Goal: Task Accomplishment & Management: Manage account settings

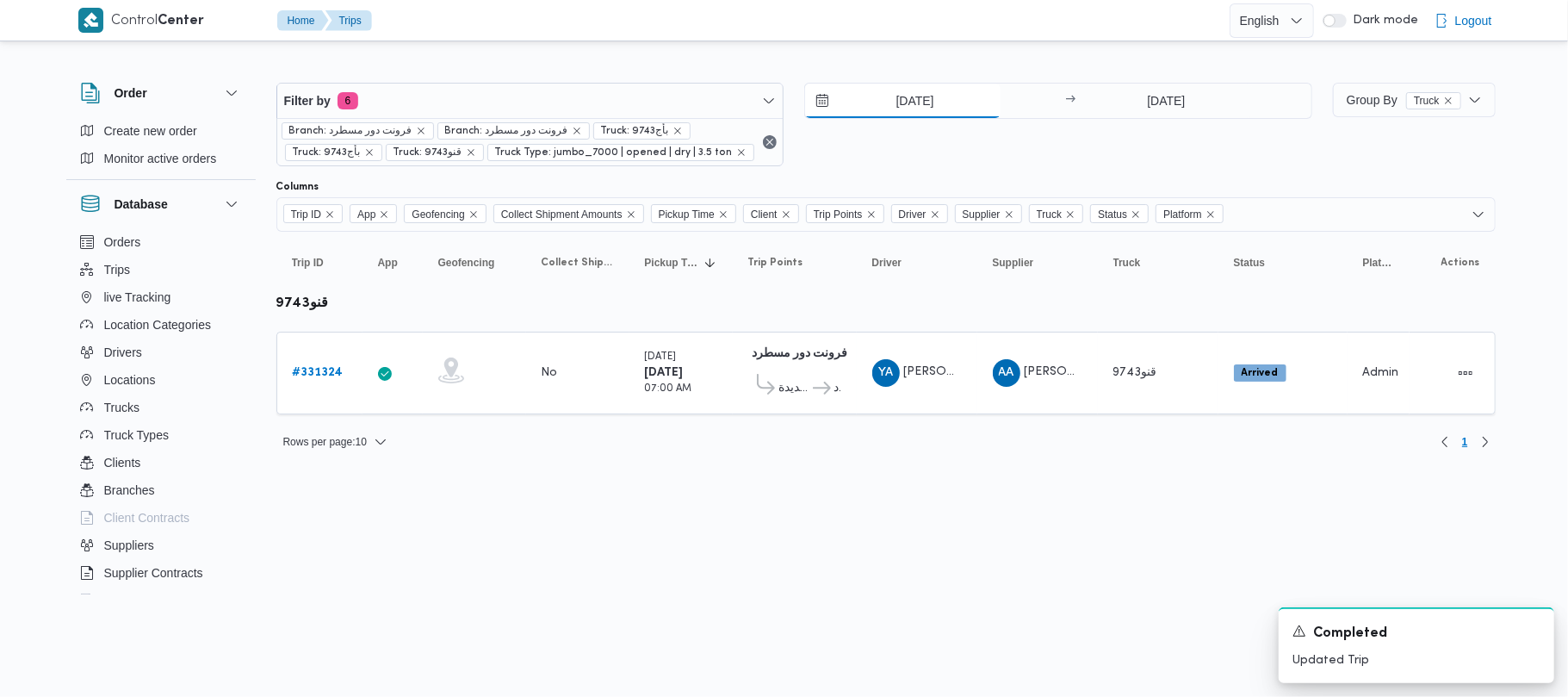
click at [908, 98] on input "[DATE]" at bounding box center [903, 100] width 195 height 35
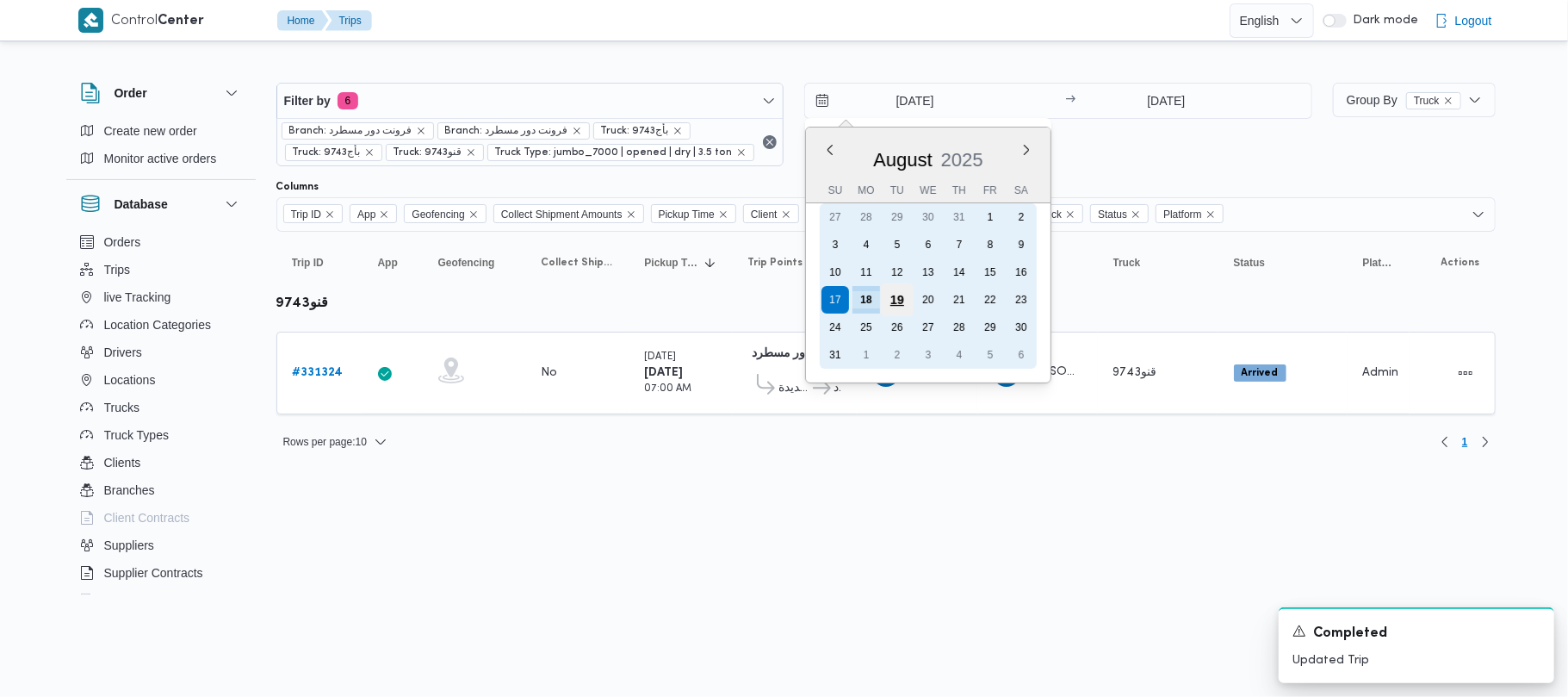
click at [907, 301] on div "19" at bounding box center [898, 300] width 33 height 33
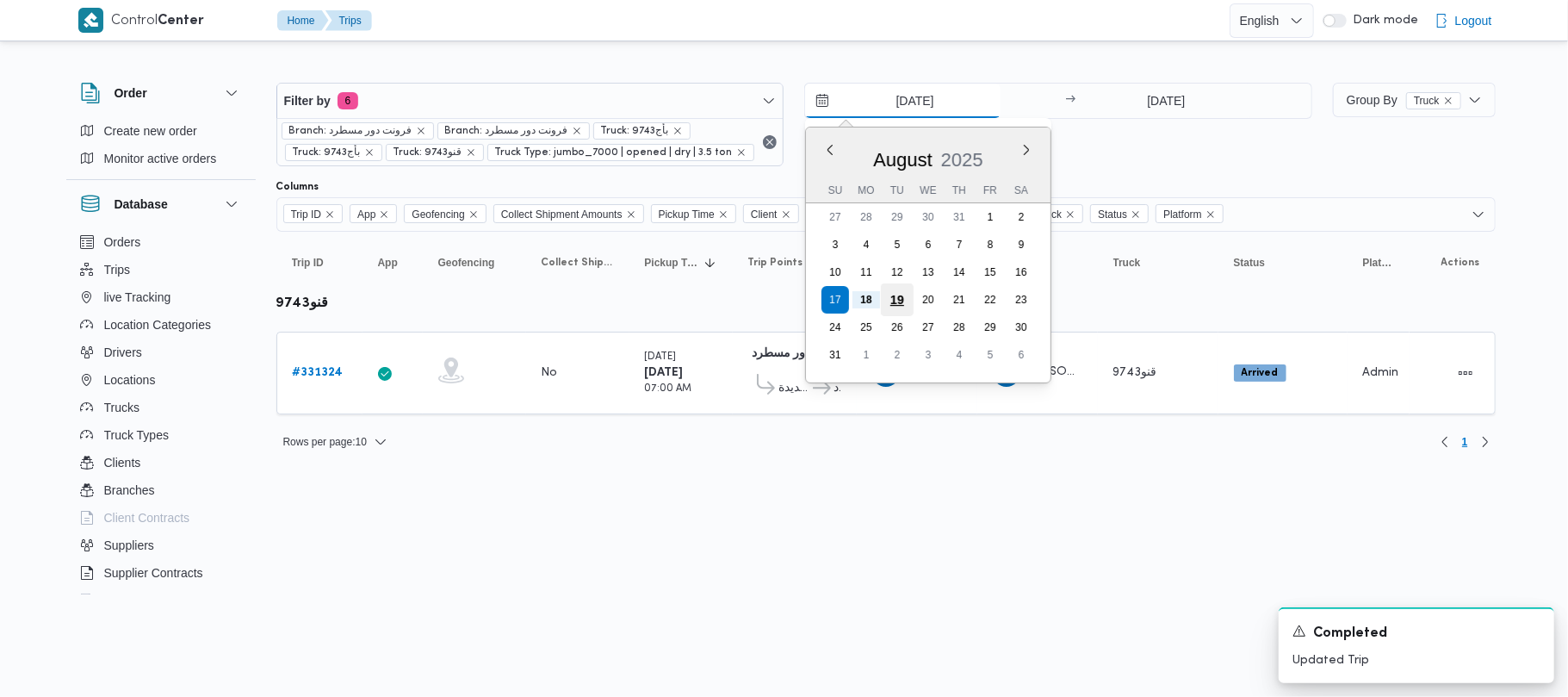
type input "[DATE]"
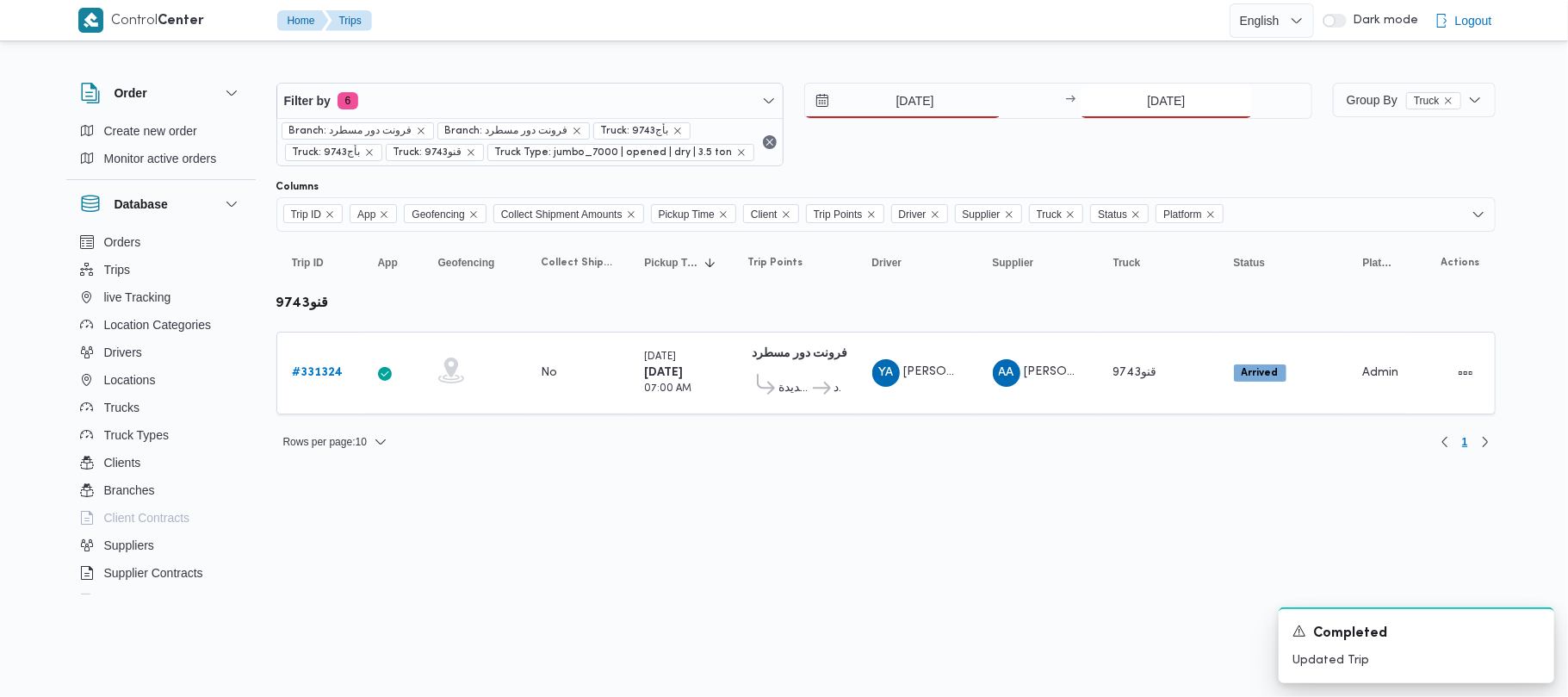
click at [1137, 98] on input "[DATE]" at bounding box center [1166, 100] width 172 height 35
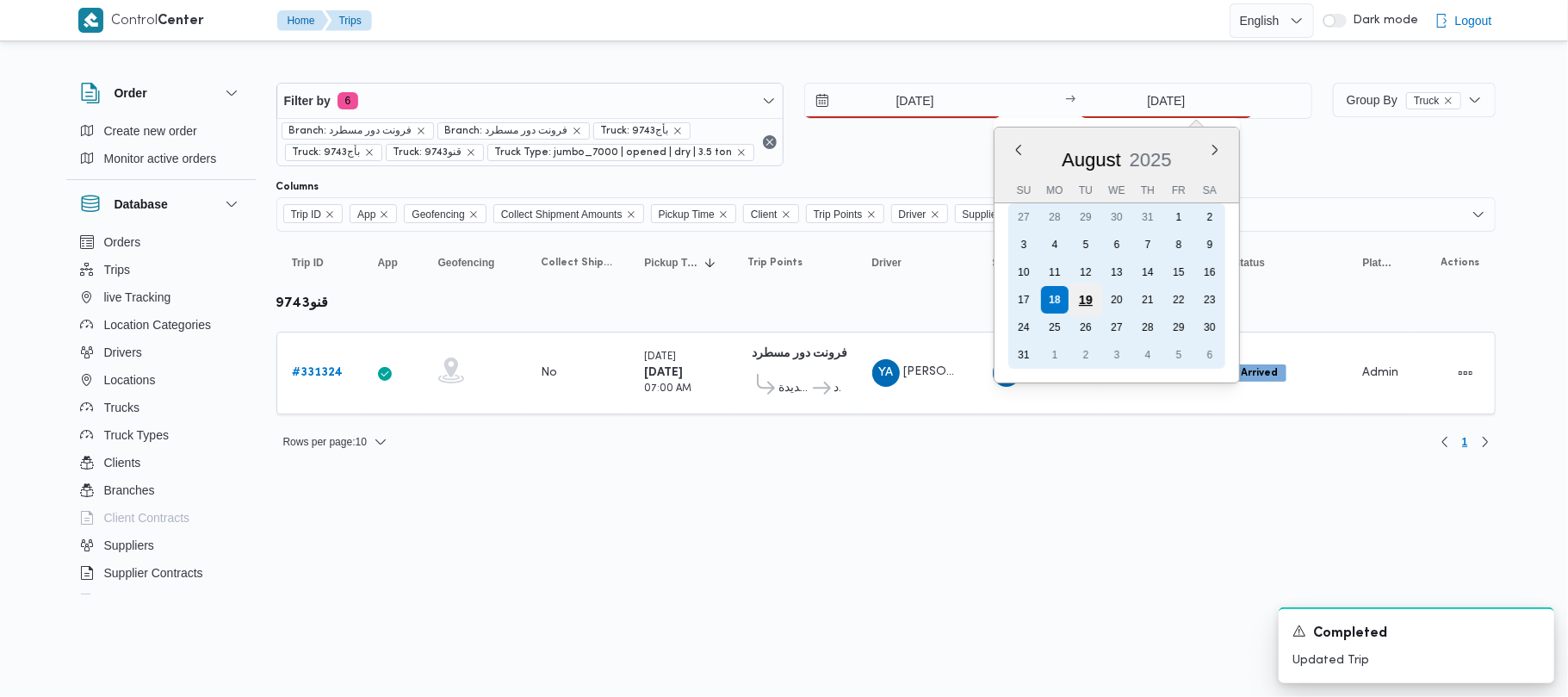
click at [1087, 297] on div "19" at bounding box center [1086, 300] width 33 height 33
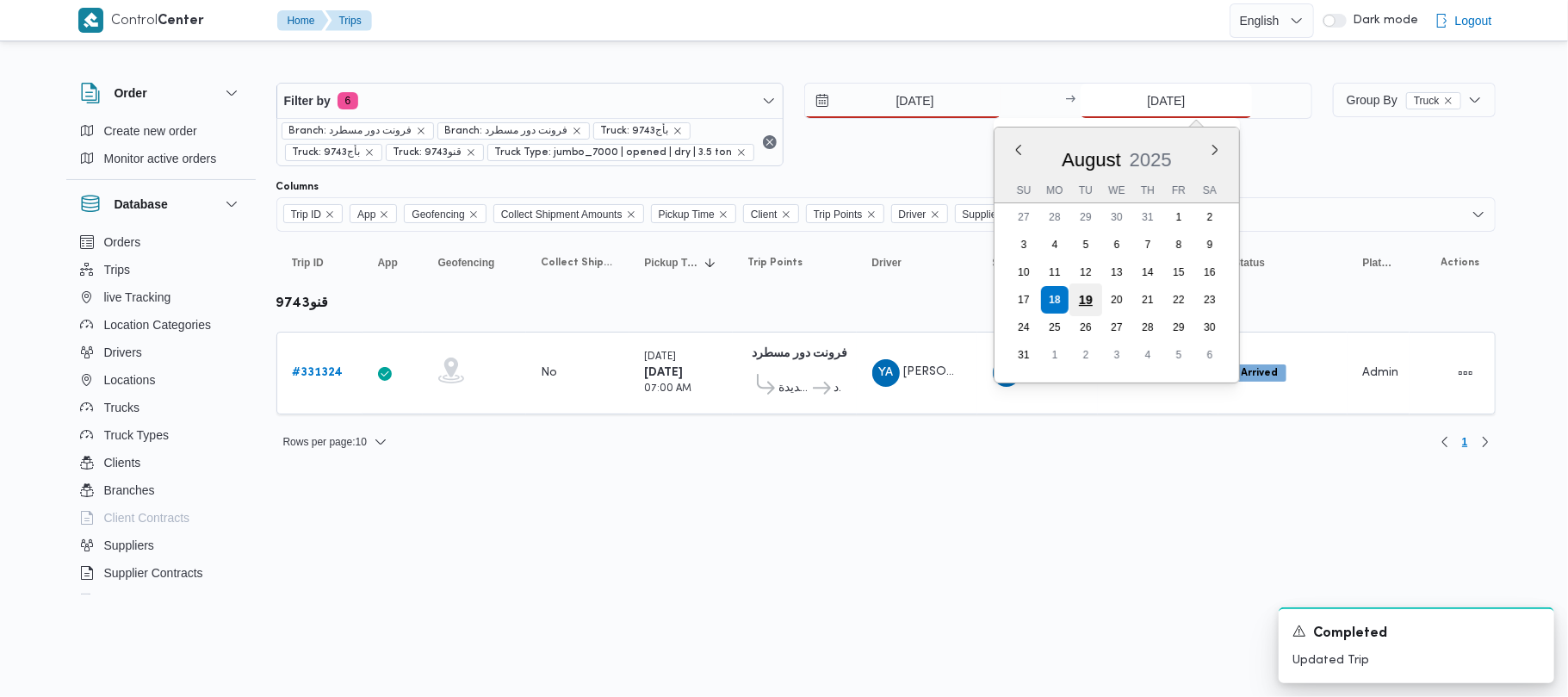
type input "[DATE]"
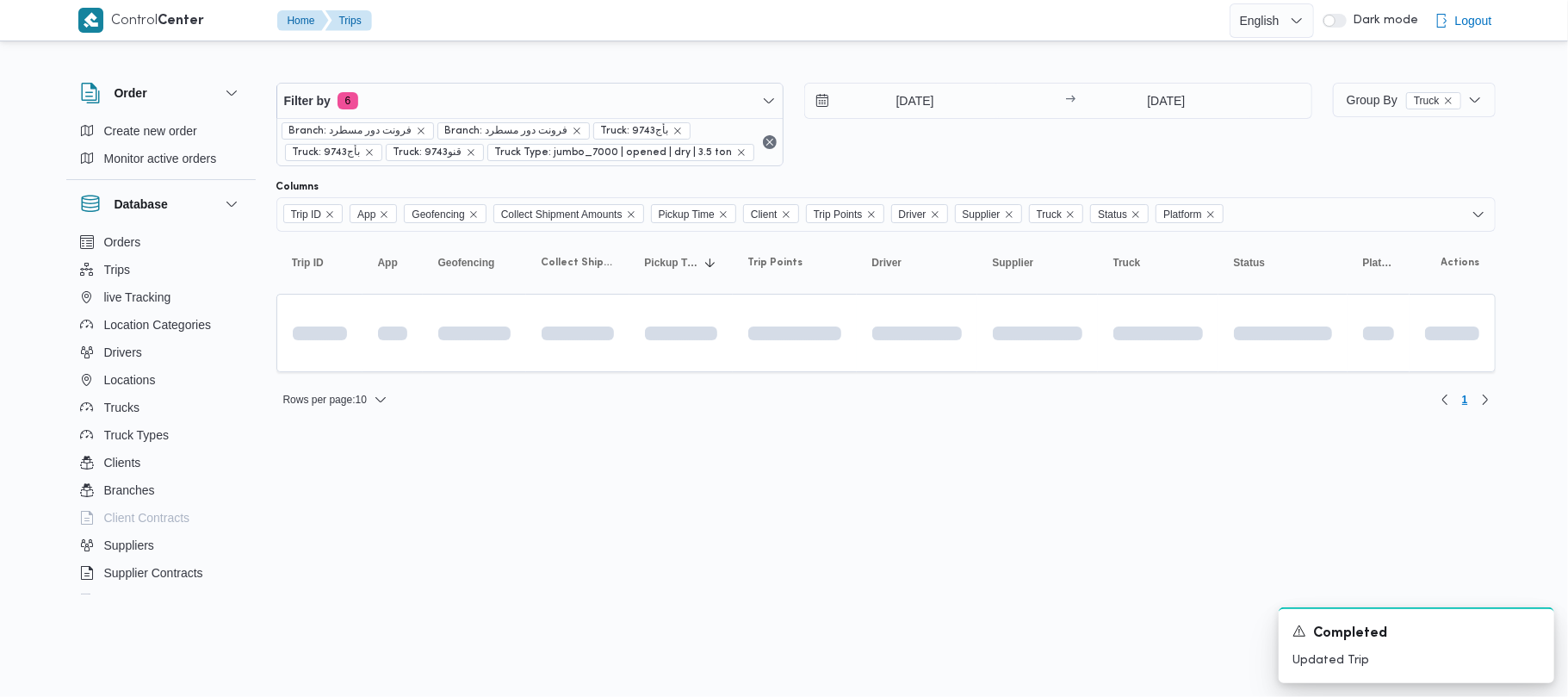
click at [1047, 159] on div "[DATE] → [DATE]" at bounding box center [1058, 124] width 508 height 83
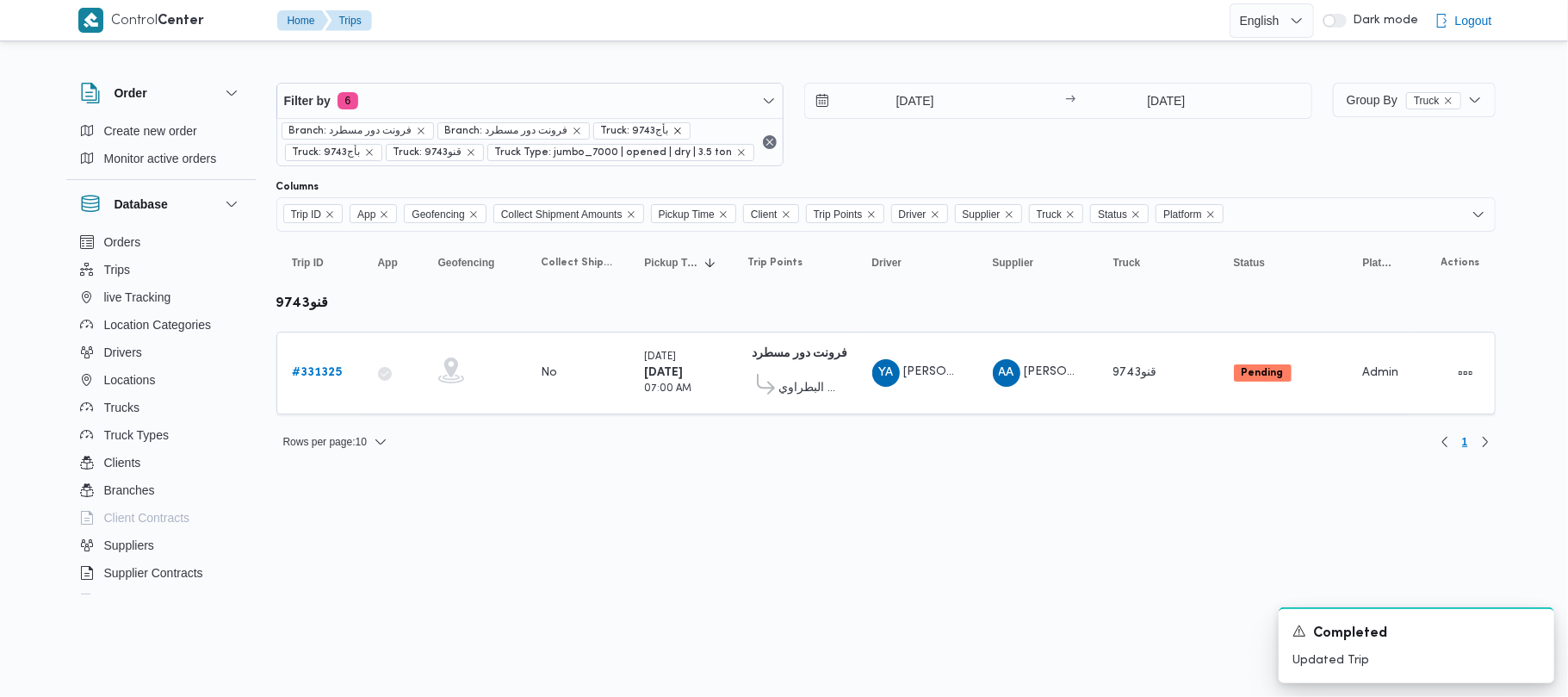
click at [672, 131] on icon "remove selected entity" at bounding box center [677, 131] width 10 height 10
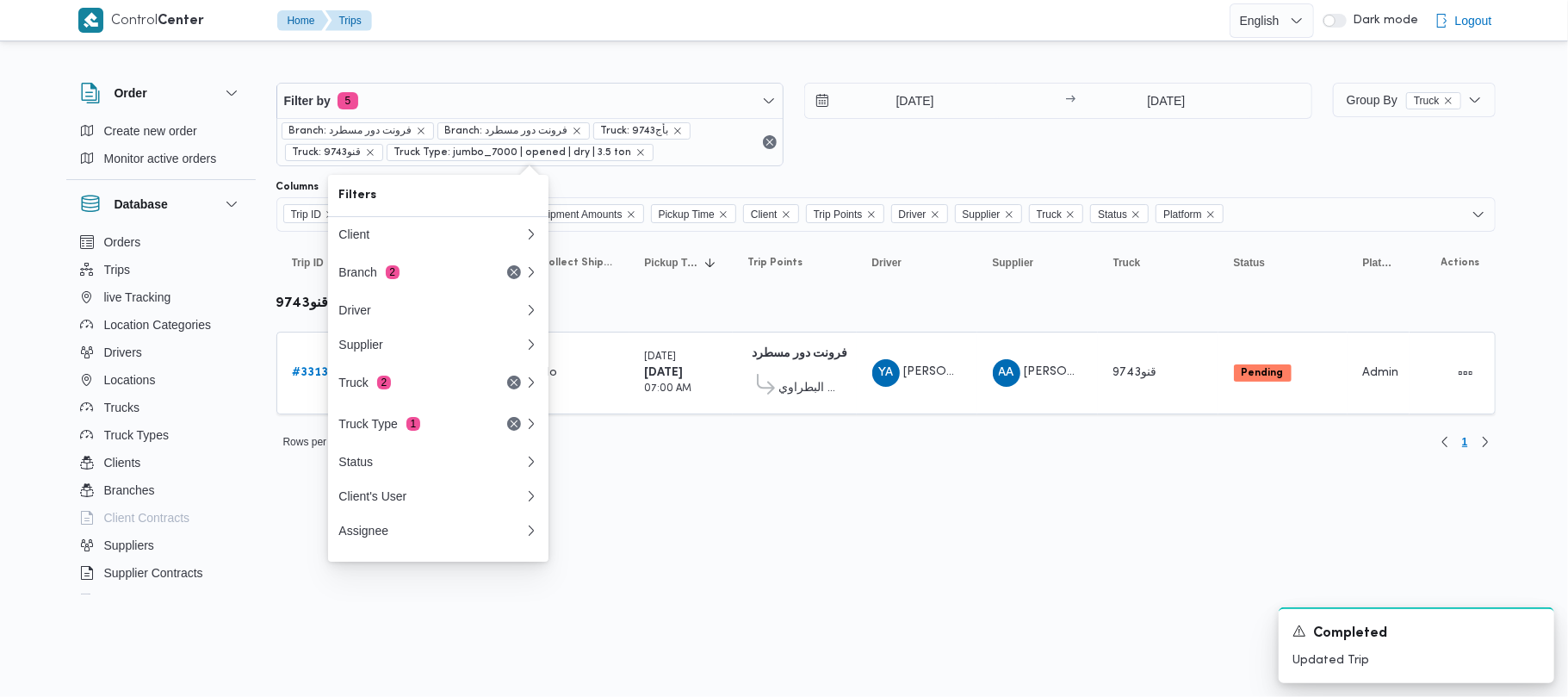
click at [652, 512] on html "Control Center Home Trips English عربي Dark mode Logout Order Create new order …" at bounding box center [784, 348] width 1568 height 697
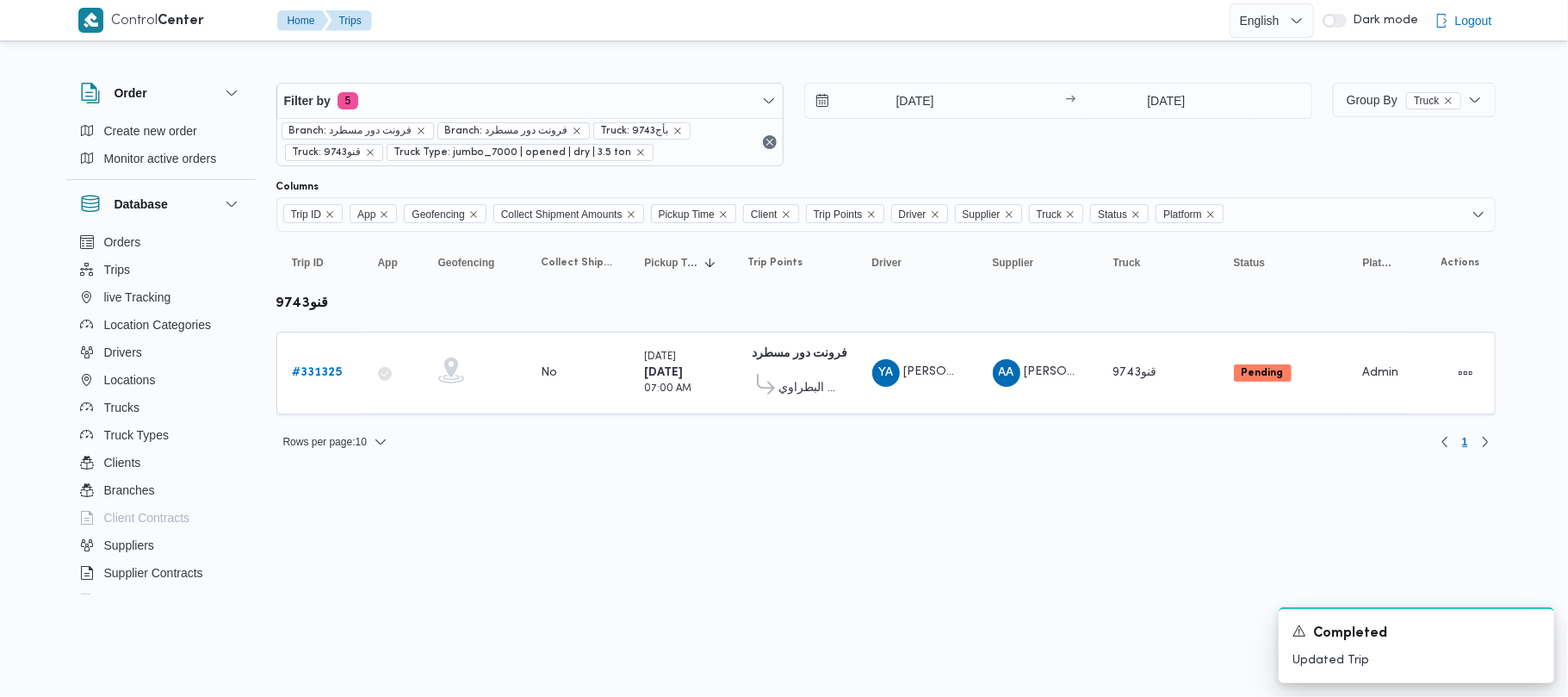
click at [673, 129] on span "Truck: 9743بأج" at bounding box center [642, 131] width 98 height 17
click at [672, 128] on icon "remove selected entity" at bounding box center [677, 131] width 10 height 10
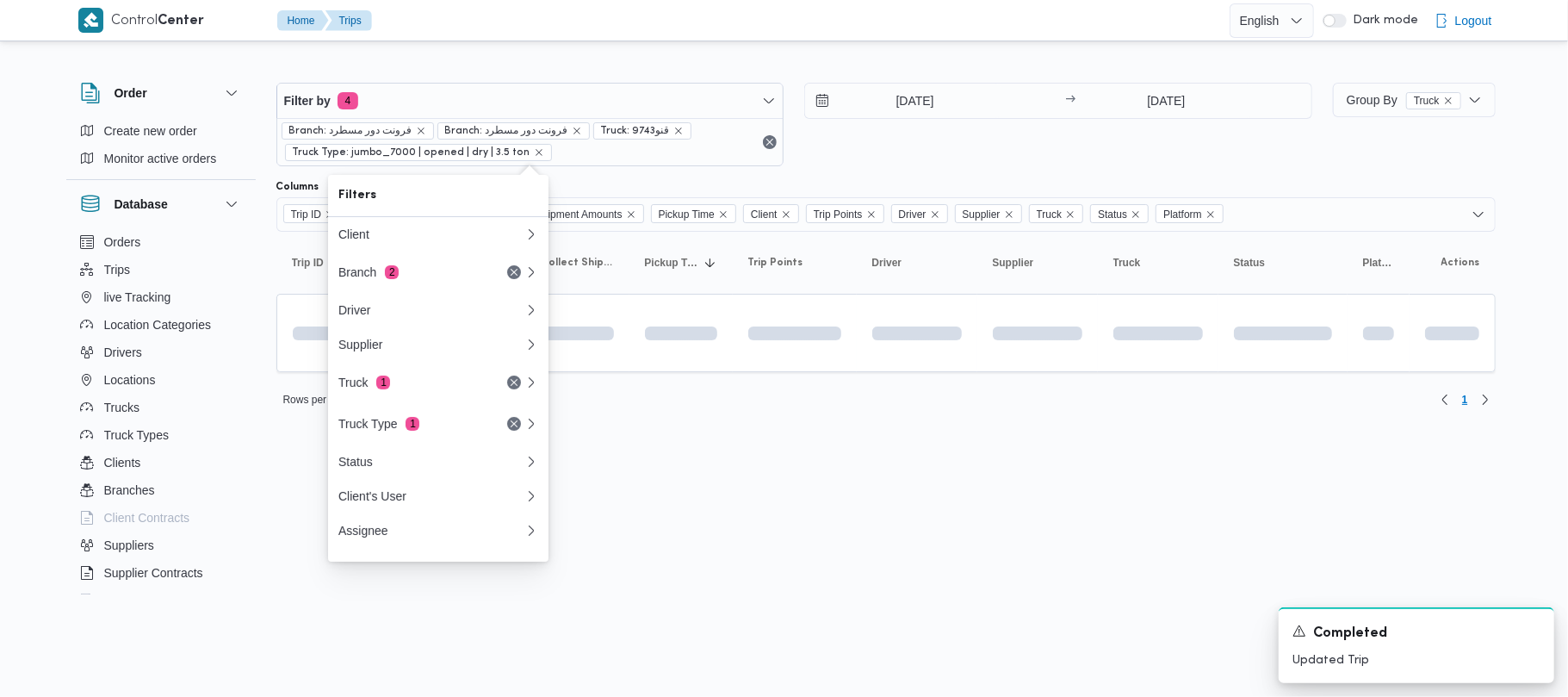
click at [985, 145] on div "19/8/2025 → 19/8/2025" at bounding box center [1058, 124] width 508 height 83
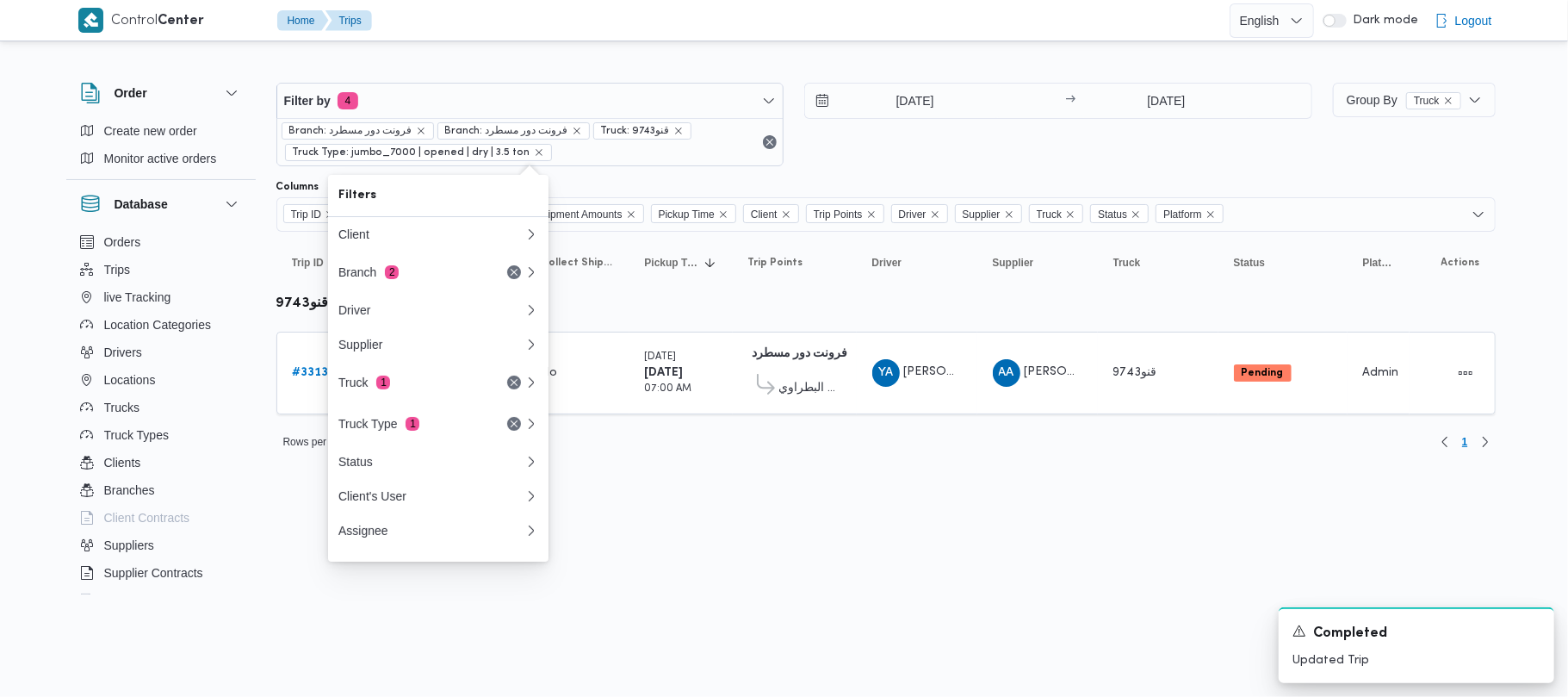
click at [658, 129] on span "Truck: قنو9743" at bounding box center [635, 131] width 68 height 16
click at [673, 135] on icon "remove selected entity" at bounding box center [678, 131] width 10 height 10
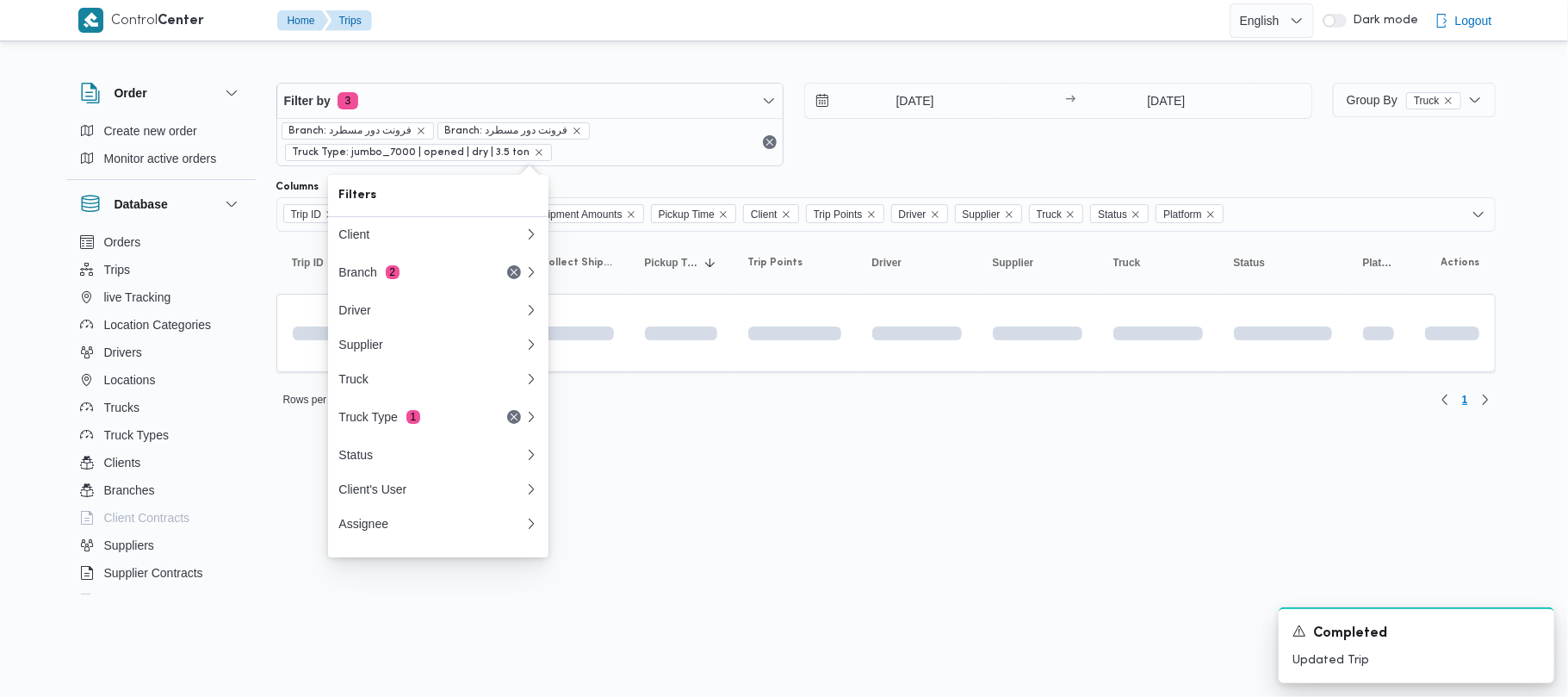
click at [952, 148] on div "19/8/2025 → 19/8/2025" at bounding box center [1058, 124] width 508 height 83
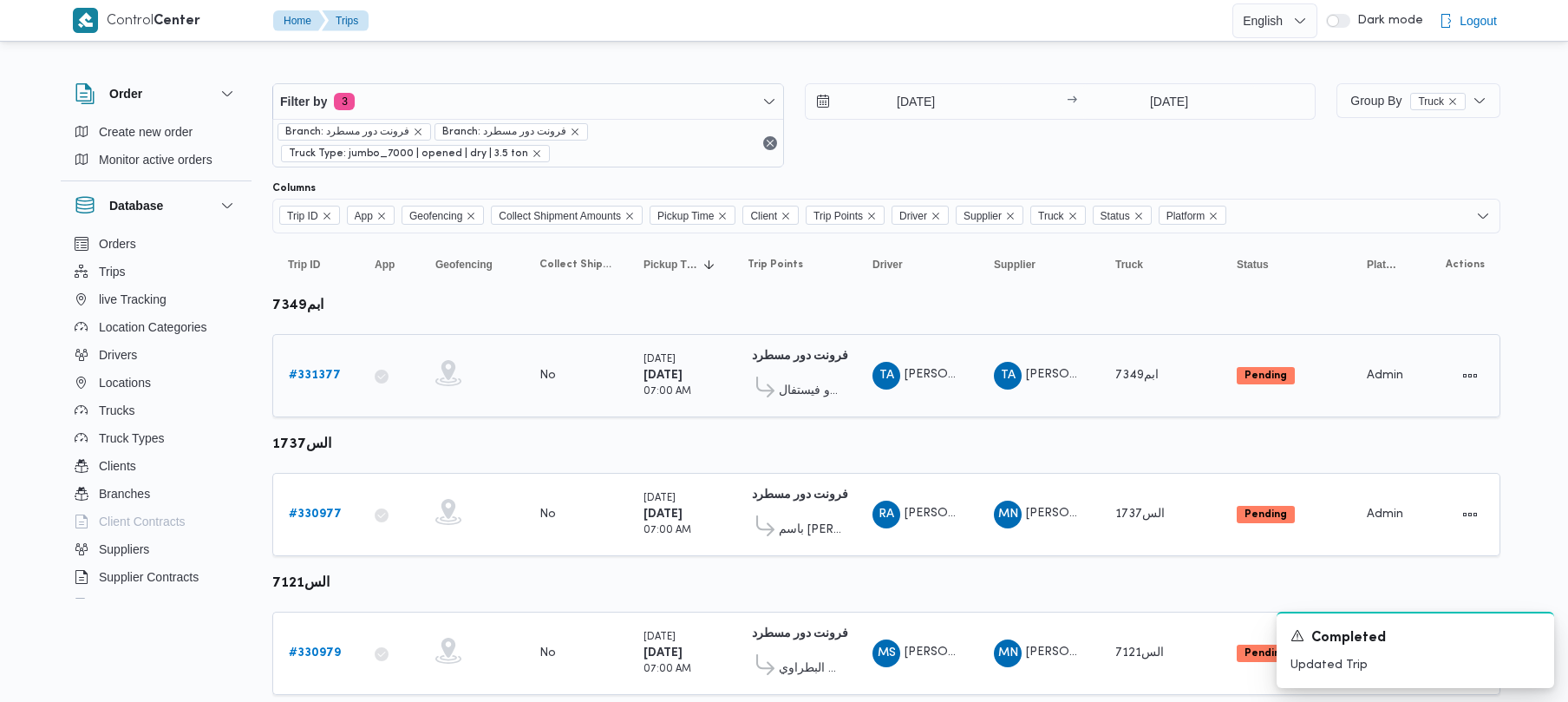
click at [305, 376] on b "# 331377" at bounding box center [315, 375] width 52 height 11
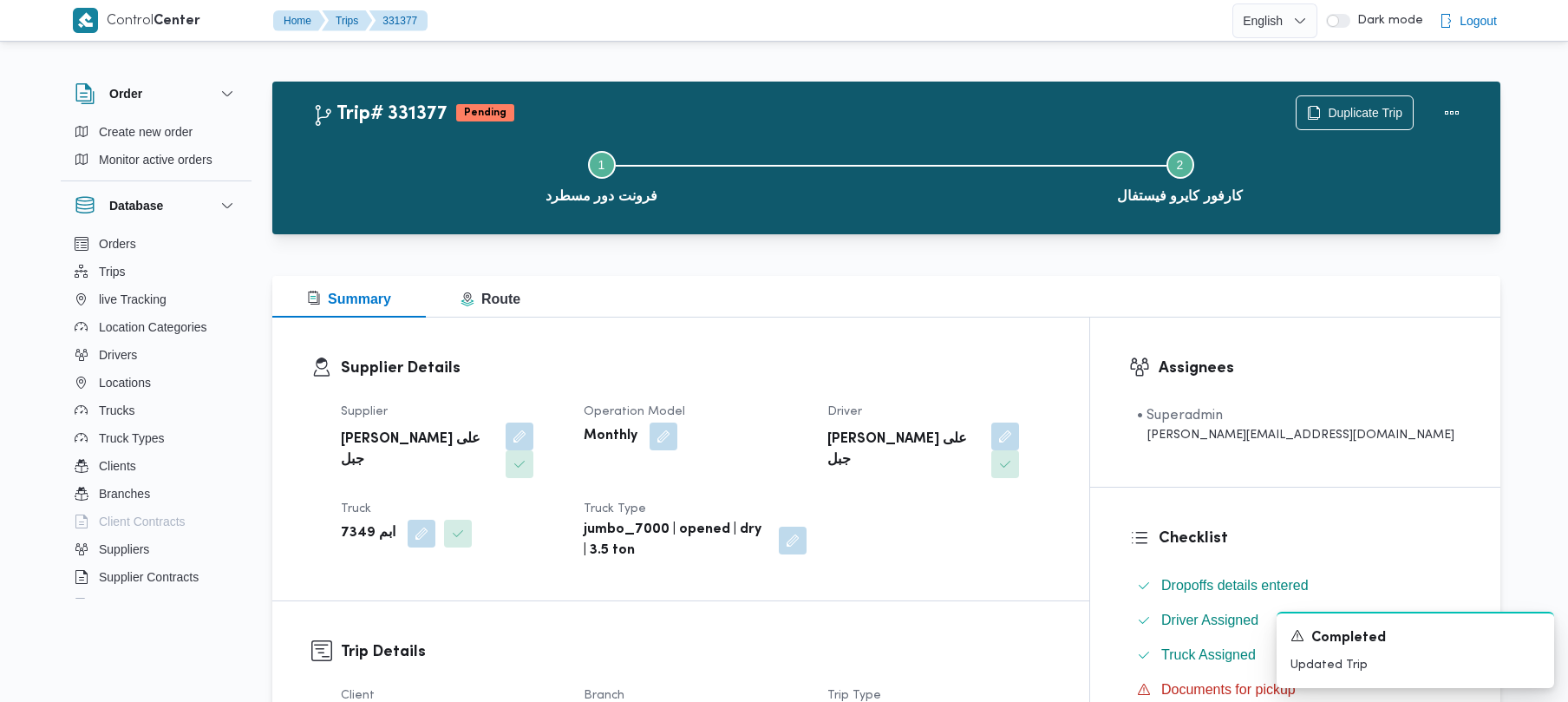
scroll to position [615, 0]
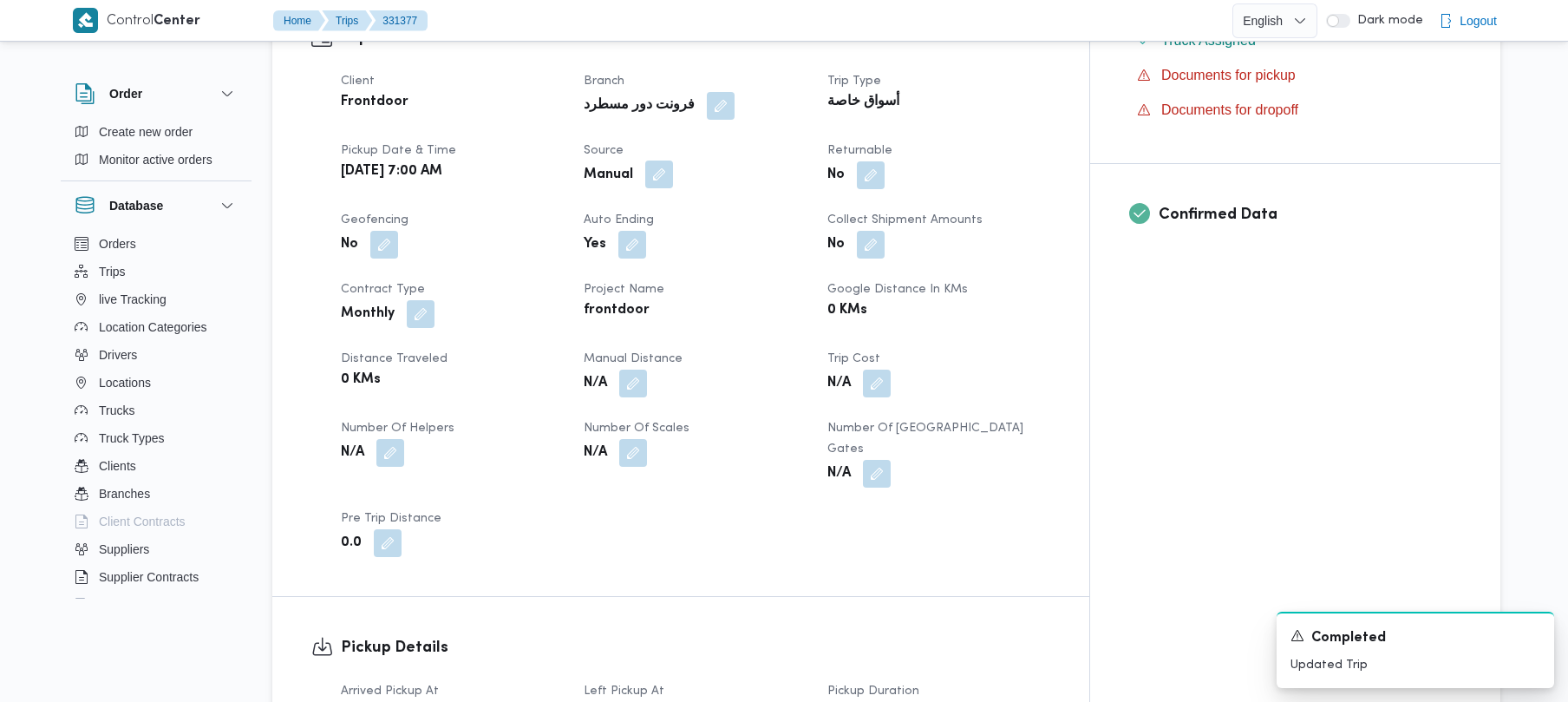
click at [673, 160] on button "button" at bounding box center [659, 174] width 28 height 28
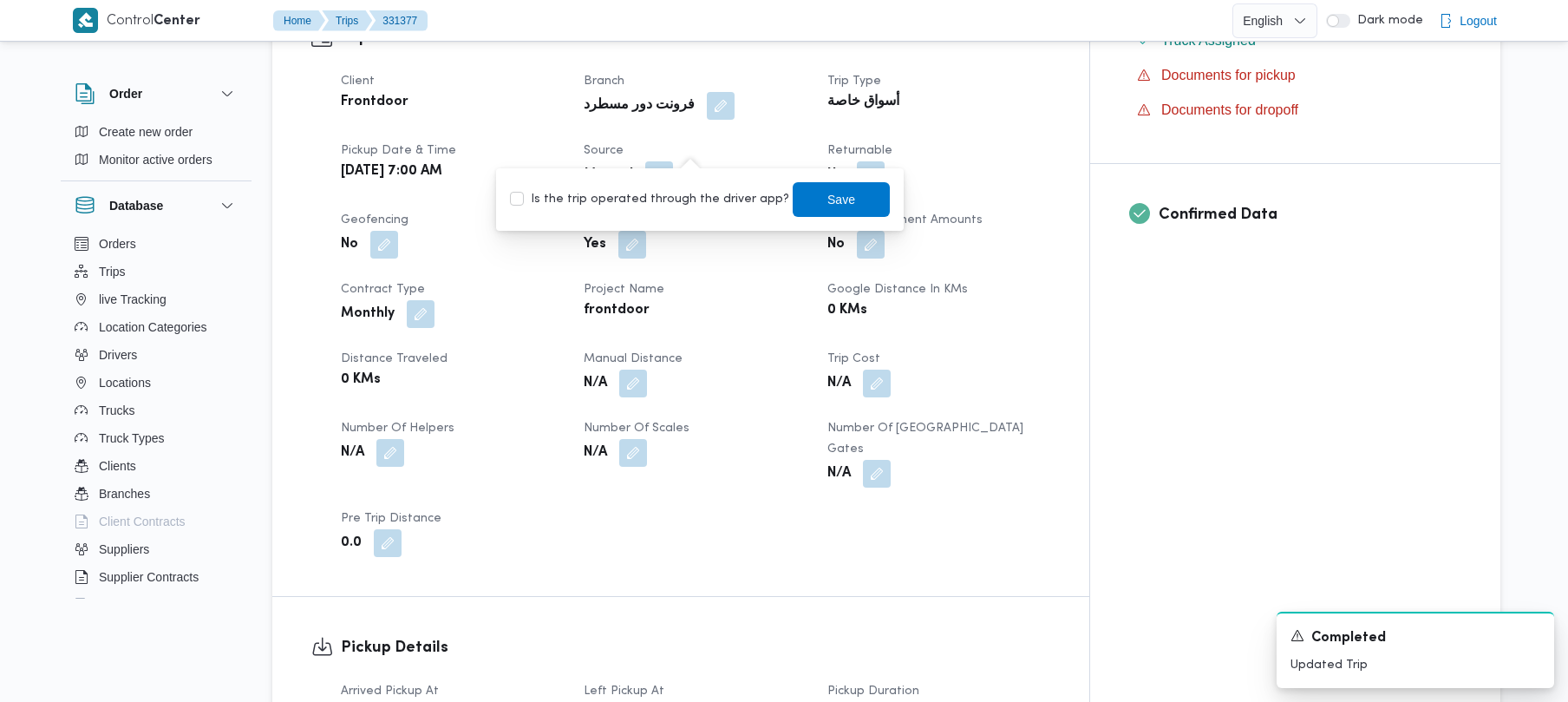
click at [638, 194] on label "Is the trip operated through the driver app?" at bounding box center [649, 200] width 280 height 21
checkbox input "true"
click at [830, 188] on span "Save" at bounding box center [841, 199] width 97 height 35
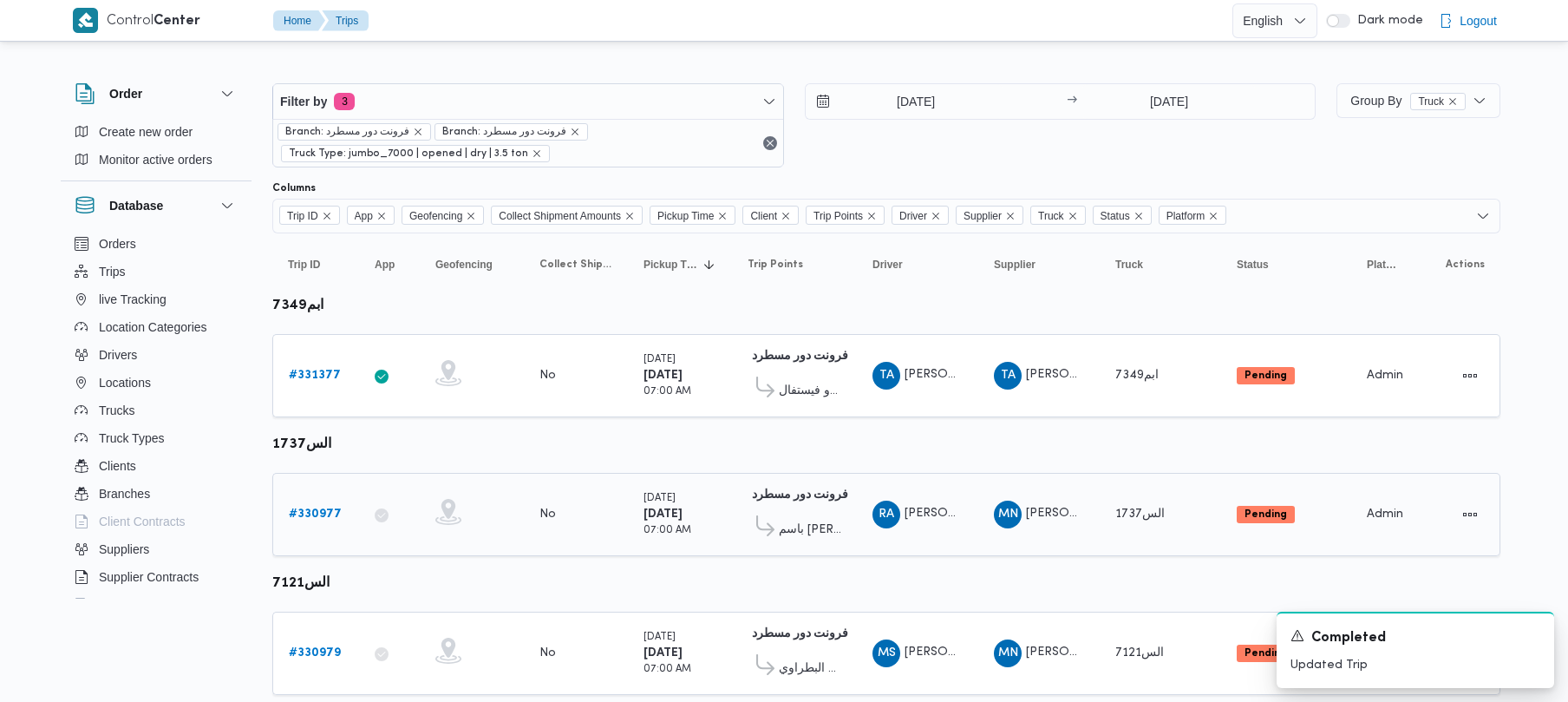
click at [298, 519] on b "# 330977" at bounding box center [315, 514] width 53 height 11
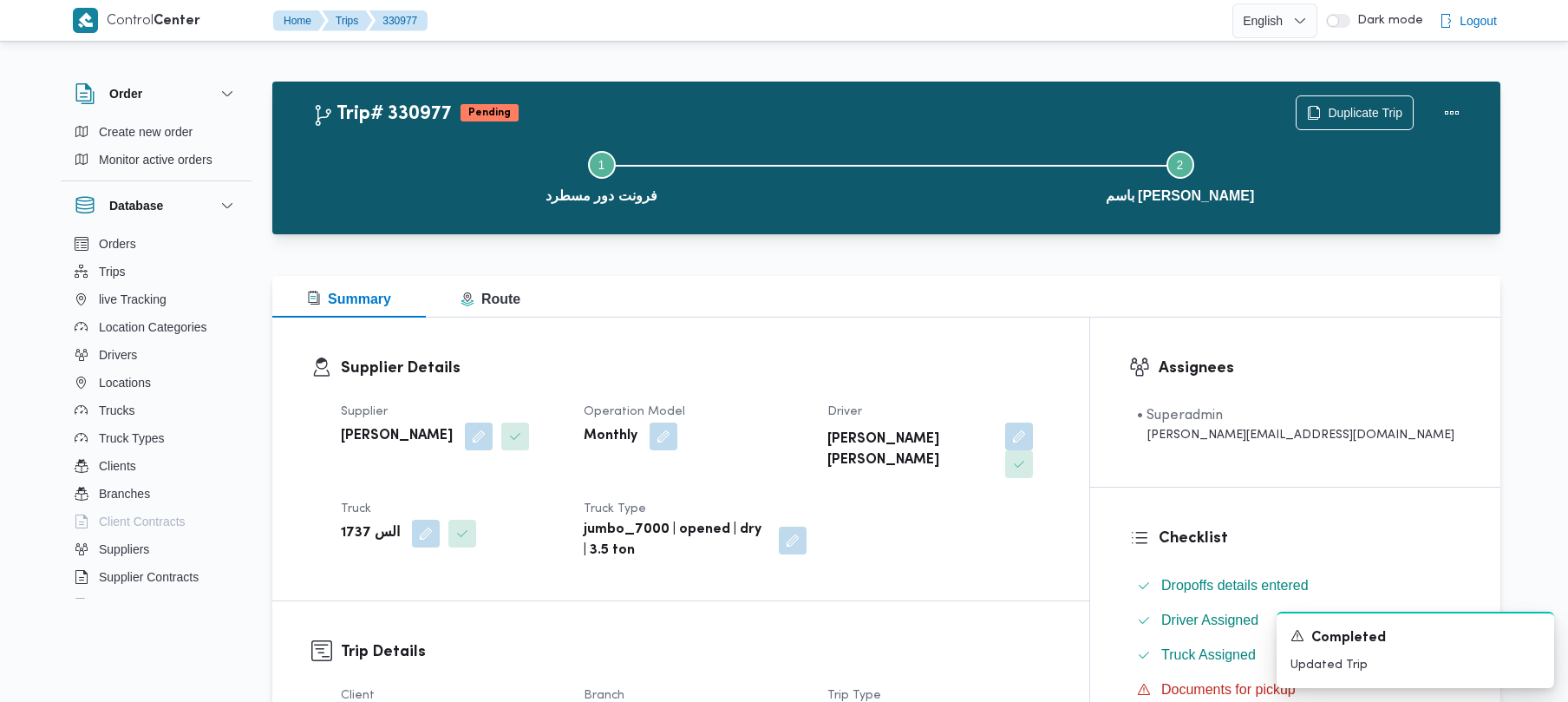
scroll to position [615, 0]
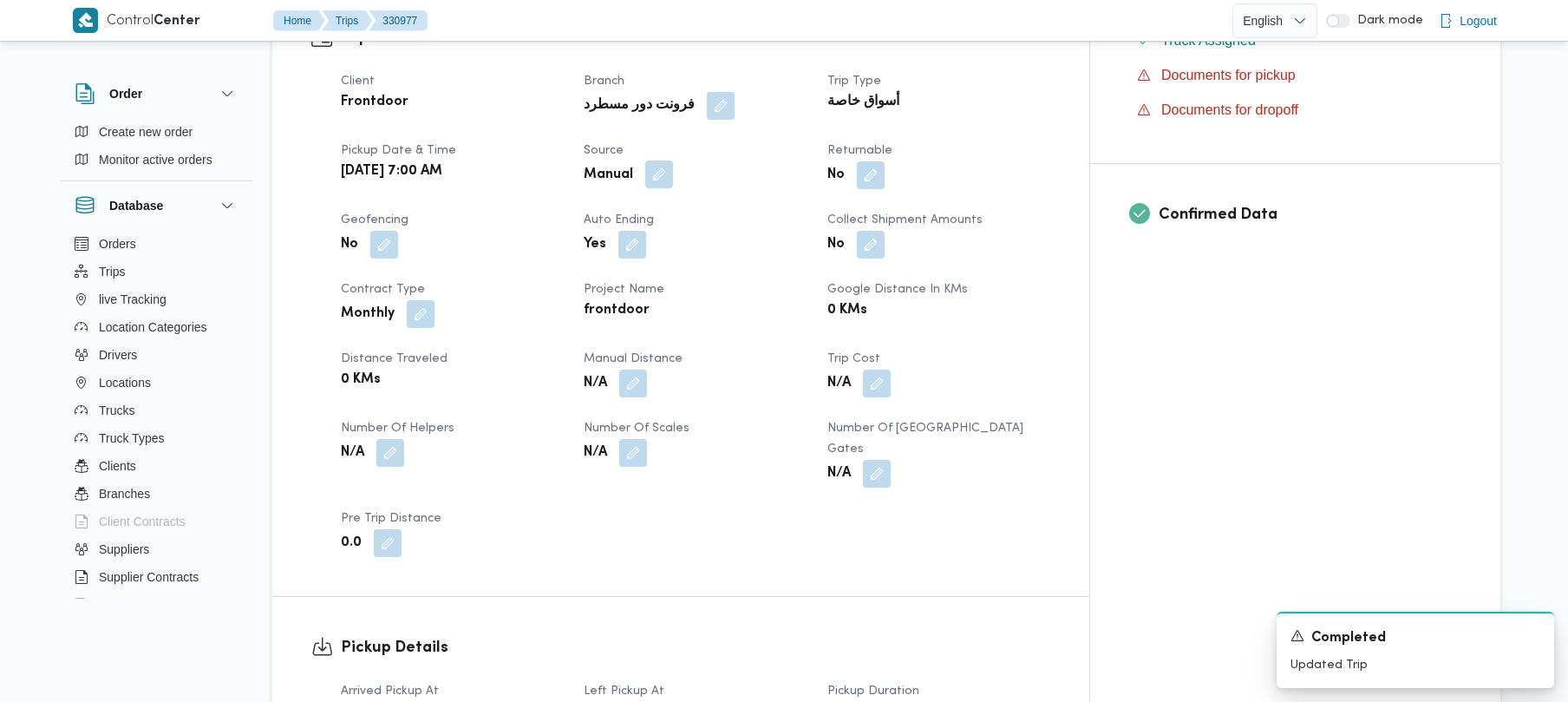
click at [673, 160] on button "button" at bounding box center [659, 174] width 28 height 28
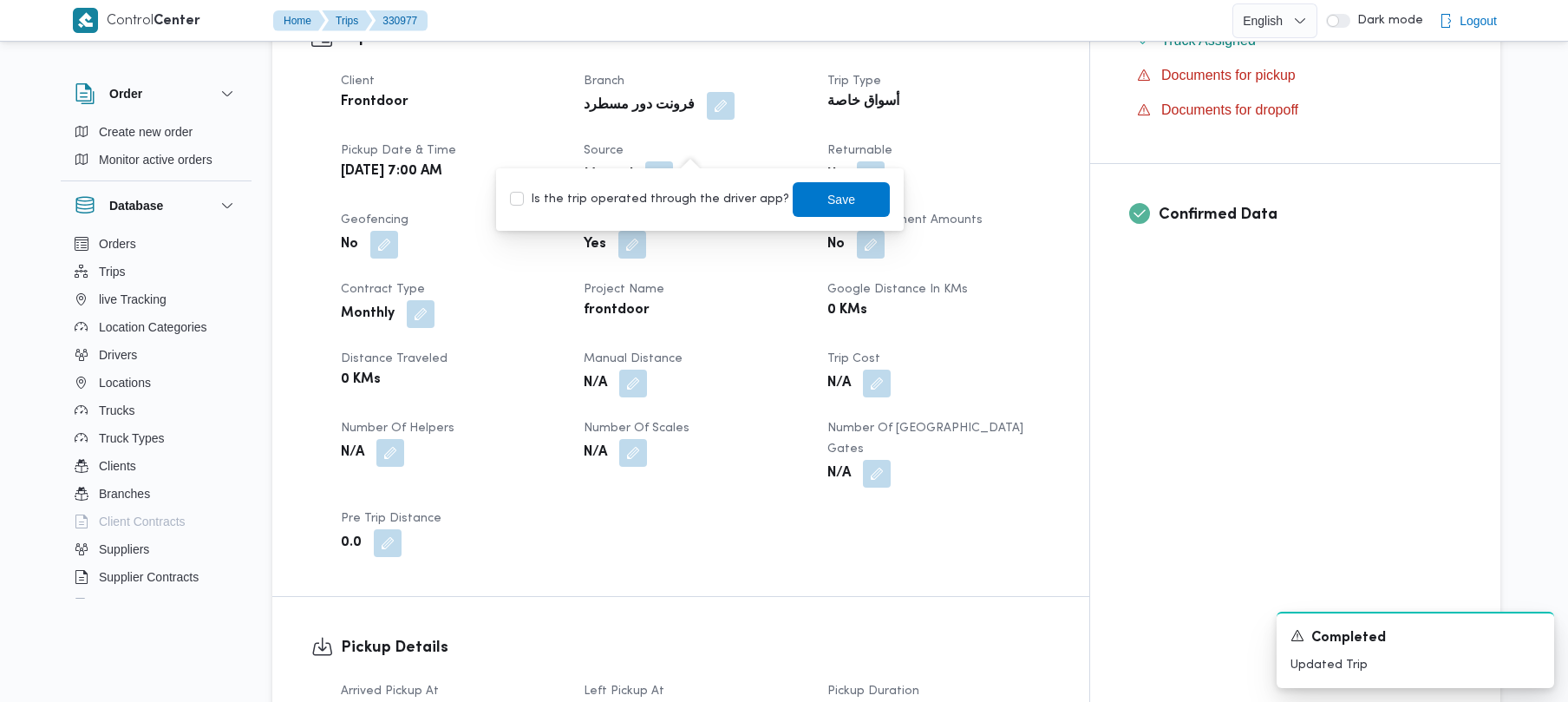
click at [692, 190] on label "Is the trip operated through the driver app?" at bounding box center [649, 200] width 280 height 21
checkbox input "true"
click at [828, 199] on span "Save" at bounding box center [841, 199] width 28 height 21
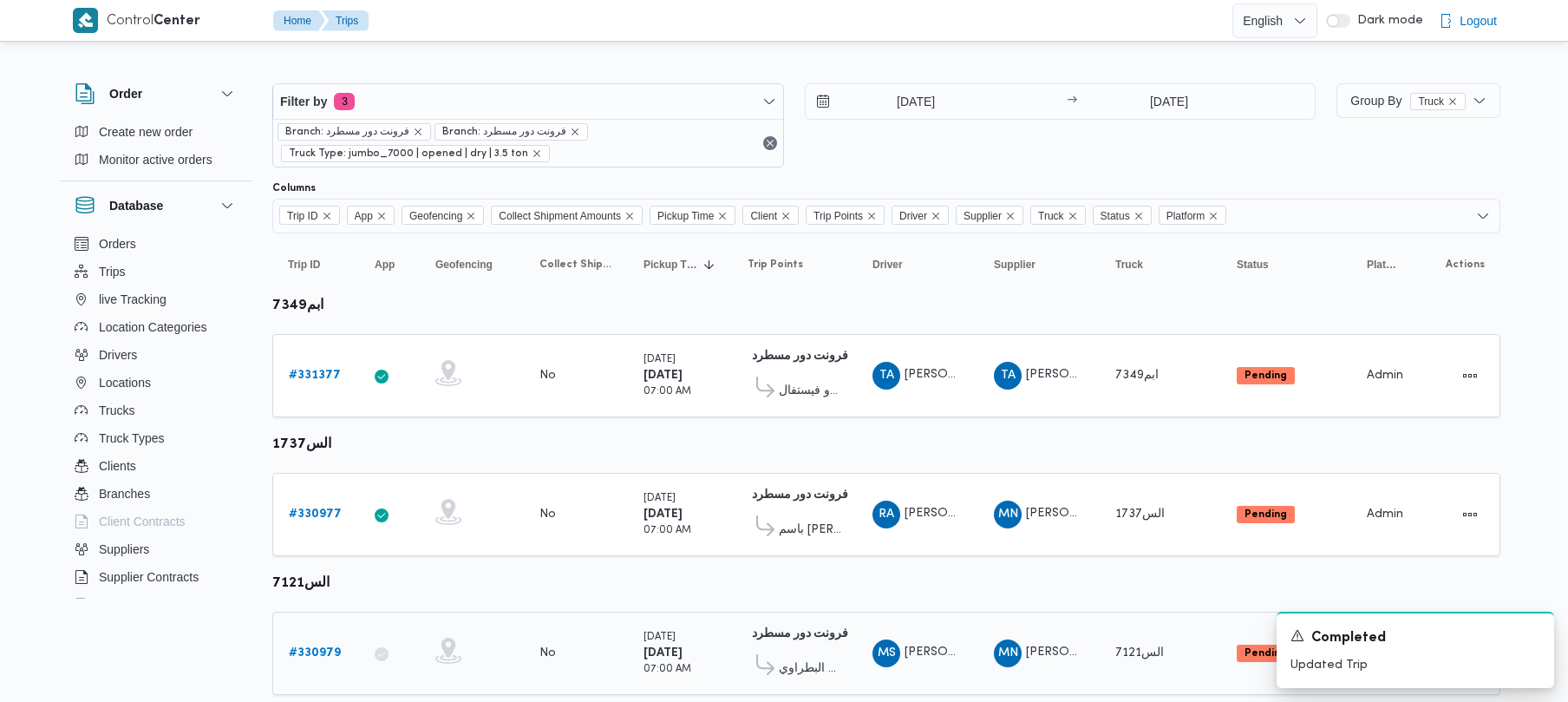
drag, startPoint x: 344, startPoint y: 642, endPoint x: 326, endPoint y: 654, distance: 21.6
click at [343, 646] on div "# 330979" at bounding box center [315, 653] width 68 height 35
click at [326, 654] on b "# 330979" at bounding box center [315, 652] width 52 height 11
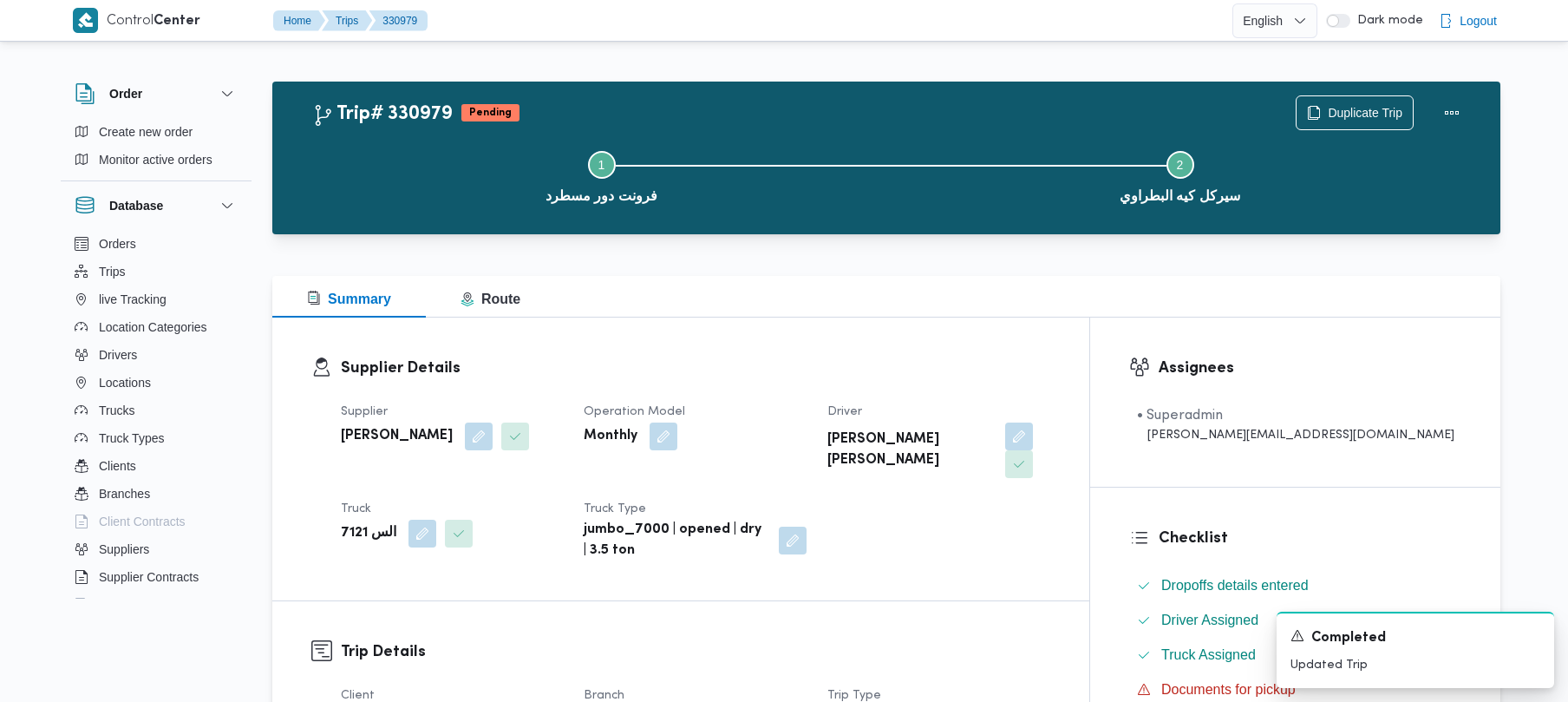
scroll to position [615, 0]
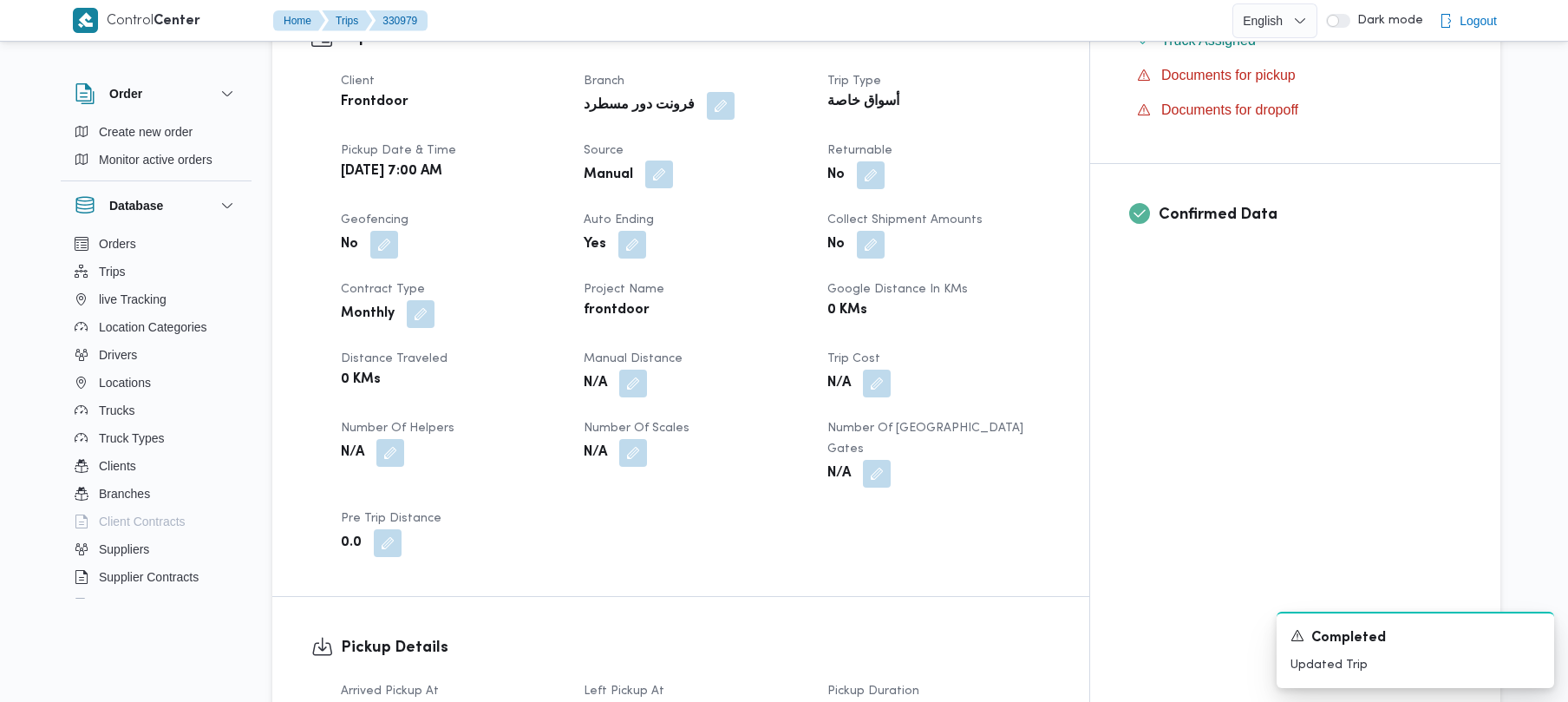
click at [673, 160] on button "button" at bounding box center [659, 174] width 28 height 28
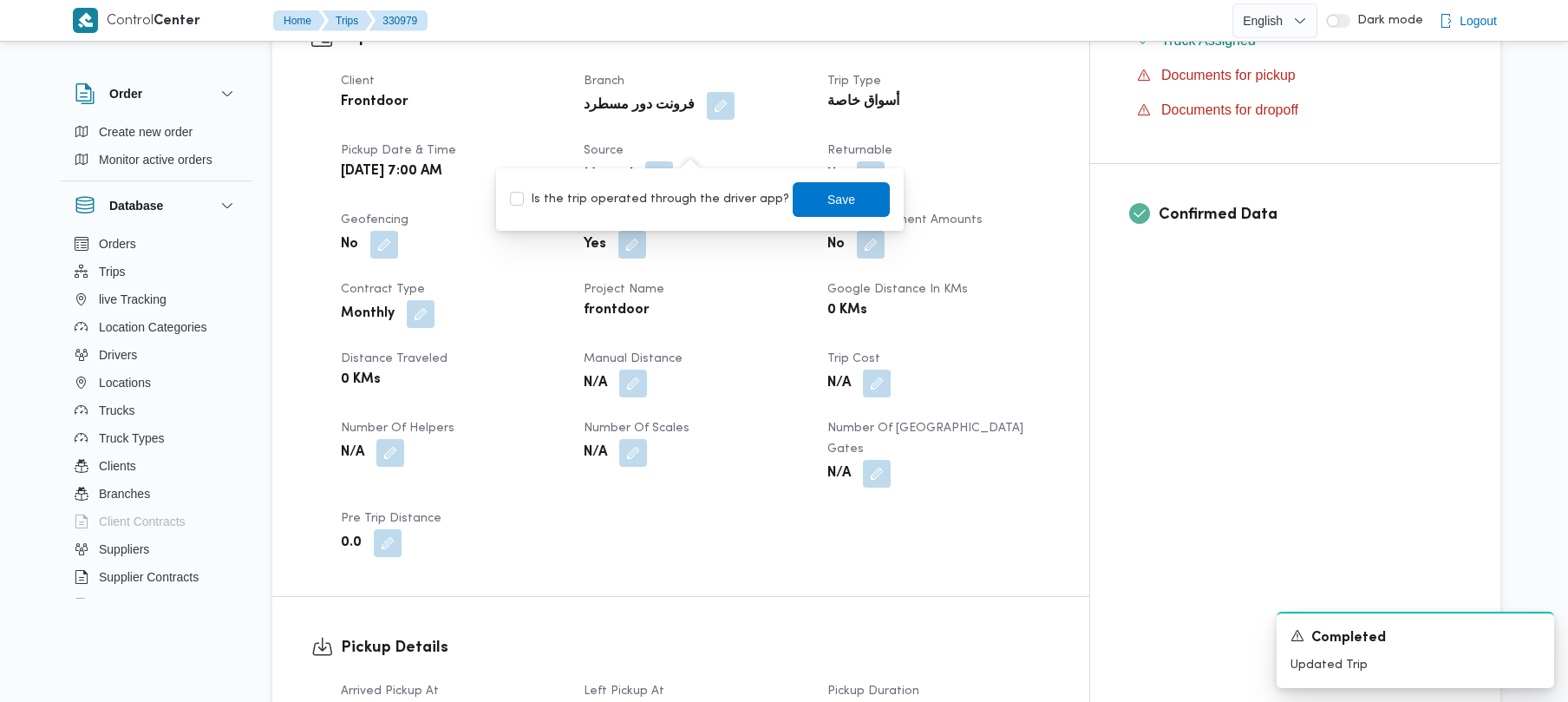
click at [648, 201] on label "Is the trip operated through the driver app?" at bounding box center [649, 200] width 280 height 21
checkbox input "true"
click at [850, 208] on span "Save" at bounding box center [841, 199] width 97 height 35
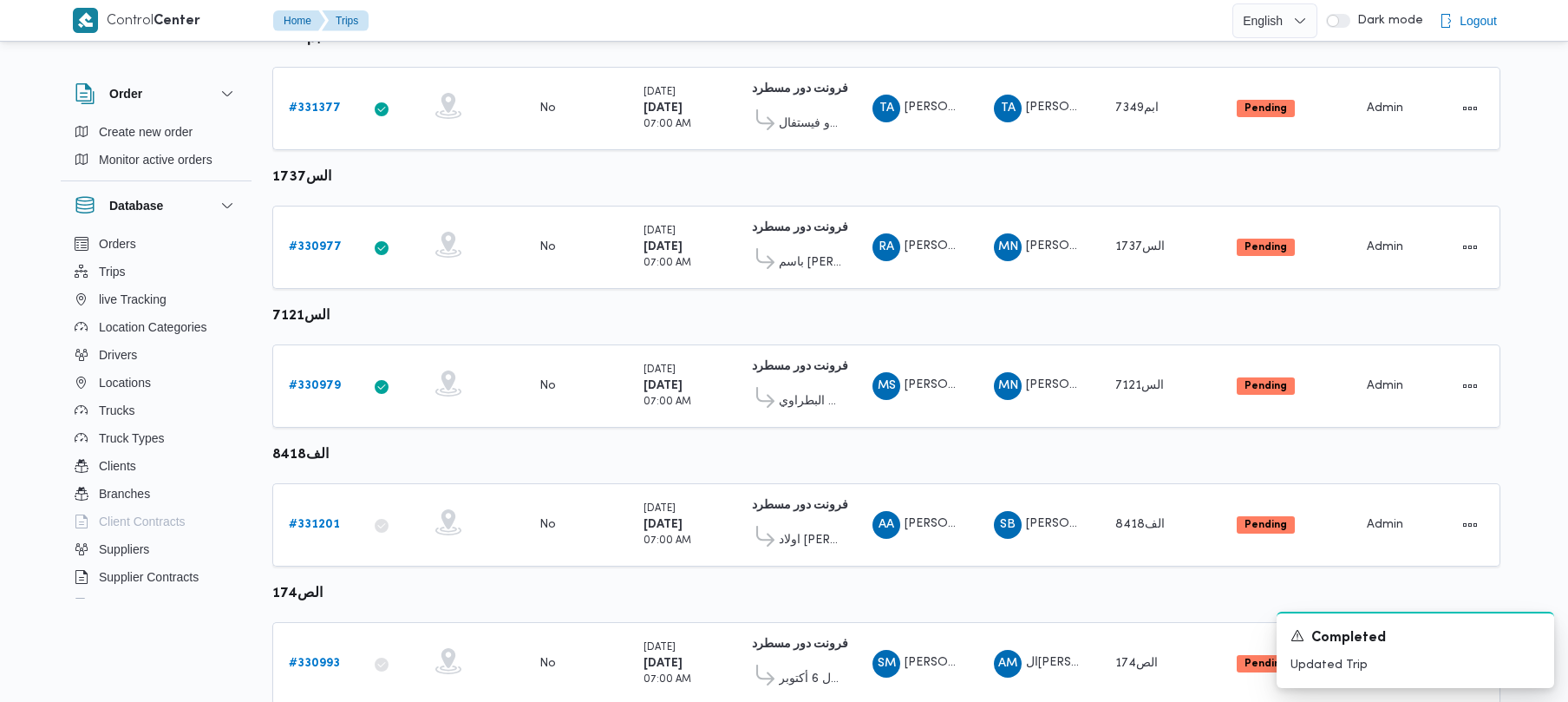
scroll to position [282, 0]
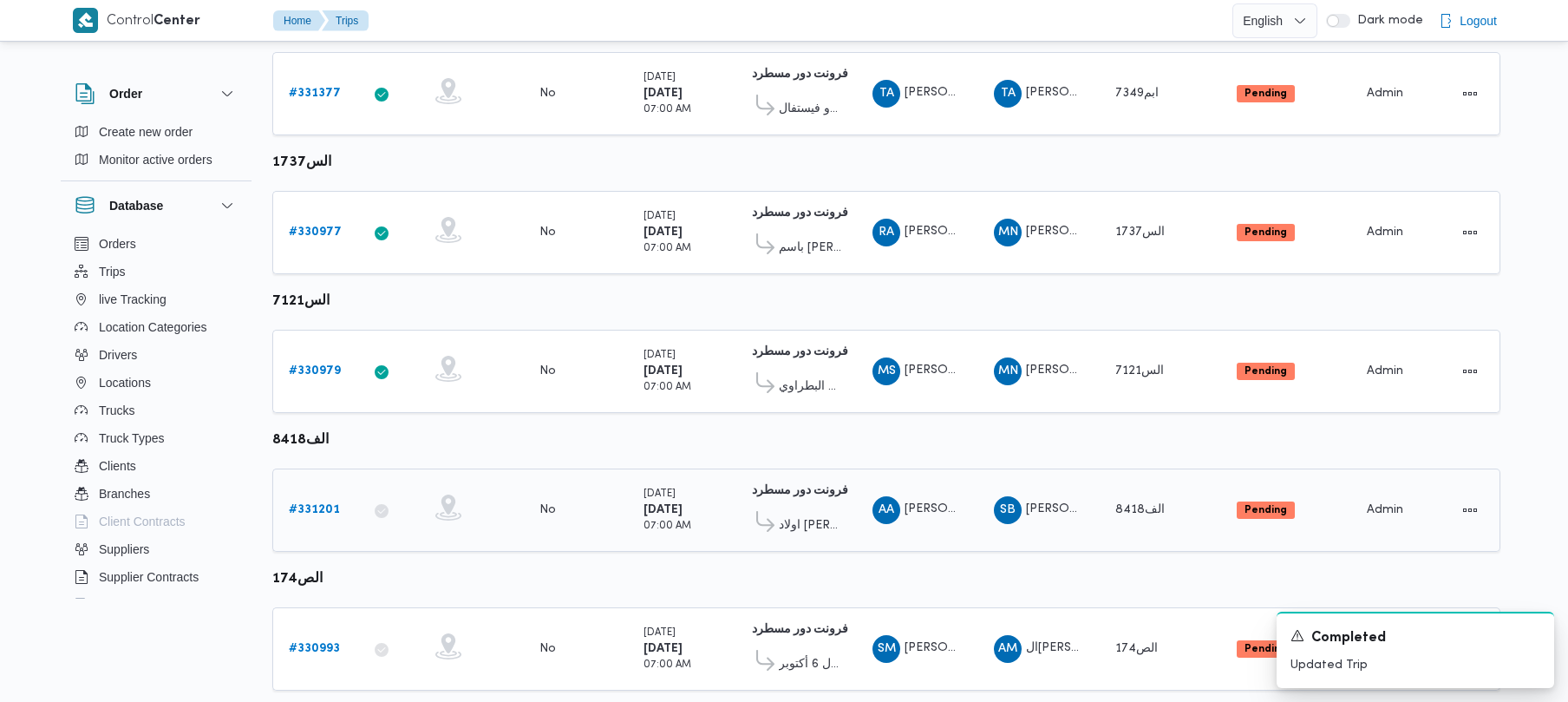
click at [303, 519] on link "# 331201" at bounding box center [315, 510] width 52 height 21
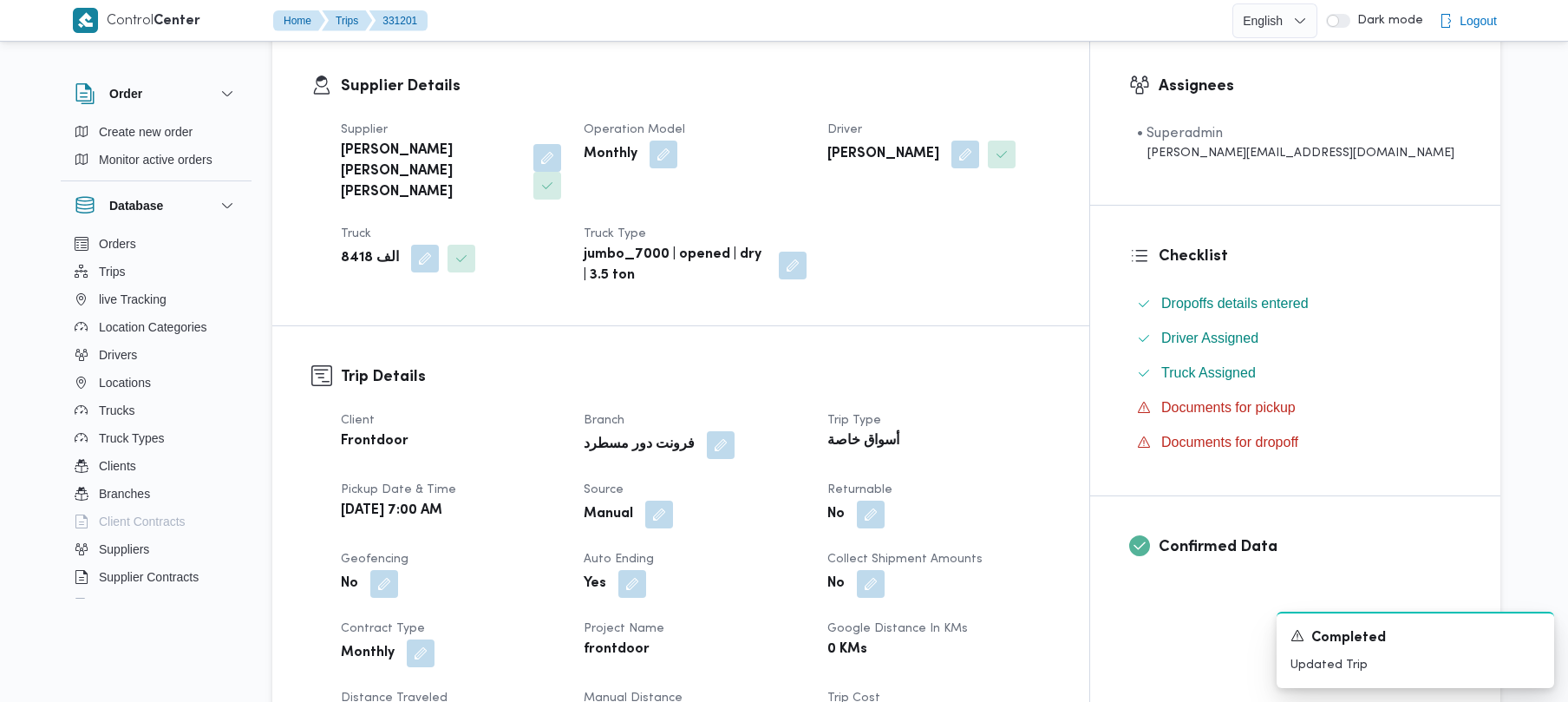
click at [673, 501] on button "button" at bounding box center [659, 514] width 28 height 28
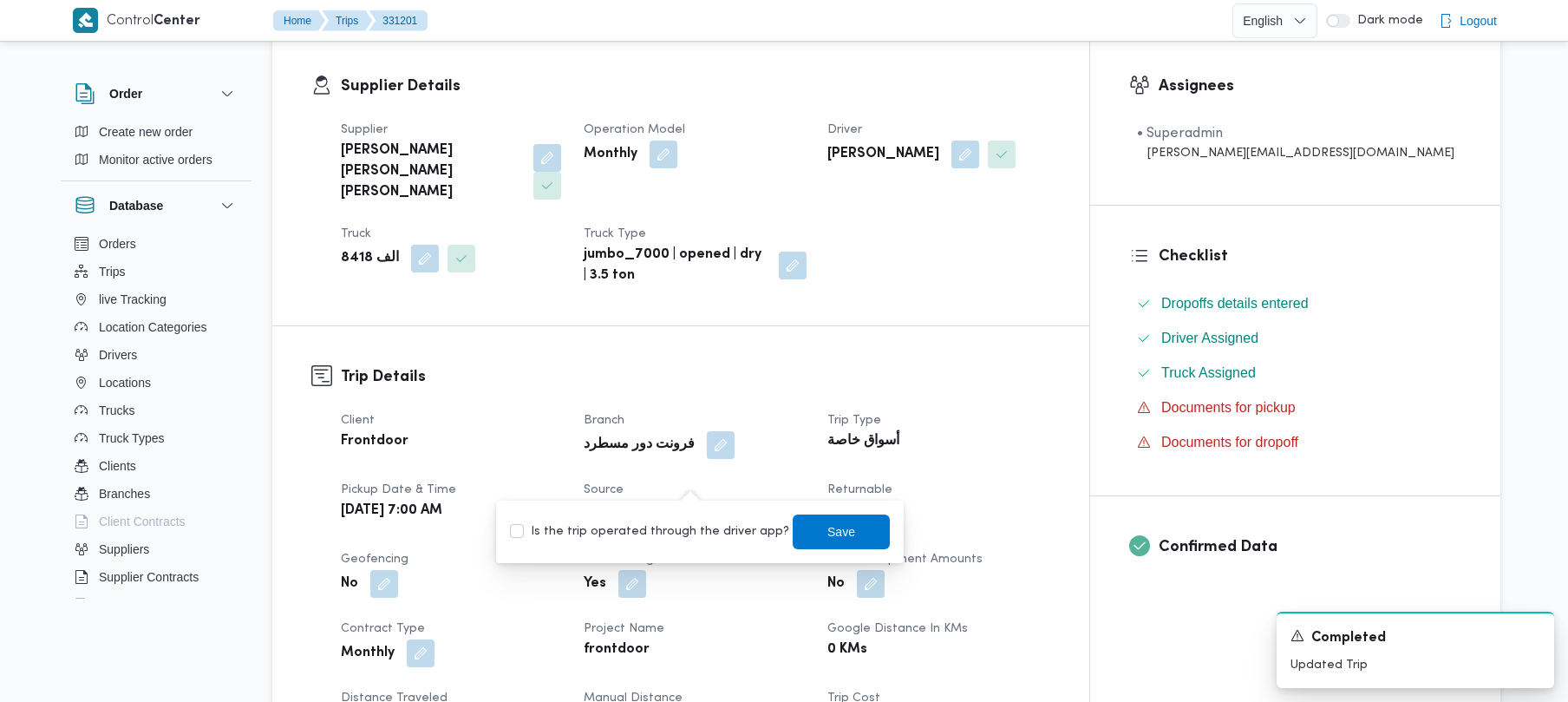
click at [663, 535] on label "Is the trip operated through the driver app?" at bounding box center [649, 532] width 280 height 21
checkbox input "true"
click at [843, 536] on span "Save" at bounding box center [841, 531] width 97 height 35
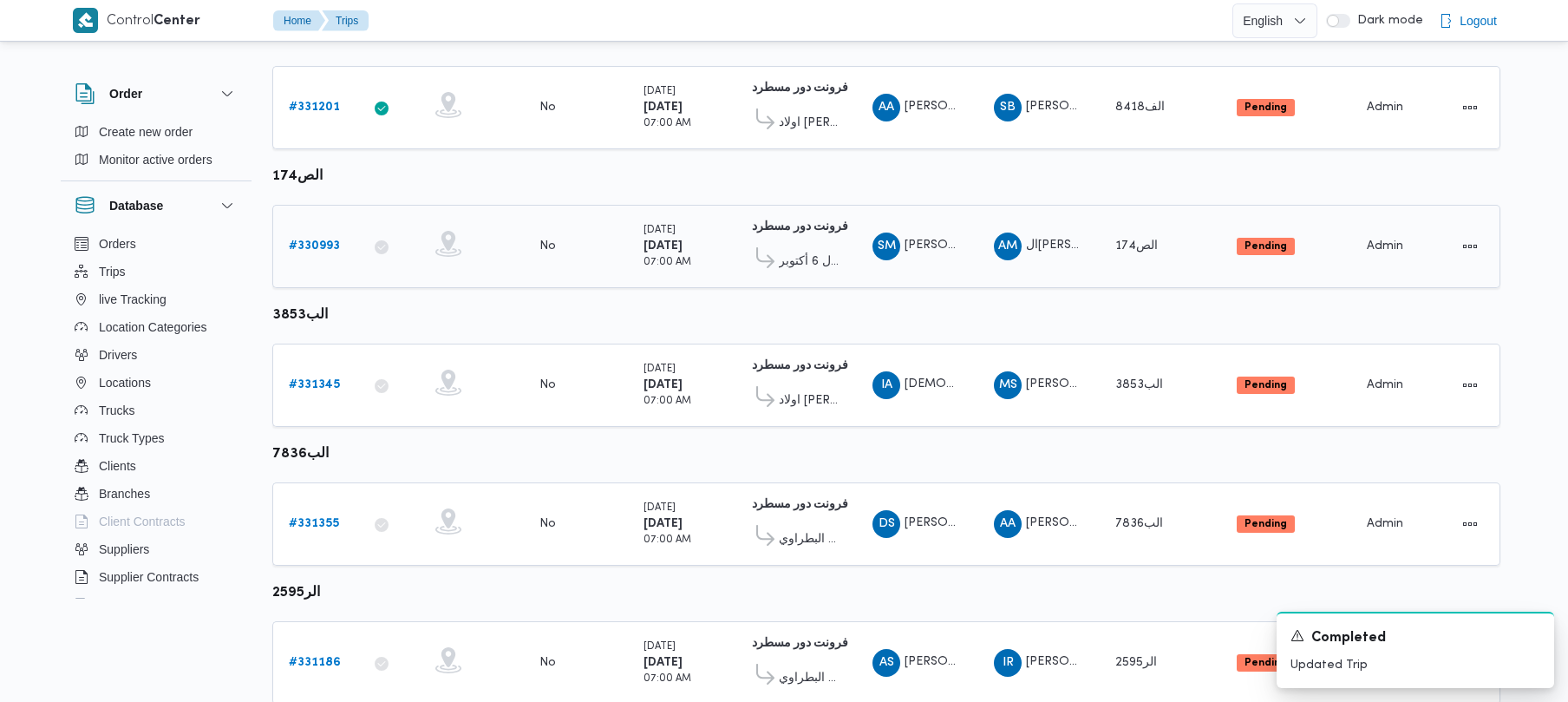
scroll to position [682, 0]
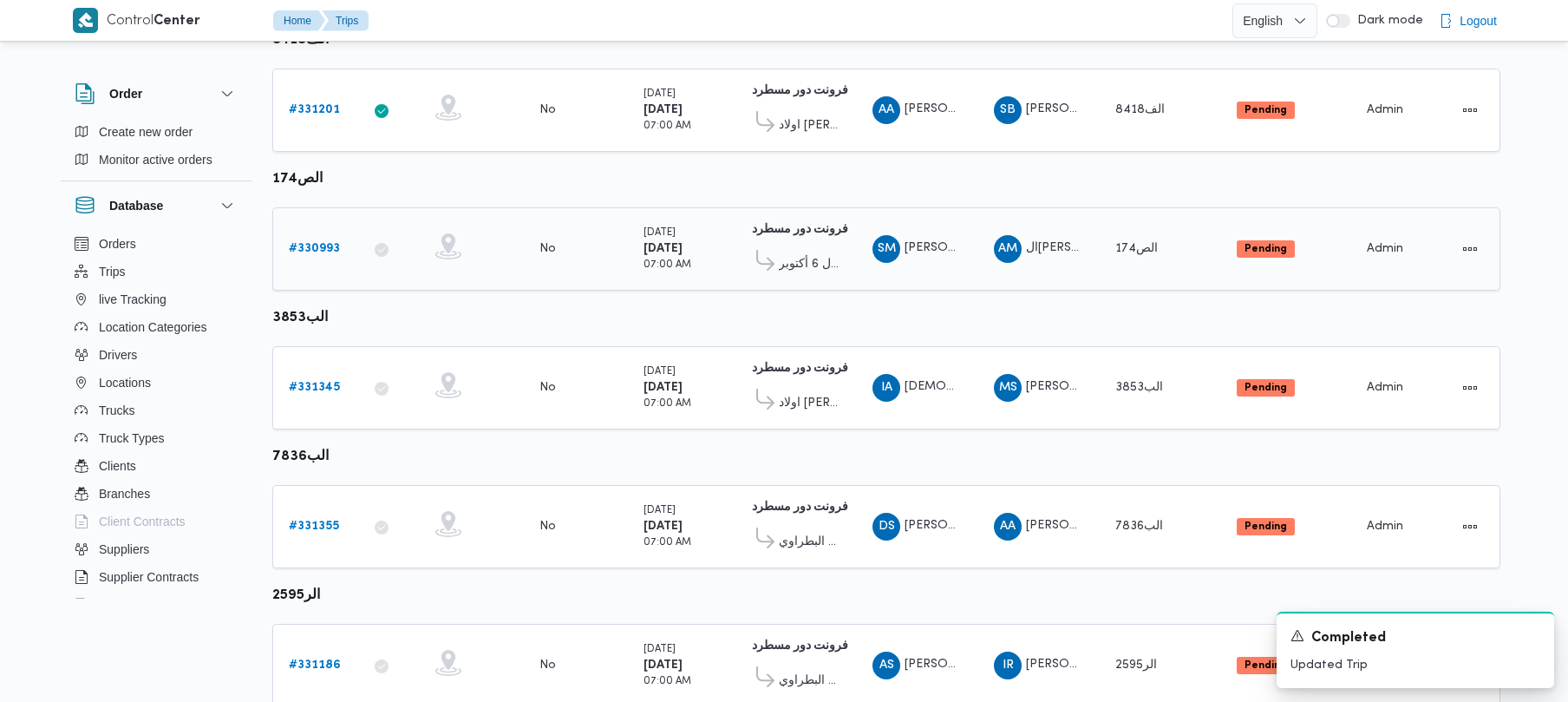
click at [316, 248] on b "# 330993" at bounding box center [315, 248] width 52 height 11
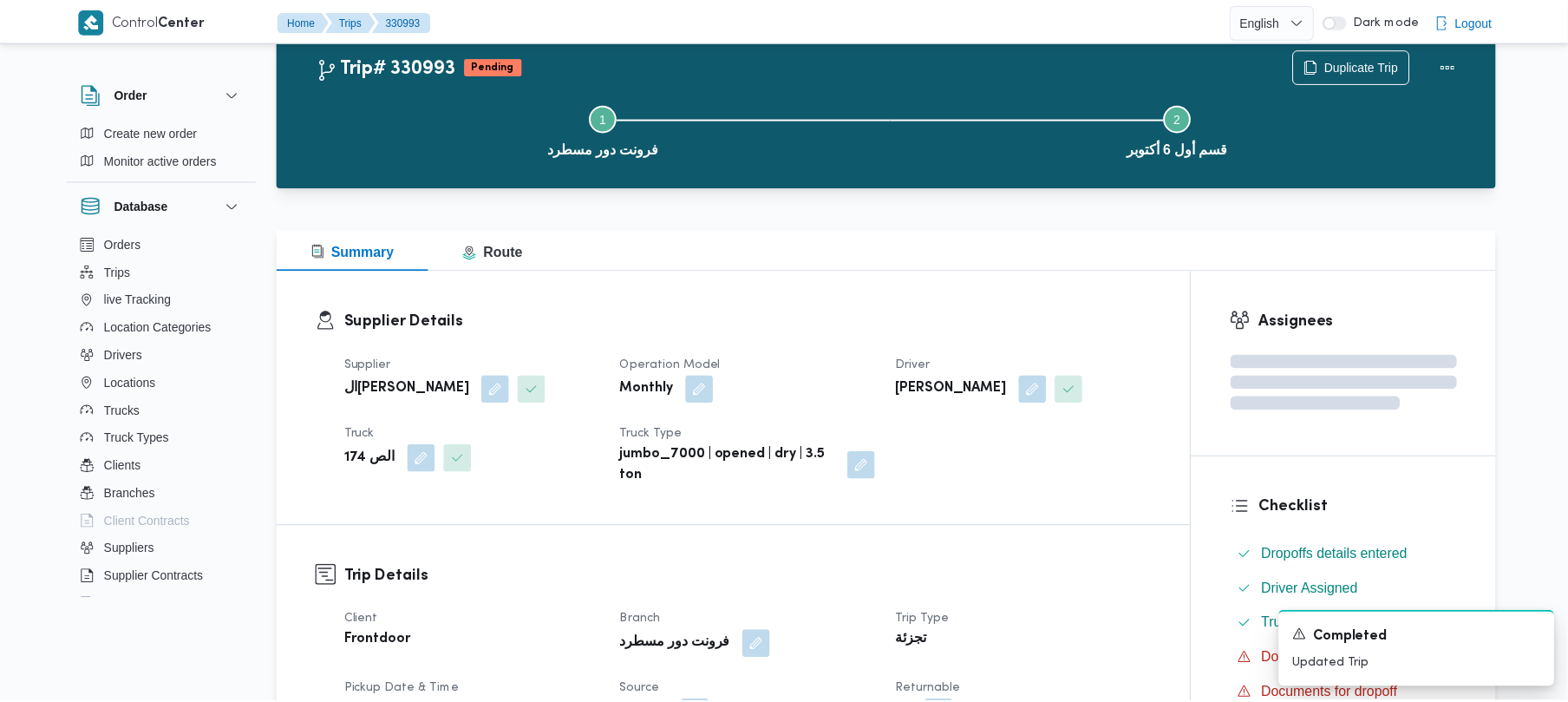
scroll to position [682, 0]
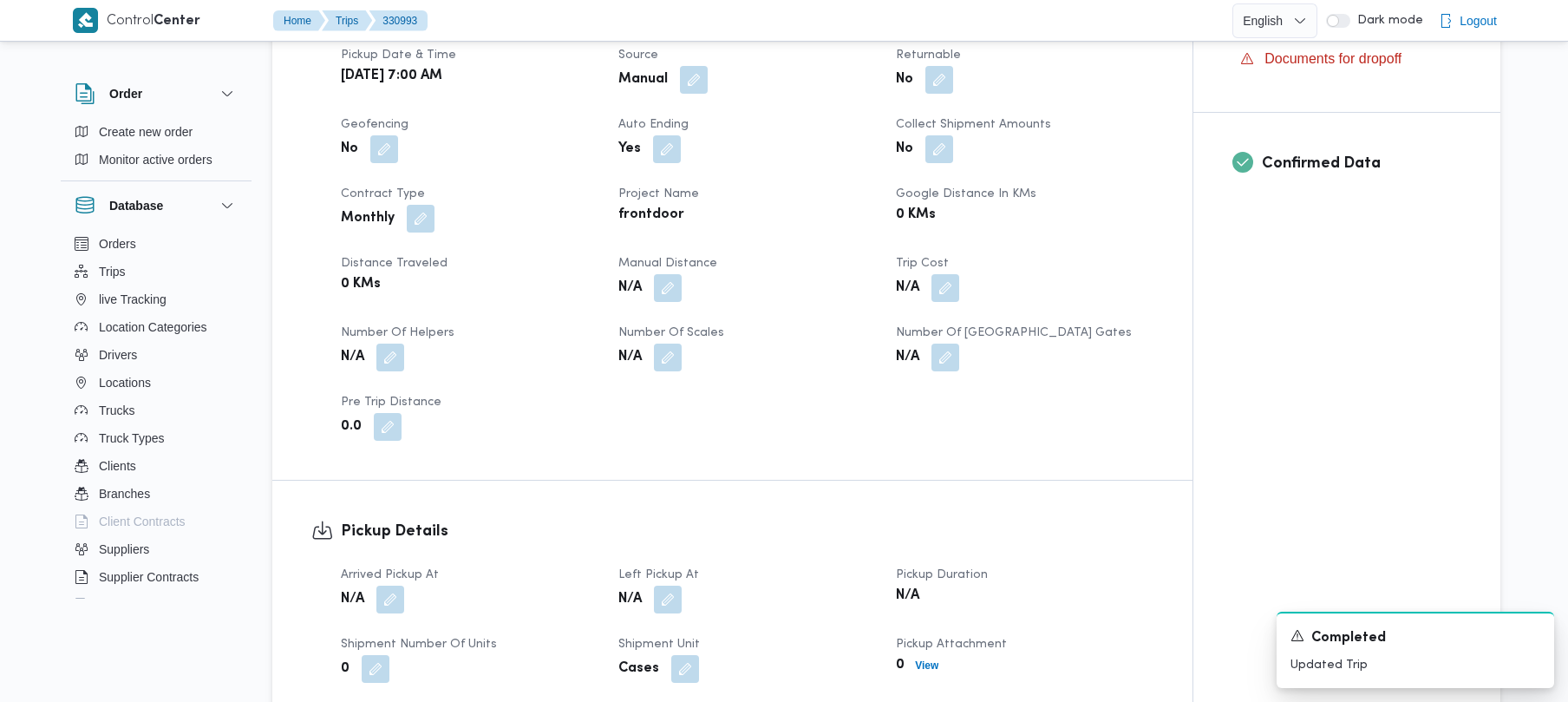
click at [698, 52] on dt "Source" at bounding box center [746, 55] width 257 height 21
click at [694, 66] on button "button" at bounding box center [693, 79] width 28 height 28
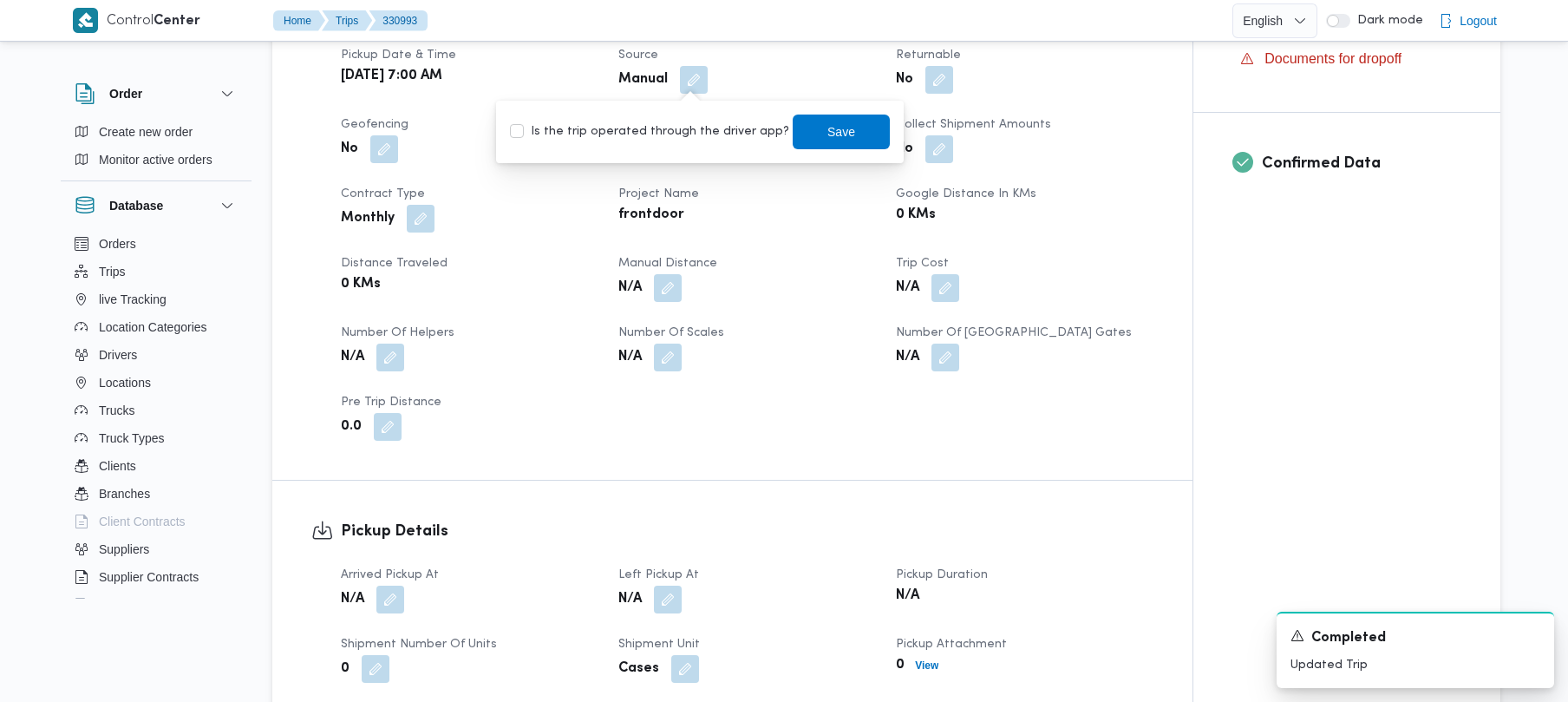
click at [685, 127] on label "Is the trip operated through the driver app?" at bounding box center [649, 132] width 280 height 21
checkbox input "true"
click at [828, 135] on span "Save" at bounding box center [841, 131] width 28 height 21
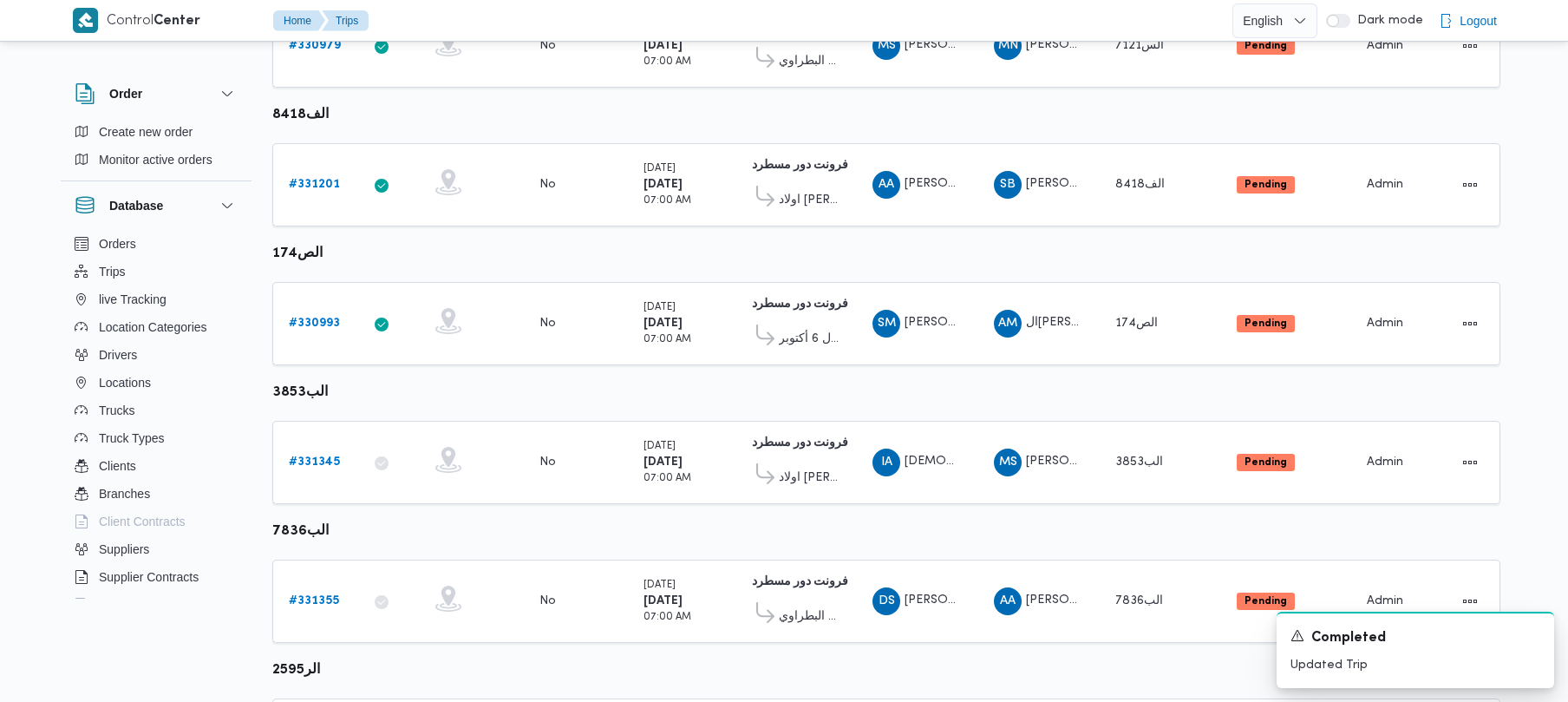
scroll to position [682, 0]
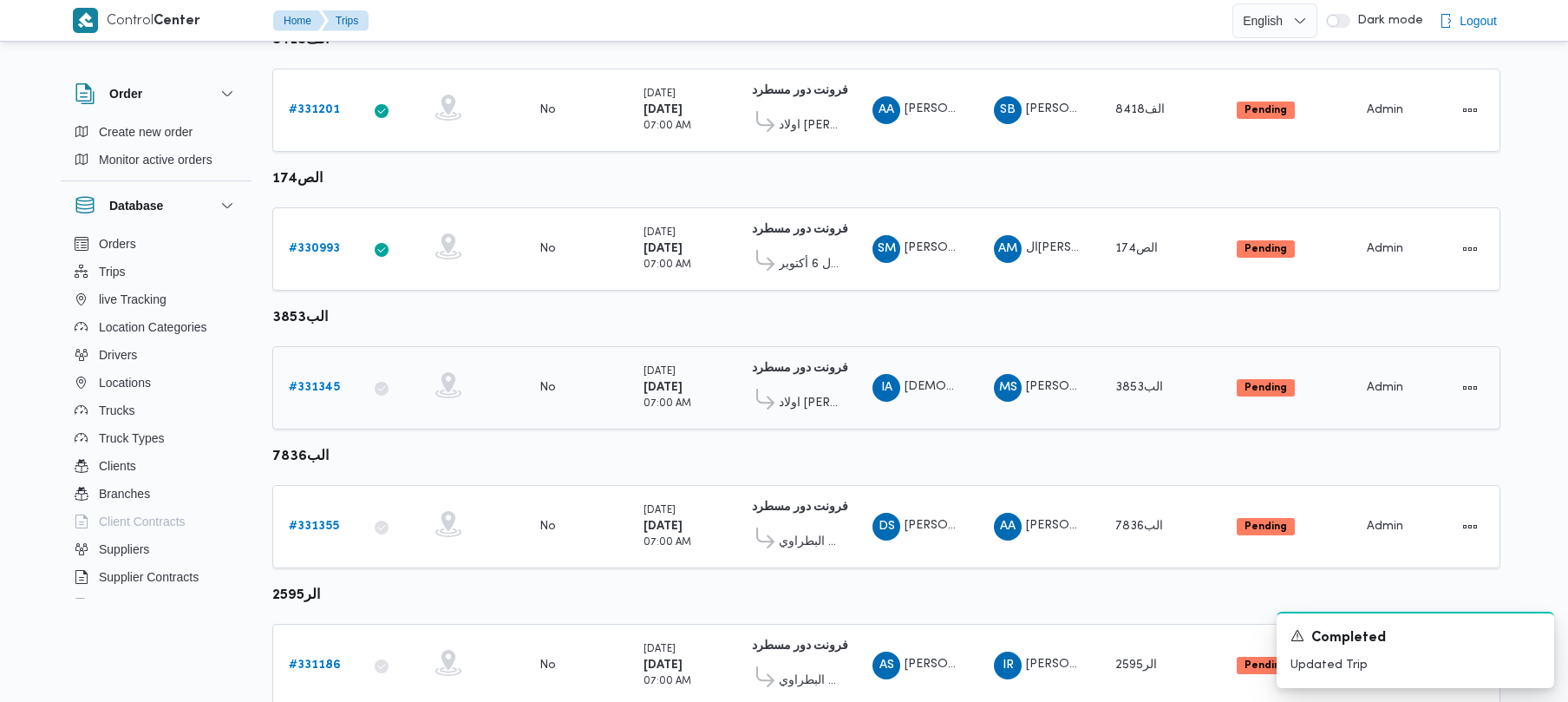
click at [325, 379] on link "# 331345" at bounding box center [315, 387] width 52 height 21
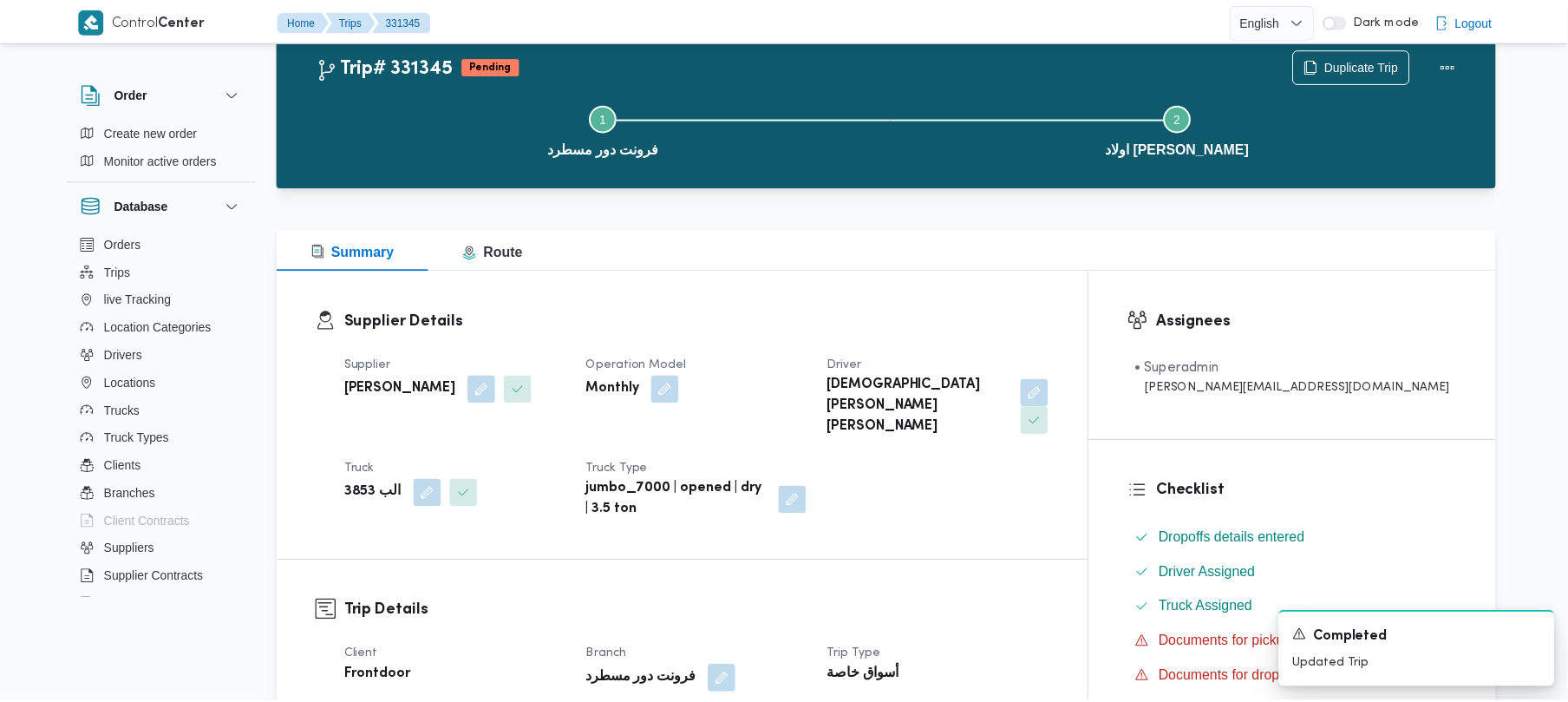
scroll to position [682, 0]
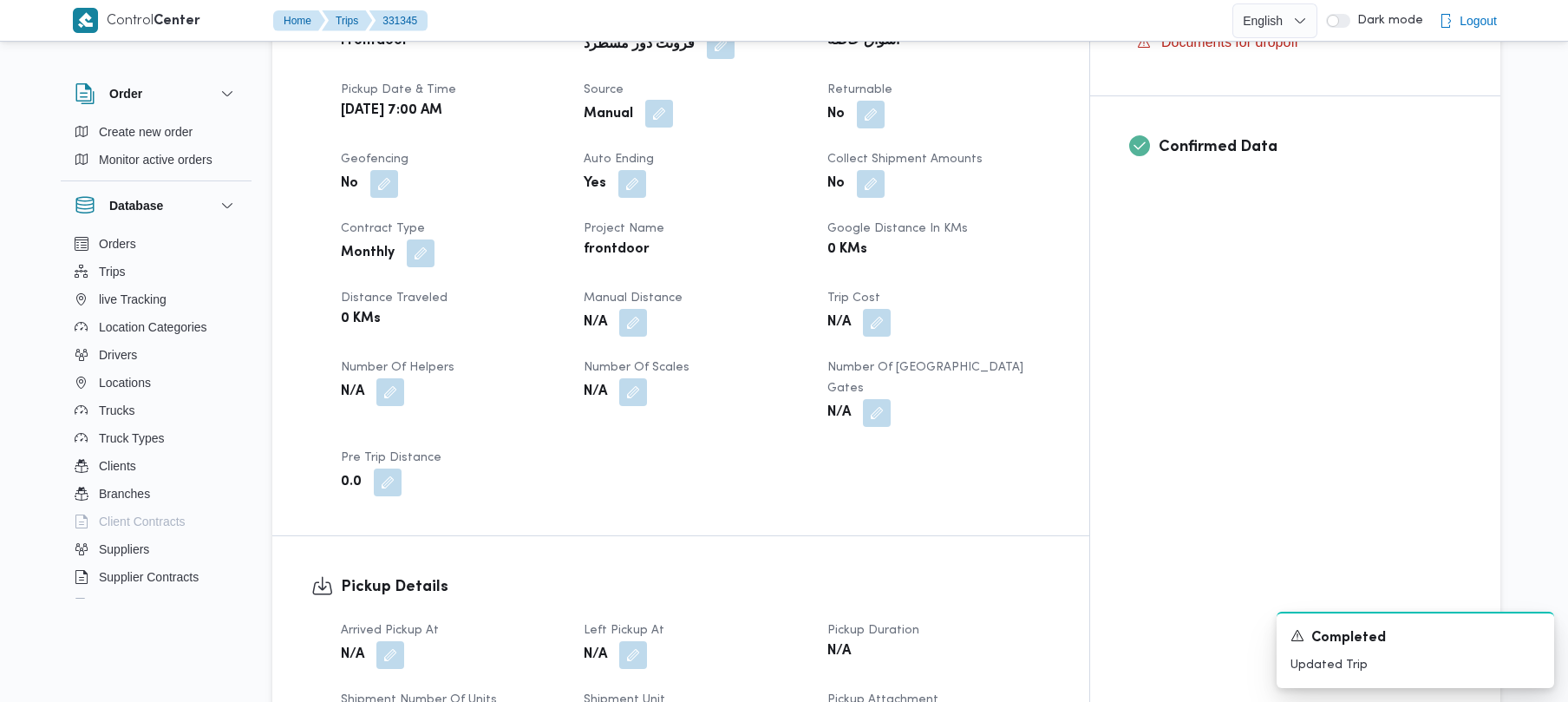
click at [673, 99] on button "button" at bounding box center [659, 113] width 28 height 28
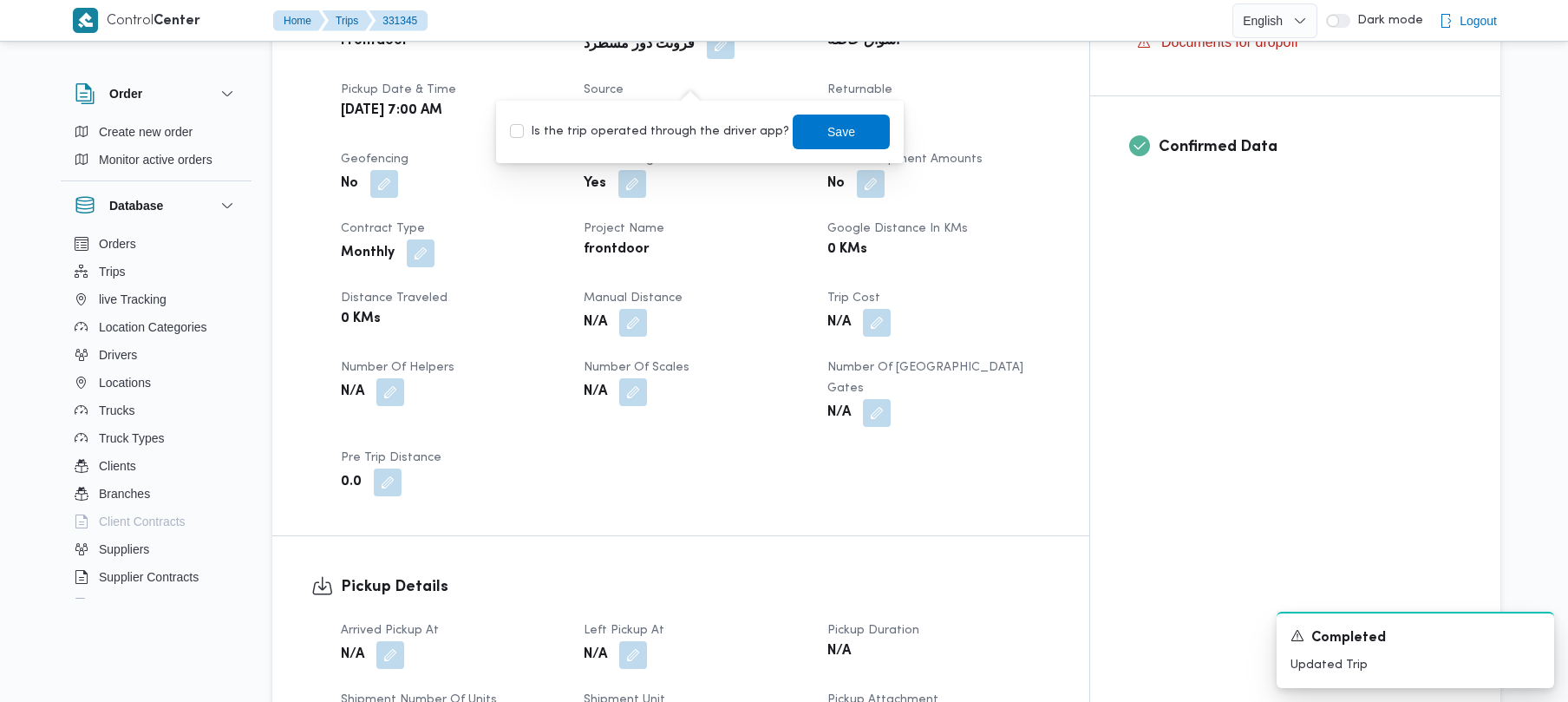
click at [675, 130] on label "Is the trip operated through the driver app?" at bounding box center [649, 132] width 280 height 21
checkbox input "true"
click at [793, 140] on span "Save" at bounding box center [841, 132] width 97 height 35
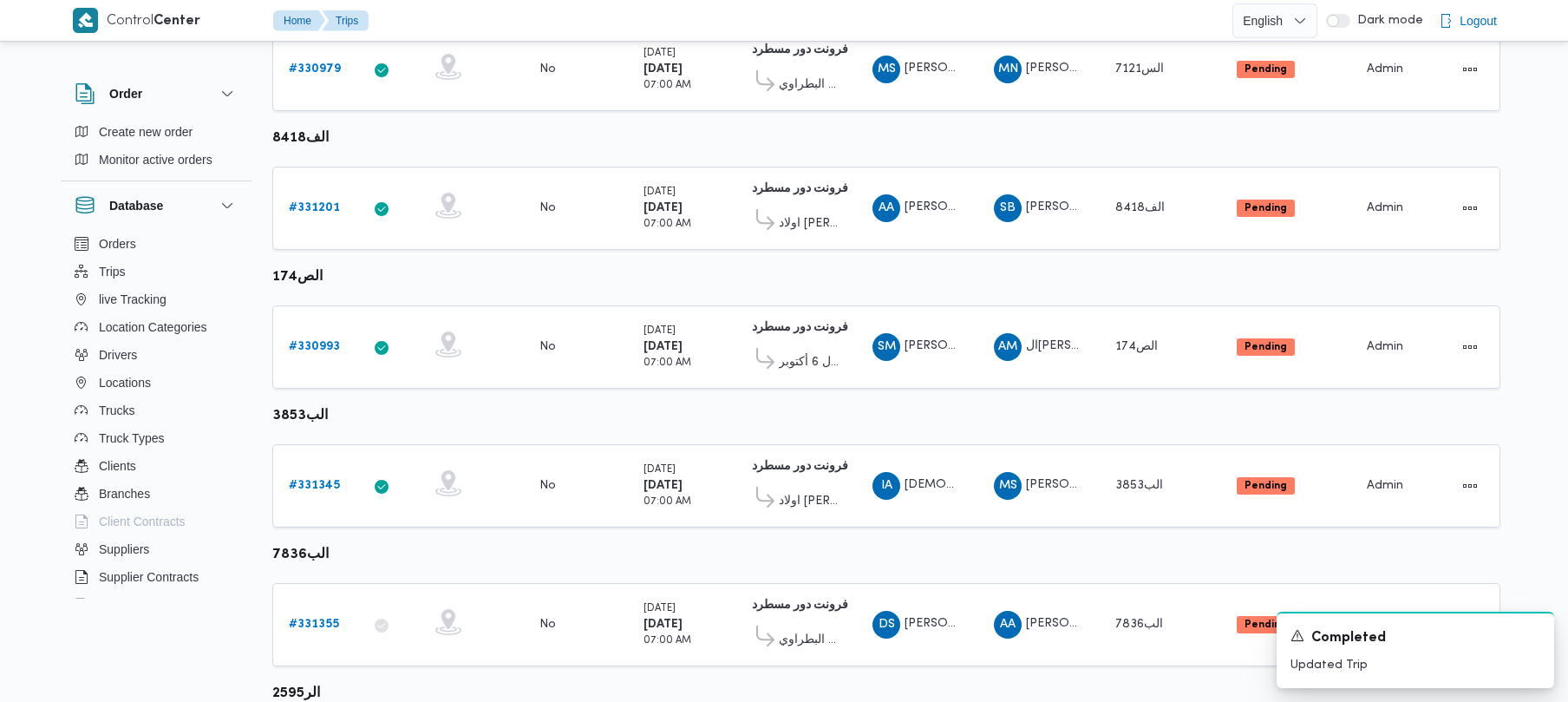
scroll to position [682, 0]
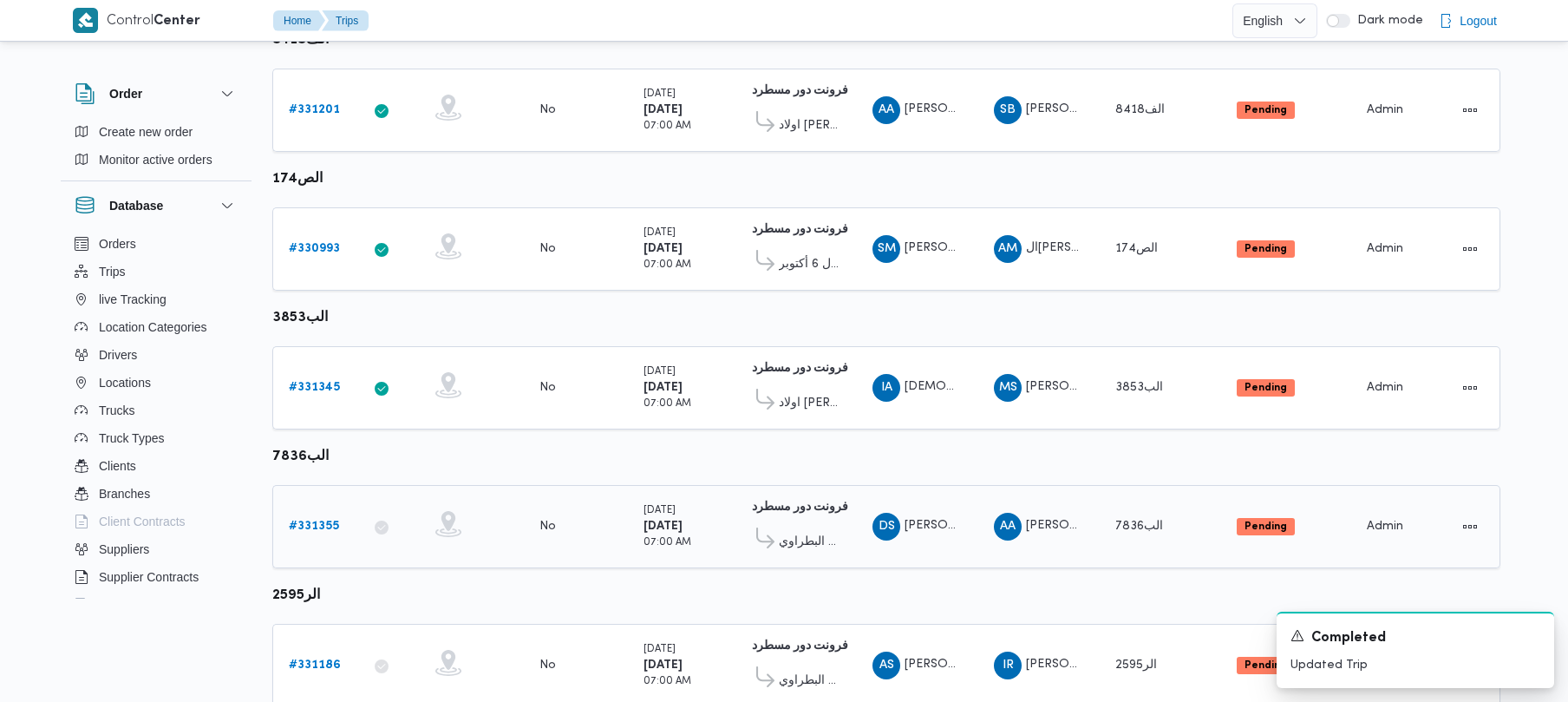
click at [312, 522] on b "# 331355" at bounding box center [314, 526] width 51 height 11
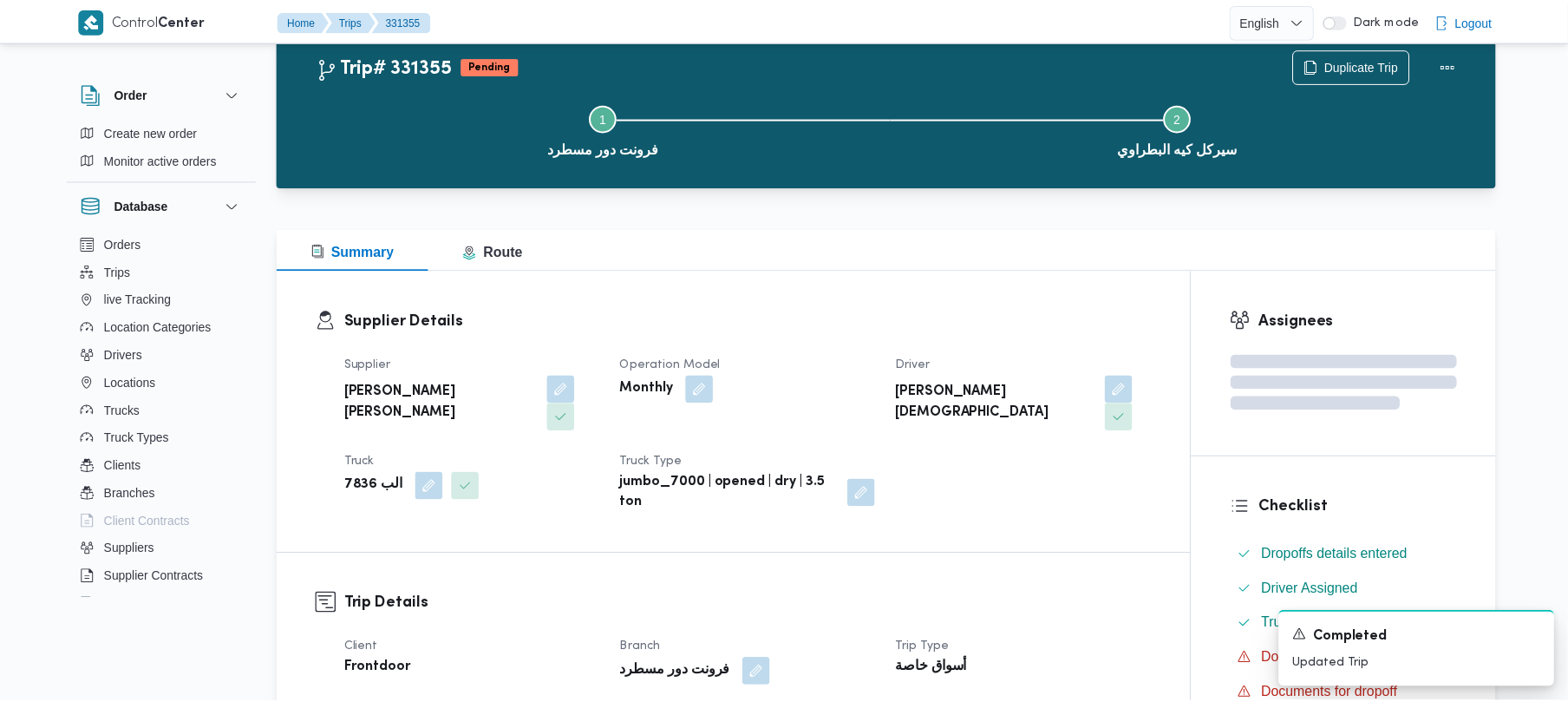
scroll to position [682, 0]
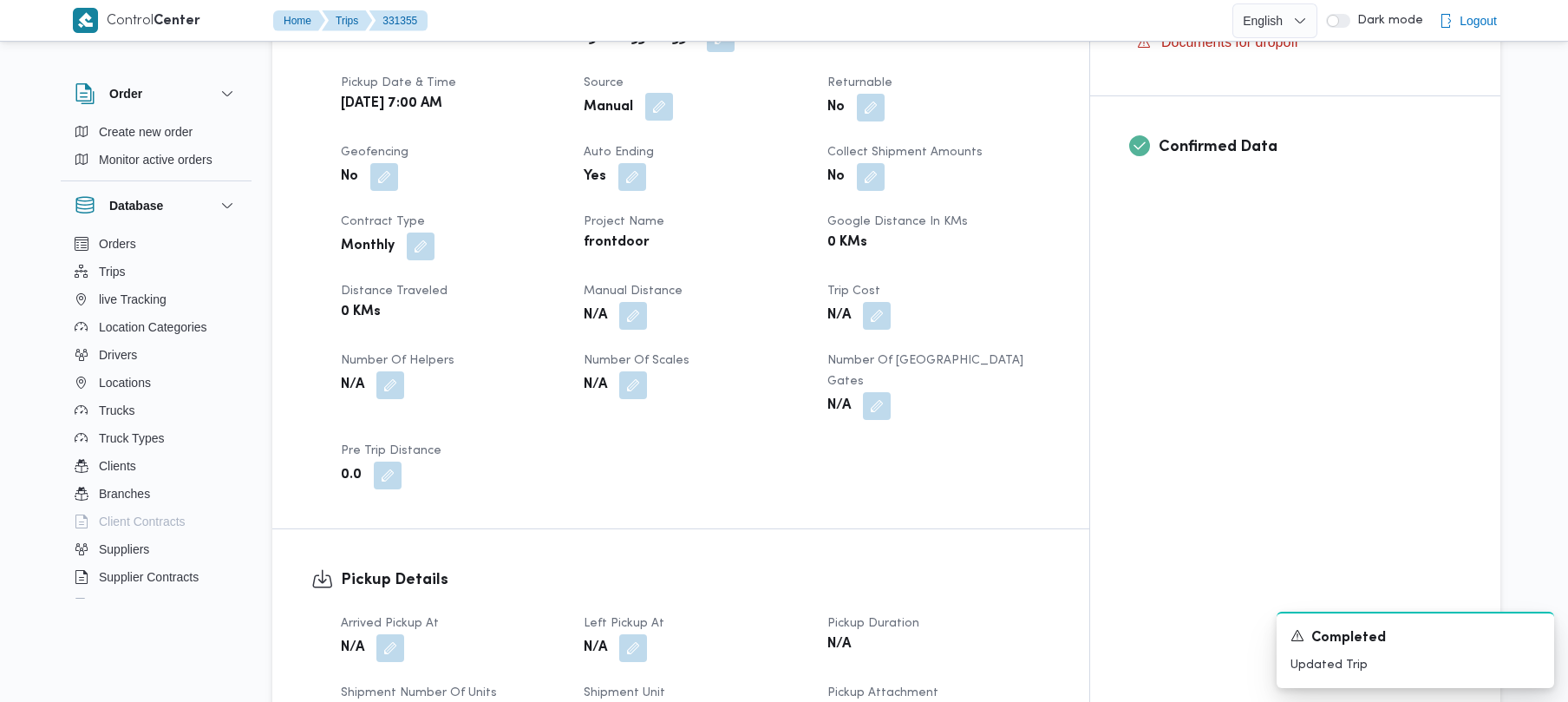
click at [673, 93] on button "button" at bounding box center [659, 107] width 28 height 28
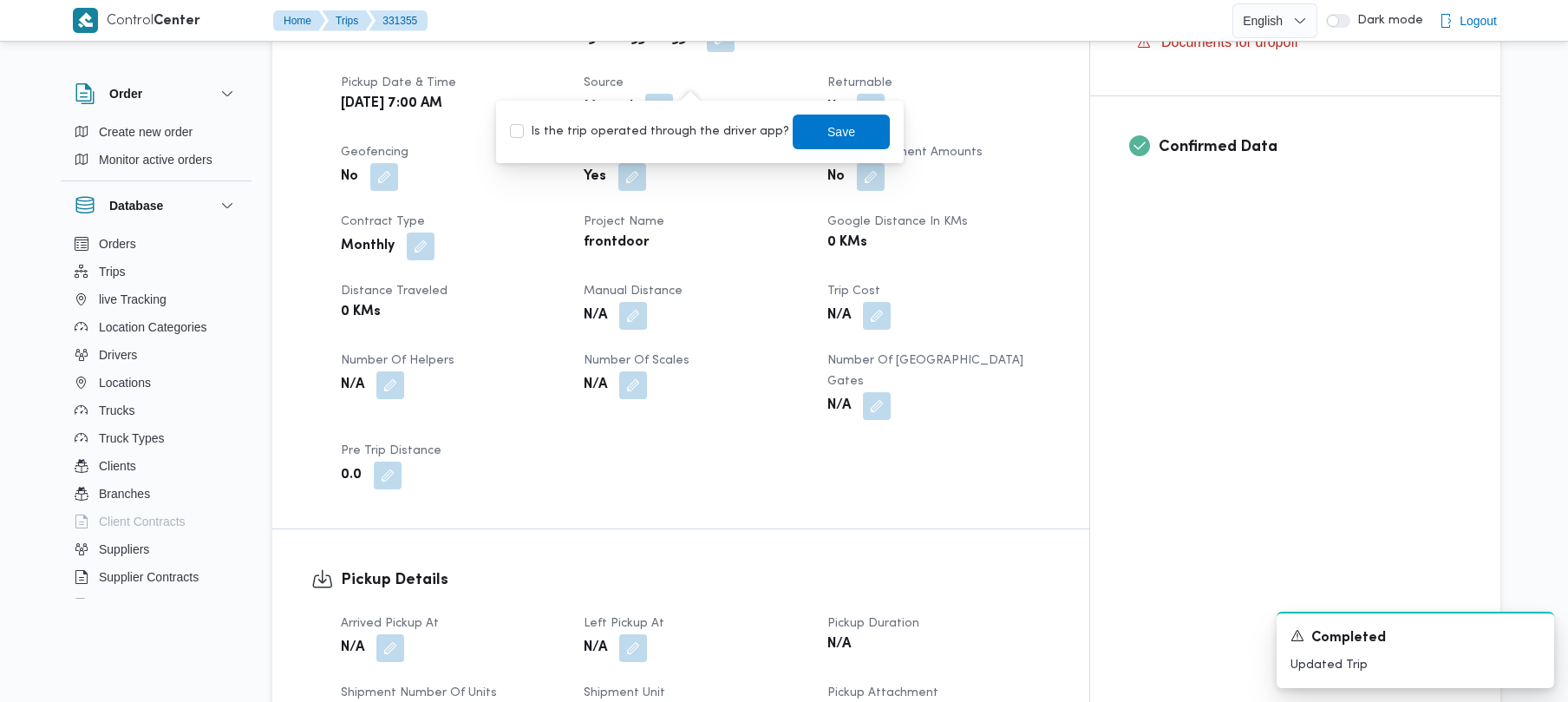
click at [693, 136] on label "Is the trip operated through the driver app?" at bounding box center [649, 132] width 280 height 21
checkbox input "true"
click at [793, 136] on span "Save" at bounding box center [841, 132] width 97 height 35
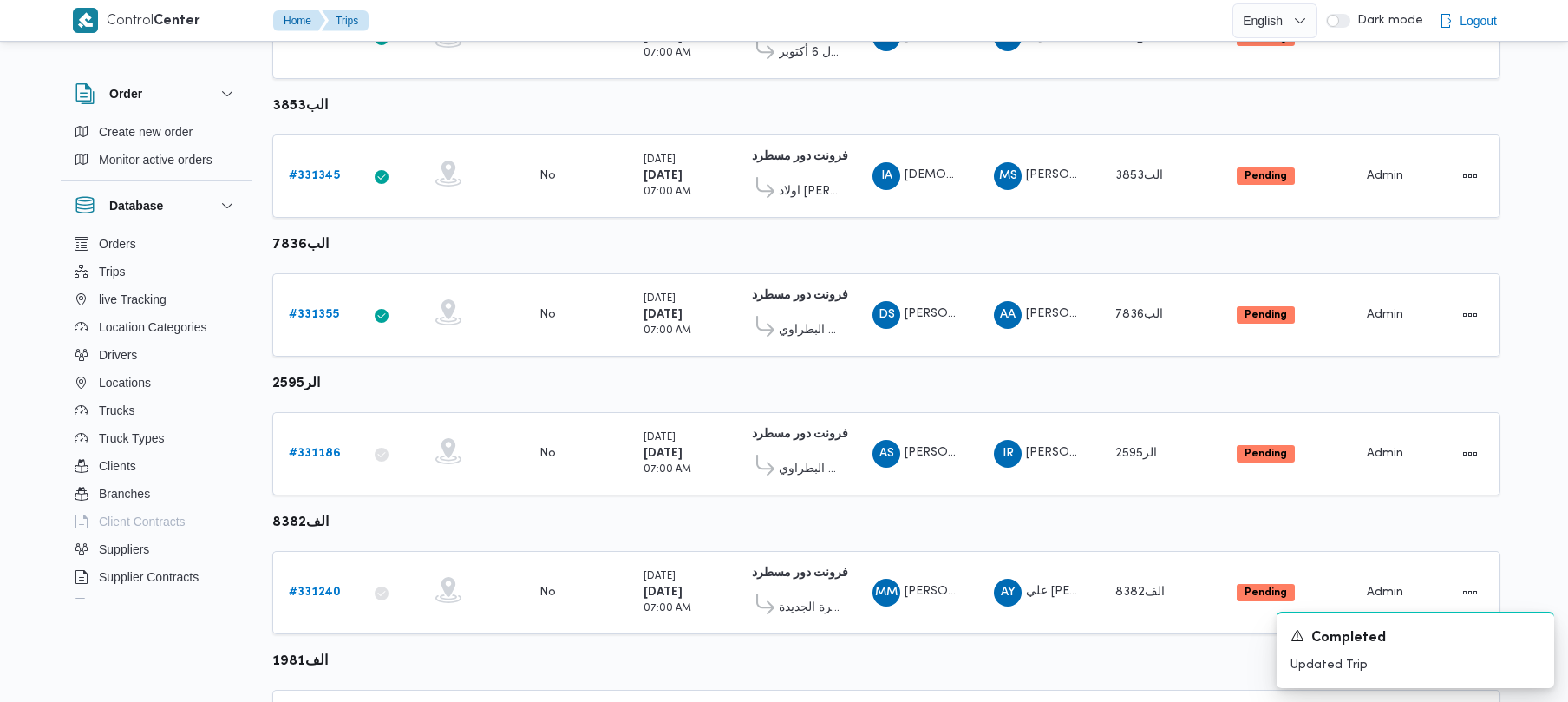
scroll to position [1026, 0]
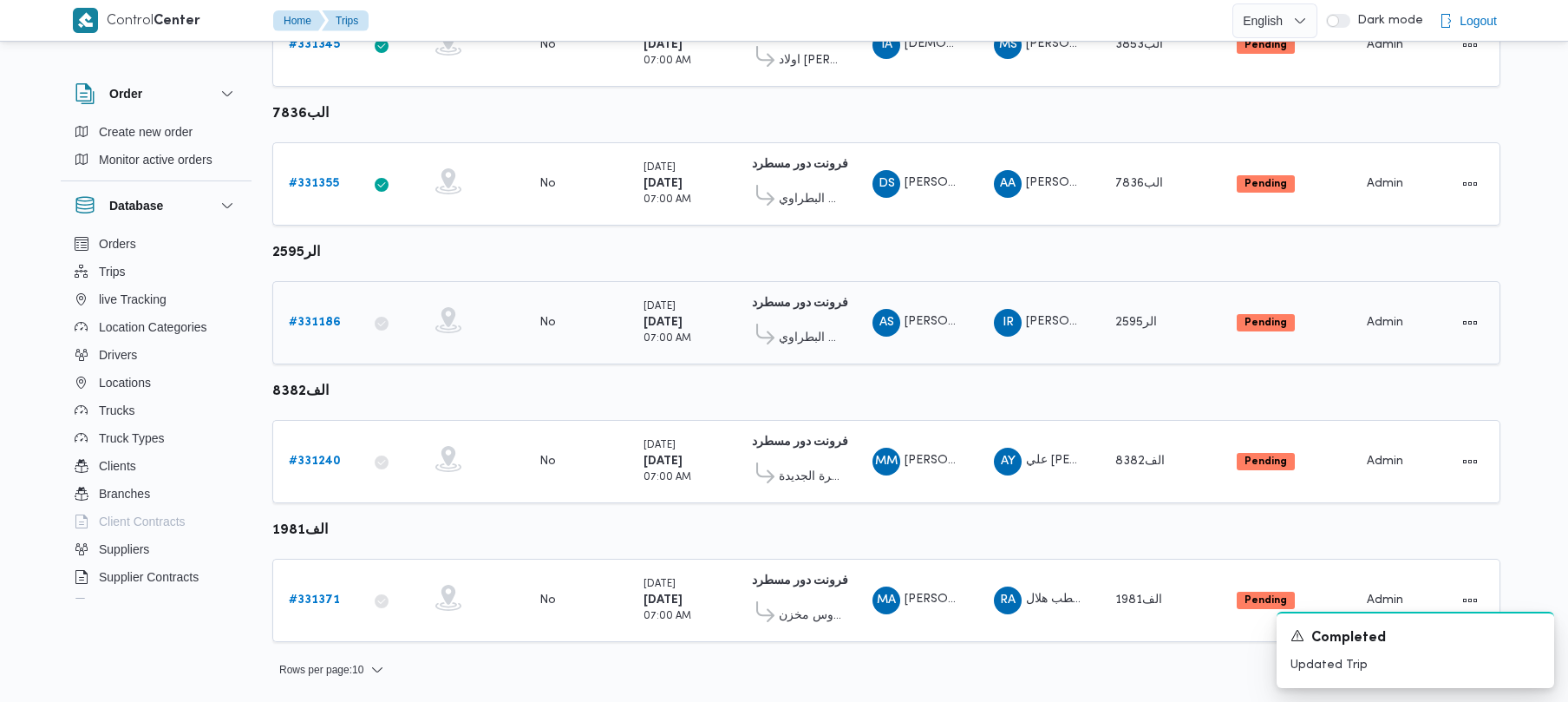
click at [315, 335] on div "# 331186" at bounding box center [315, 323] width 68 height 35
click at [315, 317] on b "# 331186" at bounding box center [315, 322] width 52 height 11
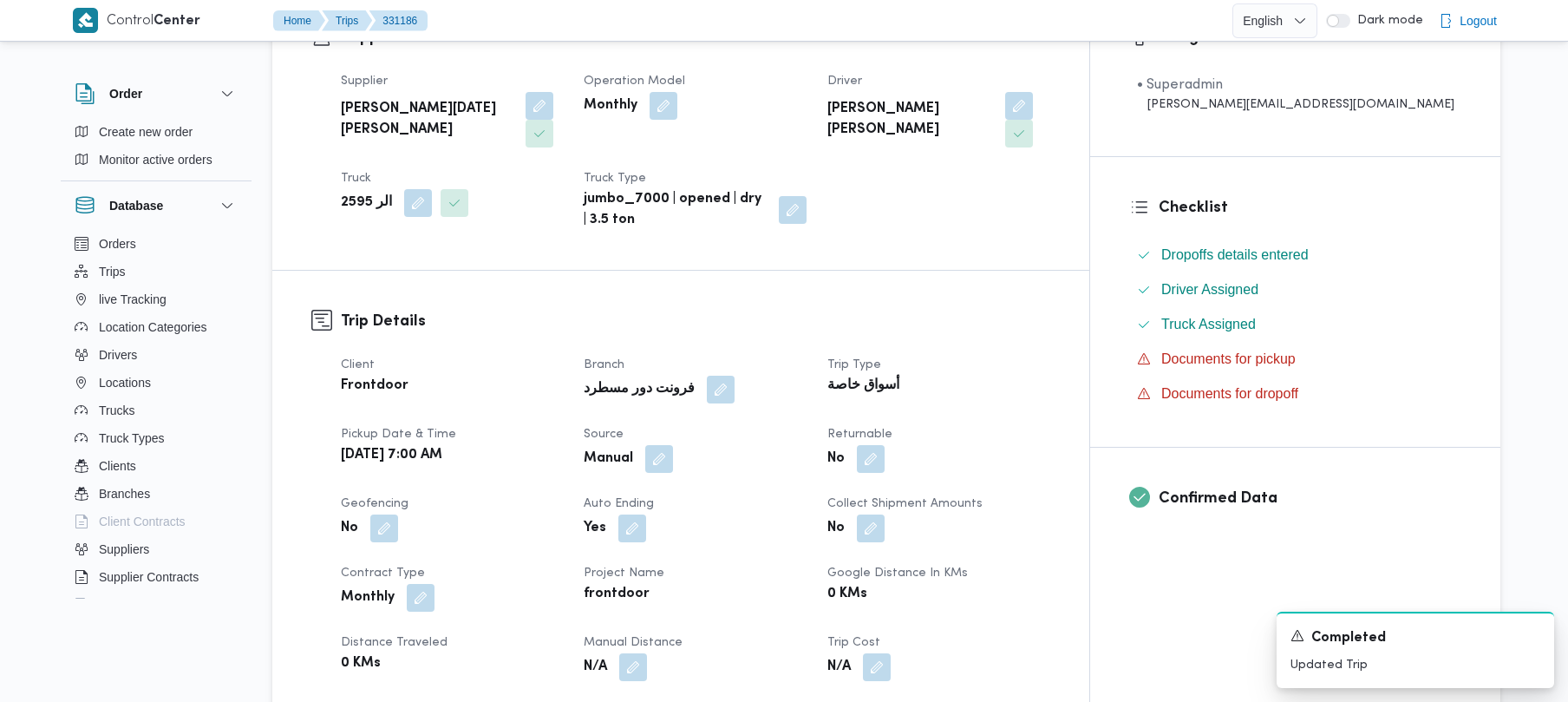
scroll to position [406, 0]
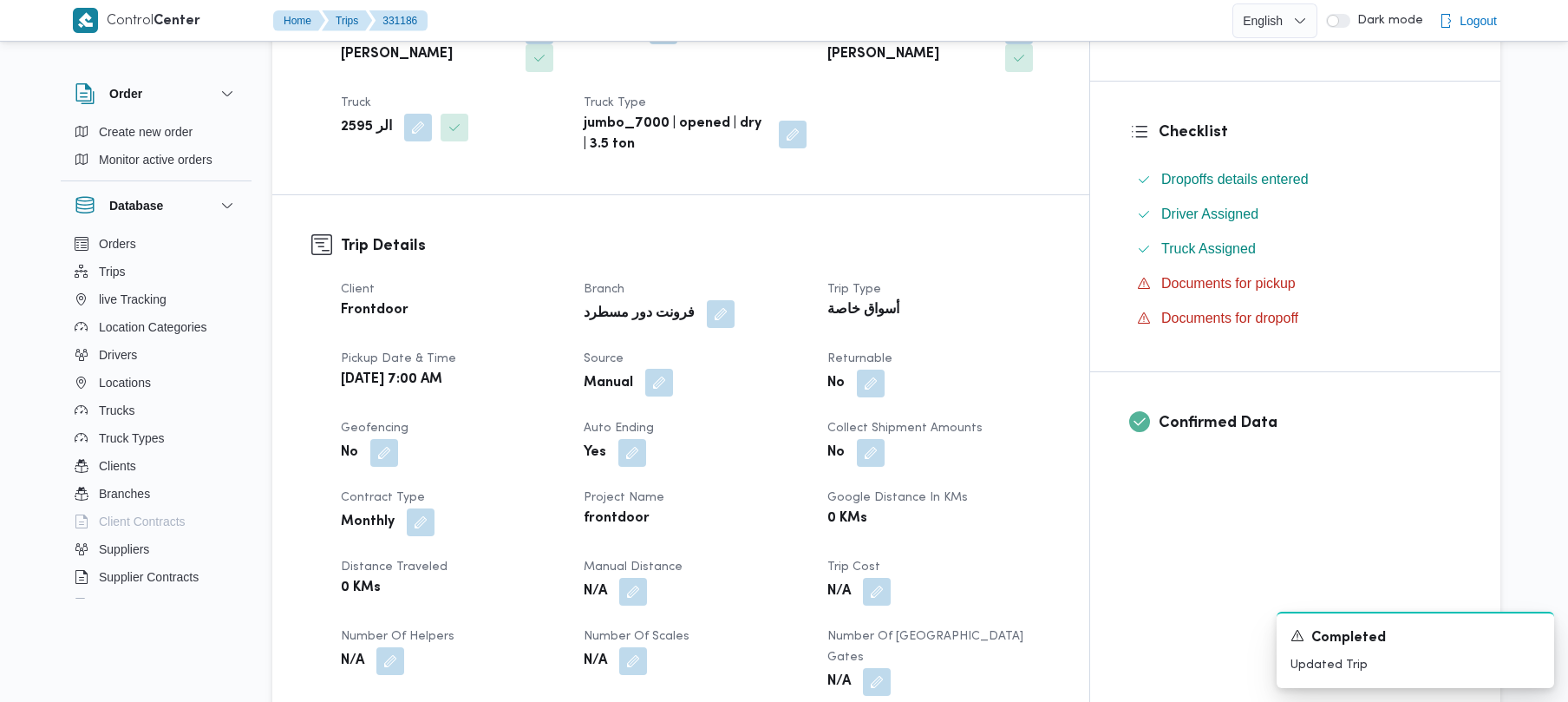
click at [673, 369] on button "button" at bounding box center [659, 383] width 28 height 28
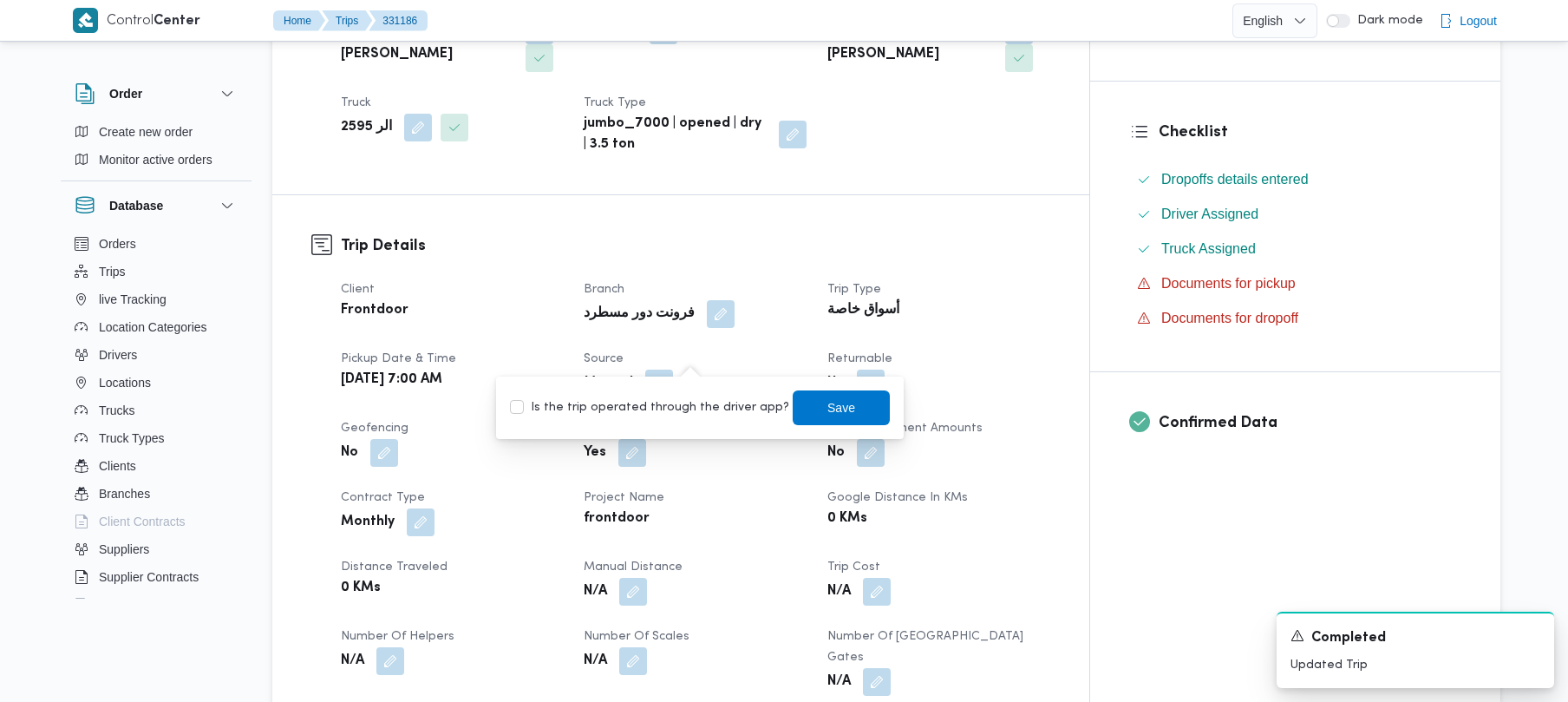
click at [671, 414] on label "Is the trip operated through the driver app?" at bounding box center [649, 408] width 280 height 21
checkbox input "true"
click at [806, 403] on span "Save" at bounding box center [841, 407] width 97 height 35
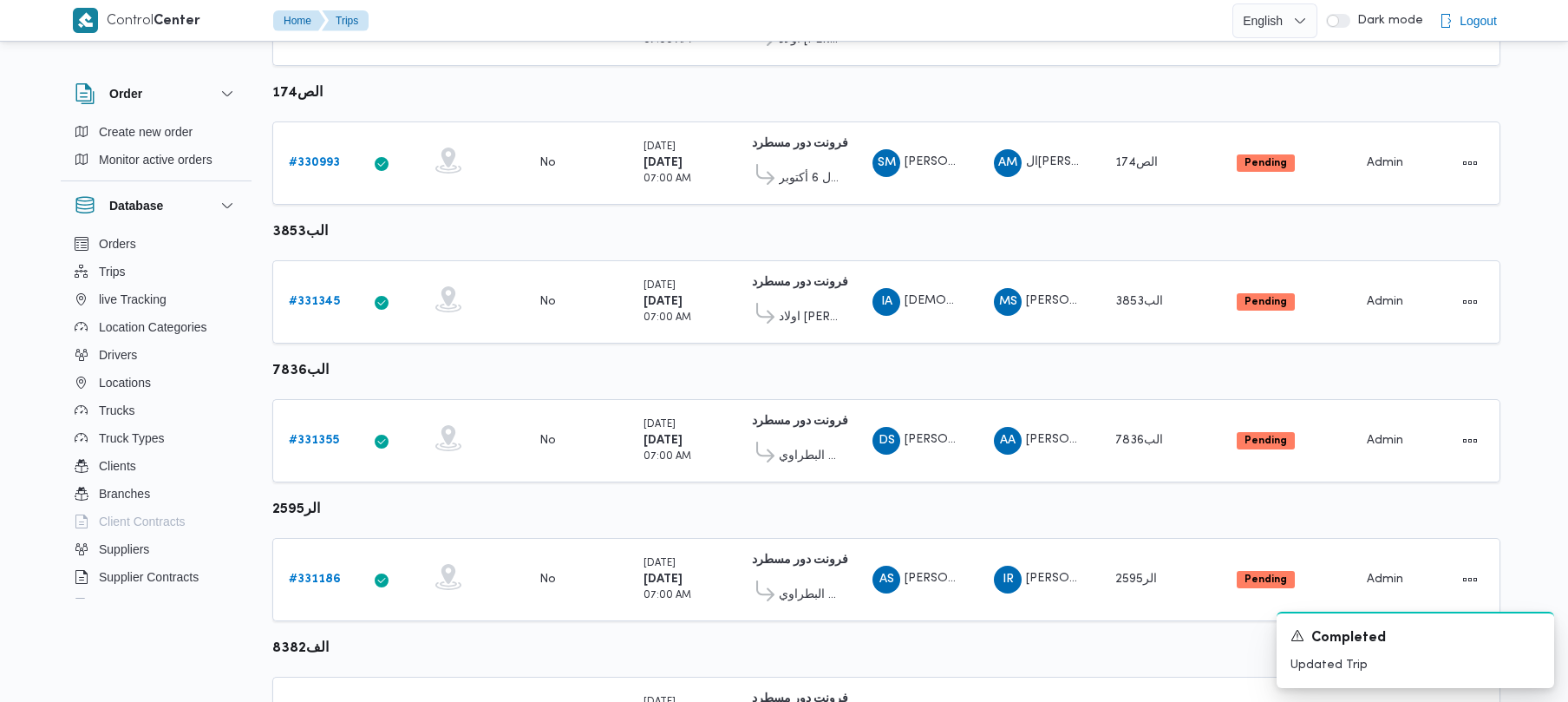
click at [1554, 334] on div "Control Center Home Trips English عربي Dark mode Logout Order Create new order …" at bounding box center [784, 89] width 1568 height 1716
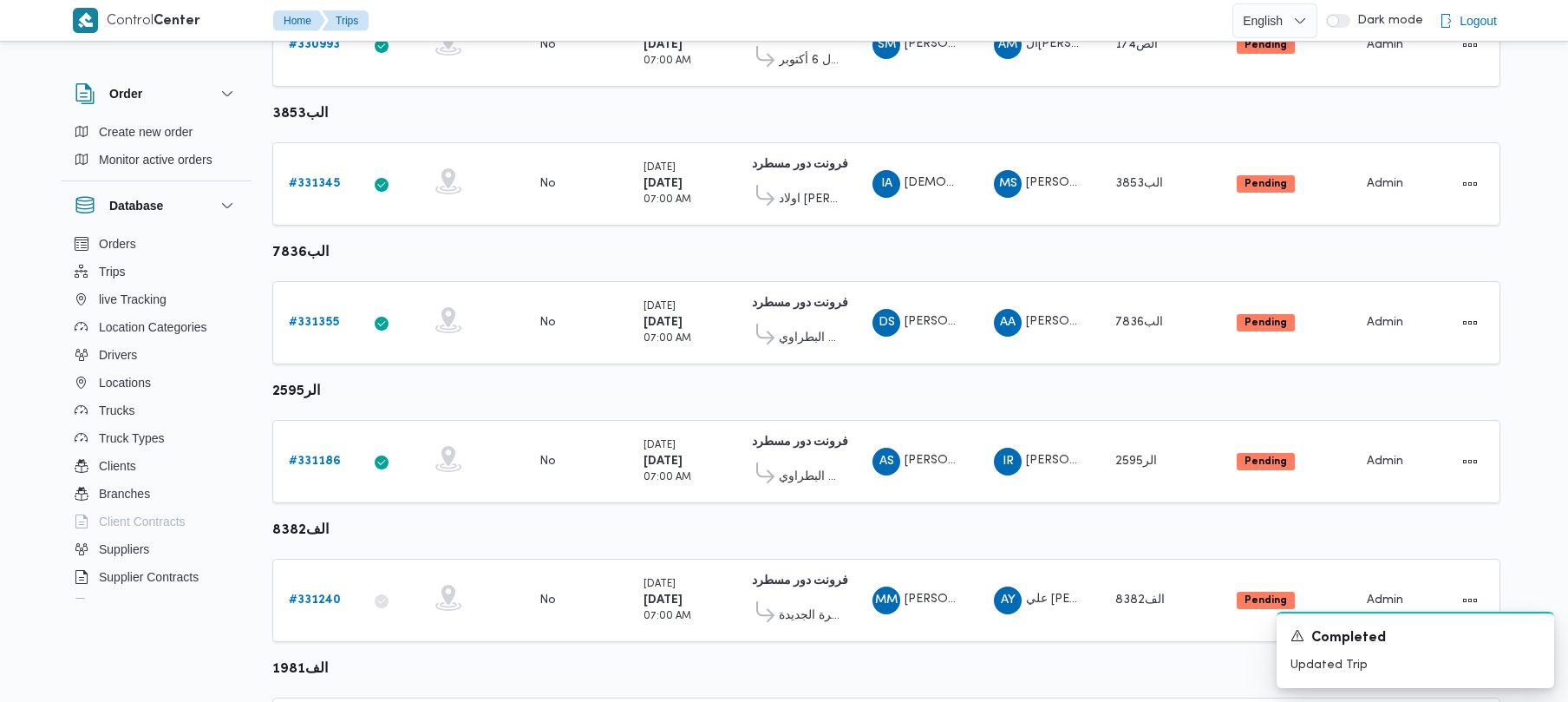
scroll to position [1026, 0]
click at [349, 455] on td "Trip ID # 331240" at bounding box center [315, 461] width 86 height 84
click at [316, 455] on b "# 331240" at bounding box center [315, 461] width 52 height 11
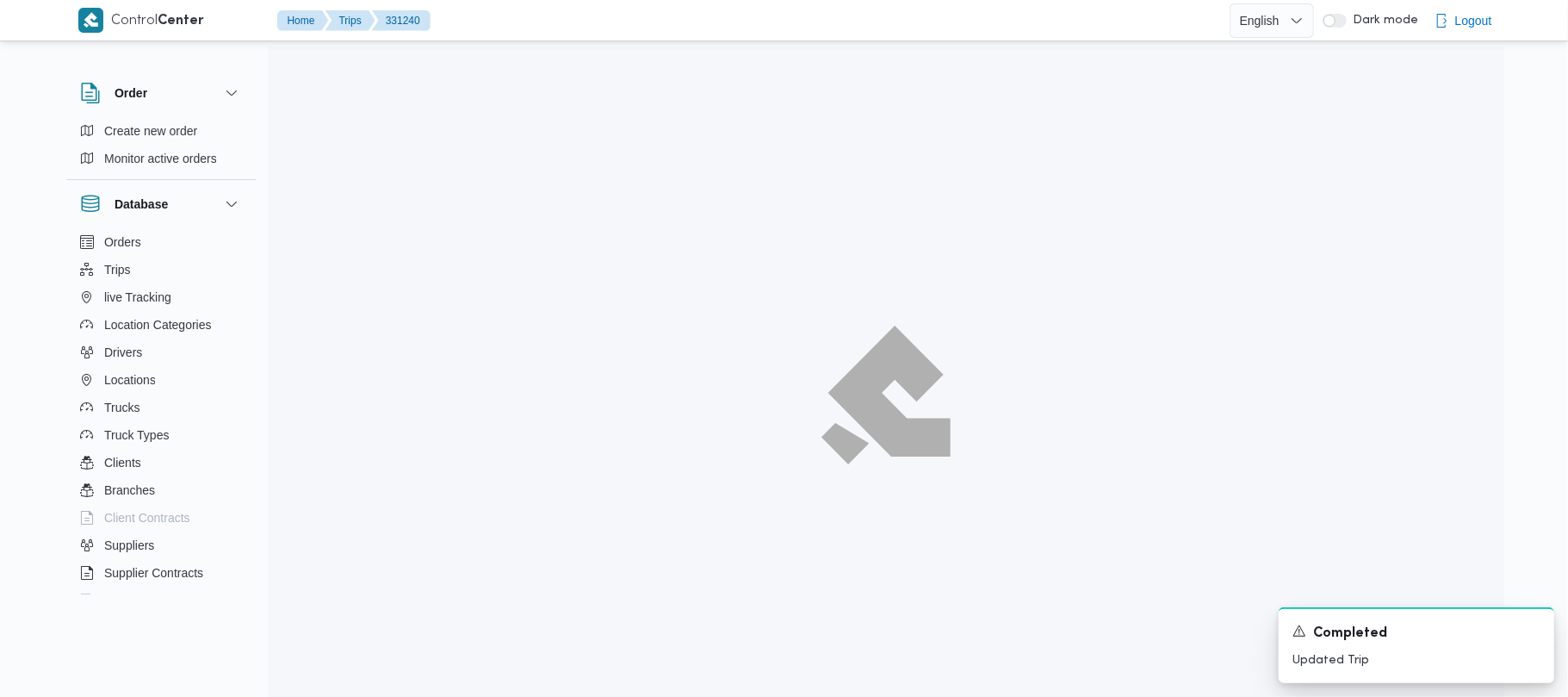
click at [303, 470] on div at bounding box center [886, 395] width 1237 height 697
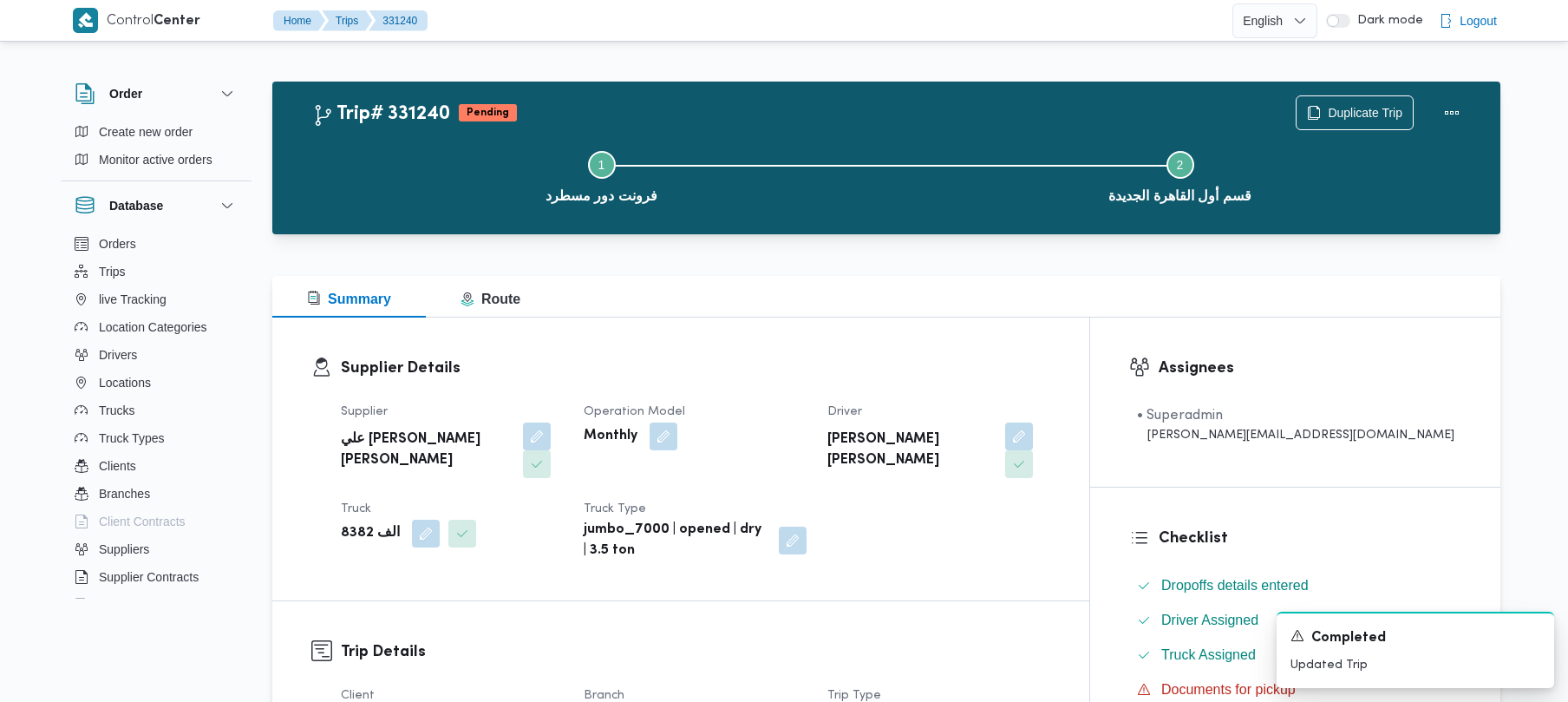
scroll to position [615, 0]
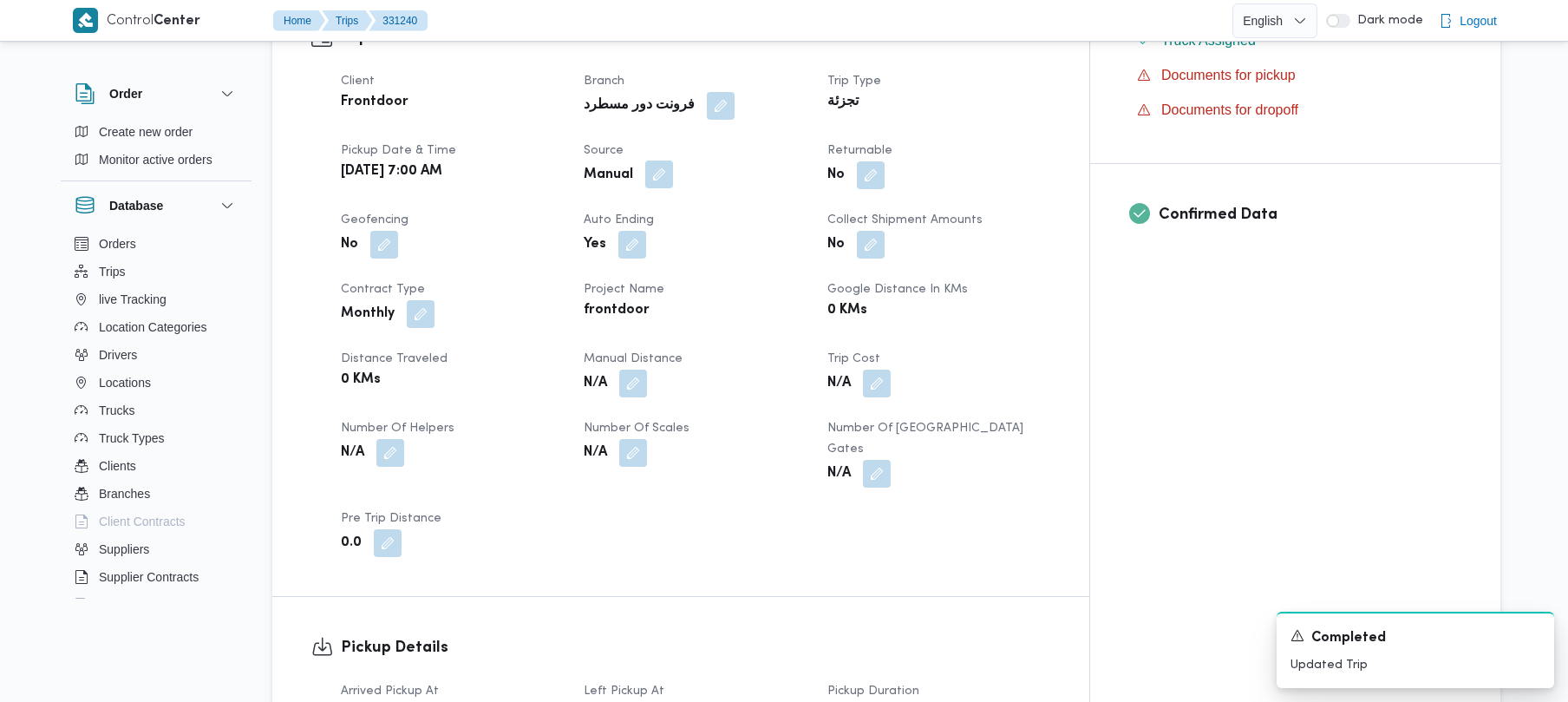
click at [673, 160] on button "button" at bounding box center [659, 174] width 28 height 28
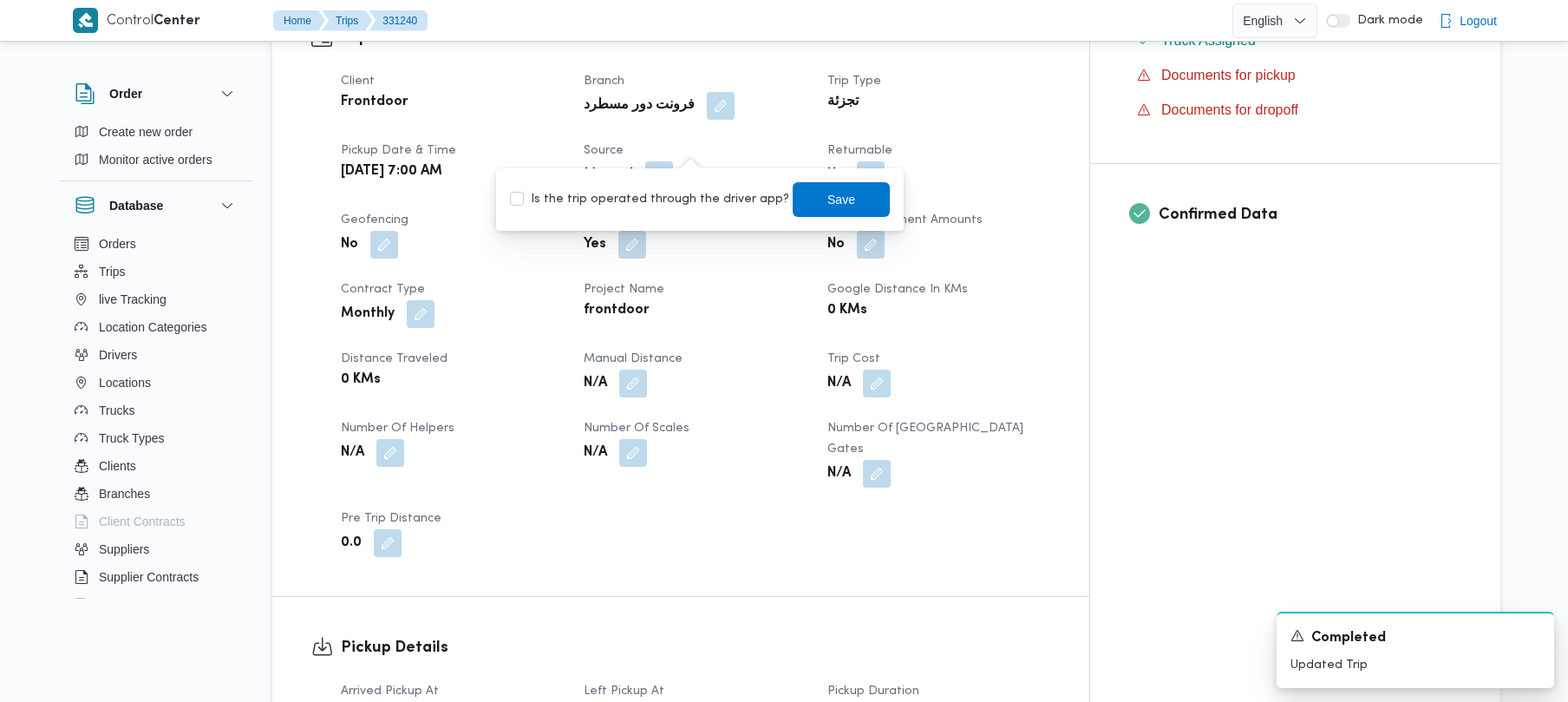
click at [652, 210] on div "Is the trip operated through the driver app? Save" at bounding box center [700, 199] width 383 height 38
click at [640, 192] on label "Is the trip operated through the driver app?" at bounding box center [649, 200] width 280 height 21
checkbox input "true"
click at [828, 192] on span "Save" at bounding box center [841, 199] width 28 height 21
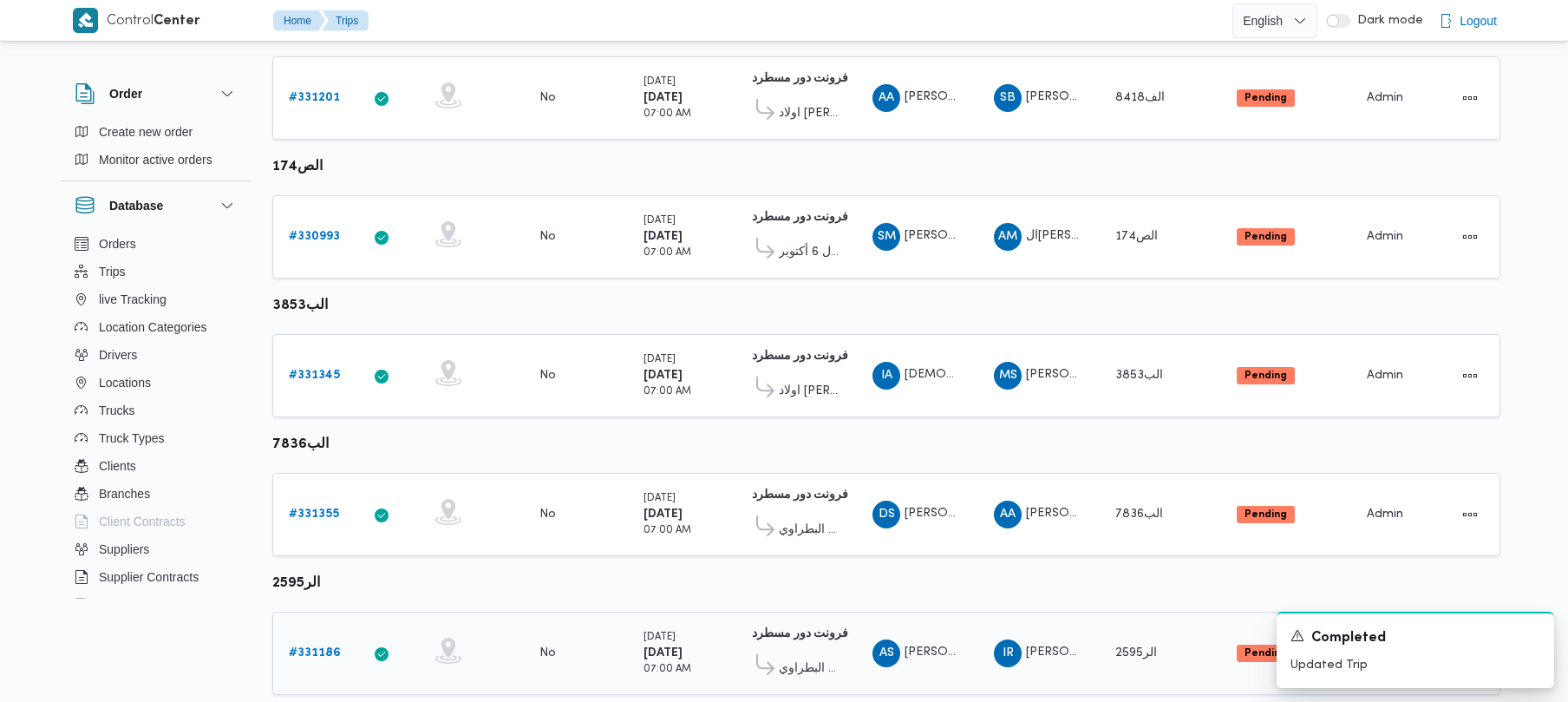
scroll to position [1026, 0]
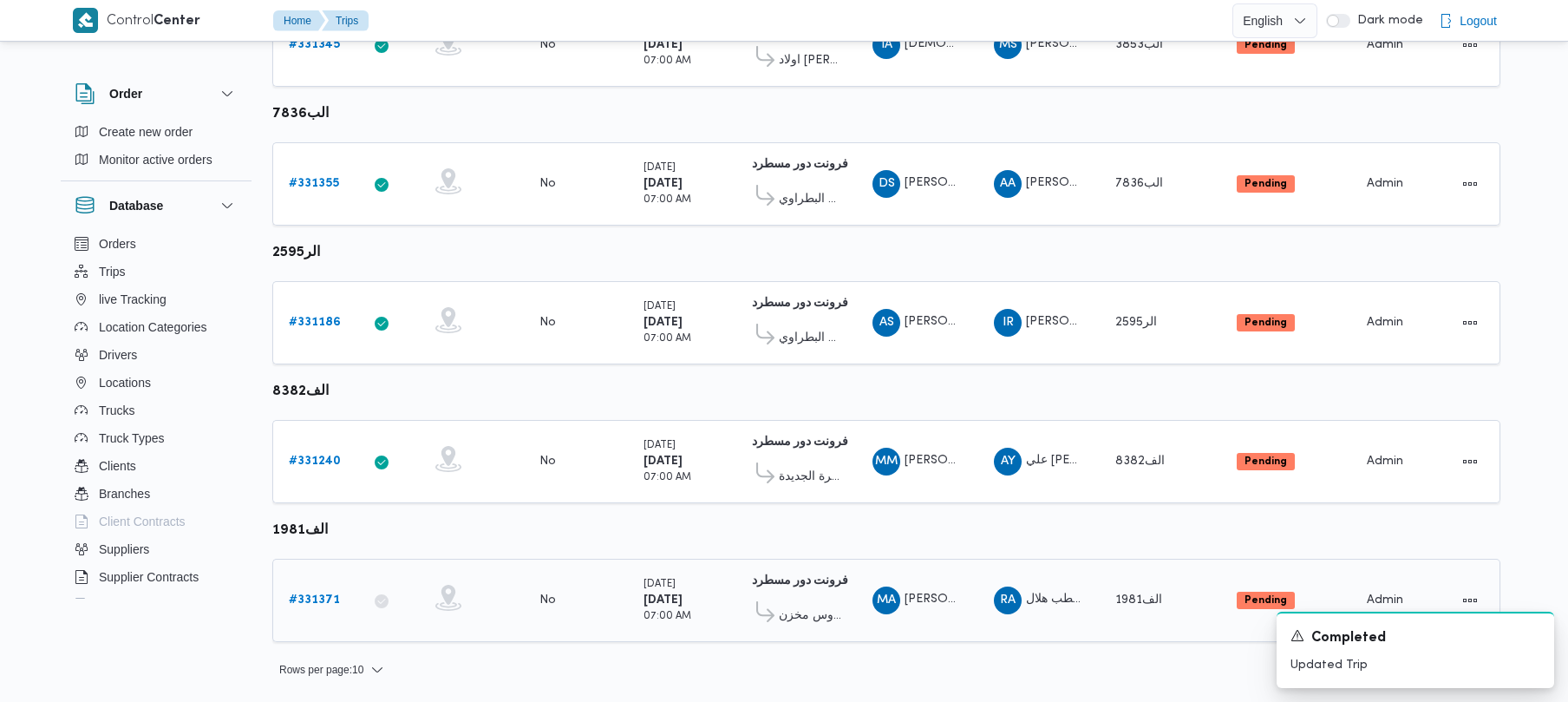
click at [307, 601] on b "# 331371" at bounding box center [315, 600] width 52 height 11
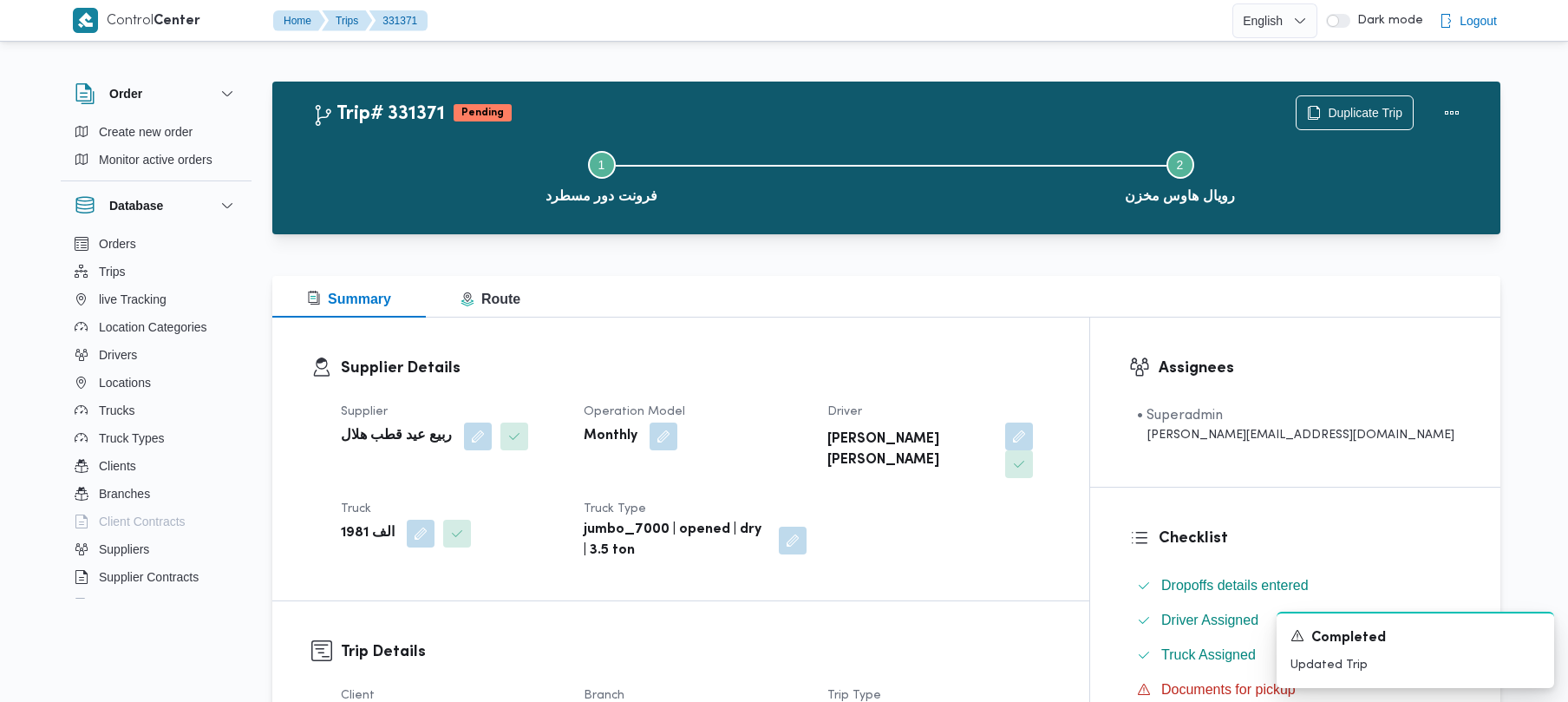
scroll to position [615, 0]
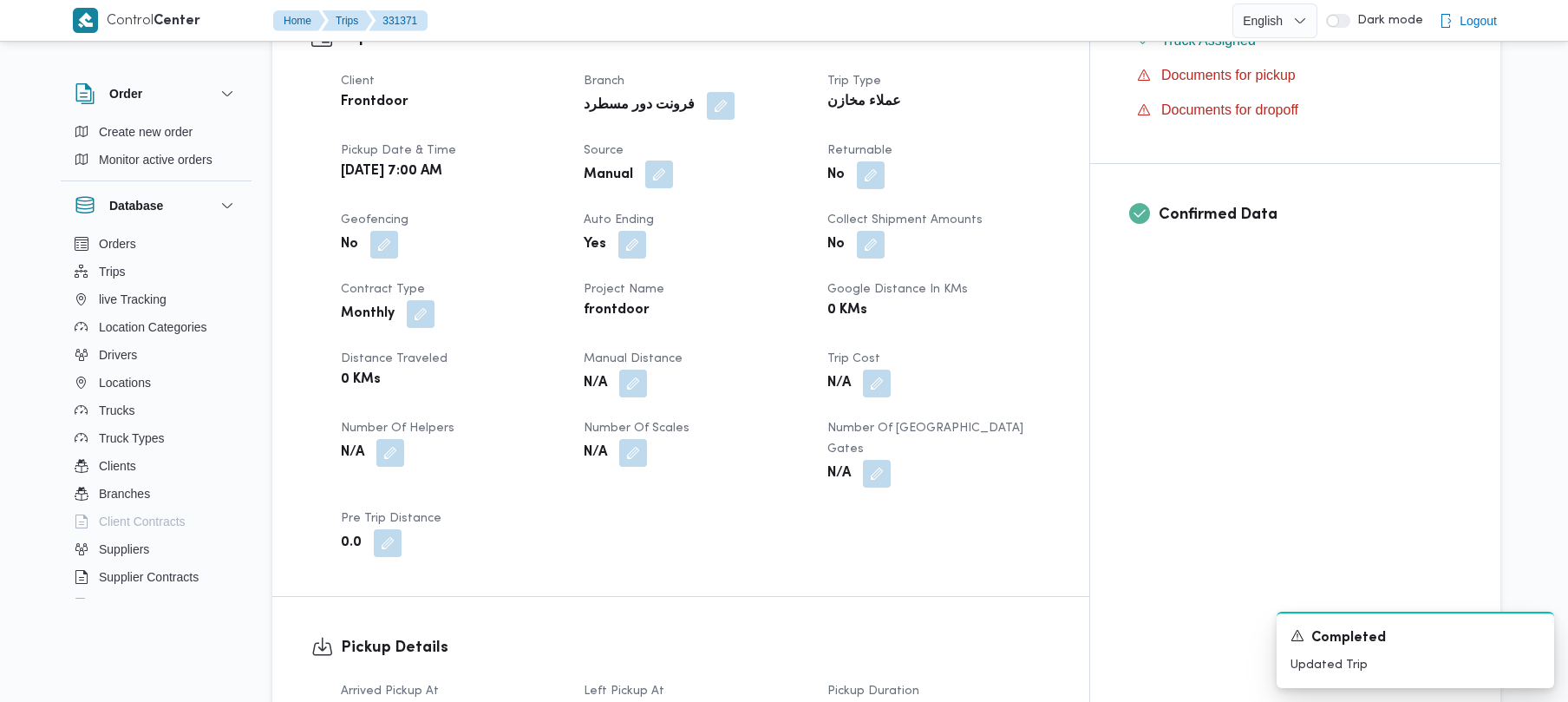
click at [673, 160] on button "button" at bounding box center [659, 174] width 28 height 28
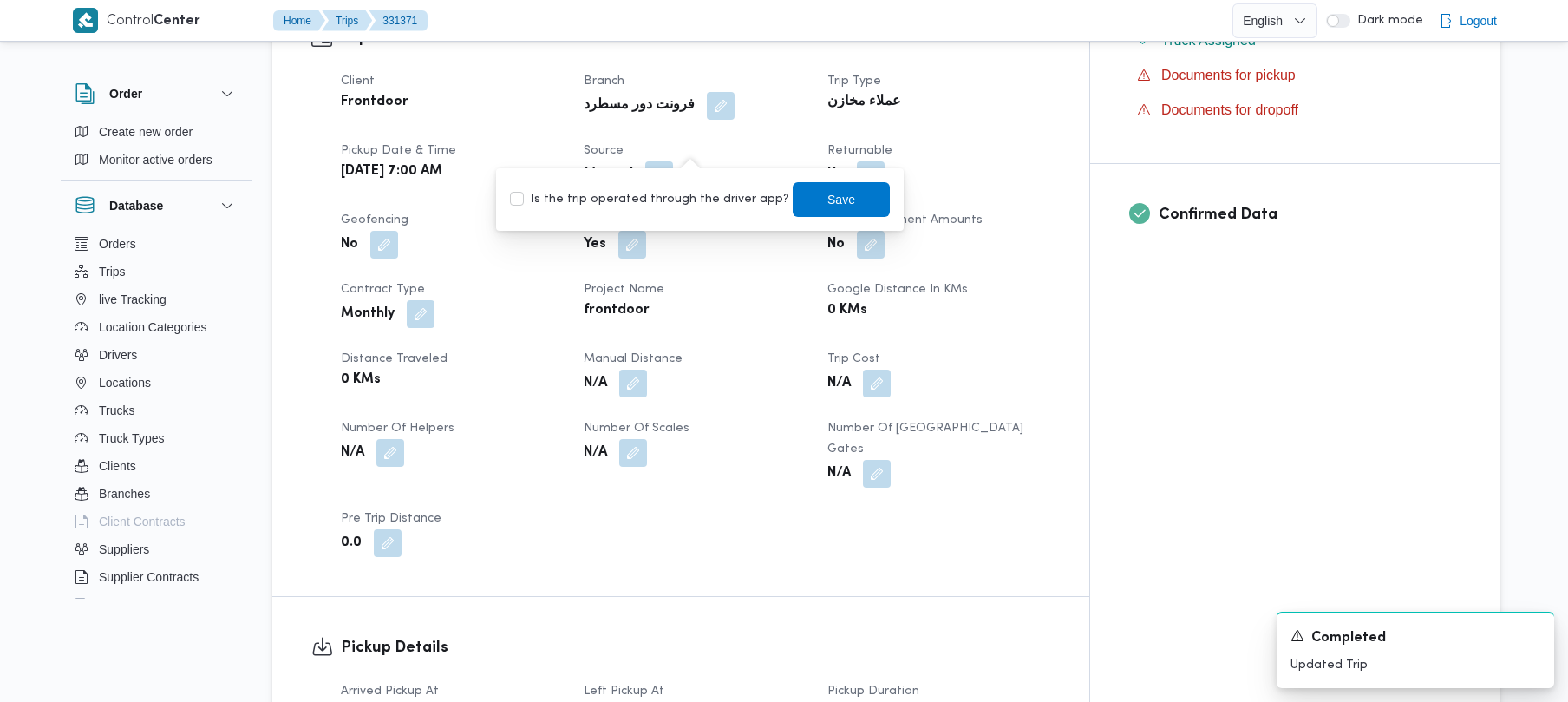
click at [677, 201] on label "Is the trip operated through the driver app?" at bounding box center [649, 200] width 280 height 21
checkbox input "true"
click at [795, 205] on span "Save" at bounding box center [841, 199] width 97 height 35
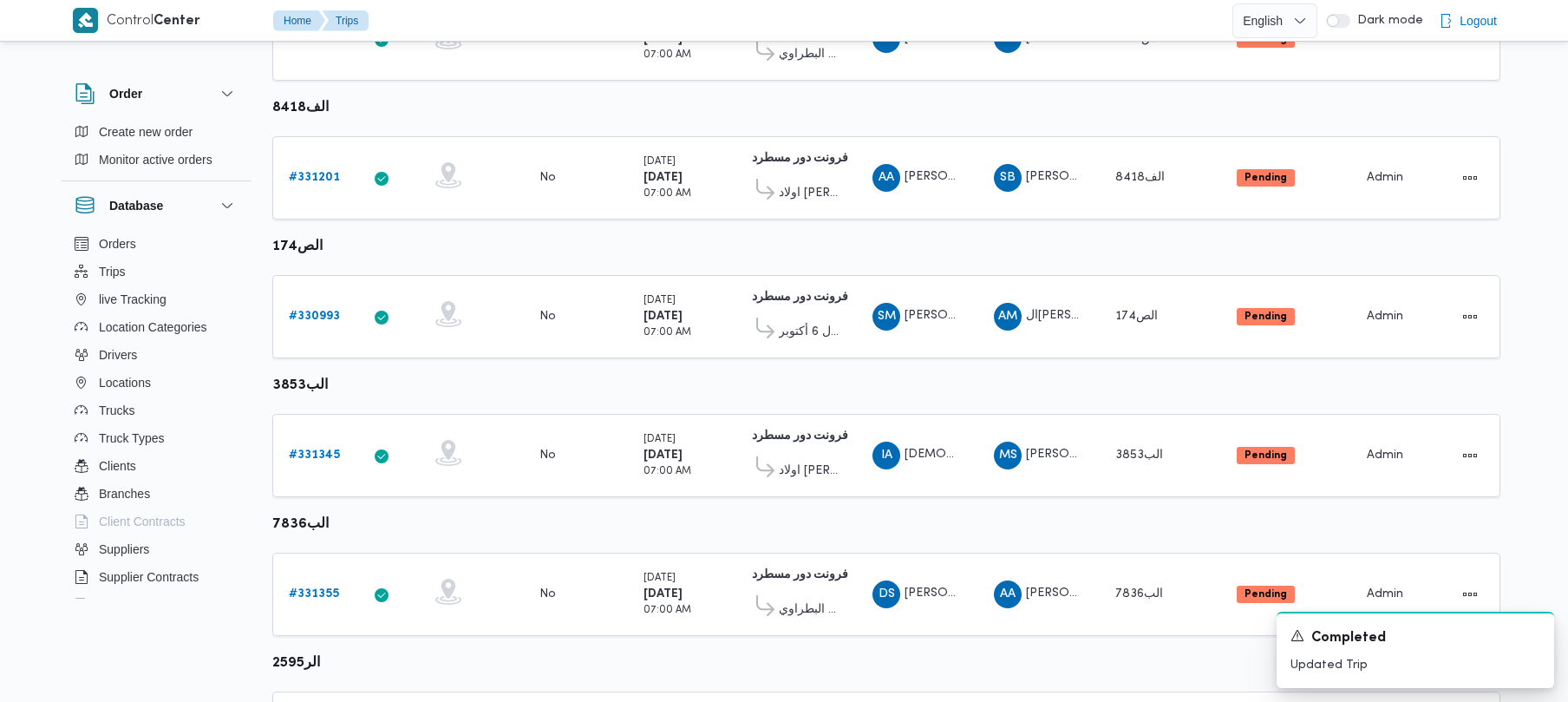
scroll to position [1026, 0]
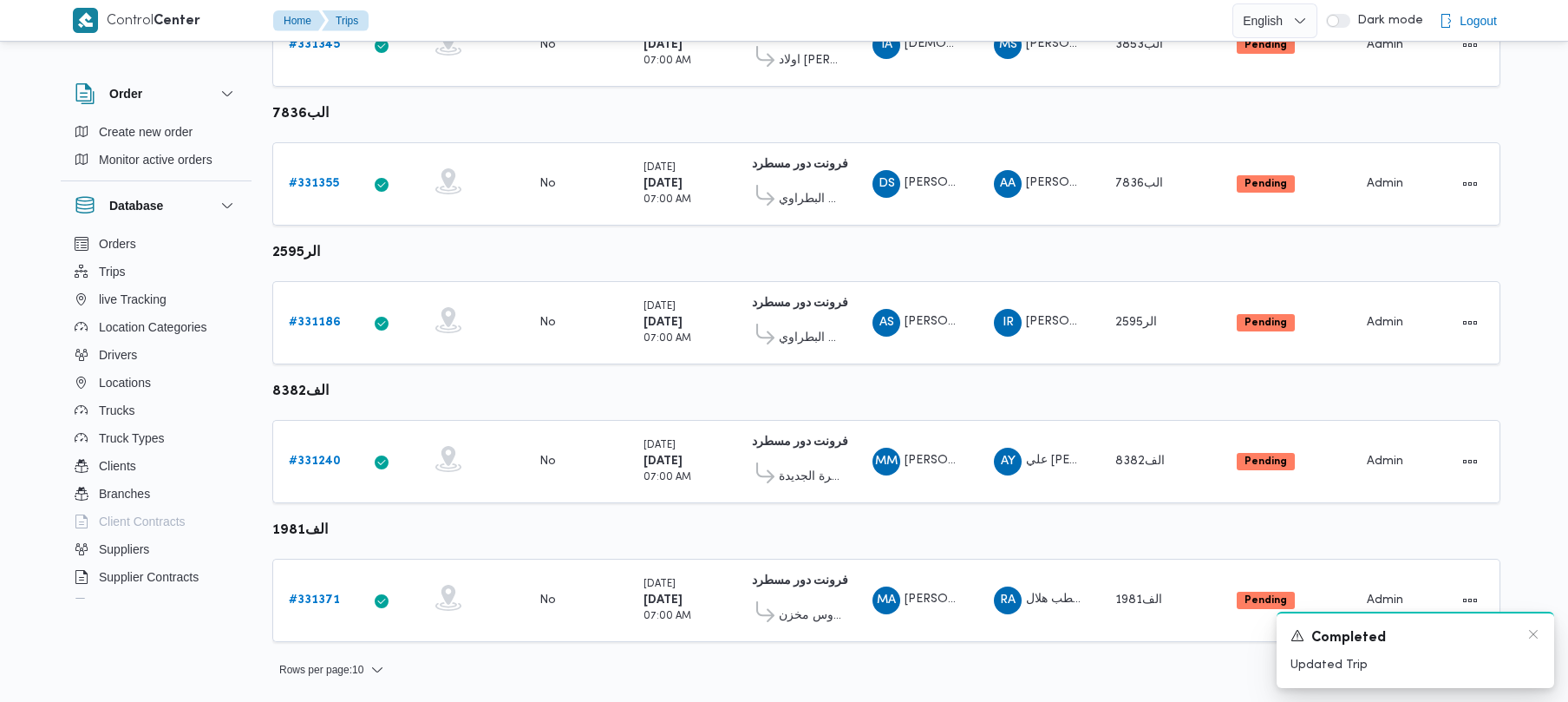
click at [1523, 628] on div "Completed" at bounding box center [1415, 639] width 250 height 22
click at [1528, 628] on icon "Dismiss toast" at bounding box center [1533, 634] width 14 height 14
click at [1361, 672] on span "2" at bounding box center [1370, 670] width 20 height 21
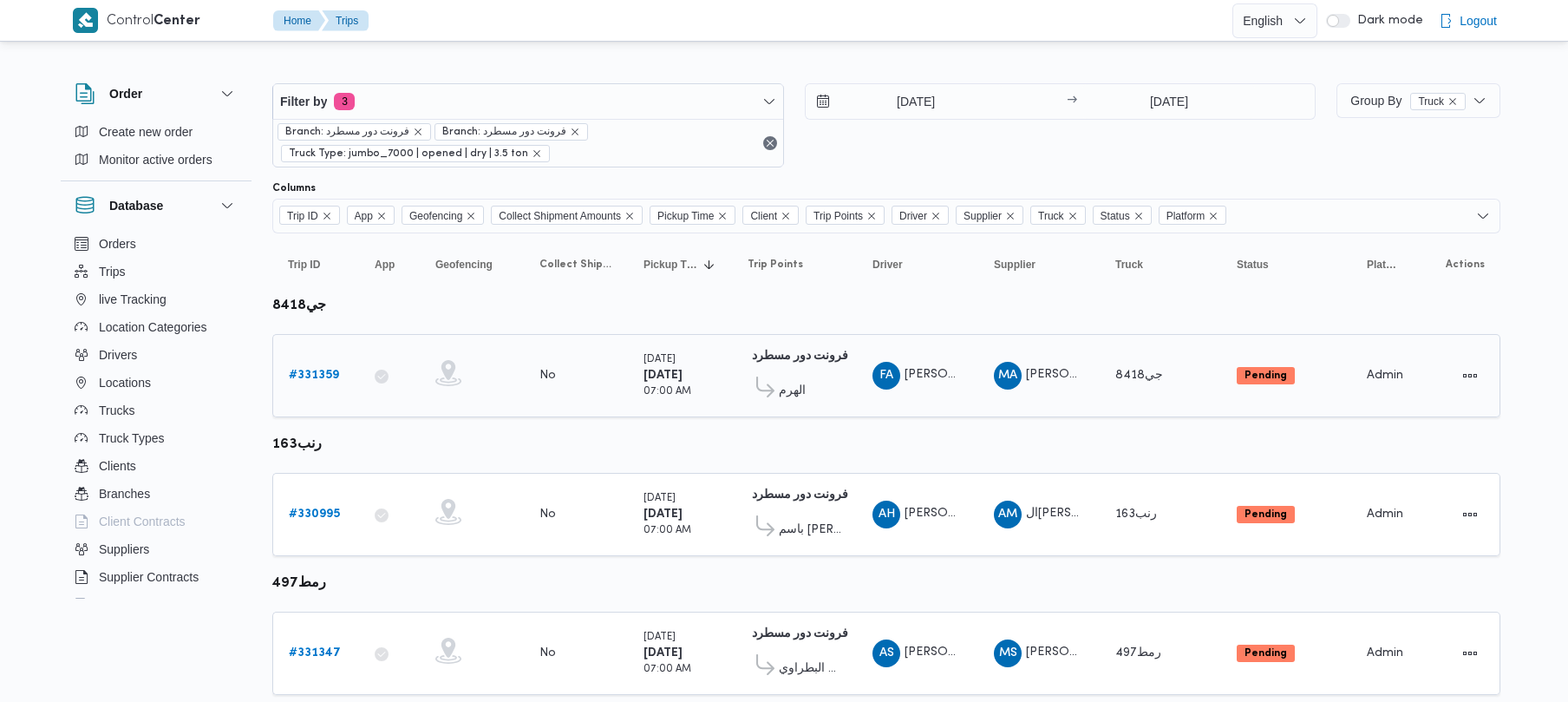
click at [306, 372] on b "# 331359" at bounding box center [314, 375] width 51 height 11
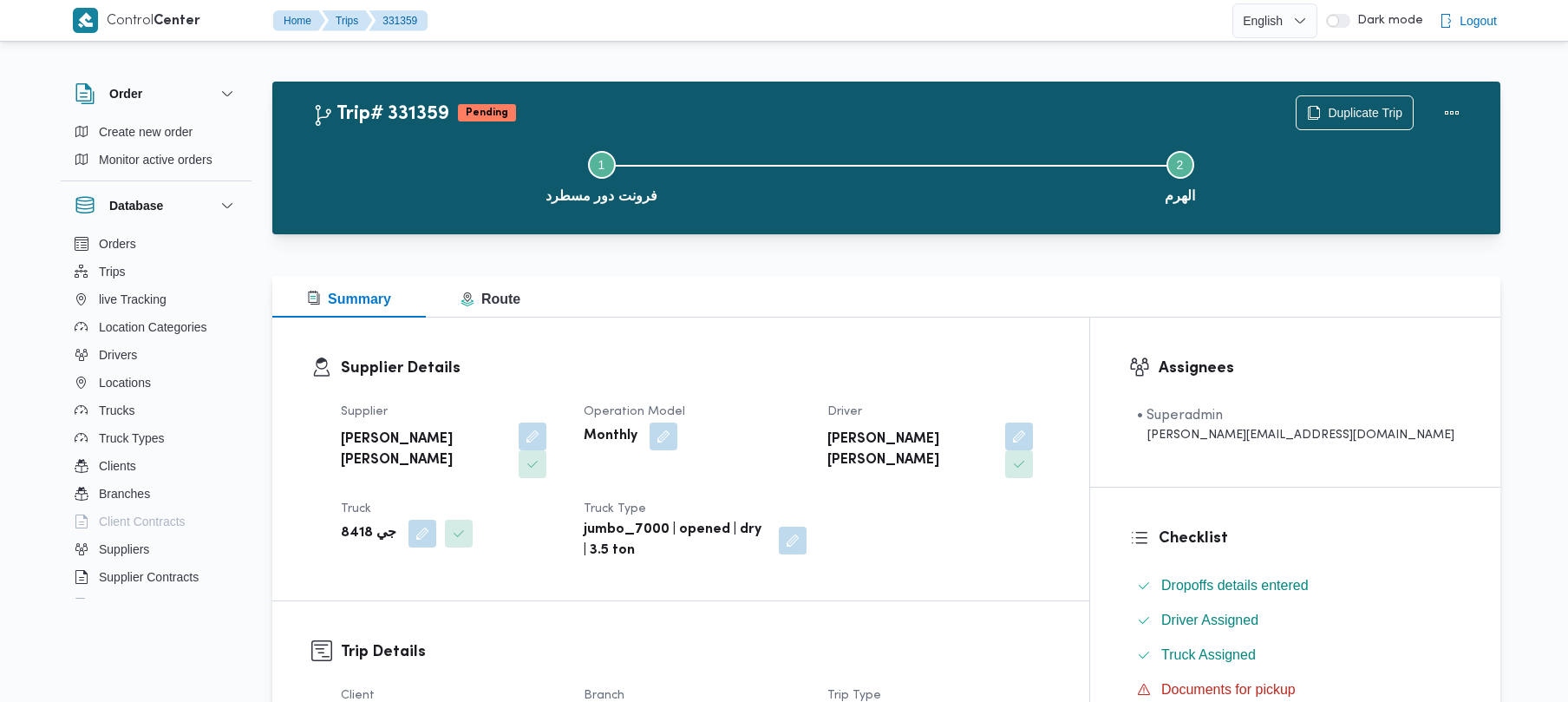
scroll to position [615, 0]
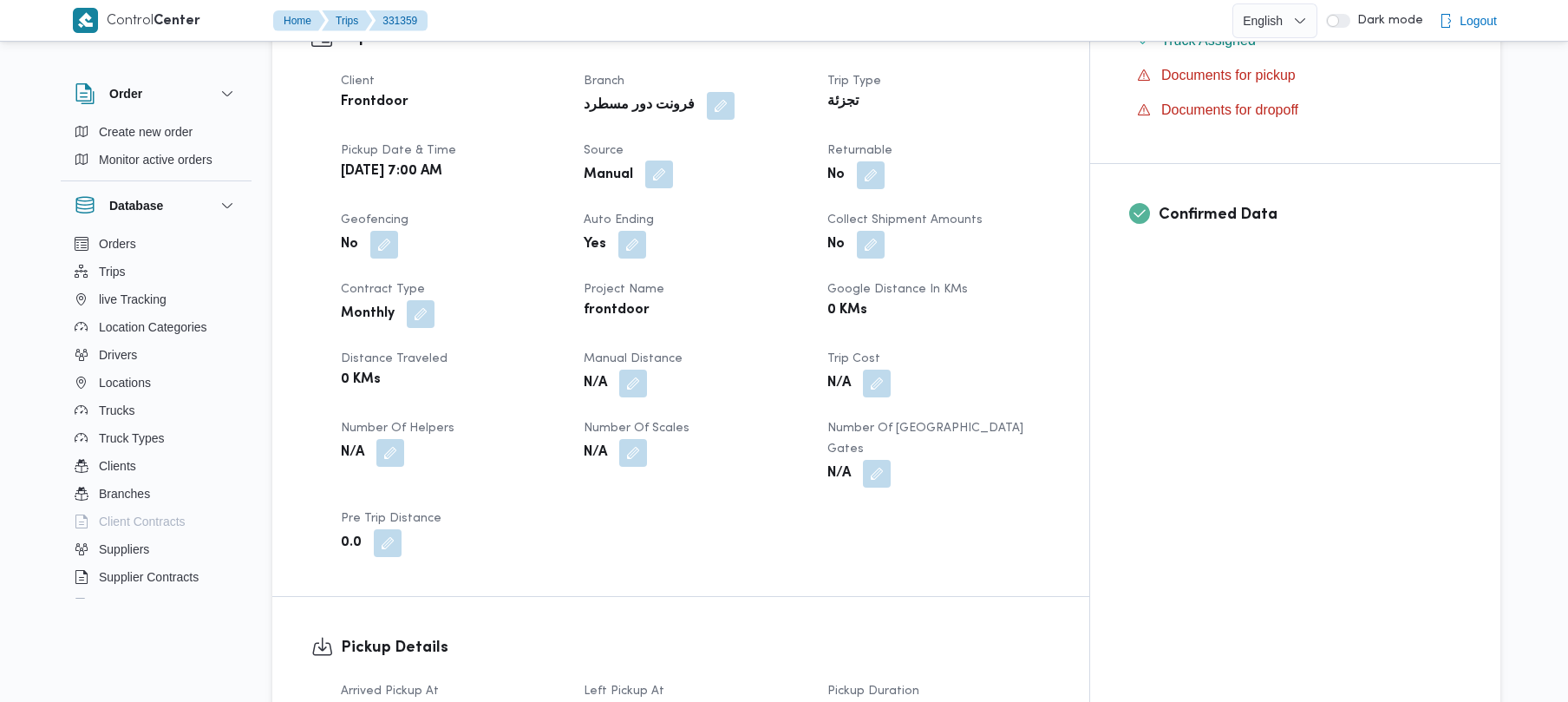
click at [673, 160] on button "button" at bounding box center [659, 174] width 28 height 28
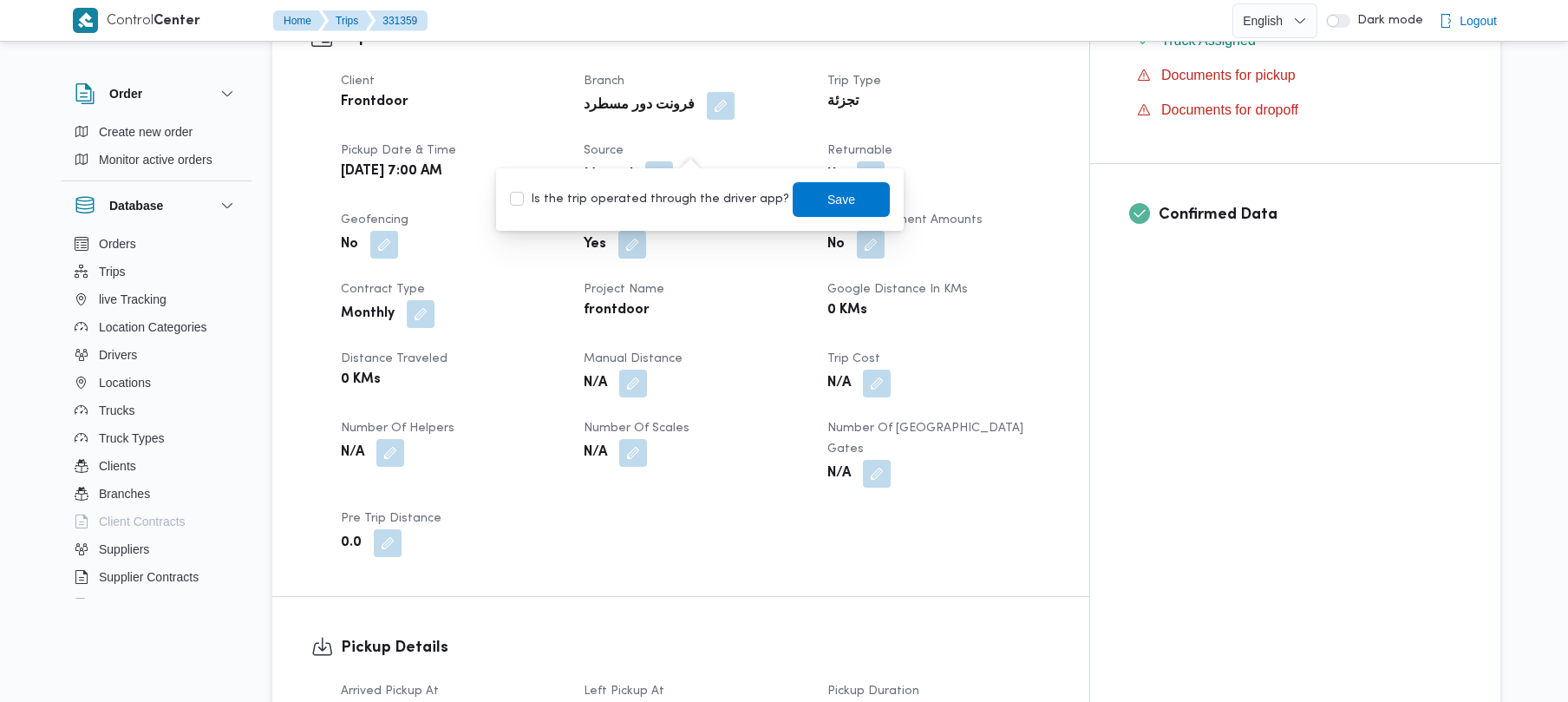
click at [660, 186] on div "Is the trip operated through the driver app? Save" at bounding box center [700, 199] width 383 height 38
click at [660, 198] on label "Is the trip operated through the driver app?" at bounding box center [649, 200] width 280 height 21
checkbox input "true"
click at [830, 201] on span "Save" at bounding box center [841, 199] width 28 height 21
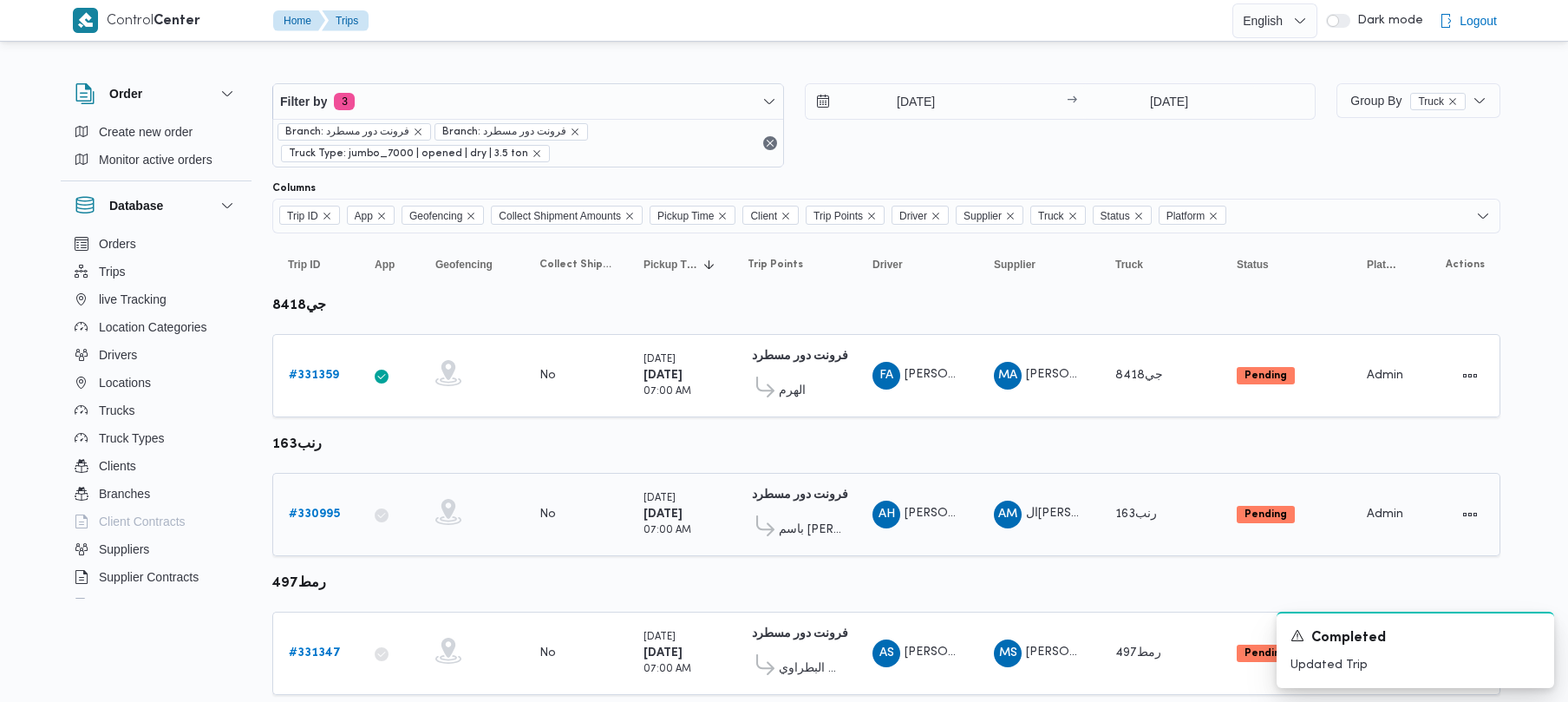
click at [325, 511] on b "# 330995" at bounding box center [315, 514] width 52 height 11
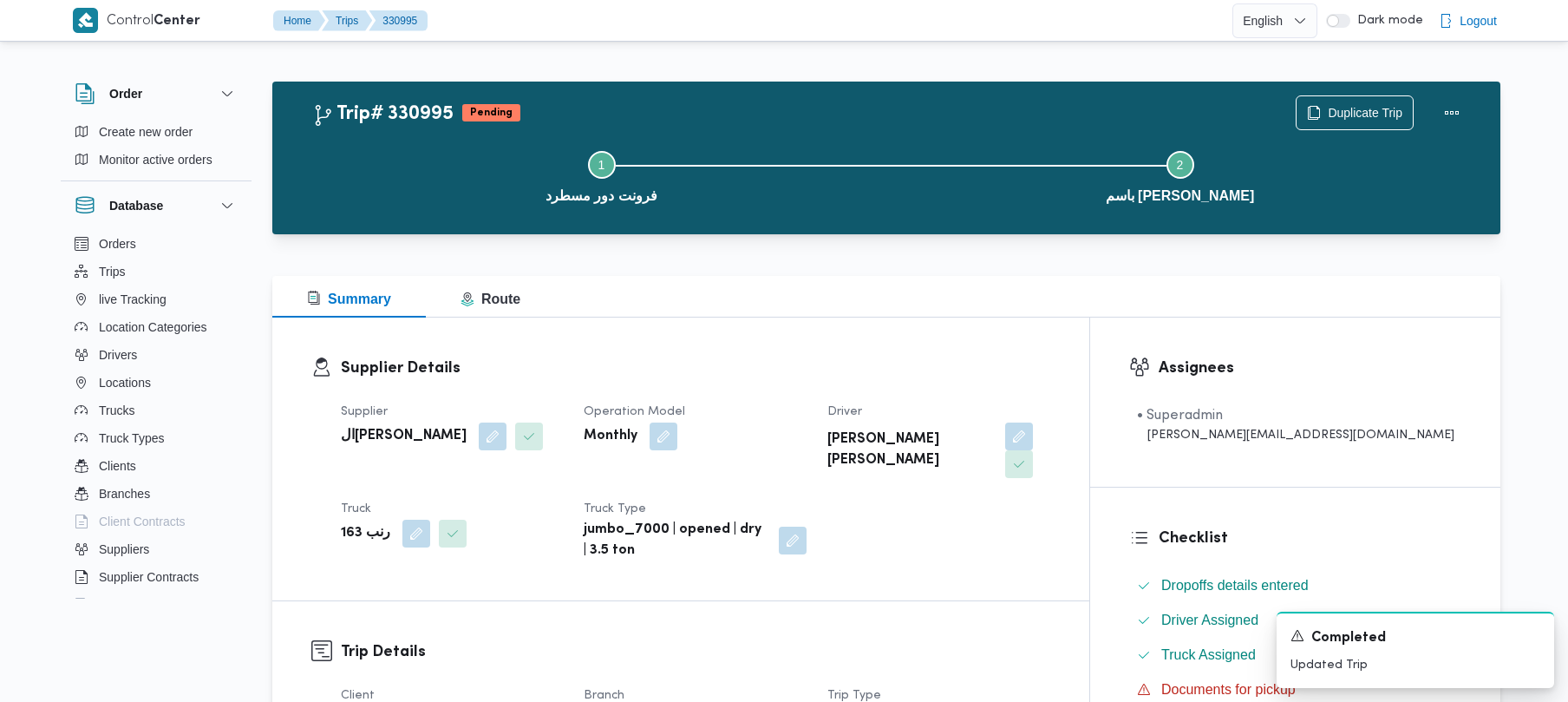
scroll to position [615, 0]
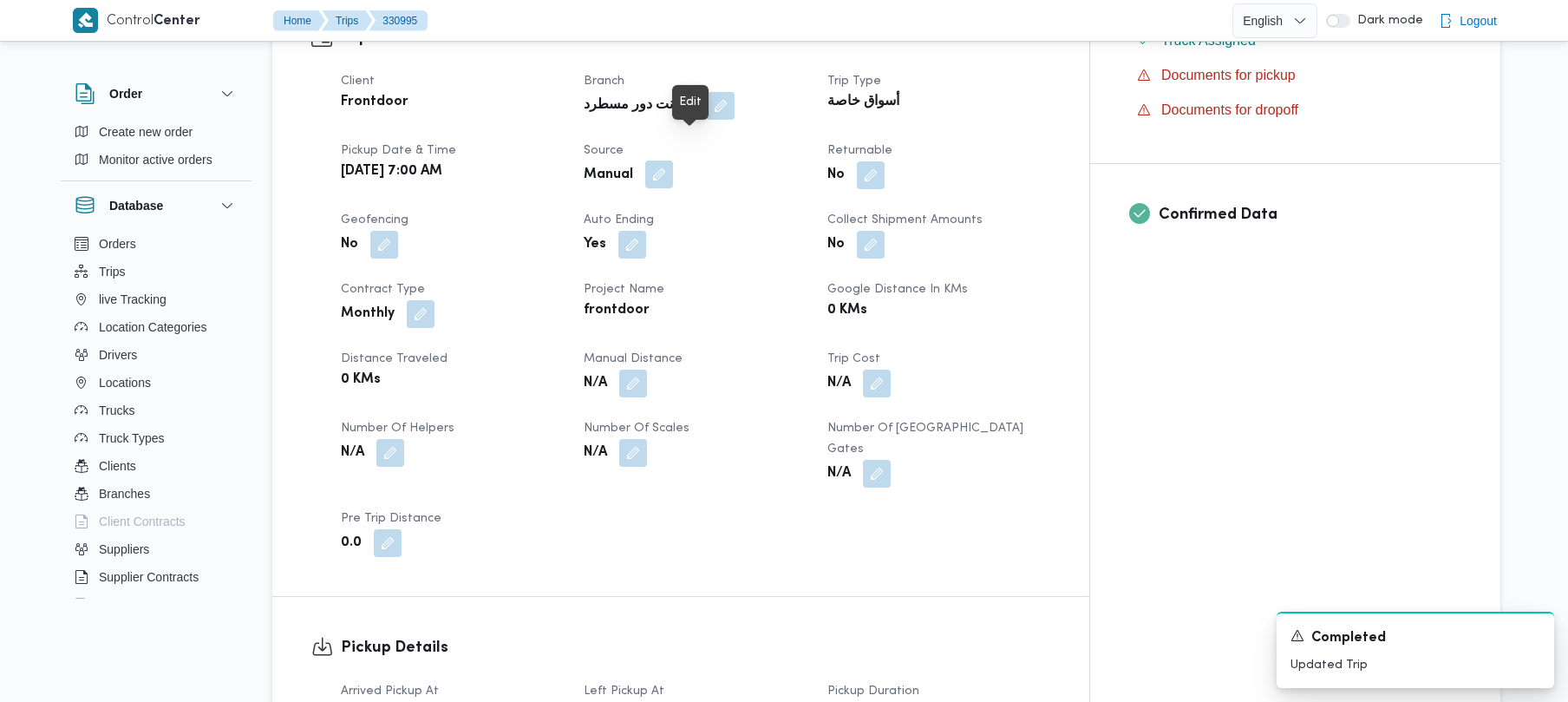
click at [673, 160] on button "button" at bounding box center [659, 174] width 28 height 28
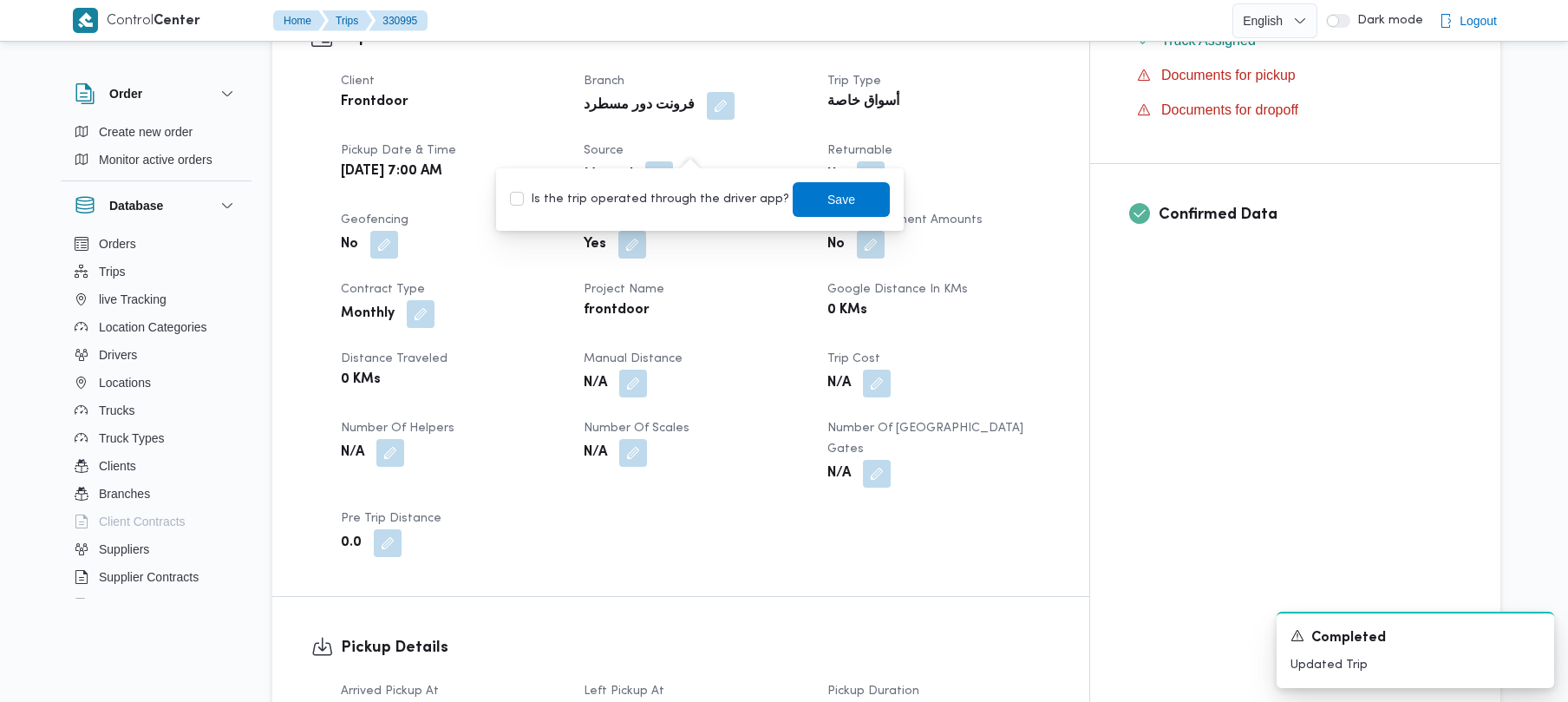
click at [693, 198] on label "Is the trip operated through the driver app?" at bounding box center [649, 200] width 280 height 21
checkbox input "true"
click at [808, 212] on span "Save" at bounding box center [841, 199] width 97 height 35
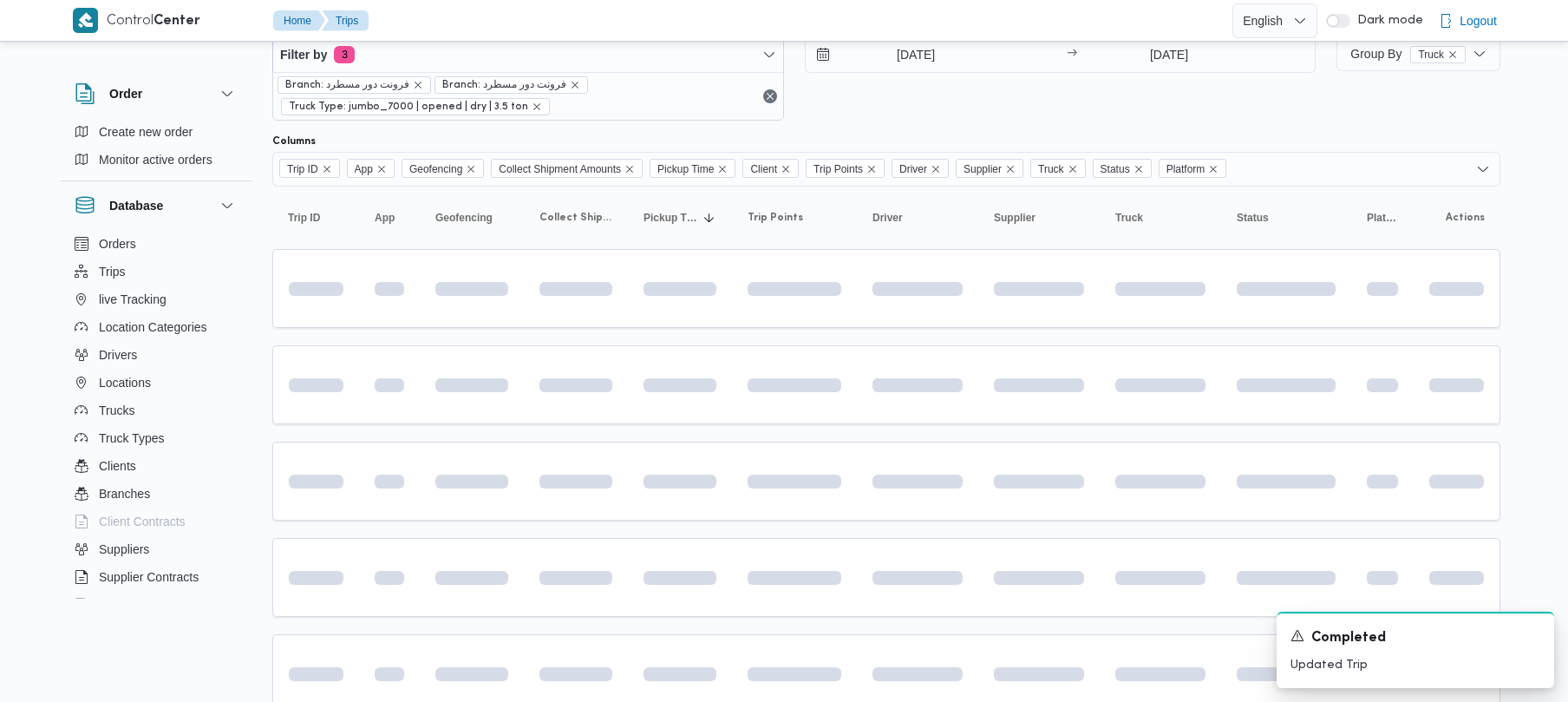
scroll to position [98, 0]
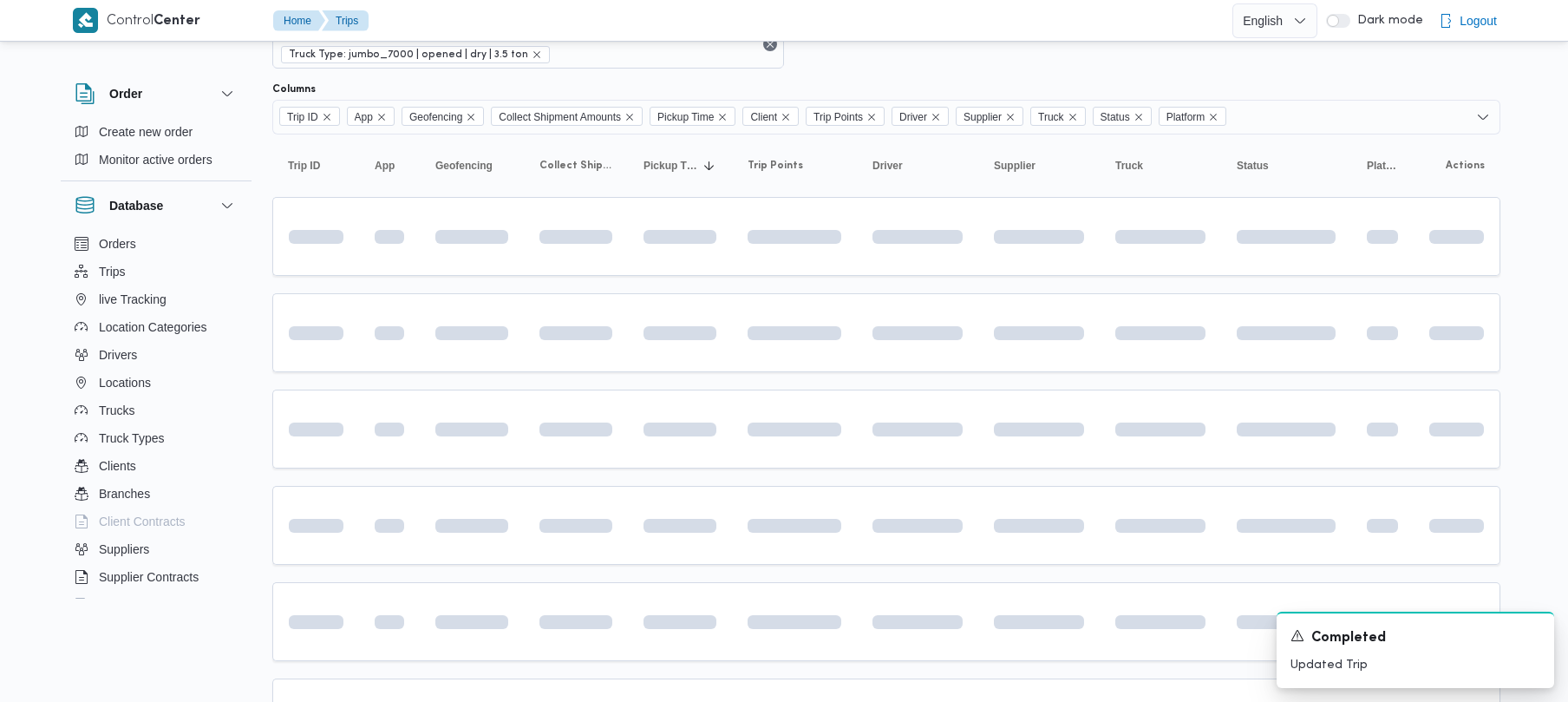
click at [1562, 382] on div "Control Center Home Trips English عربي Dark mode Logout Order Create new order …" at bounding box center [784, 547] width 1568 height 1291
click at [864, 61] on div "19/8/2025 → 19/8/2025" at bounding box center [1060, 26] width 511 height 84
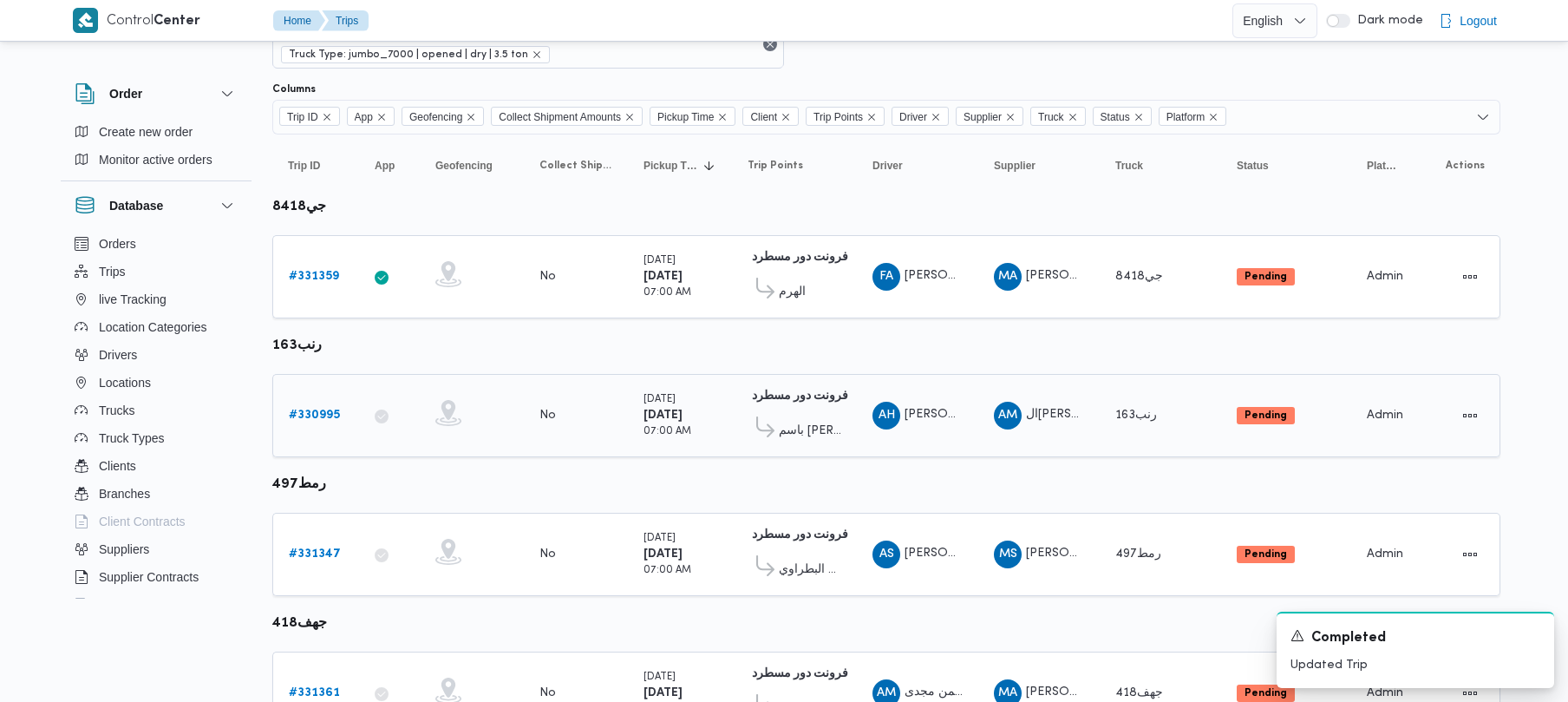
click at [303, 423] on link "# 330995" at bounding box center [315, 415] width 52 height 21
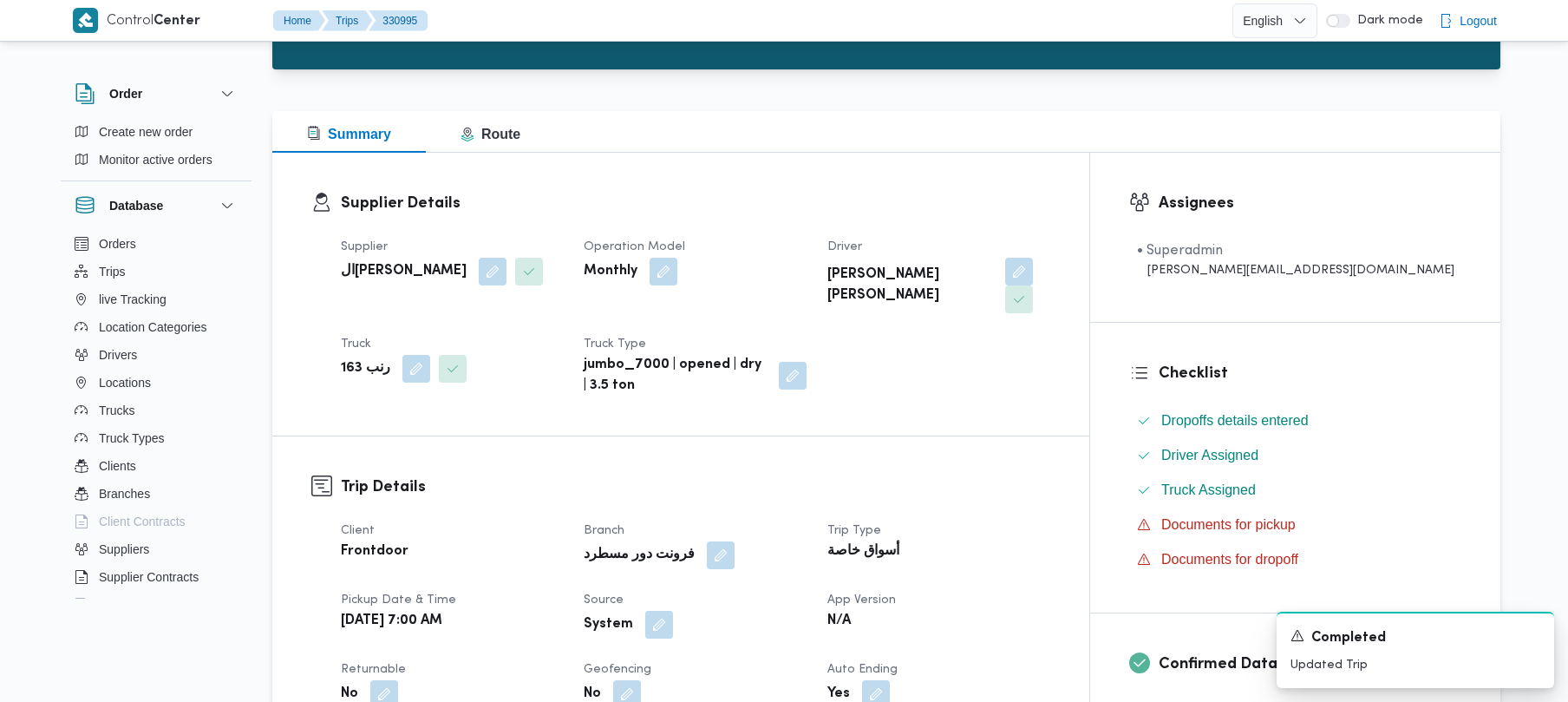
scroll to position [713, 0]
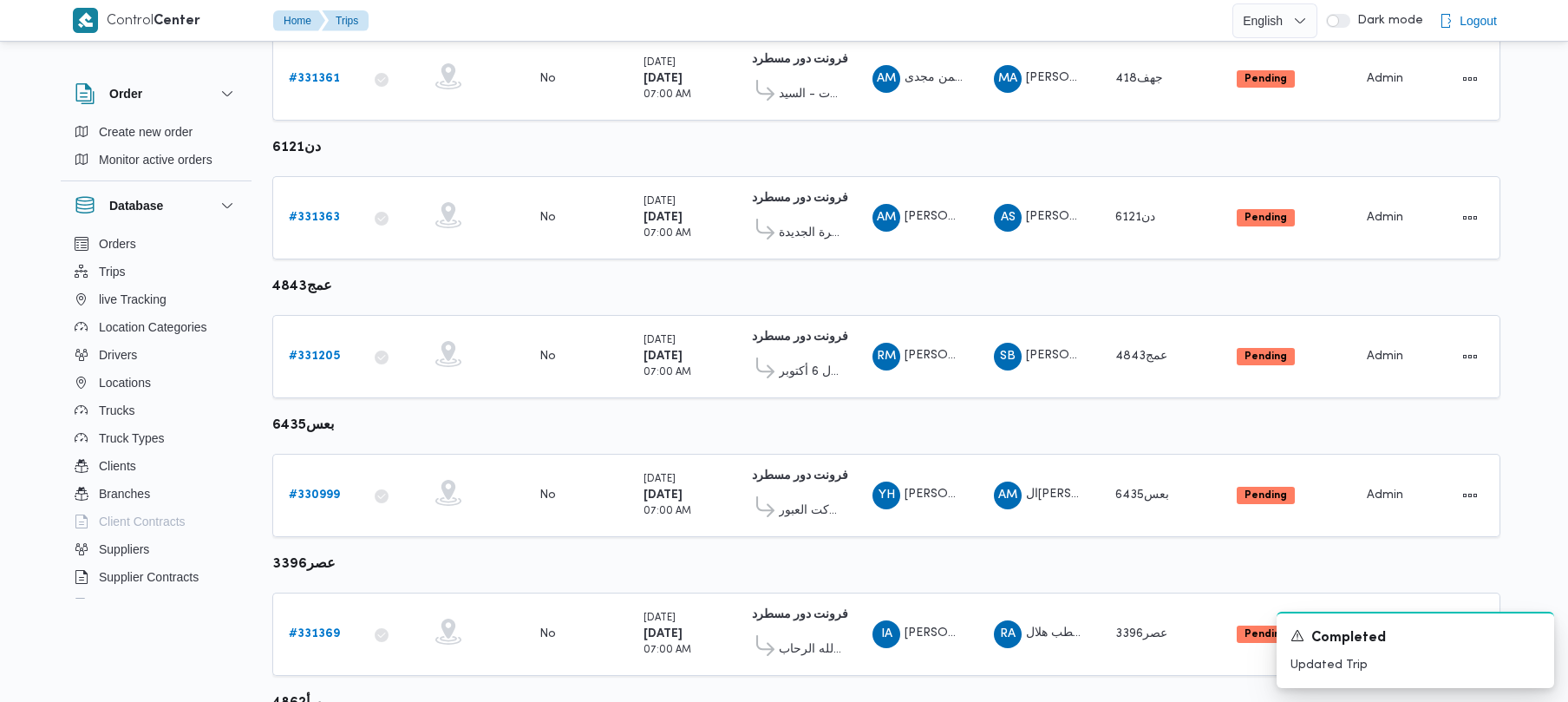
scroll to position [98, 0]
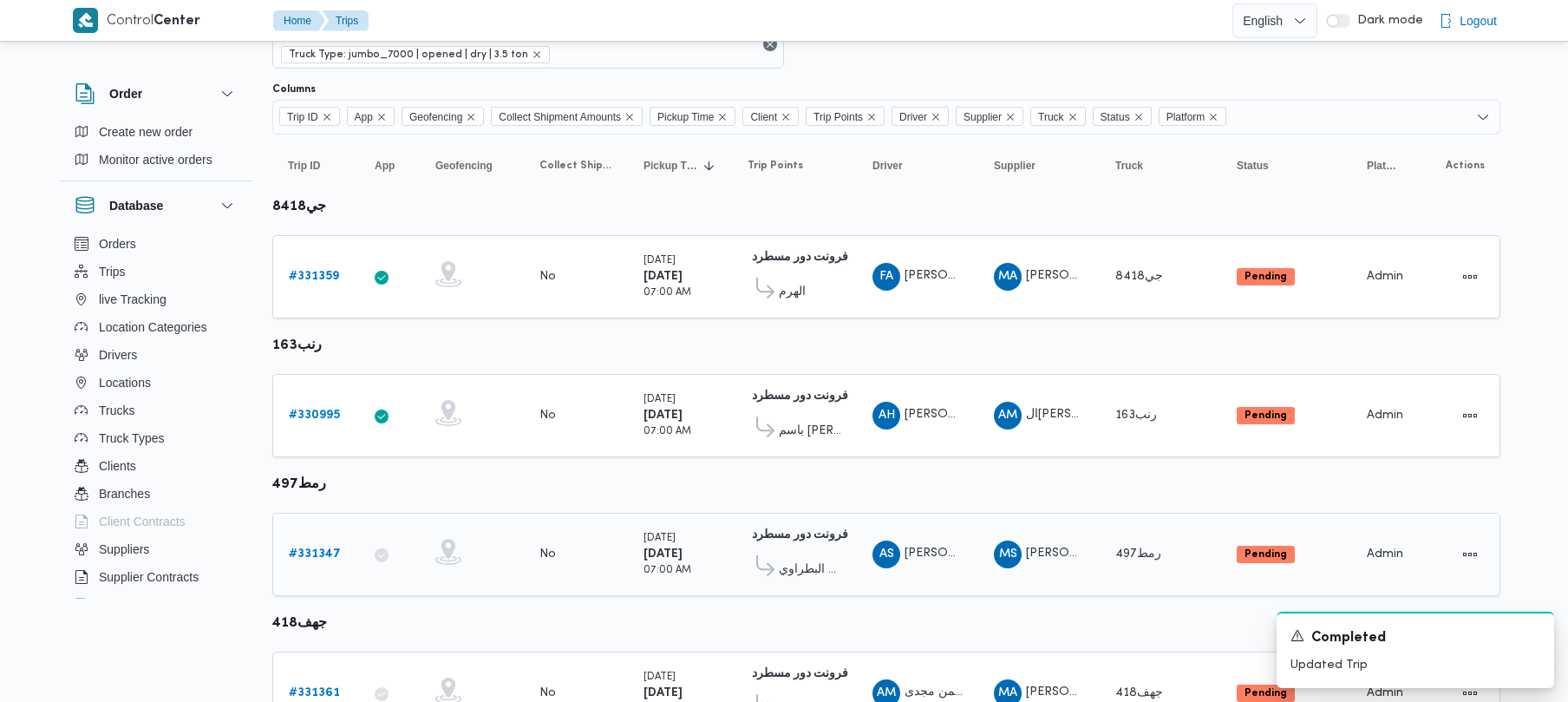
click at [315, 553] on b "# 331347" at bounding box center [315, 554] width 52 height 11
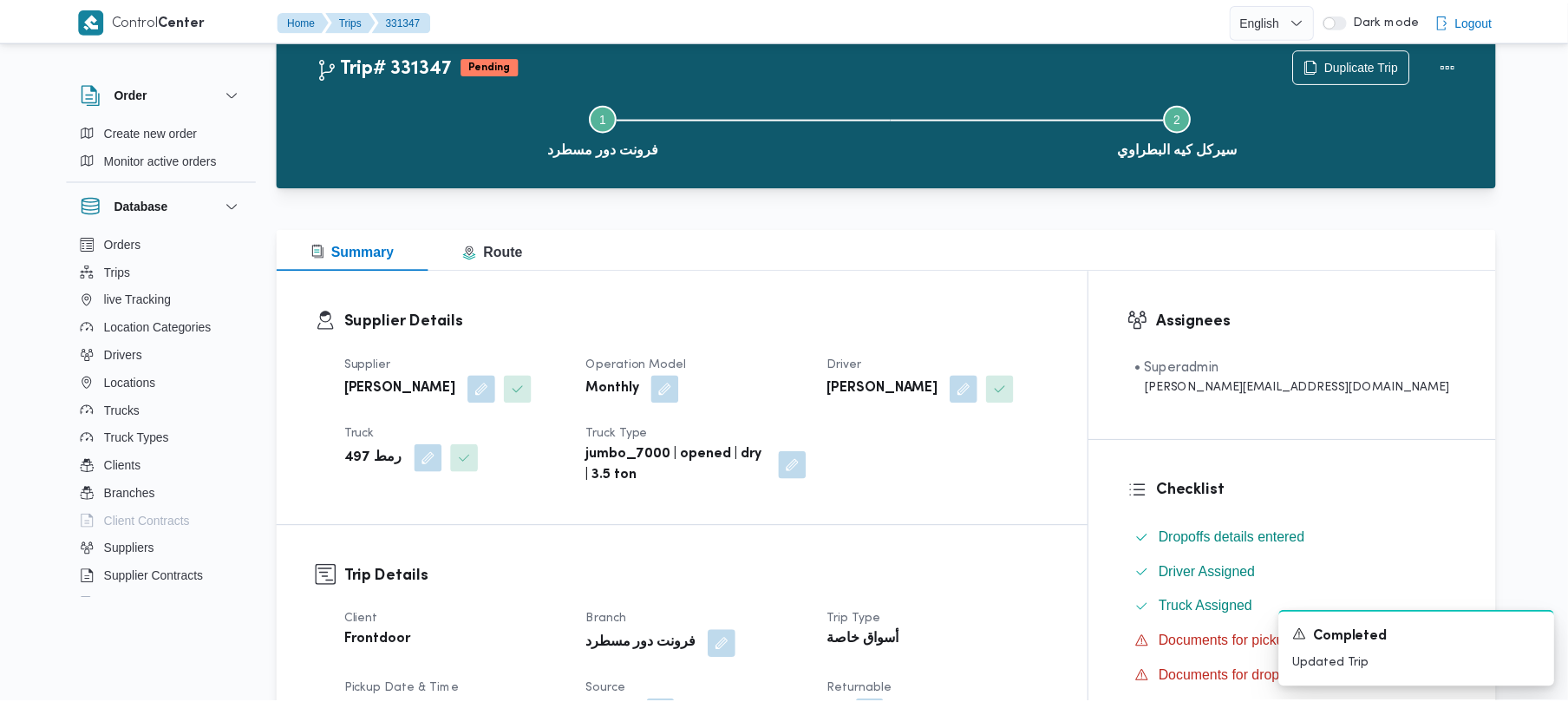
scroll to position [98, 0]
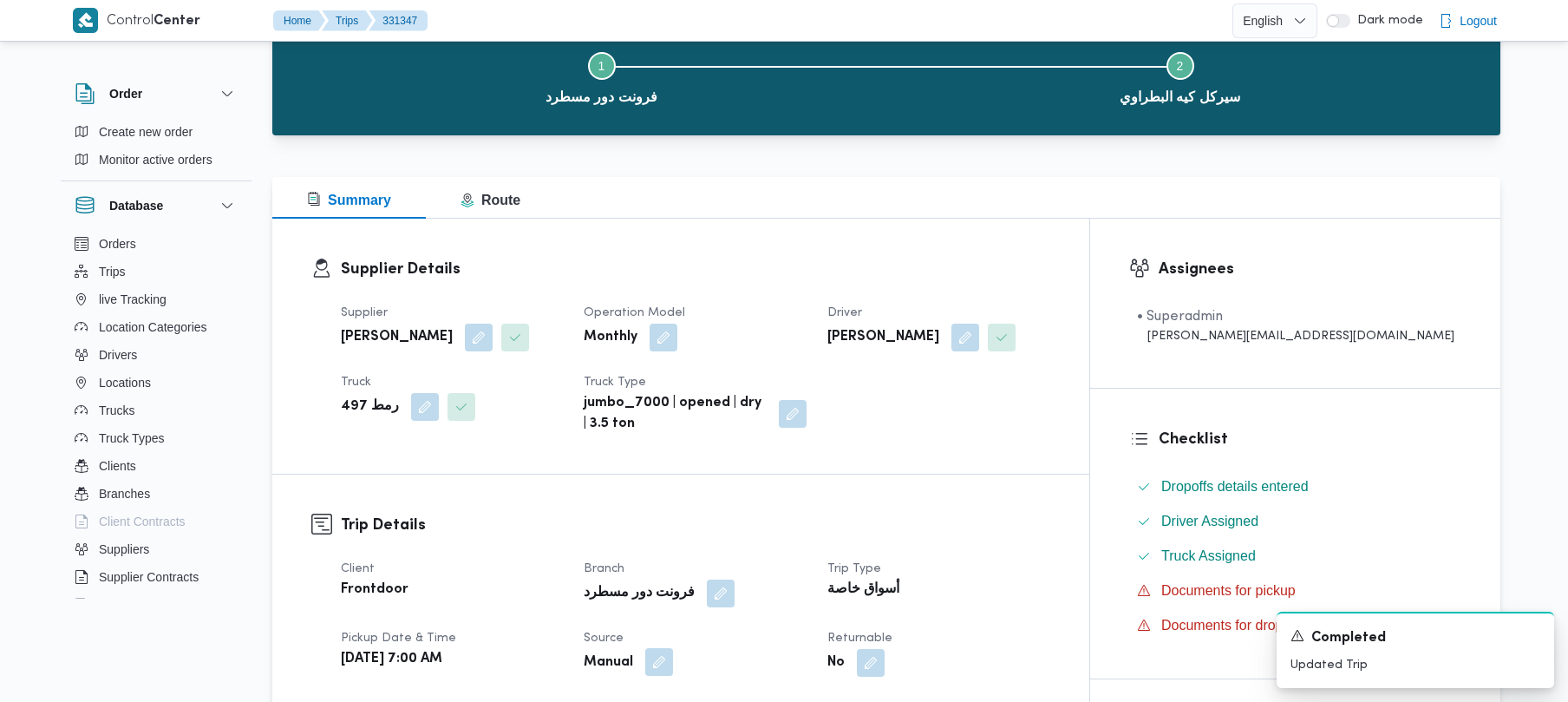
click at [673, 660] on button "button" at bounding box center [659, 662] width 28 height 28
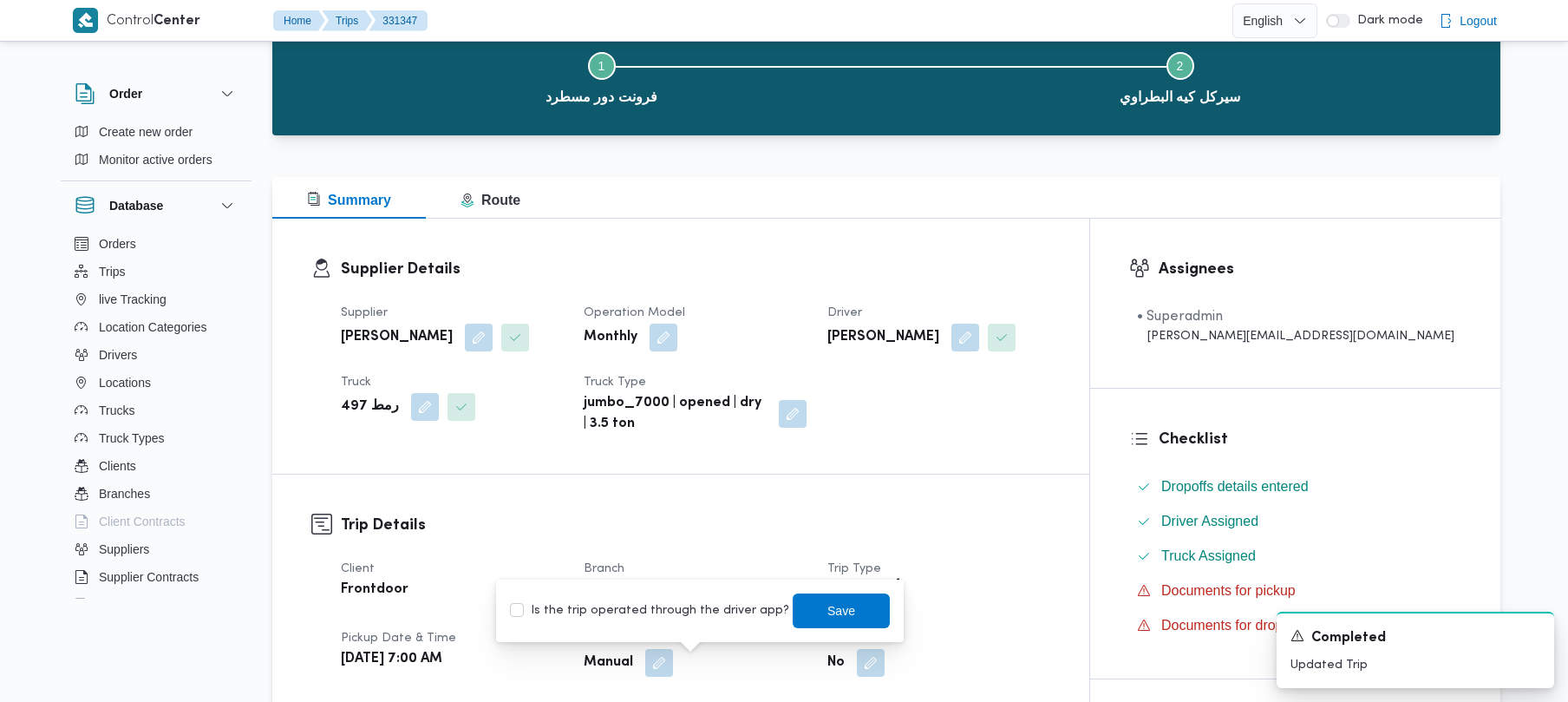
click at [617, 616] on label "Is the trip operated through the driver app?" at bounding box center [649, 611] width 280 height 21
checkbox input "true"
click at [798, 616] on span "Save" at bounding box center [841, 610] width 97 height 35
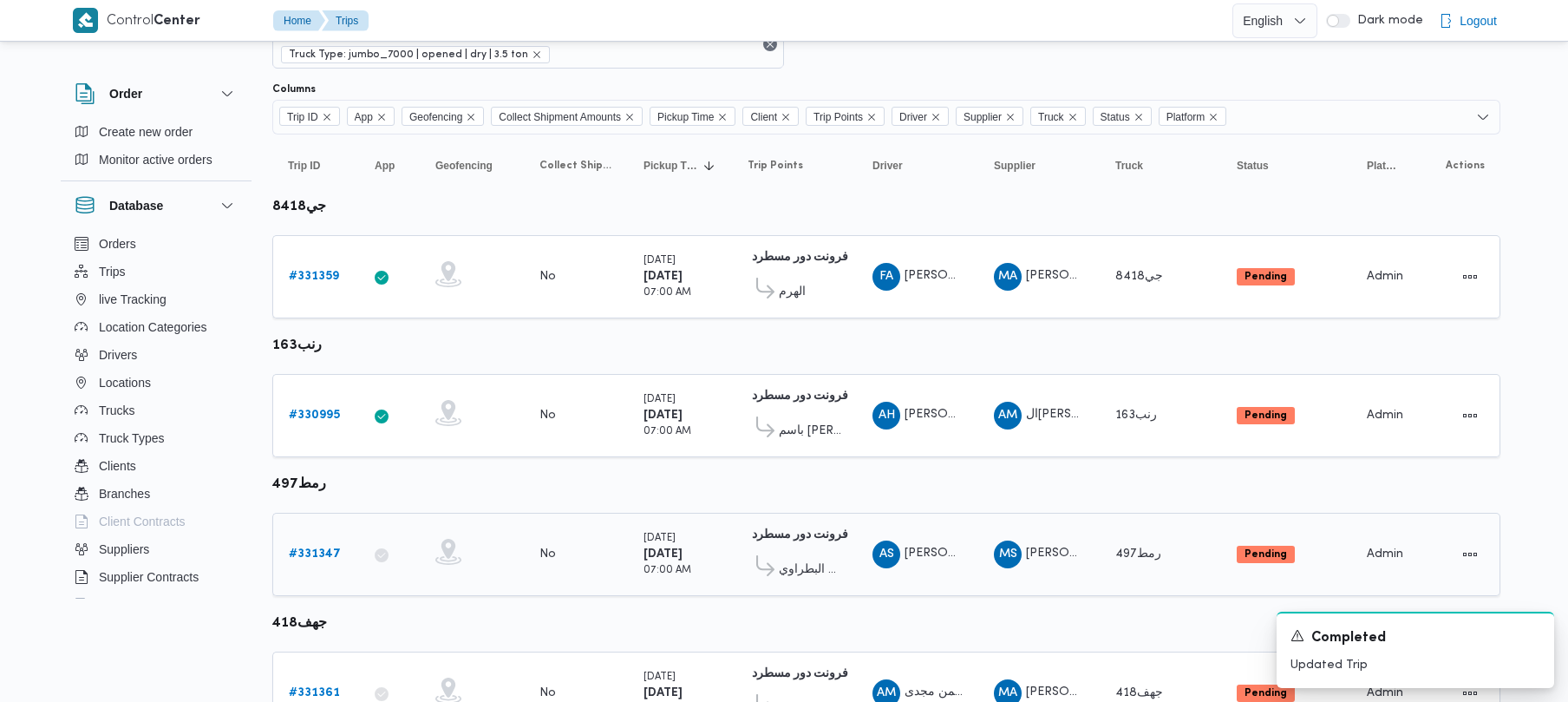
click at [330, 559] on b "# 331347" at bounding box center [315, 554] width 52 height 11
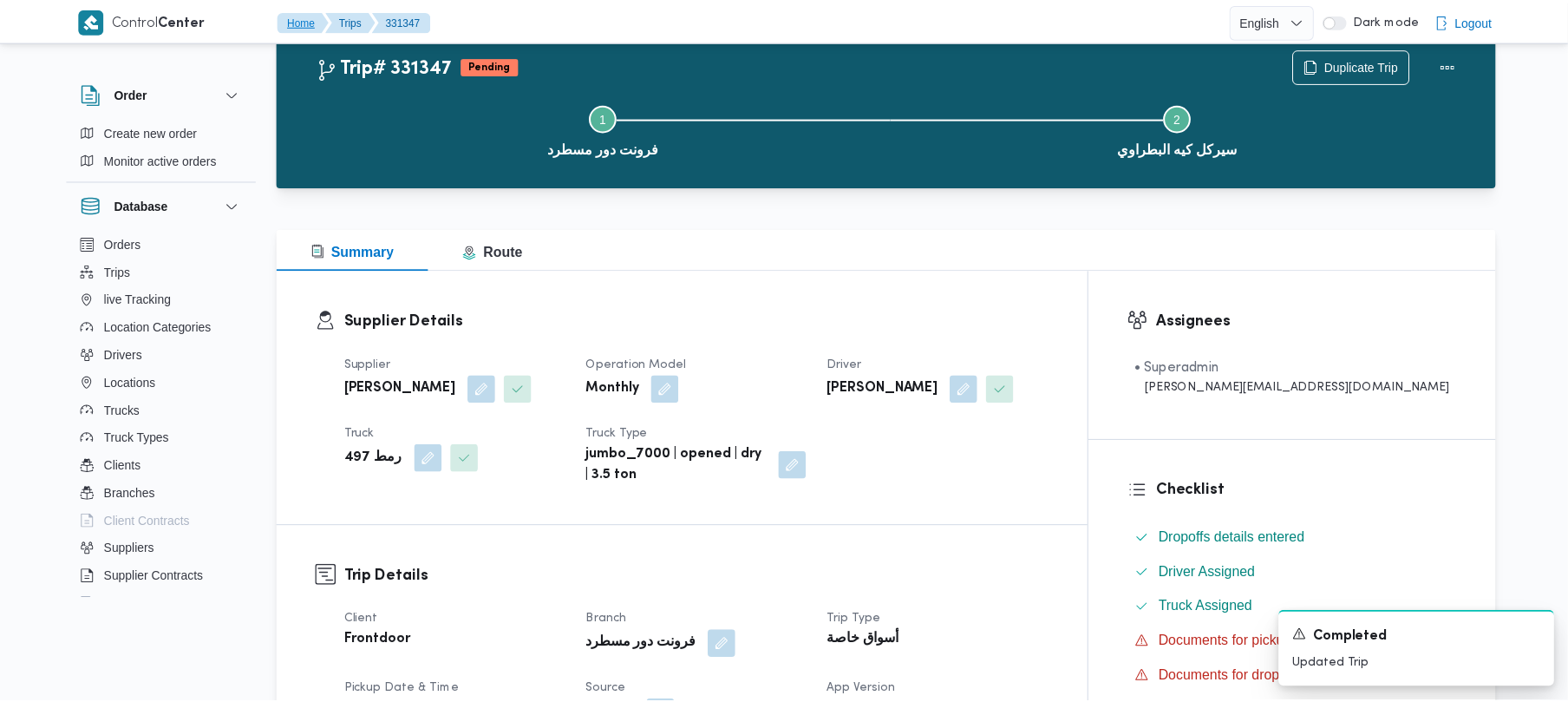
scroll to position [98, 0]
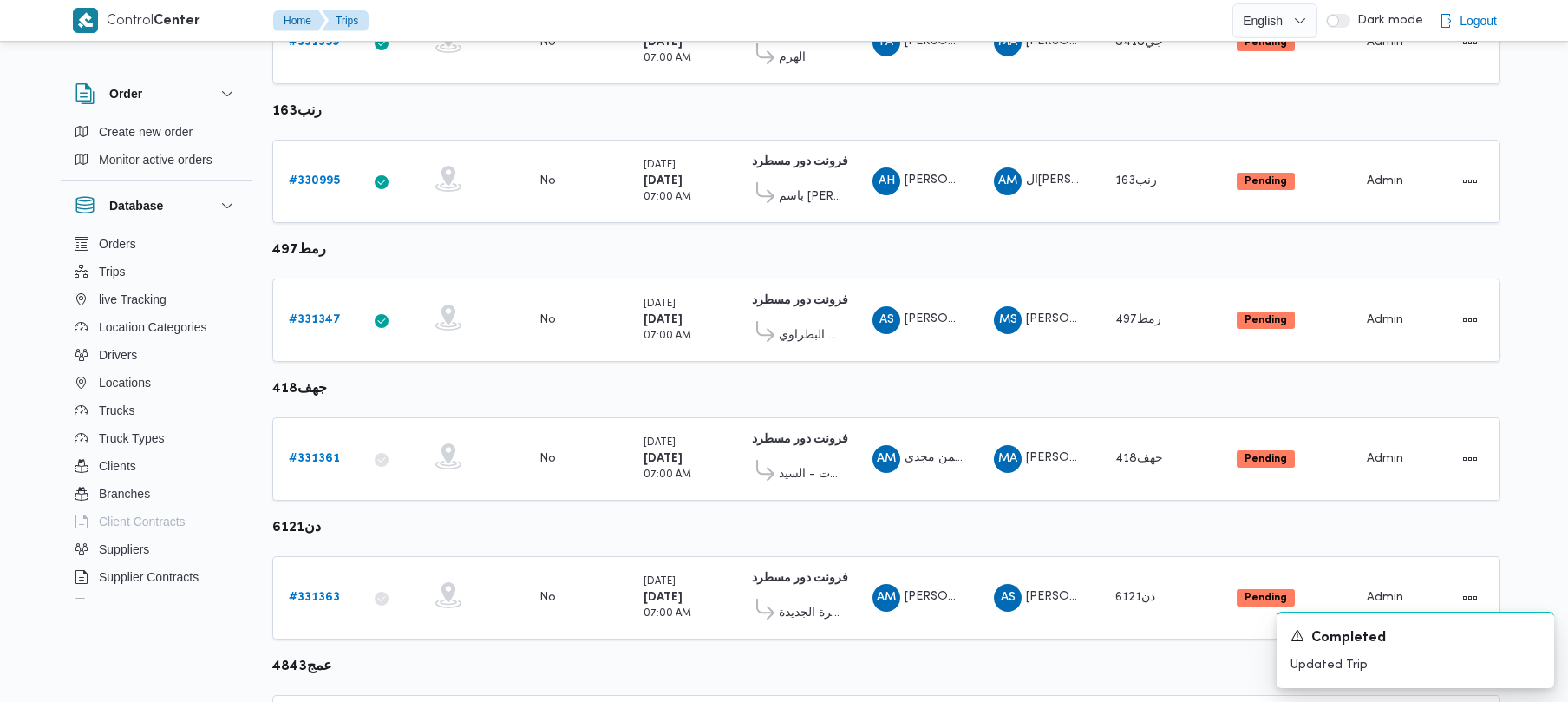
scroll to position [407, 0]
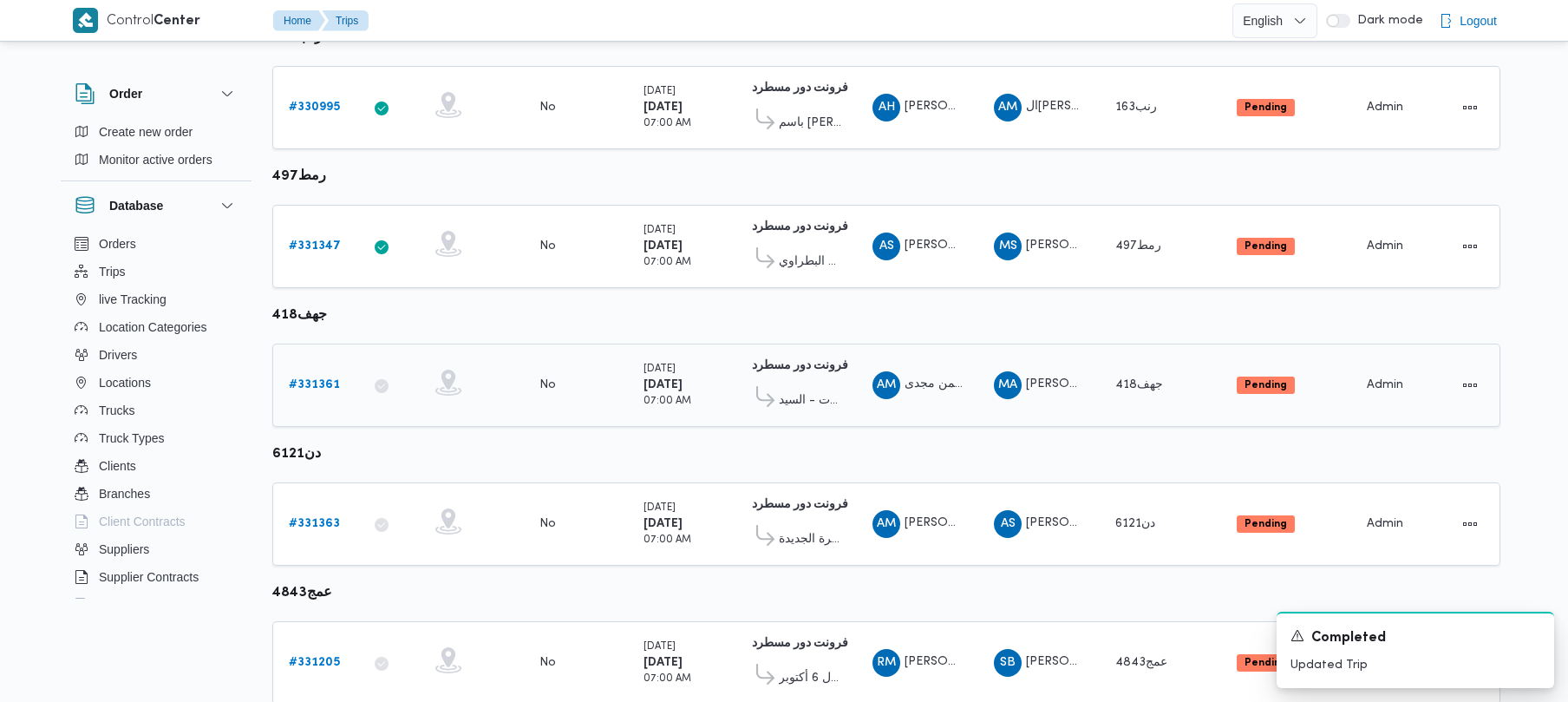
click at [317, 382] on b "# 331361" at bounding box center [315, 385] width 52 height 11
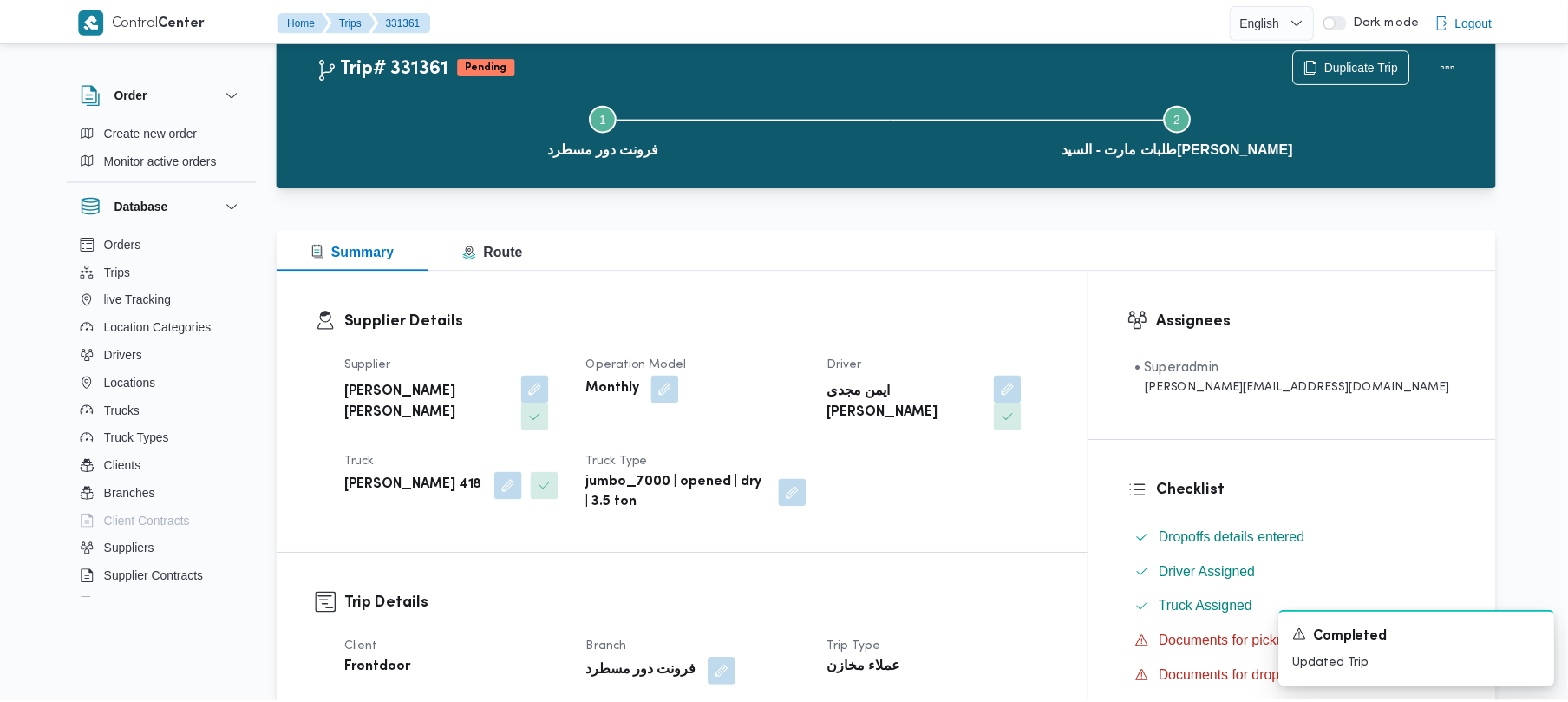
scroll to position [407, 0]
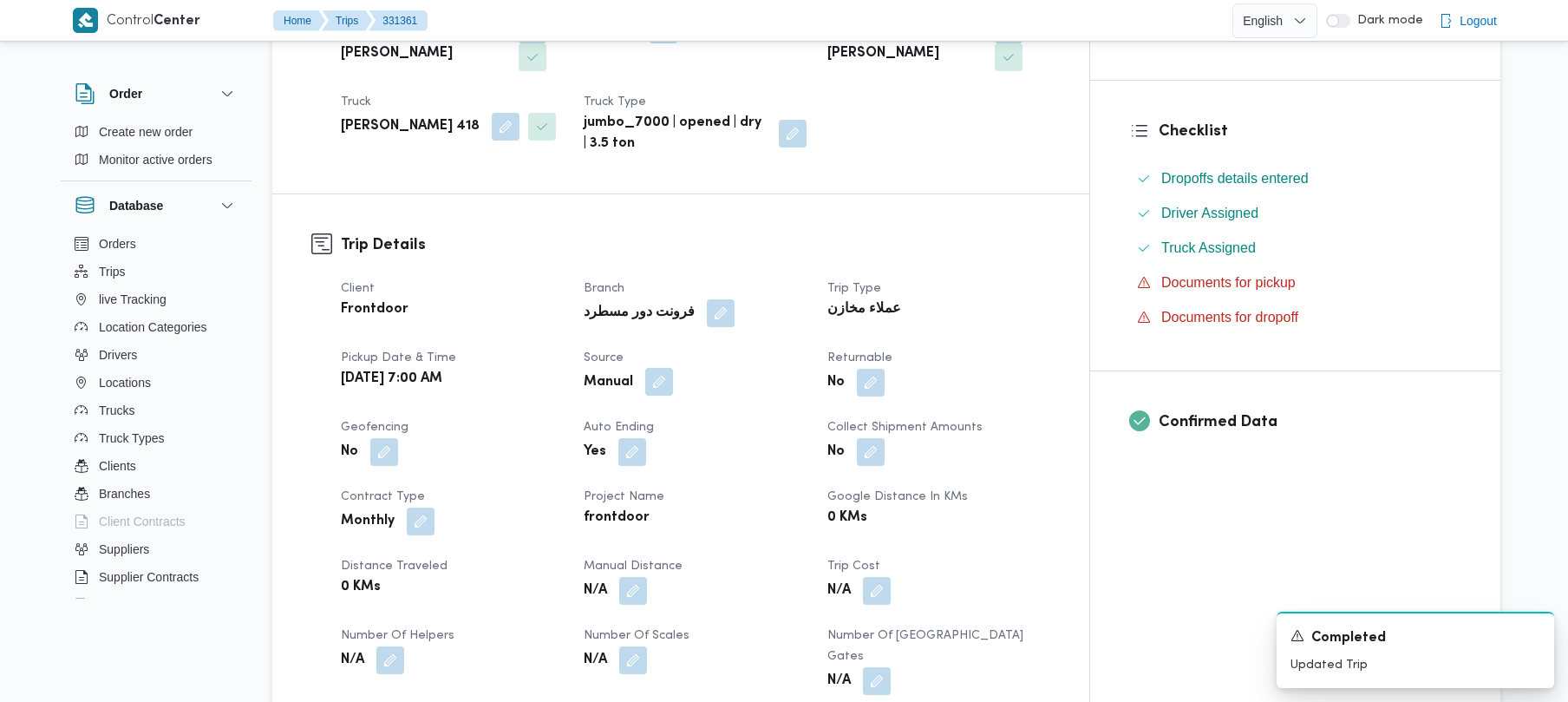
click at [673, 368] on button "button" at bounding box center [659, 382] width 28 height 28
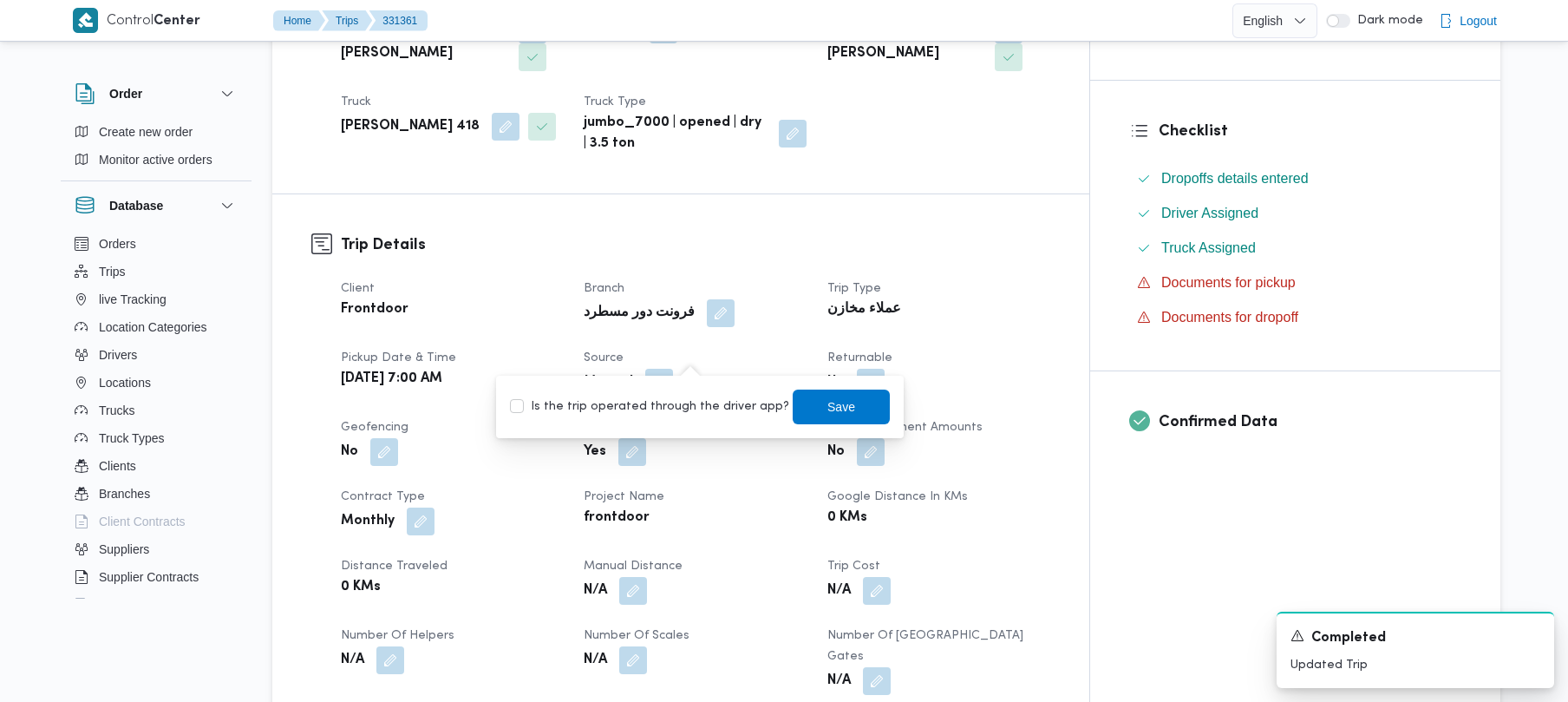
click at [689, 419] on div "Is the trip operated through the driver app? Save" at bounding box center [700, 406] width 383 height 38
click at [703, 407] on label "Is the trip operated through the driver app?" at bounding box center [649, 407] width 280 height 21
checkbox input "true"
click at [832, 404] on span "Save" at bounding box center [841, 406] width 28 height 21
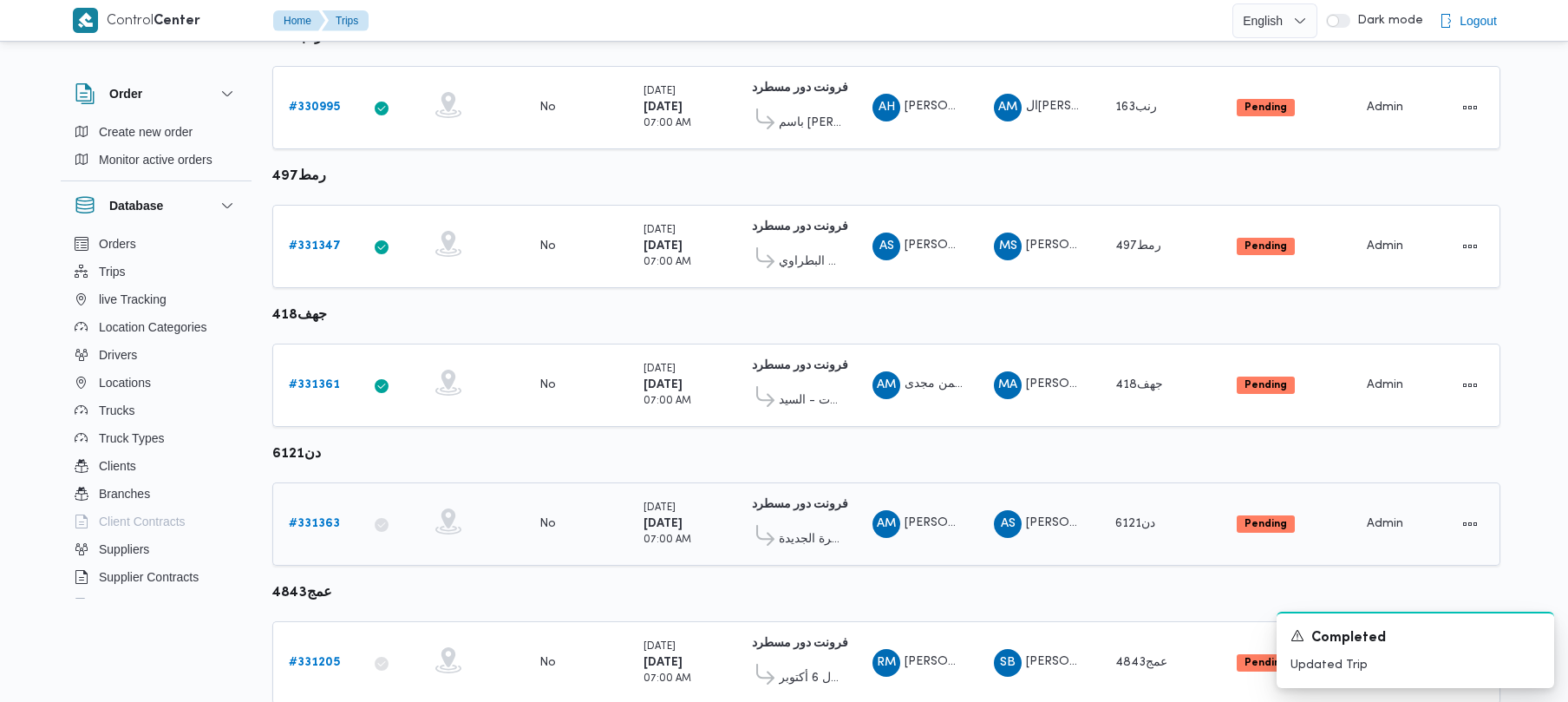
click at [340, 532] on div "# 331363" at bounding box center [315, 524] width 68 height 35
click at [321, 529] on b "# 331363" at bounding box center [315, 524] width 52 height 11
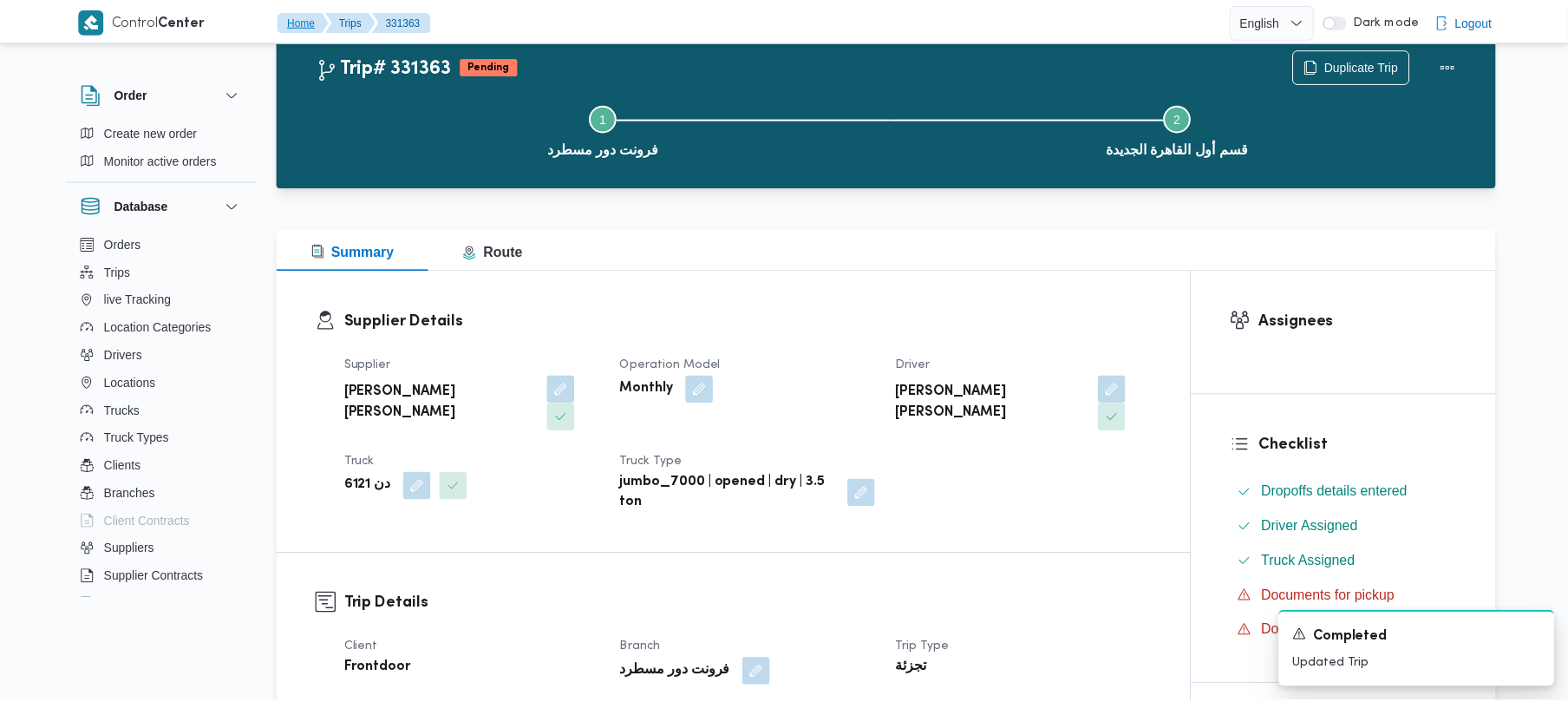
scroll to position [407, 0]
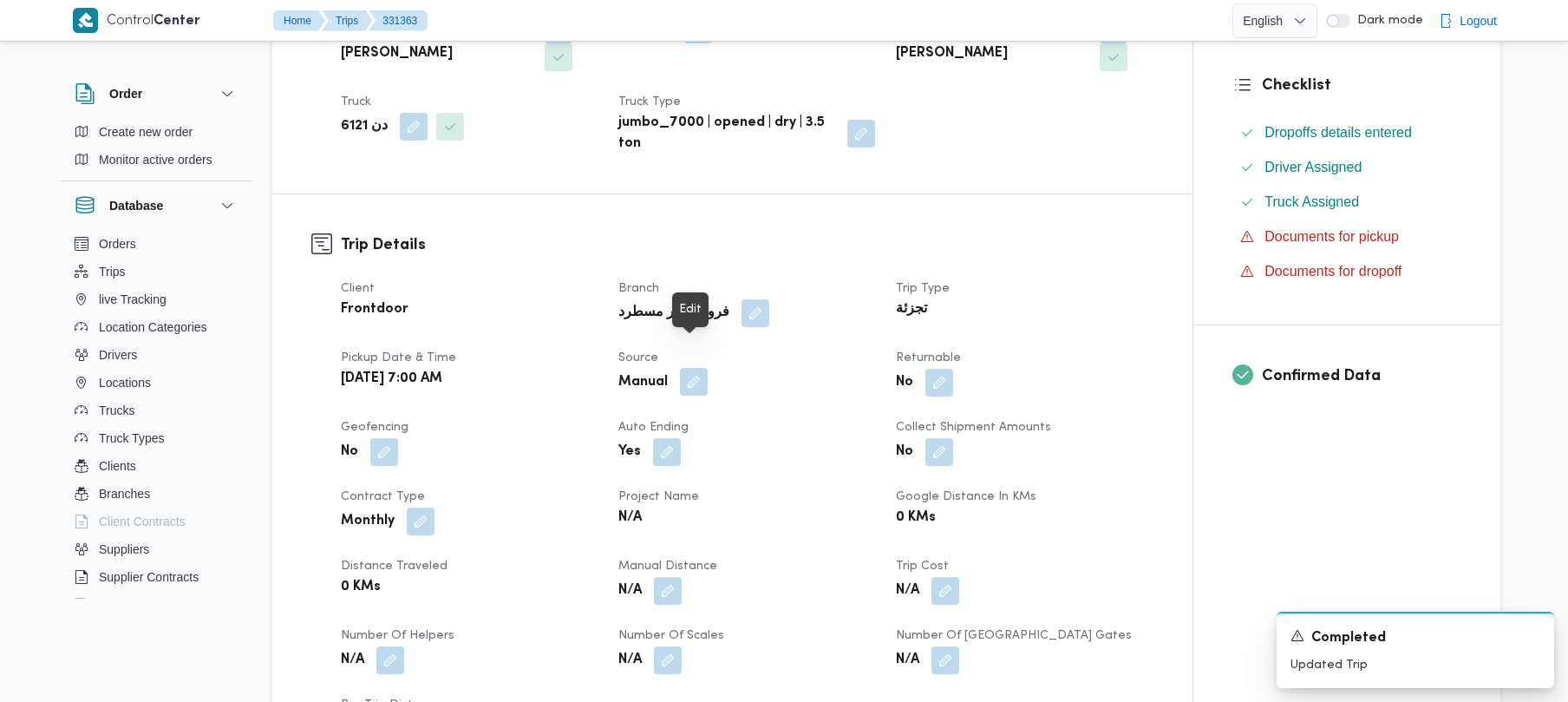
click at [693, 368] on button "button" at bounding box center [693, 382] width 28 height 28
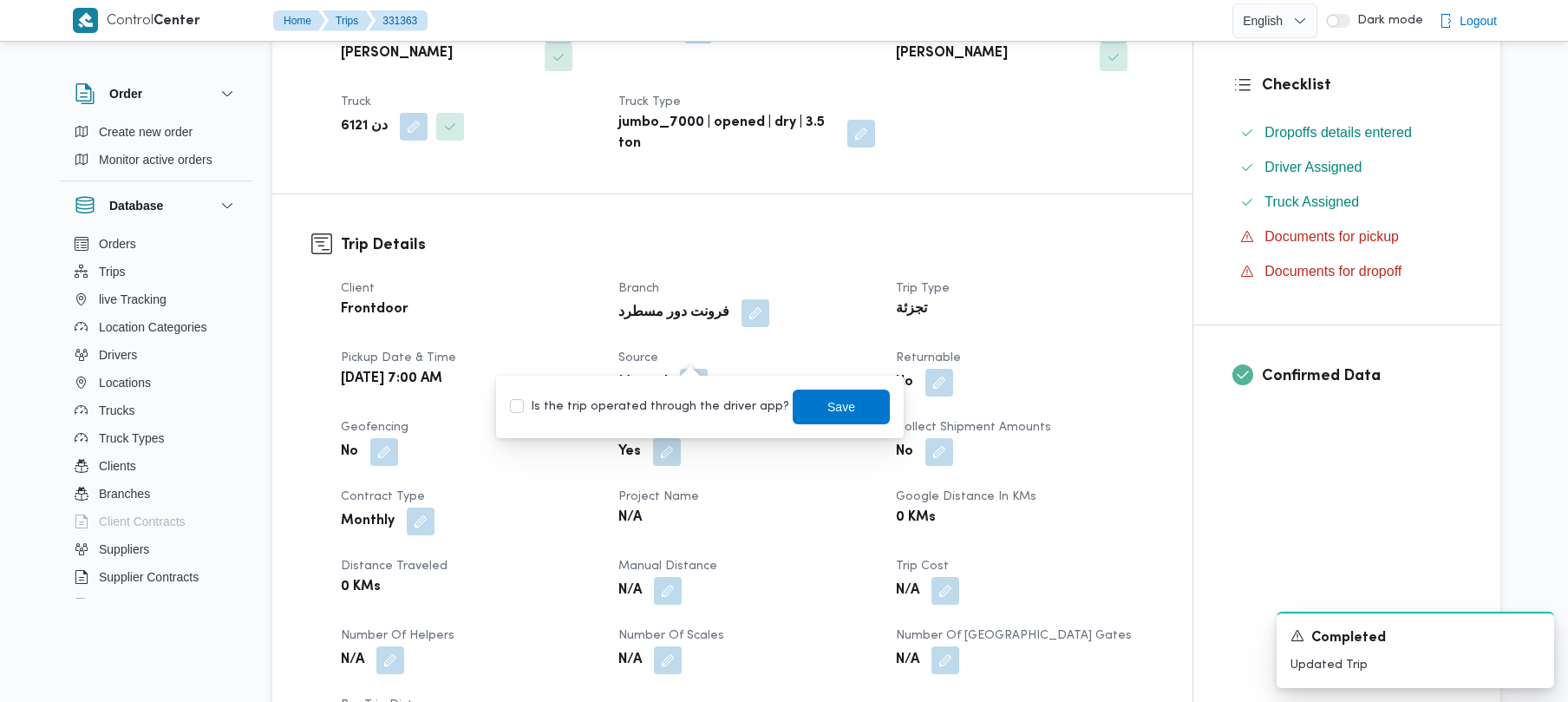
click at [691, 397] on label "Is the trip operated through the driver app?" at bounding box center [649, 407] width 280 height 21
checkbox input "true"
click at [833, 406] on span "Save" at bounding box center [841, 406] width 28 height 21
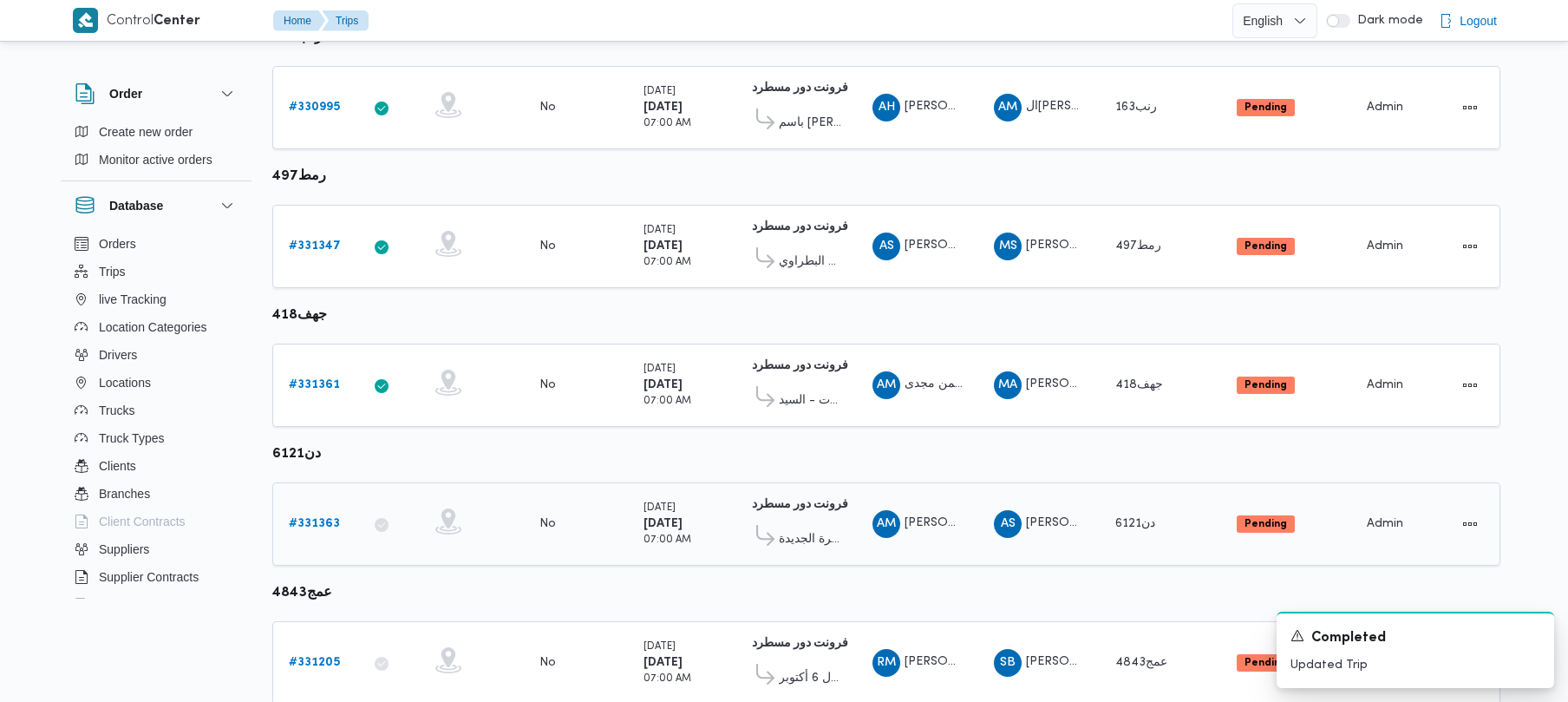
click at [326, 533] on link "# 331363" at bounding box center [315, 524] width 52 height 21
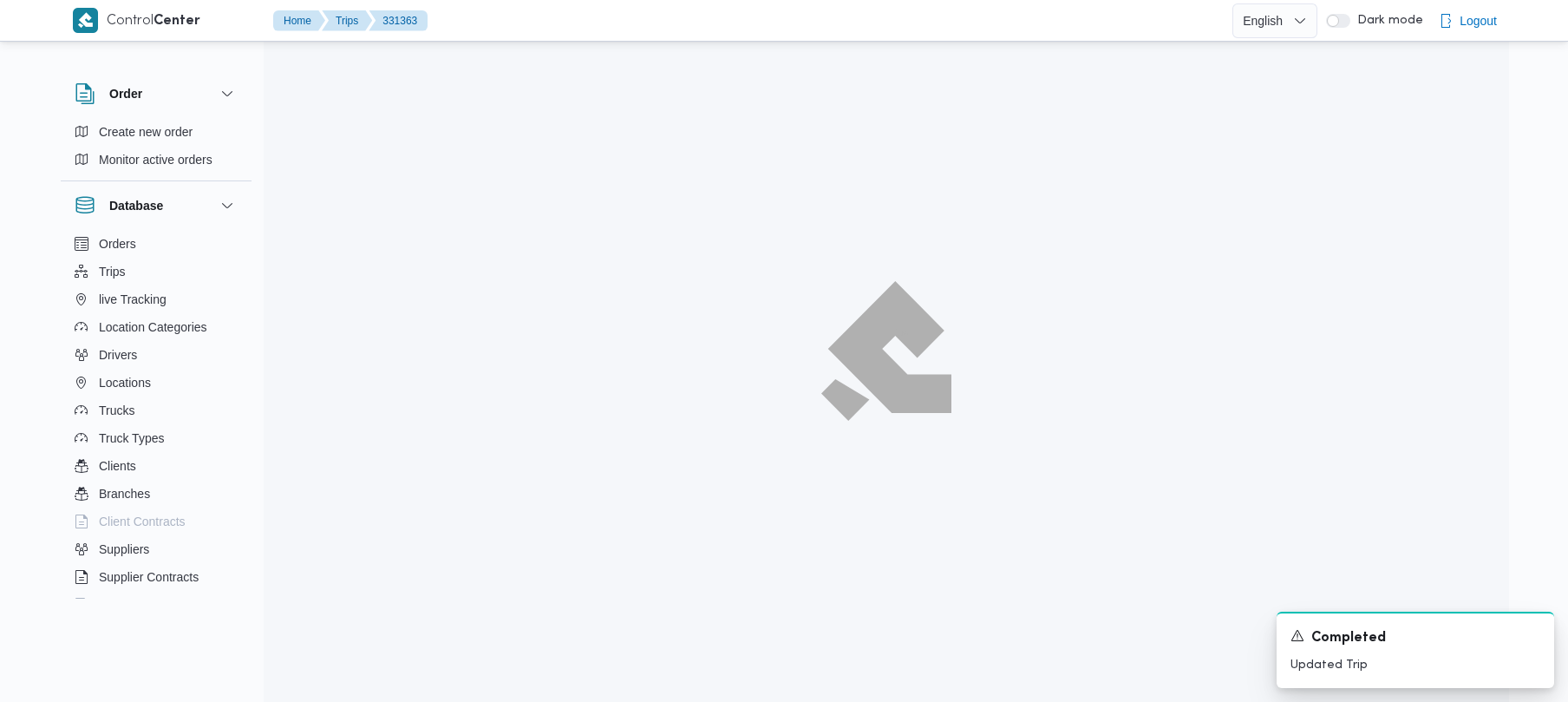
click at [310, 513] on div at bounding box center [887, 351] width 1245 height 702
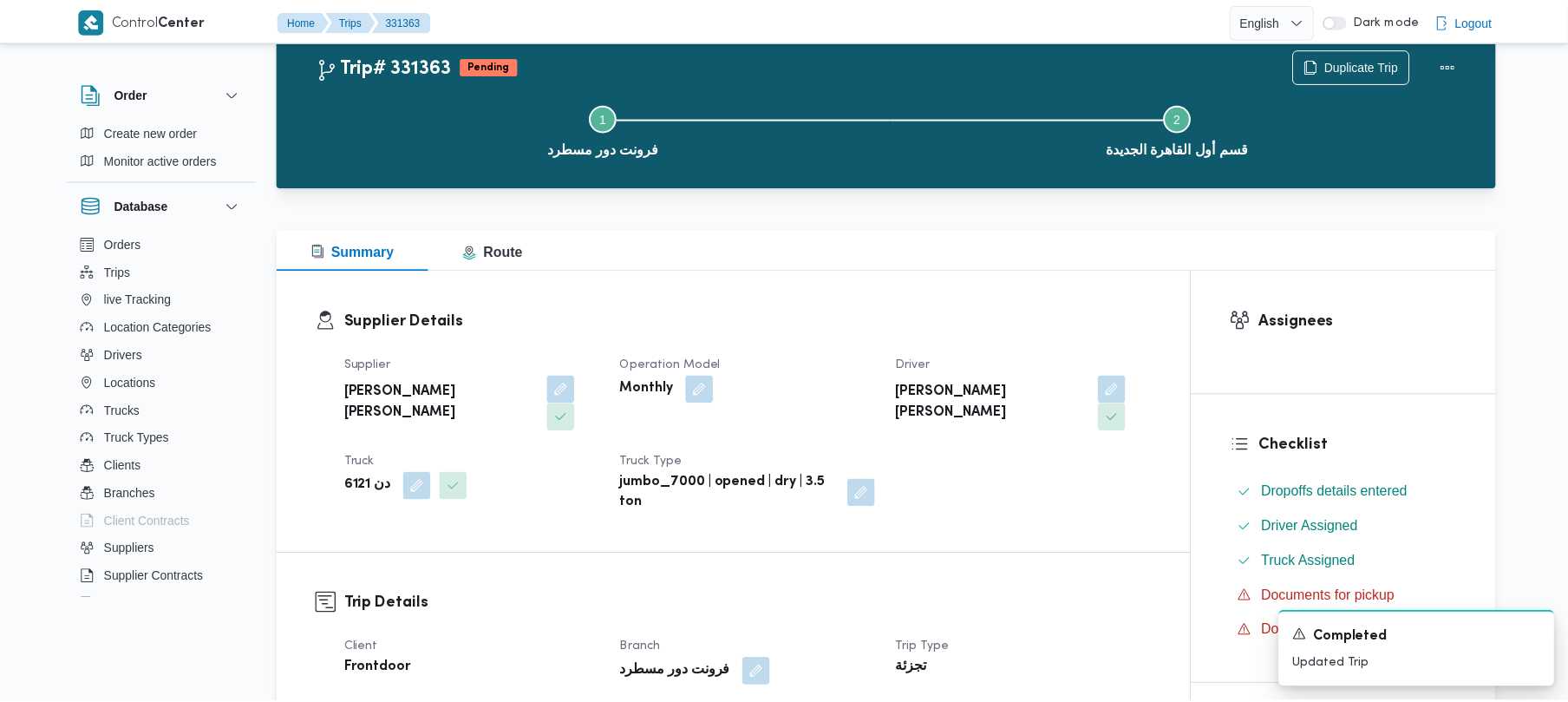
scroll to position [407, 0]
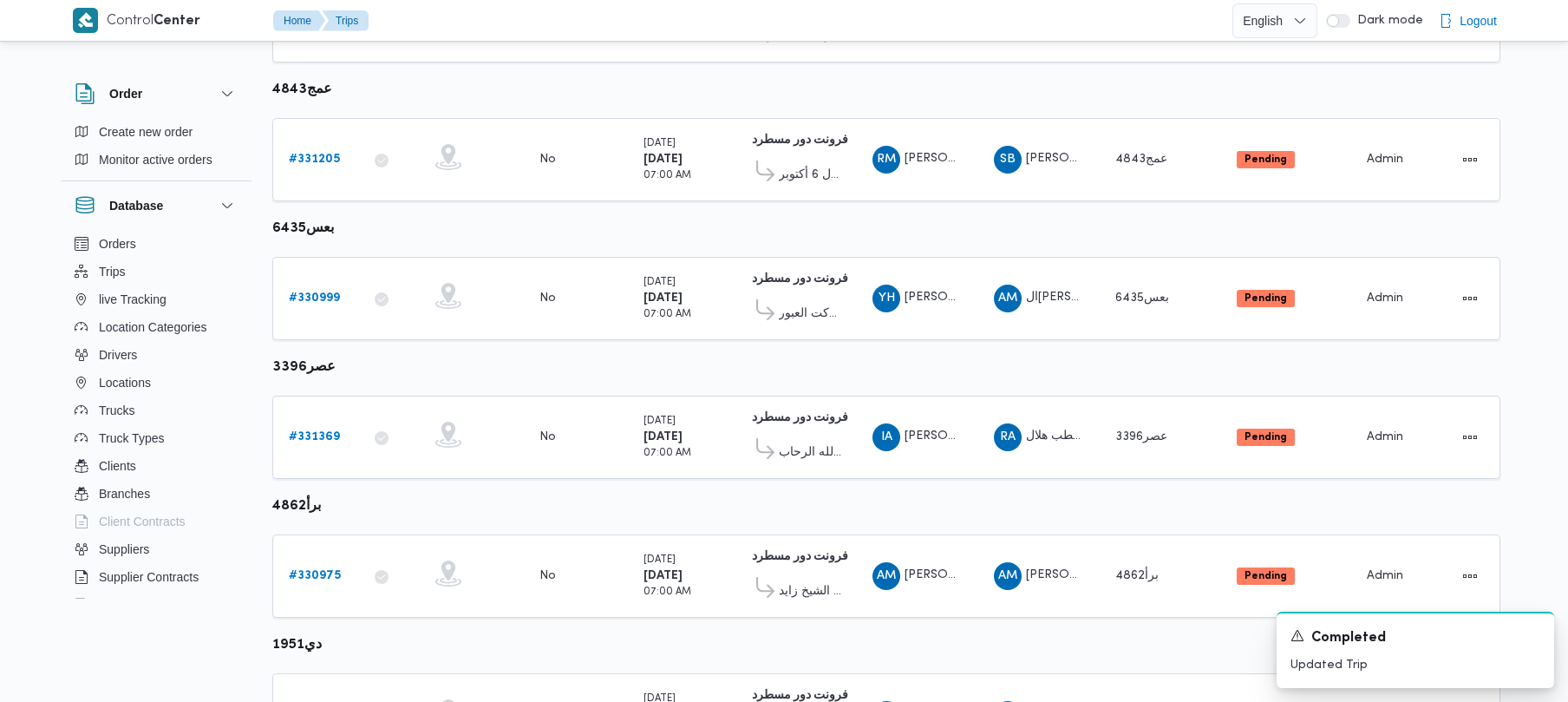
scroll to position [795, 0]
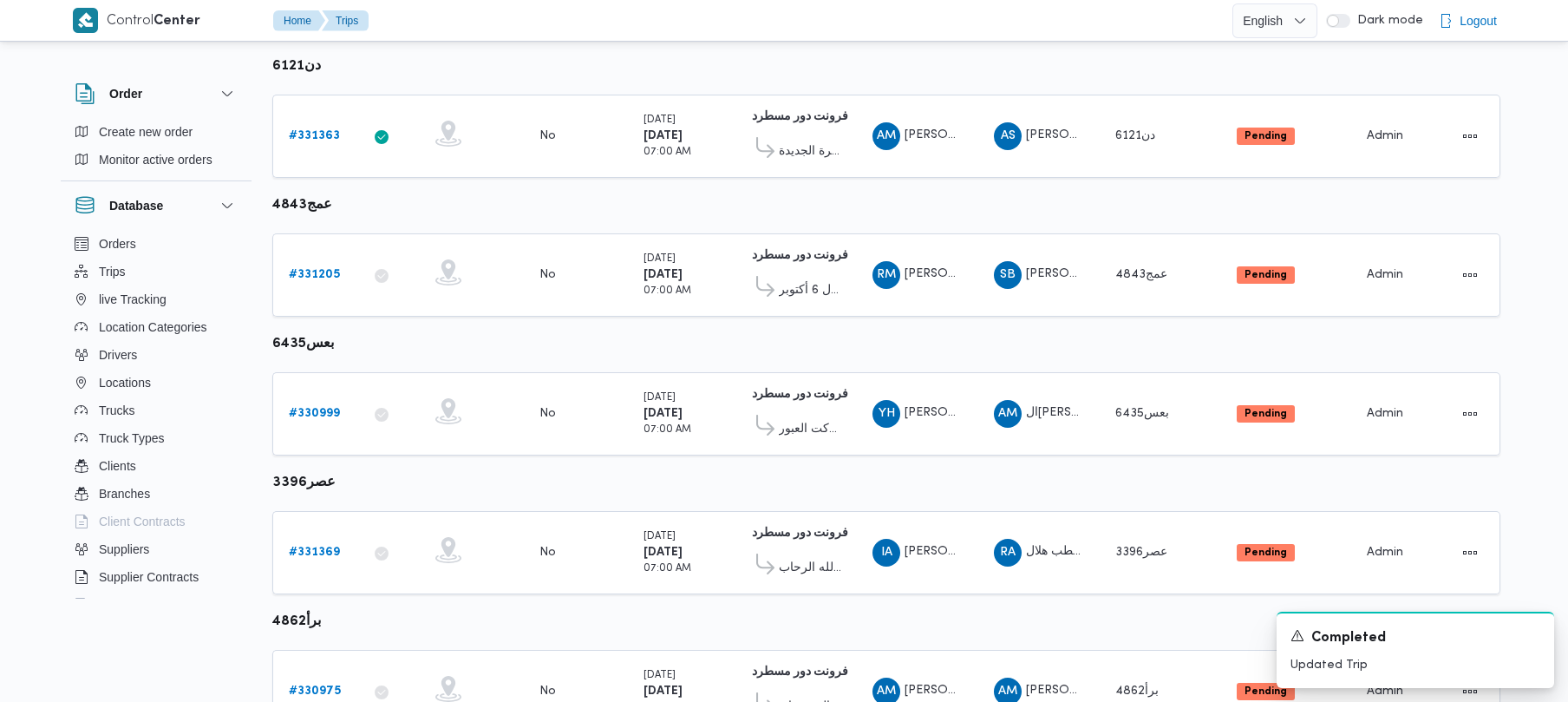
click at [1566, 459] on div "Control Center Home Trips English عربي Dark mode Logout Order Create new order …" at bounding box center [784, 63] width 1568 height 1716
click at [315, 279] on b "# 331205" at bounding box center [315, 274] width 52 height 11
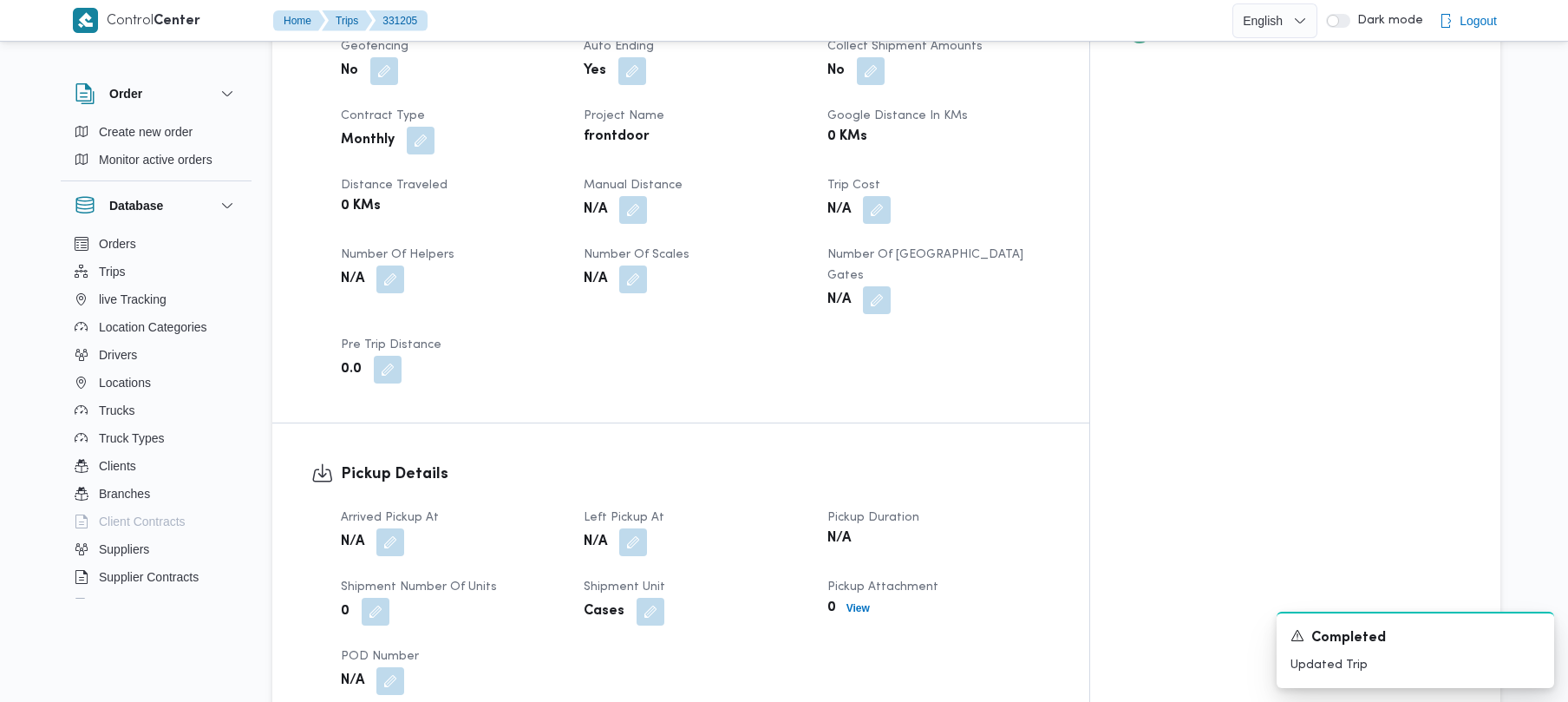
scroll to position [715, 0]
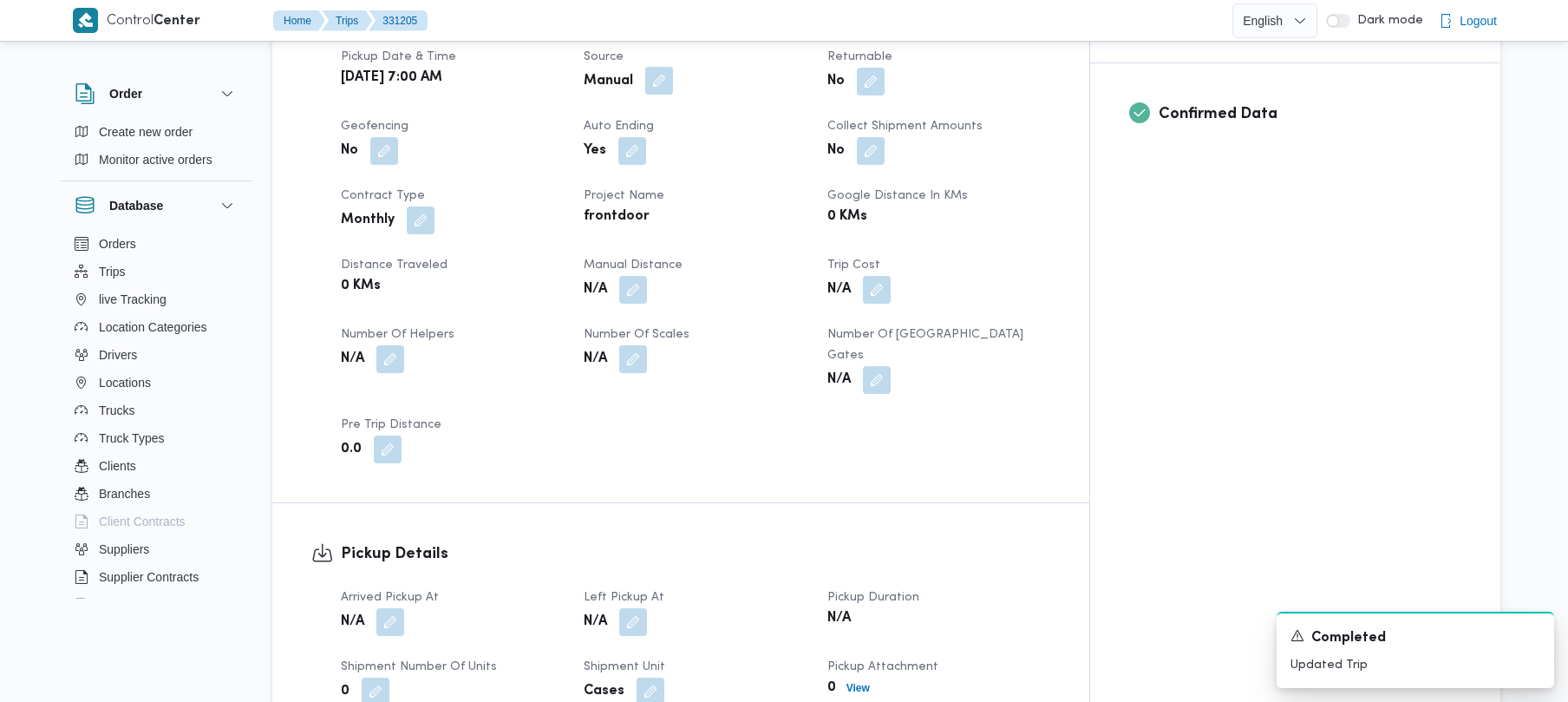
click at [673, 67] on button "button" at bounding box center [659, 81] width 28 height 28
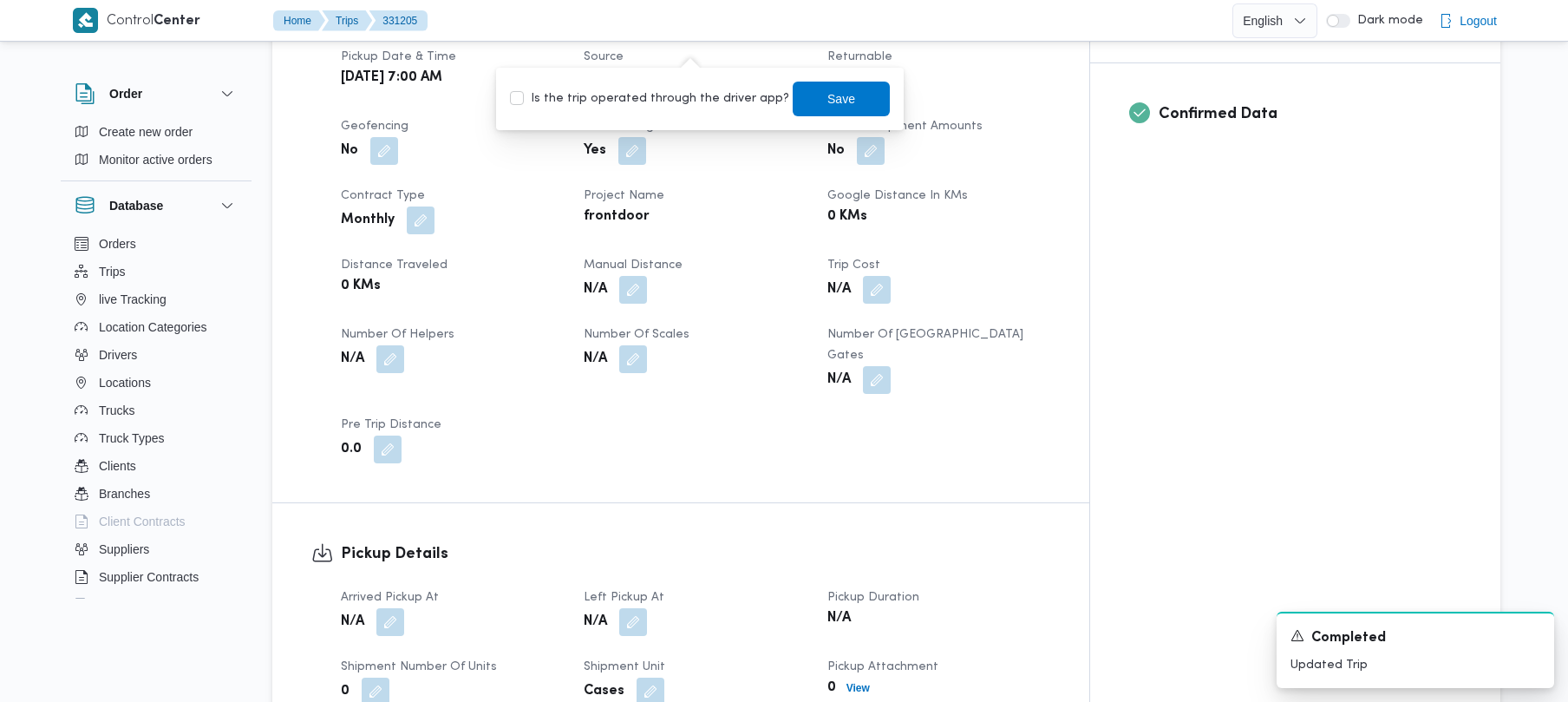
click at [650, 86] on div "Is the trip operated through the driver app? Save" at bounding box center [700, 98] width 383 height 38
click at [650, 98] on label "Is the trip operated through the driver app?" at bounding box center [649, 98] width 280 height 21
checkbox input "true"
click at [819, 87] on span "Save" at bounding box center [841, 98] width 97 height 35
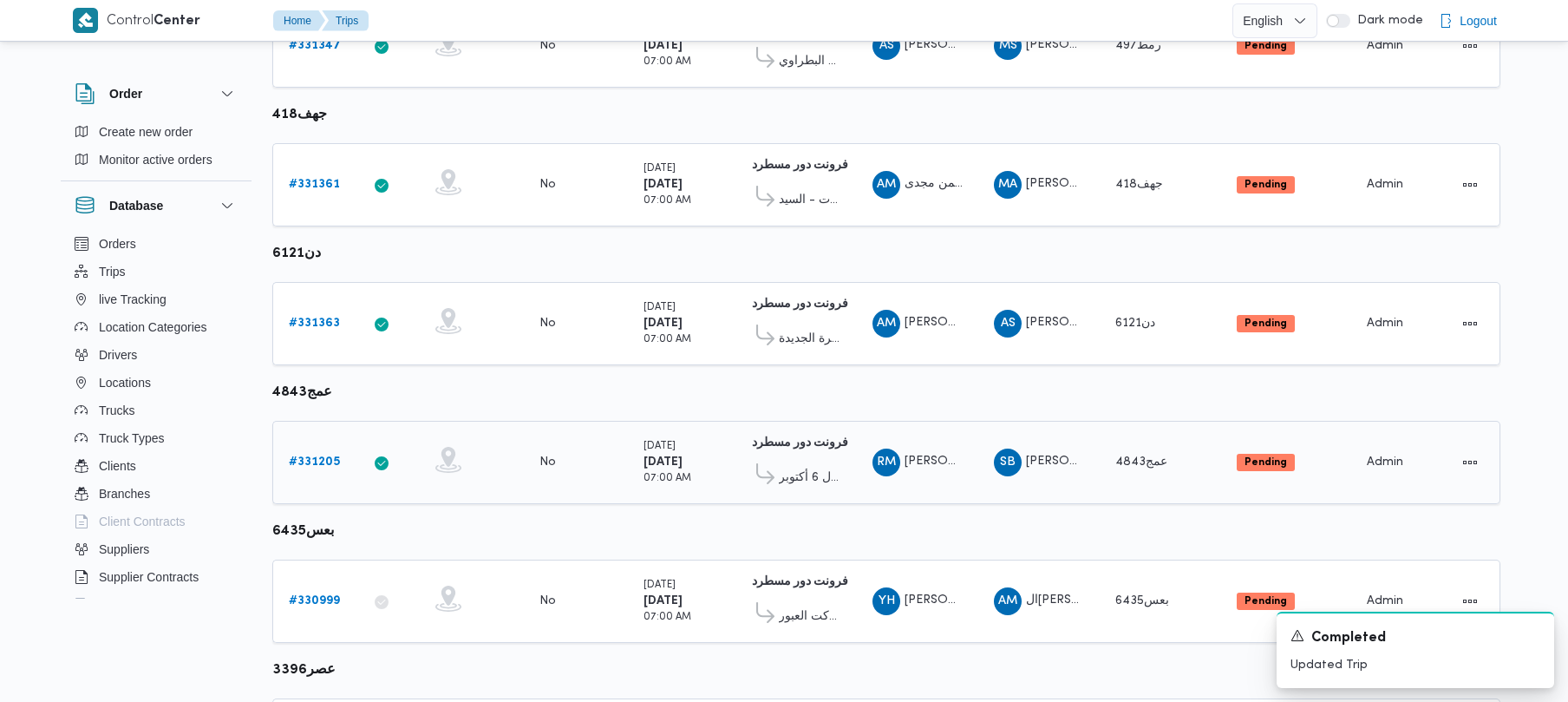
scroll to position [715, 0]
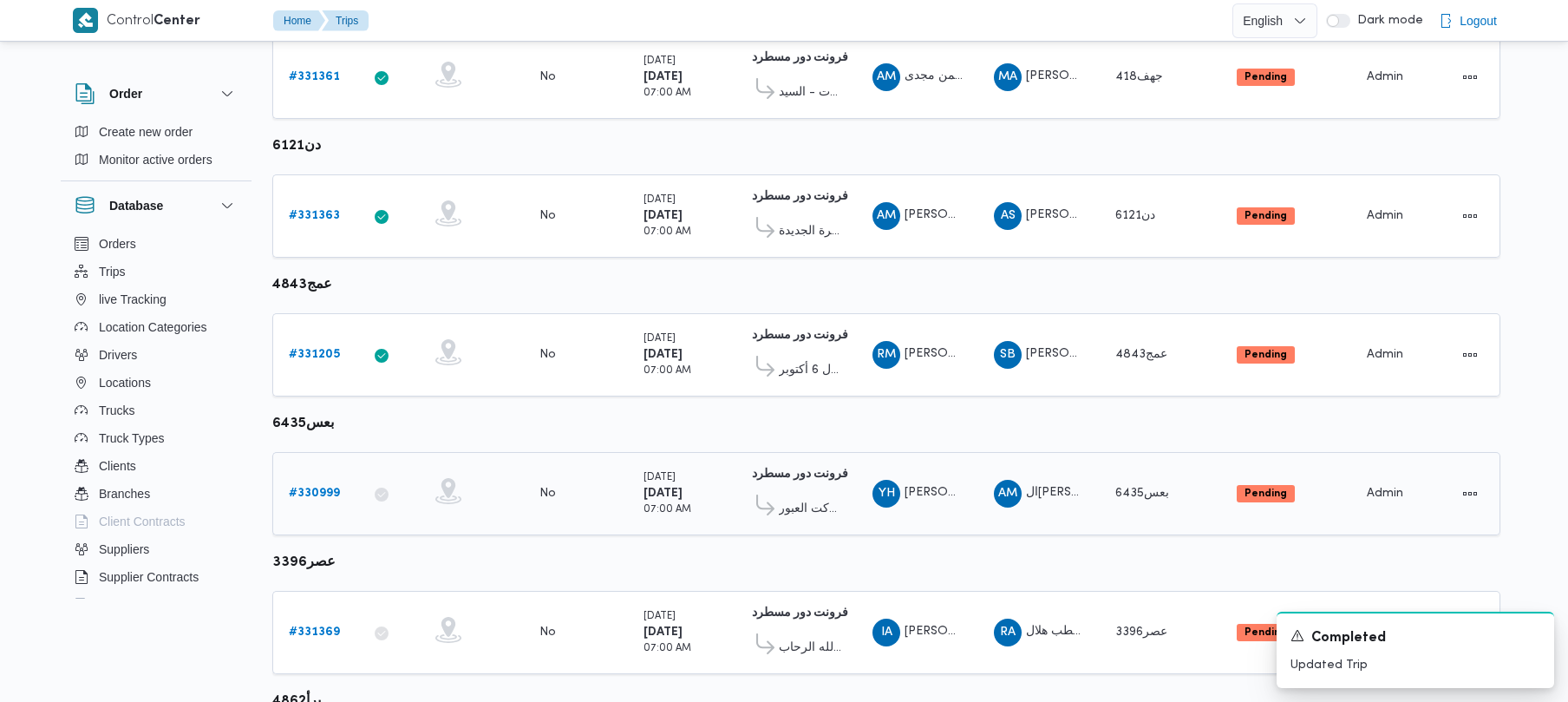
click at [326, 488] on b "# 330999" at bounding box center [315, 493] width 52 height 11
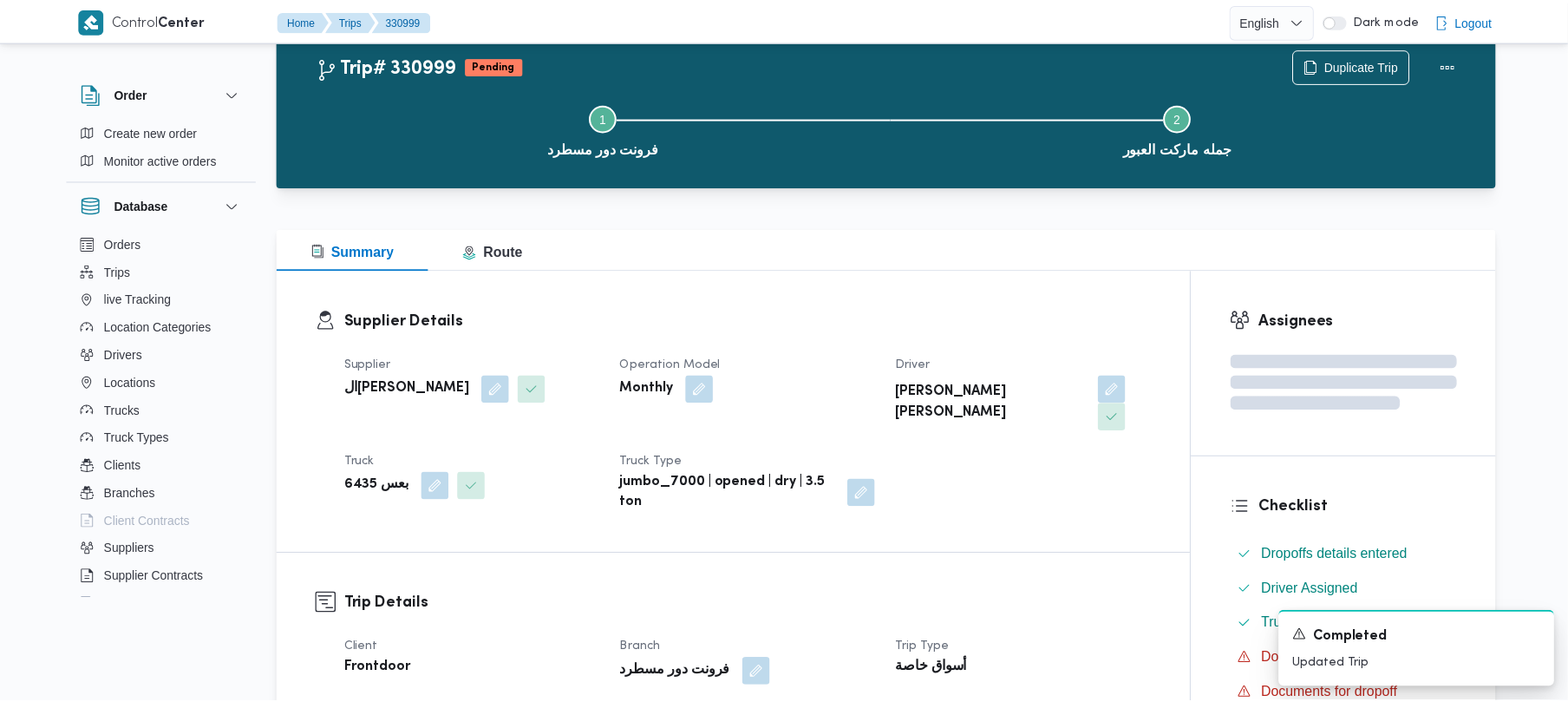
scroll to position [715, 0]
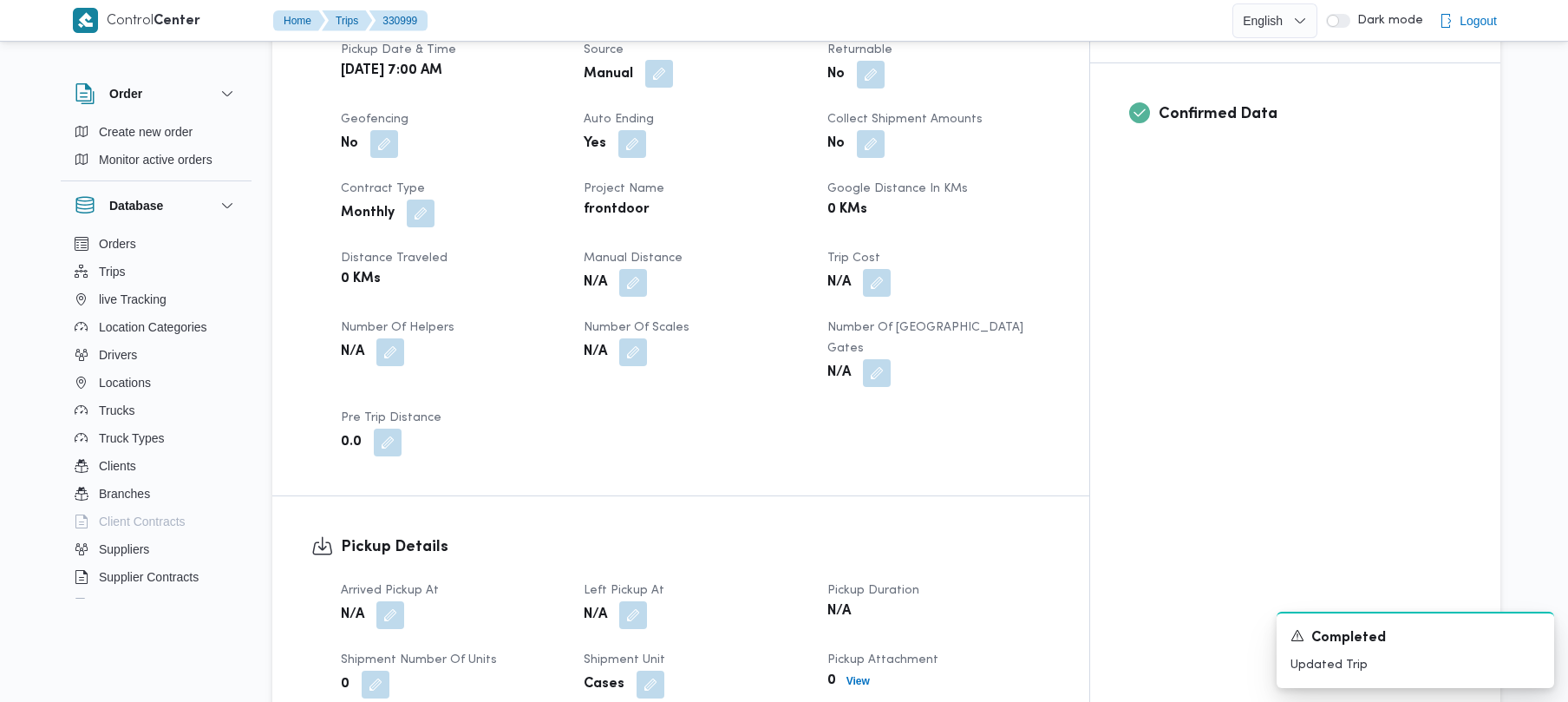
click at [673, 60] on button "button" at bounding box center [659, 74] width 28 height 28
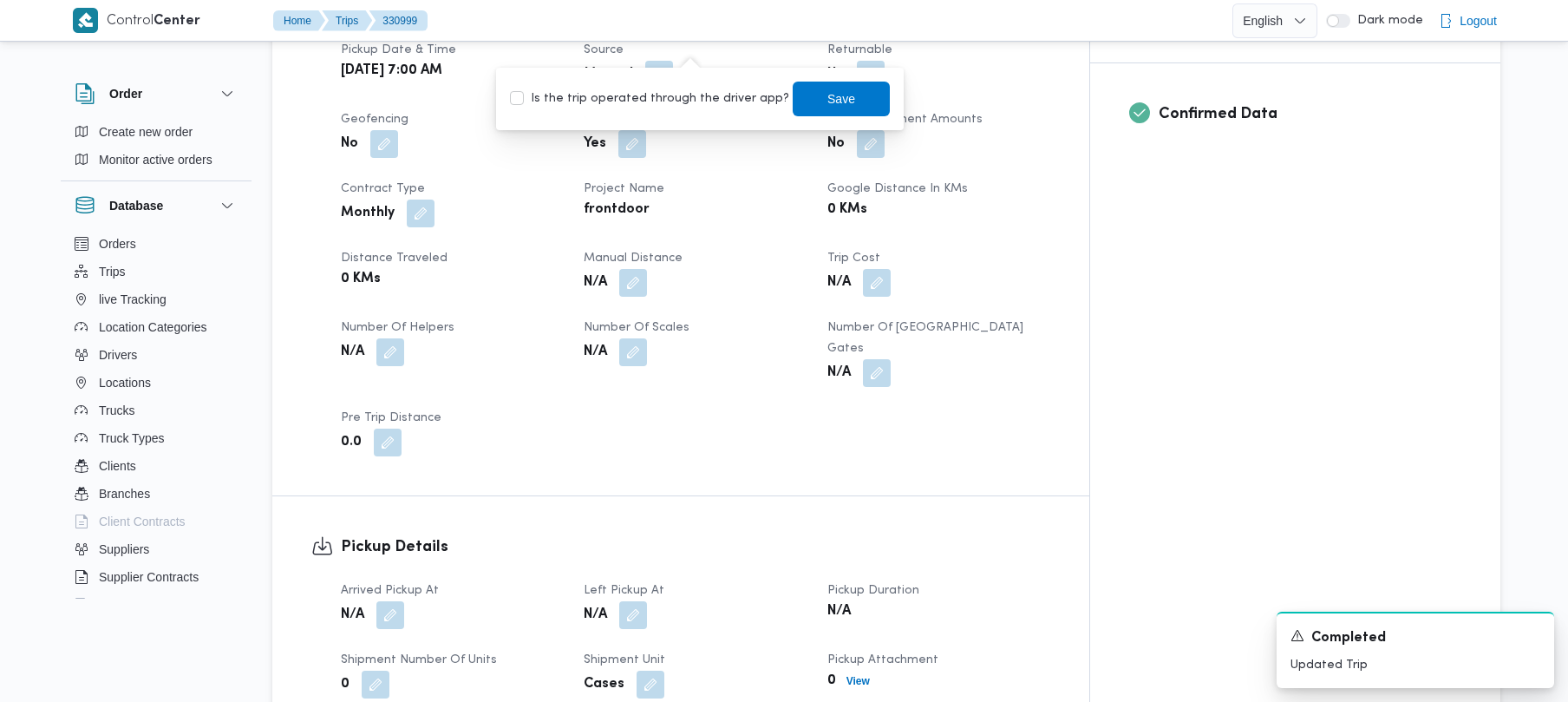
click at [676, 106] on label "Is the trip operated through the driver app?" at bounding box center [649, 98] width 280 height 21
checkbox input "true"
click at [830, 90] on span "Save" at bounding box center [841, 98] width 28 height 21
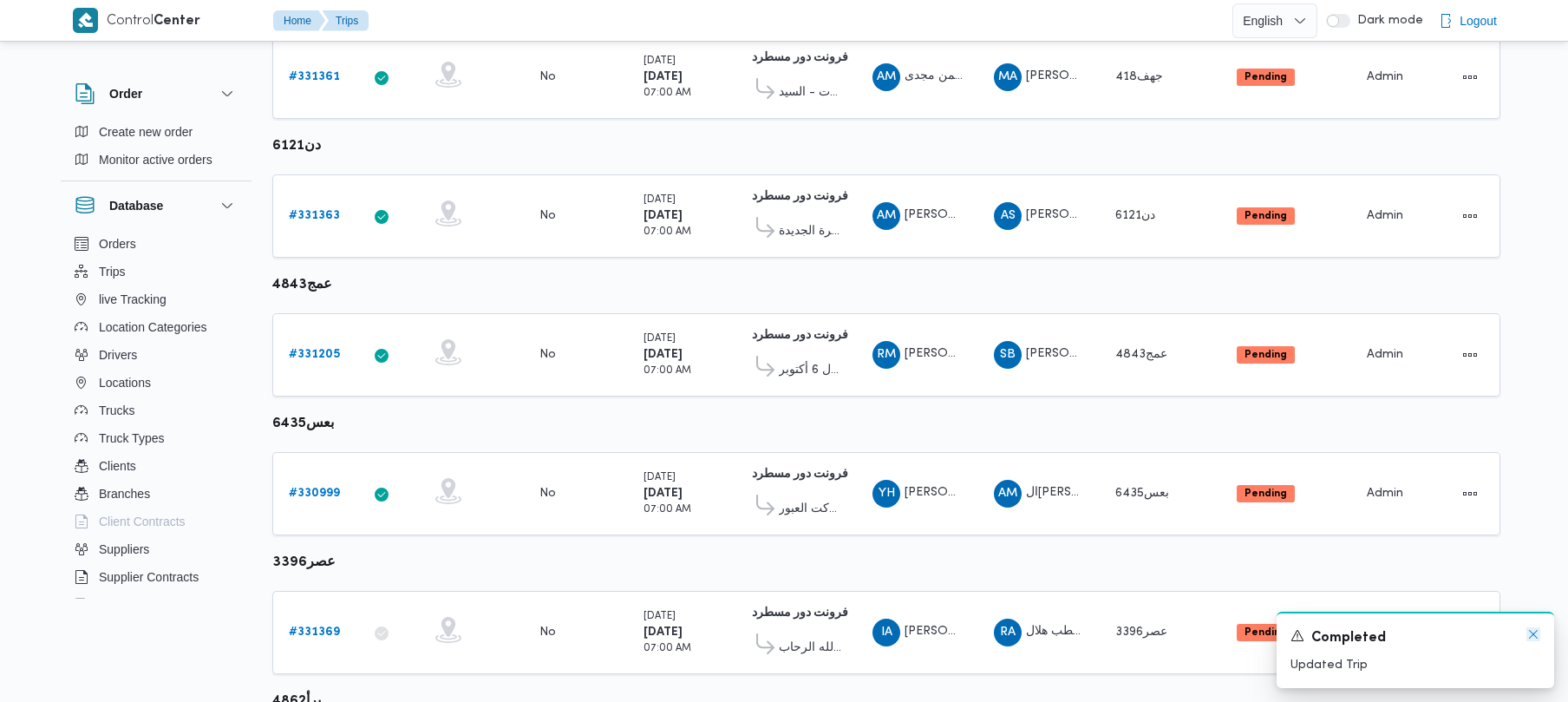
click at [1535, 630] on icon "Dismiss toast" at bounding box center [1533, 634] width 14 height 14
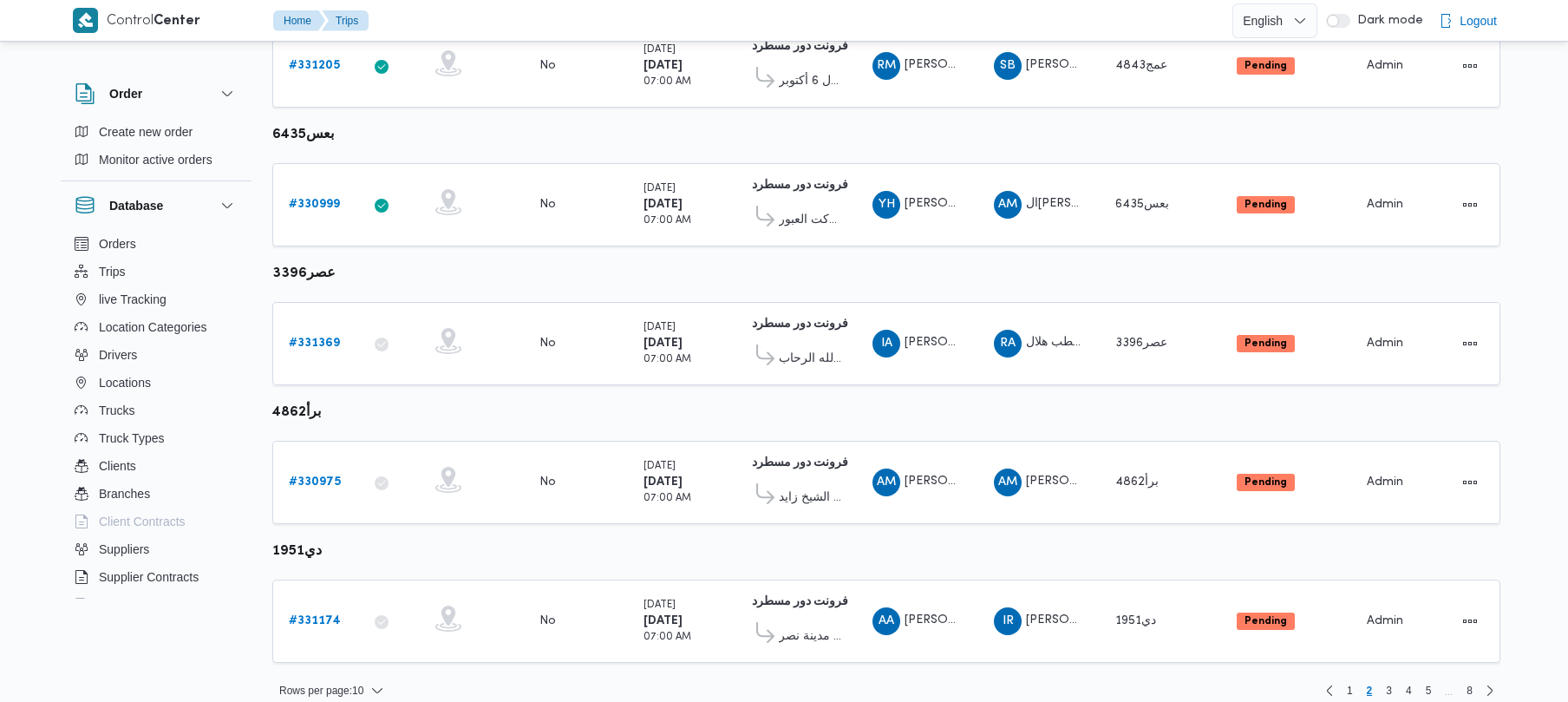
scroll to position [1026, 0]
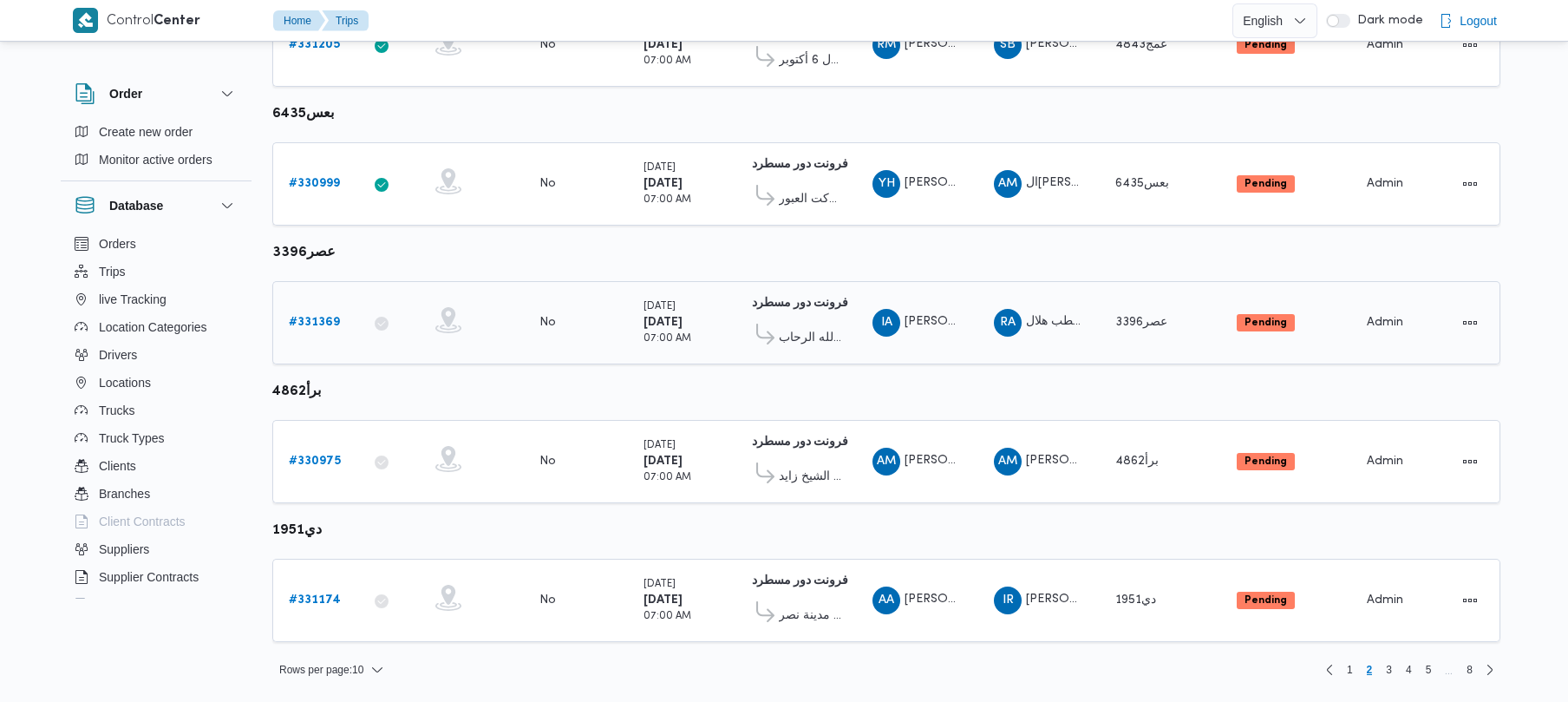
click at [324, 321] on b "# 331369" at bounding box center [315, 322] width 52 height 11
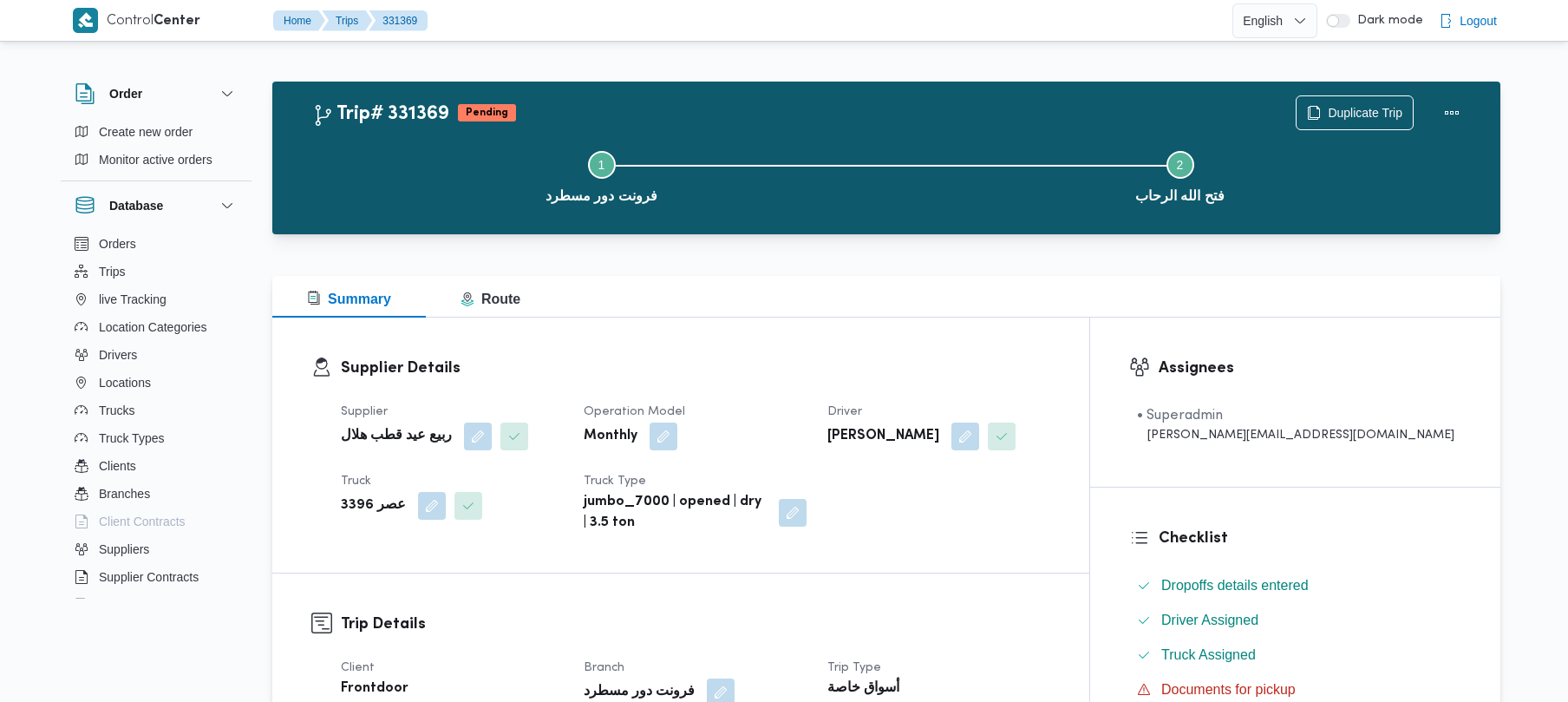
scroll to position [615, 0]
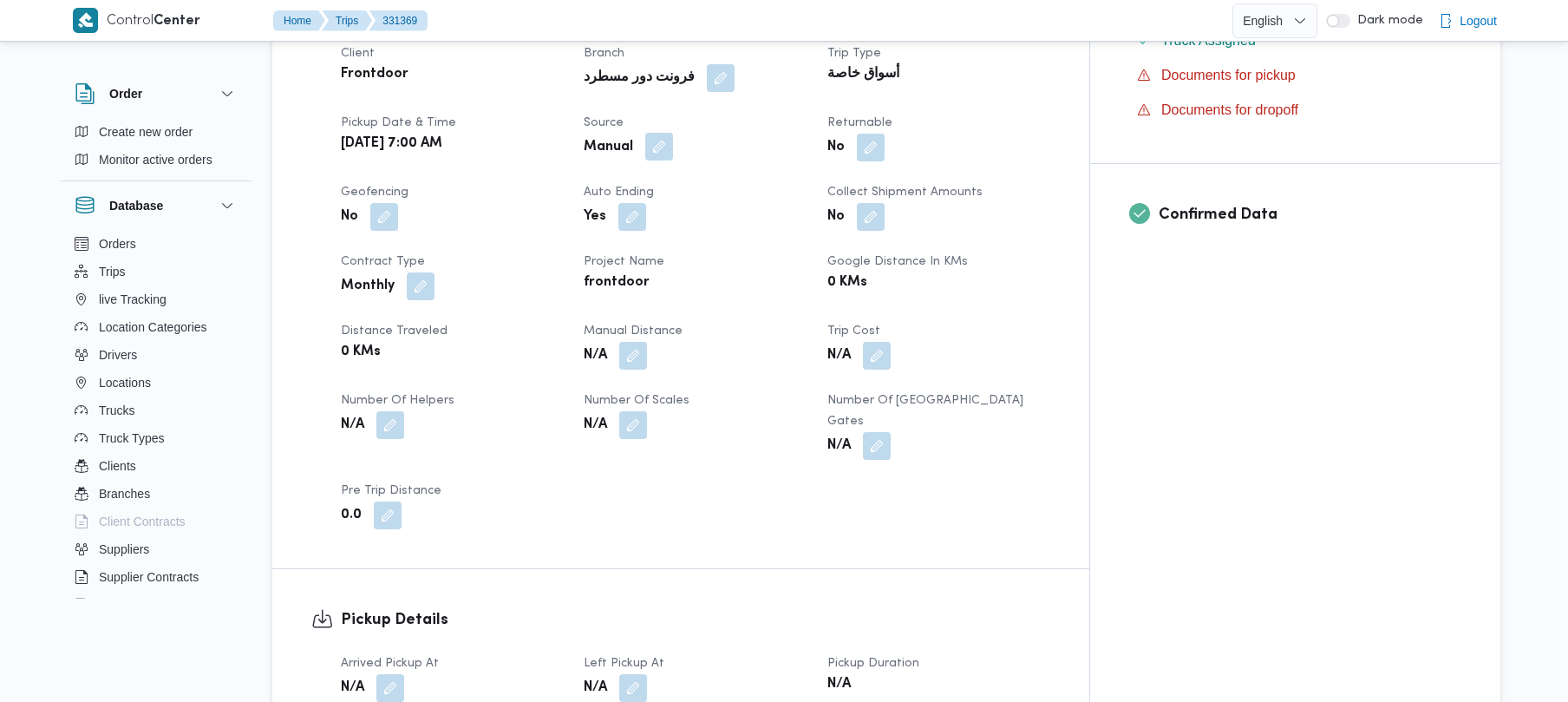
click at [673, 153] on button "button" at bounding box center [659, 146] width 28 height 28
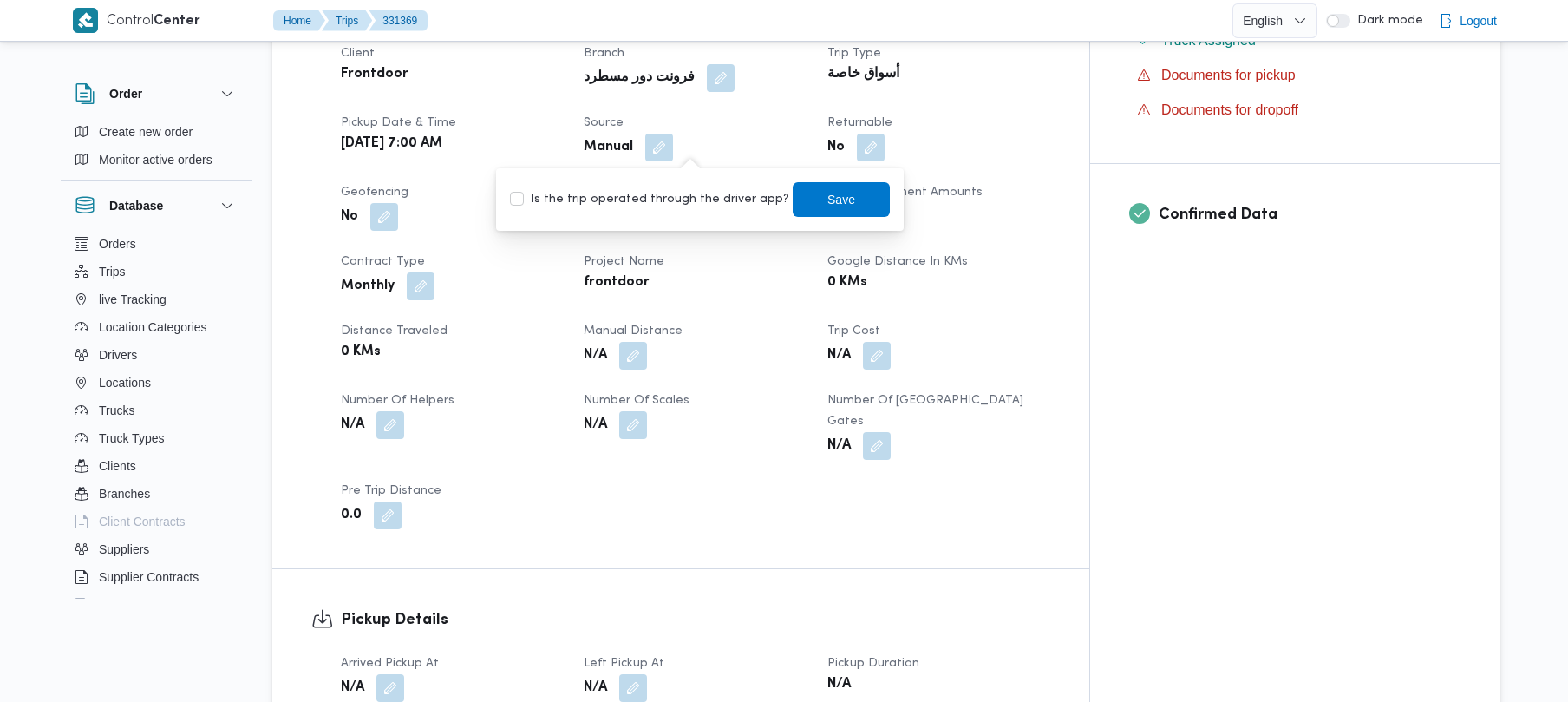
click at [688, 212] on div "Is the trip operated through the driver app? Save" at bounding box center [700, 199] width 383 height 38
click at [677, 202] on label "Is the trip operated through the driver app?" at bounding box center [649, 200] width 280 height 21
checkbox input "true"
click at [851, 203] on span "Save" at bounding box center [841, 199] width 97 height 35
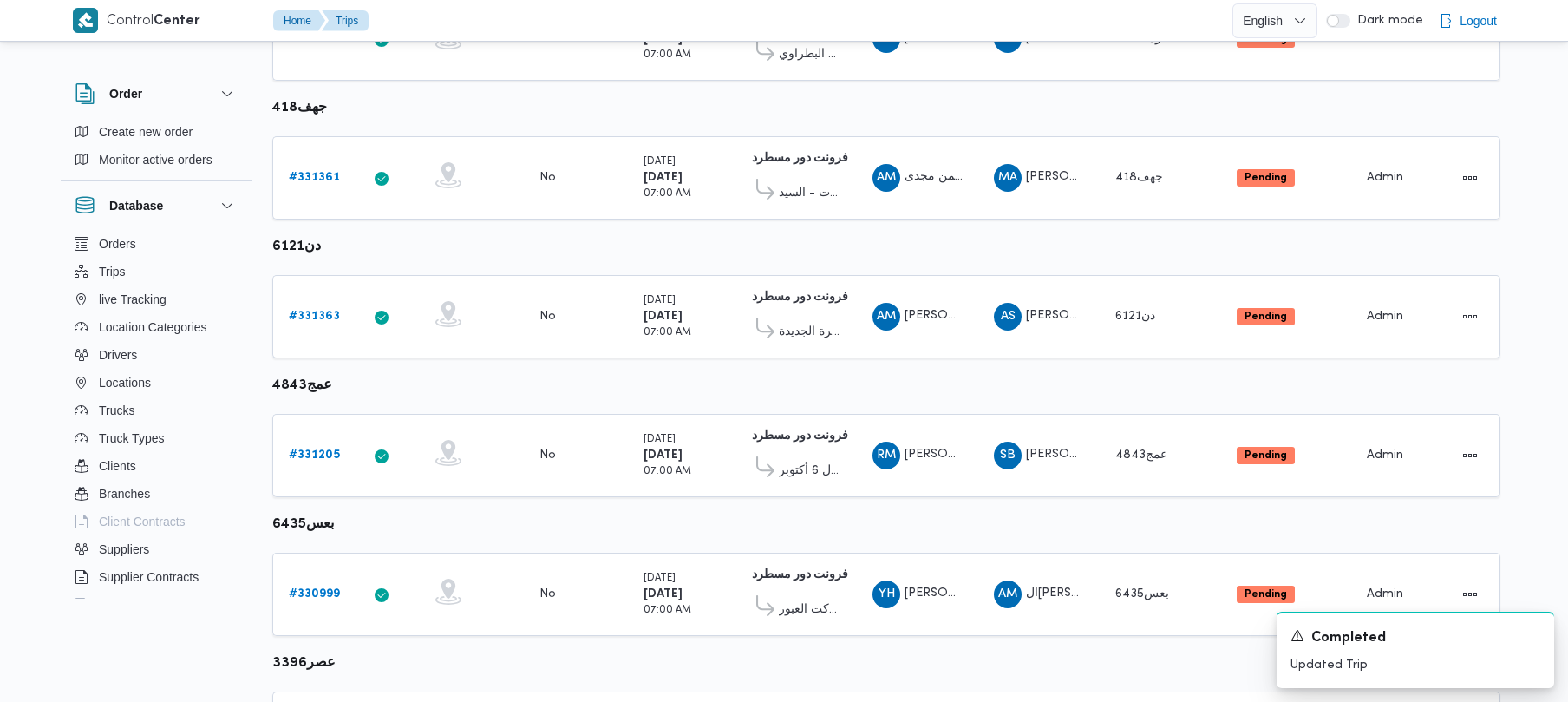
scroll to position [1026, 0]
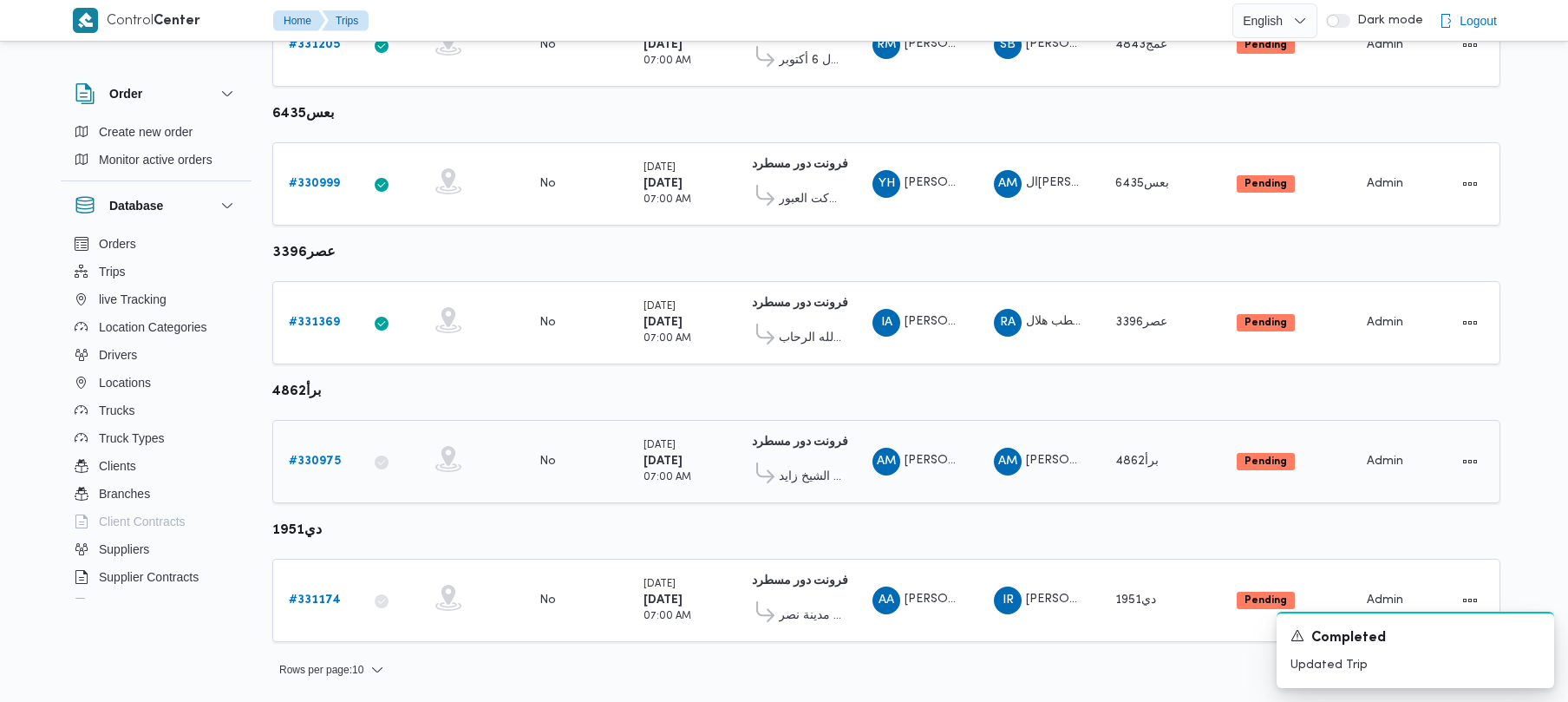
click at [296, 459] on b "# 330975" at bounding box center [315, 461] width 52 height 11
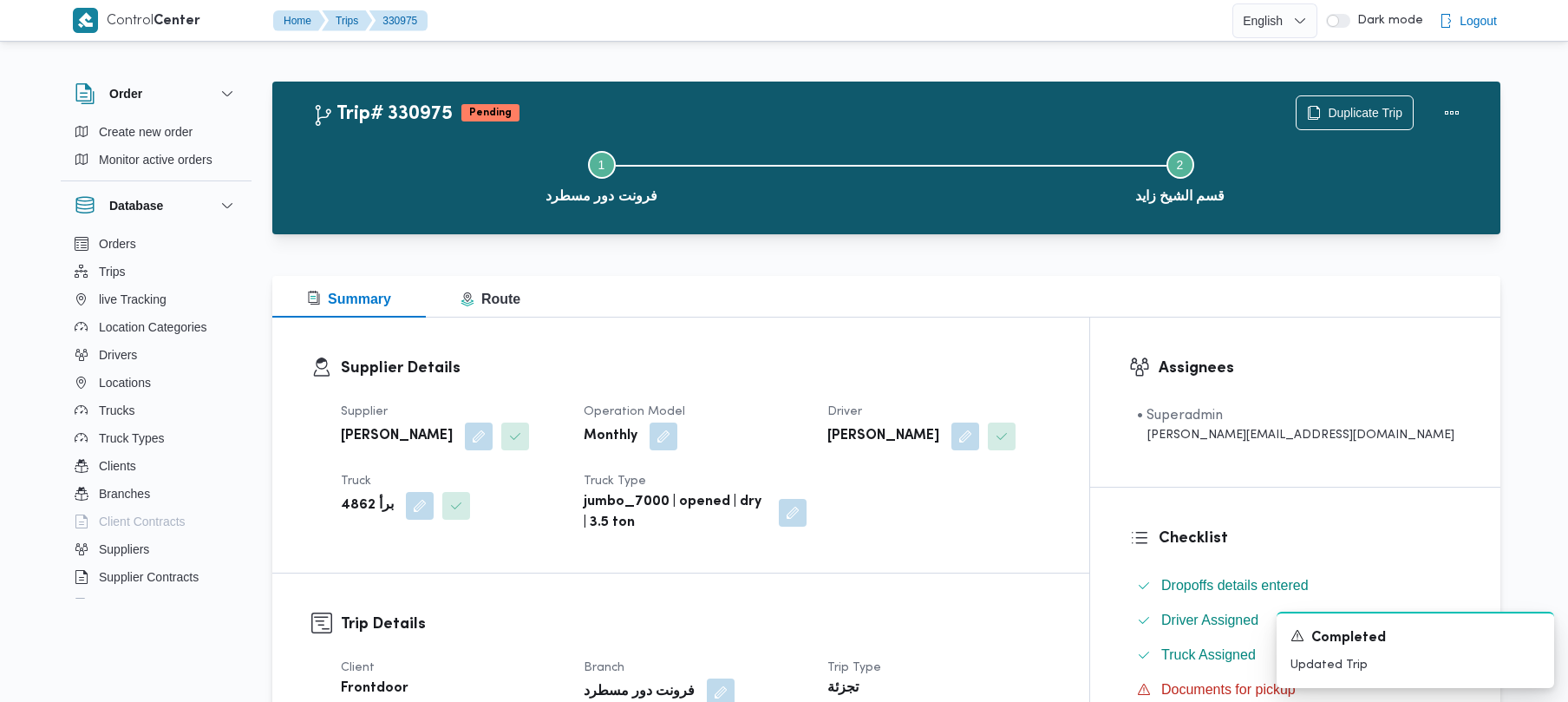
scroll to position [615, 0]
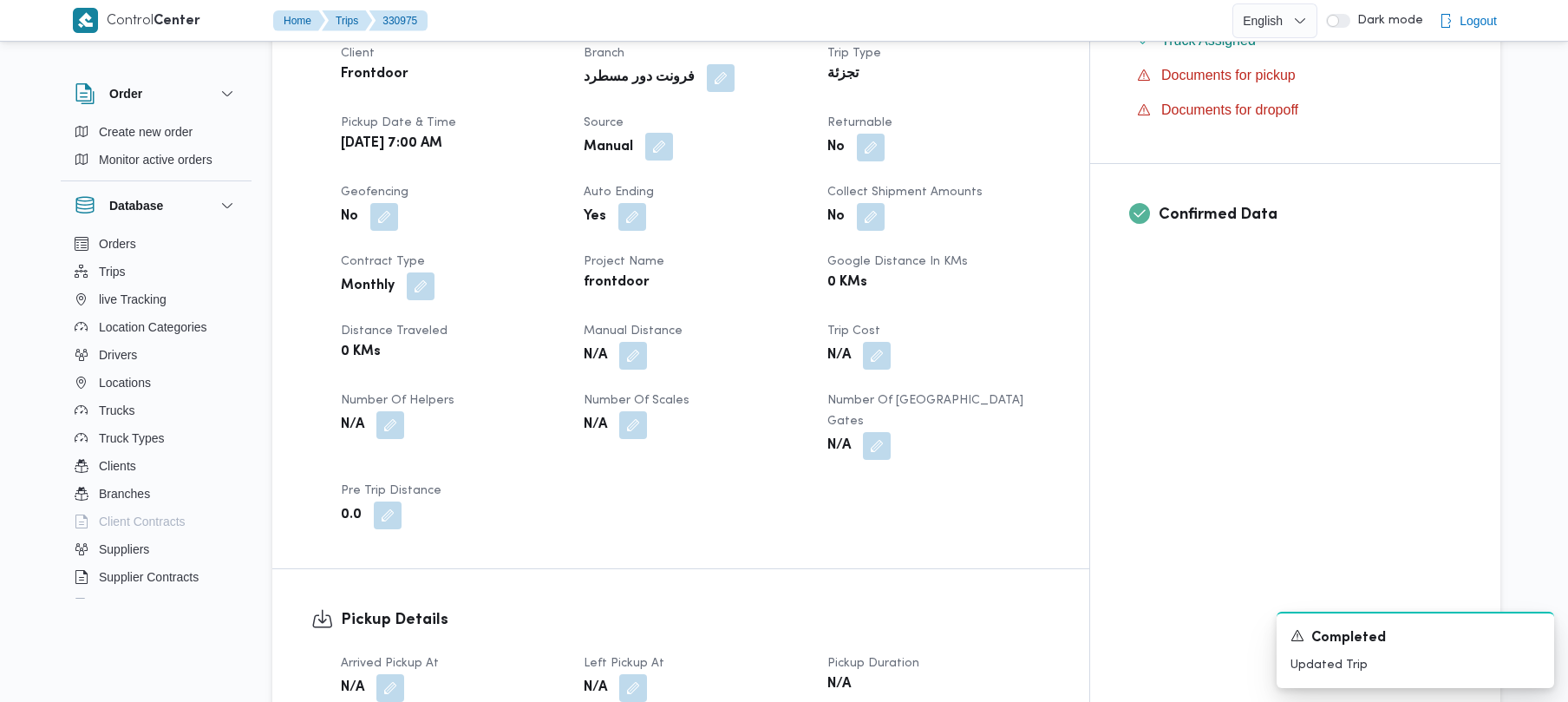
click at [673, 144] on button "button" at bounding box center [659, 146] width 28 height 28
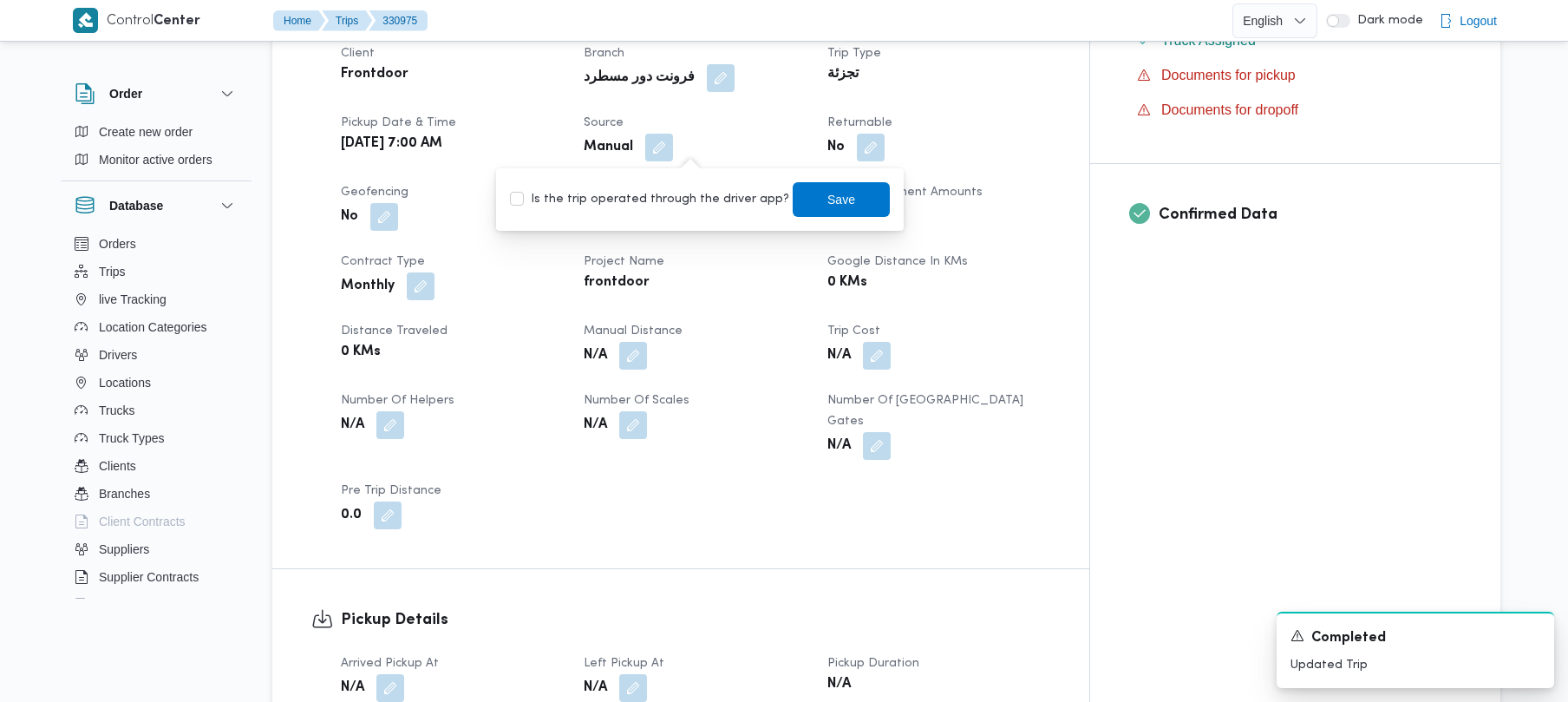
click at [676, 191] on label "Is the trip operated through the driver app?" at bounding box center [649, 200] width 280 height 21
checkbox input "true"
click at [851, 200] on span "Save" at bounding box center [841, 200] width 97 height 35
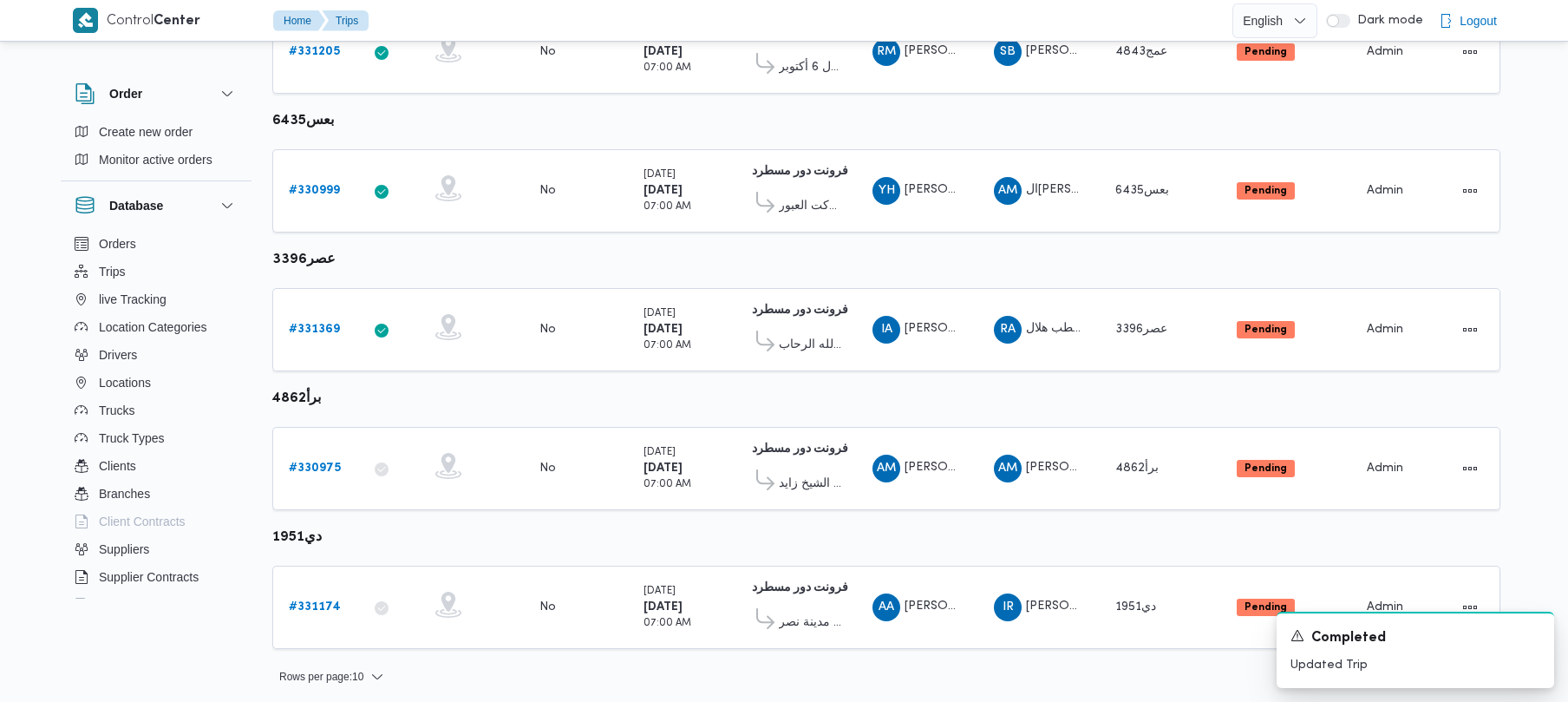
scroll to position [1026, 0]
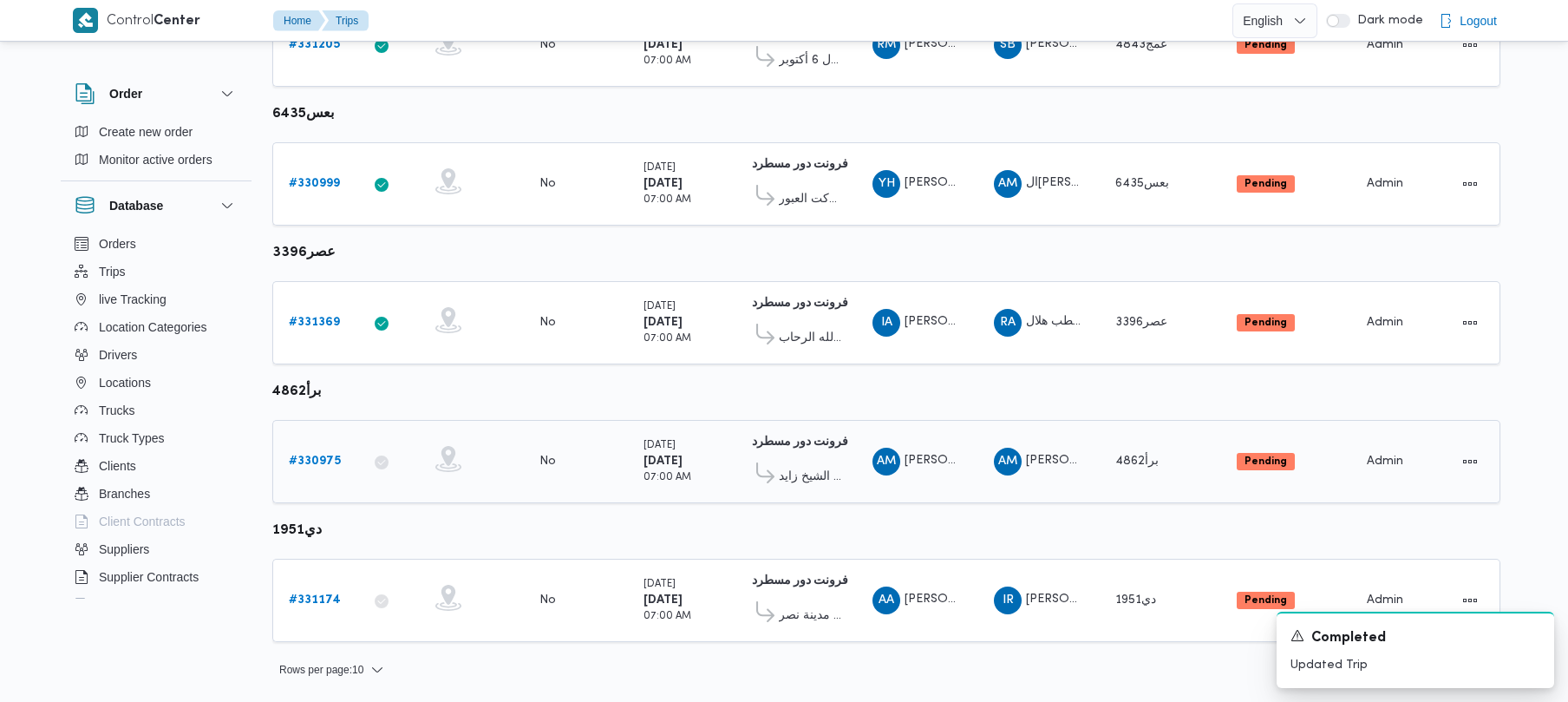
click at [310, 455] on b "# 330975" at bounding box center [315, 461] width 52 height 11
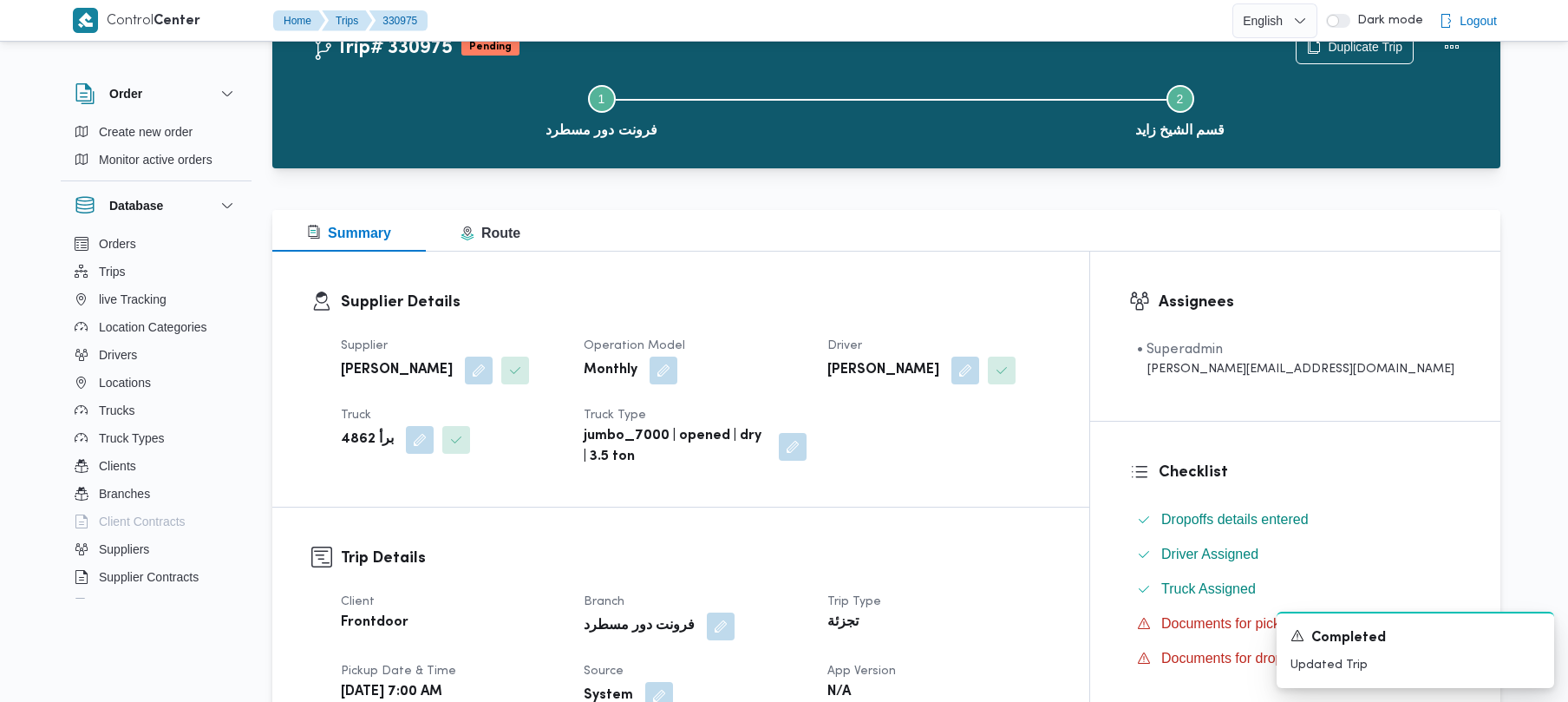
scroll to position [615, 0]
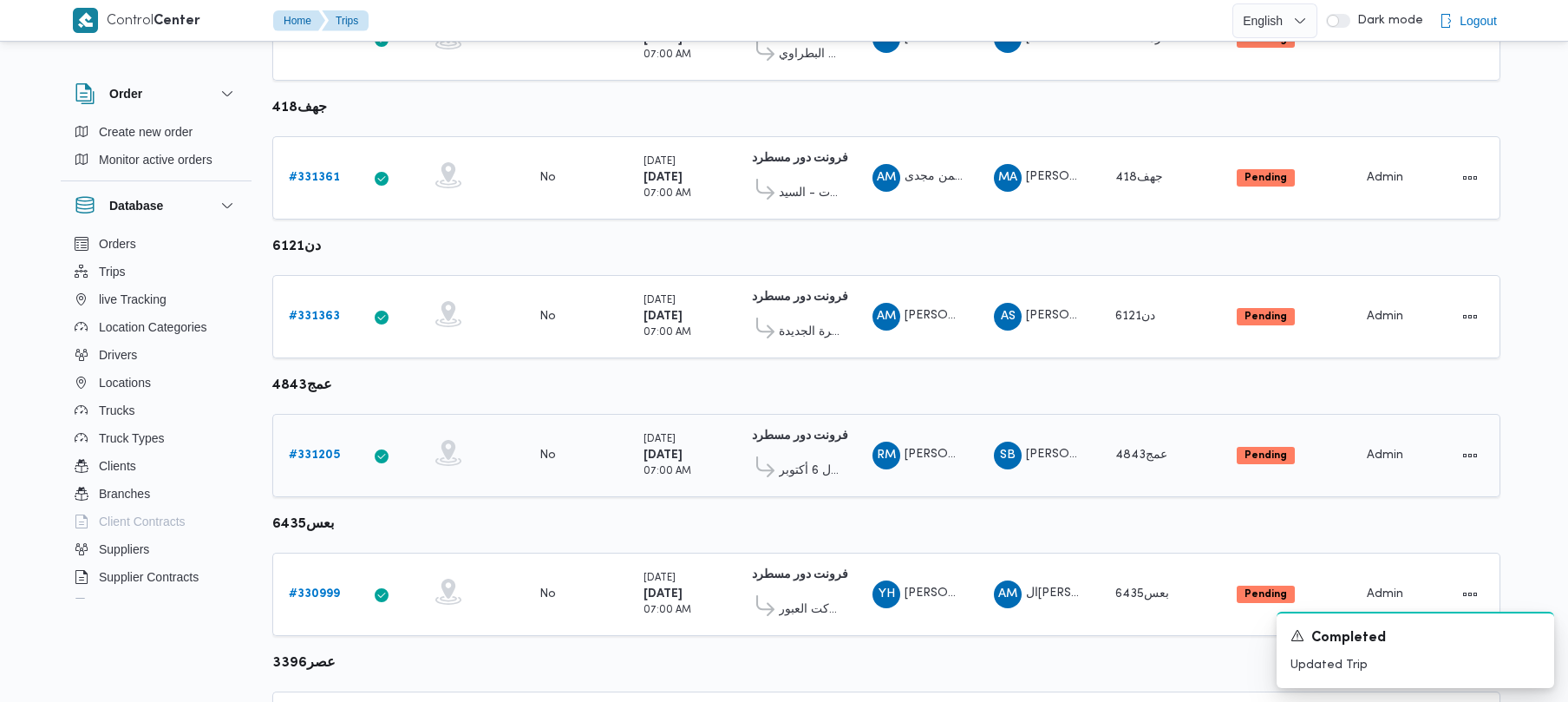
scroll to position [1026, 0]
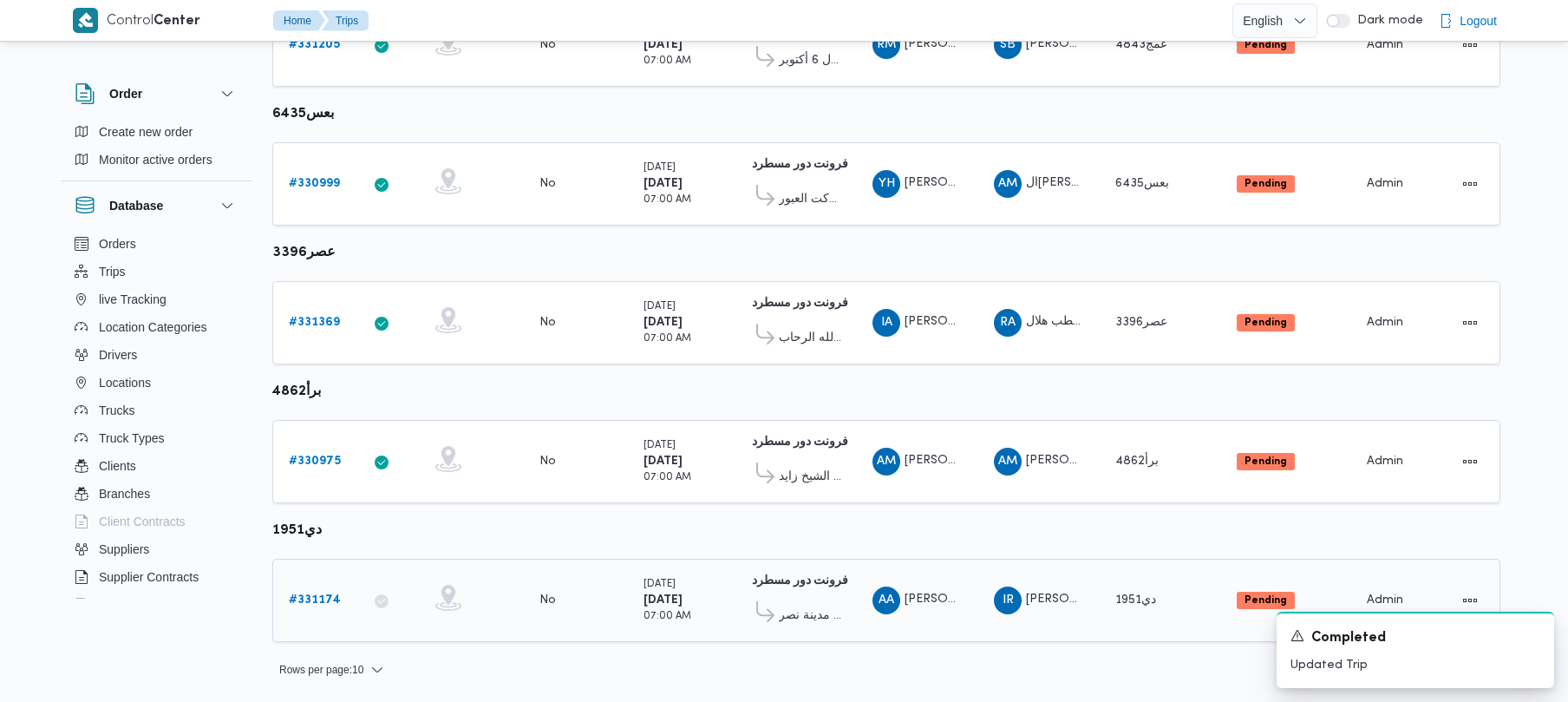
click at [330, 607] on link "# 331174" at bounding box center [315, 600] width 52 height 21
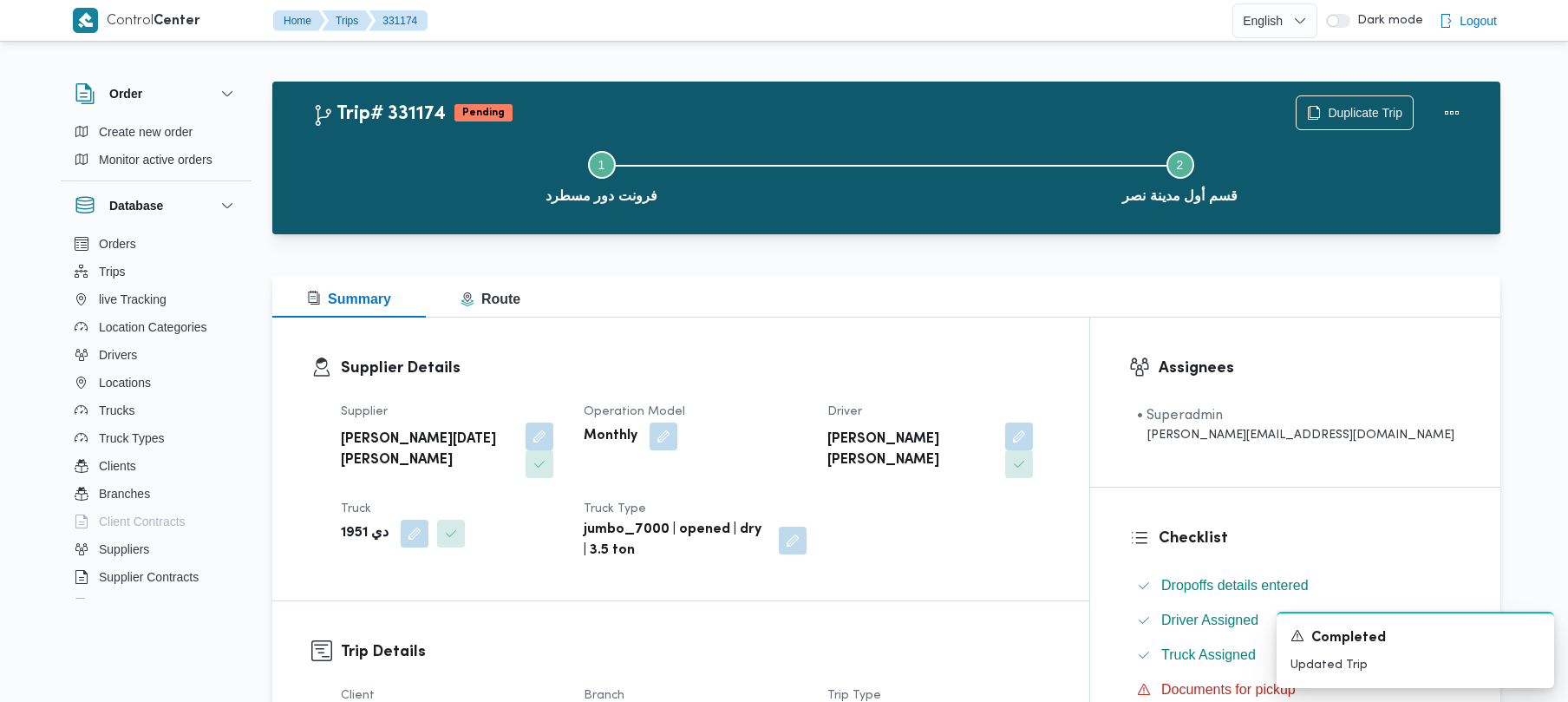
scroll to position [615, 0]
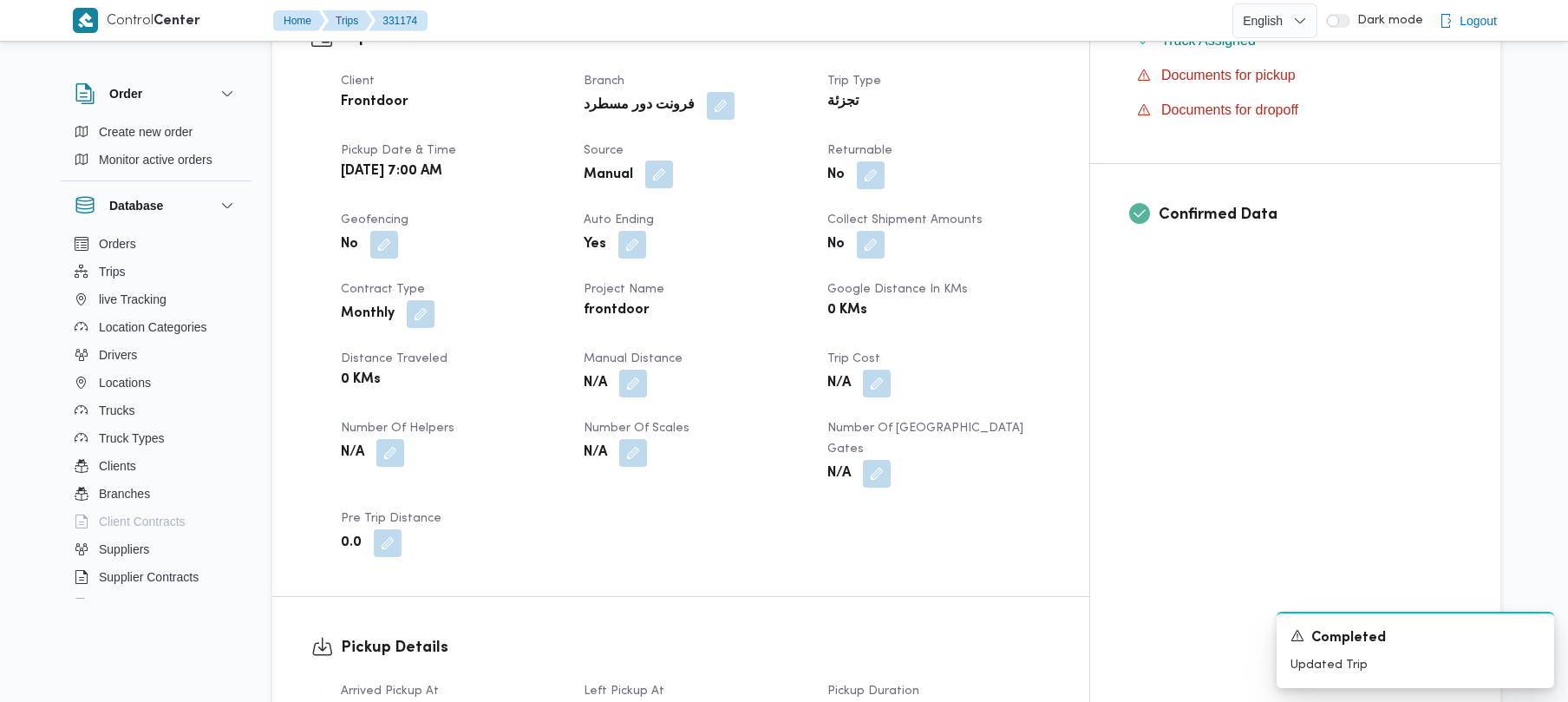
click at [673, 174] on button "button" at bounding box center [659, 174] width 28 height 28
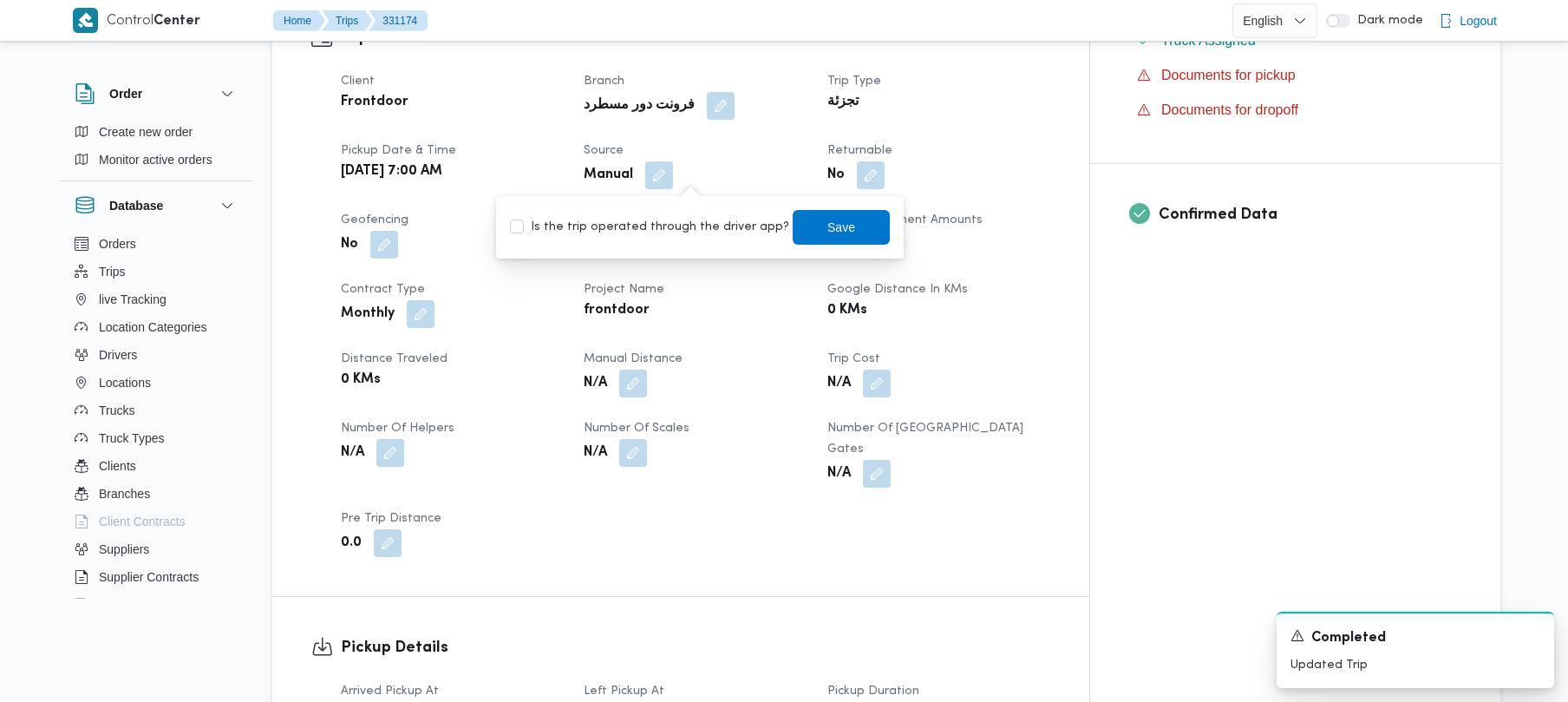
click at [650, 213] on div "Is the trip operated through the driver app? Save" at bounding box center [700, 226] width 383 height 38
click at [695, 223] on label "Is the trip operated through the driver app?" at bounding box center [649, 227] width 280 height 21
checkbox input "true"
click at [812, 213] on span "Save" at bounding box center [841, 226] width 97 height 35
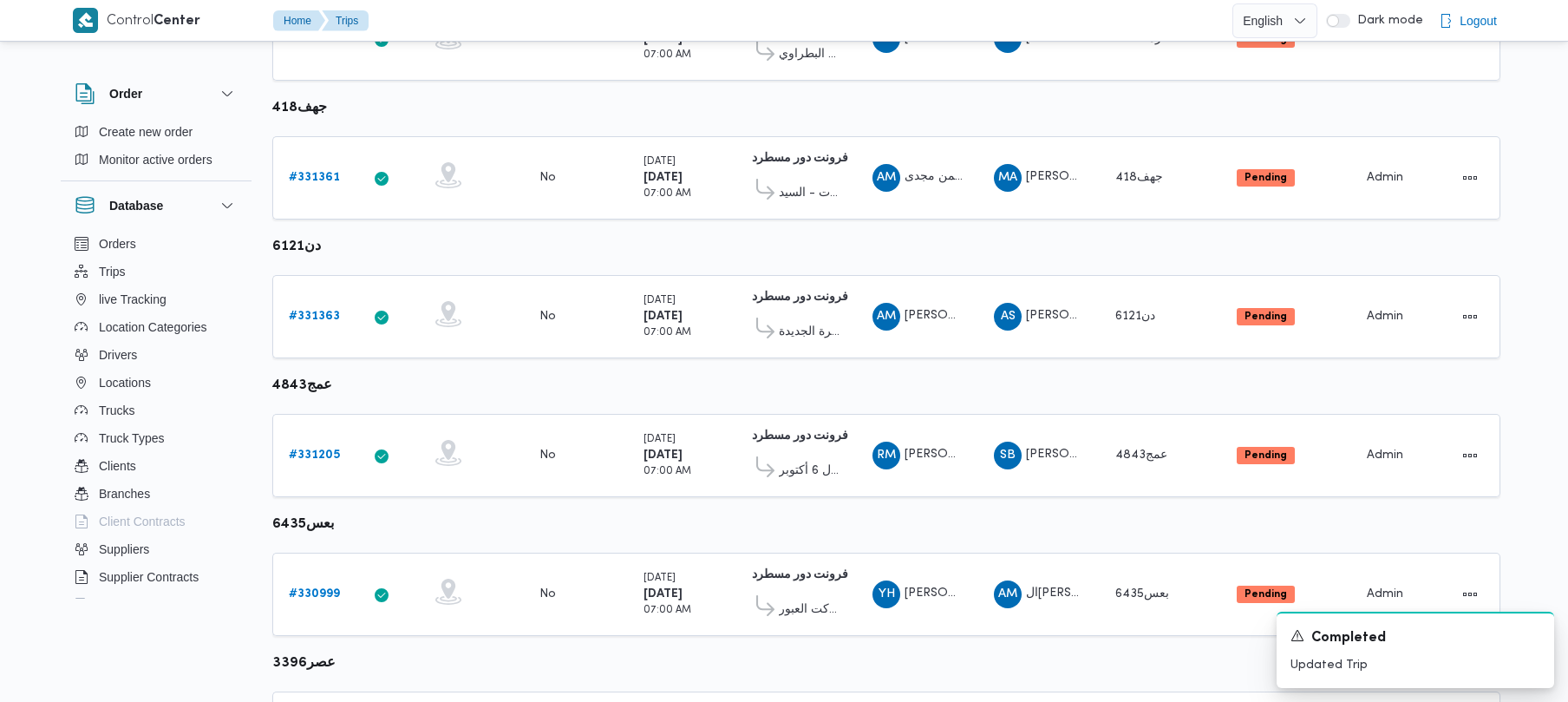
scroll to position [1026, 0]
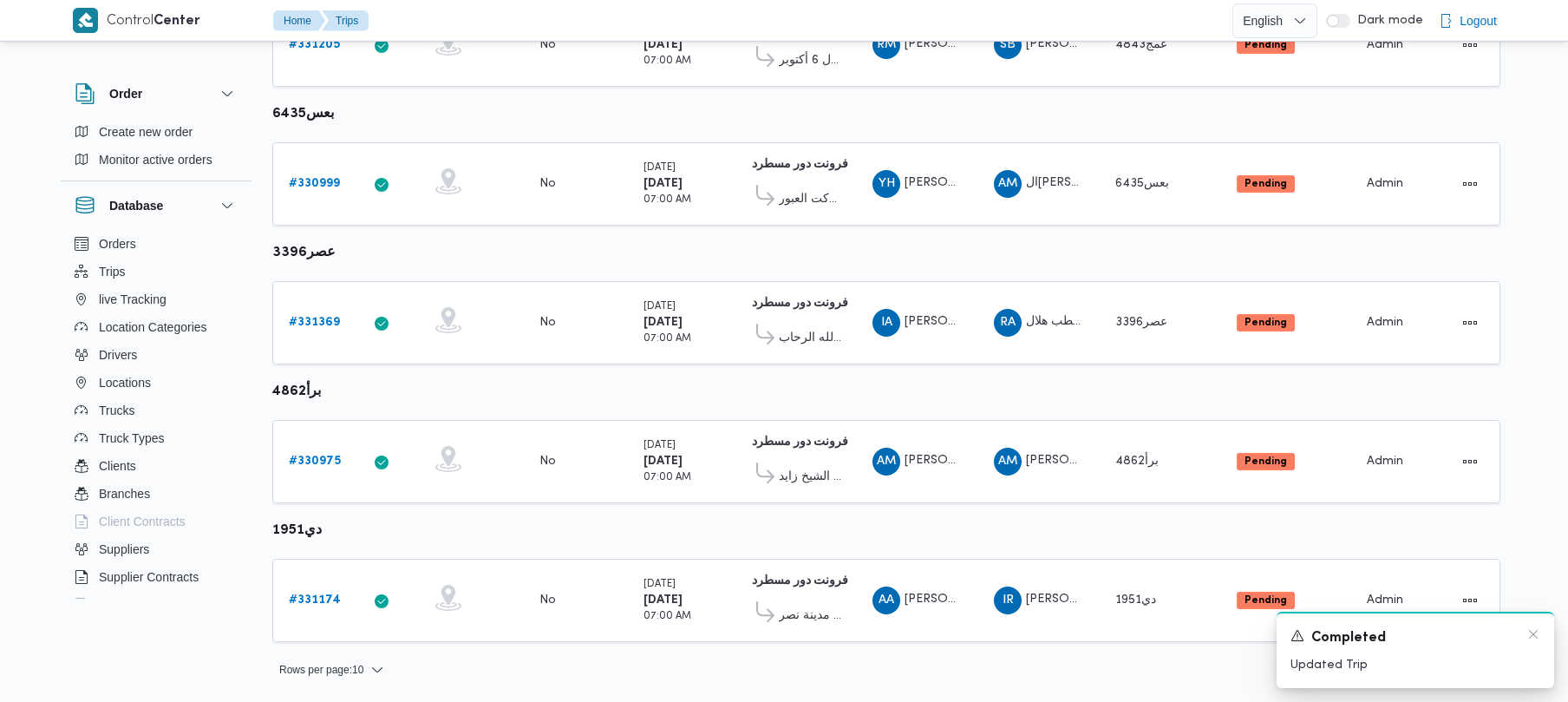
click at [1530, 626] on div "A new notification appears Completed Updated Trip" at bounding box center [1415, 650] width 278 height 76
click at [1534, 639] on icon "Dismiss toast" at bounding box center [1533, 634] width 14 height 14
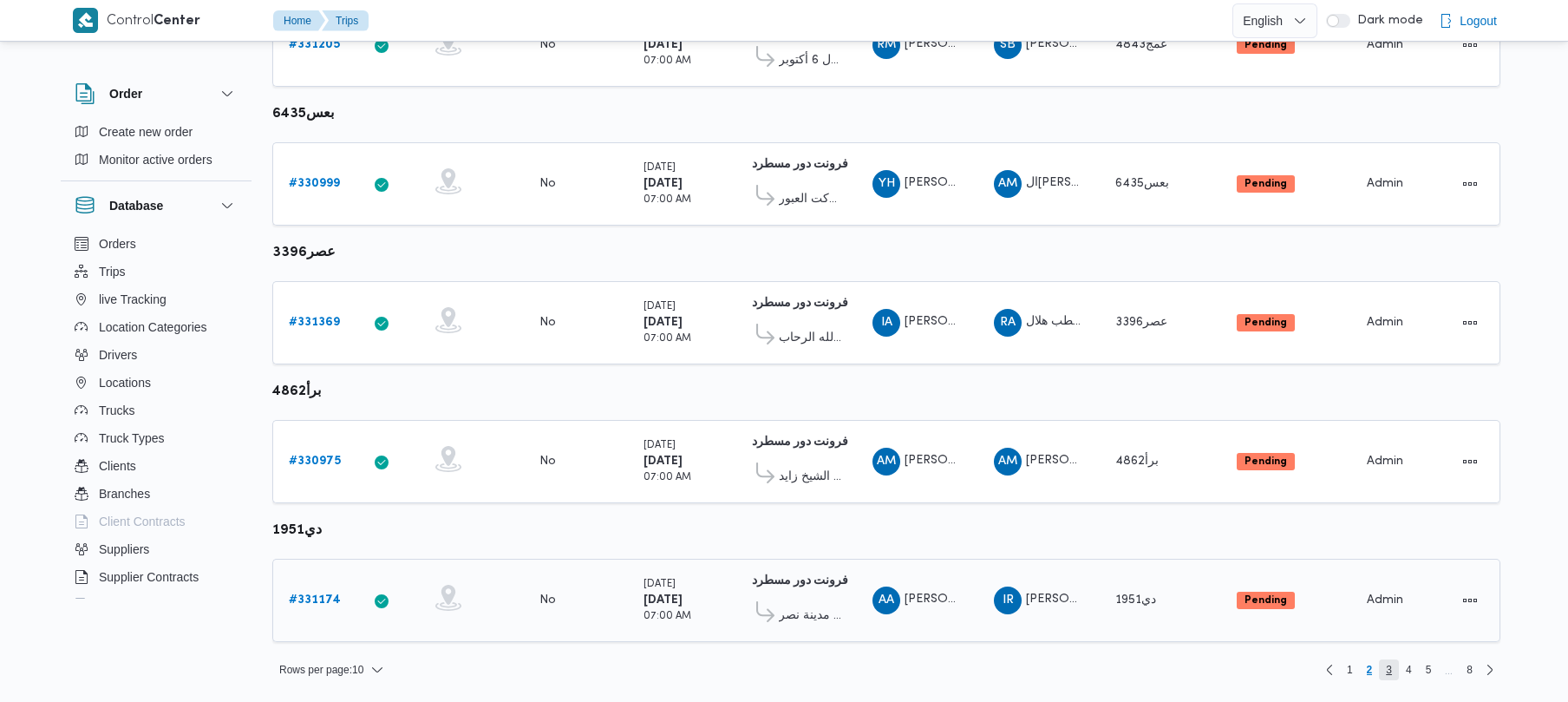
click at [1388, 675] on span "3" at bounding box center [1389, 670] width 6 height 21
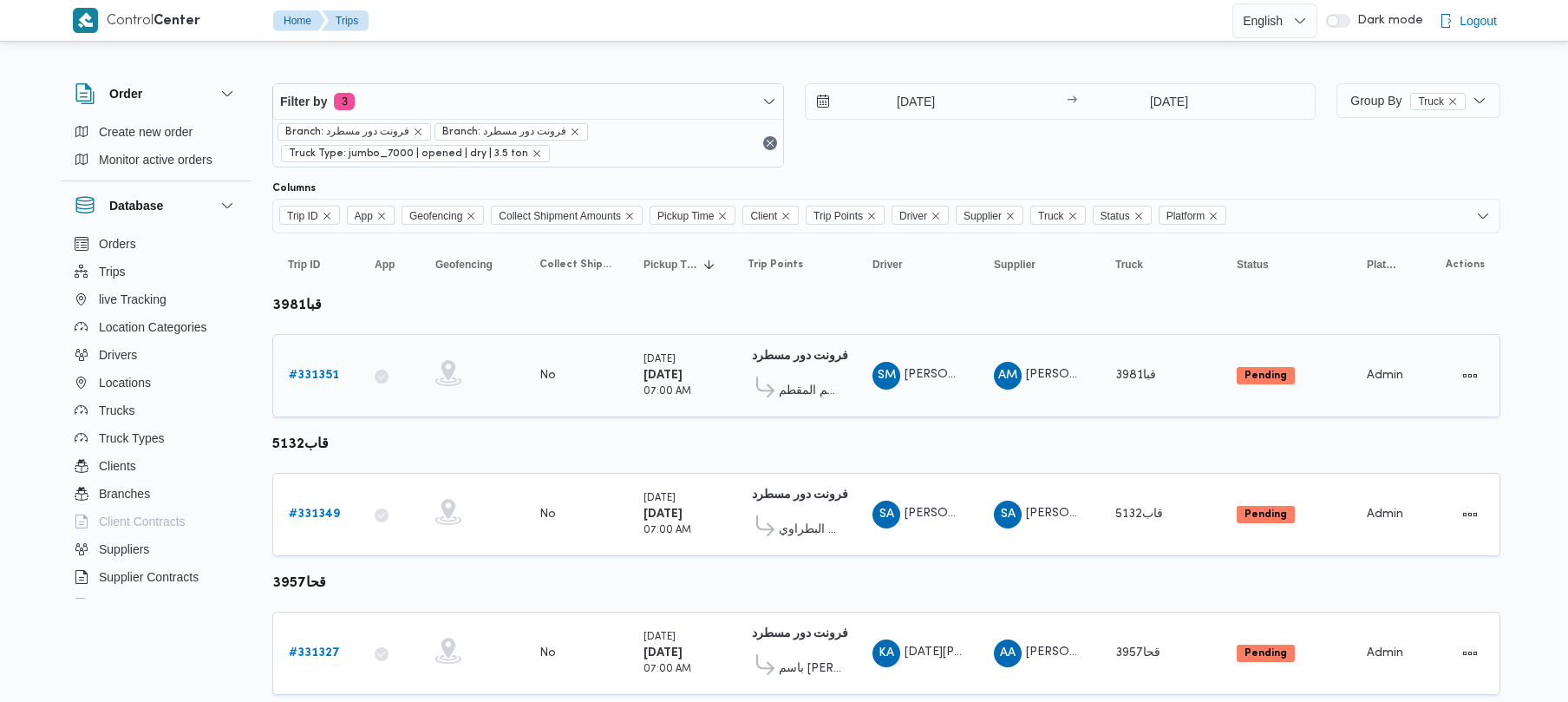
click at [309, 365] on link "# 331351" at bounding box center [314, 375] width 51 height 21
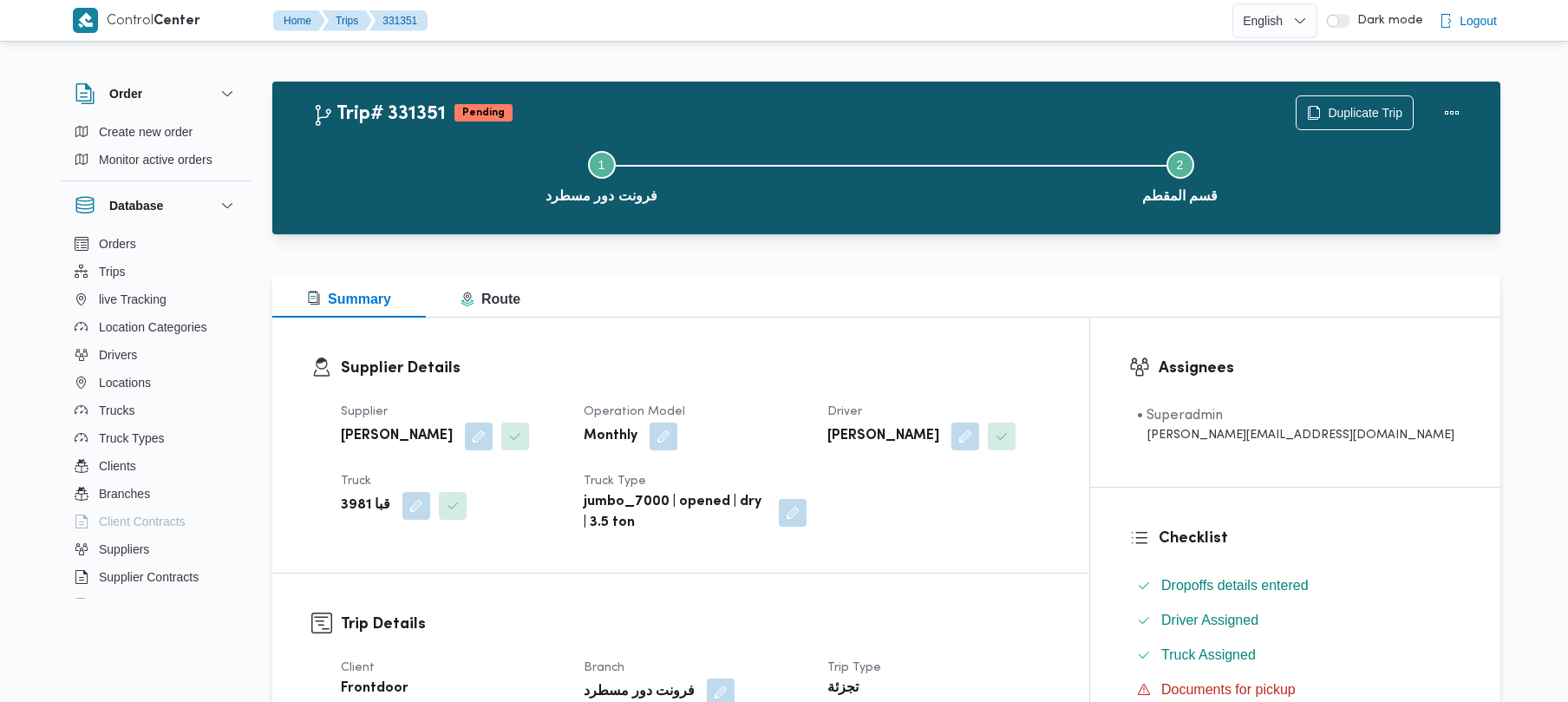
scroll to position [615, 0]
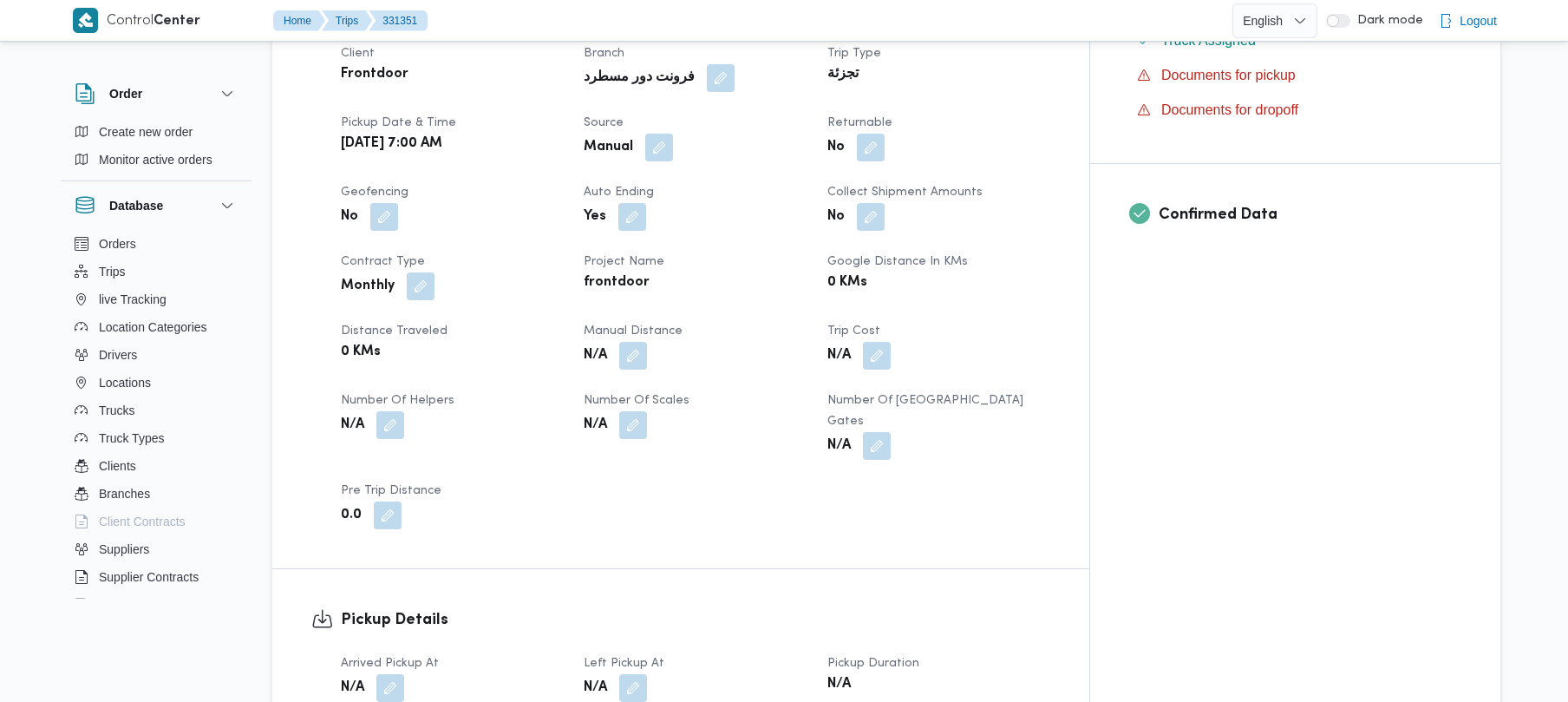
click at [678, 164] on div "Client Frontdoor Branch فرونت دور مسطرد Trip Type تجزئة Pickup date & time Tue,…" at bounding box center [695, 286] width 730 height 507
click at [673, 143] on button "button" at bounding box center [659, 146] width 28 height 28
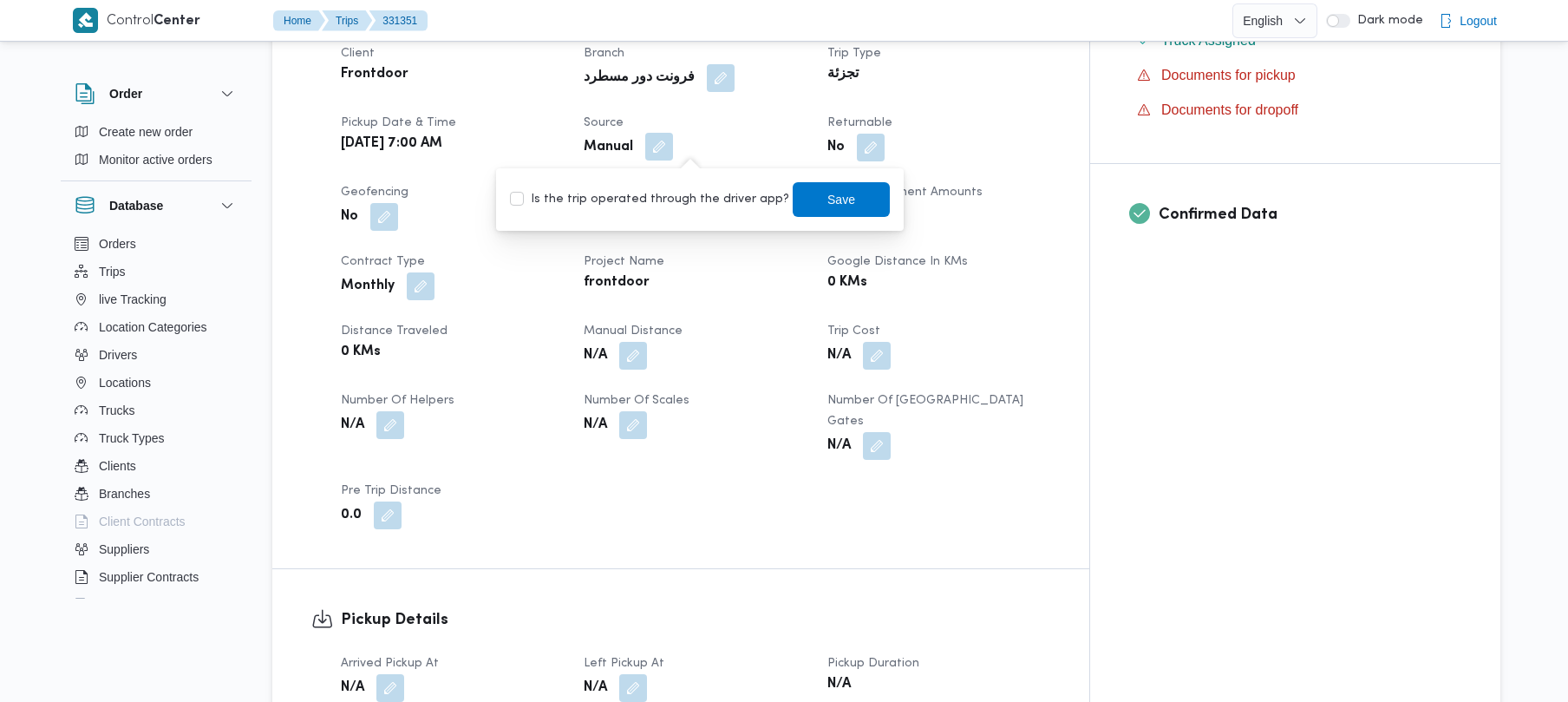
click at [681, 185] on div "Is the trip operated through the driver app? Save" at bounding box center [700, 199] width 383 height 38
click at [681, 199] on label "Is the trip operated through the driver app?" at bounding box center [649, 200] width 280 height 21
checkbox input "true"
click at [828, 208] on span "Save" at bounding box center [841, 200] width 28 height 21
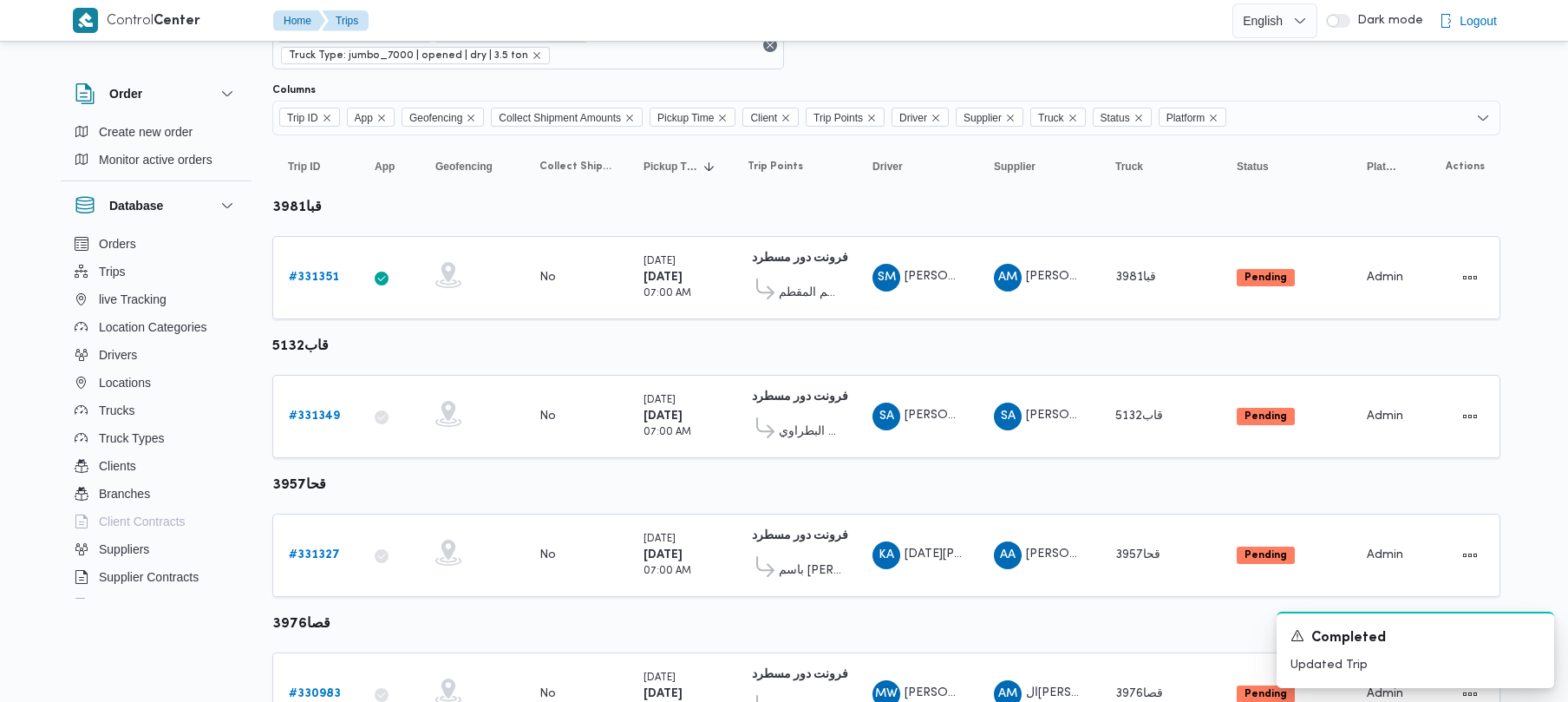
scroll to position [231, 0]
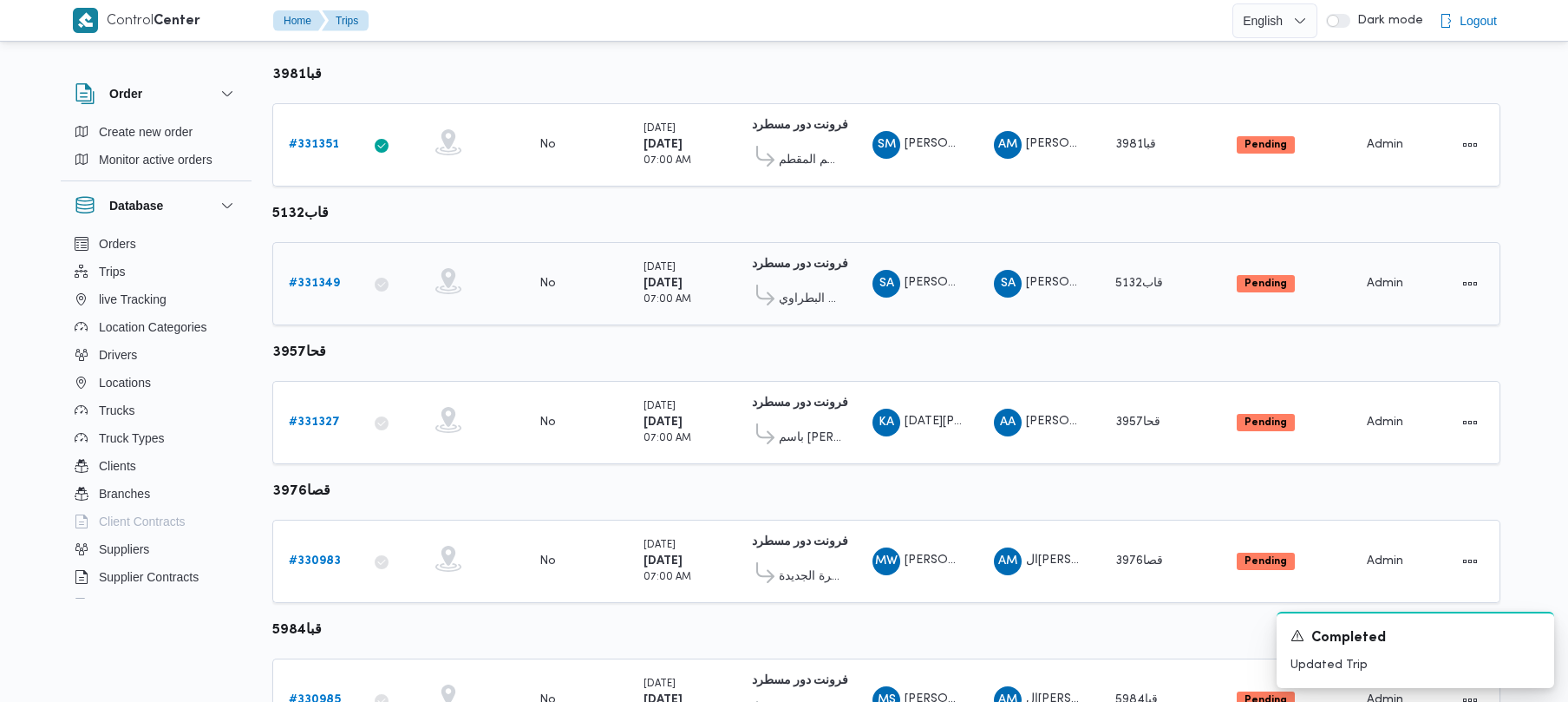
click at [293, 289] on b "# 331349" at bounding box center [315, 283] width 52 height 11
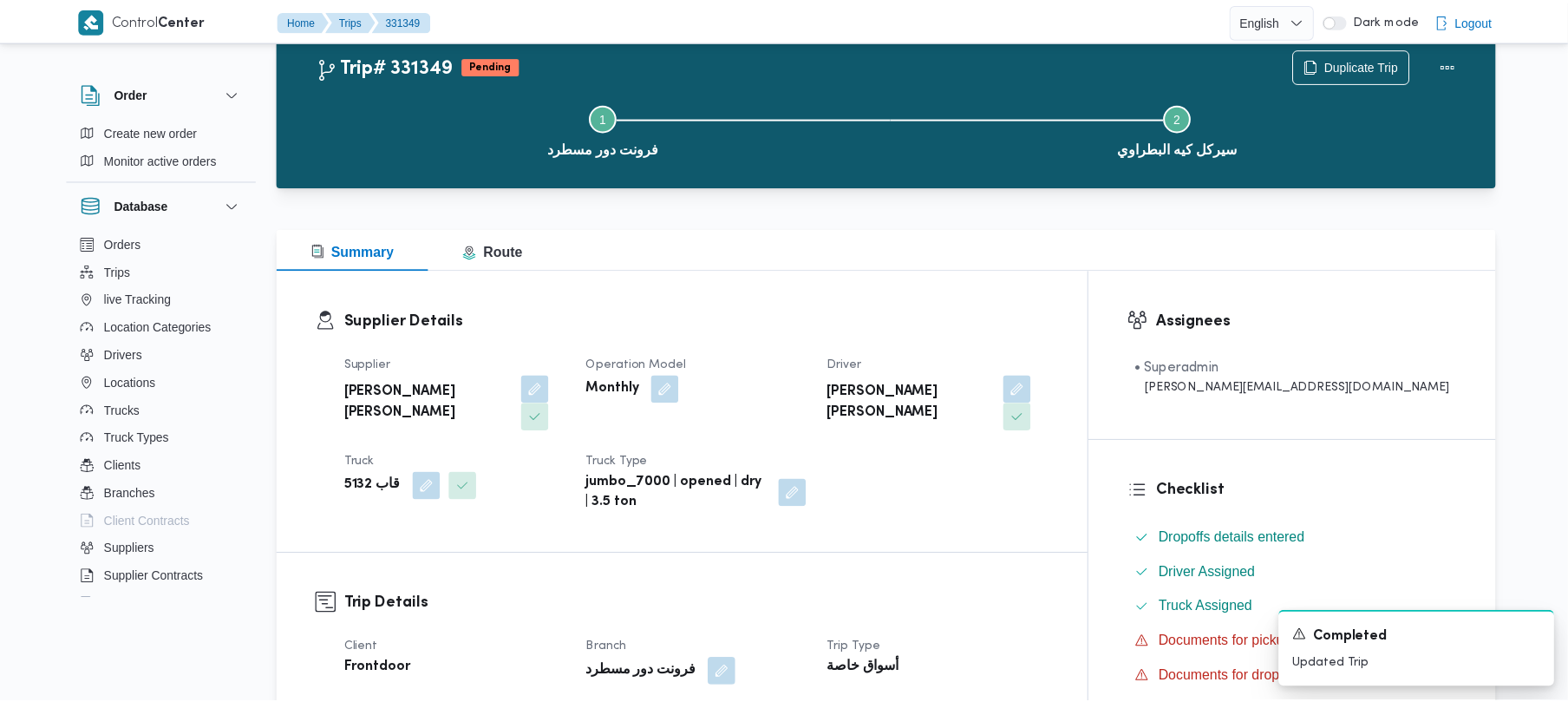
scroll to position [231, 0]
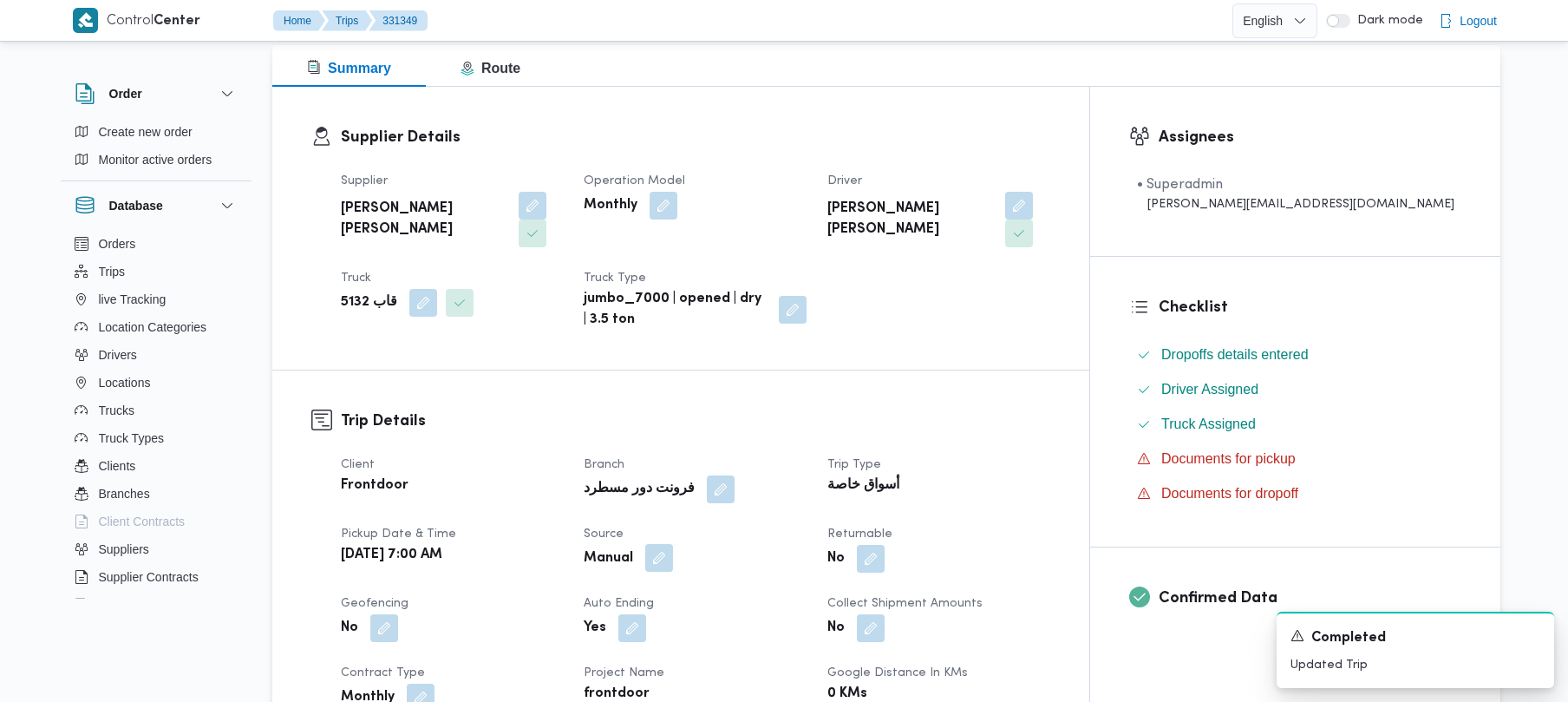
click at [673, 544] on button "button" at bounding box center [659, 558] width 28 height 28
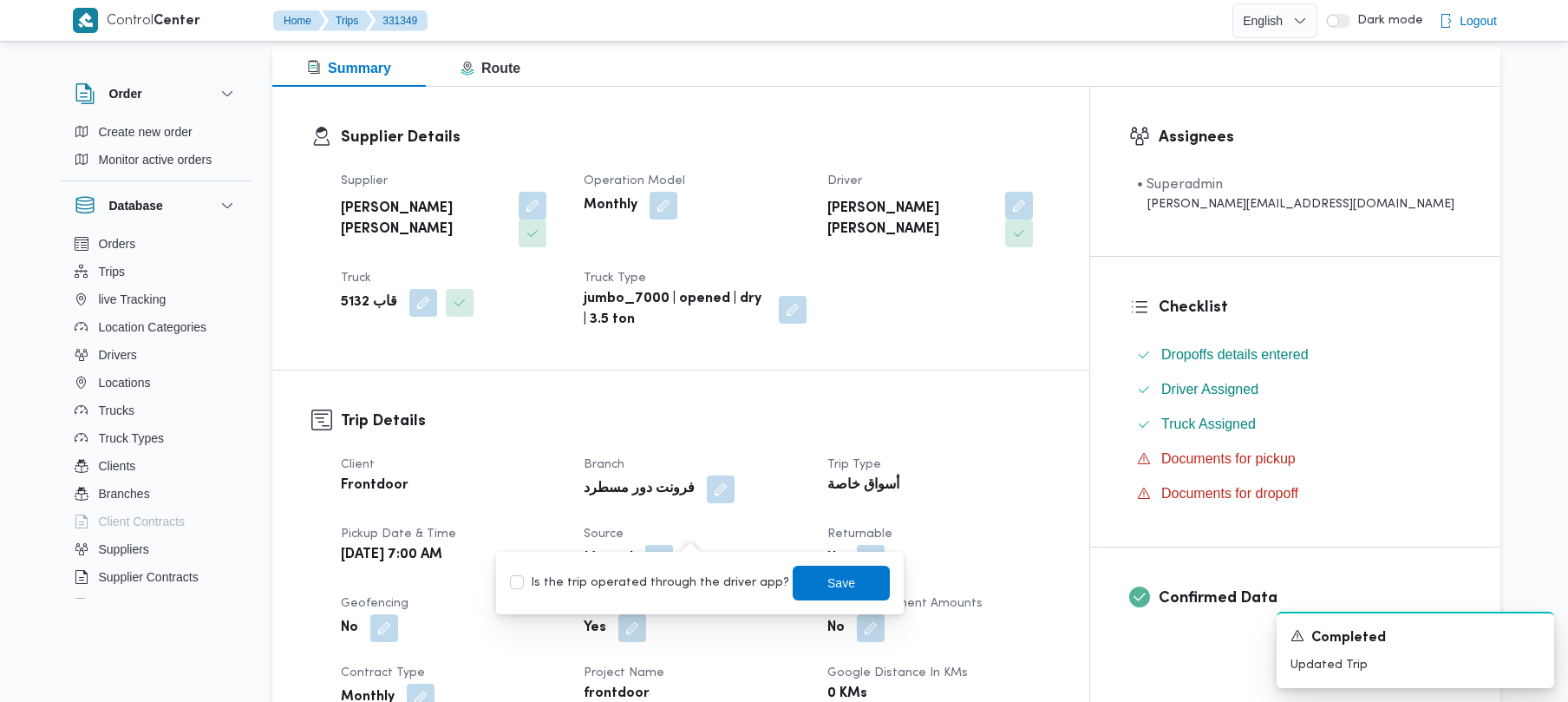
click at [705, 584] on label "Is the trip operated through the driver app?" at bounding box center [649, 582] width 280 height 21
checkbox input "true"
click at [828, 584] on span "Save" at bounding box center [841, 582] width 28 height 21
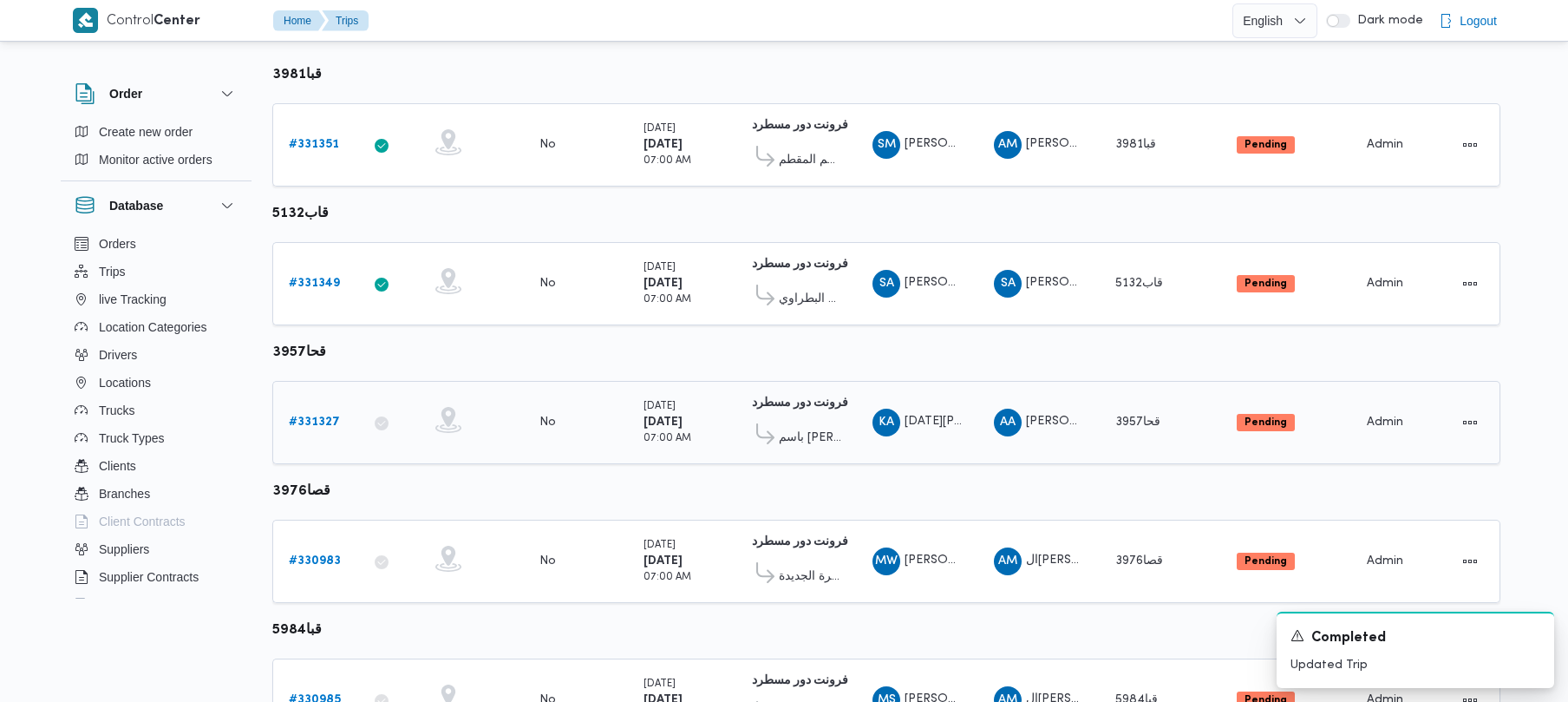
click at [289, 418] on b "# 331327" at bounding box center [315, 422] width 52 height 11
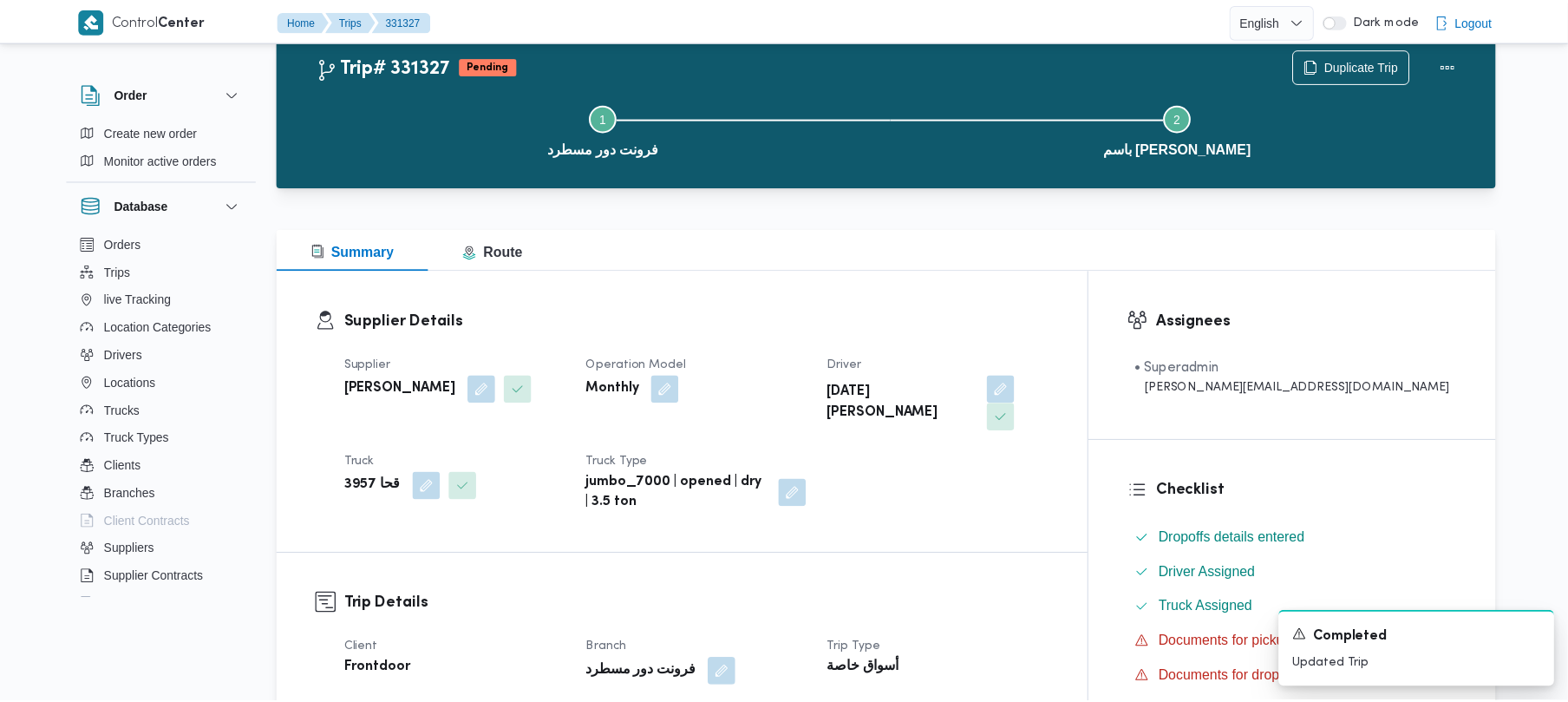
scroll to position [231, 0]
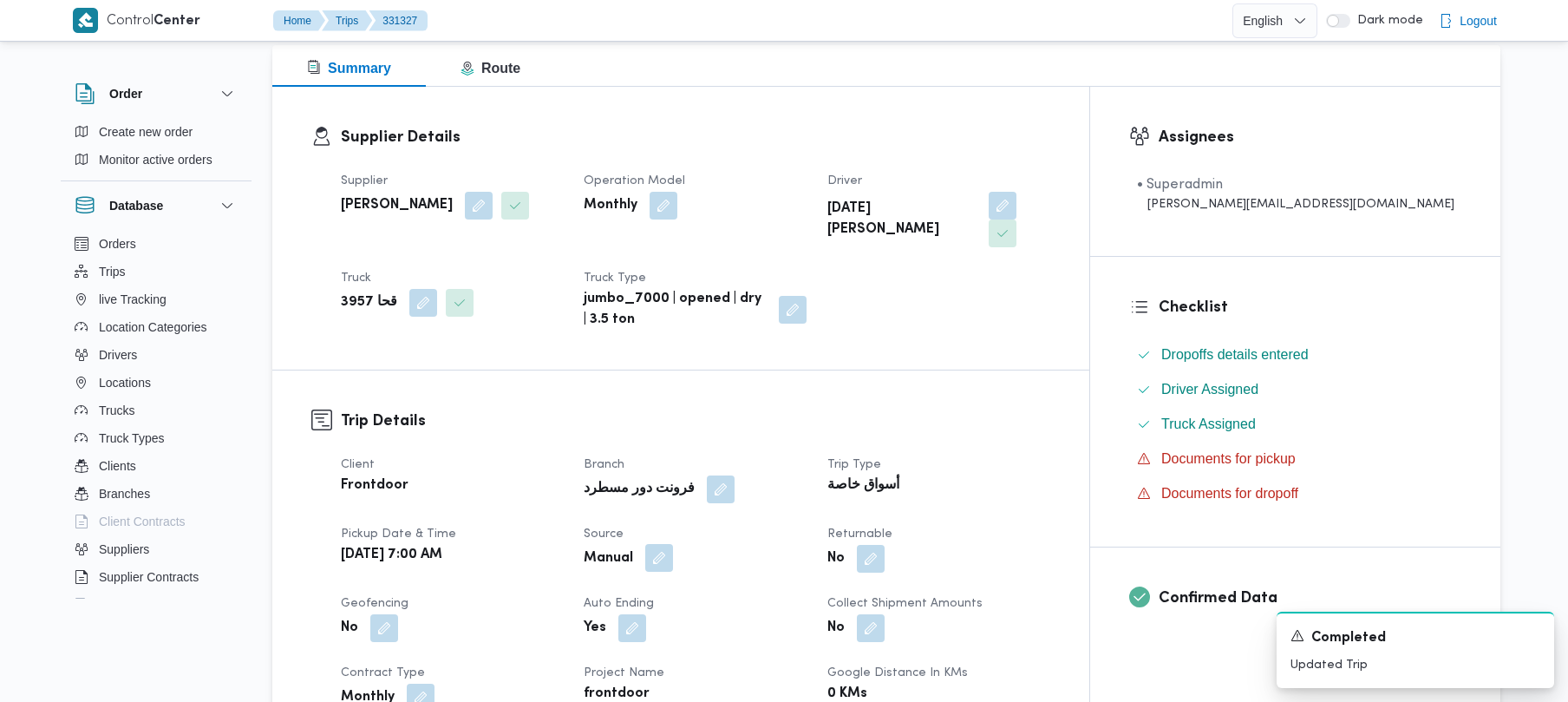
click at [673, 544] on button "button" at bounding box center [659, 558] width 28 height 28
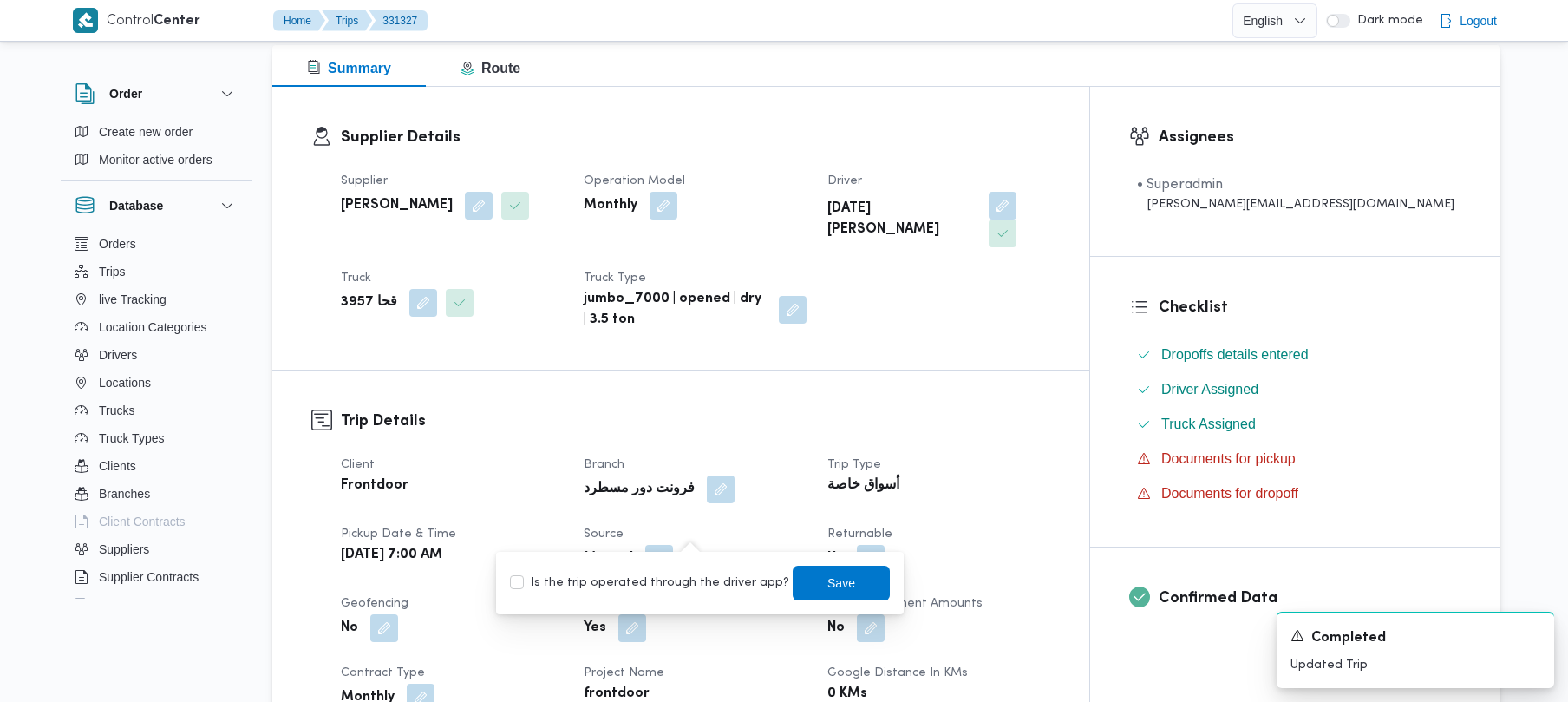
click at [653, 578] on label "Is the trip operated through the driver app?" at bounding box center [649, 582] width 280 height 21
checkbox input "true"
click at [828, 574] on span "Save" at bounding box center [841, 581] width 28 height 21
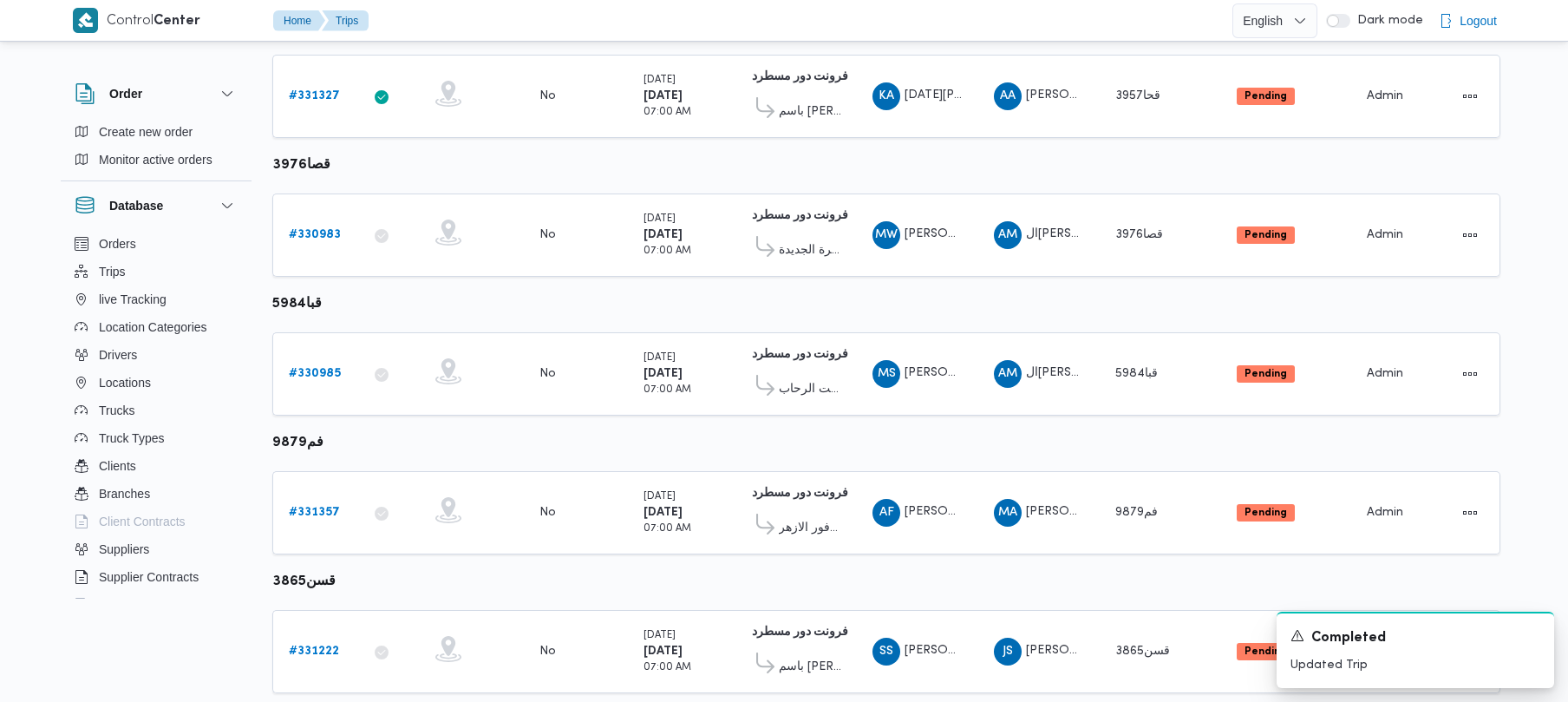
scroll to position [531, 0]
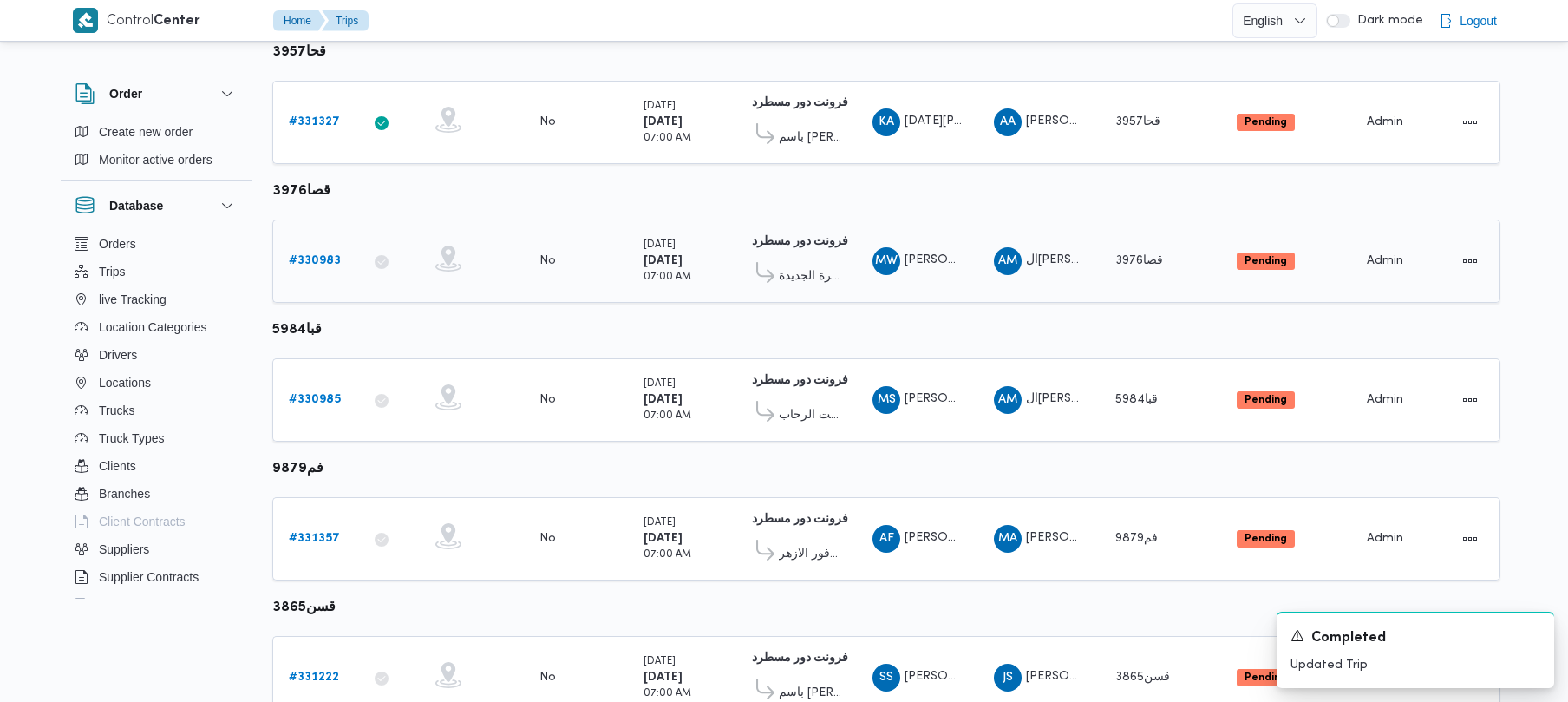
click at [334, 279] on div "# 330983" at bounding box center [315, 261] width 68 height 35
click at [326, 270] on link "# 330983" at bounding box center [315, 261] width 52 height 21
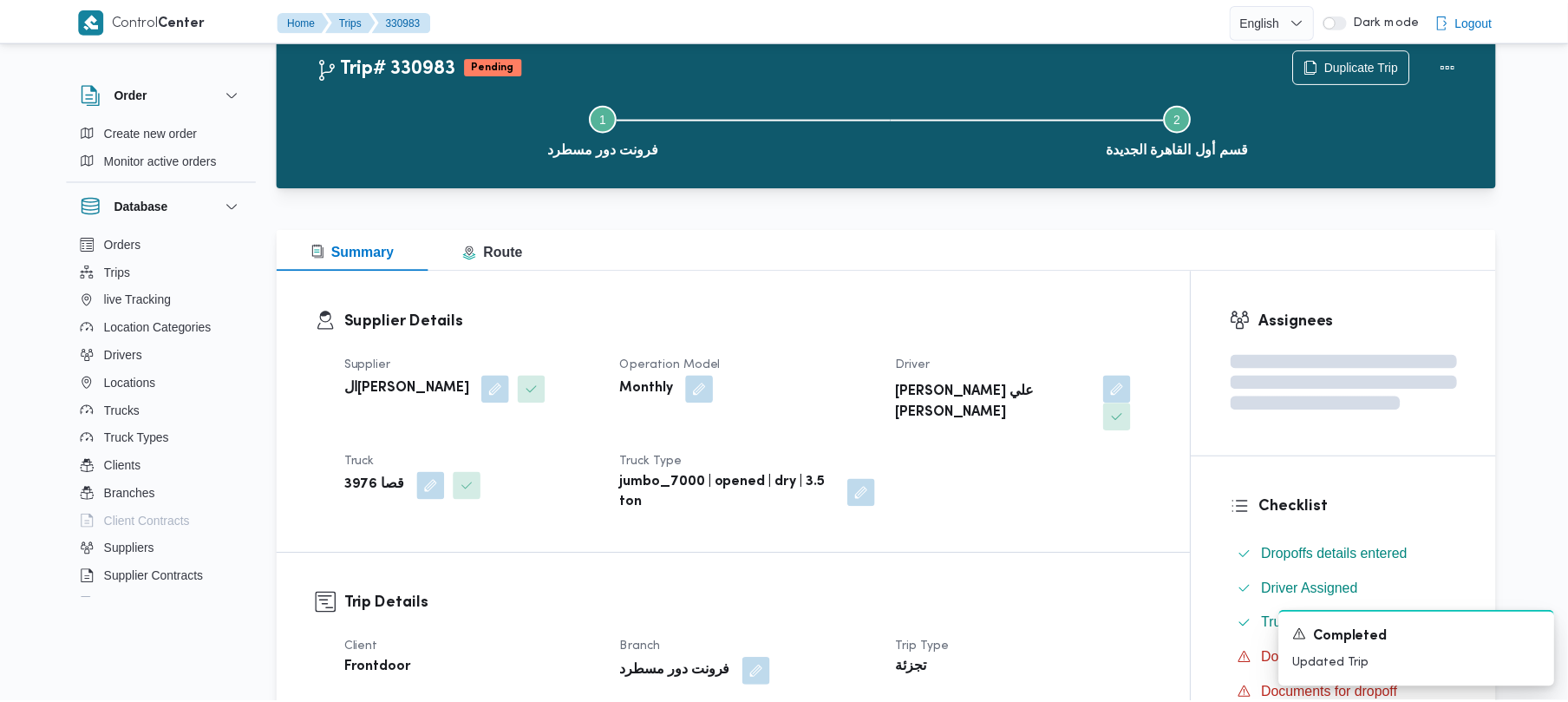
scroll to position [531, 0]
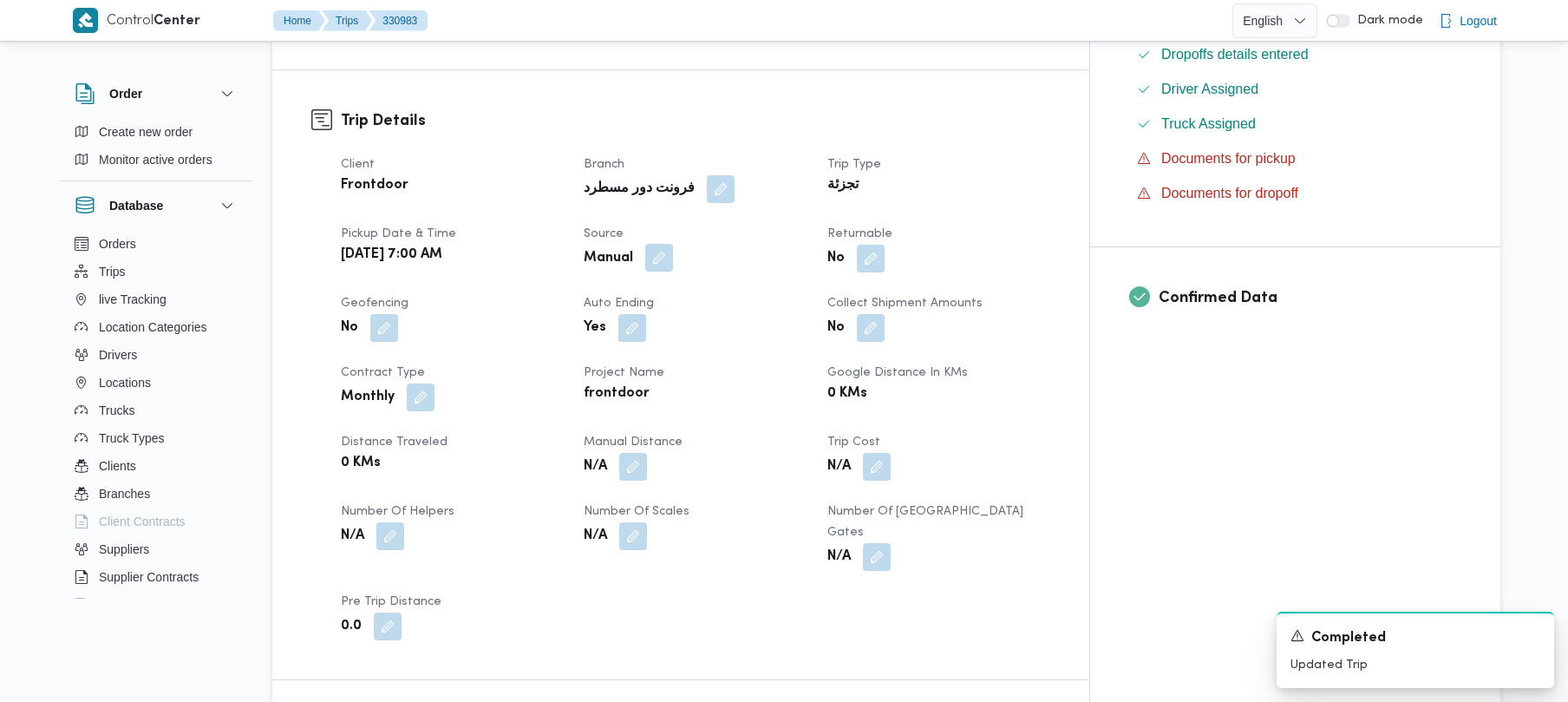
click at [673, 244] on button "button" at bounding box center [659, 258] width 28 height 28
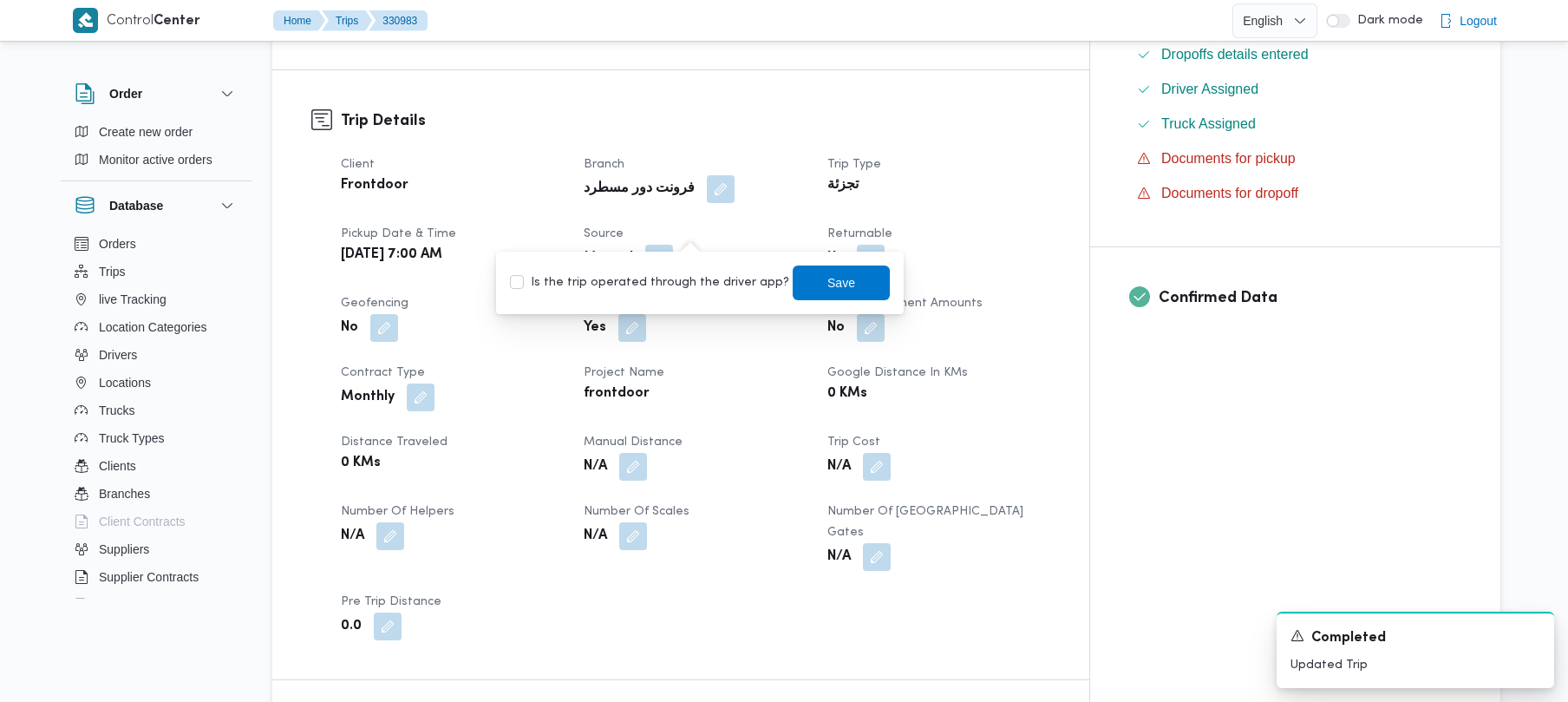
click at [688, 284] on label "Is the trip operated through the driver app?" at bounding box center [649, 282] width 280 height 21
checkbox input "true"
click at [828, 285] on span "Save" at bounding box center [841, 282] width 28 height 21
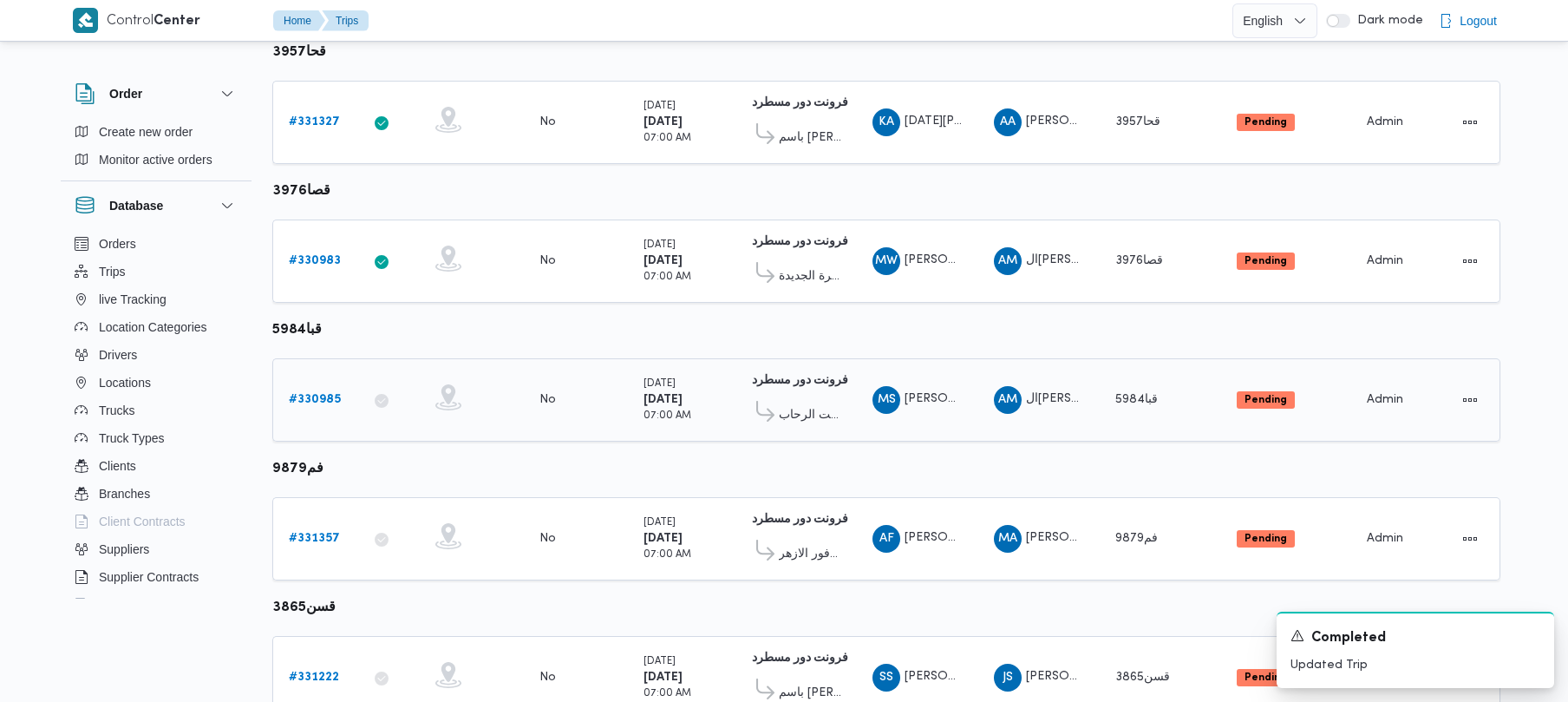
click at [323, 392] on link "# 330985" at bounding box center [315, 399] width 52 height 21
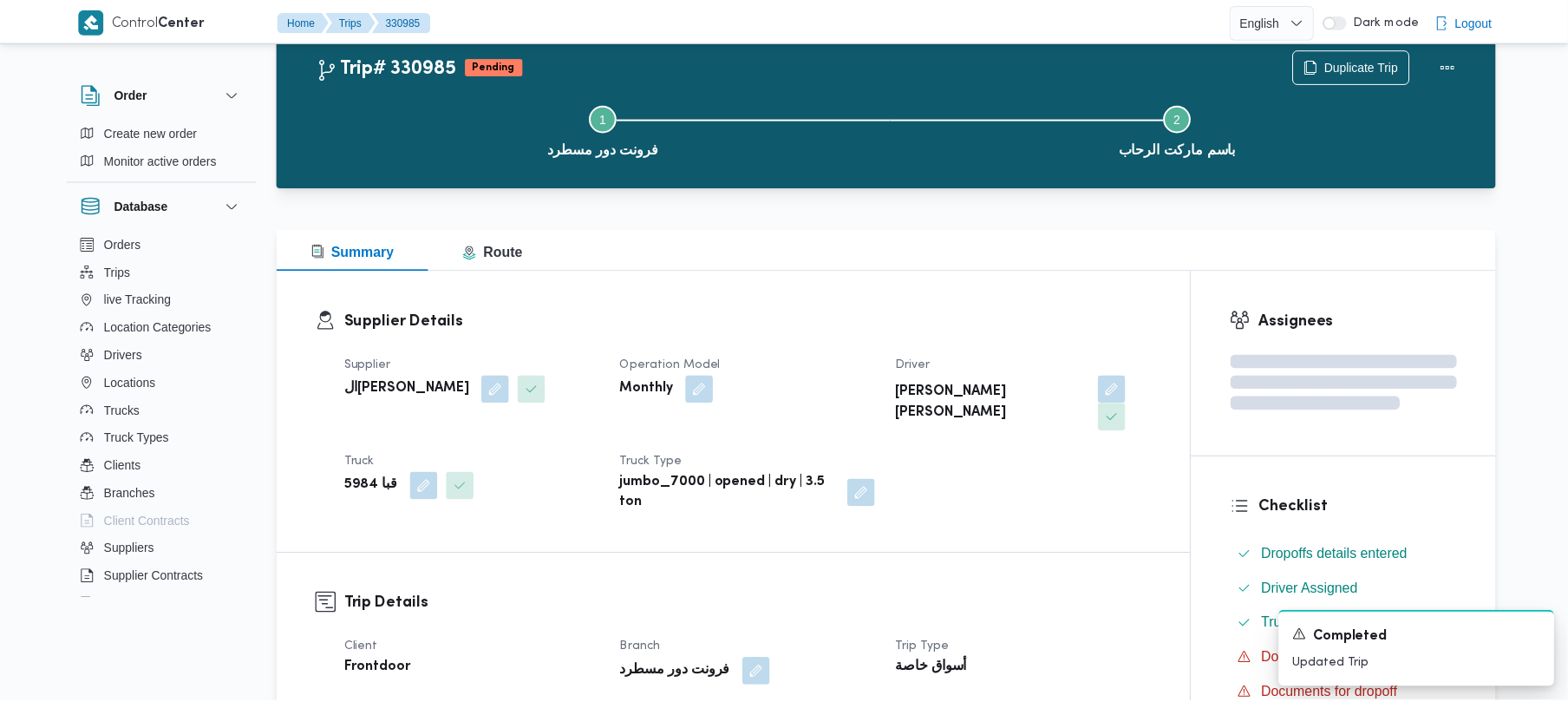
scroll to position [531, 0]
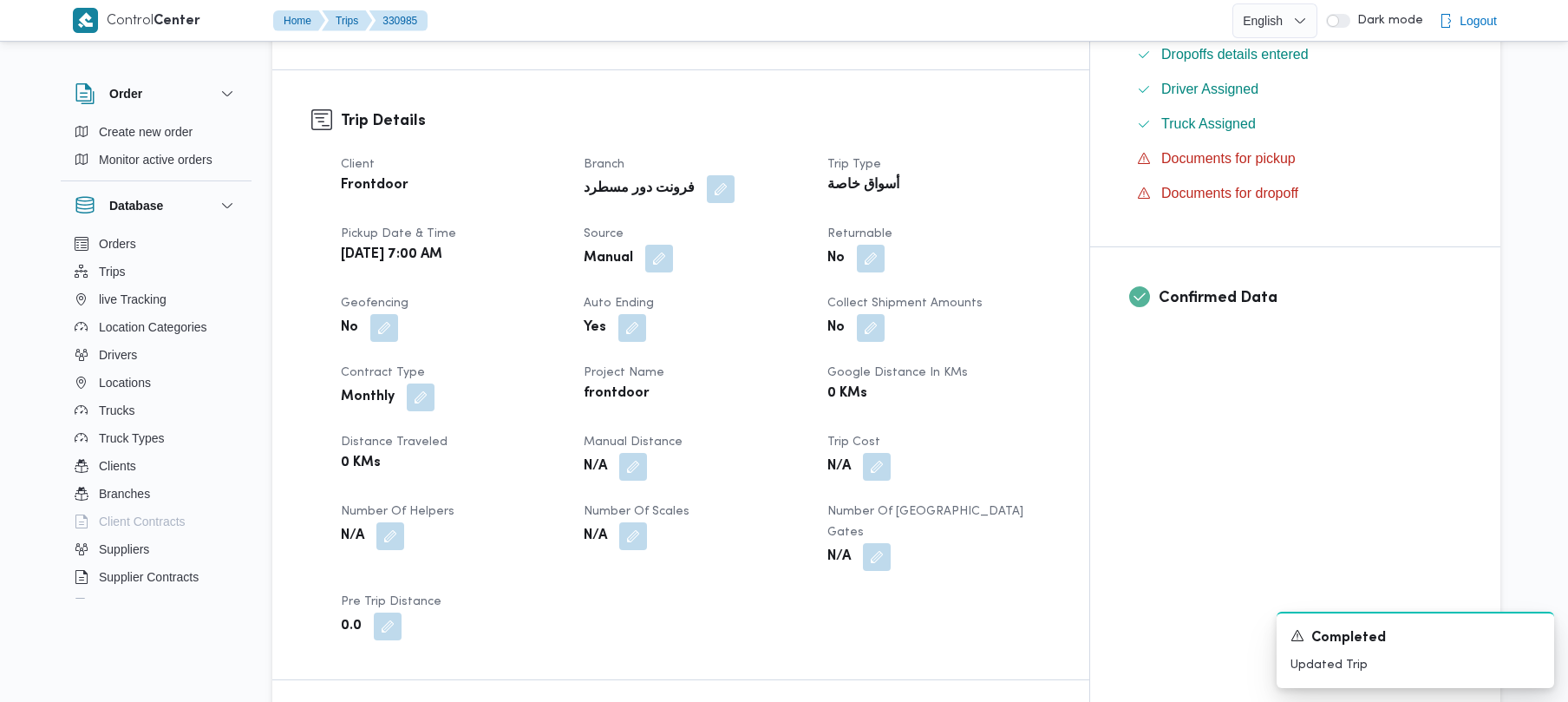
click at [673, 245] on span at bounding box center [655, 259] width 37 height 28
click at [646, 313] on button "button" at bounding box center [632, 327] width 28 height 28
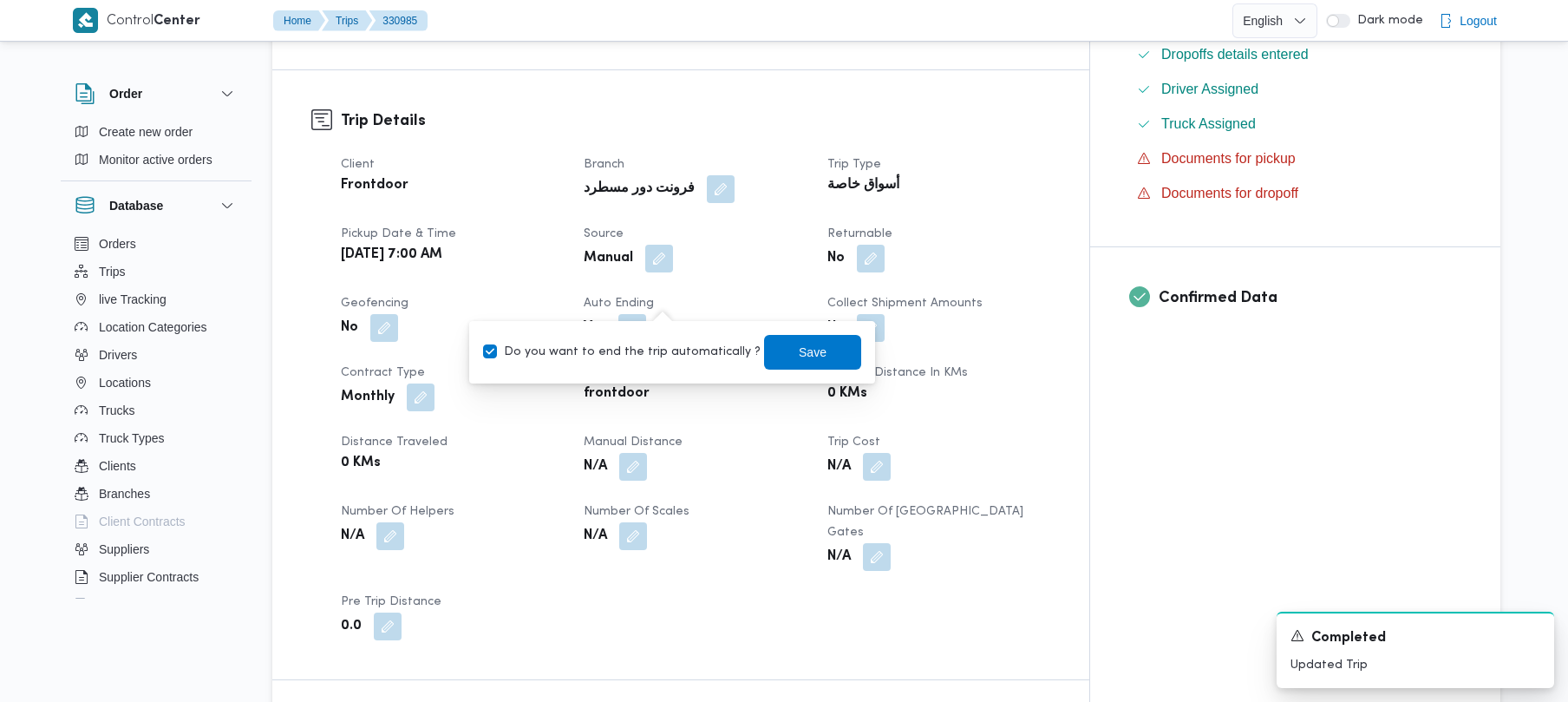
click at [673, 245] on span at bounding box center [655, 259] width 37 height 28
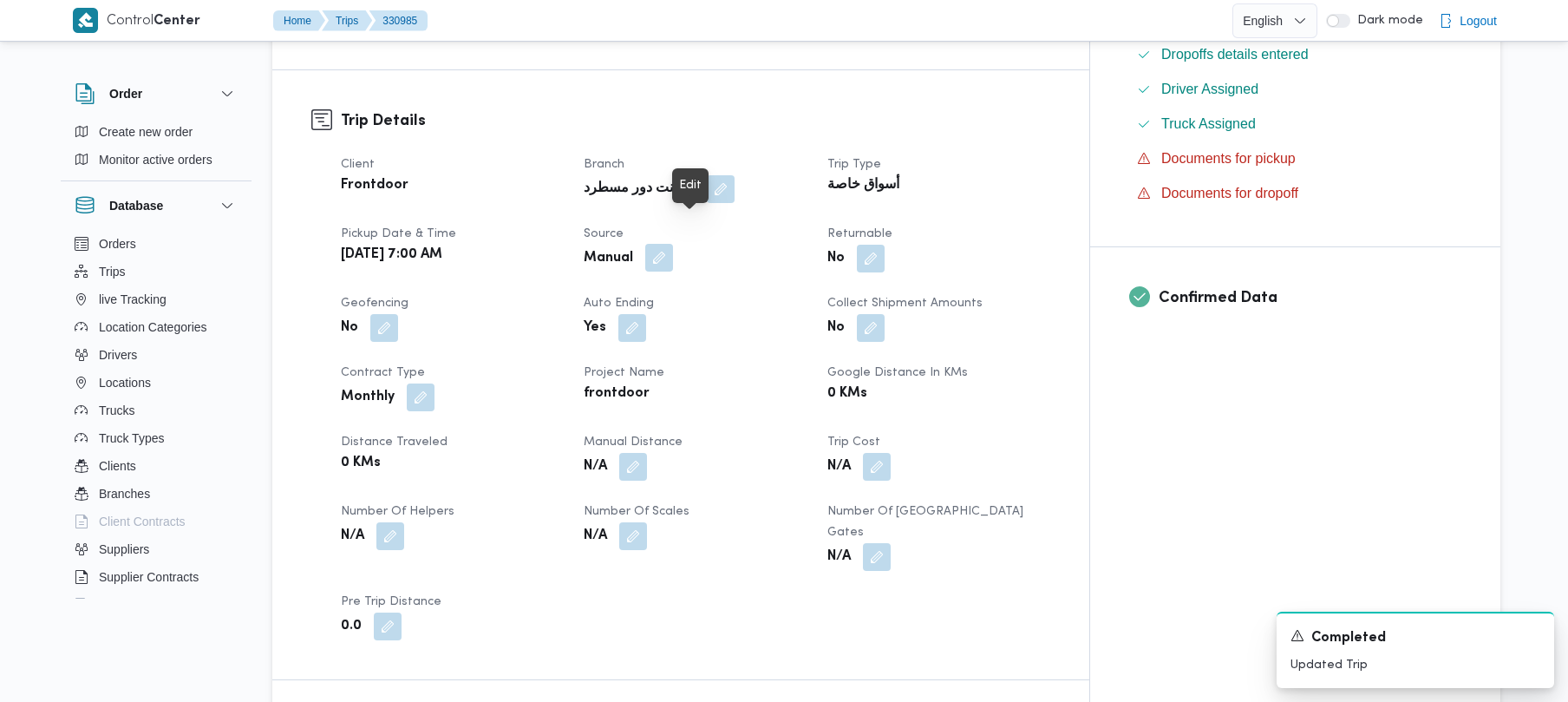
click at [673, 244] on button "button" at bounding box center [659, 258] width 28 height 28
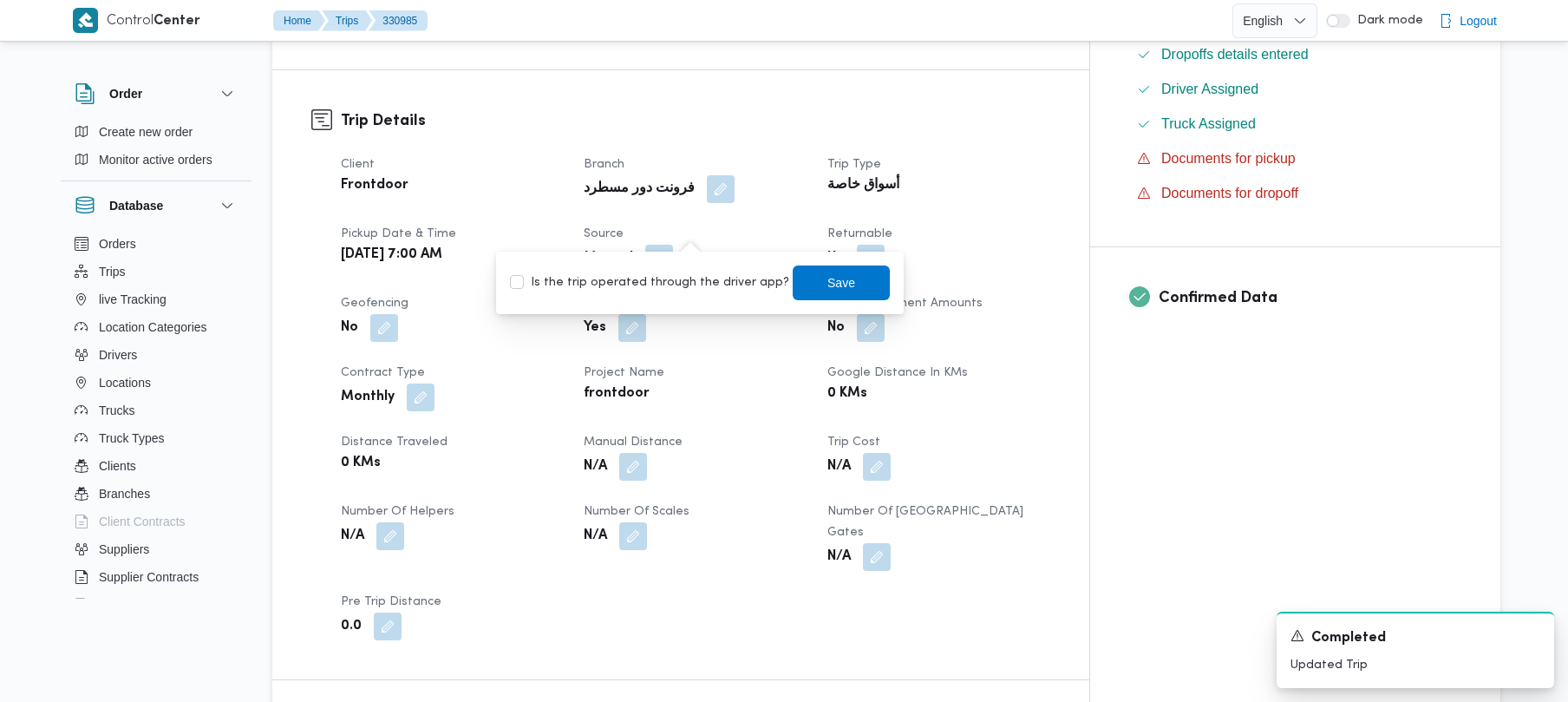
click at [683, 272] on label "Is the trip operated through the driver app?" at bounding box center [649, 282] width 280 height 21
checkbox input "true"
click at [798, 276] on span "Save" at bounding box center [841, 282] width 97 height 35
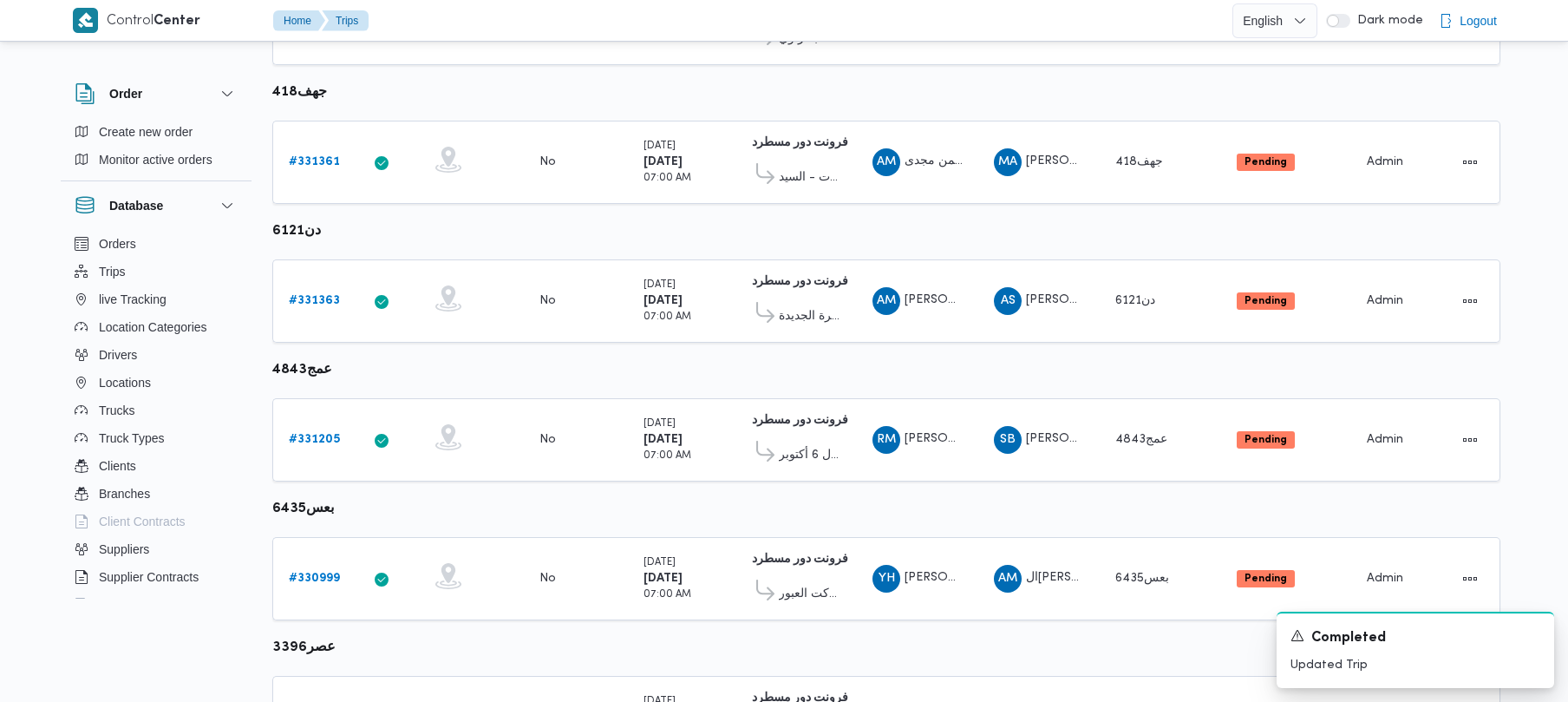
scroll to position [1026, 0]
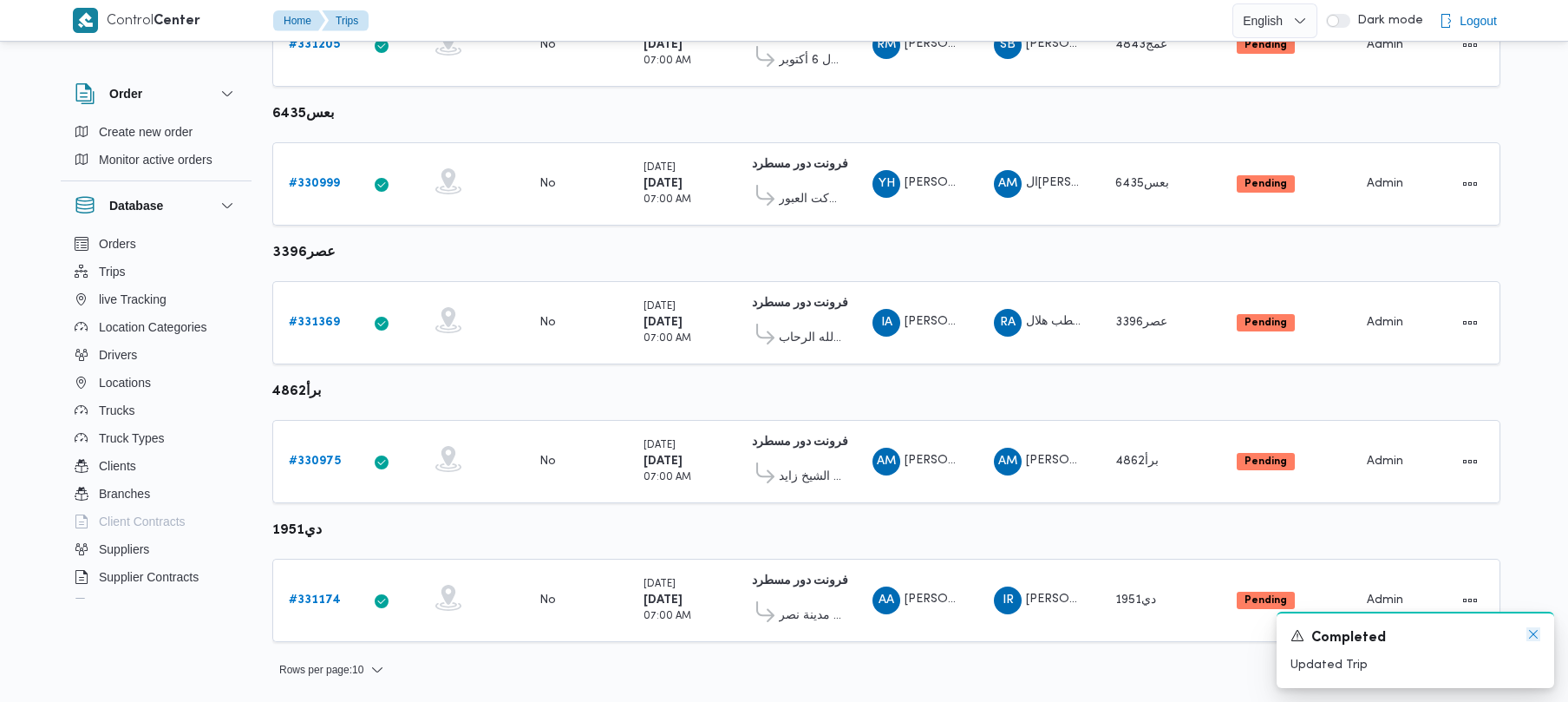
click at [1530, 635] on icon "Dismiss toast" at bounding box center [1533, 634] width 14 height 14
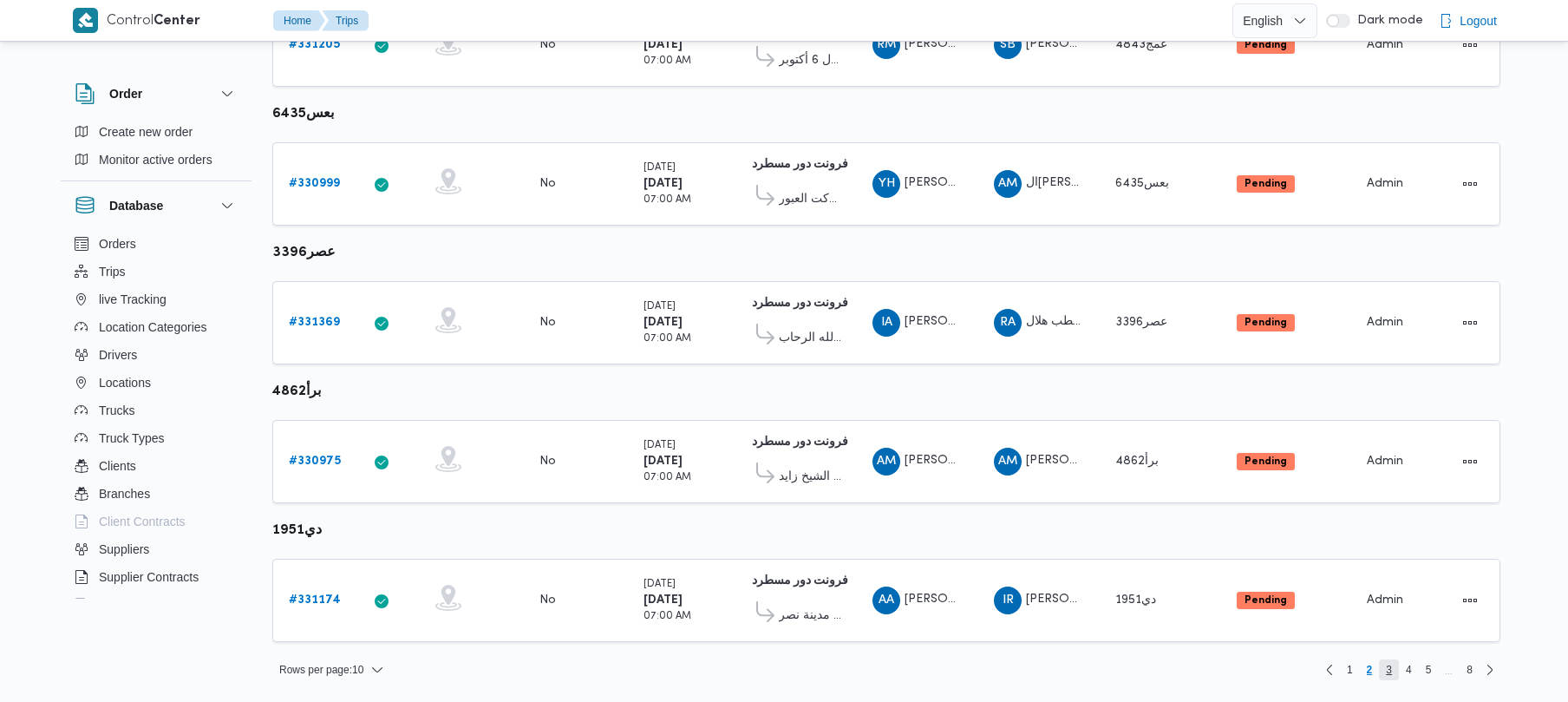
click at [1386, 670] on span "3" at bounding box center [1389, 670] width 6 height 21
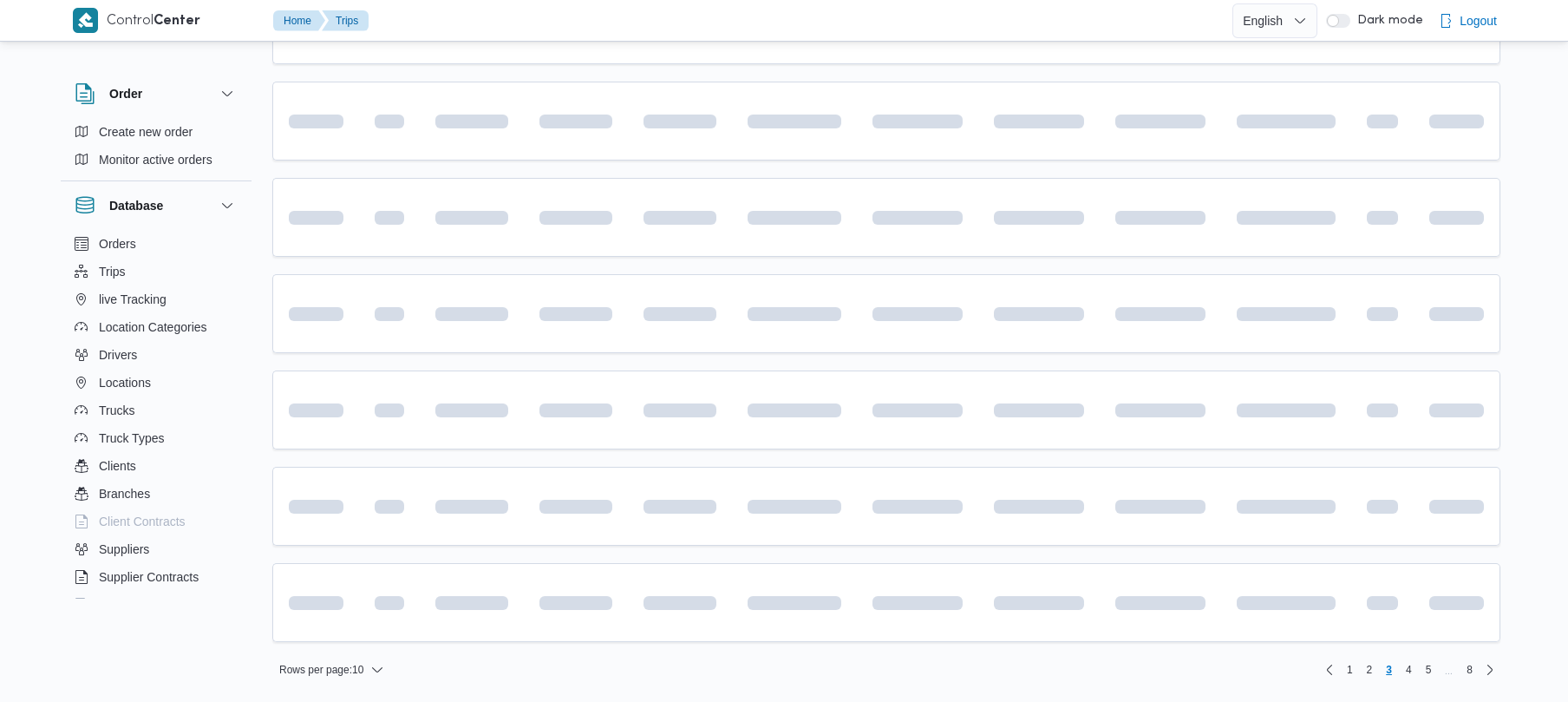
scroll to position [607, 0]
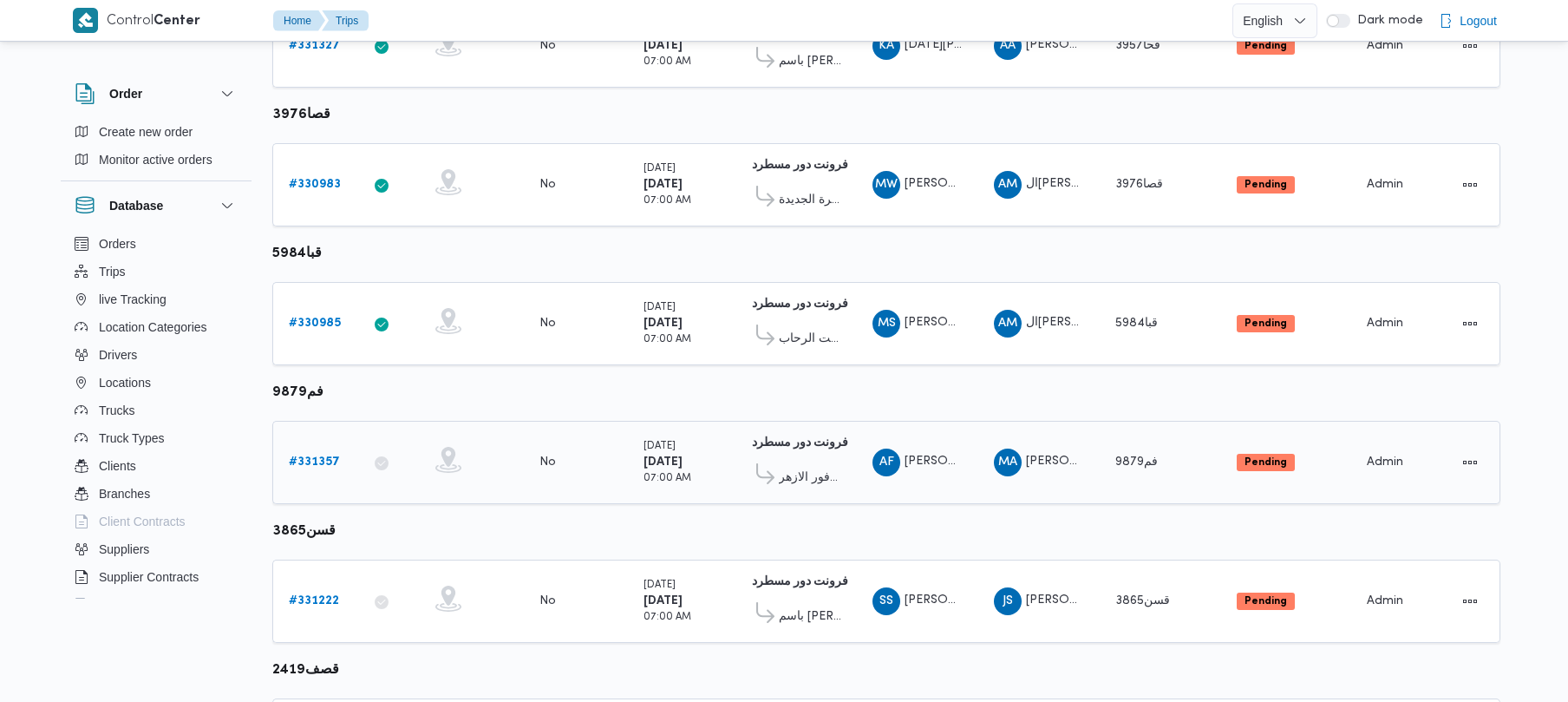
click at [330, 464] on b "# 331357" at bounding box center [315, 462] width 52 height 11
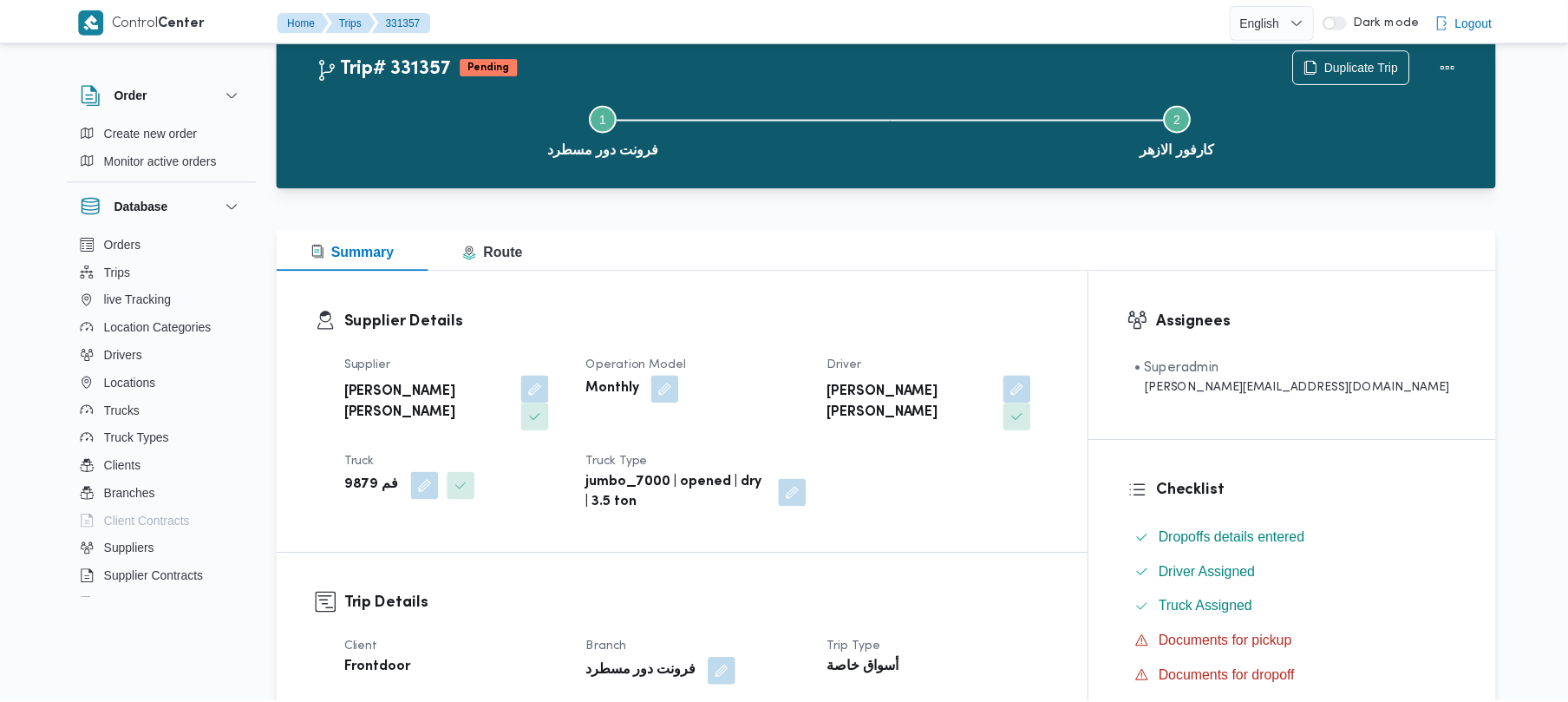
scroll to position [607, 0]
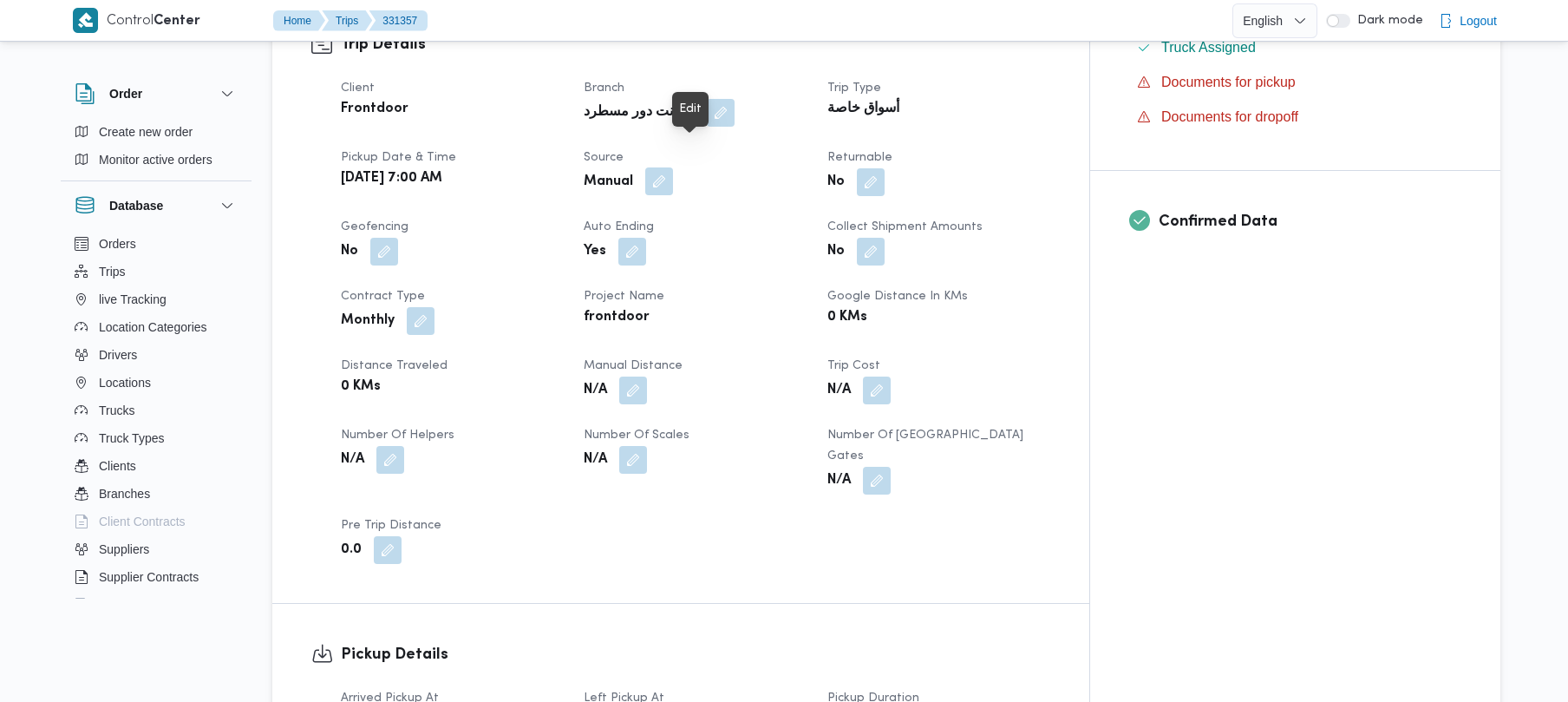
click at [673, 167] on button "button" at bounding box center [659, 181] width 28 height 28
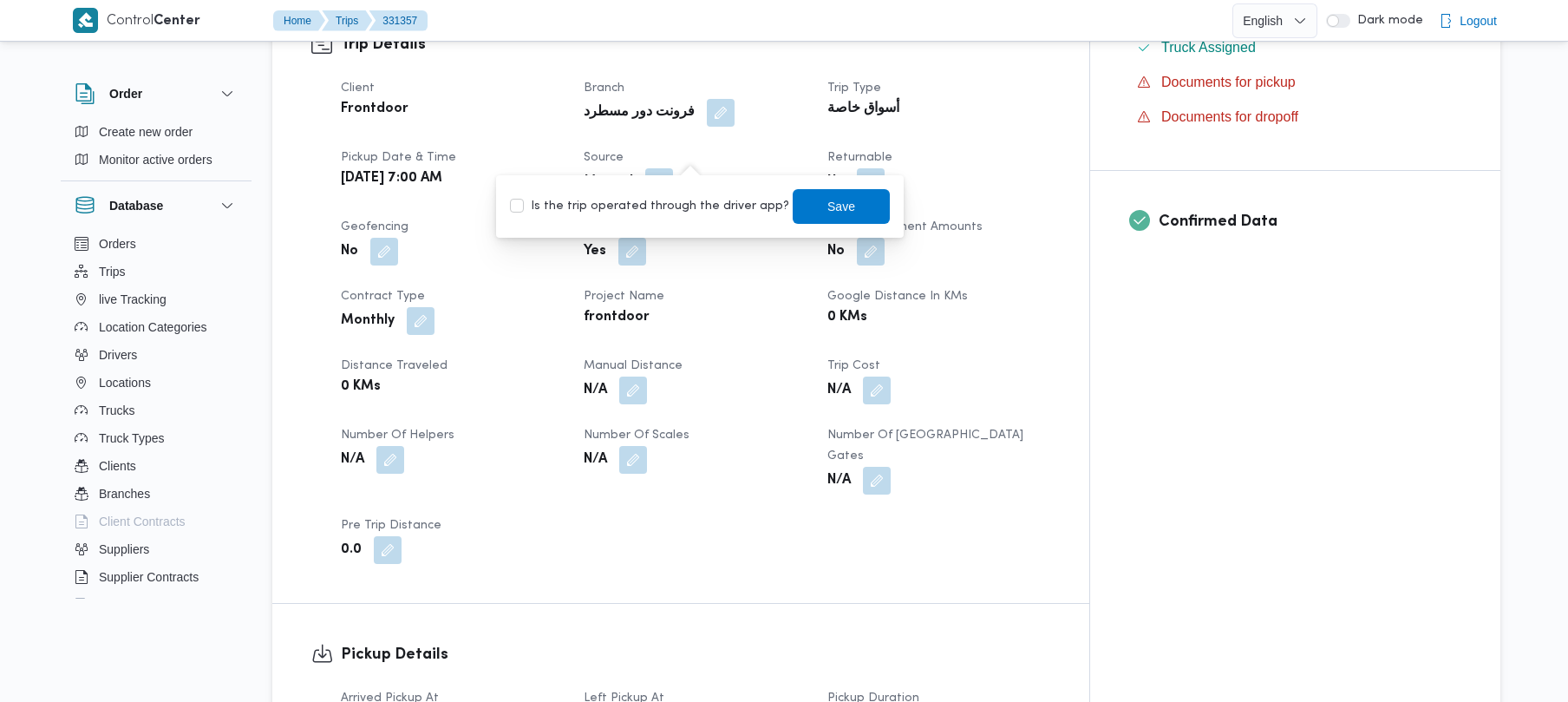
click at [683, 215] on label "Is the trip operated through the driver app?" at bounding box center [649, 206] width 280 height 21
checkbox input "true"
click at [847, 202] on span "Save" at bounding box center [841, 206] width 97 height 35
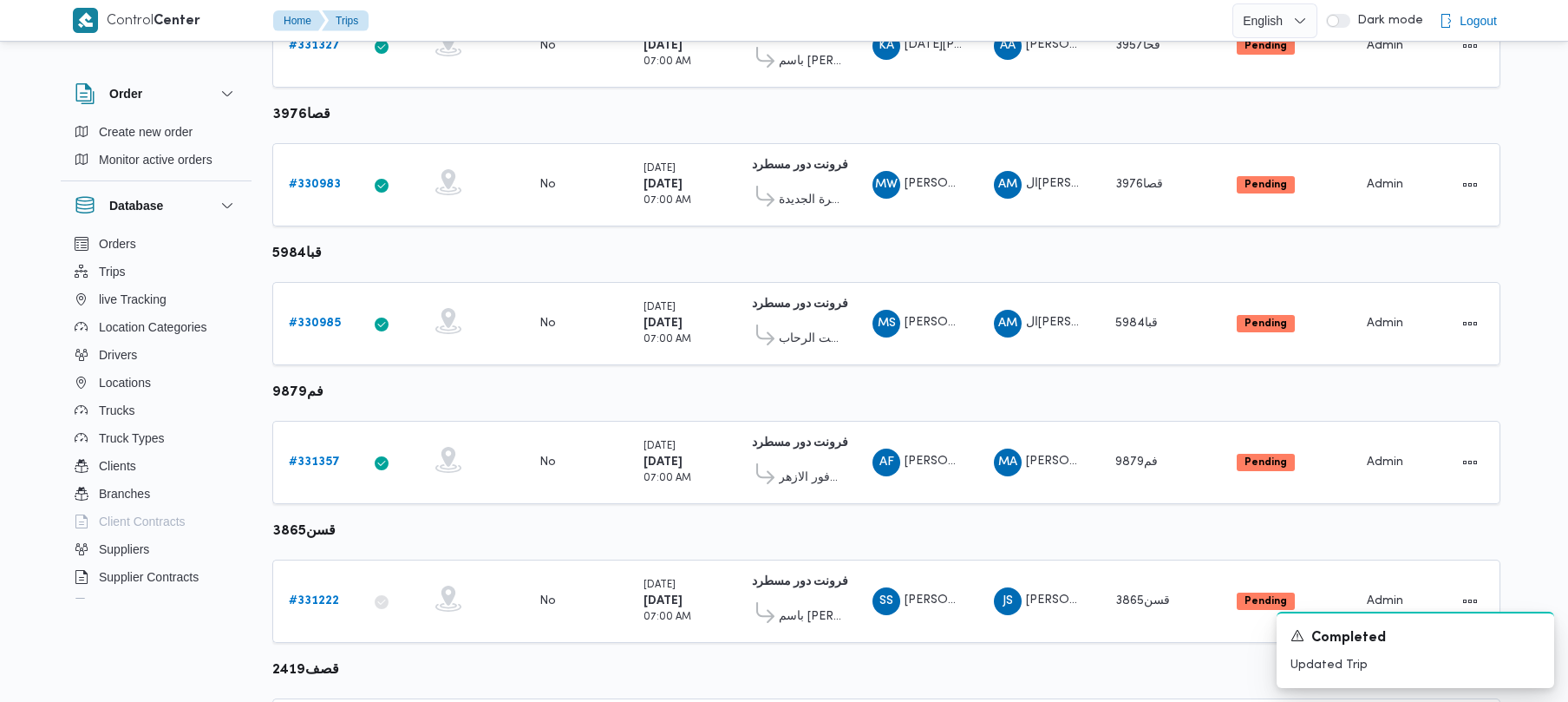
scroll to position [1026, 0]
click at [321, 188] on b "# 331222" at bounding box center [314, 183] width 51 height 11
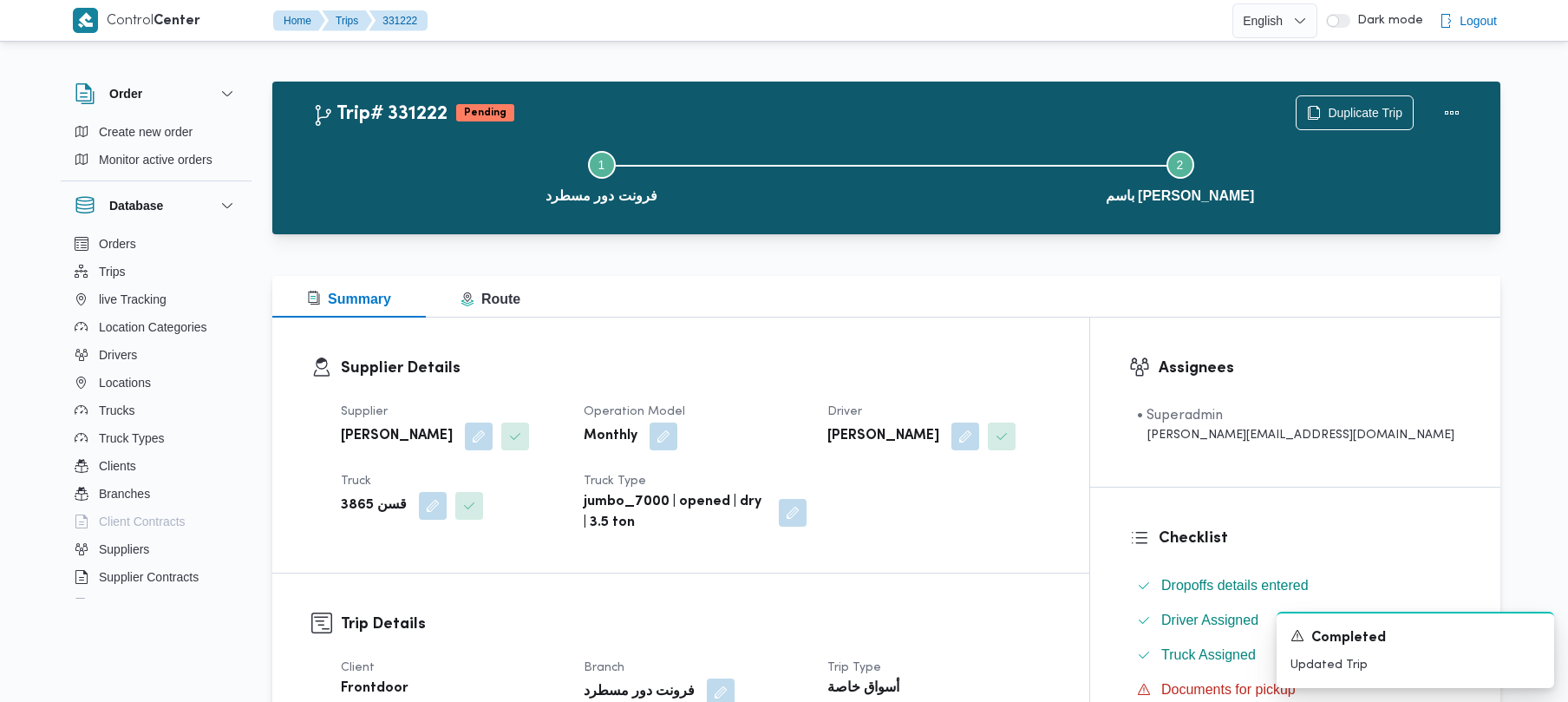
scroll to position [615, 0]
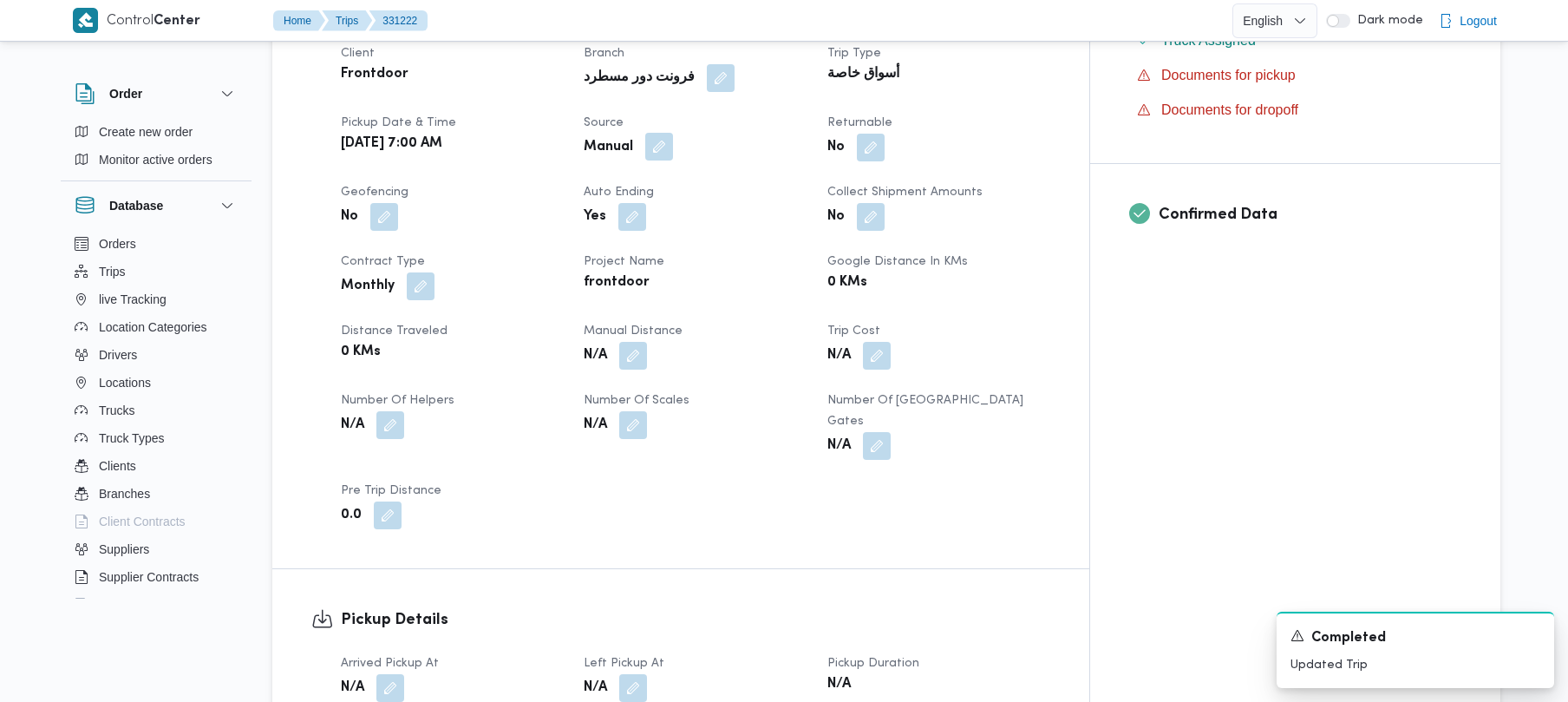
click at [673, 147] on button "button" at bounding box center [659, 146] width 28 height 28
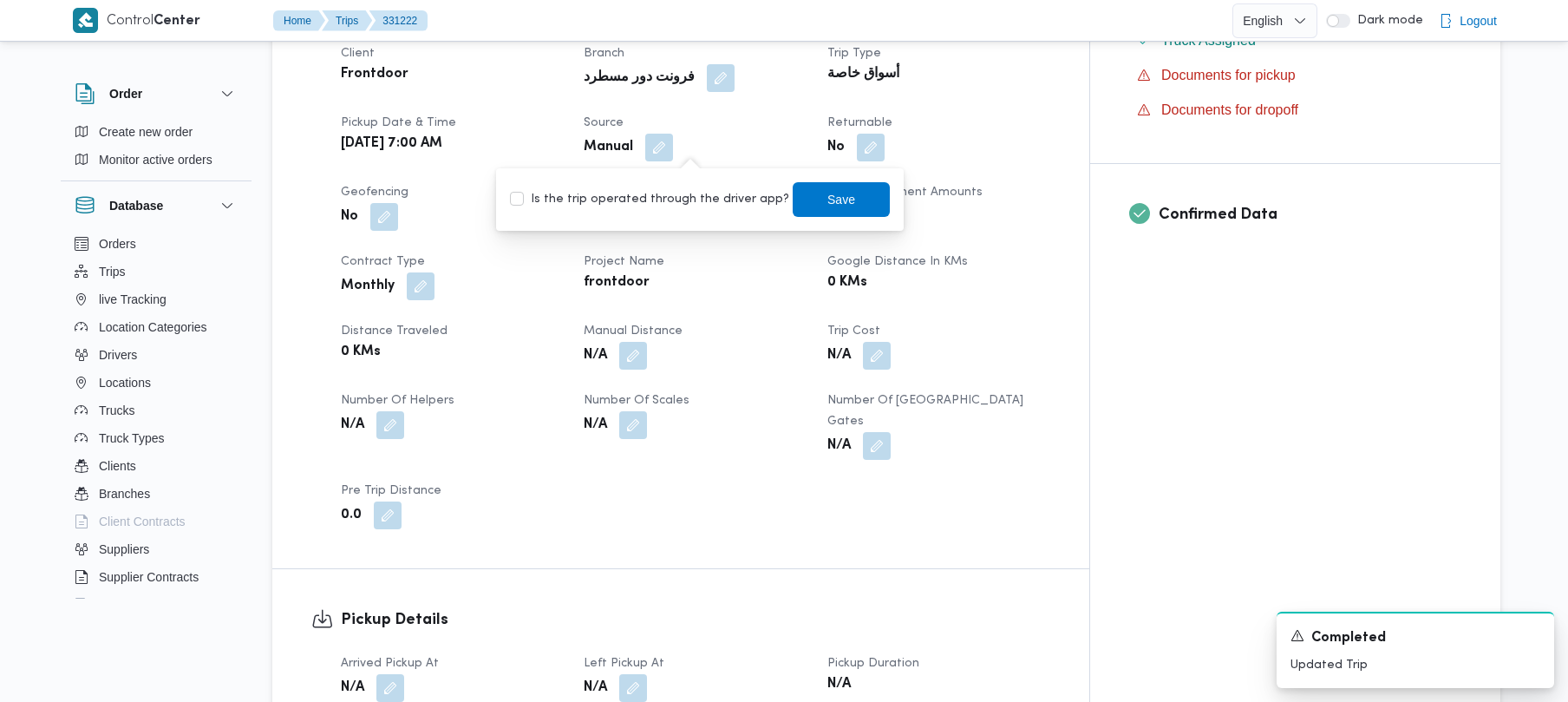
click at [688, 195] on label "Is the trip operated through the driver app?" at bounding box center [649, 200] width 280 height 21
checkbox input "true"
click at [828, 208] on span "Save" at bounding box center [841, 199] width 28 height 21
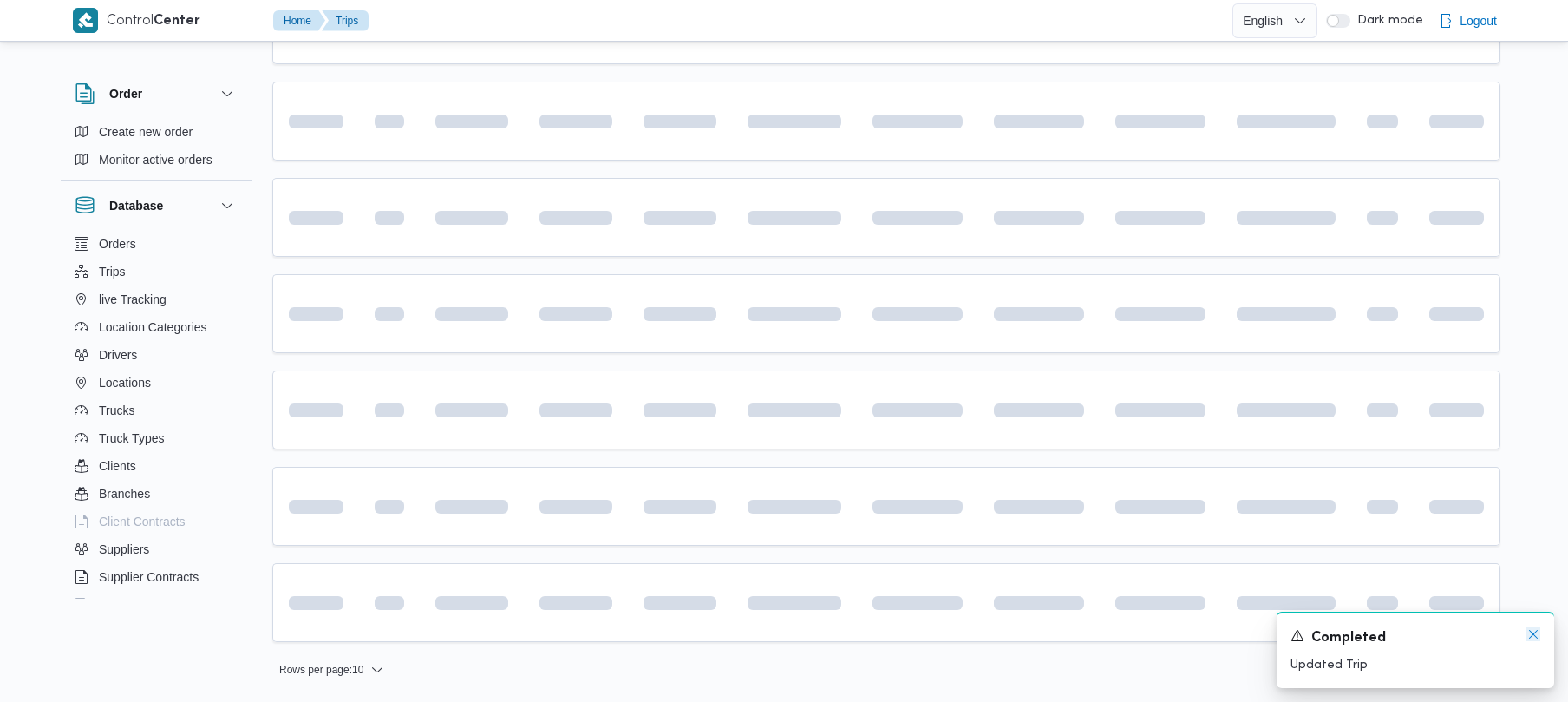
click at [1535, 635] on icon "Dismiss toast" at bounding box center [1533, 634] width 14 height 14
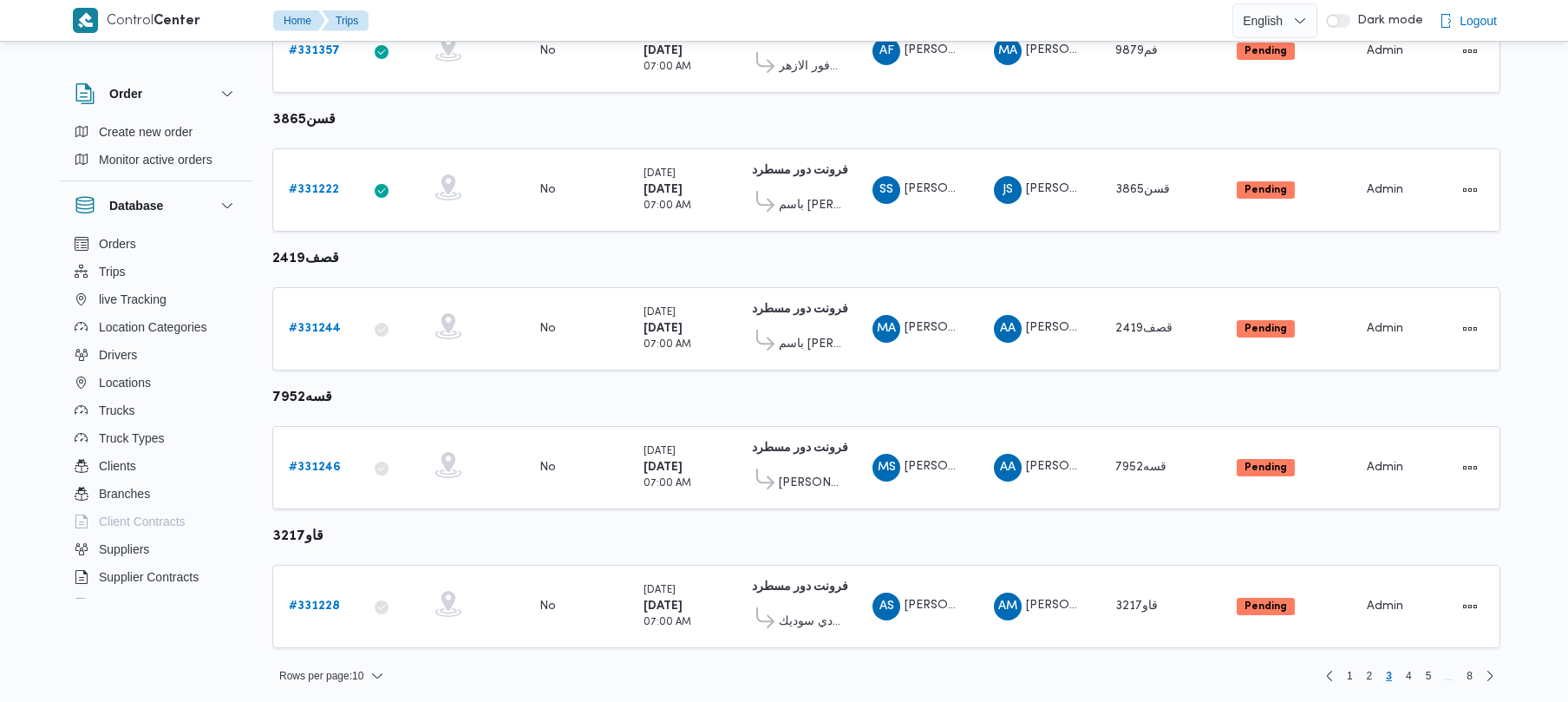
scroll to position [1026, 0]
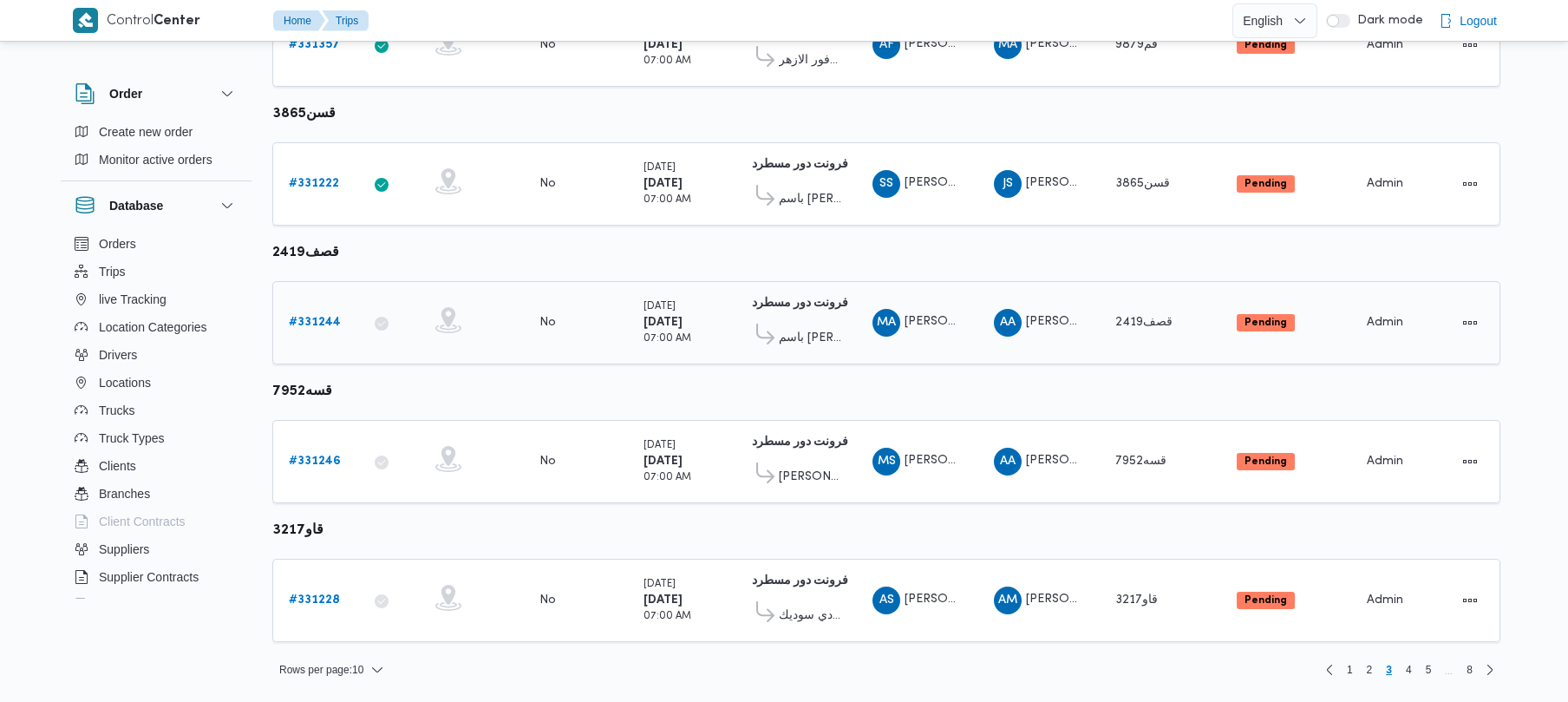
click at [326, 320] on b "# 331244" at bounding box center [315, 322] width 52 height 11
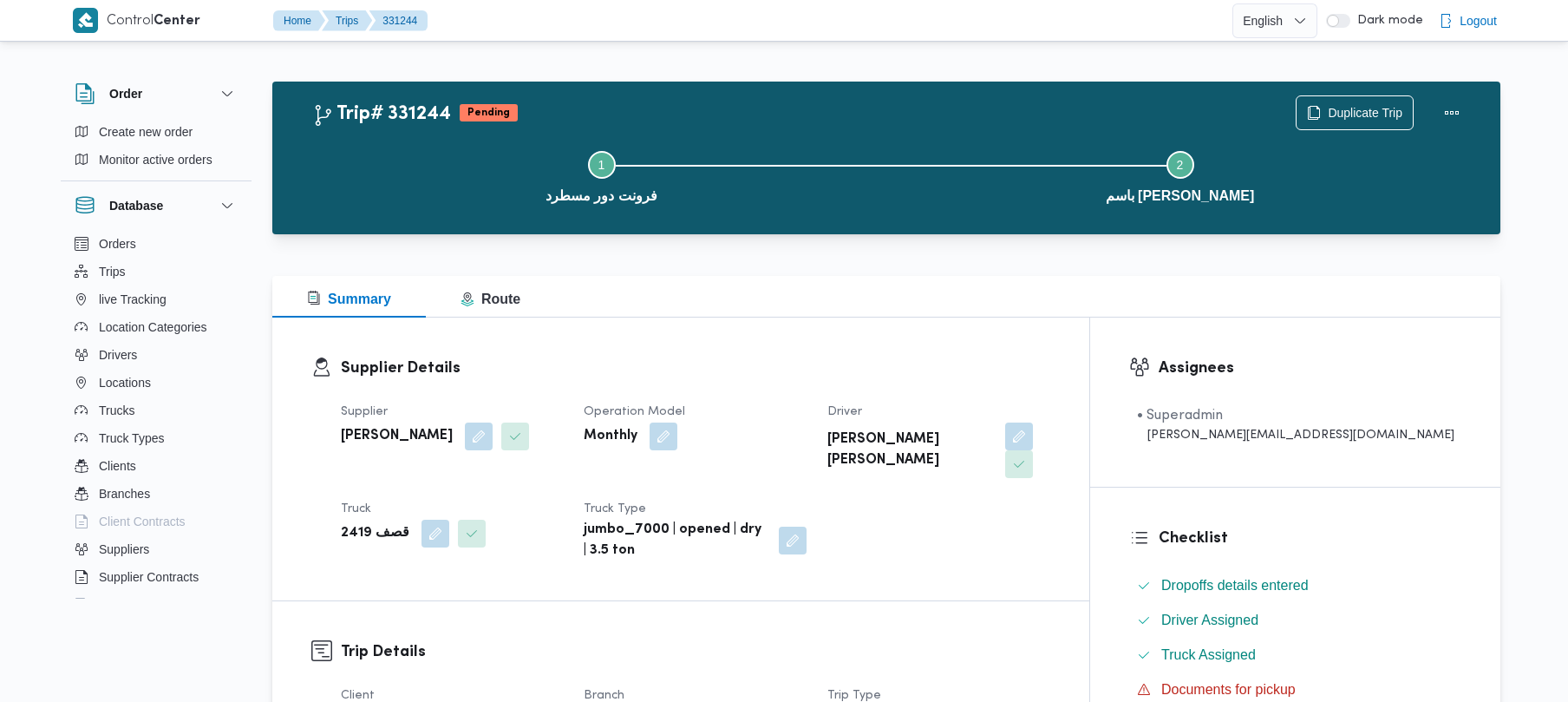
scroll to position [615, 0]
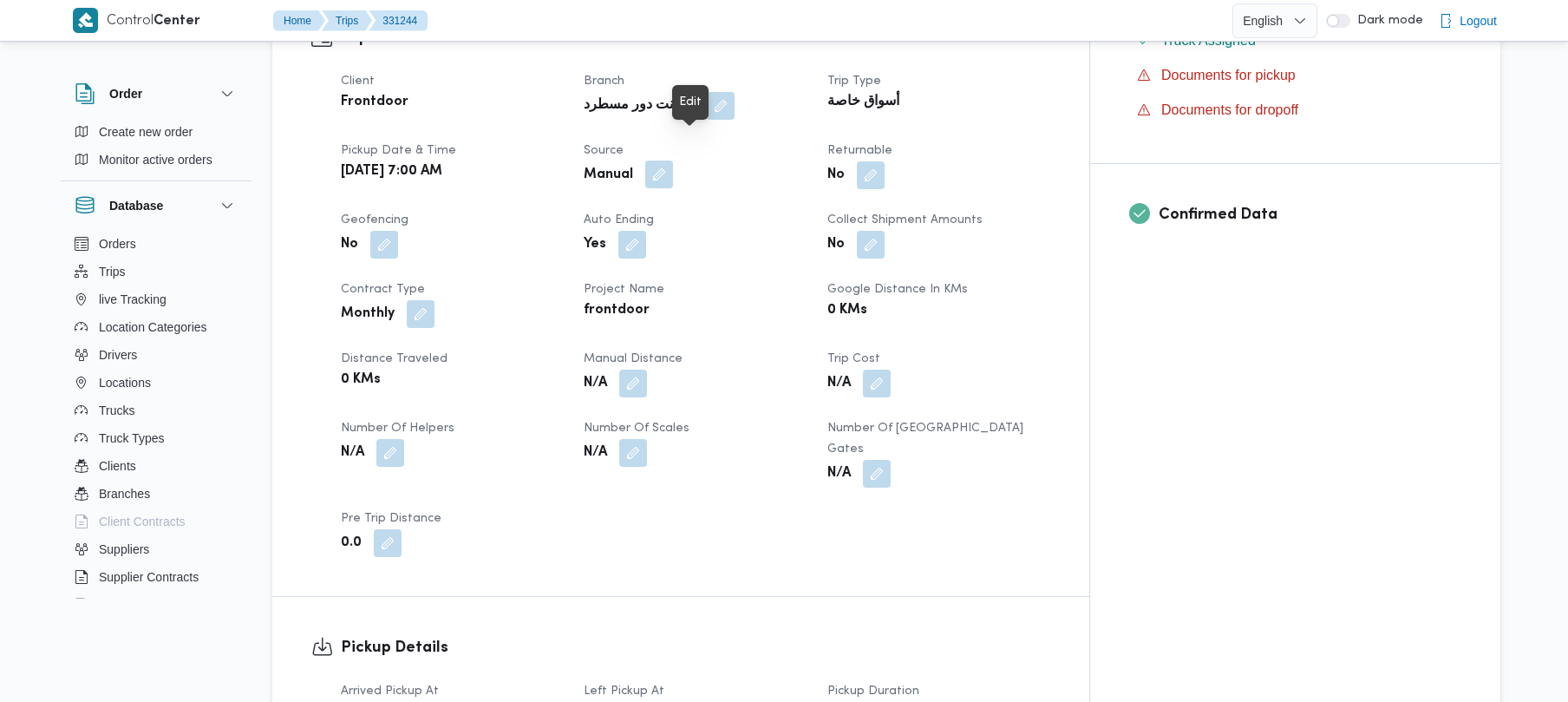
click at [673, 160] on button "button" at bounding box center [659, 174] width 28 height 28
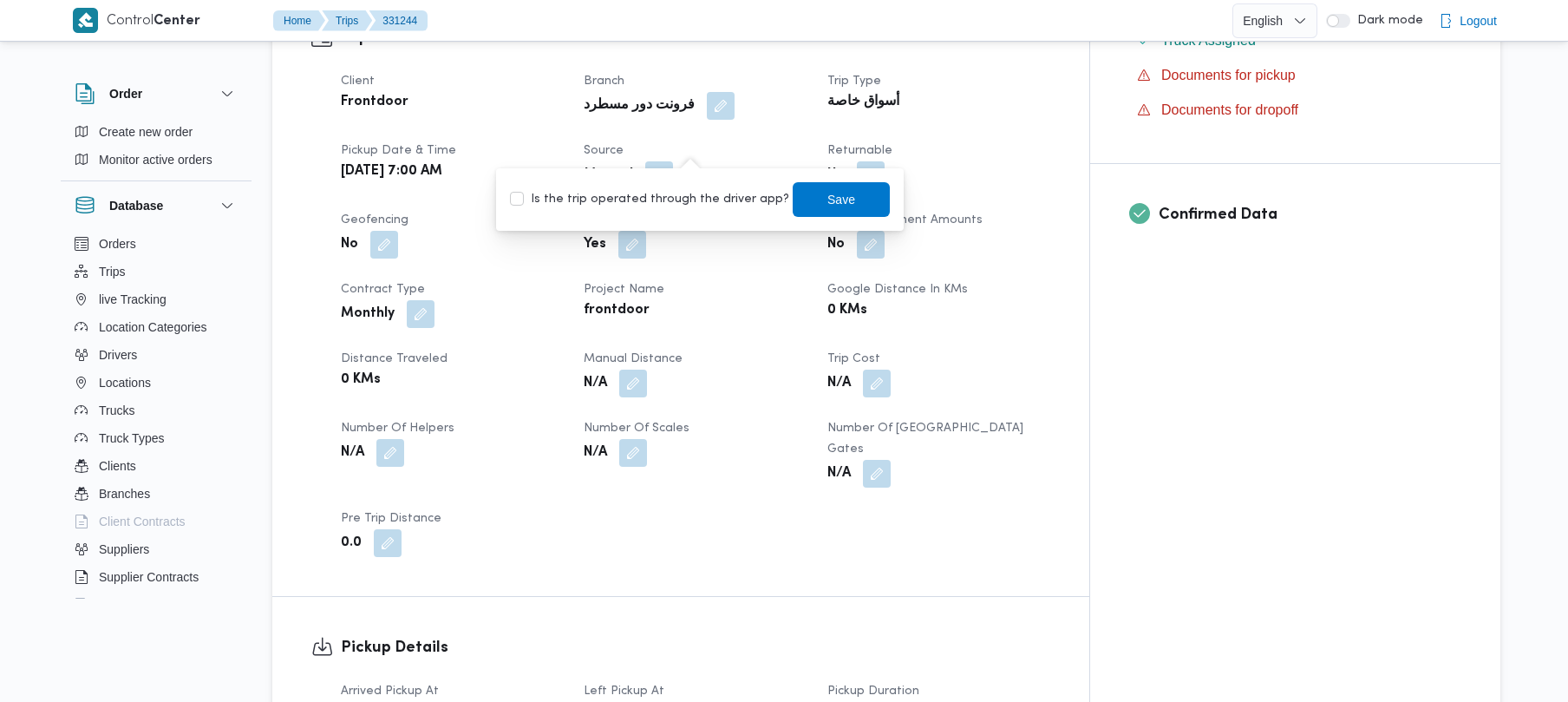
click at [659, 195] on label "Is the trip operated through the driver app?" at bounding box center [649, 200] width 280 height 21
checkbox input "true"
drag, startPoint x: 840, startPoint y: 203, endPoint x: 795, endPoint y: 194, distance: 45.9
click at [841, 201] on span "Save" at bounding box center [841, 200] width 97 height 35
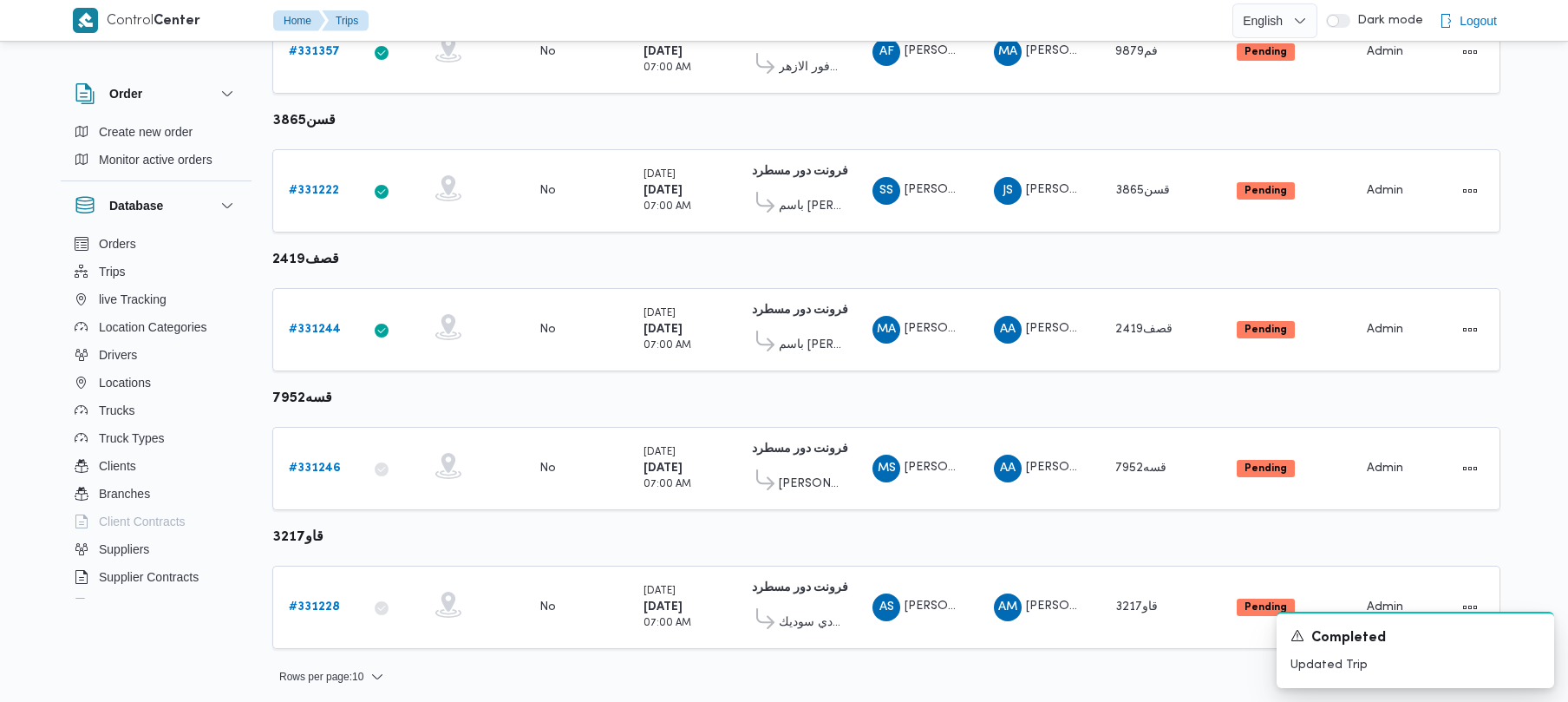
scroll to position [1026, 0]
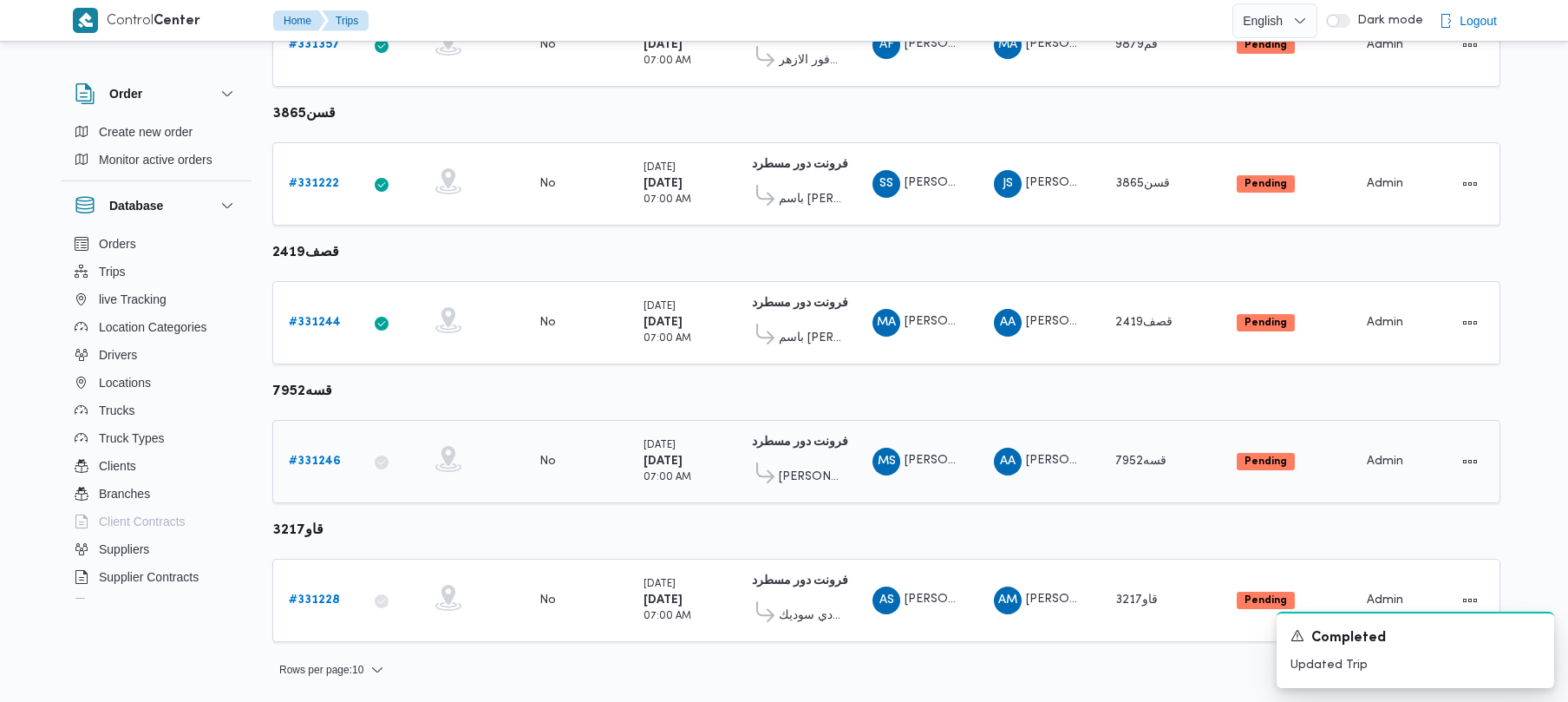
click at [338, 455] on b "# 331246" at bounding box center [315, 461] width 52 height 11
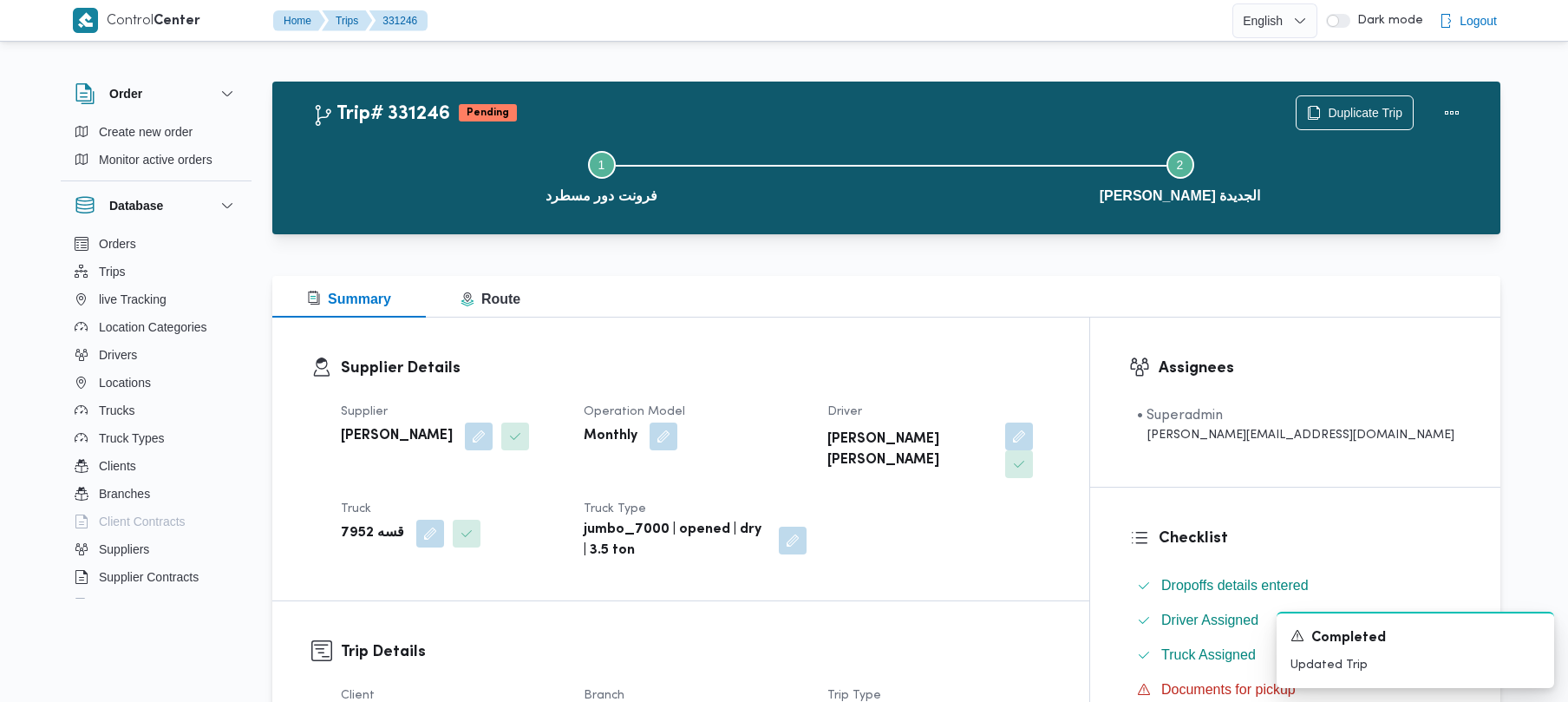
scroll to position [615, 0]
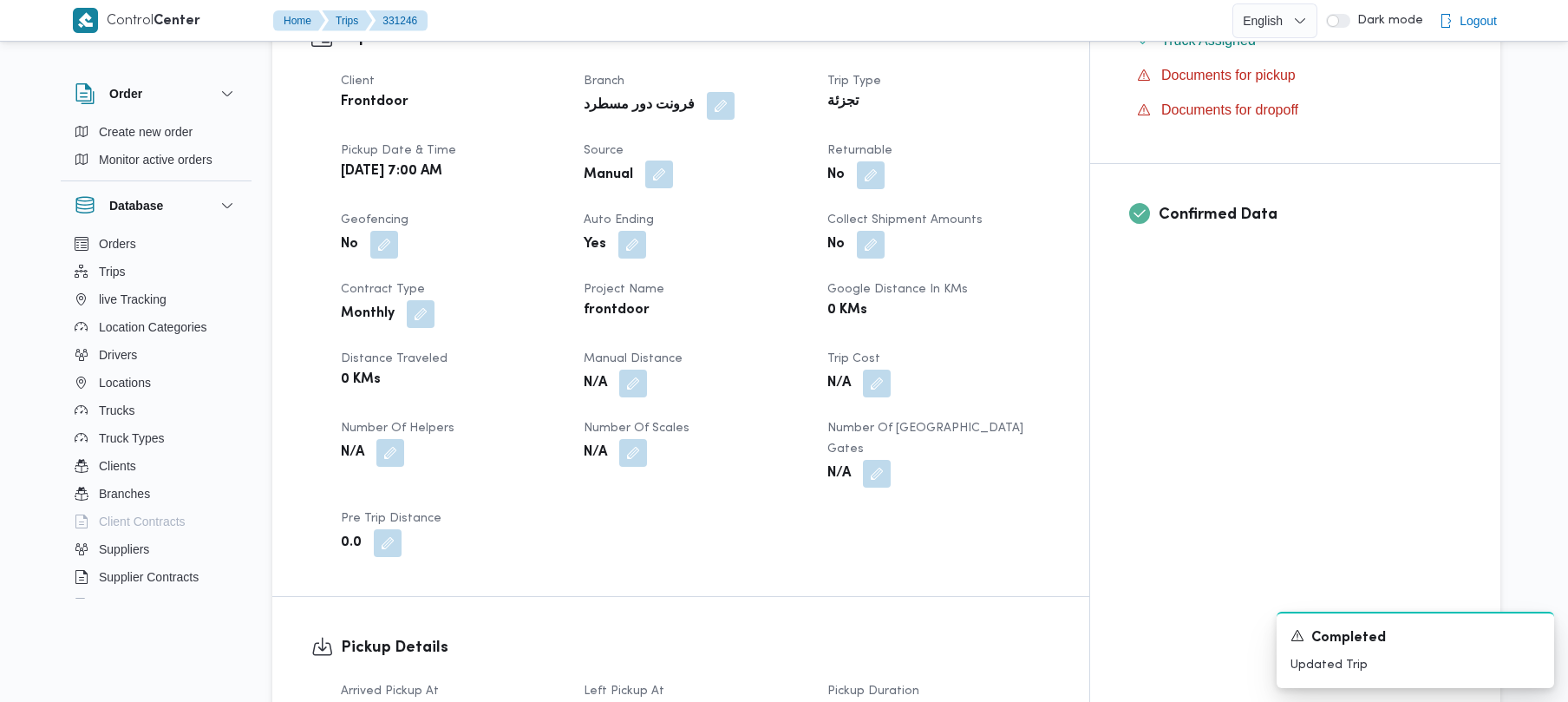
click at [673, 160] on button "button" at bounding box center [659, 174] width 28 height 28
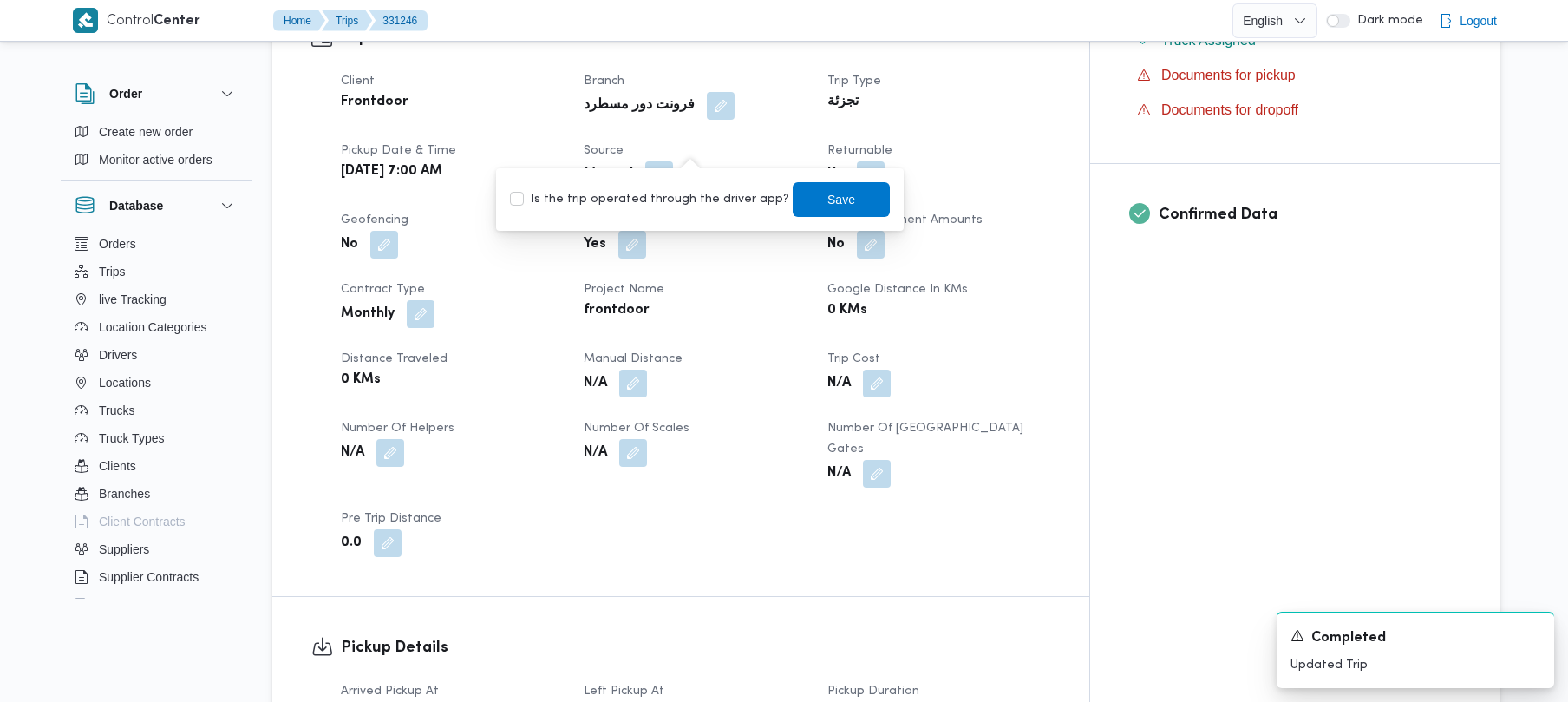
click at [673, 184] on div "Is the trip operated through the driver app? Save" at bounding box center [700, 199] width 383 height 38
click at [673, 206] on label "Is the trip operated through the driver app?" at bounding box center [649, 200] width 280 height 21
checkbox input "true"
click at [833, 212] on span "Save" at bounding box center [841, 199] width 97 height 35
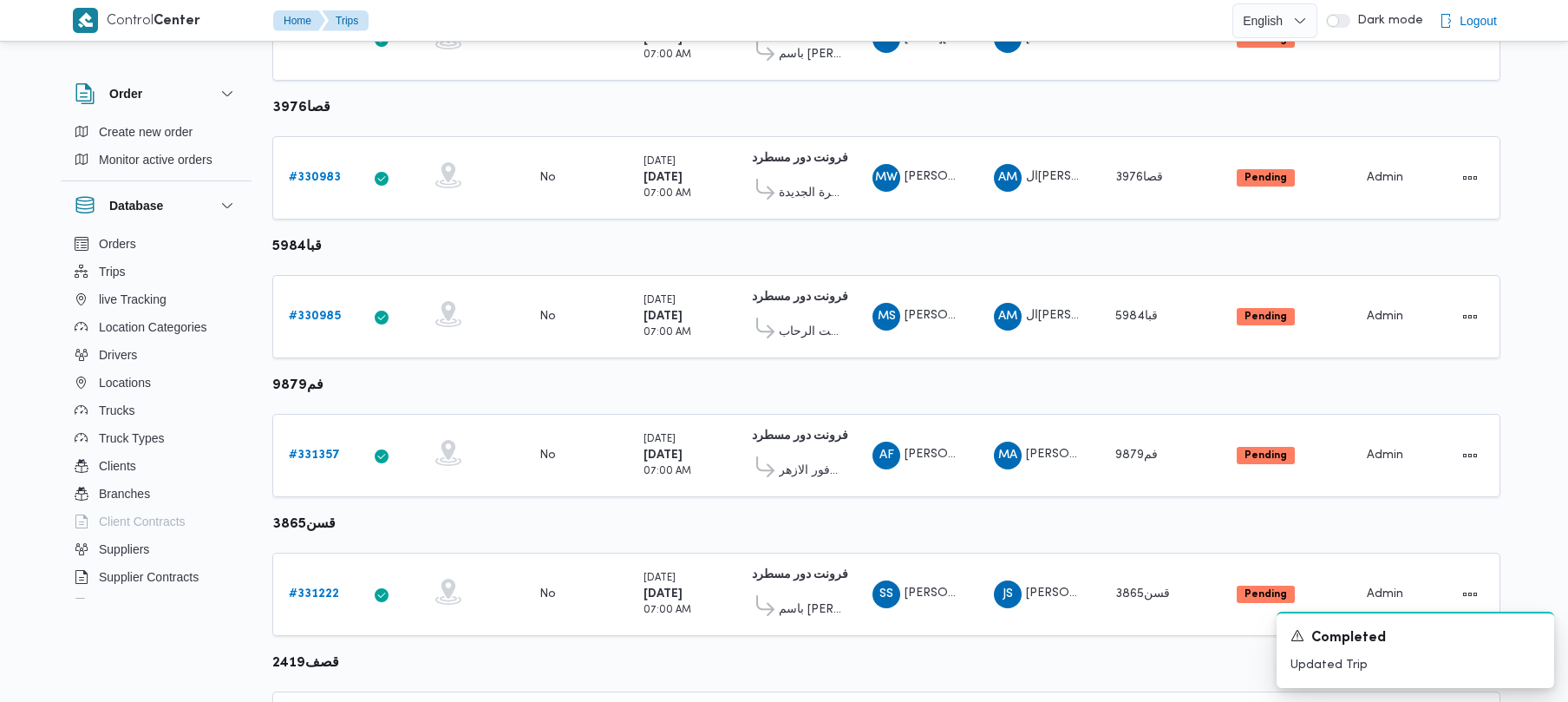
scroll to position [1026, 0]
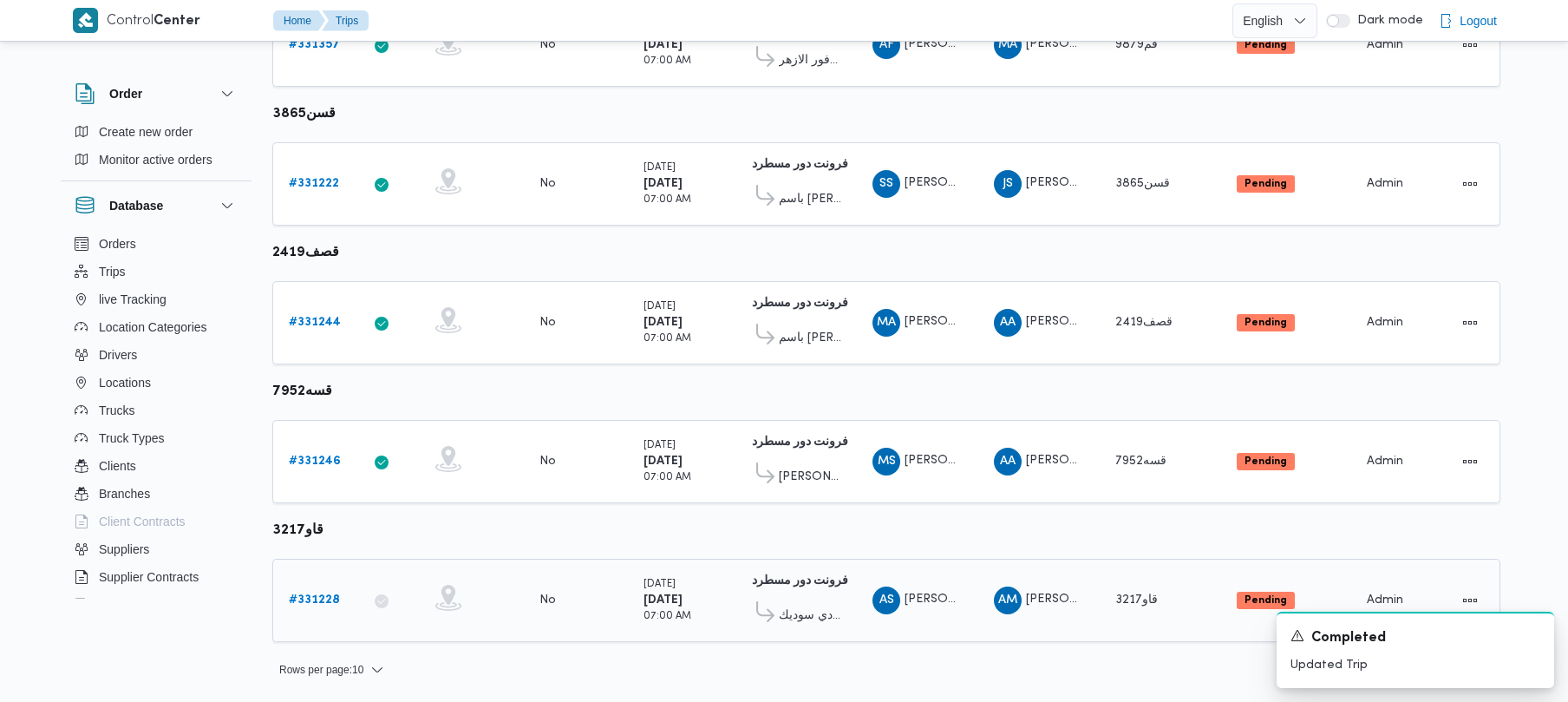
click at [320, 597] on b "# 331228" at bounding box center [315, 600] width 52 height 11
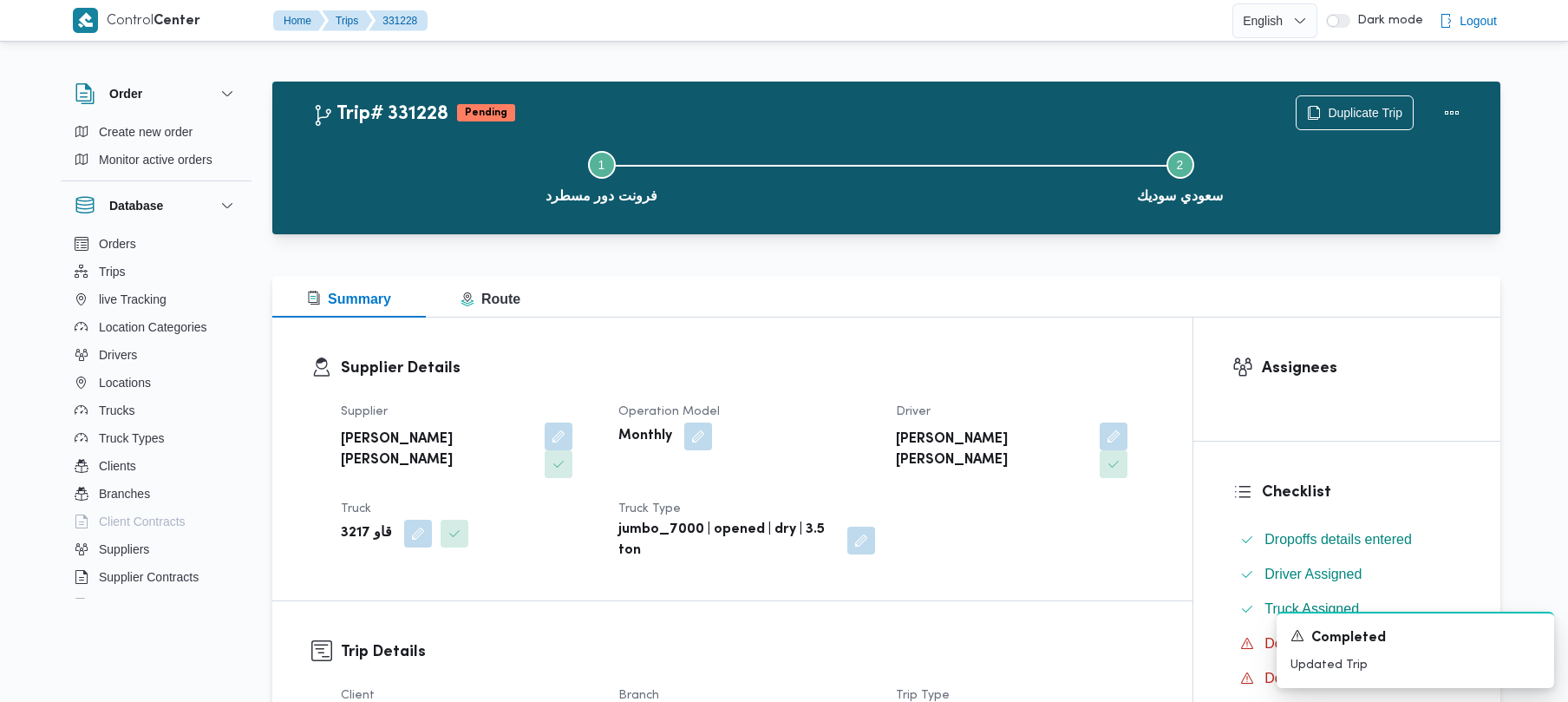
scroll to position [615, 0]
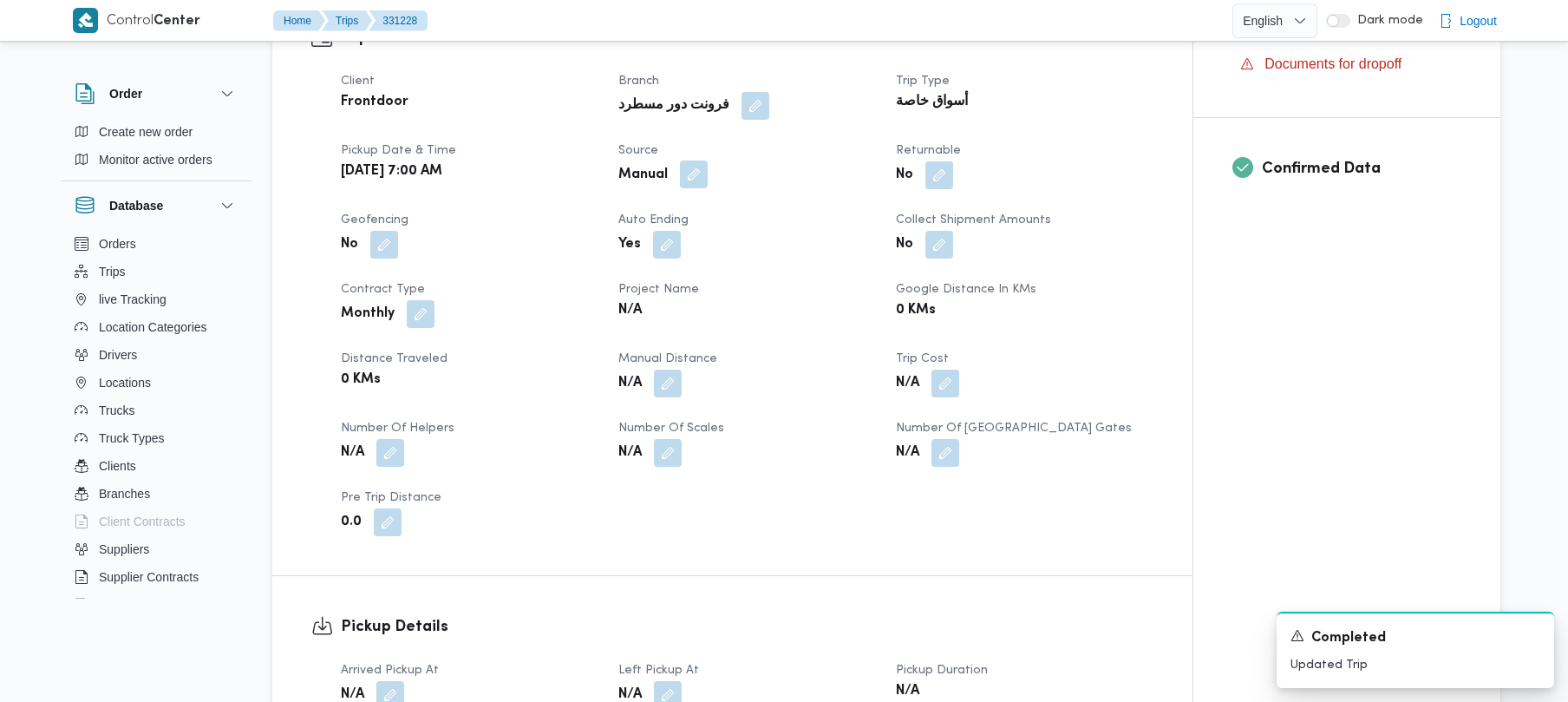
click at [687, 160] on button "button" at bounding box center [693, 174] width 28 height 28
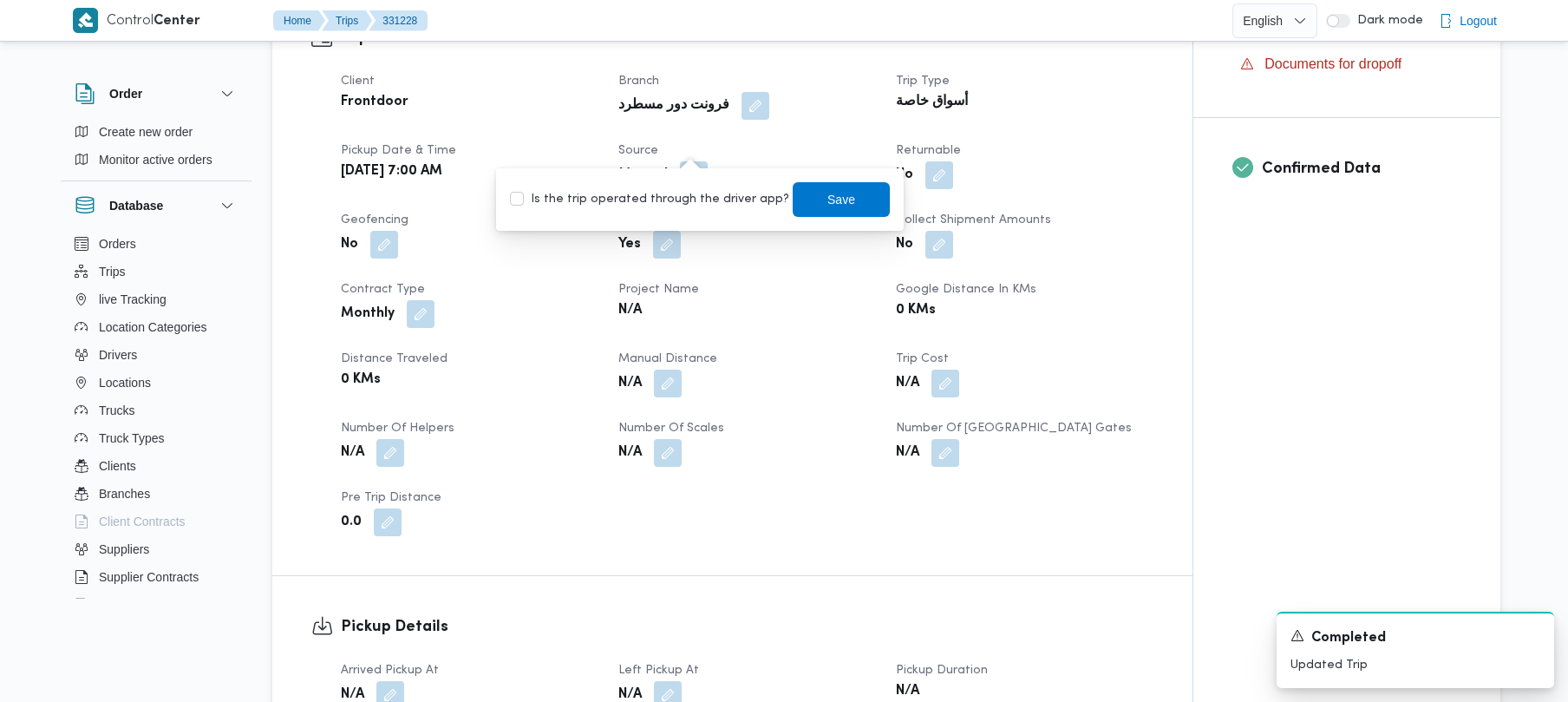
click at [659, 210] on div "Is the trip operated through the driver app? Save" at bounding box center [700, 199] width 383 height 38
click at [666, 203] on label "Is the trip operated through the driver app?" at bounding box center [649, 200] width 280 height 21
checkbox input "true"
click at [802, 202] on span "Save" at bounding box center [841, 199] width 97 height 35
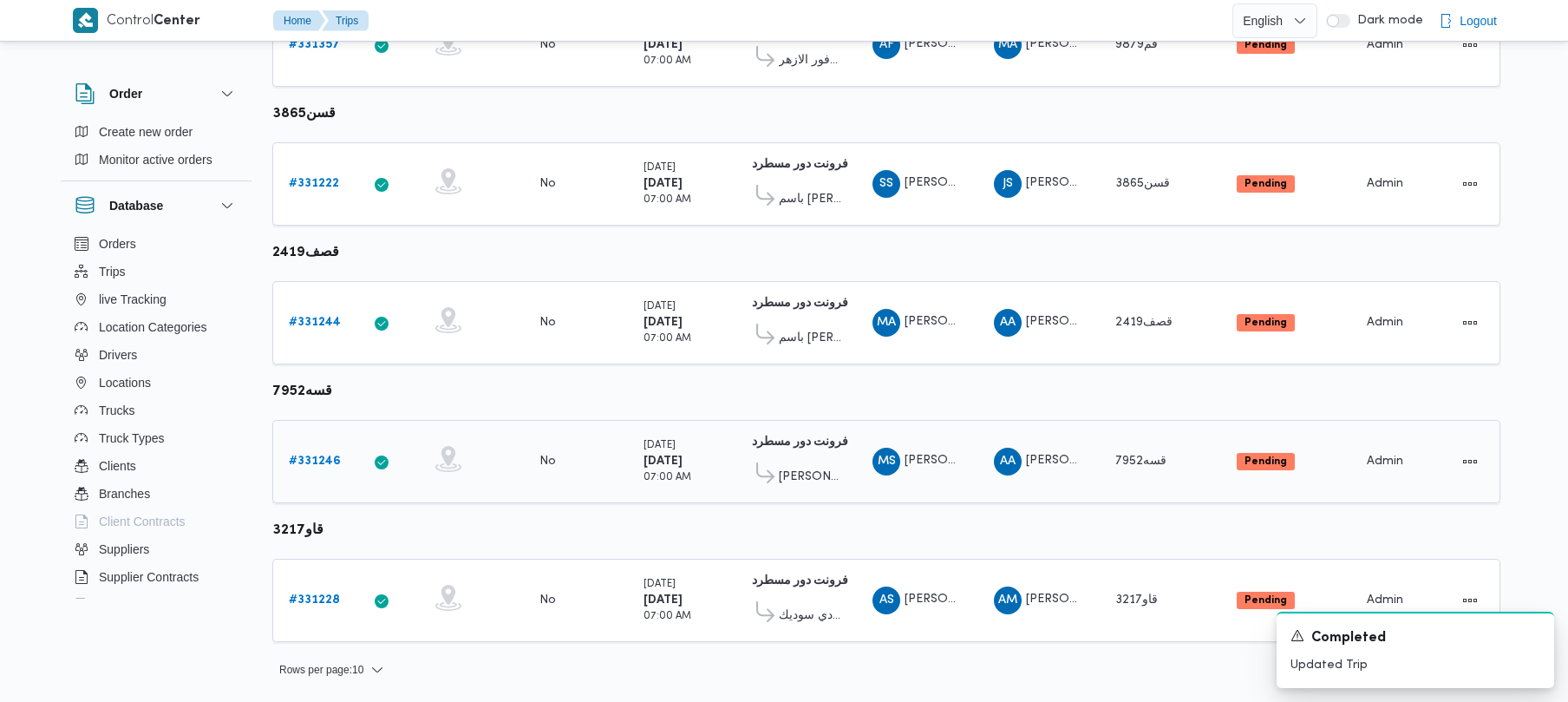
scroll to position [1026, 0]
click at [1528, 637] on icon "Dismiss toast" at bounding box center [1533, 634] width 14 height 14
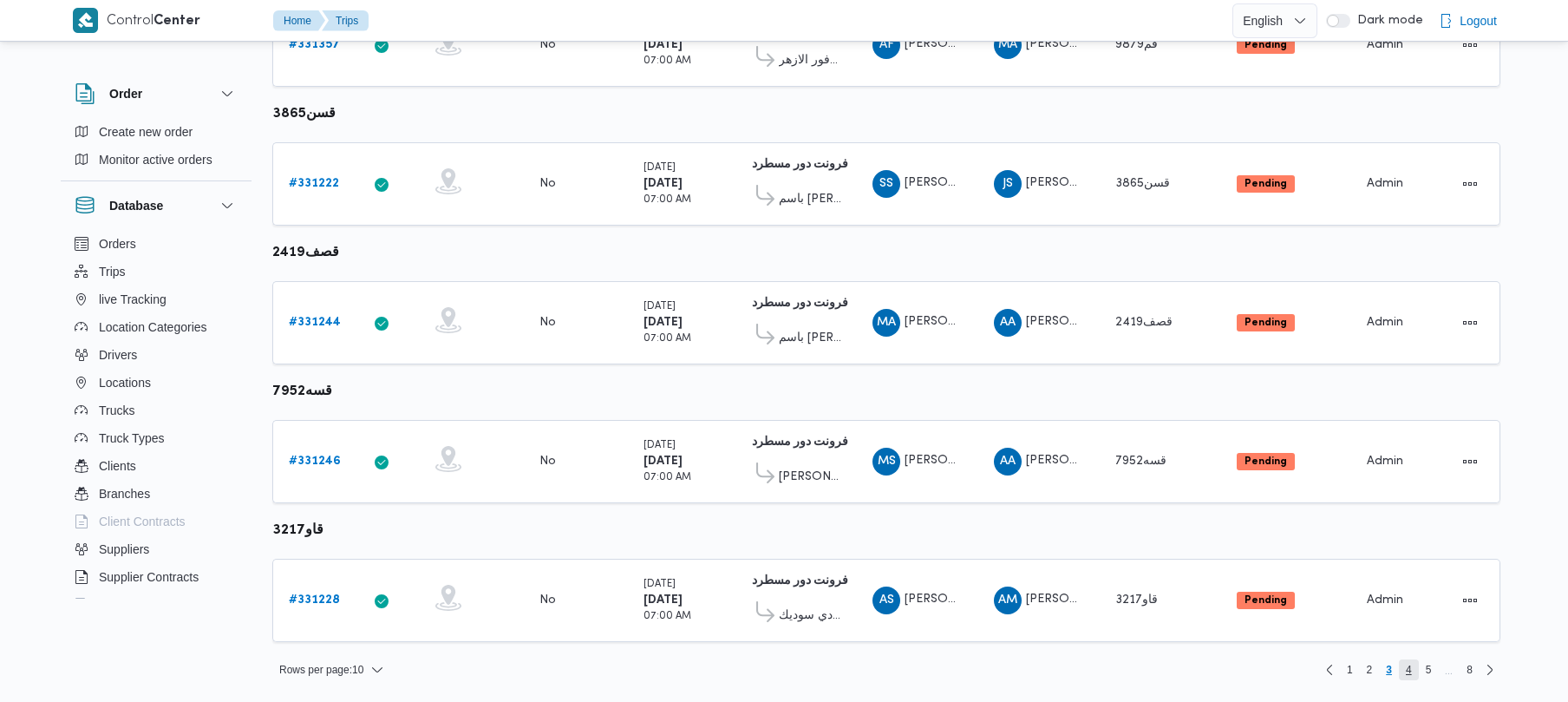
click at [1412, 666] on span "4" at bounding box center [1409, 670] width 20 height 21
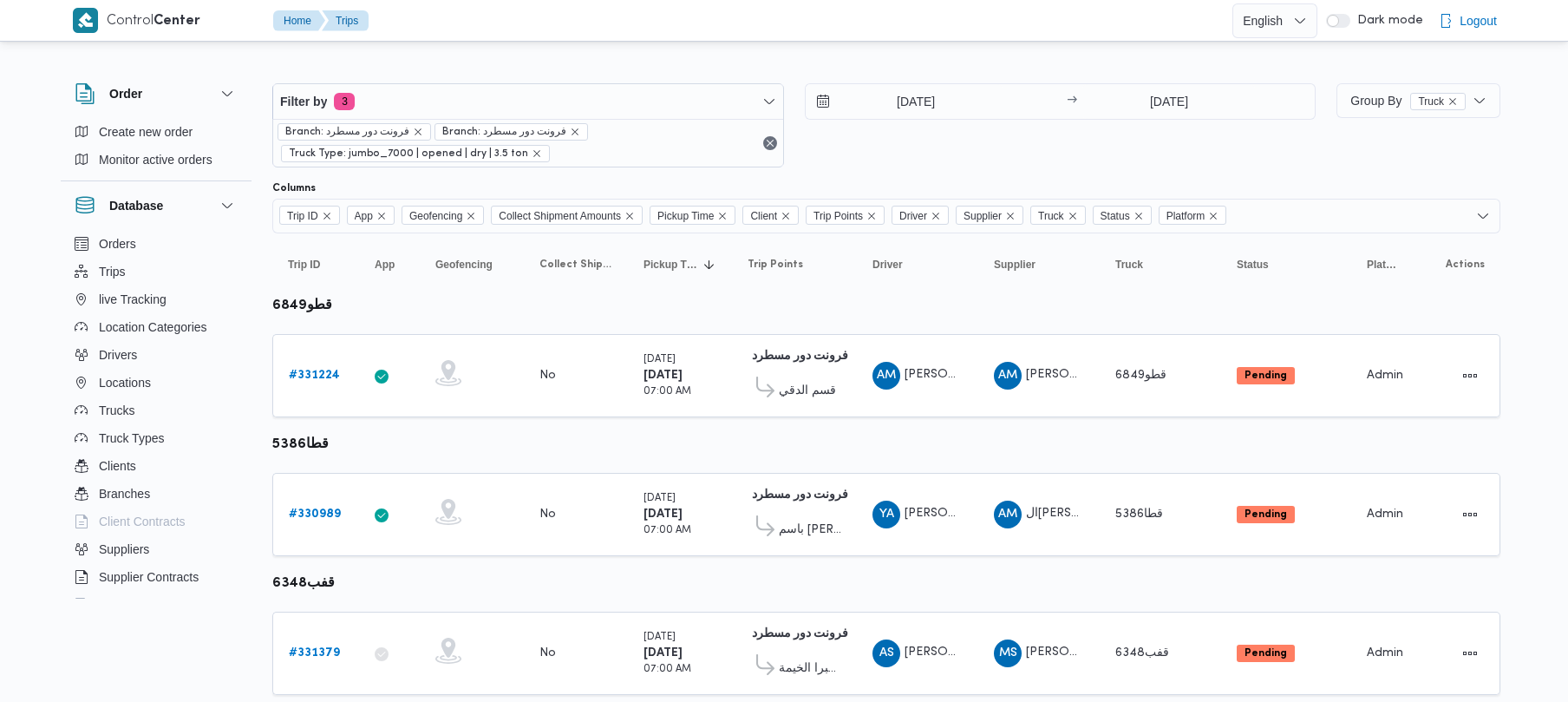
scroll to position [1026, 0]
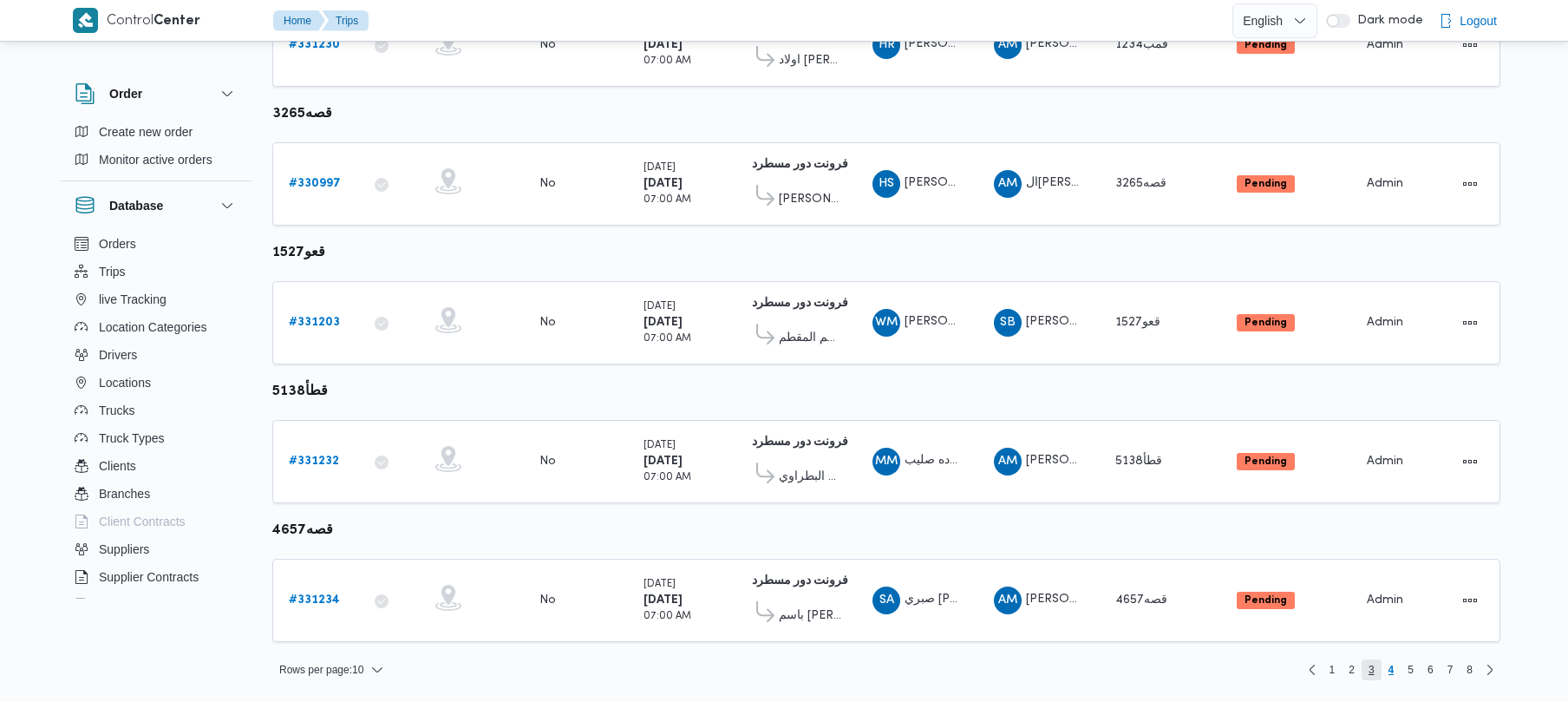
drag, startPoint x: 1371, startPoint y: 668, endPoint x: 1111, endPoint y: 652, distance: 260.5
click at [1372, 668] on span "3" at bounding box center [1371, 670] width 6 height 21
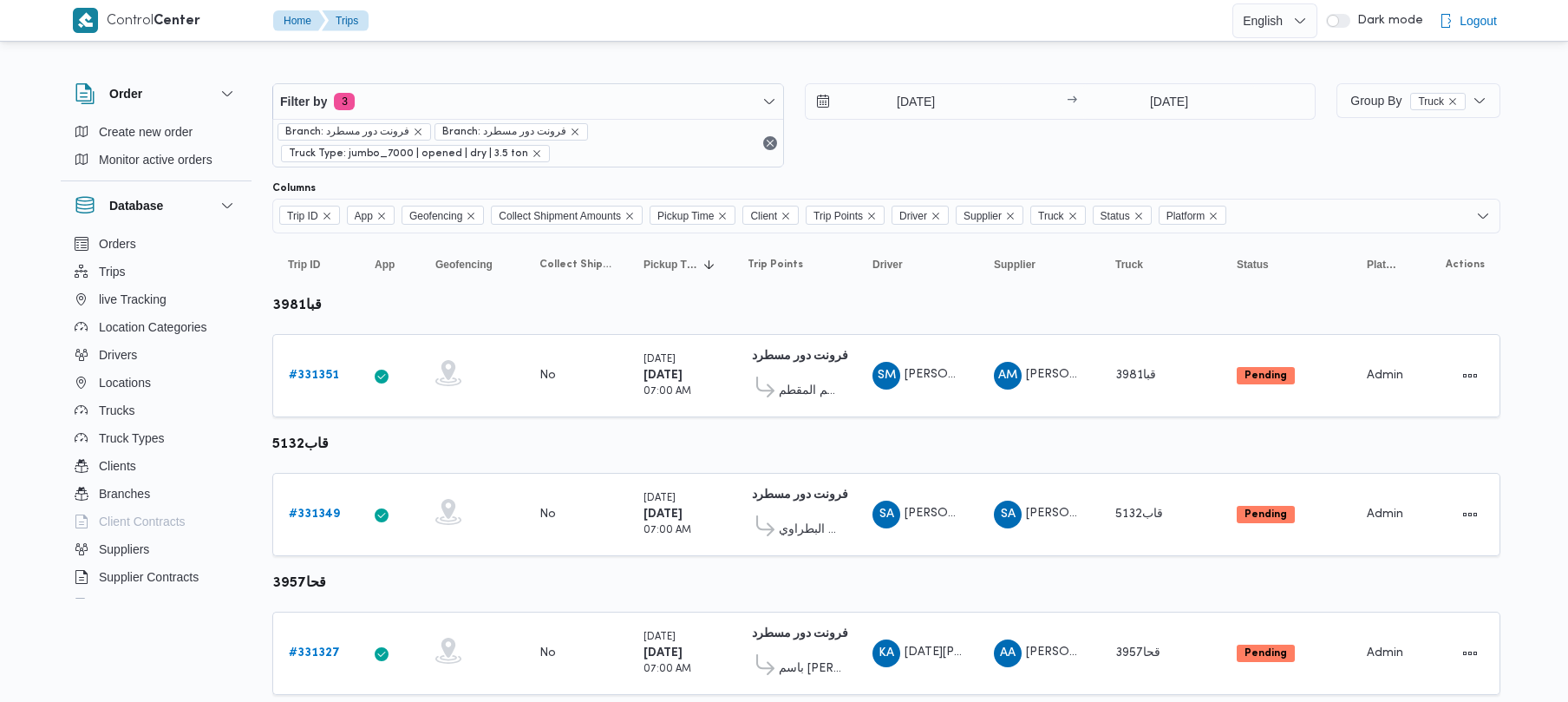
scroll to position [1026, 0]
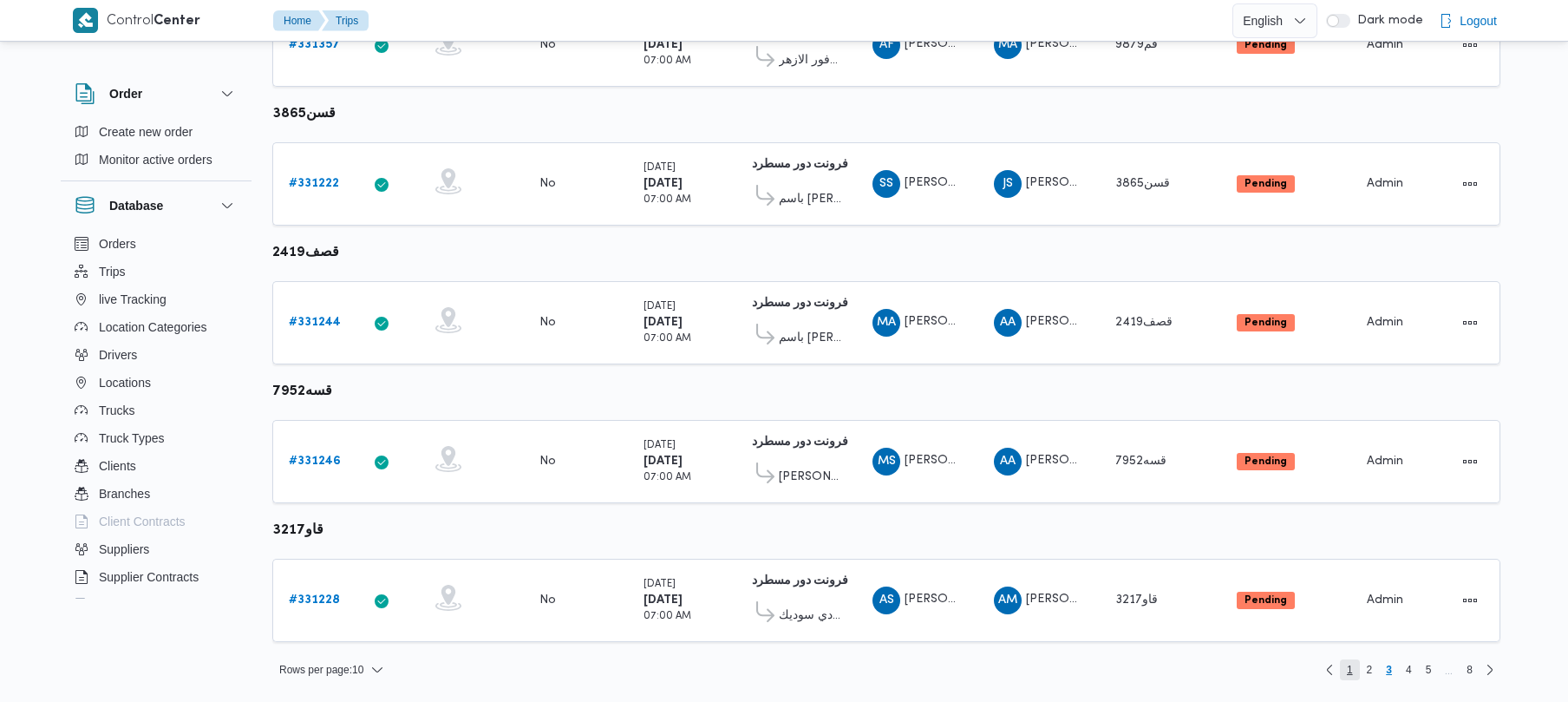
click at [1349, 666] on span "1" at bounding box center [1349, 670] width 6 height 21
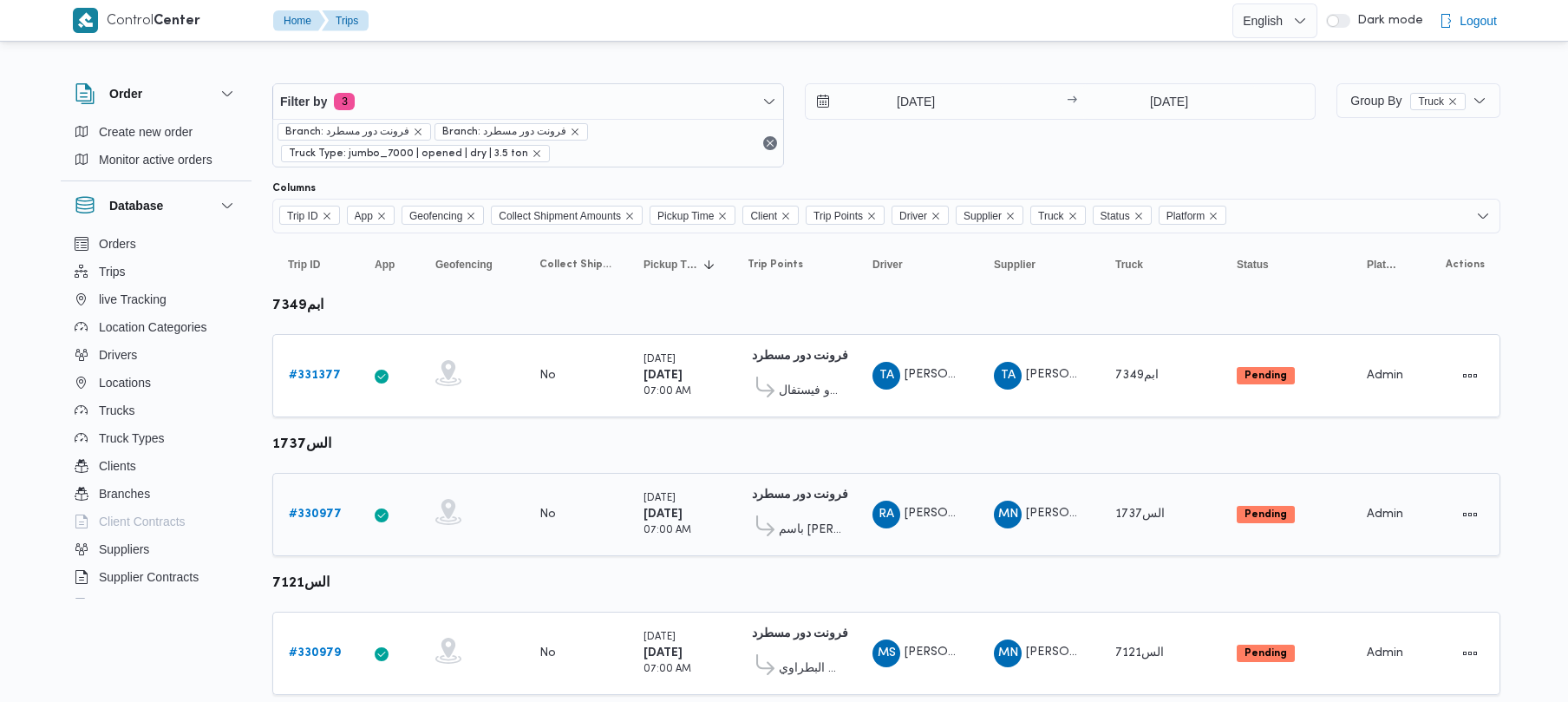
scroll to position [1026, 0]
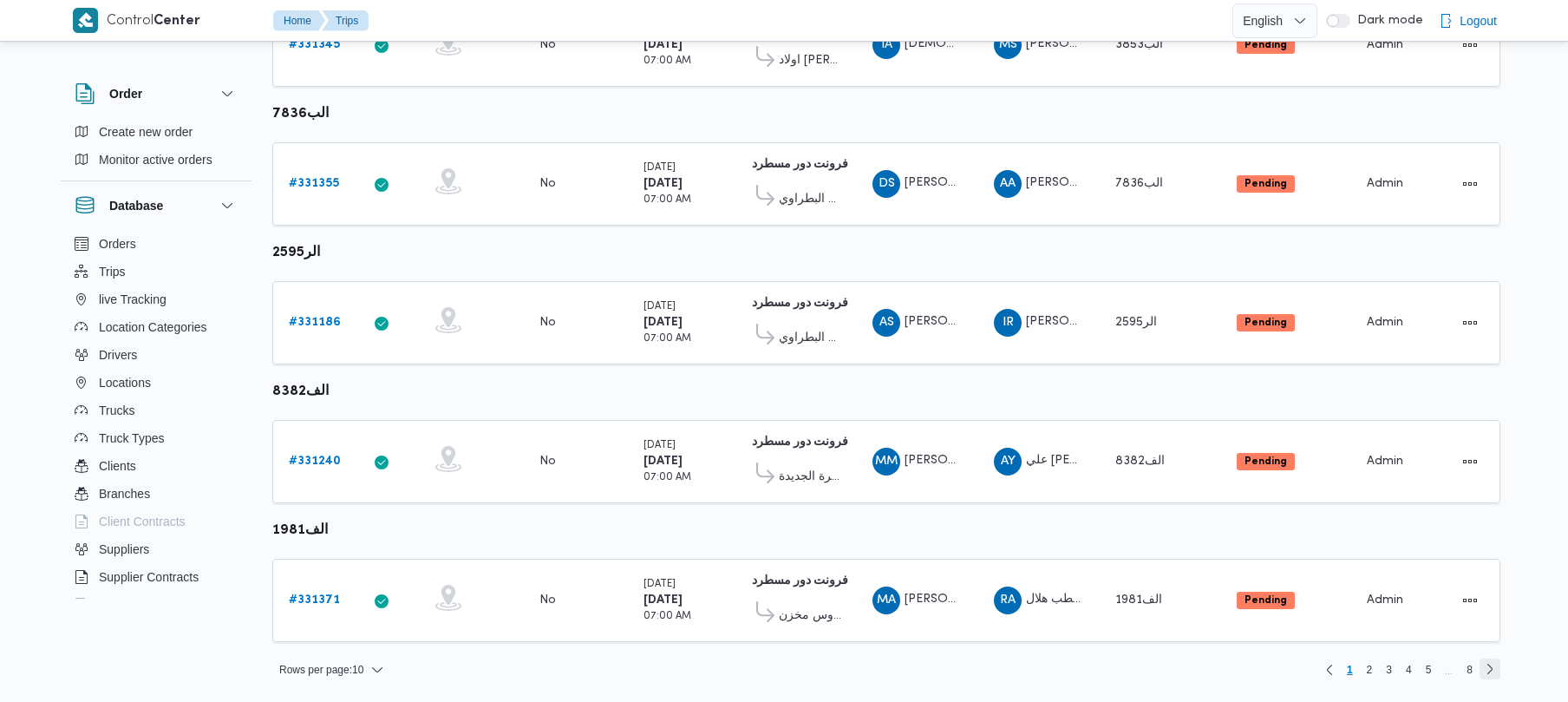
click at [1496, 664] on link "Next page, 2" at bounding box center [1490, 669] width 21 height 21
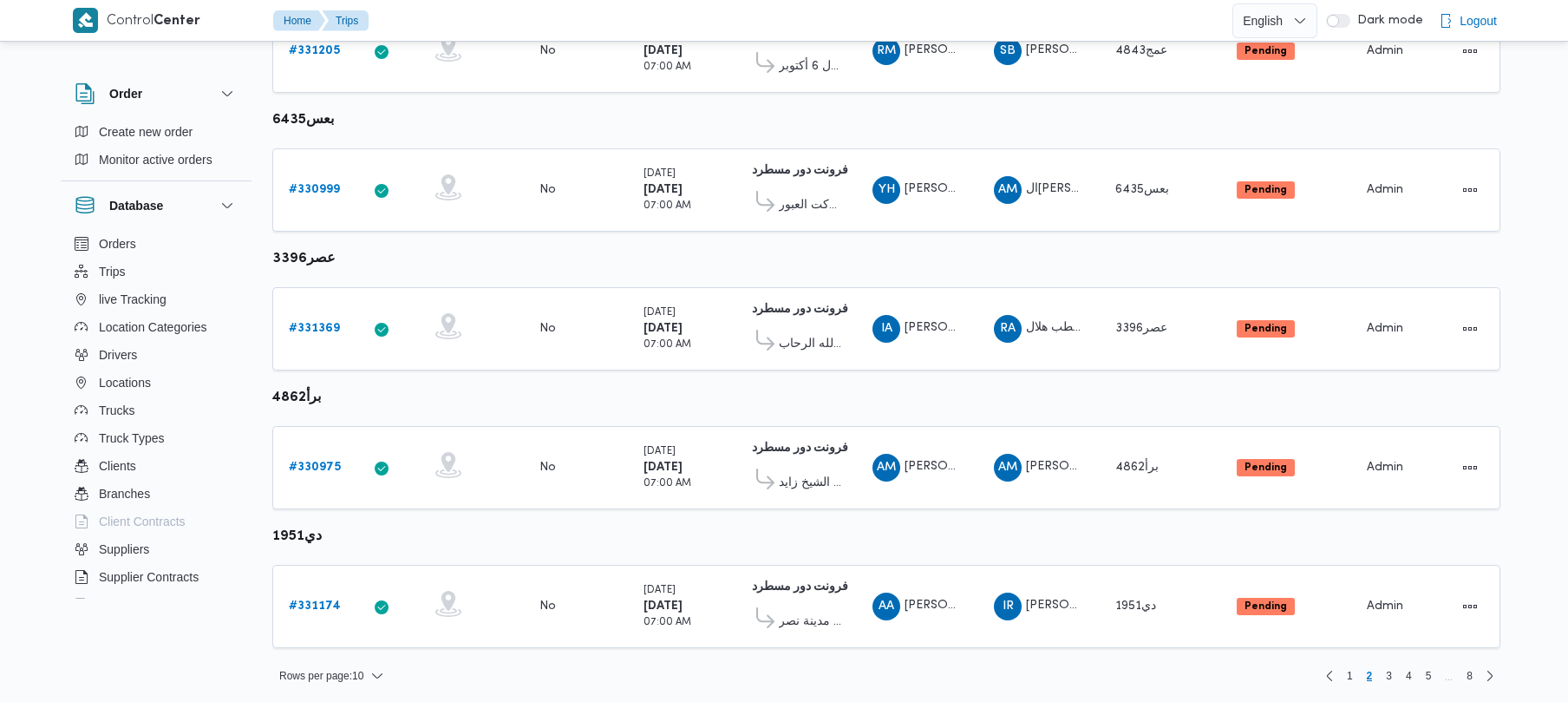
scroll to position [1026, 0]
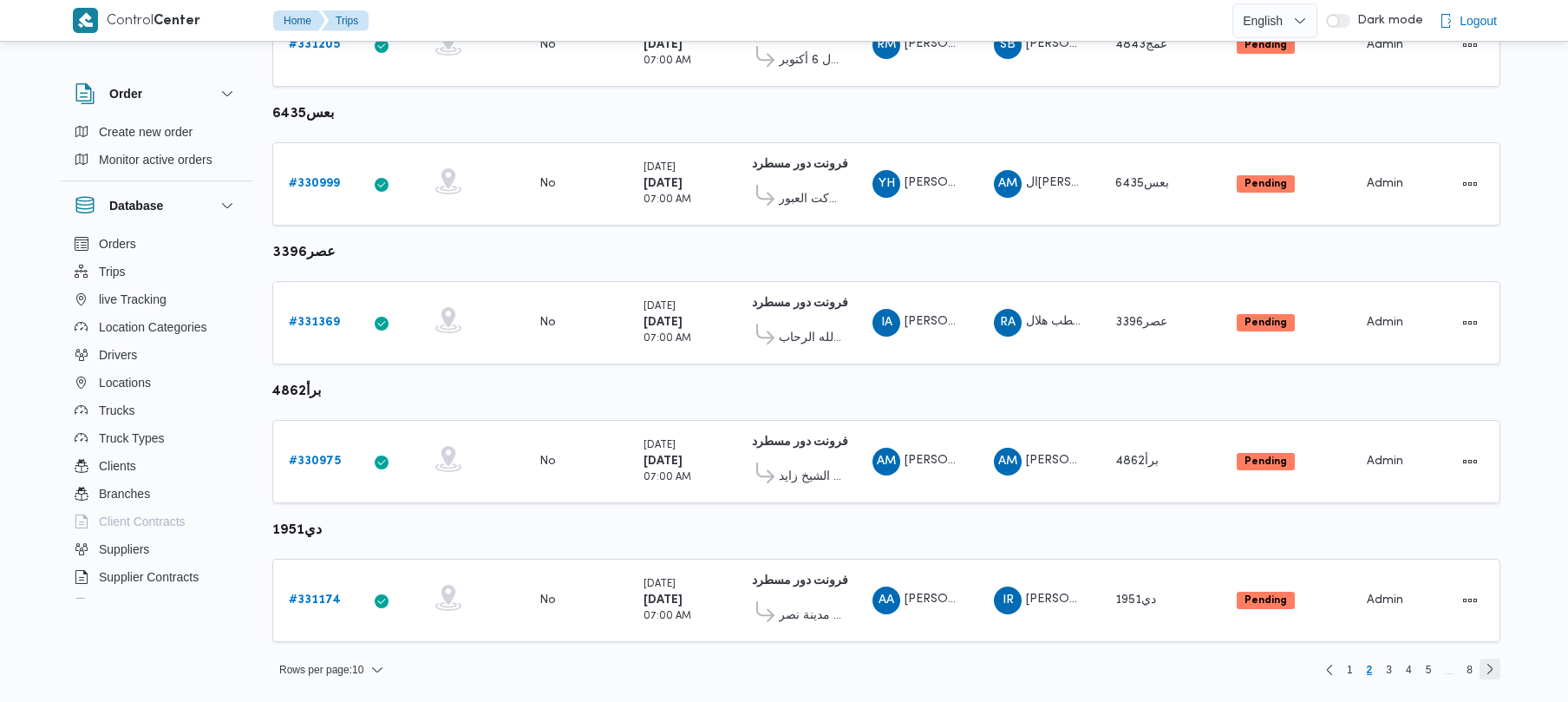
click at [1484, 668] on link "Next page, 3" at bounding box center [1490, 669] width 21 height 21
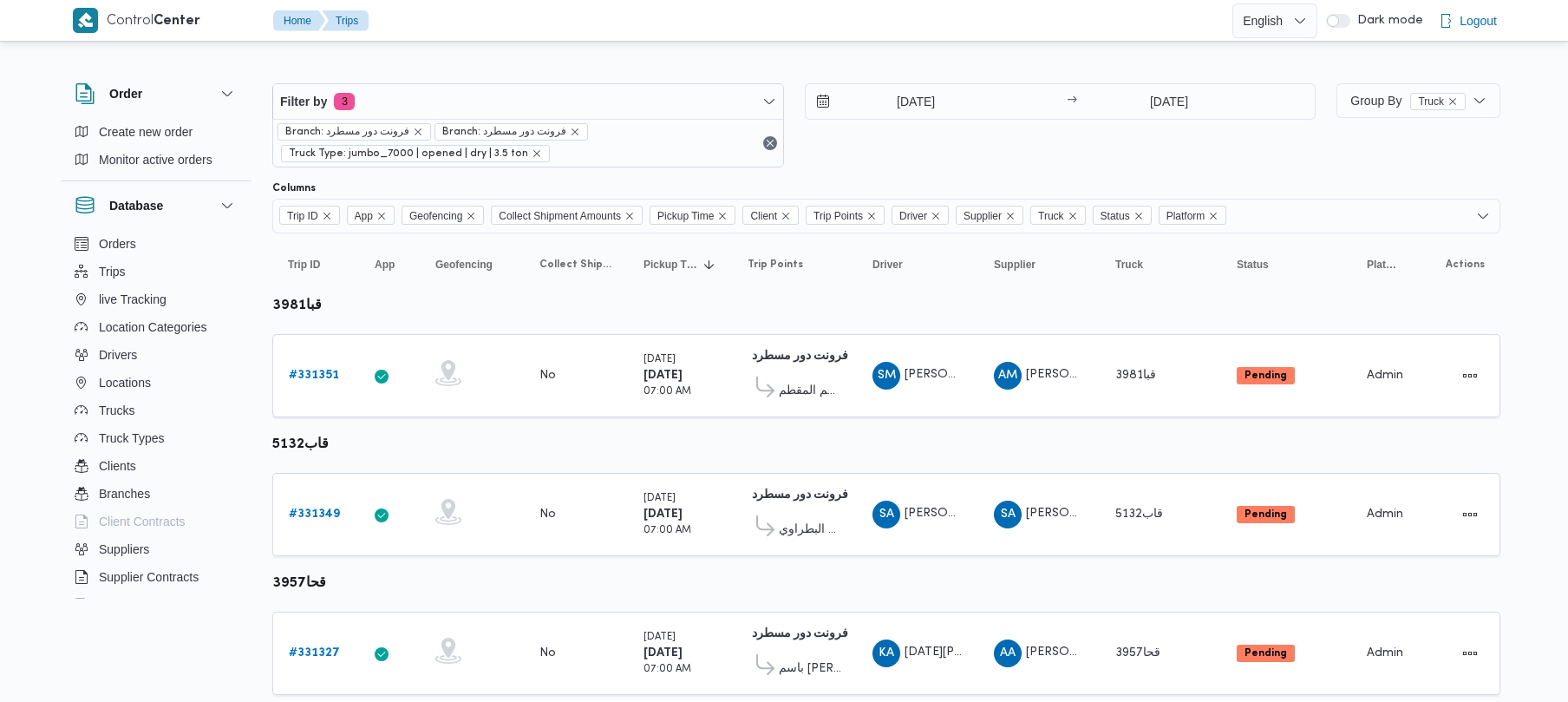
scroll to position [1026, 0]
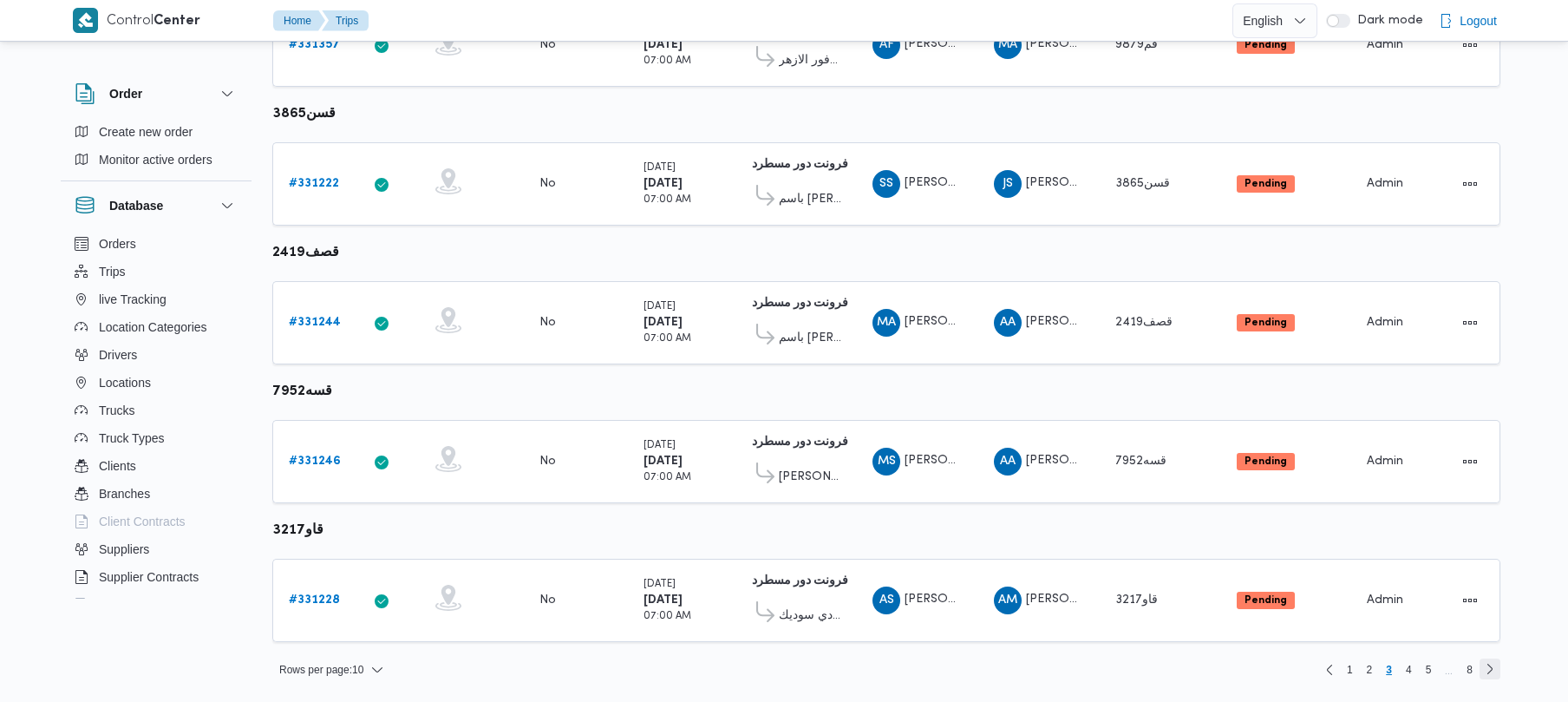
click at [1482, 664] on link "Next page, 4" at bounding box center [1490, 669] width 21 height 21
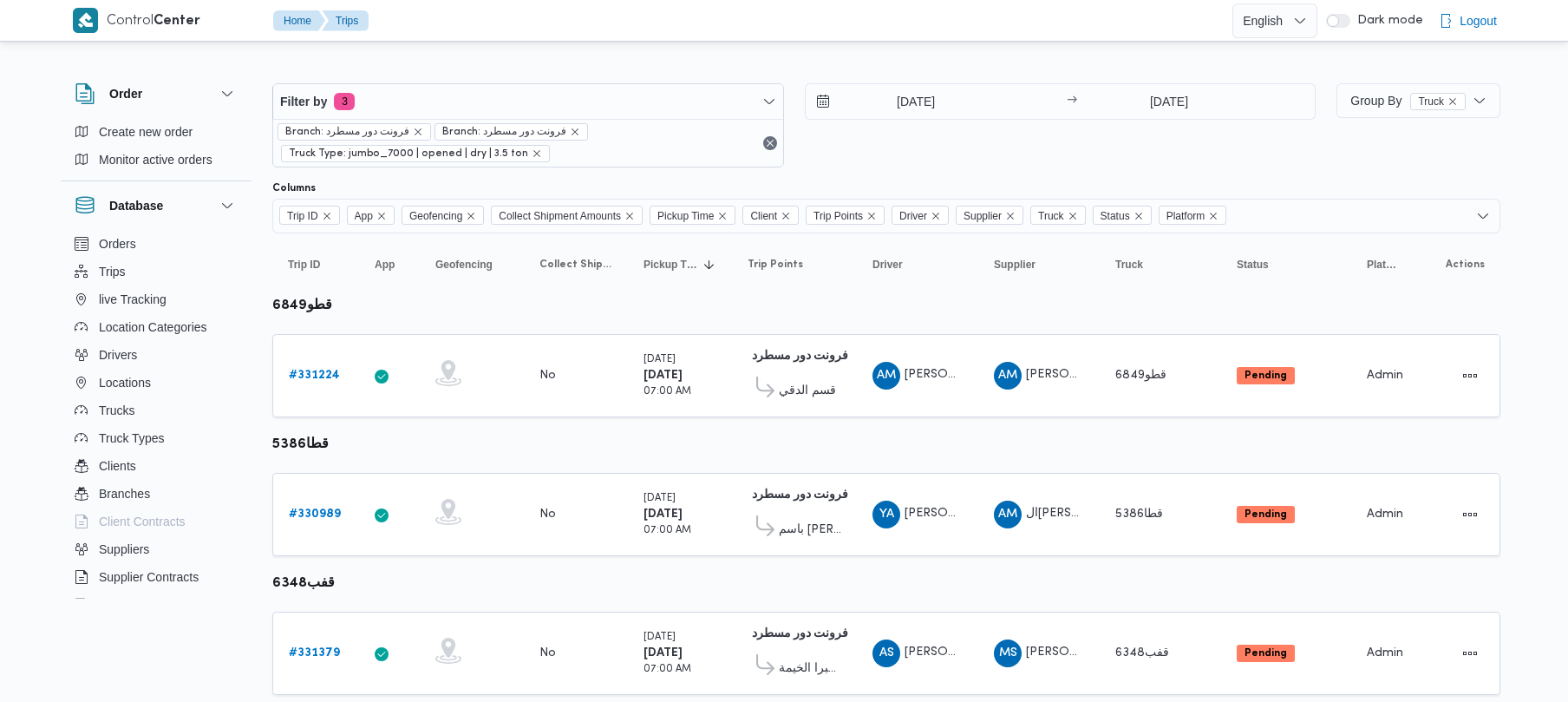
scroll to position [1026, 0]
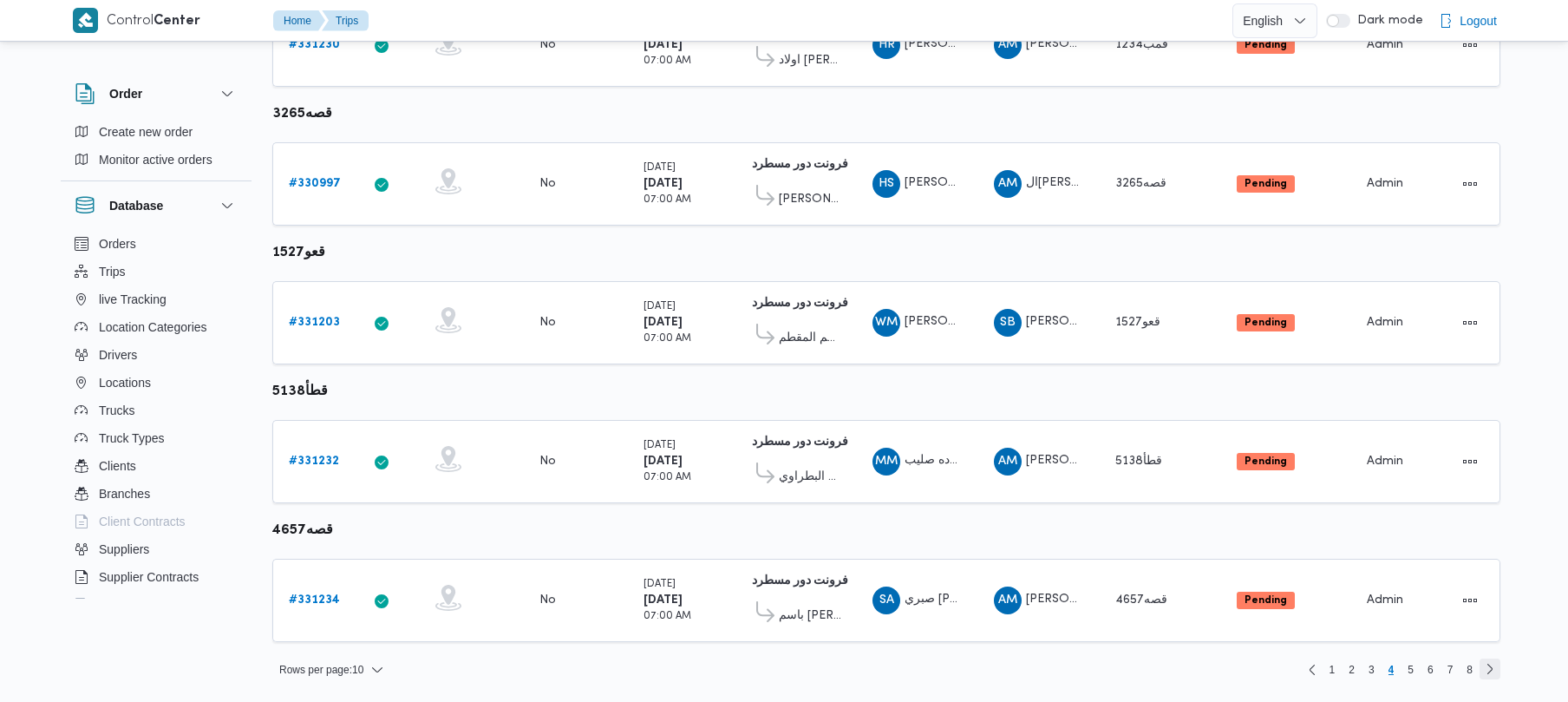
click at [1497, 676] on link "Next page, 5" at bounding box center [1490, 669] width 21 height 21
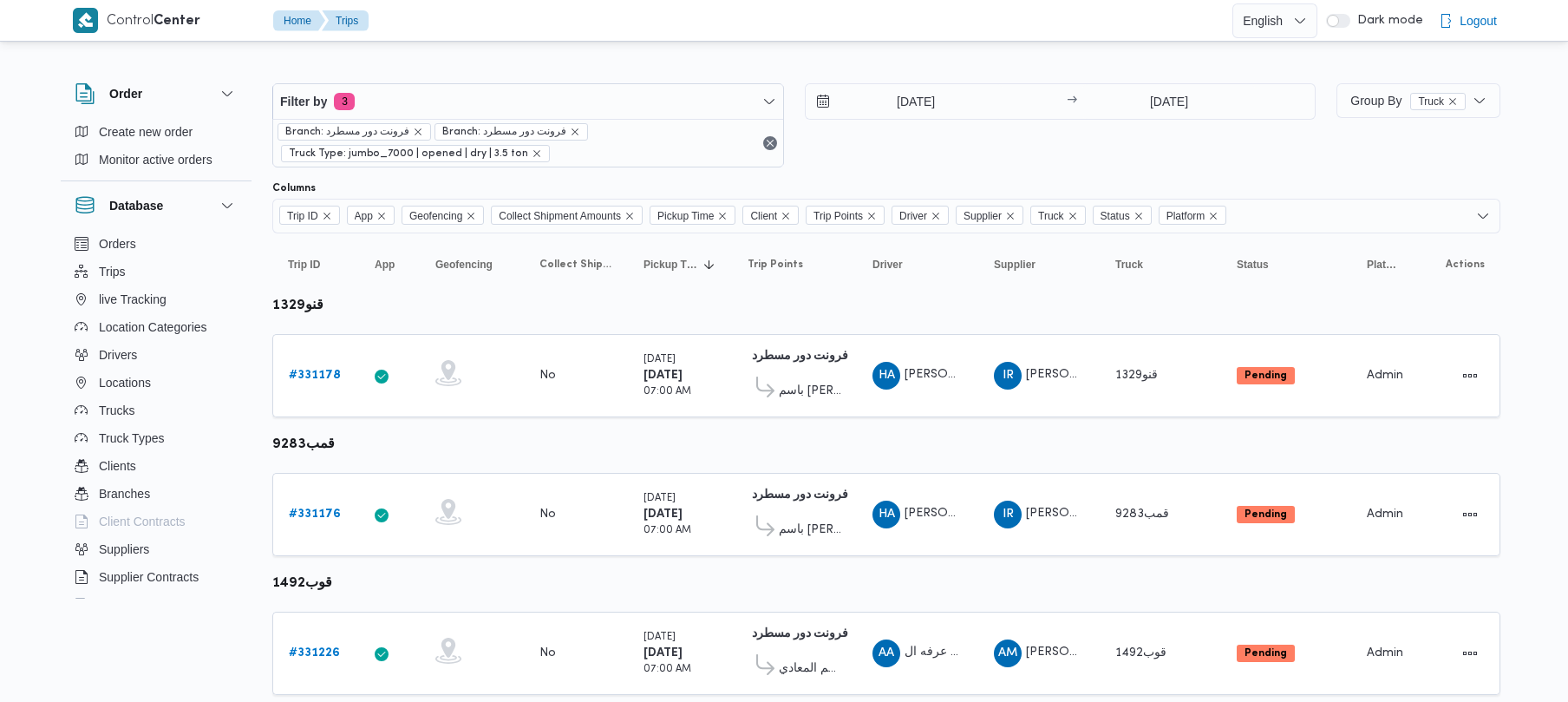
scroll to position [1026, 0]
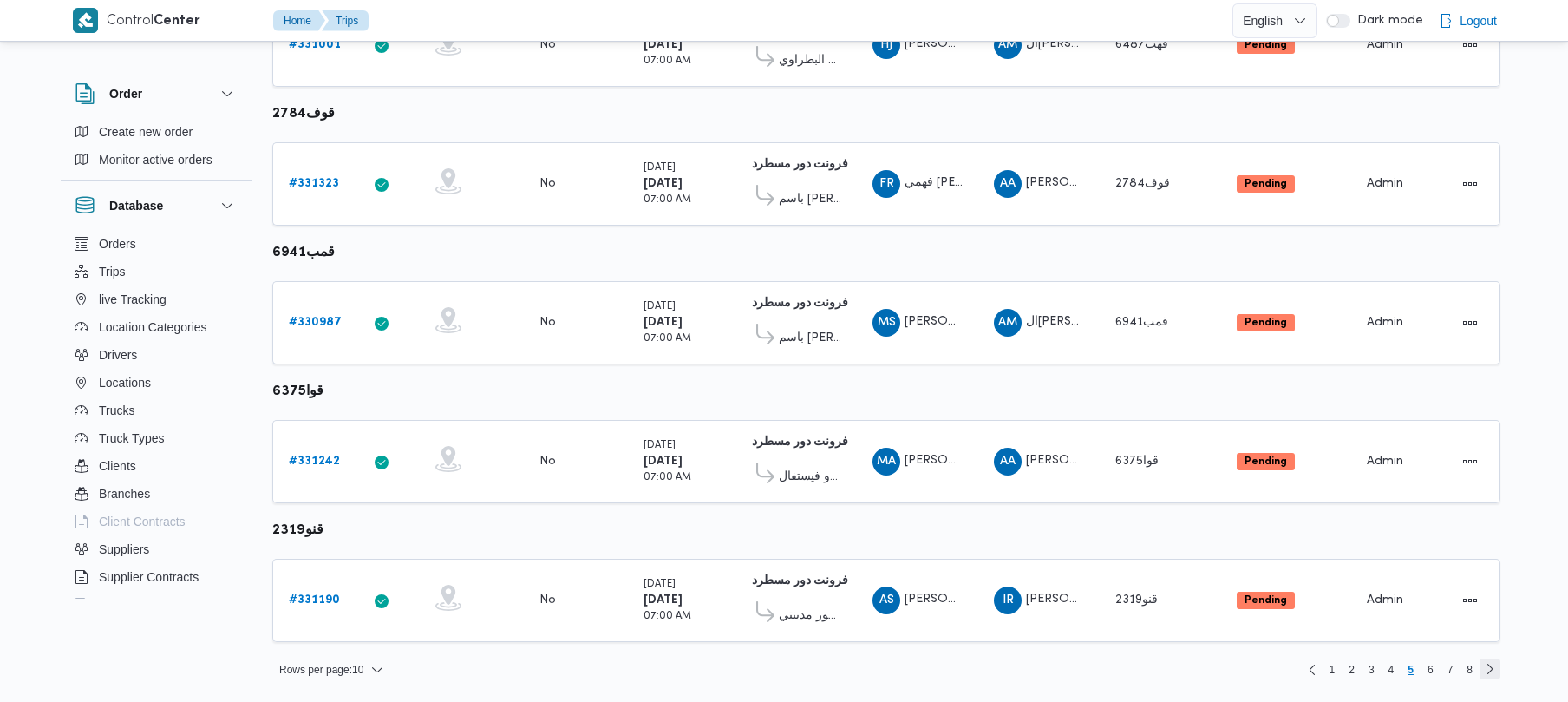
click at [1482, 671] on link "Next page, 6" at bounding box center [1490, 669] width 21 height 21
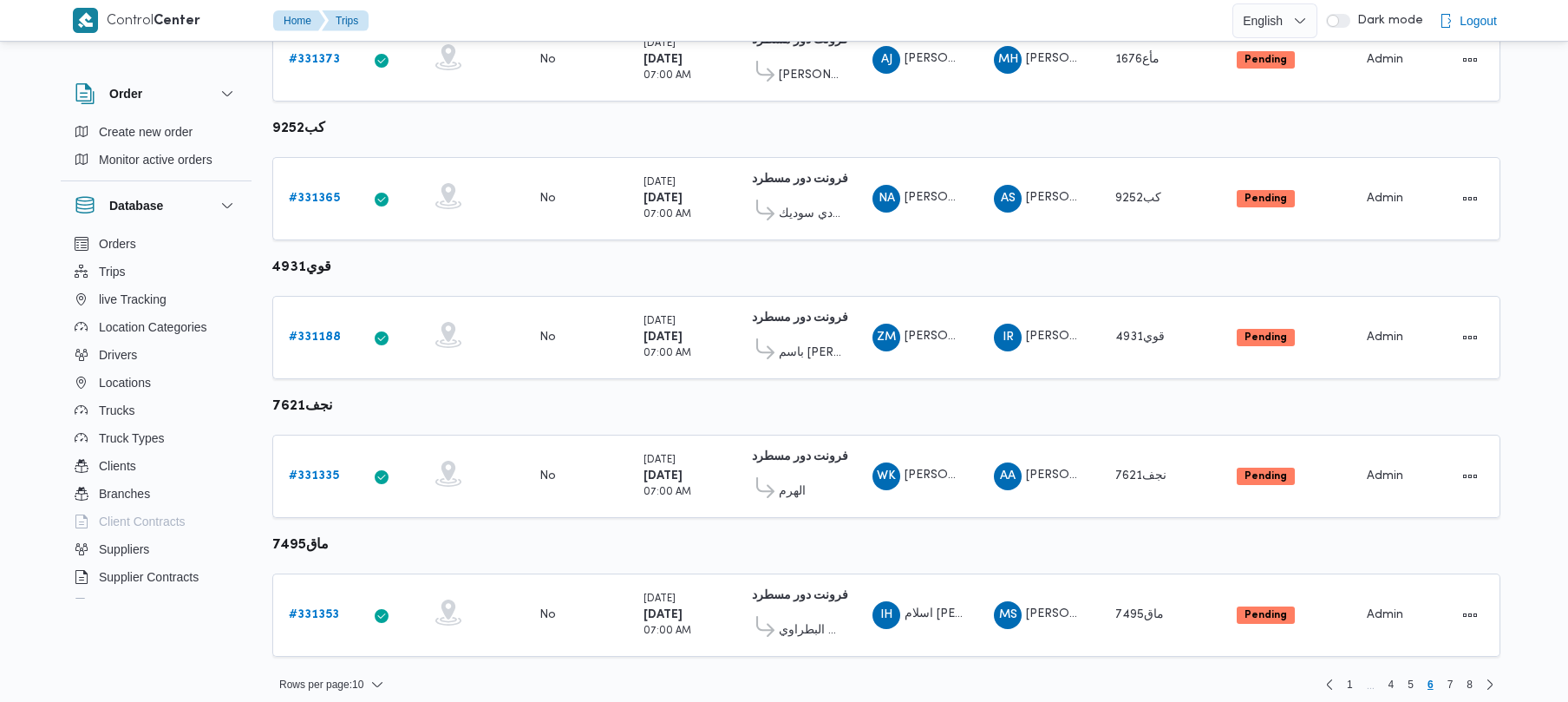
scroll to position [1026, 0]
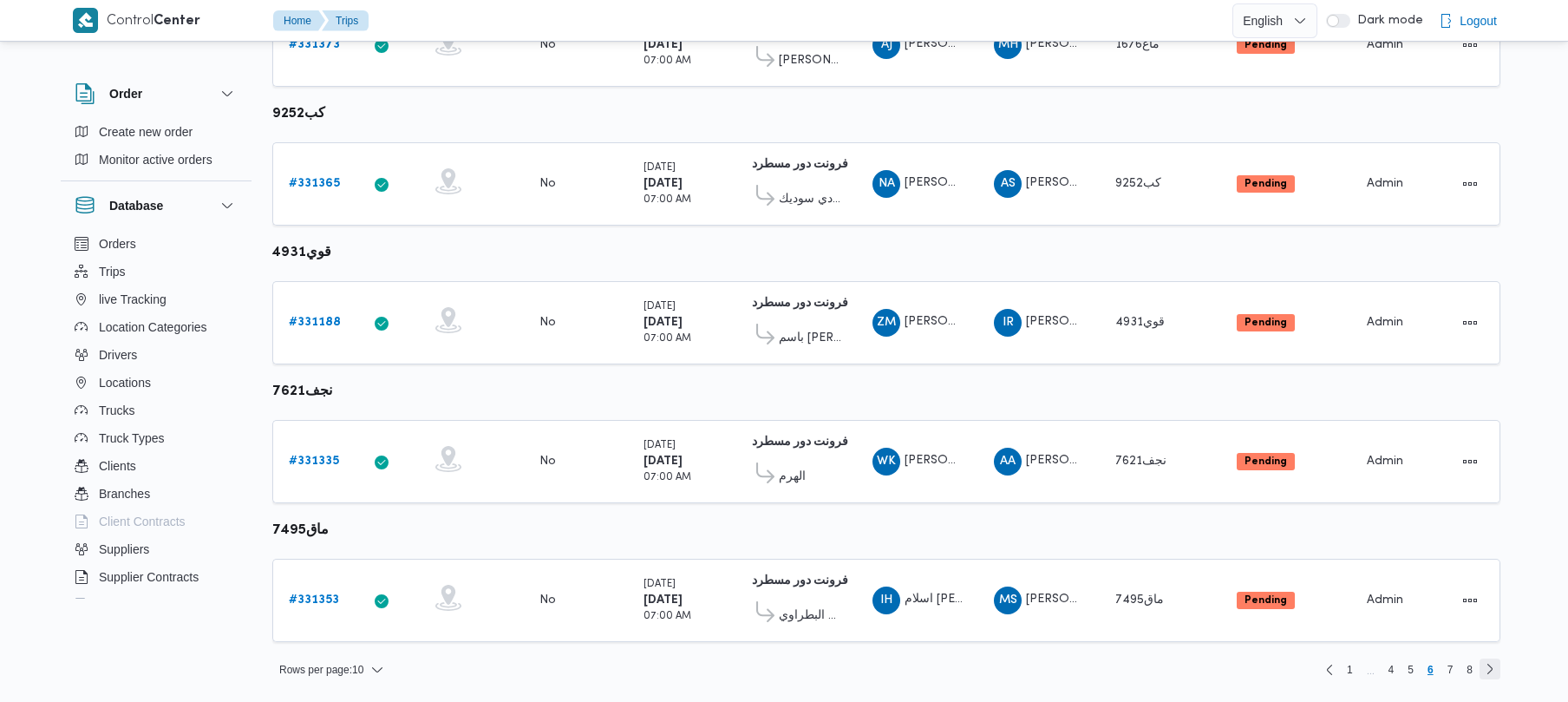
click at [1485, 668] on link "Next page, 7" at bounding box center [1490, 669] width 21 height 21
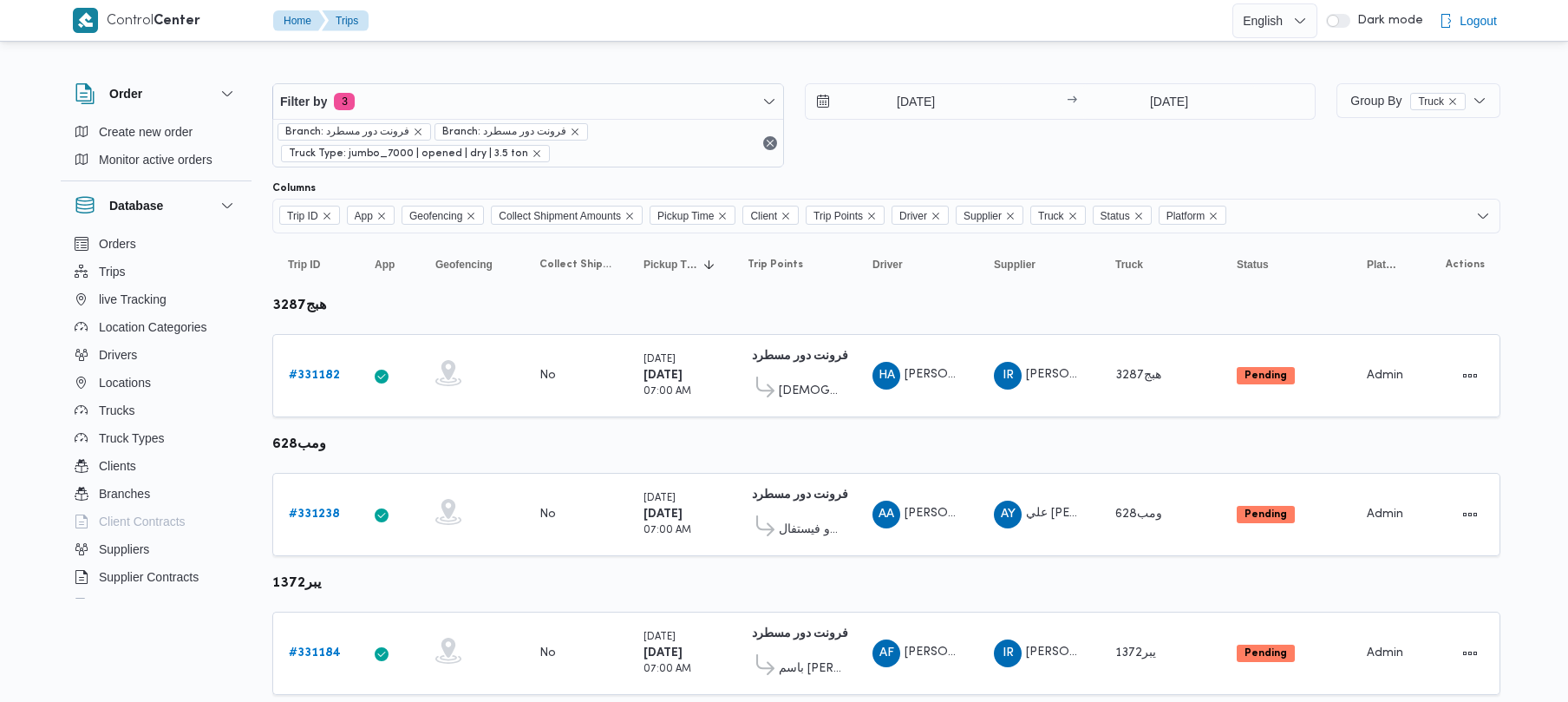
scroll to position [1026, 0]
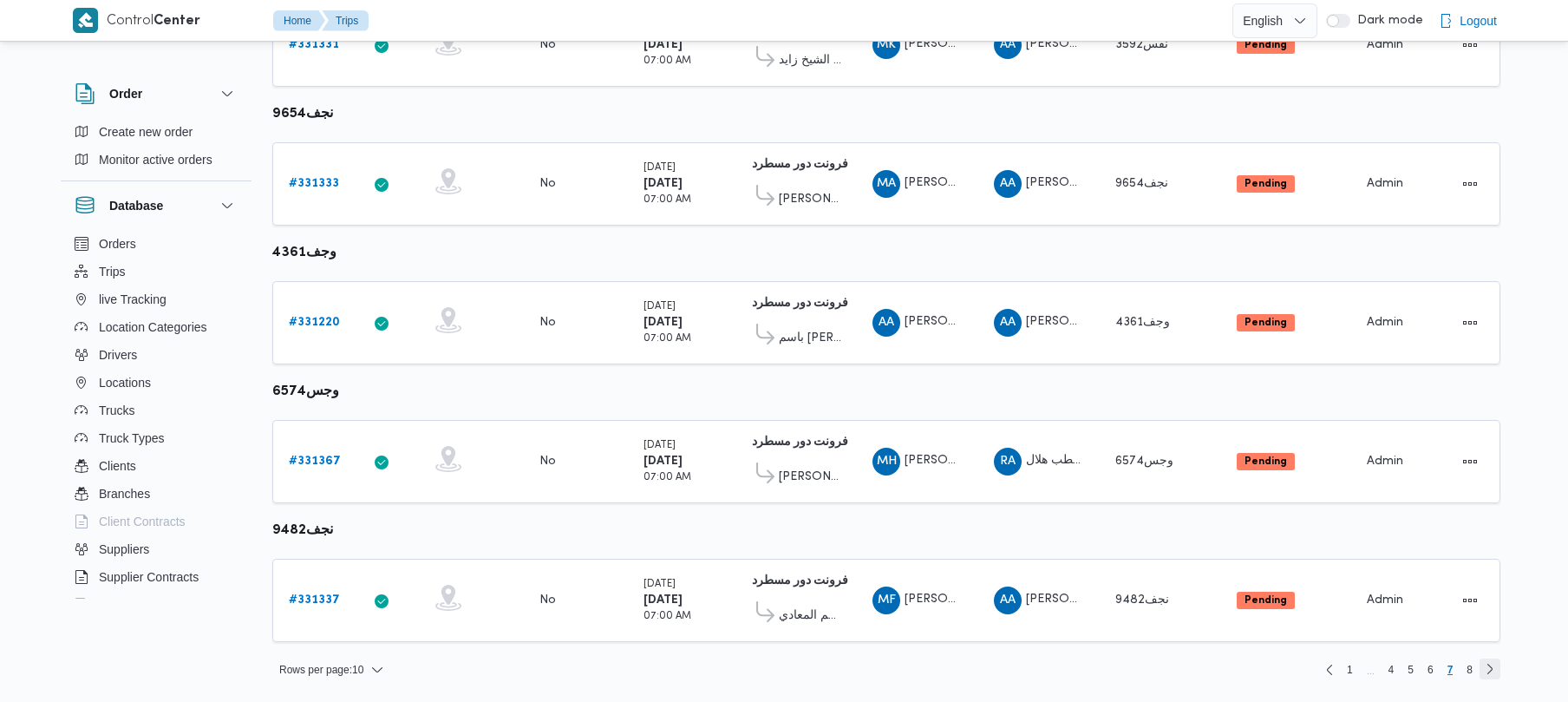
click at [1494, 667] on link "Next page, 8" at bounding box center [1490, 669] width 21 height 21
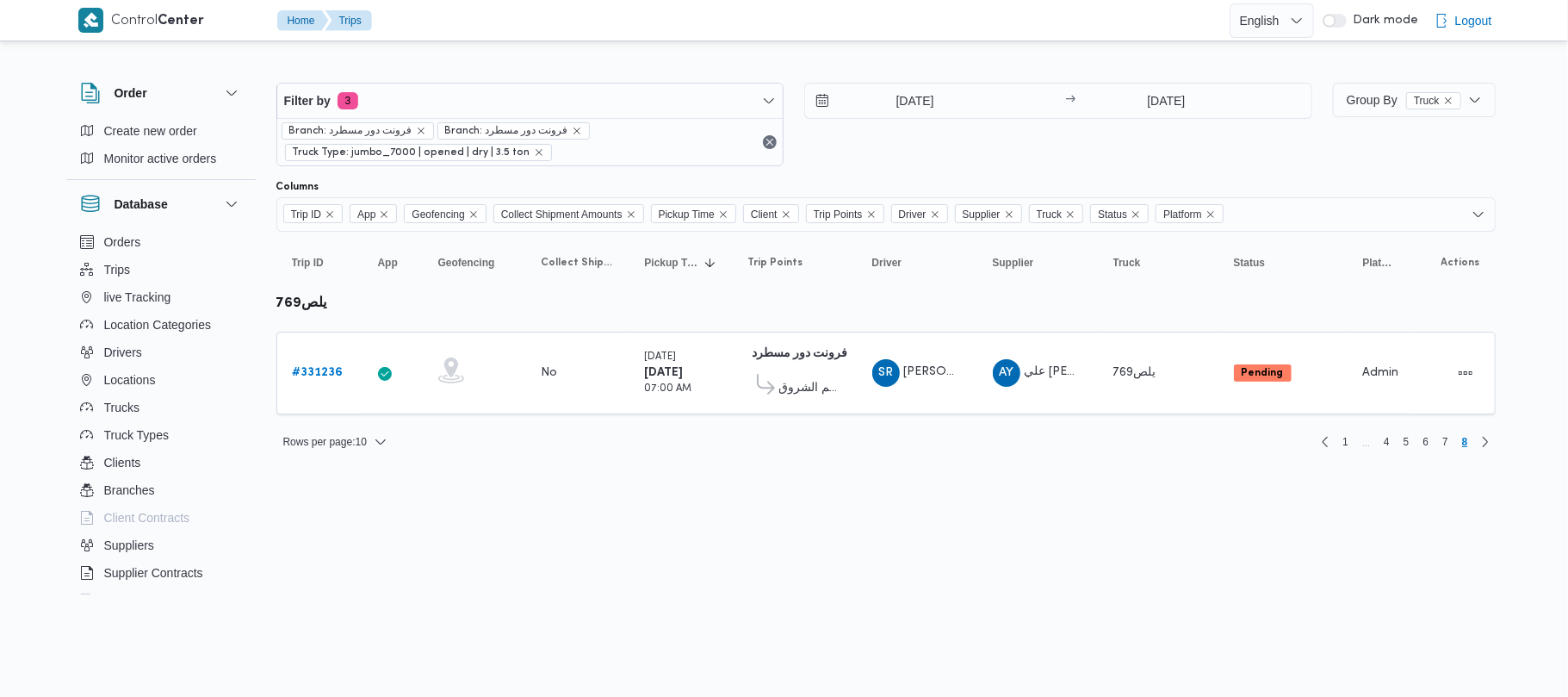
click at [586, 550] on html "Control Center Home Trips English عربي Dark mode Logout Order Create new order …" at bounding box center [784, 348] width 1568 height 697
click at [472, 111] on span "Filter by 3" at bounding box center [531, 100] width 506 height 35
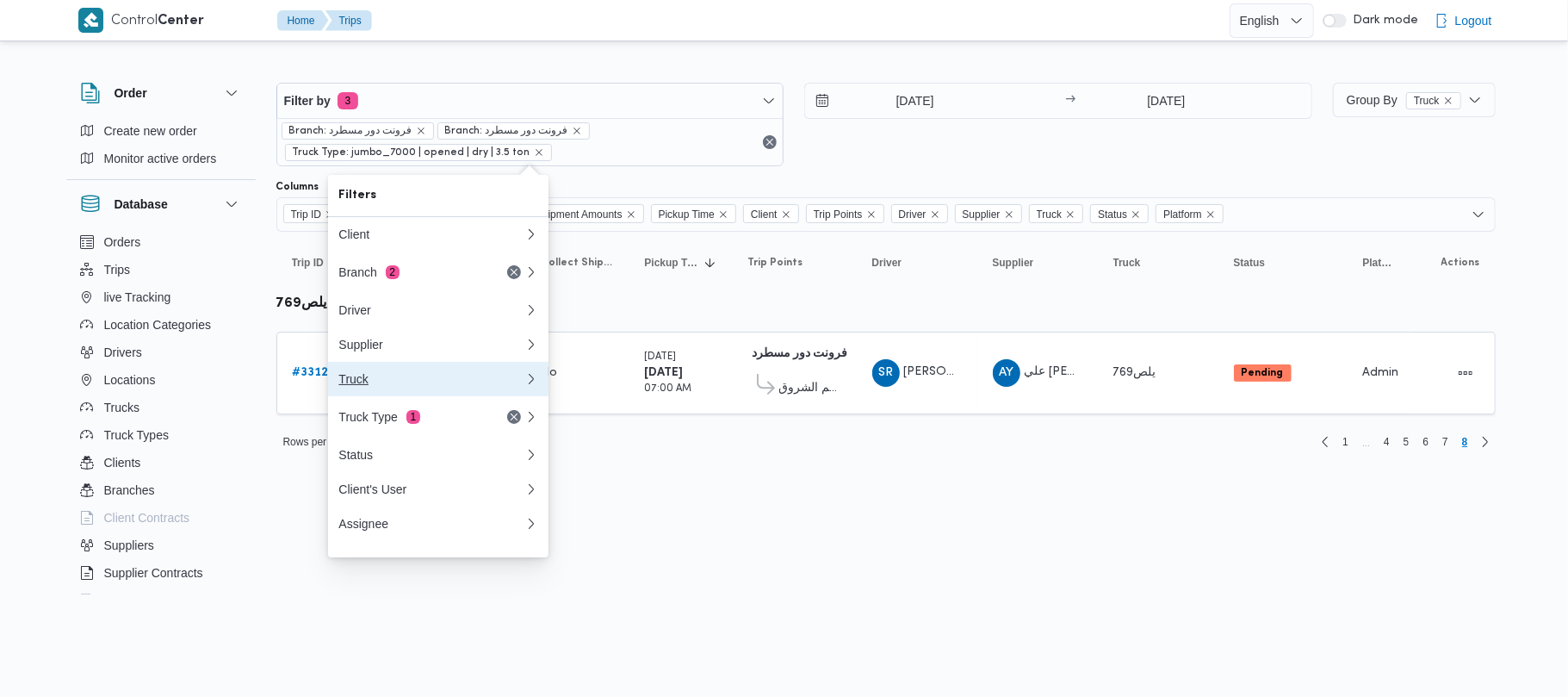
click at [451, 385] on div "Truck" at bounding box center [432, 378] width 186 height 14
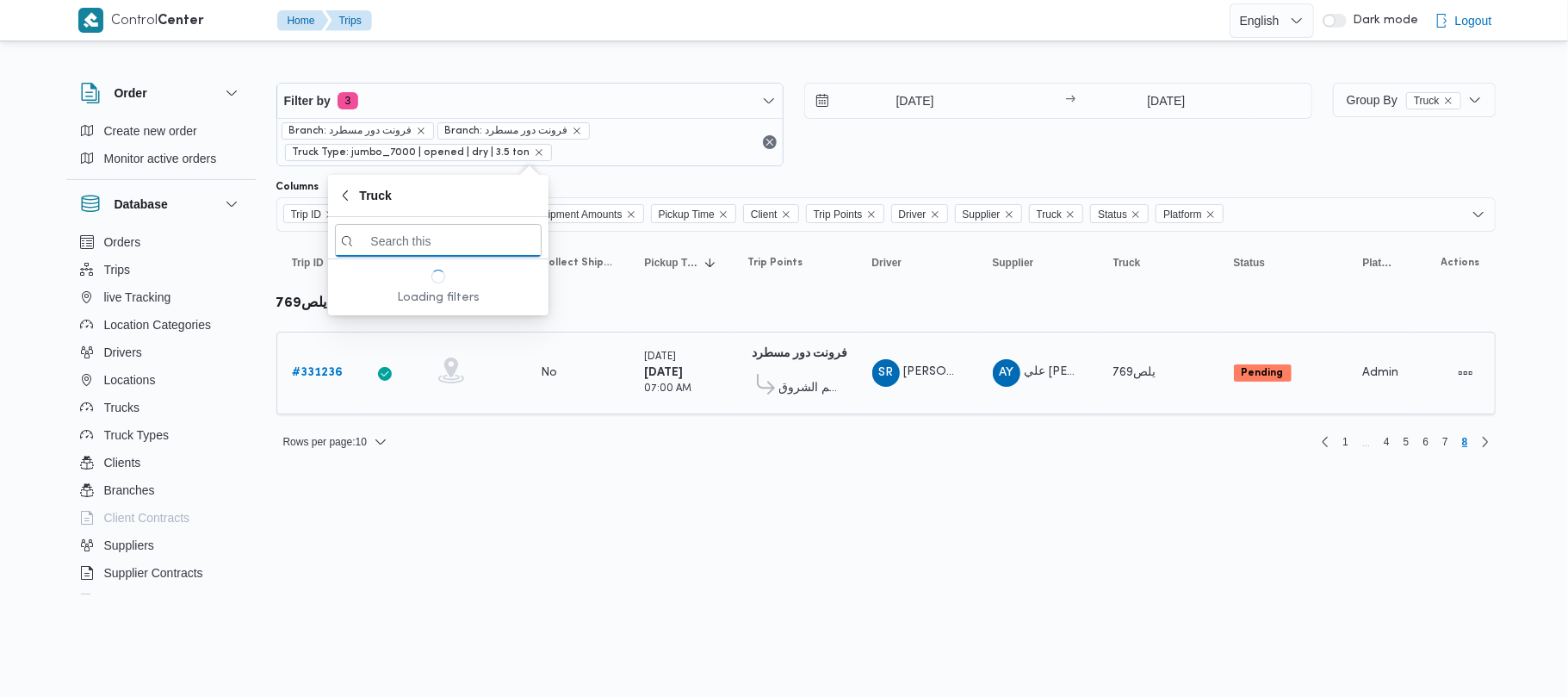
paste input "8418"
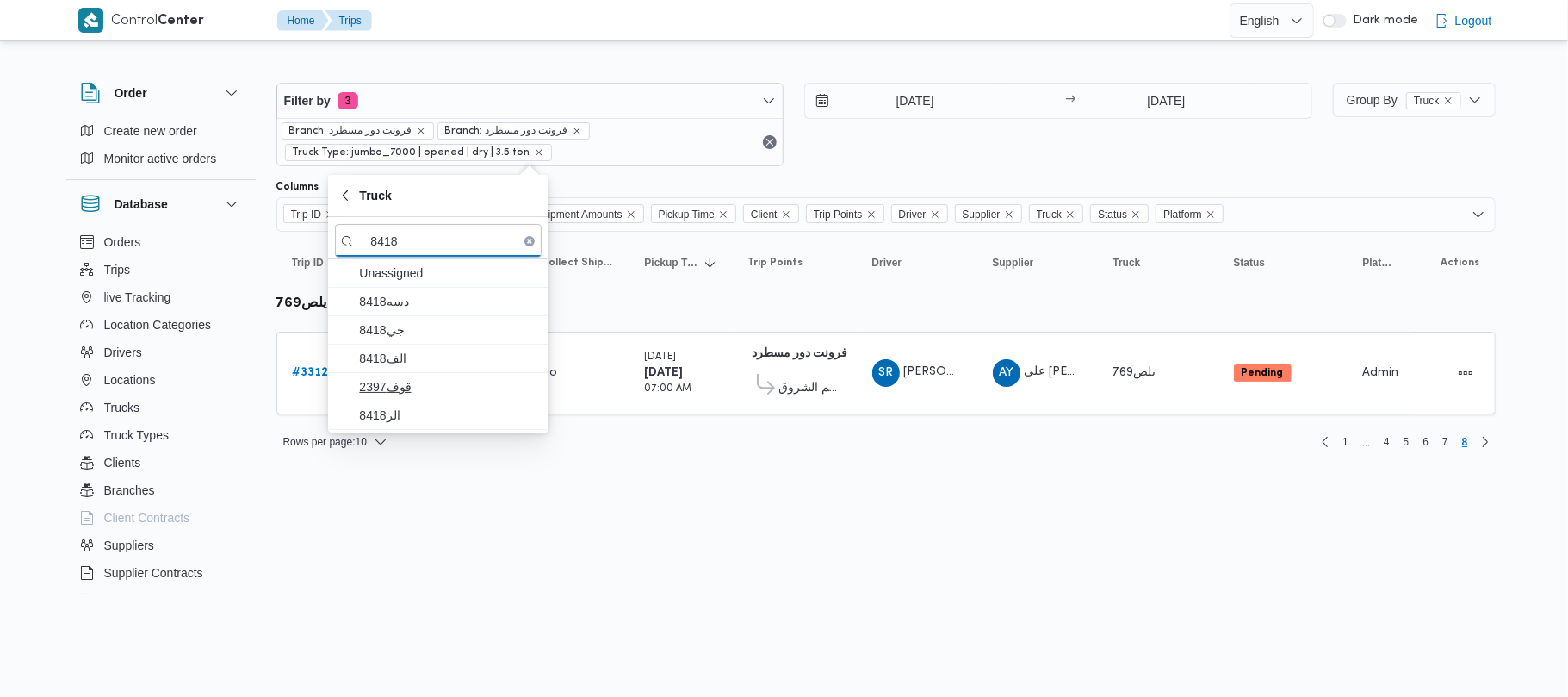
type input "8418"
click at [438, 374] on span "قوف2397" at bounding box center [438, 386] width 206 height 27
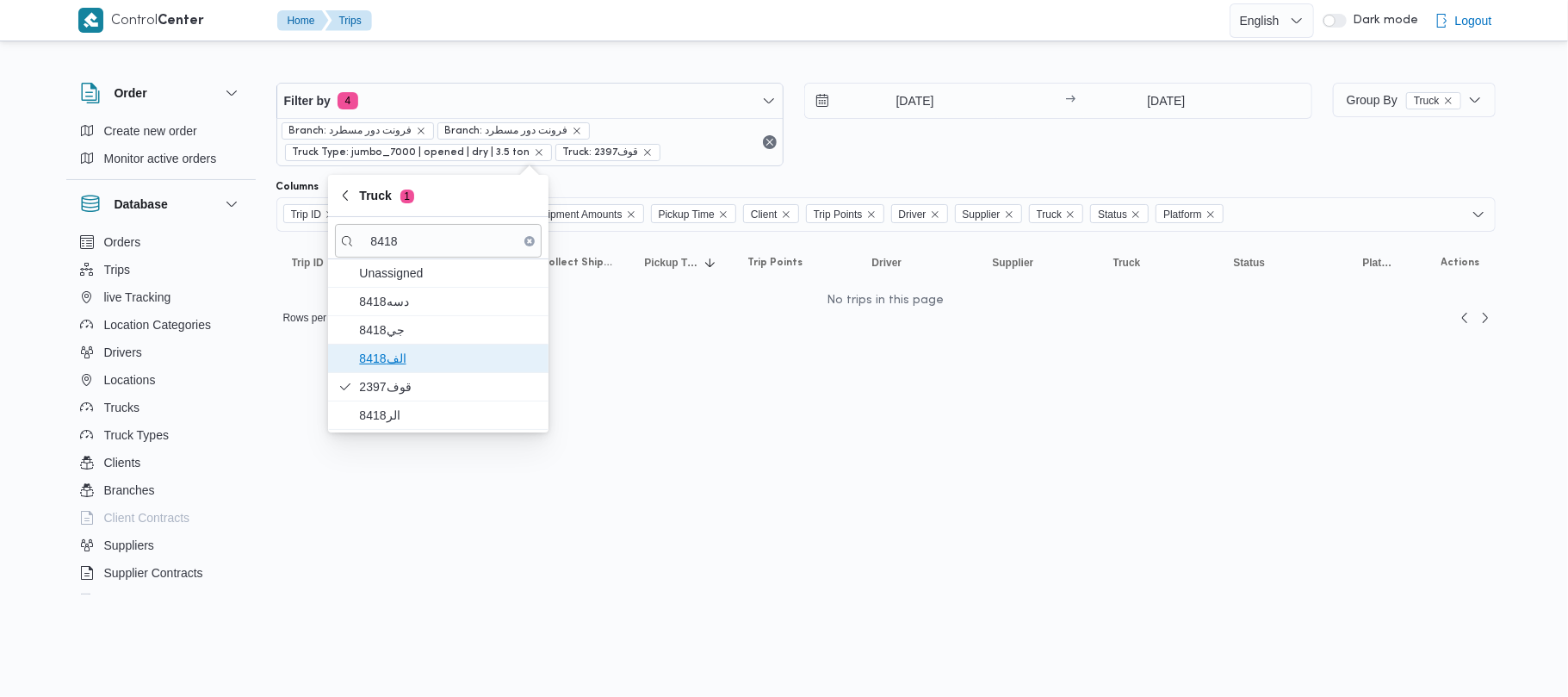
click at [410, 356] on span "الف8418" at bounding box center [448, 358] width 179 height 21
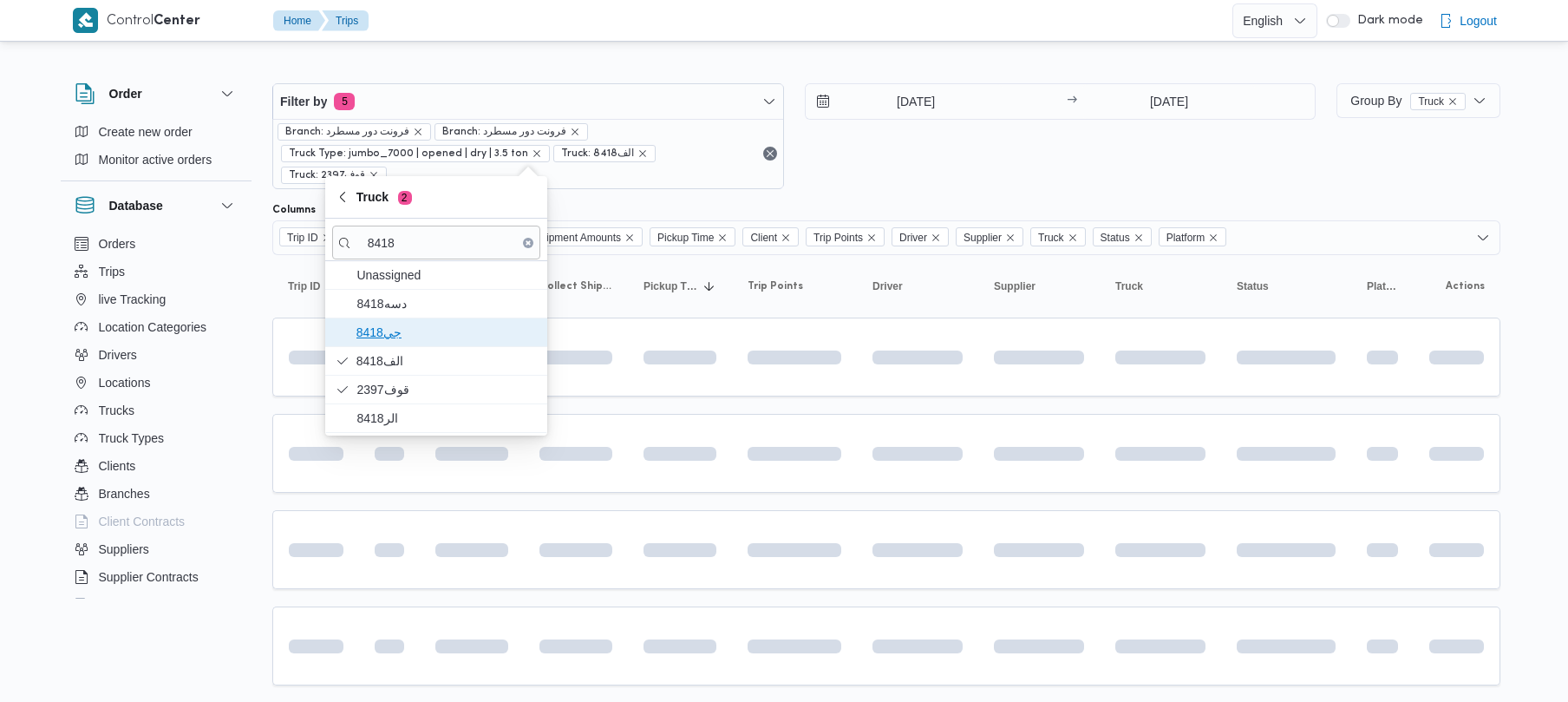
click at [403, 338] on span "جي8418" at bounding box center [447, 332] width 180 height 21
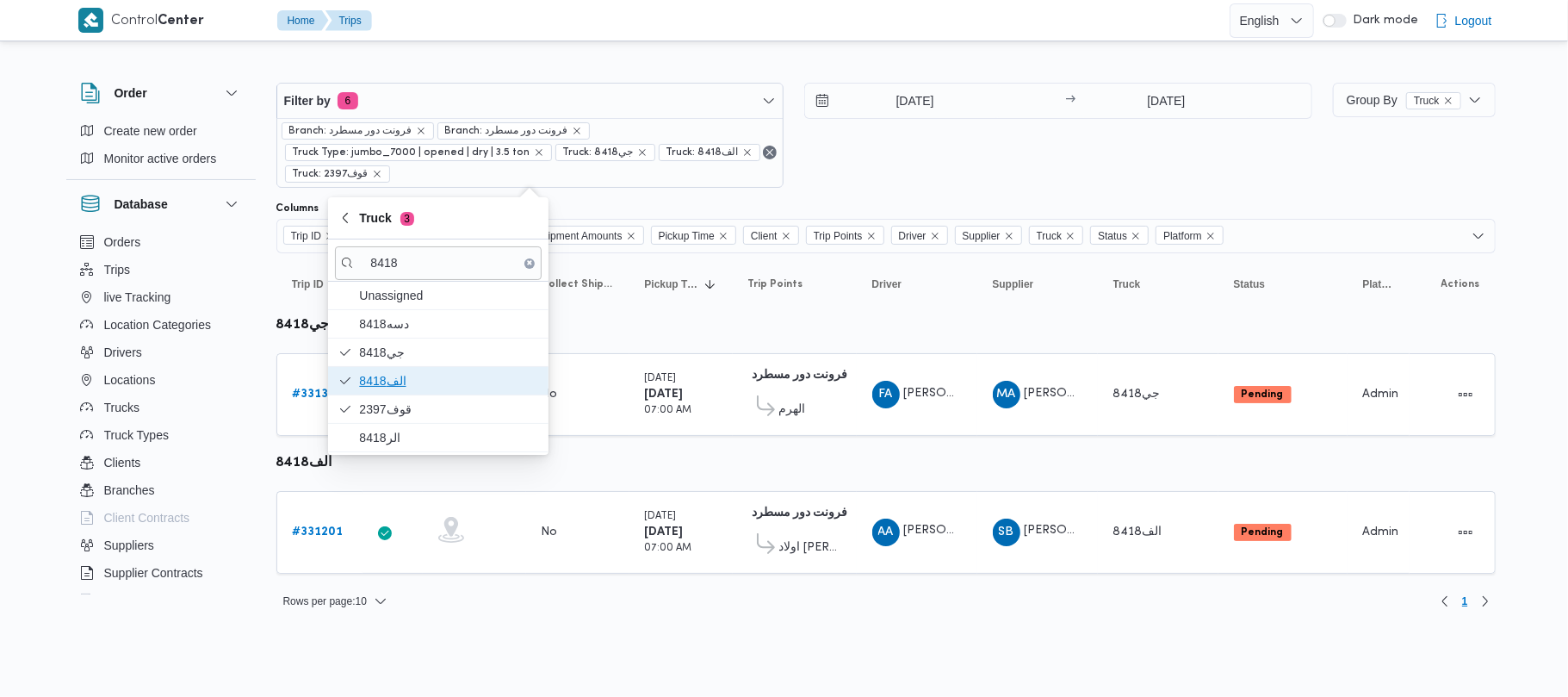
click at [407, 377] on span "الف8418" at bounding box center [448, 380] width 179 height 21
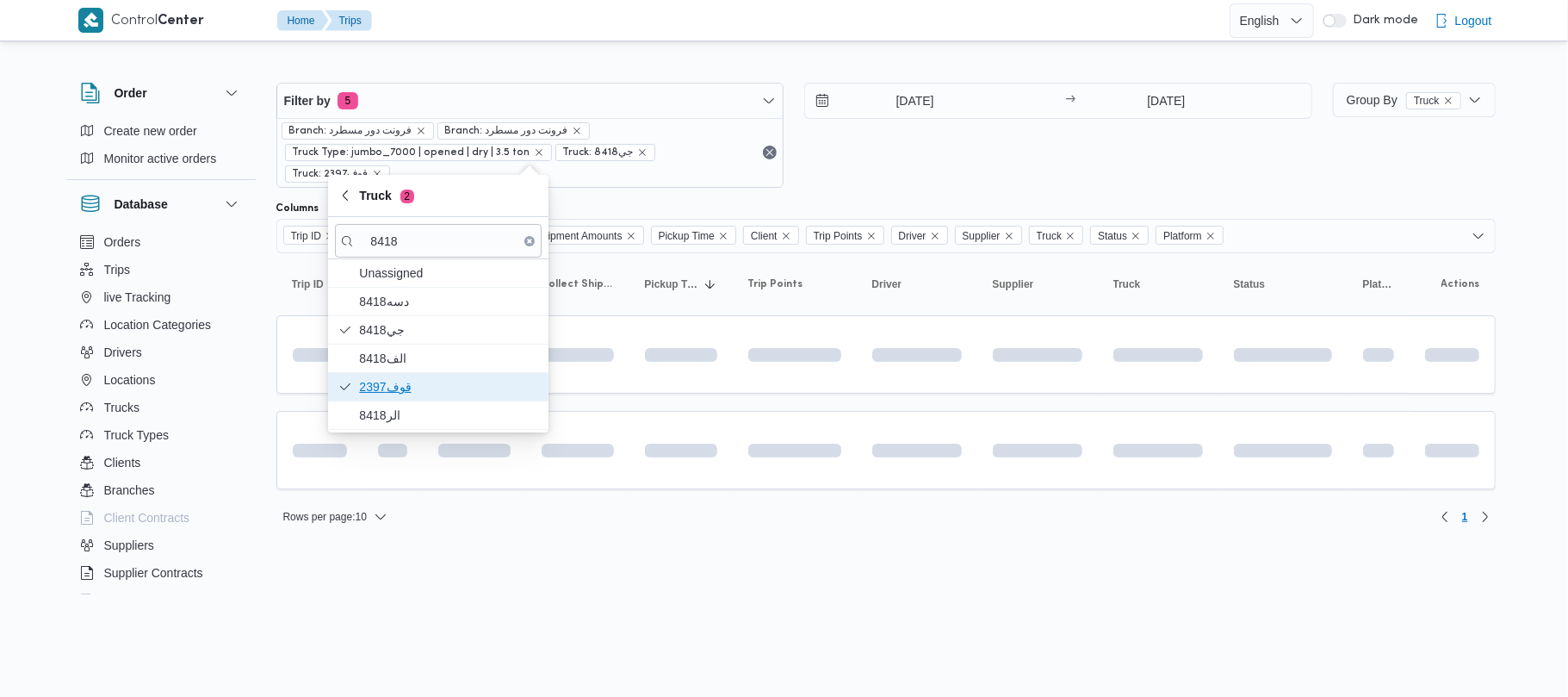
click at [400, 397] on span "قوف2397" at bounding box center [448, 386] width 179 height 21
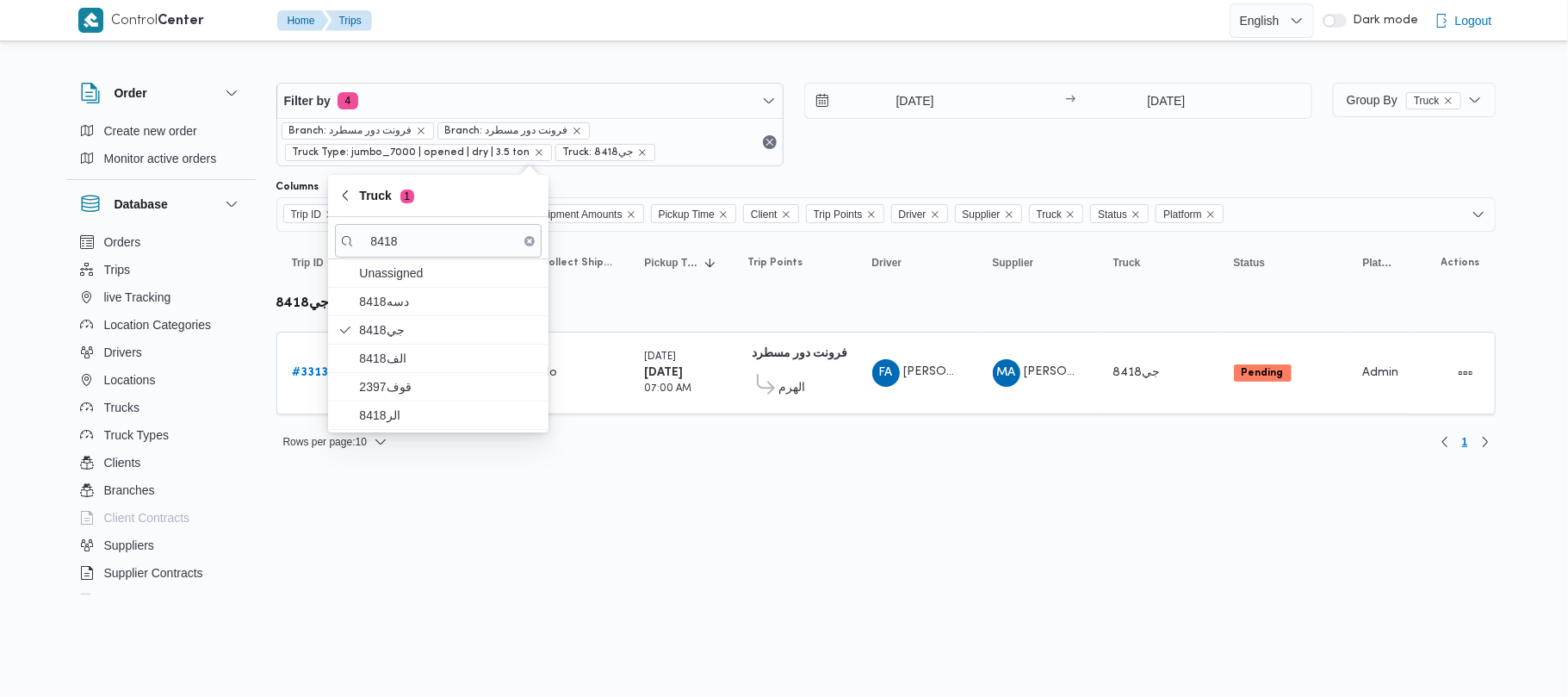
click at [943, 185] on div "Columns" at bounding box center [886, 186] width 1219 height 14
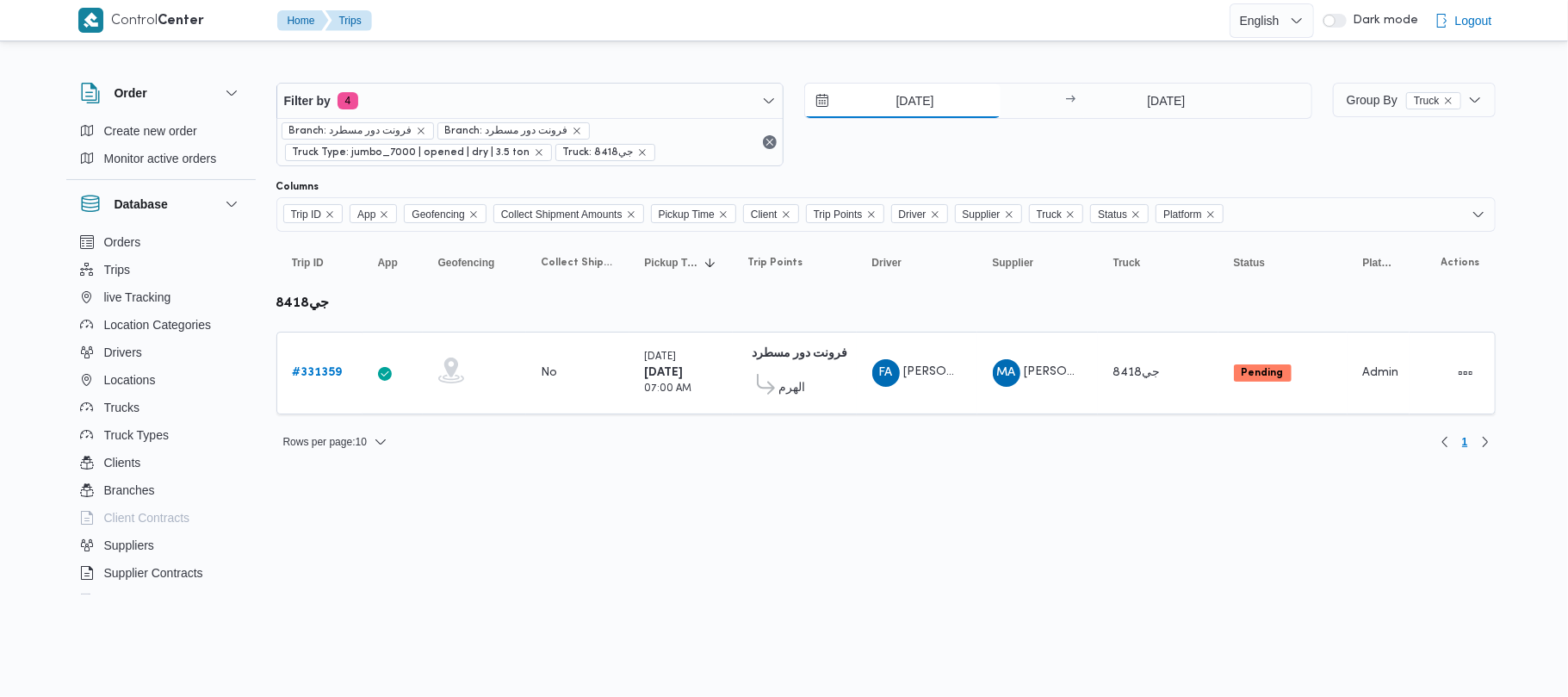
click at [904, 95] on input "[DATE]" at bounding box center [903, 100] width 195 height 35
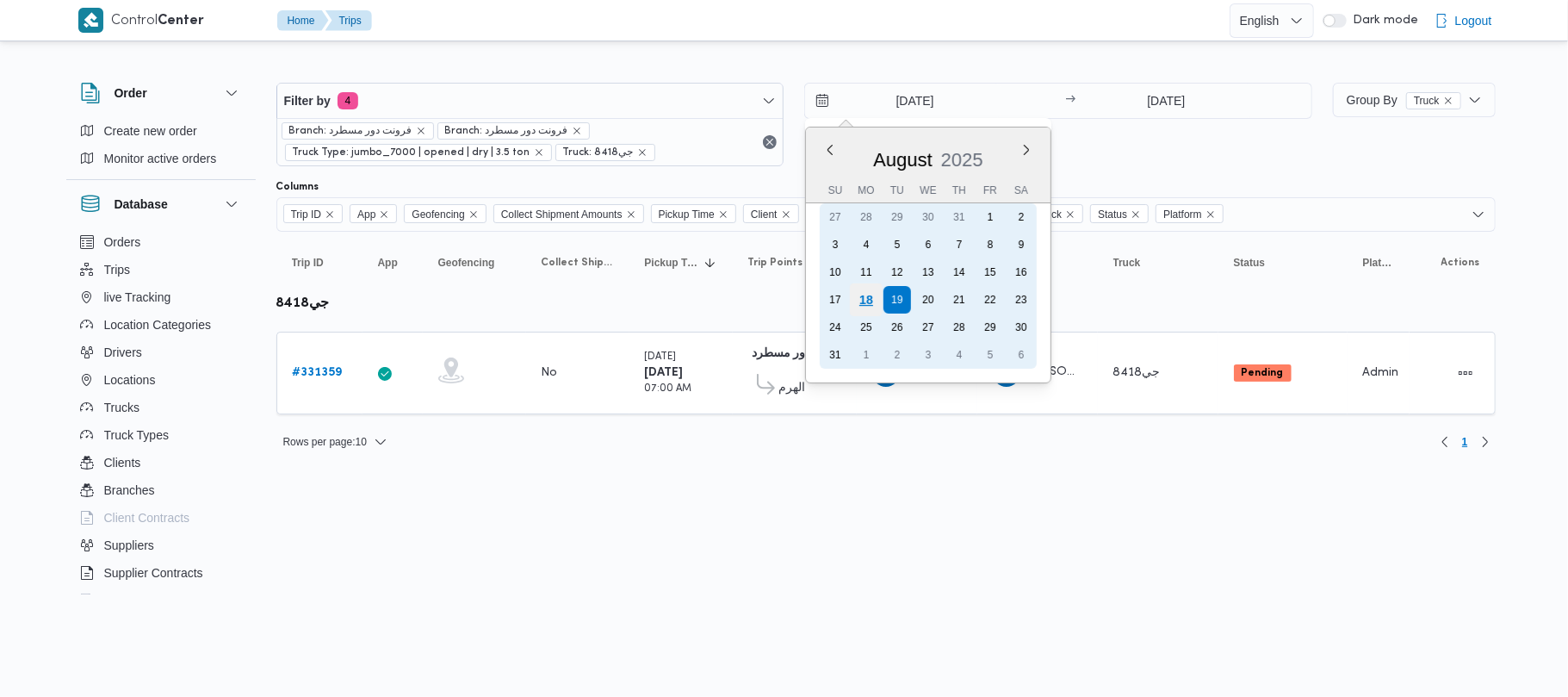
click at [876, 303] on div "18" at bounding box center [867, 300] width 33 height 33
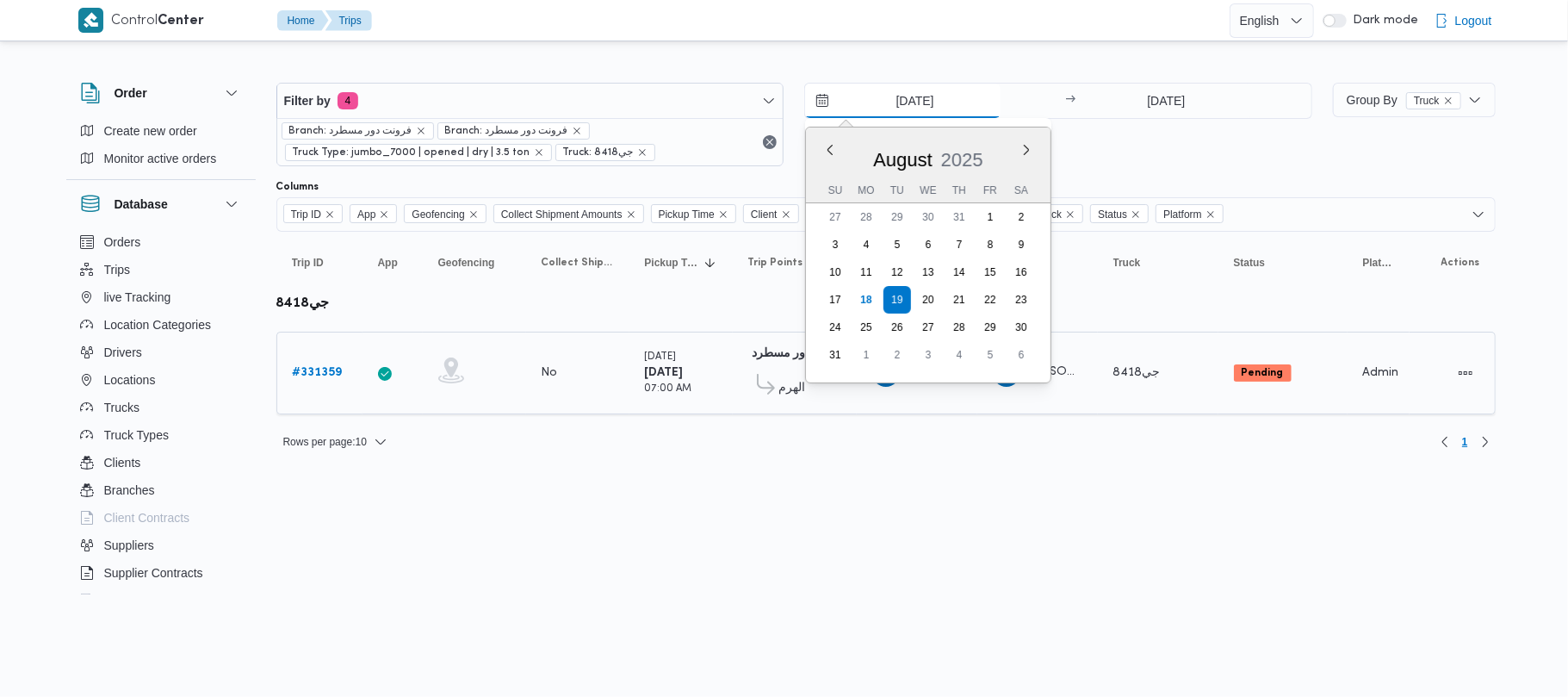
type input "[DATE]"
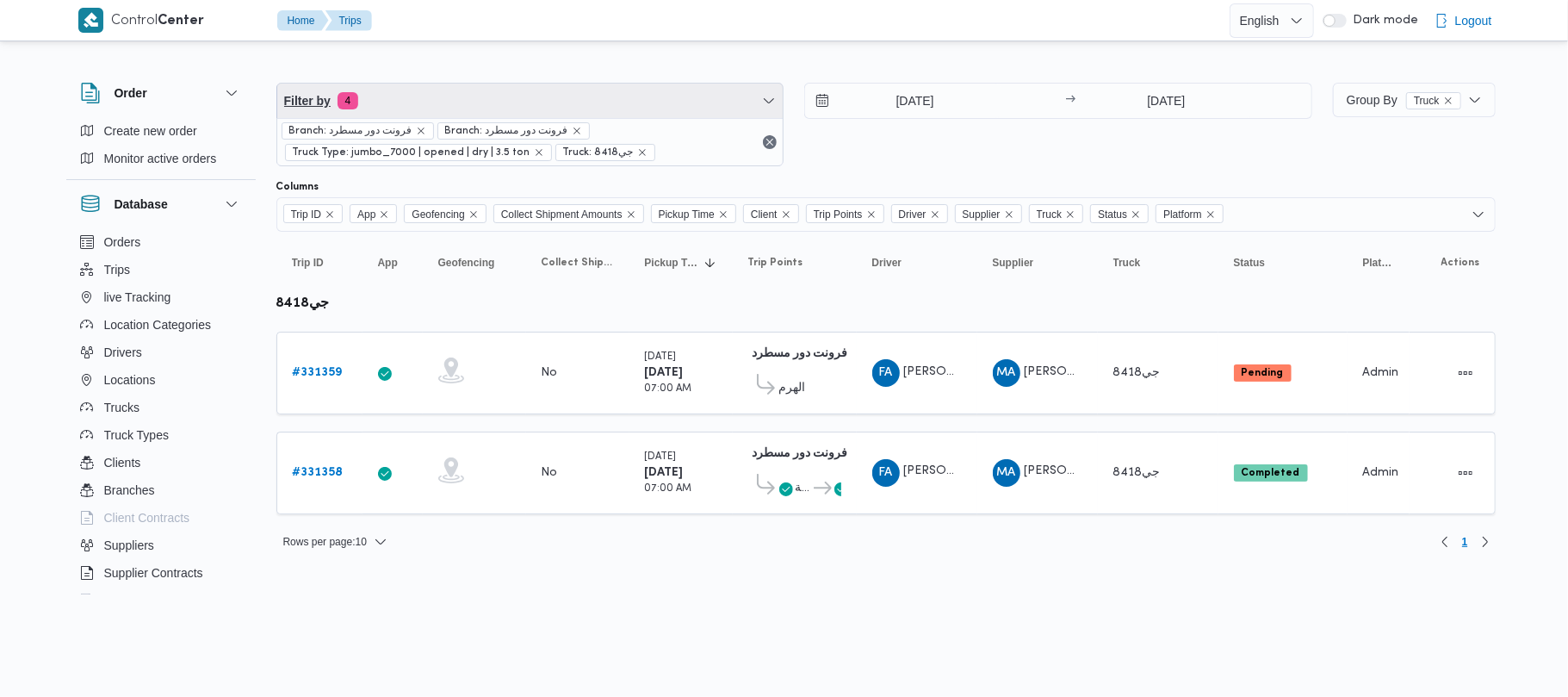
click at [507, 98] on span "Filter by 4" at bounding box center [531, 100] width 506 height 35
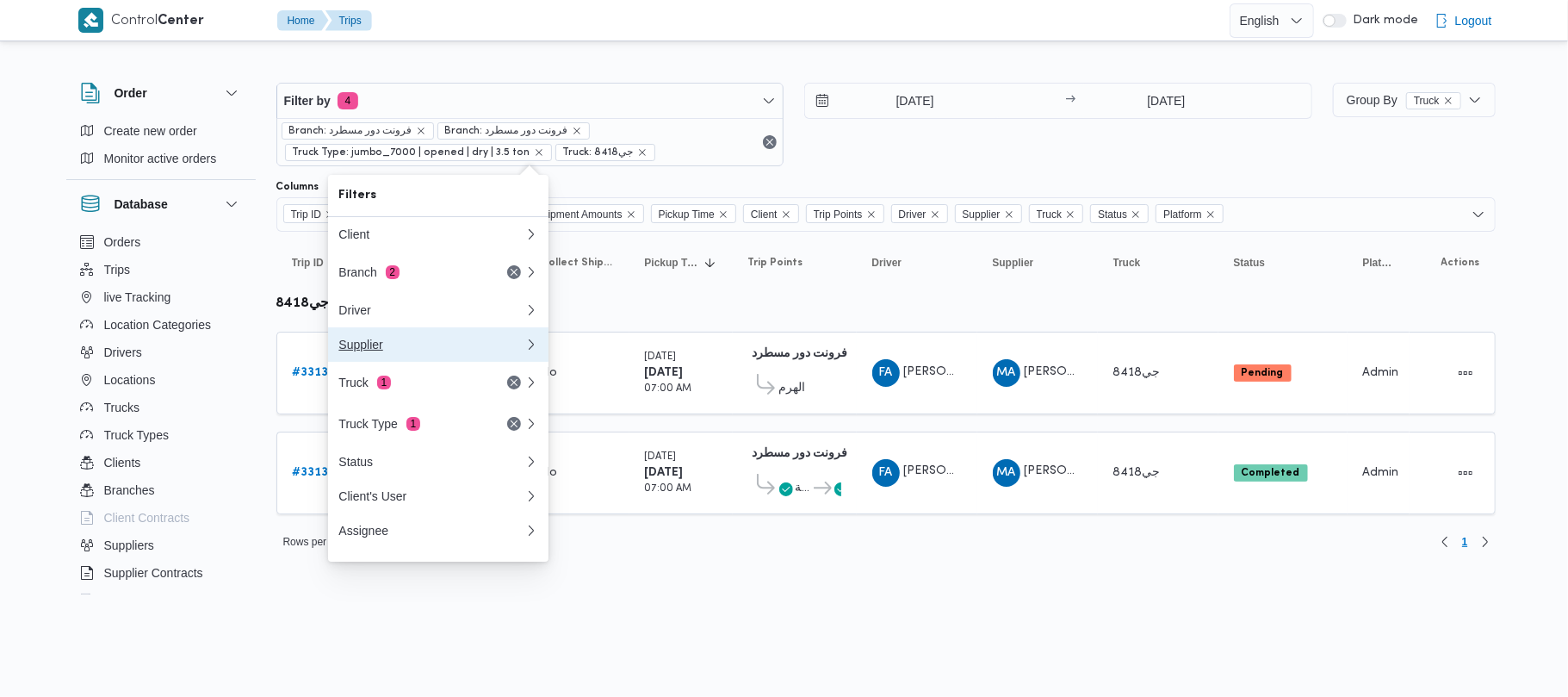
click at [445, 345] on div "Supplier" at bounding box center [432, 344] width 186 height 14
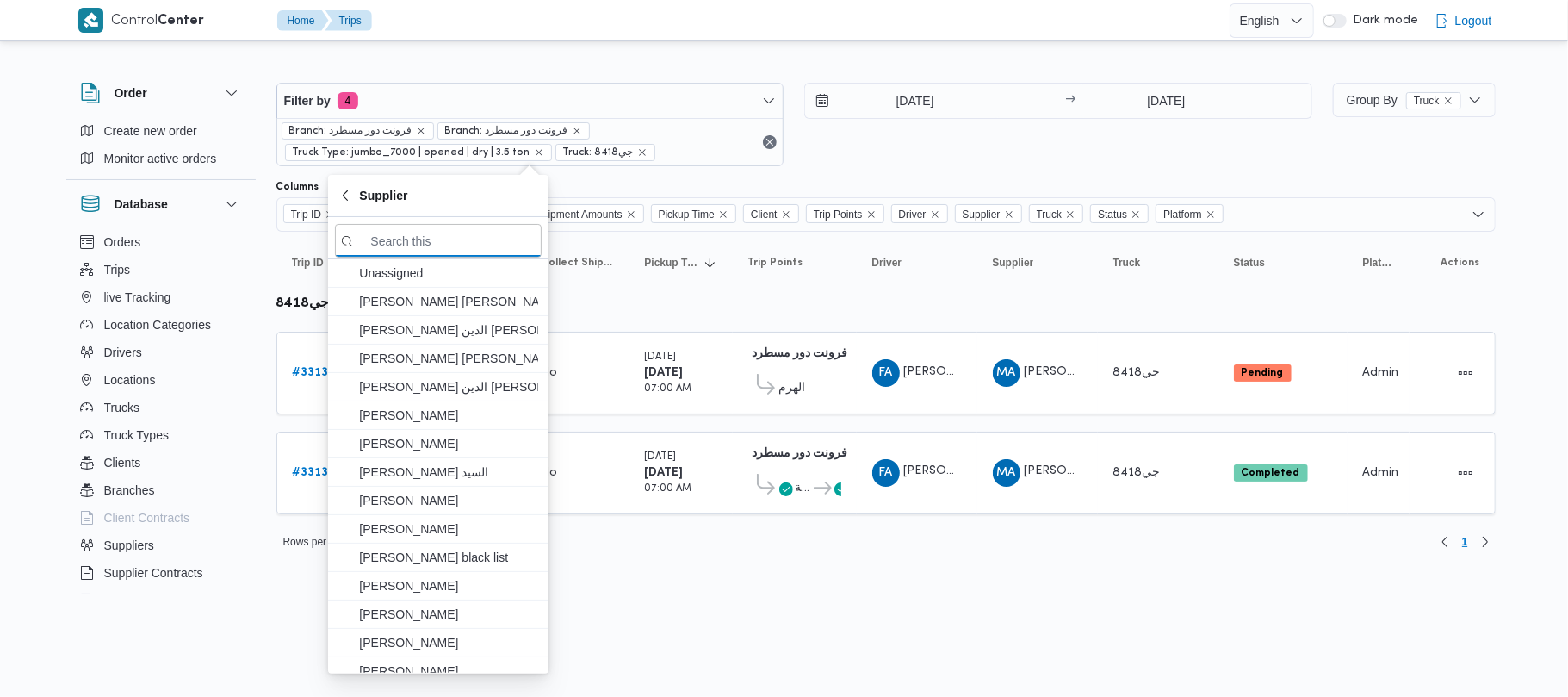
paste input "8418"
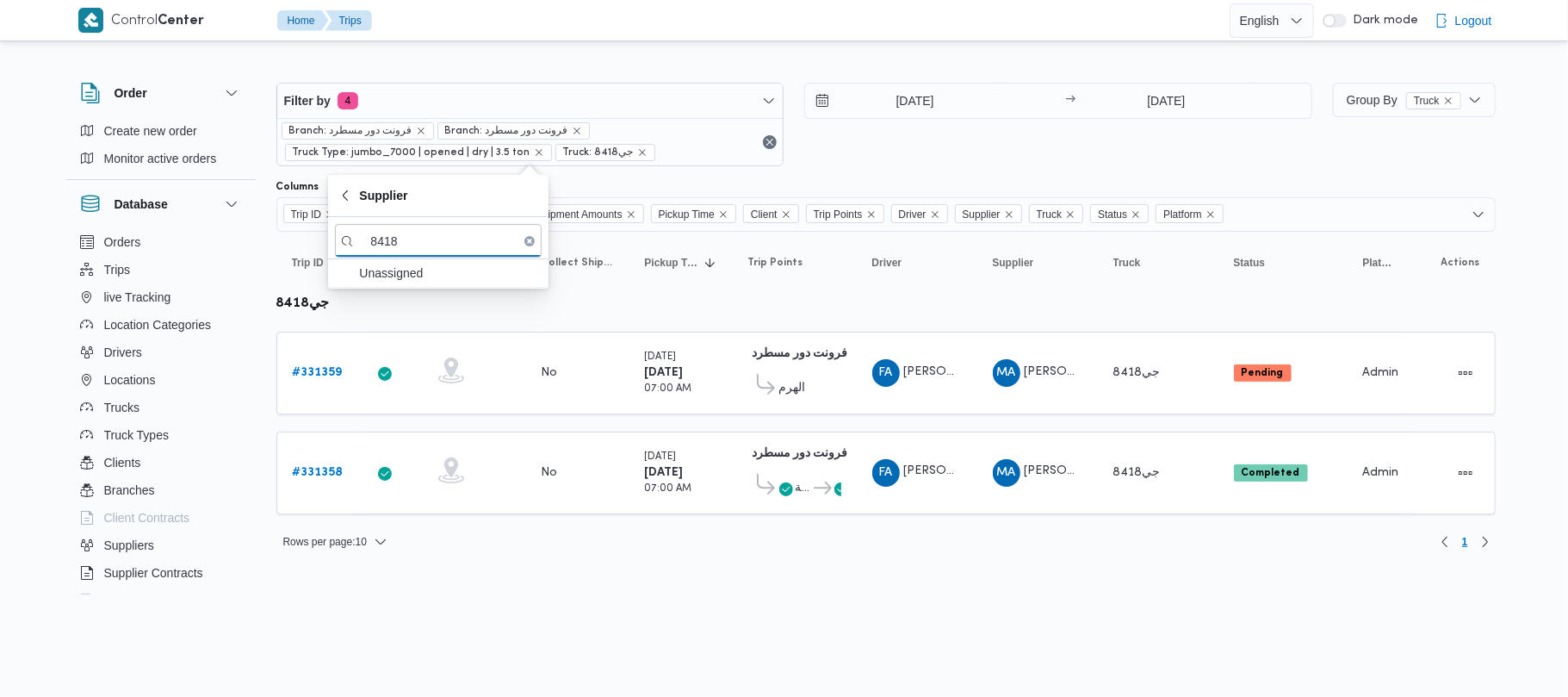
type input "8418"
click at [920, 136] on div "18/8/2025 → 19/8/2025" at bounding box center [1058, 124] width 508 height 83
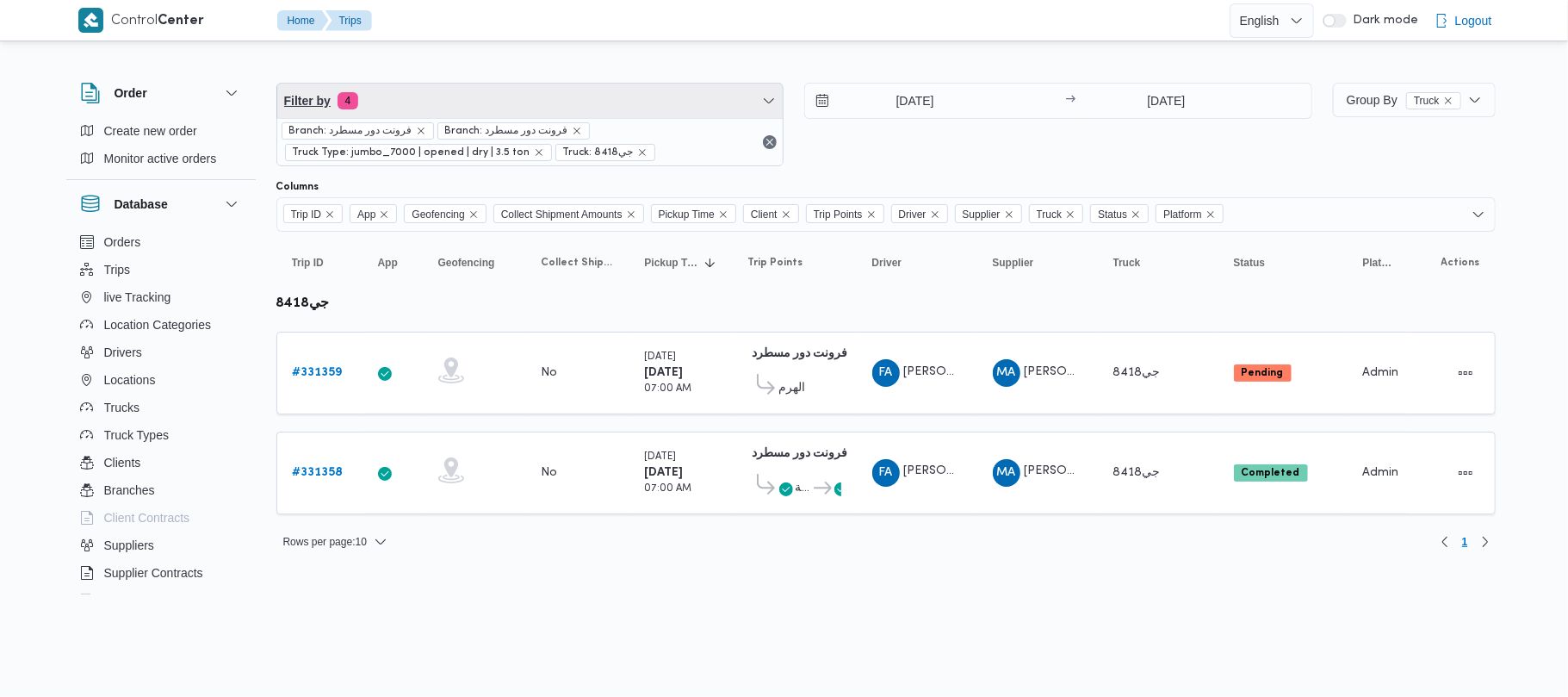
click at [590, 101] on span "Filter by 4" at bounding box center [531, 100] width 506 height 35
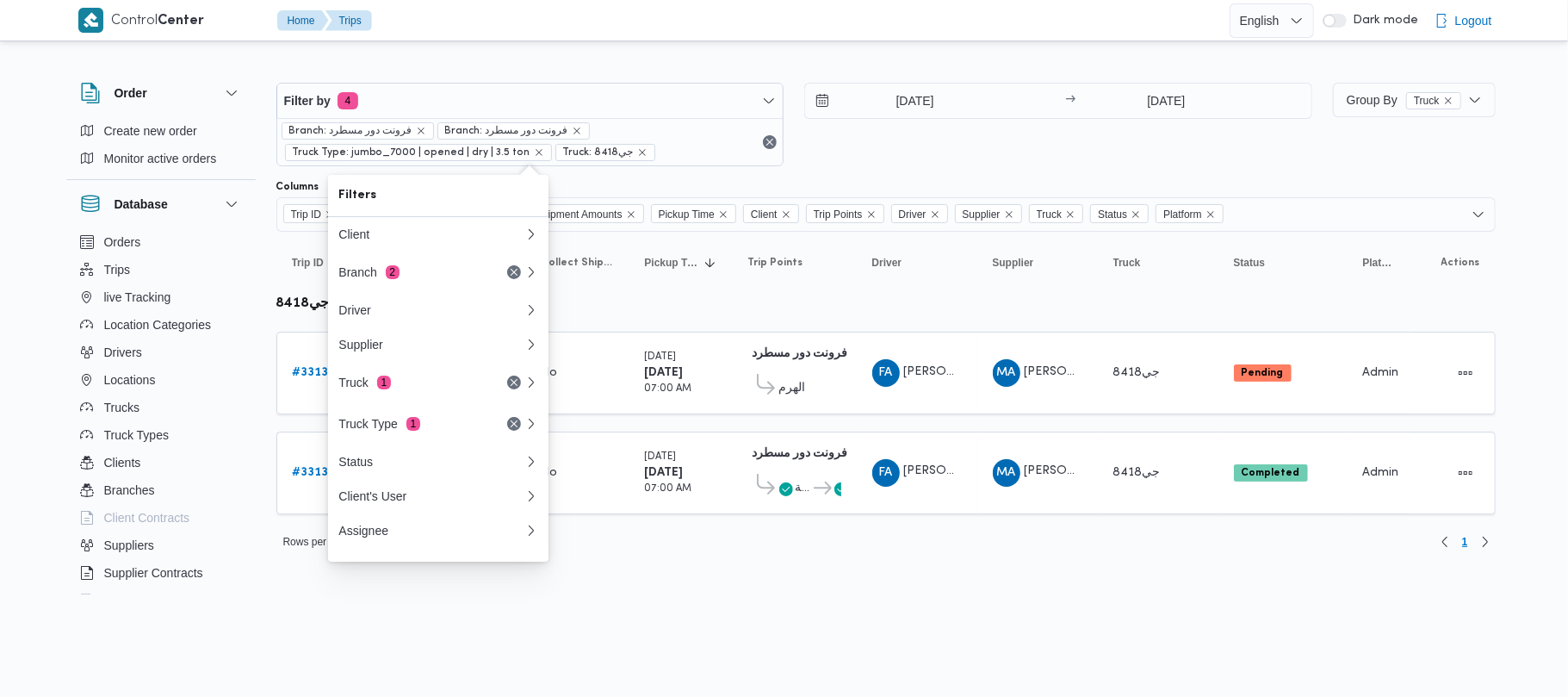
click at [882, 164] on div "18/8/2025 → 19/8/2025" at bounding box center [1058, 124] width 508 height 83
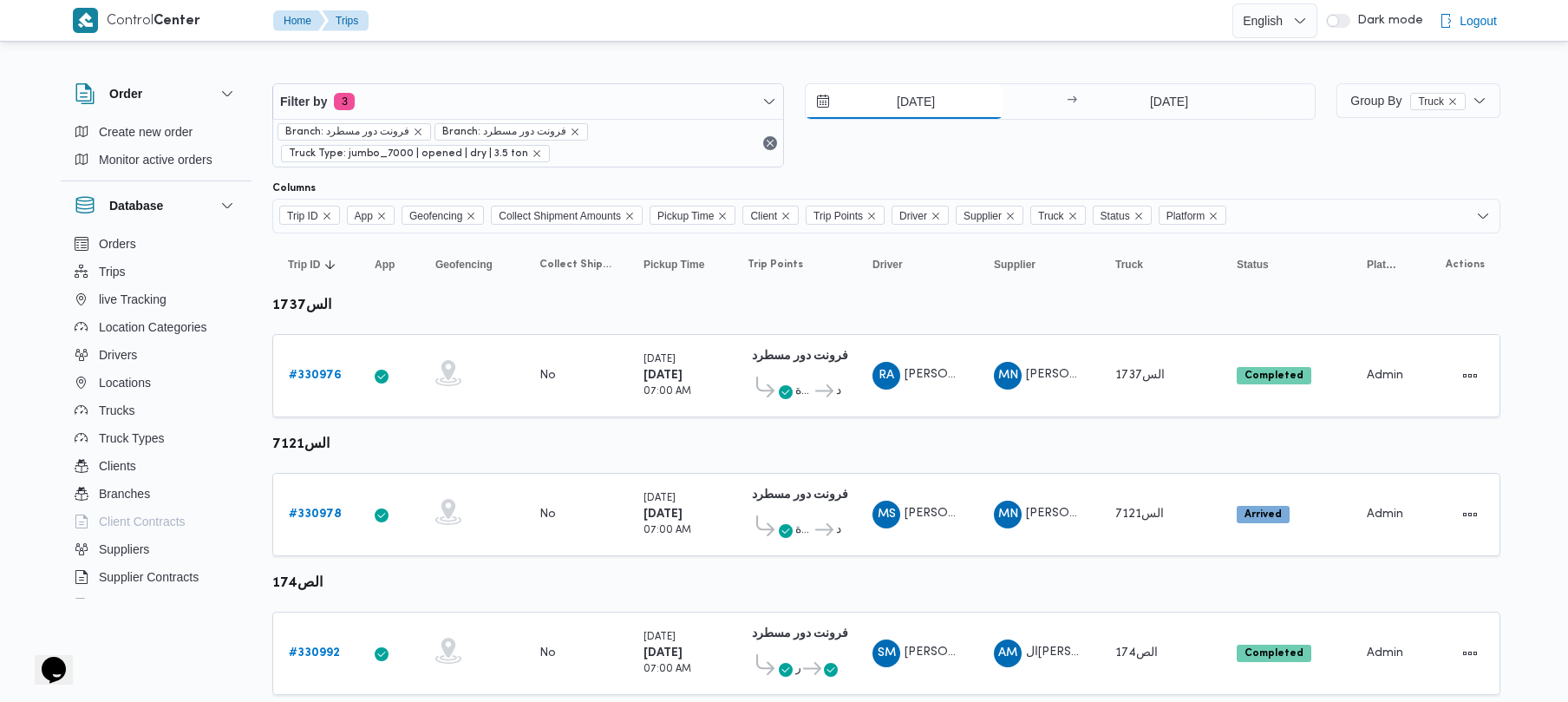
click at [902, 98] on input "[DATE]" at bounding box center [904, 101] width 197 height 35
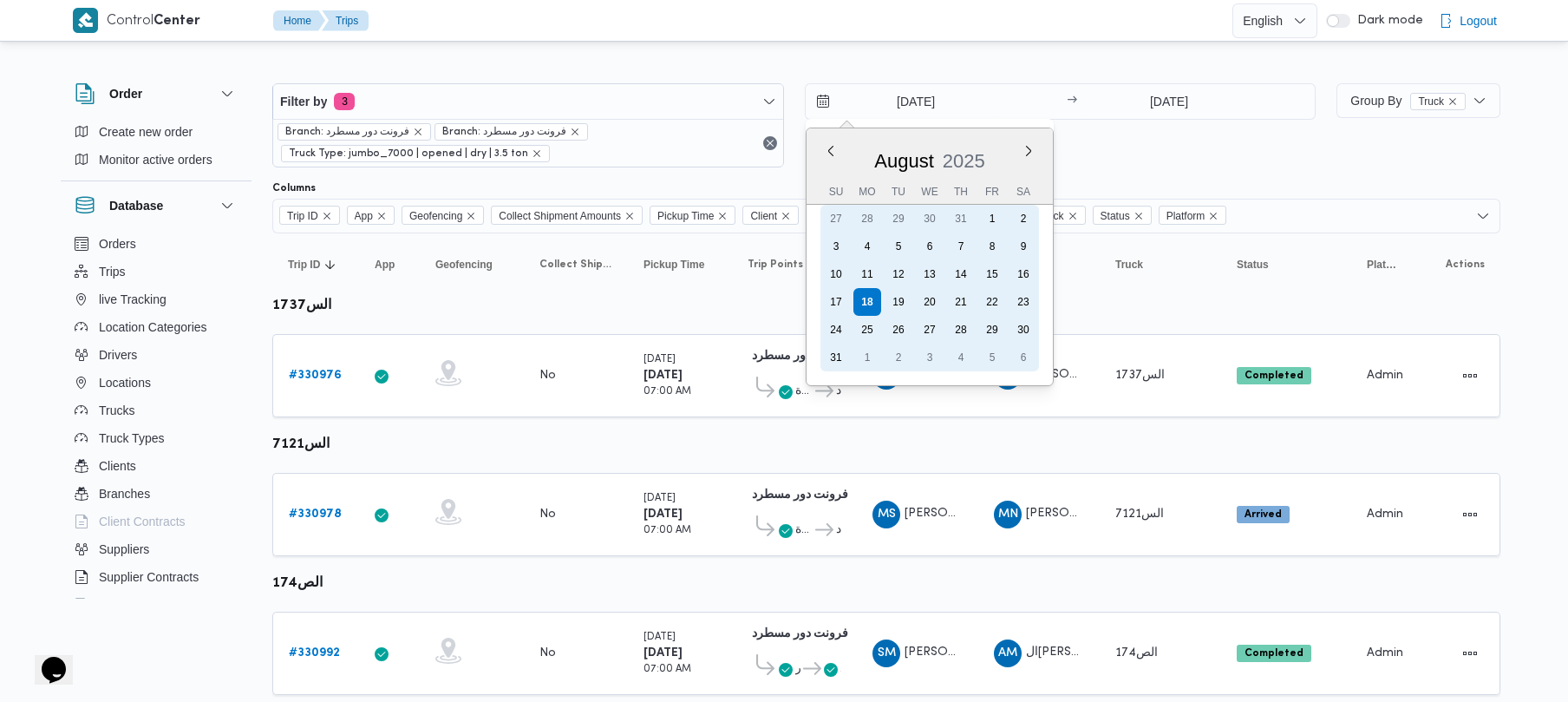
click at [896, 303] on div "19" at bounding box center [898, 302] width 28 height 28
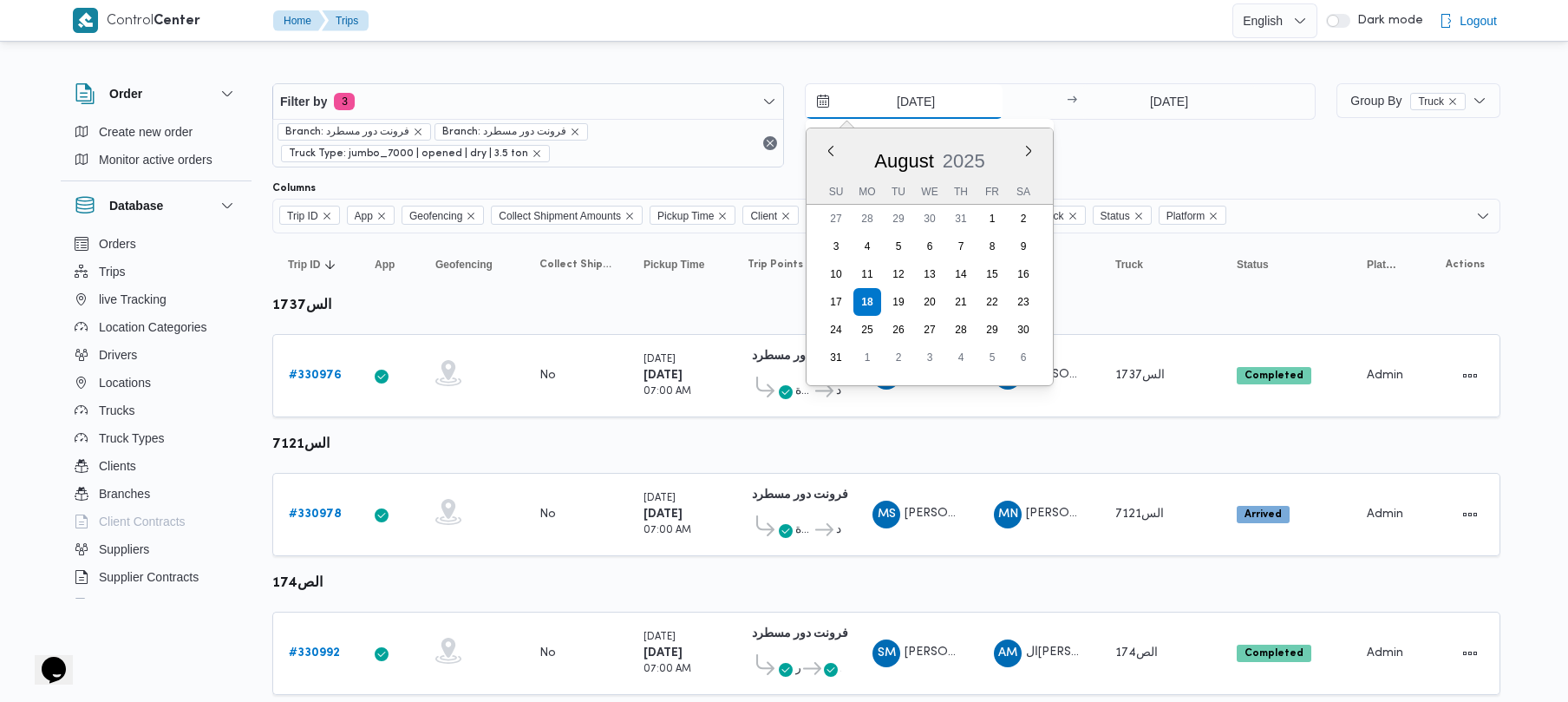
type input "[DATE]"
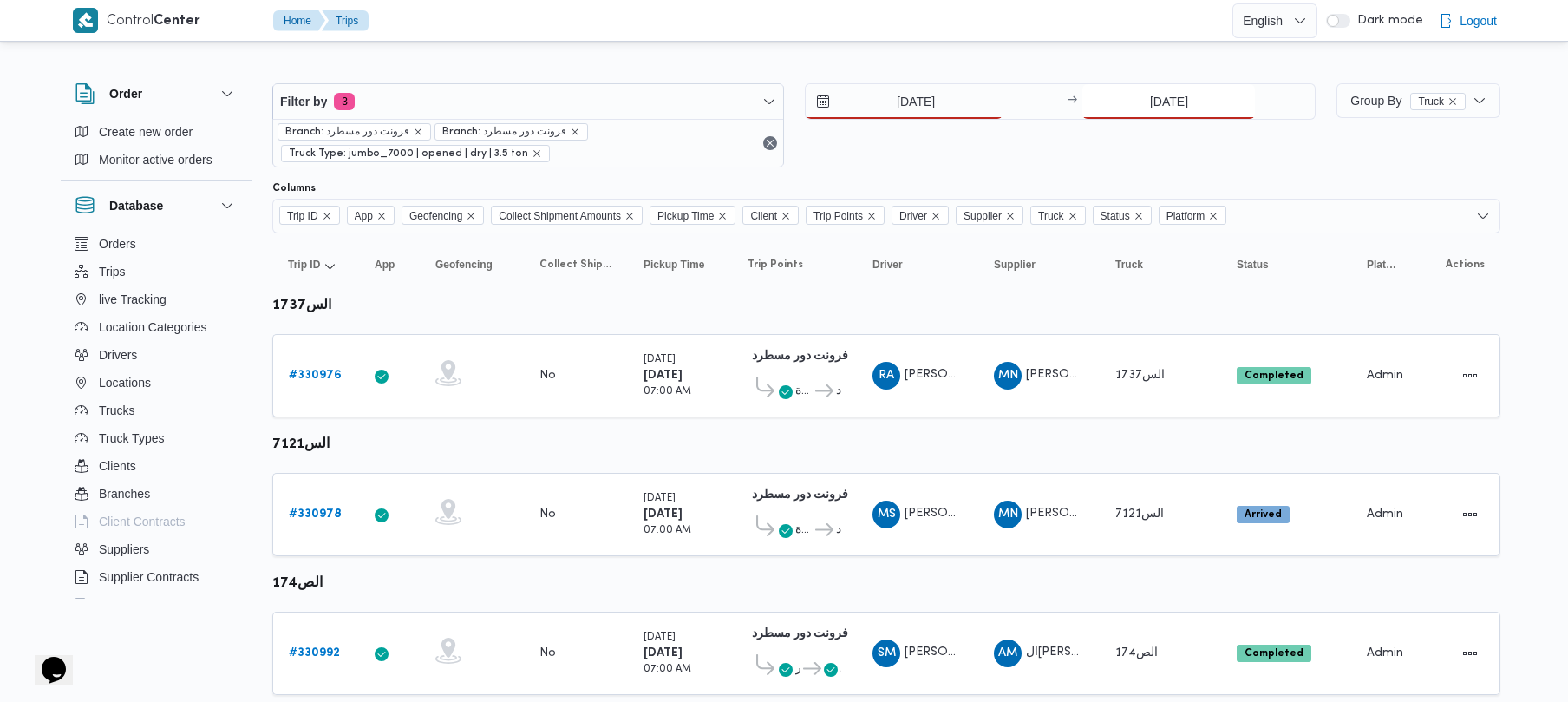
click at [1200, 101] on input "[DATE]" at bounding box center [1169, 101] width 173 height 35
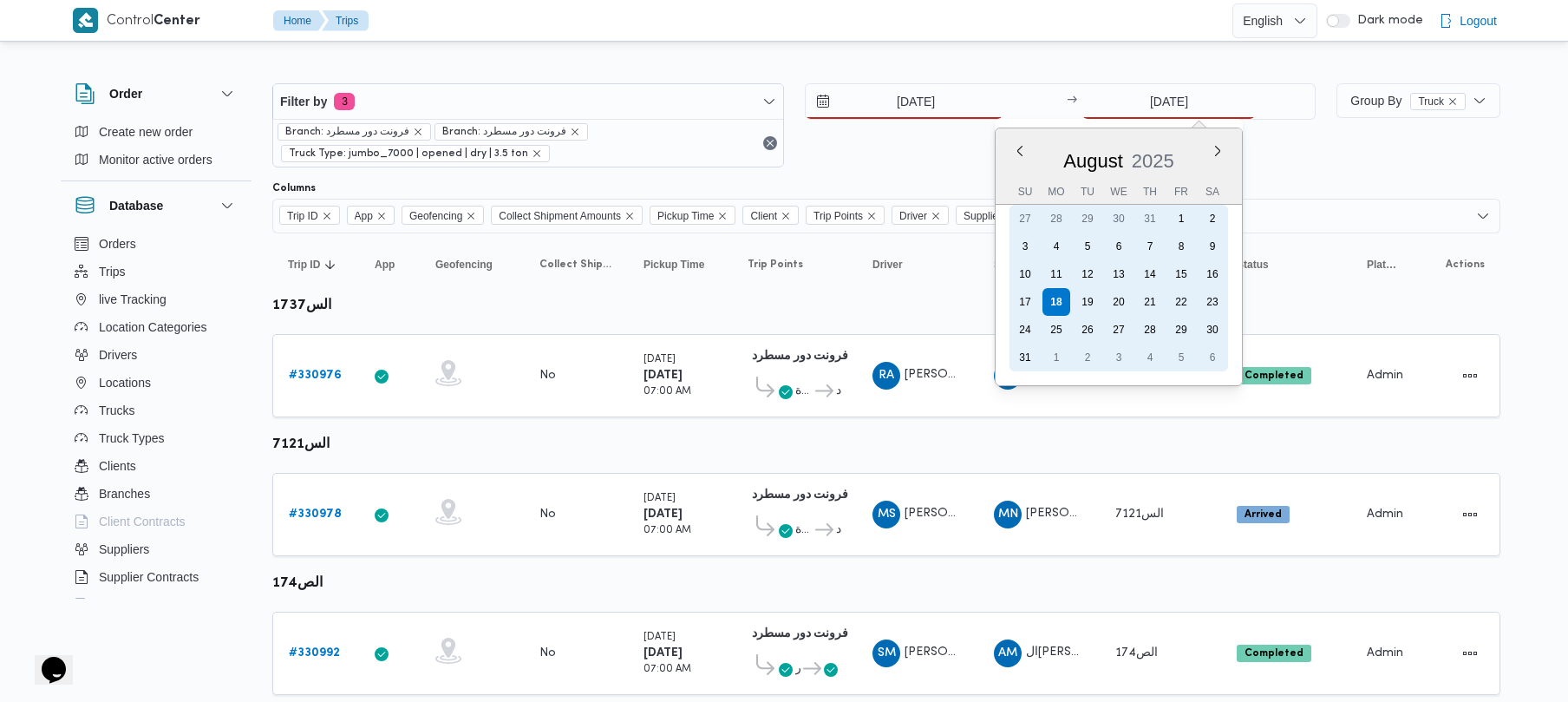
click at [1090, 296] on div "19" at bounding box center [1087, 302] width 28 height 28
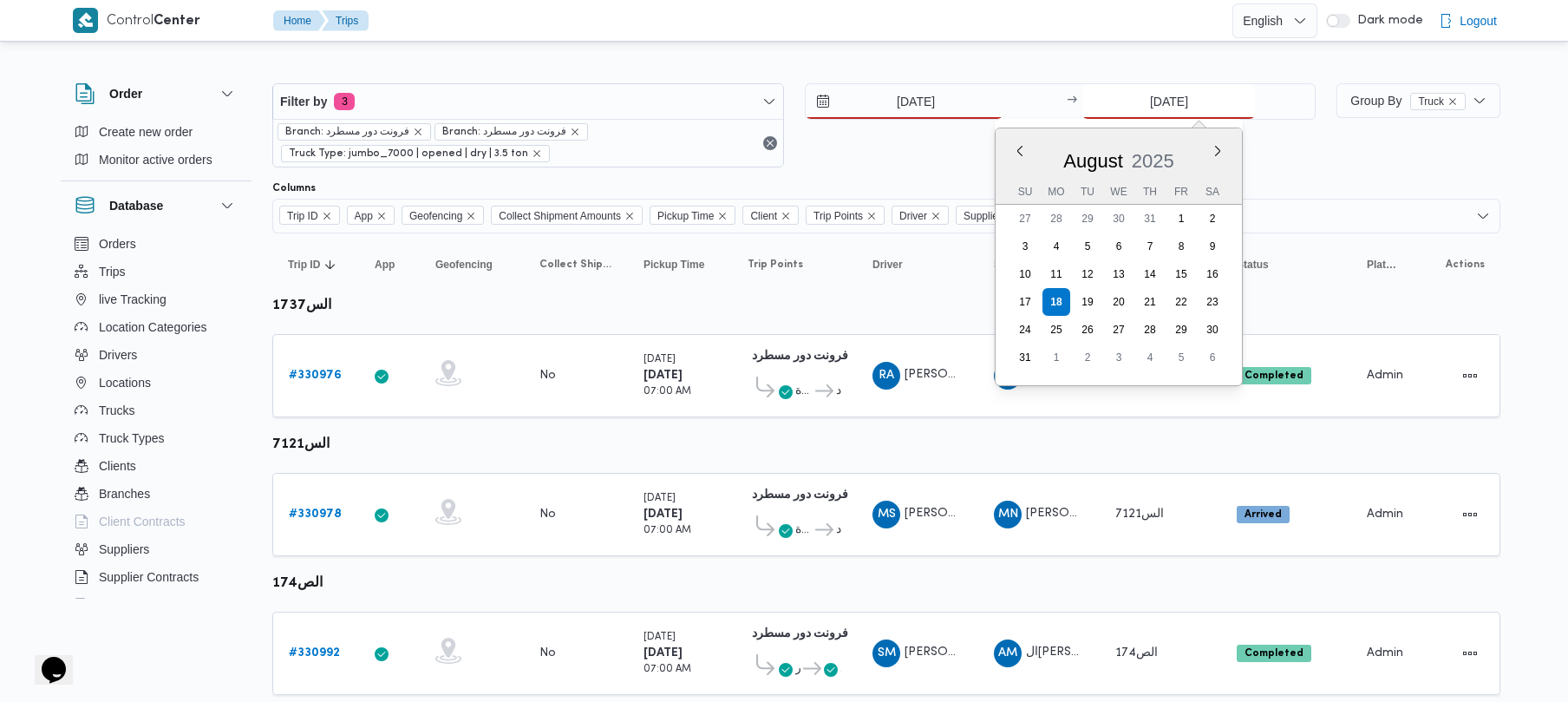
type input "[DATE]"
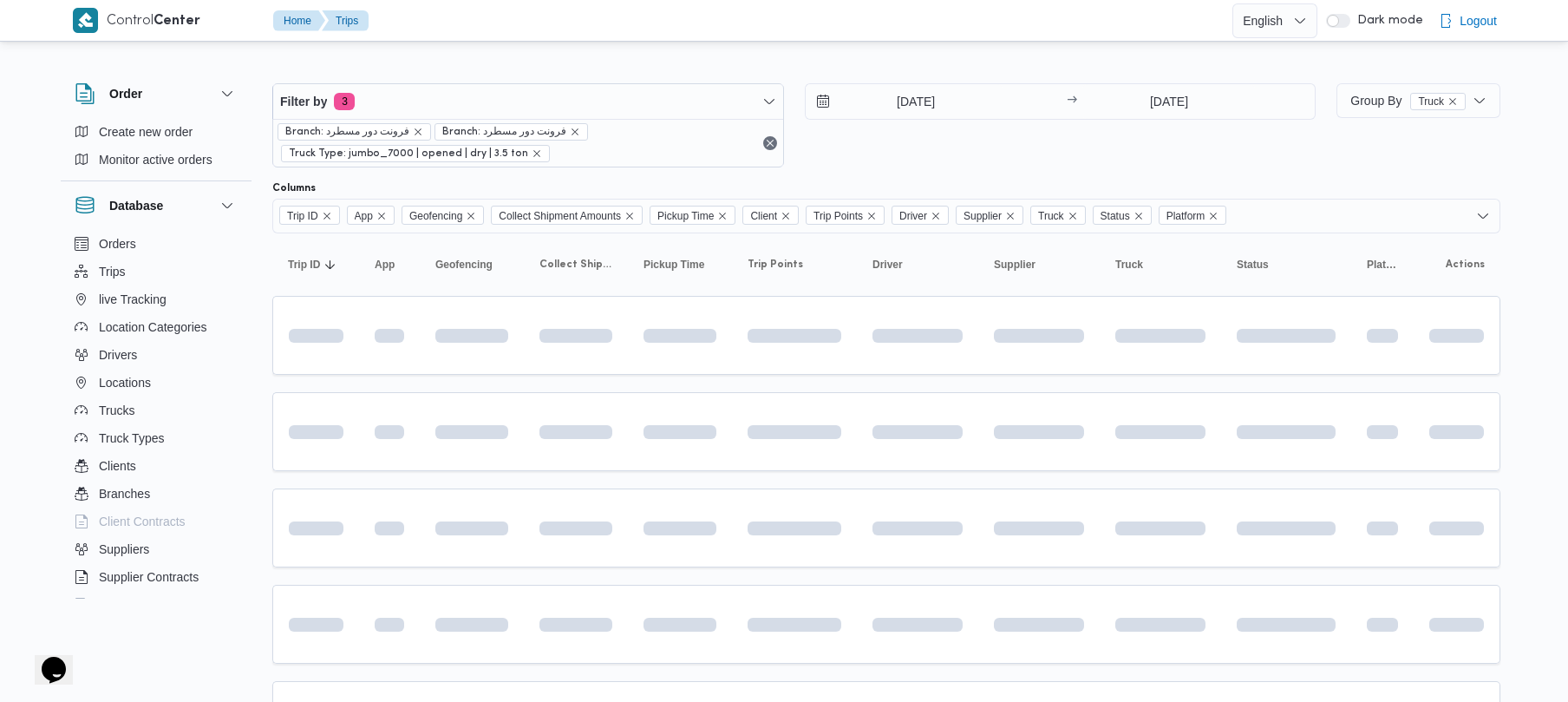
click at [1093, 132] on div "[DATE] → [DATE]" at bounding box center [1060, 125] width 511 height 84
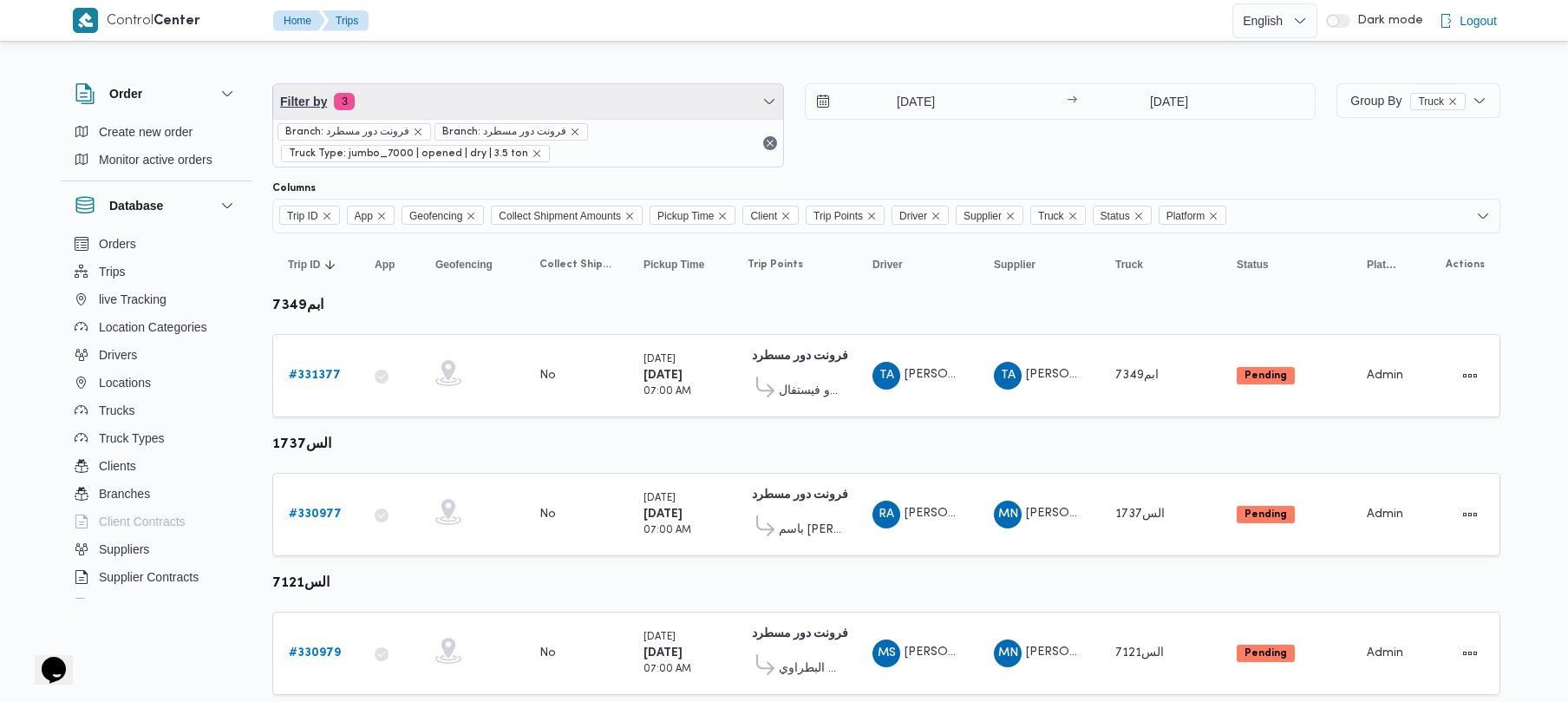
click at [555, 101] on span "Filter by 3" at bounding box center [528, 101] width 509 height 35
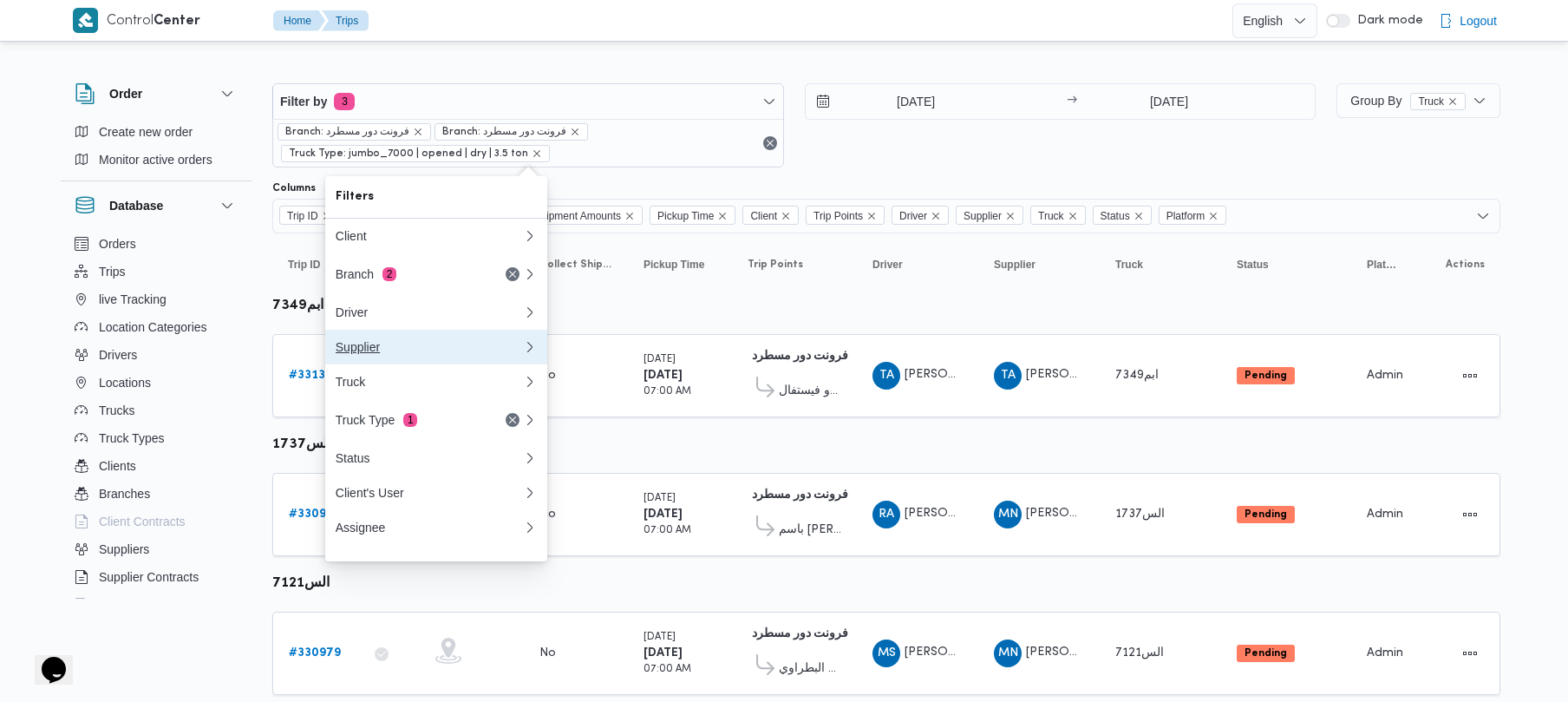
click at [428, 351] on div "Supplier" at bounding box center [429, 347] width 188 height 14
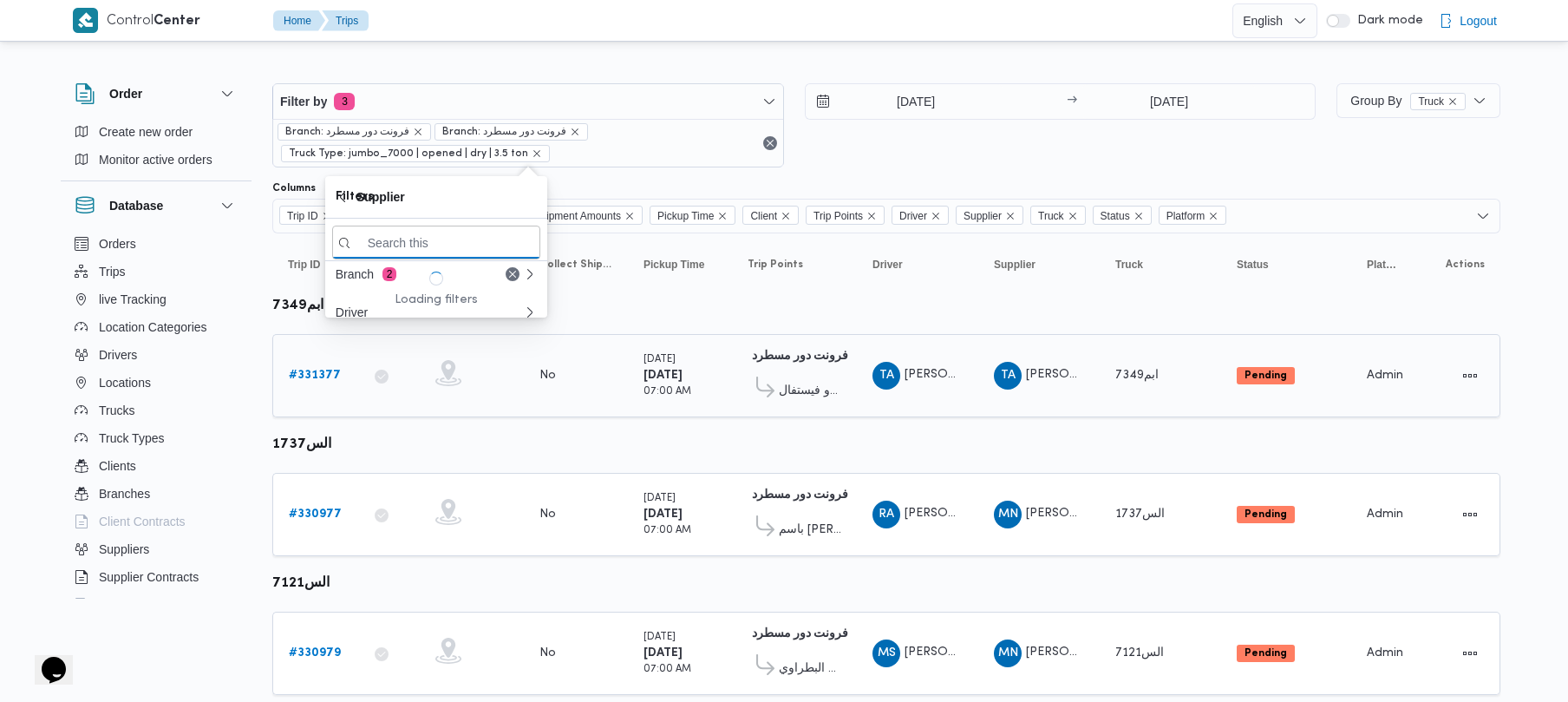
paste input "[PERSON_NAME]"
type input "[PERSON_NAME]"
click at [948, 174] on div "Filter by 3 Branch: فرونت دور مسطرد Branch: فرونت دور مسطرد Truck Type: jumbo_7…" at bounding box center [794, 125] width 1064 height 105
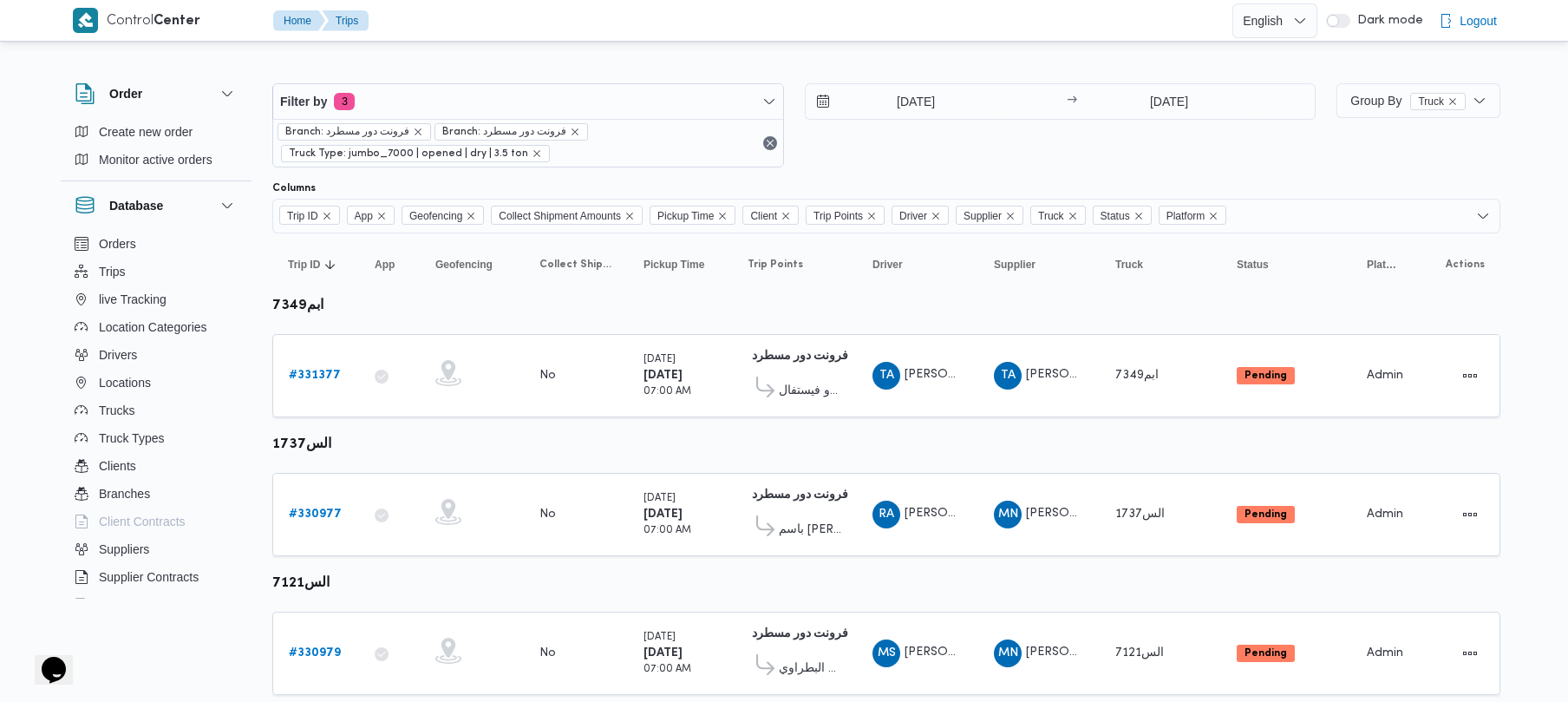
scroll to position [1026, 0]
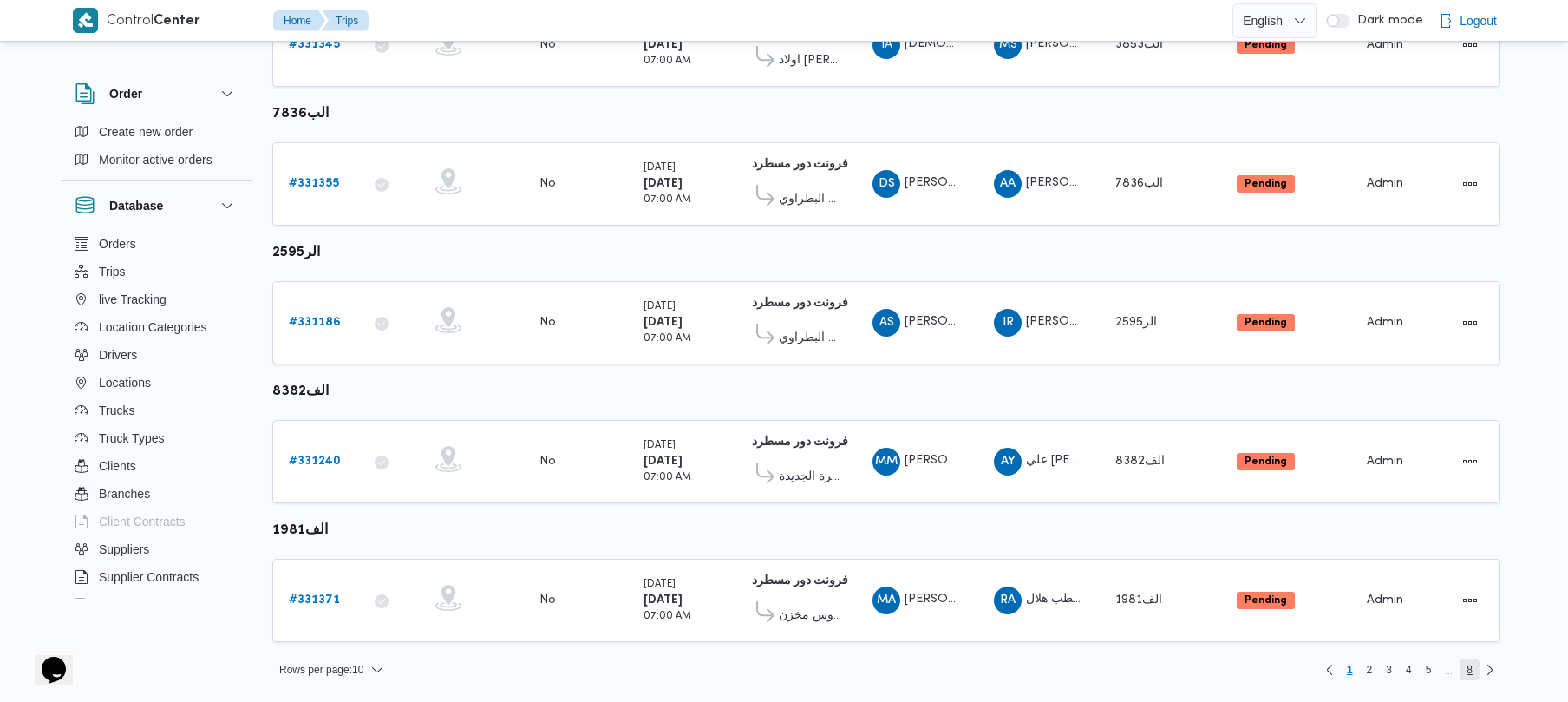
click at [1469, 673] on span "8" at bounding box center [1470, 670] width 6 height 21
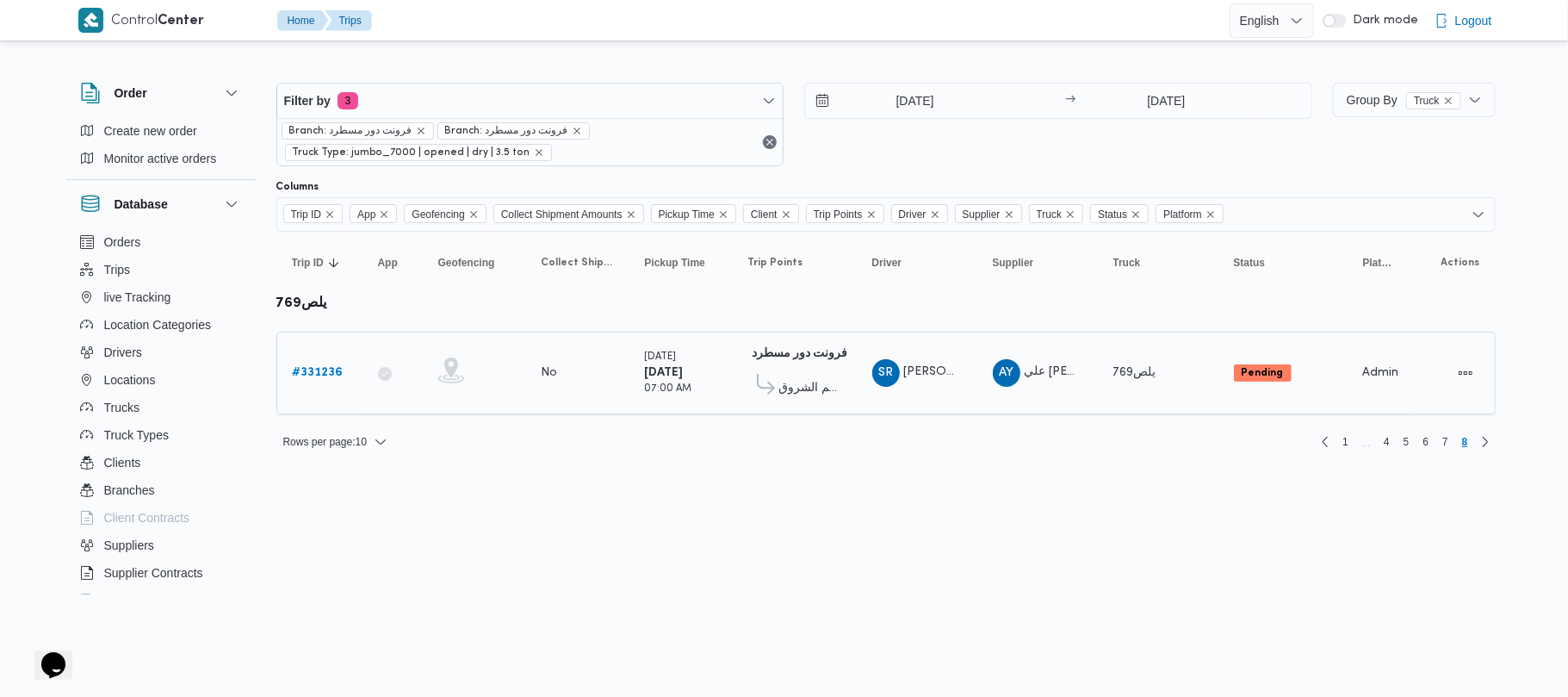
click at [311, 372] on b "# 331236" at bounding box center [319, 373] width 51 height 11
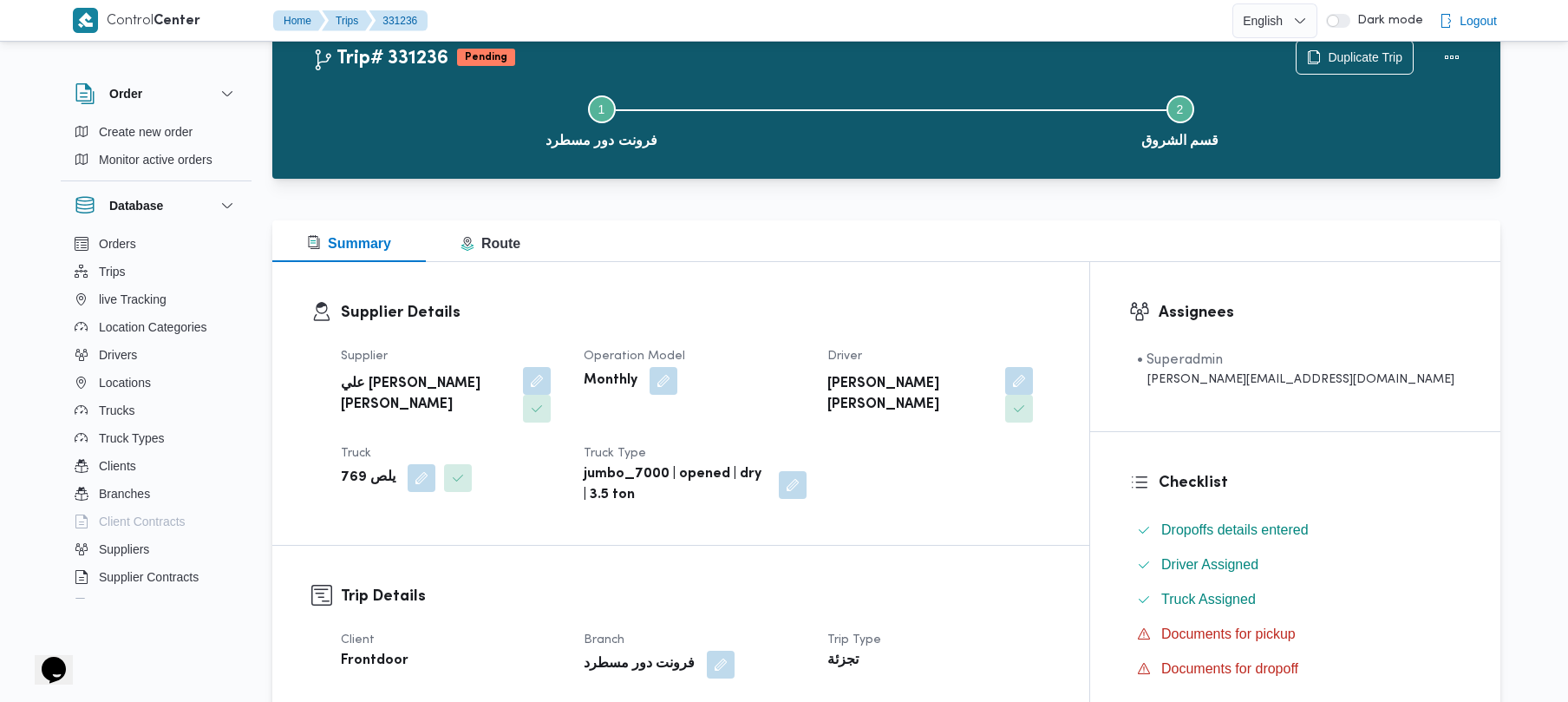
scroll to position [615, 0]
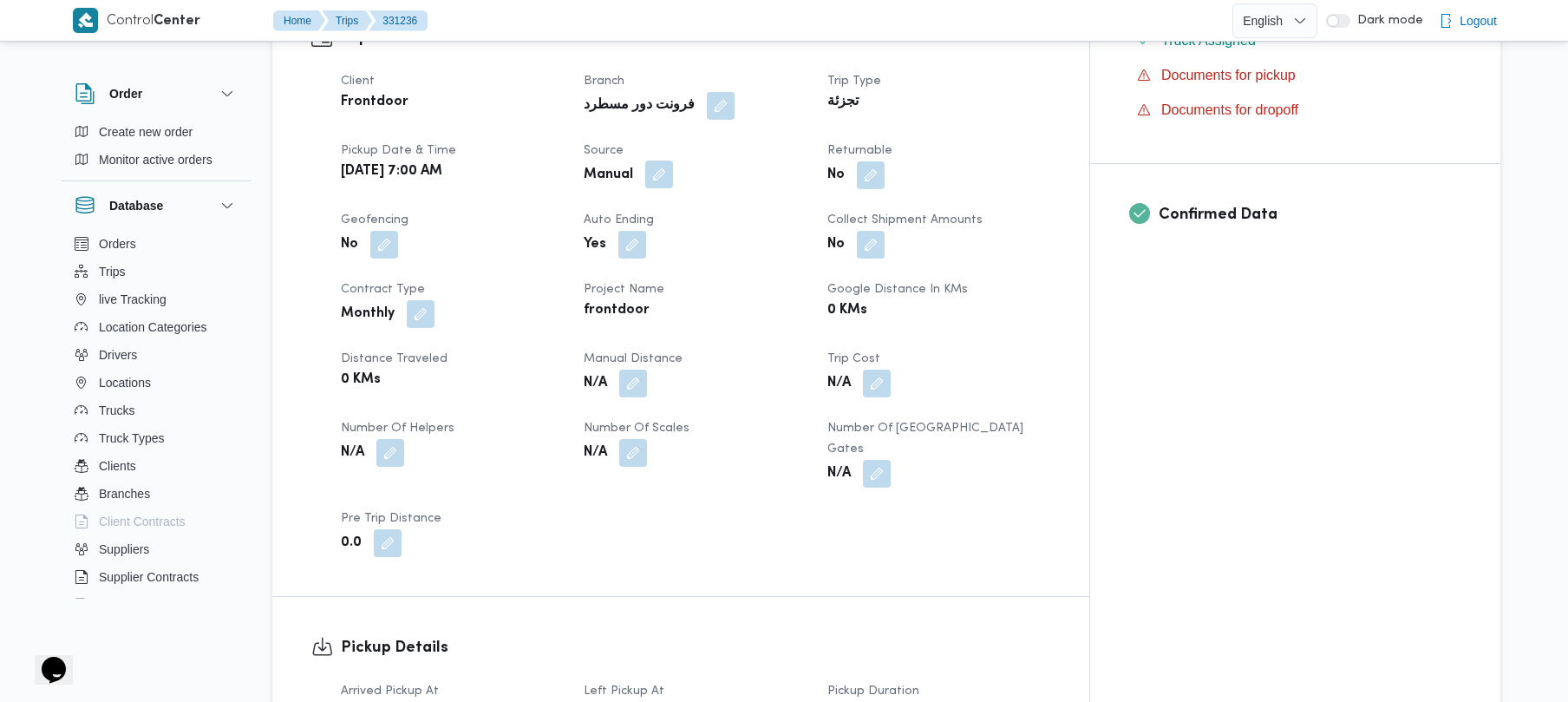
click at [673, 160] on button "button" at bounding box center [659, 174] width 28 height 28
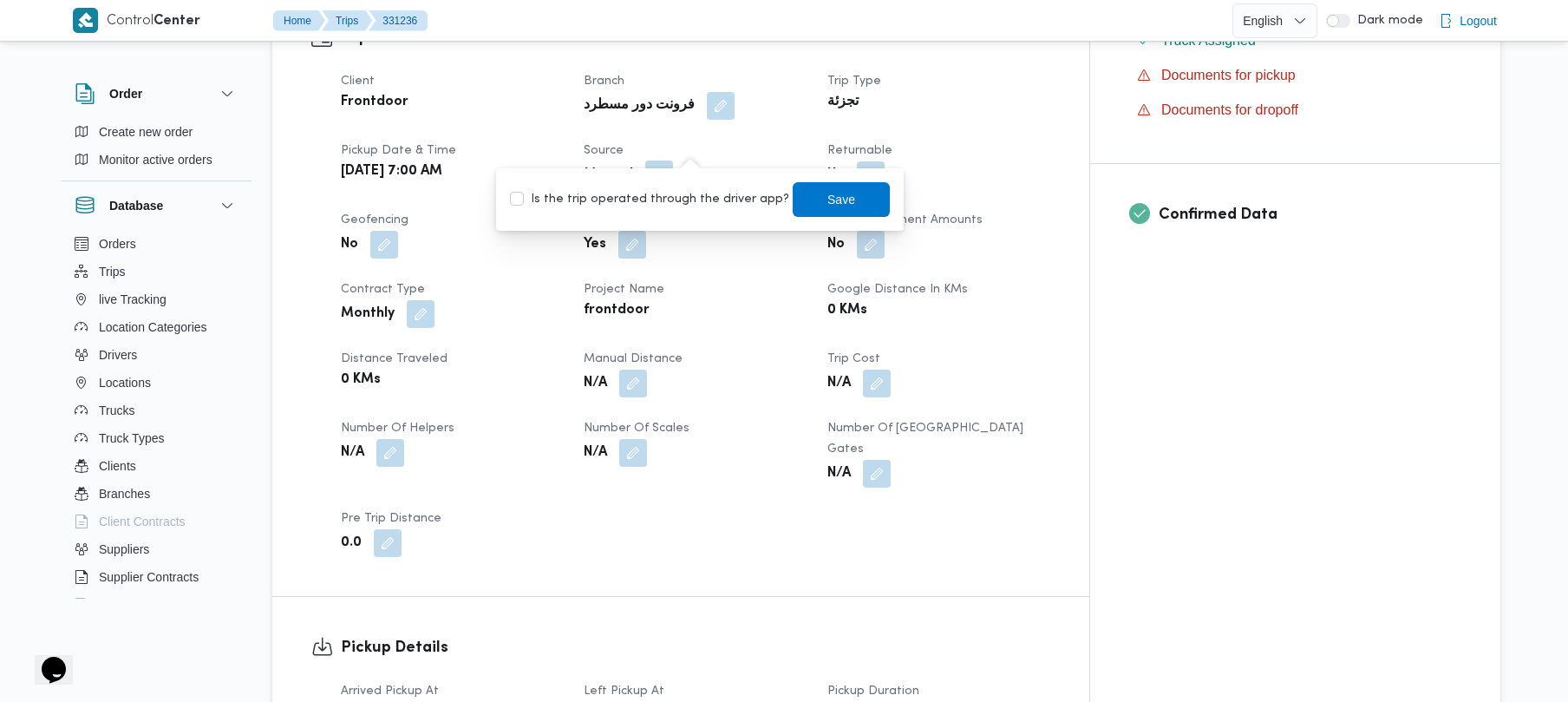
click at [656, 227] on div "You are in a dialog. To close this dialog, hit escape. Is the trip operated thr…" at bounding box center [699, 200] width 407 height 63
click at [623, 213] on div "Is the trip operated through the driver app? Save" at bounding box center [700, 199] width 383 height 38
click at [618, 205] on label "Is the trip operated through the driver app?" at bounding box center [649, 200] width 280 height 21
checkbox input "true"
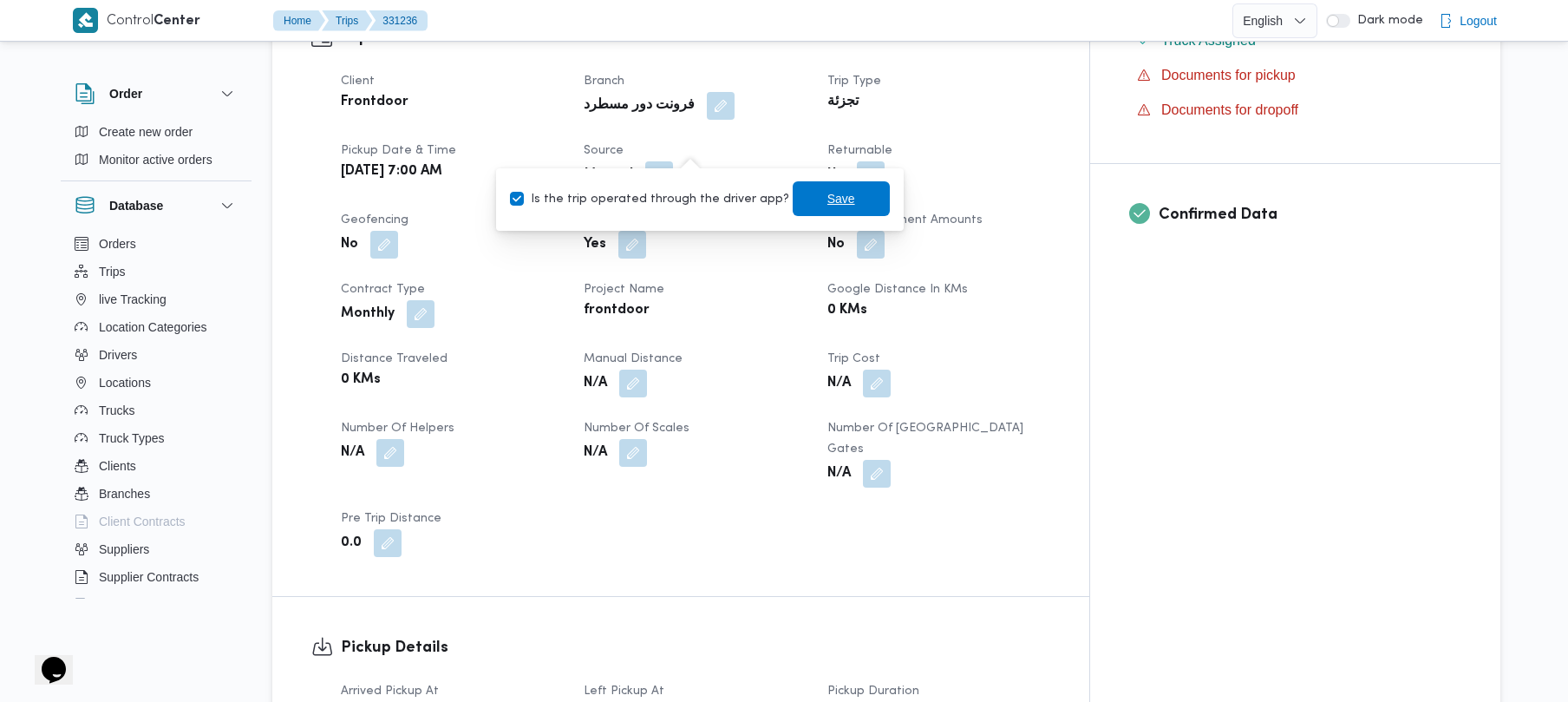
click at [854, 203] on span "Save" at bounding box center [841, 199] width 97 height 35
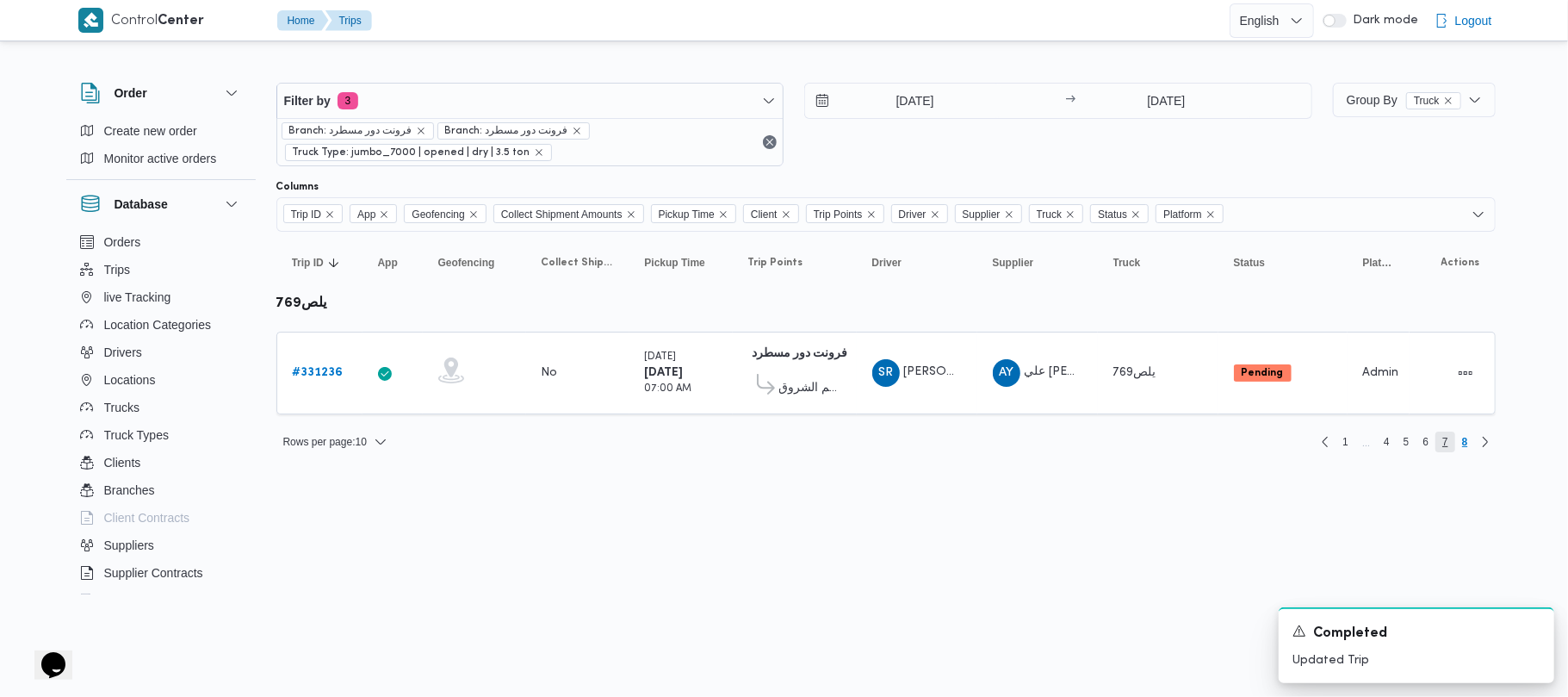
click at [1443, 439] on span "7" at bounding box center [1445, 441] width 6 height 21
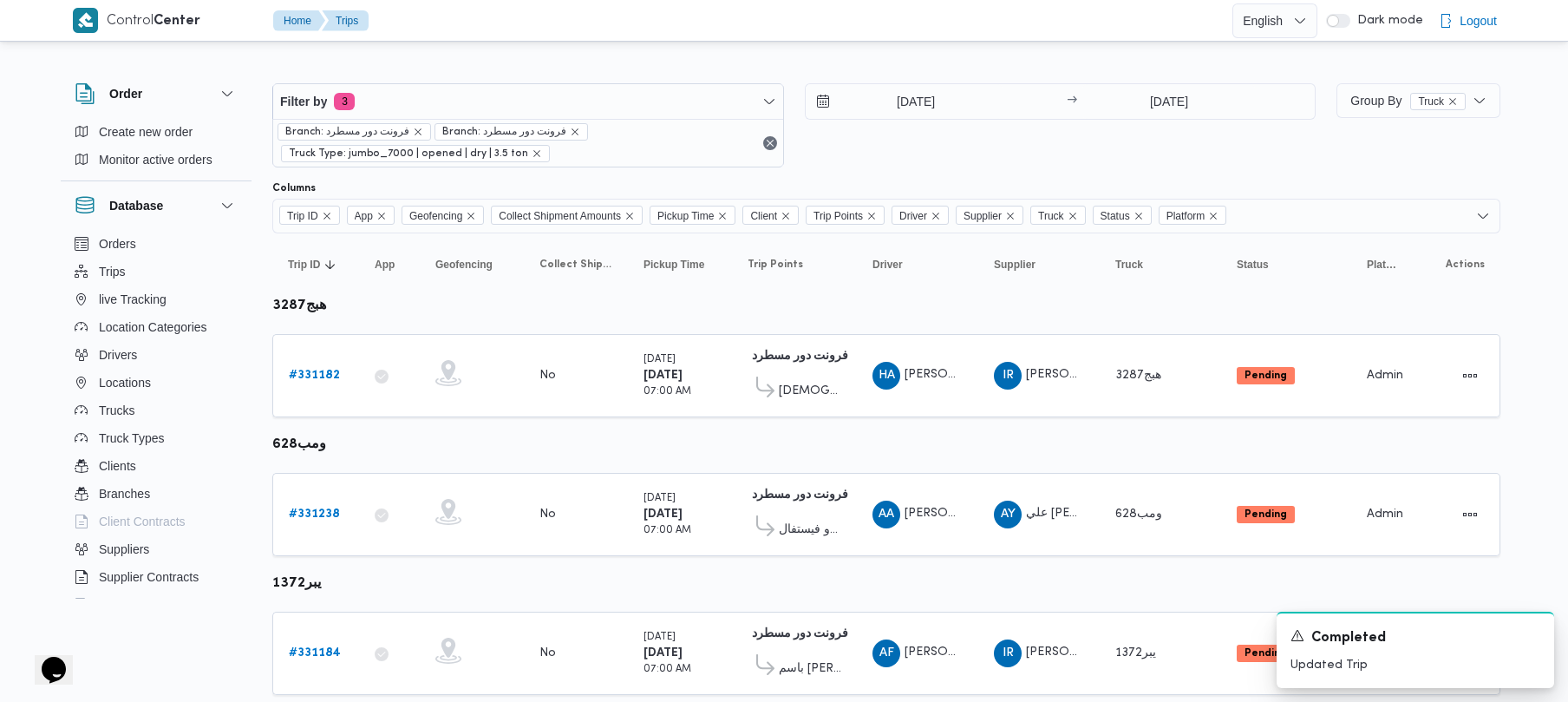
scroll to position [1026, 0]
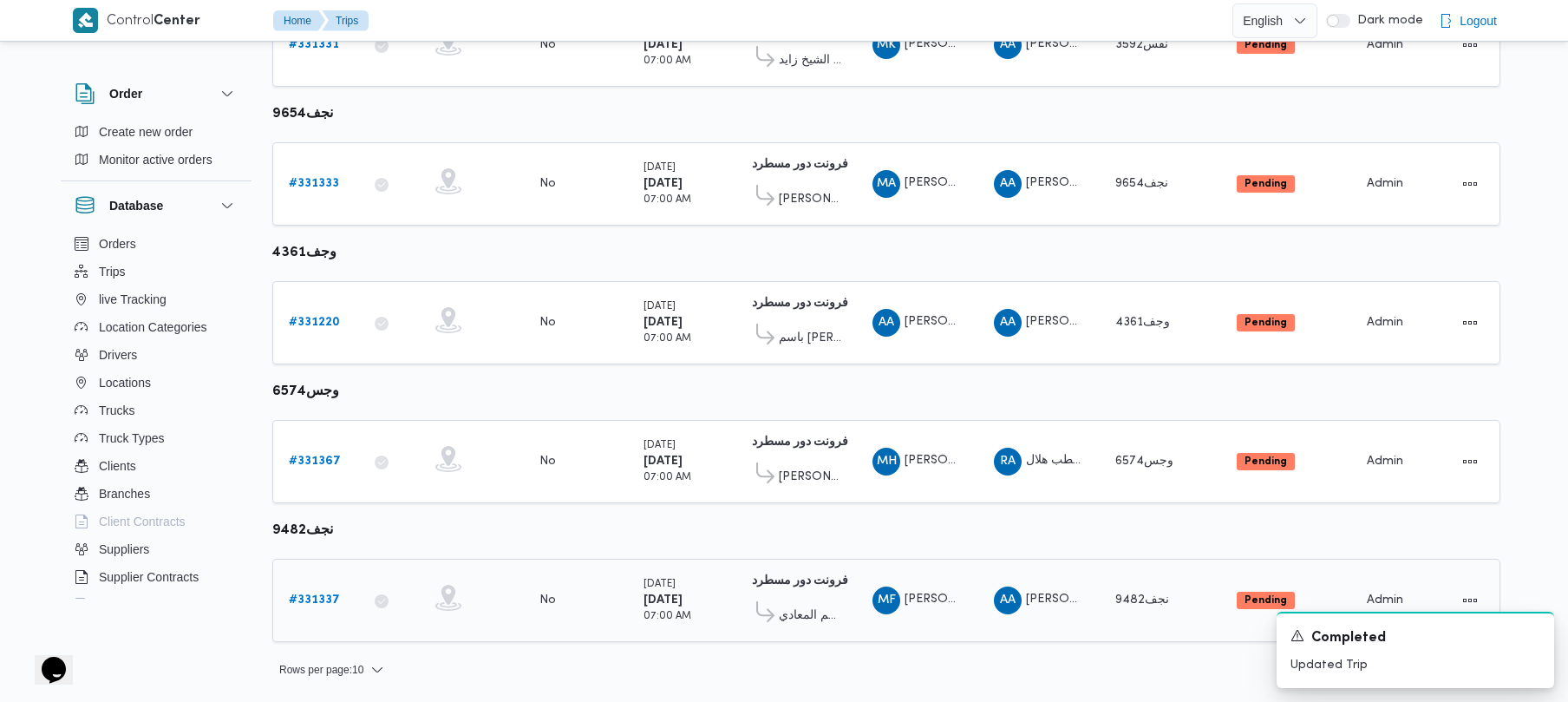
click at [321, 591] on link "# 331337" at bounding box center [315, 600] width 52 height 21
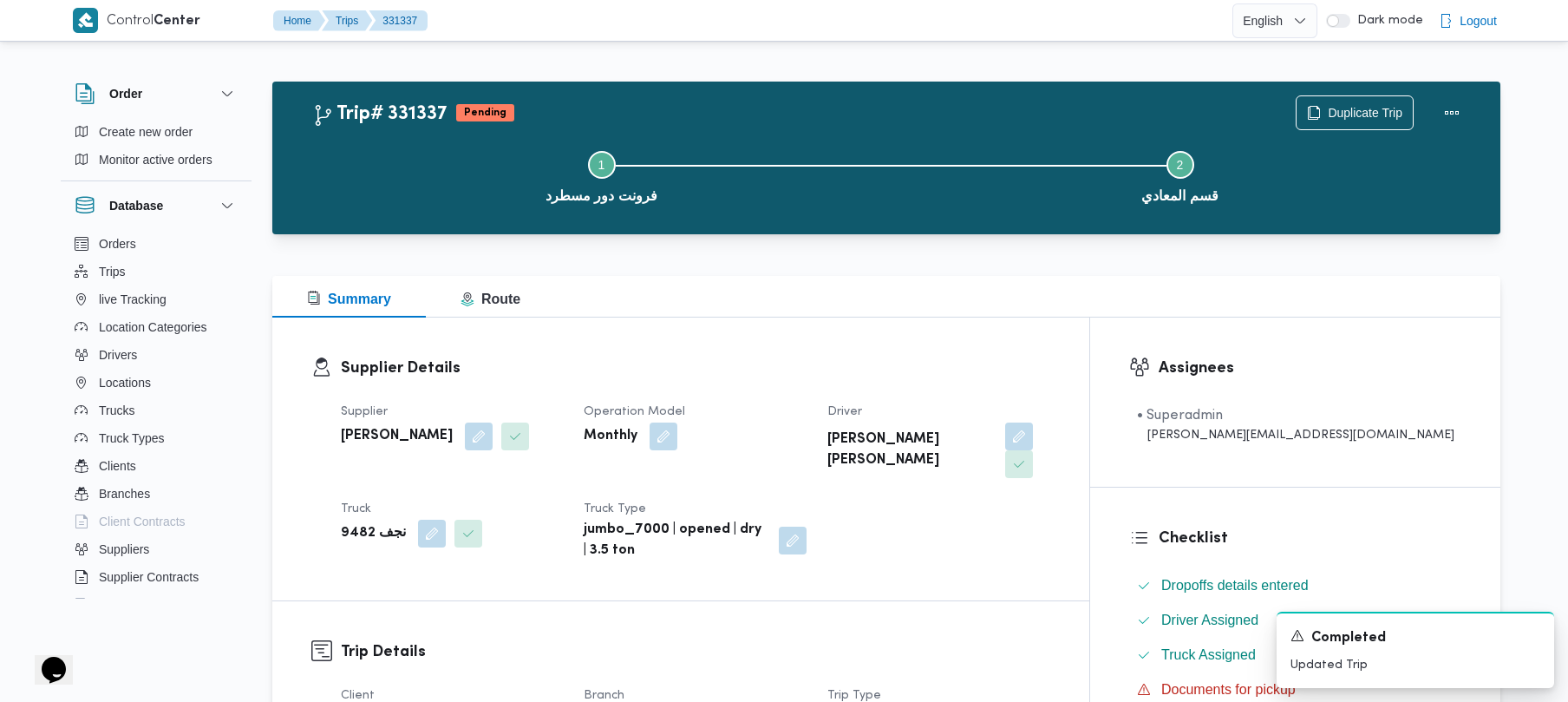
scroll to position [615, 0]
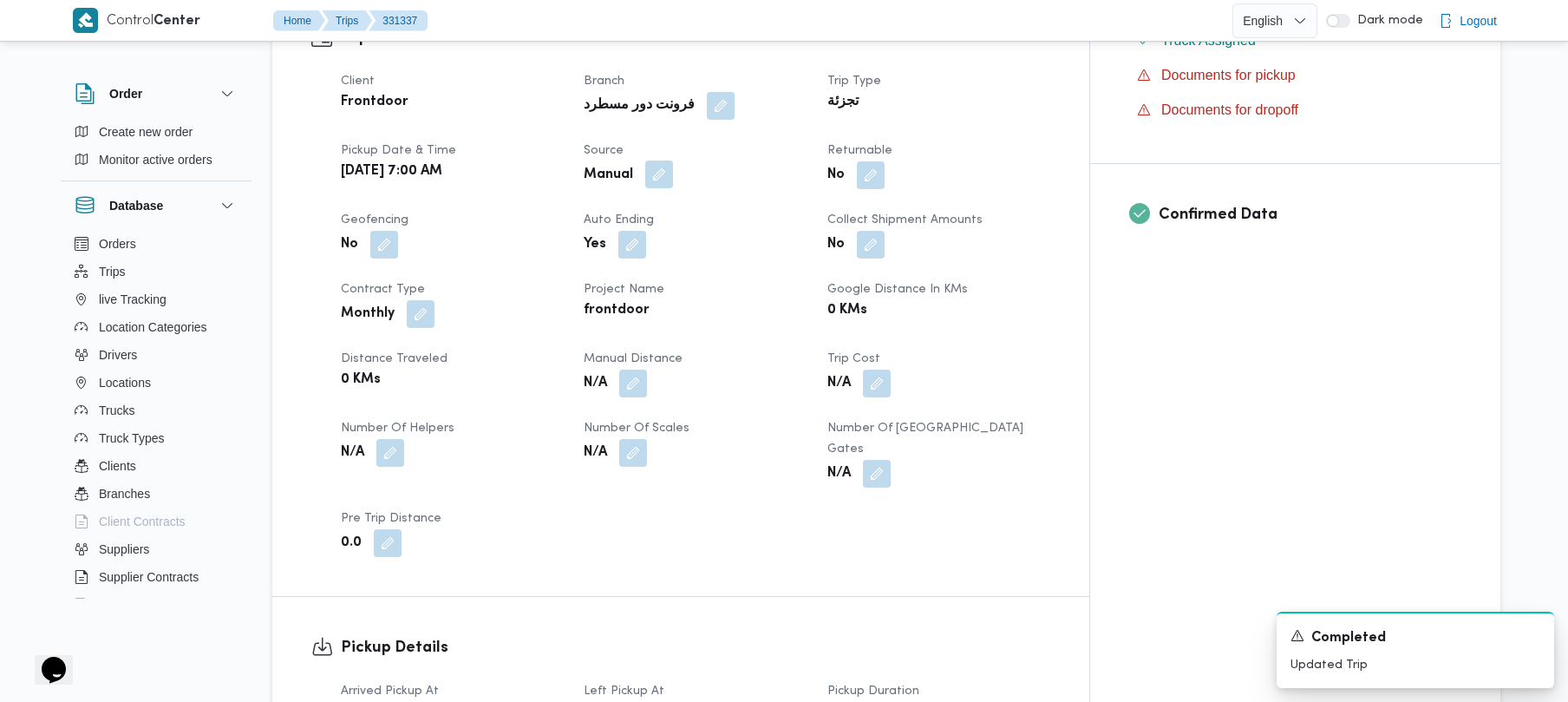
click at [673, 160] on button "button" at bounding box center [659, 174] width 28 height 28
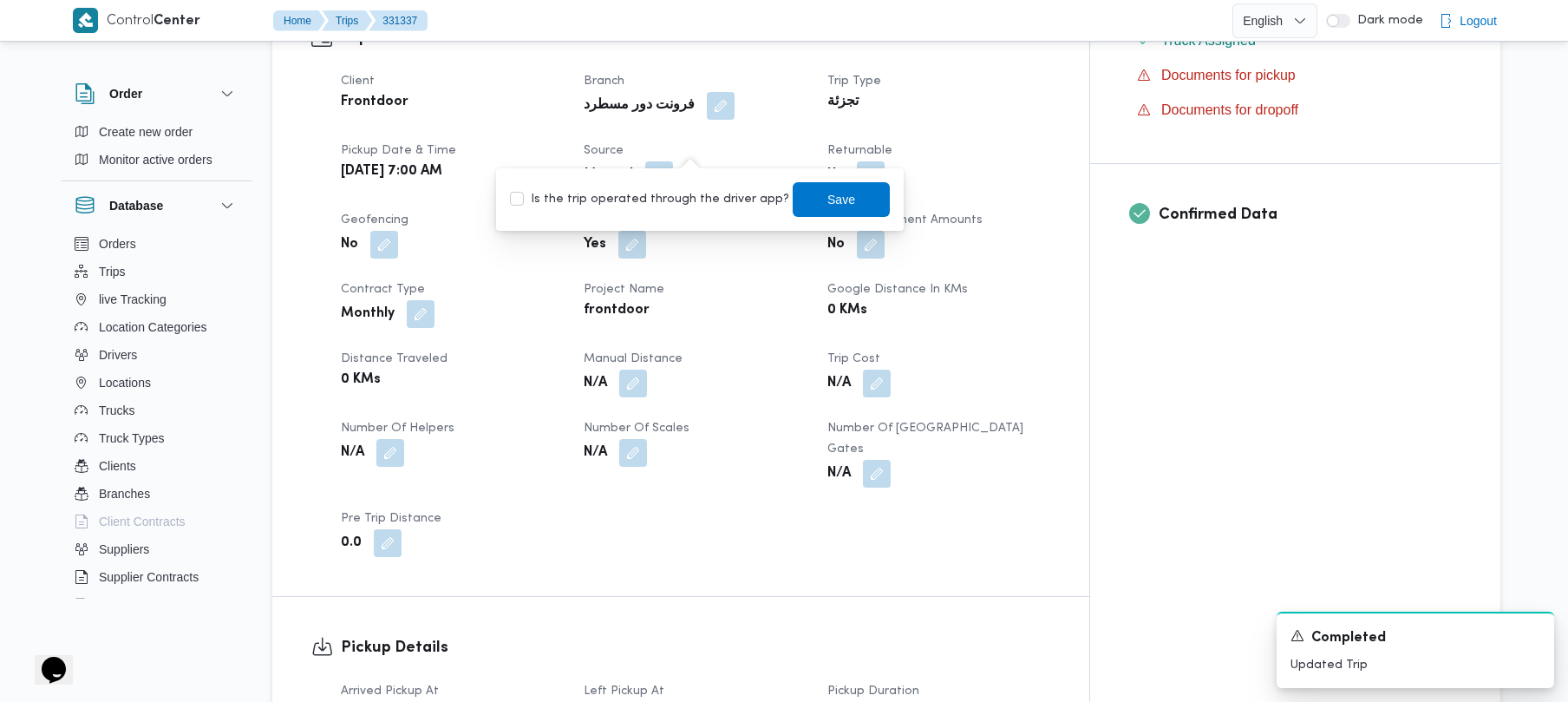
click at [667, 196] on label "Is the trip operated through the driver app?" at bounding box center [649, 200] width 280 height 21
checkbox input "true"
drag, startPoint x: 847, startPoint y: 192, endPoint x: 813, endPoint y: 192, distance: 34.0
click at [848, 192] on span "Save" at bounding box center [841, 200] width 97 height 35
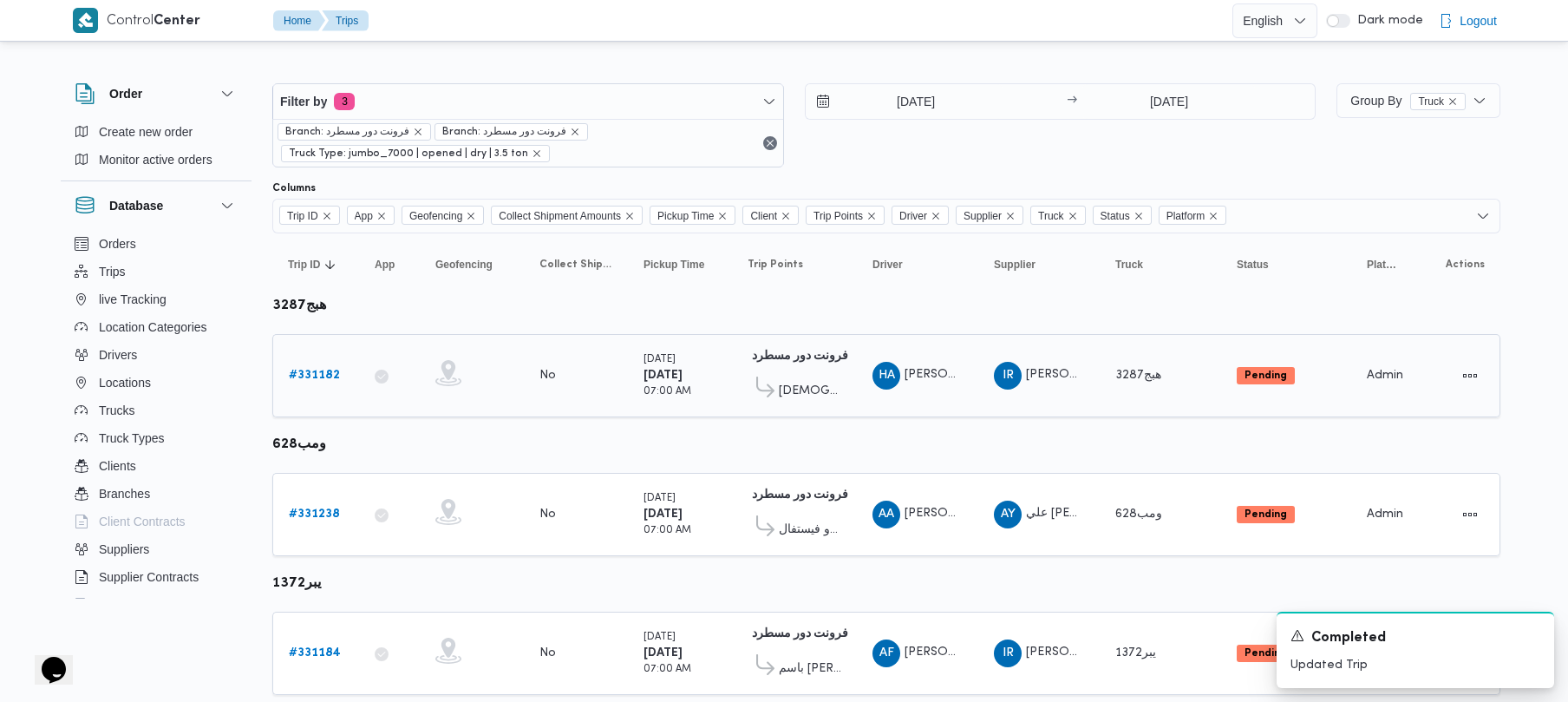
click at [303, 373] on b "# 331182" at bounding box center [315, 375] width 52 height 11
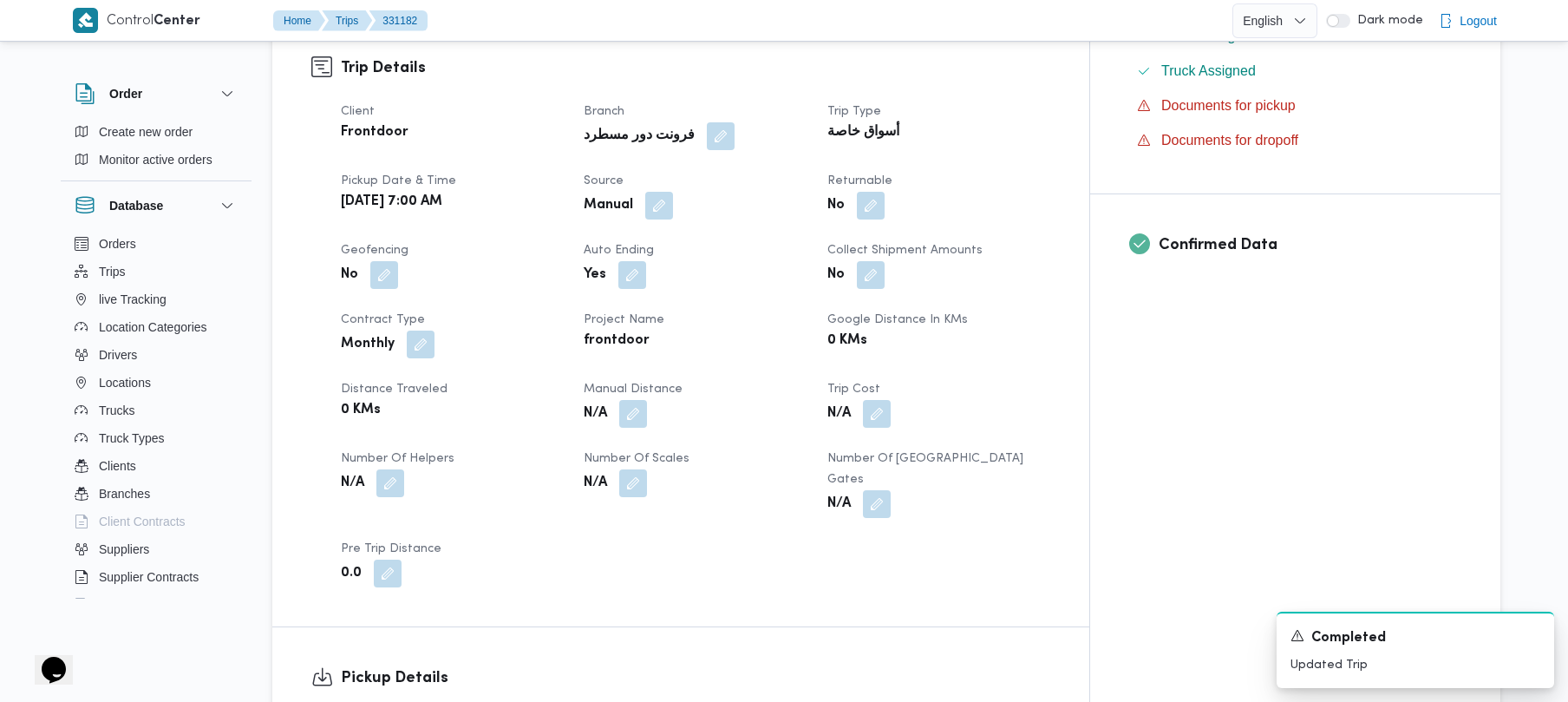
scroll to position [615, 0]
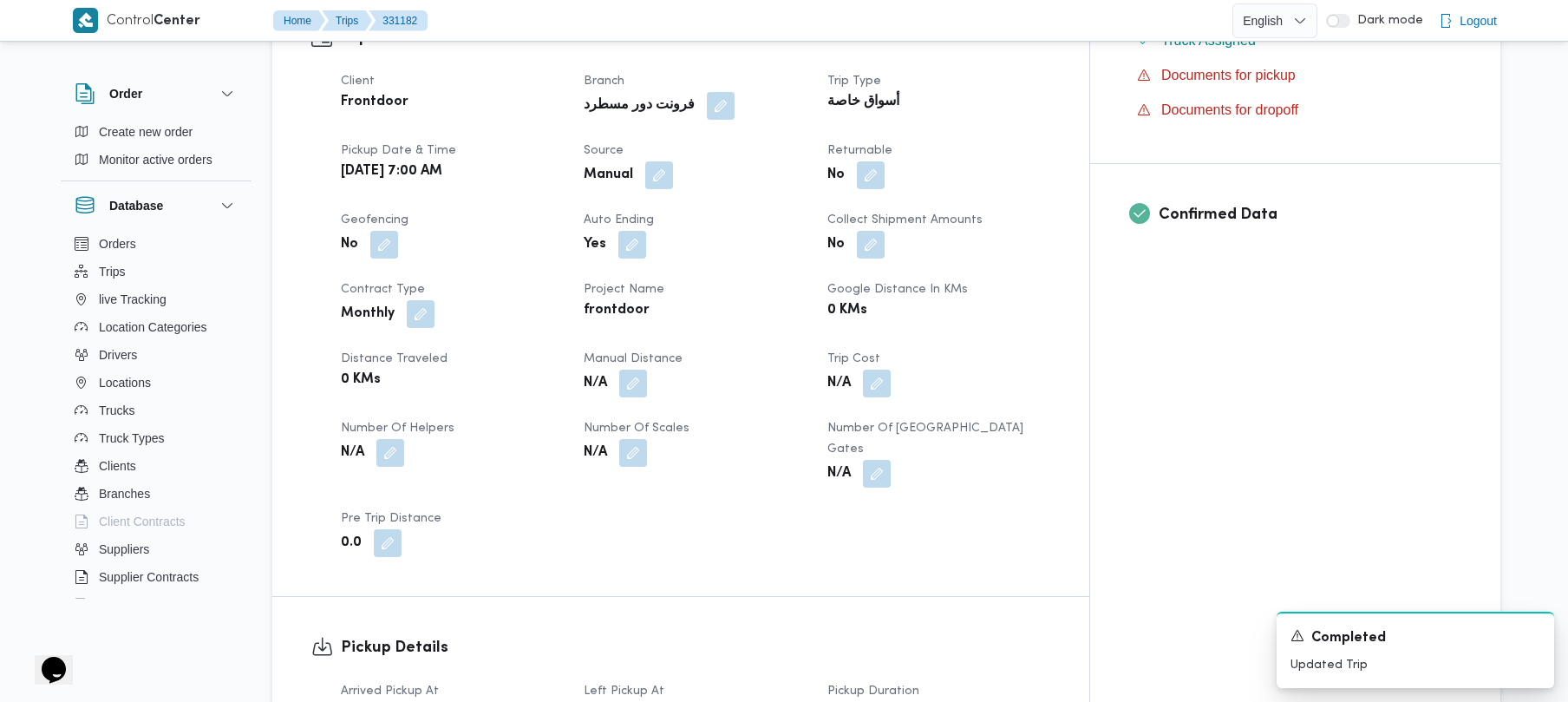
click at [711, 160] on div "Manual" at bounding box center [694, 176] width 225 height 31
click at [673, 160] on button "button" at bounding box center [659, 174] width 28 height 28
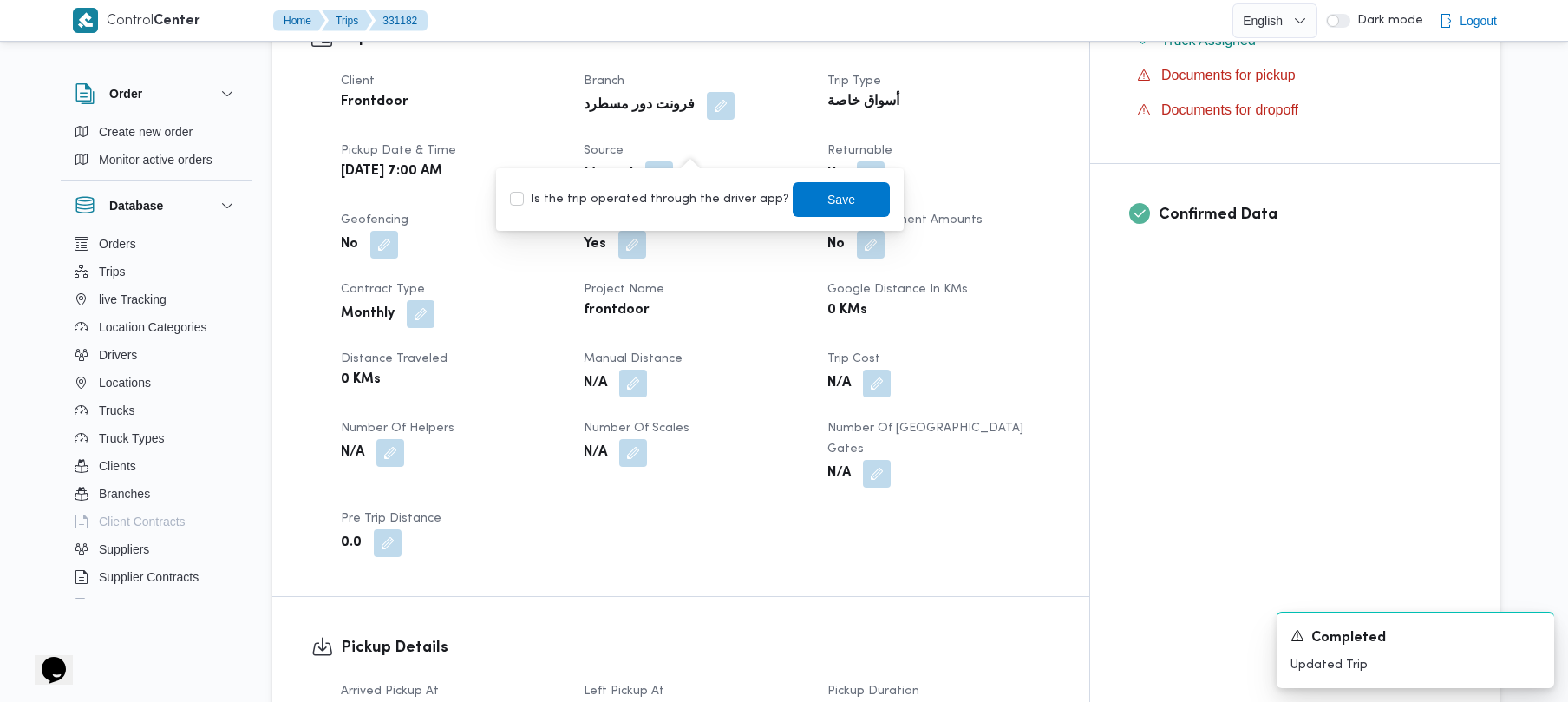
click at [671, 198] on label "Is the trip operated through the driver app?" at bounding box center [649, 200] width 280 height 21
checkbox input "true"
click at [818, 189] on span "Save" at bounding box center [841, 199] width 97 height 35
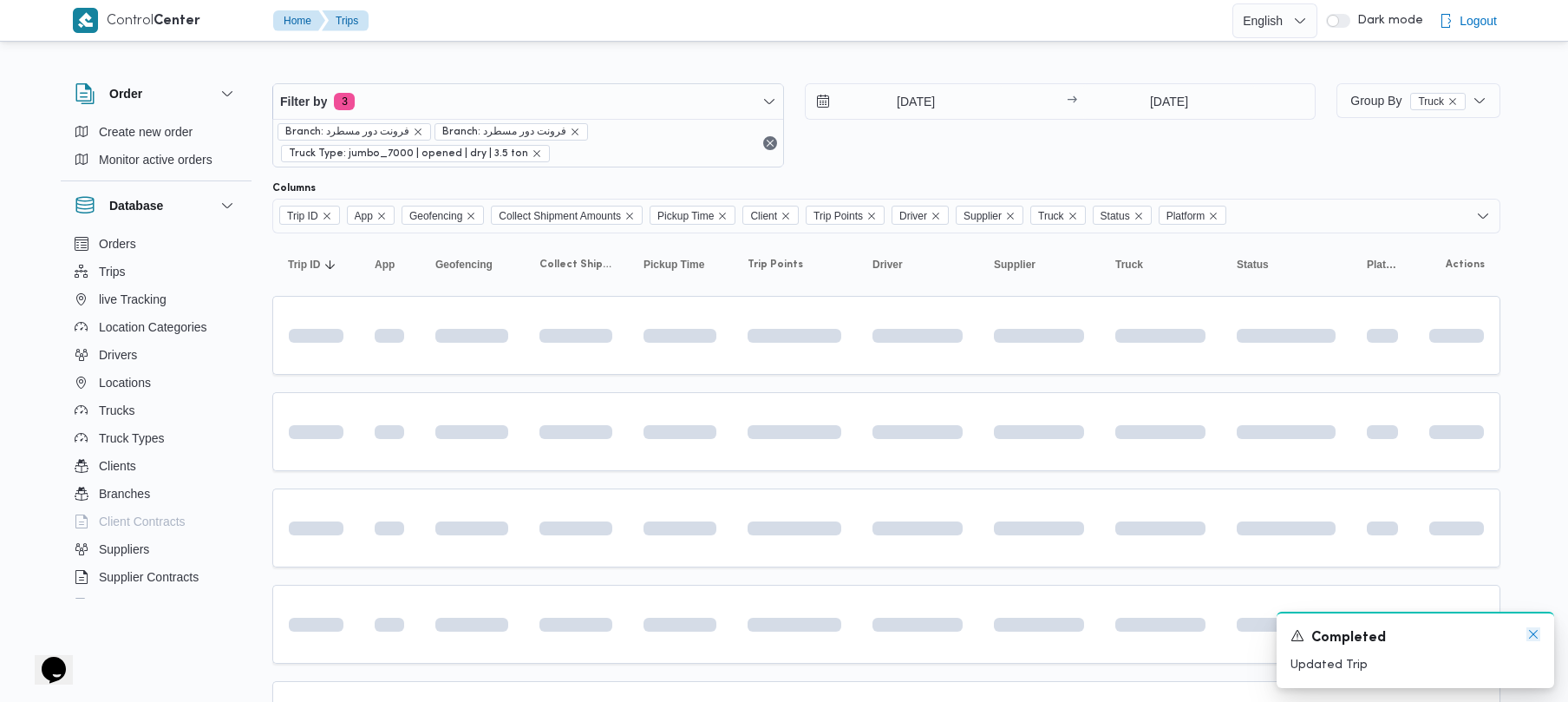
click at [1537, 639] on icon "Dismiss toast" at bounding box center [1532, 634] width 8 height 8
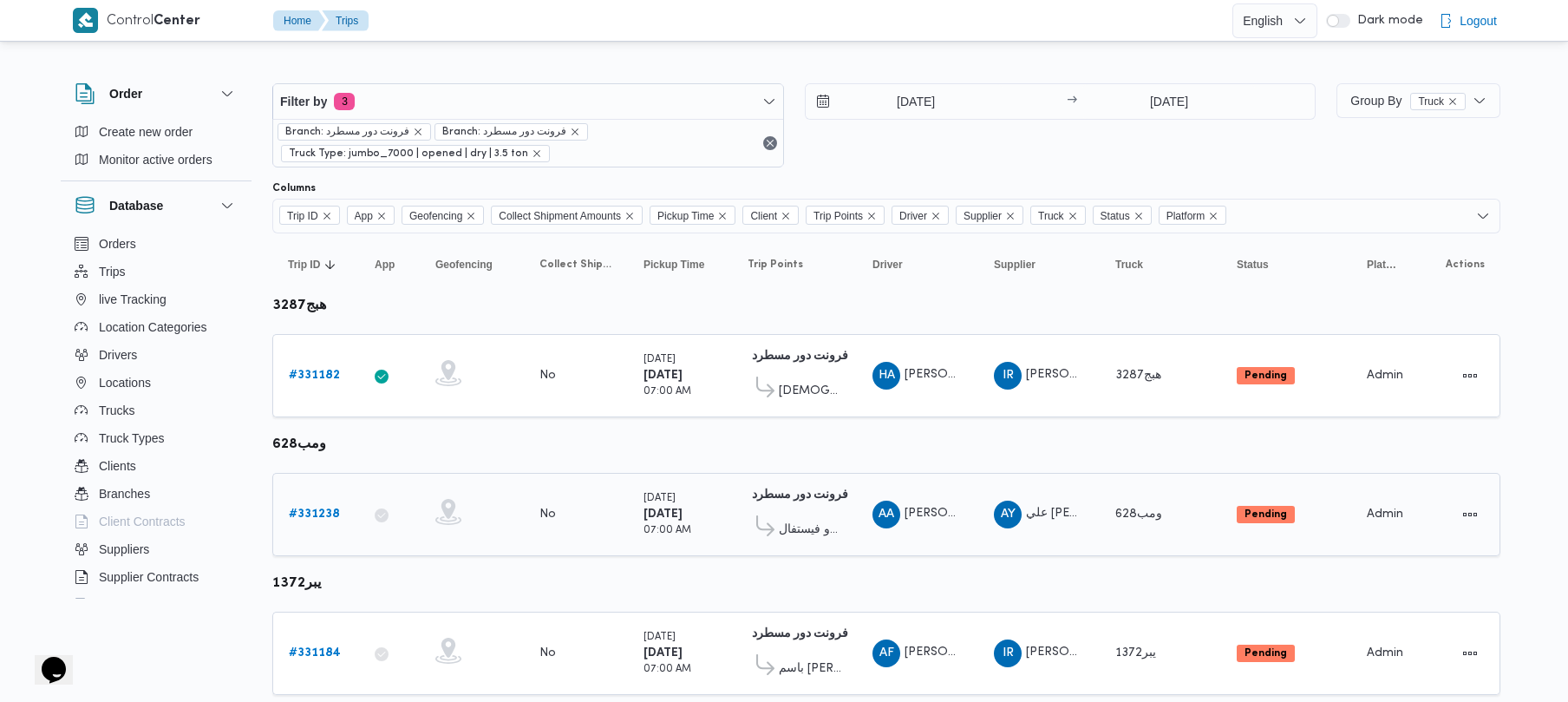
click at [306, 503] on div "# 331238" at bounding box center [315, 514] width 68 height 35
click at [305, 511] on b "# 331238" at bounding box center [315, 514] width 52 height 11
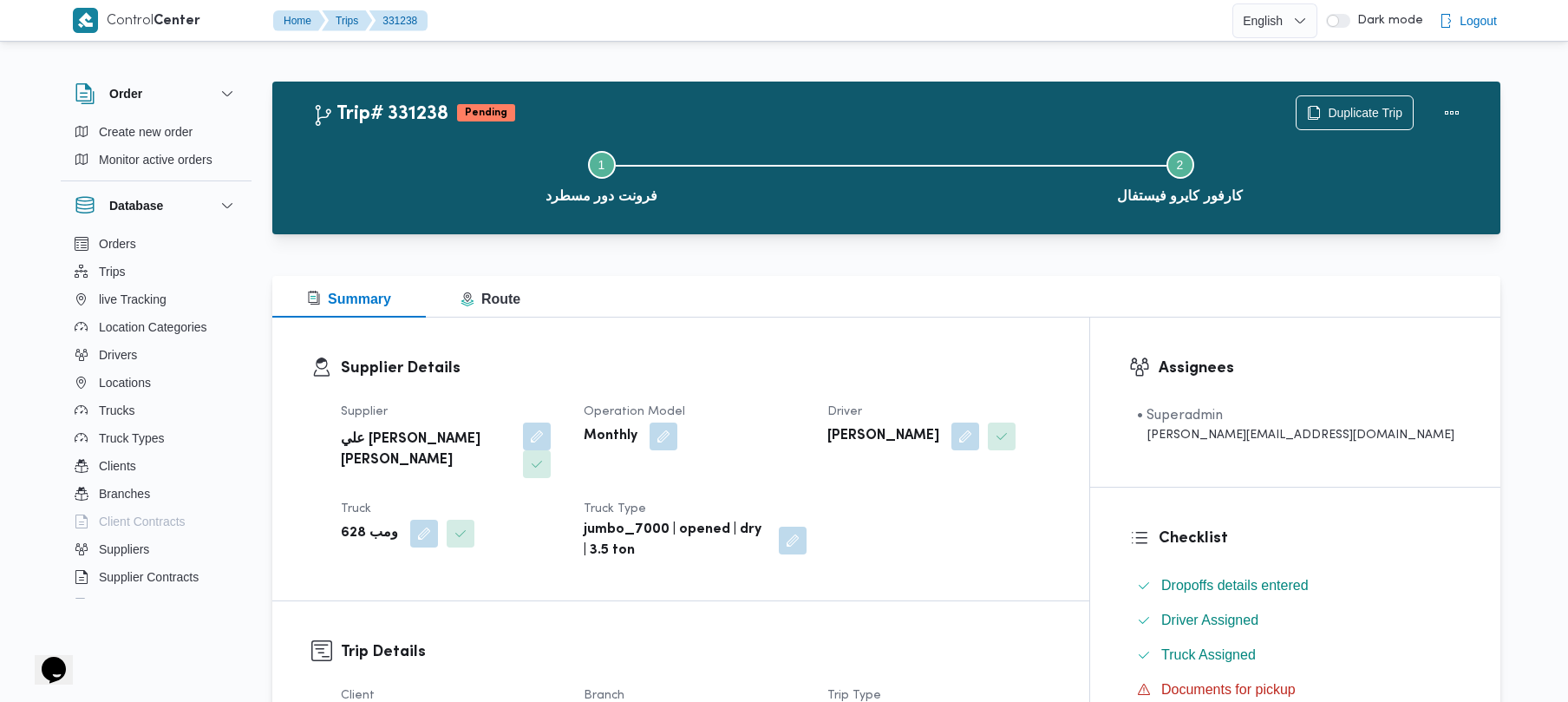
scroll to position [615, 0]
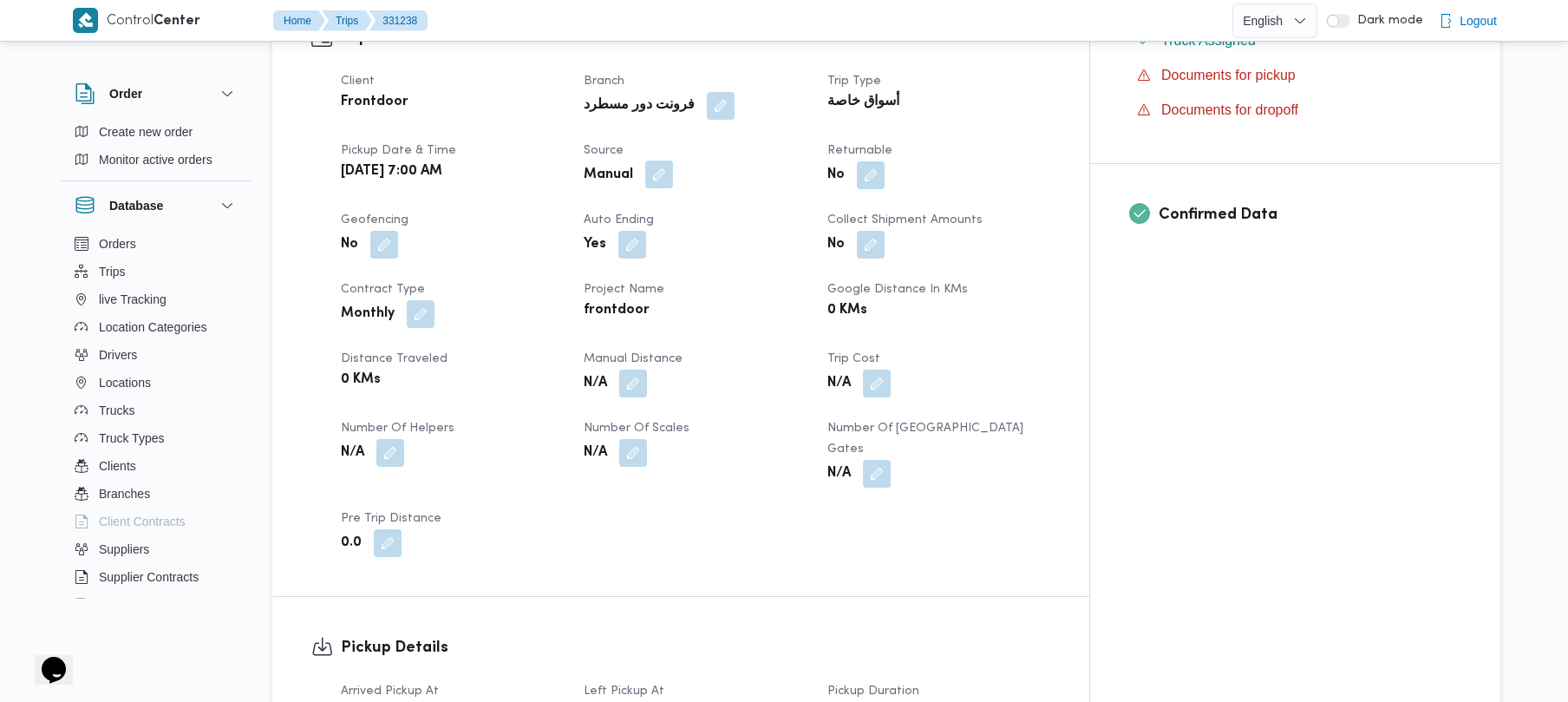
click at [673, 160] on button "button" at bounding box center [659, 174] width 28 height 28
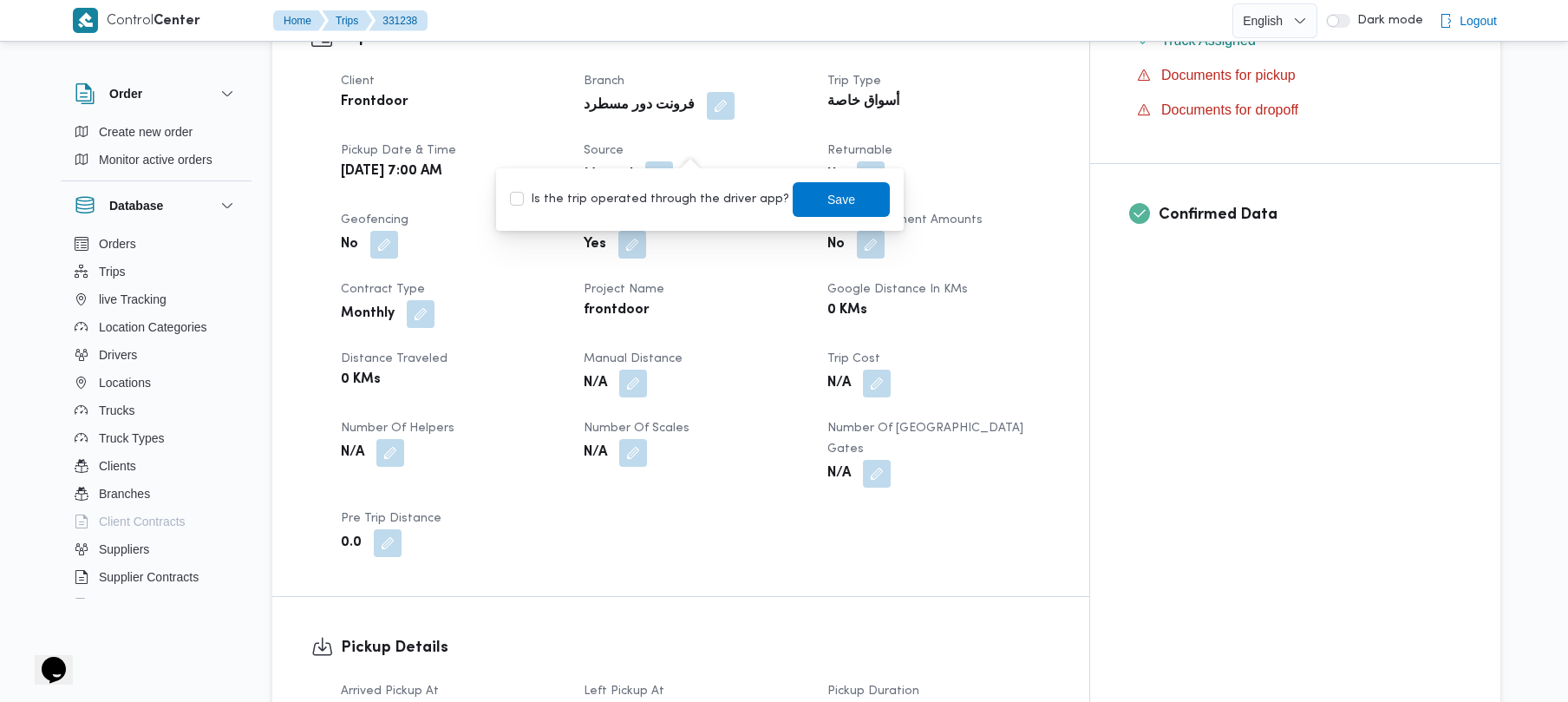
click at [681, 189] on div "Is the trip operated through the driver app? Save" at bounding box center [700, 199] width 383 height 38
click at [685, 202] on label "Is the trip operated through the driver app?" at bounding box center [649, 200] width 280 height 21
checkbox input "true"
click at [834, 199] on span "Save" at bounding box center [841, 199] width 97 height 35
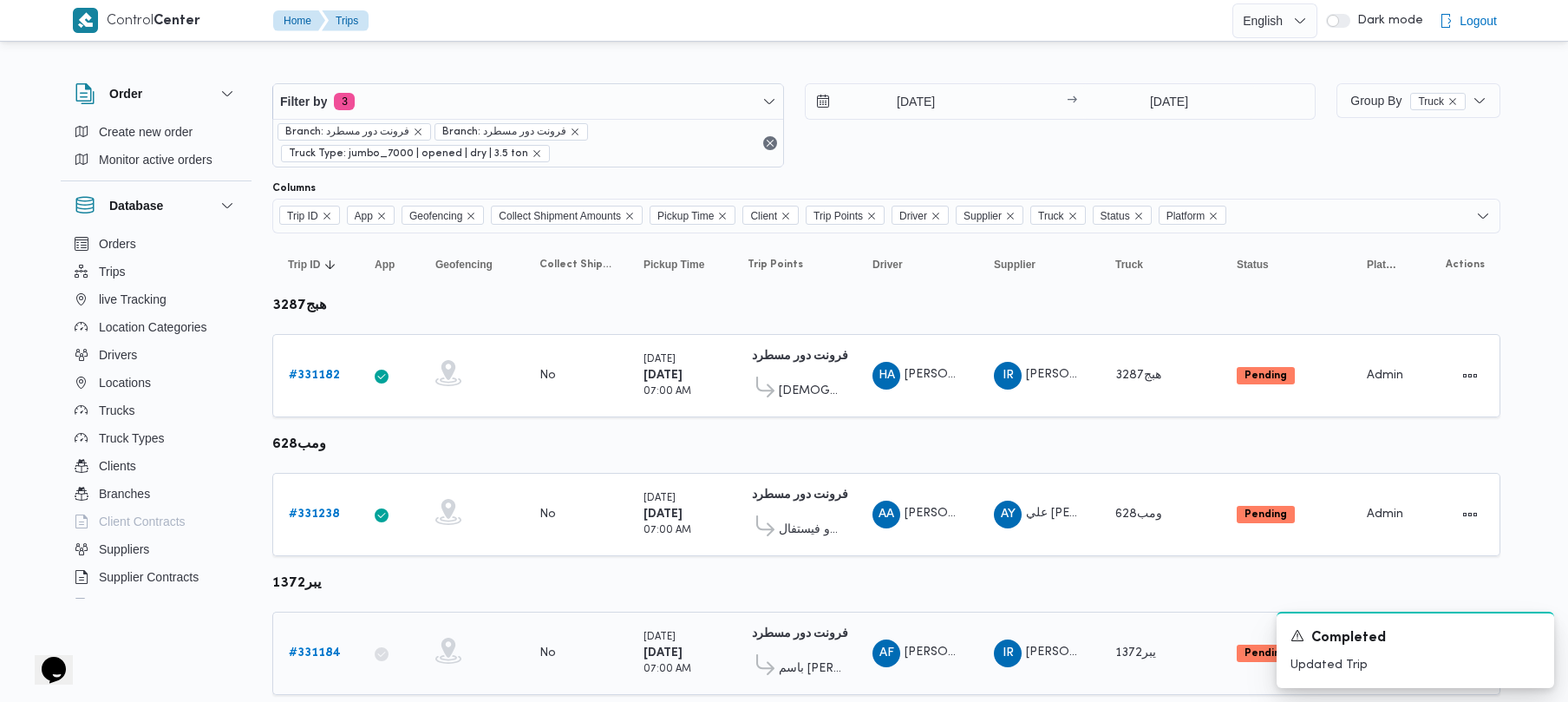
click at [331, 654] on b "# 331184" at bounding box center [315, 652] width 52 height 11
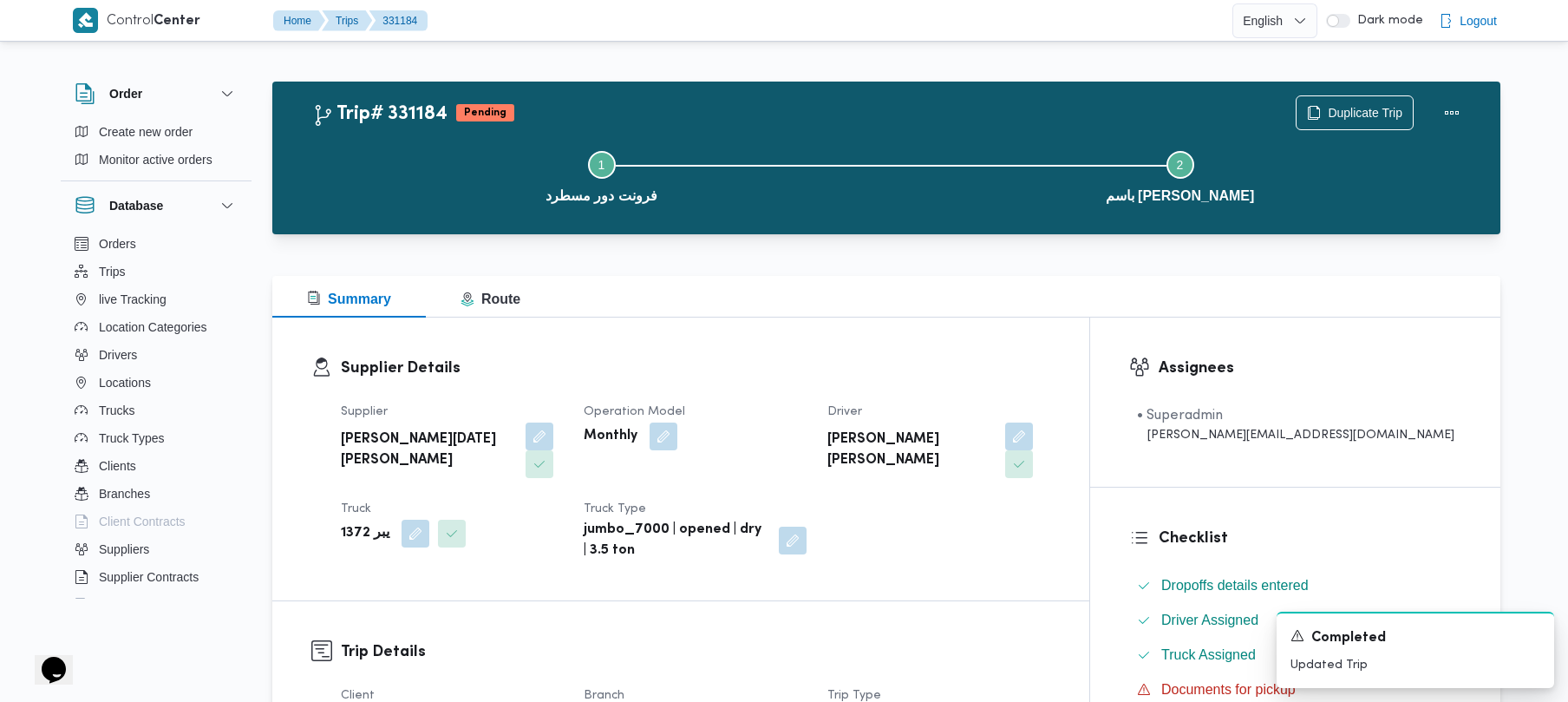
scroll to position [615, 0]
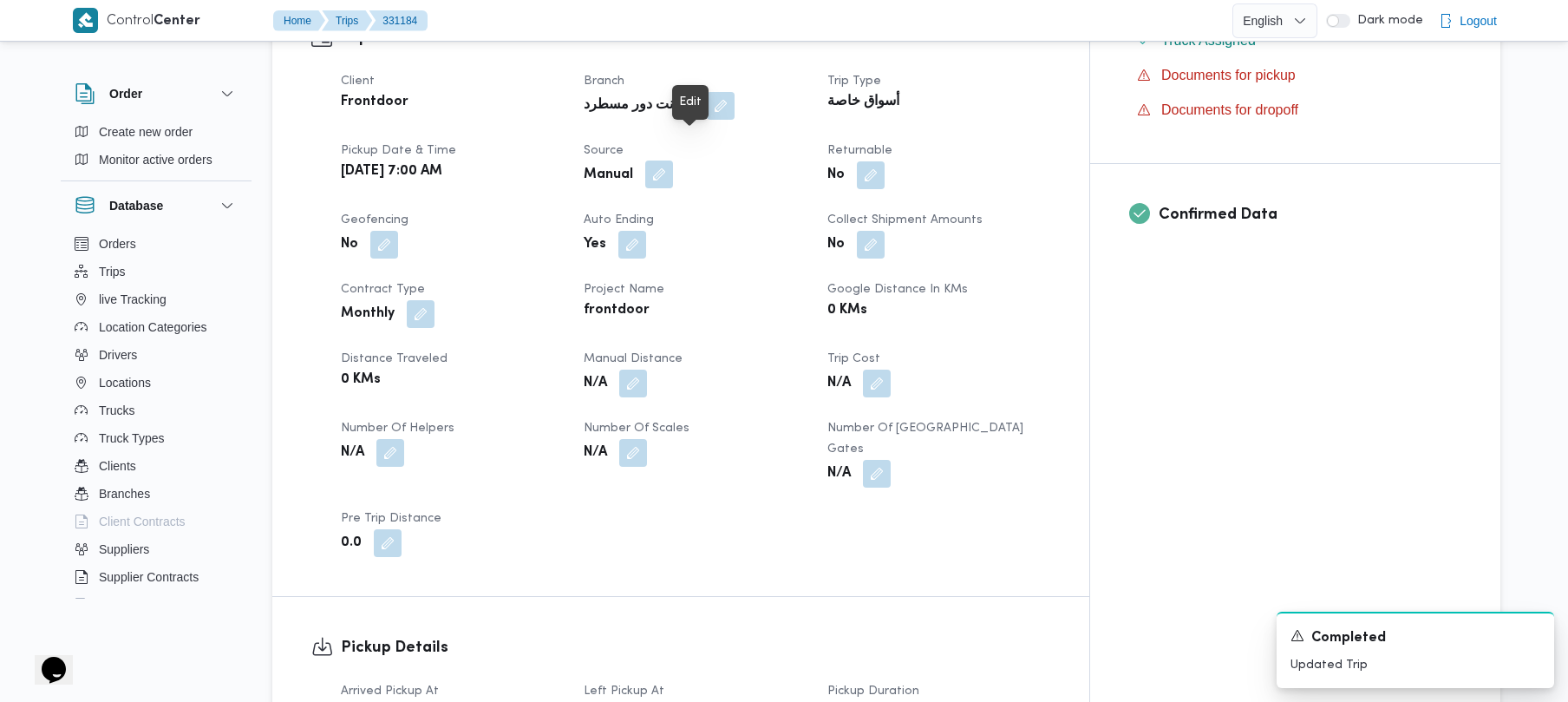
click at [673, 160] on button "button" at bounding box center [659, 174] width 28 height 28
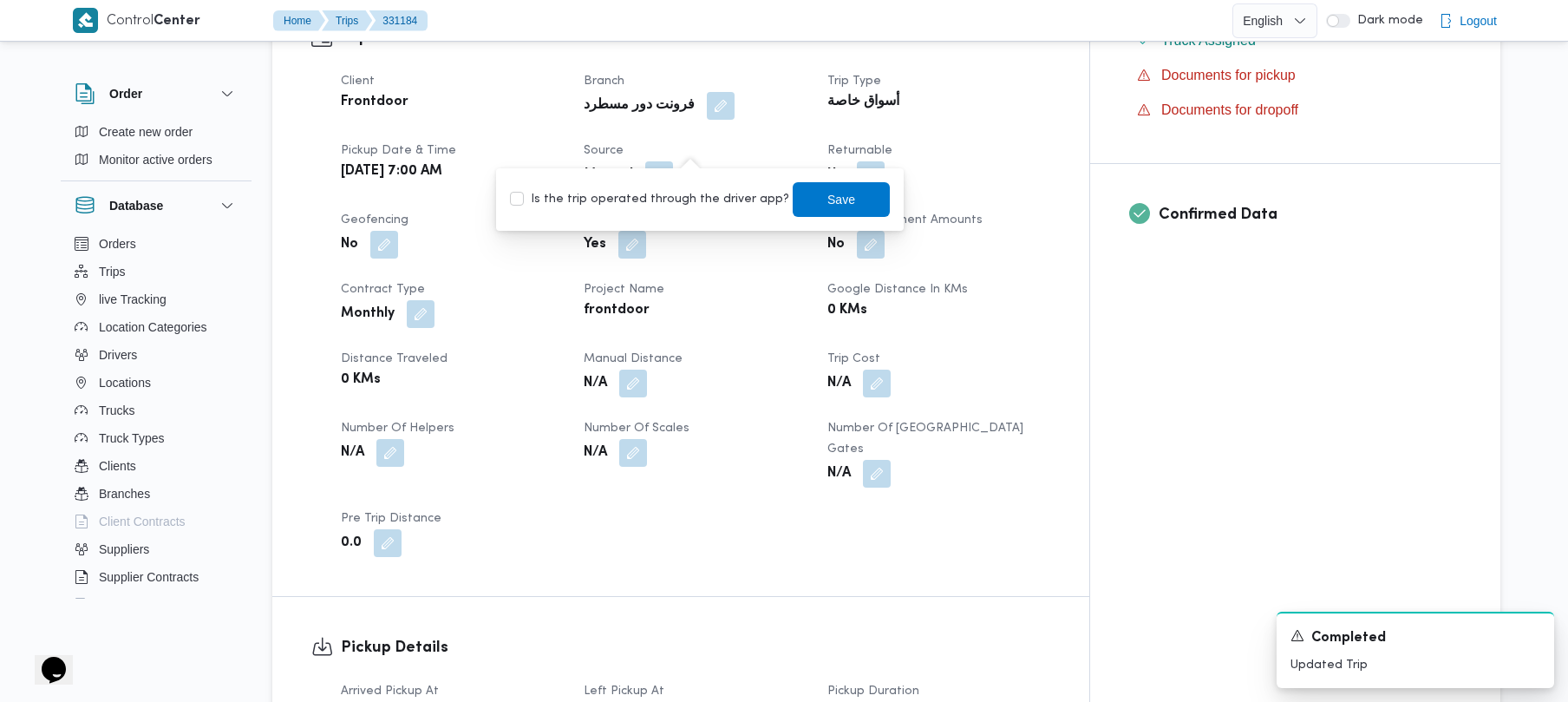
click at [674, 212] on div "Is the trip operated through the driver app? Save" at bounding box center [700, 199] width 383 height 38
click at [661, 203] on label "Is the trip operated through the driver app?" at bounding box center [649, 200] width 280 height 21
checkbox input "true"
click at [843, 205] on span "Save" at bounding box center [841, 199] width 97 height 35
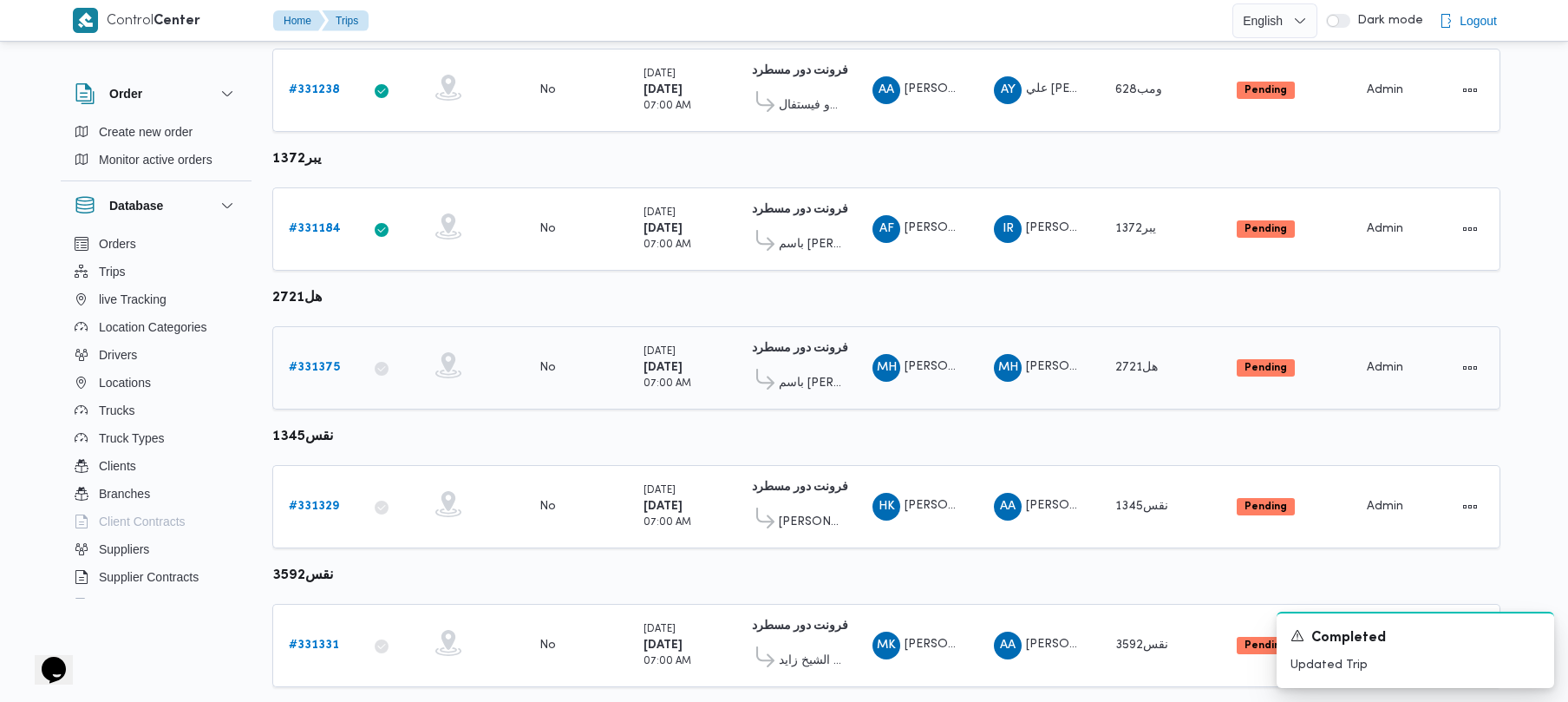
click at [299, 372] on b "# 331375" at bounding box center [315, 367] width 52 height 11
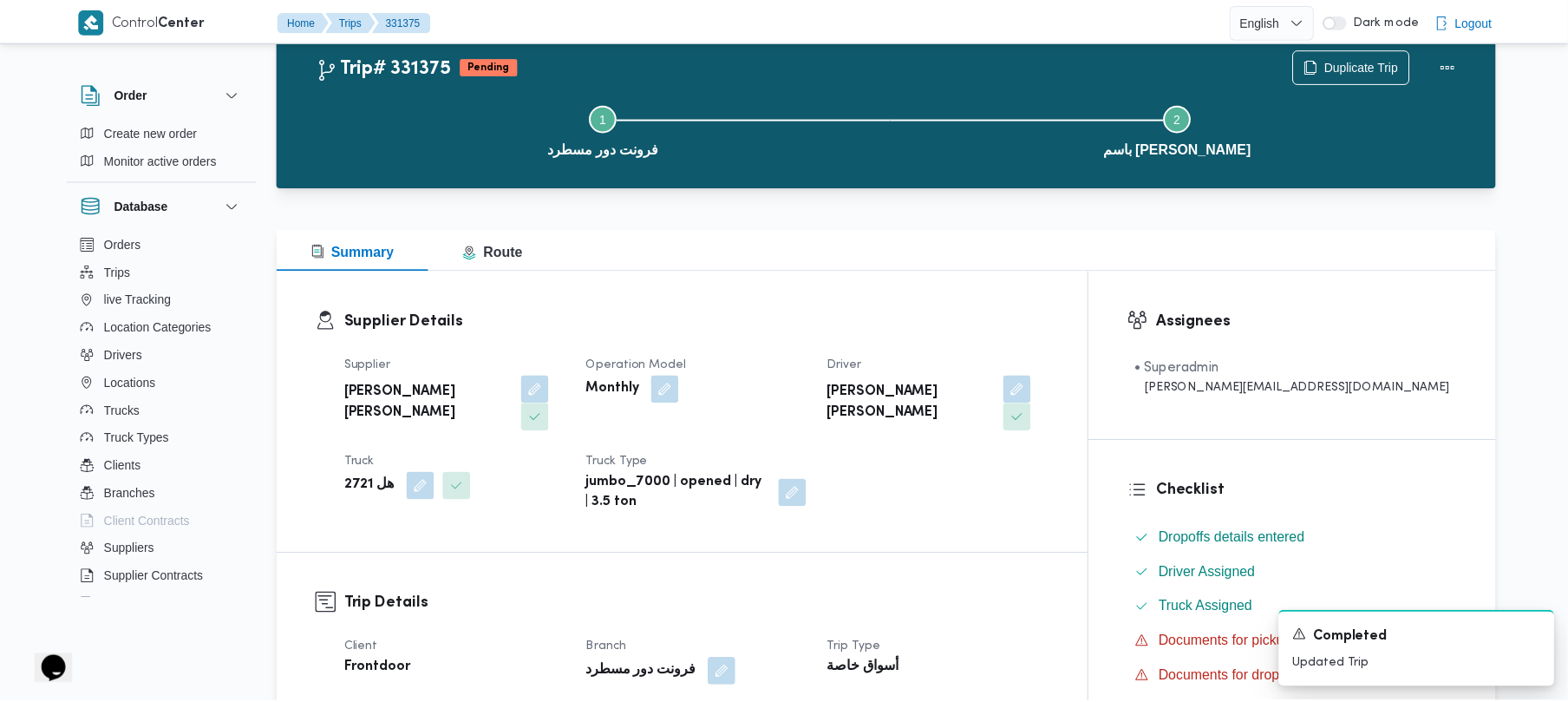
scroll to position [424, 0]
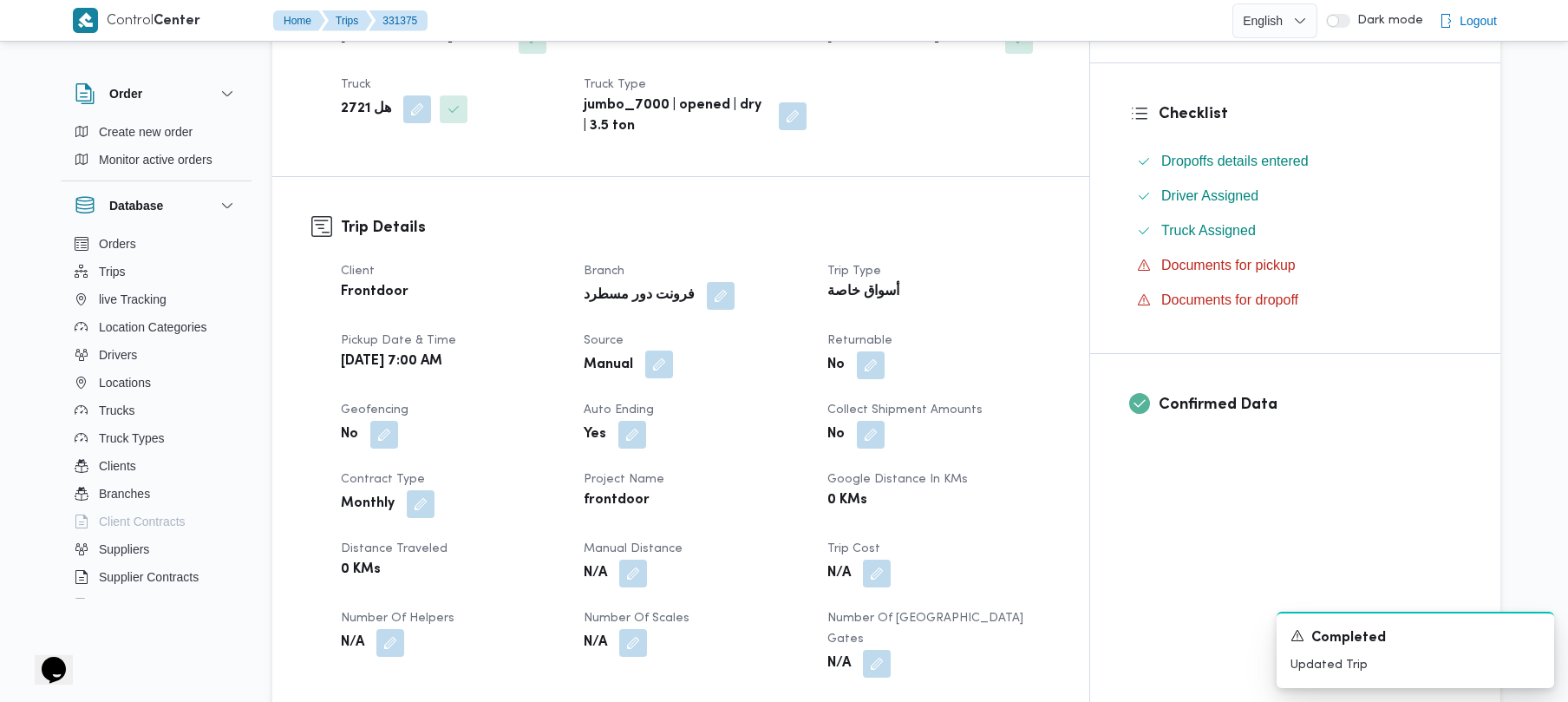
click at [673, 351] on button "button" at bounding box center [659, 364] width 28 height 28
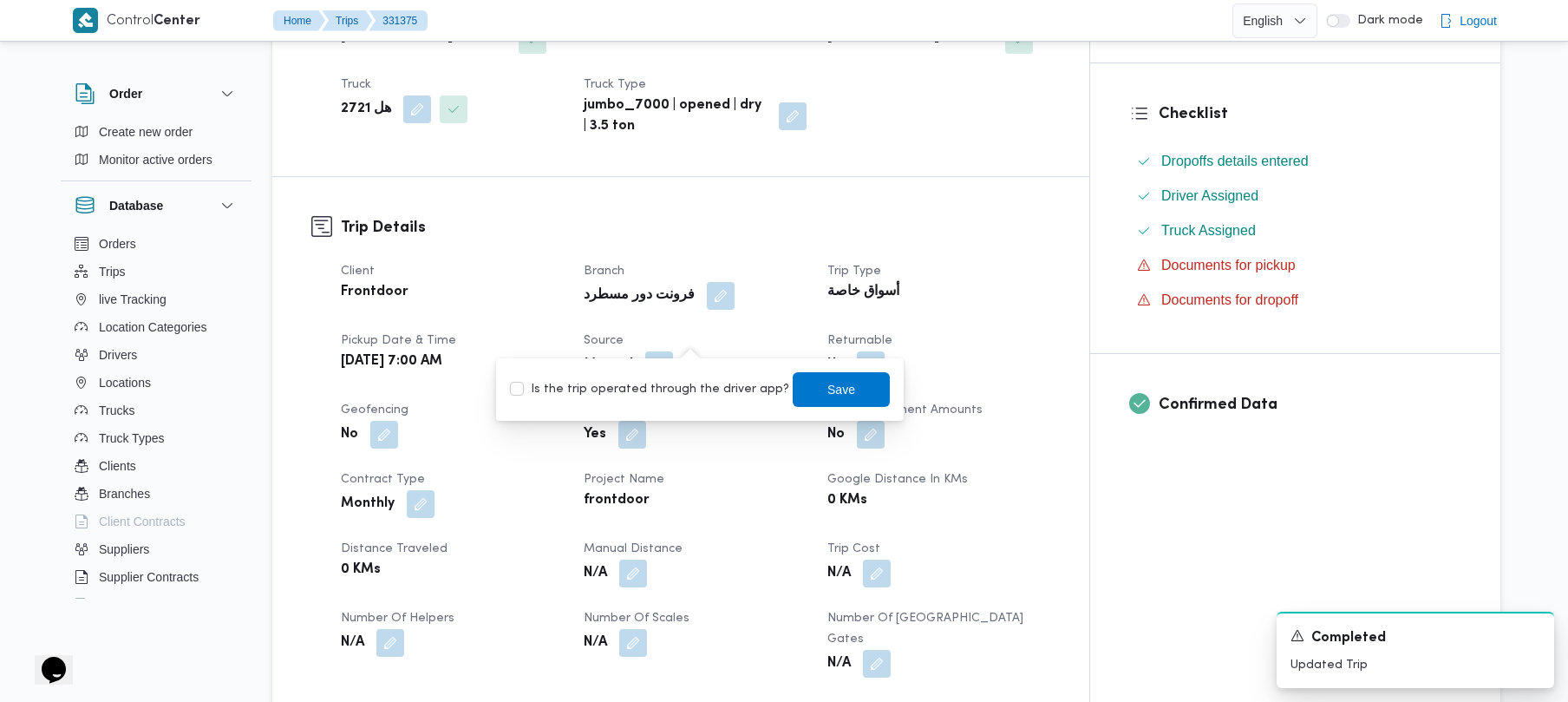
click at [664, 383] on label "Is the trip operated through the driver app?" at bounding box center [649, 389] width 280 height 21
checkbox input "true"
click at [799, 397] on span "Save" at bounding box center [841, 389] width 97 height 35
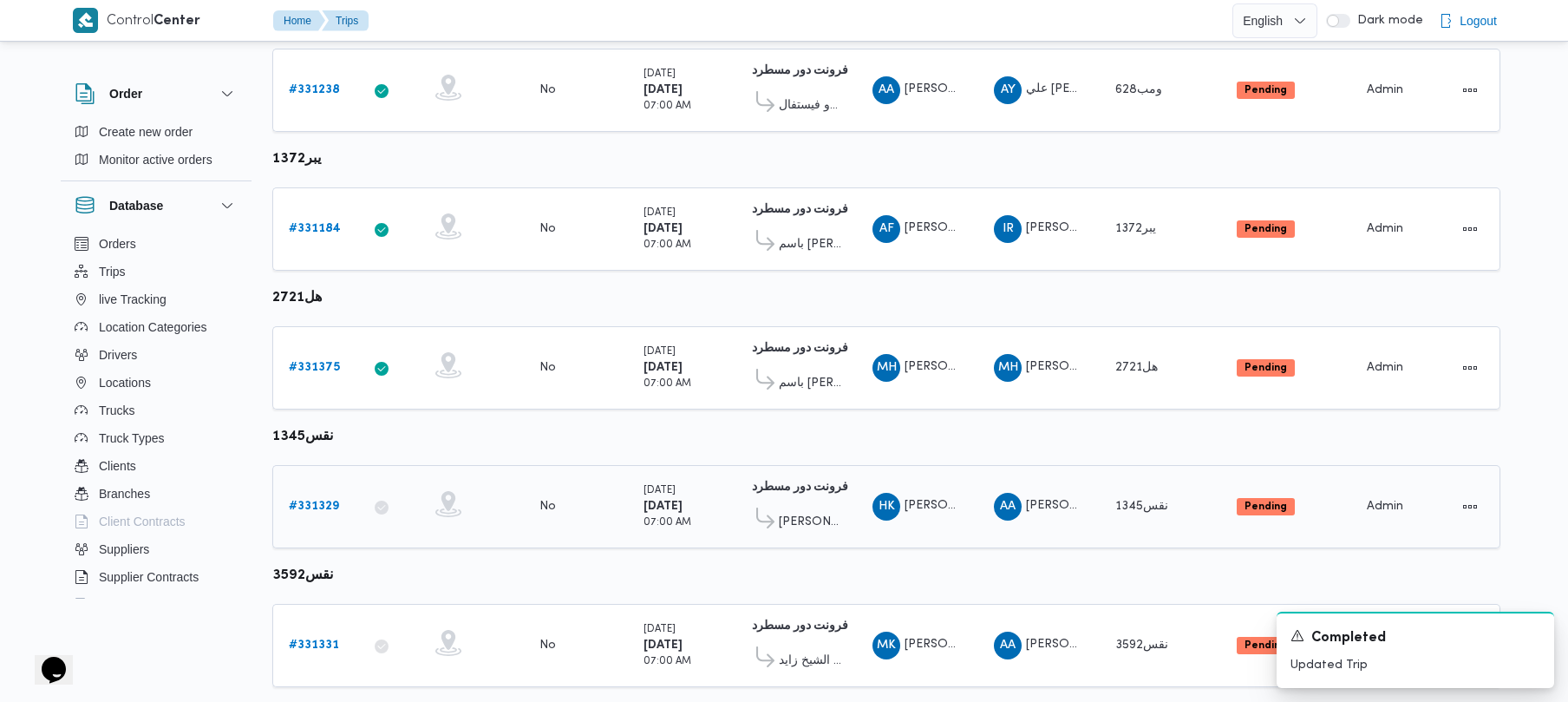
click at [309, 503] on b "# 331329" at bounding box center [314, 506] width 51 height 11
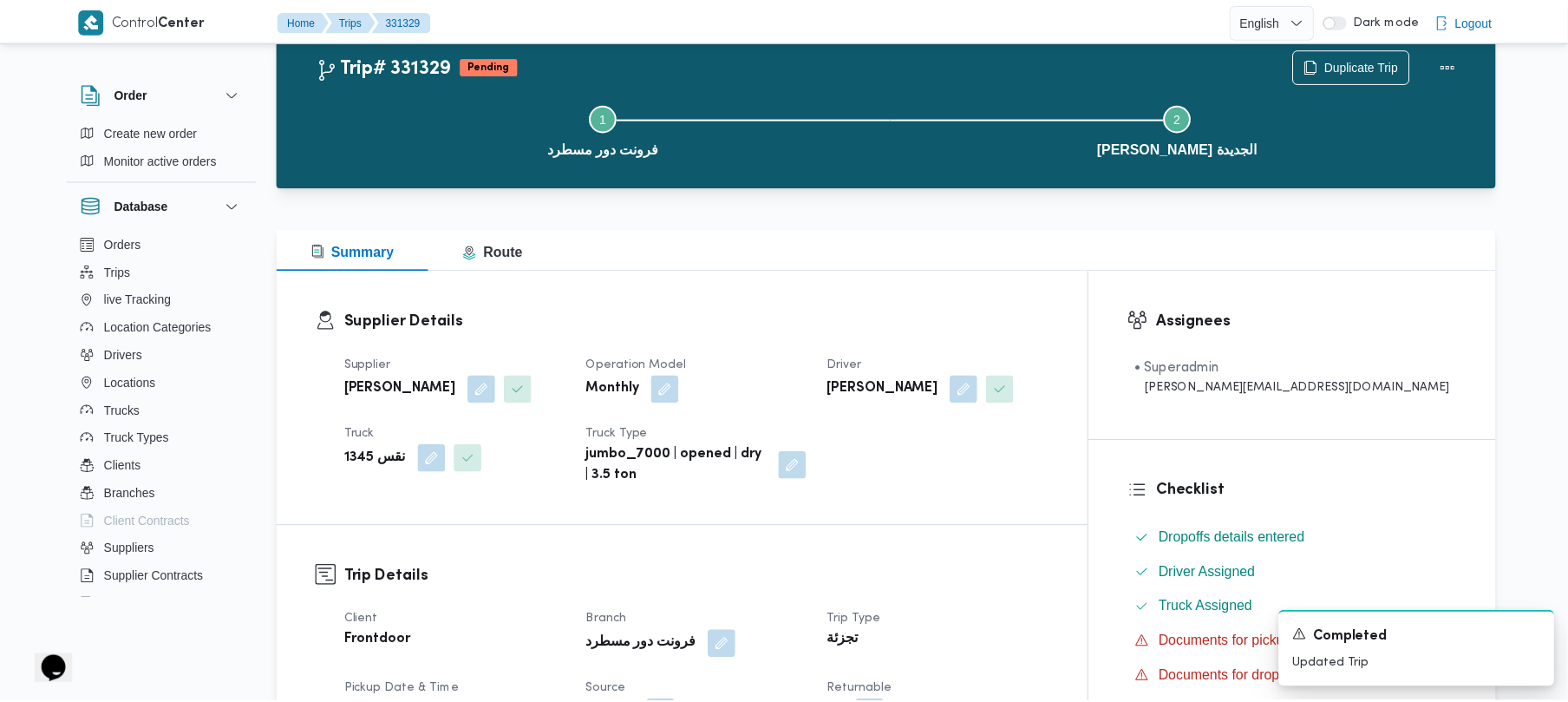
scroll to position [424, 0]
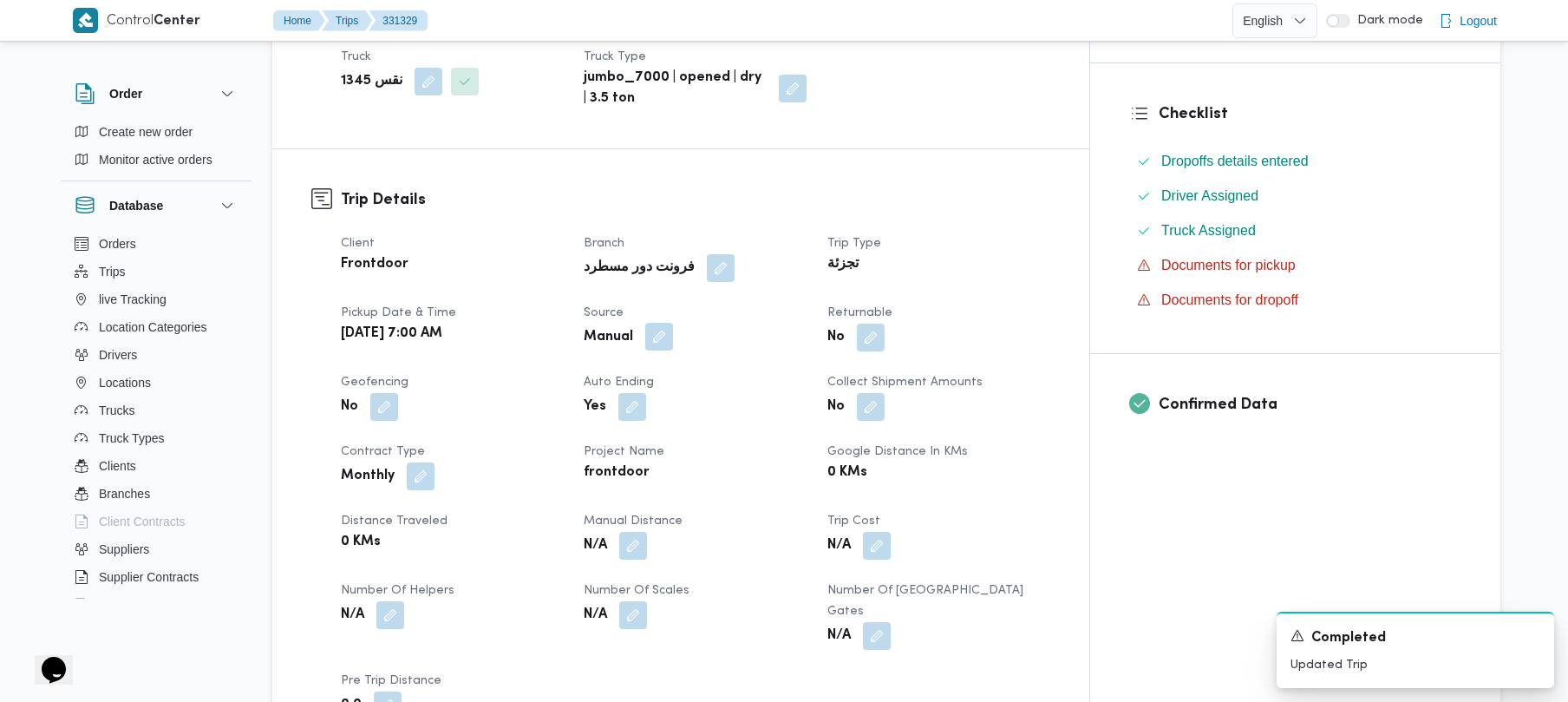
click at [673, 337] on button "button" at bounding box center [659, 337] width 28 height 28
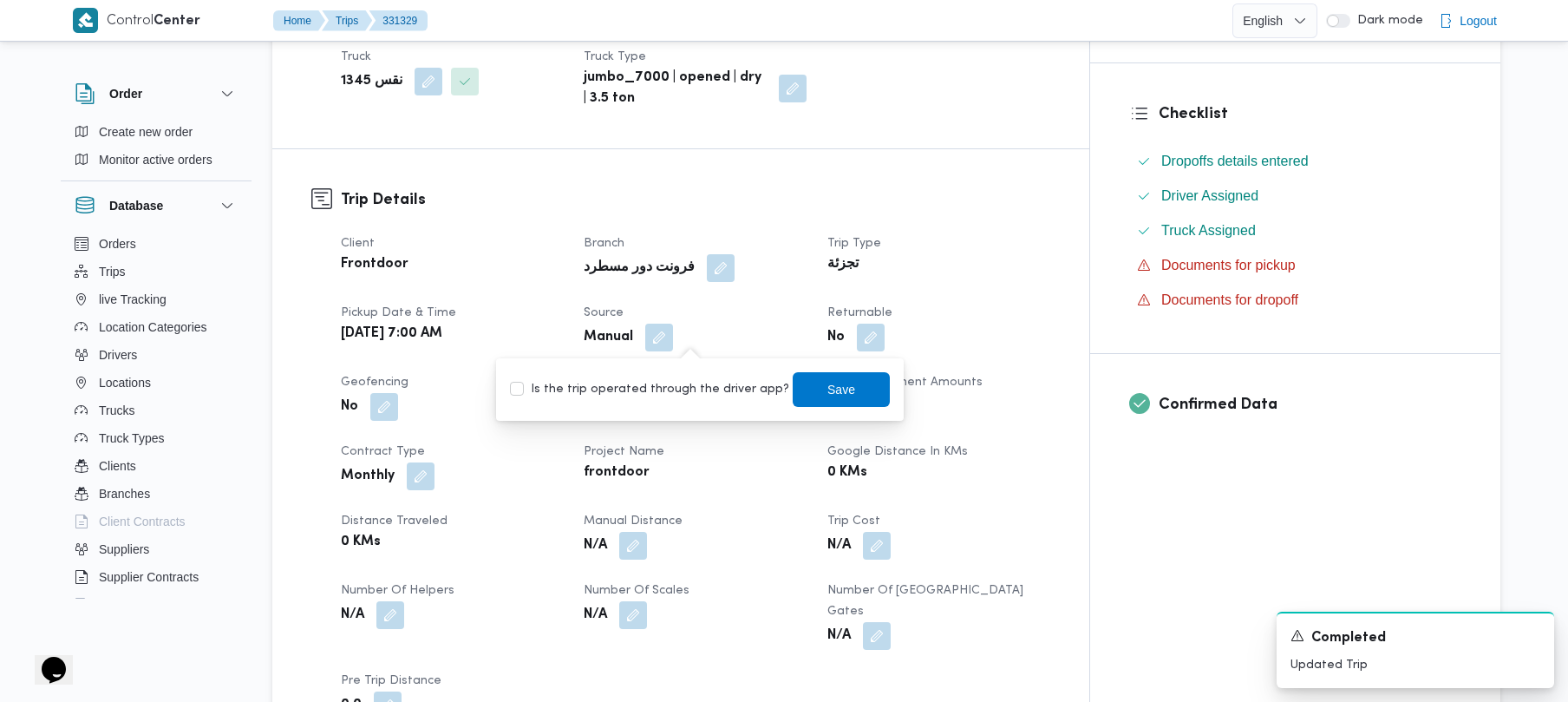
click at [695, 372] on div "Is the trip operated through the driver app? Save" at bounding box center [700, 389] width 383 height 38
click at [699, 390] on label "Is the trip operated through the driver app?" at bounding box center [649, 389] width 280 height 21
checkbox input "true"
click at [796, 389] on span "Save" at bounding box center [841, 389] width 97 height 35
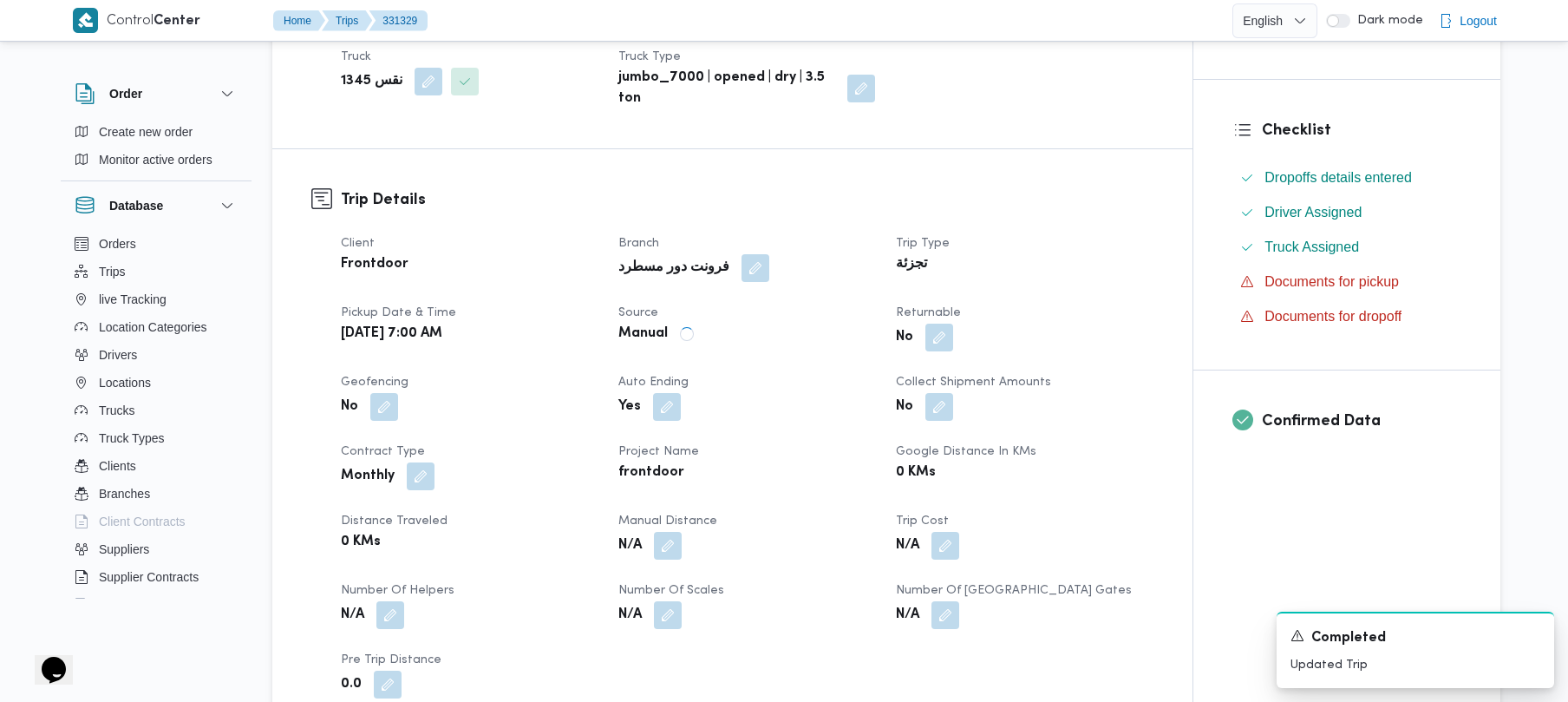
scroll to position [248, 0]
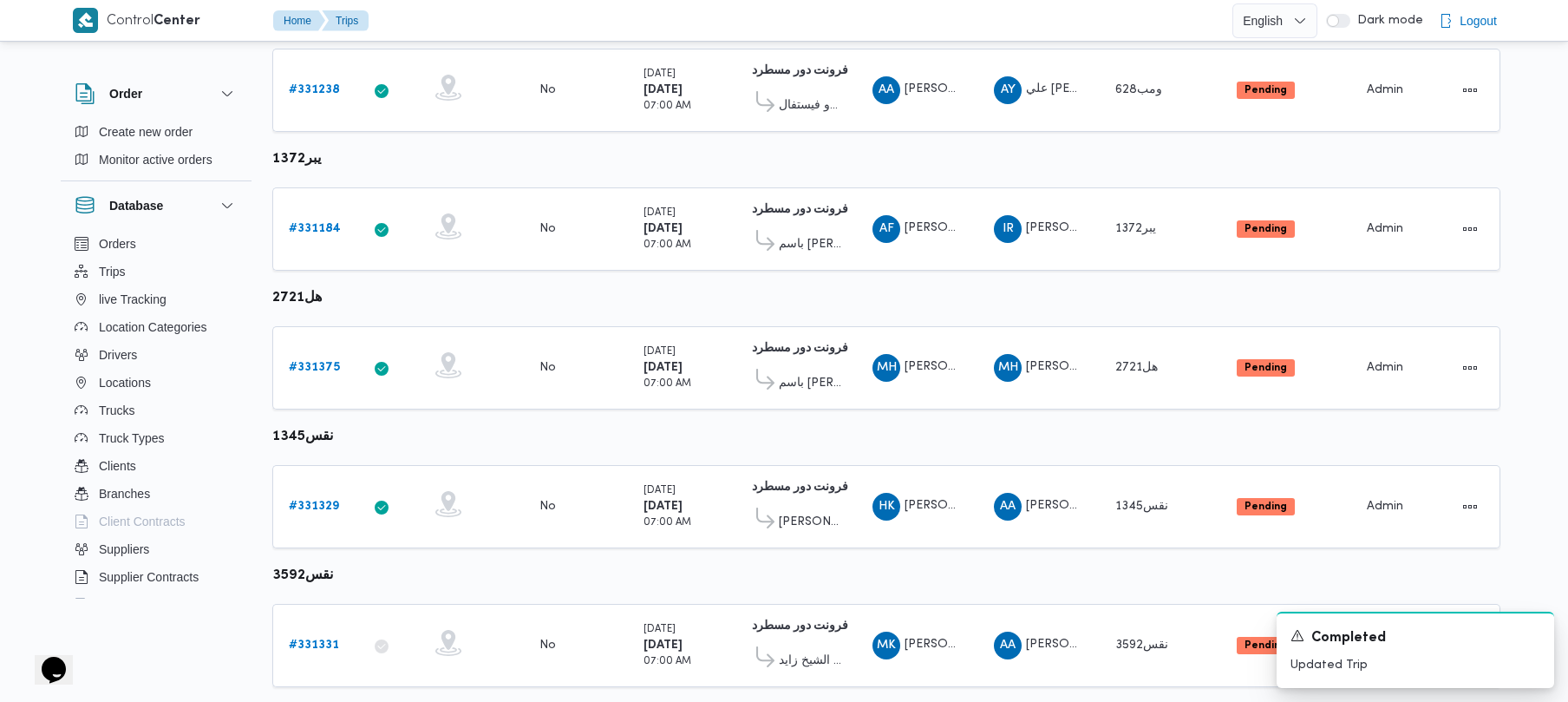
scroll to position [524, 0]
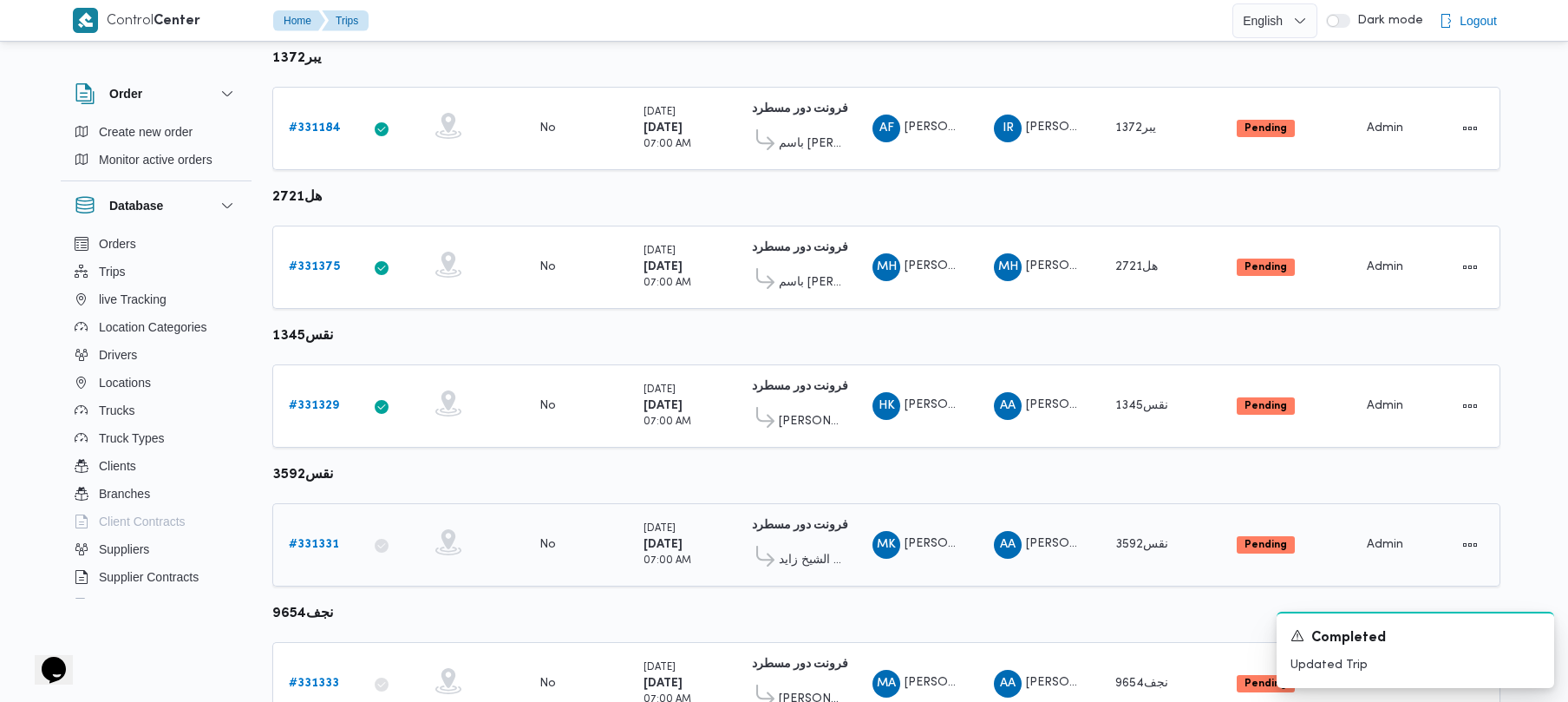
click at [313, 553] on link "# 331331" at bounding box center [314, 545] width 51 height 21
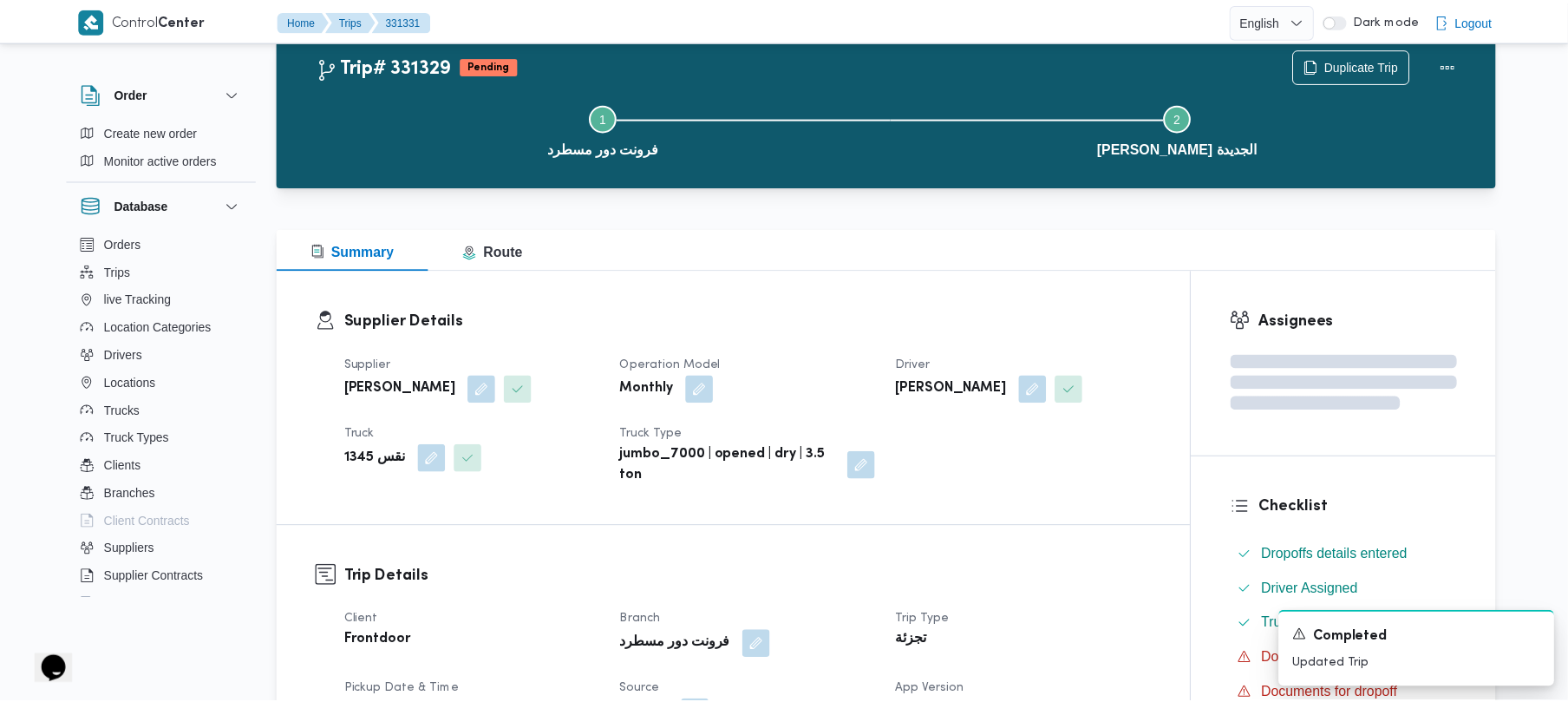
scroll to position [524, 0]
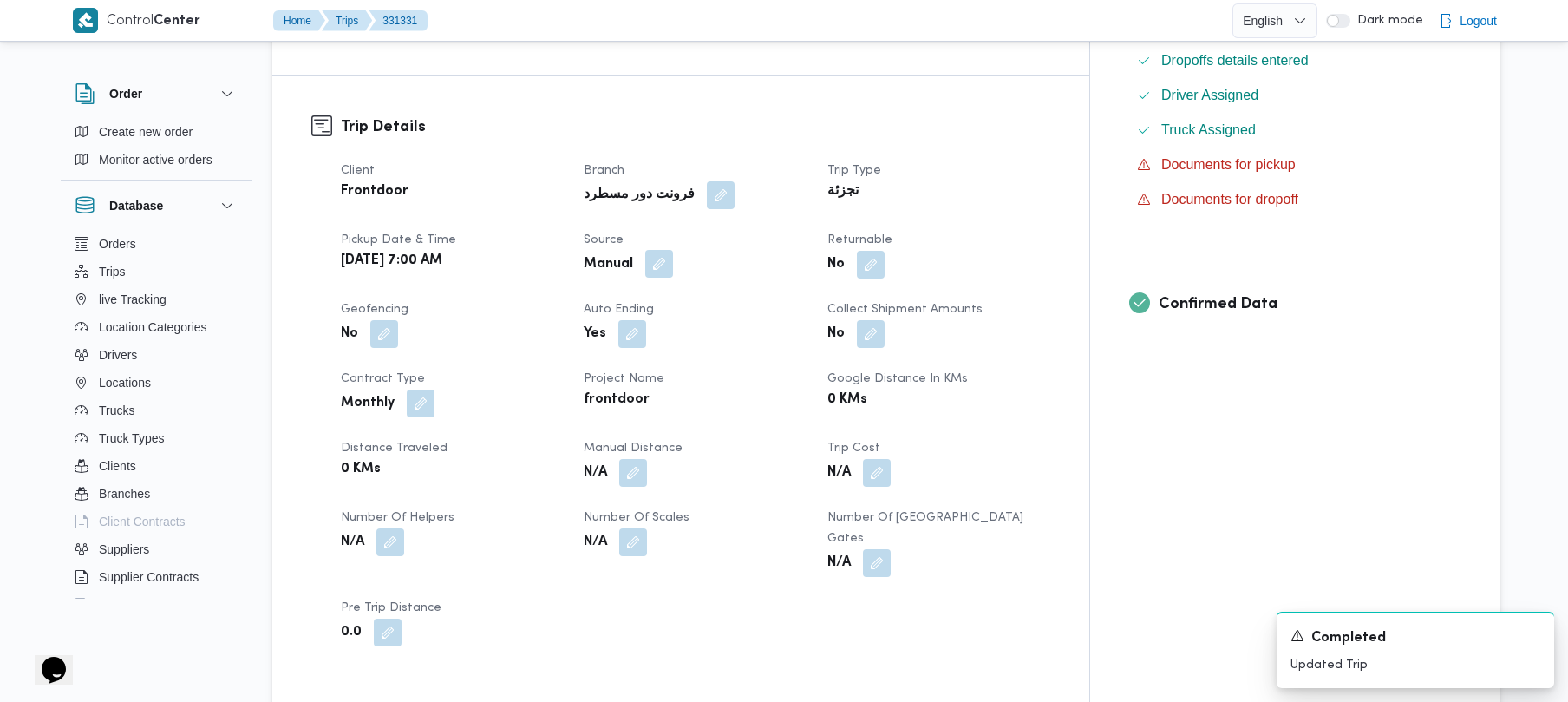
click at [673, 250] on button "button" at bounding box center [659, 264] width 28 height 28
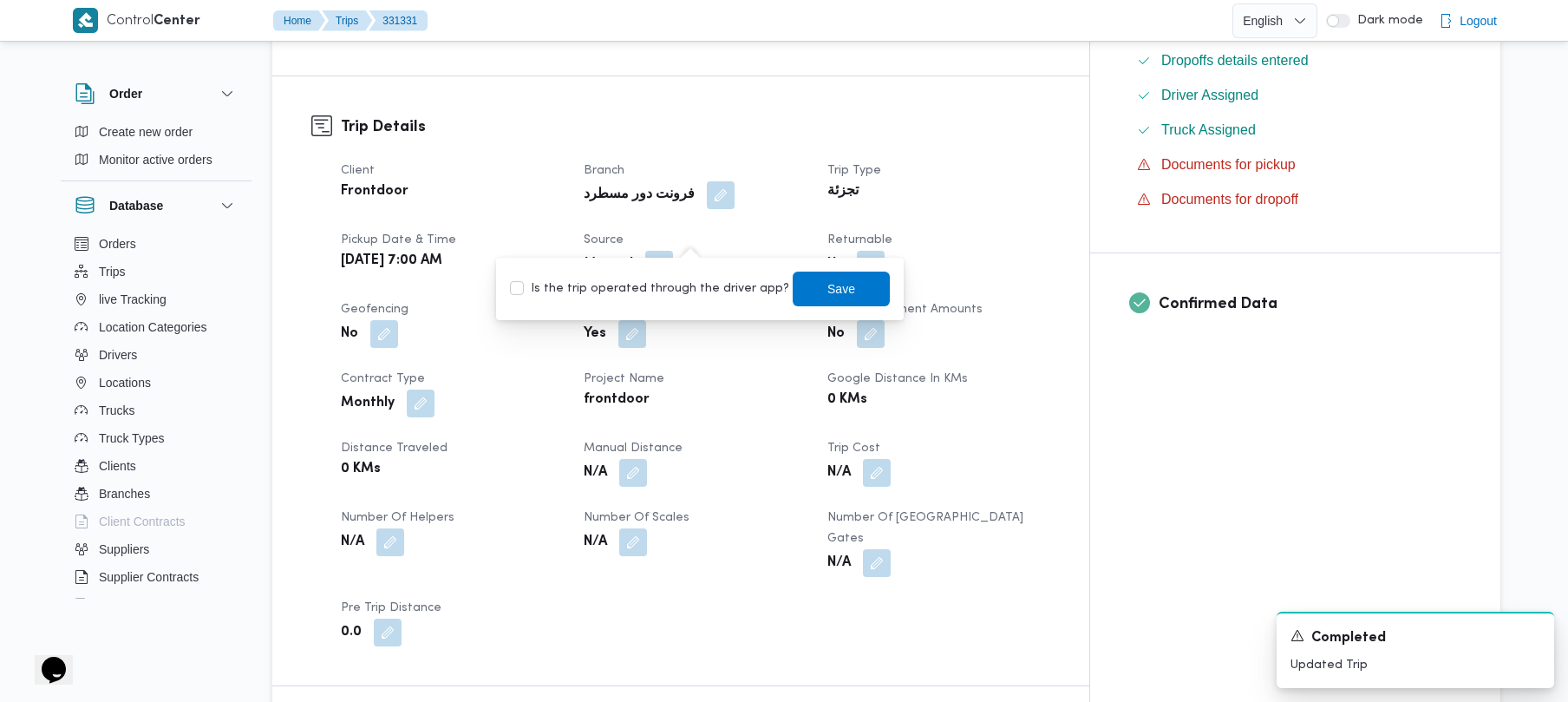
click at [659, 293] on label "Is the trip operated through the driver app?" at bounding box center [649, 289] width 280 height 21
checkbox input "true"
click at [793, 284] on span "Save" at bounding box center [841, 288] width 97 height 35
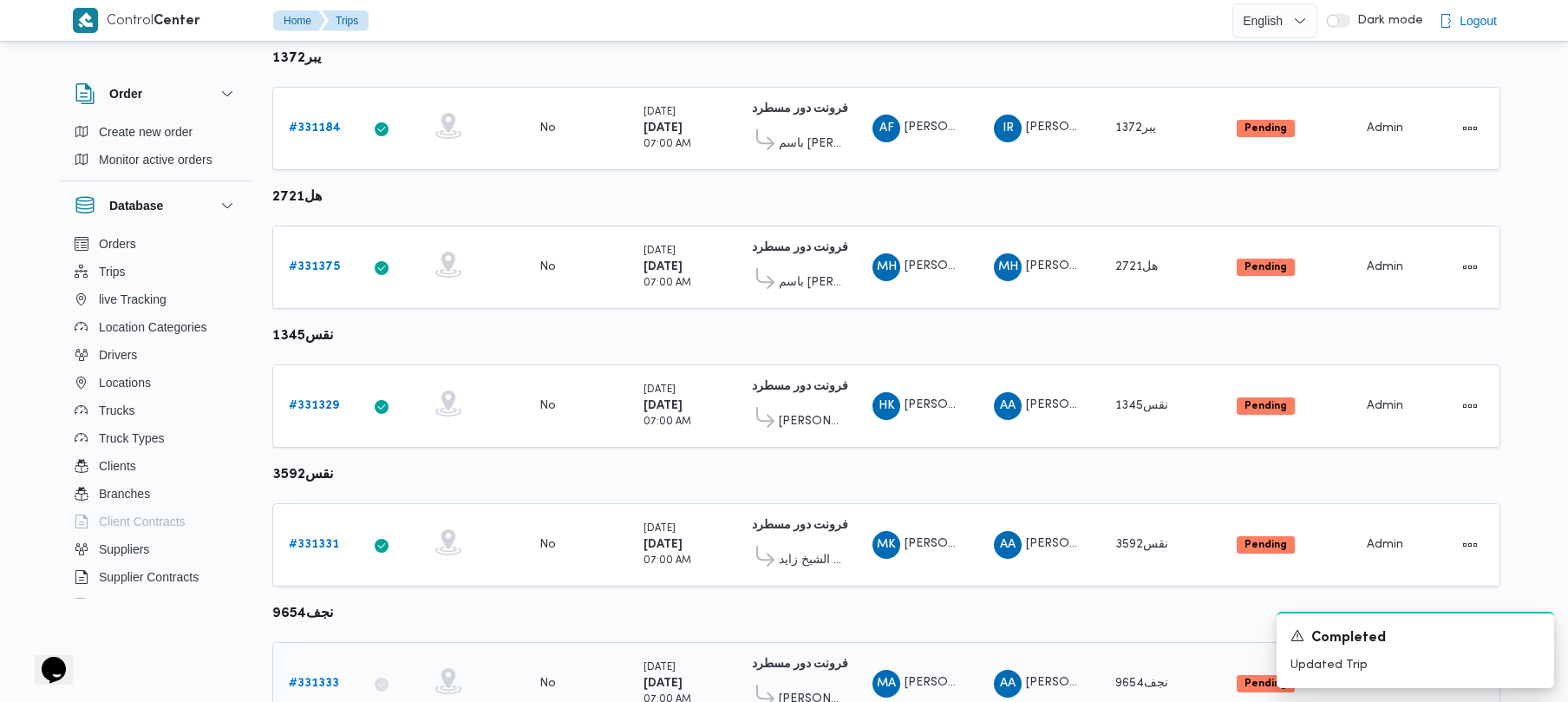
click at [314, 671] on div "# 331333" at bounding box center [315, 684] width 68 height 35
click at [313, 681] on b "# 331333" at bounding box center [314, 683] width 51 height 11
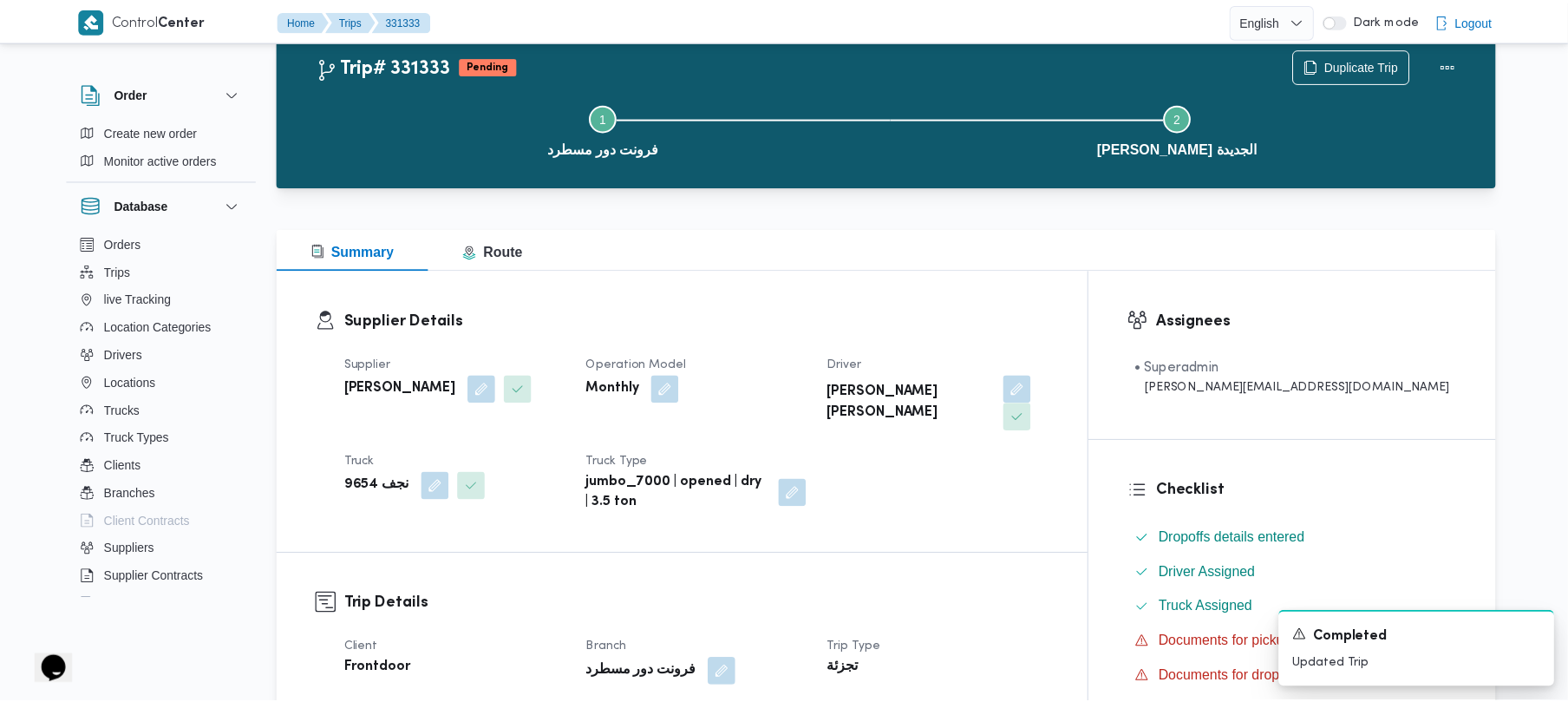
scroll to position [524, 0]
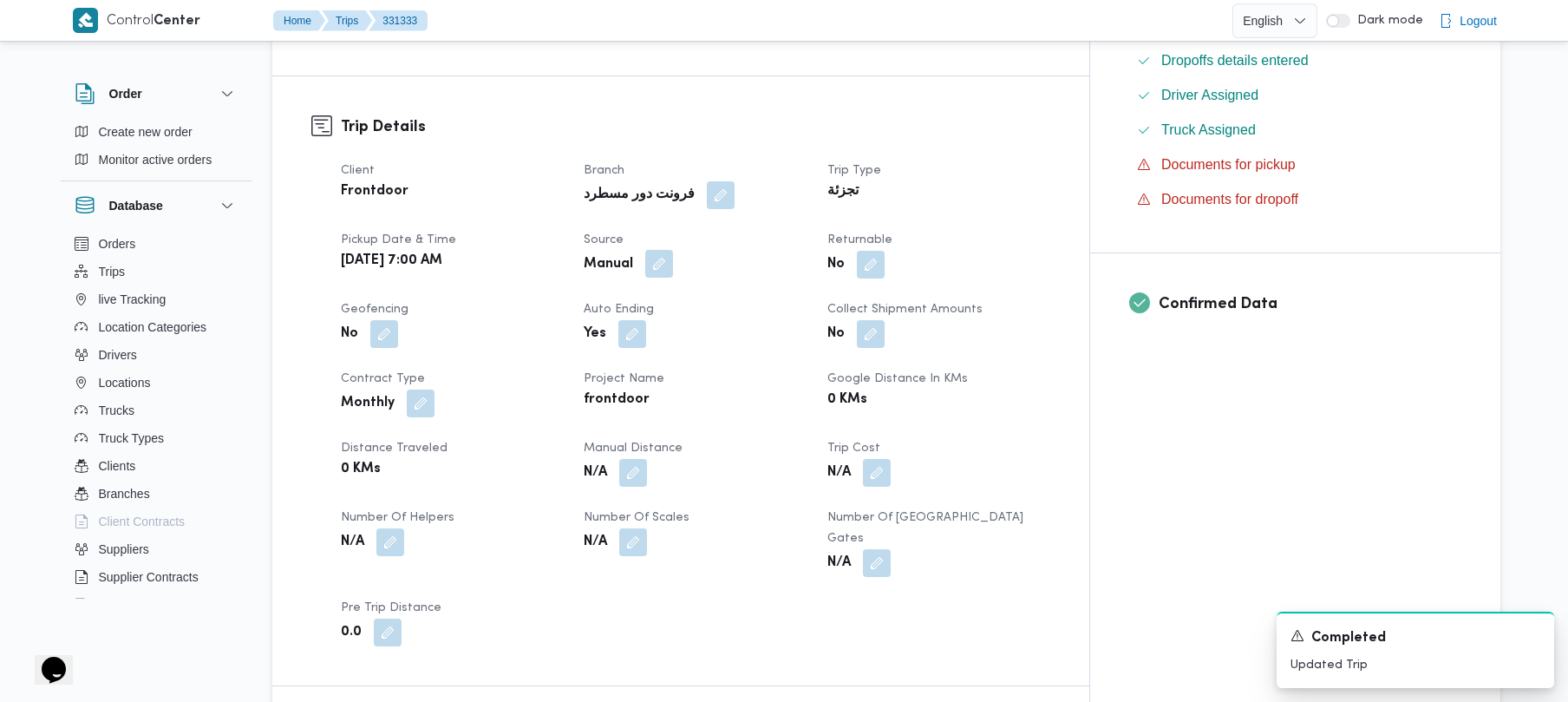
click at [673, 250] on button "button" at bounding box center [659, 264] width 28 height 28
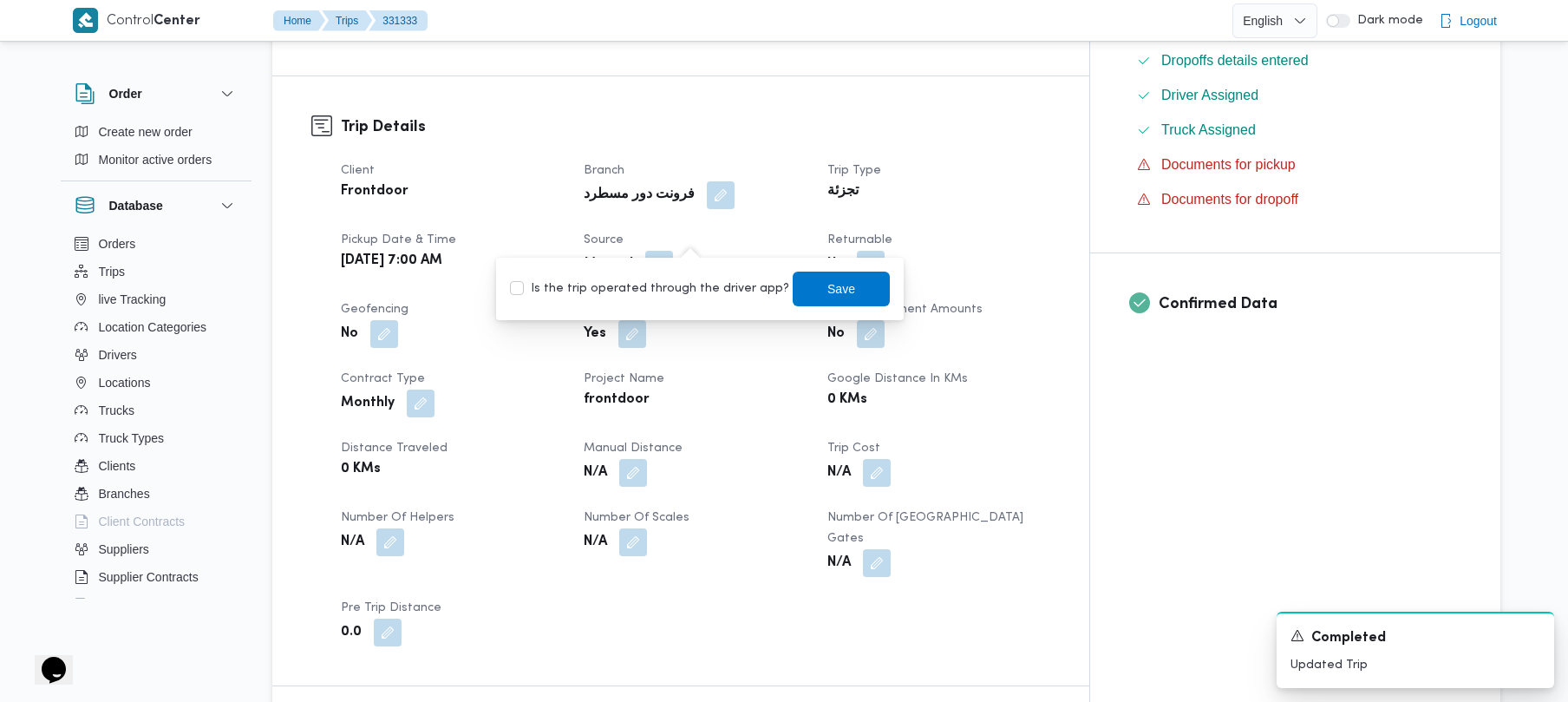
click at [677, 282] on label "Is the trip operated through the driver app?" at bounding box center [649, 289] width 280 height 21
checkbox input "true"
click at [837, 295] on span "Save" at bounding box center [841, 288] width 97 height 35
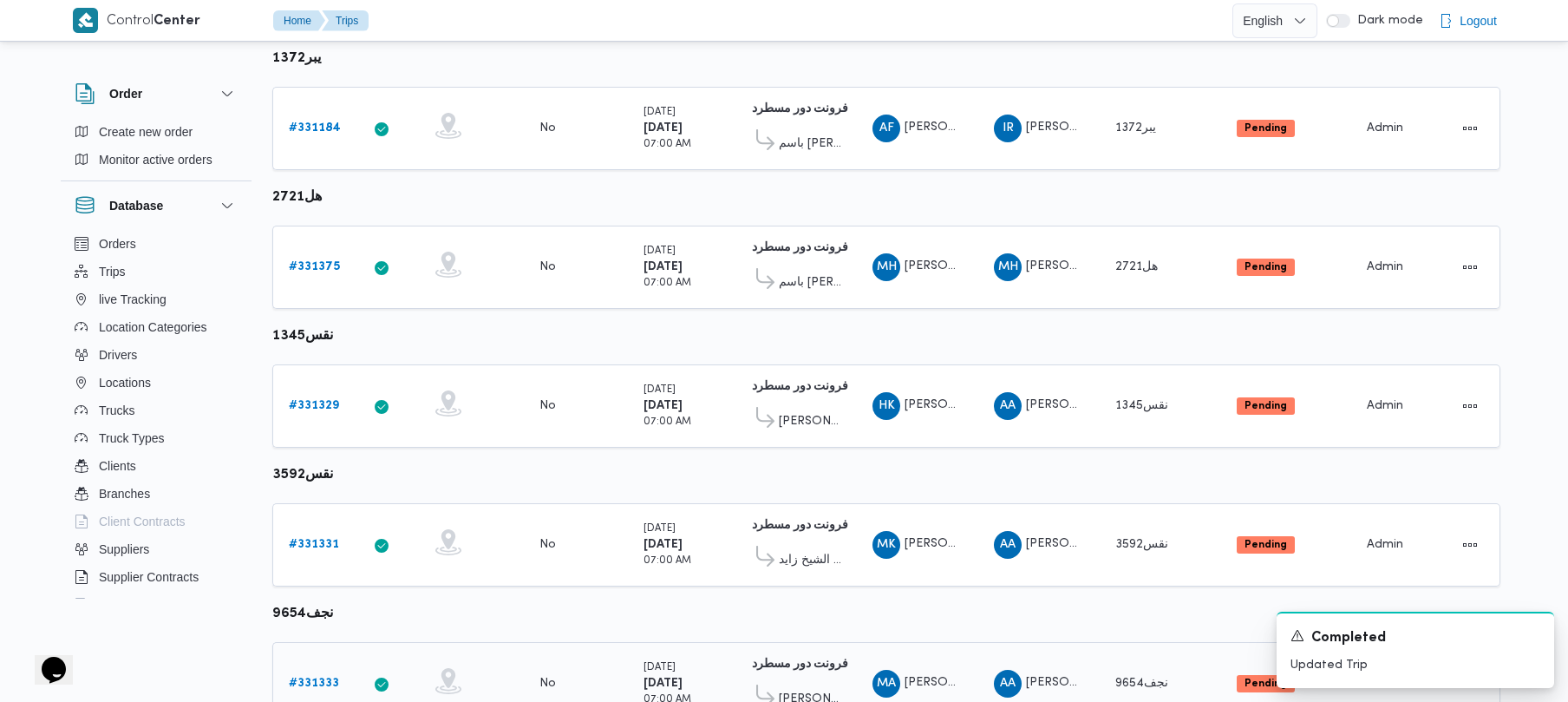
scroll to position [1026, 0]
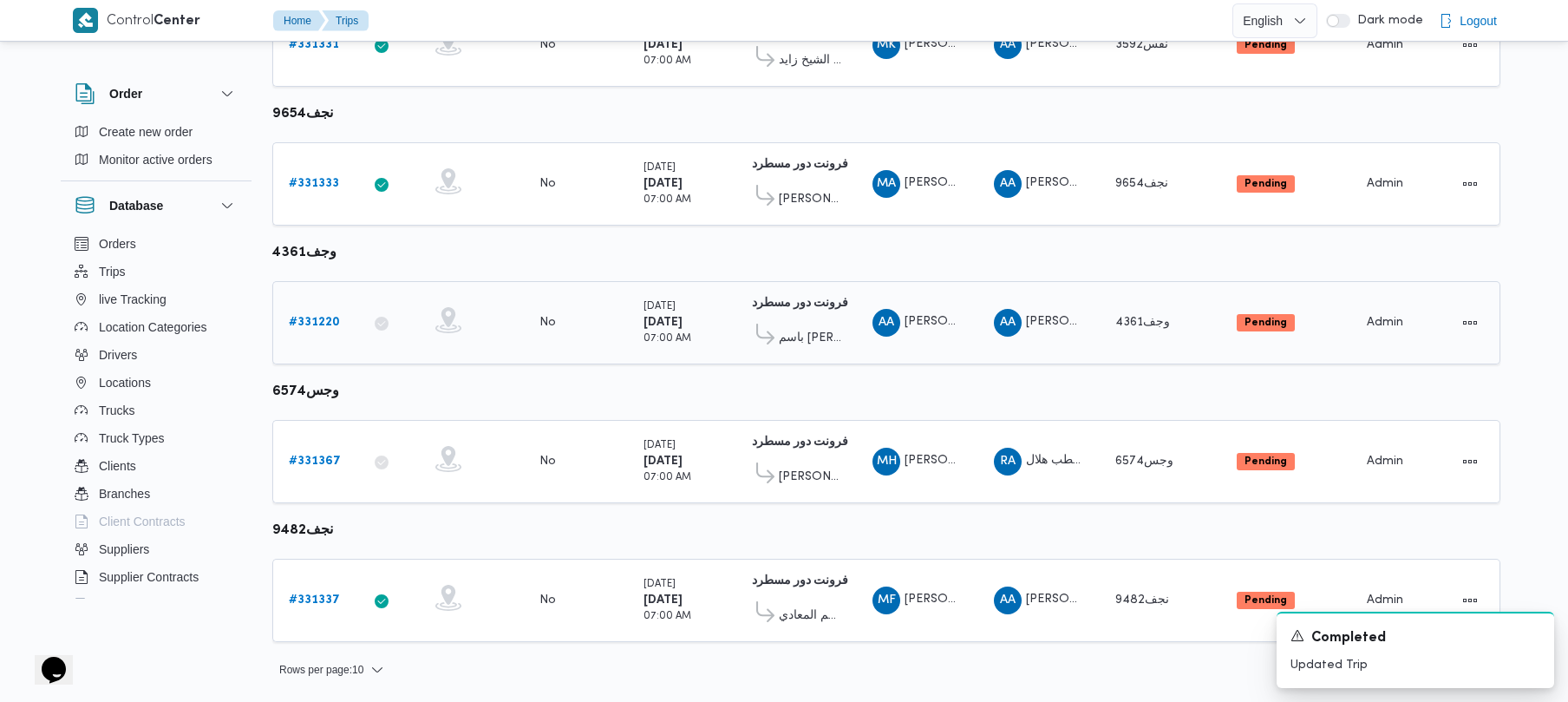
click at [311, 319] on b "# 331220" at bounding box center [315, 322] width 52 height 11
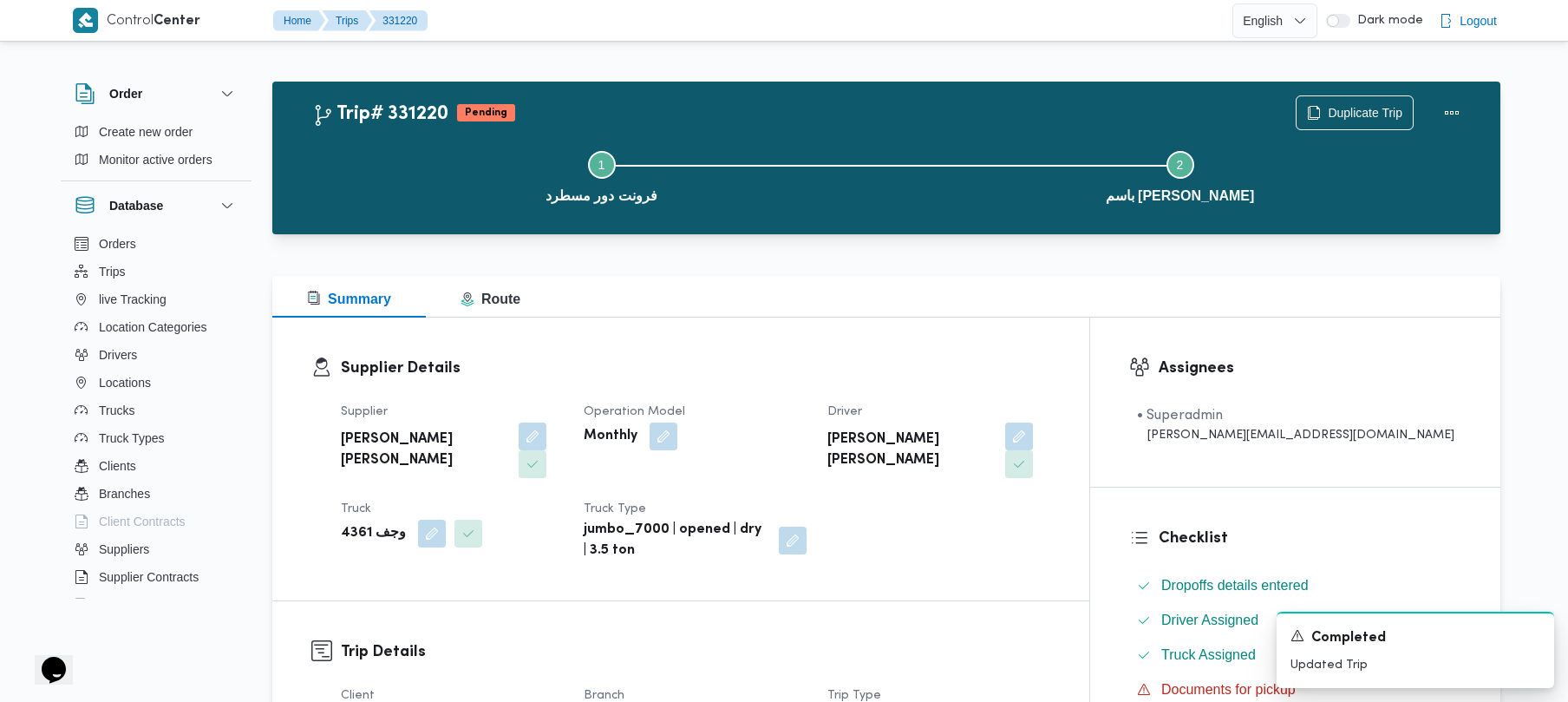
scroll to position [615, 0]
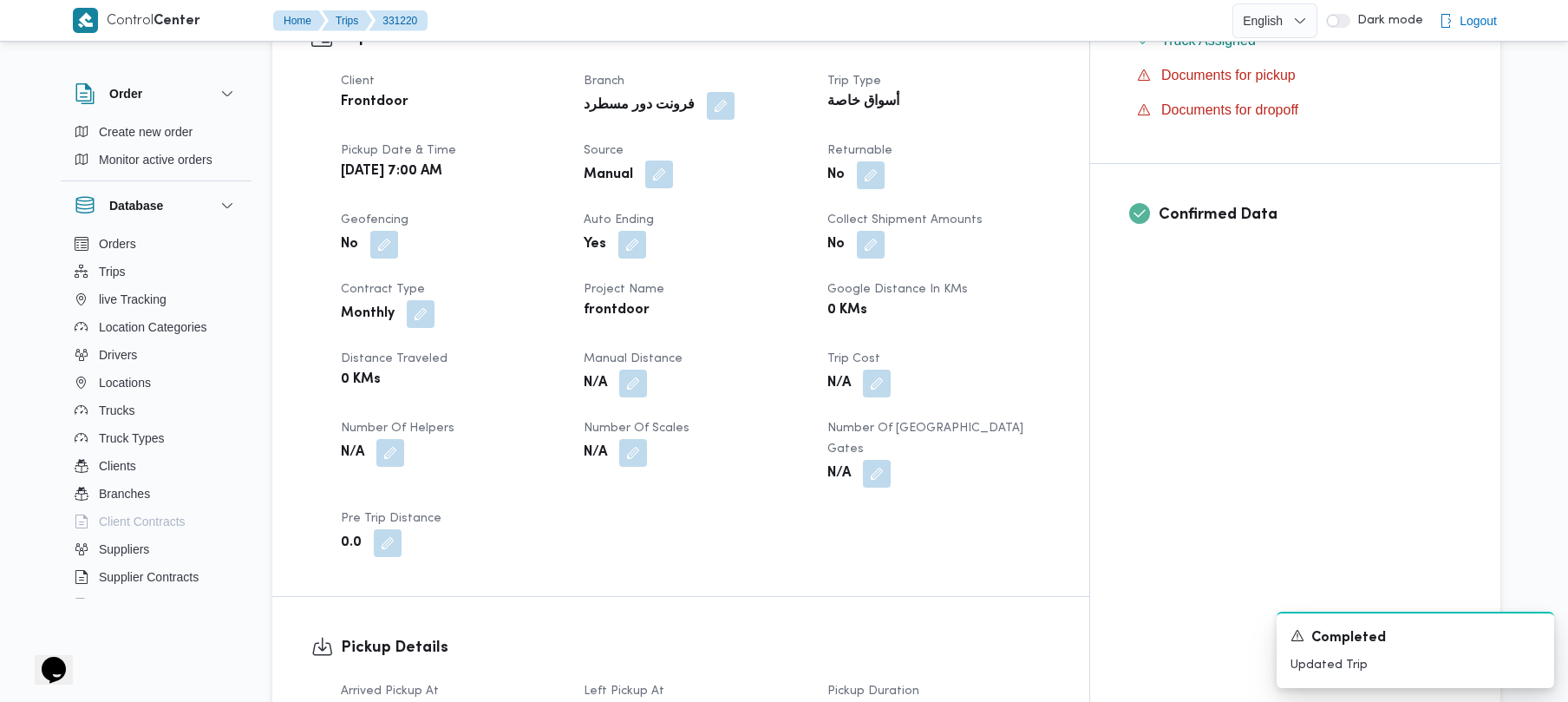
click at [673, 160] on button "button" at bounding box center [659, 174] width 28 height 28
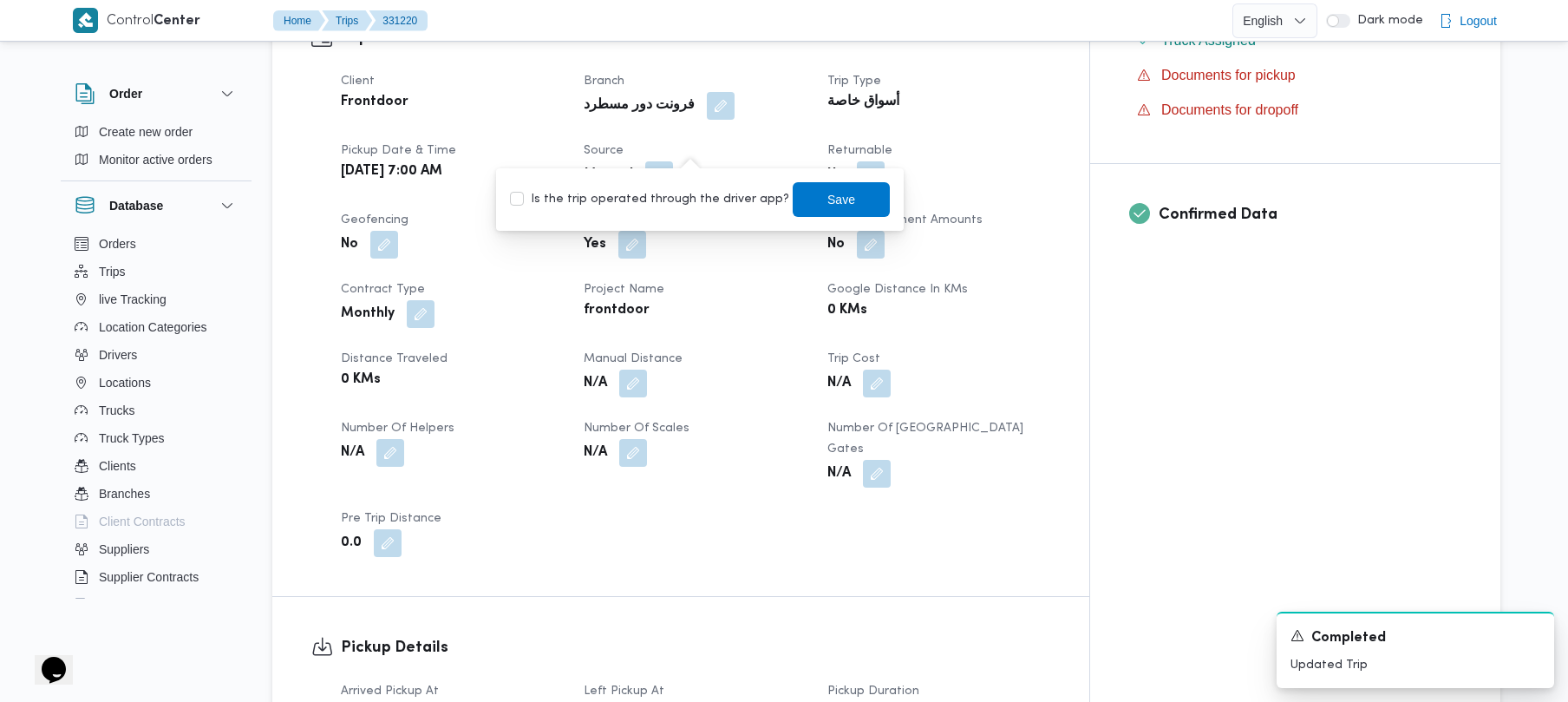
click at [664, 215] on div "Is the trip operated through the driver app? Save" at bounding box center [700, 199] width 383 height 38
click at [659, 210] on div "Is the trip operated through the driver app? Save" at bounding box center [700, 199] width 383 height 38
click at [652, 190] on label "Is the trip operated through the driver app?" at bounding box center [649, 200] width 280 height 21
checkbox input "true"
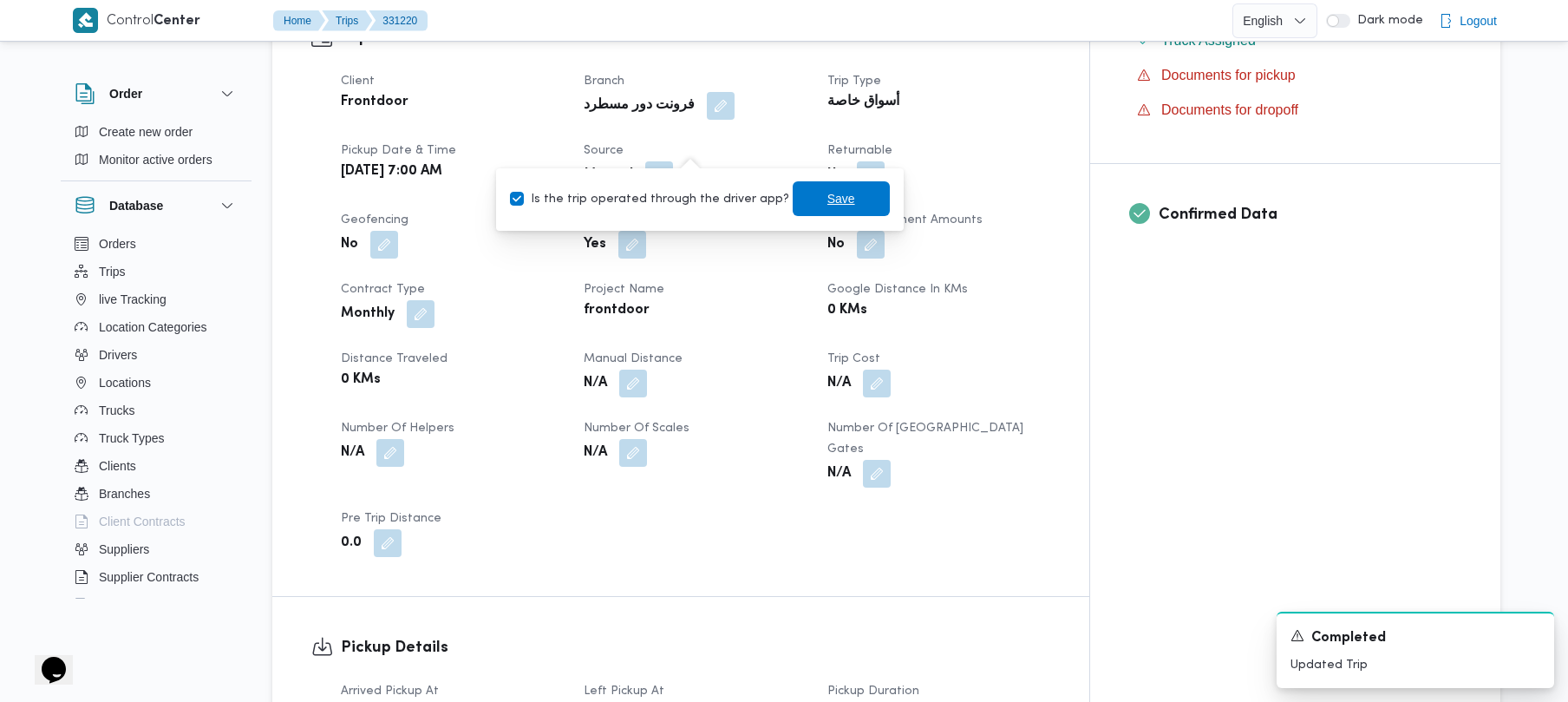
click at [830, 203] on span "Save" at bounding box center [841, 199] width 28 height 21
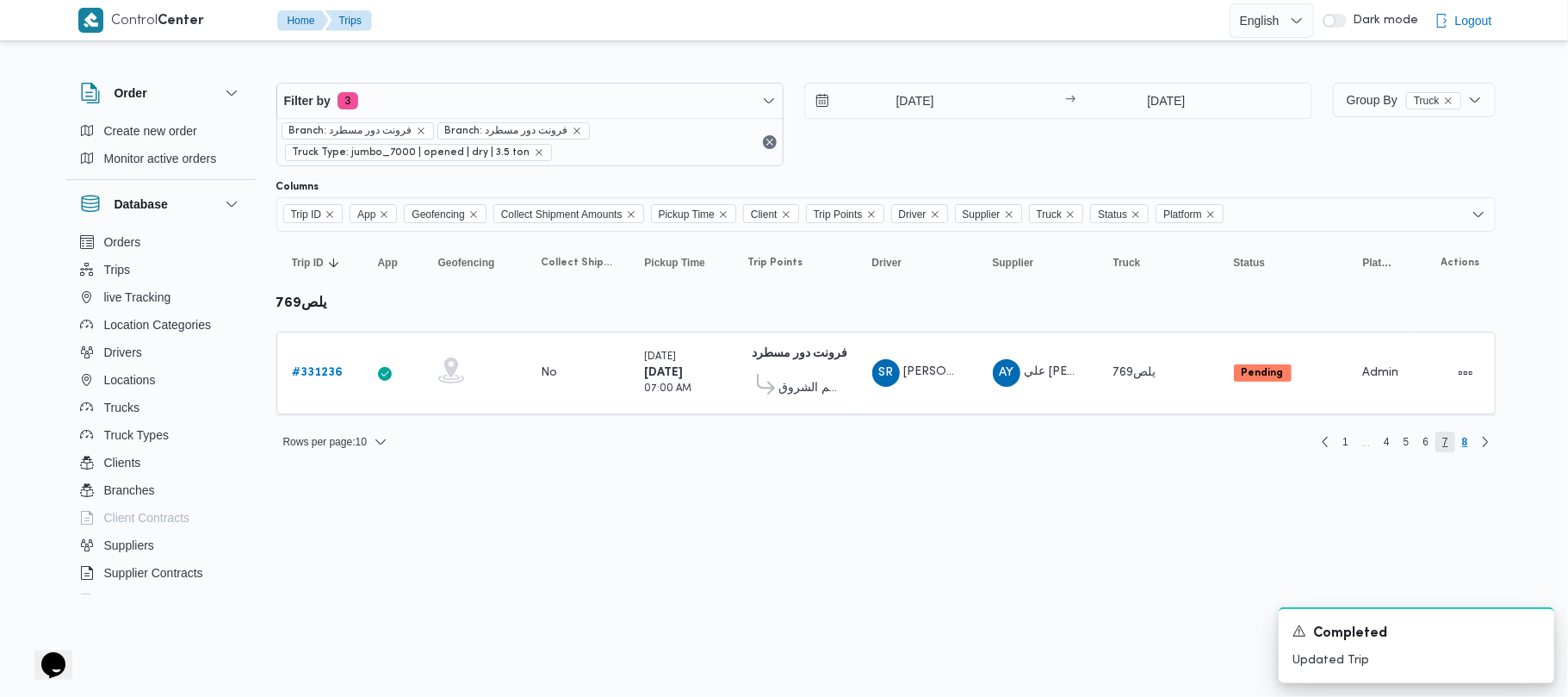
click at [1447, 446] on span "7" at bounding box center [1445, 441] width 6 height 21
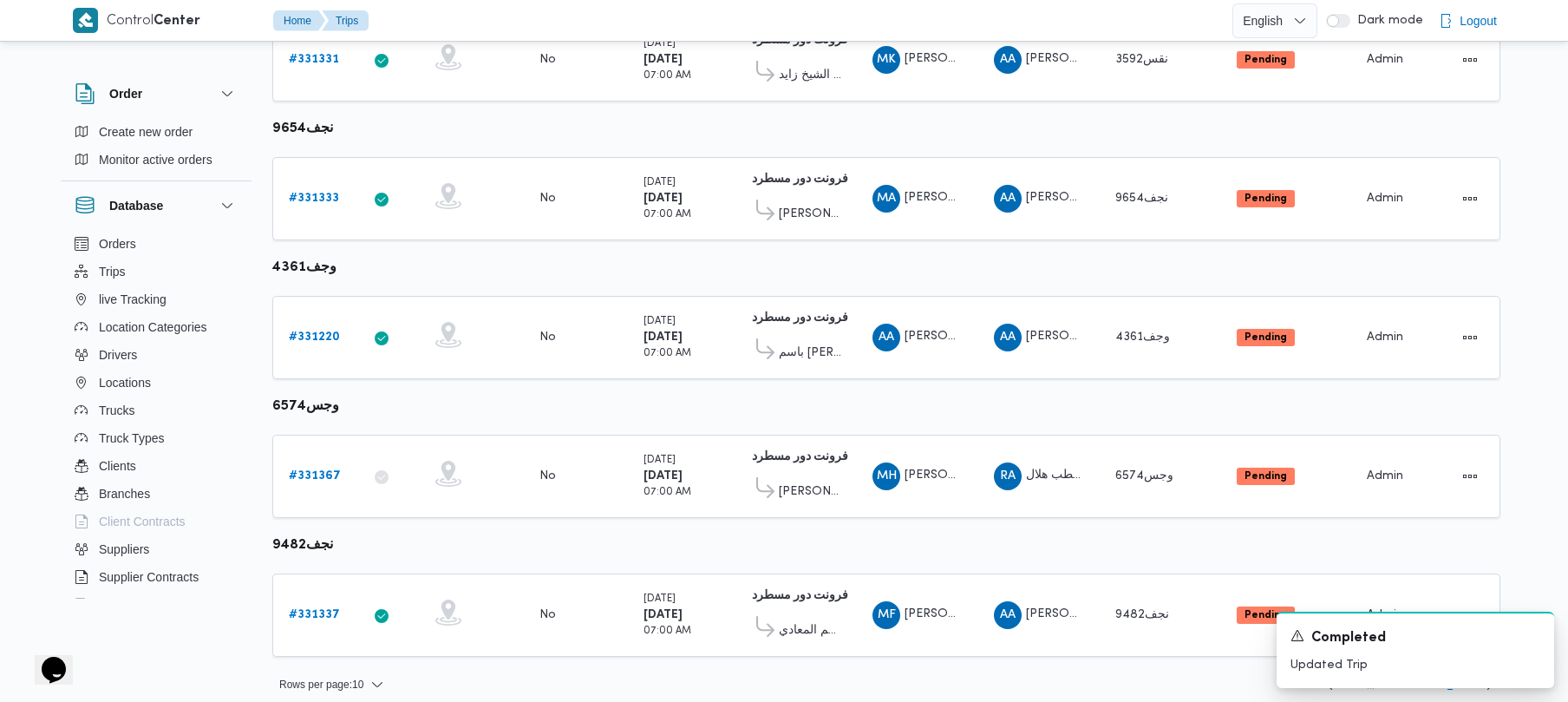
scroll to position [1026, 0]
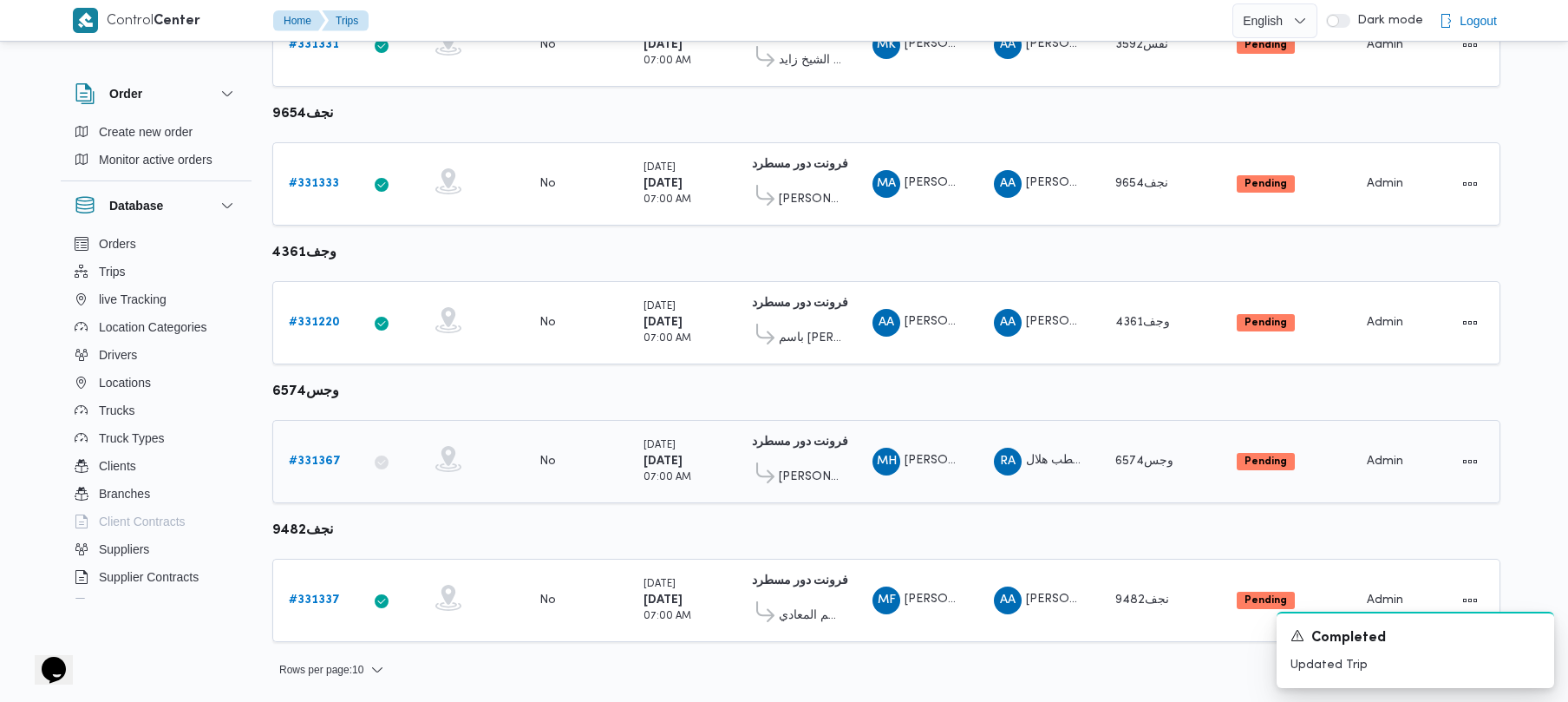
click at [298, 468] on link "# 331367" at bounding box center [315, 461] width 52 height 21
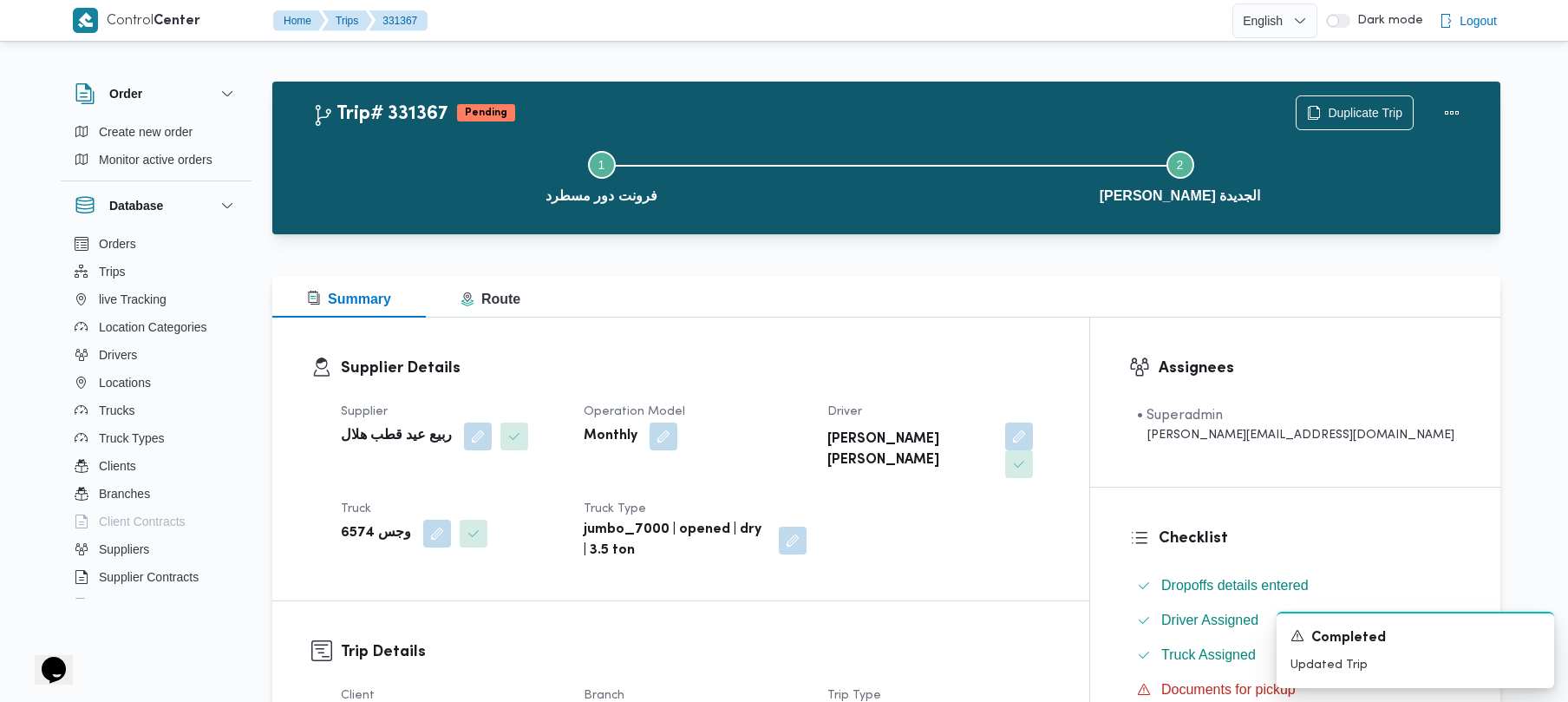
scroll to position [615, 0]
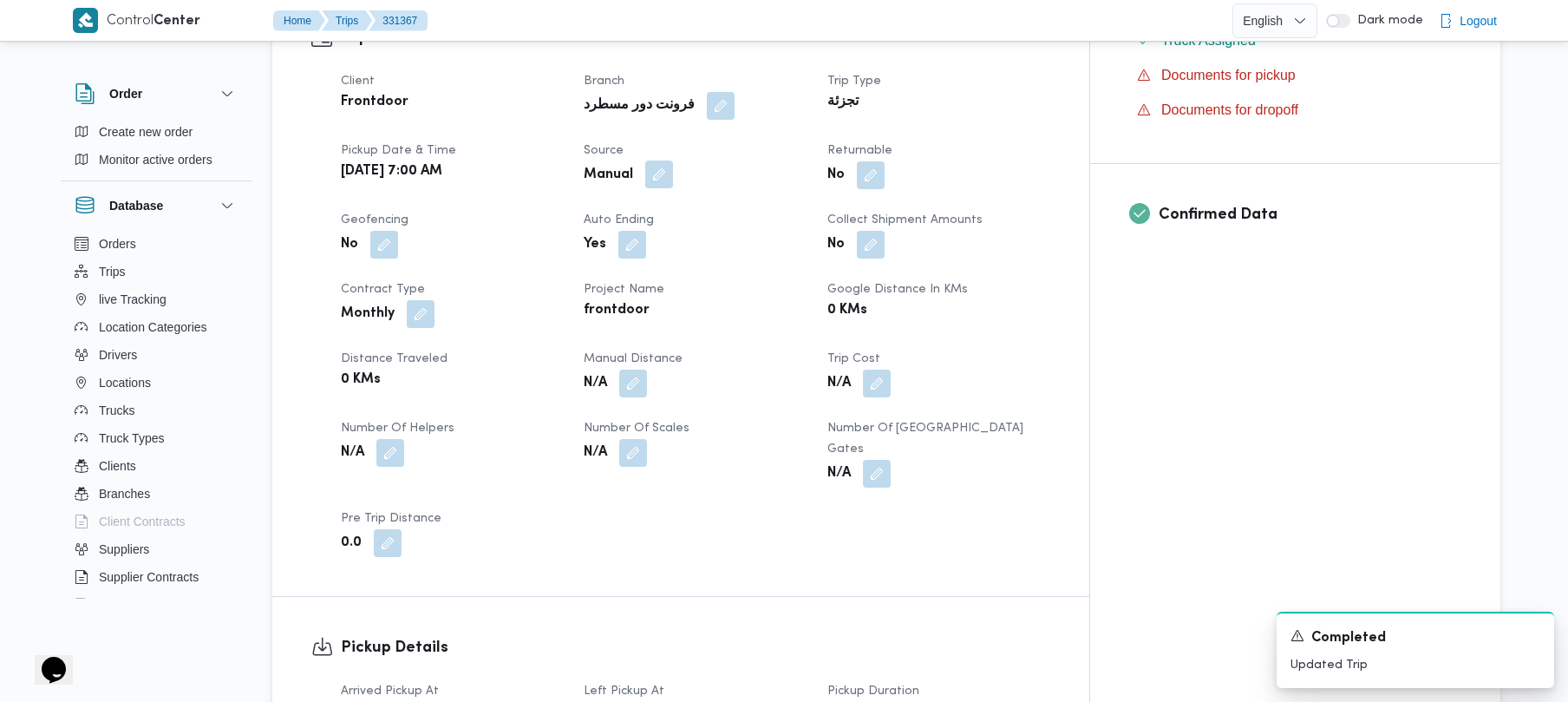
click at [673, 160] on button "button" at bounding box center [659, 174] width 28 height 28
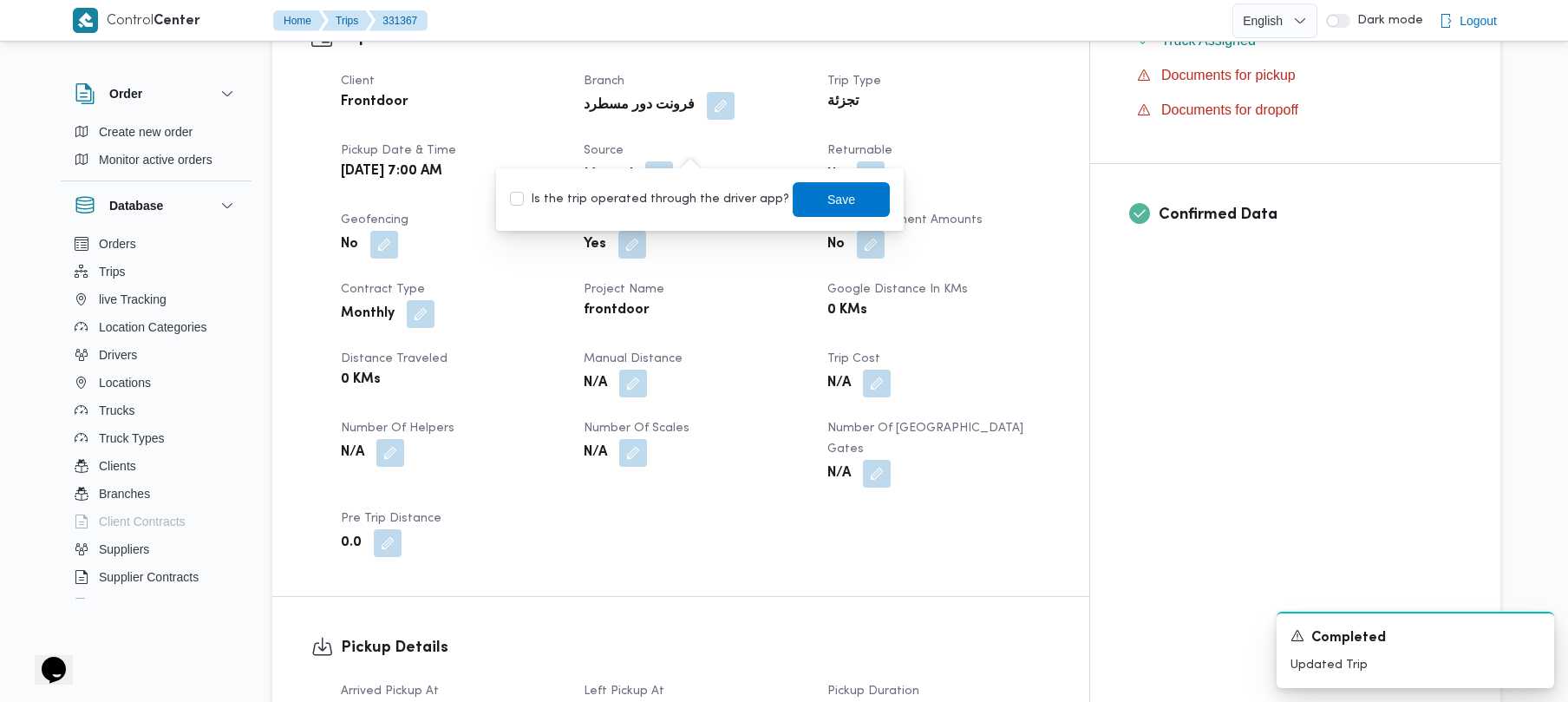
click at [617, 191] on label "Is the trip operated through the driver app?" at bounding box center [649, 200] width 280 height 21
checkbox input "true"
click at [828, 190] on span "Save" at bounding box center [841, 199] width 28 height 21
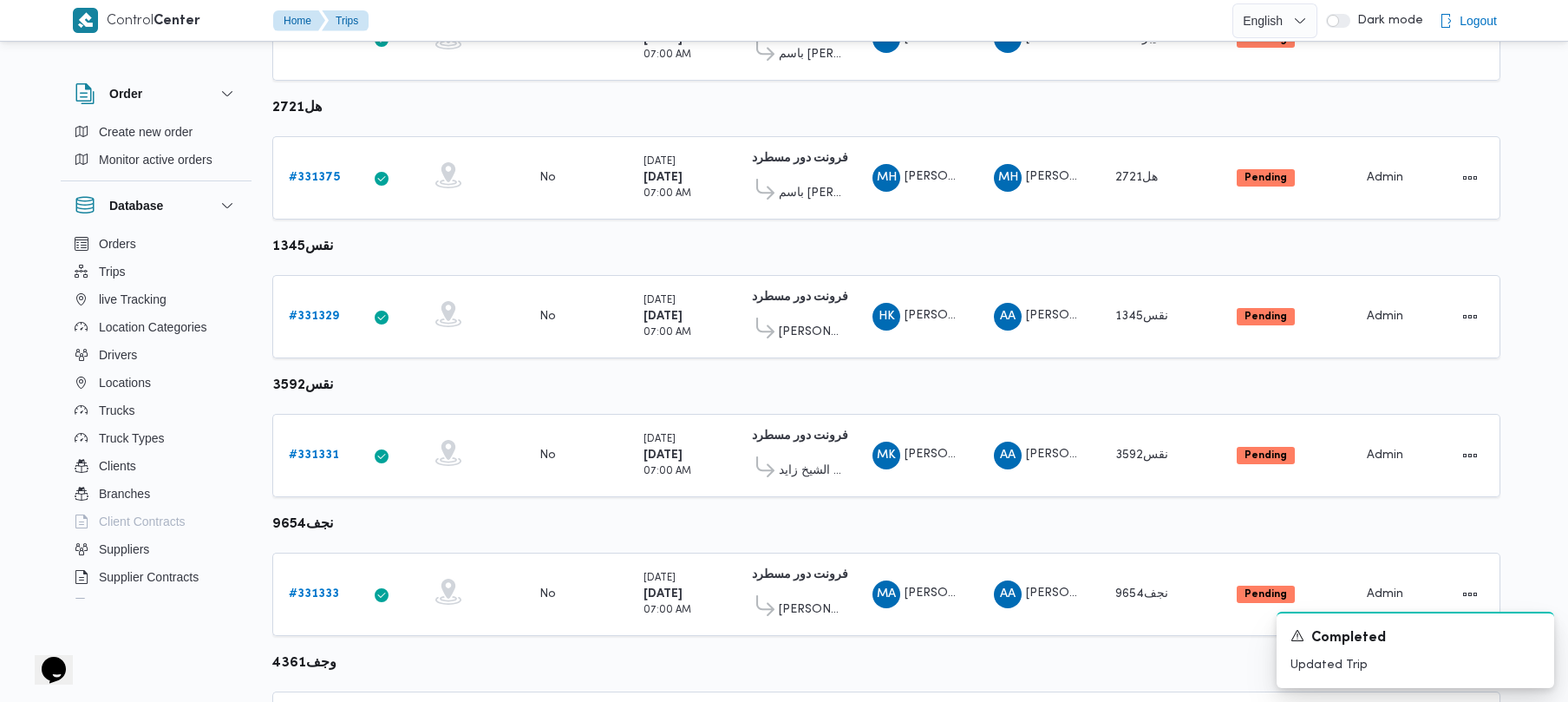
scroll to position [1026, 0]
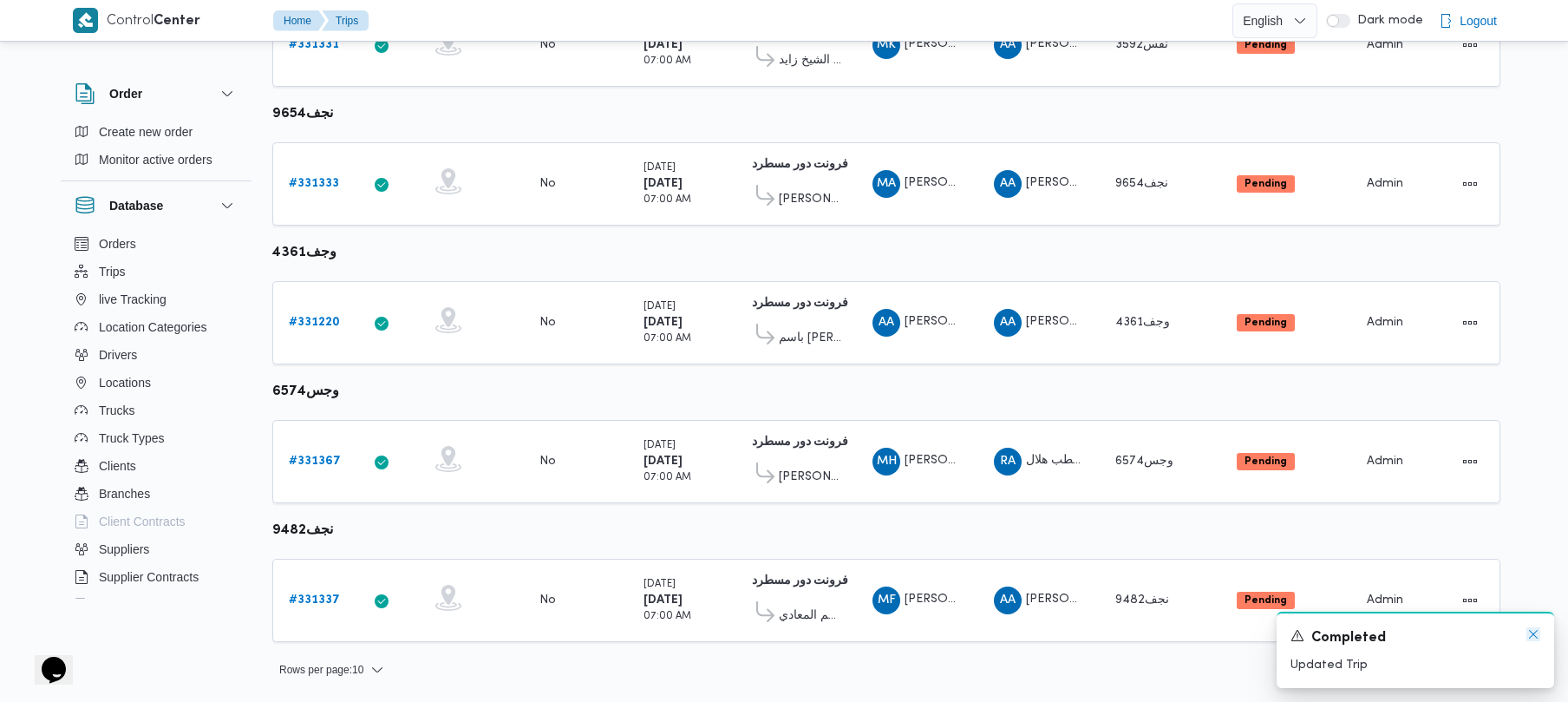
click at [1537, 637] on icon "Dismiss toast" at bounding box center [1533, 634] width 14 height 14
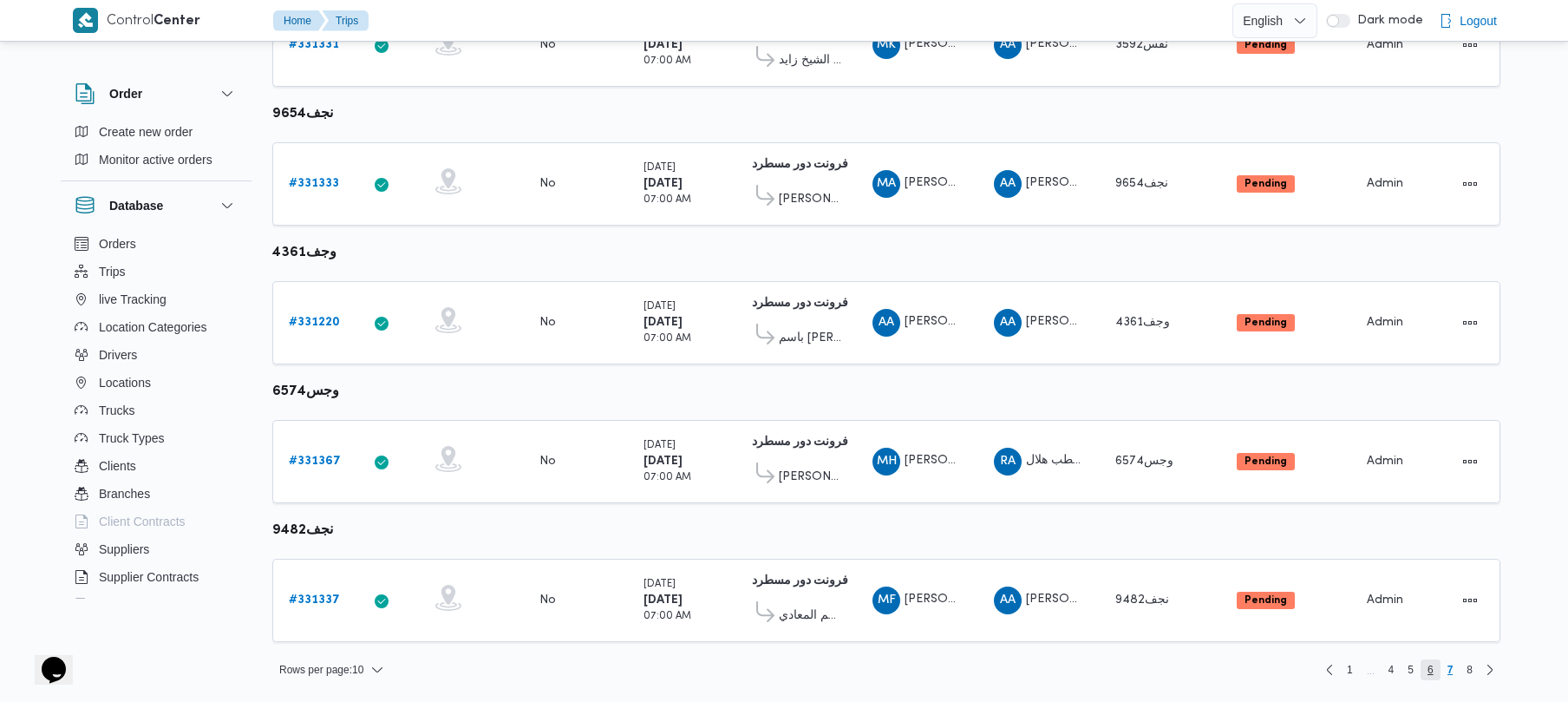
click at [1425, 674] on span "6" at bounding box center [1431, 670] width 20 height 21
click at [323, 601] on b "# 331353" at bounding box center [314, 600] width 51 height 11
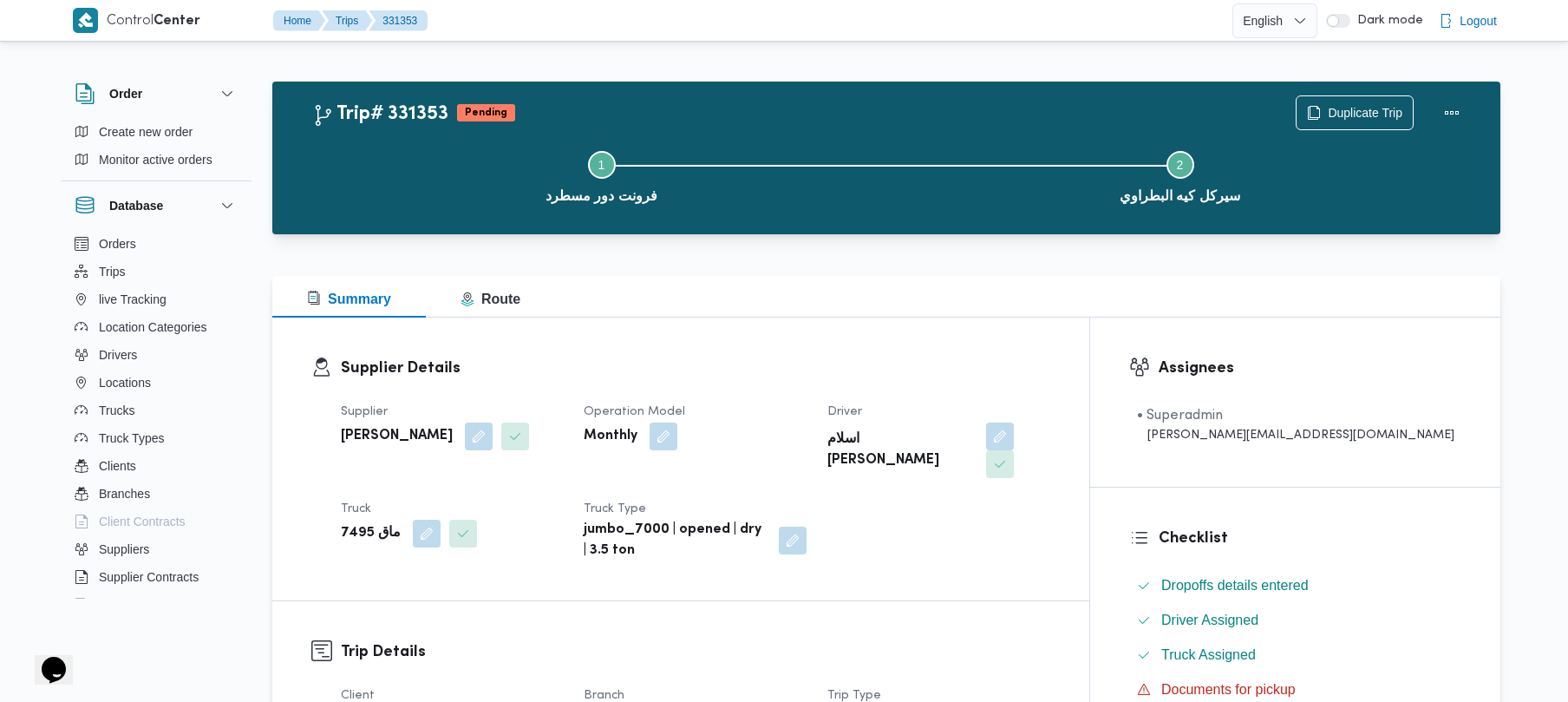
scroll to position [615, 0]
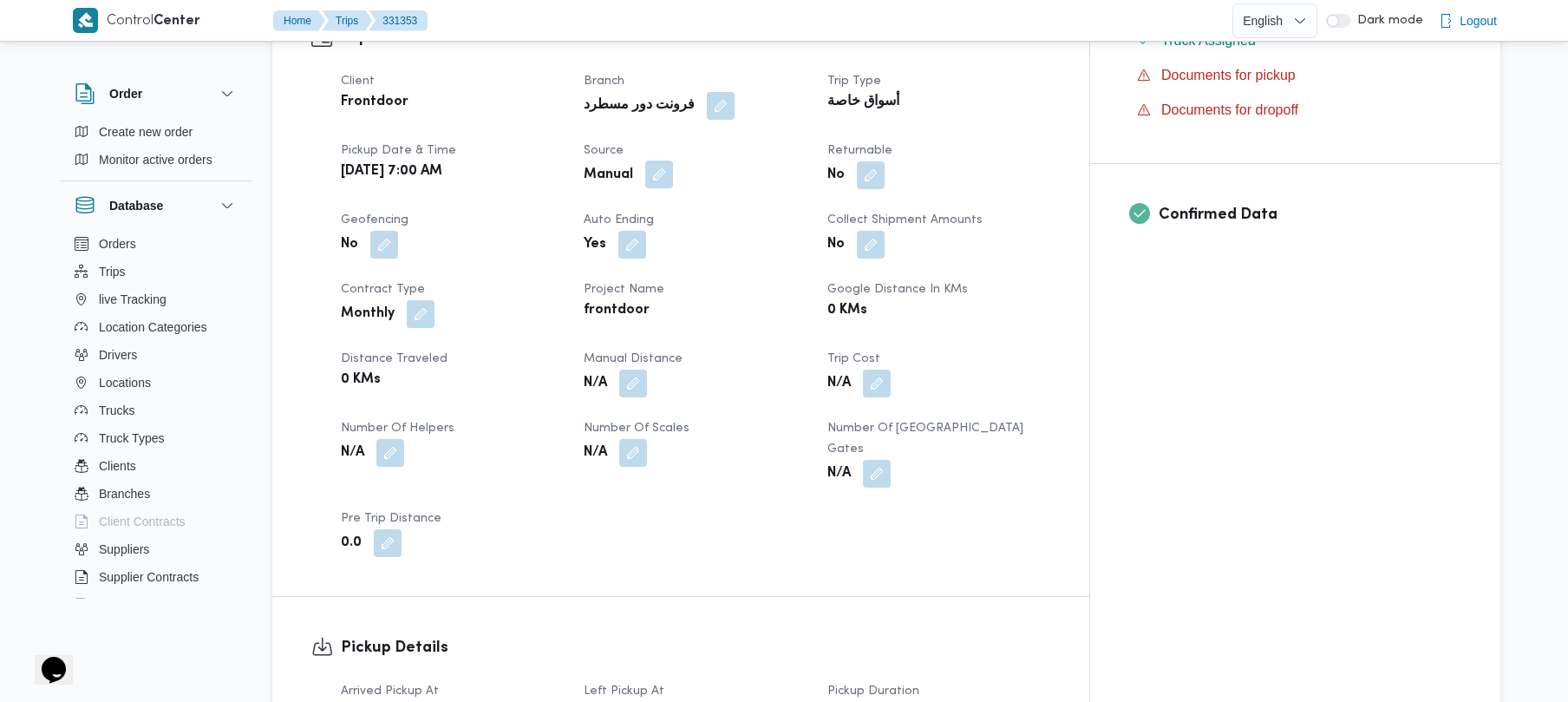
click at [673, 161] on span at bounding box center [655, 175] width 37 height 28
click at [673, 160] on button "button" at bounding box center [659, 174] width 28 height 28
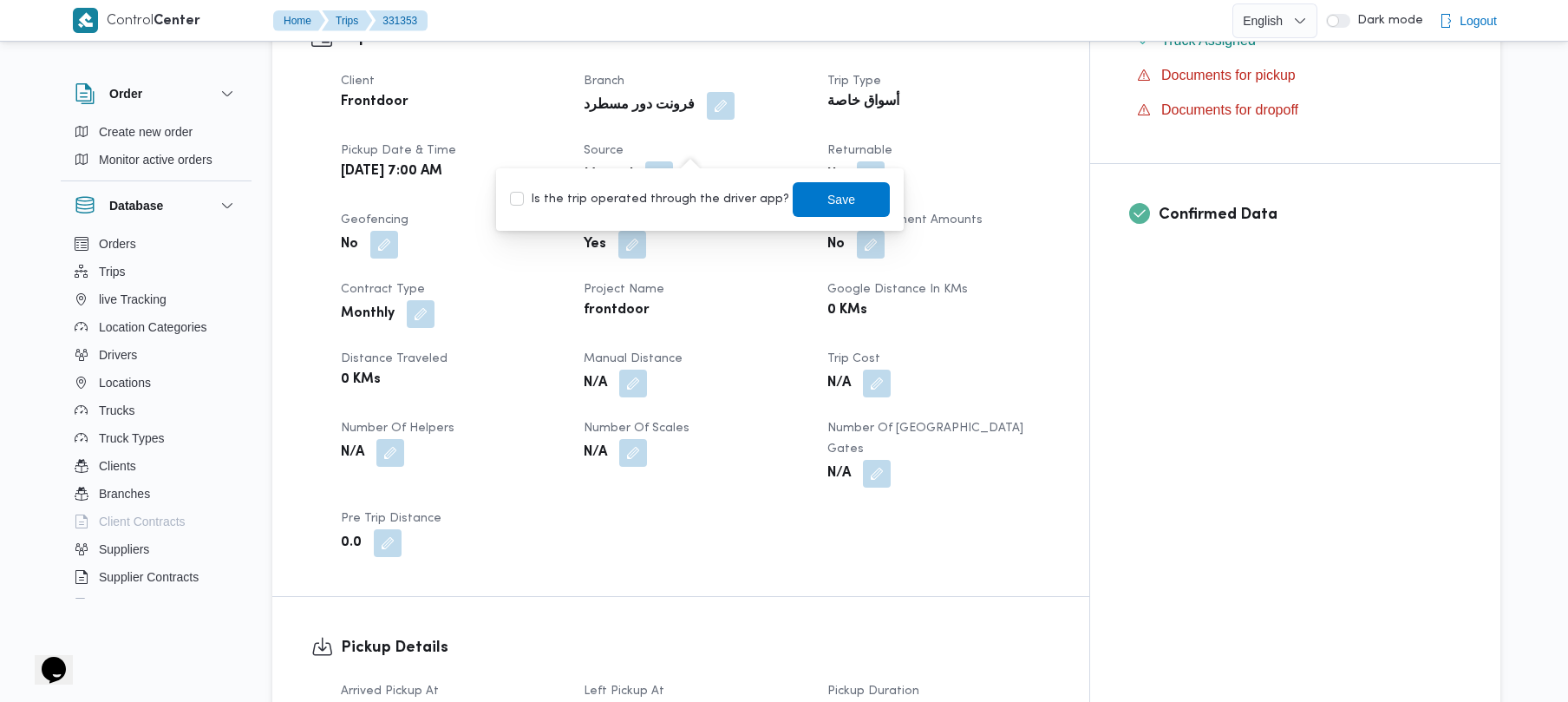
click at [640, 210] on div "Is the trip operated through the driver app? Save" at bounding box center [700, 199] width 383 height 38
click at [649, 201] on label "Is the trip operated through the driver app?" at bounding box center [649, 200] width 280 height 21
checkbox input "true"
click at [802, 201] on span "Save" at bounding box center [841, 199] width 97 height 35
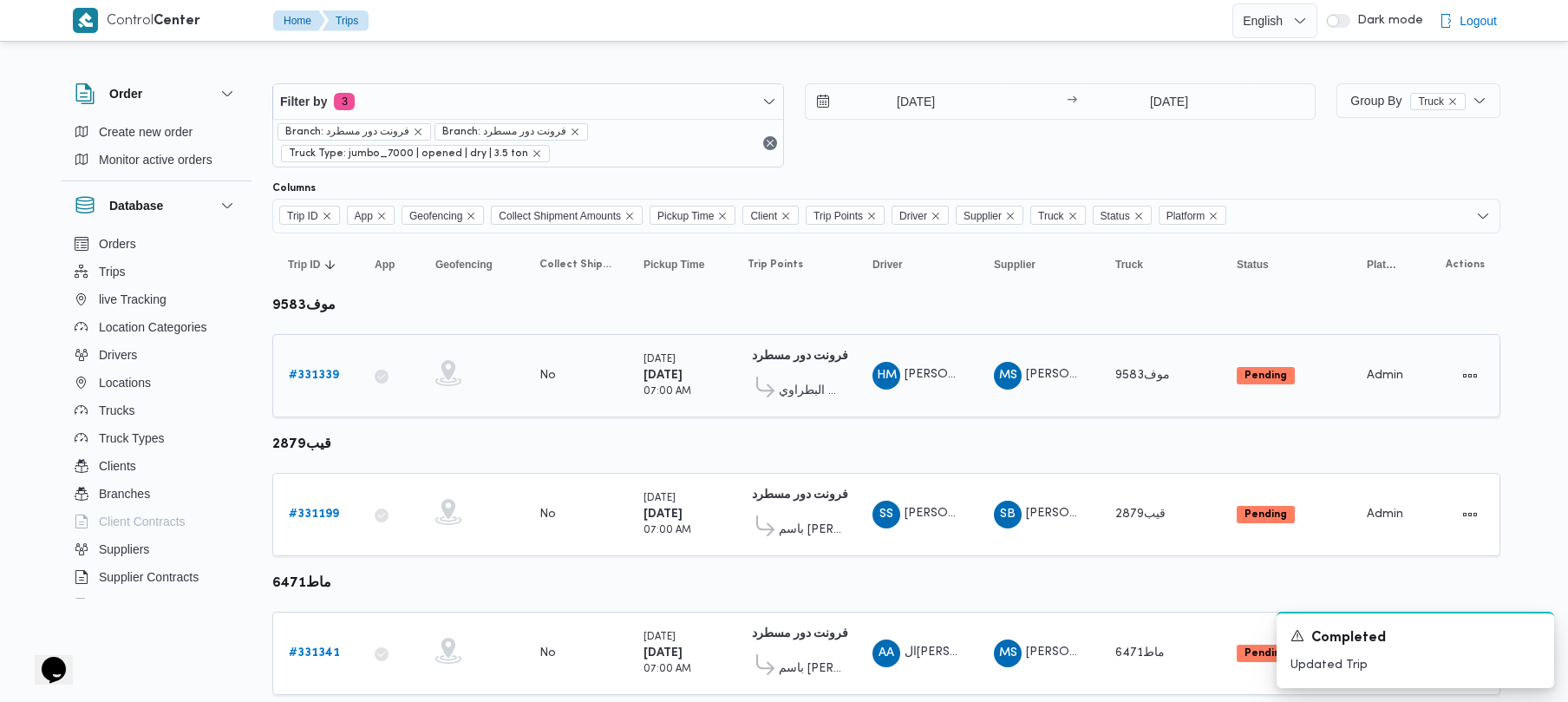
click at [325, 373] on b "# 331339" at bounding box center [314, 375] width 51 height 11
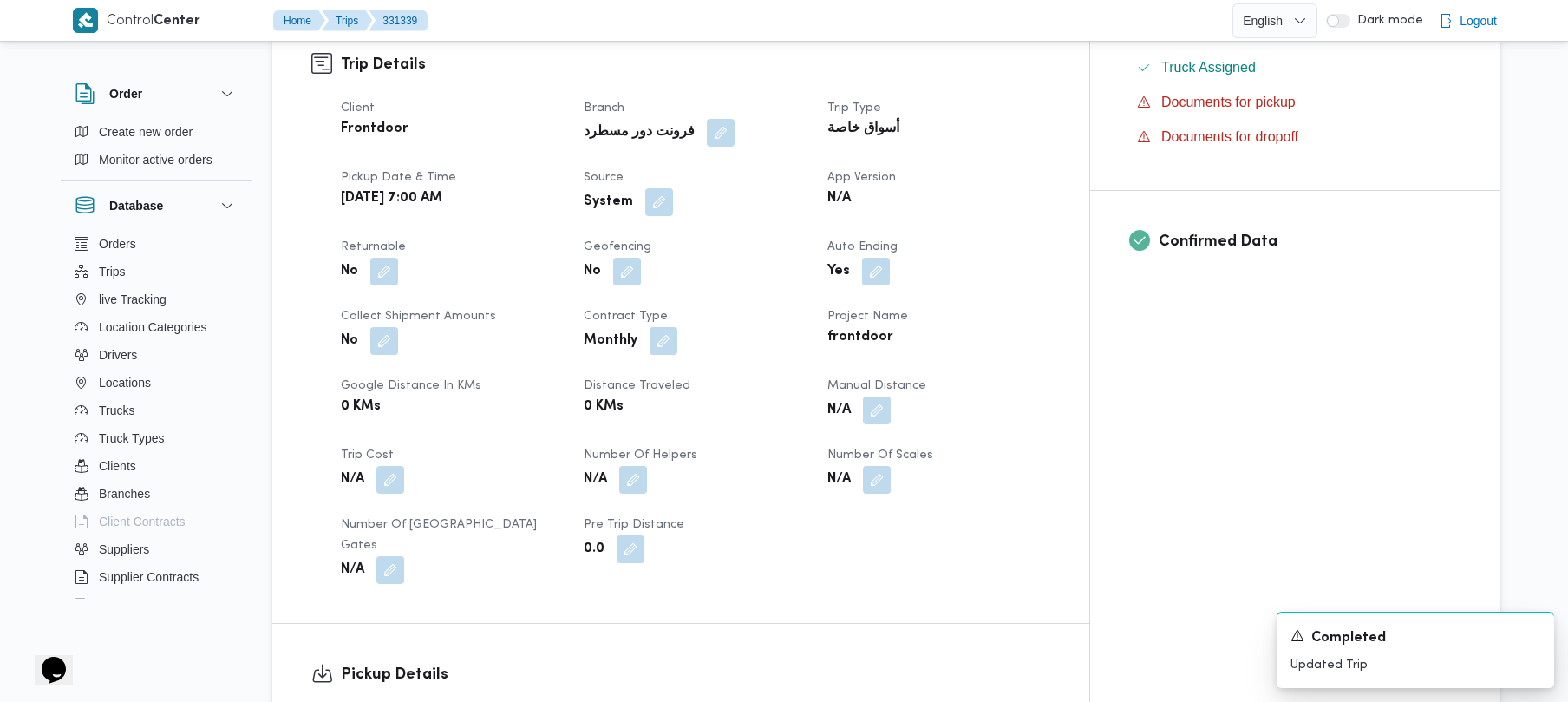
scroll to position [615, 0]
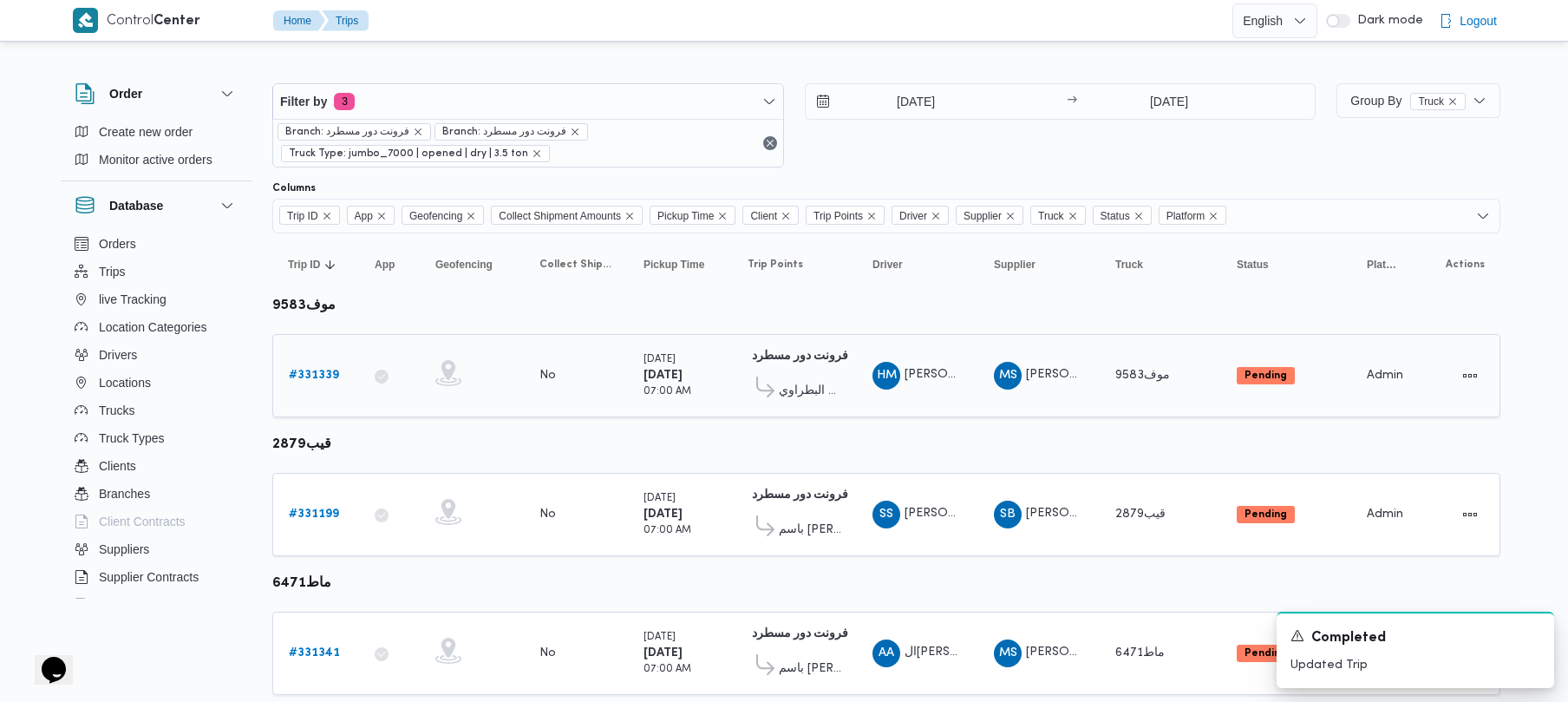
click at [319, 373] on b "# 331339" at bounding box center [314, 375] width 51 height 11
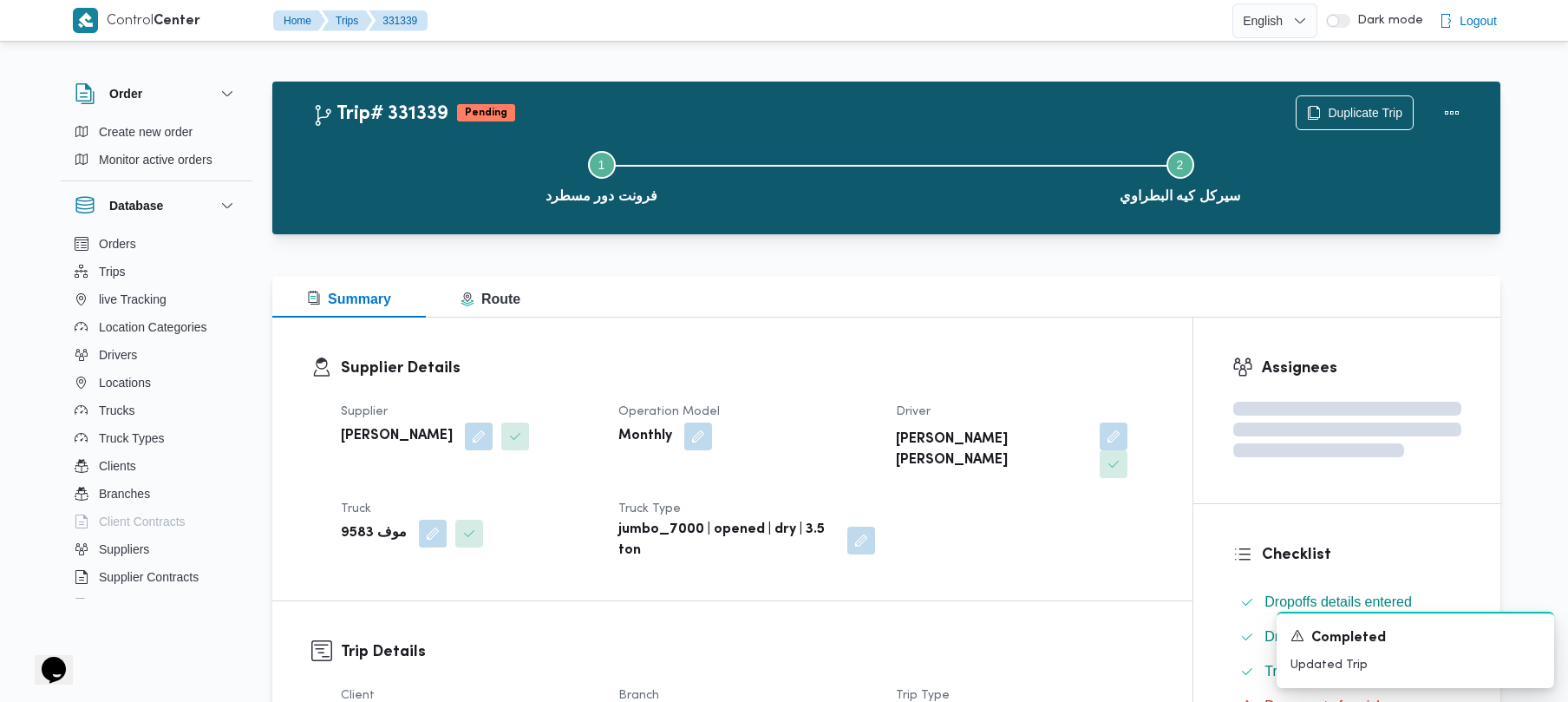
scroll to position [615, 0]
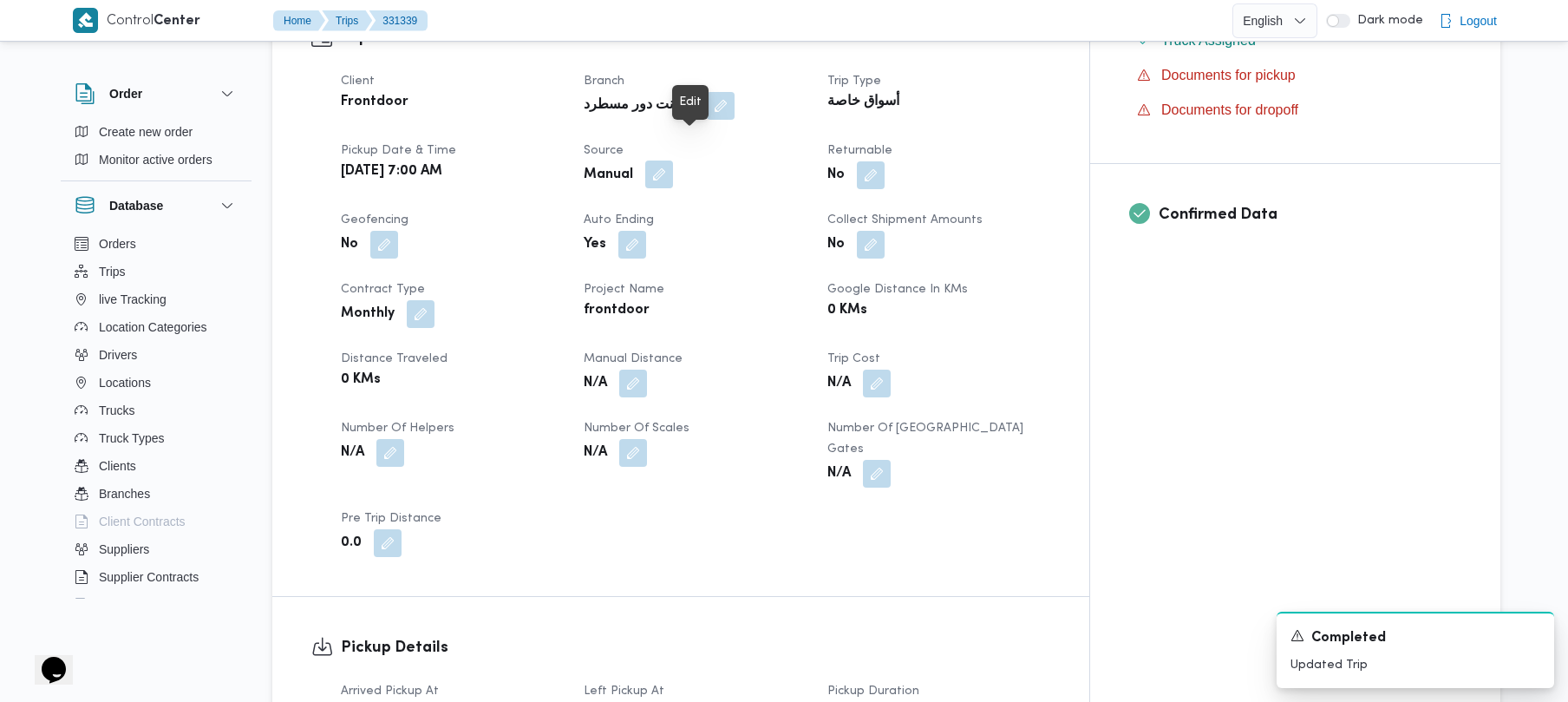
click at [673, 160] on button "button" at bounding box center [659, 174] width 28 height 28
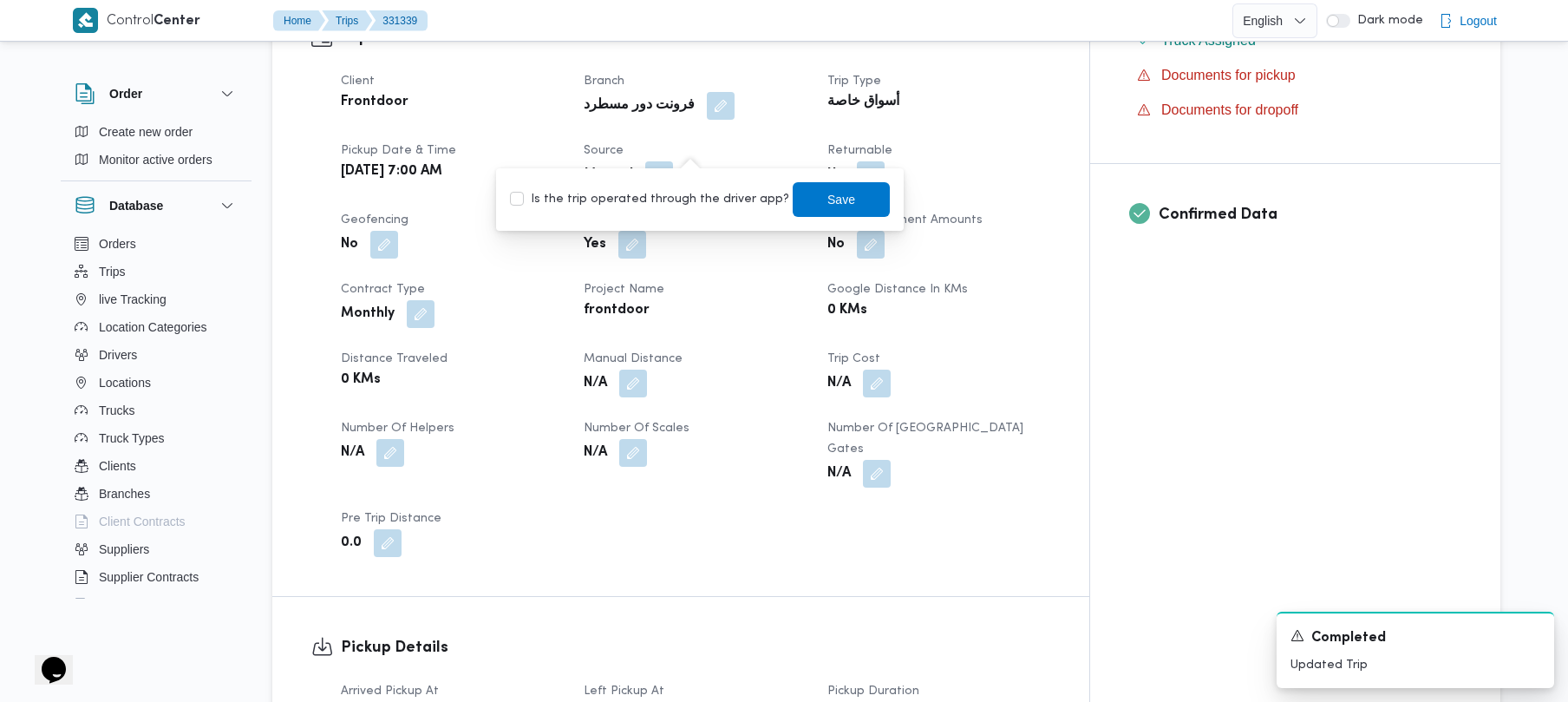
click at [699, 190] on label "Is the trip operated through the driver app?" at bounding box center [649, 200] width 280 height 21
checkbox input "true"
click at [828, 202] on span "Save" at bounding box center [841, 199] width 28 height 21
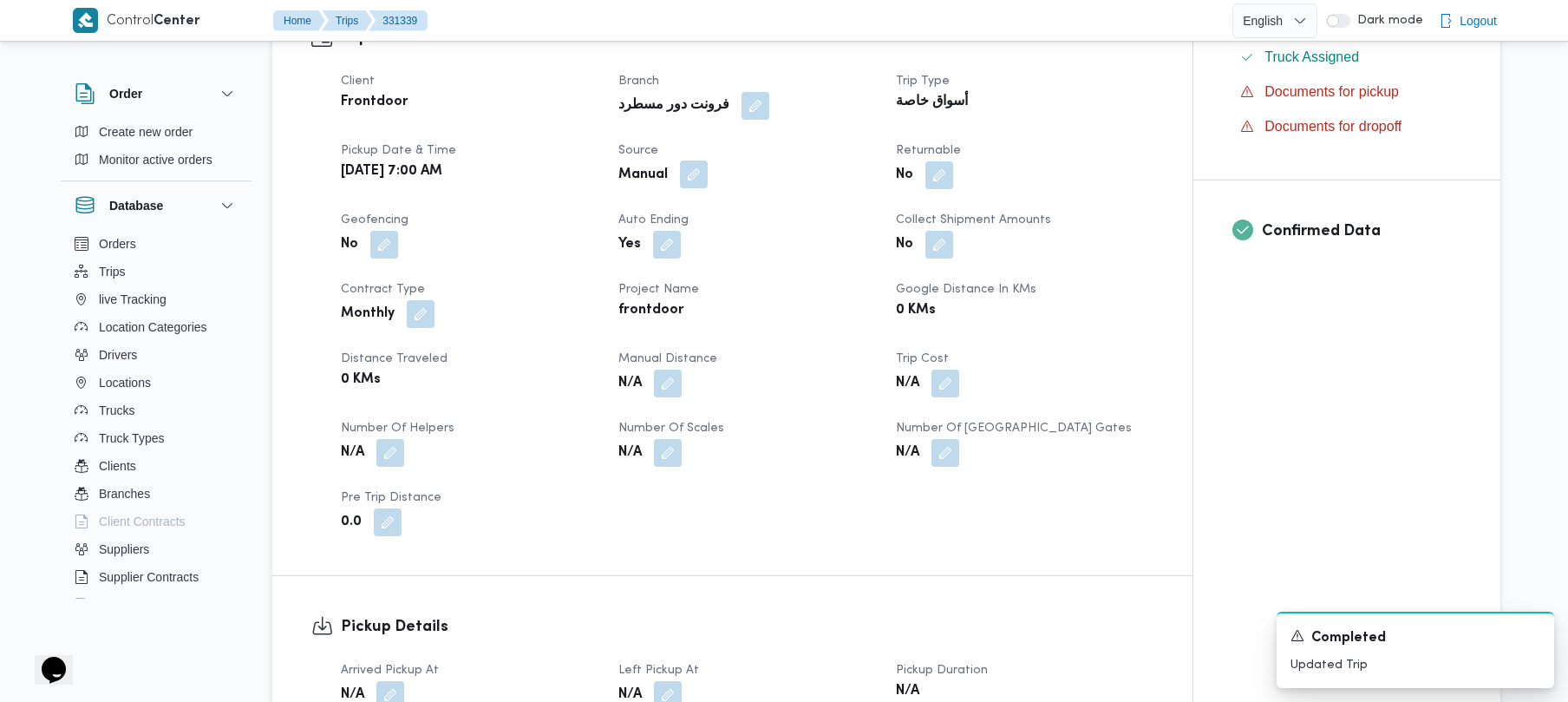
click at [685, 160] on button "button" at bounding box center [693, 174] width 28 height 28
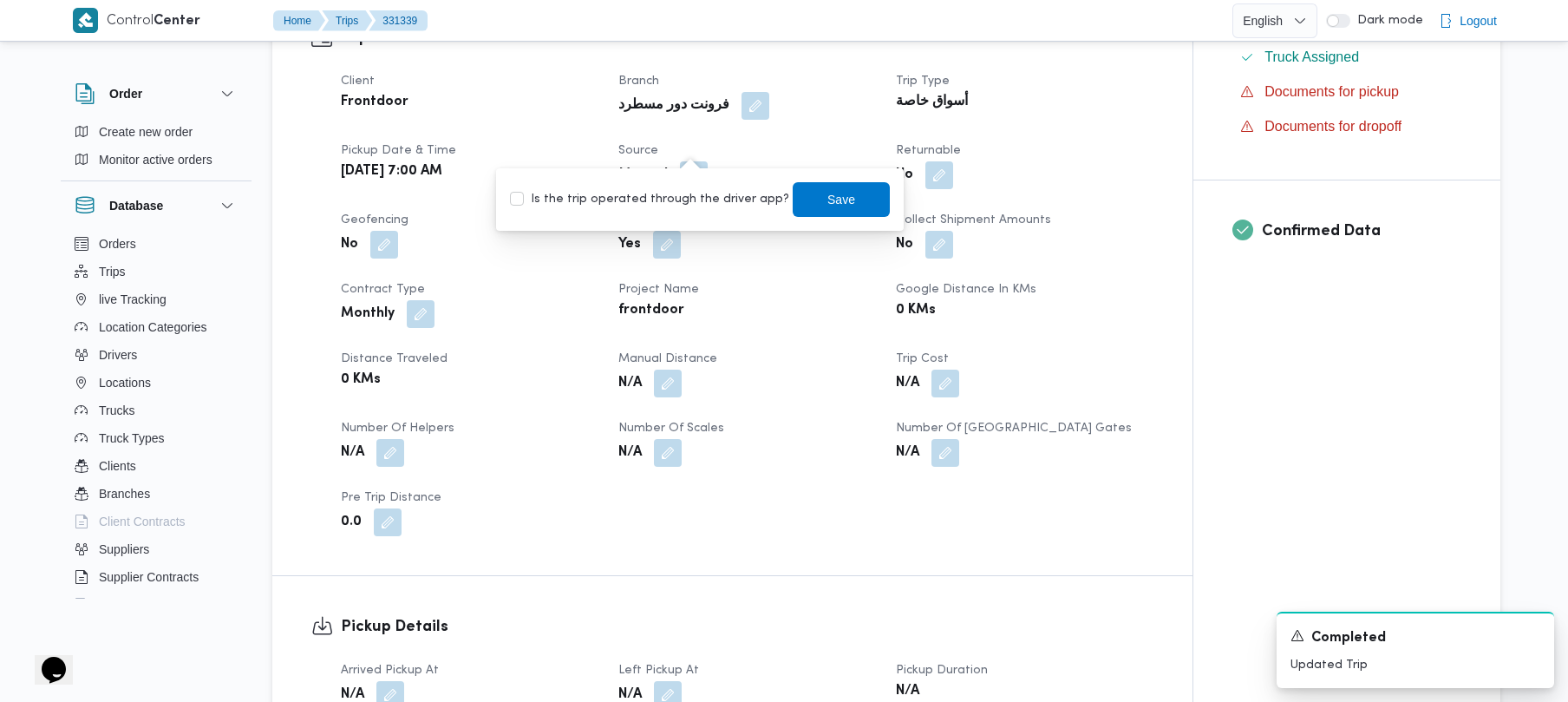
click at [670, 208] on label "Is the trip operated through the driver app?" at bounding box center [649, 200] width 280 height 21
checkbox input "true"
click at [828, 206] on span "Save" at bounding box center [841, 199] width 28 height 21
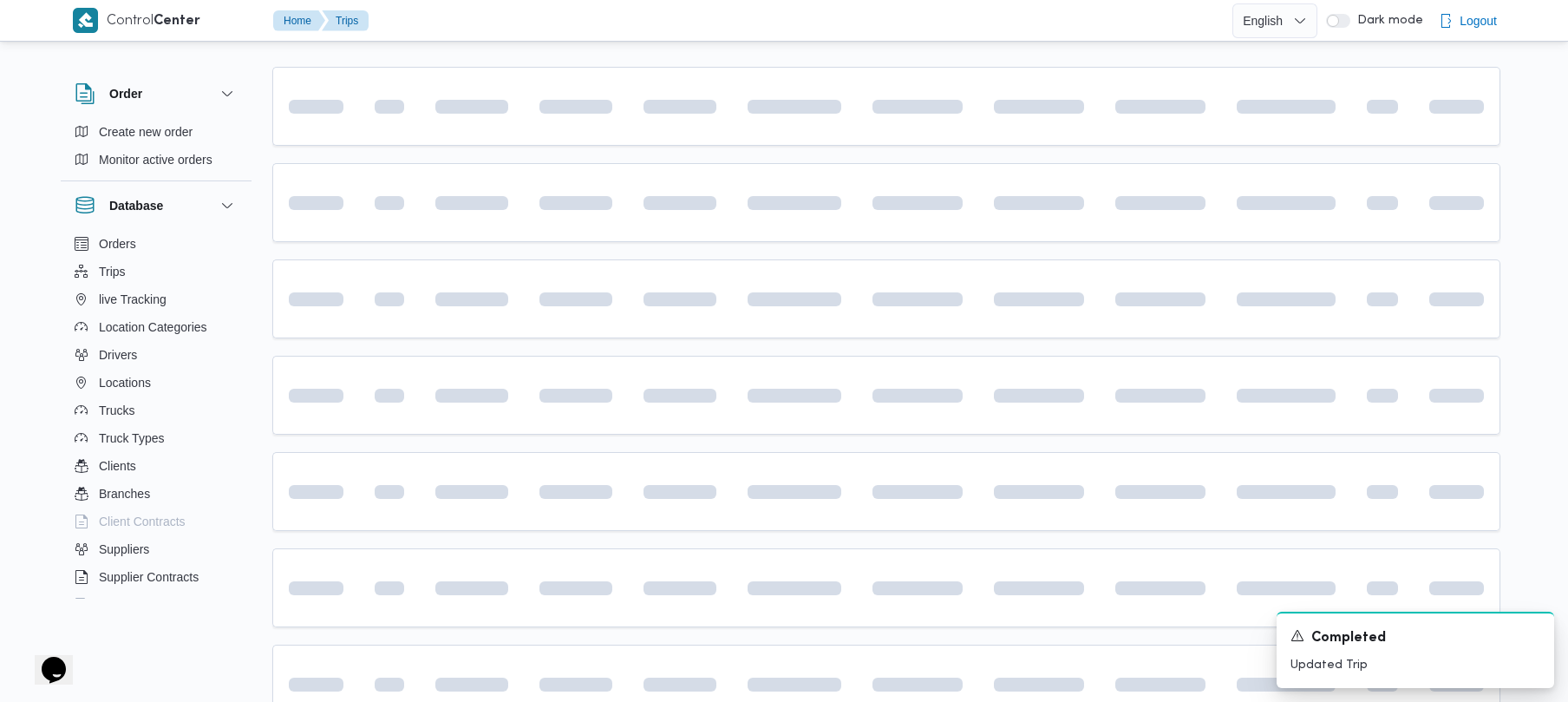
scroll to position [261, 0]
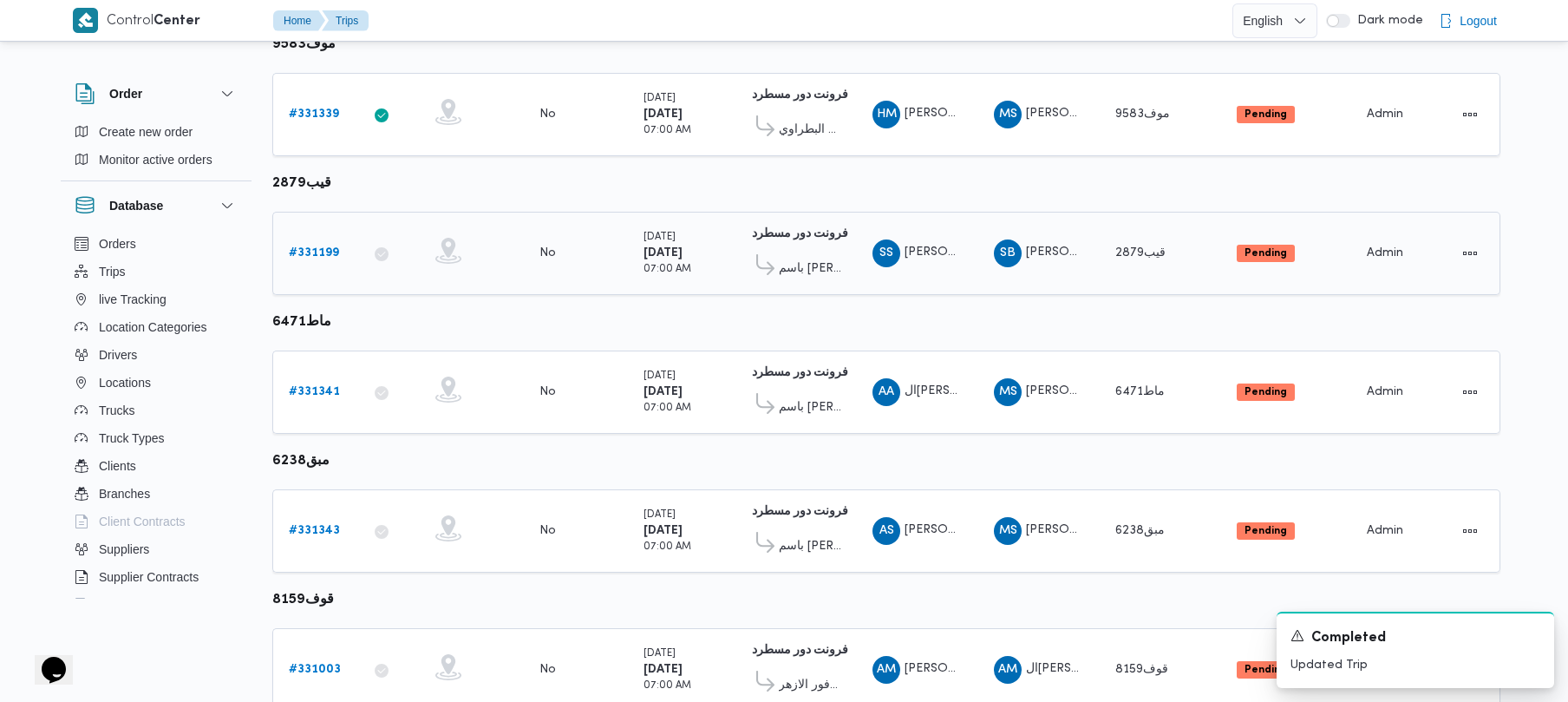
click at [316, 254] on b "# 331199" at bounding box center [314, 253] width 51 height 11
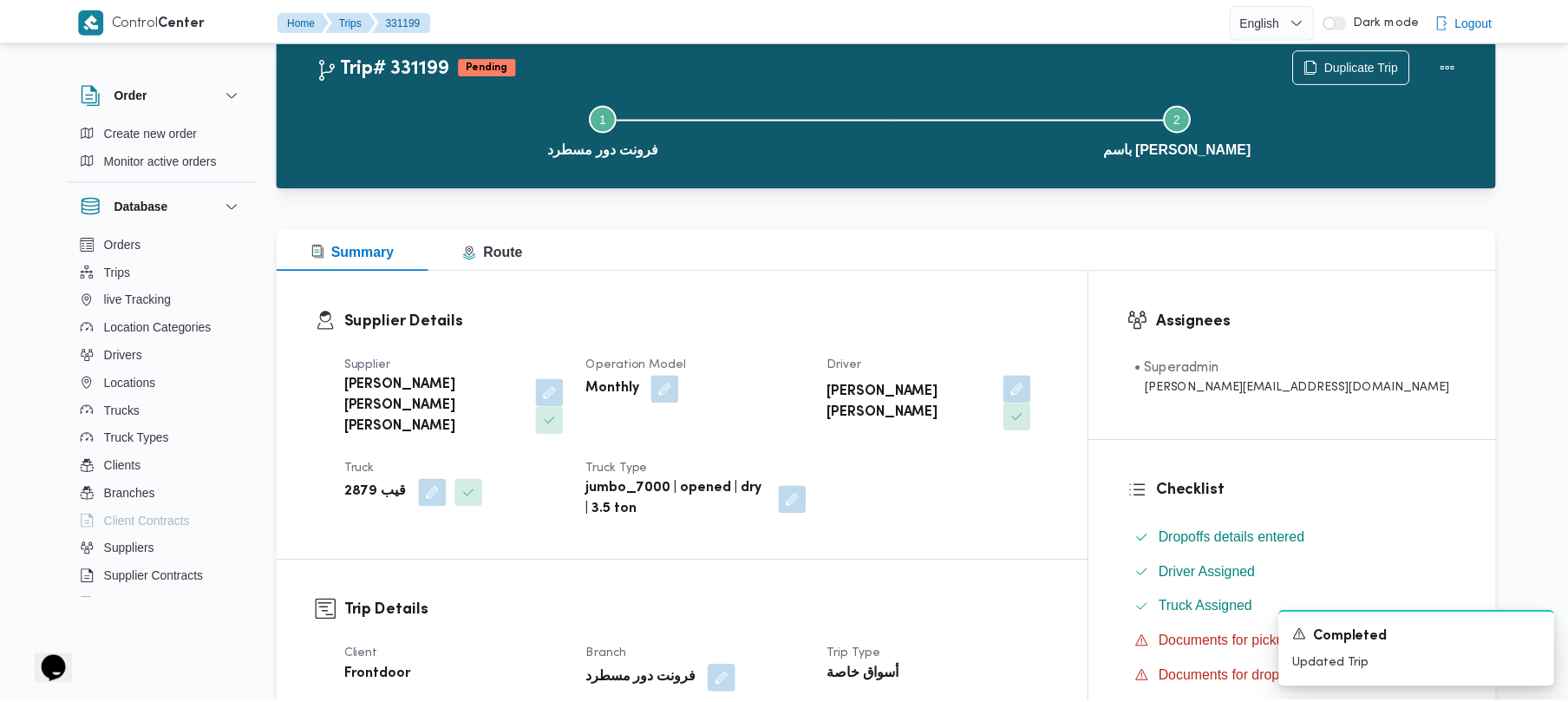
scroll to position [261, 0]
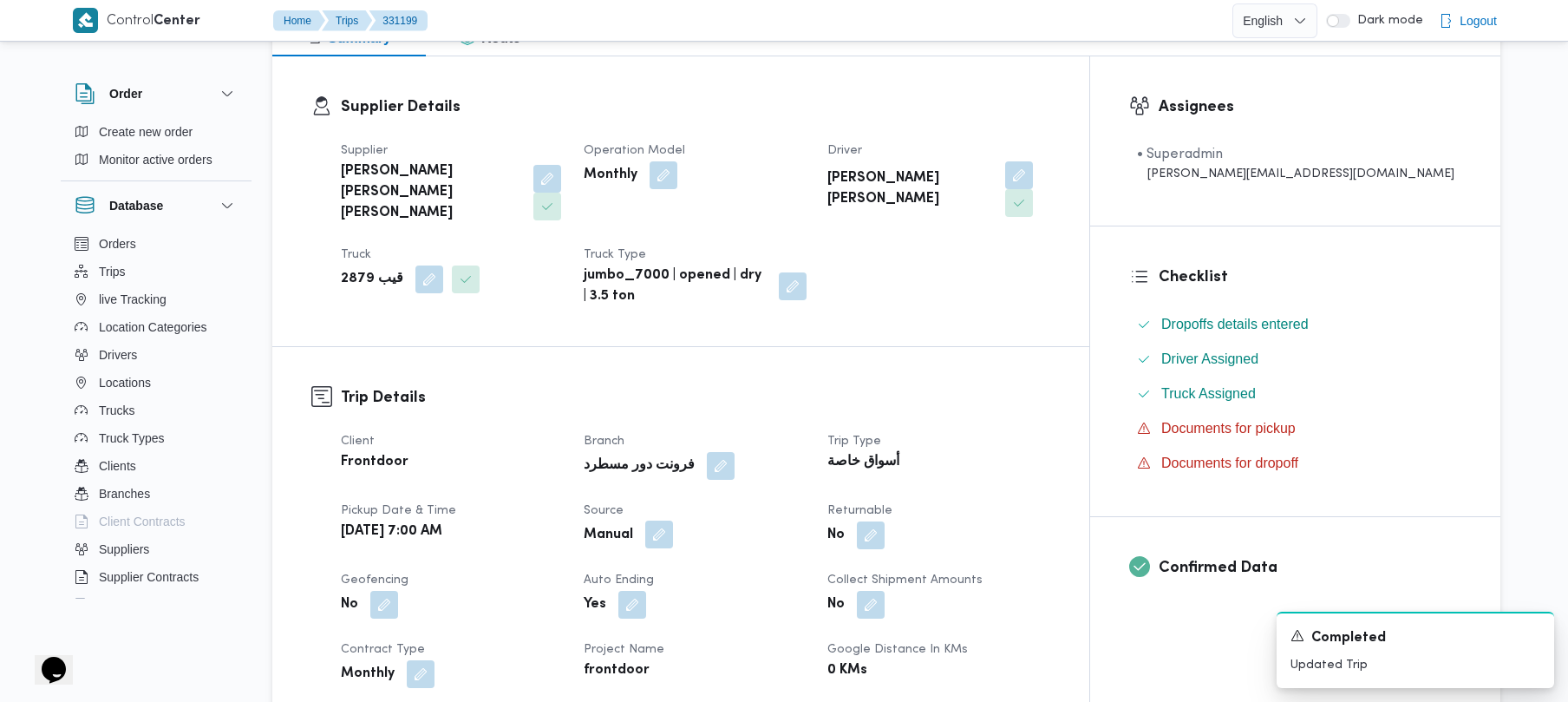
click at [673, 521] on button "button" at bounding box center [659, 535] width 28 height 28
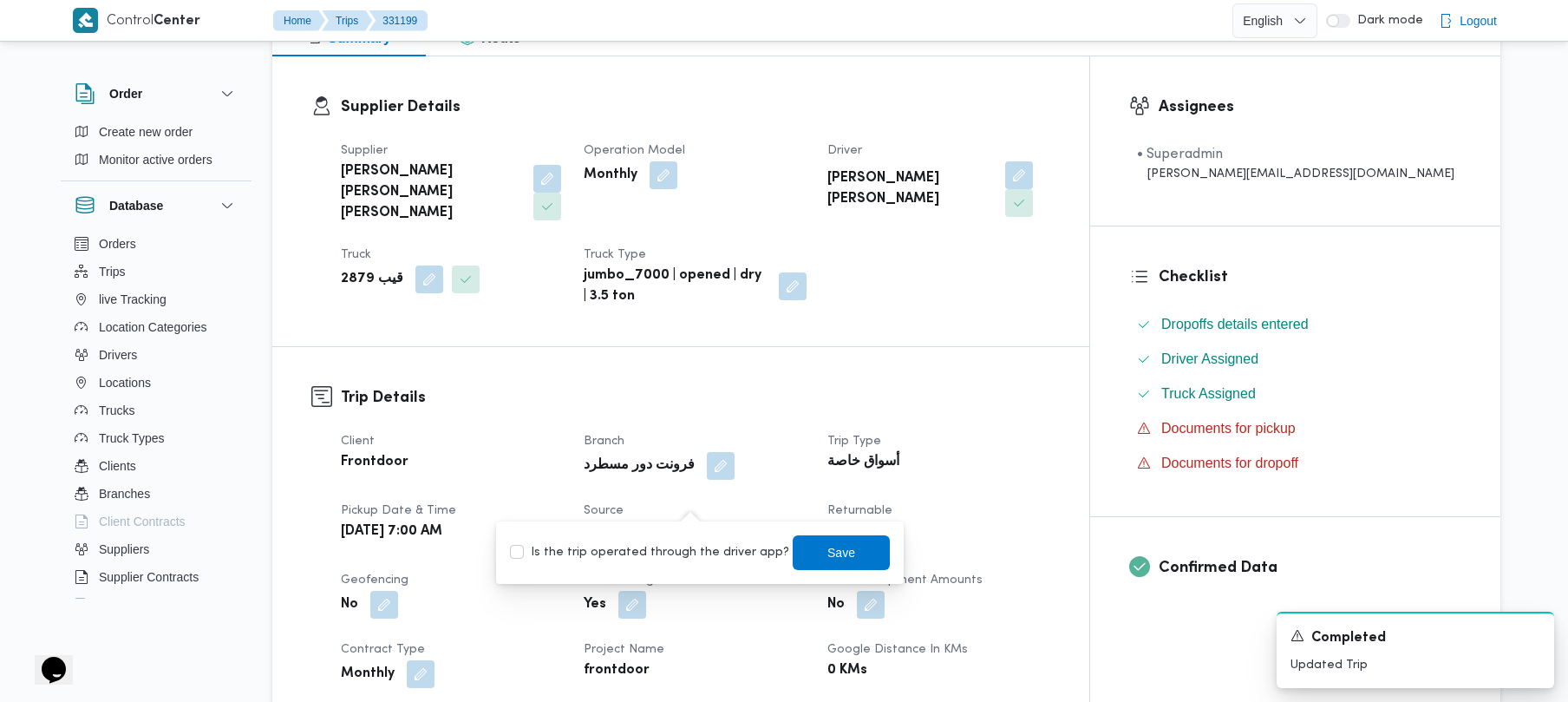
click at [684, 553] on label "Is the trip operated through the driver app?" at bounding box center [649, 552] width 280 height 21
checkbox input "true"
click at [803, 559] on span "Save" at bounding box center [841, 552] width 97 height 35
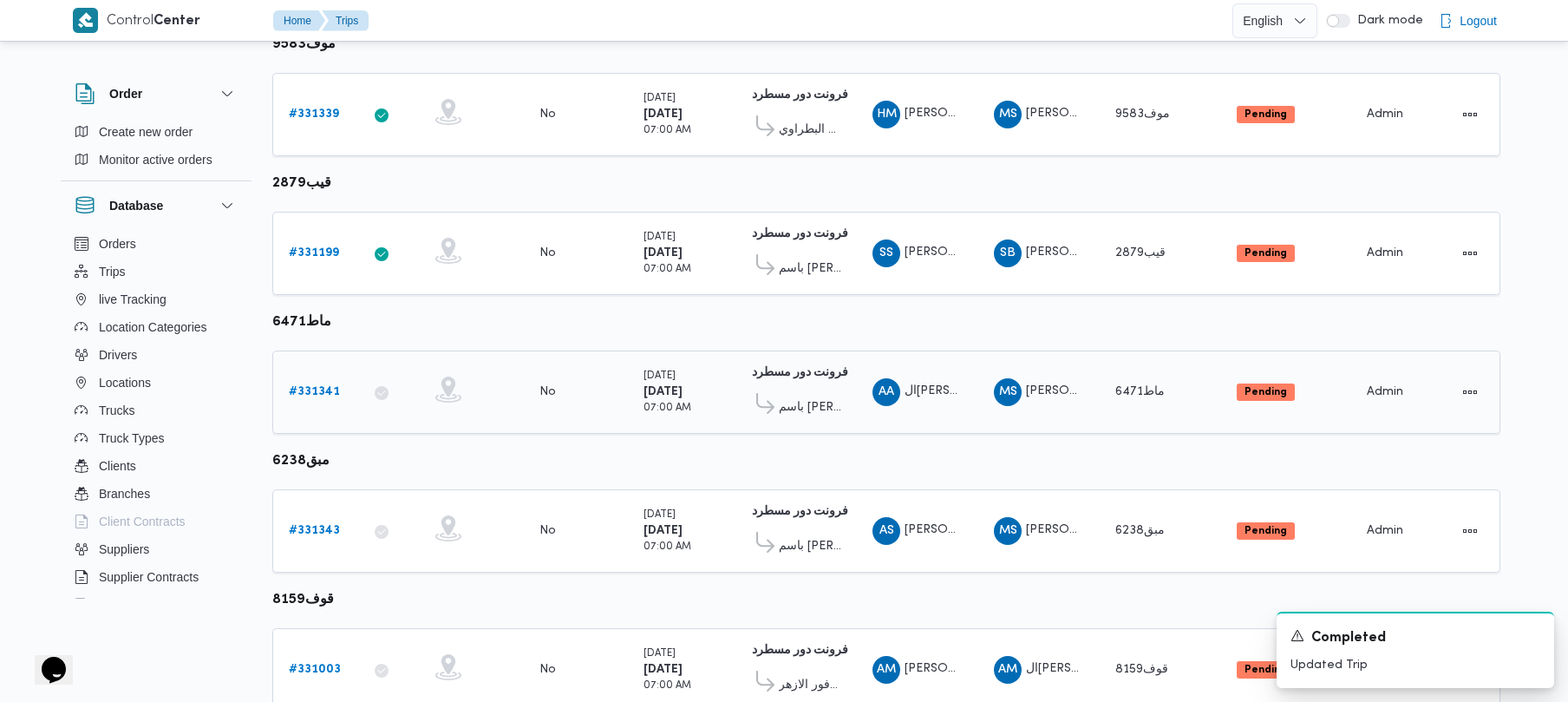
click at [314, 406] on div "# 331341" at bounding box center [315, 392] width 68 height 35
click at [313, 397] on b "# 331341" at bounding box center [315, 392] width 52 height 11
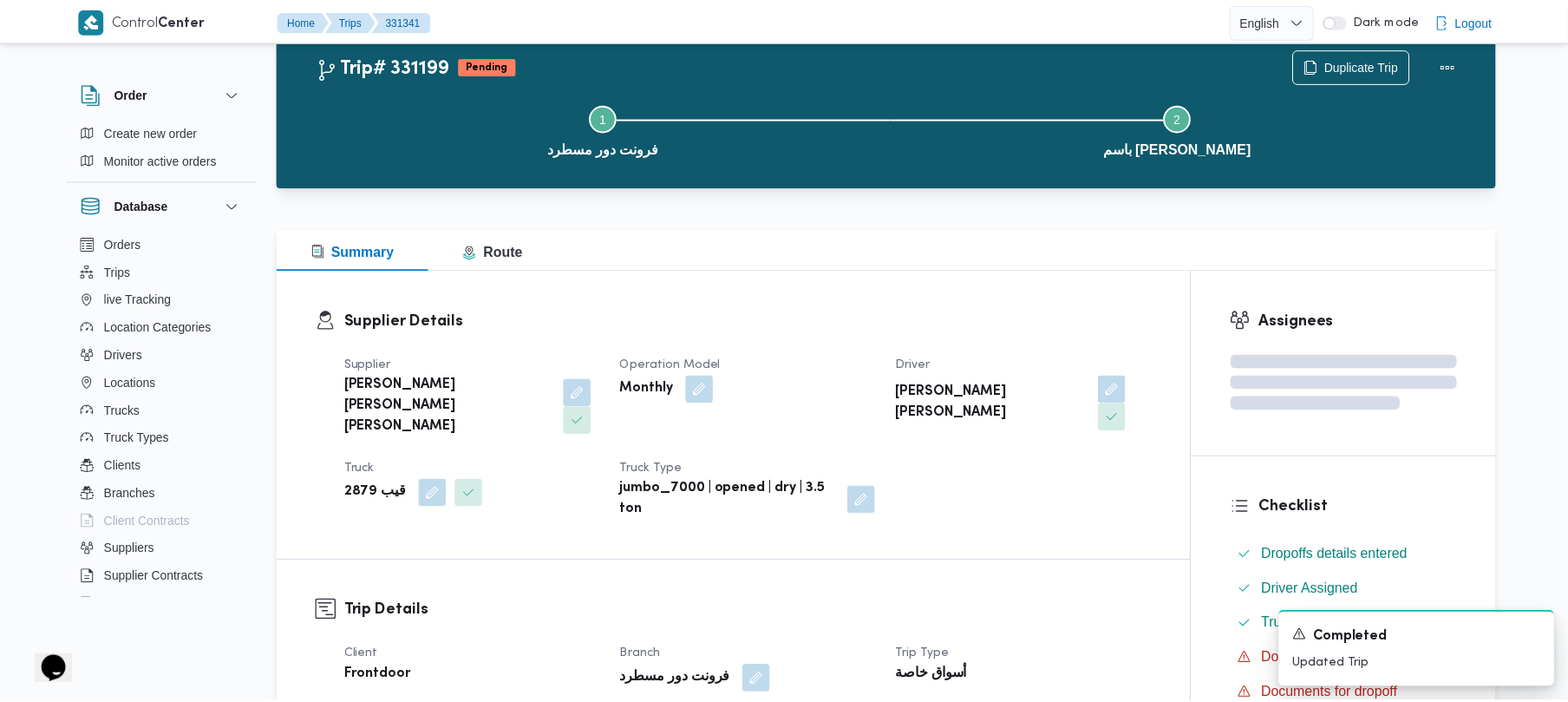
scroll to position [261, 0]
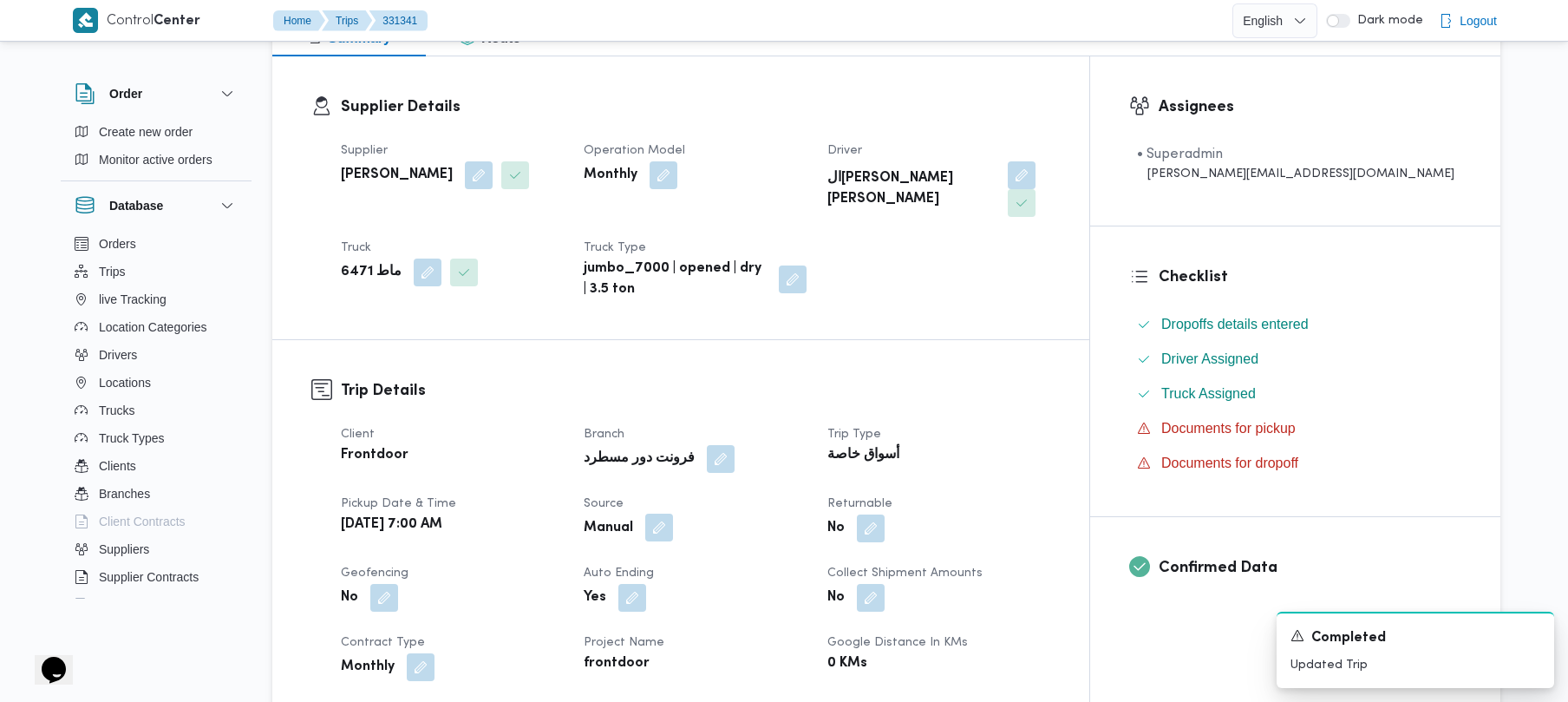
click at [673, 513] on button "button" at bounding box center [659, 527] width 28 height 28
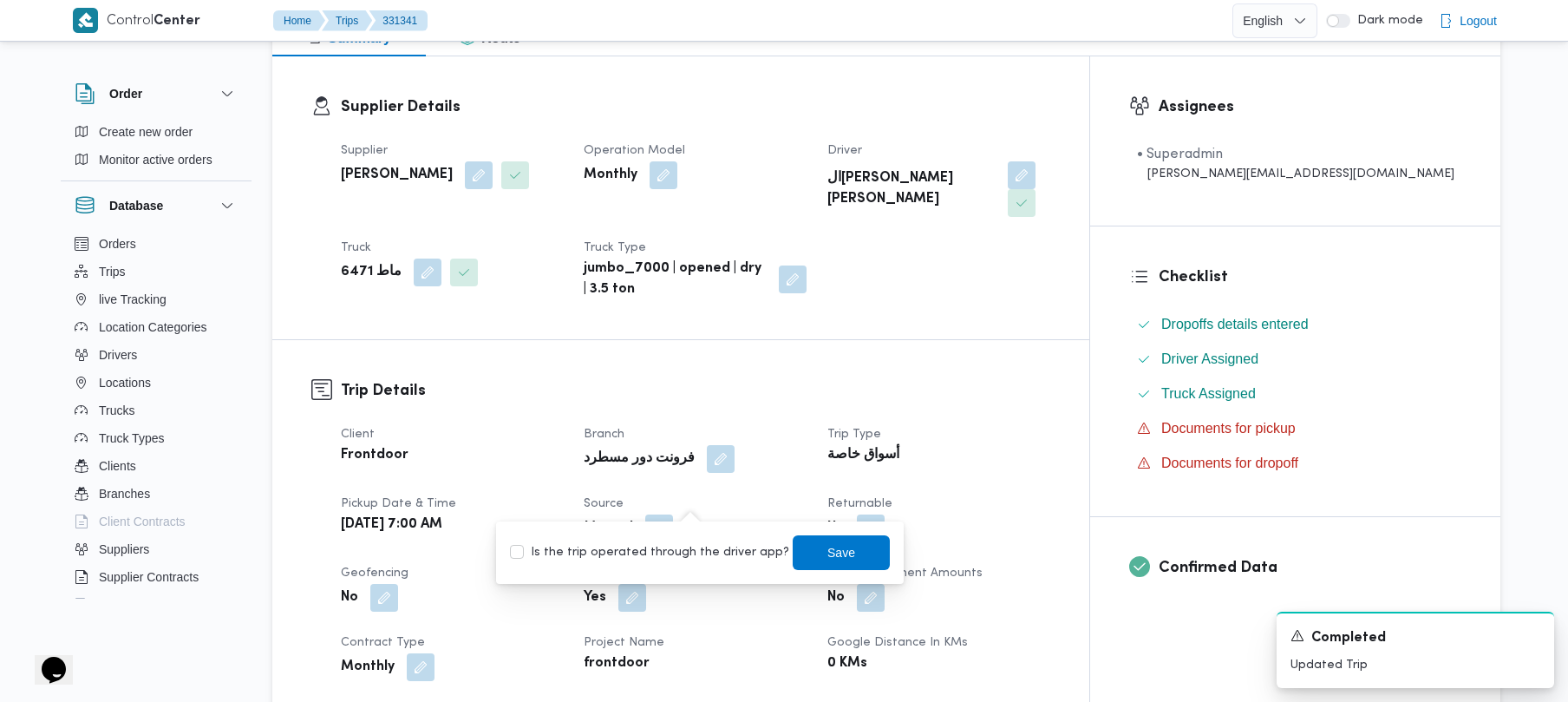
click at [676, 542] on label "Is the trip operated through the driver app?" at bounding box center [649, 552] width 280 height 21
checkbox input "true"
click at [828, 552] on span "Save" at bounding box center [841, 552] width 28 height 21
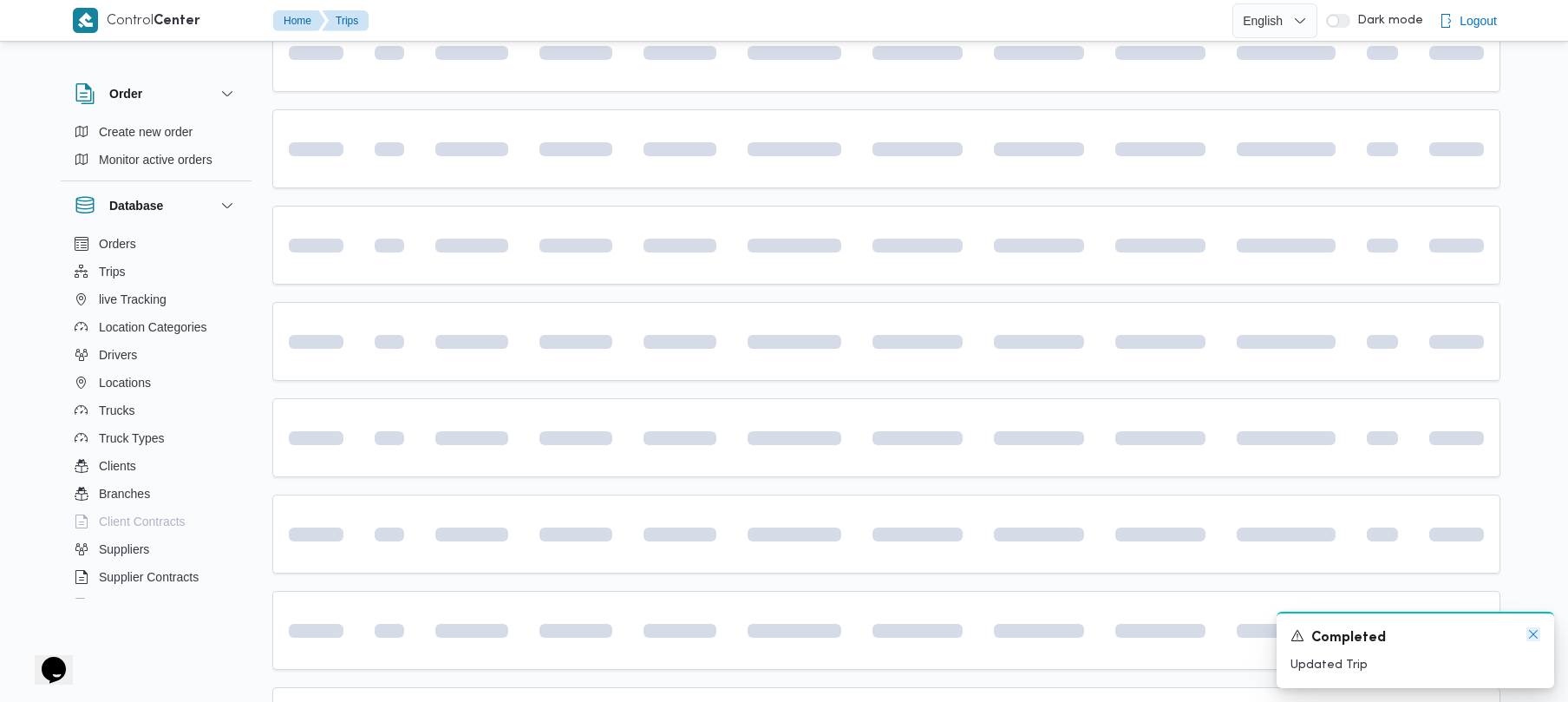
click at [1530, 641] on icon "Dismiss toast" at bounding box center [1533, 634] width 14 height 14
click at [1566, 494] on div "Control Center Home Trips English عربي Dark mode Logout Order Create new order …" at bounding box center [784, 374] width 1568 height 1270
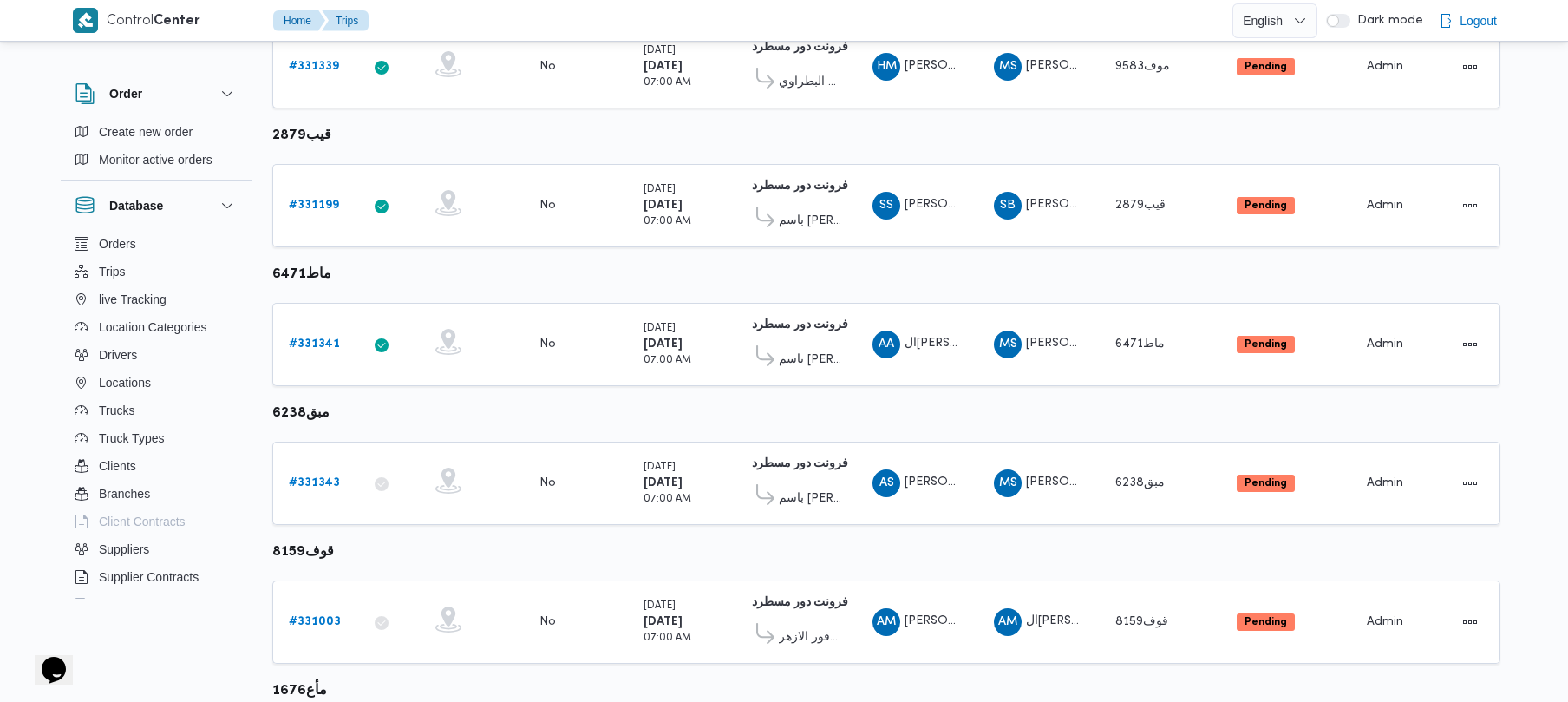
scroll to position [347, 0]
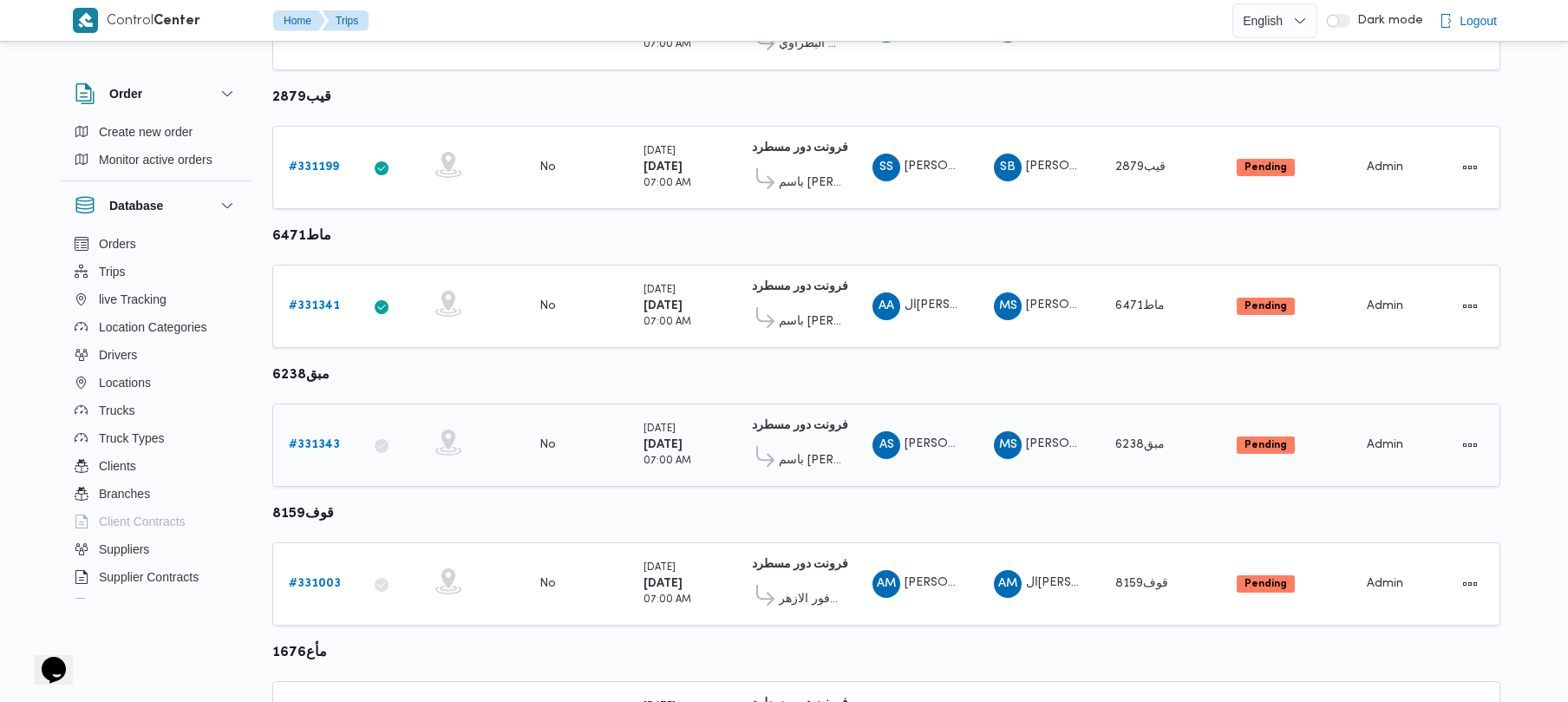
click at [317, 448] on b "# 331343" at bounding box center [315, 444] width 52 height 11
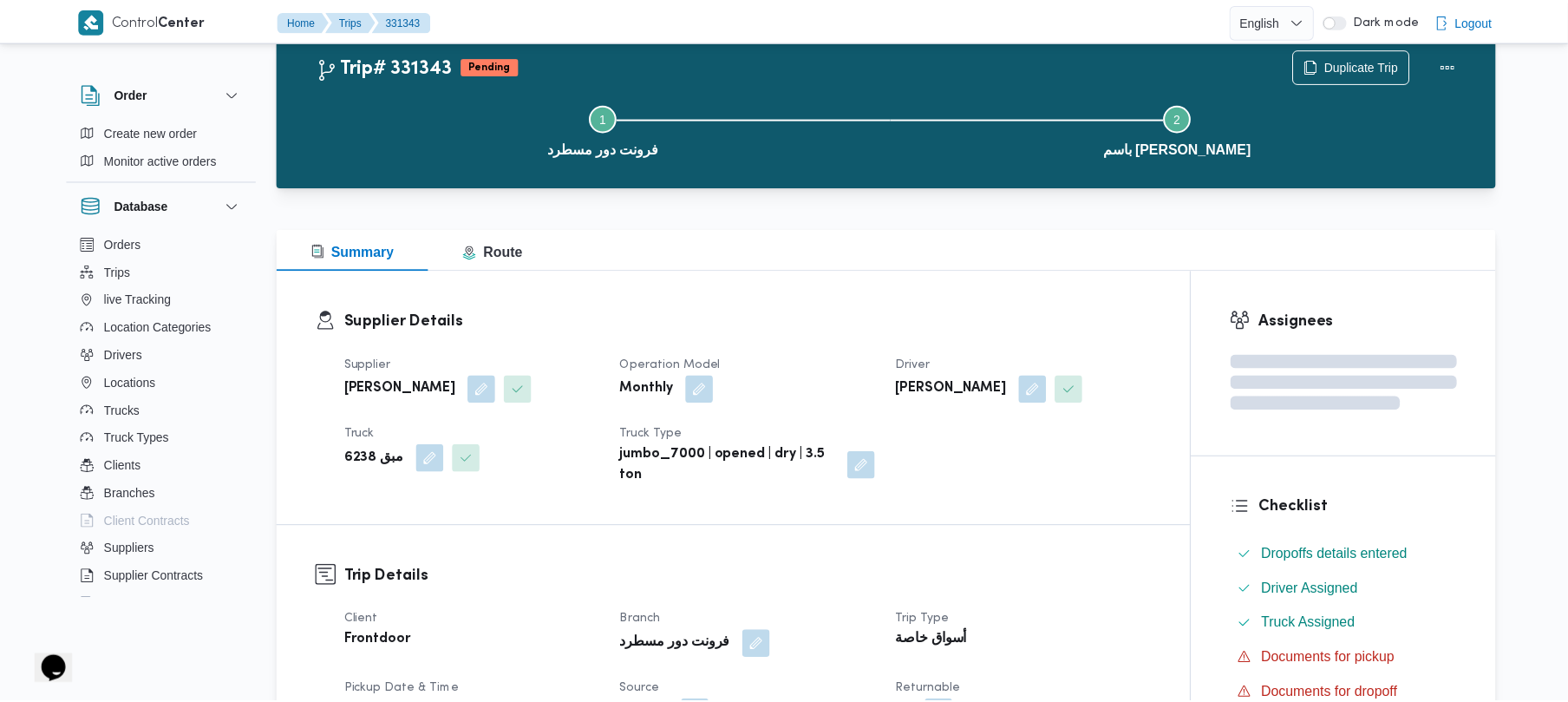
scroll to position [347, 0]
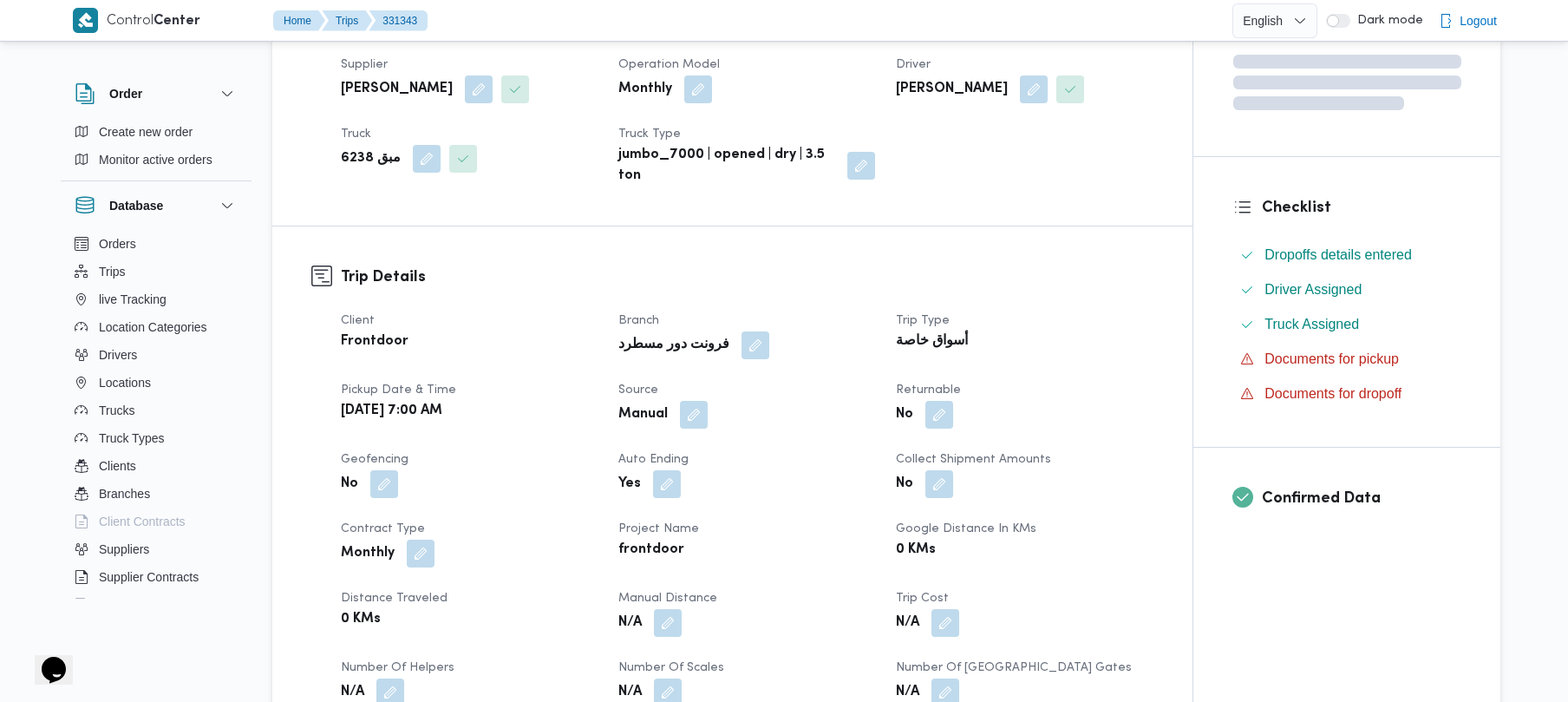
click at [675, 408] on span at bounding box center [690, 415] width 37 height 28
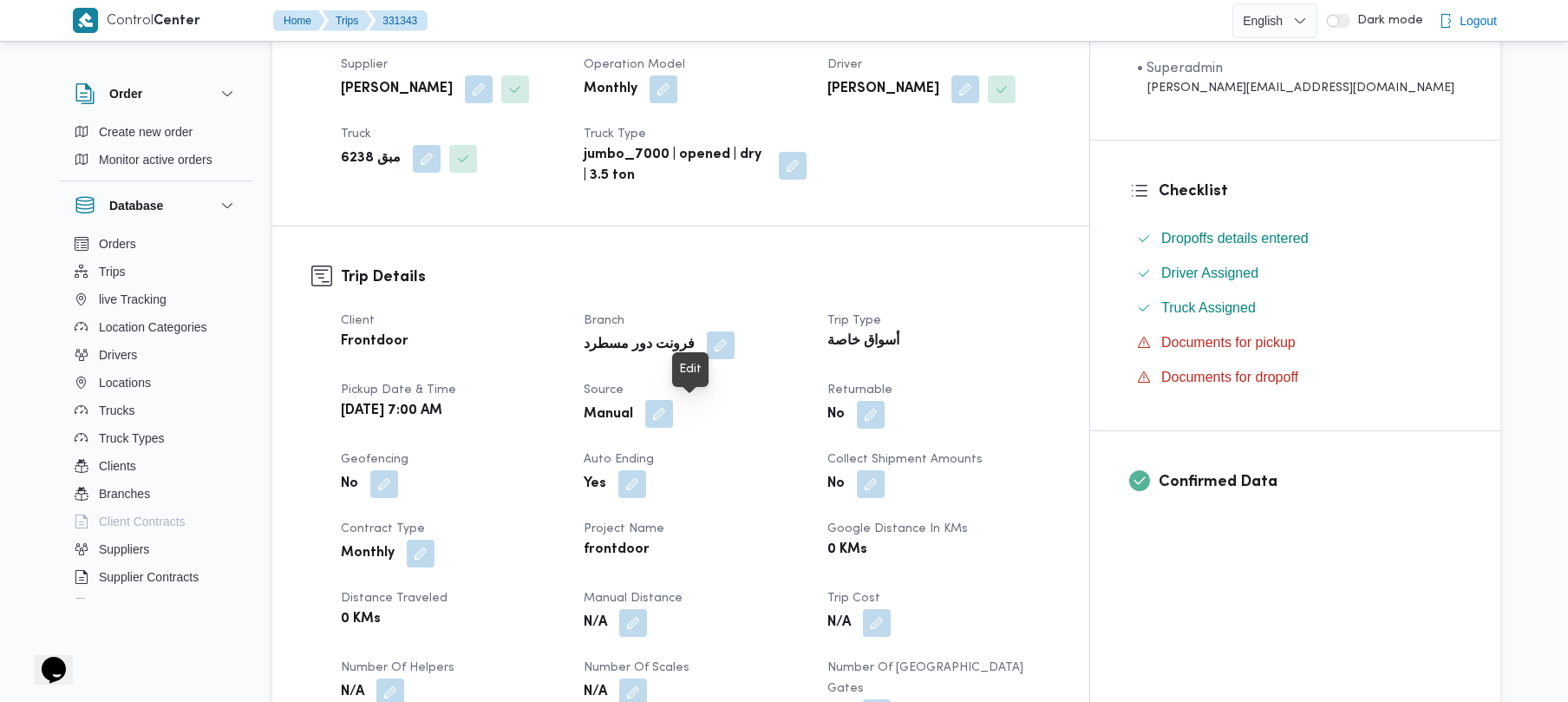
click at [673, 419] on button "button" at bounding box center [659, 414] width 28 height 28
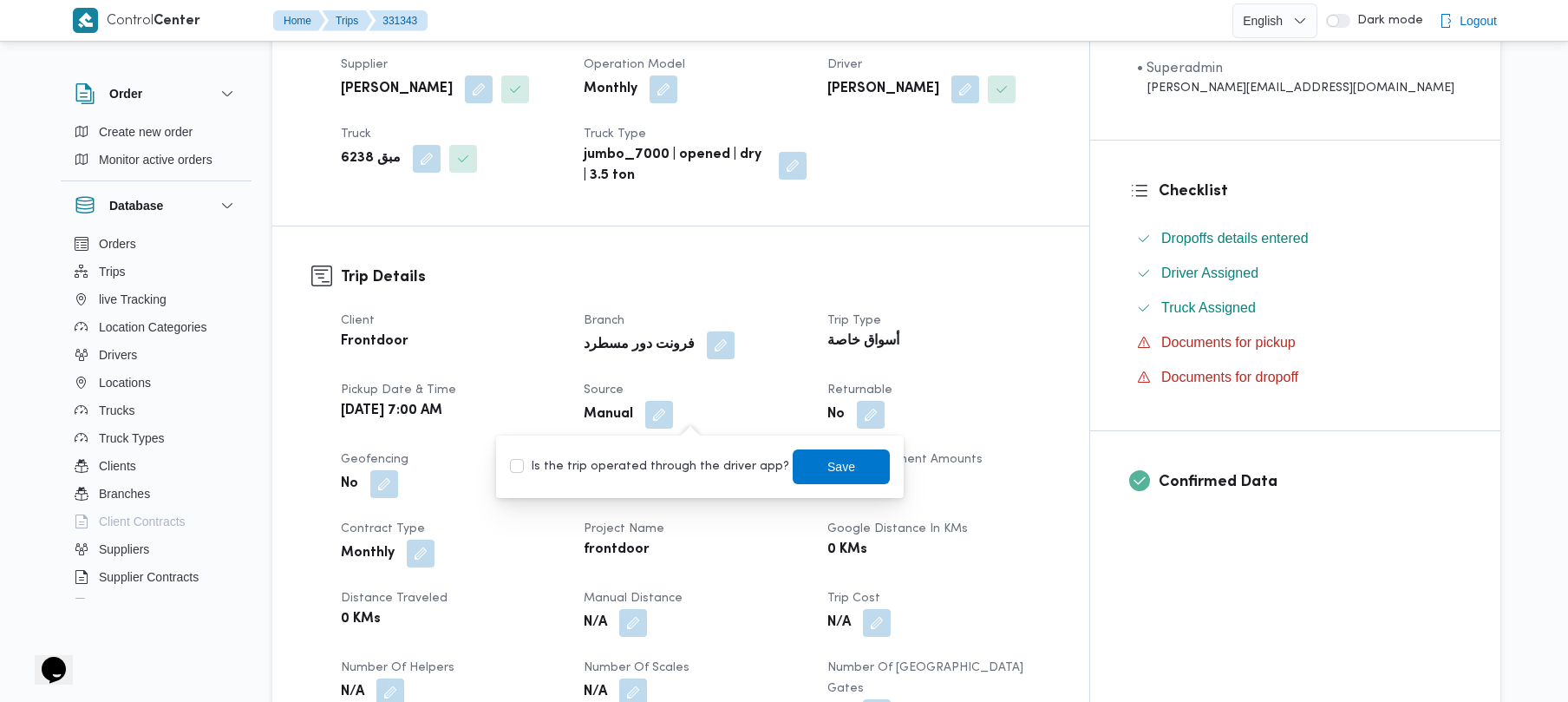
click at [698, 465] on label "Is the trip operated through the driver app?" at bounding box center [649, 466] width 280 height 21
checkbox input "true"
click at [844, 469] on span "Save" at bounding box center [841, 466] width 97 height 35
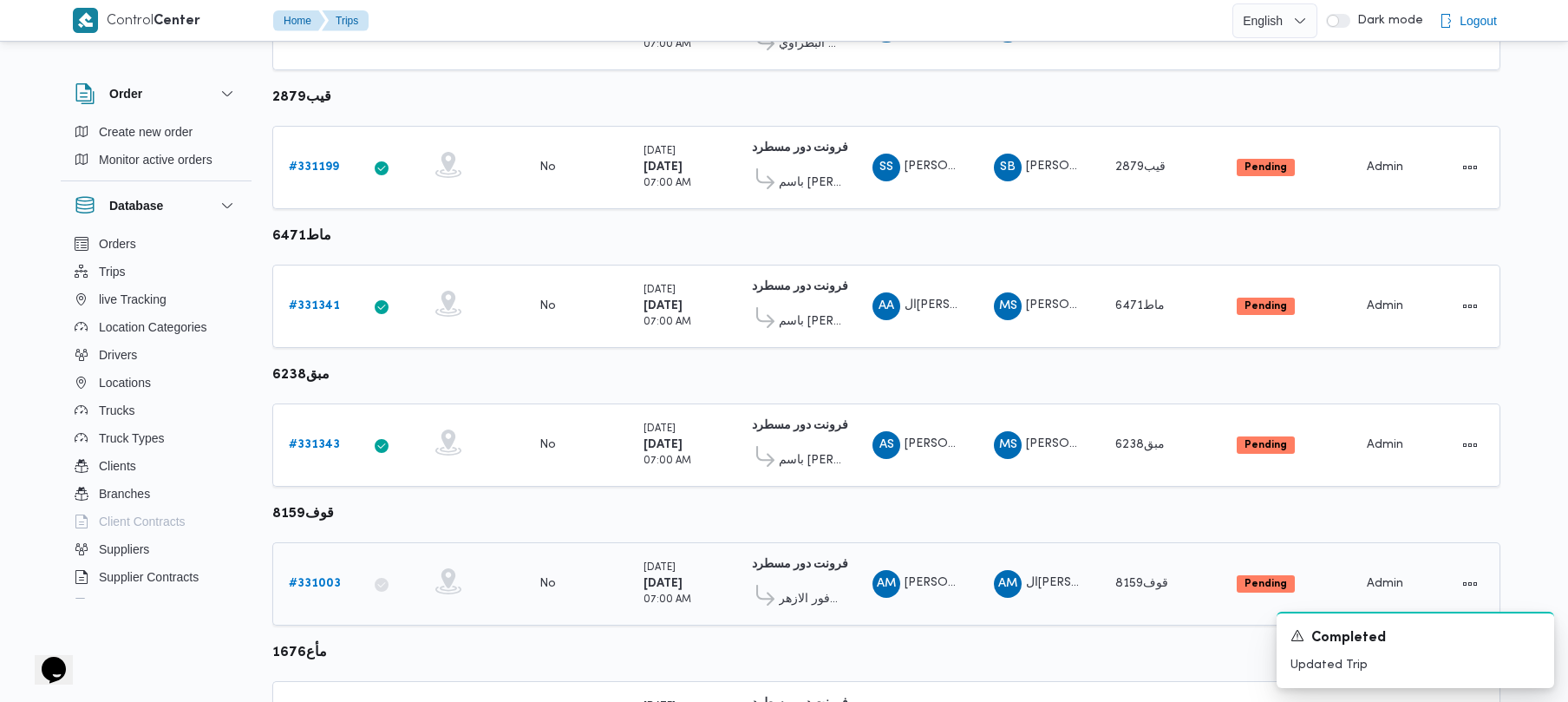
click at [316, 584] on b "# 331003" at bounding box center [315, 583] width 52 height 11
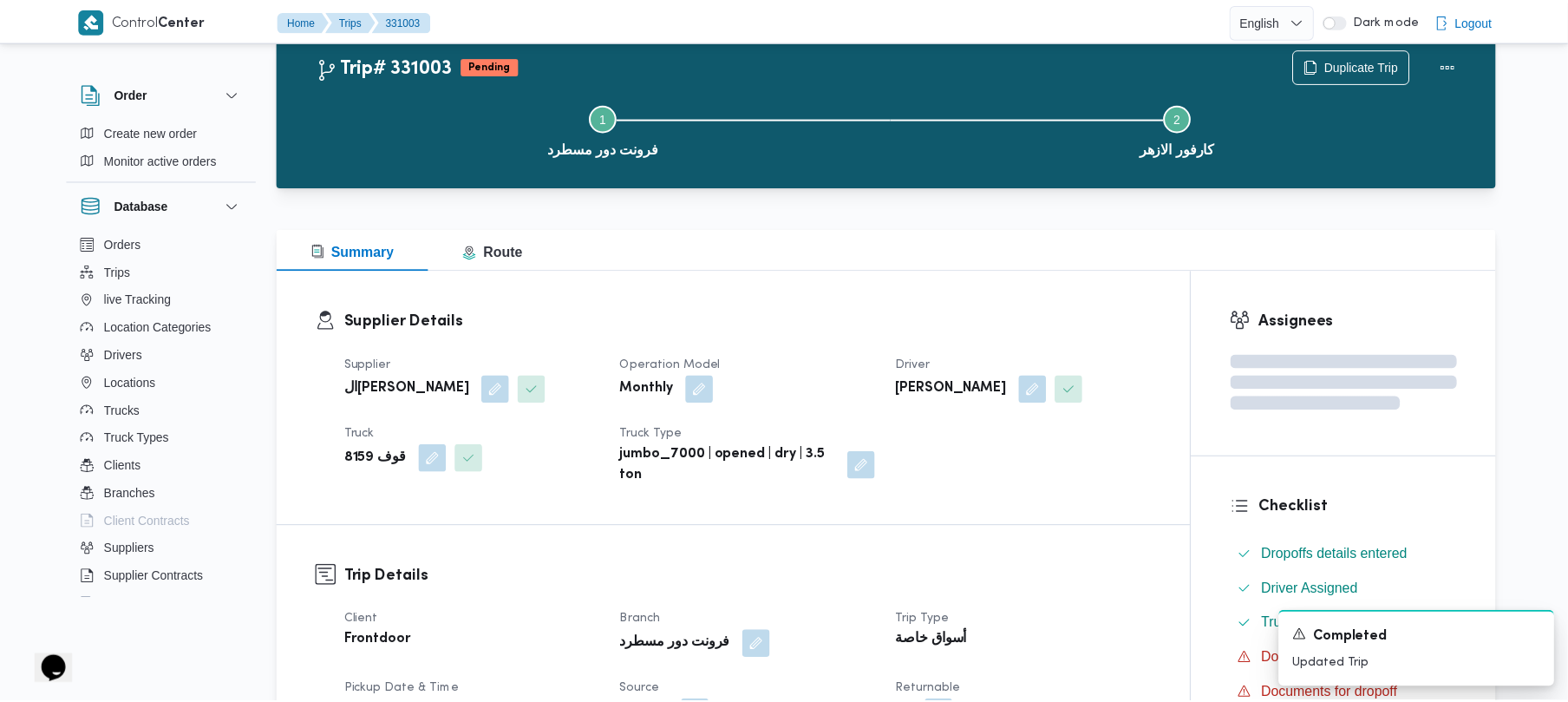
scroll to position [347, 0]
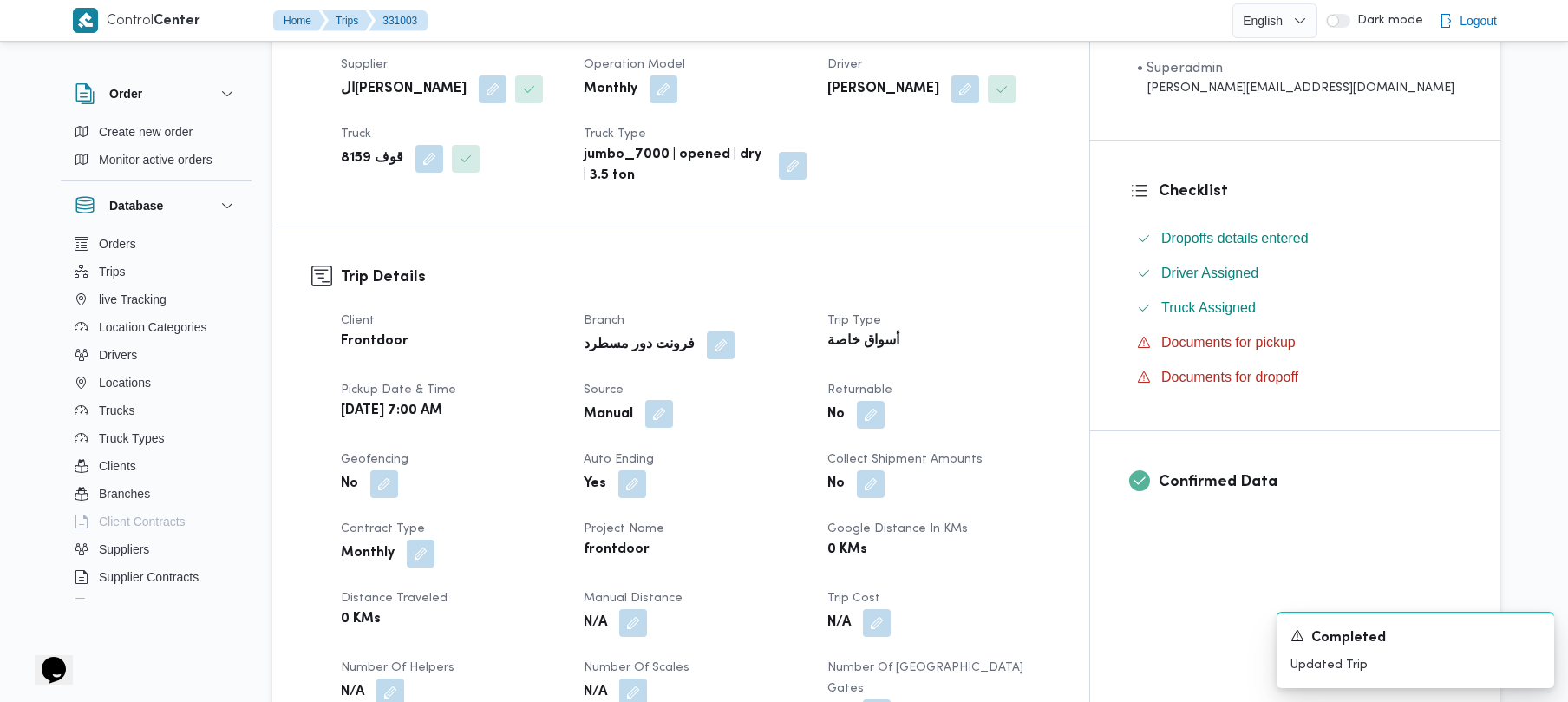
click at [673, 418] on button "button" at bounding box center [659, 414] width 28 height 28
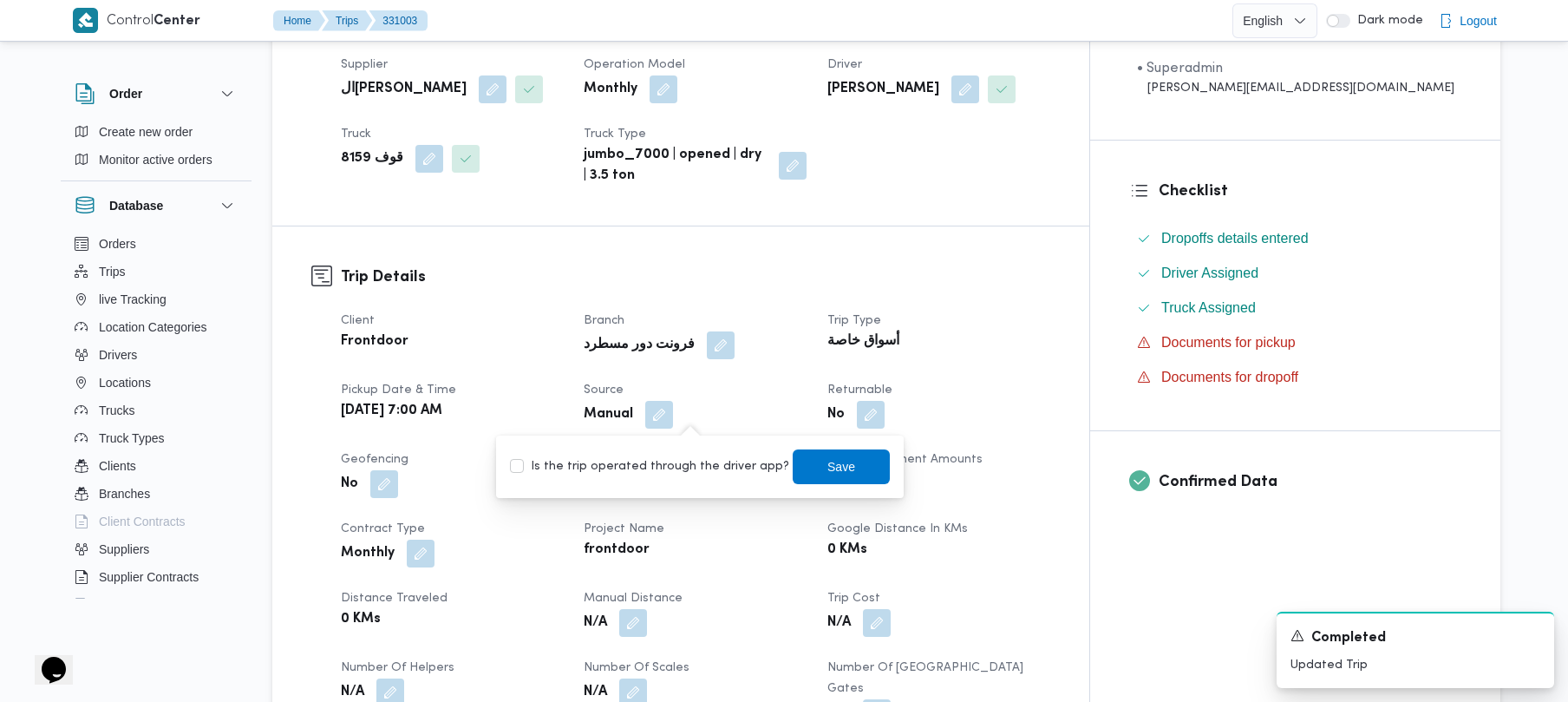
click at [673, 460] on label "Is the trip operated through the driver app?" at bounding box center [649, 466] width 280 height 21
checkbox input "true"
click at [828, 464] on span "Save" at bounding box center [841, 466] width 28 height 21
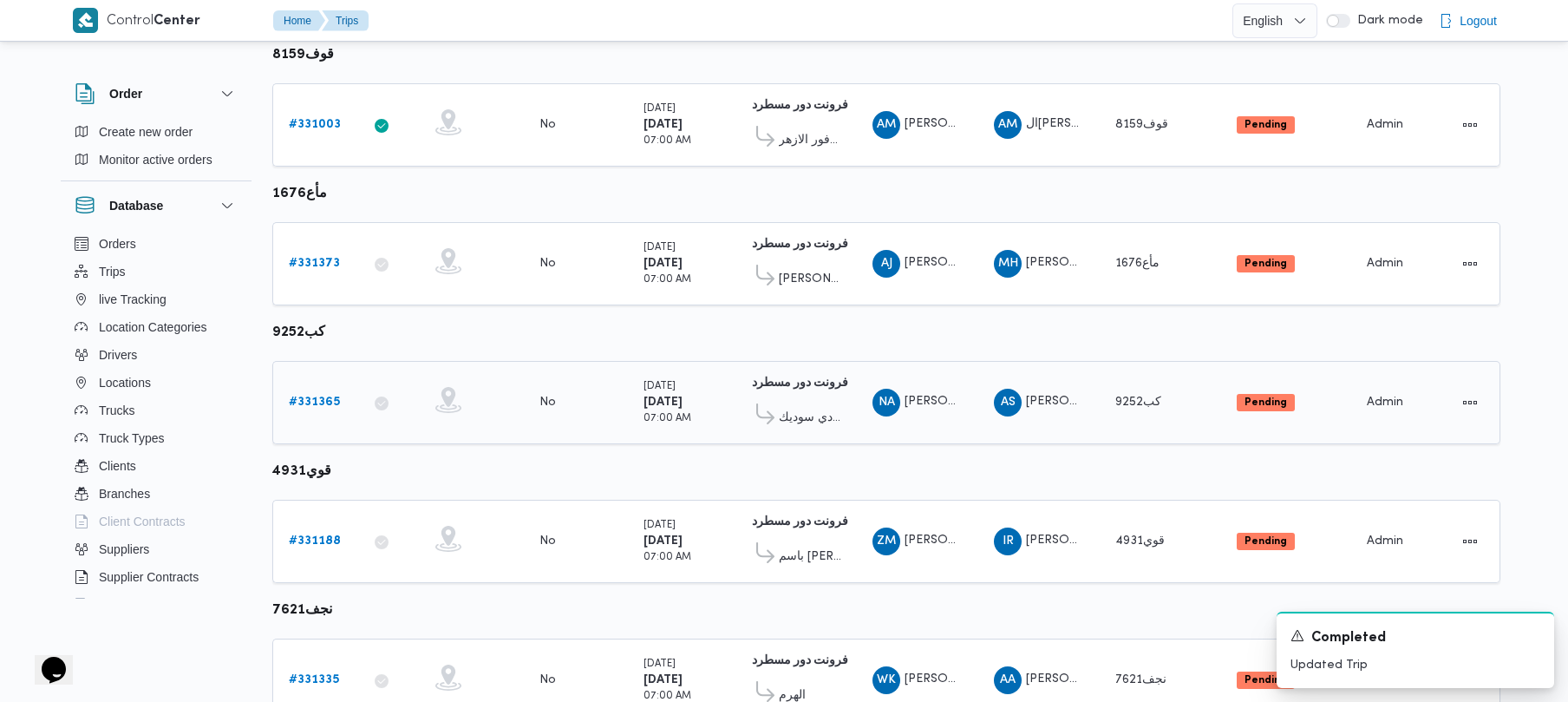
scroll to position [803, 0]
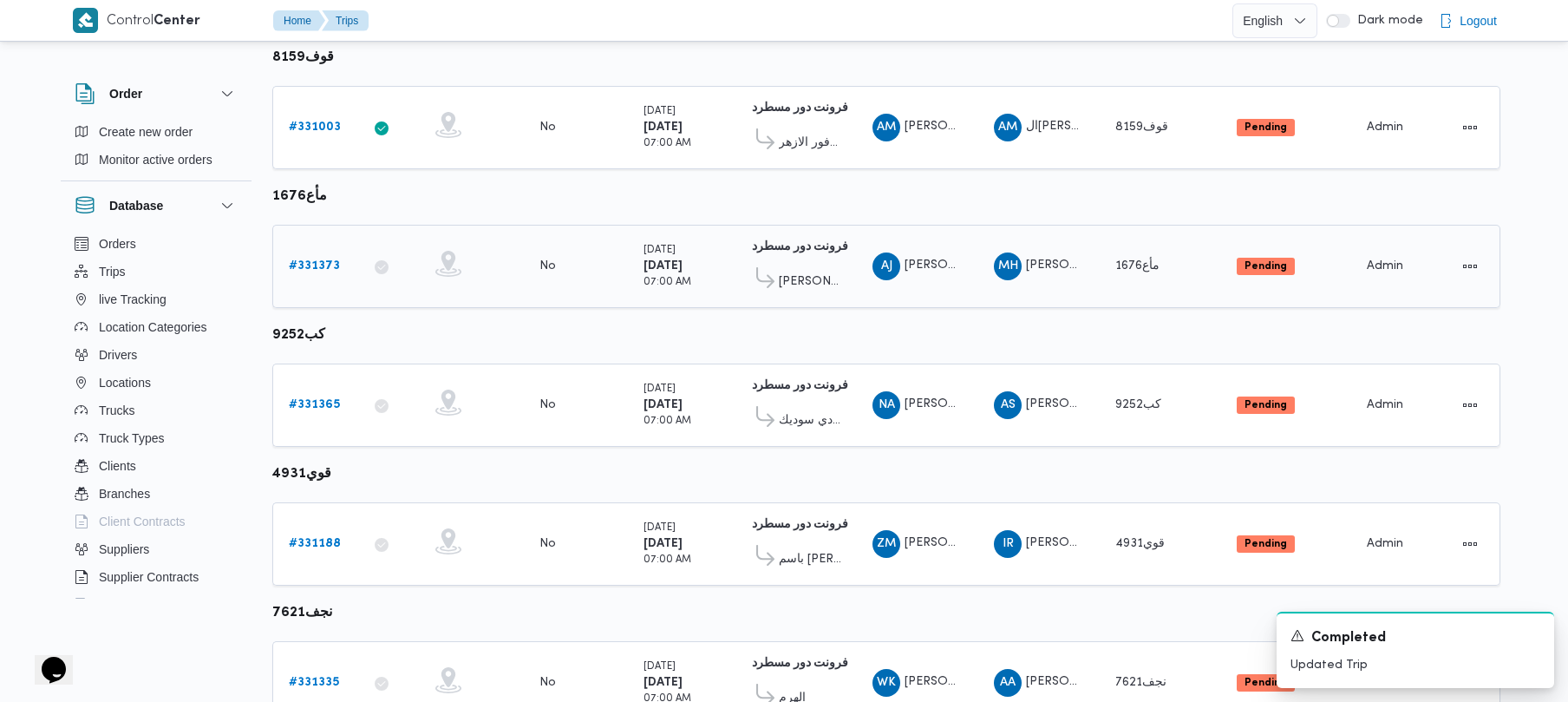
click at [324, 269] on b "# 331373" at bounding box center [315, 266] width 52 height 11
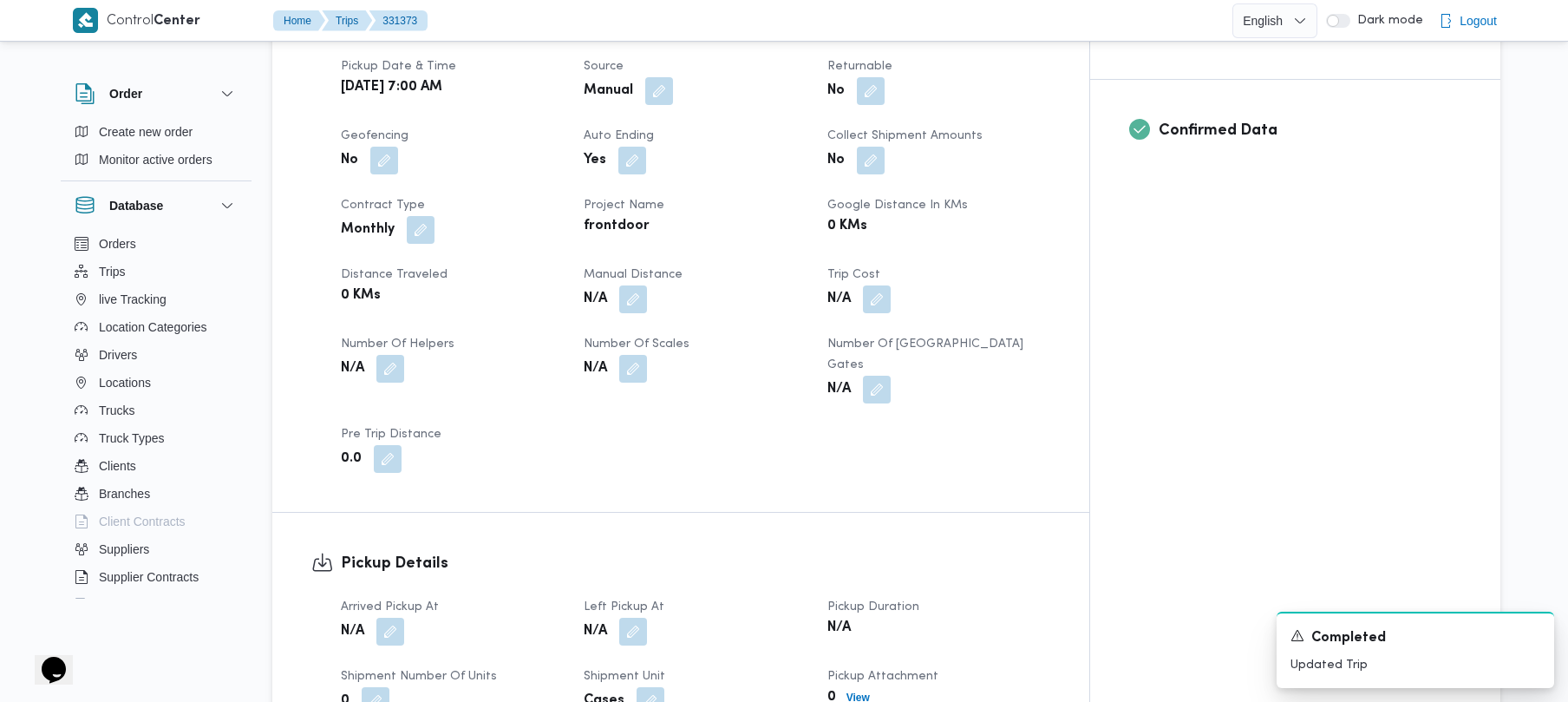
scroll to position [678, 0]
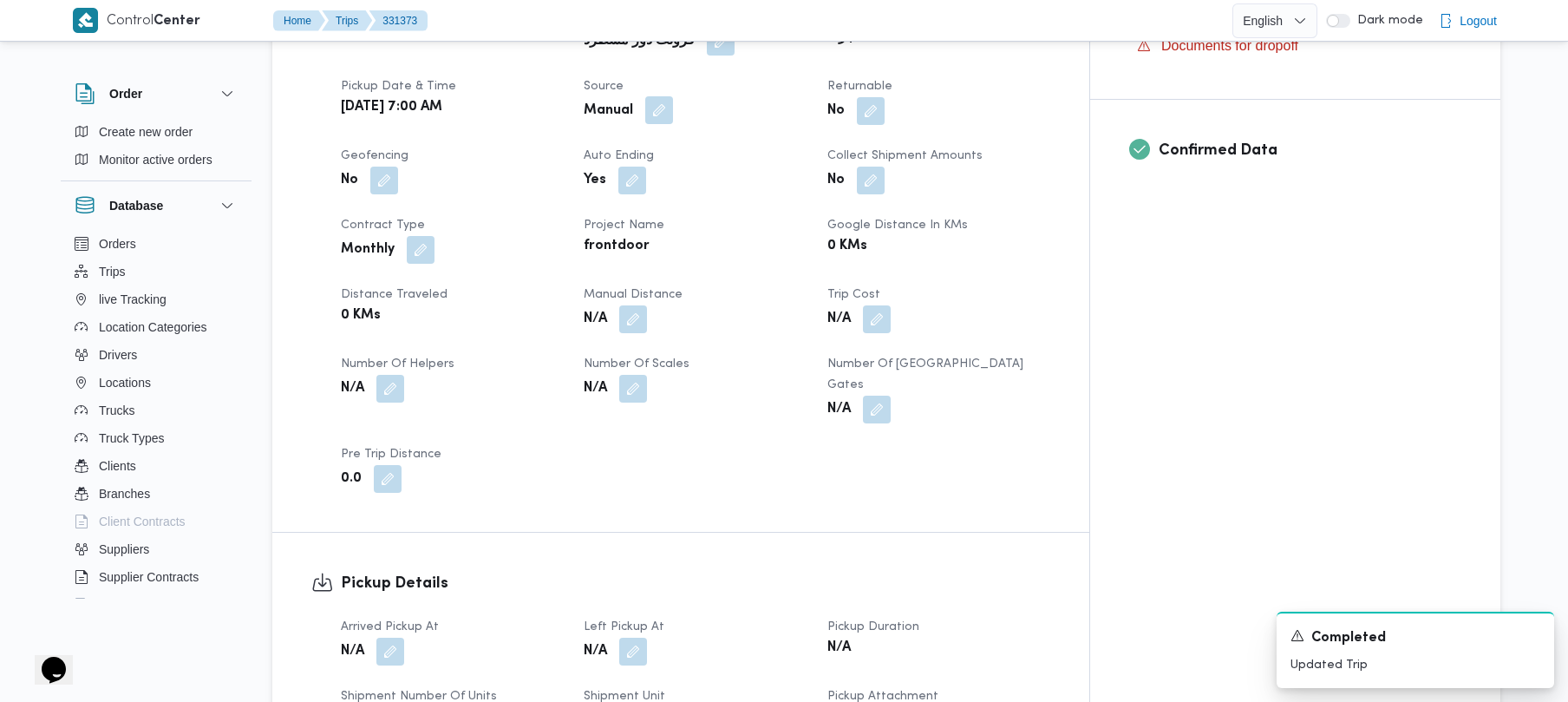
click at [673, 97] on button "button" at bounding box center [659, 110] width 28 height 28
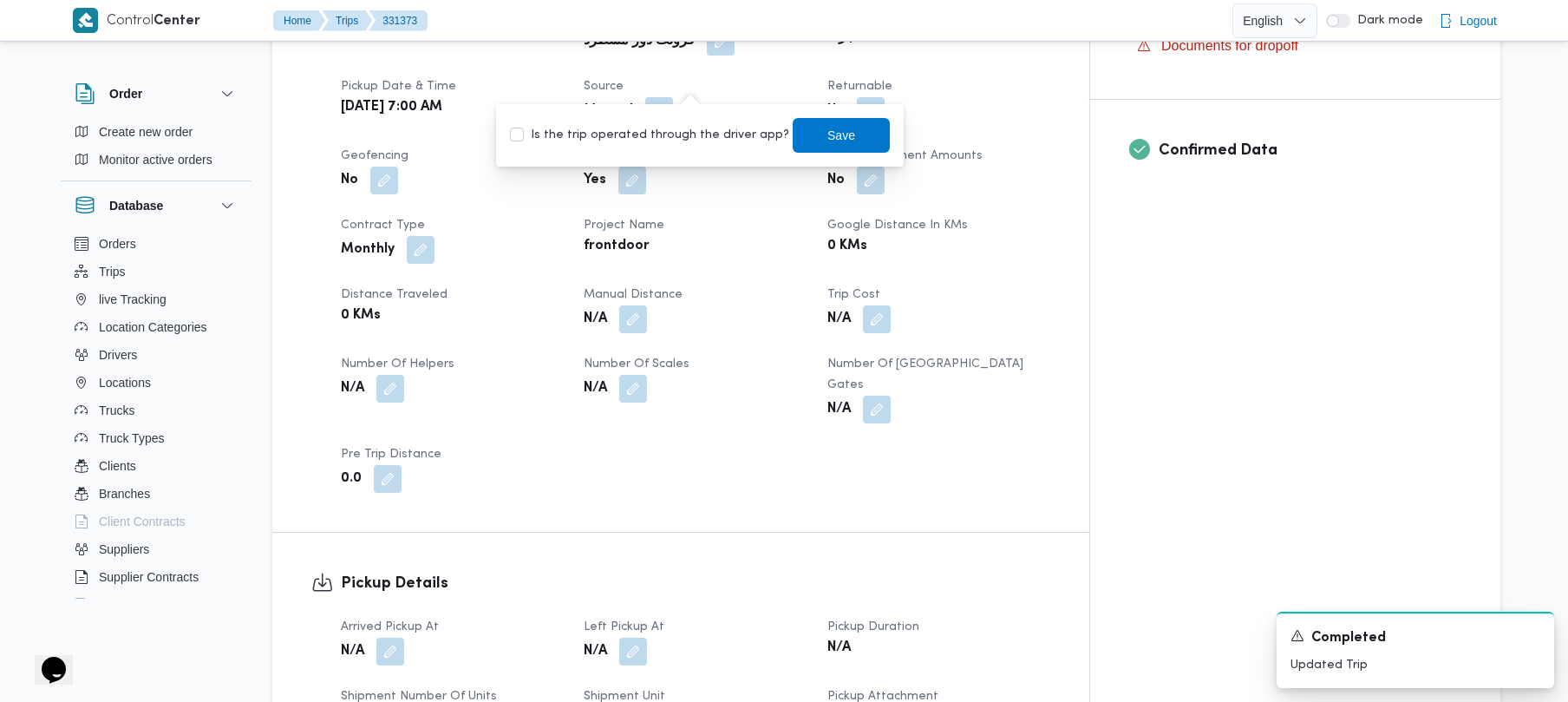
click at [664, 135] on label "Is the trip operated through the driver app?" at bounding box center [649, 135] width 280 height 21
checkbox input "true"
click at [828, 136] on span "Save" at bounding box center [841, 134] width 28 height 21
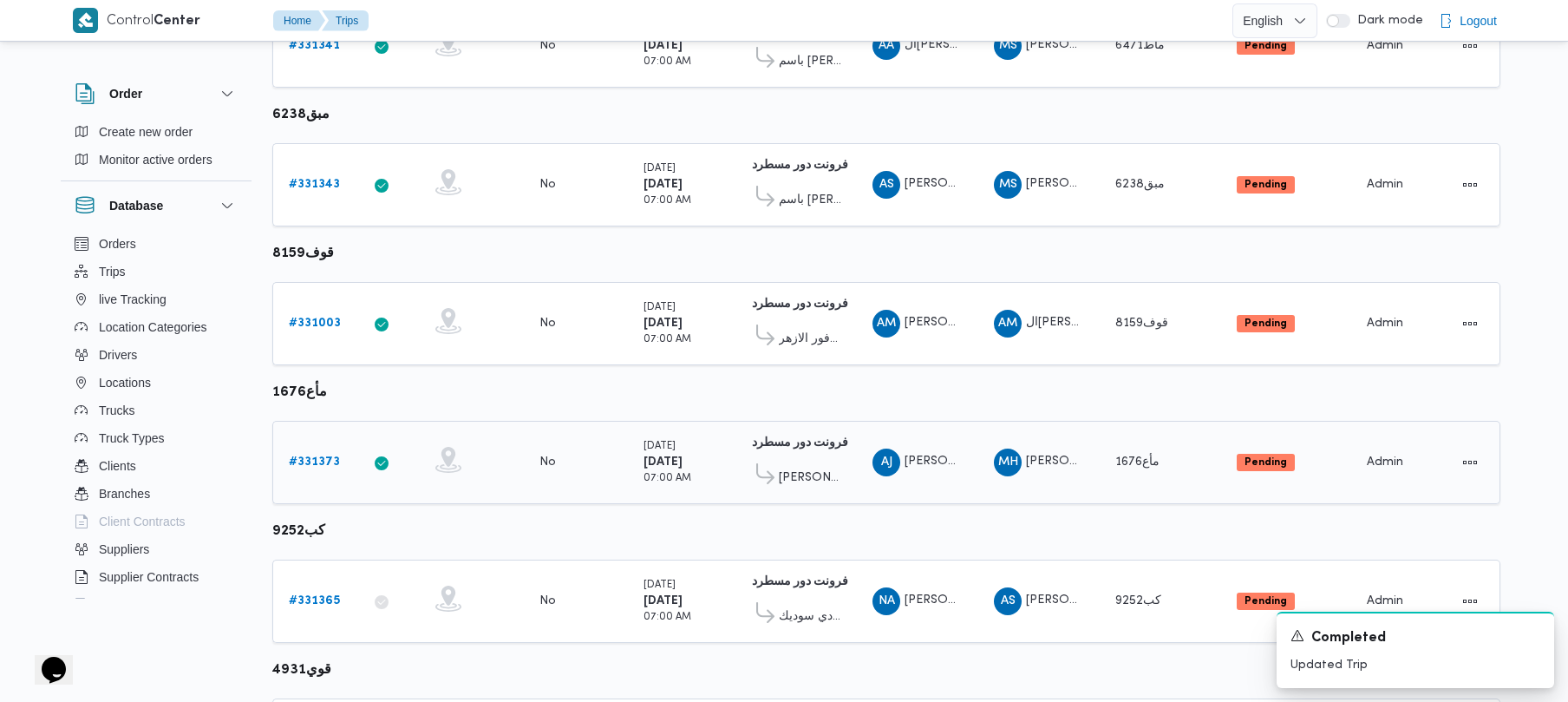
scroll to position [678, 0]
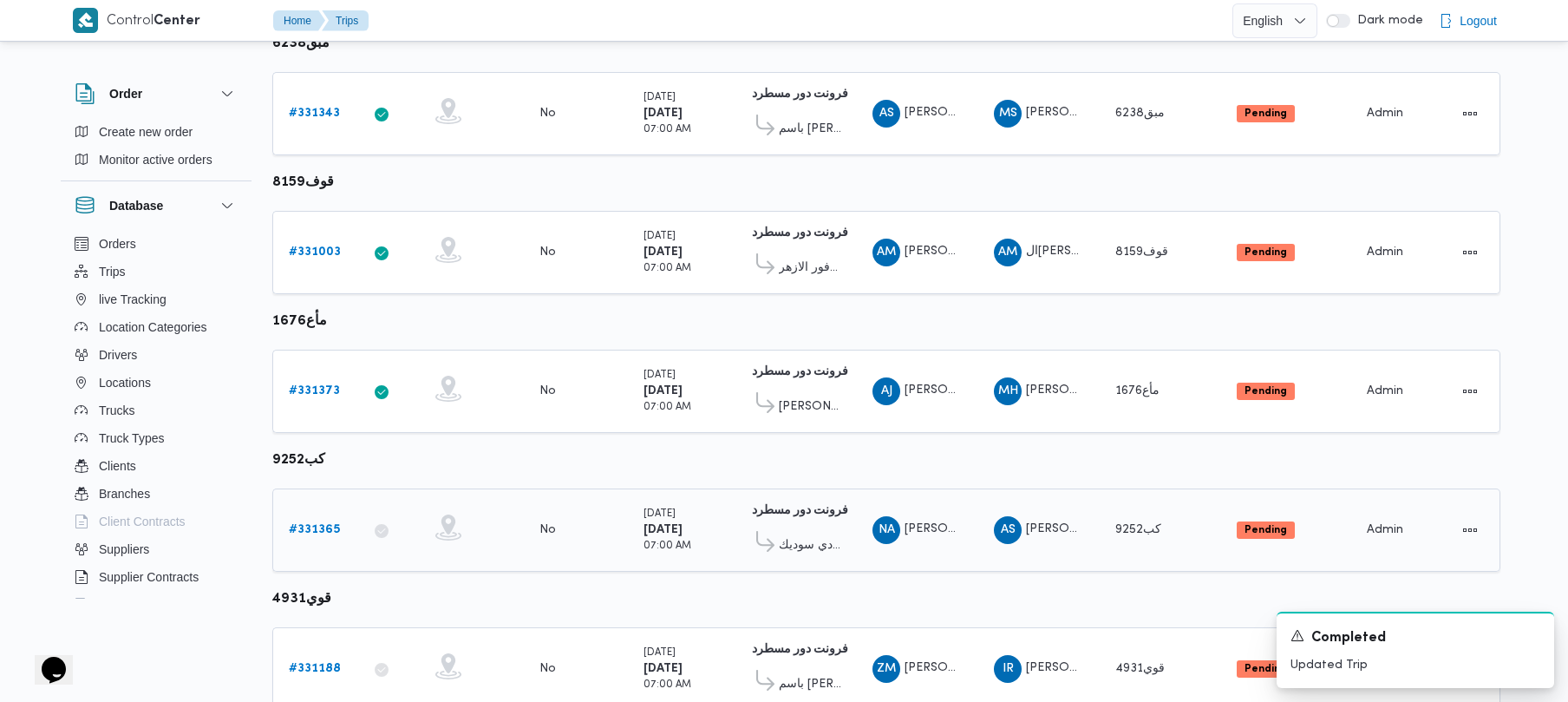
click at [310, 532] on b "# 331365" at bounding box center [315, 530] width 52 height 11
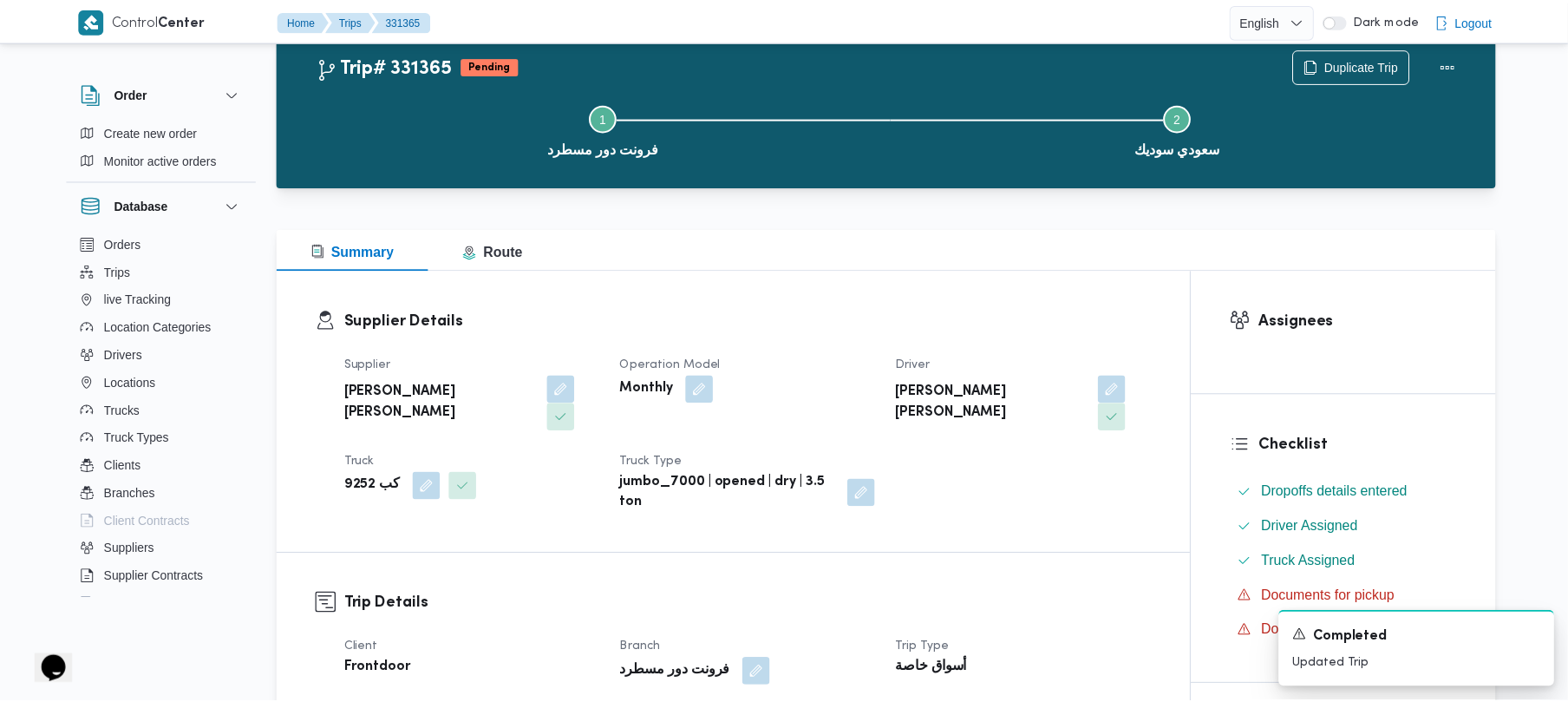
scroll to position [678, 0]
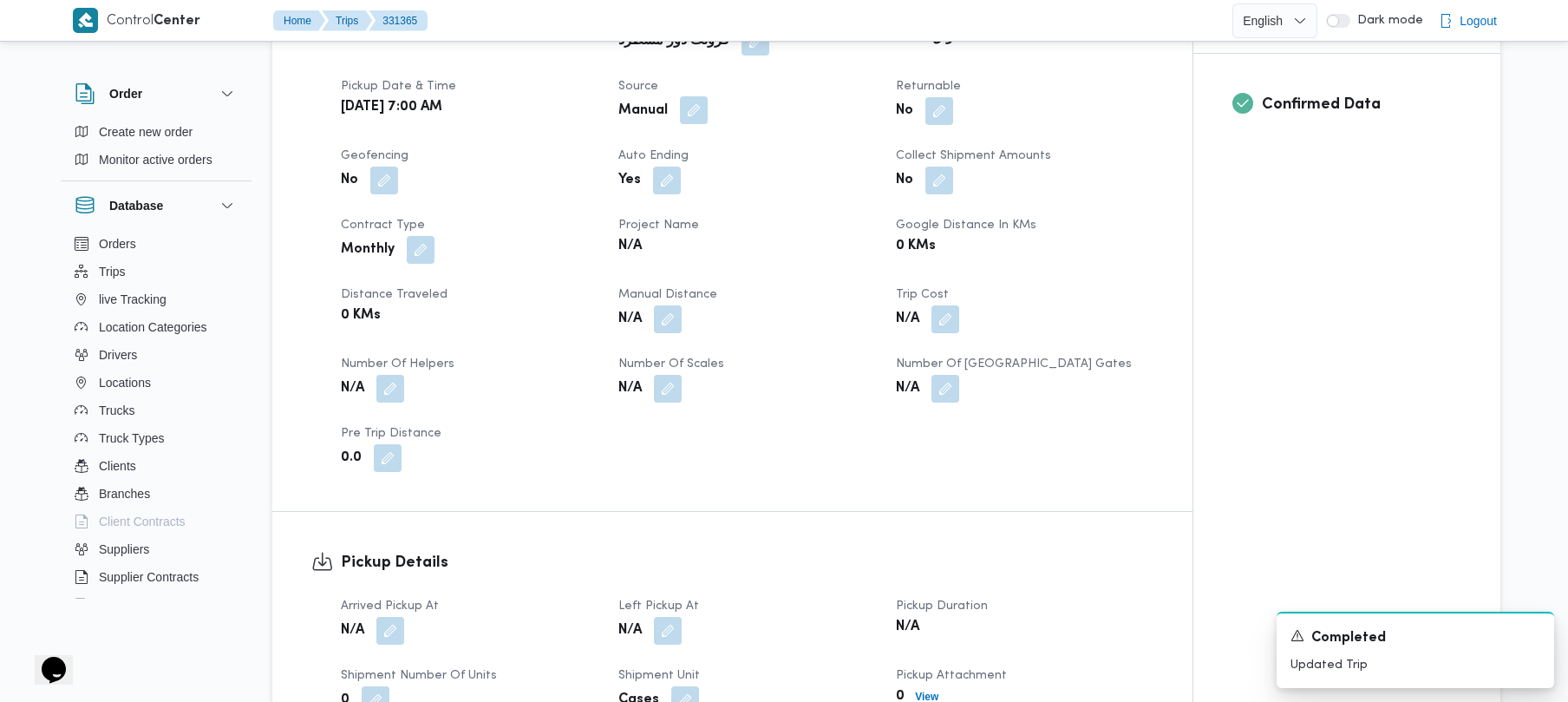
click at [681, 97] on button "button" at bounding box center [693, 110] width 28 height 28
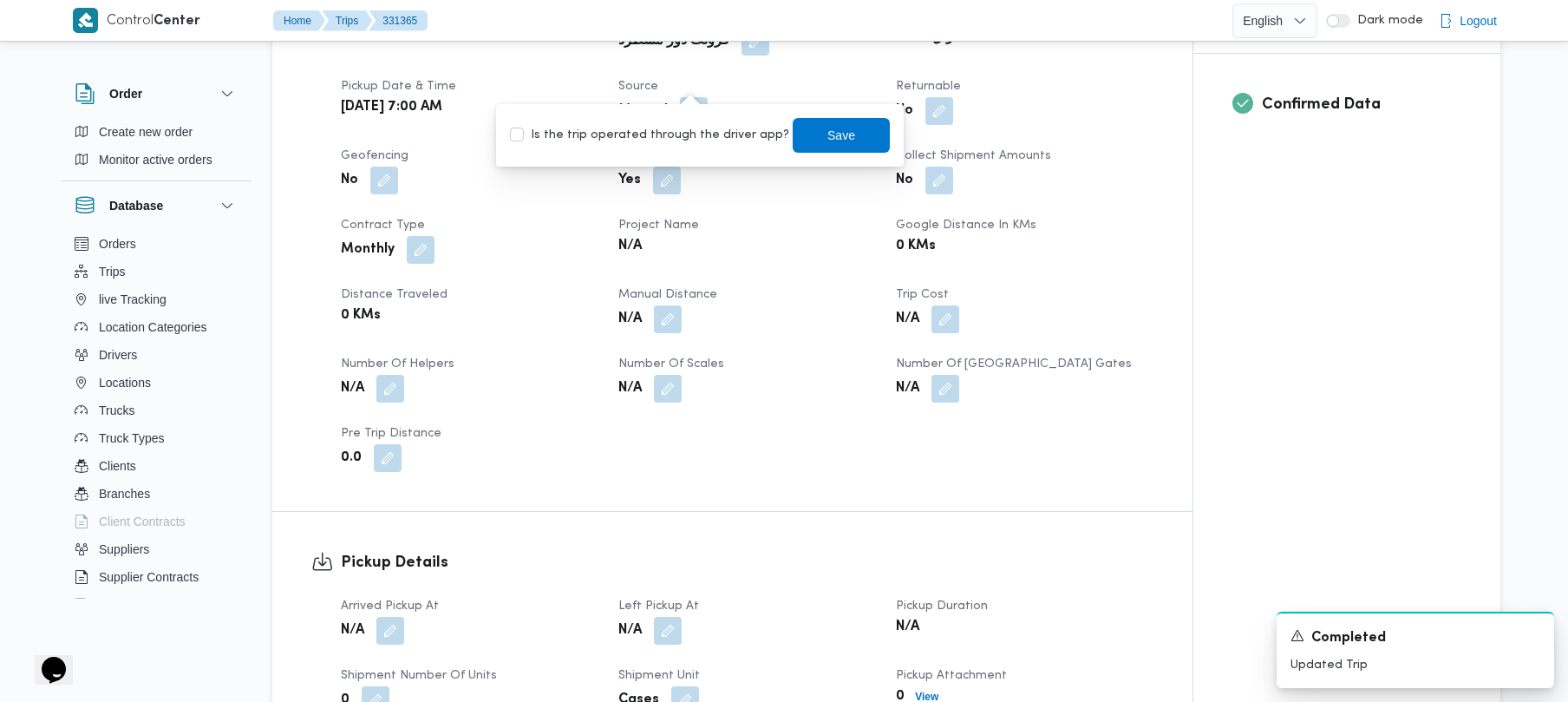
click at [694, 129] on label "Is the trip operated through the driver app?" at bounding box center [649, 135] width 280 height 21
click at [764, 136] on label "Is the trip operated through the driver app?" at bounding box center [649, 135] width 280 height 21
click at [727, 135] on label "Is the trip operated through the driver app?" at bounding box center [649, 135] width 280 height 21
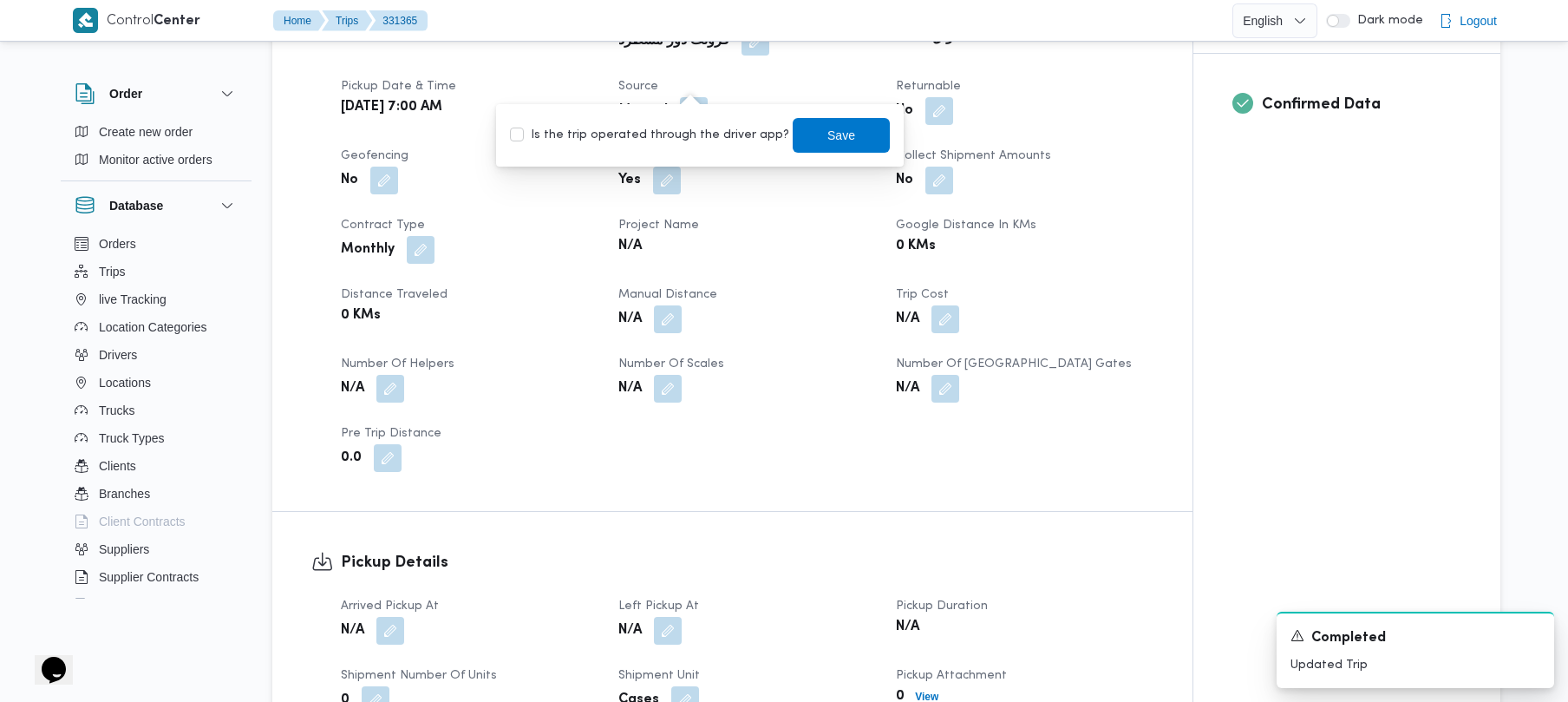
checkbox input "true"
click at [803, 135] on span "Save" at bounding box center [841, 135] width 97 height 35
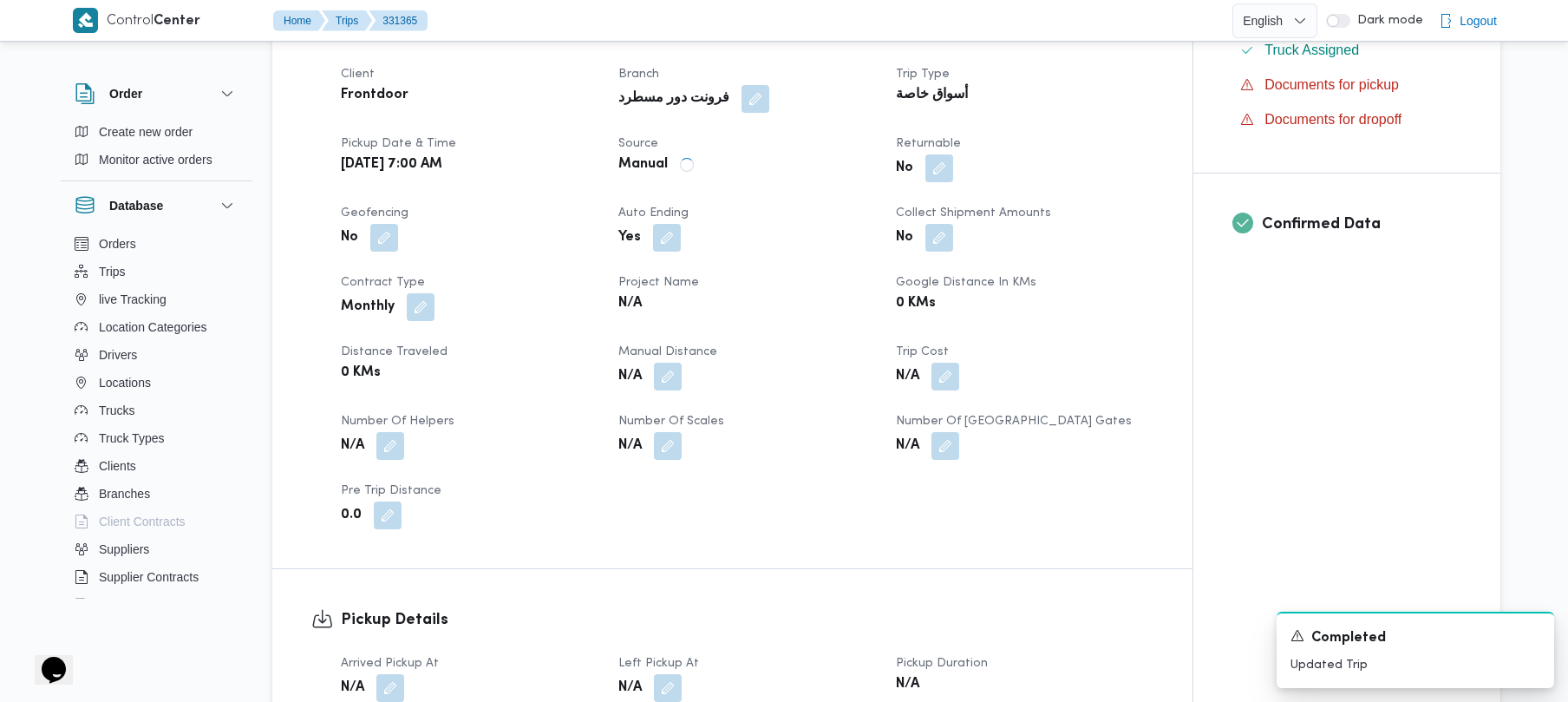
scroll to position [0, 0]
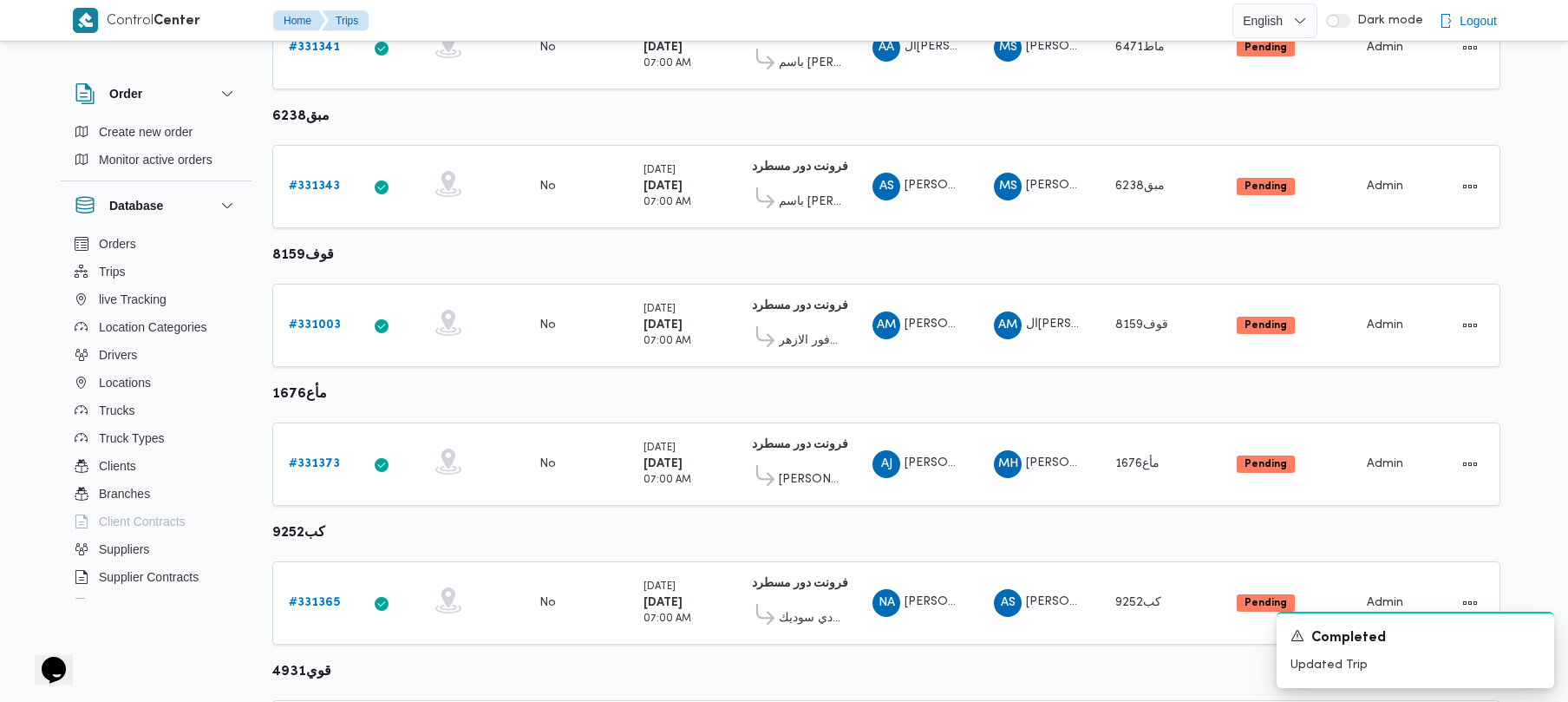
scroll to position [768, 0]
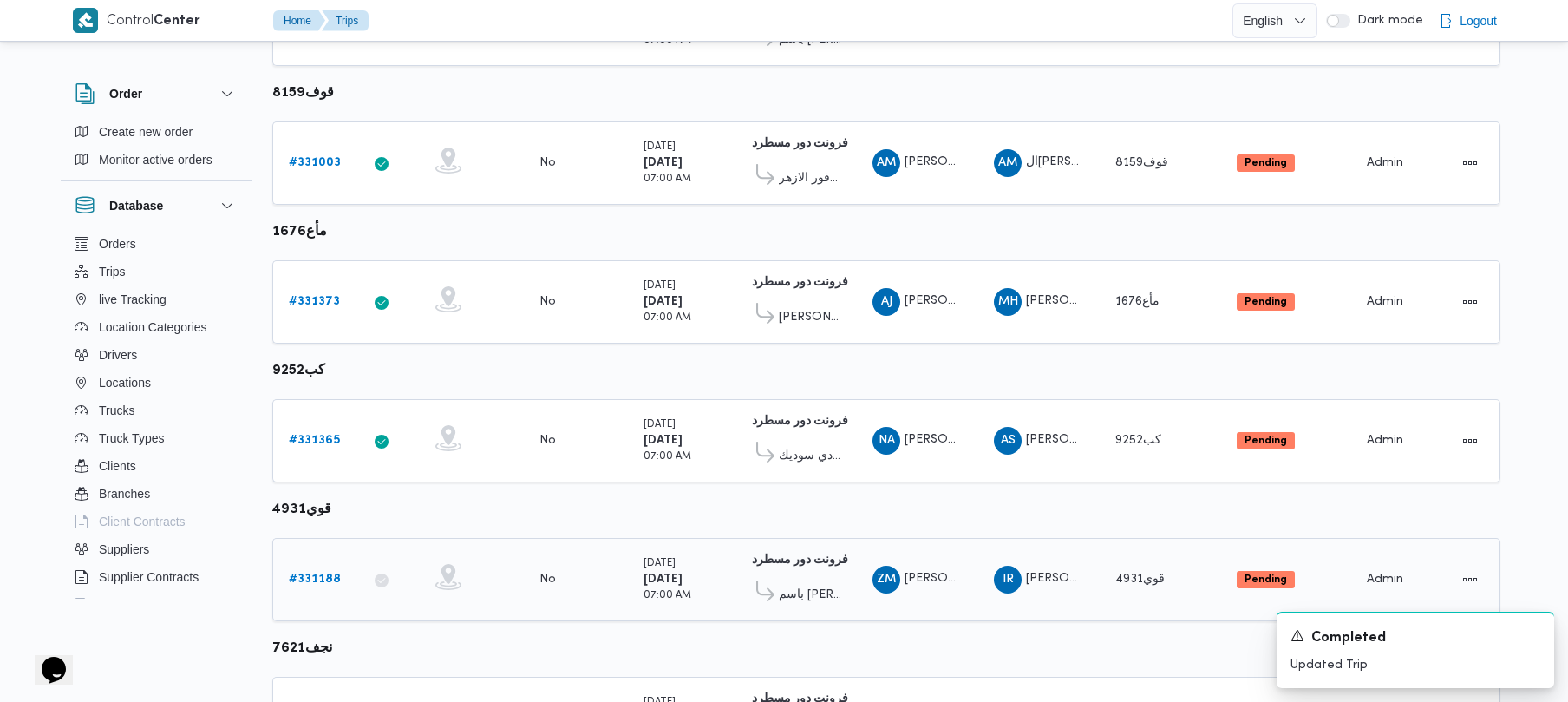
click at [319, 581] on b "# 331188" at bounding box center [315, 579] width 52 height 11
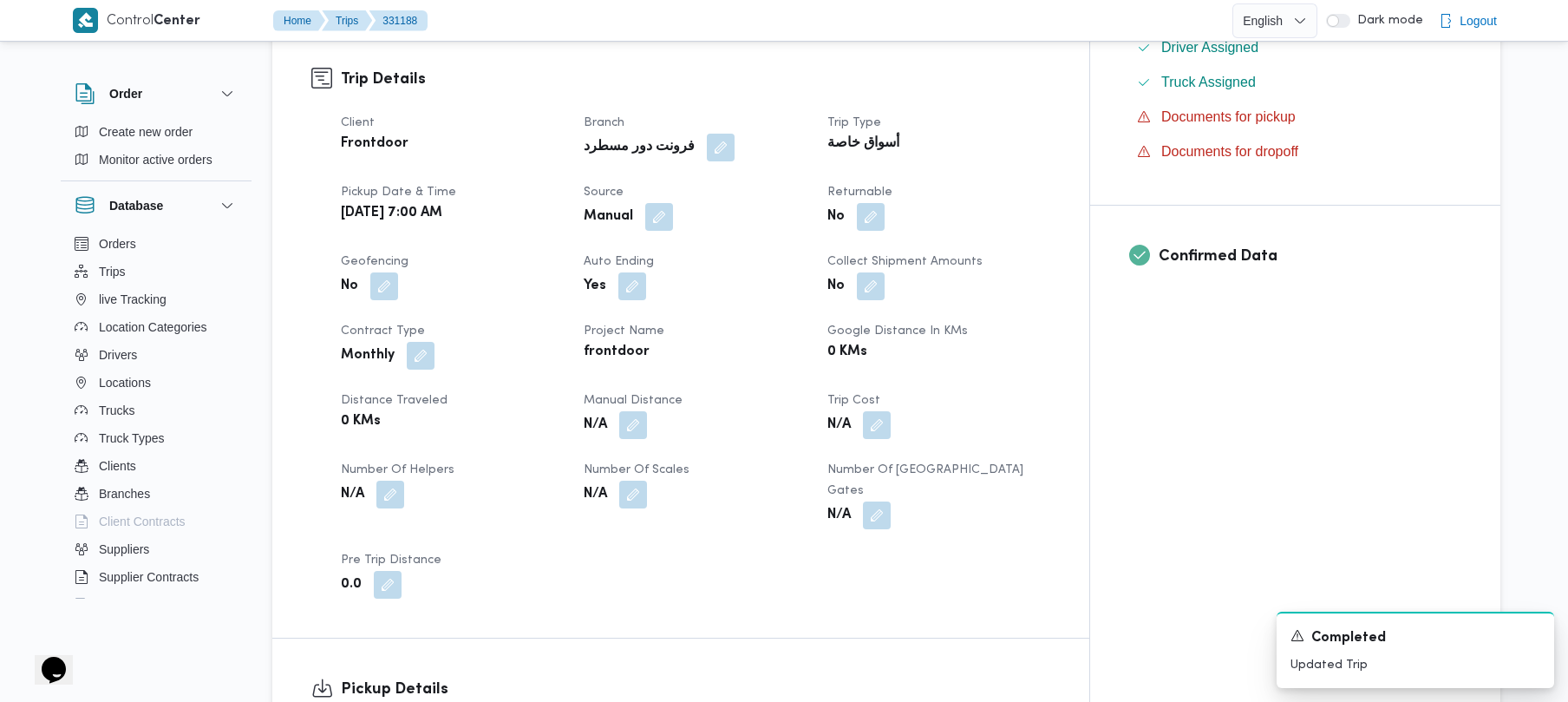
scroll to position [563, 0]
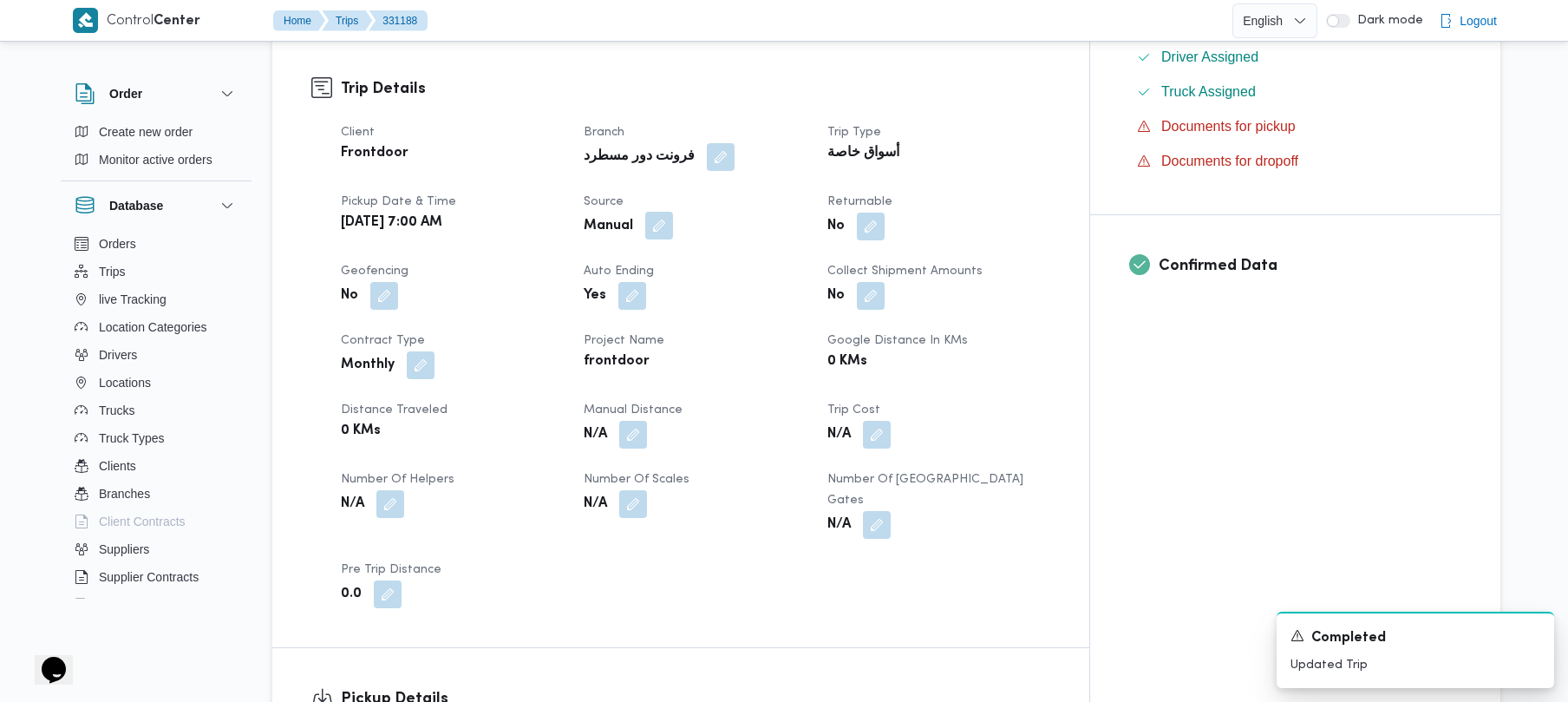
click at [673, 212] on button "button" at bounding box center [659, 225] width 28 height 28
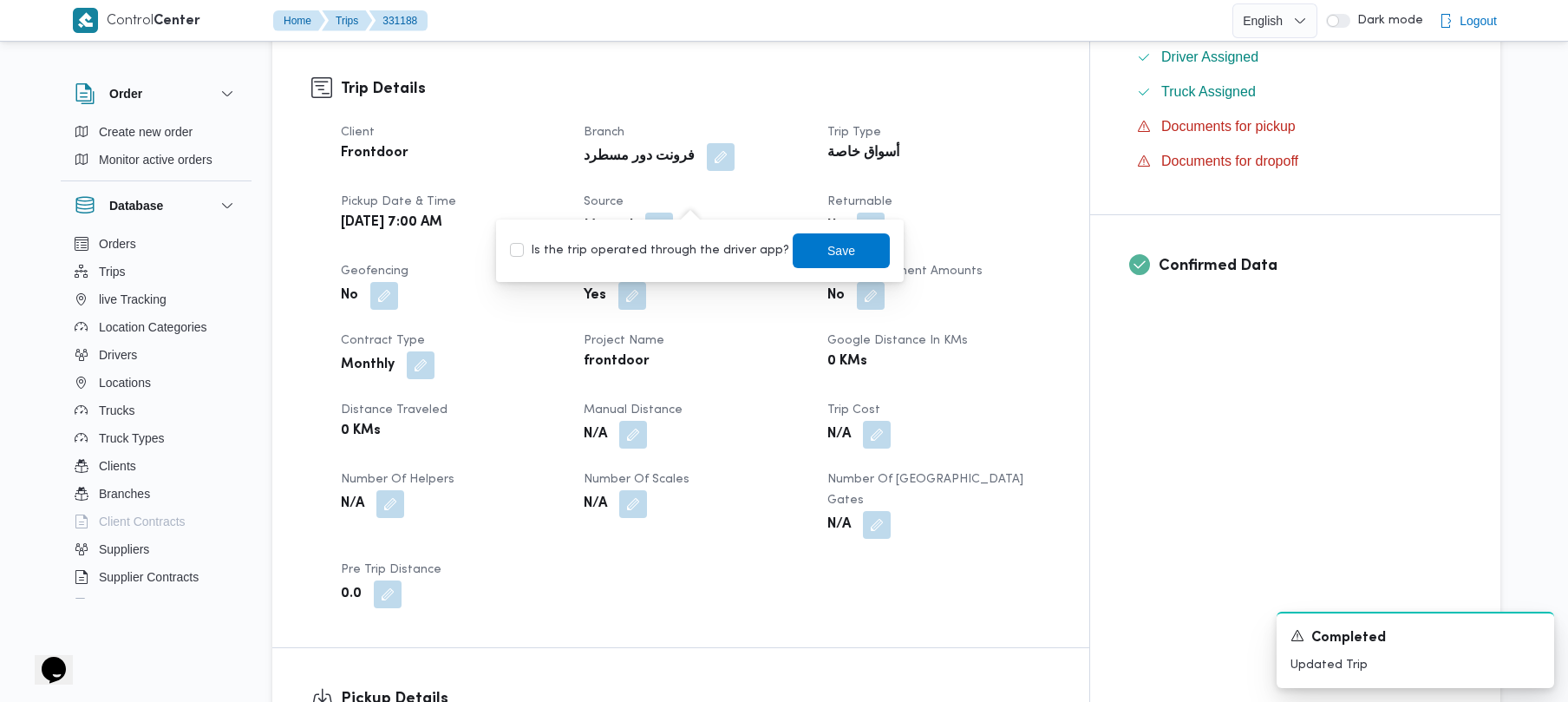
click at [668, 247] on label "Is the trip operated through the driver app?" at bounding box center [649, 250] width 280 height 21
checkbox input "true"
click at [828, 253] on span "Save" at bounding box center [841, 249] width 28 height 21
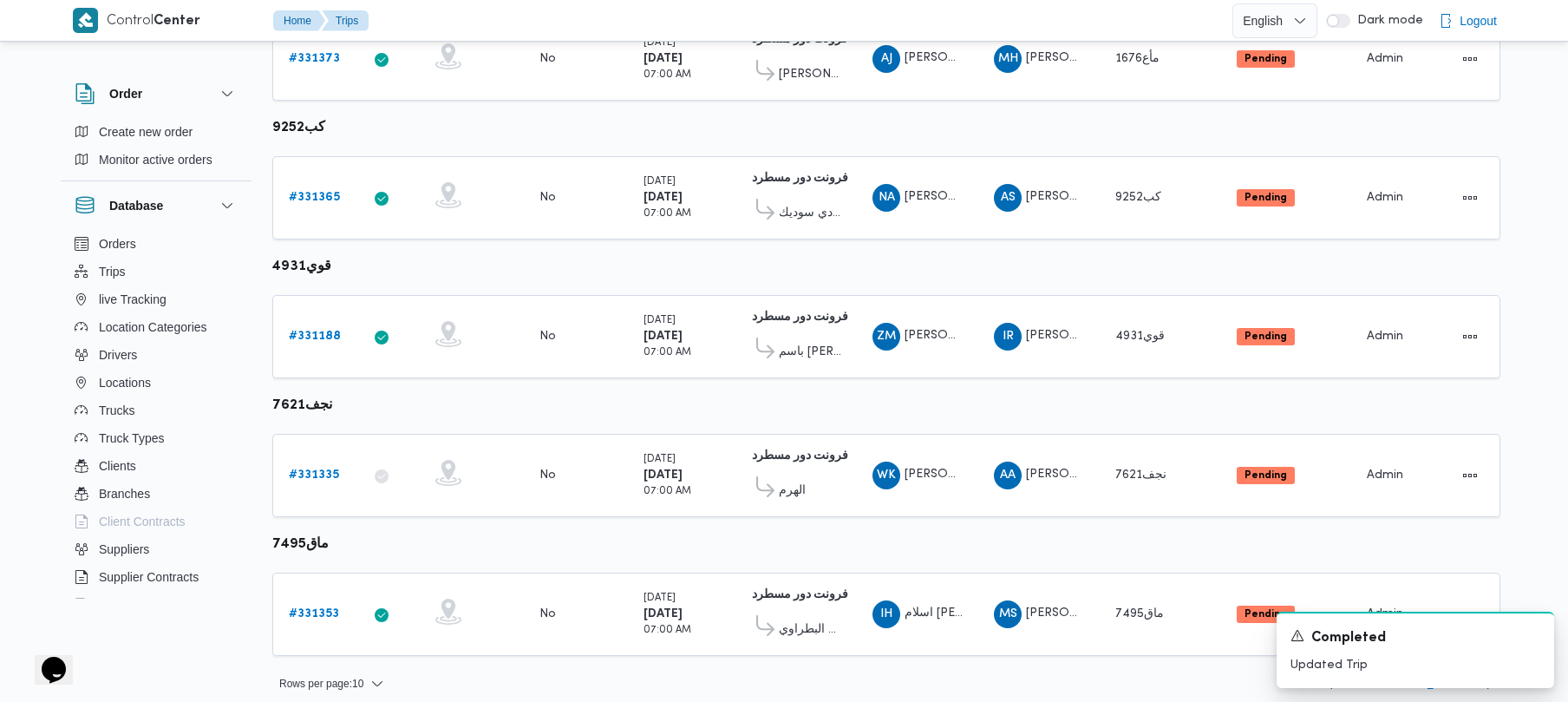
scroll to position [1026, 0]
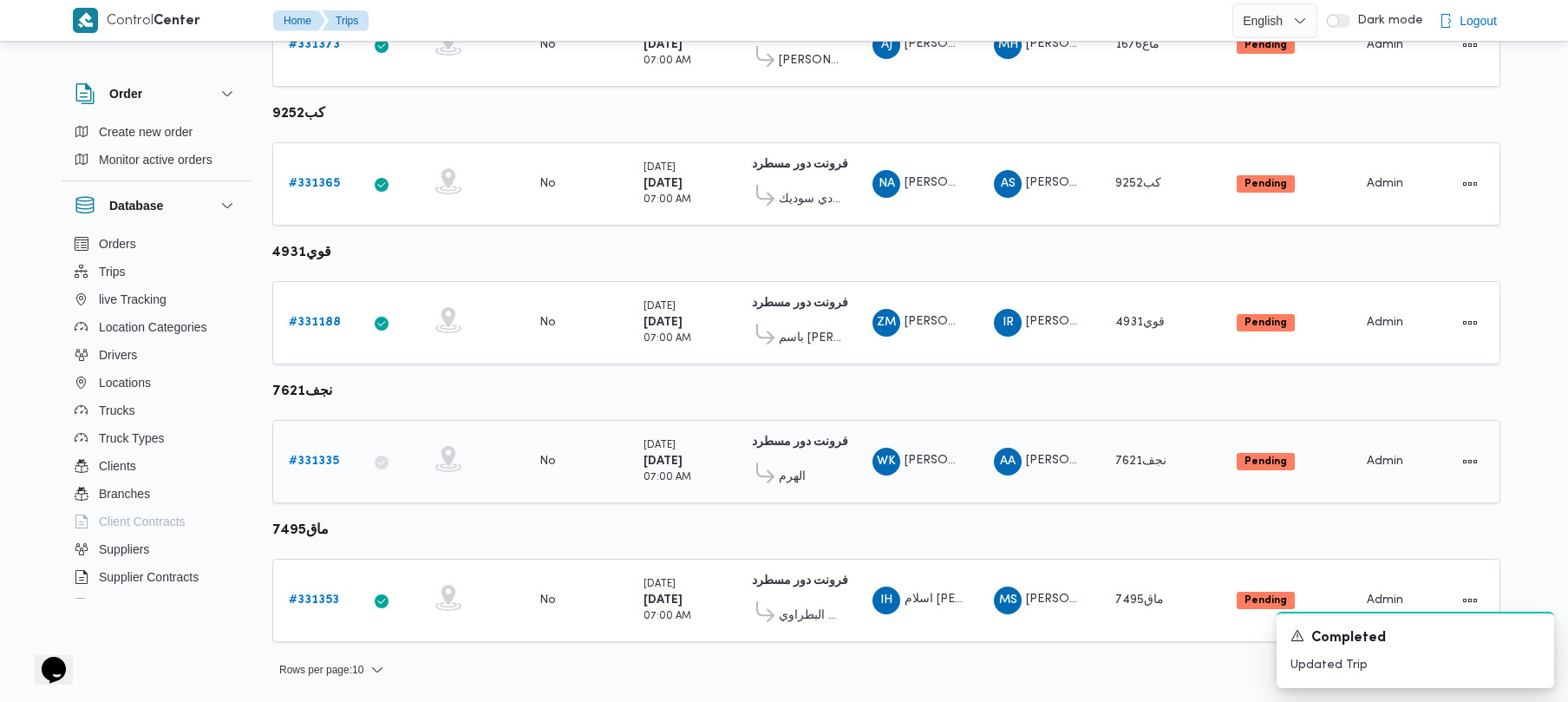
click at [310, 458] on b "# 331335" at bounding box center [314, 461] width 51 height 11
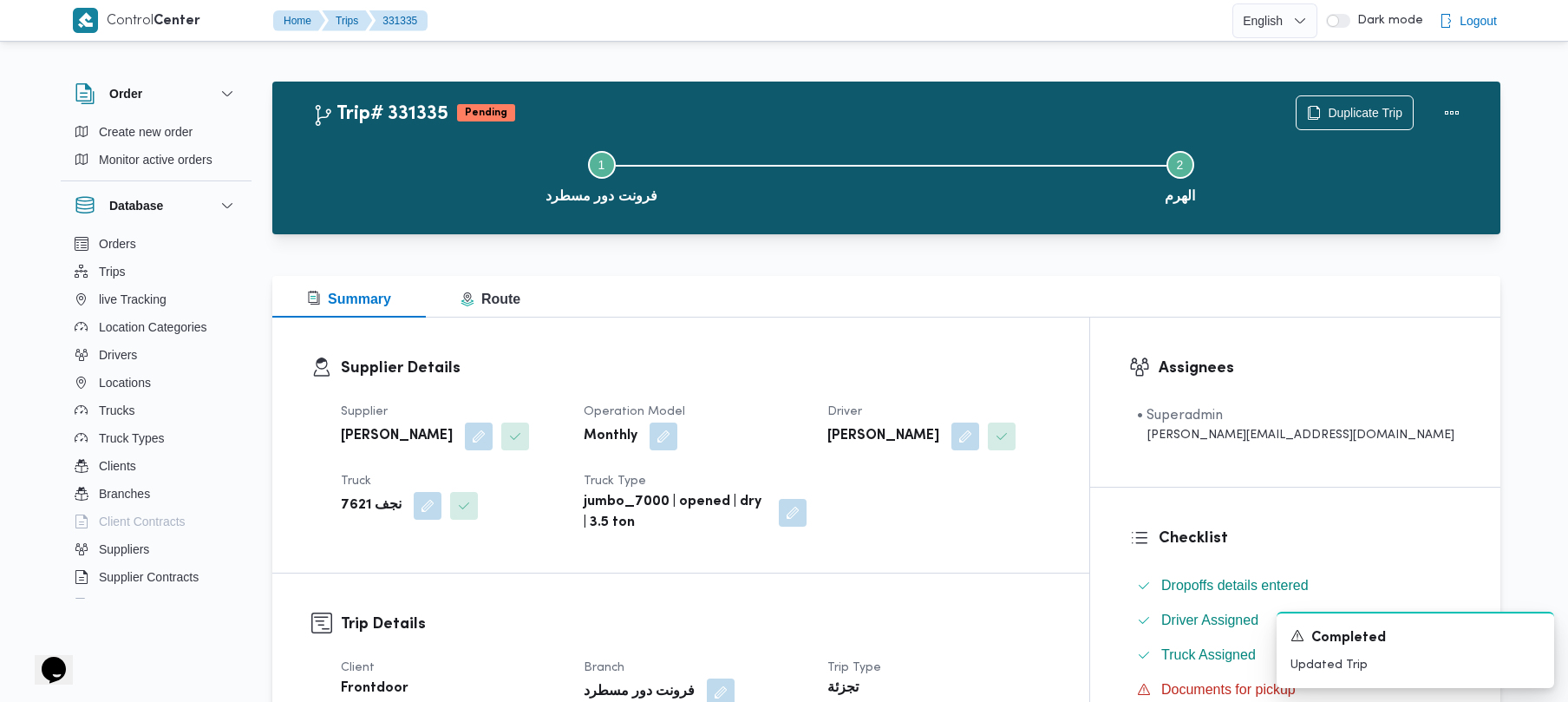
scroll to position [615, 0]
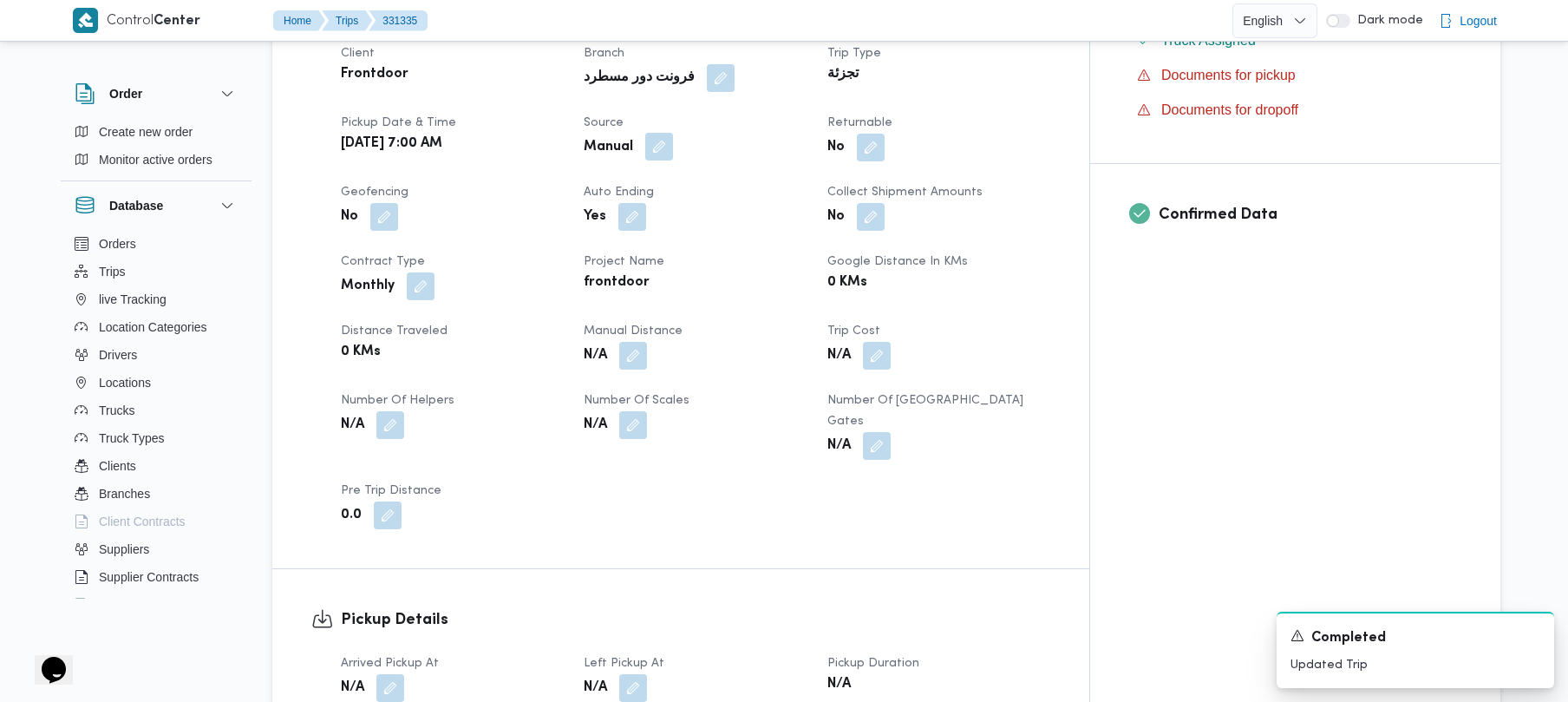
click at [673, 154] on button "button" at bounding box center [659, 146] width 28 height 28
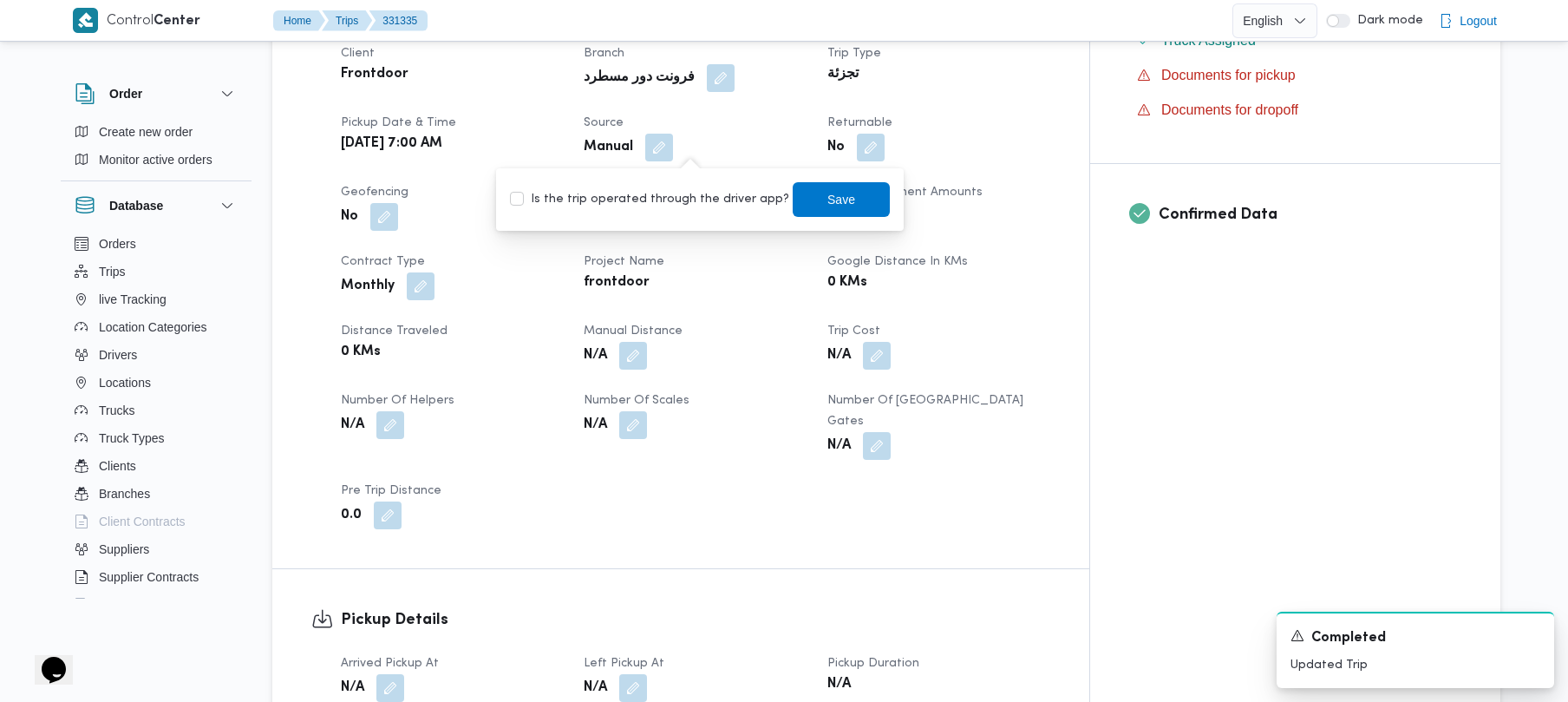
drag, startPoint x: 699, startPoint y: 196, endPoint x: 738, endPoint y: 196, distance: 39.0
click at [701, 196] on label "Is the trip operated through the driver app?" at bounding box center [649, 200] width 280 height 21
click at [675, 196] on label "Is the trip operated through the driver app?" at bounding box center [649, 200] width 280 height 21
checkbox input "true"
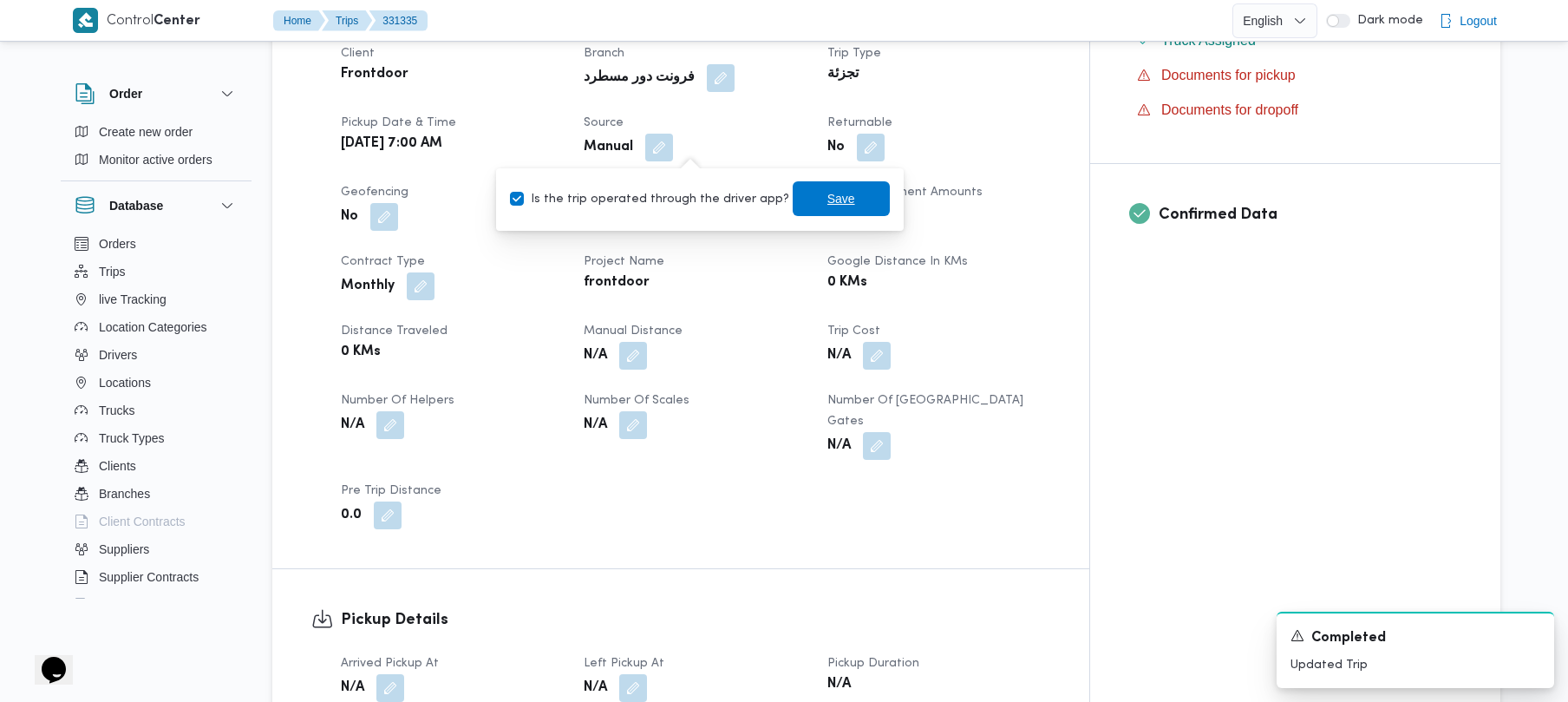
click at [801, 200] on span "Save" at bounding box center [841, 199] width 97 height 35
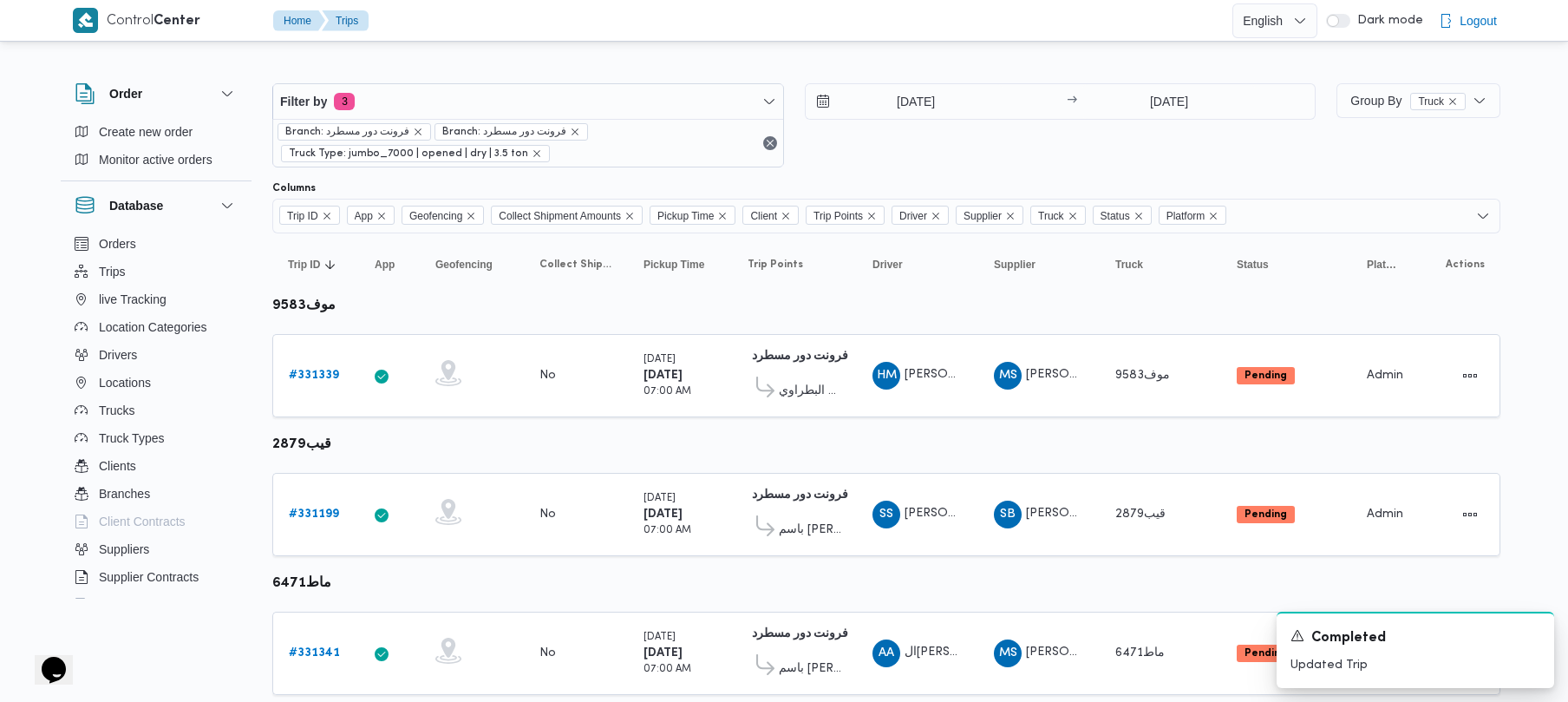
scroll to position [1026, 0]
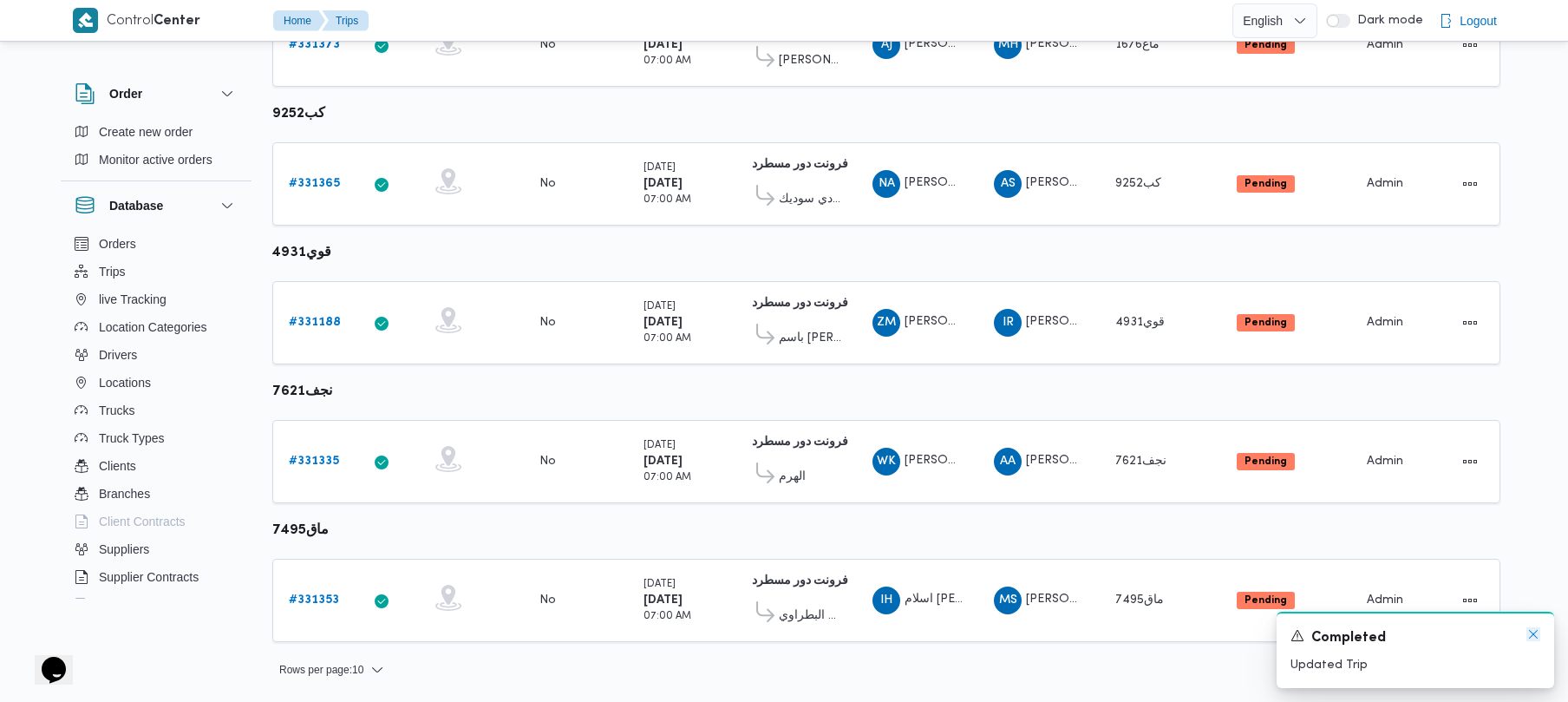
click at [1534, 635] on icon "Dismiss toast" at bounding box center [1533, 634] width 14 height 14
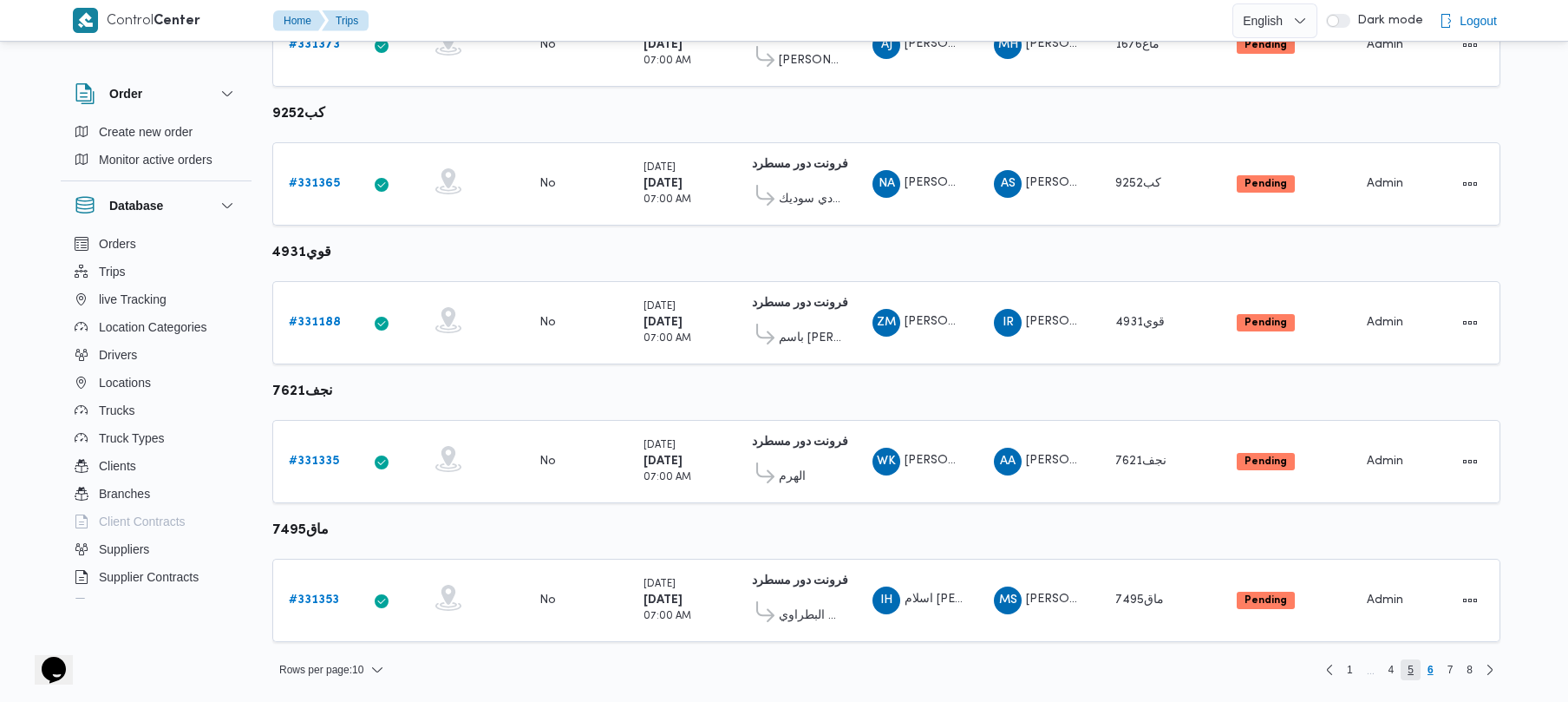
click at [1406, 673] on span "5" at bounding box center [1411, 670] width 20 height 21
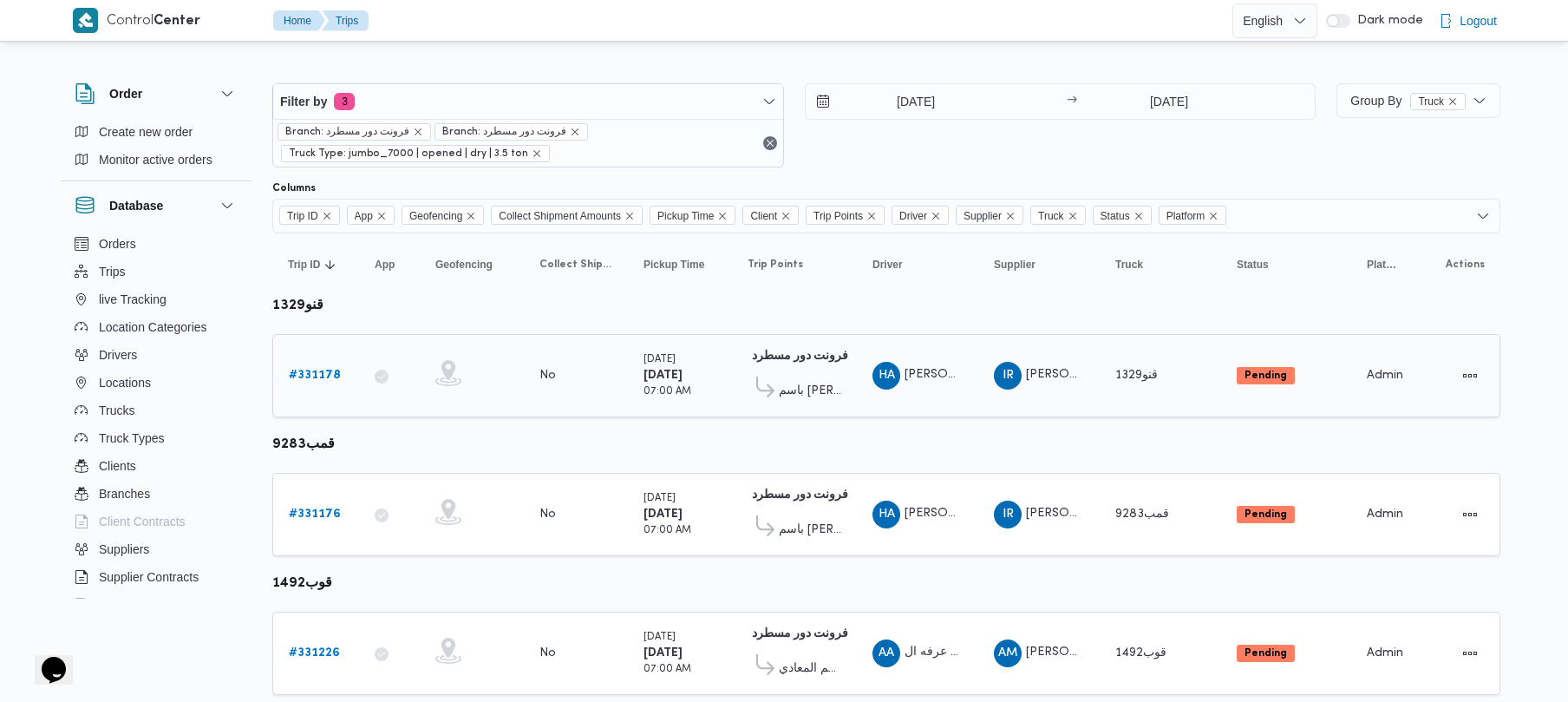
click at [310, 373] on b "# 331178" at bounding box center [315, 375] width 52 height 11
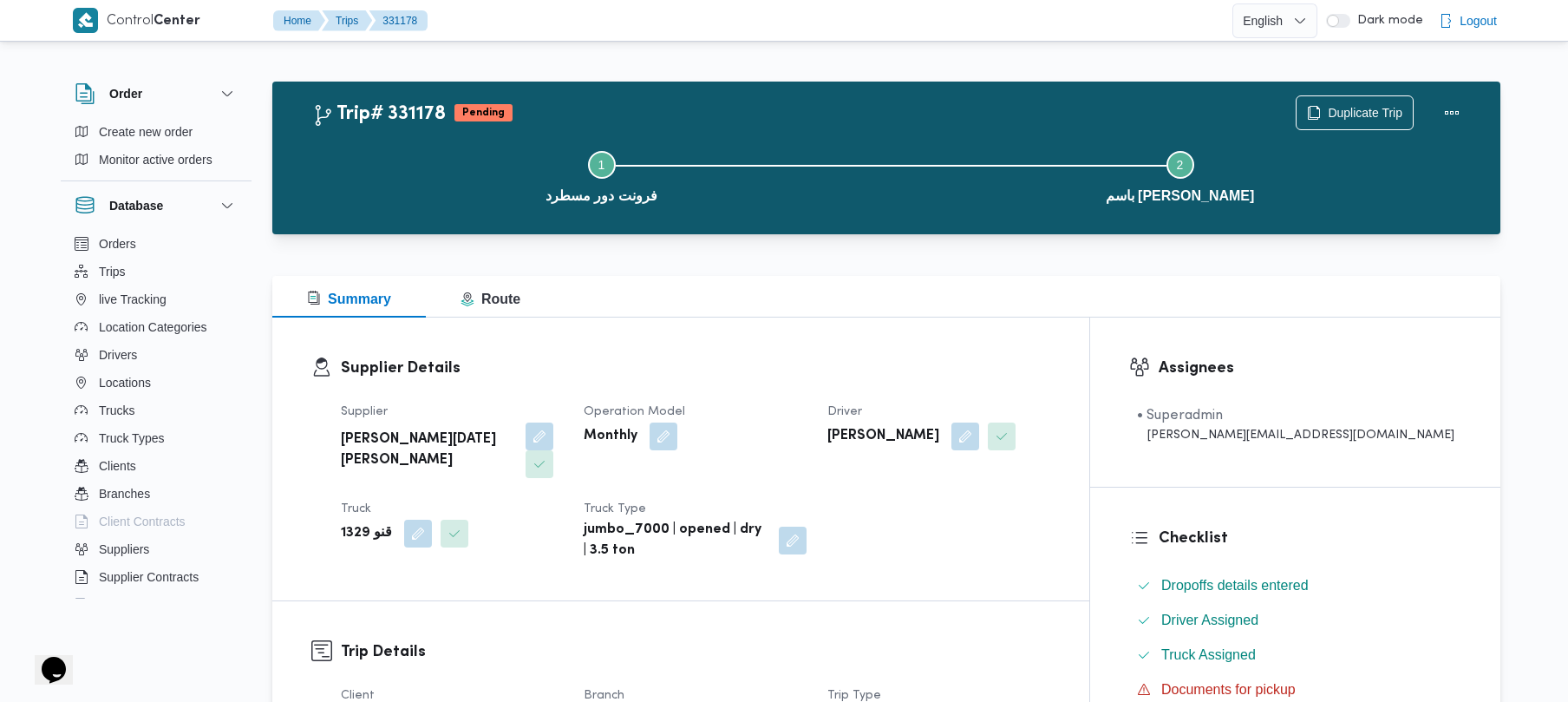
scroll to position [615, 0]
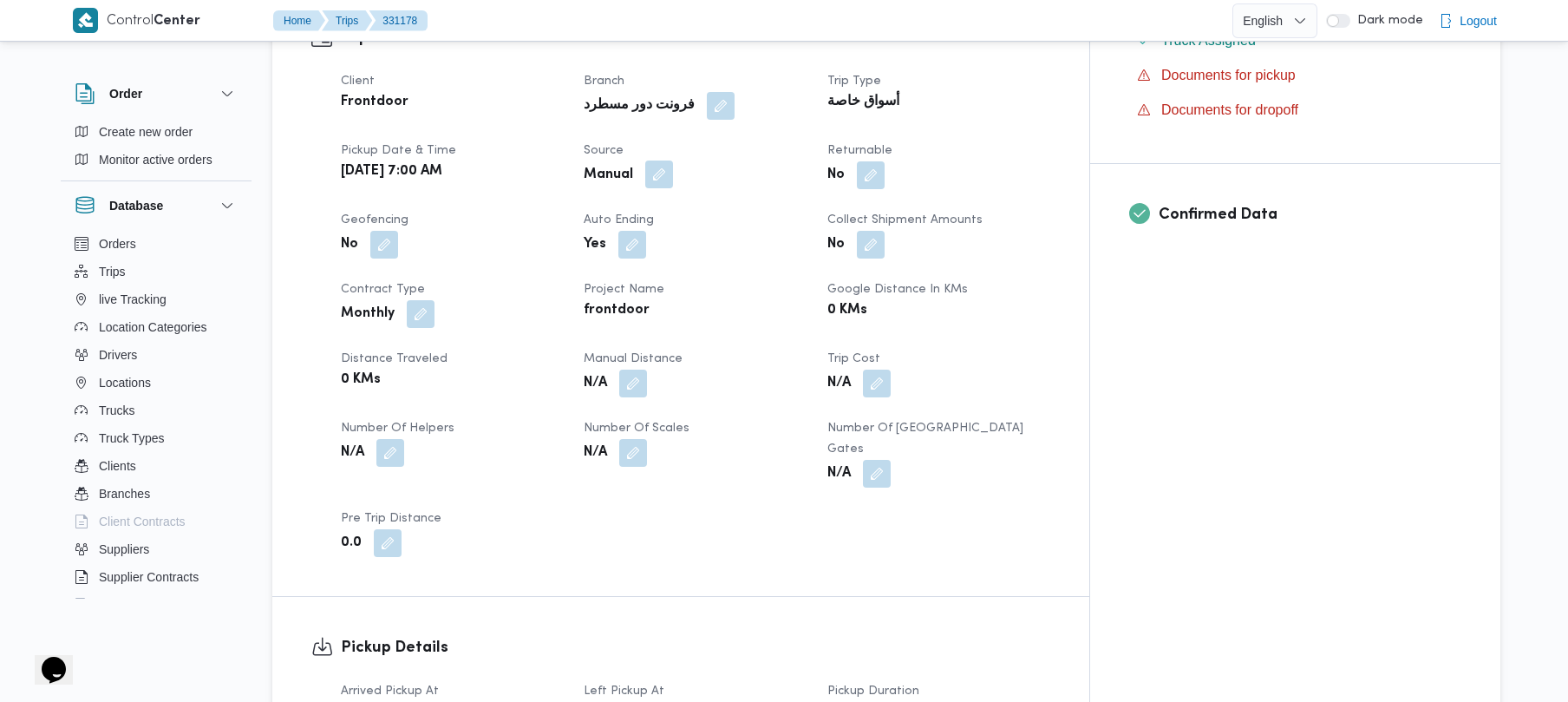
click at [673, 160] on button "button" at bounding box center [659, 174] width 28 height 28
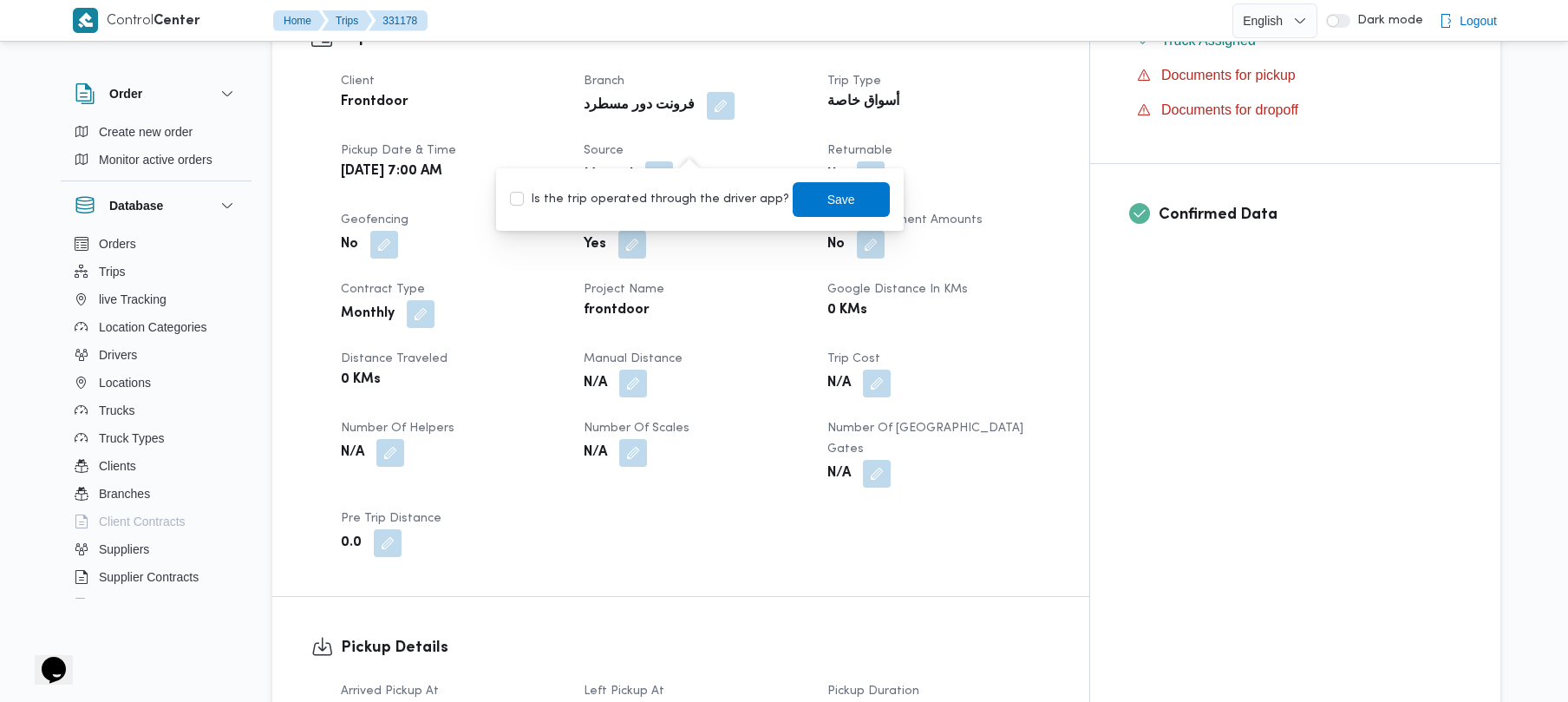
click at [577, 177] on div "You are in a dialog. To close this dialog, hit escape. Is the trip operated thr…" at bounding box center [699, 200] width 407 height 63
click at [587, 194] on label "Is the trip operated through the driver app?" at bounding box center [649, 200] width 280 height 21
checkbox input "true"
click at [795, 213] on span "Save" at bounding box center [841, 199] width 97 height 35
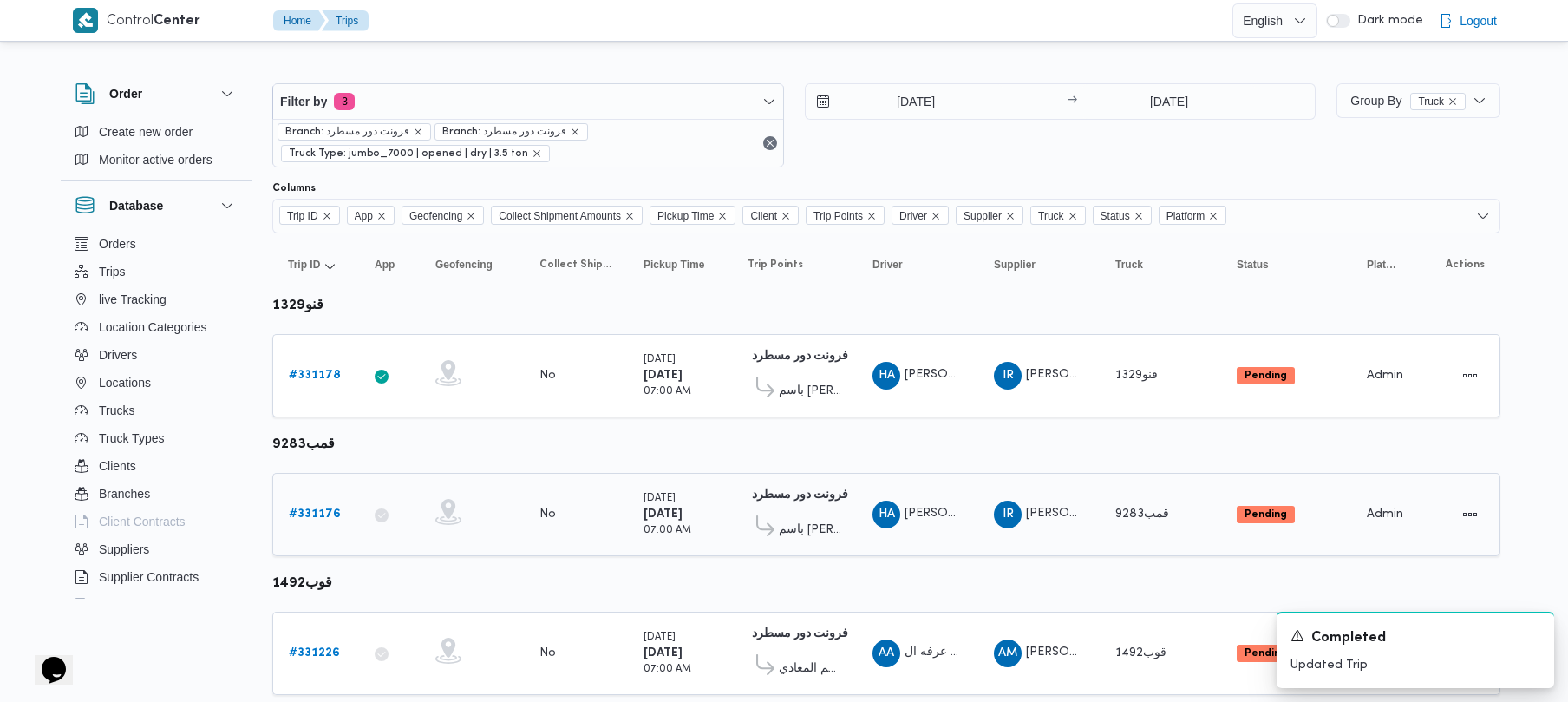
click at [312, 518] on b "# 331176" at bounding box center [315, 514] width 52 height 11
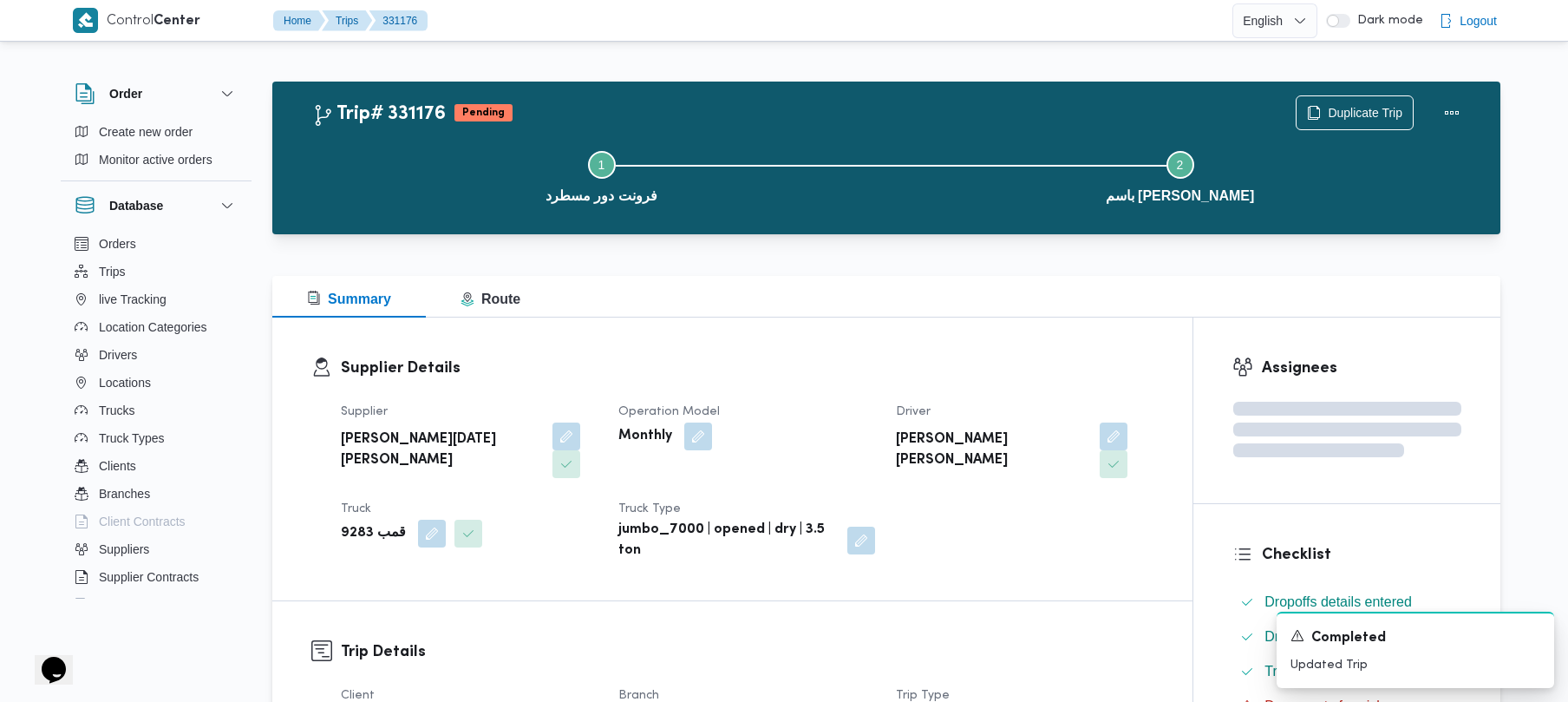
scroll to position [615, 0]
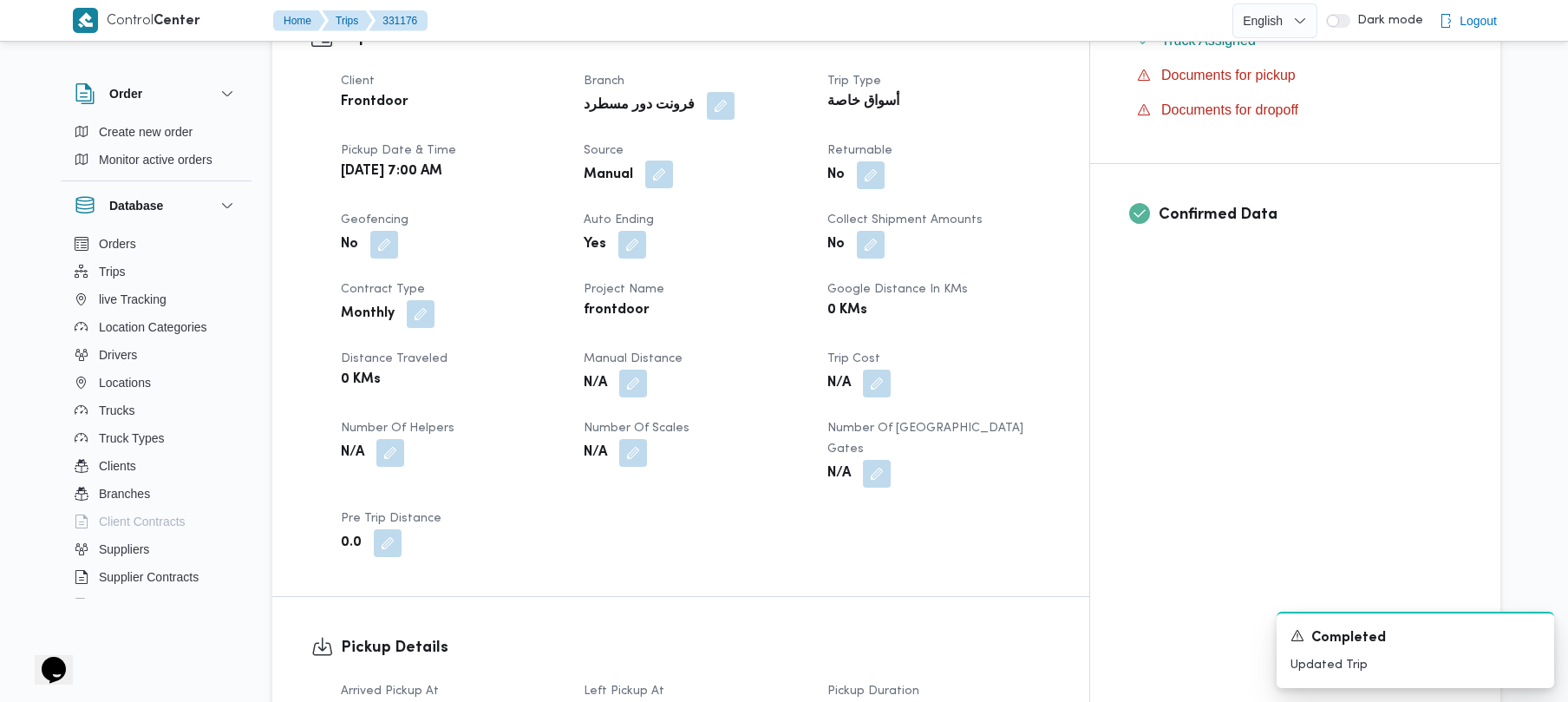
click at [673, 160] on button "button" at bounding box center [659, 174] width 28 height 28
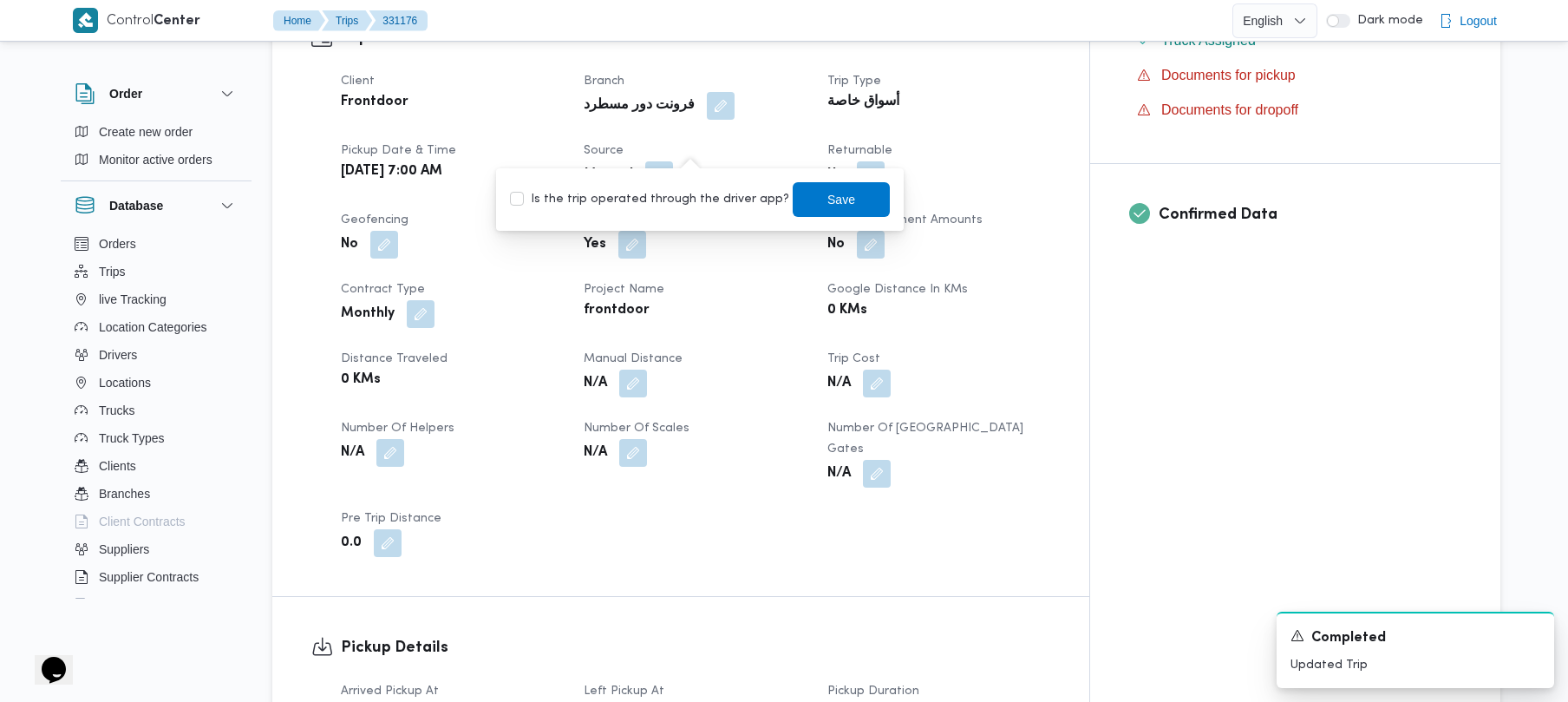
click at [674, 198] on label "Is the trip operated through the driver app?" at bounding box center [649, 200] width 280 height 21
checkbox input "true"
click at [828, 196] on span "Save" at bounding box center [841, 199] width 28 height 21
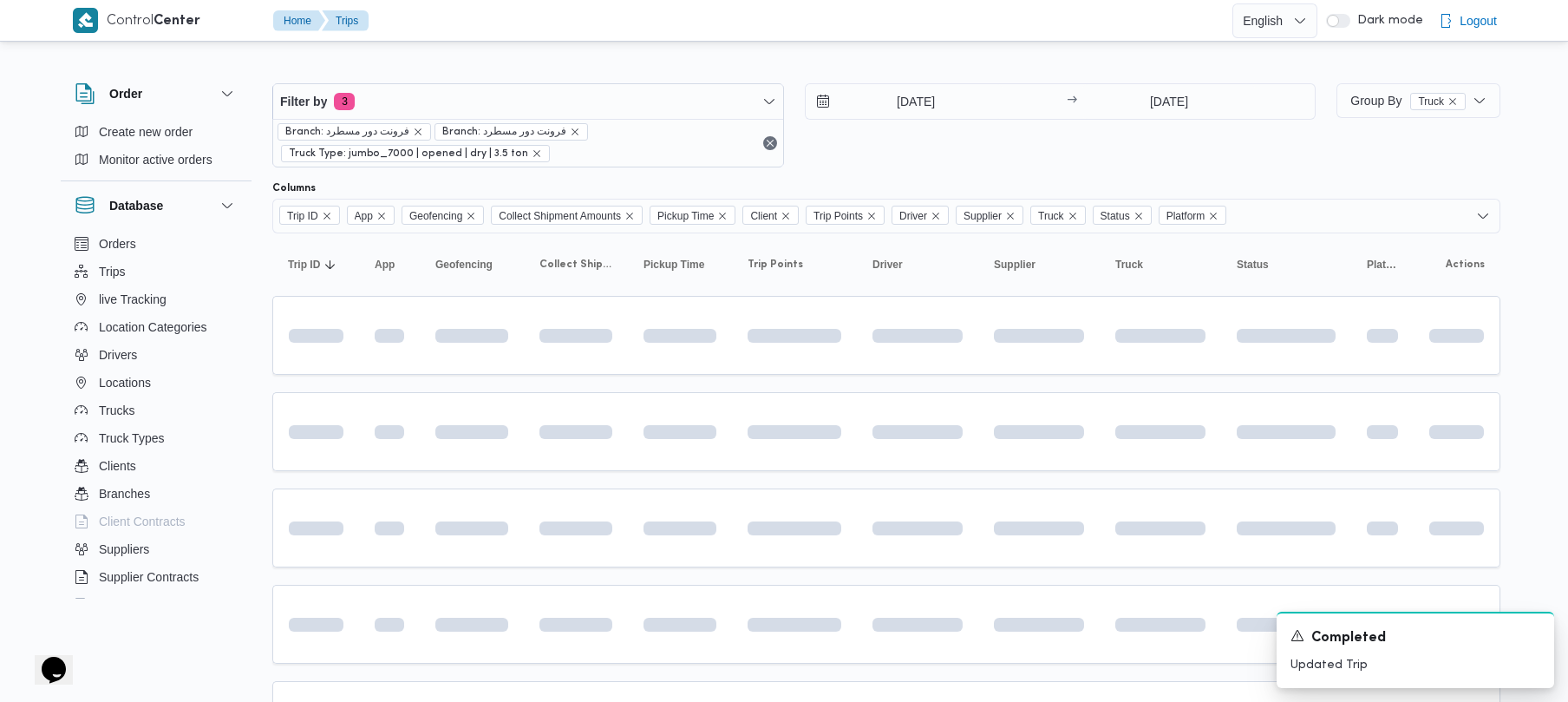
click at [1059, 145] on div "19/8/2025 → 19/8/2025" at bounding box center [1060, 125] width 511 height 84
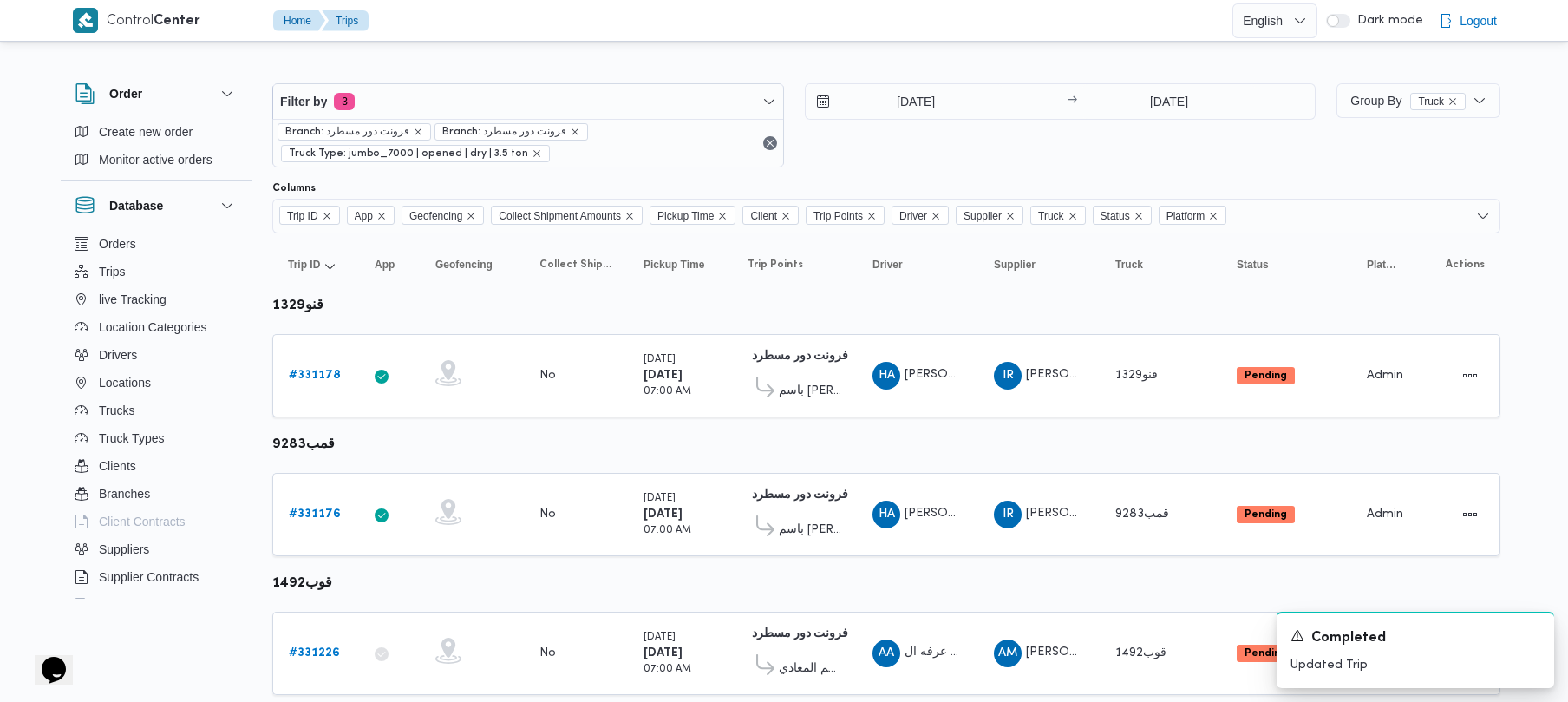
scroll to position [157, 0]
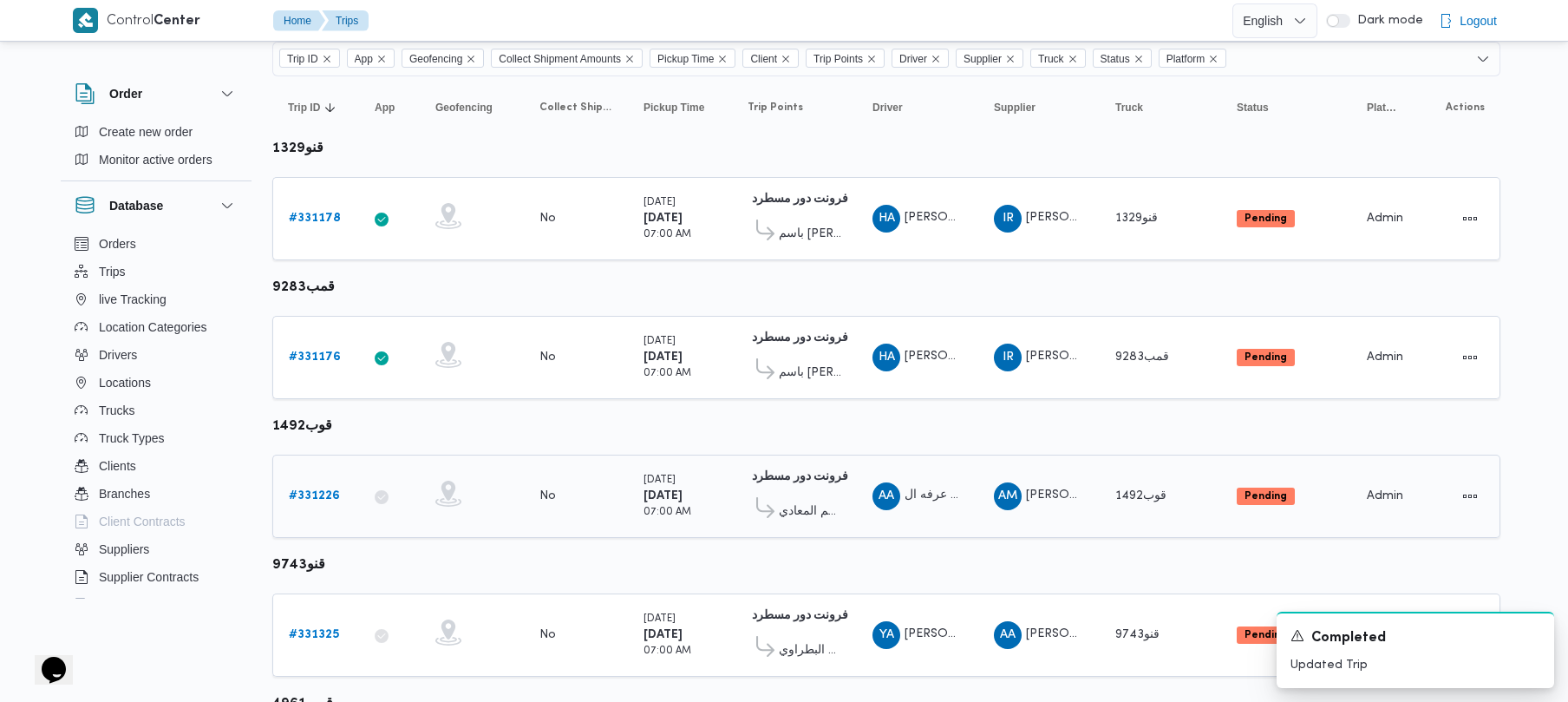
click at [314, 496] on b "# 331226" at bounding box center [315, 496] width 52 height 11
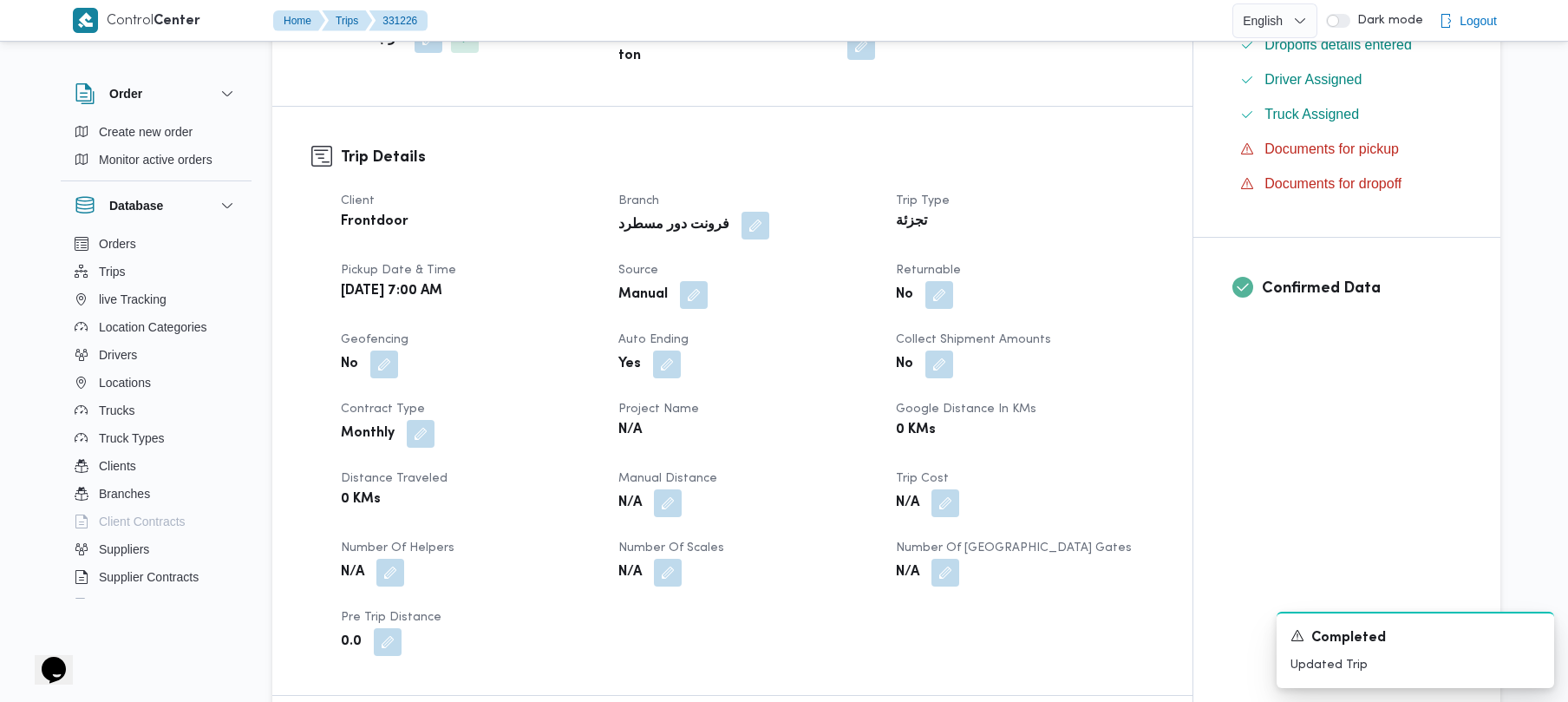
scroll to position [470, 0]
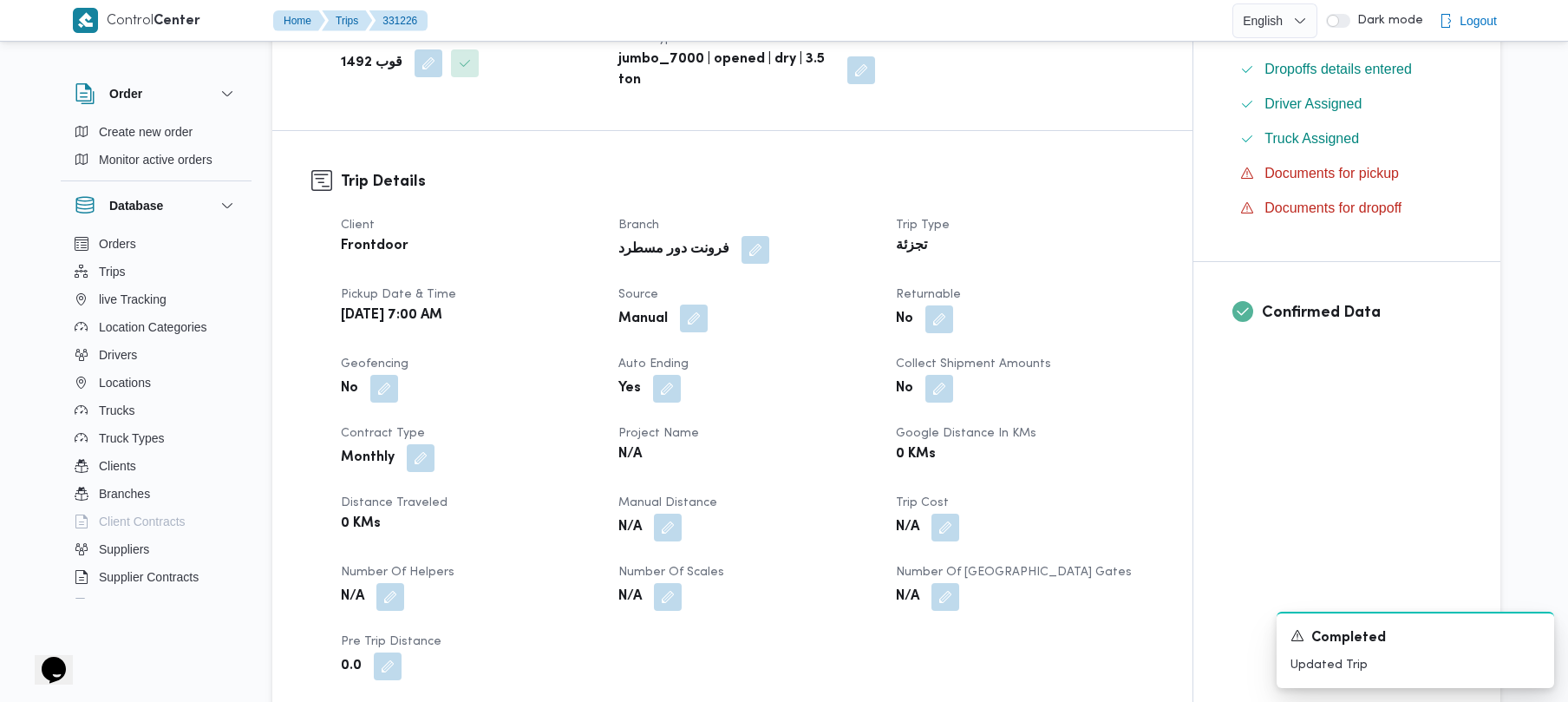
click at [688, 305] on button "button" at bounding box center [693, 318] width 28 height 28
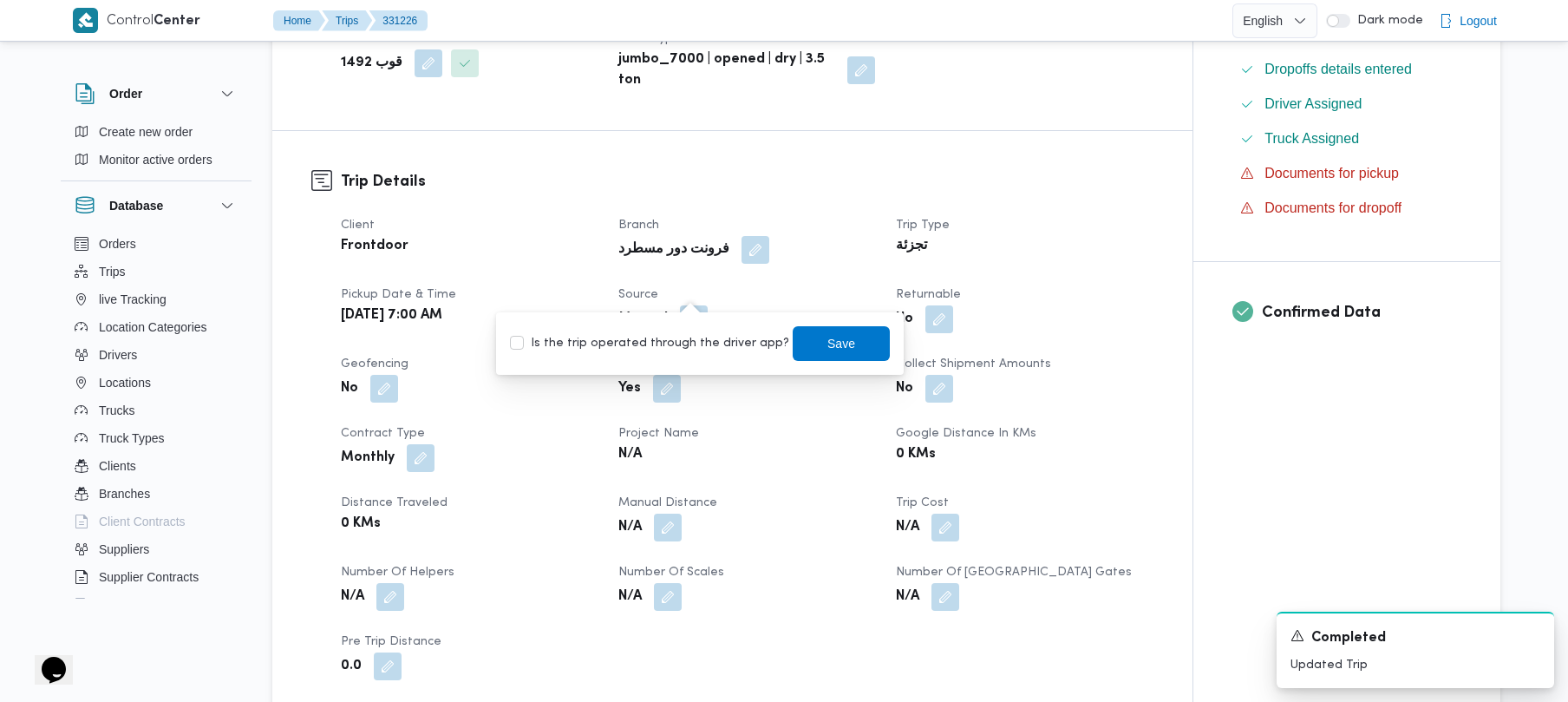
click at [656, 341] on label "Is the trip operated through the driver app?" at bounding box center [649, 343] width 280 height 21
checkbox input "true"
click at [828, 339] on span "Save" at bounding box center [841, 342] width 28 height 21
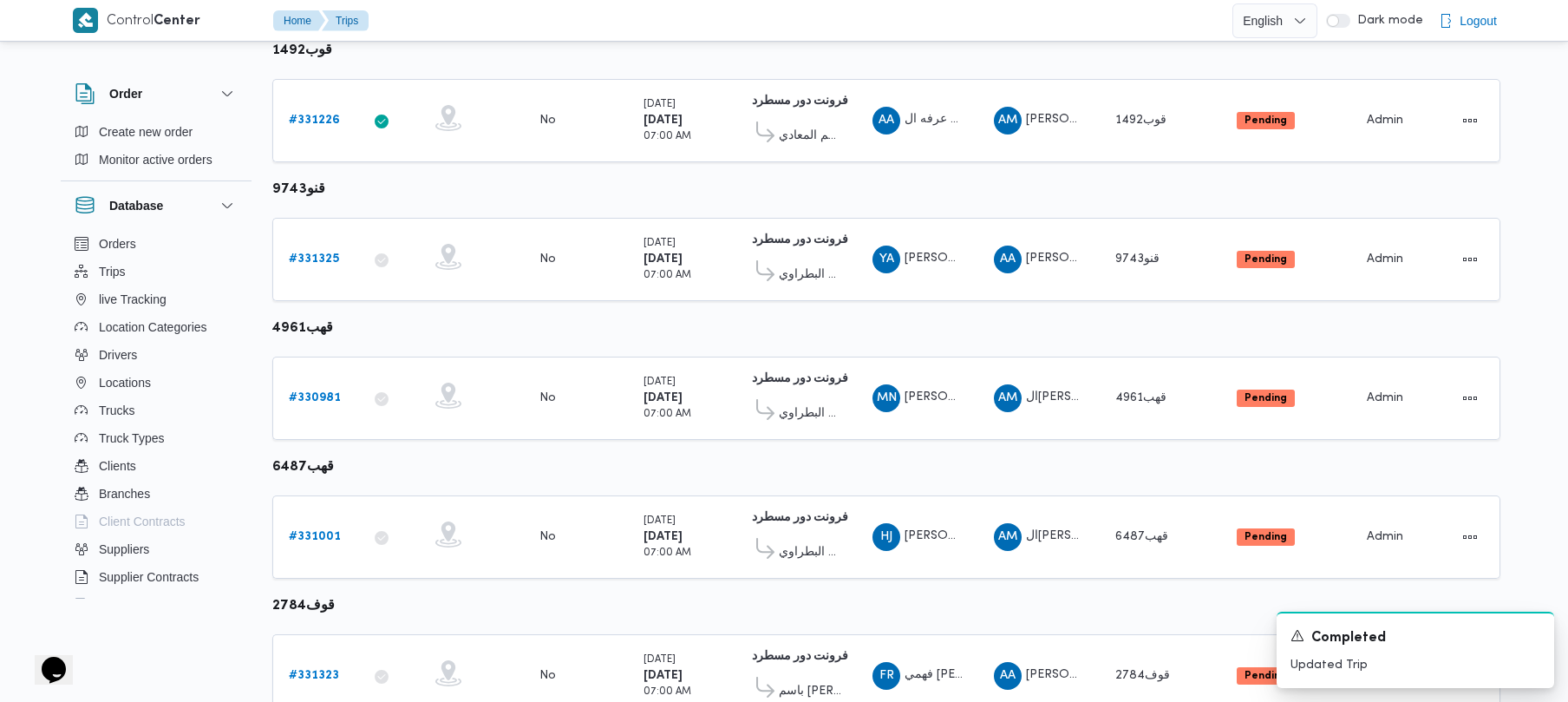
scroll to position [519, 0]
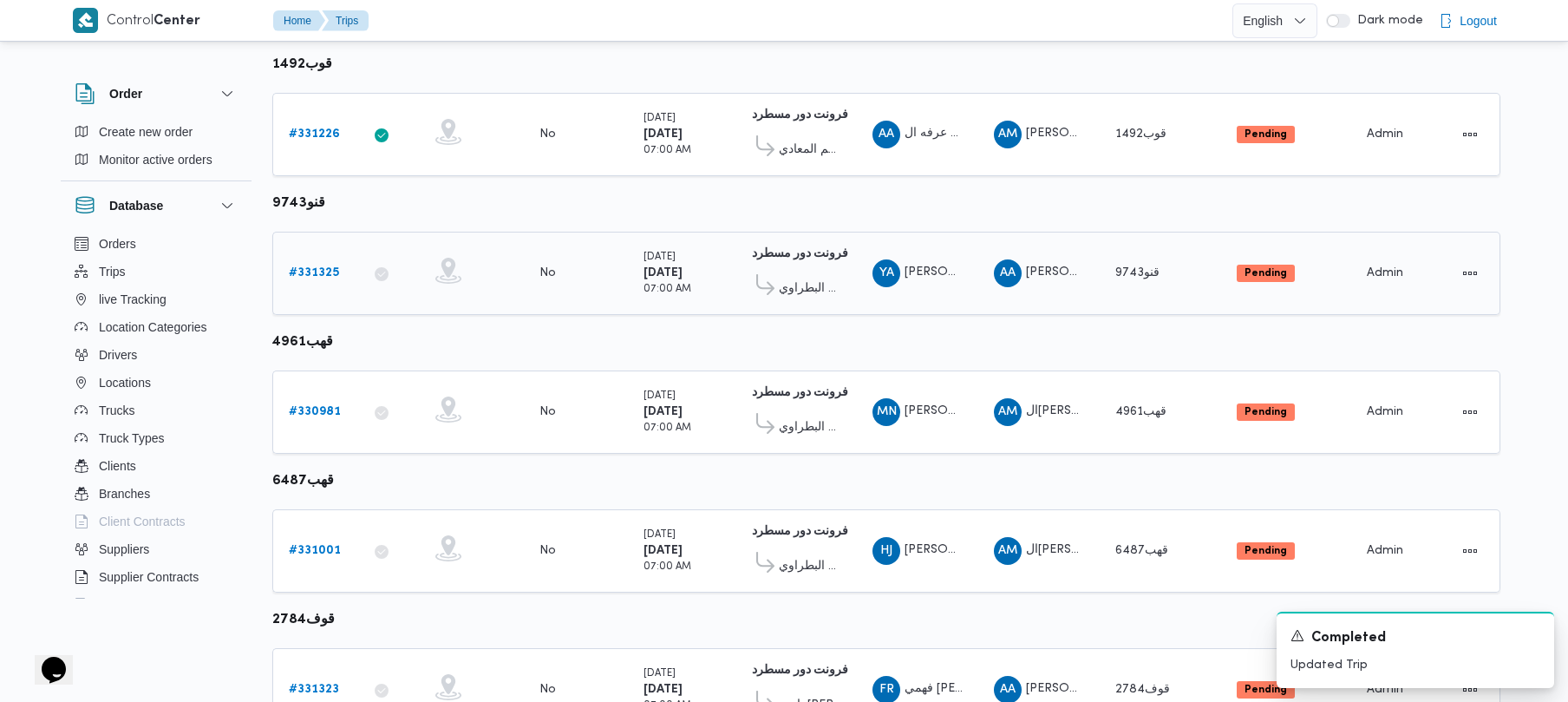
click at [309, 274] on b "# 331325" at bounding box center [314, 272] width 51 height 11
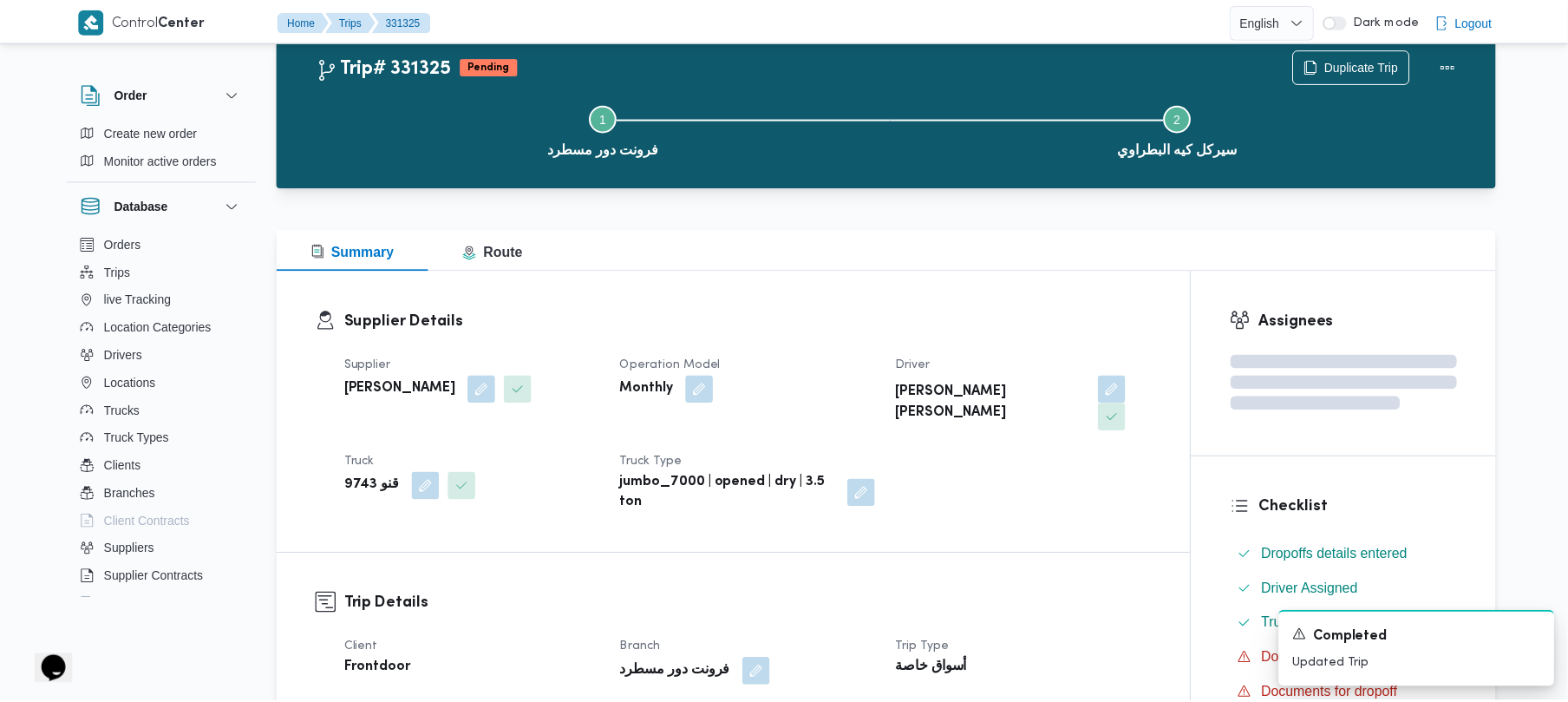
scroll to position [519, 0]
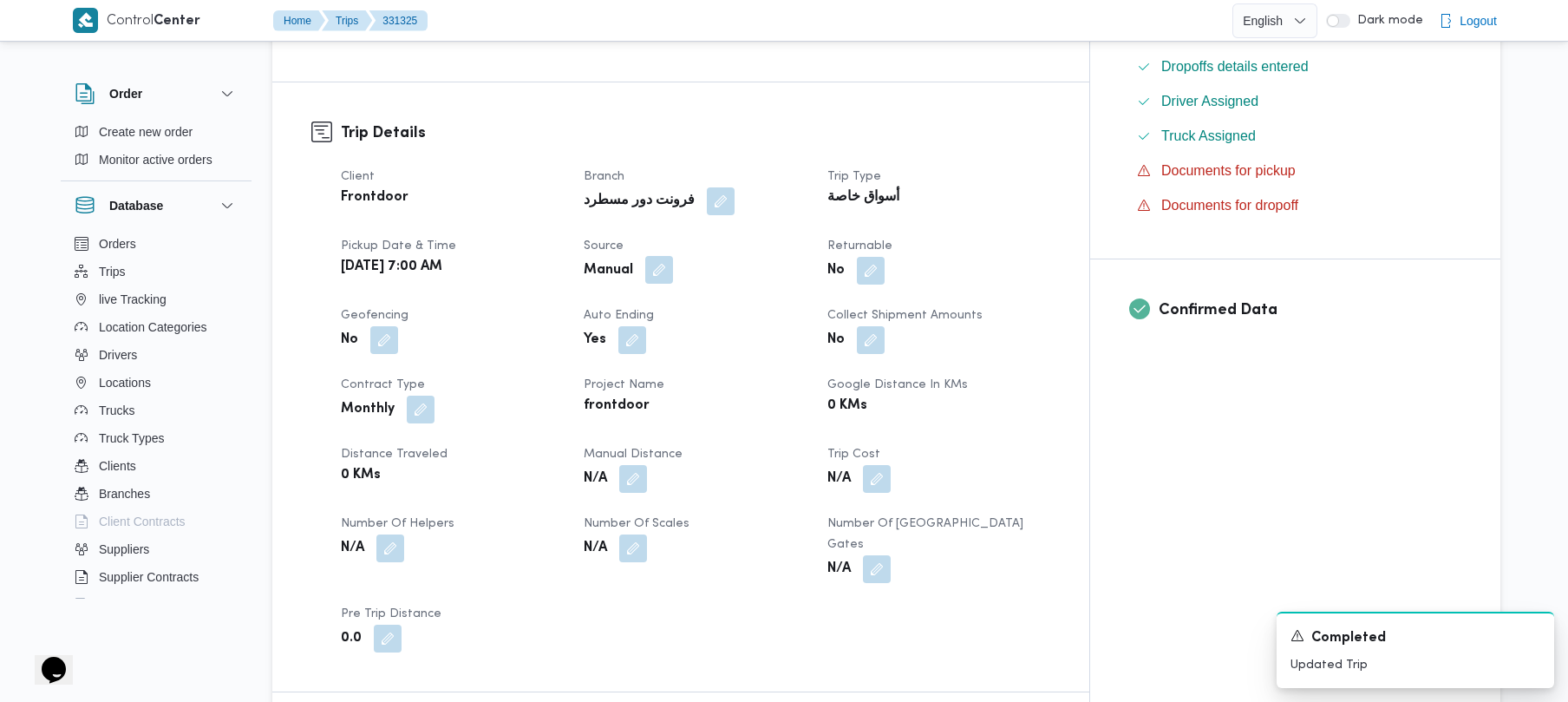
click at [673, 256] on button "button" at bounding box center [659, 270] width 28 height 28
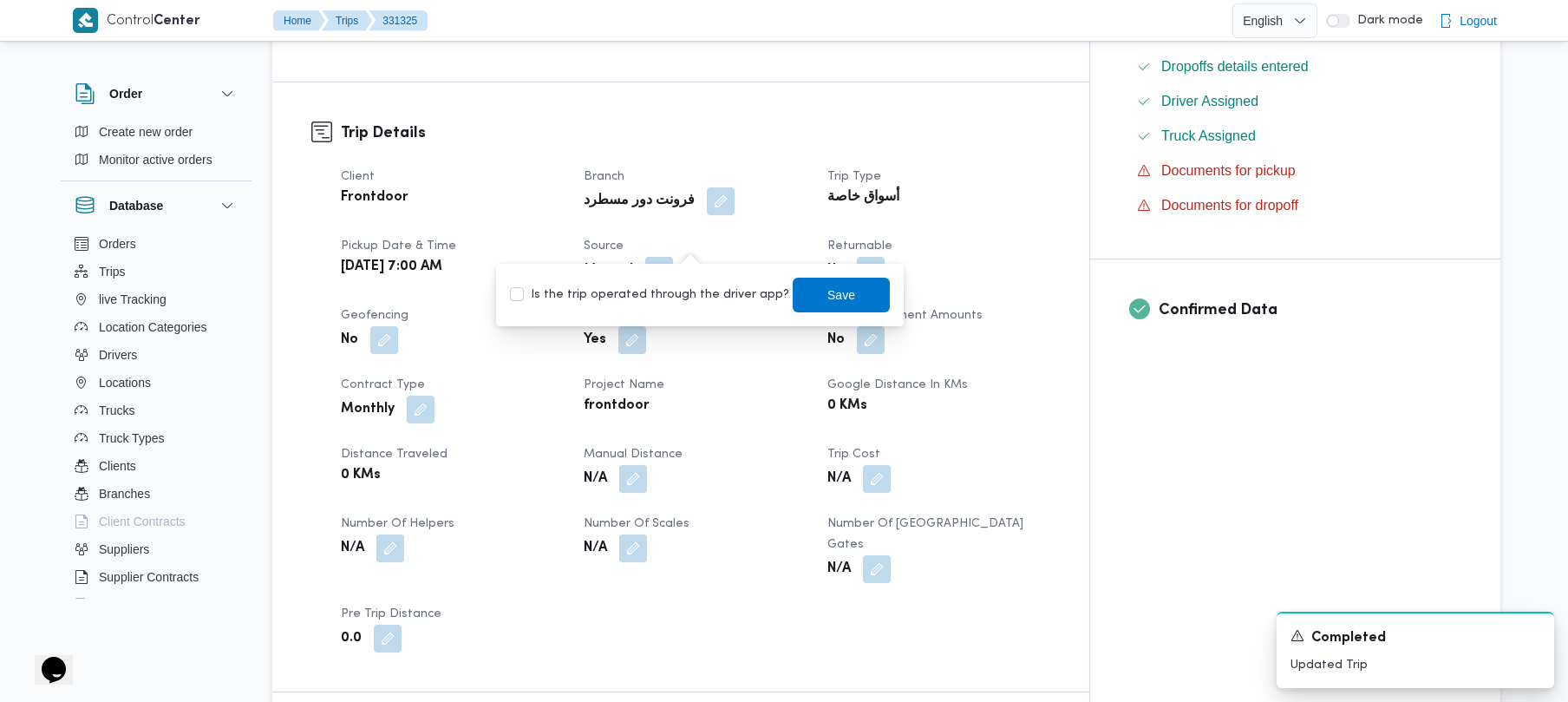
click at [680, 289] on label "Is the trip operated through the driver app?" at bounding box center [649, 294] width 280 height 21
checkbox input "true"
click at [793, 295] on span "Save" at bounding box center [841, 294] width 97 height 35
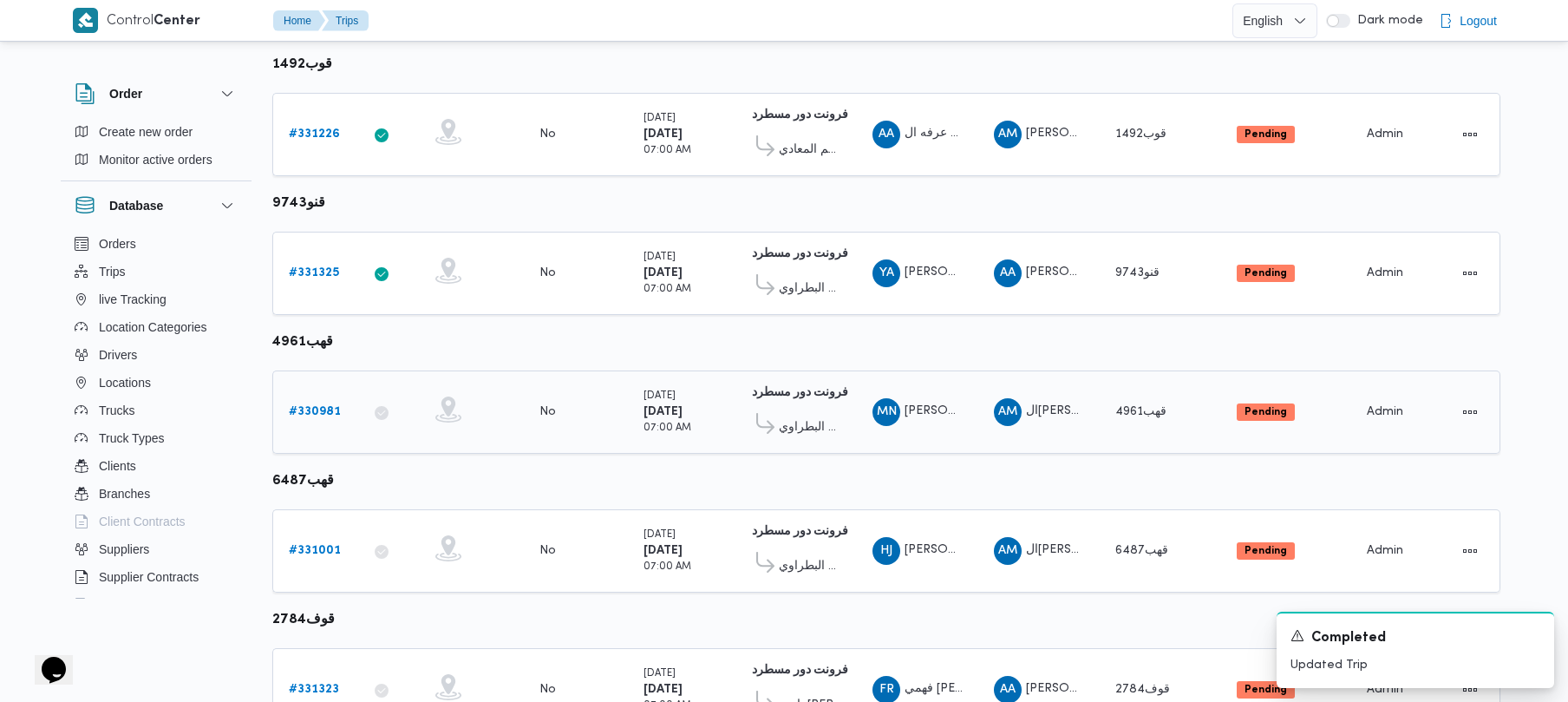
click at [313, 424] on div "# 330981" at bounding box center [315, 412] width 68 height 35
click at [306, 413] on b "# 330981" at bounding box center [315, 411] width 52 height 11
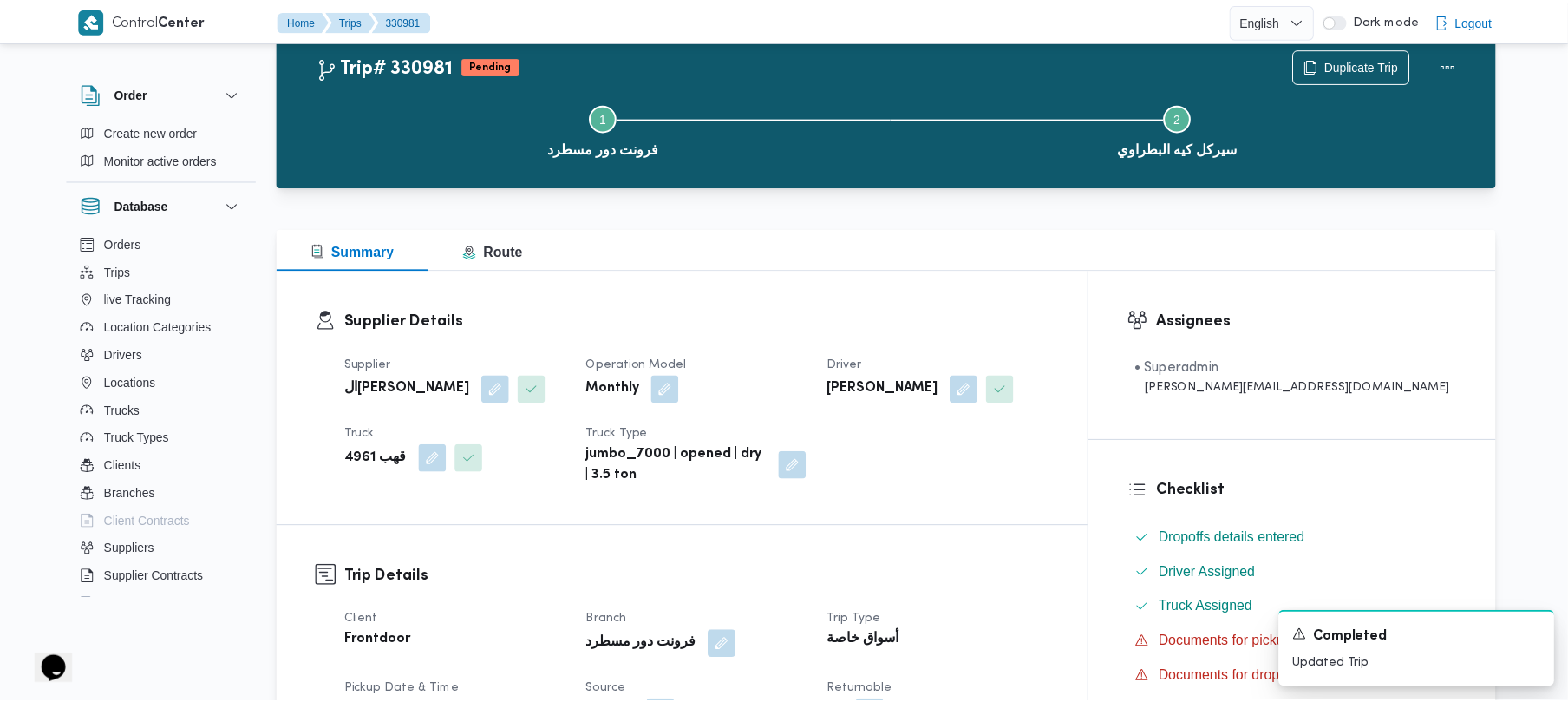
scroll to position [519, 0]
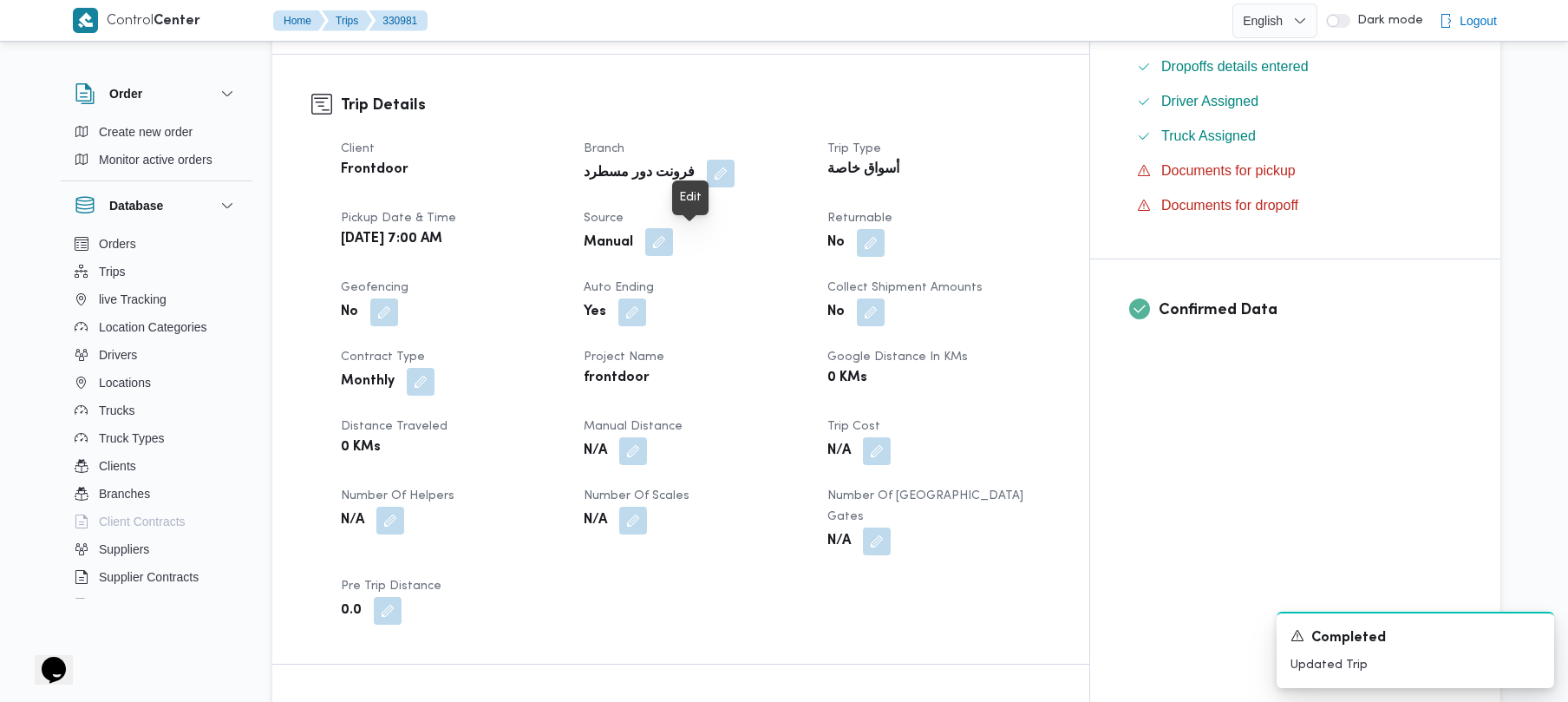
click at [673, 244] on button "button" at bounding box center [659, 242] width 28 height 28
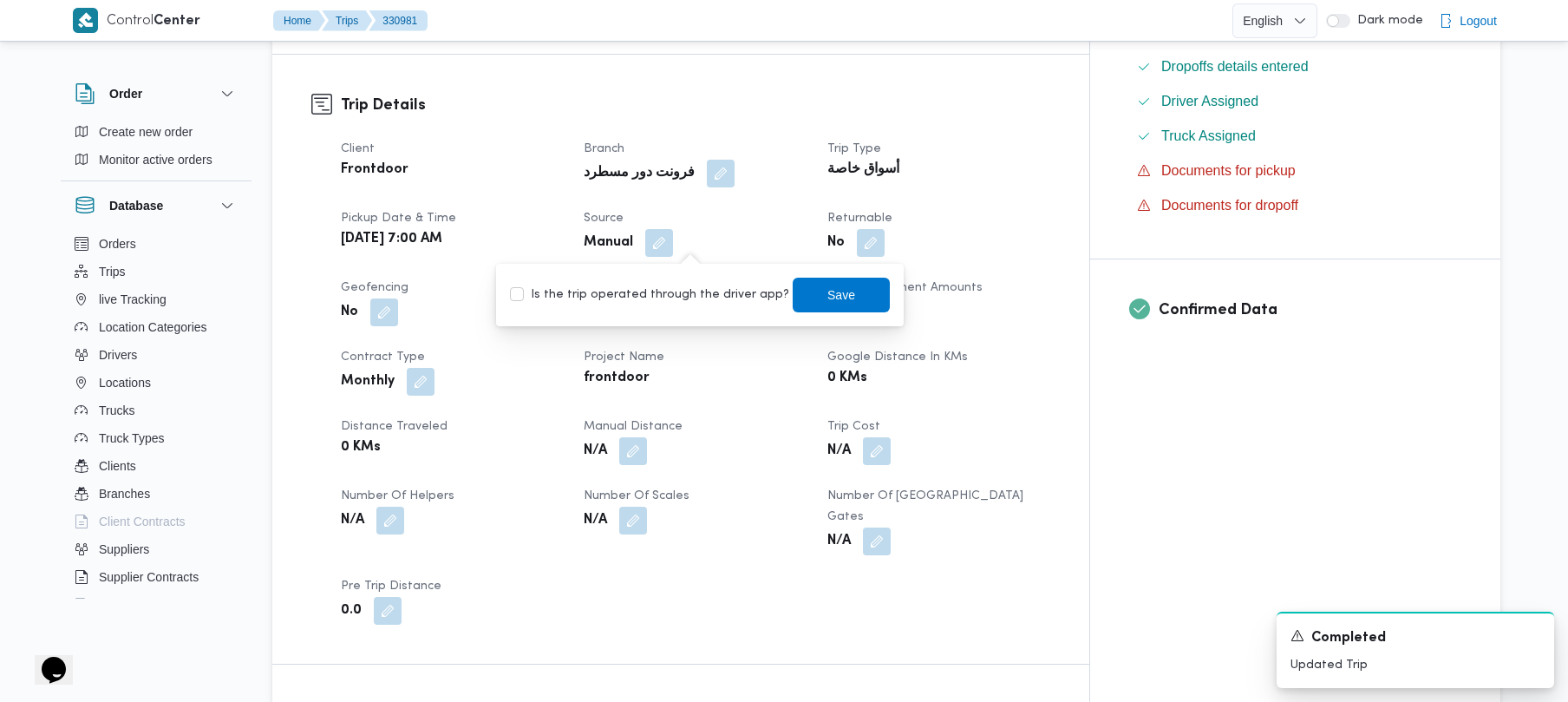
click at [678, 293] on label "Is the trip operated through the driver app?" at bounding box center [649, 294] width 280 height 21
checkbox input "true"
click at [806, 285] on span "Save" at bounding box center [841, 294] width 97 height 35
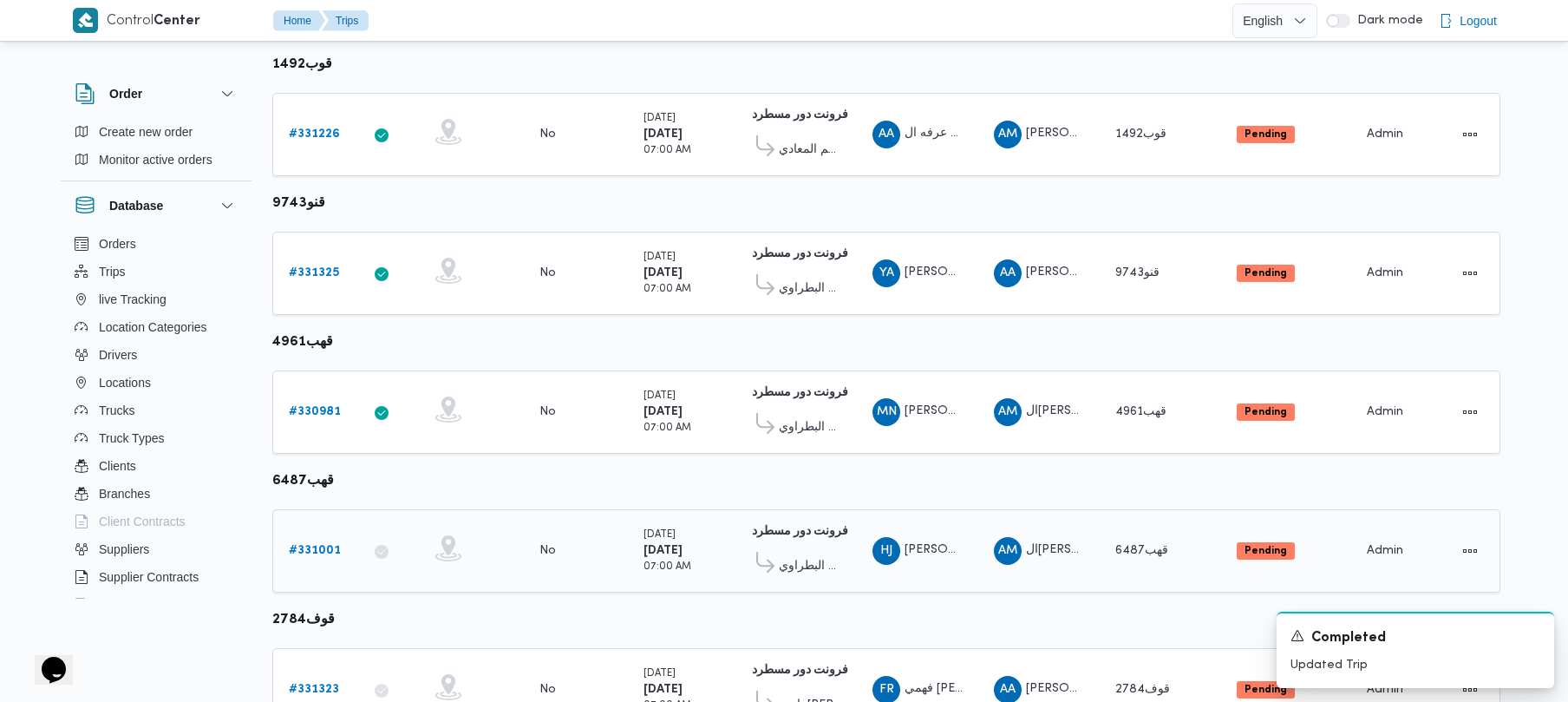
click at [313, 550] on b "# 331001" at bounding box center [315, 550] width 52 height 11
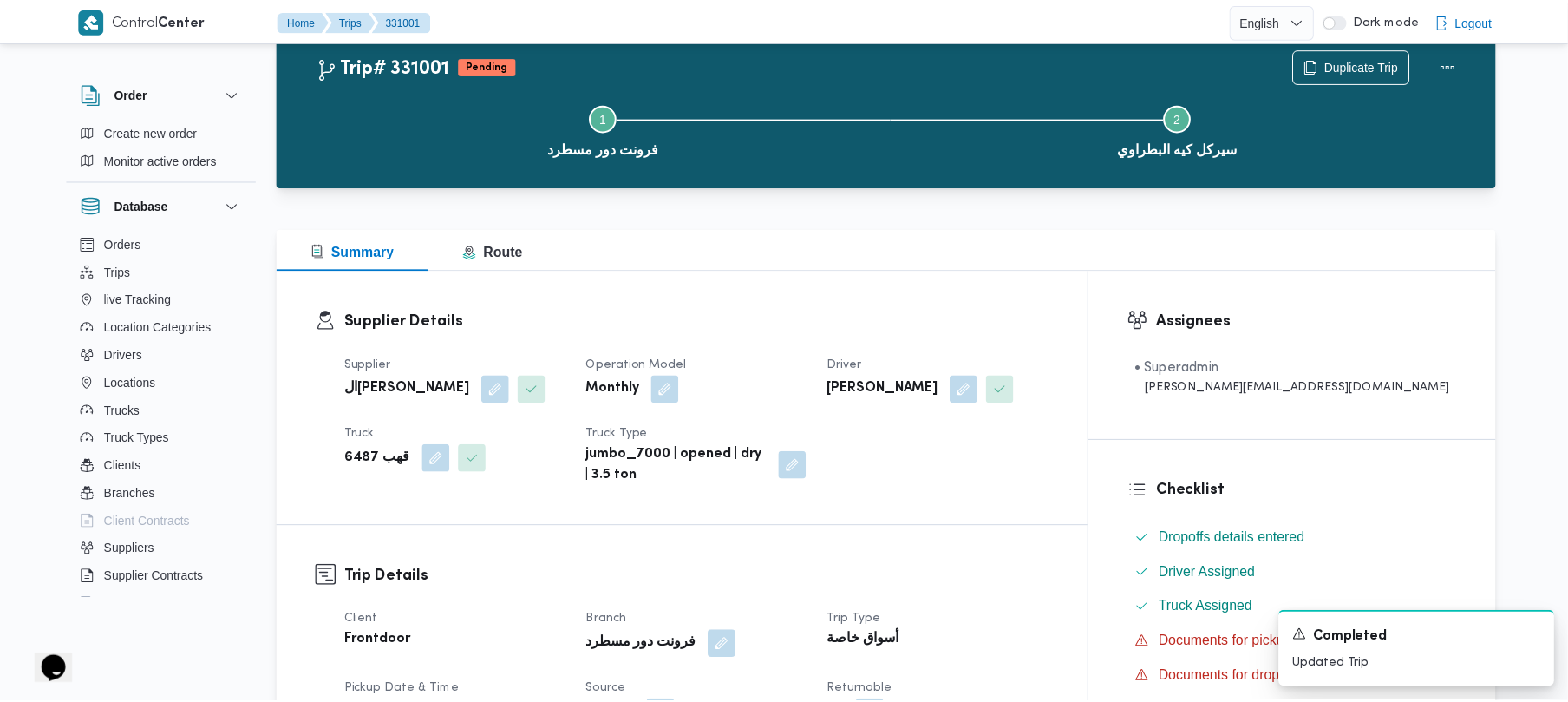
scroll to position [519, 0]
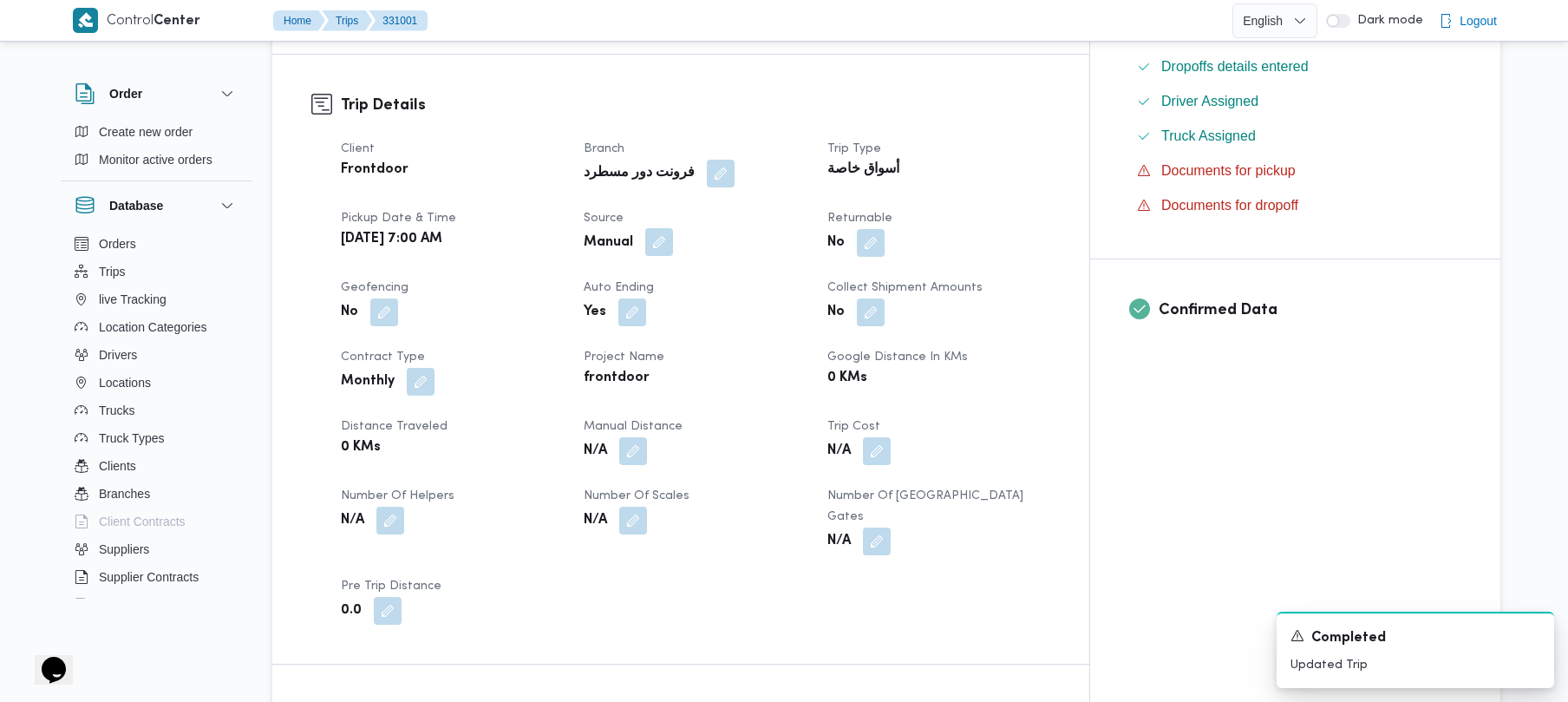
click at [673, 235] on button "button" at bounding box center [659, 242] width 28 height 28
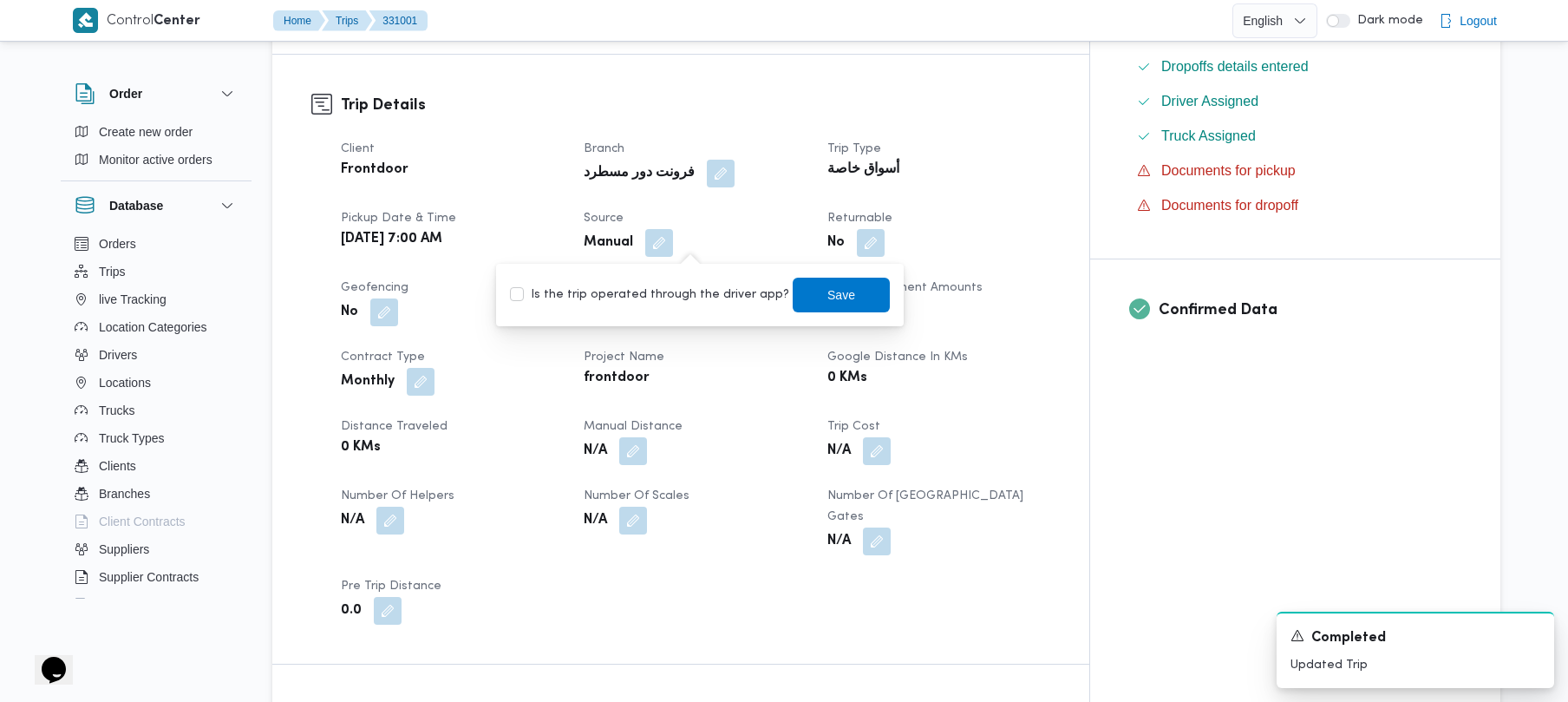
click at [673, 289] on label "Is the trip operated through the driver app?" at bounding box center [649, 294] width 280 height 21
checkbox input "true"
click at [828, 293] on span "Save" at bounding box center [841, 293] width 28 height 21
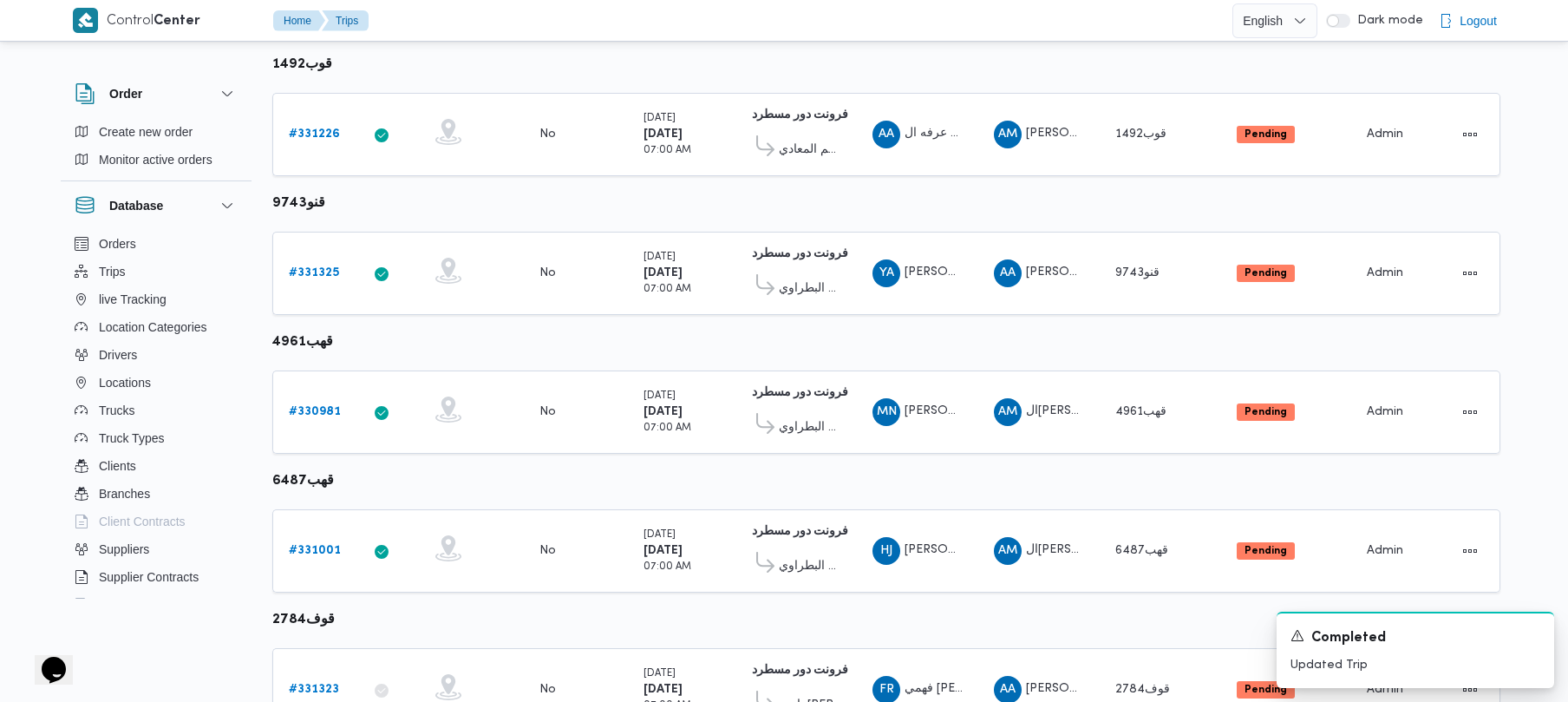
scroll to position [1026, 0]
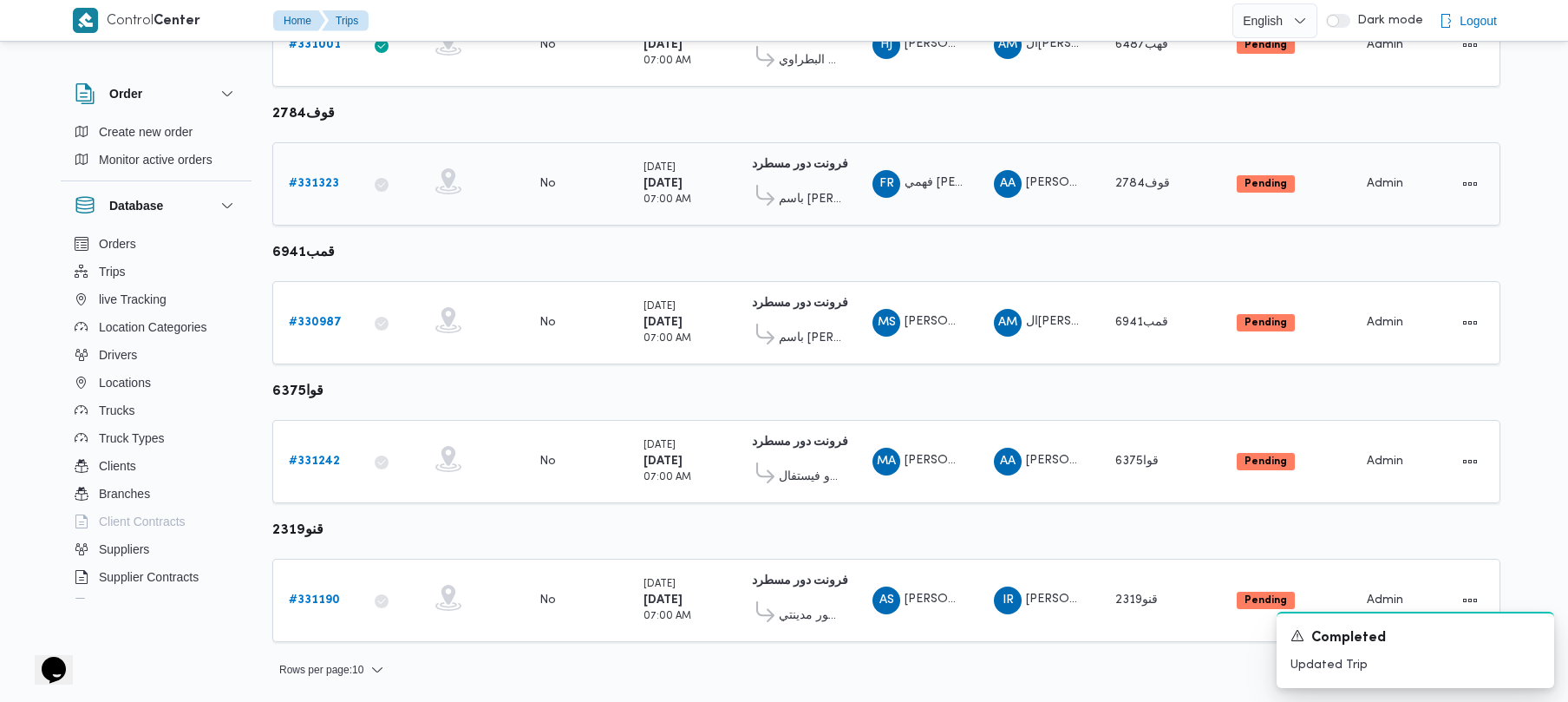
click at [323, 178] on b "# 331323" at bounding box center [314, 183] width 51 height 11
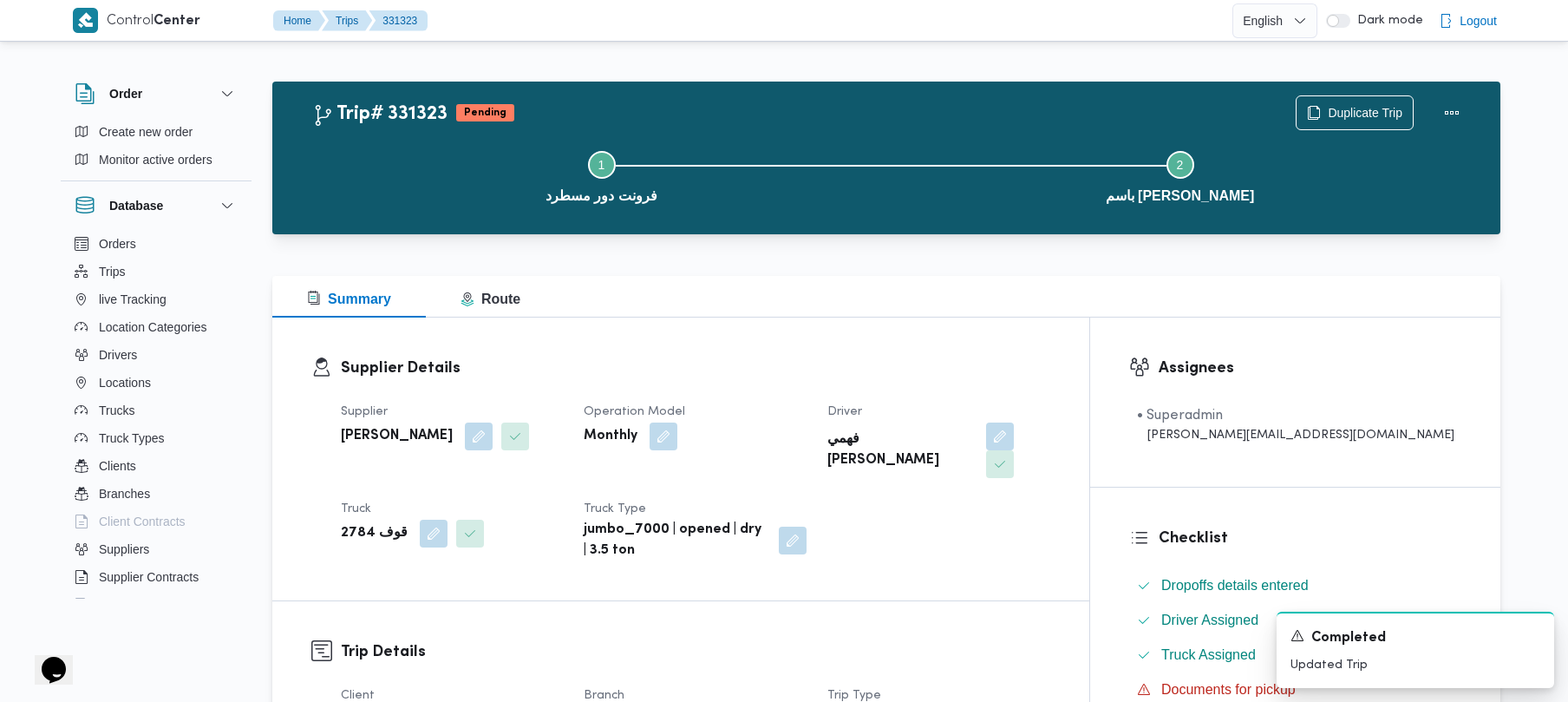
scroll to position [615, 0]
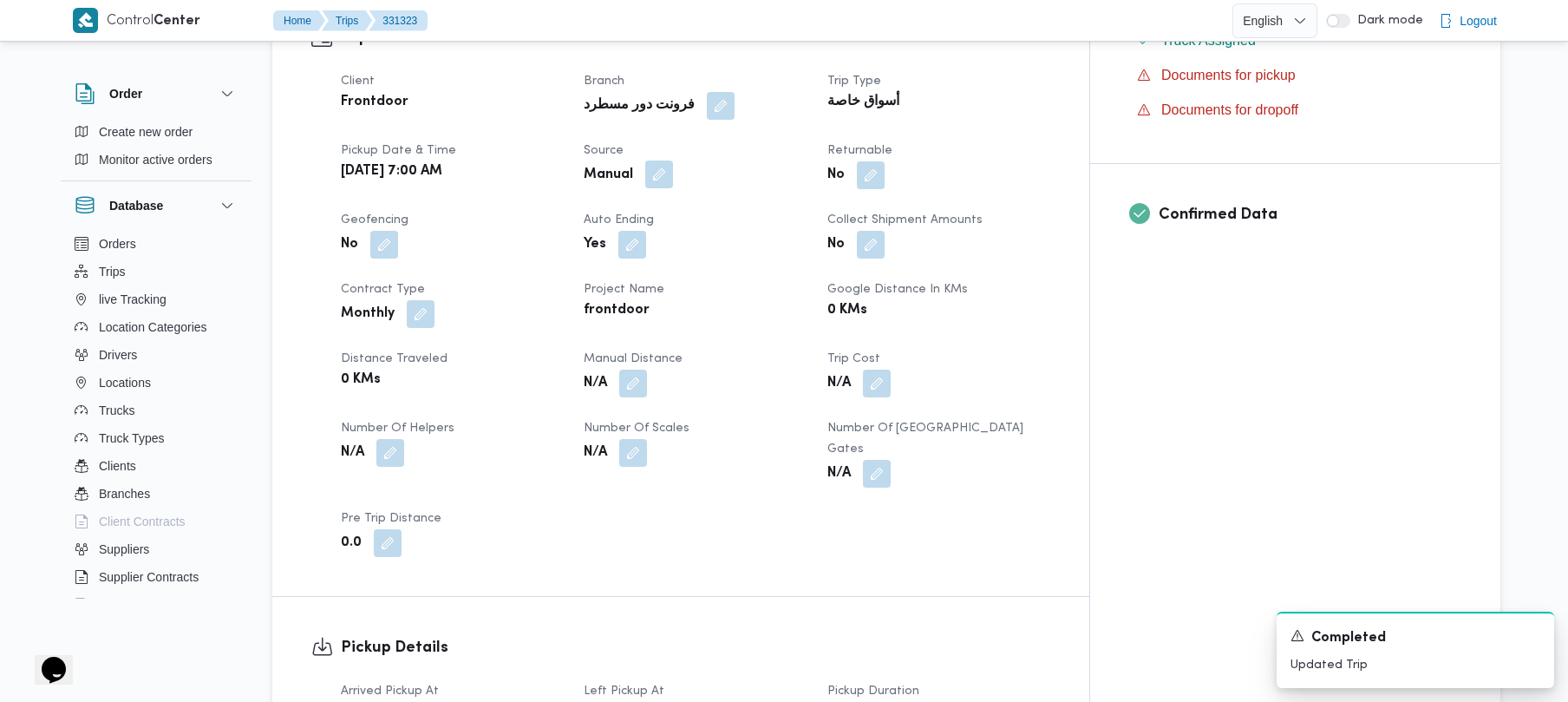
click at [673, 160] on button "button" at bounding box center [659, 174] width 28 height 28
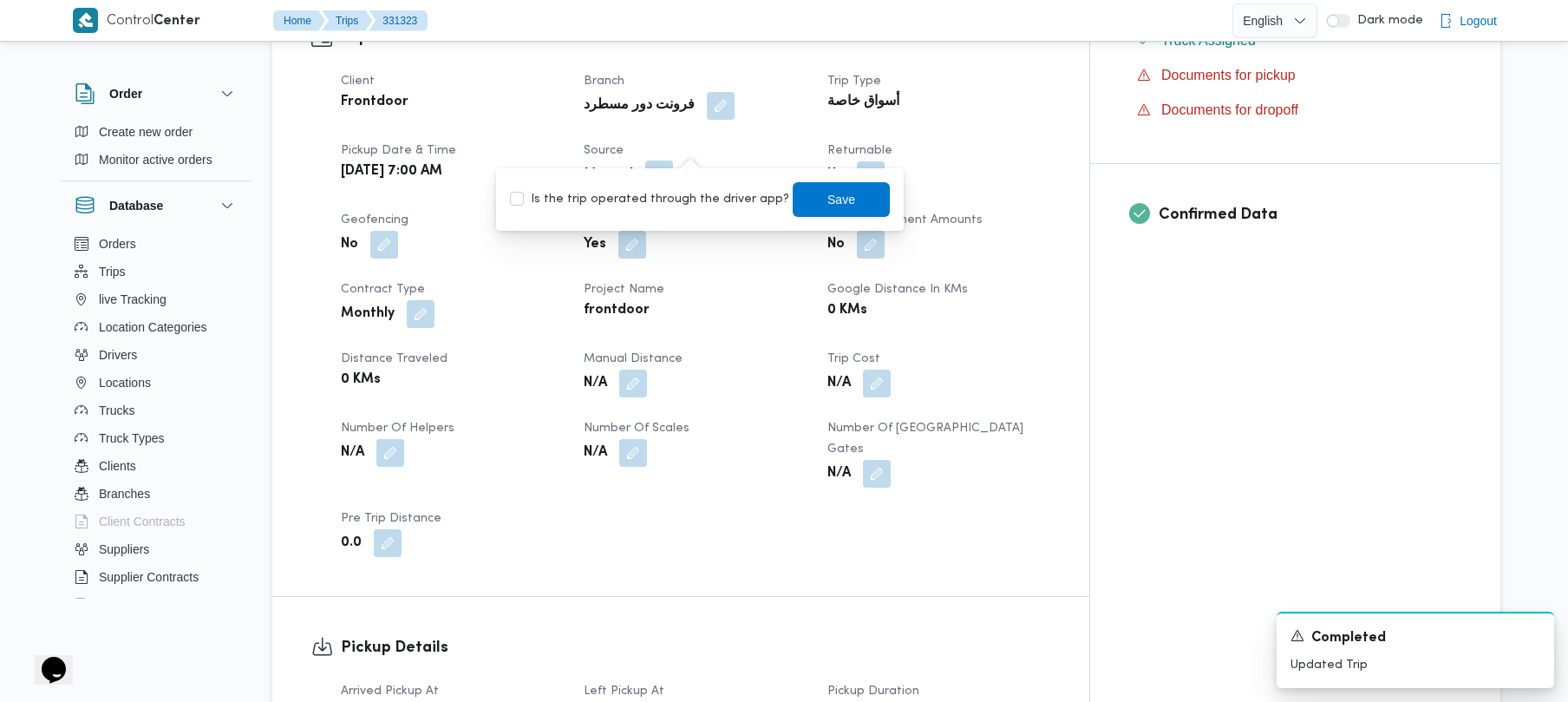
click at [674, 198] on label "Is the trip operated through the driver app?" at bounding box center [649, 200] width 280 height 21
checkbox input "true"
click at [853, 212] on span "Save" at bounding box center [841, 199] width 97 height 35
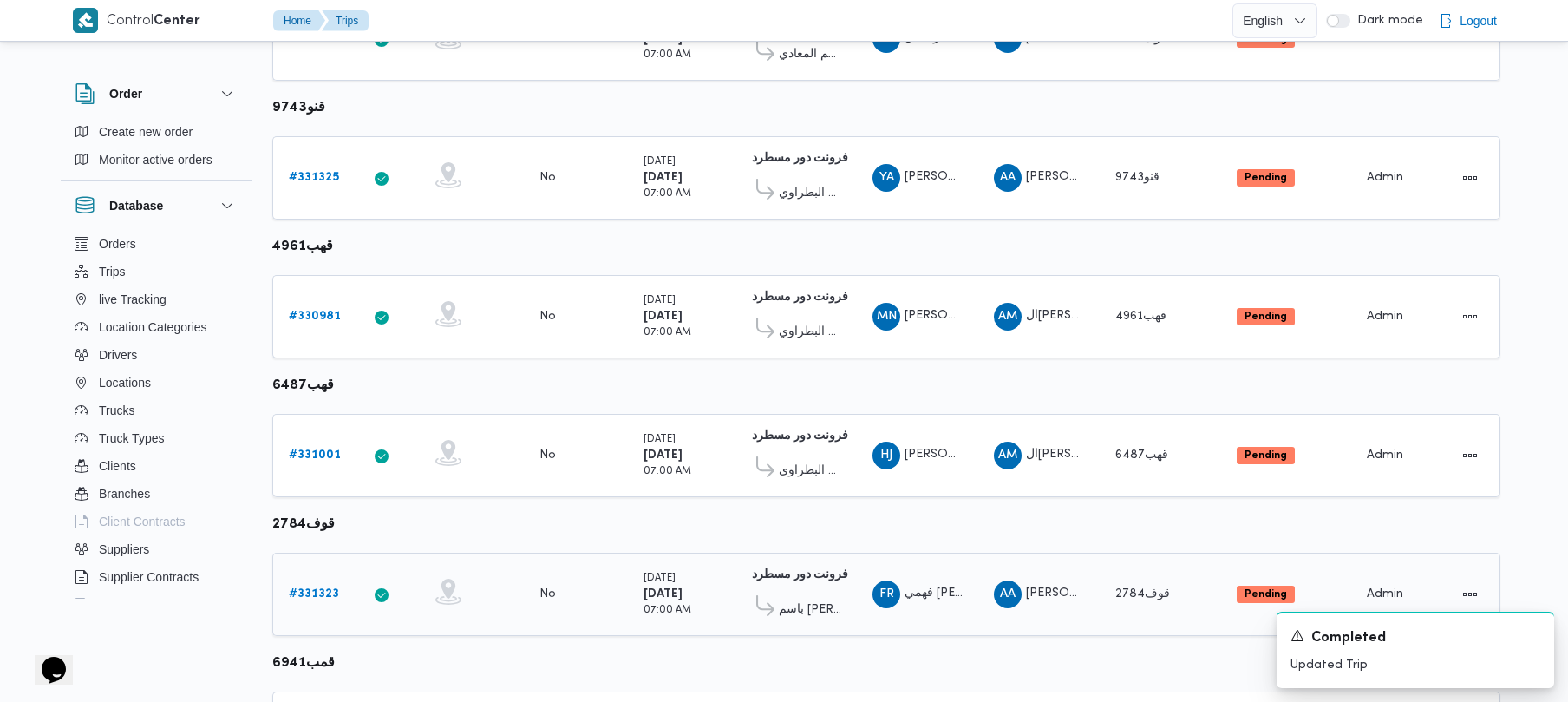
scroll to position [1026, 0]
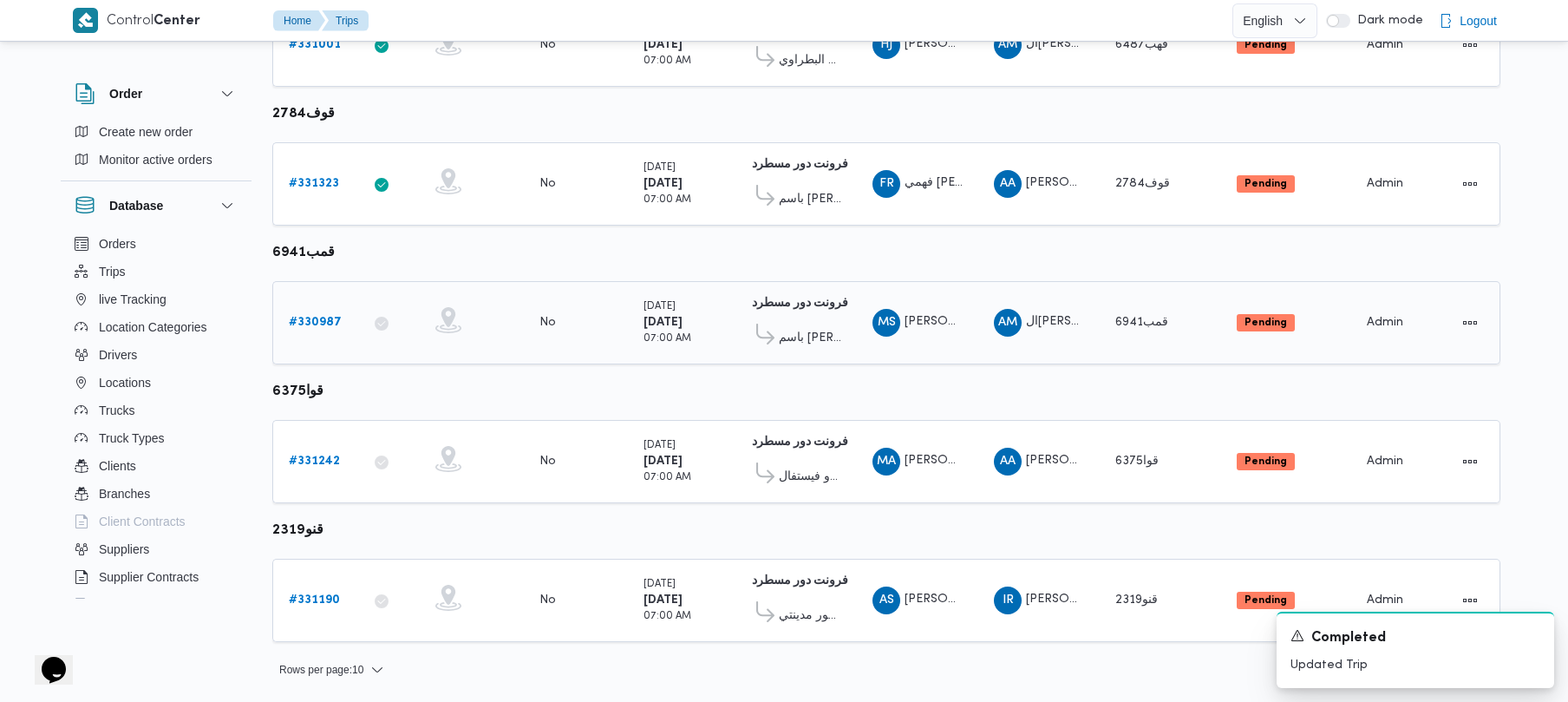
click at [320, 321] on b "# 330987" at bounding box center [315, 322] width 53 height 11
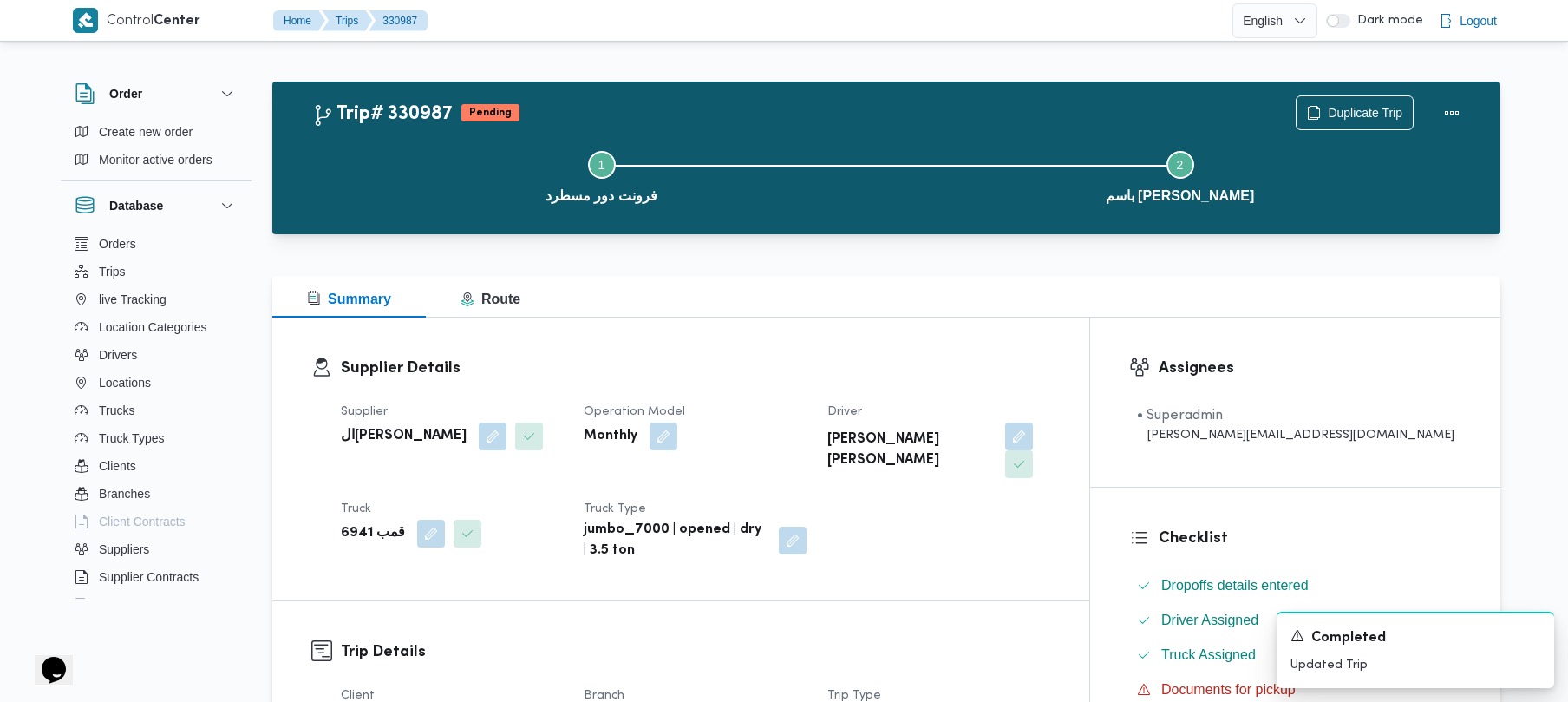
scroll to position [615, 0]
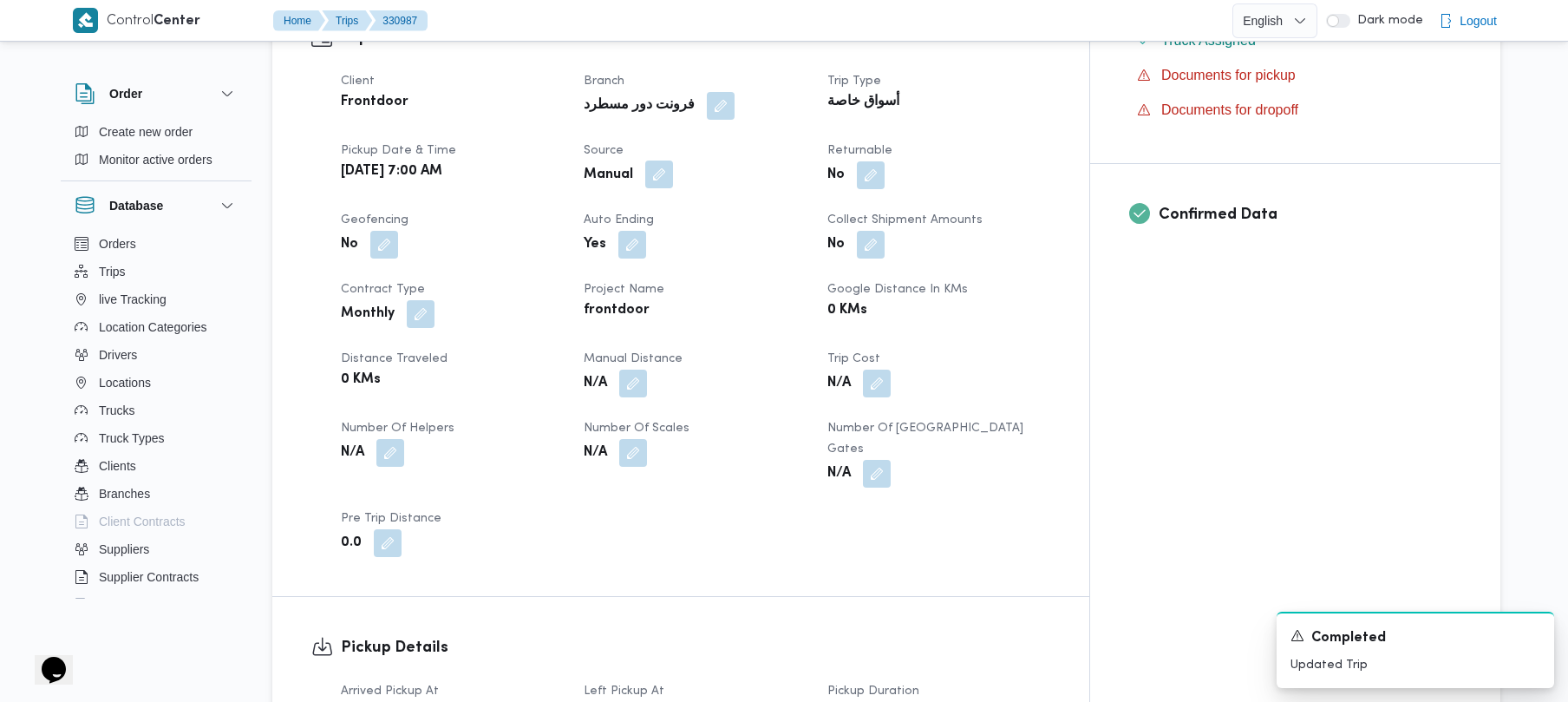
click at [673, 160] on button "button" at bounding box center [659, 174] width 28 height 28
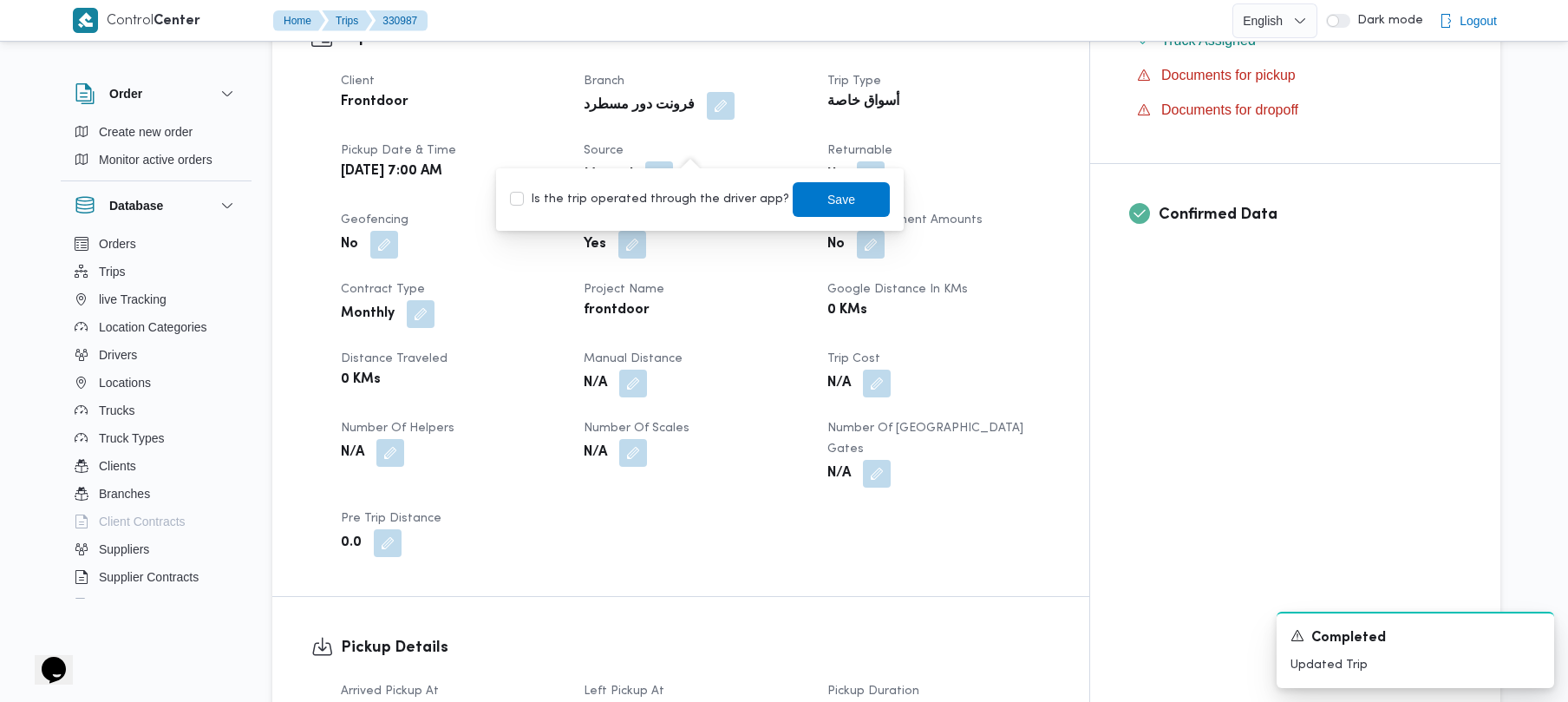
click at [680, 190] on label "Is the trip operated through the driver app?" at bounding box center [649, 200] width 280 height 21
checkbox input "true"
click at [830, 206] on span "Save" at bounding box center [841, 199] width 28 height 21
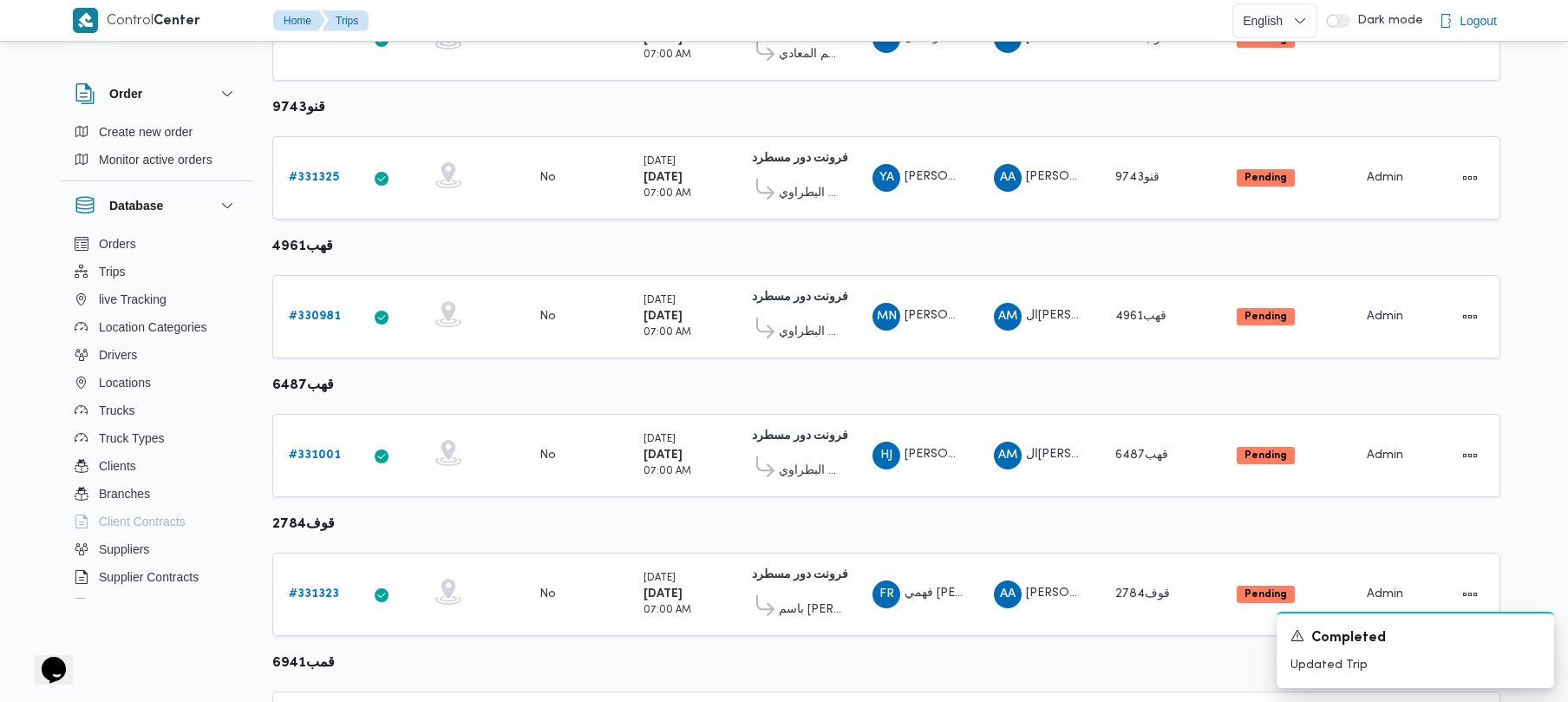
scroll to position [1026, 0]
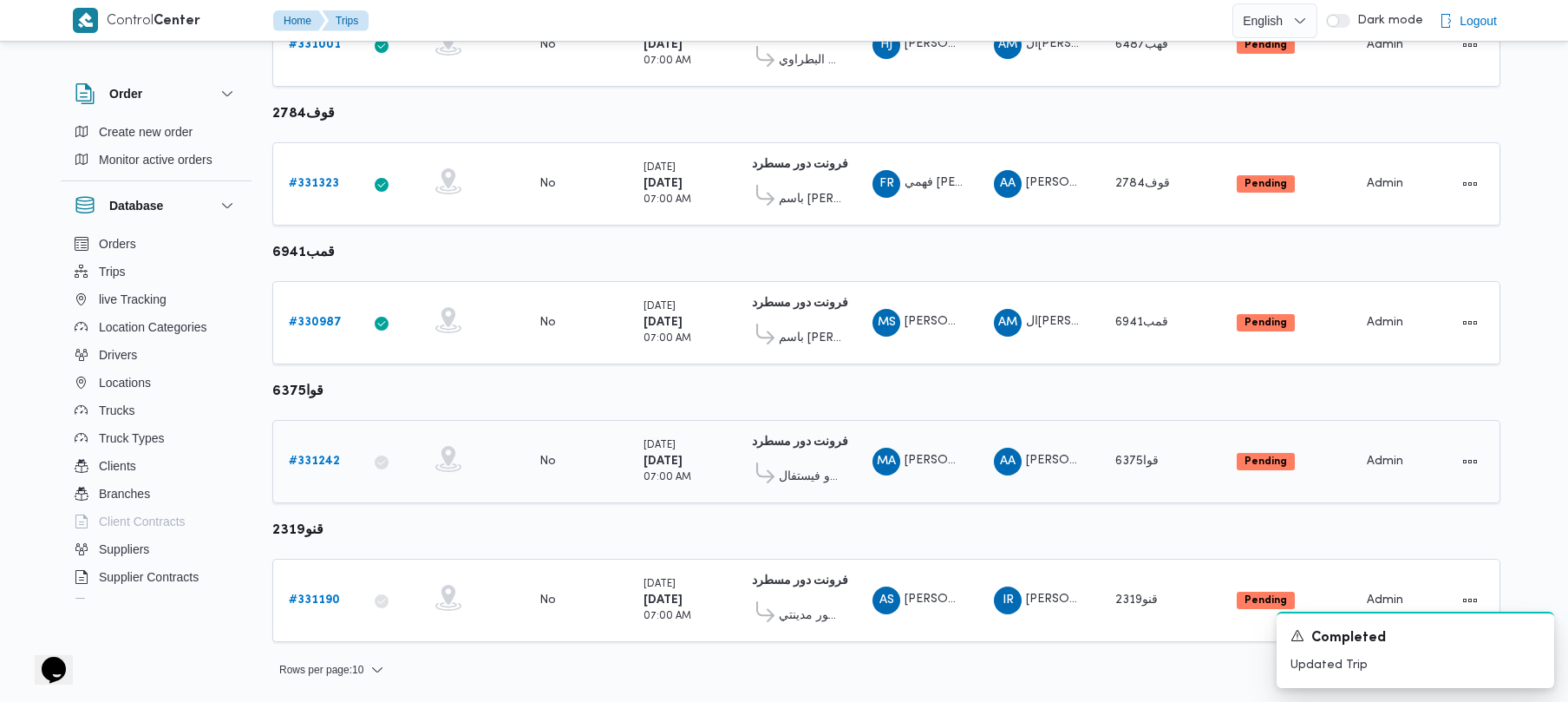
click at [309, 456] on b "# 331242" at bounding box center [315, 461] width 52 height 11
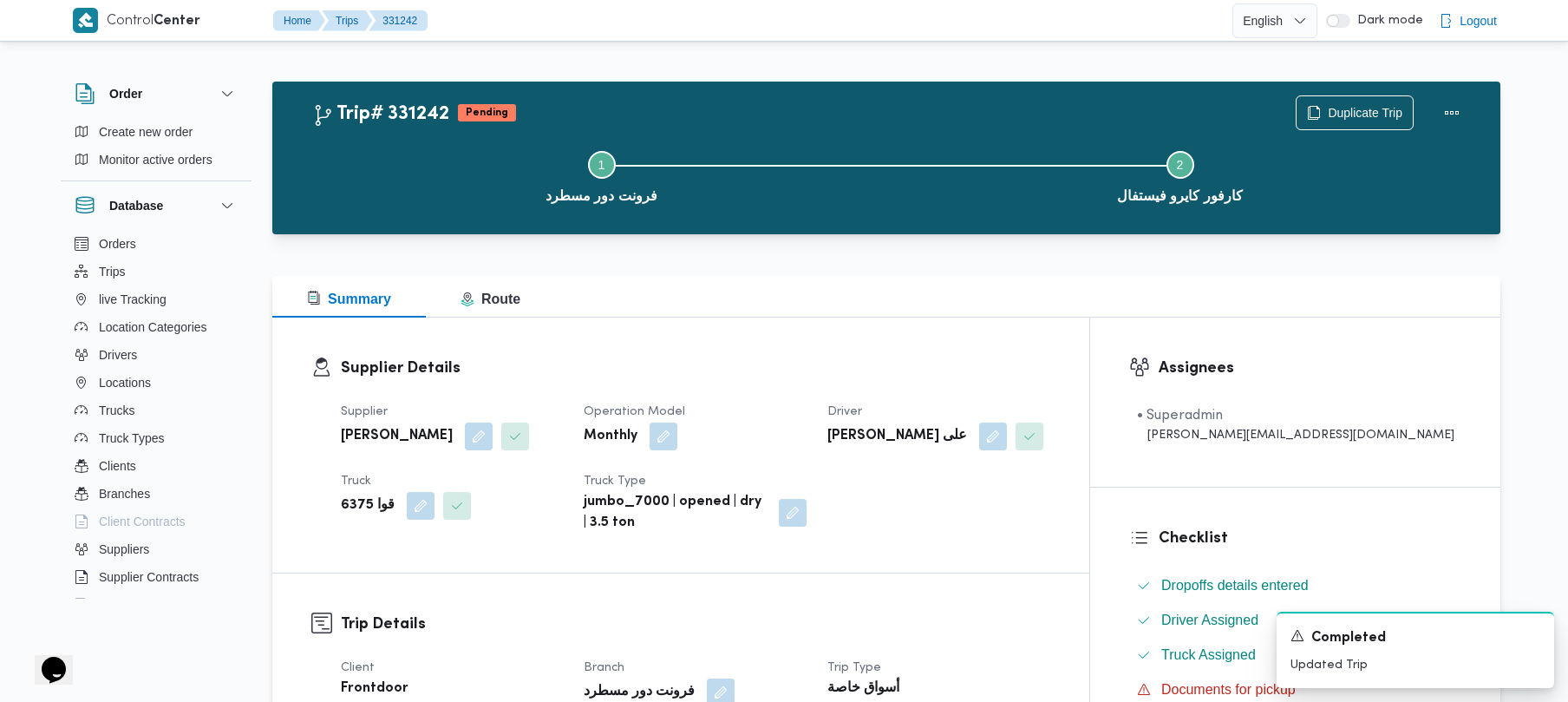
scroll to position [300, 0]
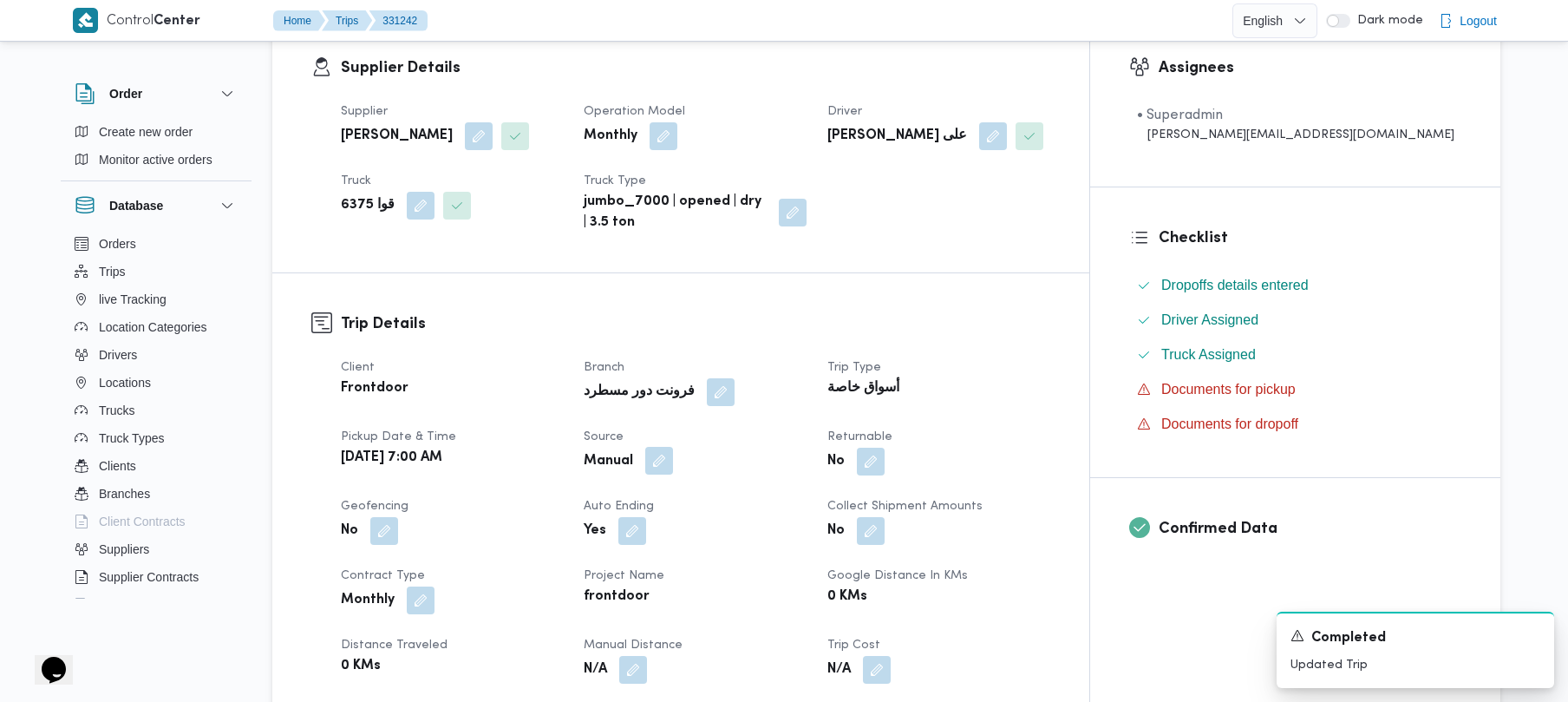
click at [673, 465] on button "button" at bounding box center [659, 461] width 28 height 28
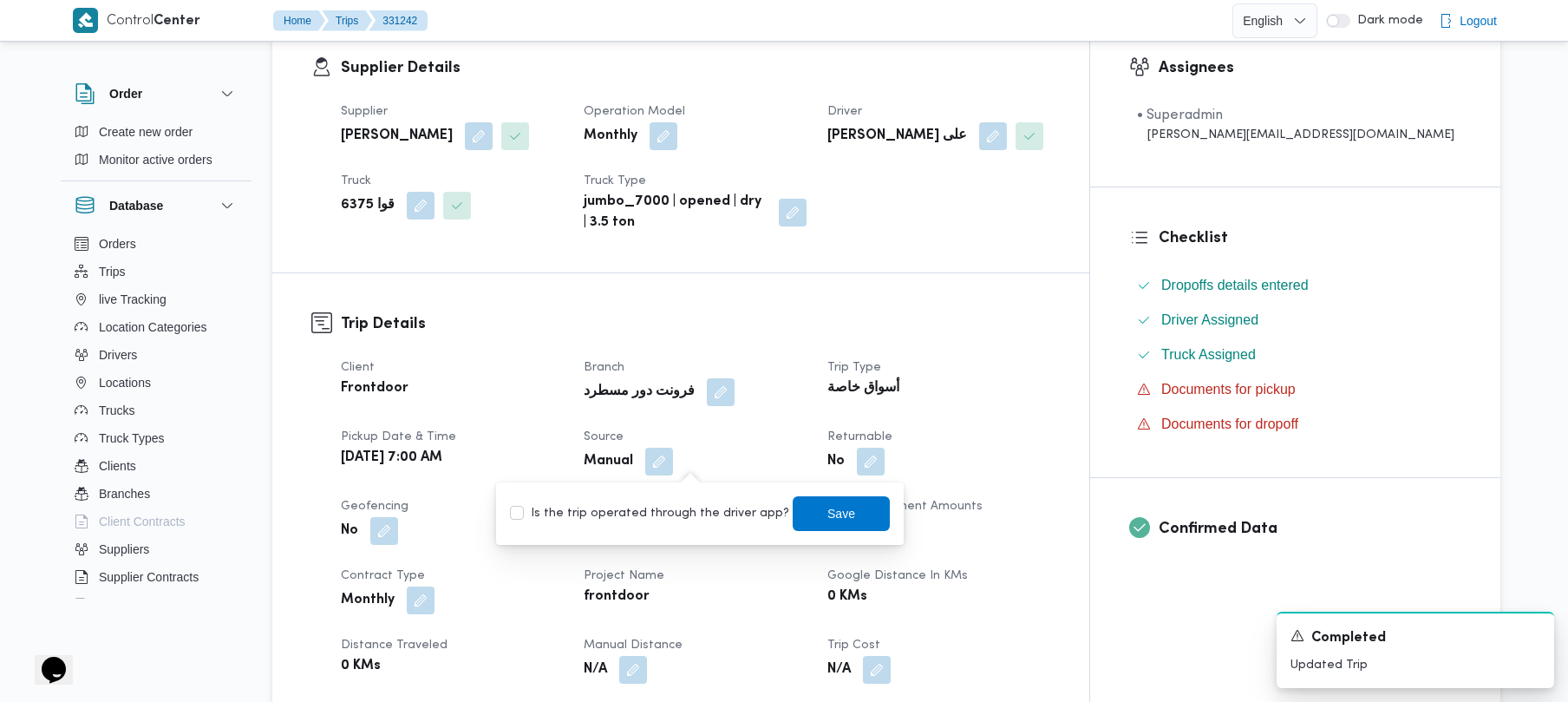
click at [677, 504] on label "Is the trip operated through the driver app?" at bounding box center [649, 513] width 280 height 21
checkbox input "true"
click at [828, 521] on span "Save" at bounding box center [841, 513] width 28 height 21
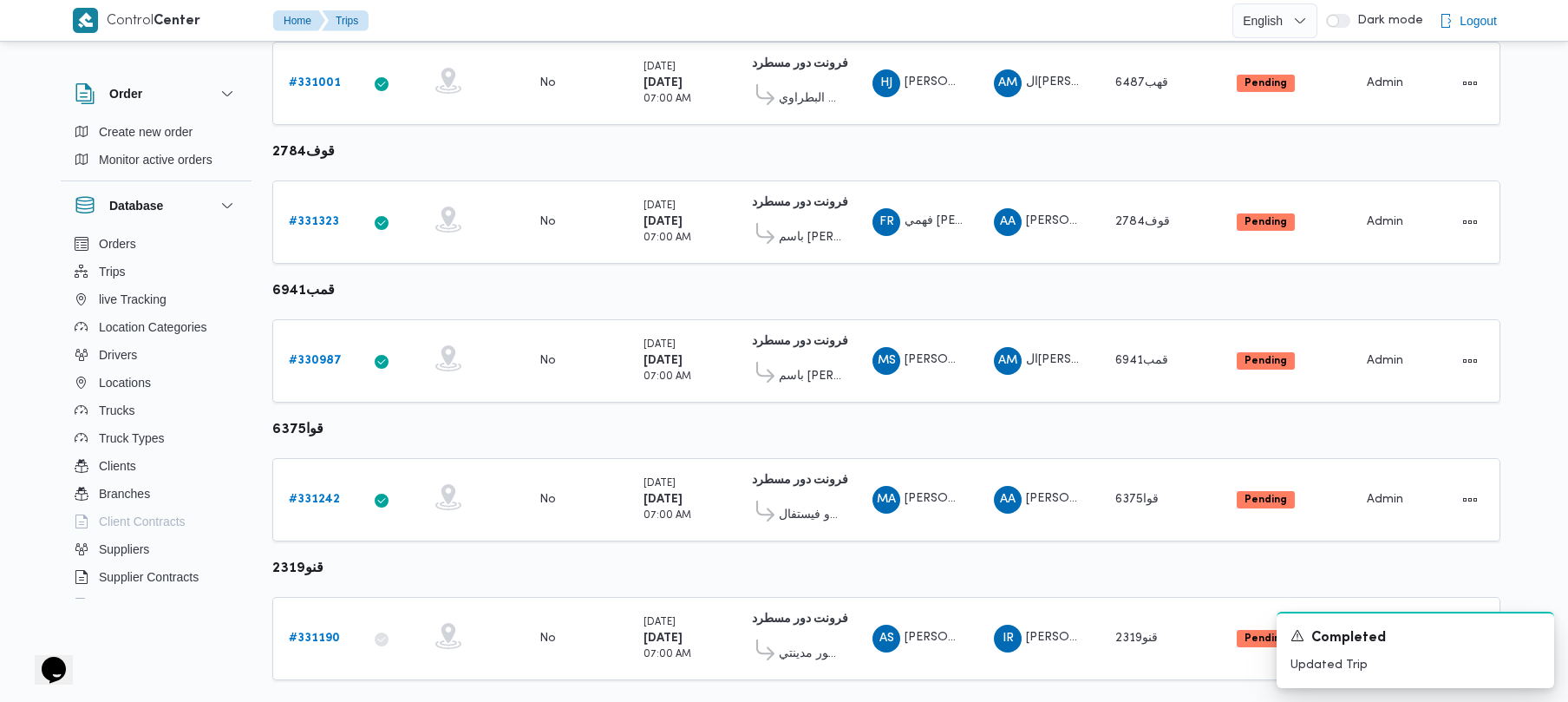
scroll to position [1026, 0]
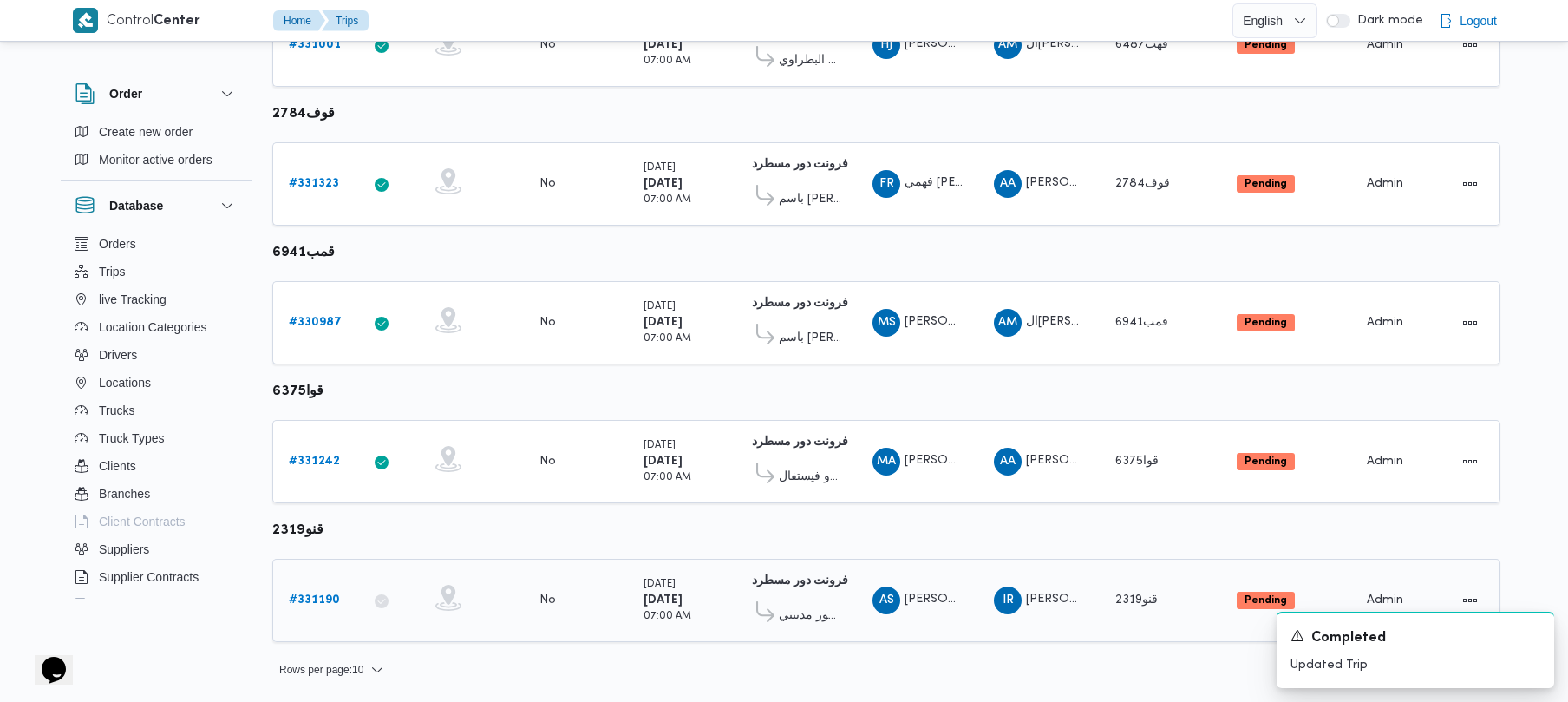
click at [313, 595] on b "# 331190" at bounding box center [315, 600] width 52 height 11
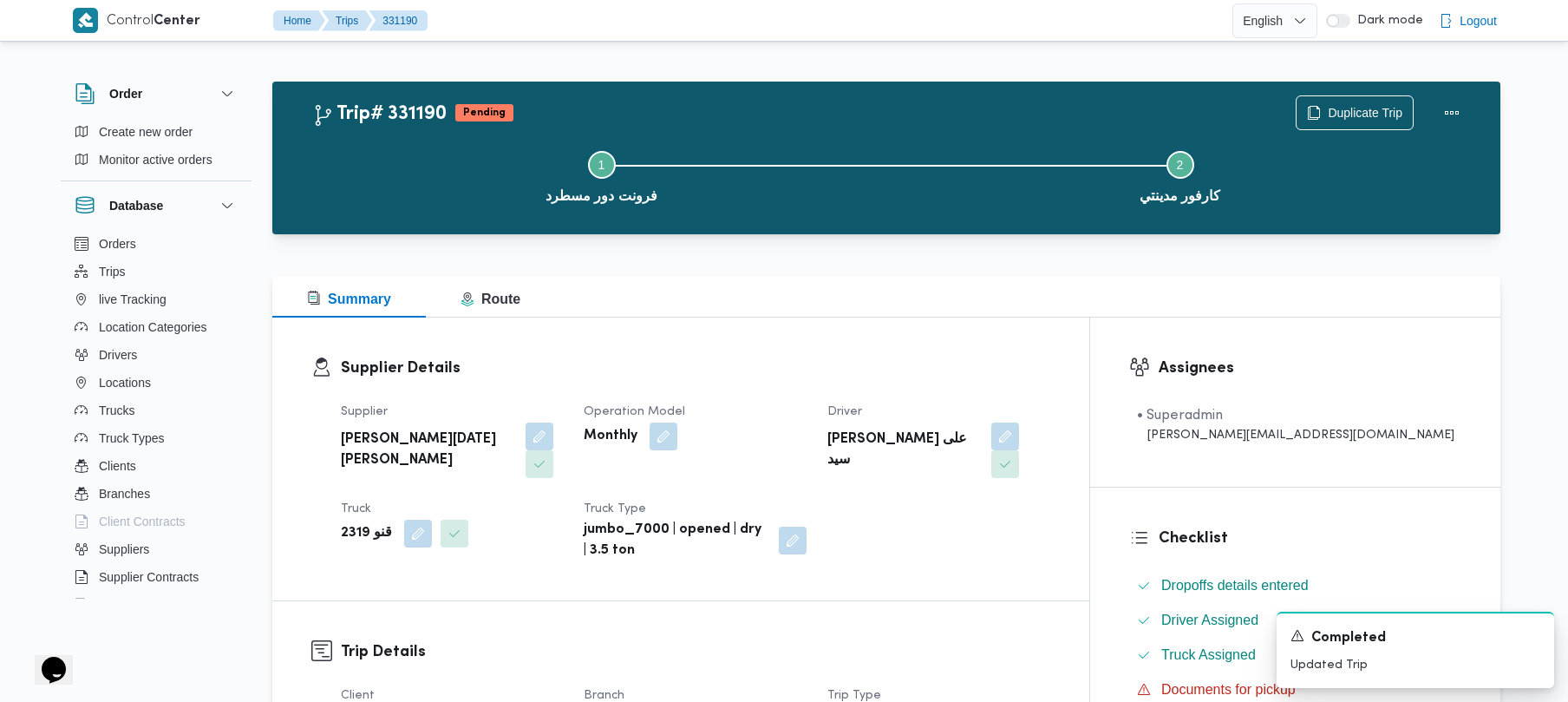
scroll to position [615, 0]
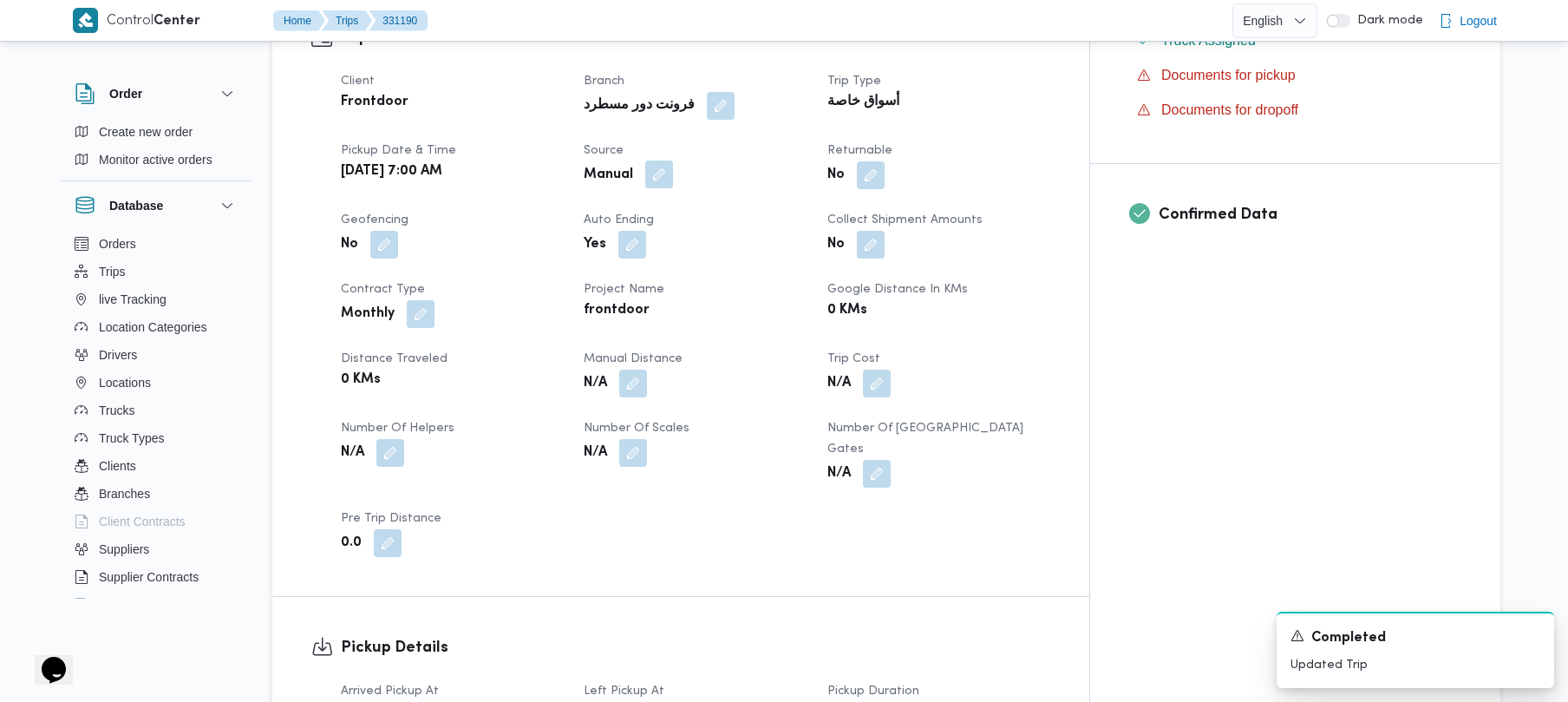
click at [673, 160] on button "button" at bounding box center [659, 174] width 28 height 28
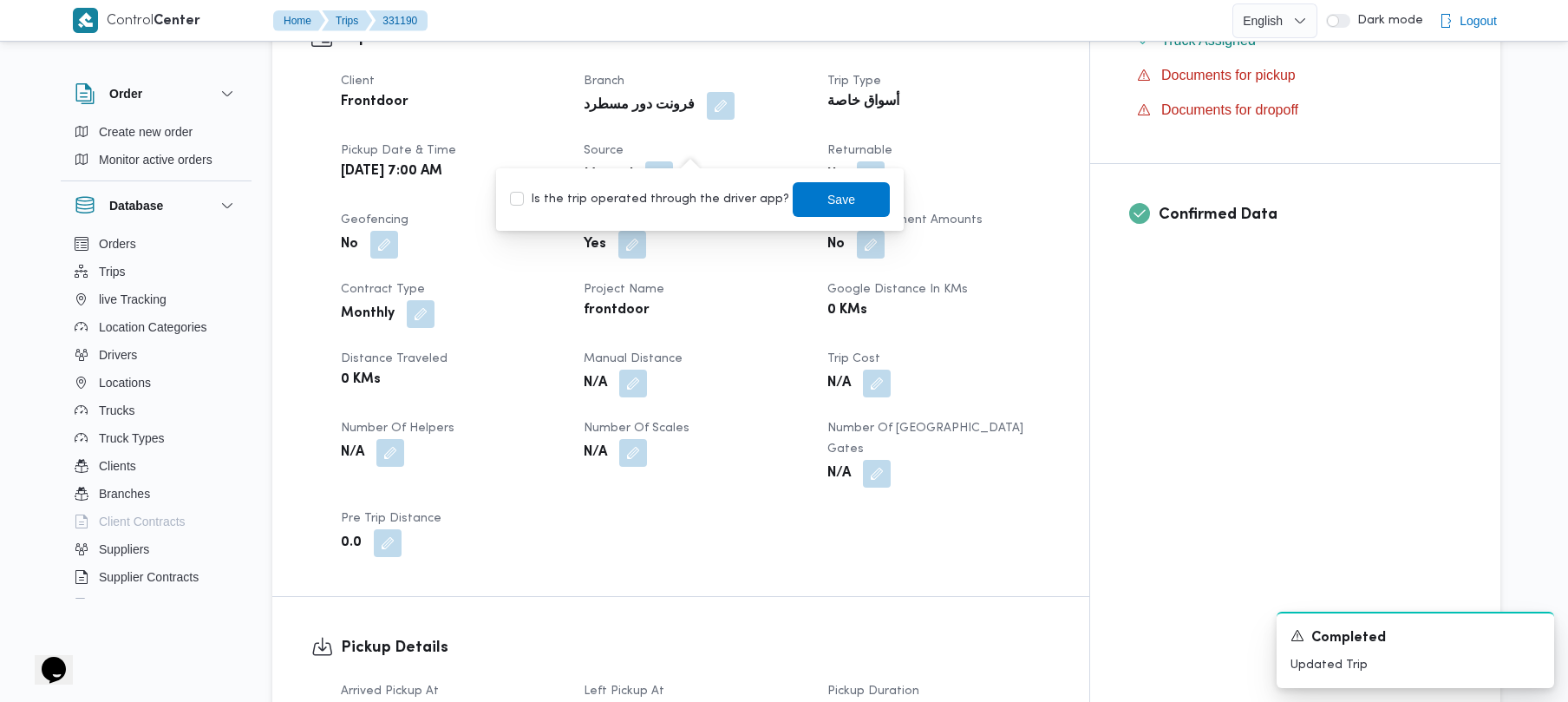
click at [677, 201] on label "Is the trip operated through the driver app?" at bounding box center [649, 200] width 280 height 21
checkbox input "true"
click at [828, 199] on span "Save" at bounding box center [841, 199] width 28 height 21
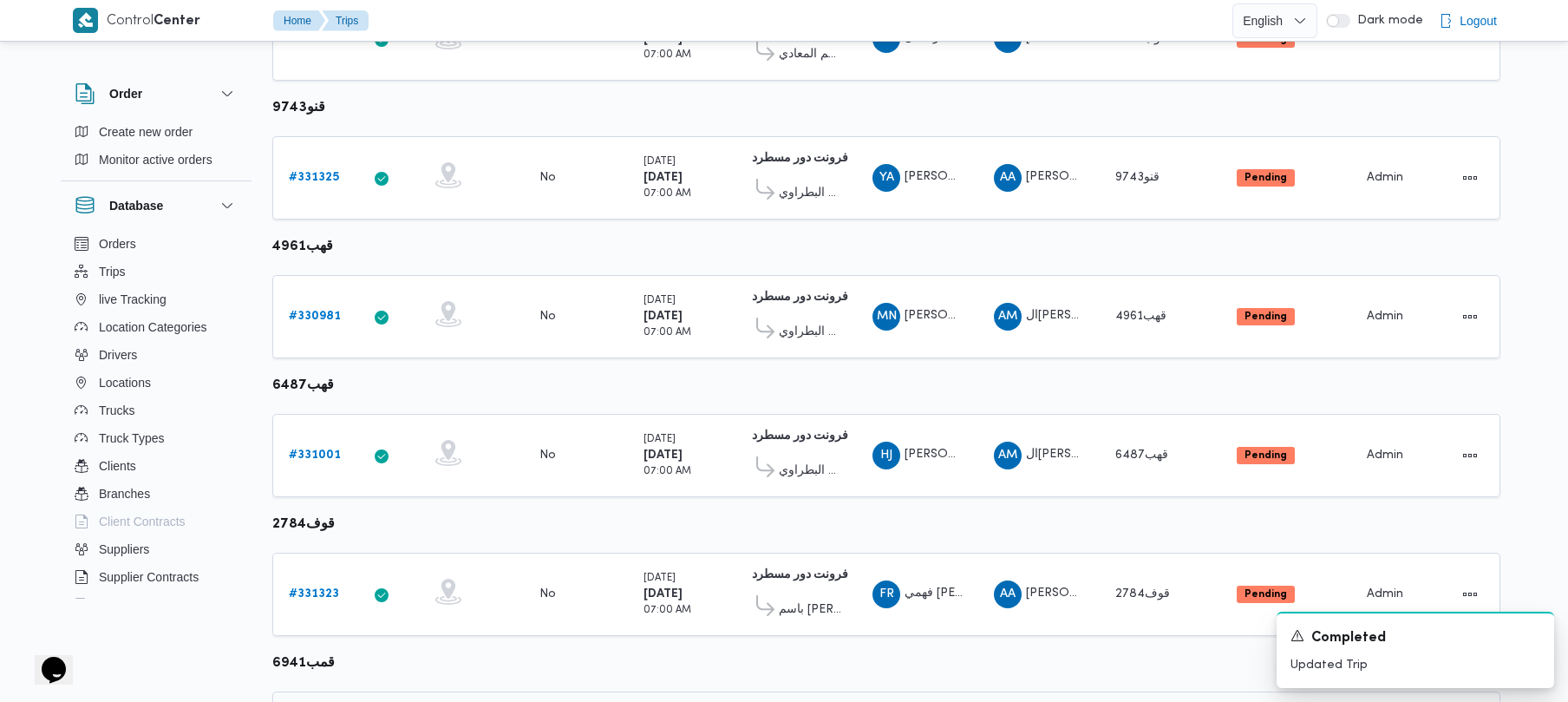
scroll to position [1026, 0]
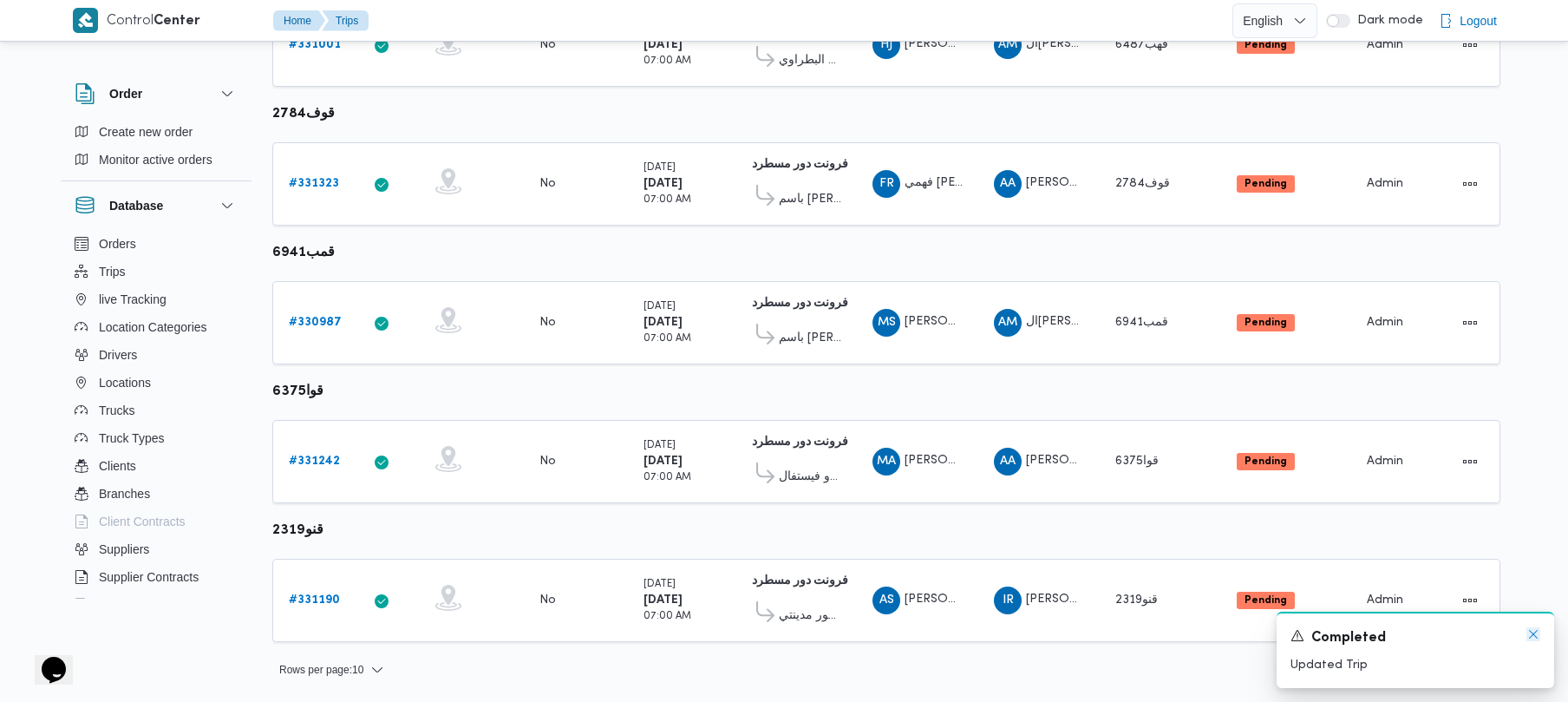
click at [1535, 629] on icon "Dismiss toast" at bounding box center [1533, 634] width 14 height 14
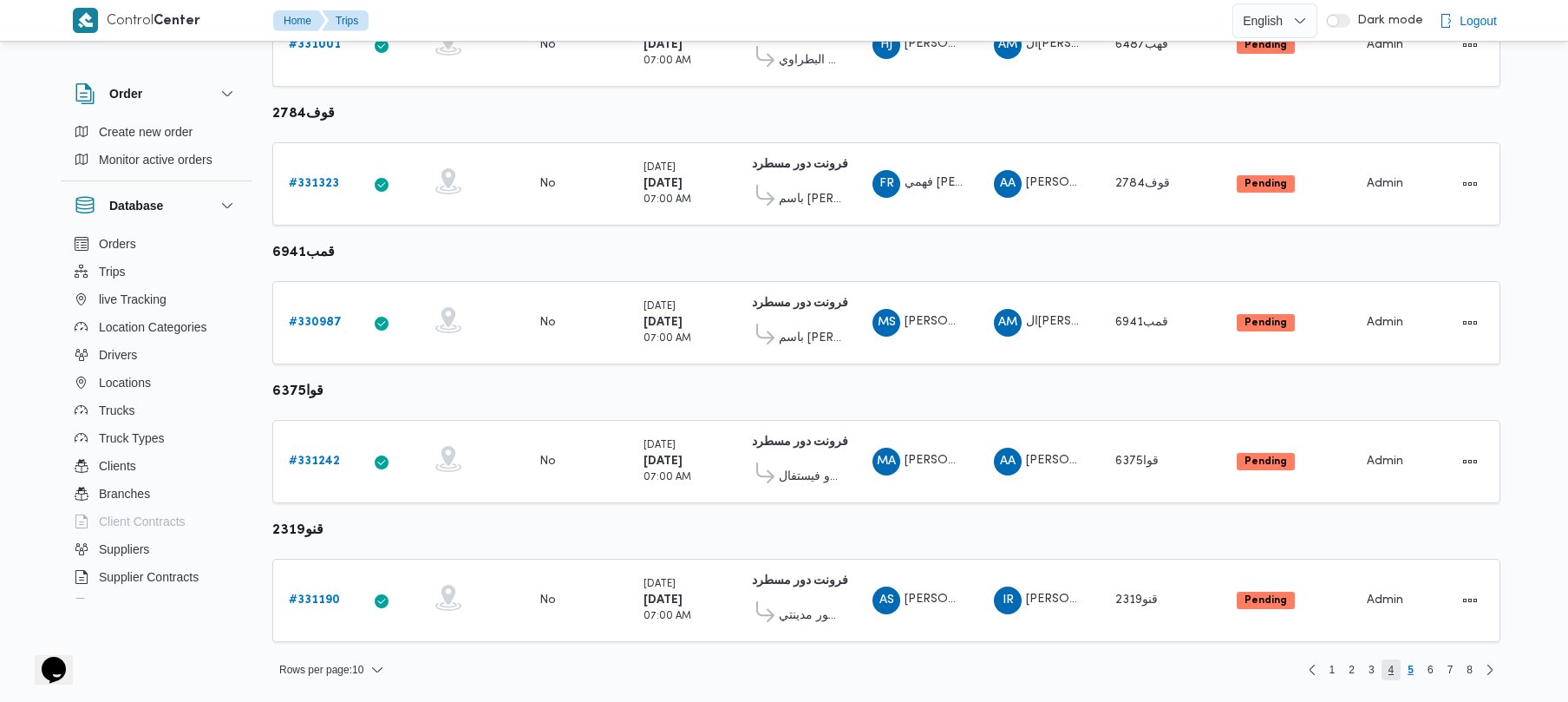
click at [1390, 671] on span "4" at bounding box center [1391, 670] width 6 height 21
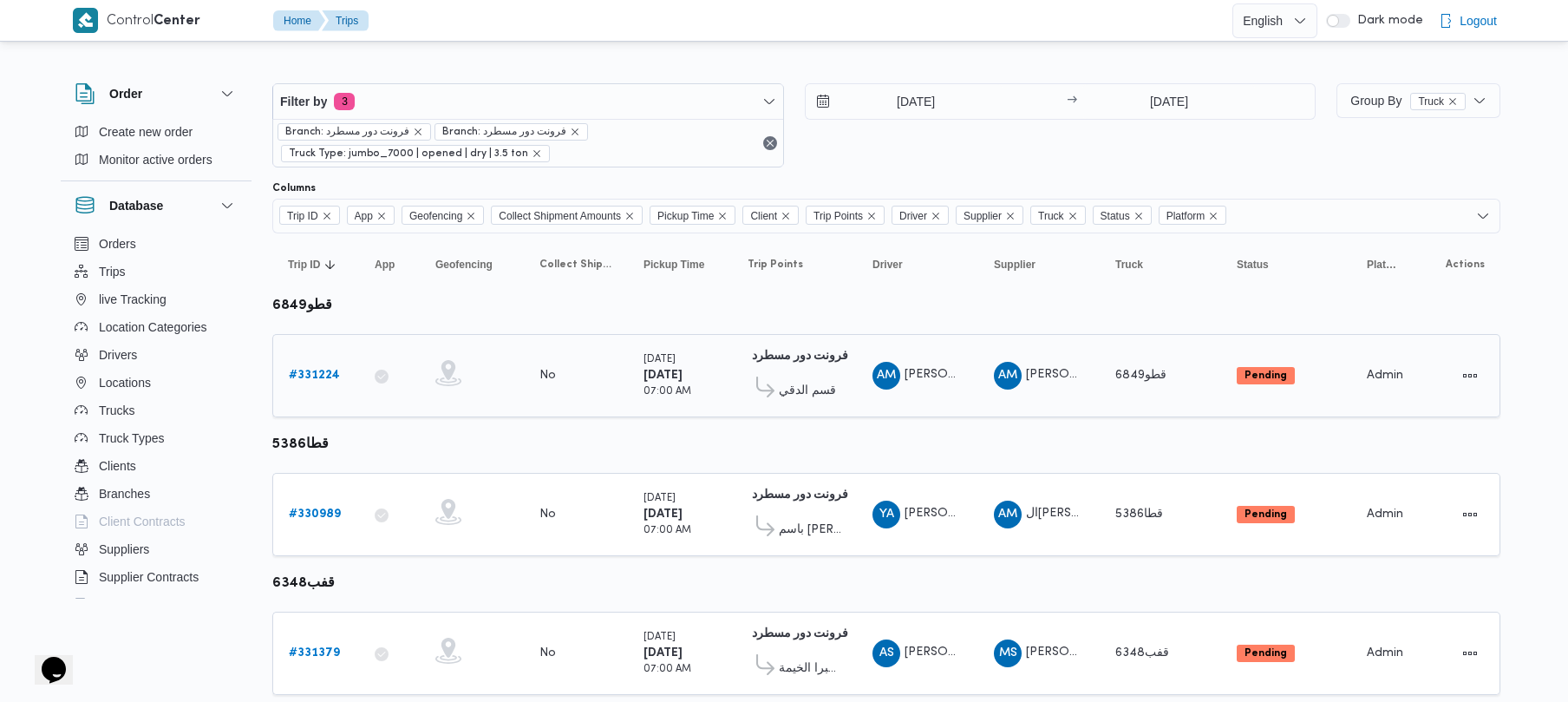
click at [320, 373] on b "# 331224" at bounding box center [315, 375] width 52 height 11
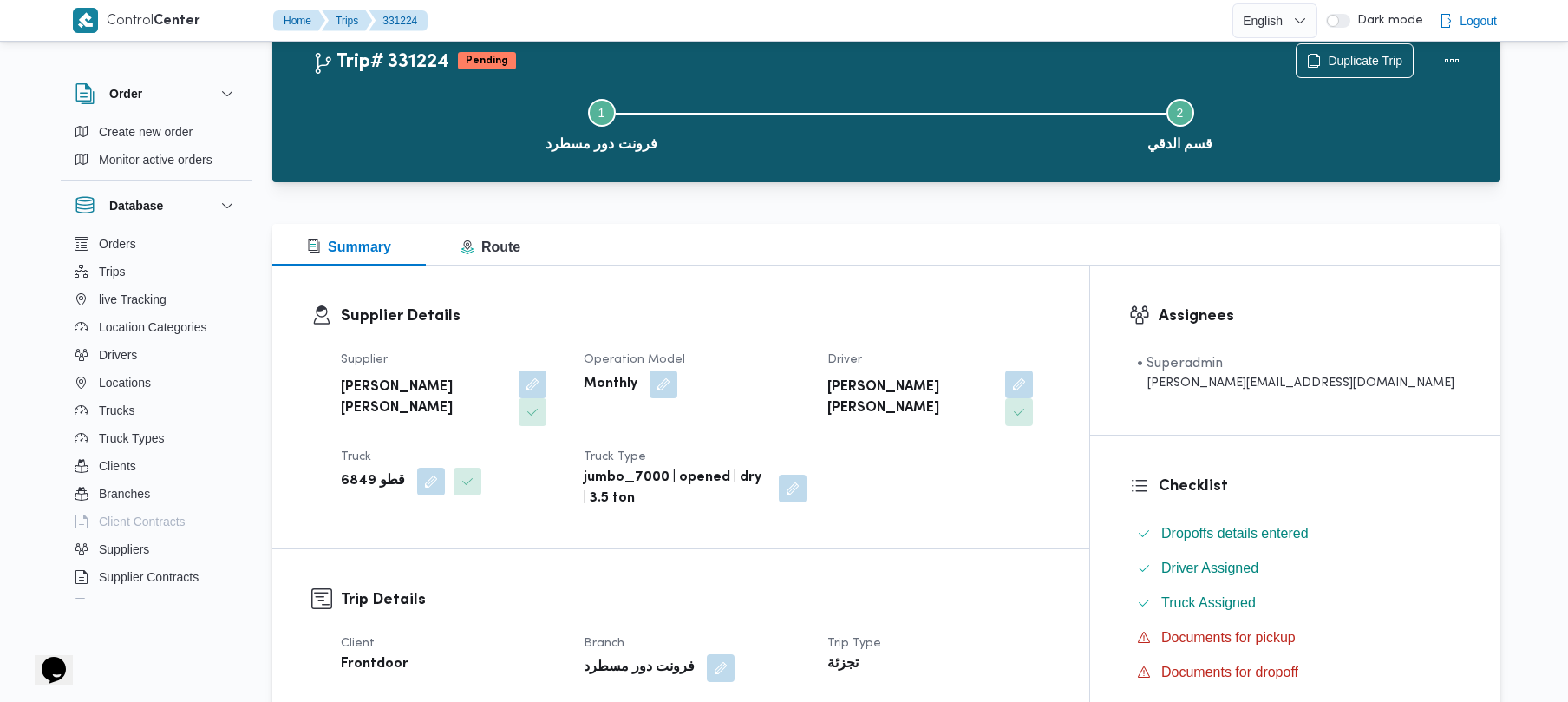
scroll to position [615, 0]
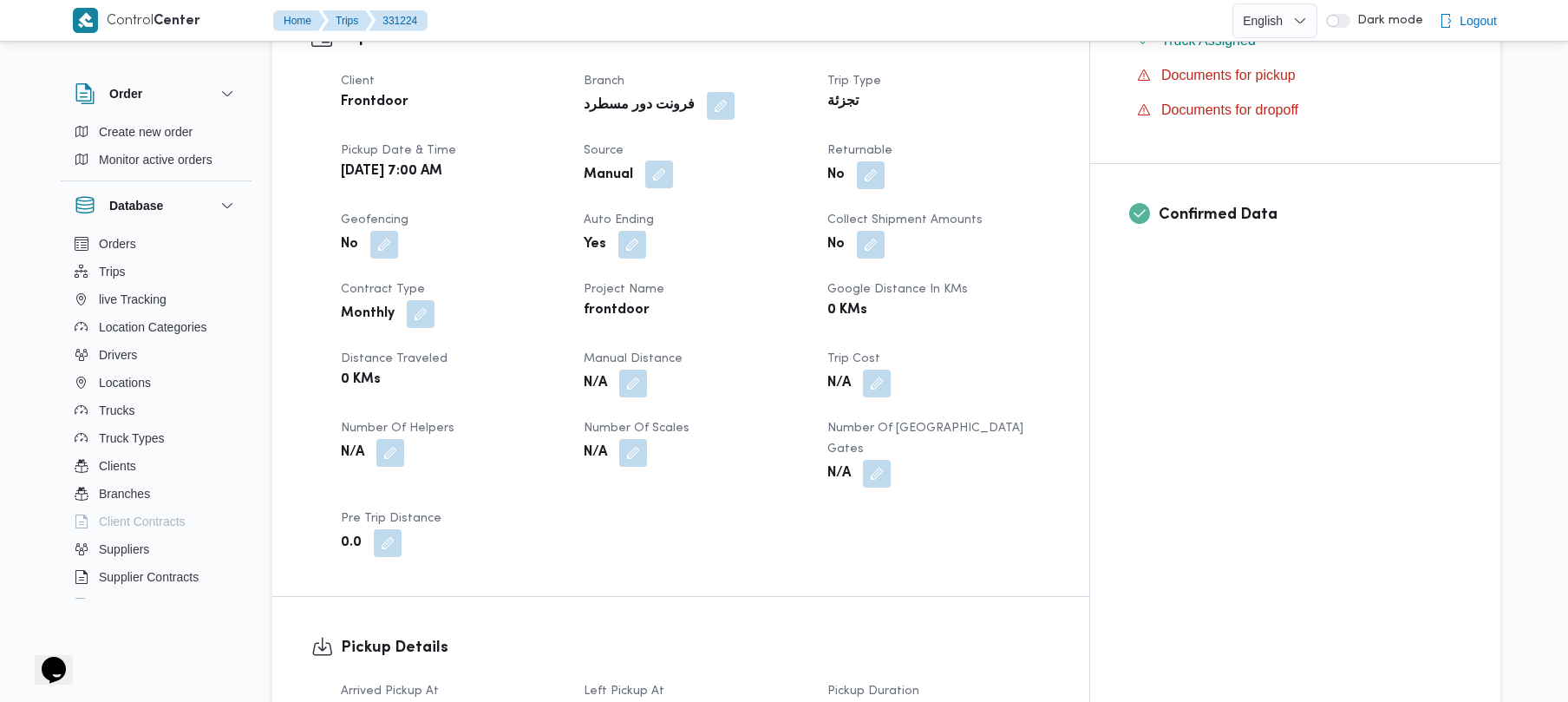
click at [673, 160] on button "button" at bounding box center [659, 174] width 28 height 28
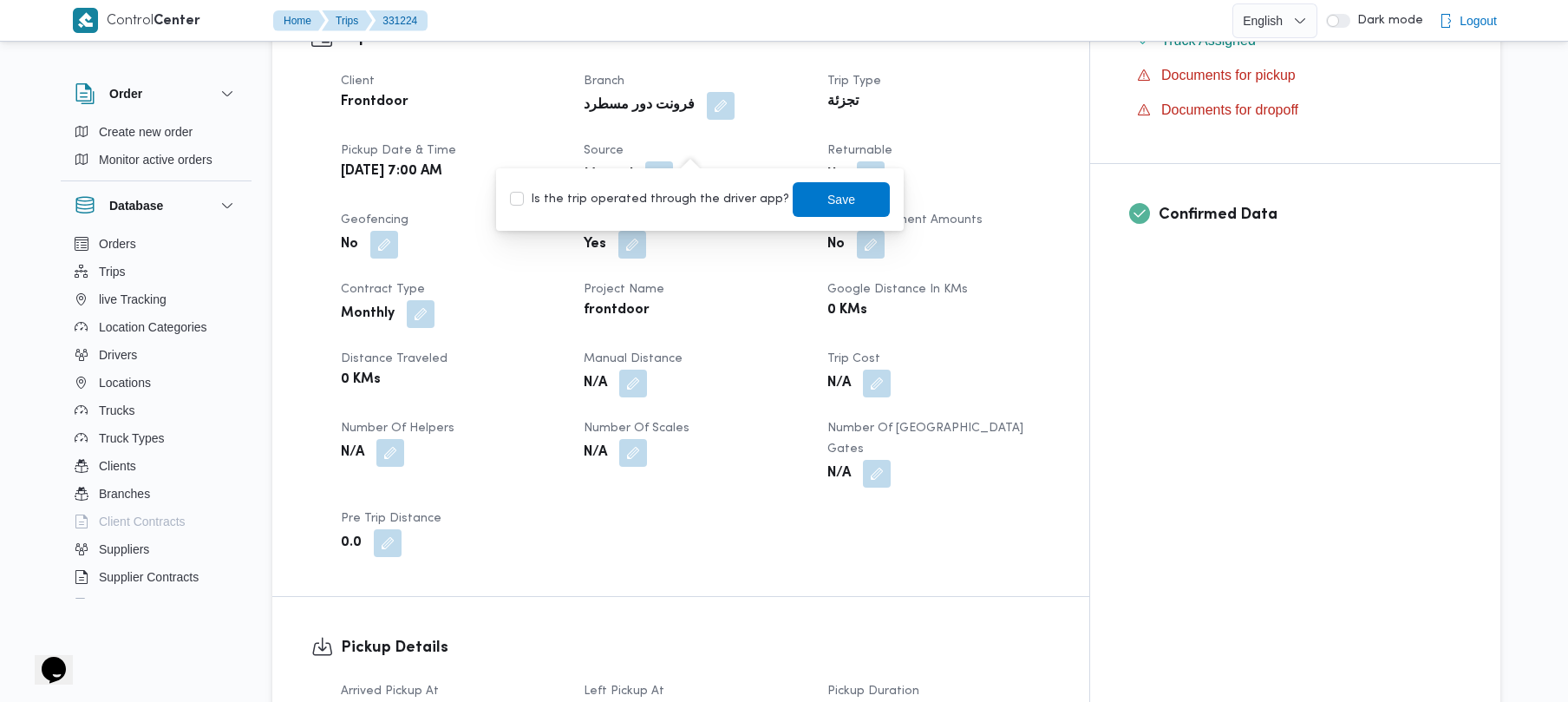
click at [663, 199] on label "Is the trip operated through the driver app?" at bounding box center [649, 200] width 280 height 21
checkbox input "true"
click at [793, 202] on span "Save" at bounding box center [841, 199] width 97 height 35
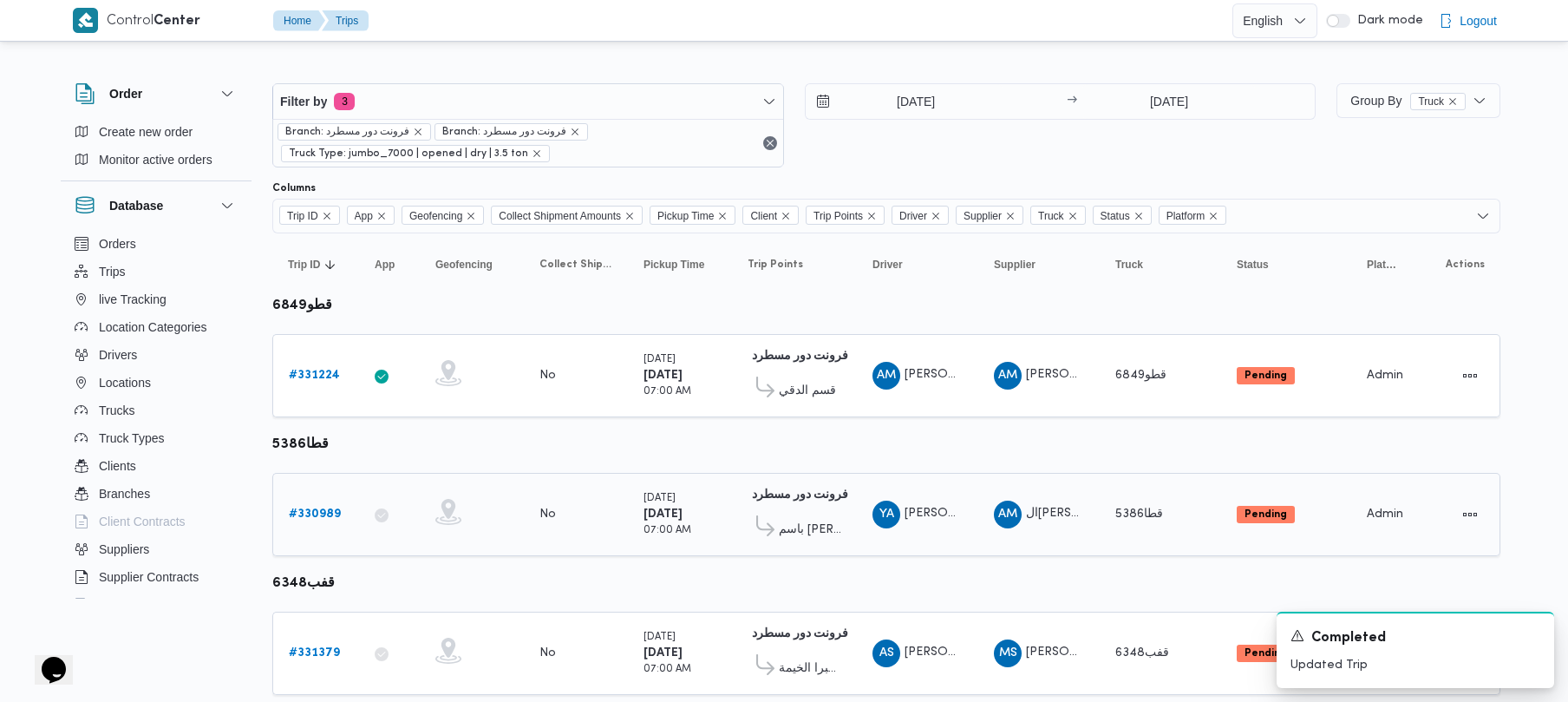
click at [300, 514] on b "# 330989" at bounding box center [315, 514] width 52 height 11
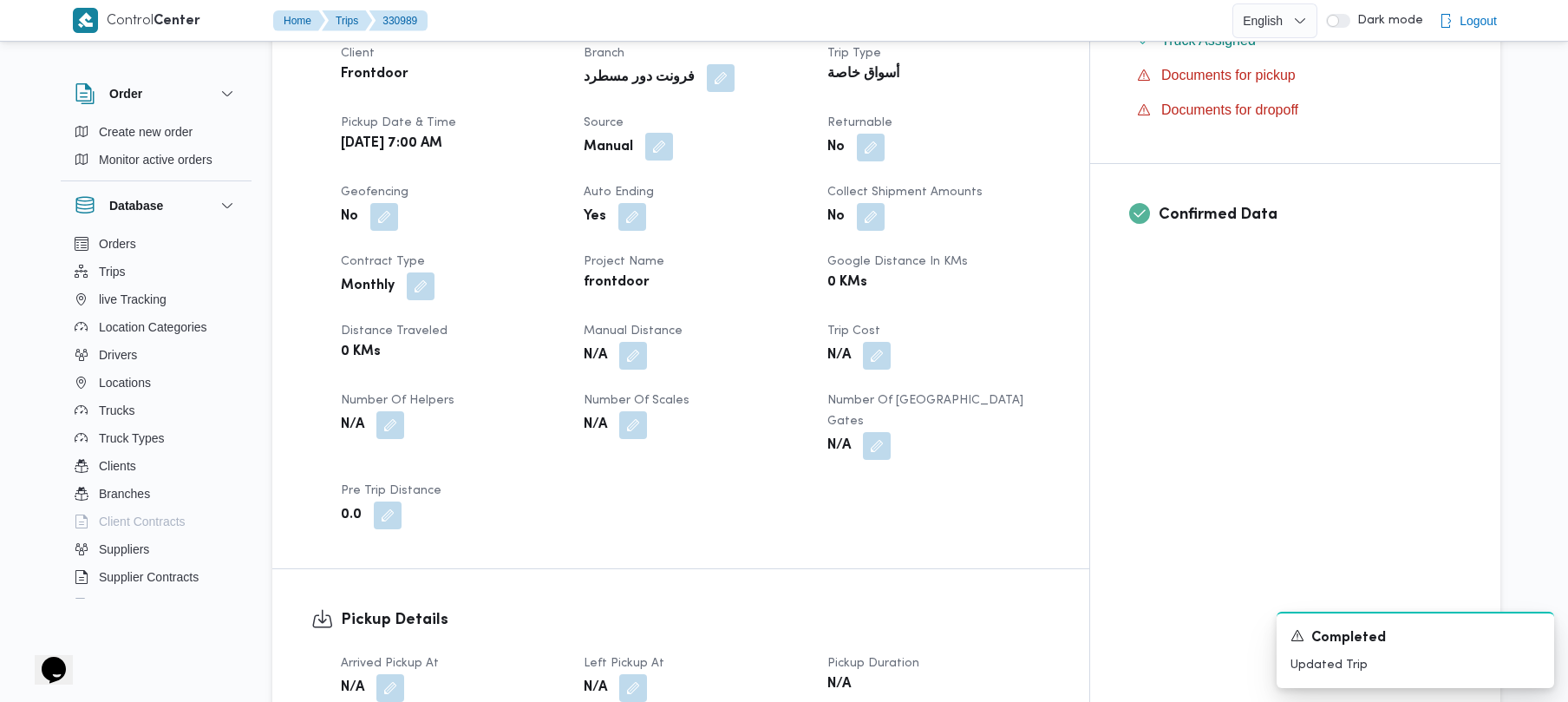
drag, startPoint x: 678, startPoint y: 135, endPoint x: 684, endPoint y: 143, distance: 10.0
click at [673, 135] on span at bounding box center [655, 147] width 37 height 28
click at [673, 143] on button "button" at bounding box center [659, 146] width 28 height 28
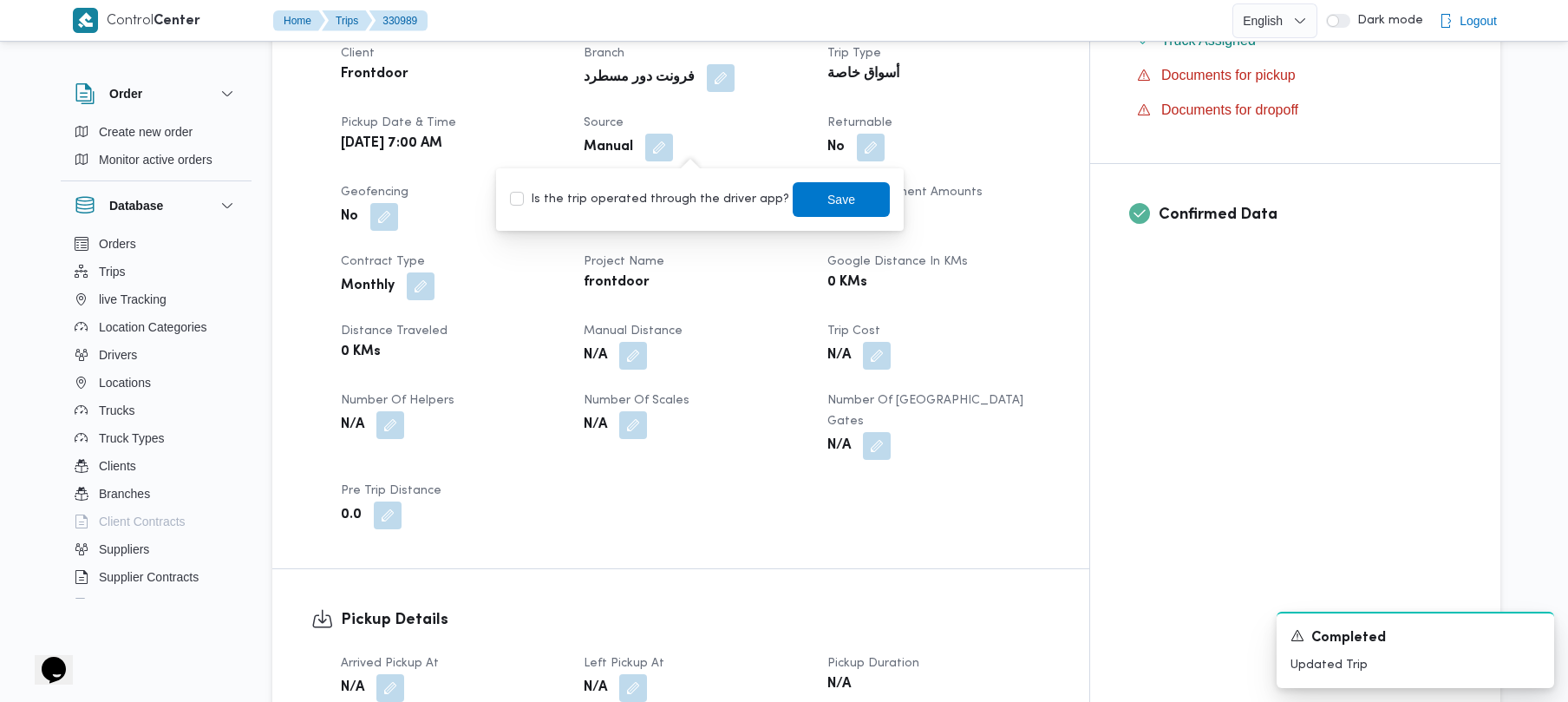
click at [678, 199] on label "Is the trip operated through the driver app?" at bounding box center [649, 200] width 280 height 21
checkbox input "true"
click at [855, 209] on span "Save" at bounding box center [841, 199] width 97 height 35
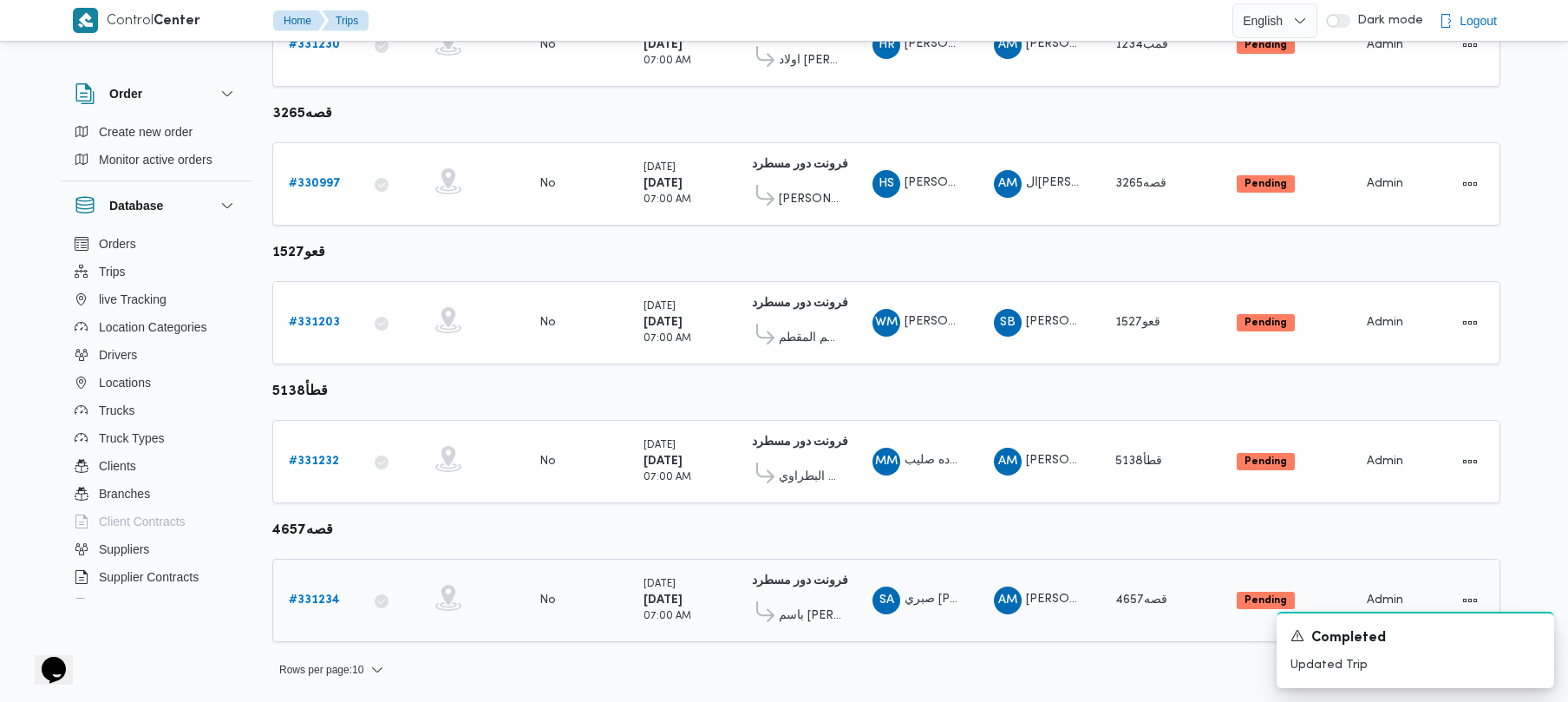
scroll to position [1026, 0]
click at [1543, 633] on div "A new notification appears Completed Updated Trip" at bounding box center [1415, 650] width 278 height 76
click at [1530, 632] on icon "Dismiss toast" at bounding box center [1532, 634] width 8 height 8
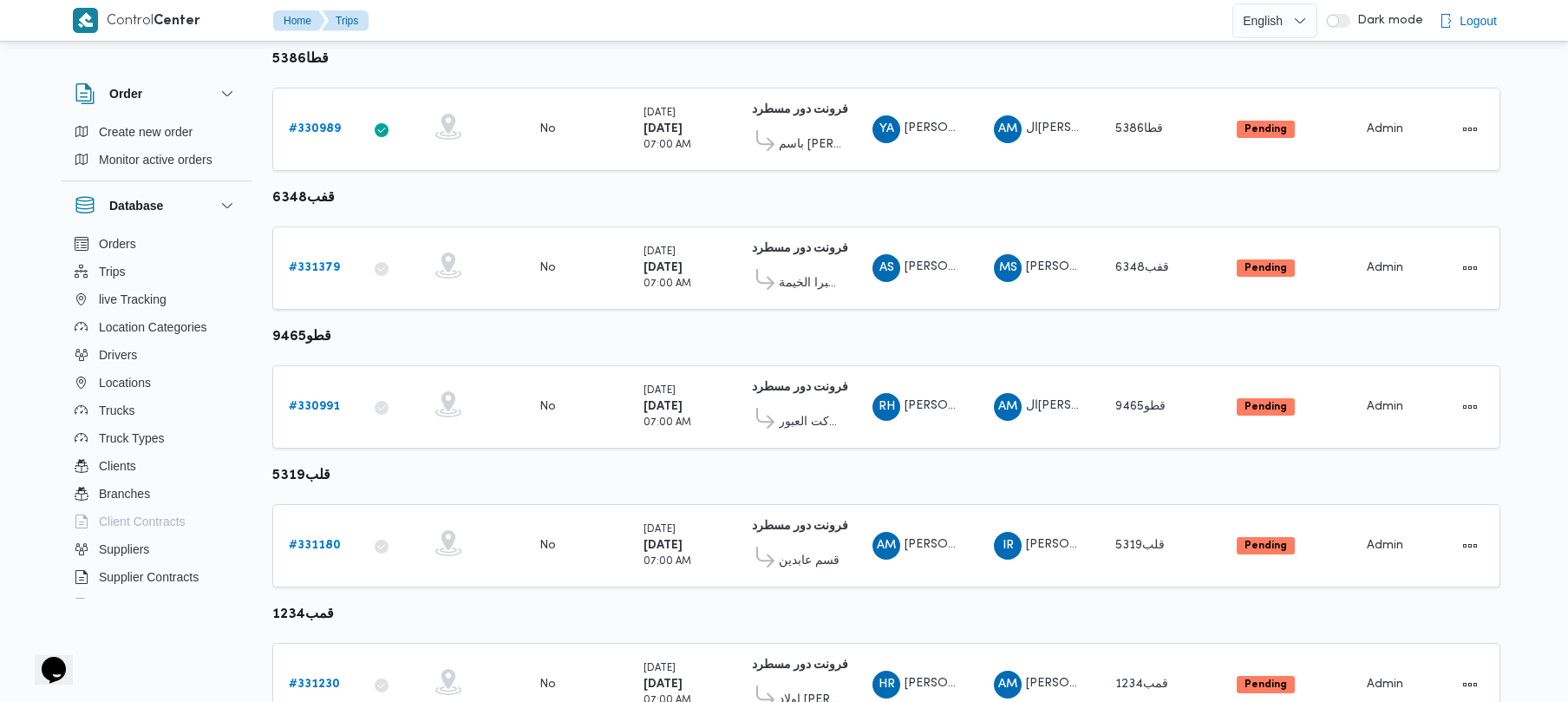
scroll to position [293, 0]
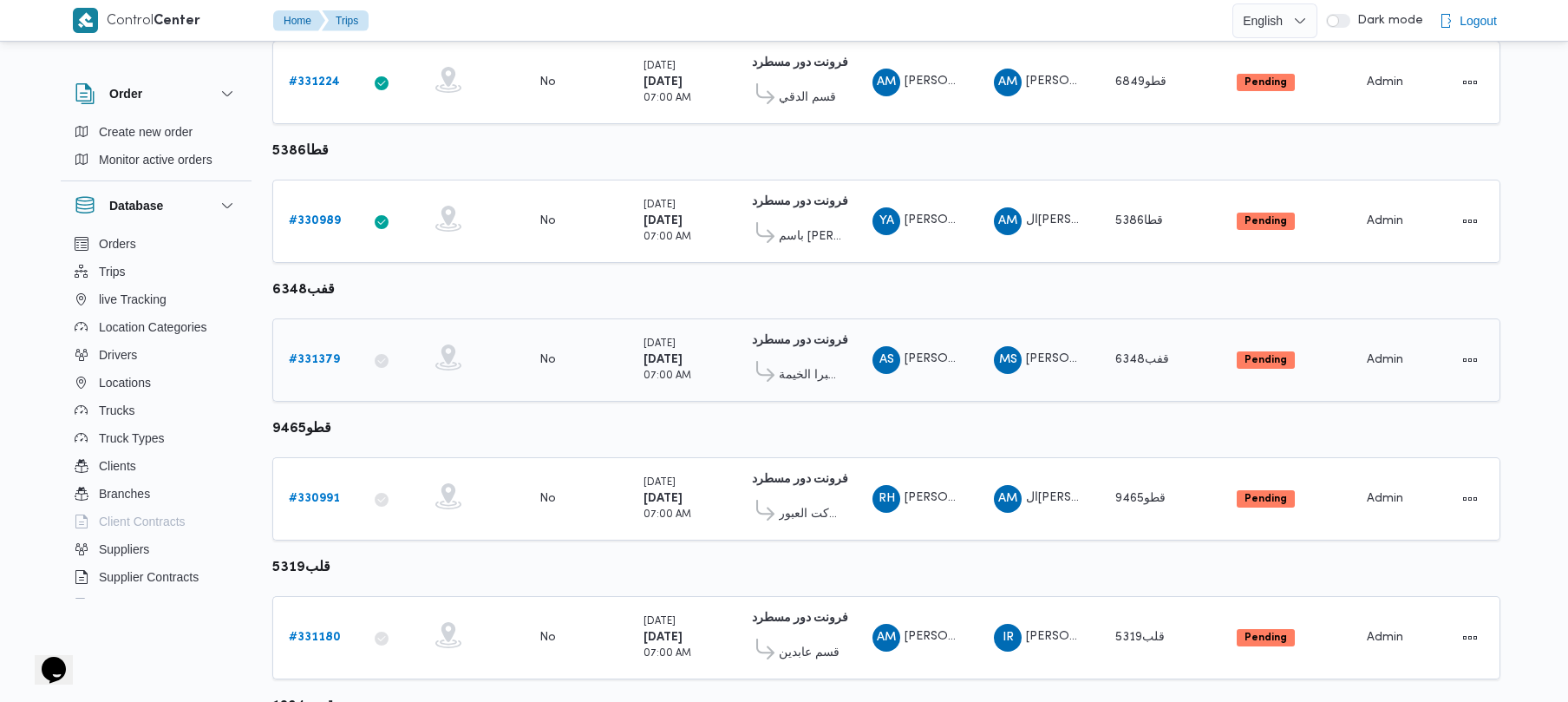
click at [303, 358] on b "# 331379" at bounding box center [315, 360] width 52 height 11
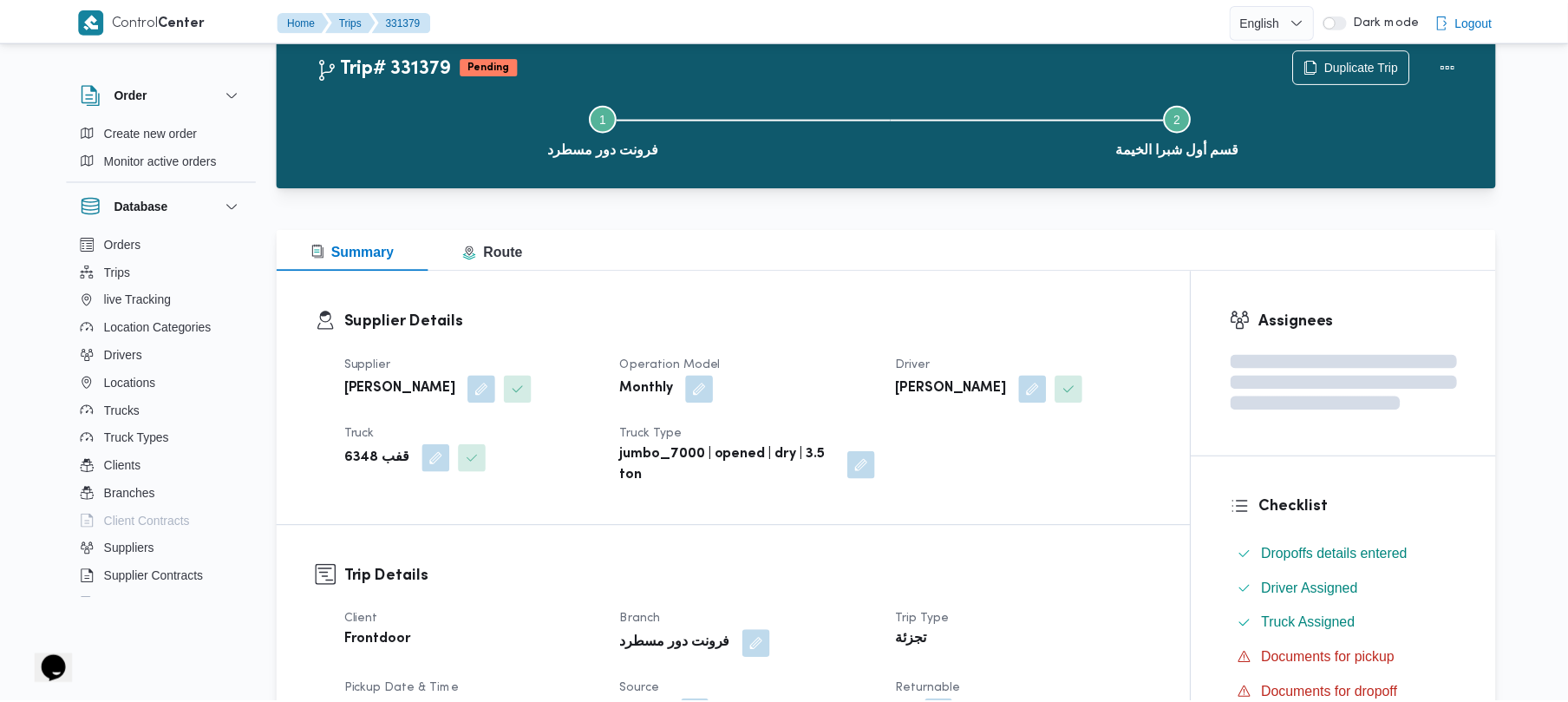
scroll to position [293, 0]
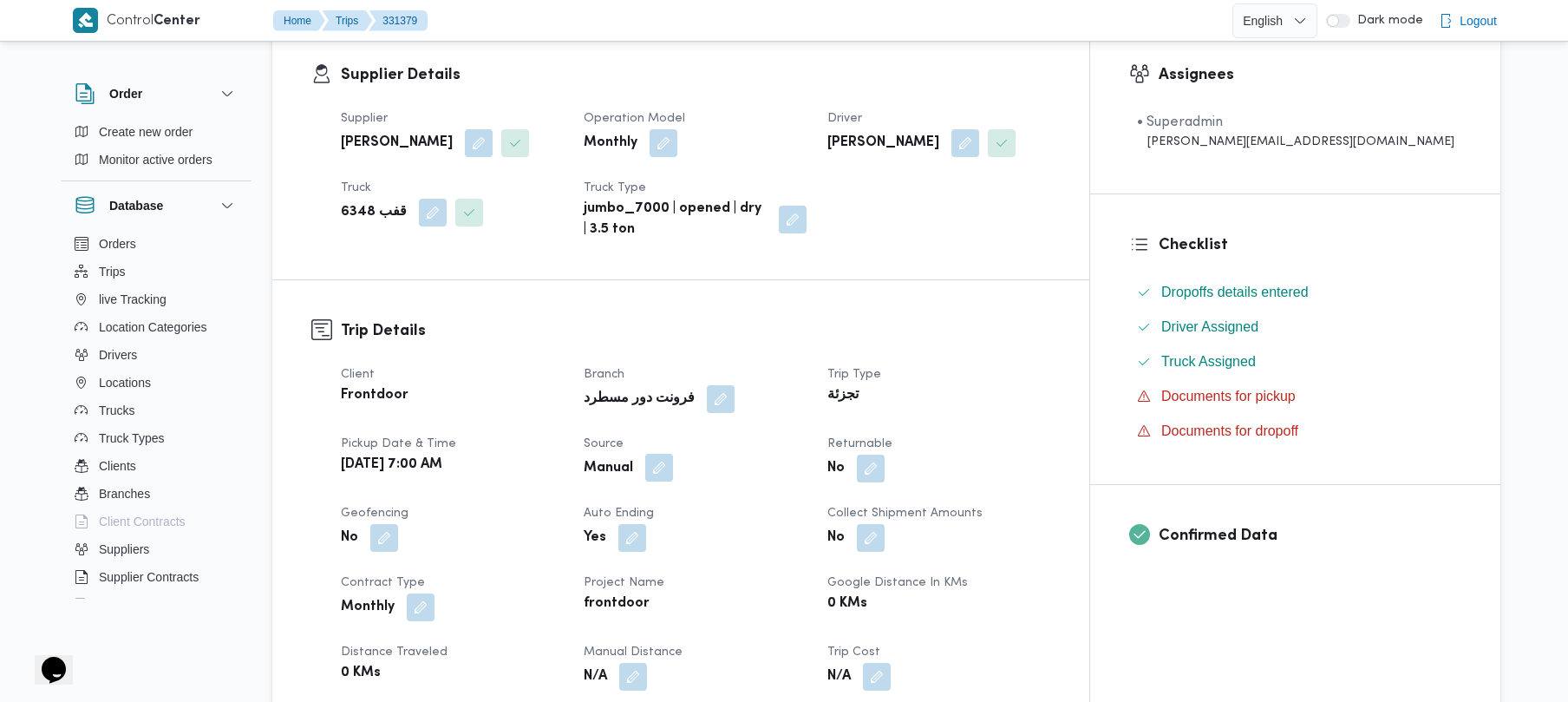
click at [673, 472] on button "button" at bounding box center [659, 467] width 28 height 28
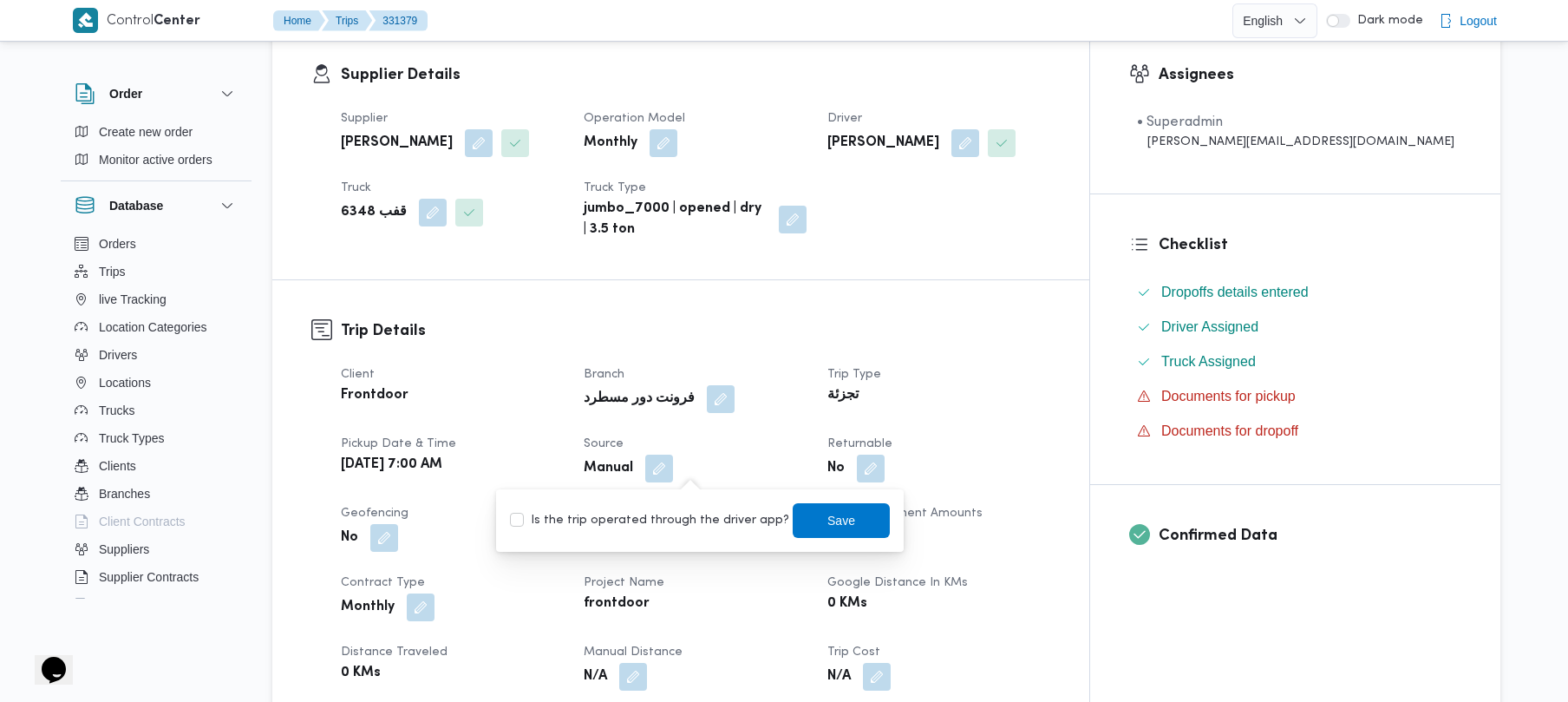
click at [661, 511] on label "Is the trip operated through the driver app?" at bounding box center [649, 520] width 280 height 21
checkbox input "true"
click at [803, 513] on span "Save" at bounding box center [841, 520] width 97 height 35
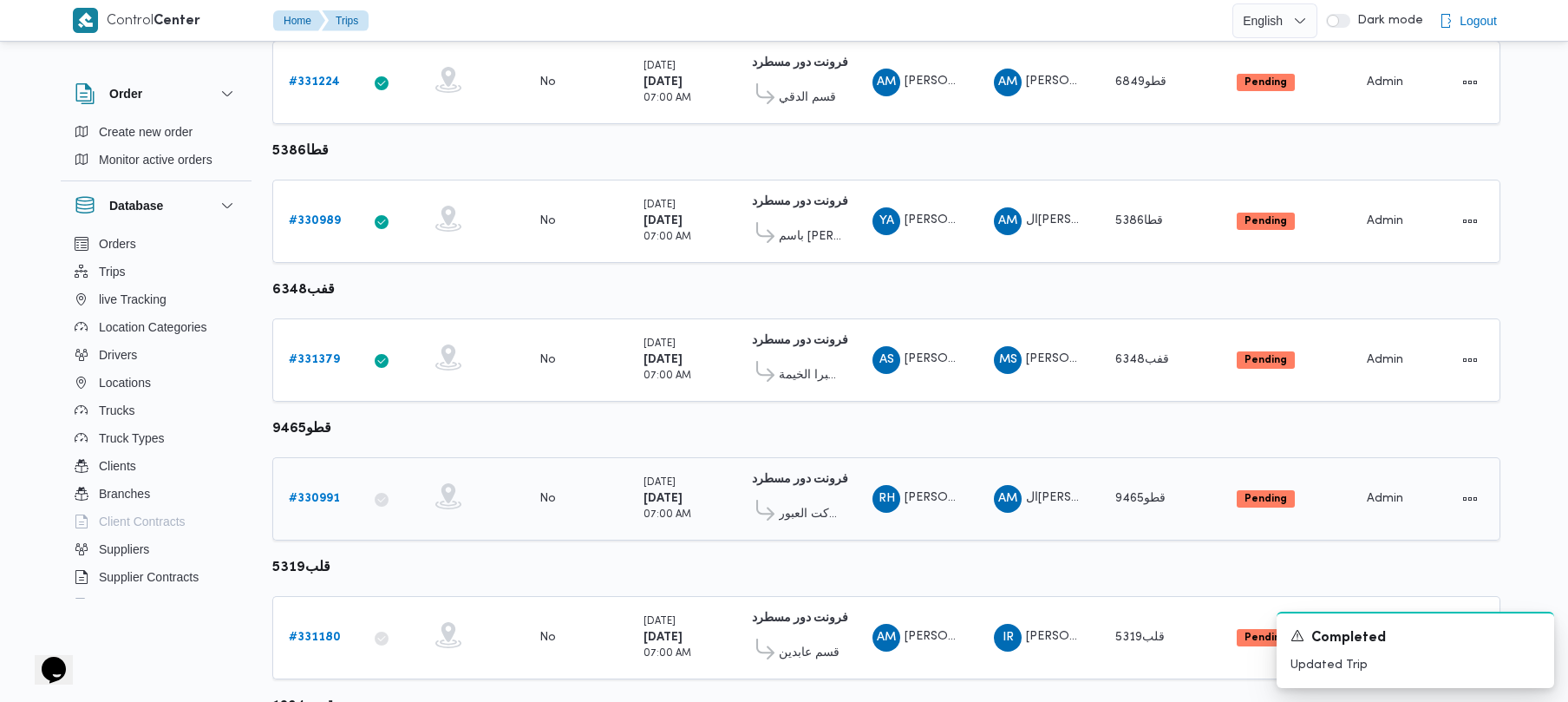
click at [302, 516] on div "# 330991" at bounding box center [315, 499] width 68 height 35
click at [302, 498] on b "# 330991" at bounding box center [315, 499] width 52 height 11
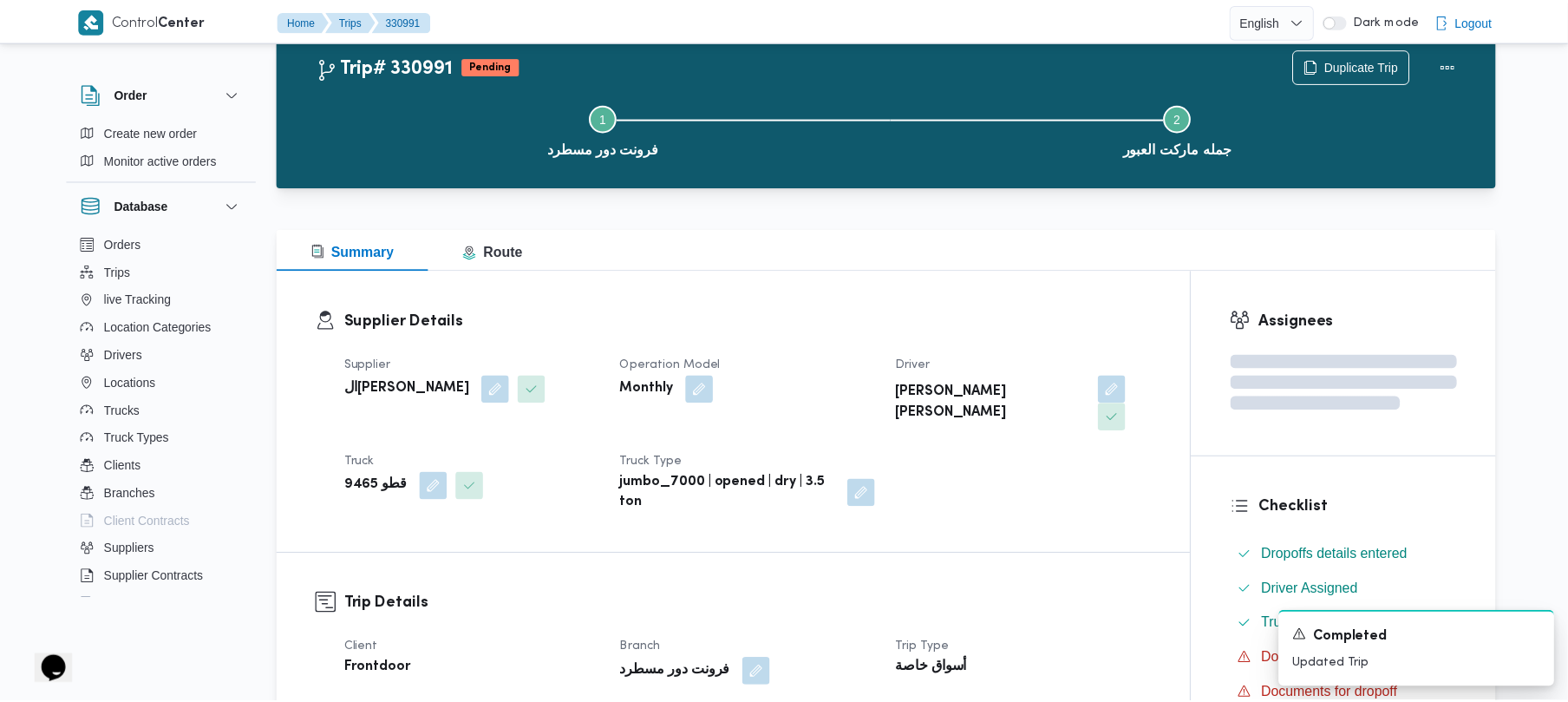
scroll to position [293, 0]
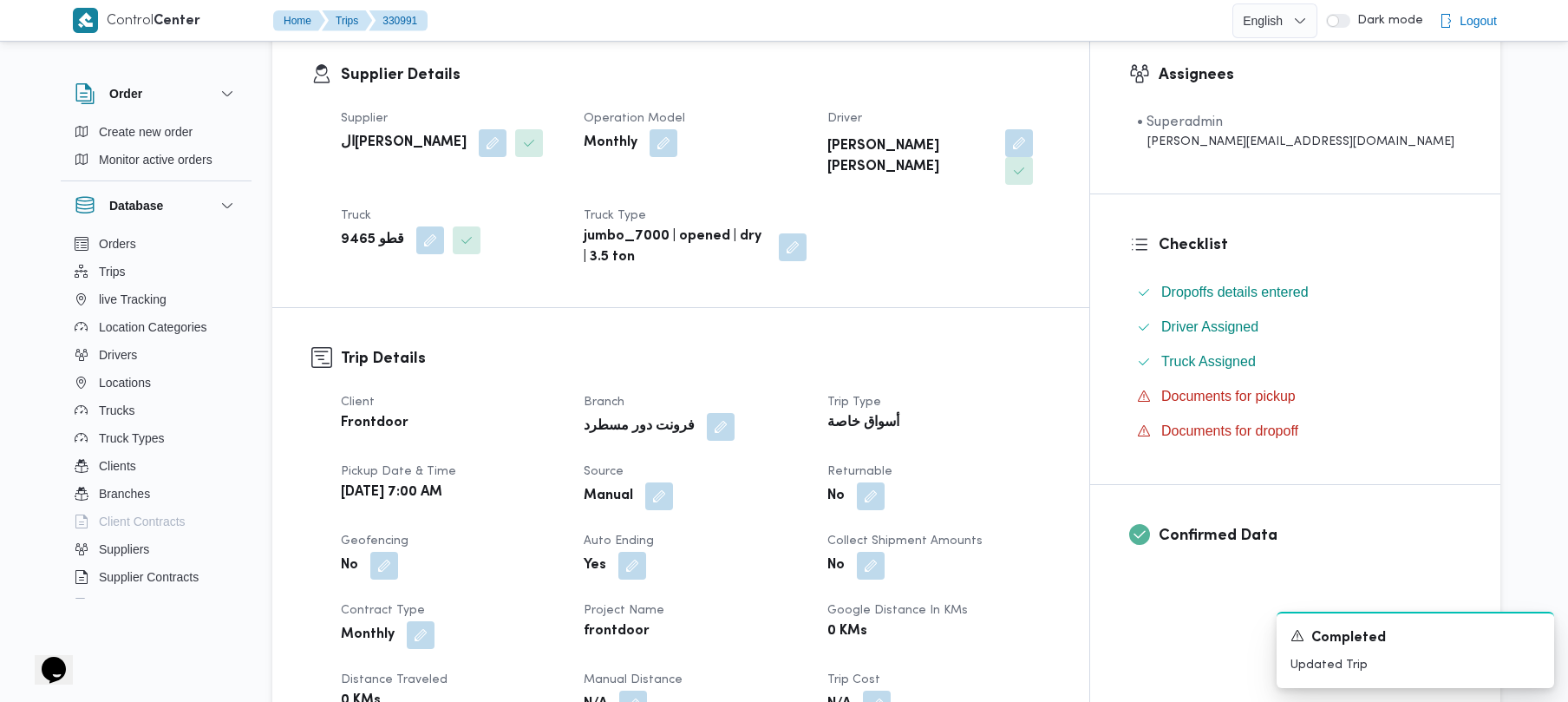
click at [673, 482] on span at bounding box center [655, 496] width 37 height 28
click at [673, 481] on button "button" at bounding box center [659, 495] width 28 height 28
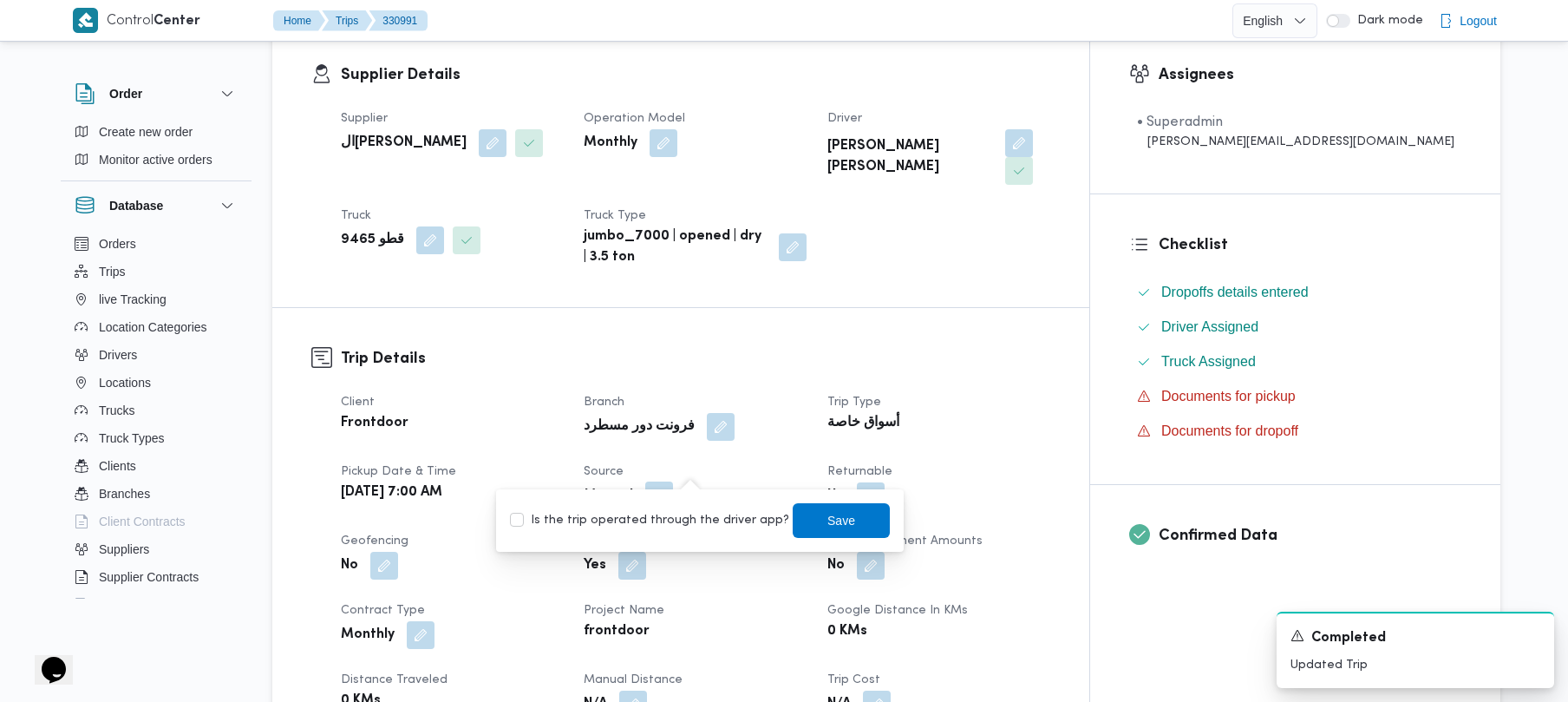
click at [662, 523] on label "Is the trip operated through the driver app?" at bounding box center [649, 520] width 280 height 21
checkbox input "true"
click at [803, 515] on span "Save" at bounding box center [841, 520] width 97 height 35
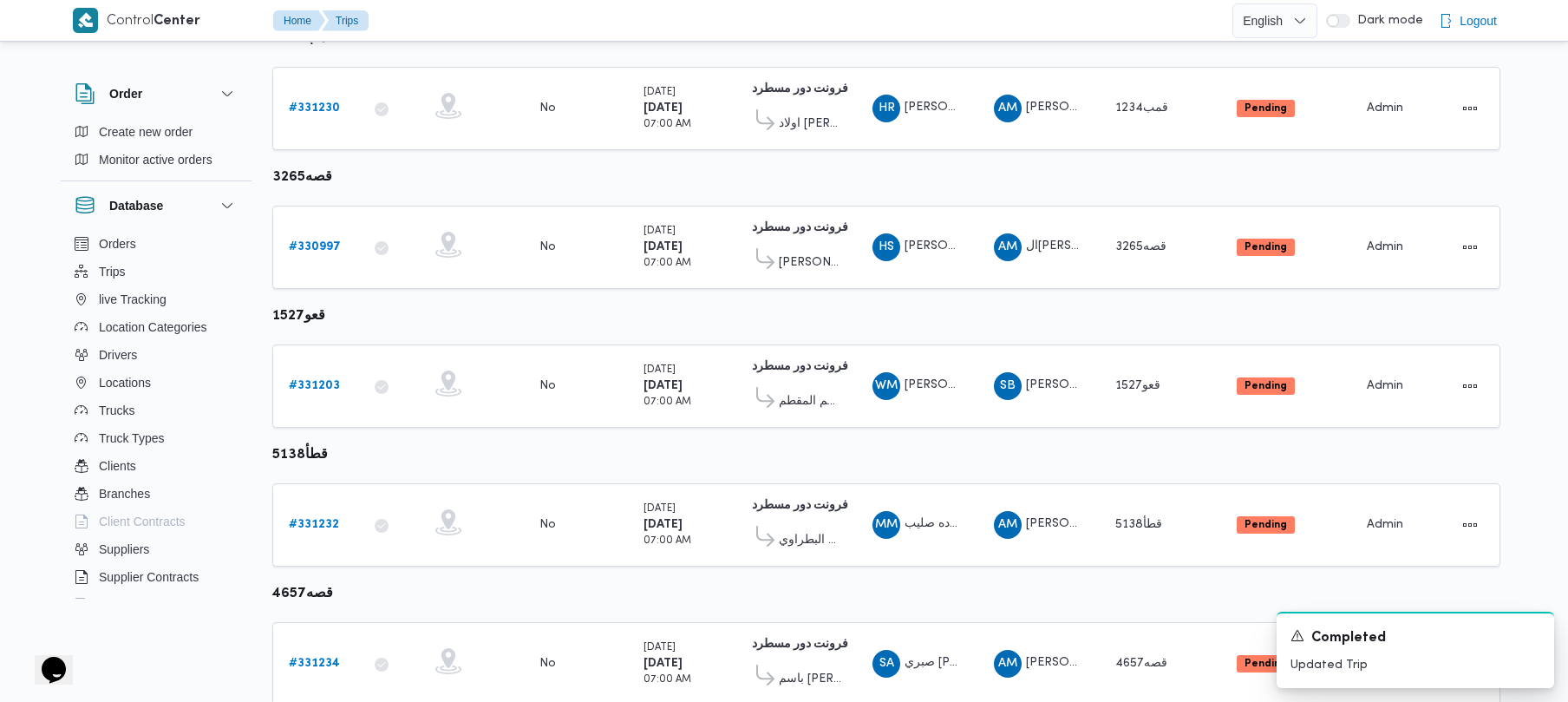
scroll to position [951, 0]
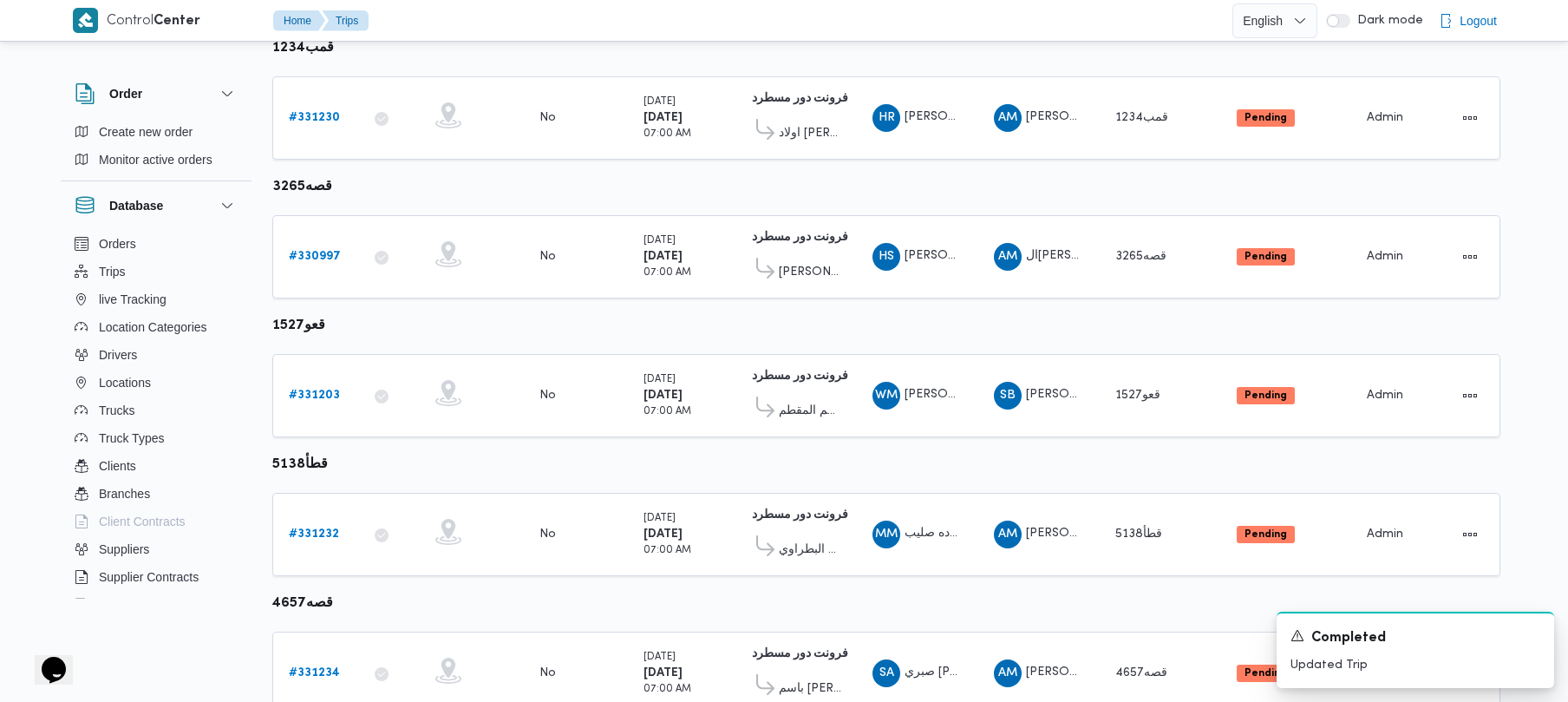
drag, startPoint x: 1552, startPoint y: 431, endPoint x: 1542, endPoint y: 366, distance: 65.8
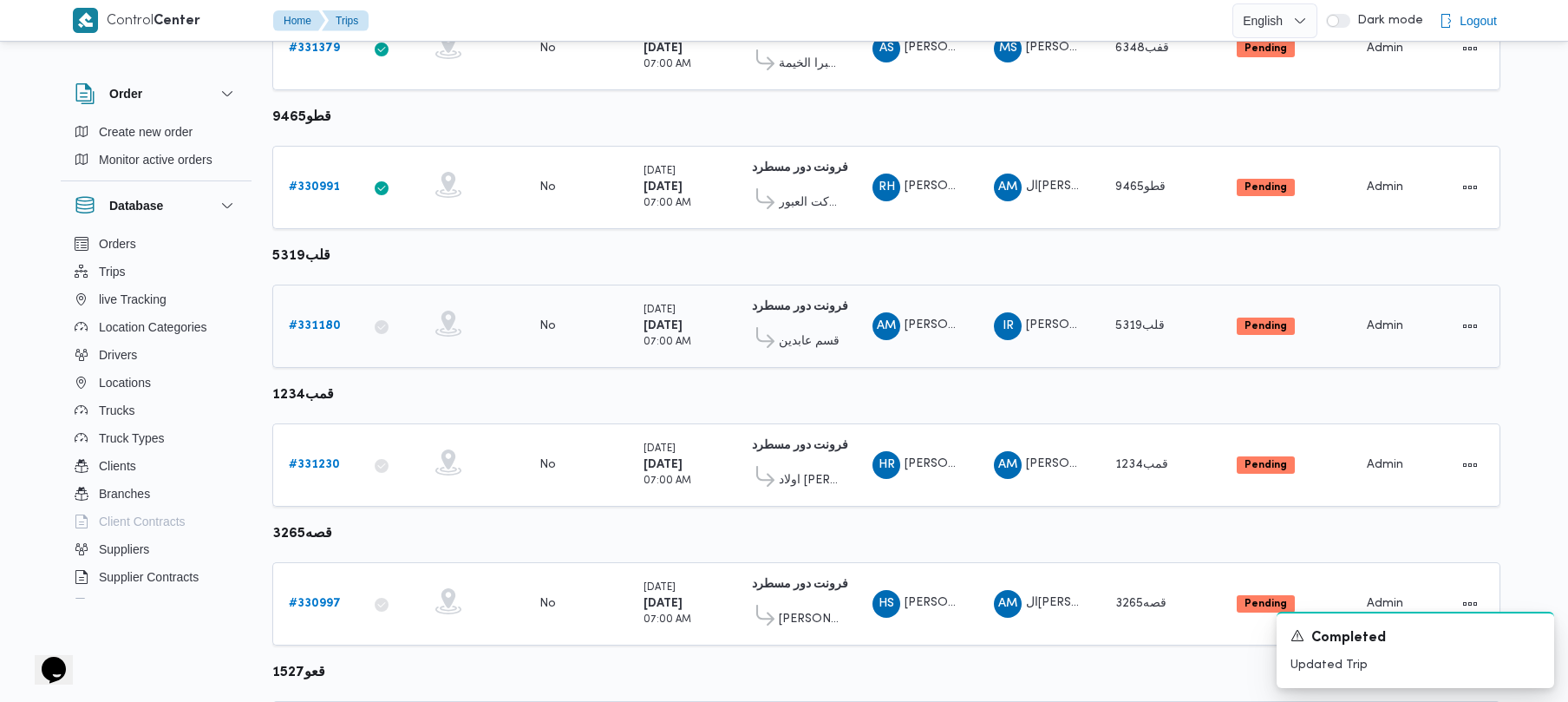
click at [306, 334] on link "# 331180" at bounding box center [315, 326] width 52 height 21
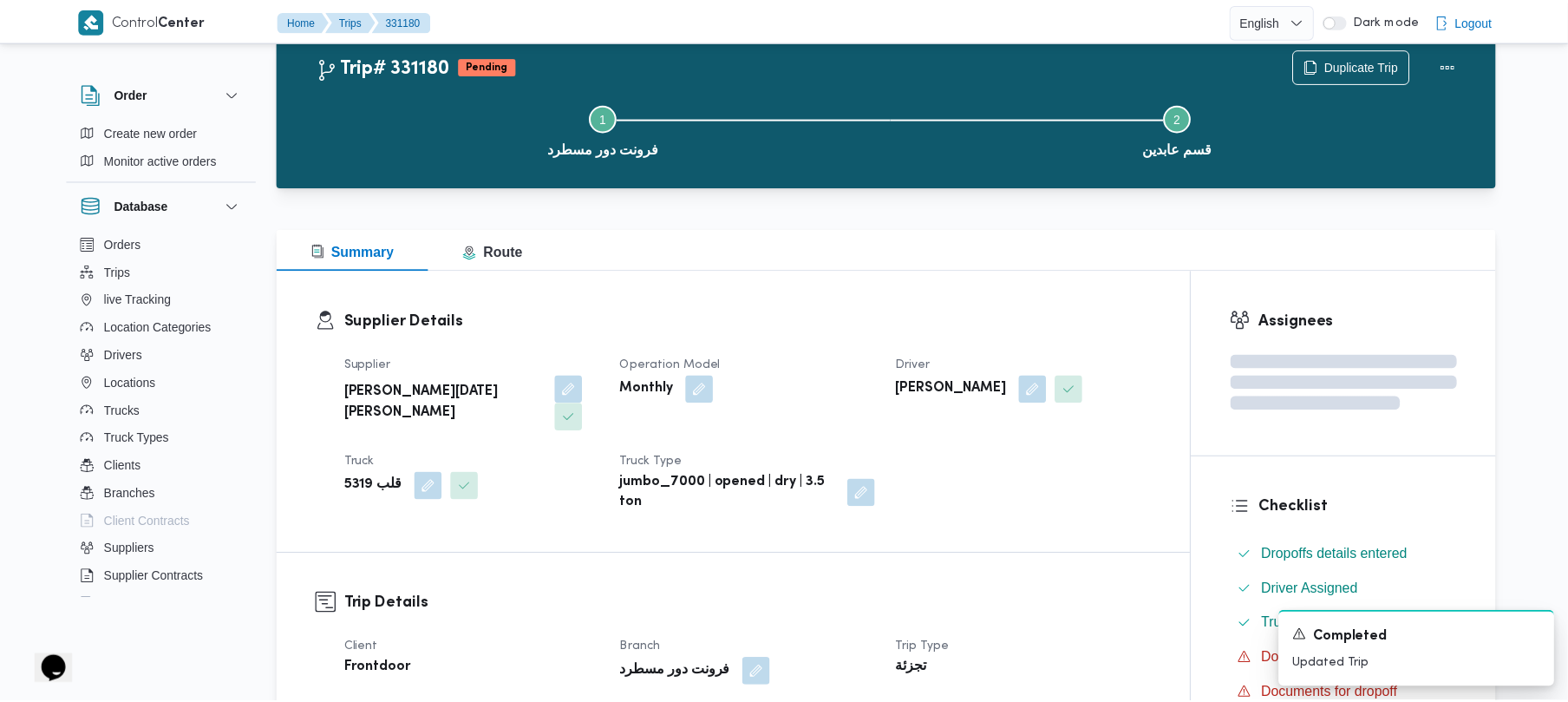
scroll to position [604, 0]
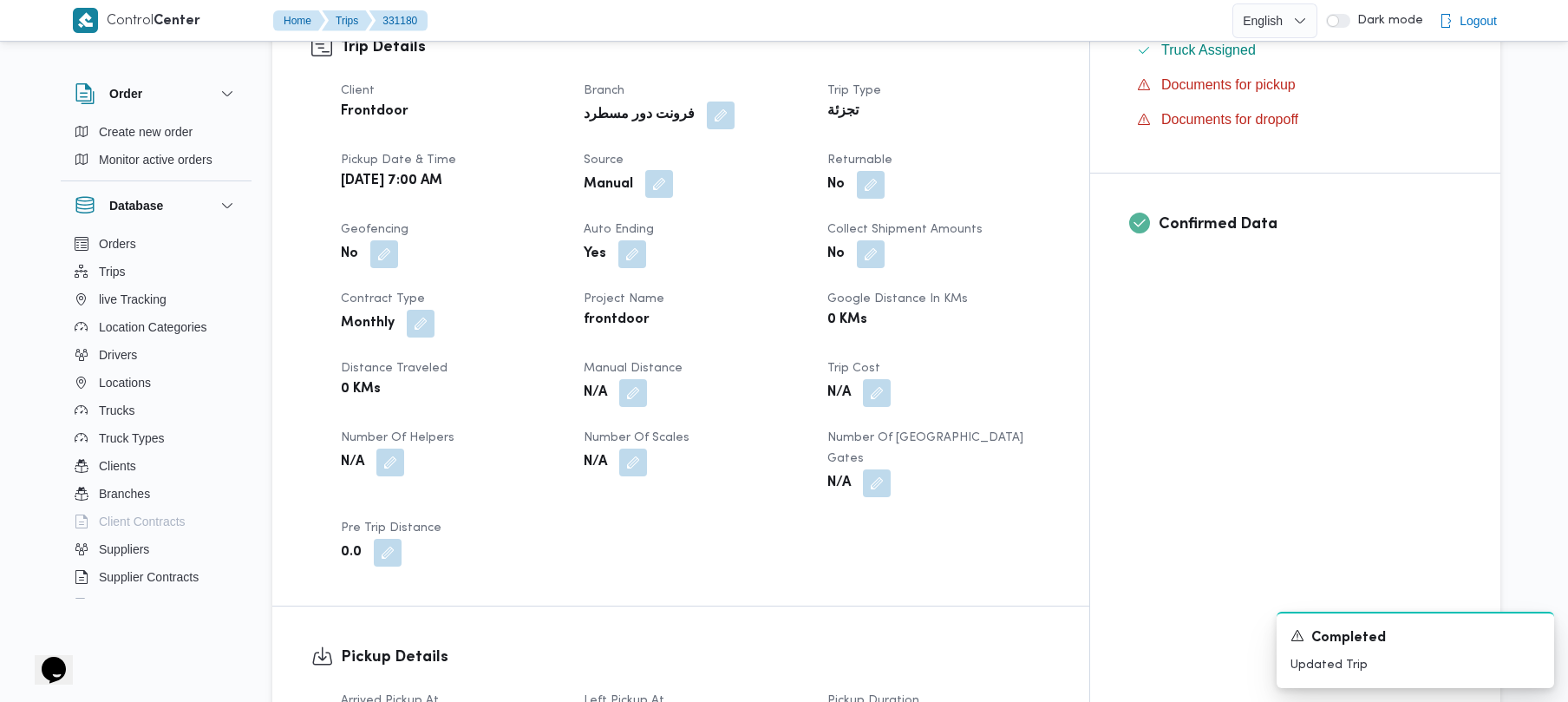
click at [673, 170] on button "button" at bounding box center [659, 184] width 28 height 28
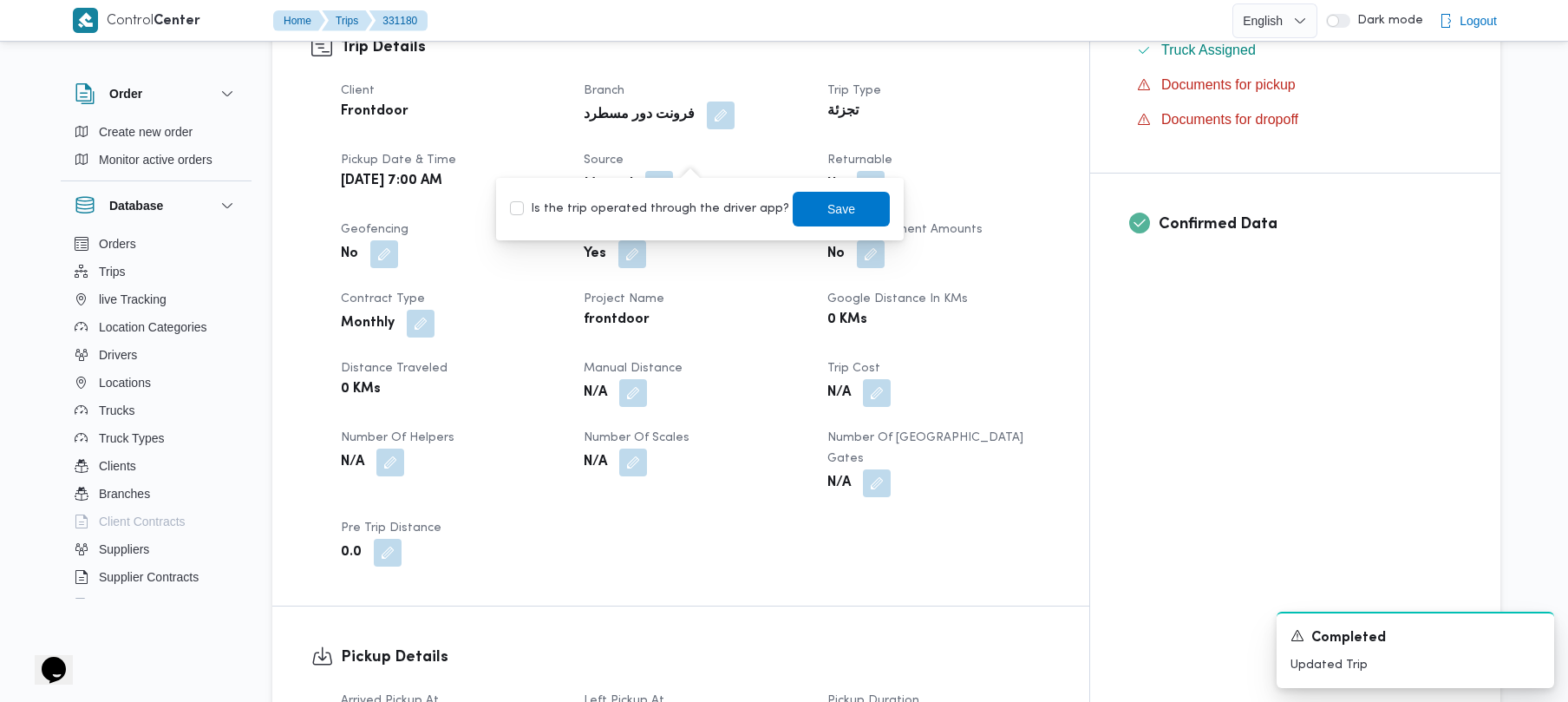
click at [668, 209] on label "Is the trip operated through the driver app?" at bounding box center [649, 209] width 280 height 21
checkbox input "true"
click at [805, 222] on span "Save" at bounding box center [841, 208] width 97 height 35
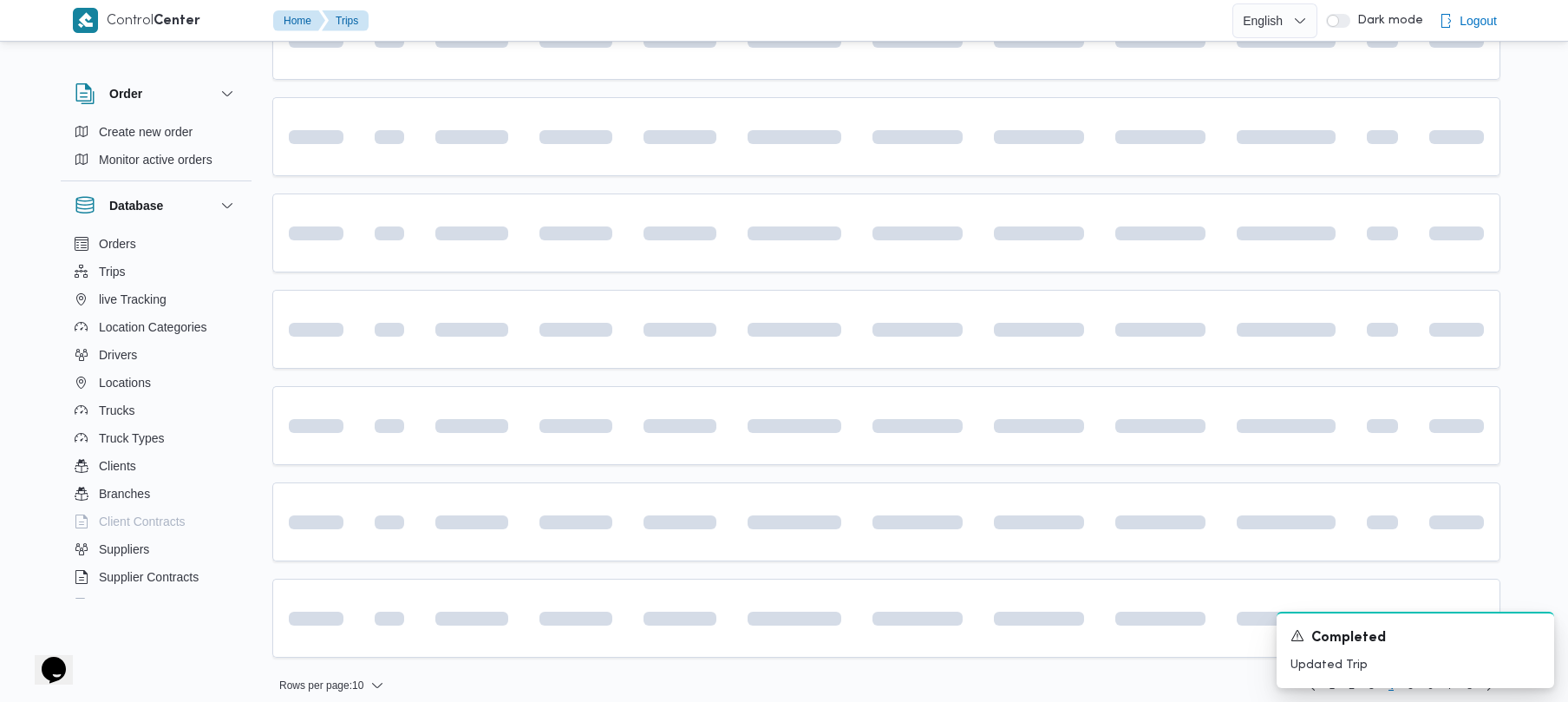
scroll to position [604, 0]
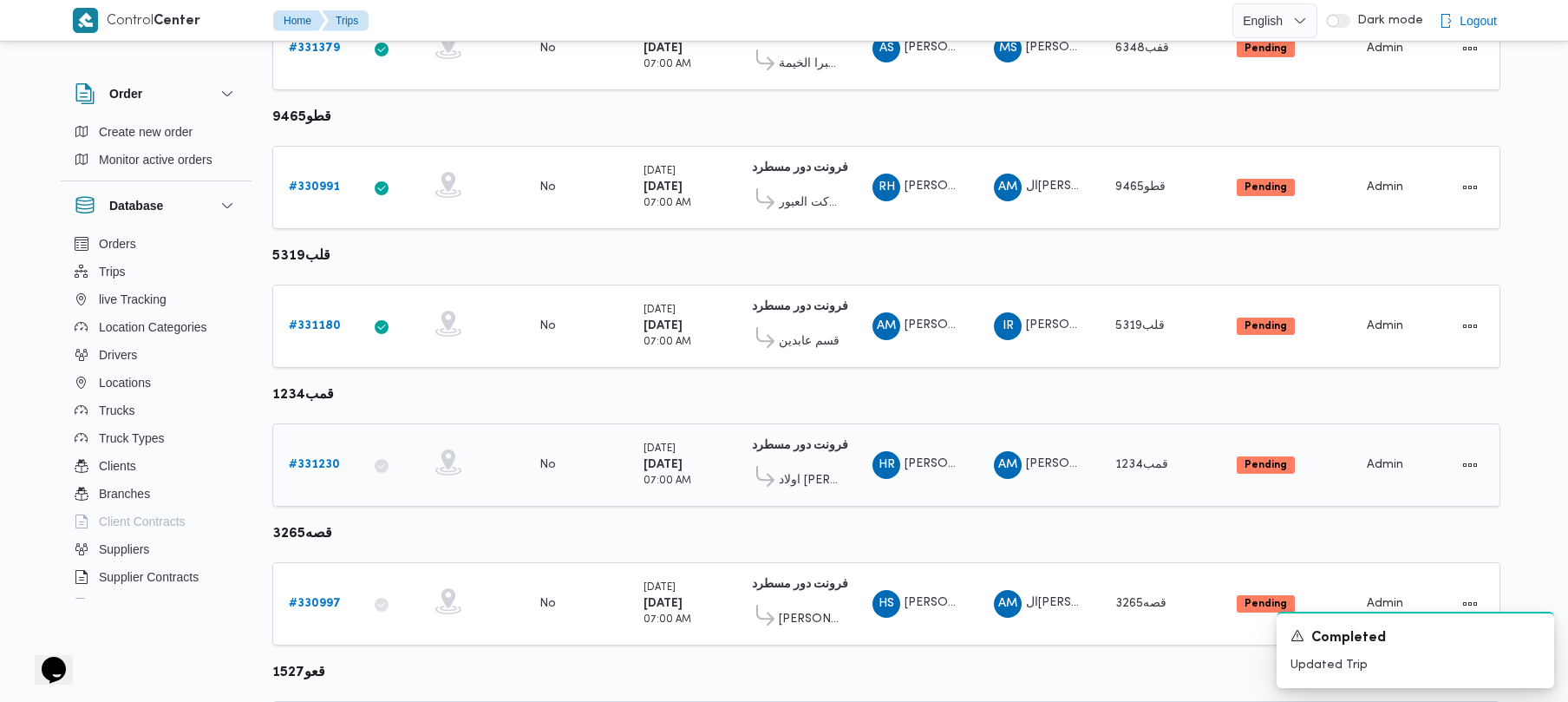
click at [300, 473] on link "# 331230" at bounding box center [315, 465] width 52 height 21
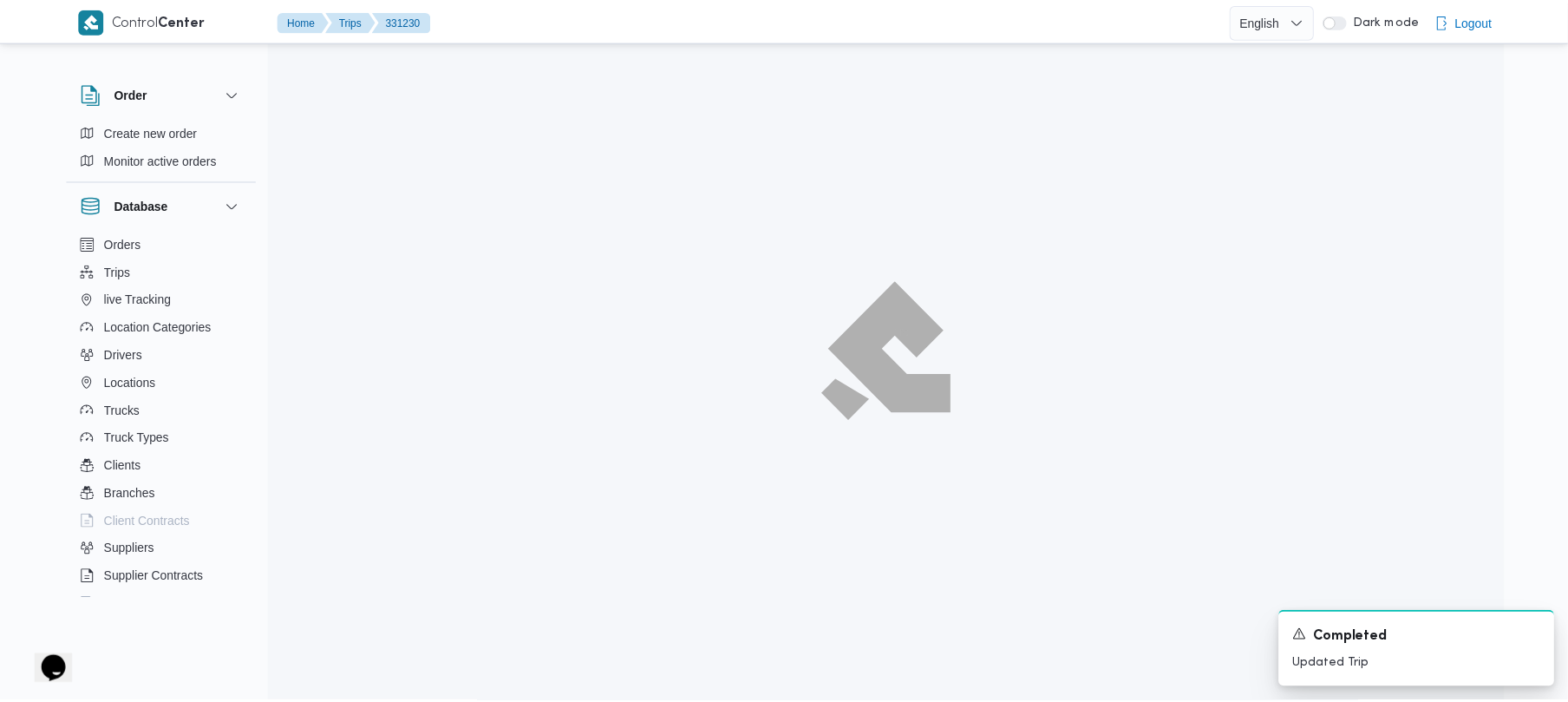
scroll to position [604, 0]
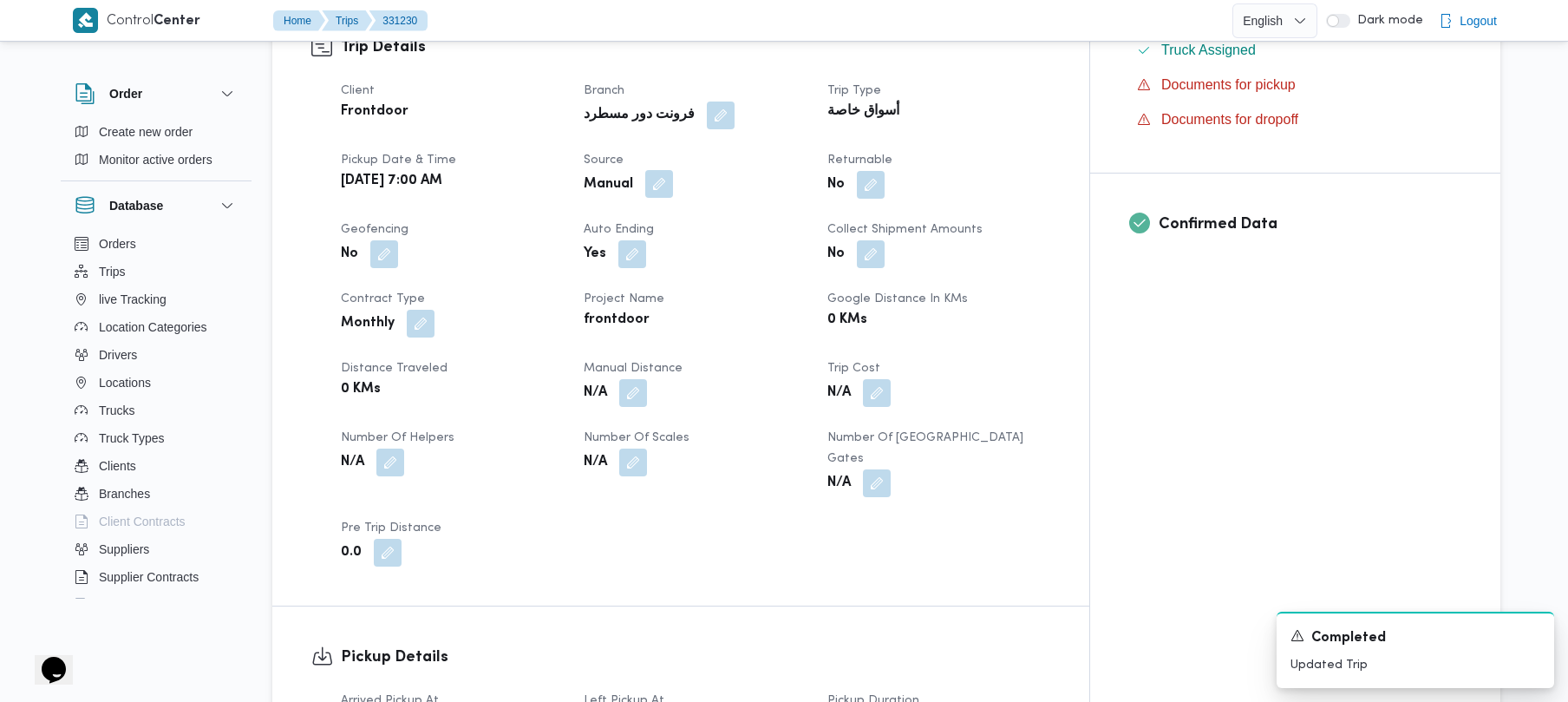
click at [673, 170] on button "button" at bounding box center [659, 184] width 28 height 28
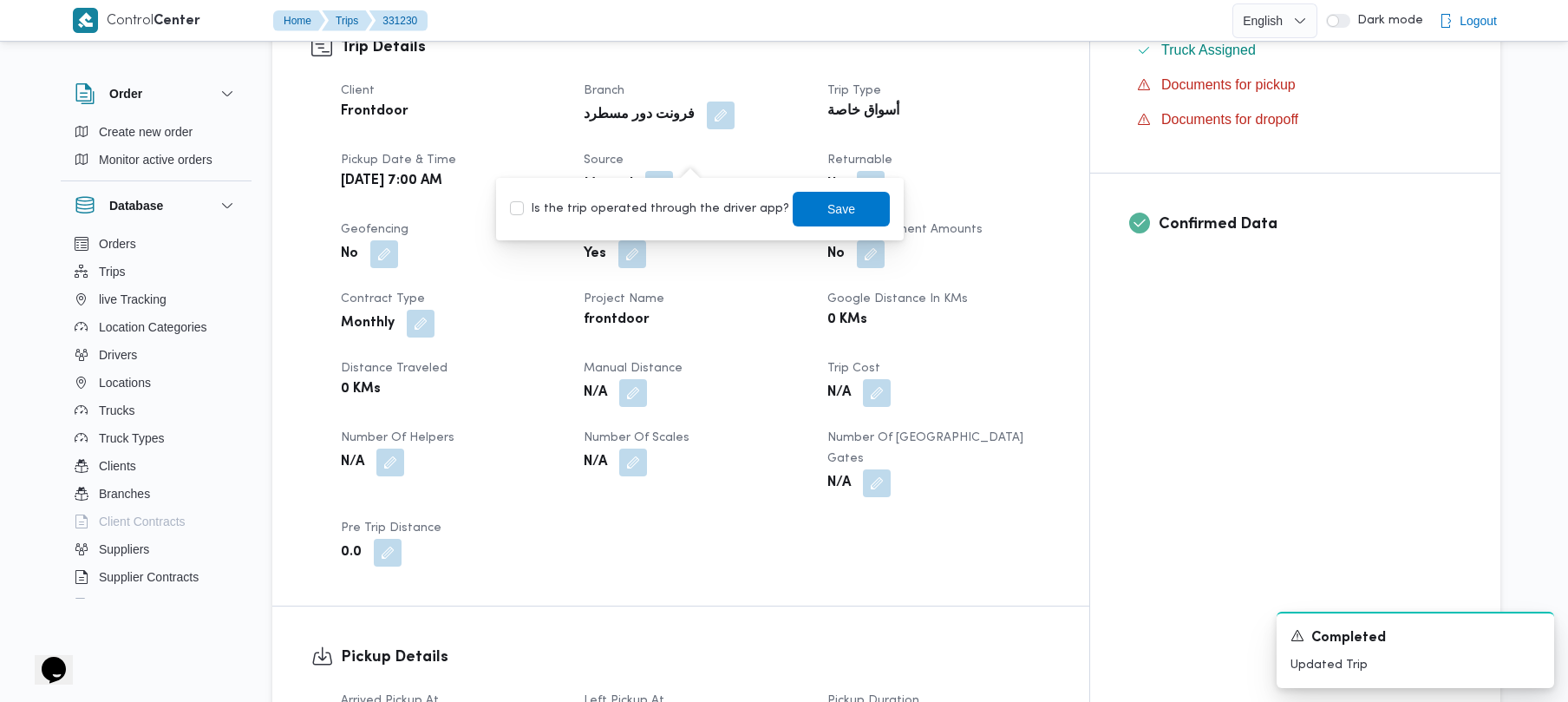
click at [670, 206] on label "Is the trip operated through the driver app?" at bounding box center [649, 209] width 280 height 21
checkbox input "true"
click at [828, 203] on span "Save" at bounding box center [841, 208] width 28 height 21
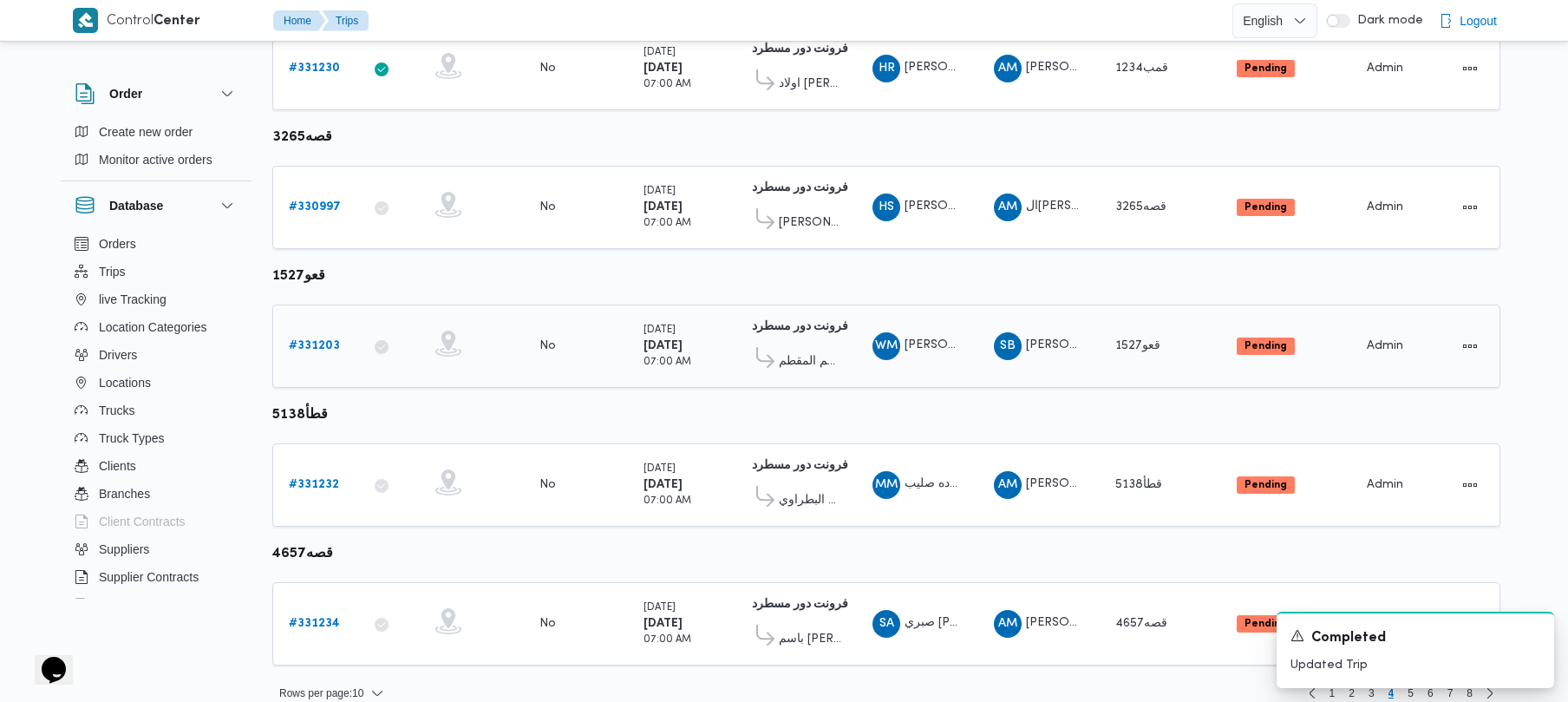
scroll to position [1026, 0]
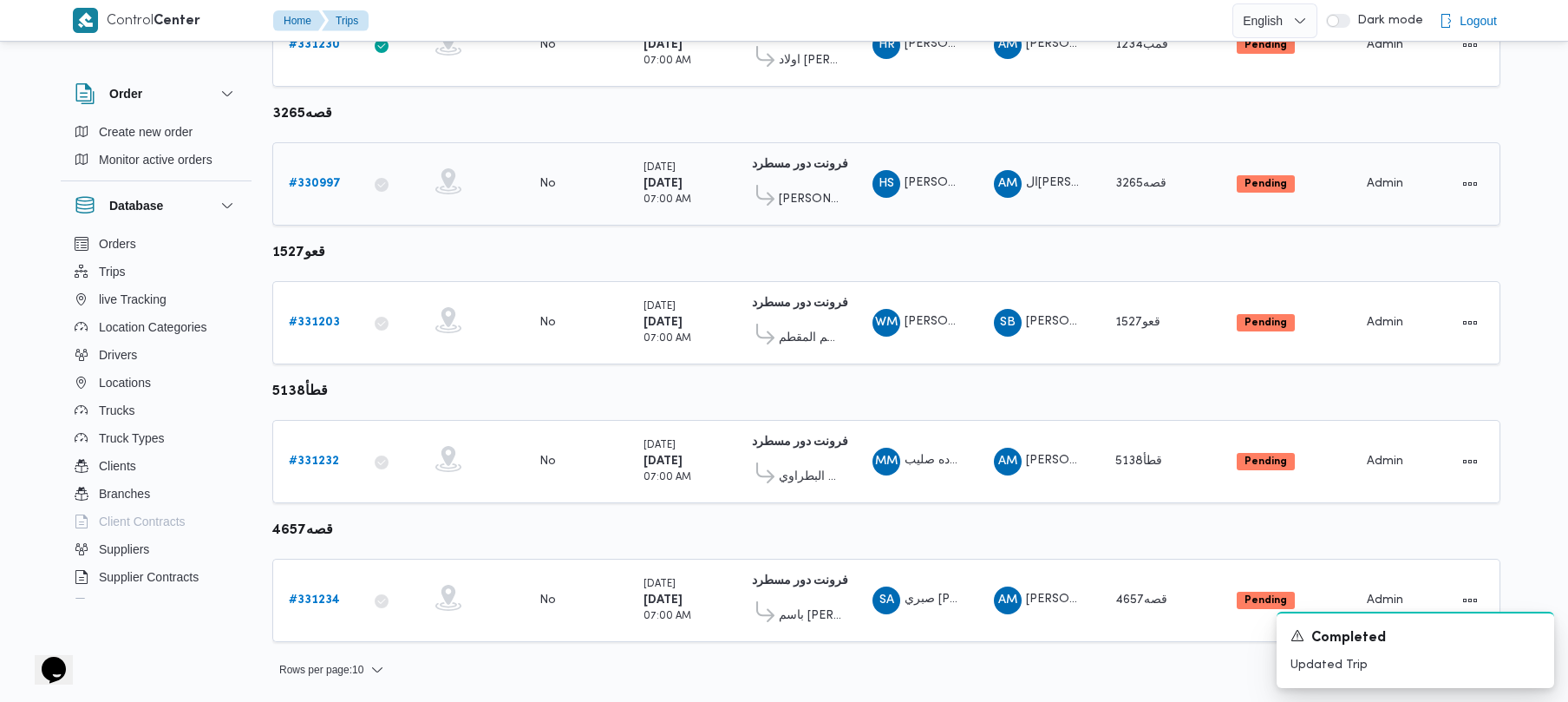
click at [314, 182] on b "# 330997" at bounding box center [315, 183] width 52 height 11
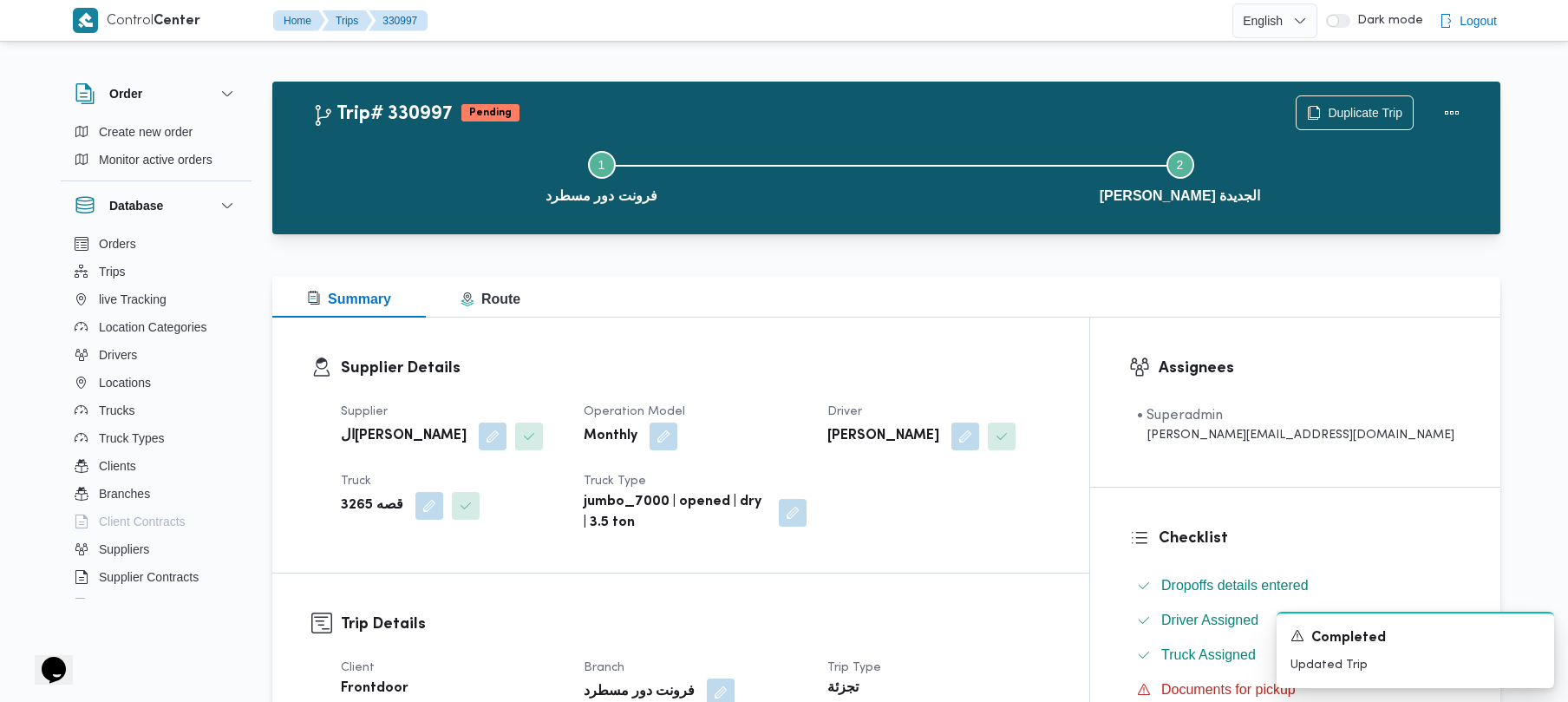
scroll to position [615, 0]
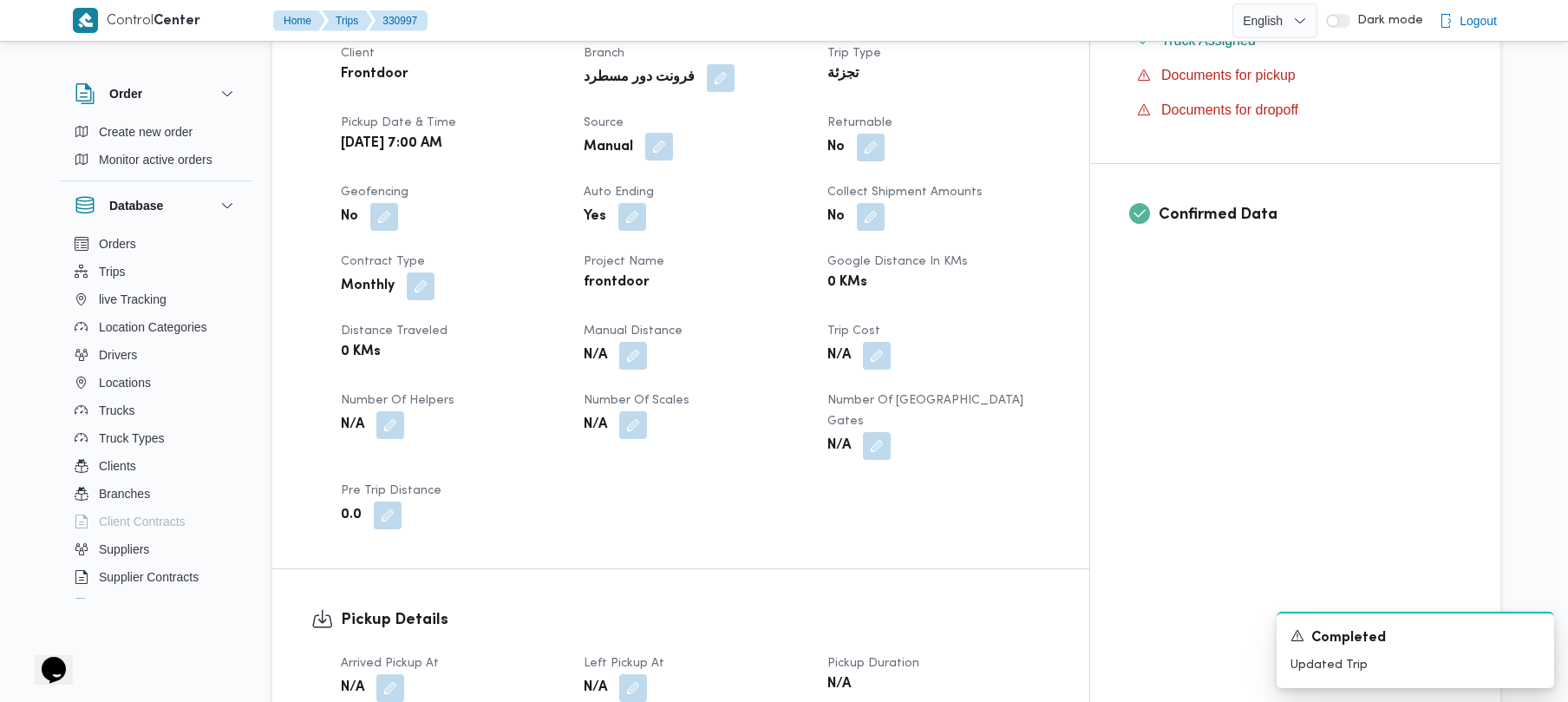
click at [673, 146] on button "button" at bounding box center [659, 146] width 28 height 28
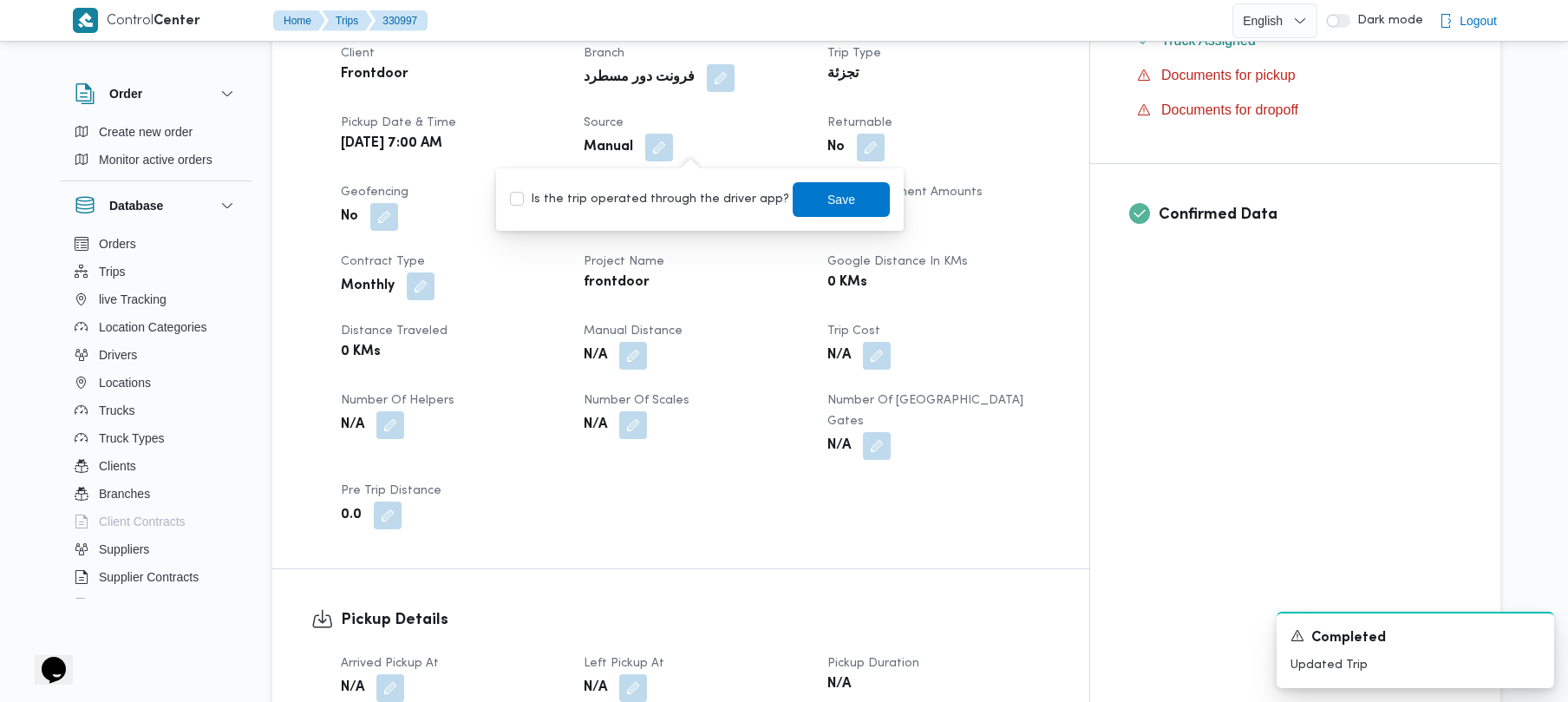
click at [692, 203] on label "Is the trip operated through the driver app?" at bounding box center [649, 200] width 280 height 21
checkbox input "true"
drag, startPoint x: 834, startPoint y: 212, endPoint x: 823, endPoint y: 209, distance: 11.4
click at [833, 209] on span "Save" at bounding box center [841, 200] width 97 height 35
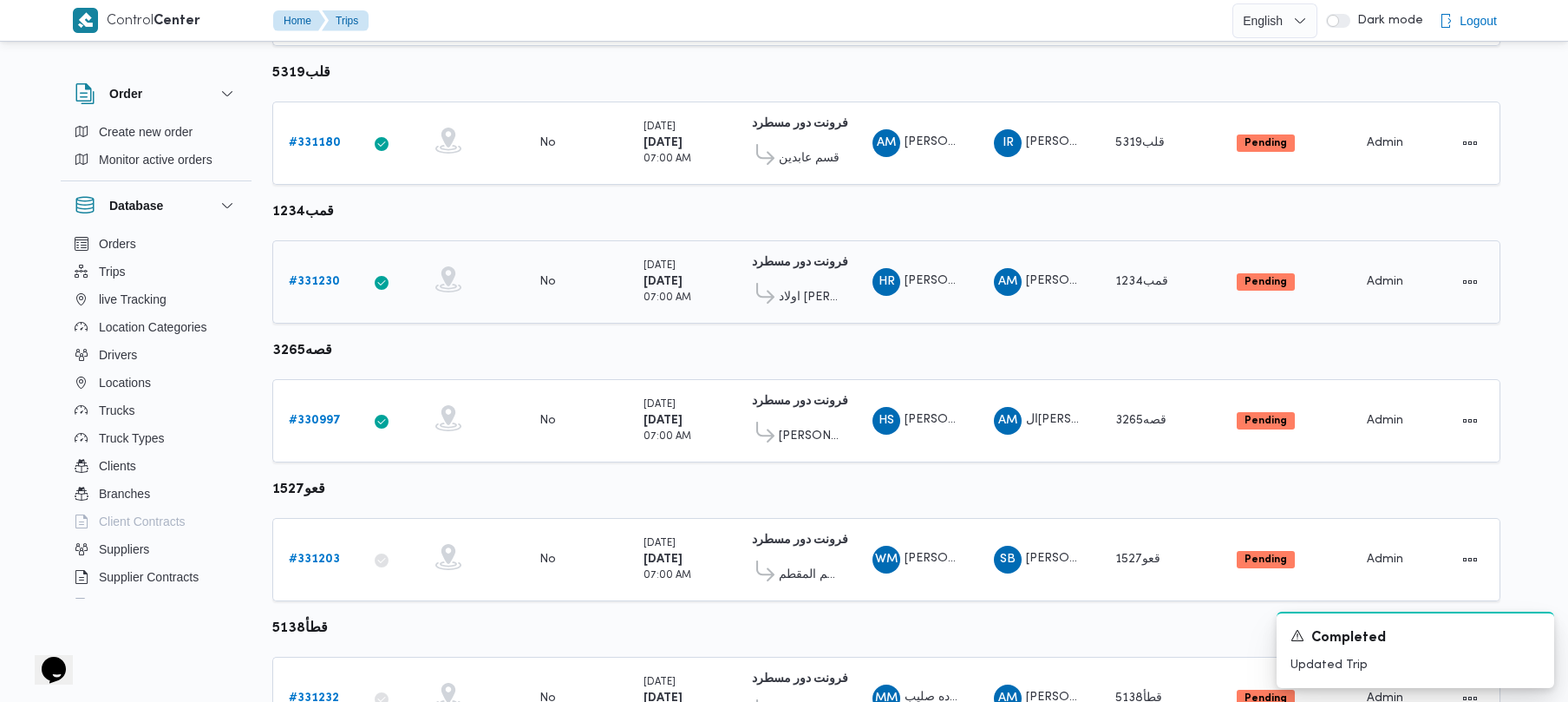
scroll to position [1026, 0]
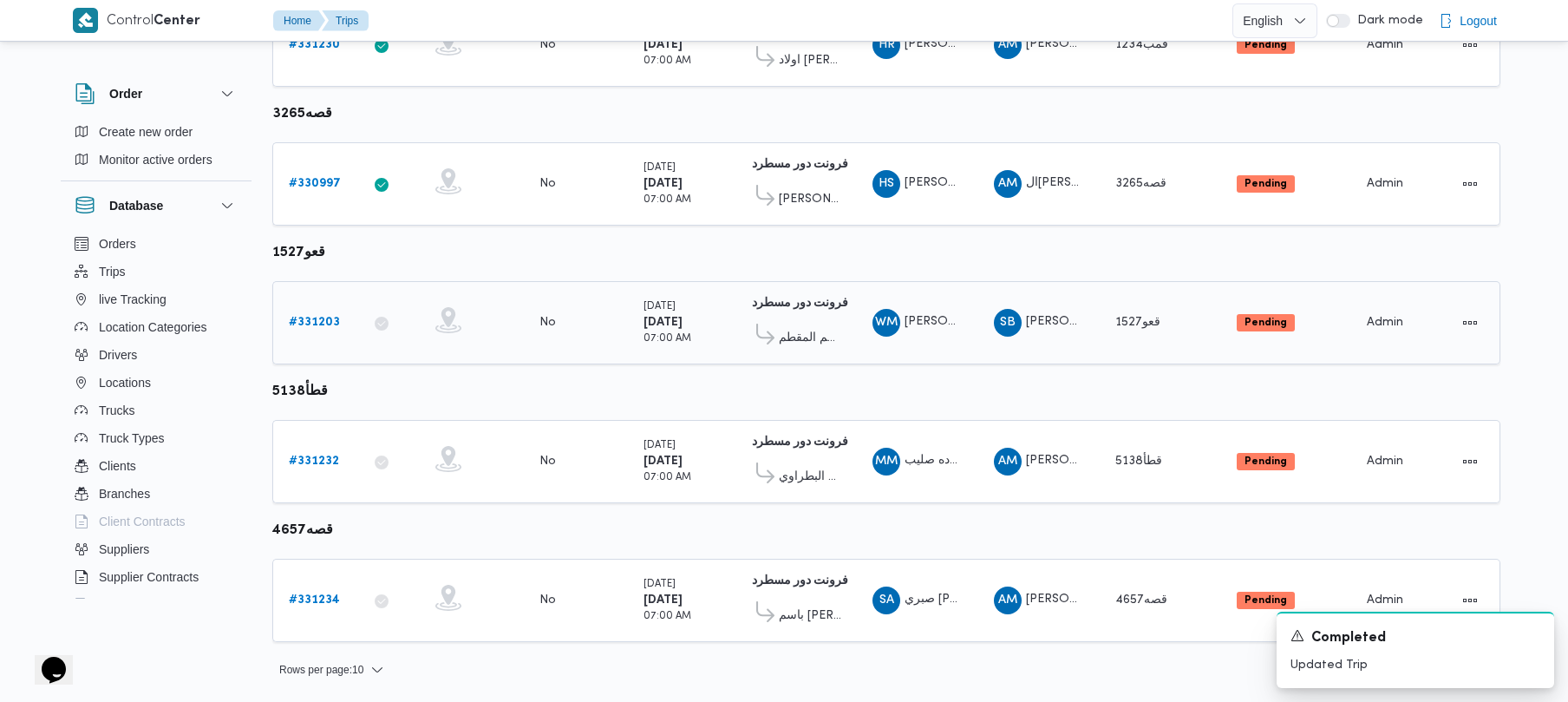
click at [324, 338] on div "# 331203" at bounding box center [315, 323] width 68 height 35
click at [313, 325] on b "# 331203" at bounding box center [315, 322] width 52 height 11
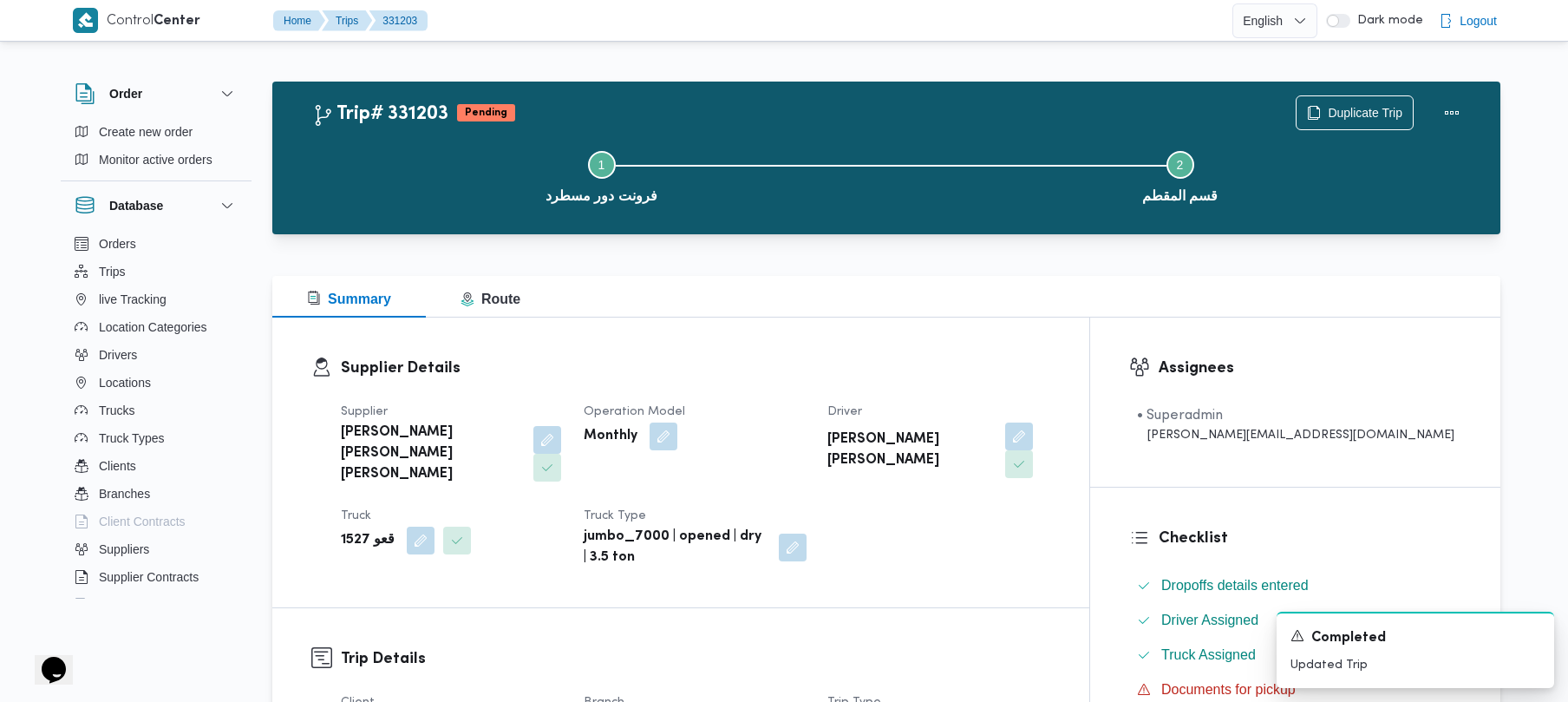
scroll to position [615, 0]
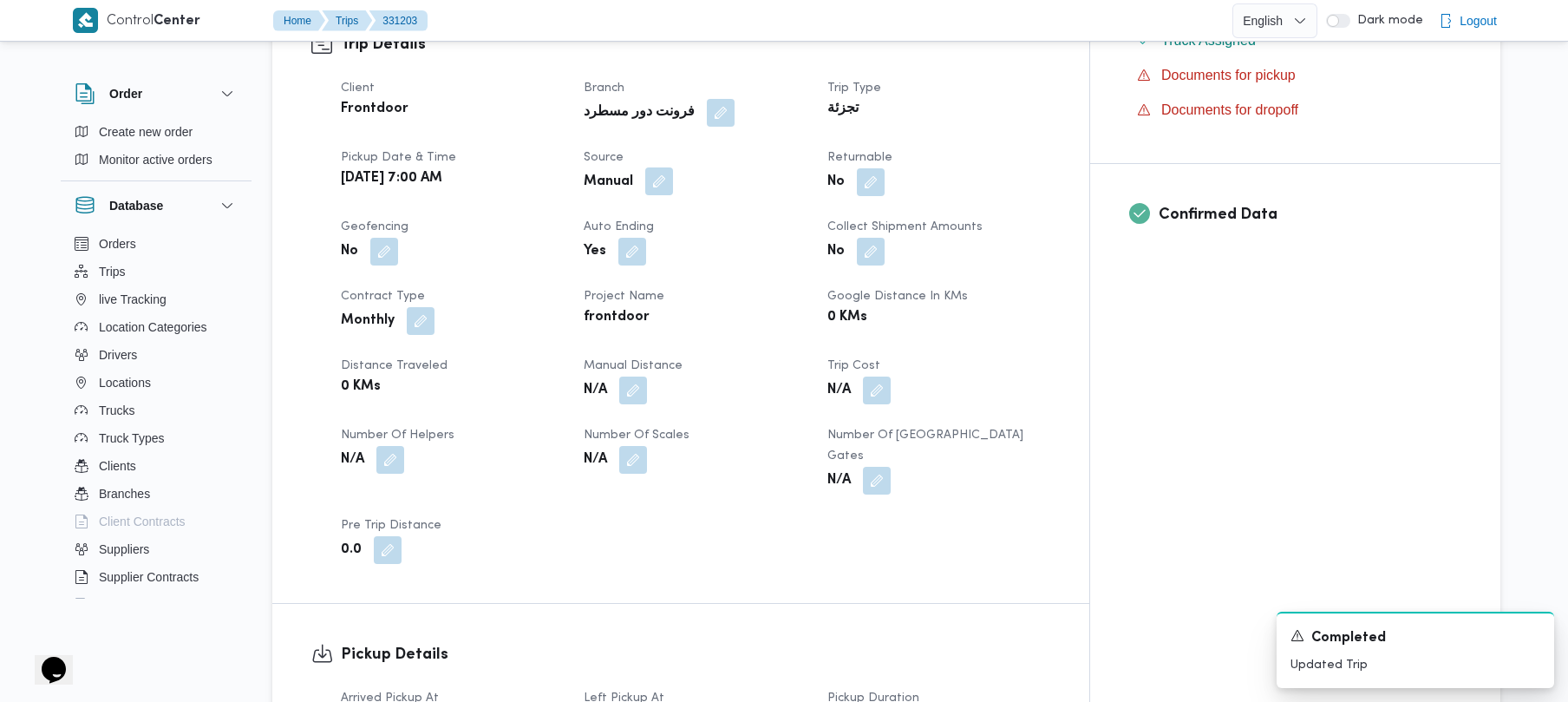
click at [673, 167] on button "button" at bounding box center [659, 181] width 28 height 28
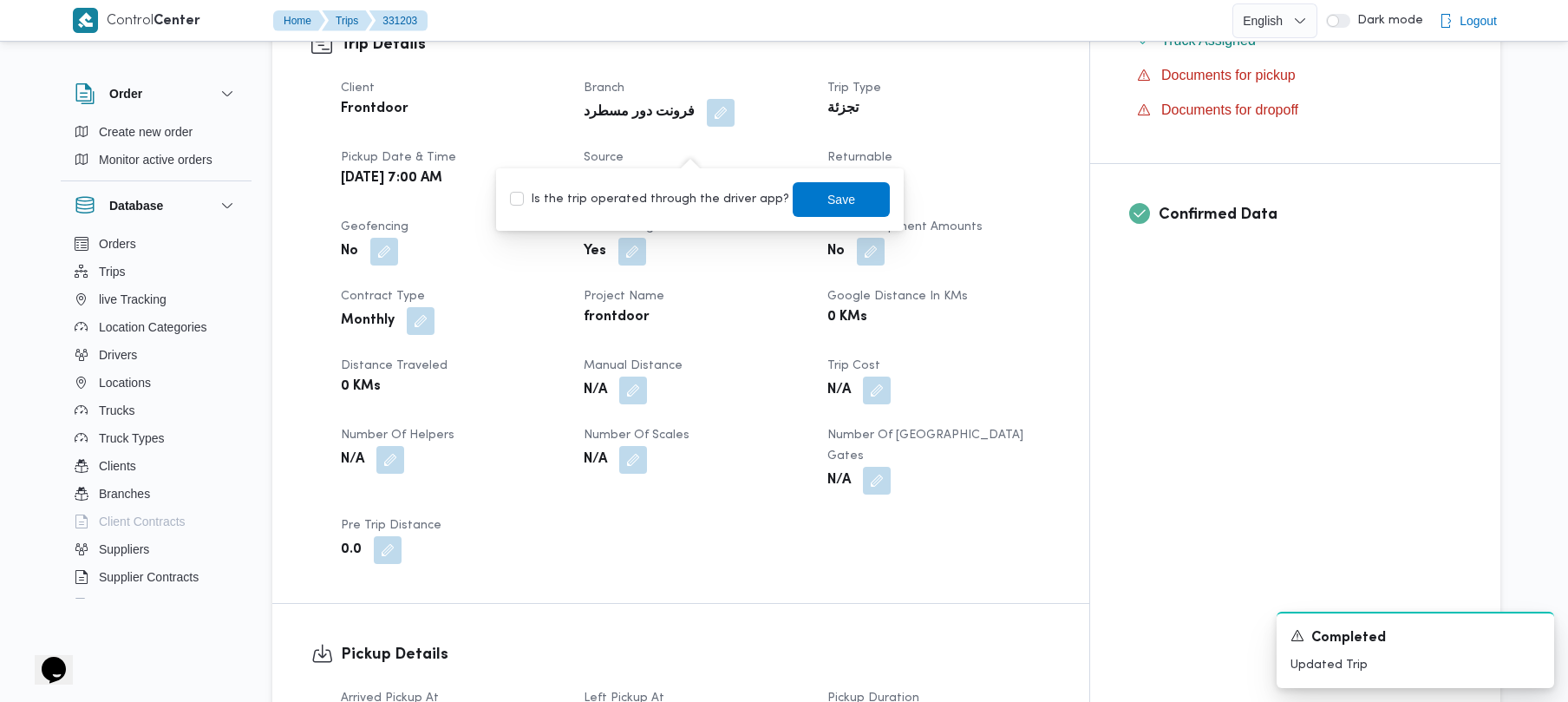
click at [662, 190] on label "Is the trip operated through the driver app?" at bounding box center [649, 200] width 280 height 21
checkbox input "true"
click at [847, 194] on span "Save" at bounding box center [841, 200] width 97 height 35
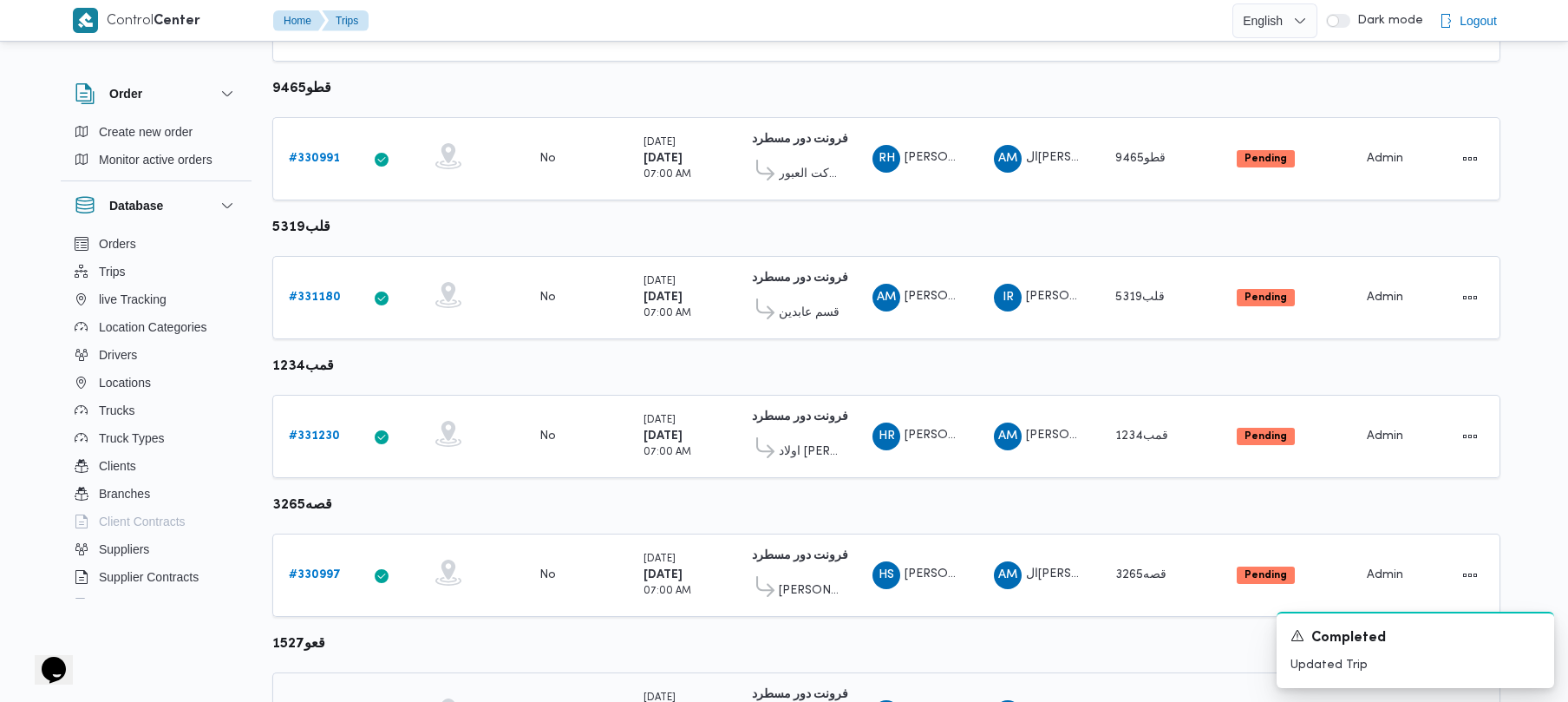
scroll to position [1026, 0]
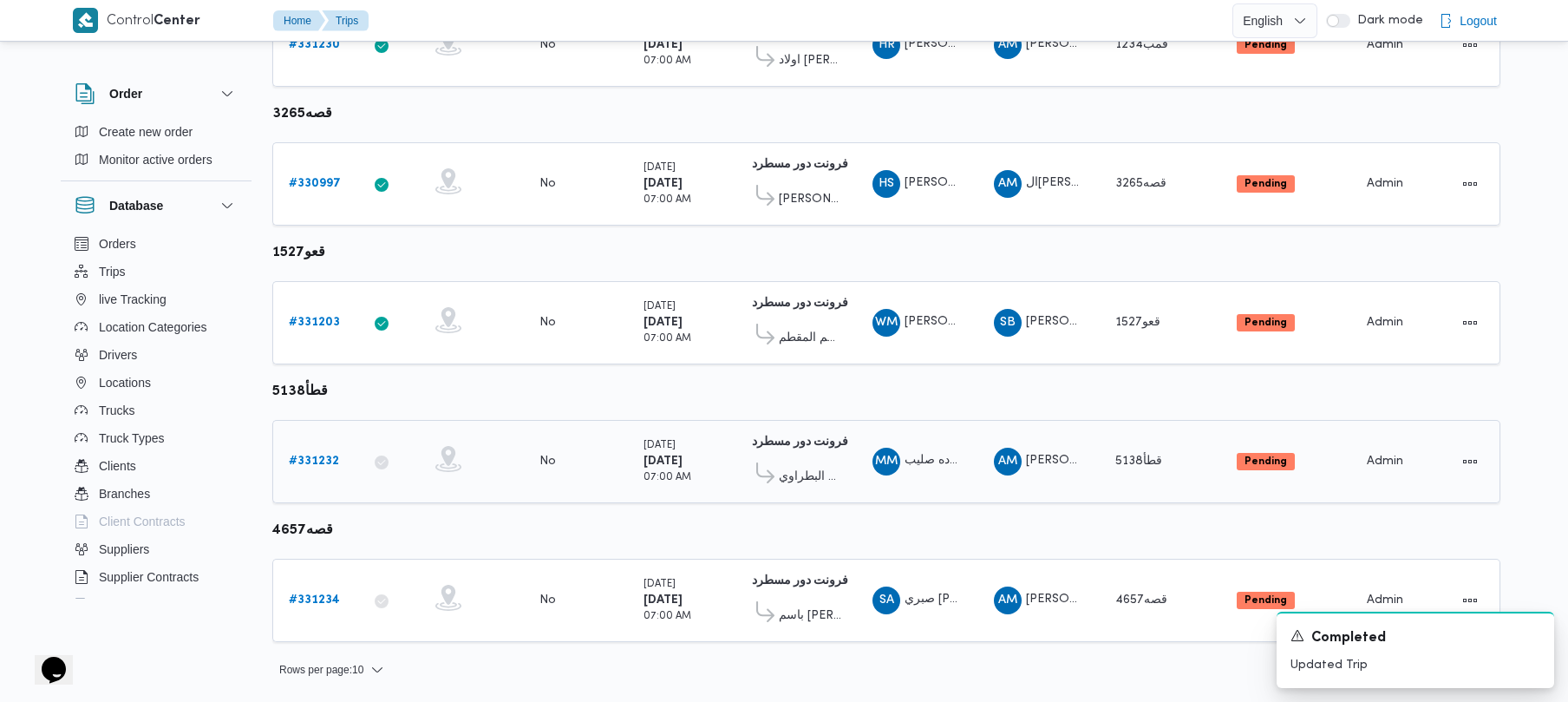
click at [296, 466] on b "# 331232" at bounding box center [314, 461] width 51 height 11
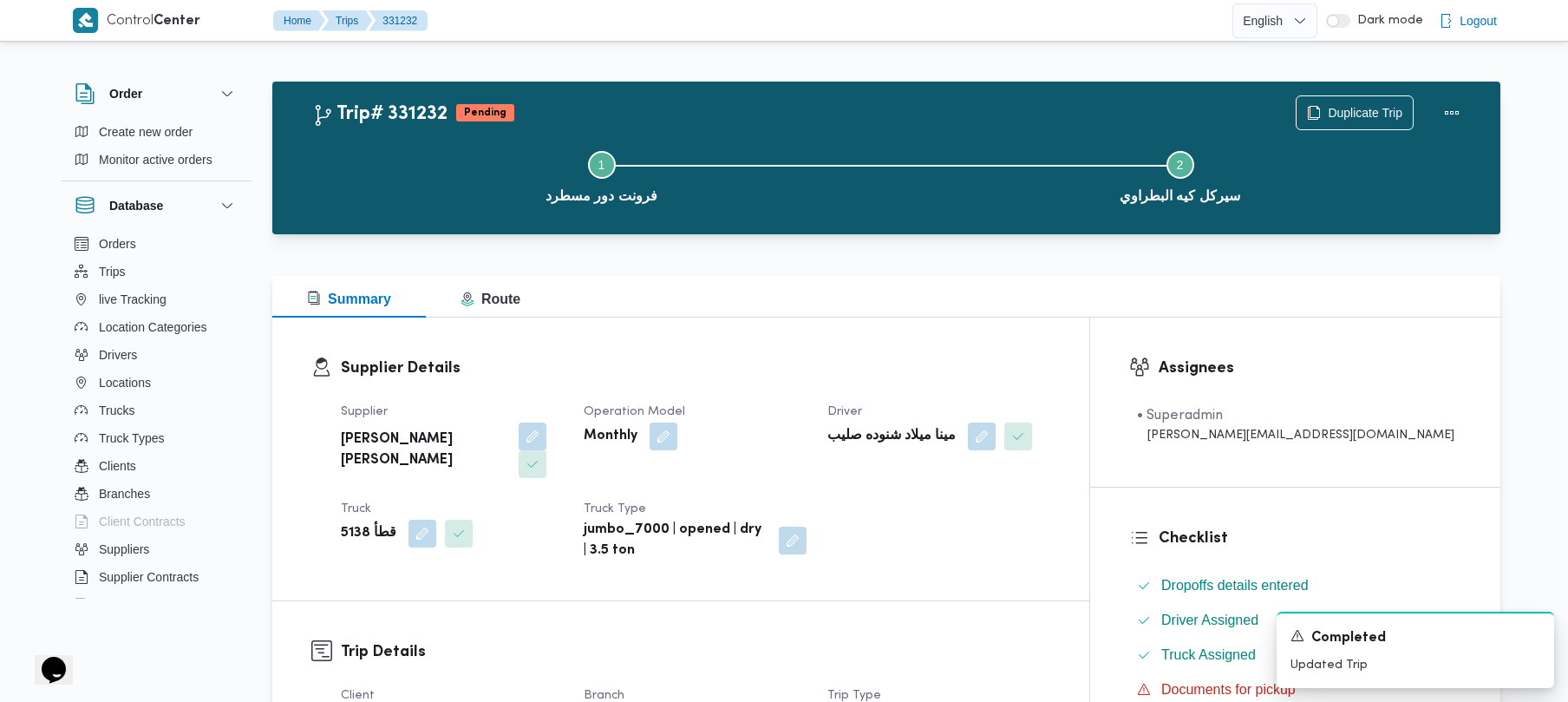
scroll to position [615, 0]
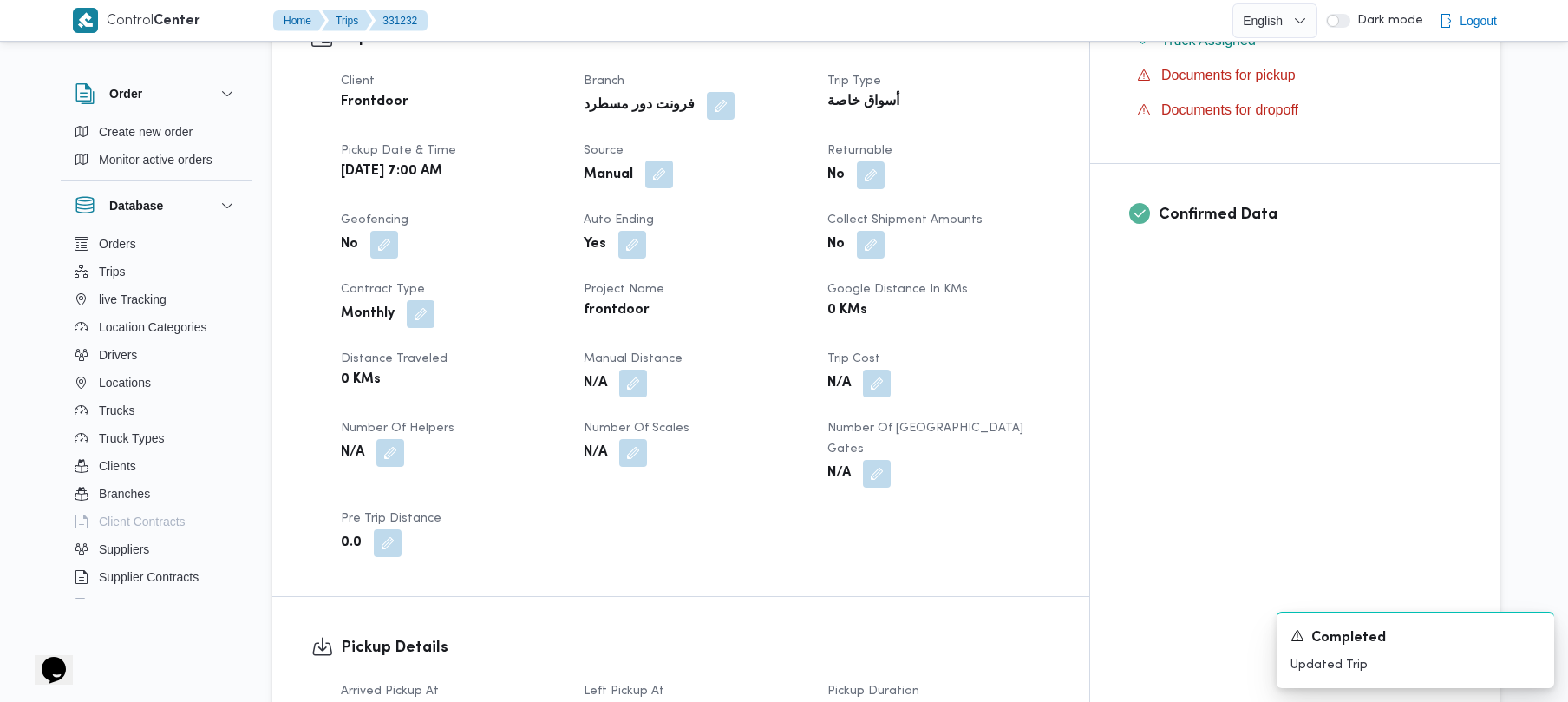
click at [673, 160] on button "button" at bounding box center [659, 174] width 28 height 28
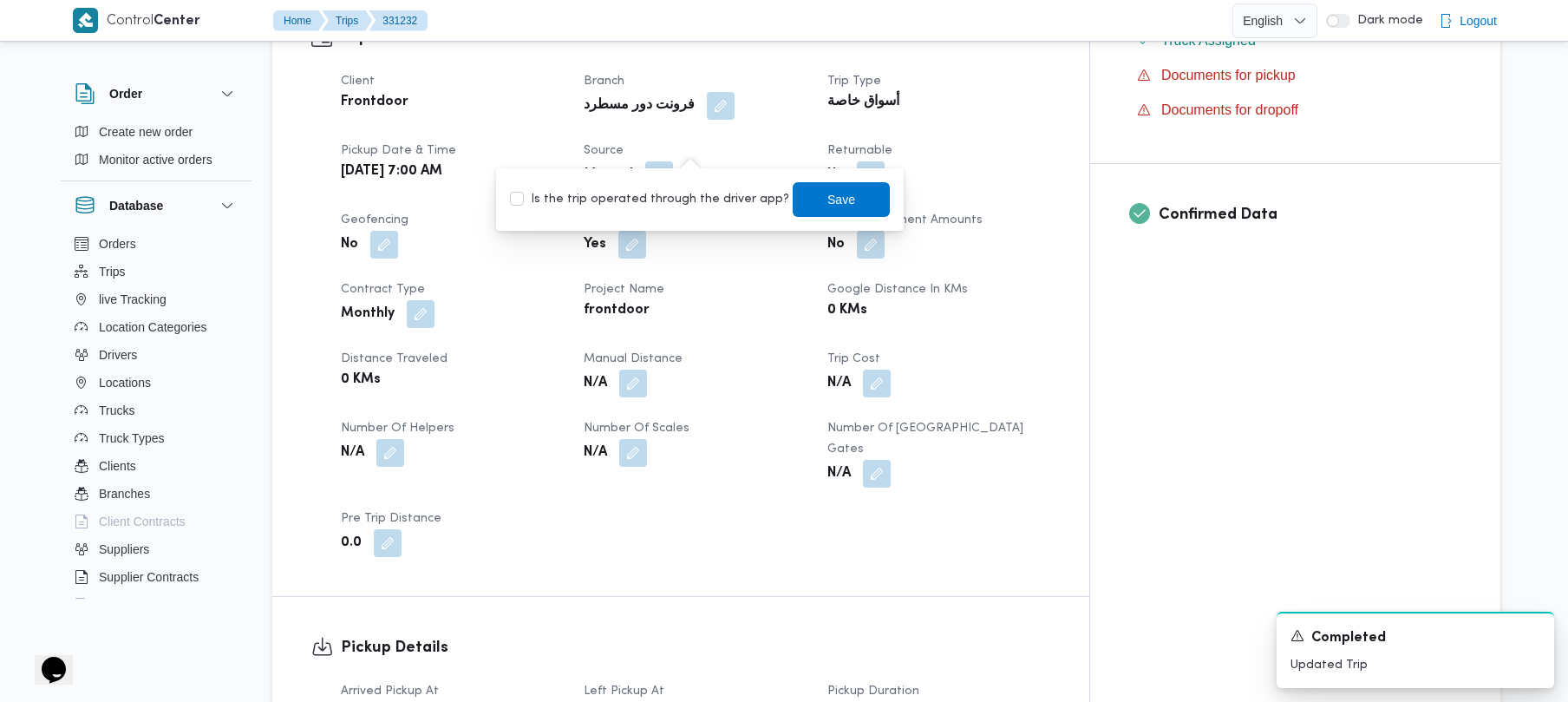
click at [618, 190] on label "Is the trip operated through the driver app?" at bounding box center [649, 200] width 280 height 21
checkbox input "true"
click at [828, 205] on span "Save" at bounding box center [841, 199] width 28 height 21
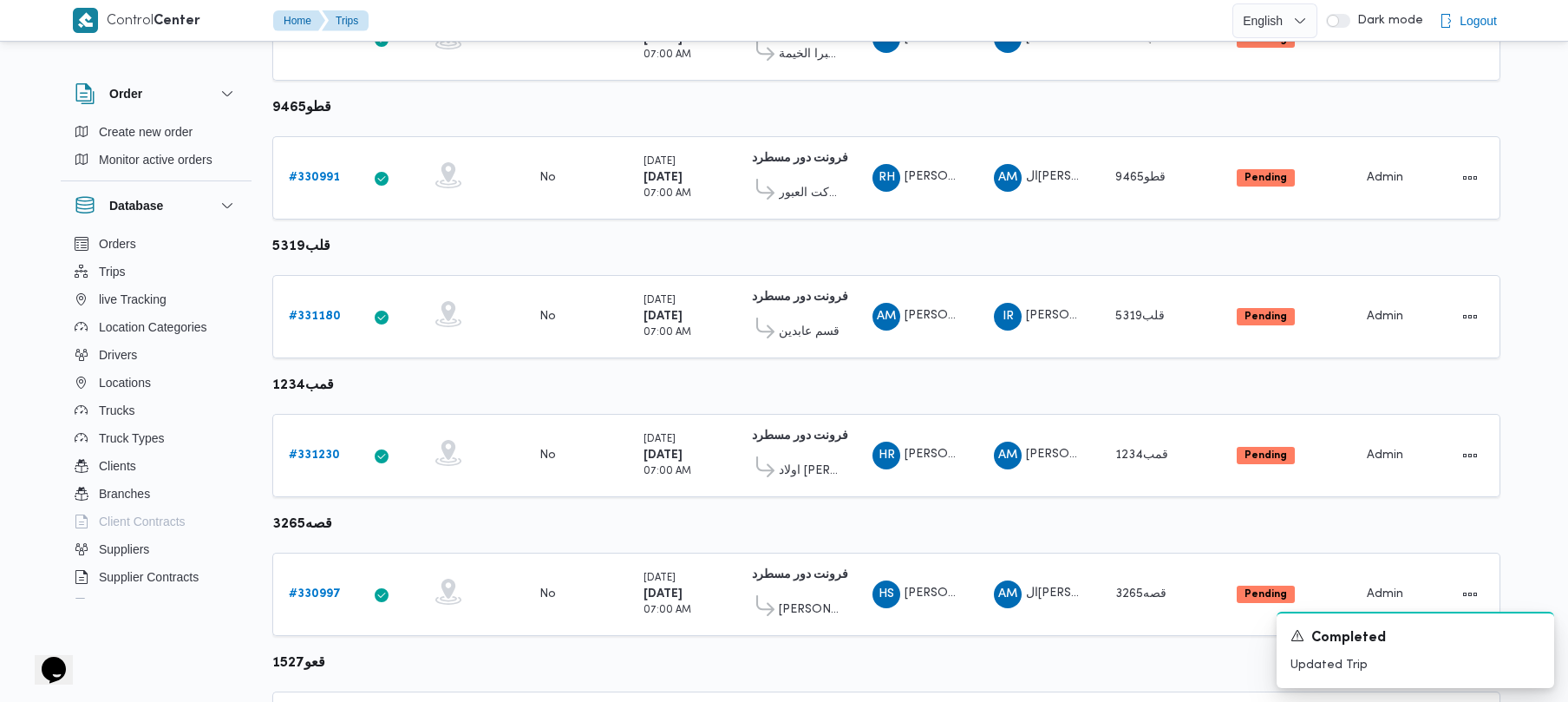
scroll to position [1026, 0]
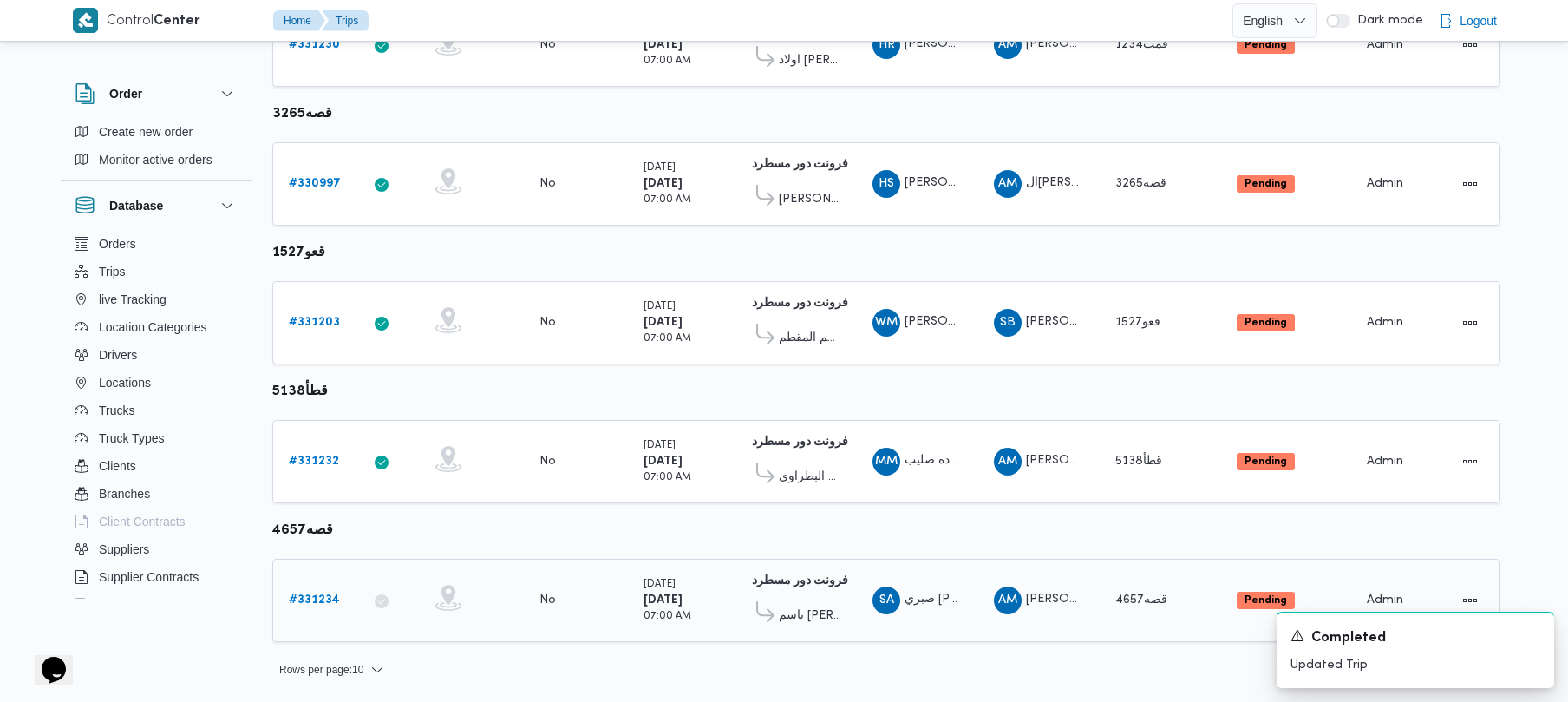
click at [310, 585] on div "# 331234" at bounding box center [315, 601] width 68 height 35
click at [312, 587] on div "# 331234" at bounding box center [315, 601] width 68 height 35
click at [320, 594] on b "# 331234" at bounding box center [315, 600] width 52 height 11
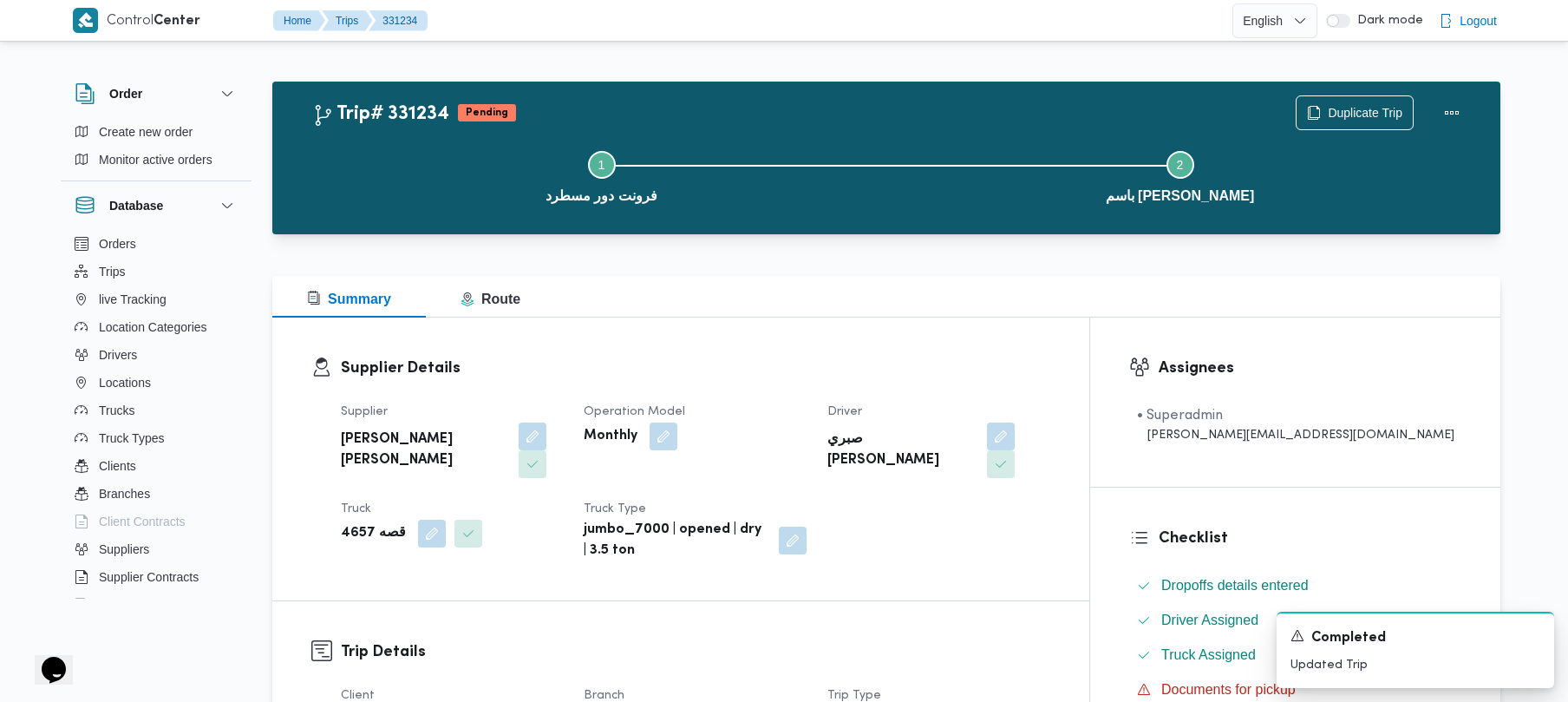
scroll to position [615, 0]
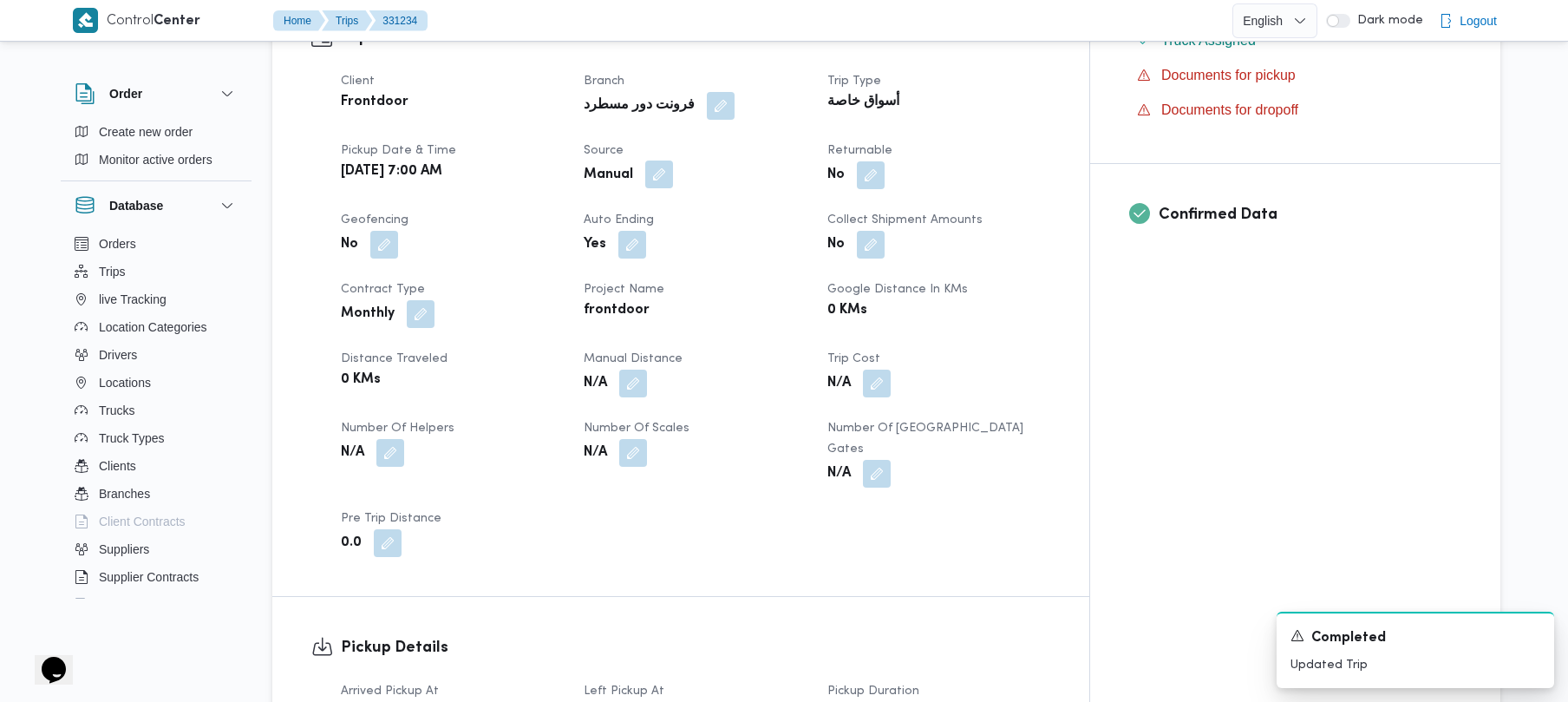
click at [673, 160] on button "button" at bounding box center [659, 174] width 28 height 28
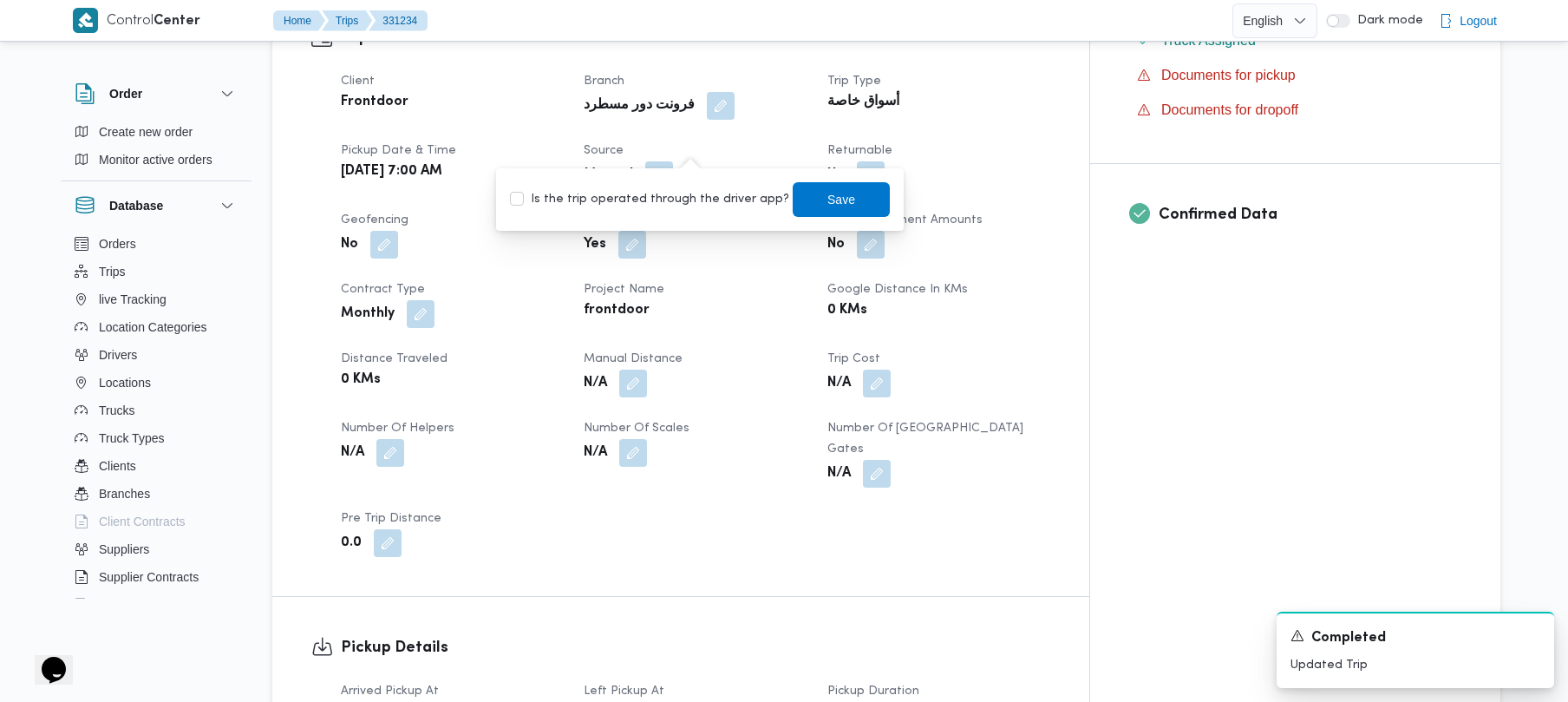
click at [683, 206] on label "Is the trip operated through the driver app?" at bounding box center [649, 200] width 280 height 21
checkbox input "true"
click at [838, 208] on span "Save" at bounding box center [841, 199] width 97 height 35
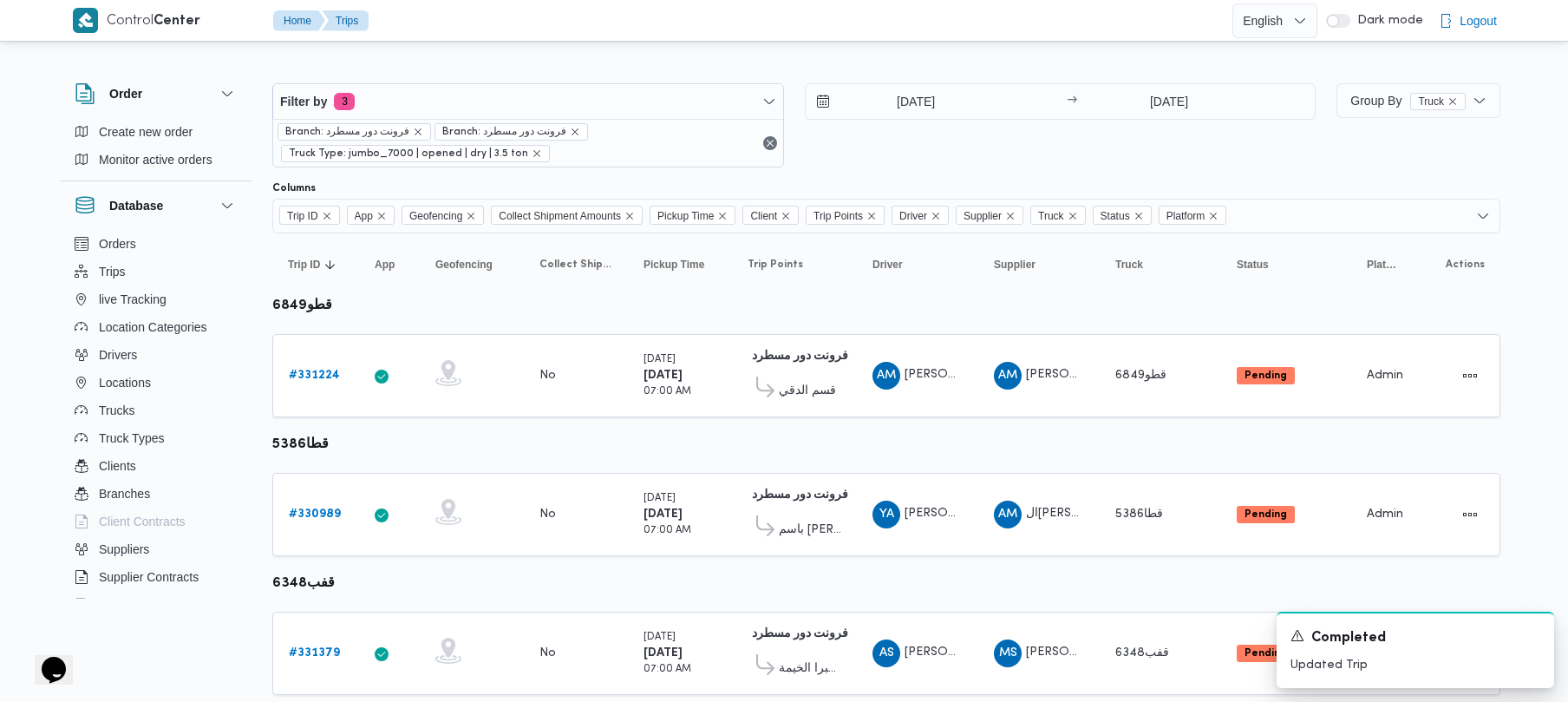
scroll to position [1026, 0]
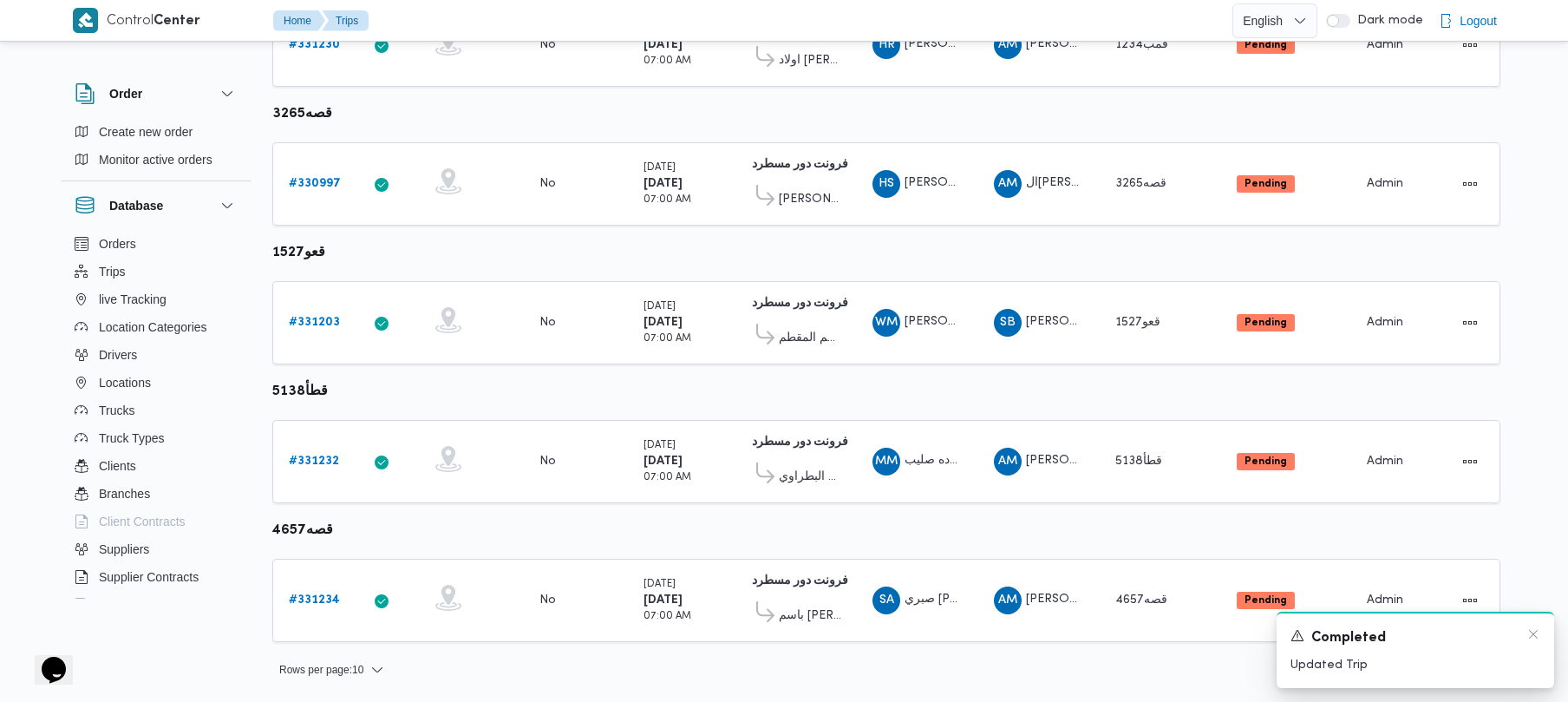
click at [1537, 622] on div "A new notification appears Completed Updated Trip" at bounding box center [1415, 650] width 278 height 76
click at [1537, 629] on icon "Dismiss toast" at bounding box center [1533, 634] width 14 height 14
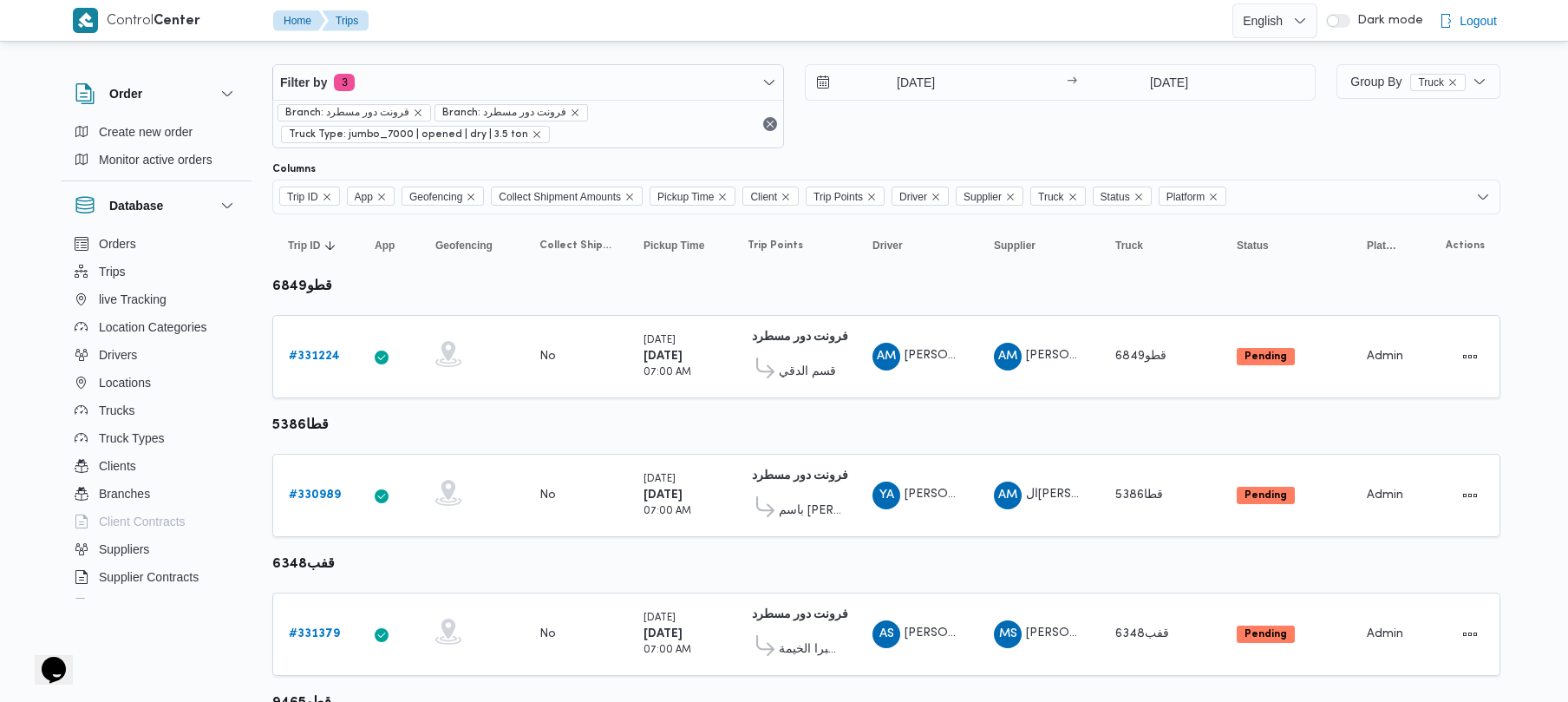
scroll to position [0, 0]
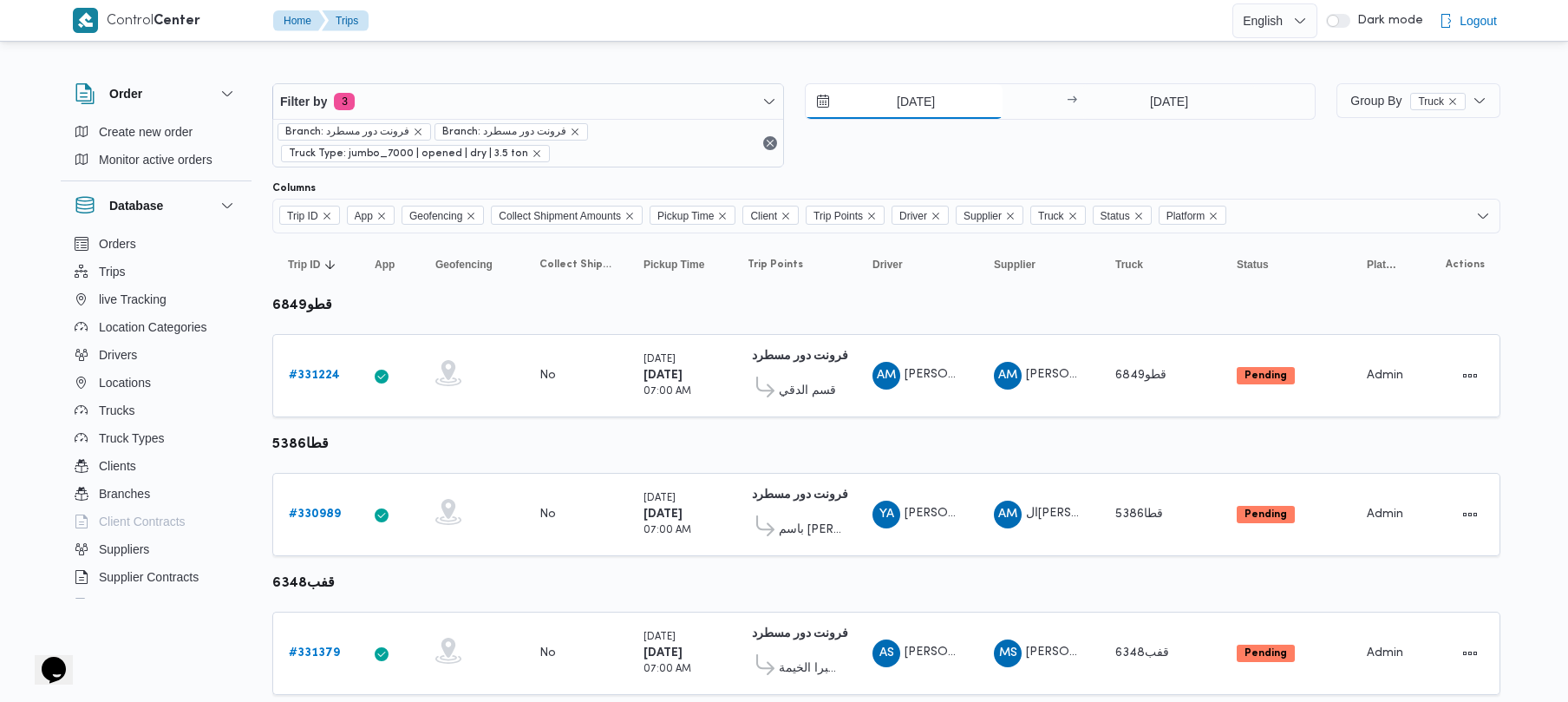
click at [899, 95] on input "[DATE]" at bounding box center [904, 101] width 197 height 35
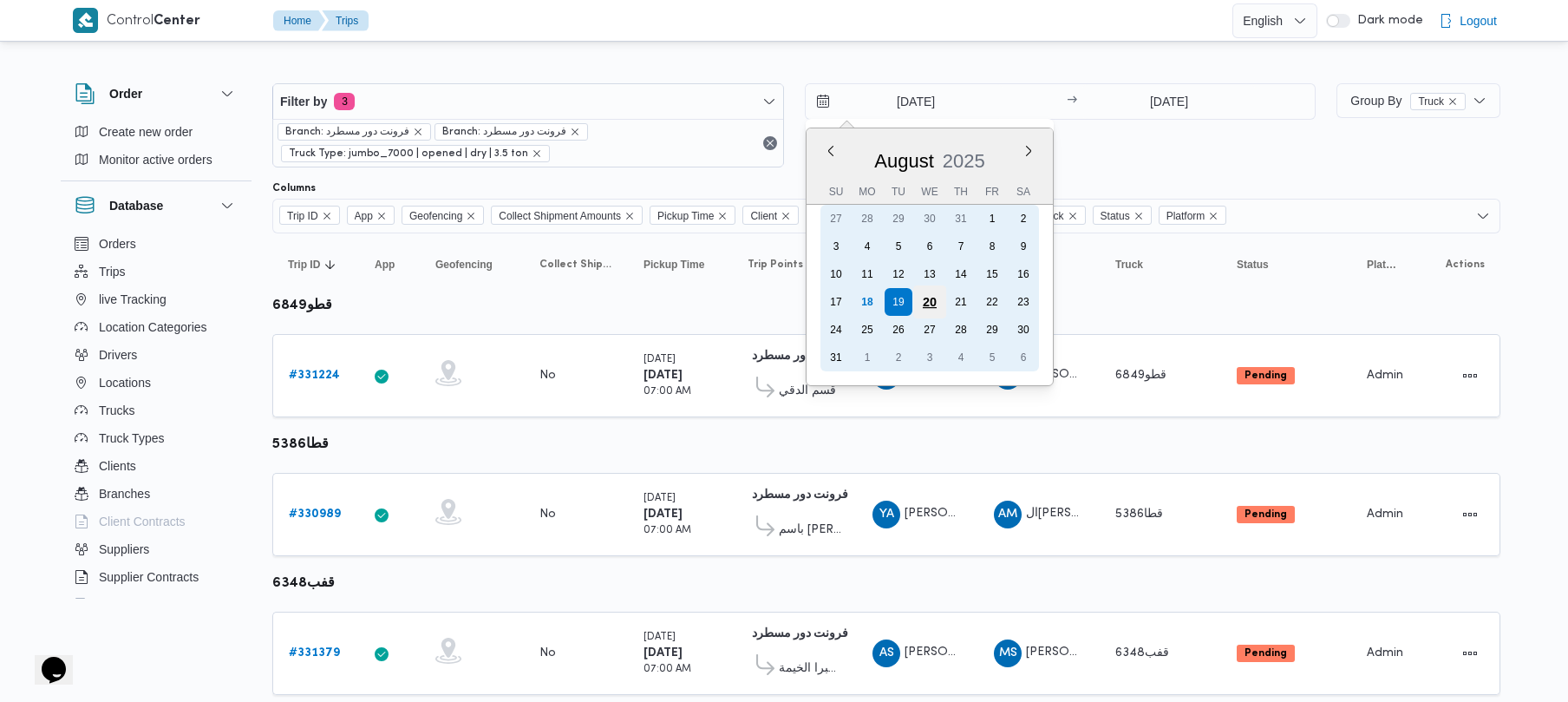
click at [931, 299] on div "20" at bounding box center [929, 302] width 33 height 33
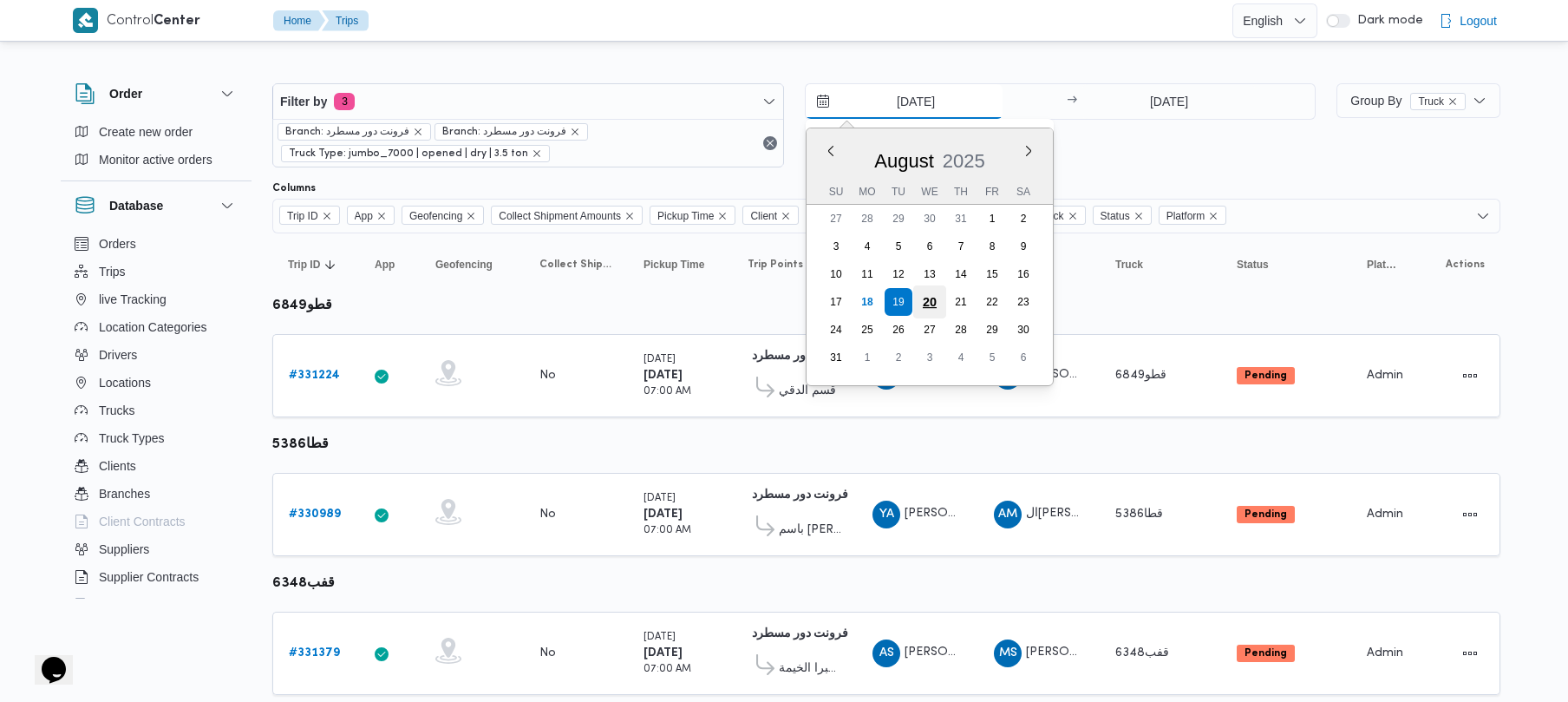
type input "[DATE]"
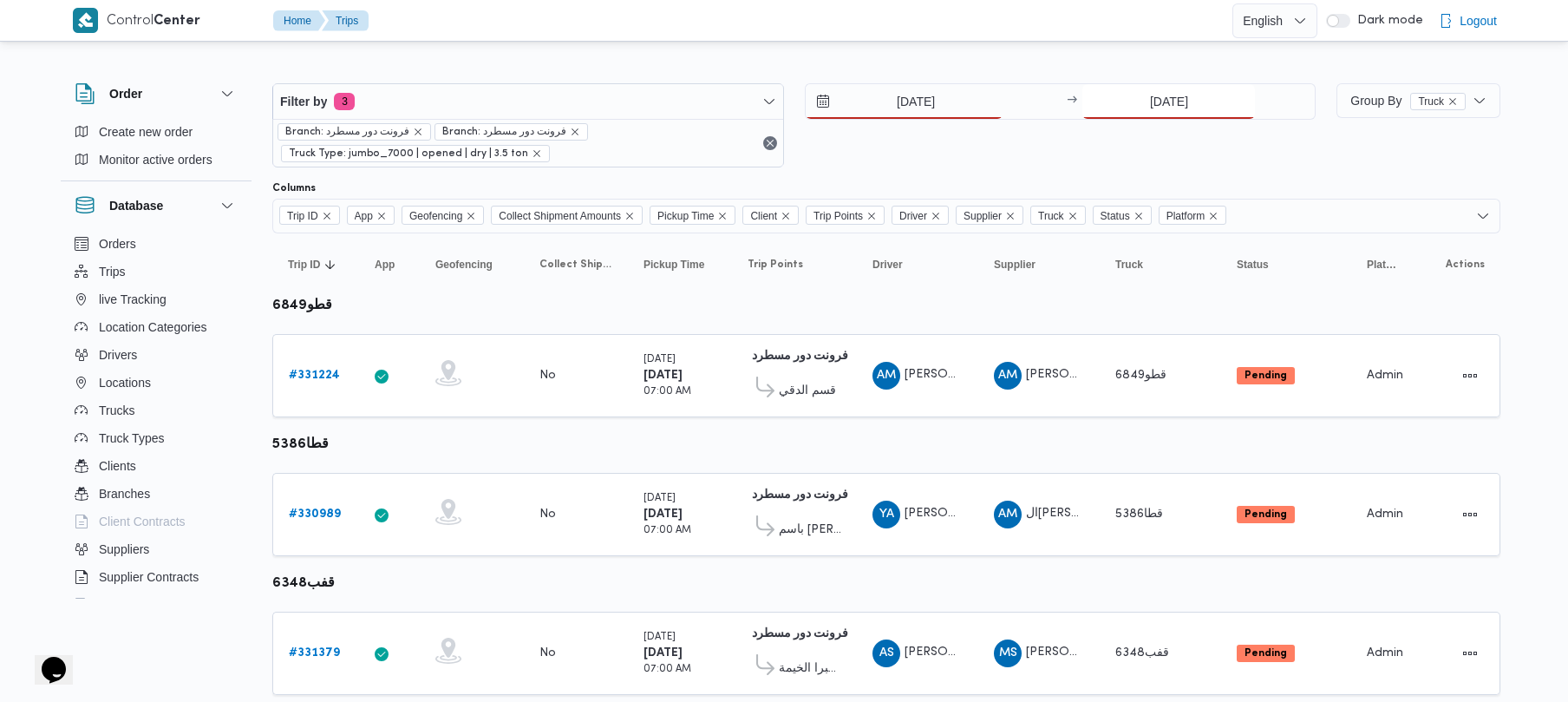
click at [1159, 98] on input "[DATE]" at bounding box center [1169, 101] width 173 height 35
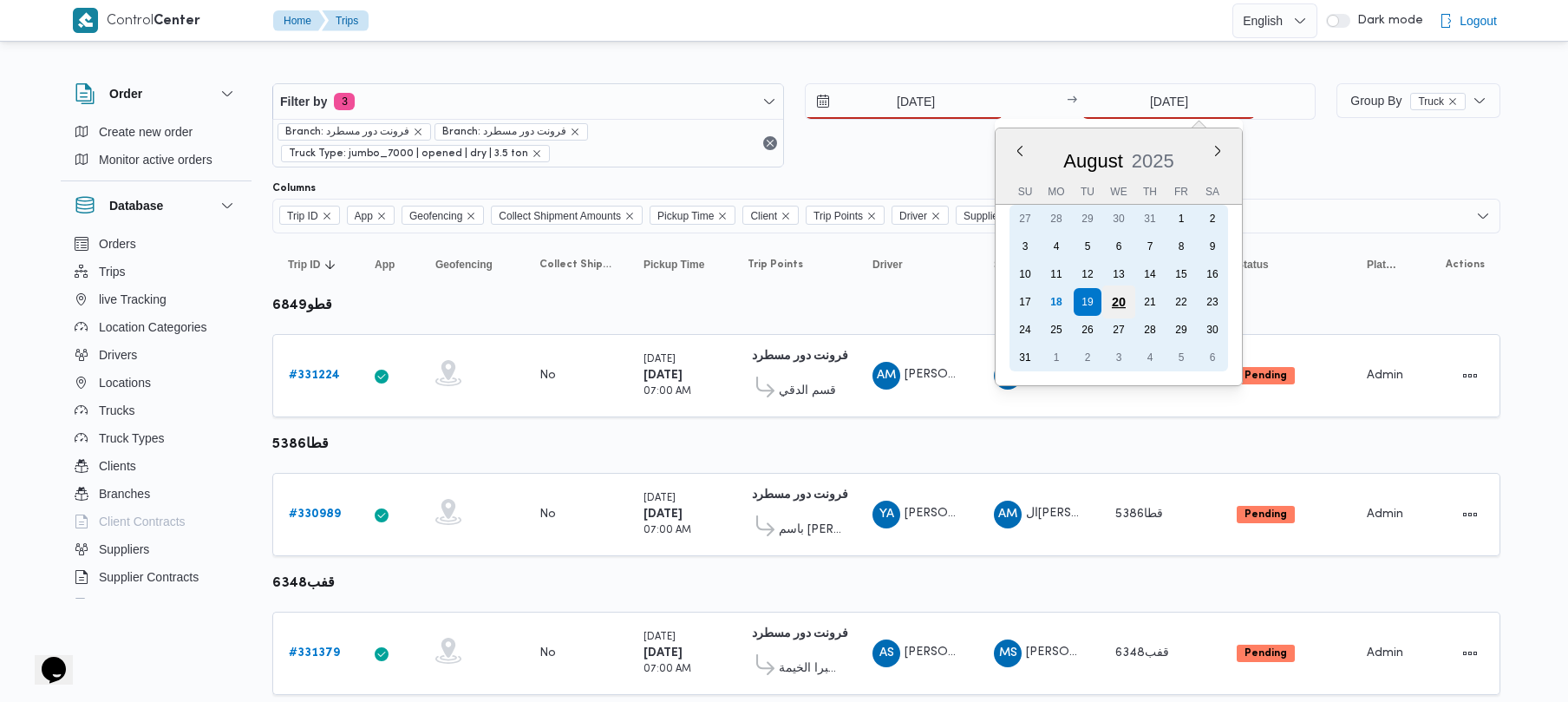
click at [1117, 295] on div "20" at bounding box center [1118, 302] width 33 height 33
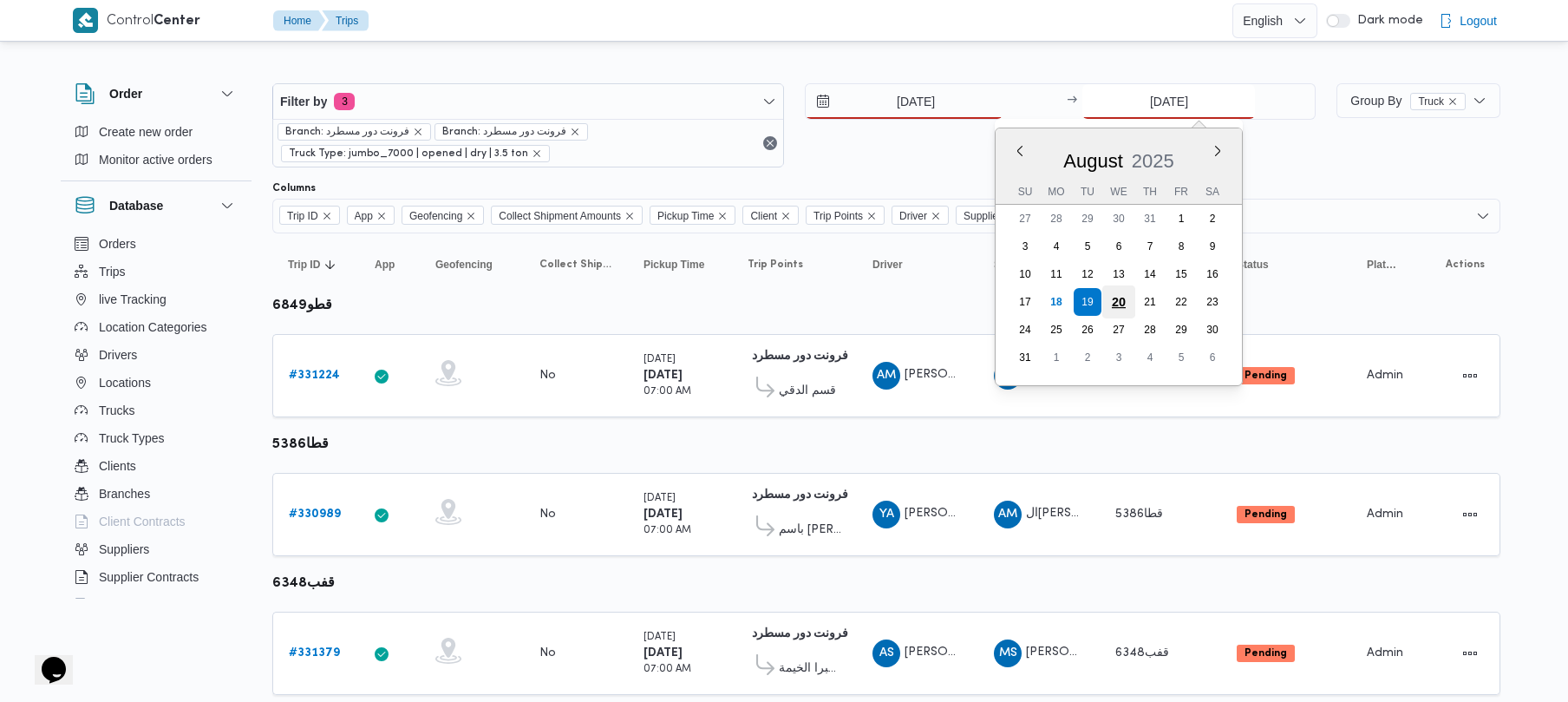
type input "[DATE]"
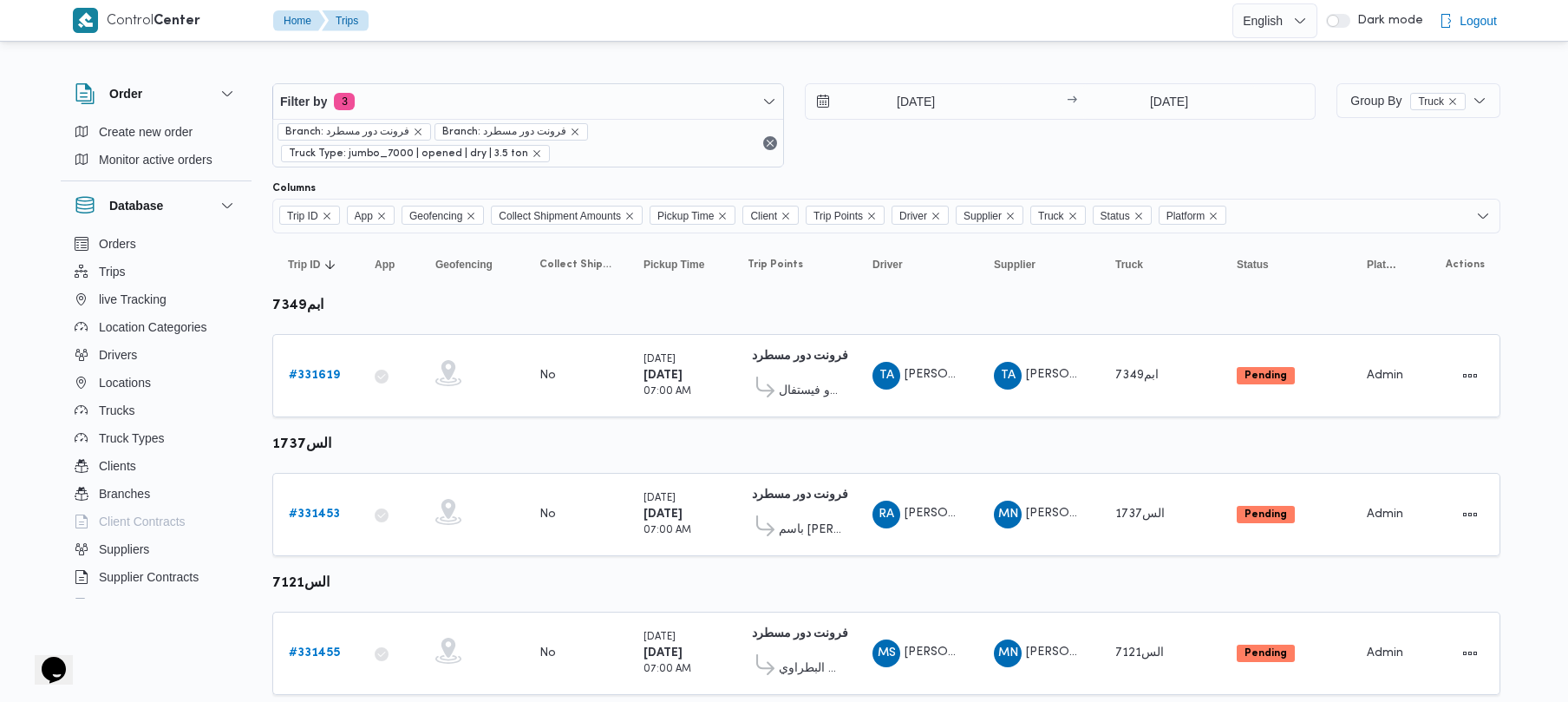
click at [1104, 172] on div "Filter by 3 Branch: فرونت دور مسطرد Branch: فرونت دور مسطرد Truck Type: jumbo_7…" at bounding box center [794, 125] width 1064 height 105
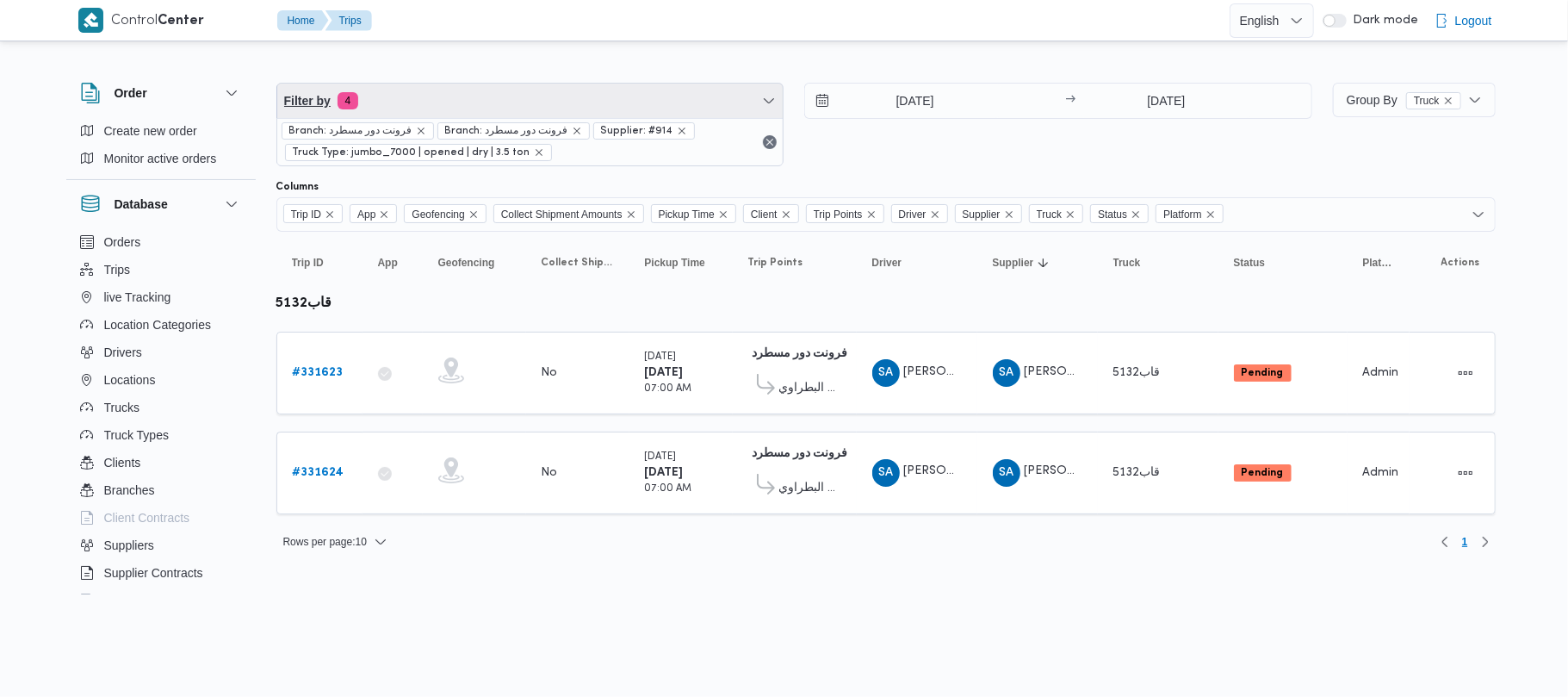
click at [479, 103] on span "Filter by 4" at bounding box center [531, 100] width 506 height 35
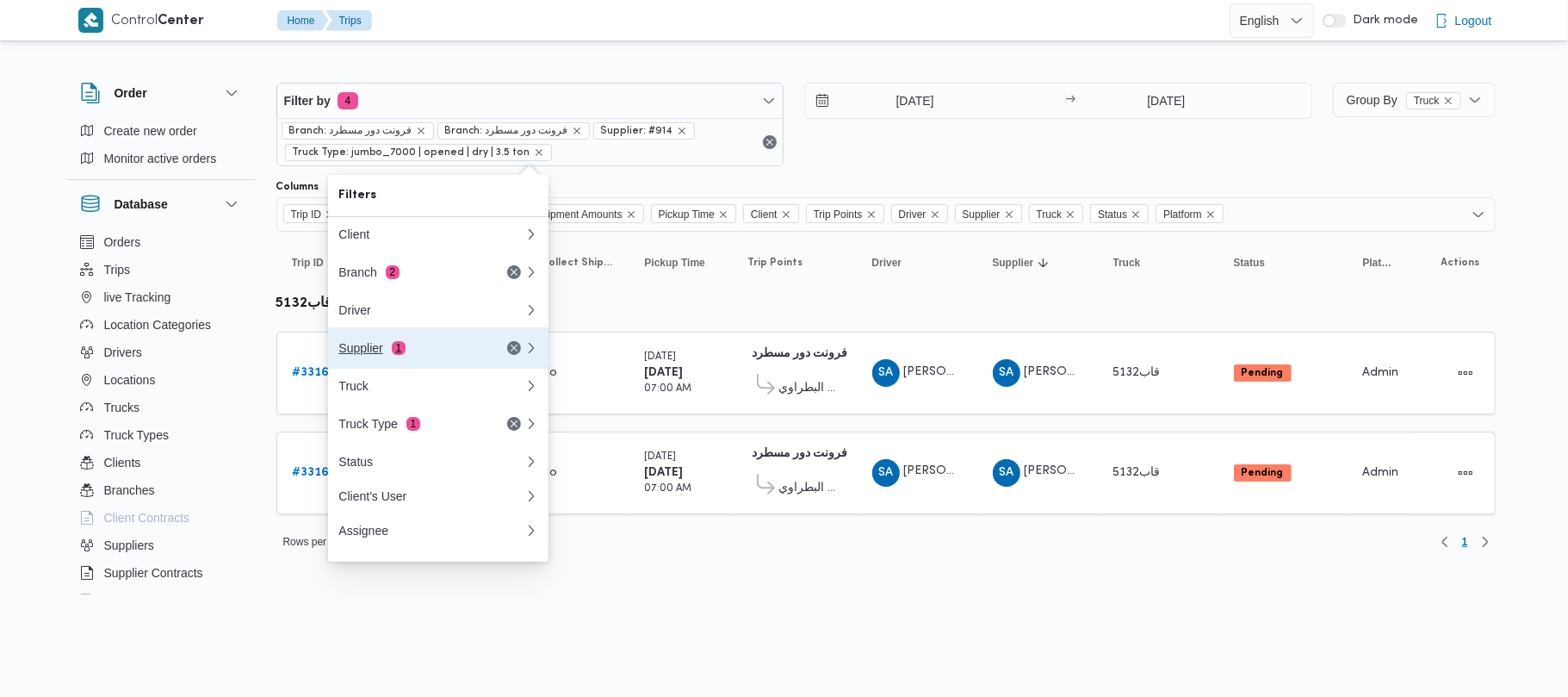
click at [389, 339] on button "Supplier 1" at bounding box center [437, 347] width 220 height 41
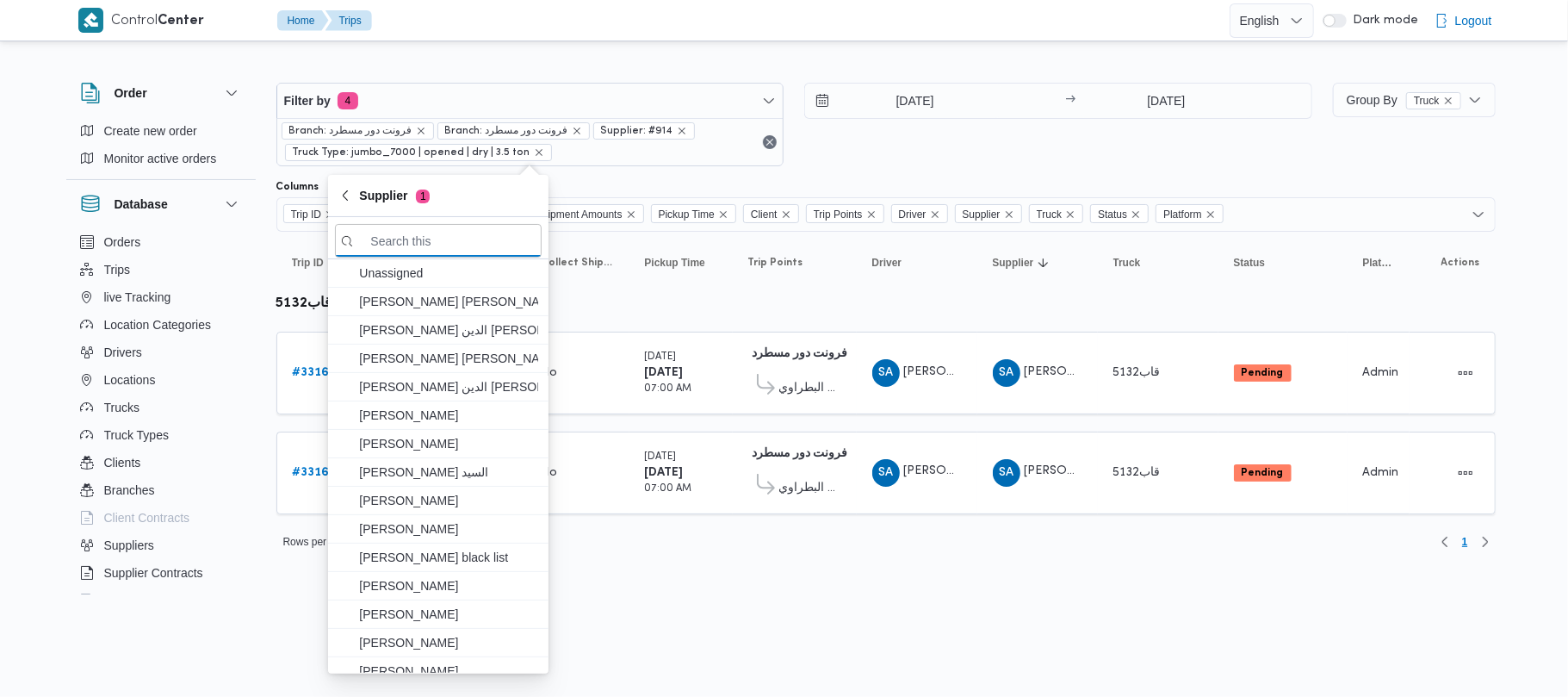
paste input "[PERSON_NAME]"
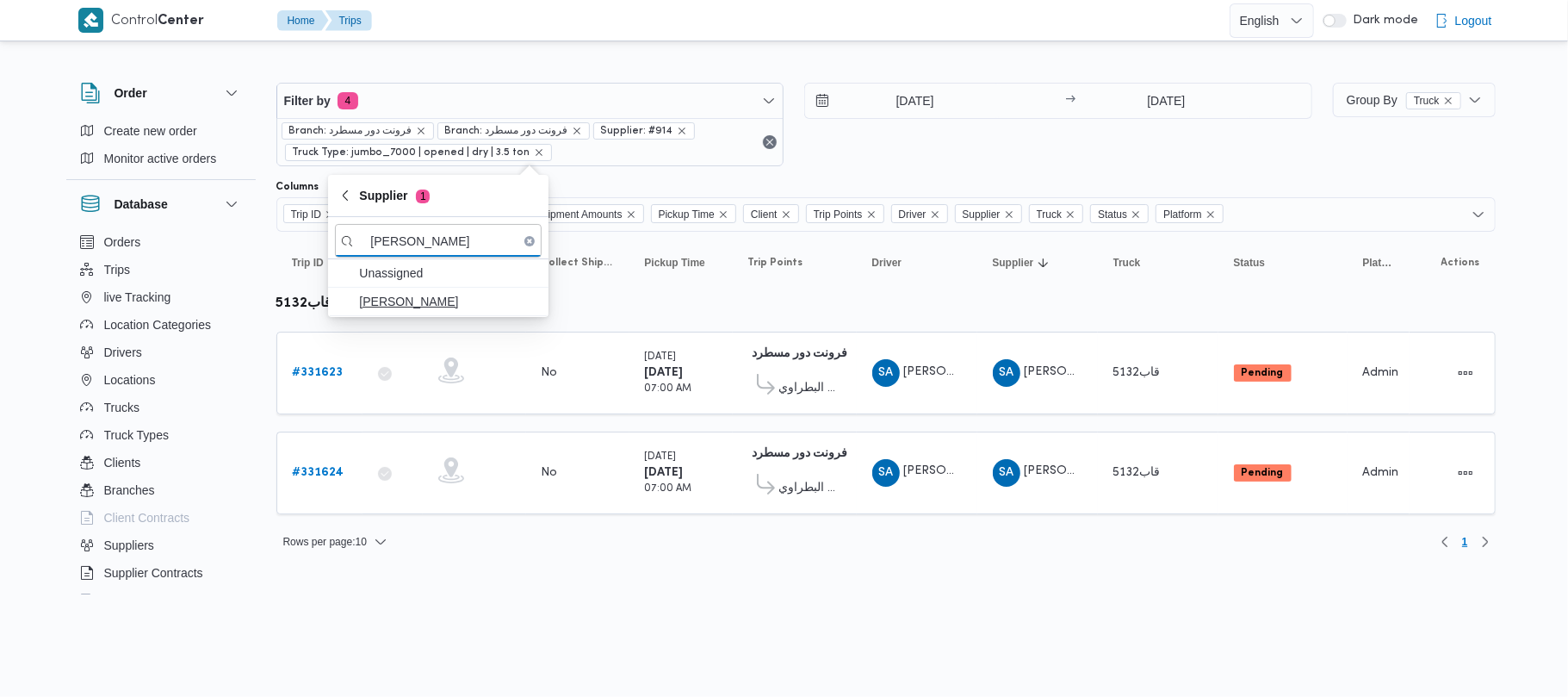
type input "[PERSON_NAME]"
drag, startPoint x: 437, startPoint y: 314, endPoint x: 625, endPoint y: 231, distance: 205.5
click at [438, 314] on span "[PERSON_NAME]" at bounding box center [438, 301] width 206 height 27
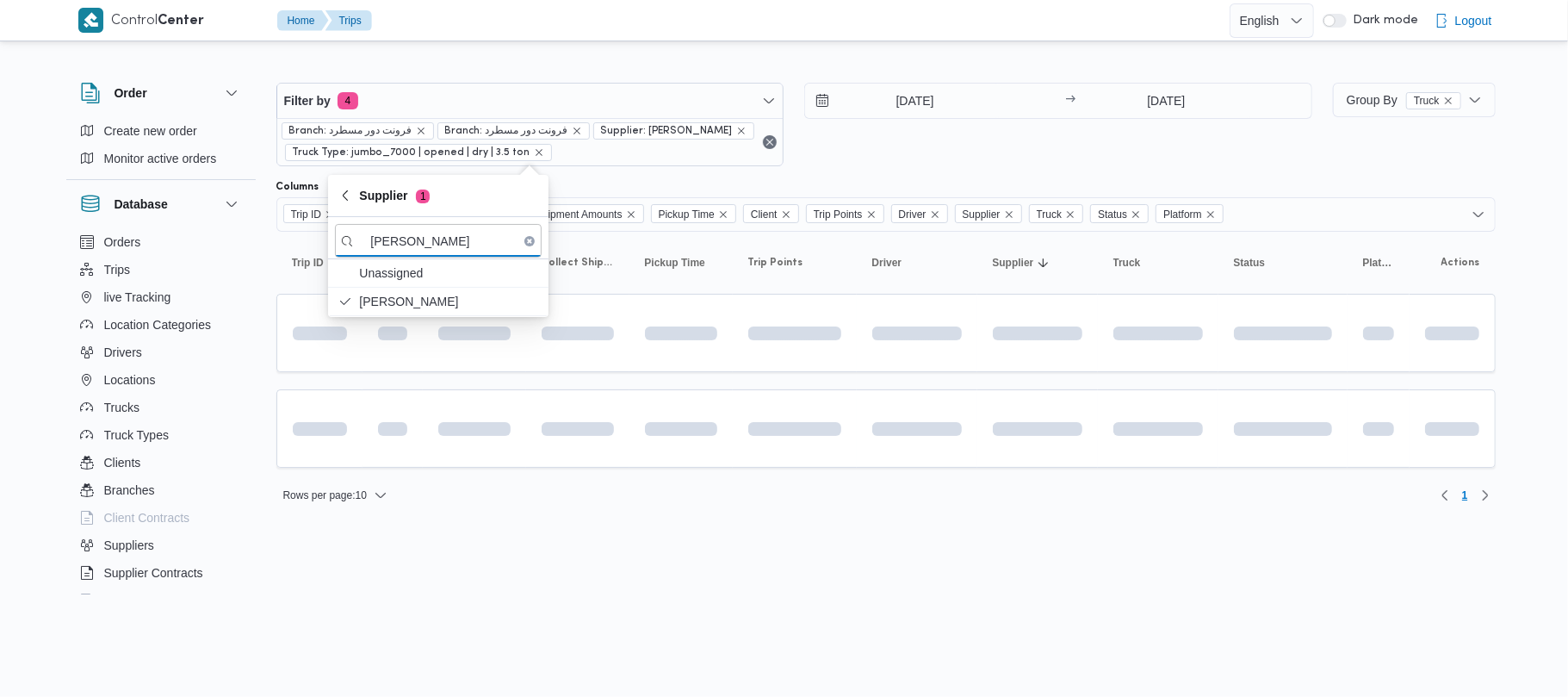
click at [979, 169] on div "Filter by 4 Branch: فرونت دور مسطرد Branch: فرونت دور مسطرد Supplier: عبدالواحد…" at bounding box center [794, 124] width 1057 height 104
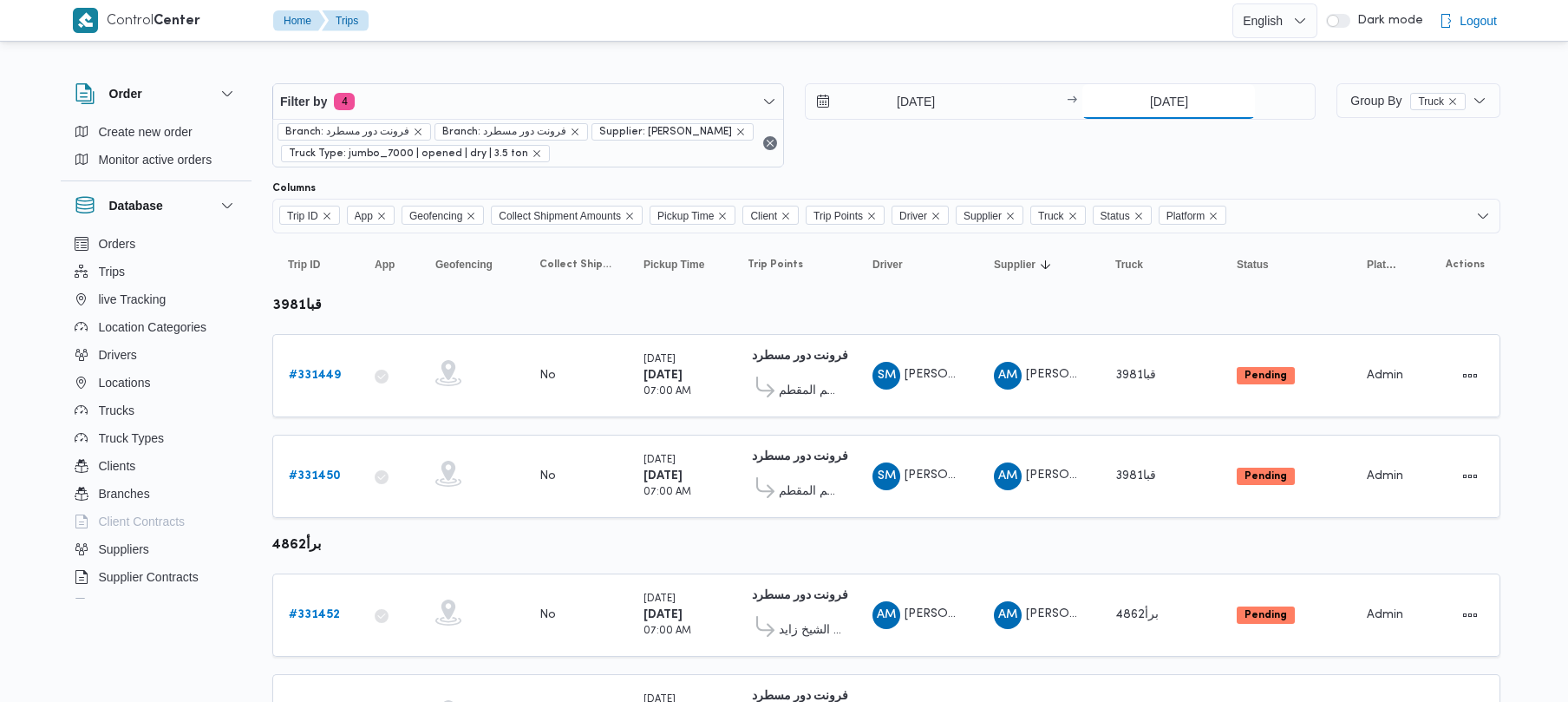
click at [1148, 105] on input "21/8/2025" at bounding box center [1169, 101] width 173 height 35
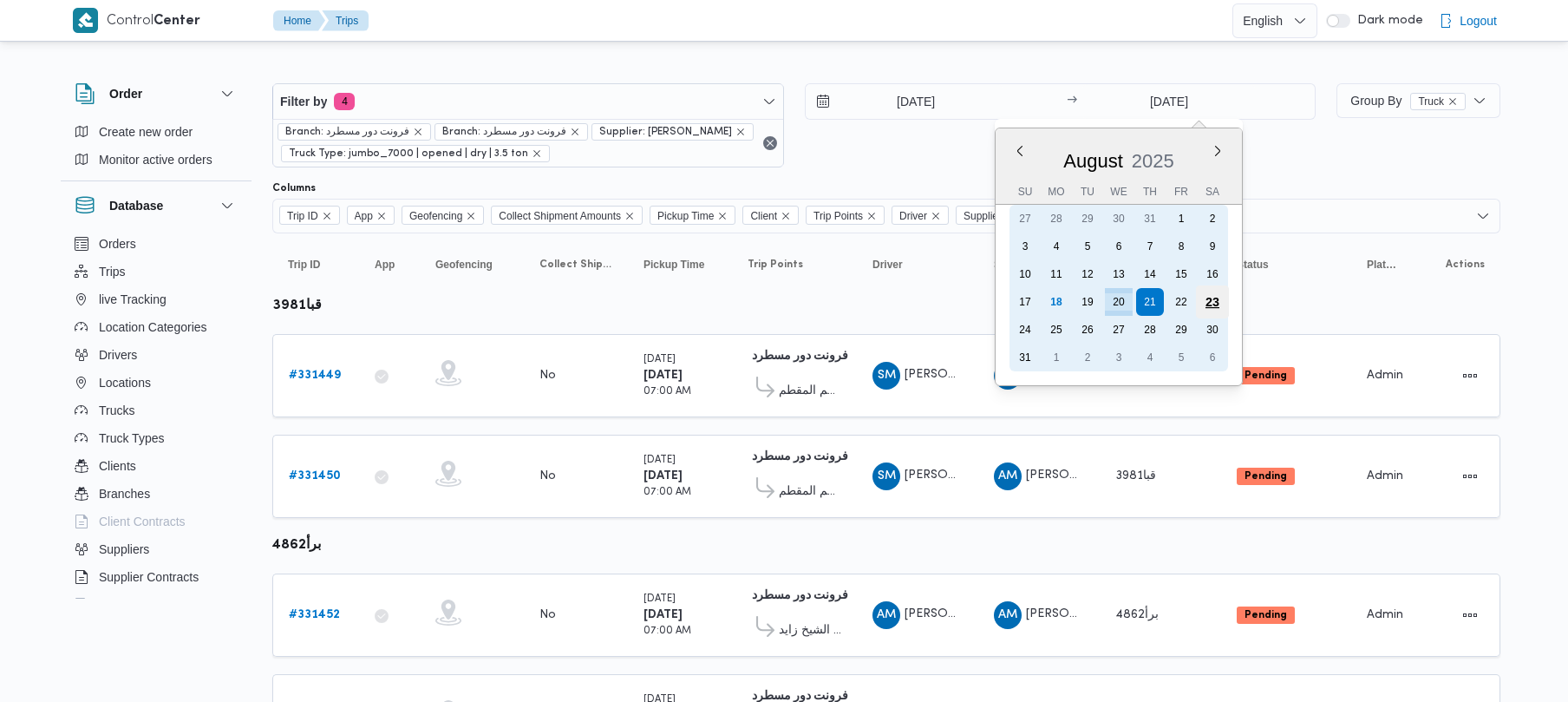
click at [1205, 300] on div "23" at bounding box center [1212, 302] width 33 height 33
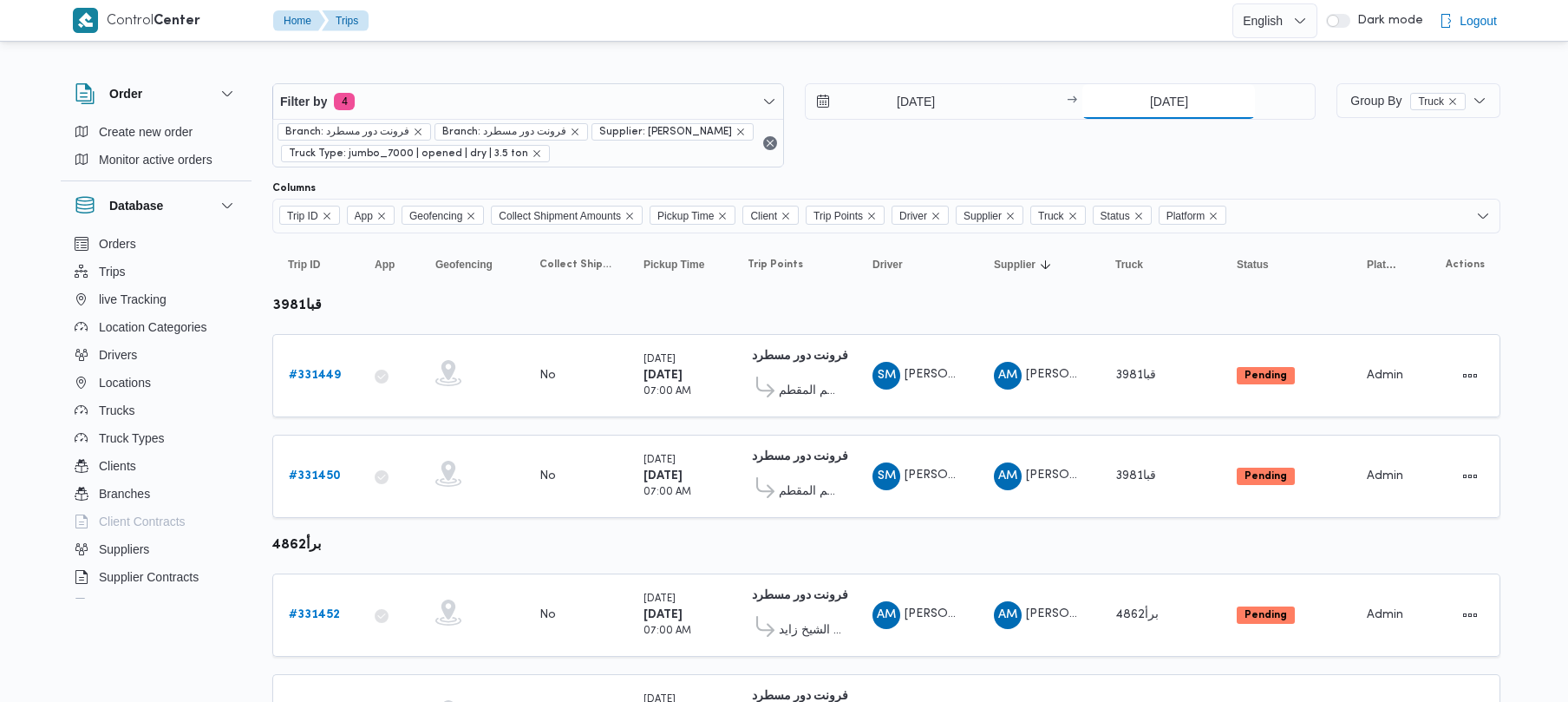
click at [1134, 109] on input "23/8/2025" at bounding box center [1169, 101] width 173 height 35
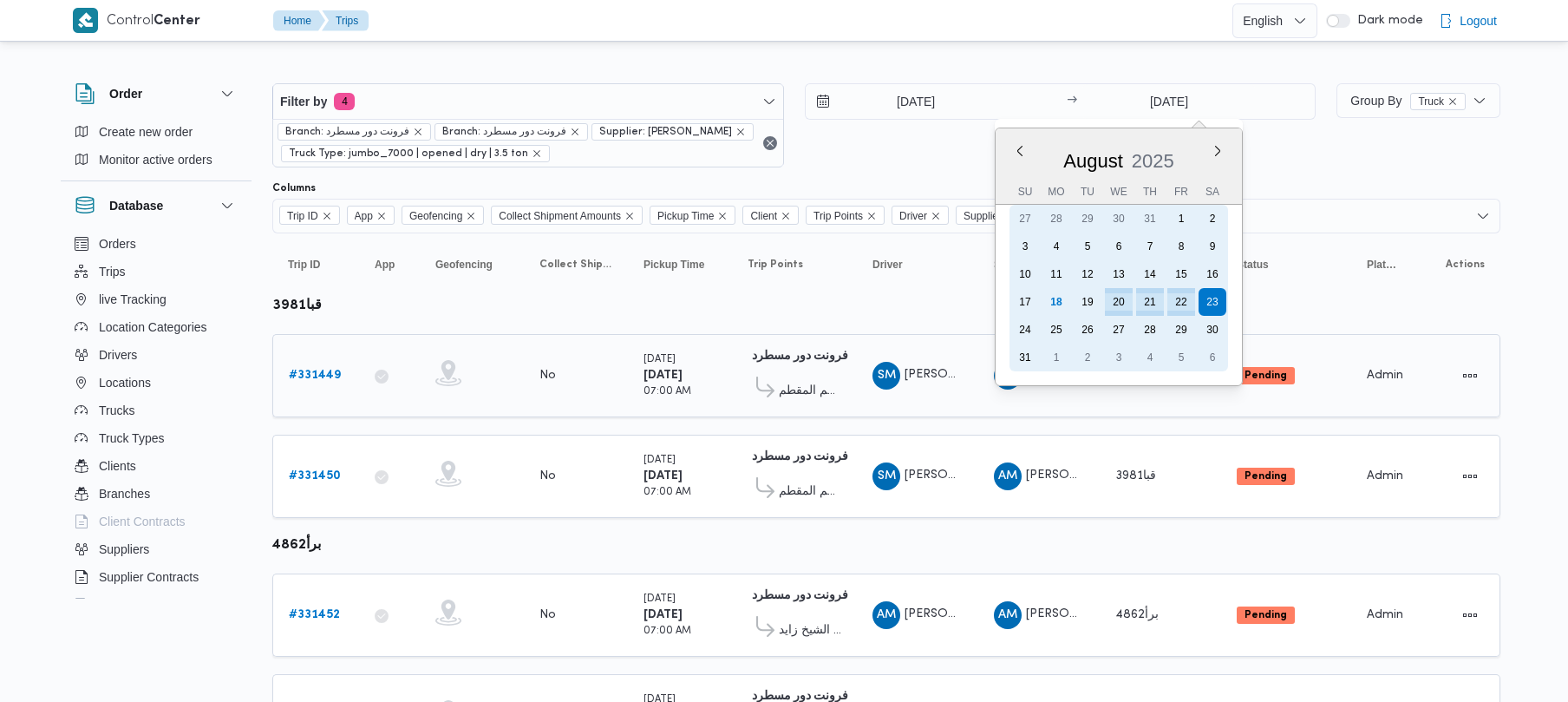
click at [1022, 328] on div "24" at bounding box center [1024, 329] width 28 height 28
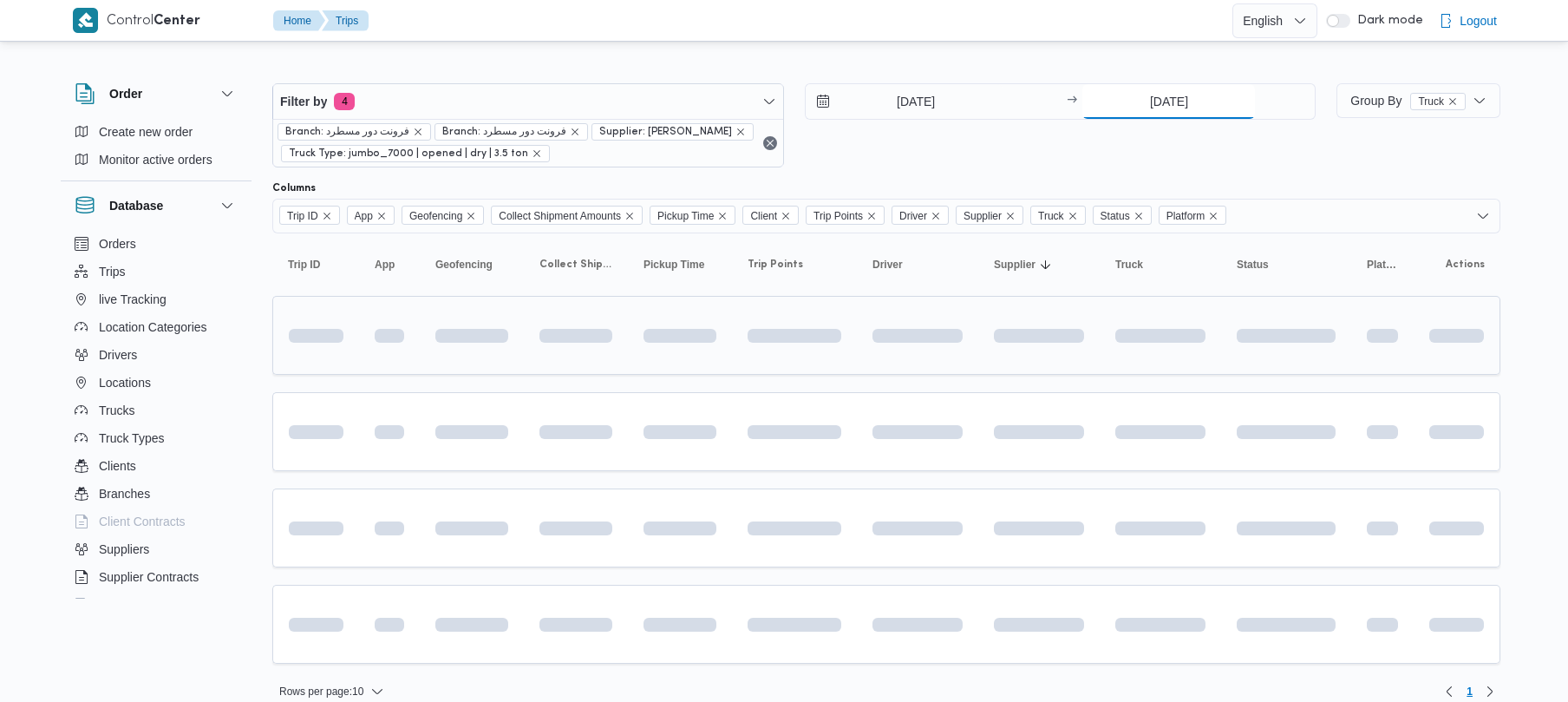
type input "24/8/2025"
click at [889, 100] on input "20/8/2025" at bounding box center [904, 101] width 197 height 35
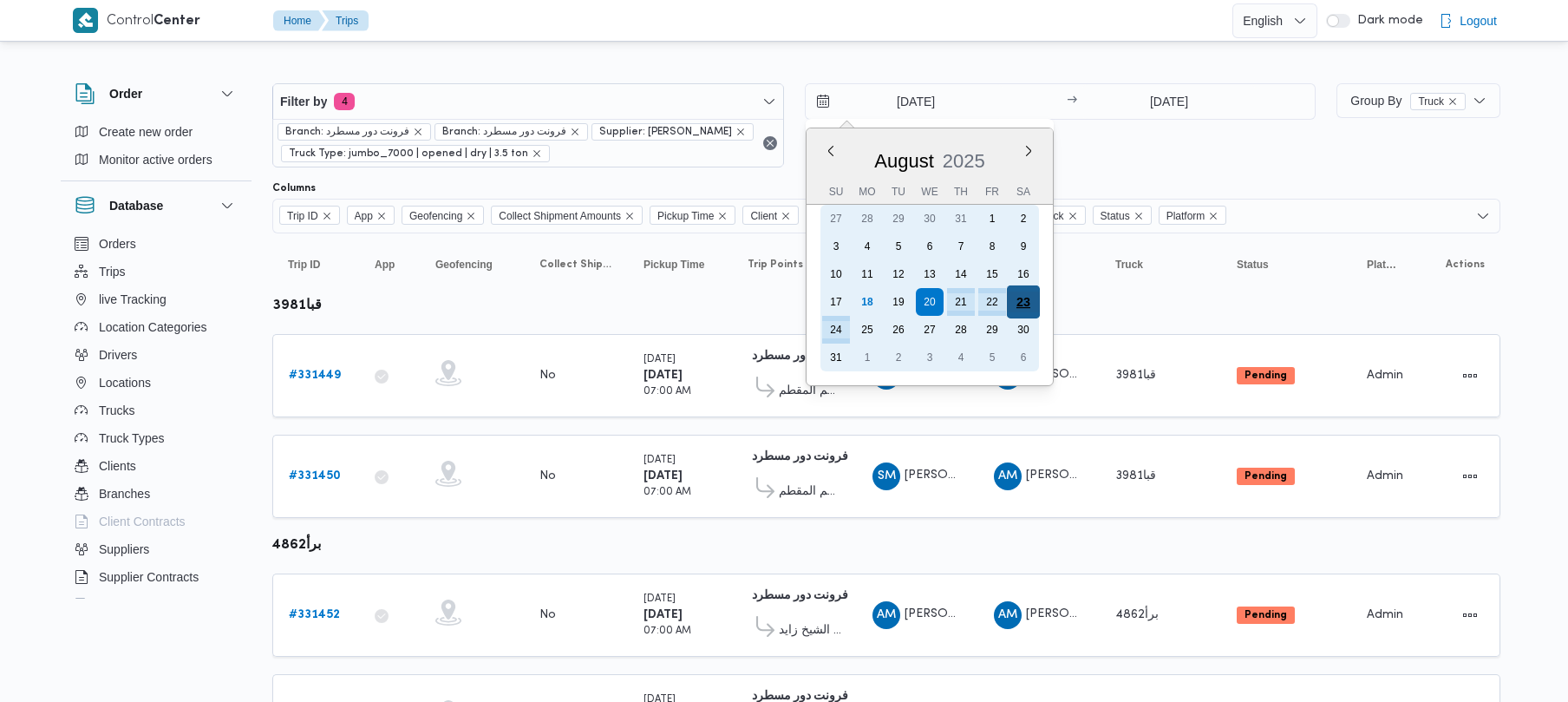
click at [1031, 304] on div "23" at bounding box center [1023, 302] width 33 height 33
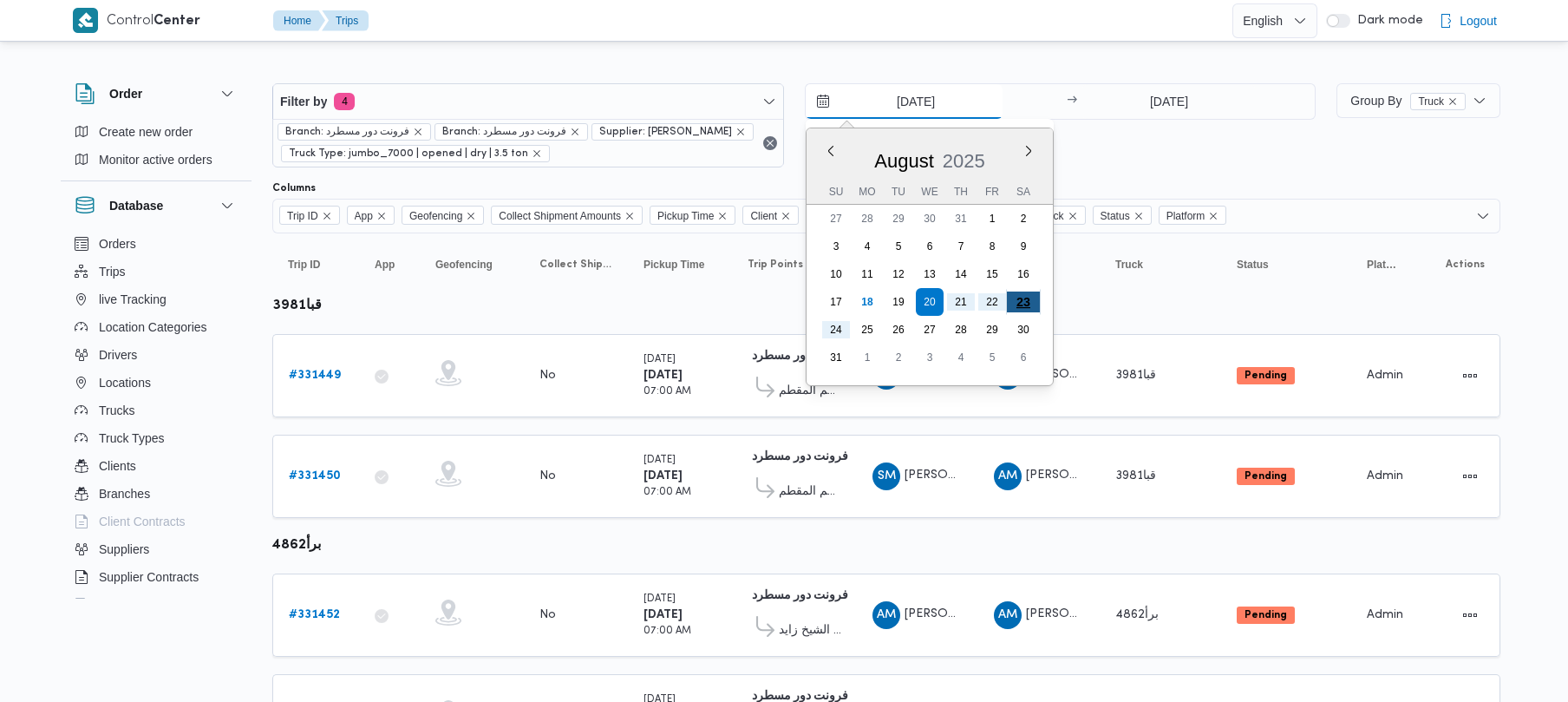
type input "23/8/2025"
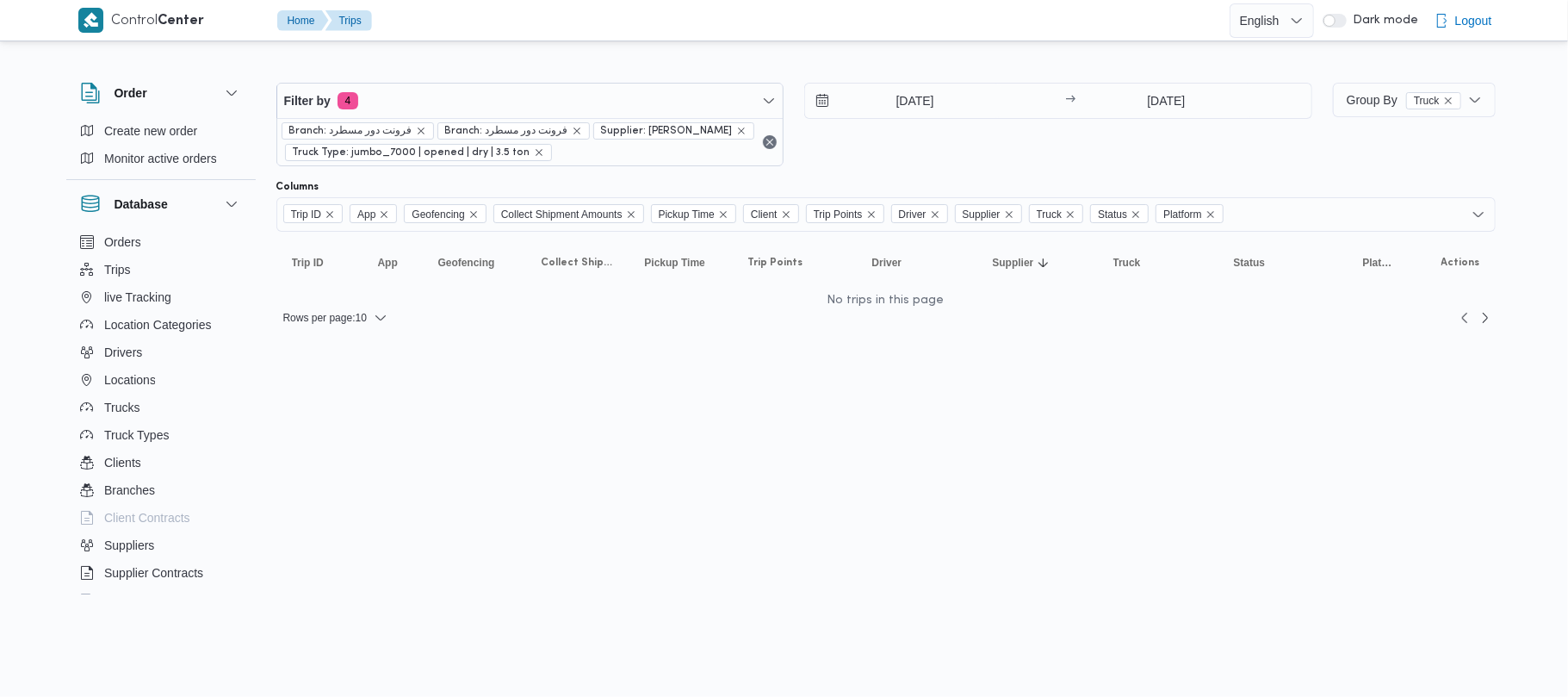
click at [1095, 124] on div "23/8/2025 → 24/8/2025" at bounding box center [1058, 124] width 508 height 83
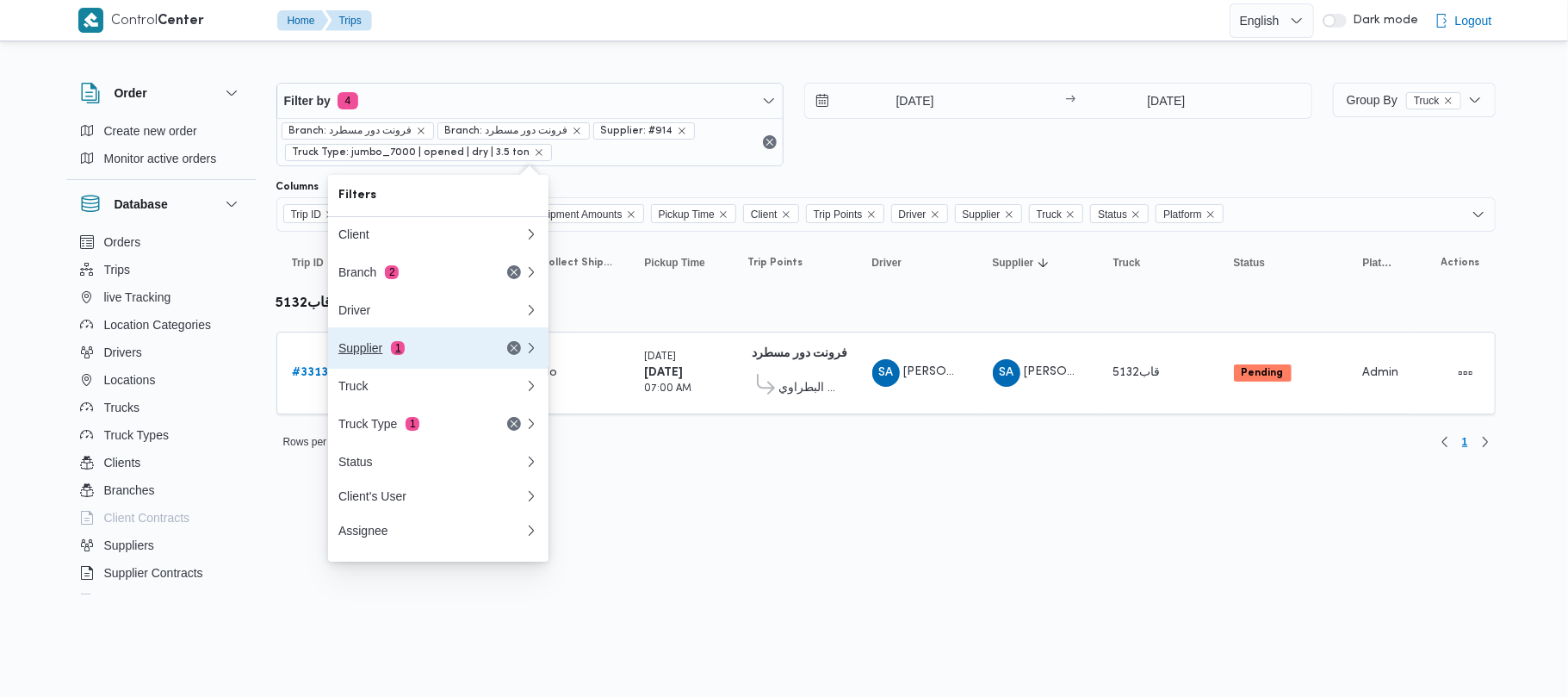
click at [387, 354] on div "Supplier 1" at bounding box center [411, 347] width 144 height 14
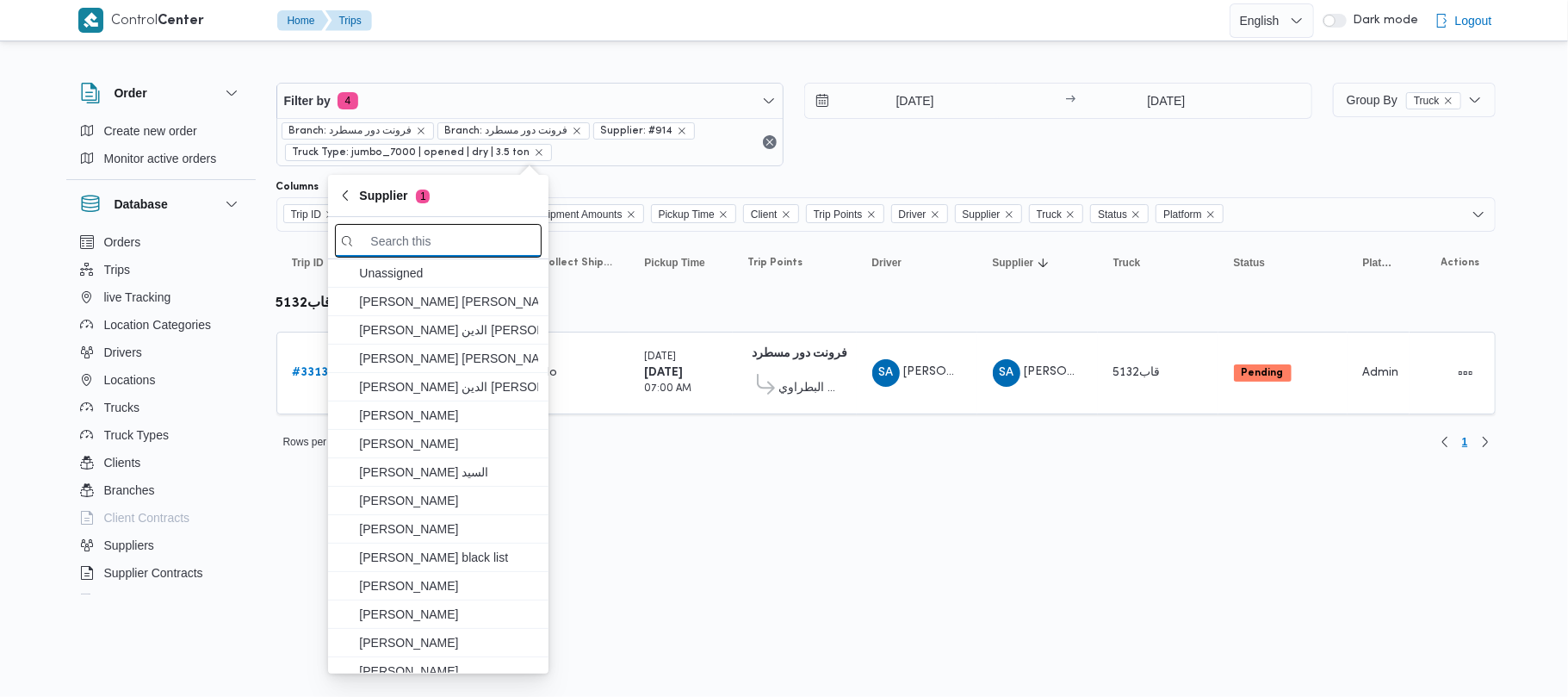
paste input "5438"
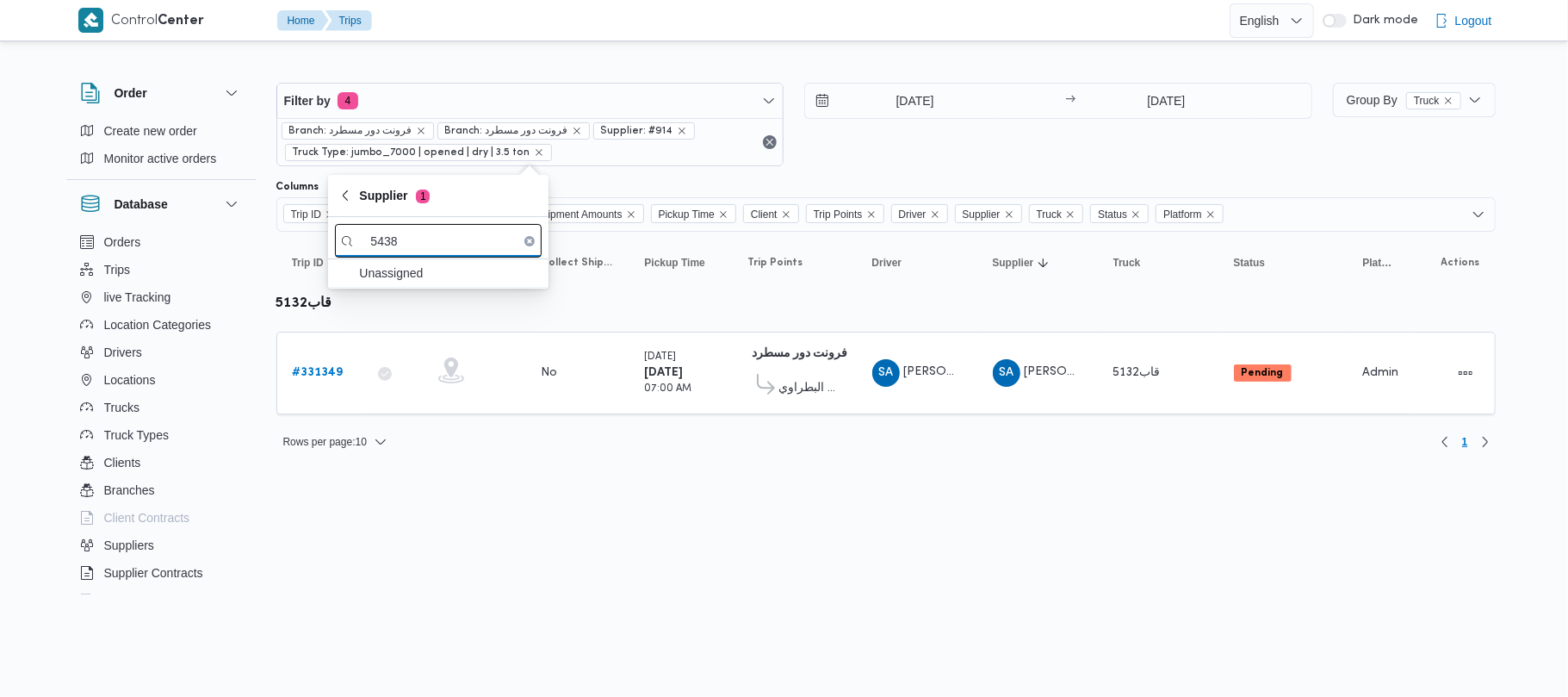
click at [434, 234] on input "5438" at bounding box center [438, 240] width 206 height 34
paste input "[PERSON_NAME]"
type input "[PERSON_NAME]"
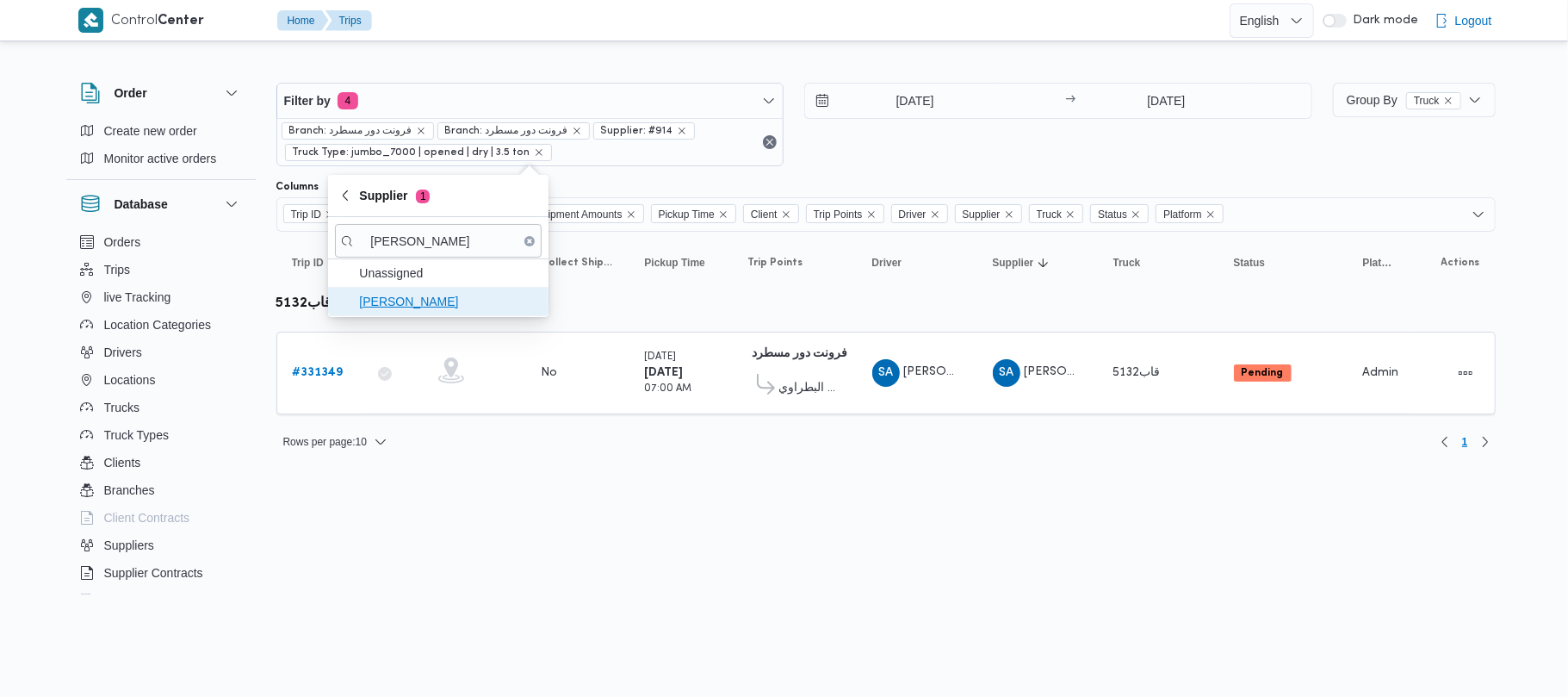
click at [452, 304] on span "[PERSON_NAME]" at bounding box center [448, 301] width 179 height 21
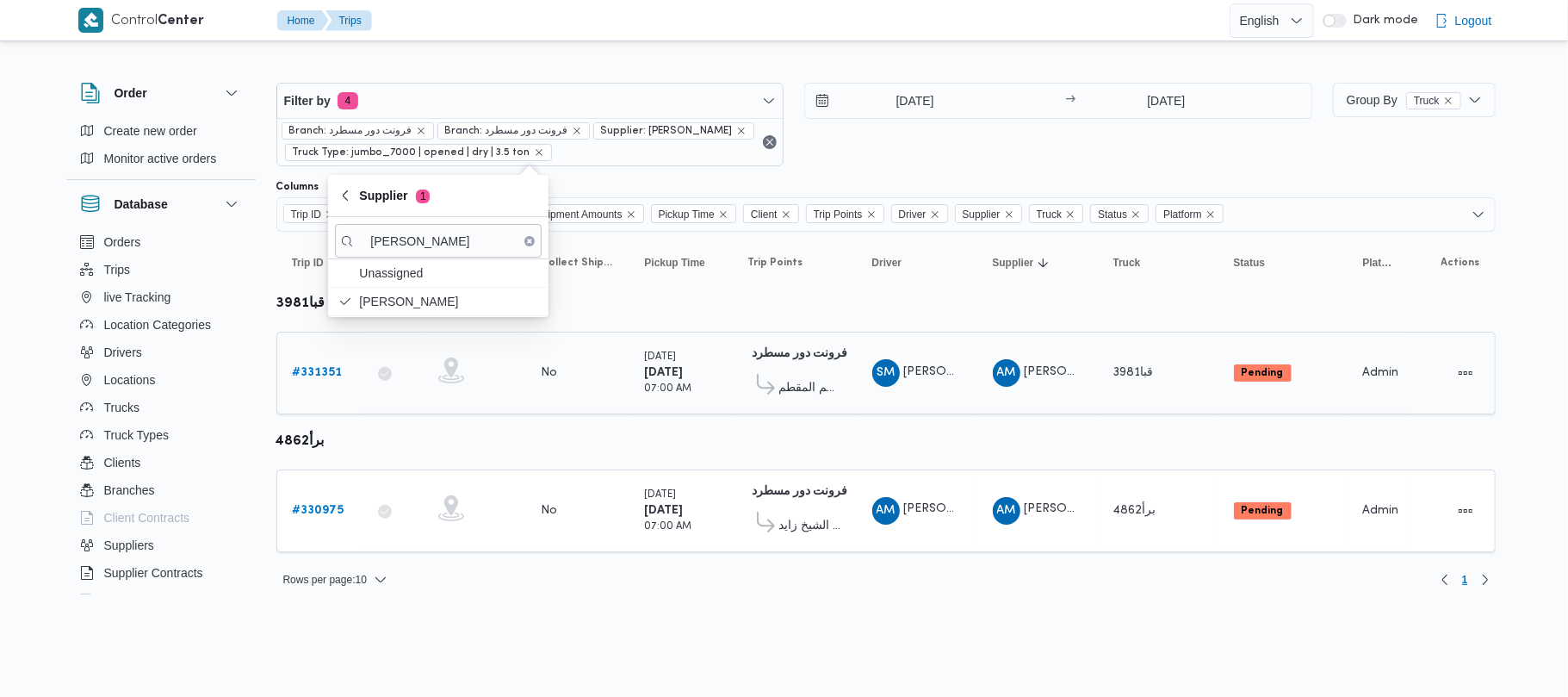
click at [324, 369] on b "# 331351" at bounding box center [318, 373] width 50 height 11
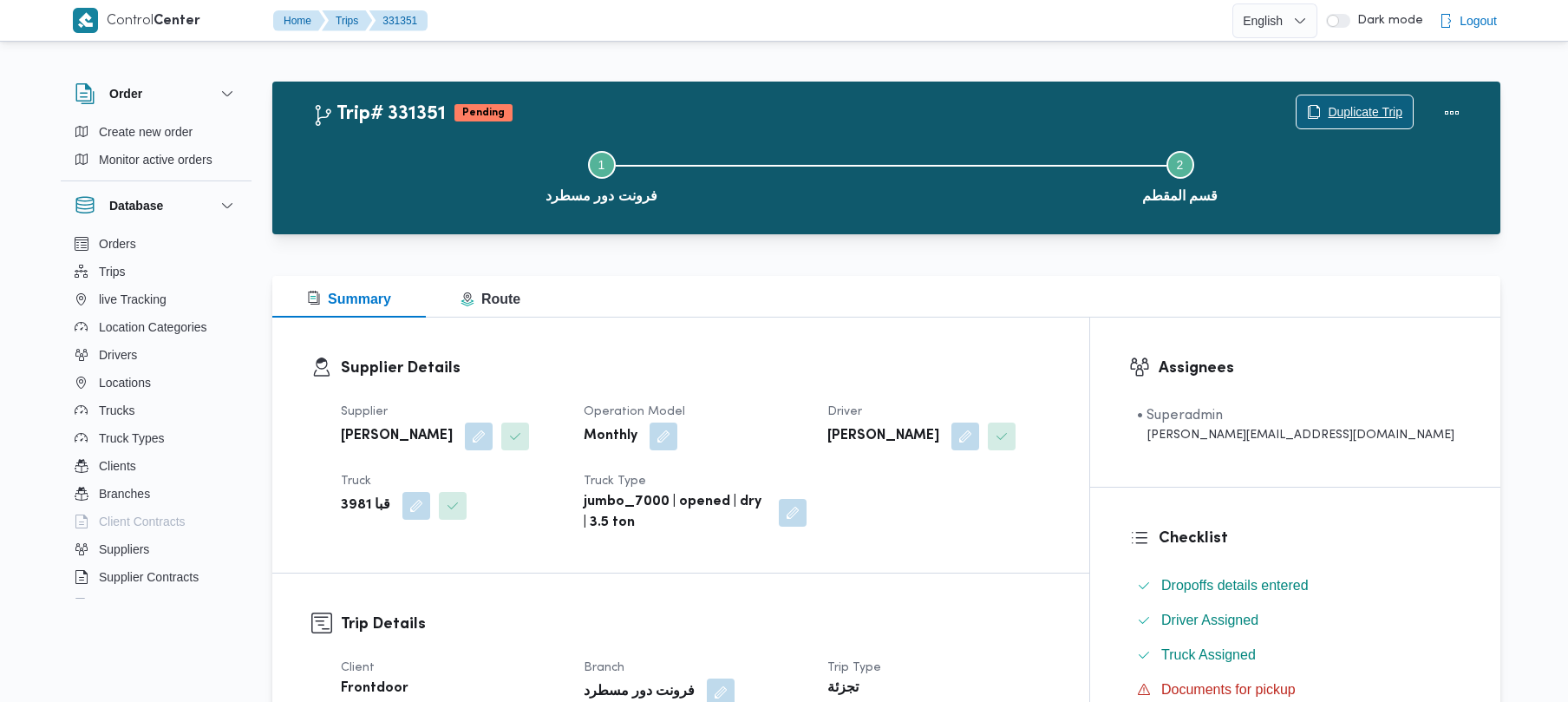
click at [1339, 113] on span "Duplicate Trip" at bounding box center [1365, 111] width 74 height 21
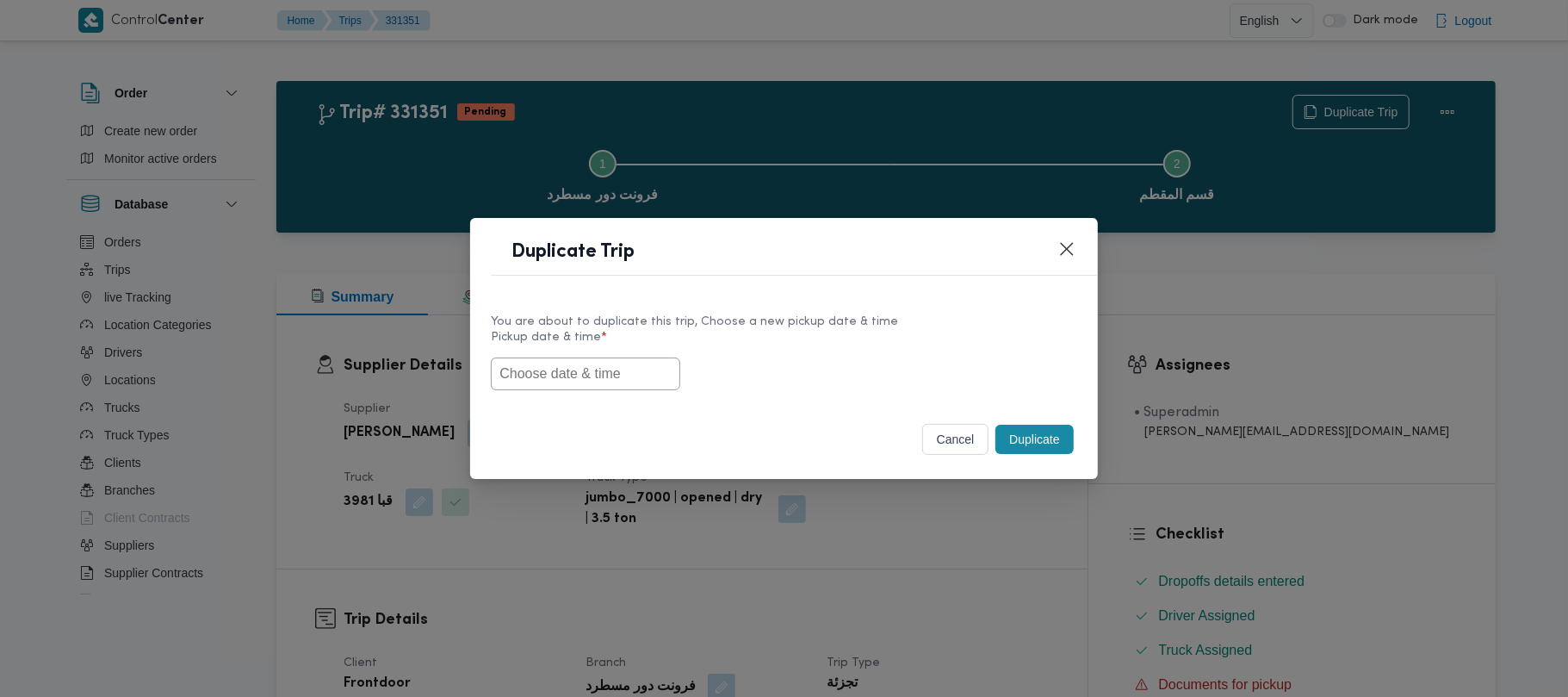
click at [586, 370] on input "text" at bounding box center [584, 374] width 189 height 33
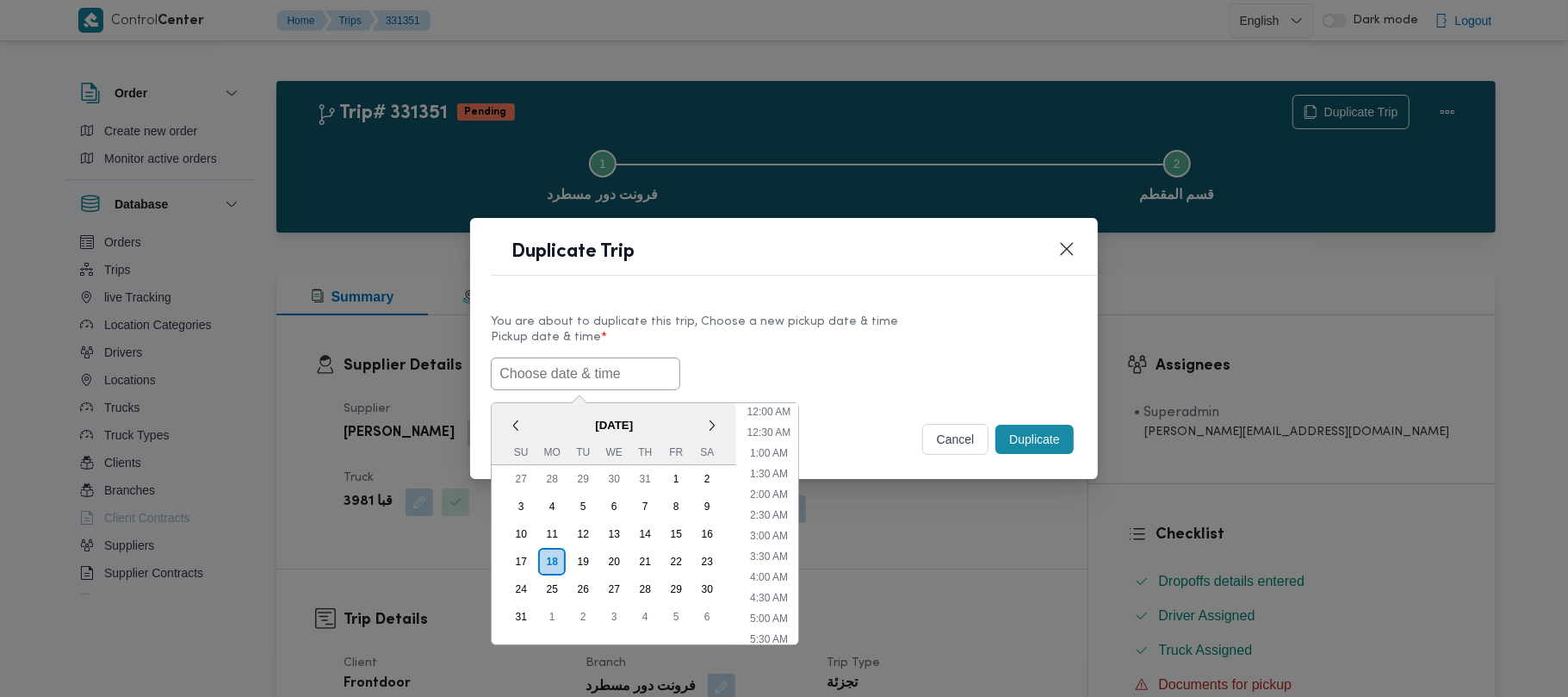
paste input "20/08/2025 7:00AM"
click at [566, 420] on span "August 2025" at bounding box center [614, 425] width 245 height 30
click at [706, 555] on div "23" at bounding box center [707, 562] width 33 height 33
type input "23/08/2025 7:00AM"
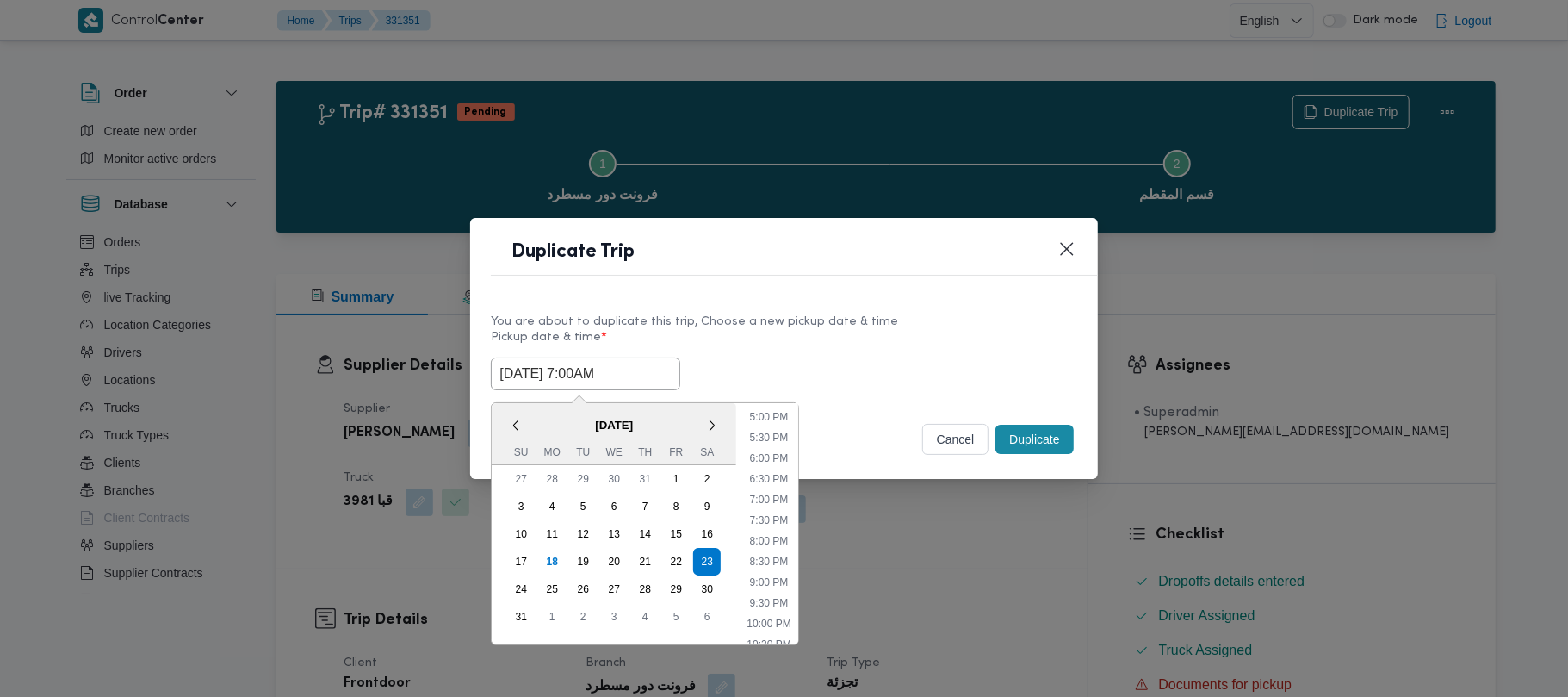
click at [631, 377] on input "23/08/2025 7:00AM" at bounding box center [584, 374] width 189 height 33
click at [1046, 301] on div "You are about to duplicate this trip, Choose a new pickup date & time Pickup da…" at bounding box center [784, 351] width 626 height 111
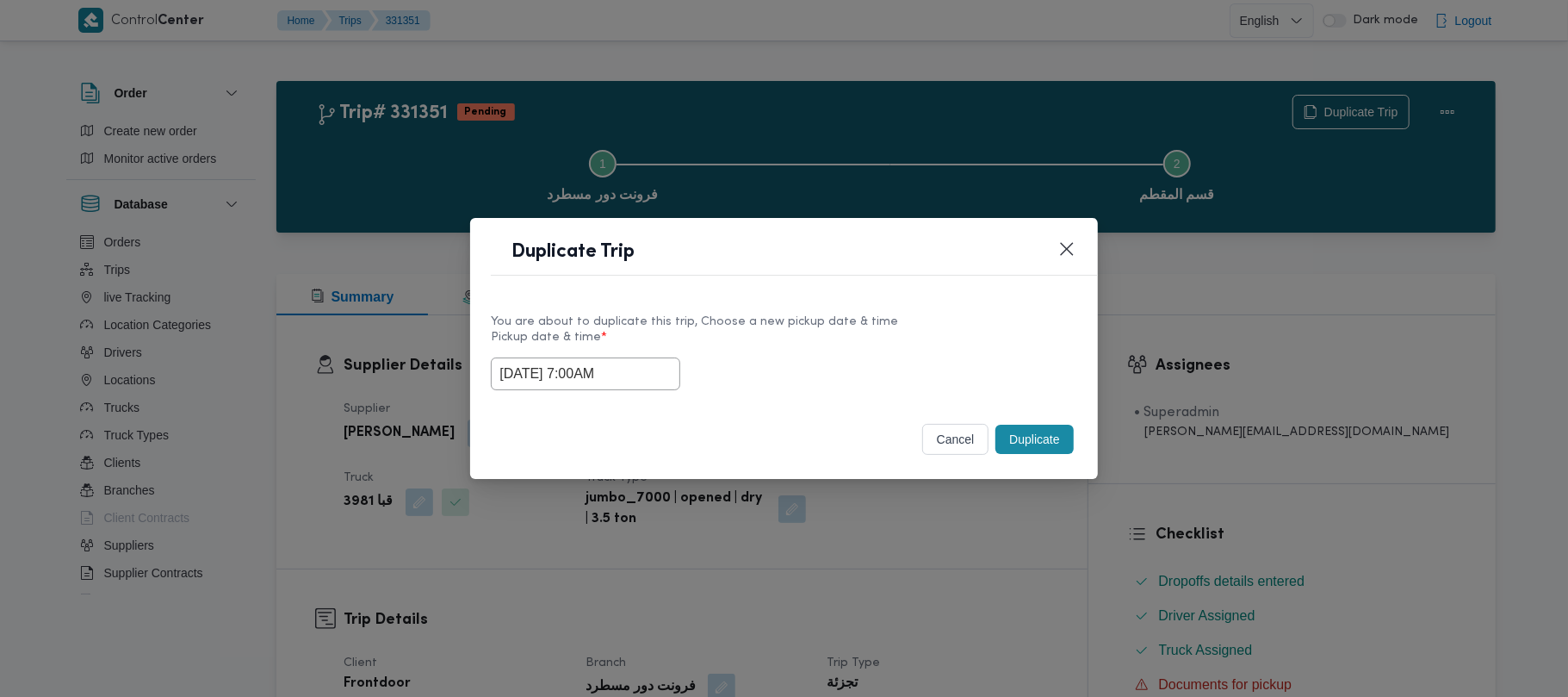
click at [1047, 446] on button "Duplicate" at bounding box center [1034, 439] width 78 height 29
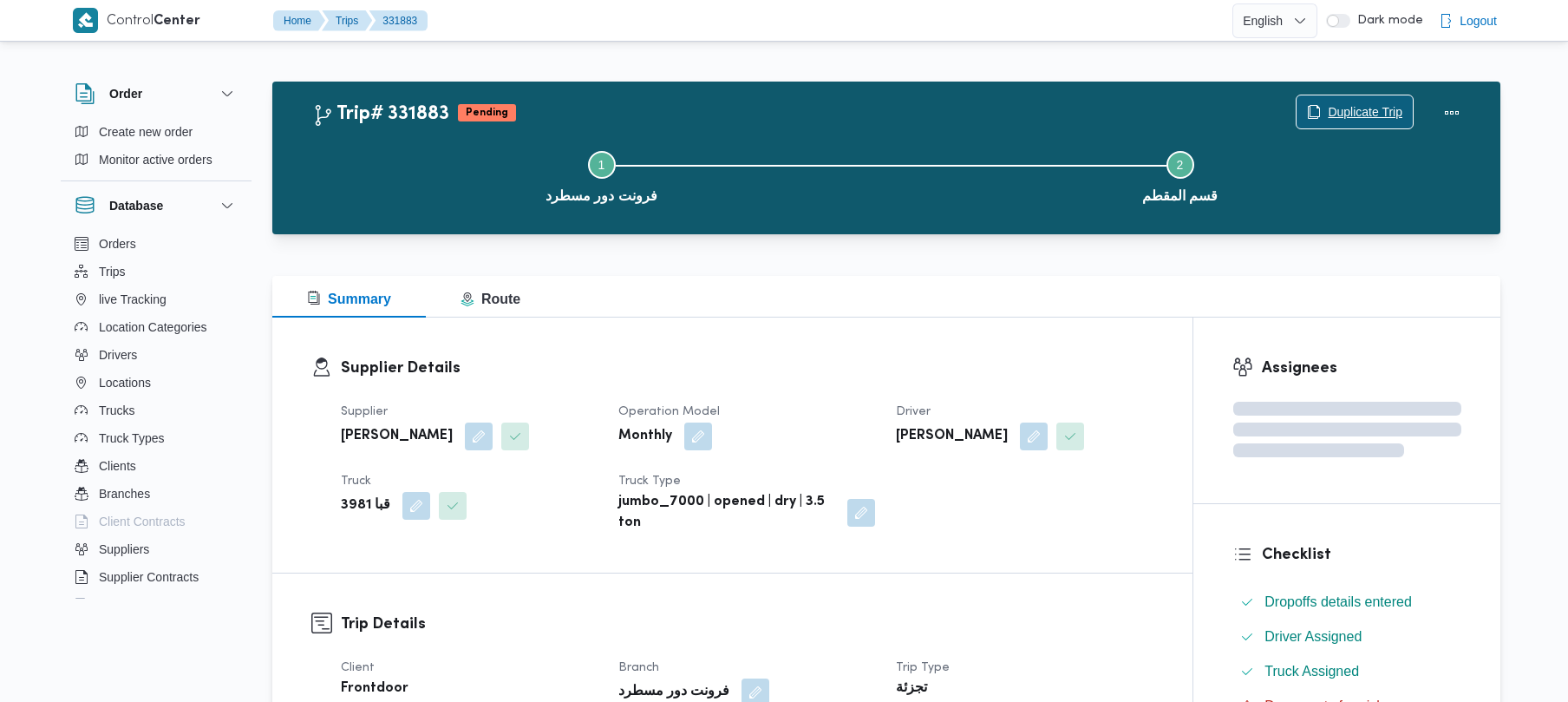
click at [1351, 98] on span "Duplicate Trip" at bounding box center [1355, 112] width 116 height 33
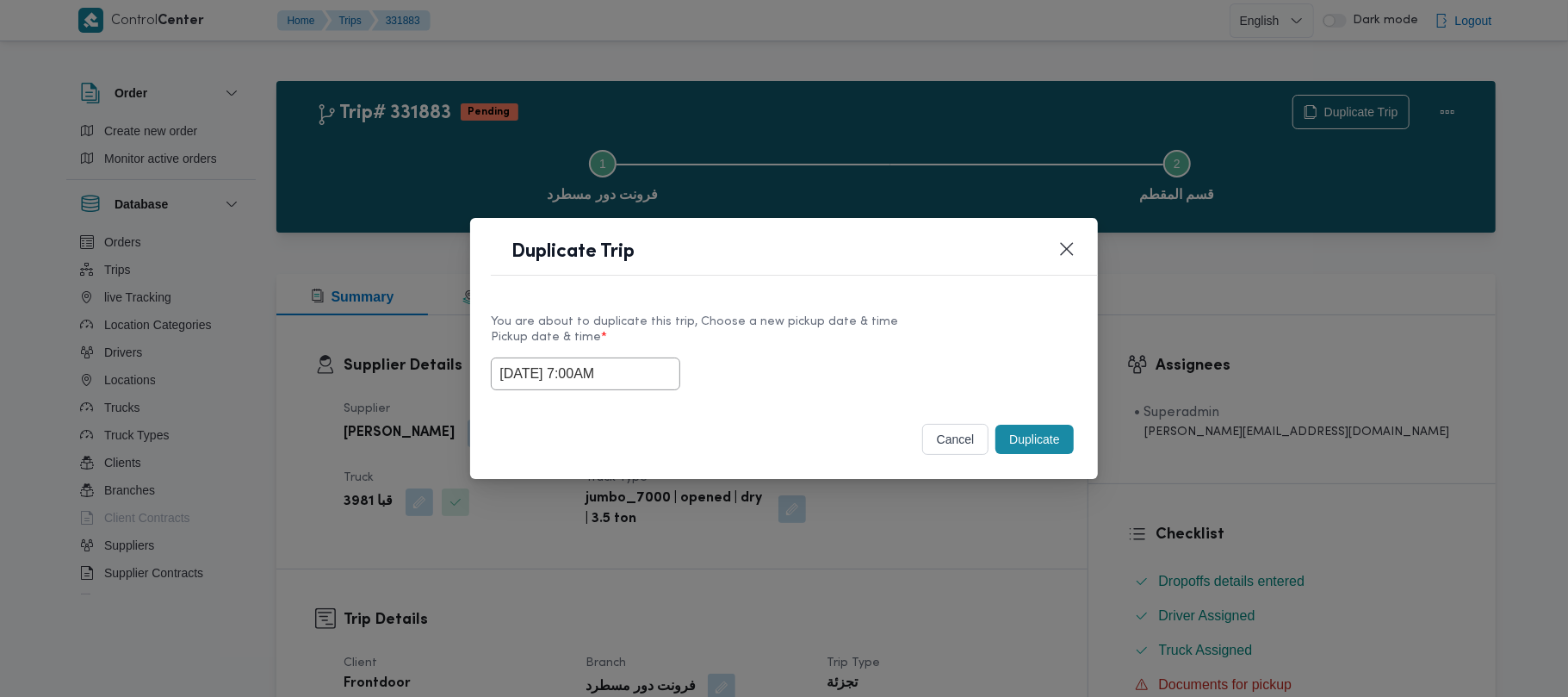
click at [645, 366] on input "23/08/2025 7:00AM" at bounding box center [584, 374] width 189 height 33
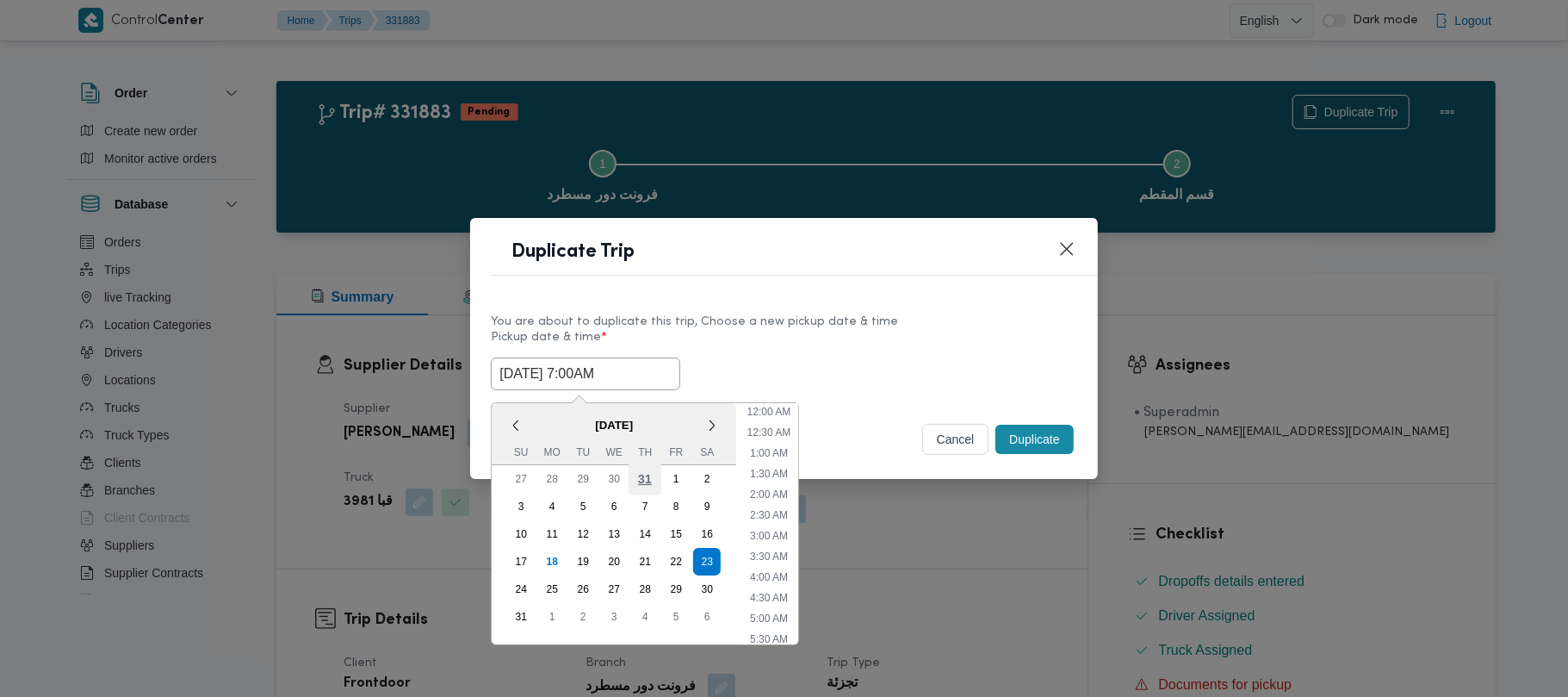
scroll to position [180, 0]
click at [525, 580] on div "24" at bounding box center [521, 589] width 33 height 33
type input "24/08/2025 7:00AM"
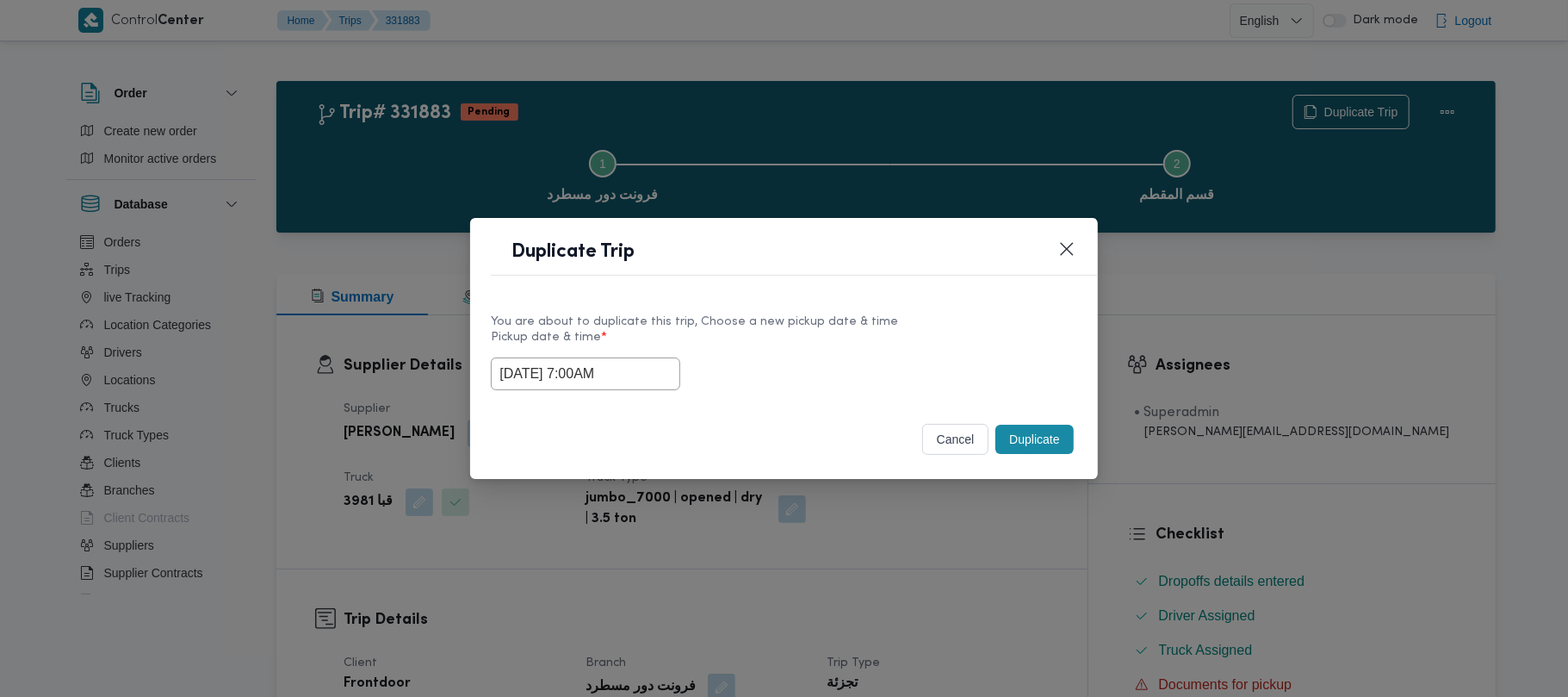
click at [899, 370] on div "24/08/2025 7:00AM" at bounding box center [783, 374] width 585 height 33
click at [1051, 443] on button "Duplicate" at bounding box center [1034, 439] width 78 height 29
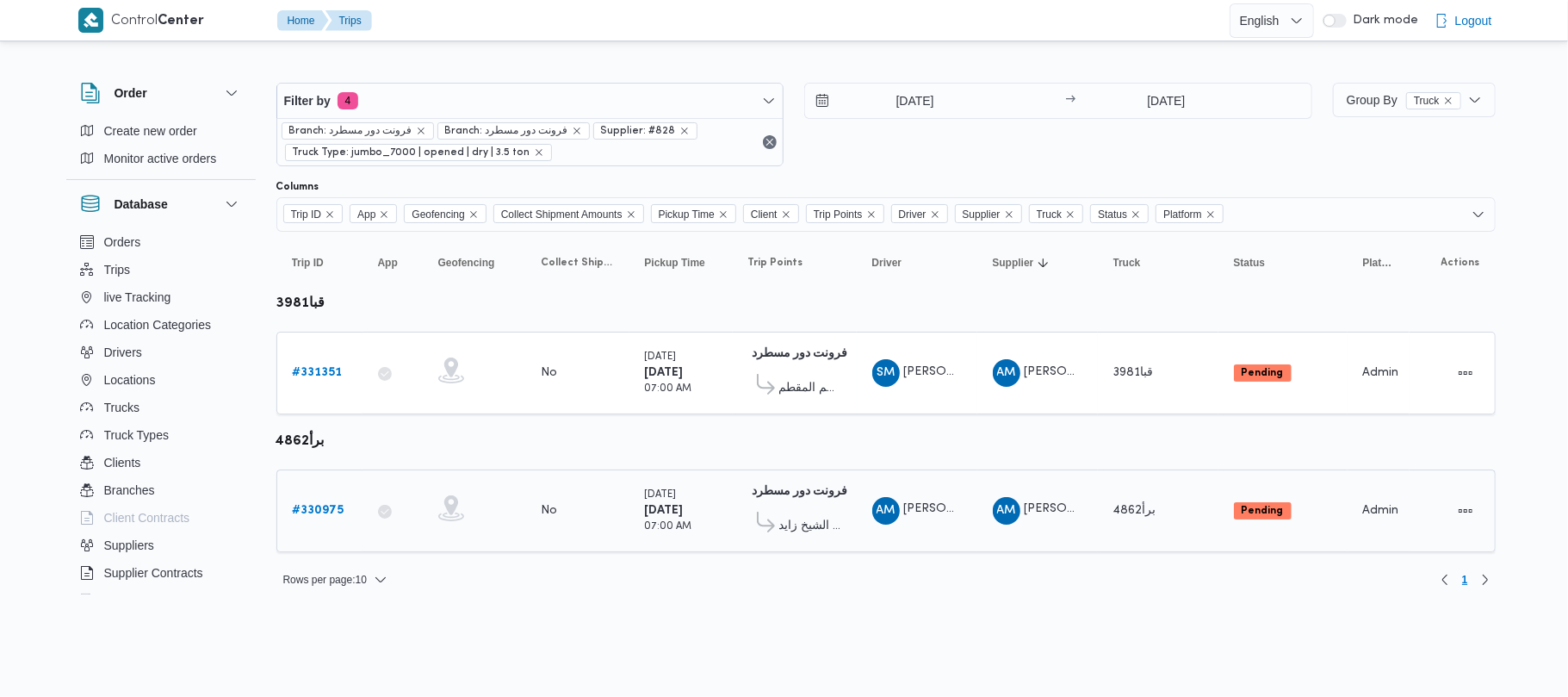
click at [329, 514] on b "# 330975" at bounding box center [319, 511] width 52 height 11
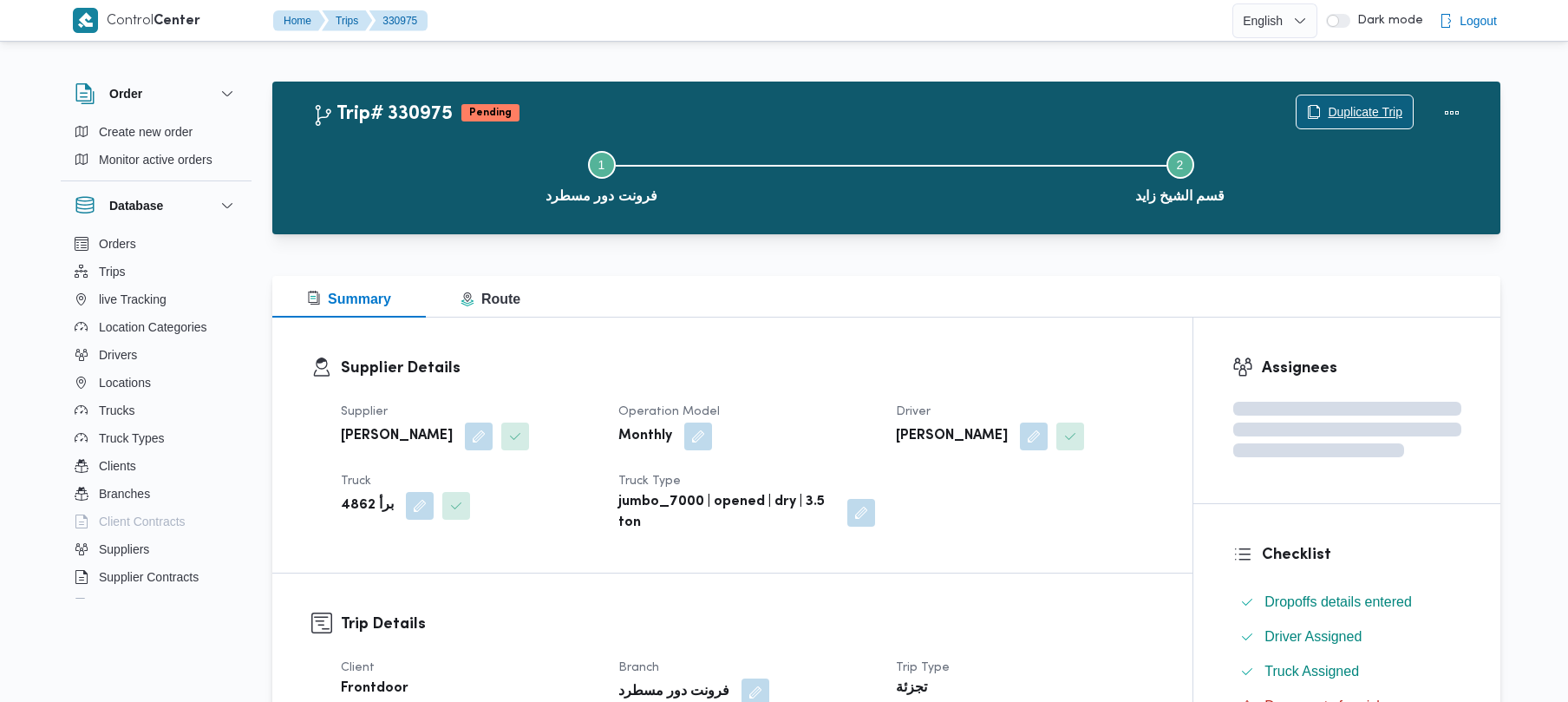
click at [1349, 109] on span "Duplicate Trip" at bounding box center [1365, 111] width 74 height 21
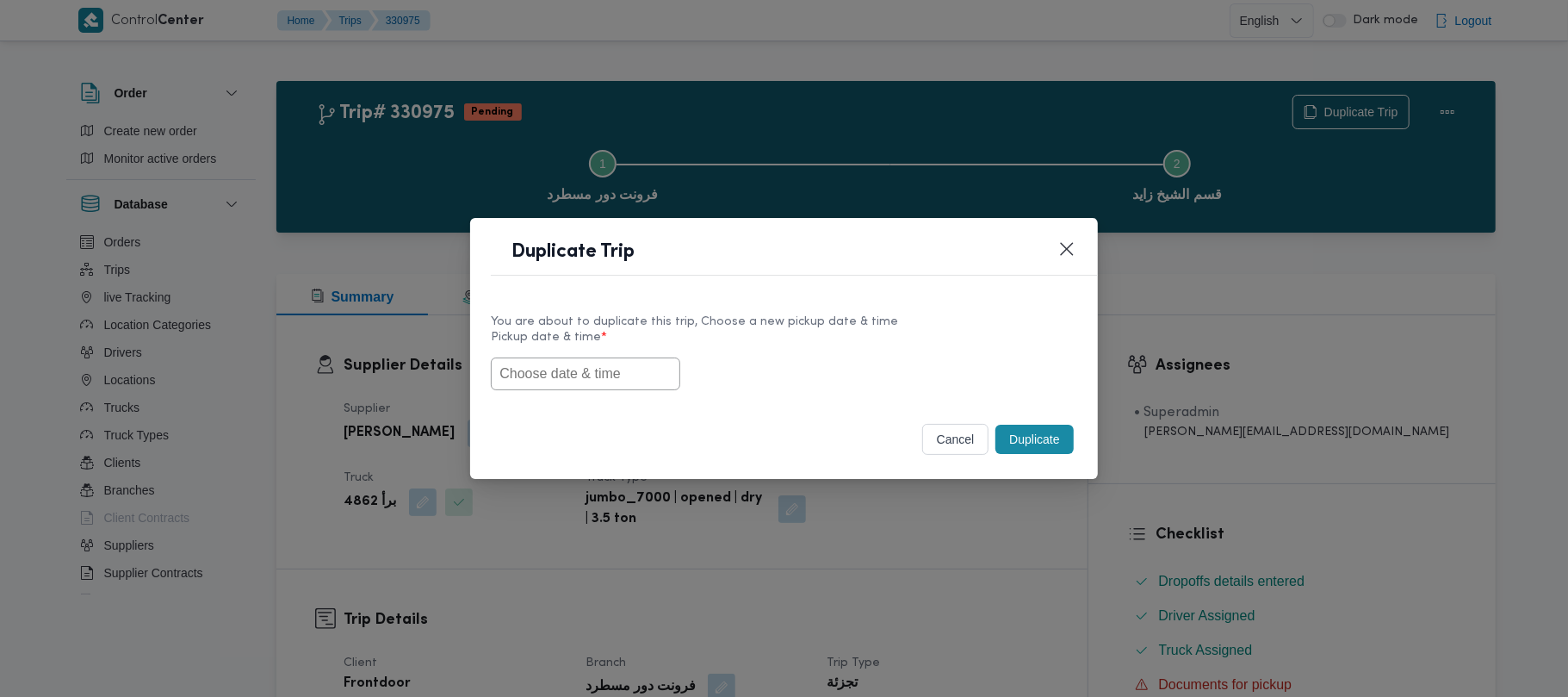
click at [545, 386] on input "text" at bounding box center [584, 374] width 189 height 33
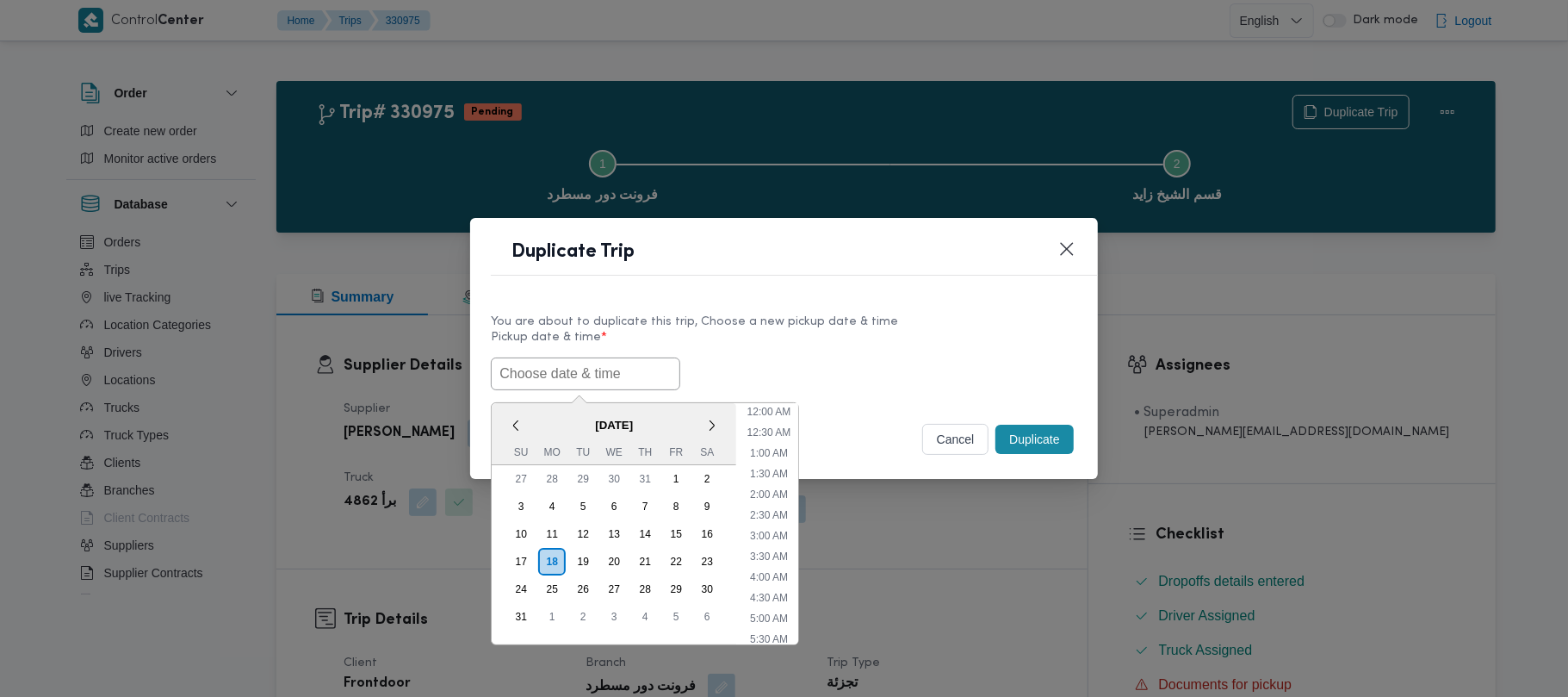
paste input "23/08/2025 7:00AM"
type input "23/08/2025 7:00AM"
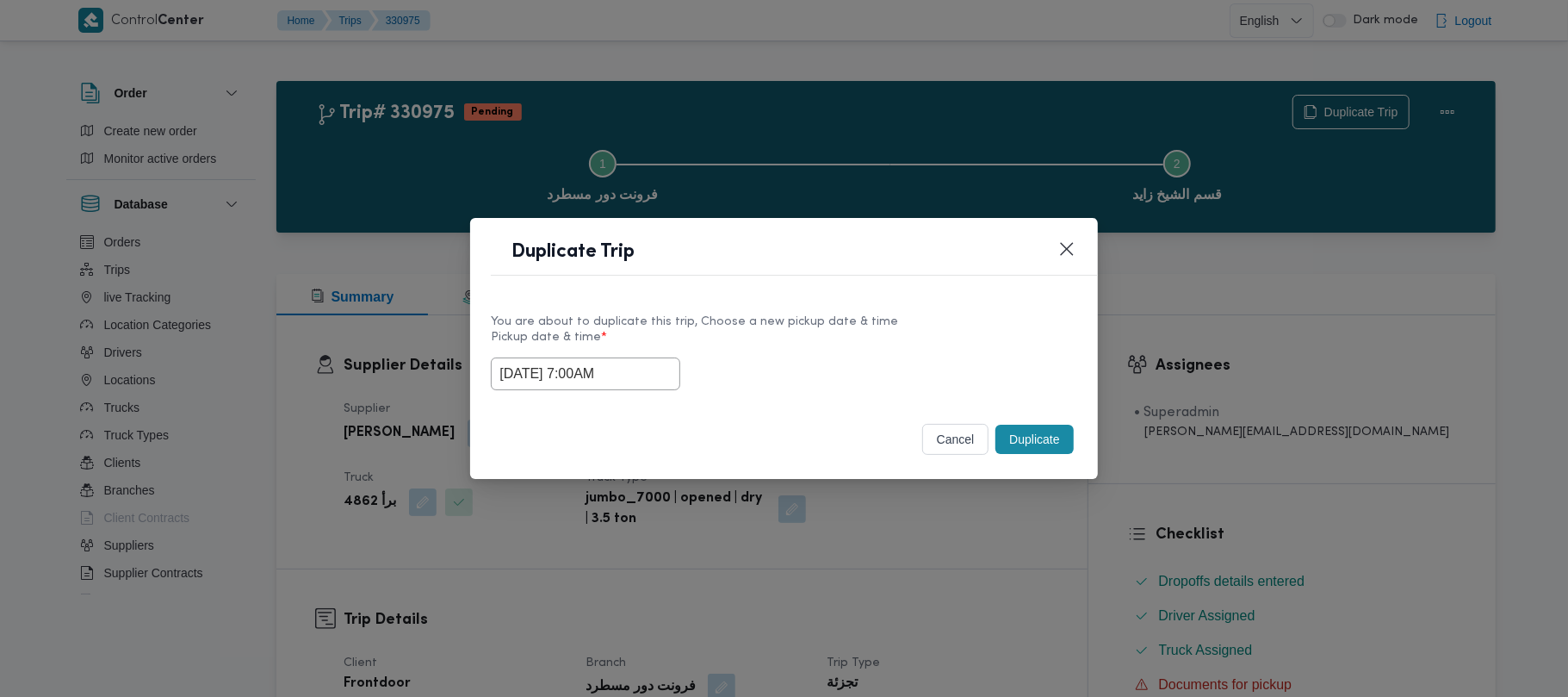
click at [927, 357] on div "23/08/2025 7:00AM" at bounding box center [783, 374] width 585 height 33
click at [1035, 441] on button "Duplicate" at bounding box center [1034, 439] width 78 height 29
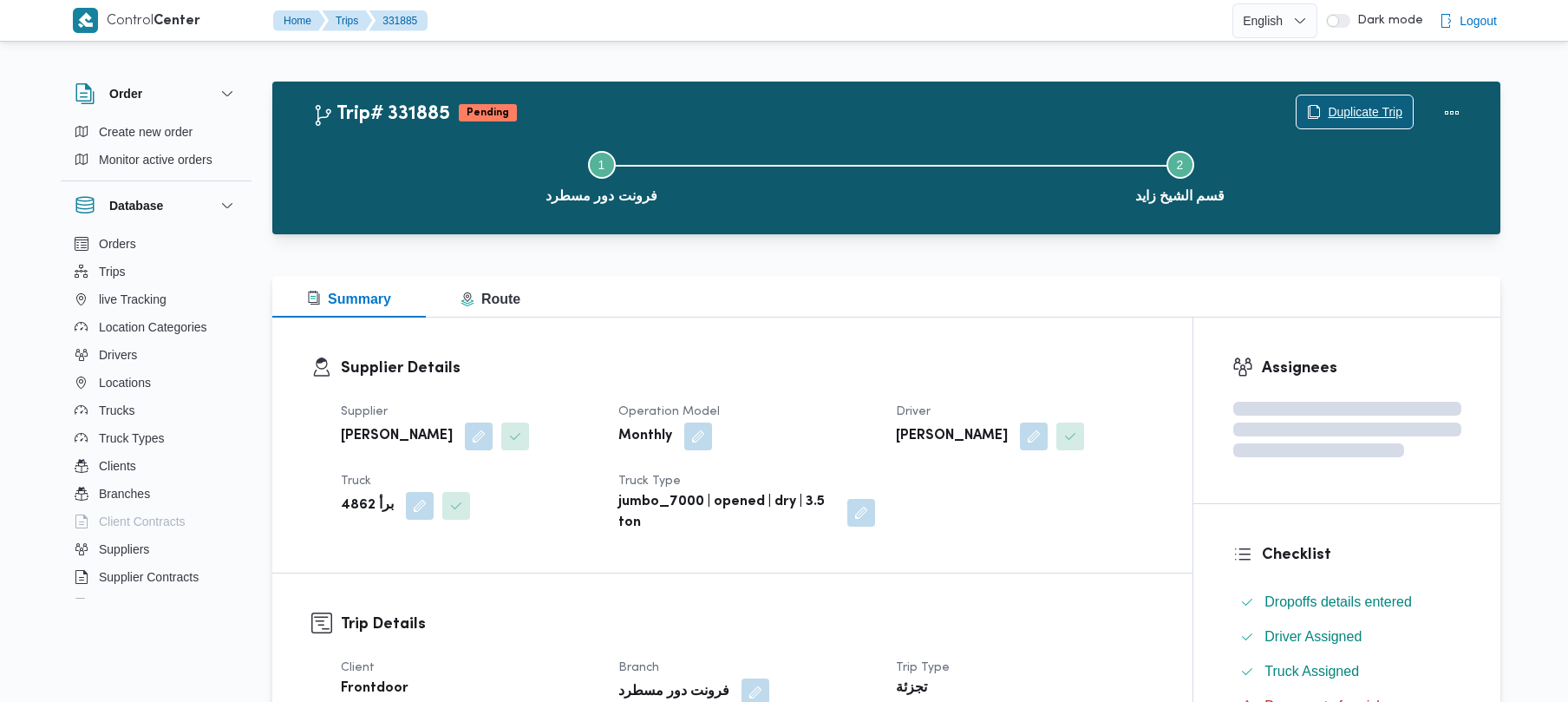
click at [1332, 98] on span "Duplicate Trip" at bounding box center [1355, 112] width 116 height 33
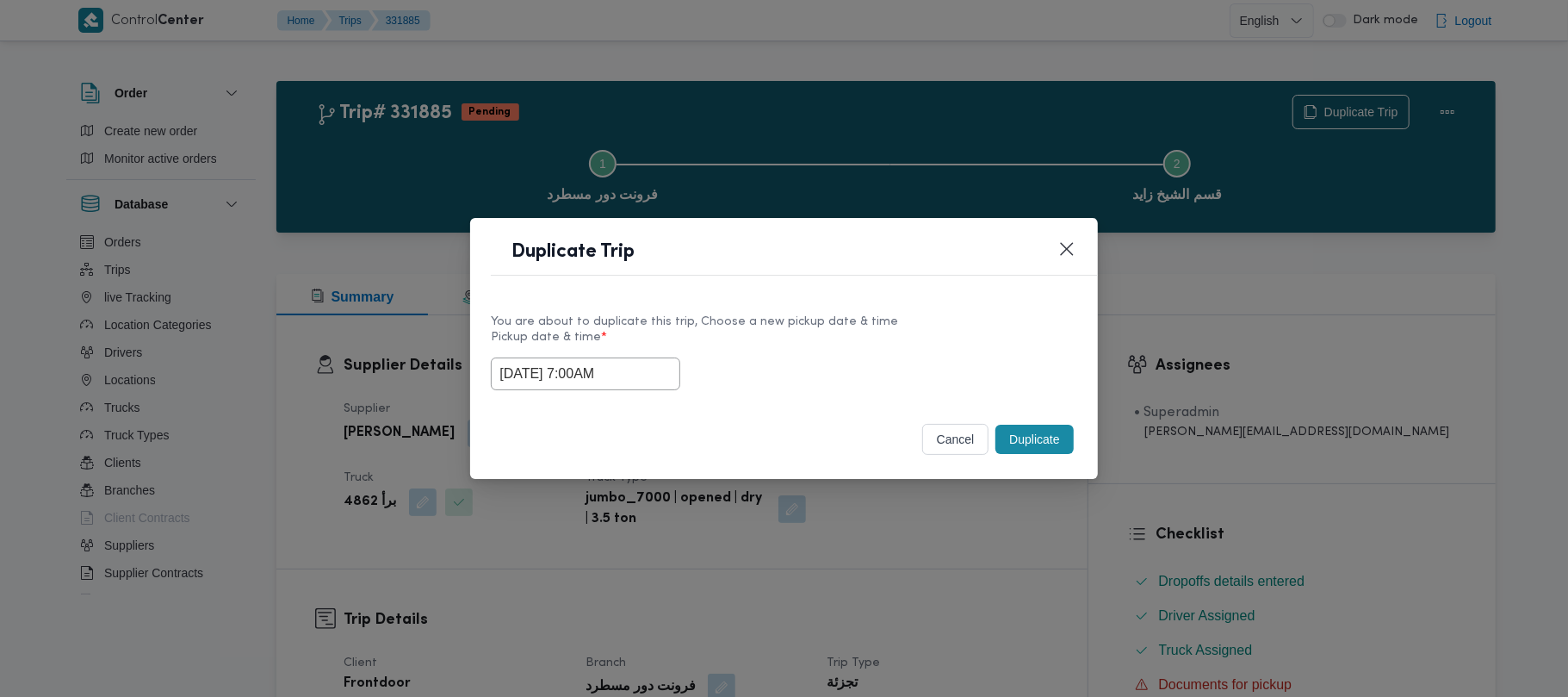
click at [661, 377] on input "23/08/2025 7:00AM" at bounding box center [584, 374] width 189 height 33
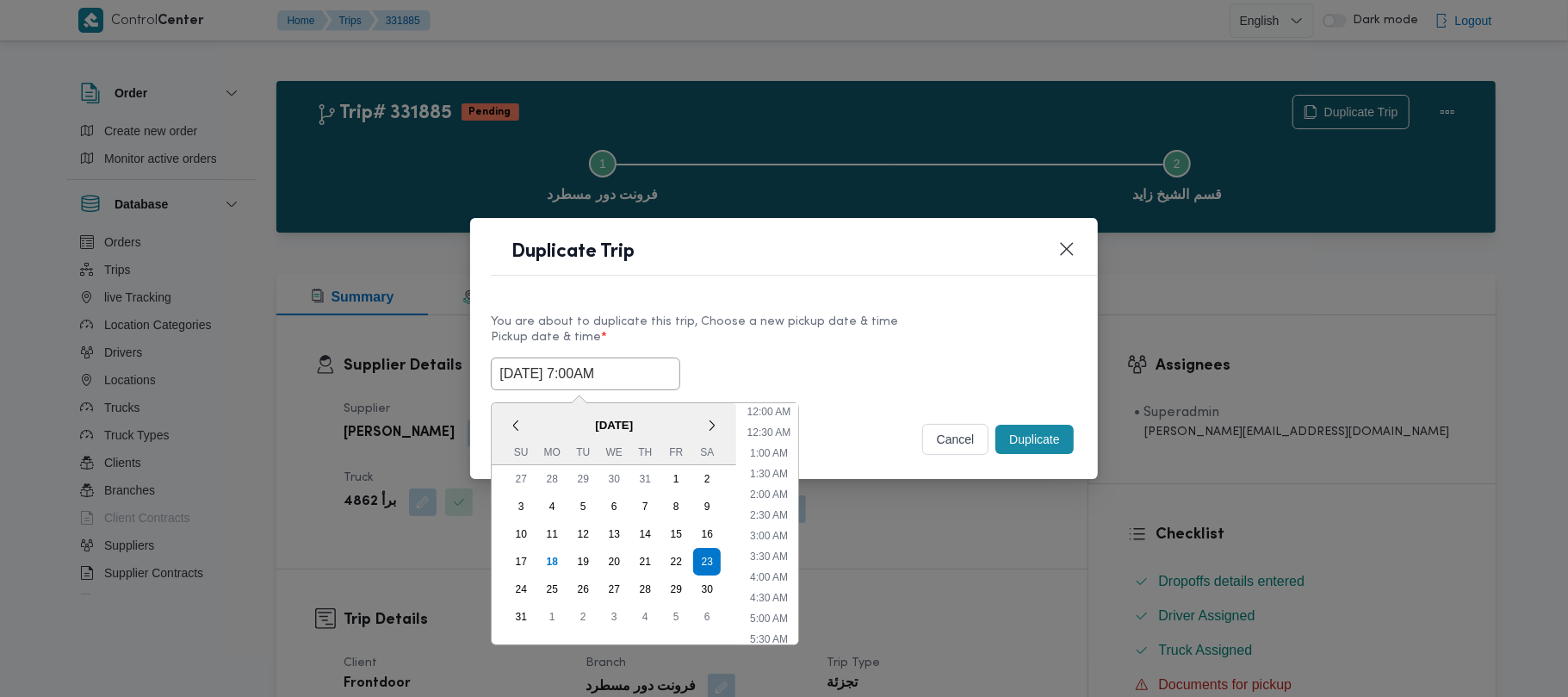
scroll to position [180, 0]
click at [514, 576] on div "24" at bounding box center [521, 589] width 33 height 33
type input "24/08/2025 7:00AM"
click at [1023, 319] on div "You are about to duplicate this trip, Choose a new pickup date & time" at bounding box center [783, 322] width 585 height 18
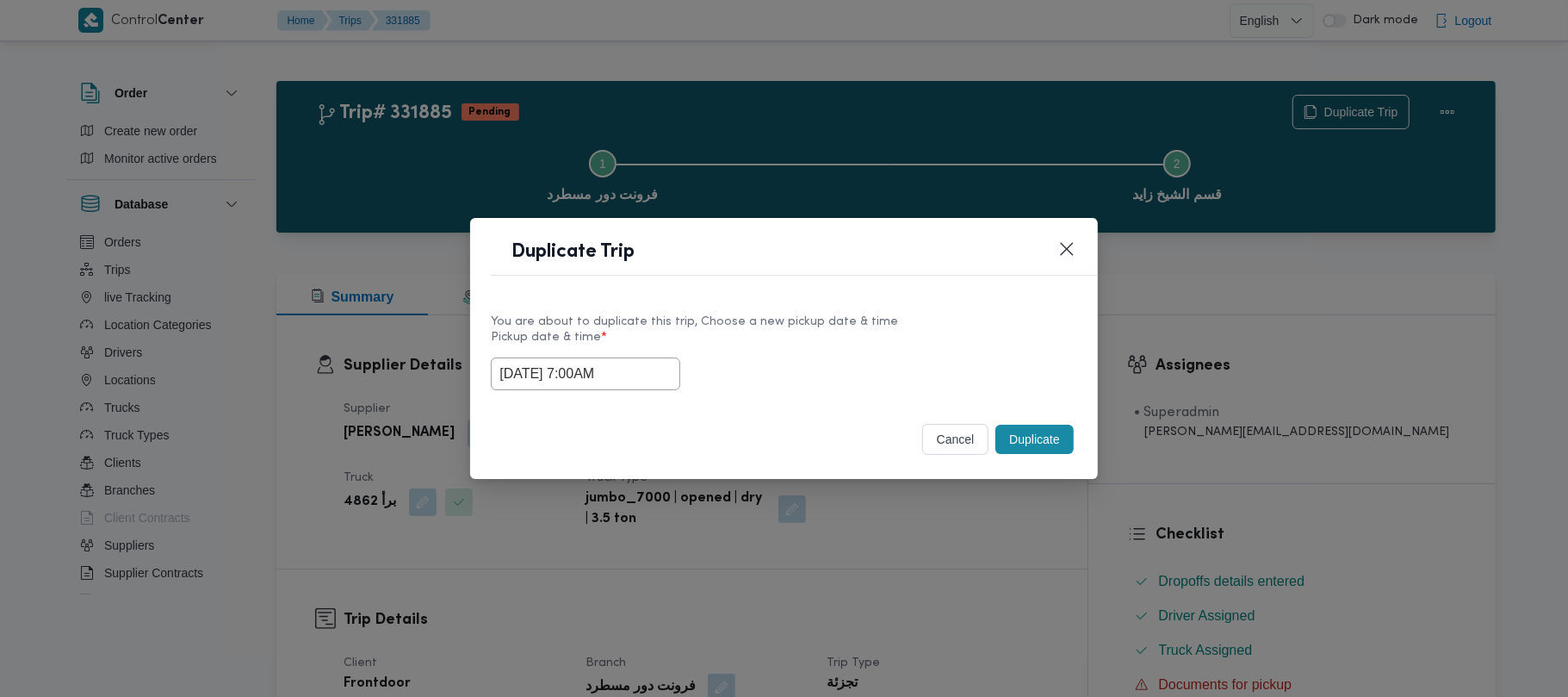
click at [1062, 448] on button "Duplicate" at bounding box center [1034, 439] width 78 height 29
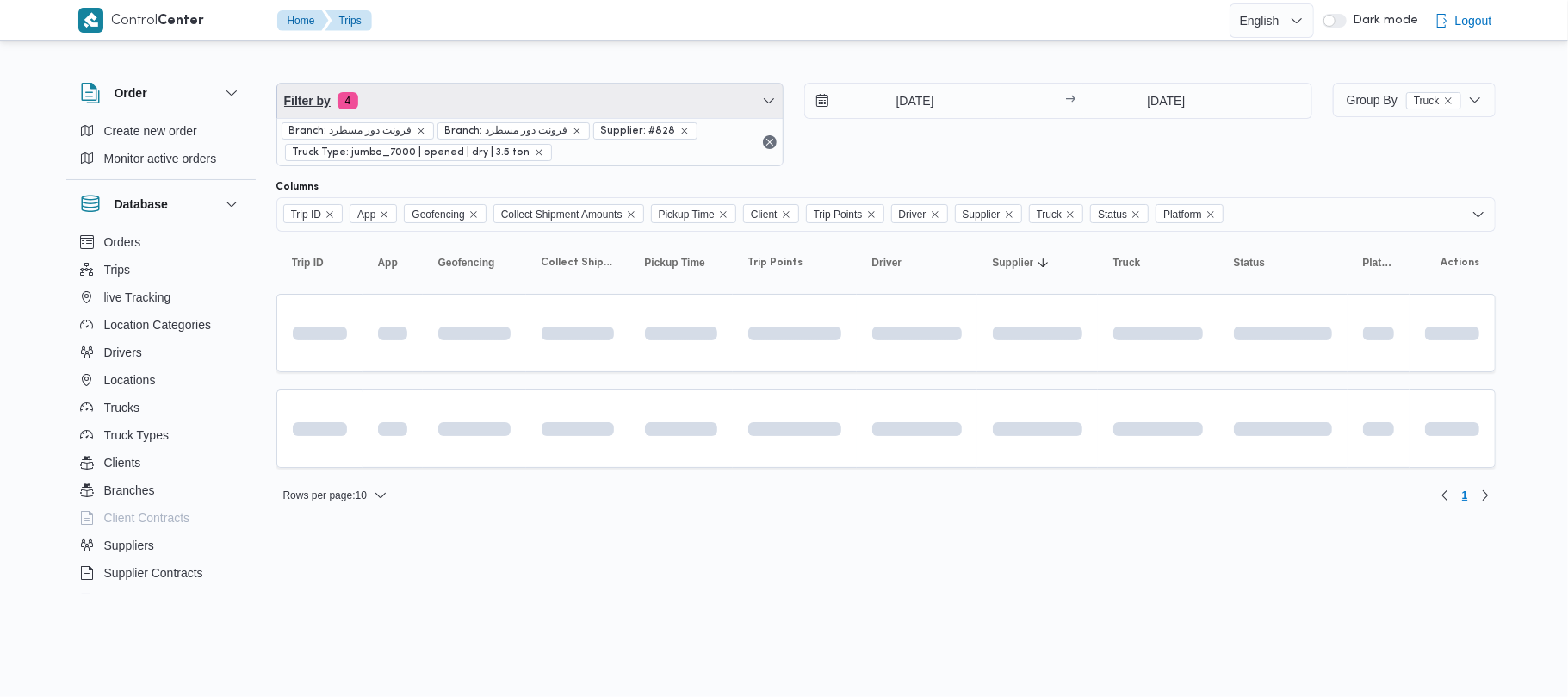
click at [504, 94] on span "Filter by 4" at bounding box center [531, 100] width 506 height 35
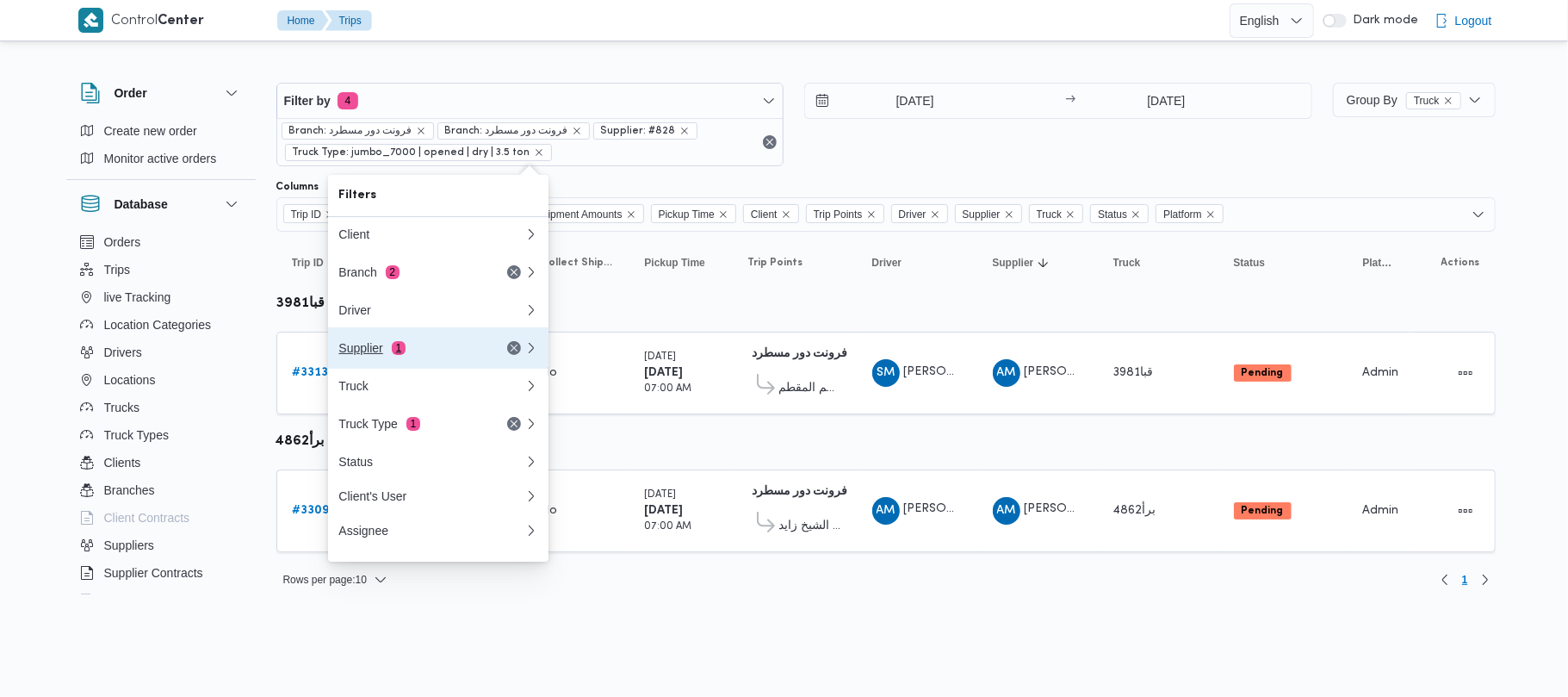
click at [451, 354] on div "Supplier 1" at bounding box center [411, 347] width 144 height 14
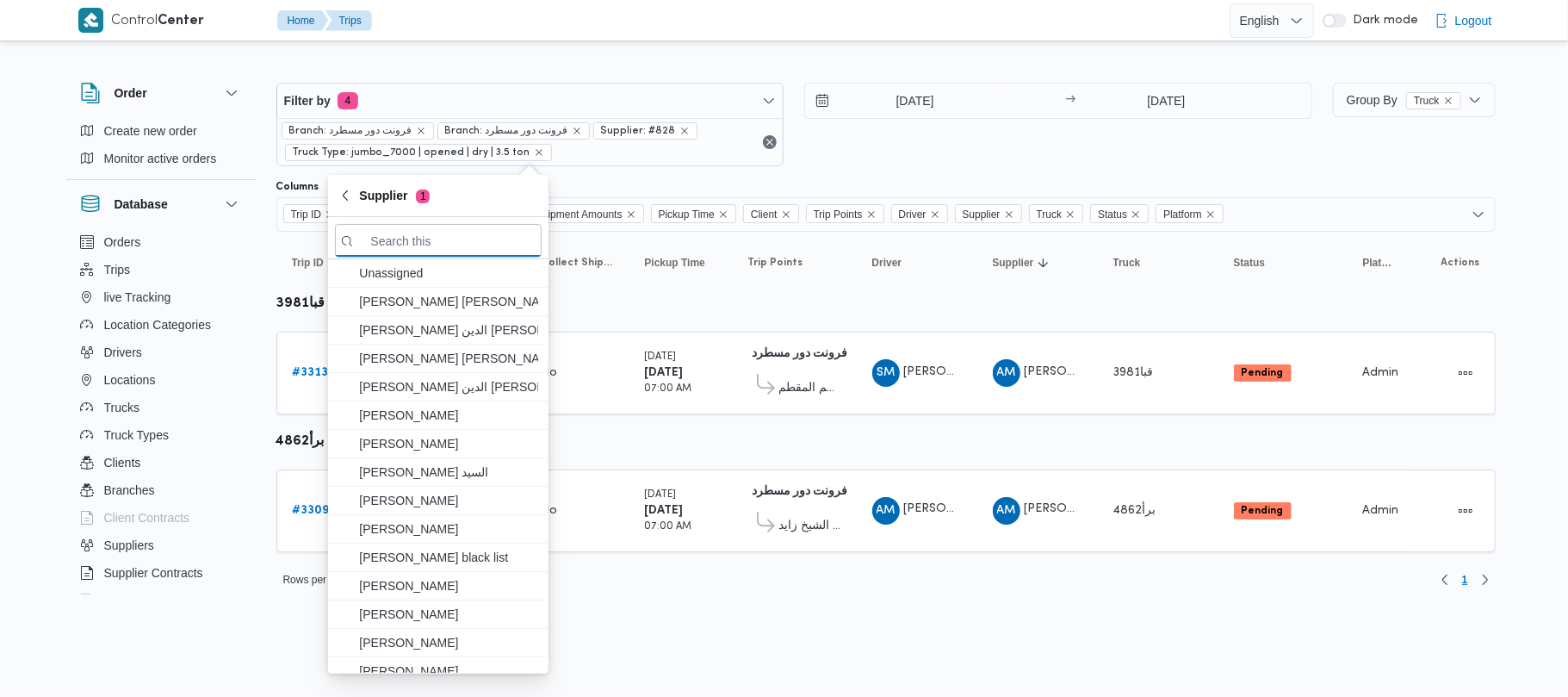
paste input "محمد ناصر كامل عباس"
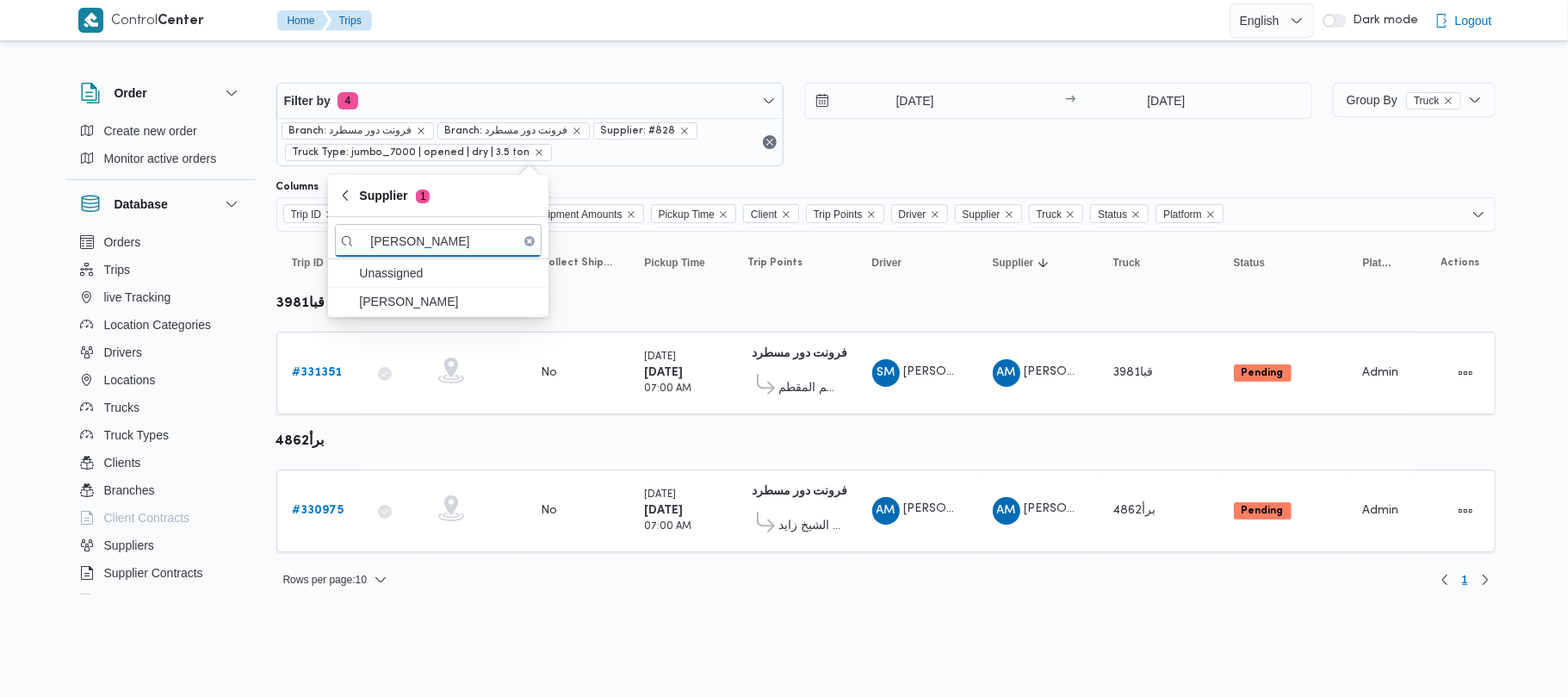
type input "محمد ناصر كامل عباس"
click at [445, 298] on span "محمد ناصر كامل عباس" at bounding box center [448, 301] width 179 height 21
click at [294, 372] on b "# 330977" at bounding box center [320, 373] width 53 height 11
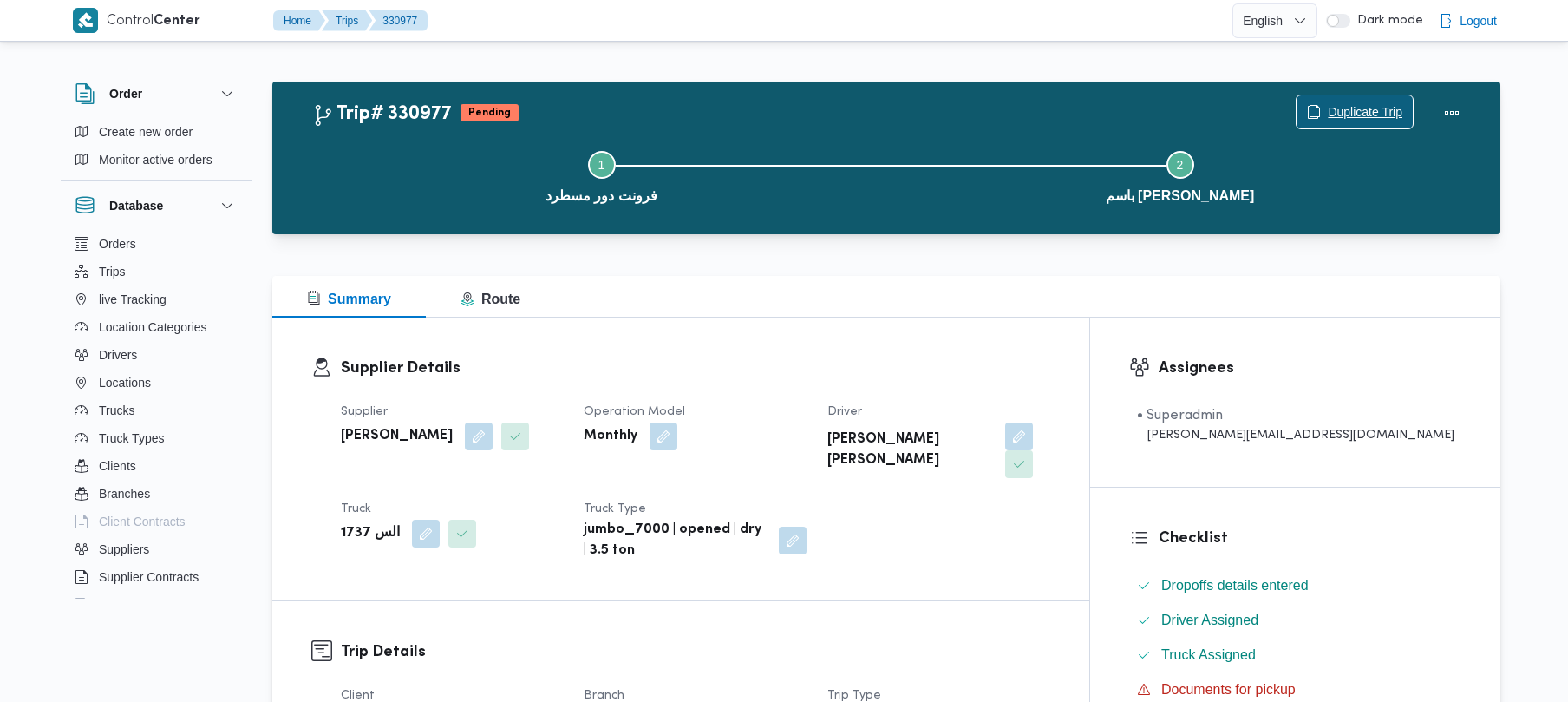
click at [1345, 96] on div "Duplicate Trip" at bounding box center [1355, 113] width 118 height 35
click at [1408, 109] on span "Duplicate Trip" at bounding box center [1355, 112] width 116 height 33
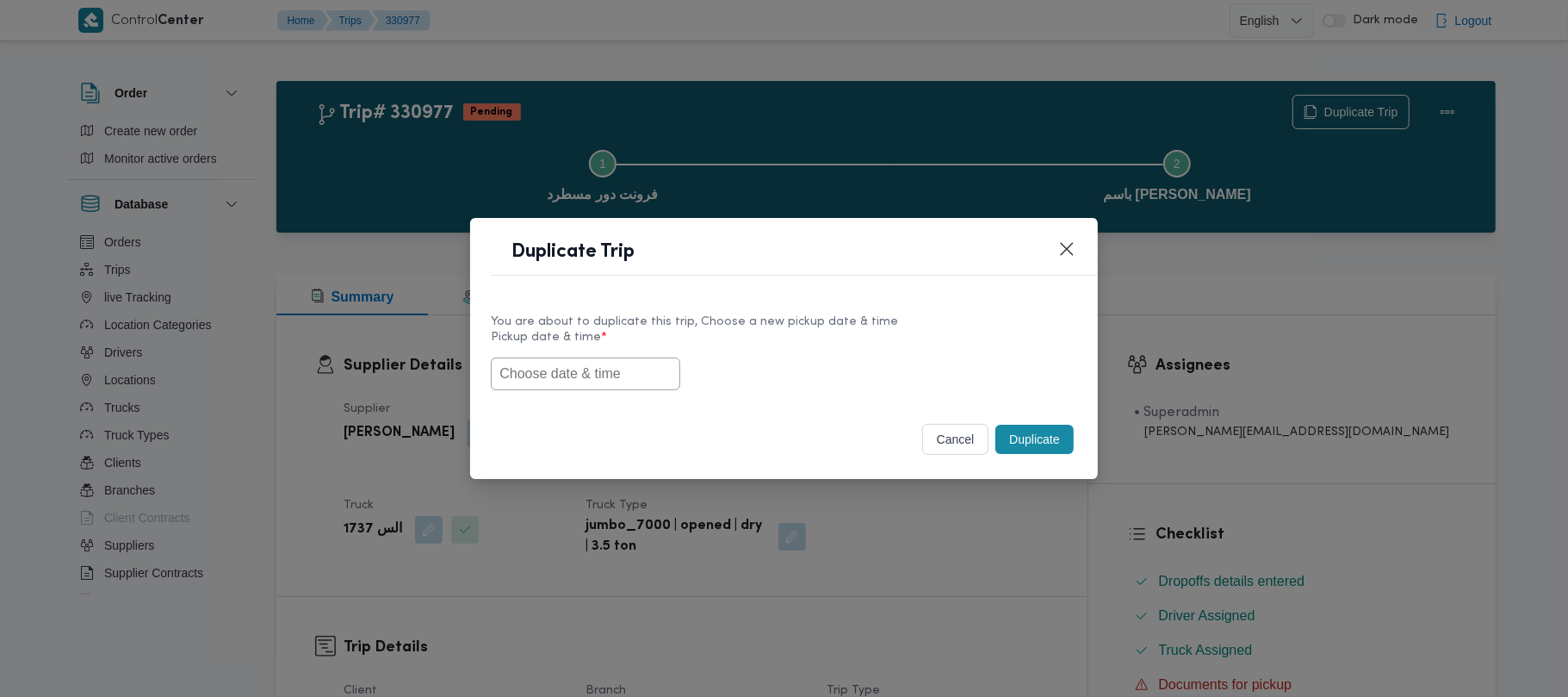
click at [630, 377] on input "text" at bounding box center [584, 374] width 189 height 33
paste input "23/08/2025 7:00AM"
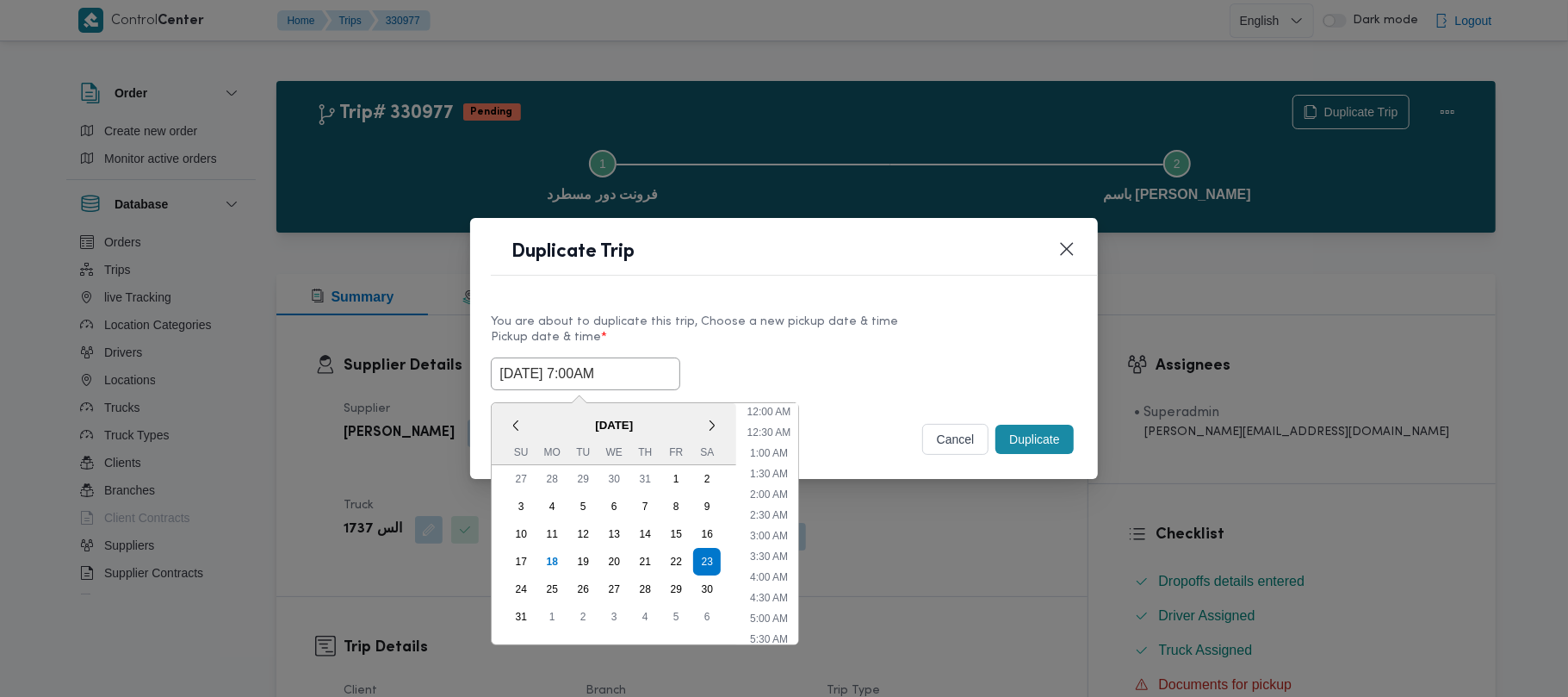
type input "23/08/2025 7:00AM"
click at [851, 345] on label "Pickup date & time *" at bounding box center [783, 343] width 585 height 26
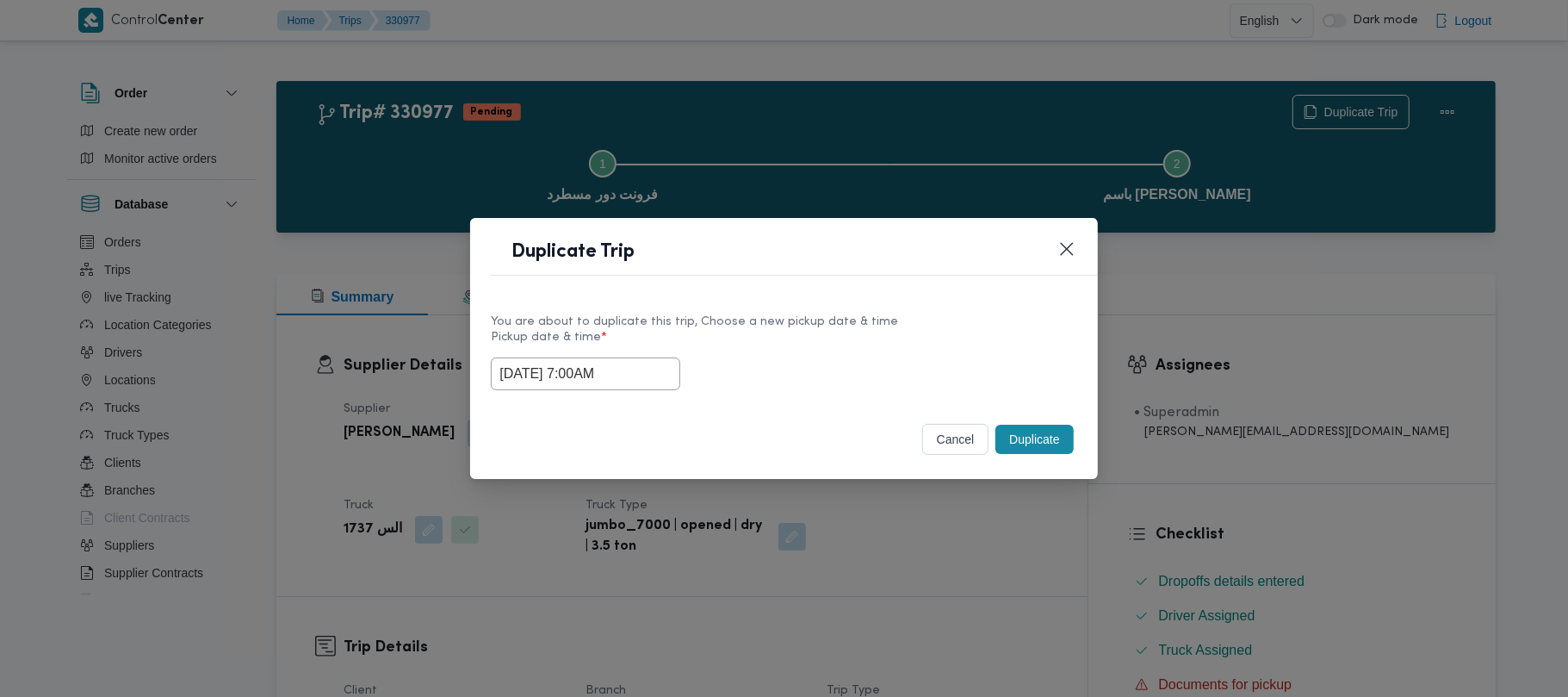
click at [1037, 442] on button "Duplicate" at bounding box center [1034, 439] width 78 height 29
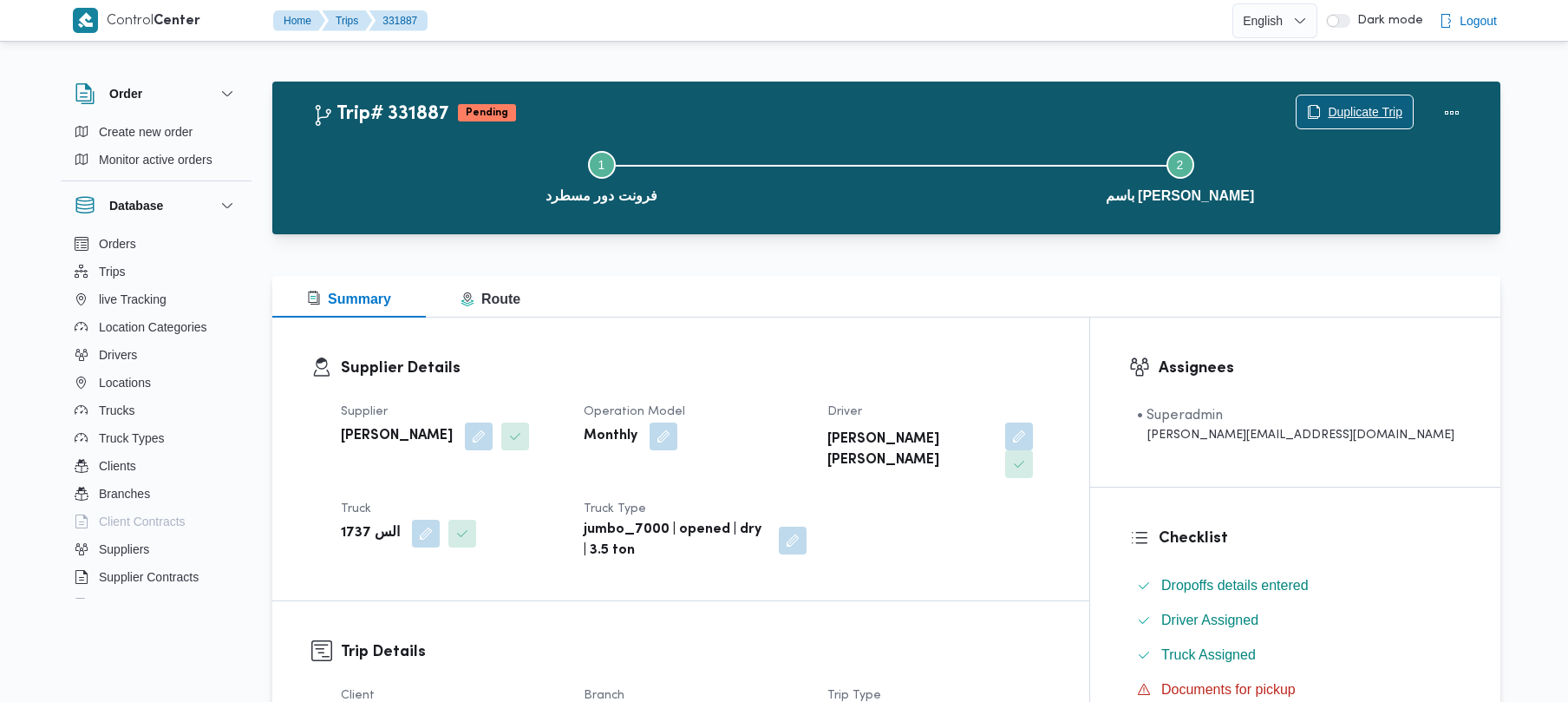
click at [1309, 108] on icon "button" at bounding box center [1313, 111] width 14 height 14
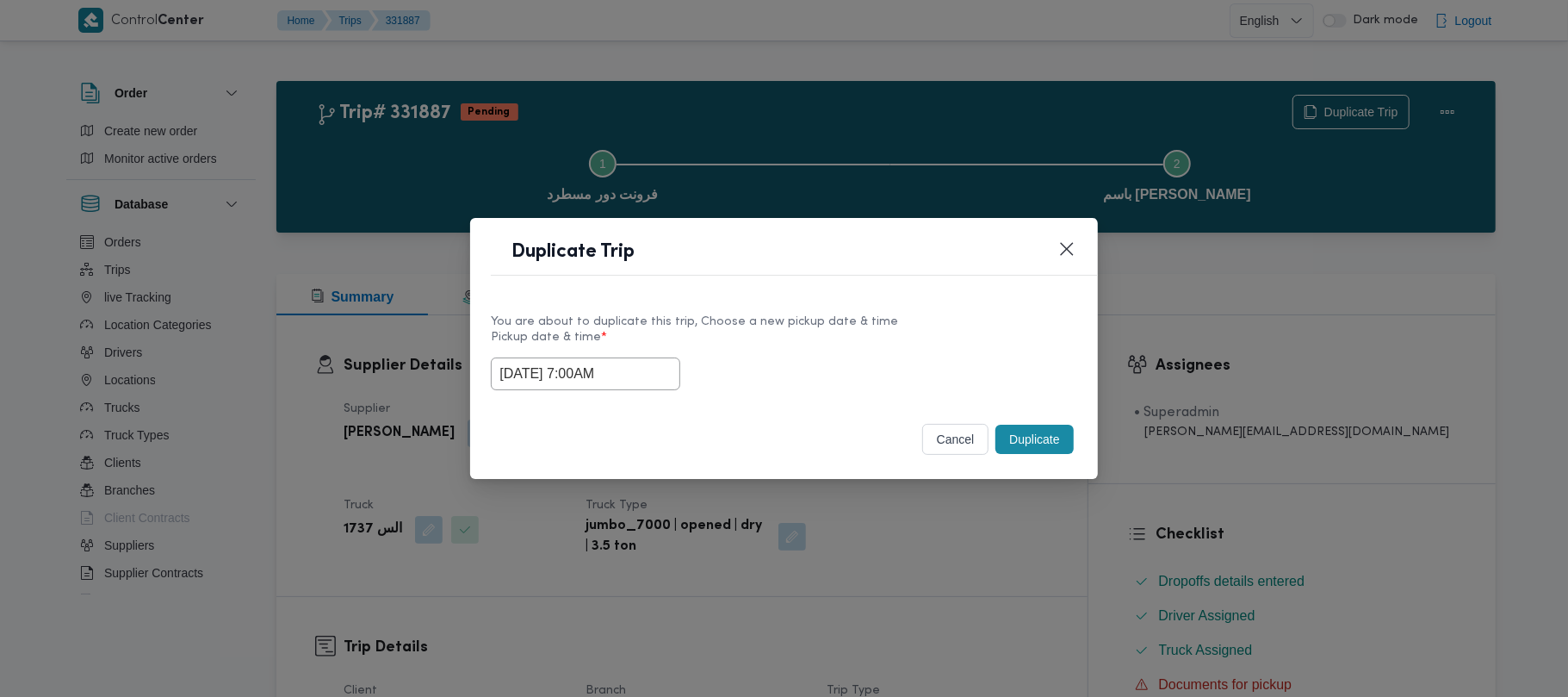
click at [639, 375] on input "23/08/2025 7:00AM" at bounding box center [584, 374] width 189 height 33
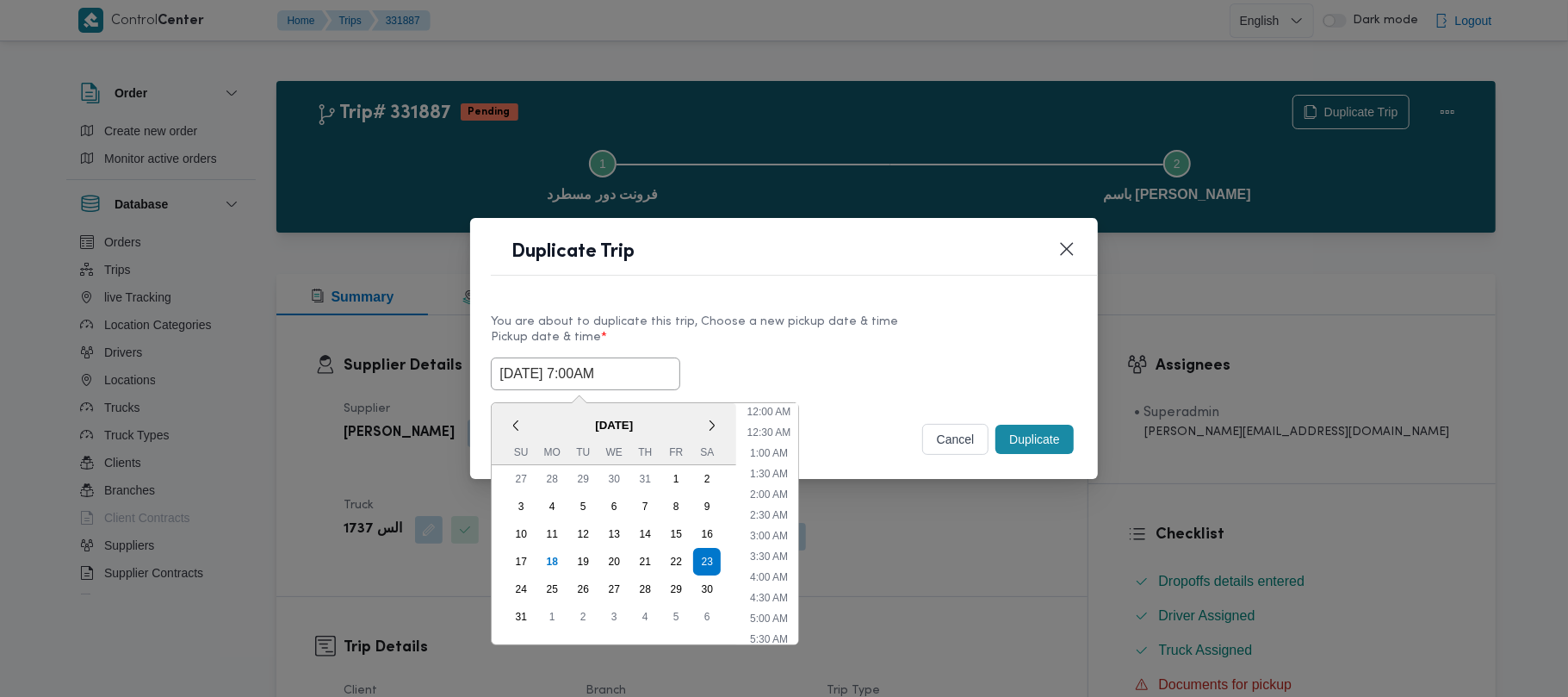
scroll to position [180, 0]
click at [521, 582] on div "24" at bounding box center [521, 589] width 33 height 33
type input "24/08/2025 7:00AM"
click at [928, 377] on div "24/08/2025 7:00AM < August 2025 > Su Mo Tu We Th Fr Sa 27 28 29 30 31 1 2 3 4 5…" at bounding box center [783, 374] width 585 height 33
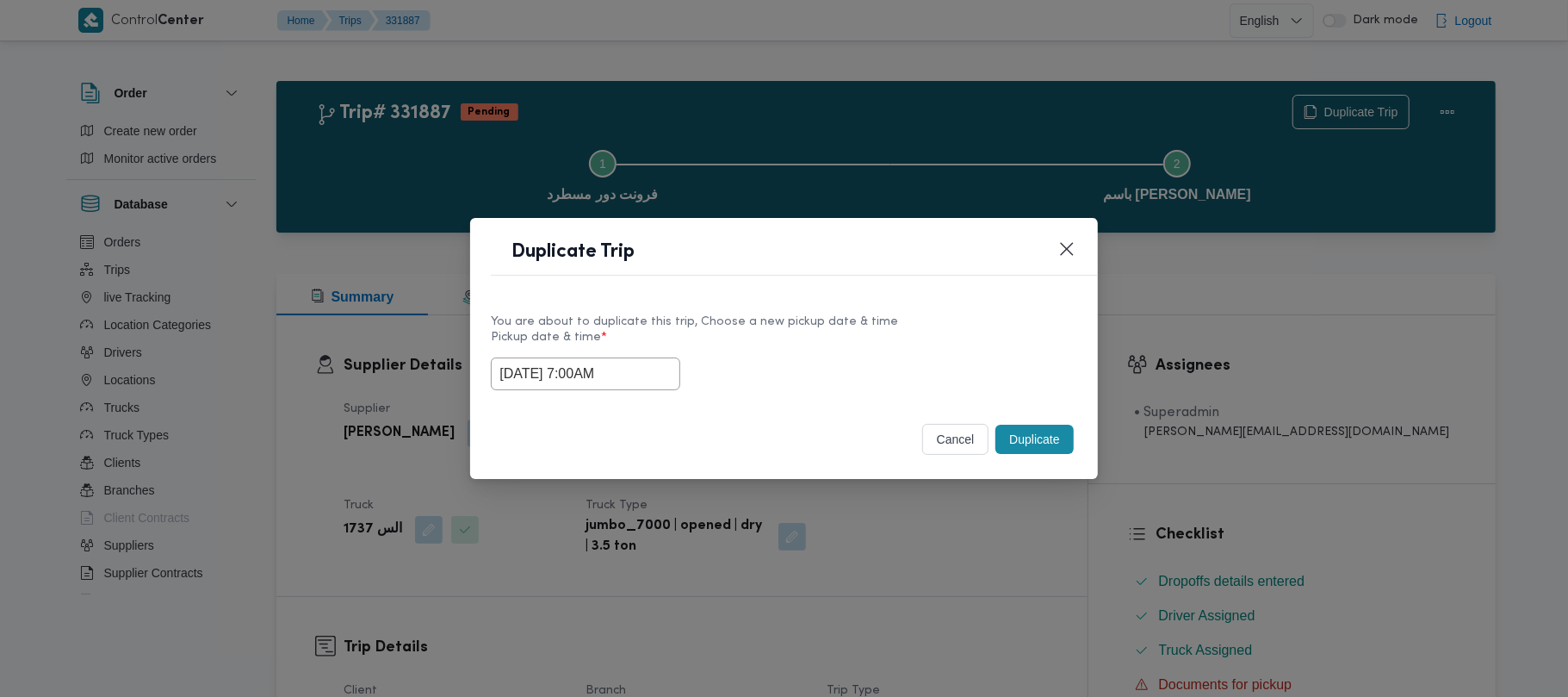
click at [1021, 452] on button "Duplicate" at bounding box center [1034, 439] width 78 height 29
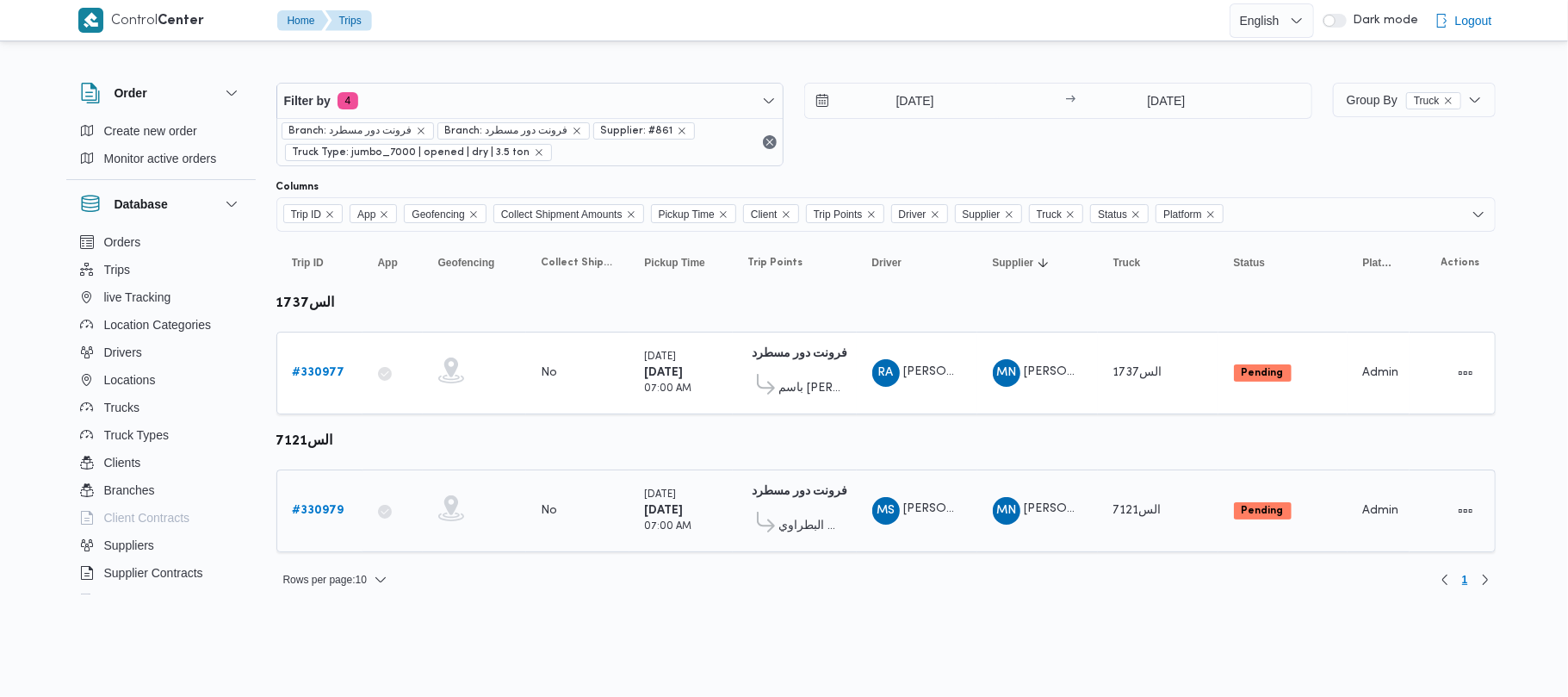
click at [315, 508] on b "# 330979" at bounding box center [319, 511] width 52 height 11
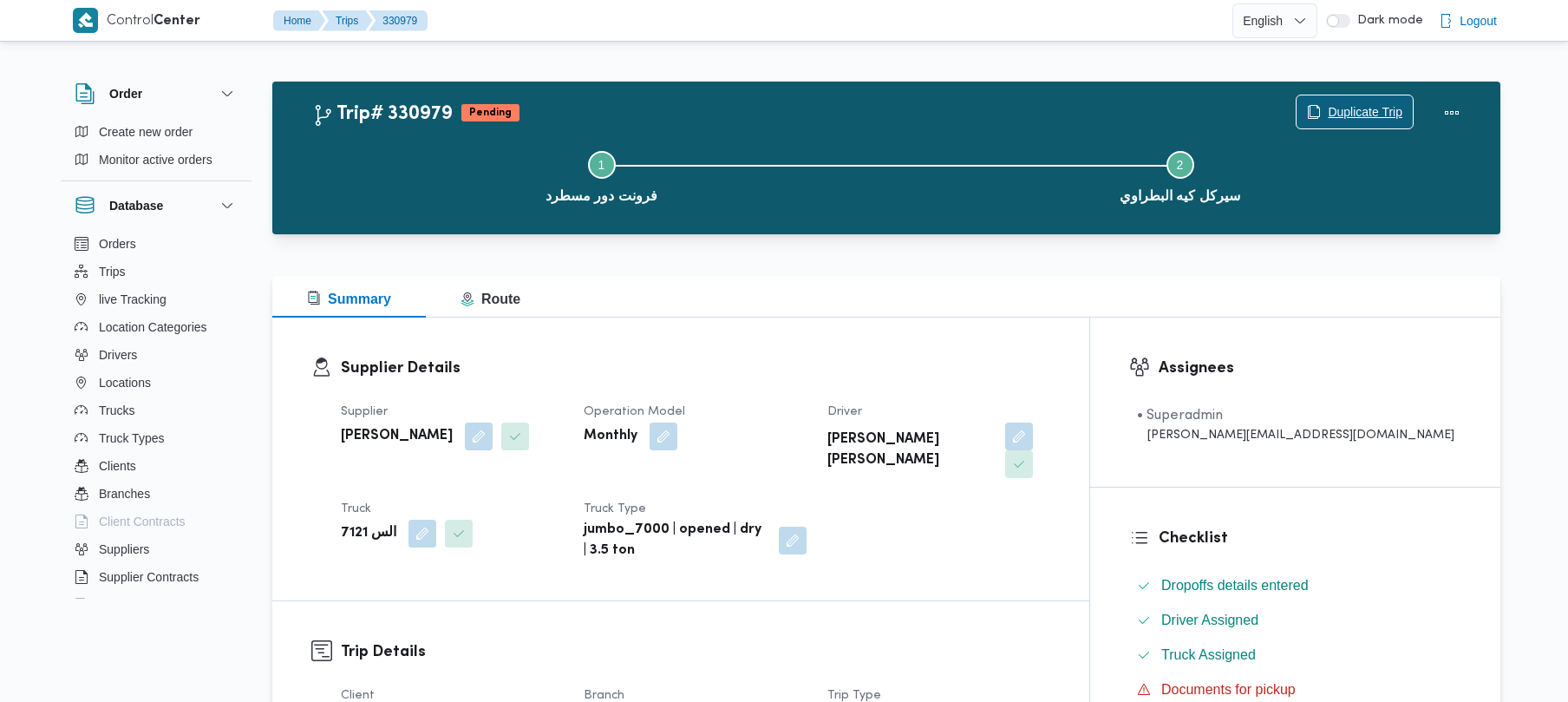
click at [1346, 115] on span "Duplicate Trip" at bounding box center [1365, 111] width 74 height 21
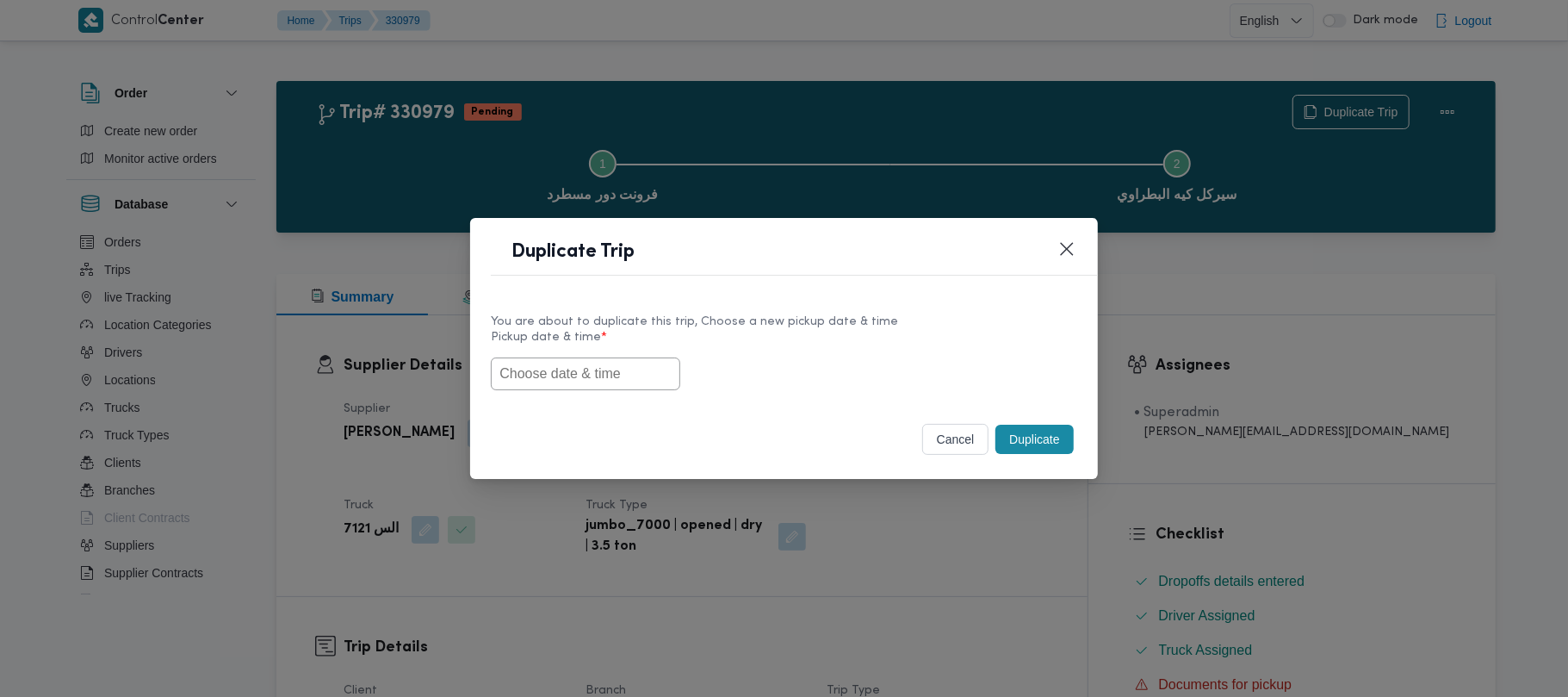
click at [606, 385] on input "text" at bounding box center [584, 374] width 189 height 33
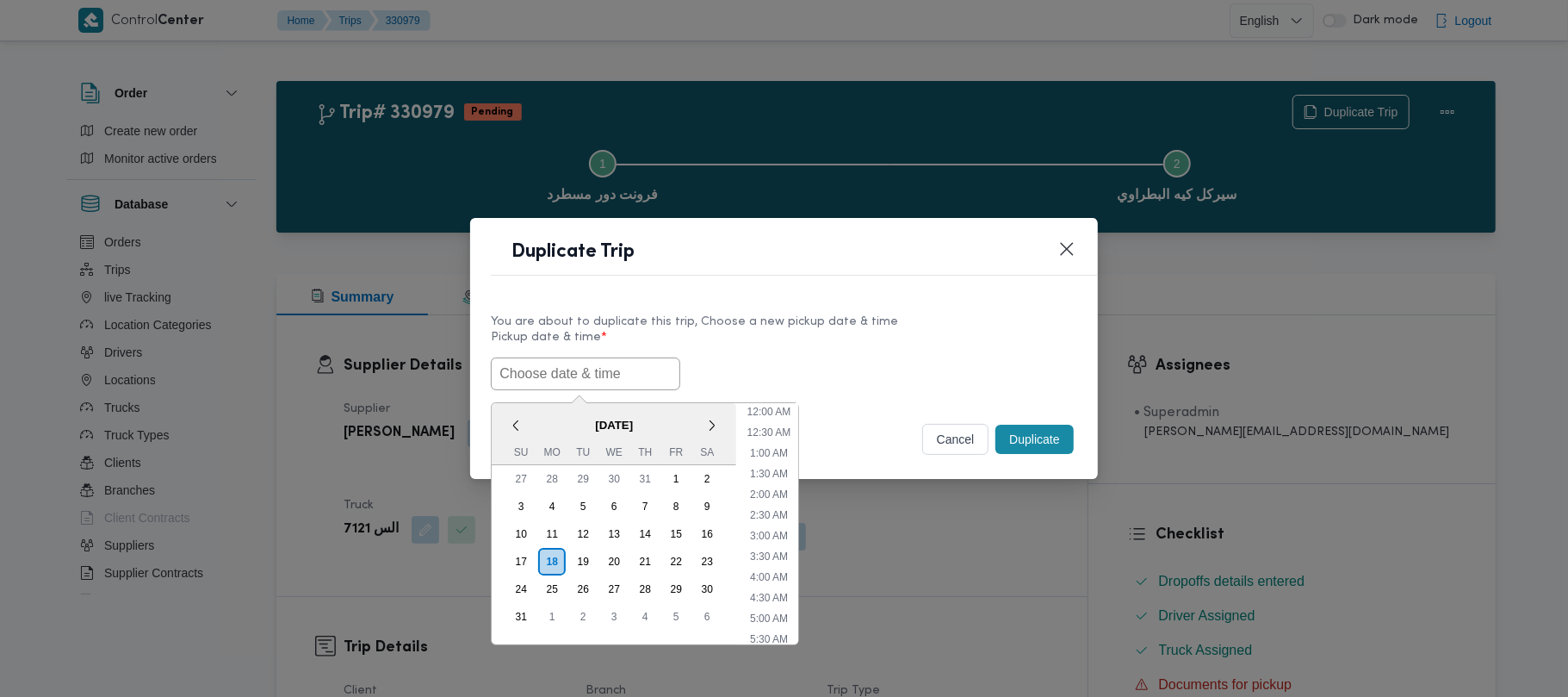
paste input "23/08/2025 7:00AM"
type input "23/08/2025 7:00AM"
click at [830, 350] on label "Pickup date & time *" at bounding box center [783, 343] width 585 height 26
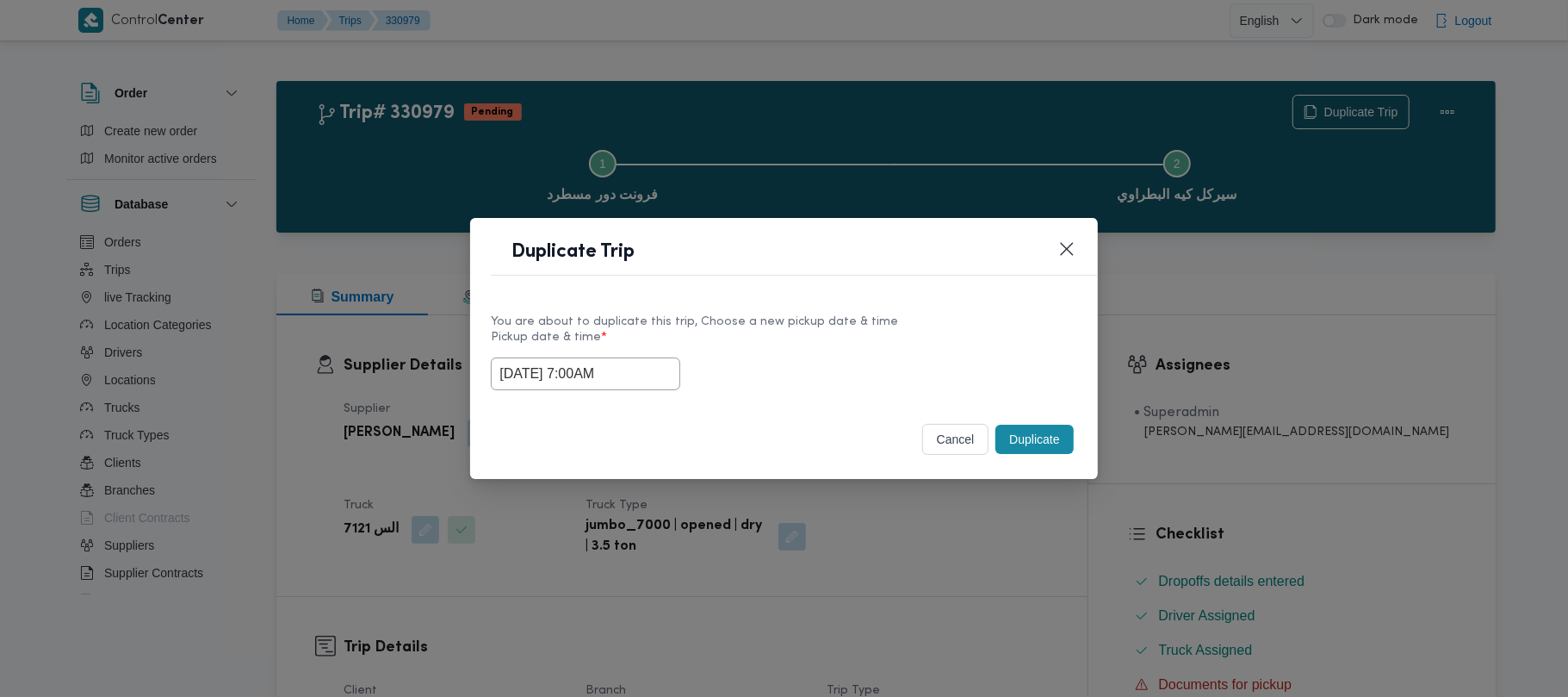
click at [1055, 441] on button "Duplicate" at bounding box center [1034, 439] width 78 height 29
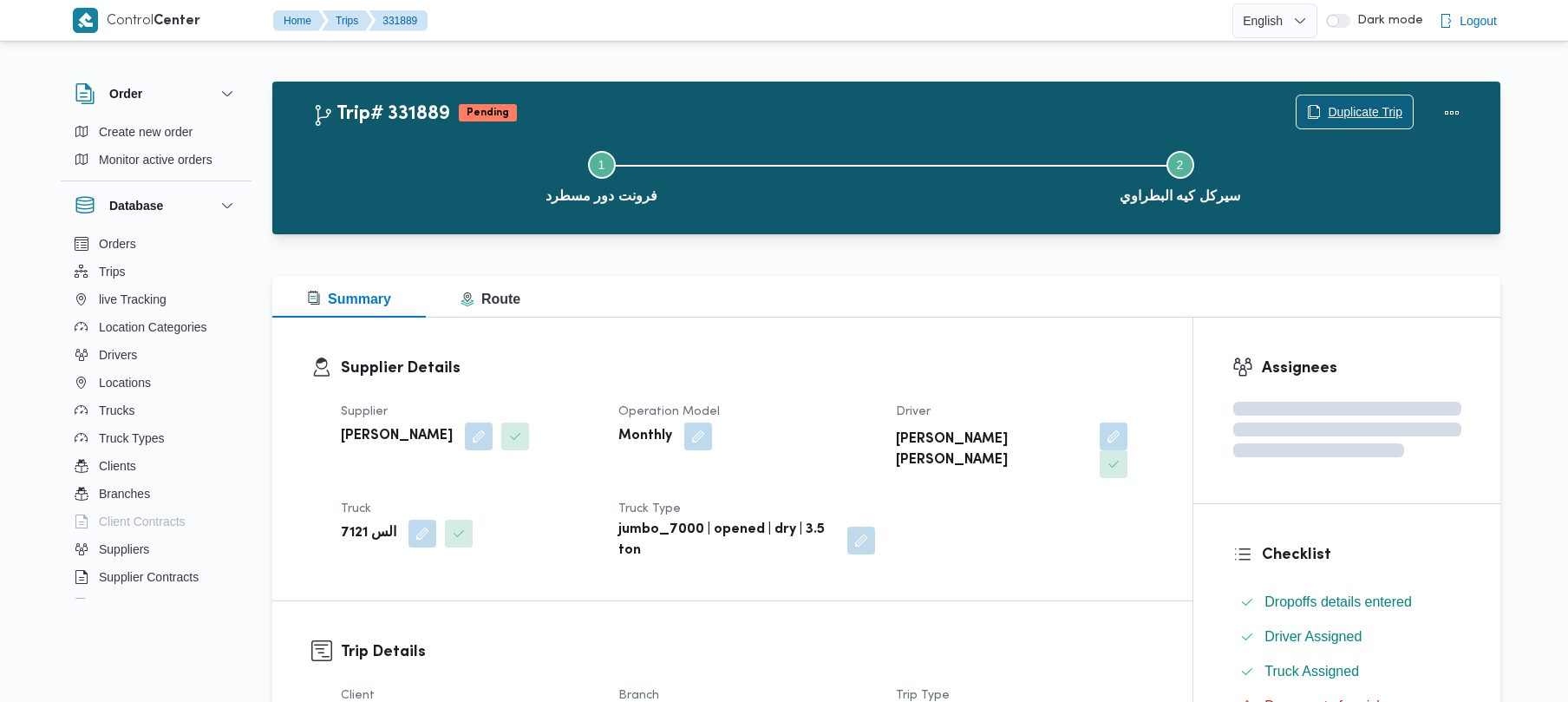
click at [1343, 116] on span "Duplicate Trip" at bounding box center [1365, 111] width 74 height 21
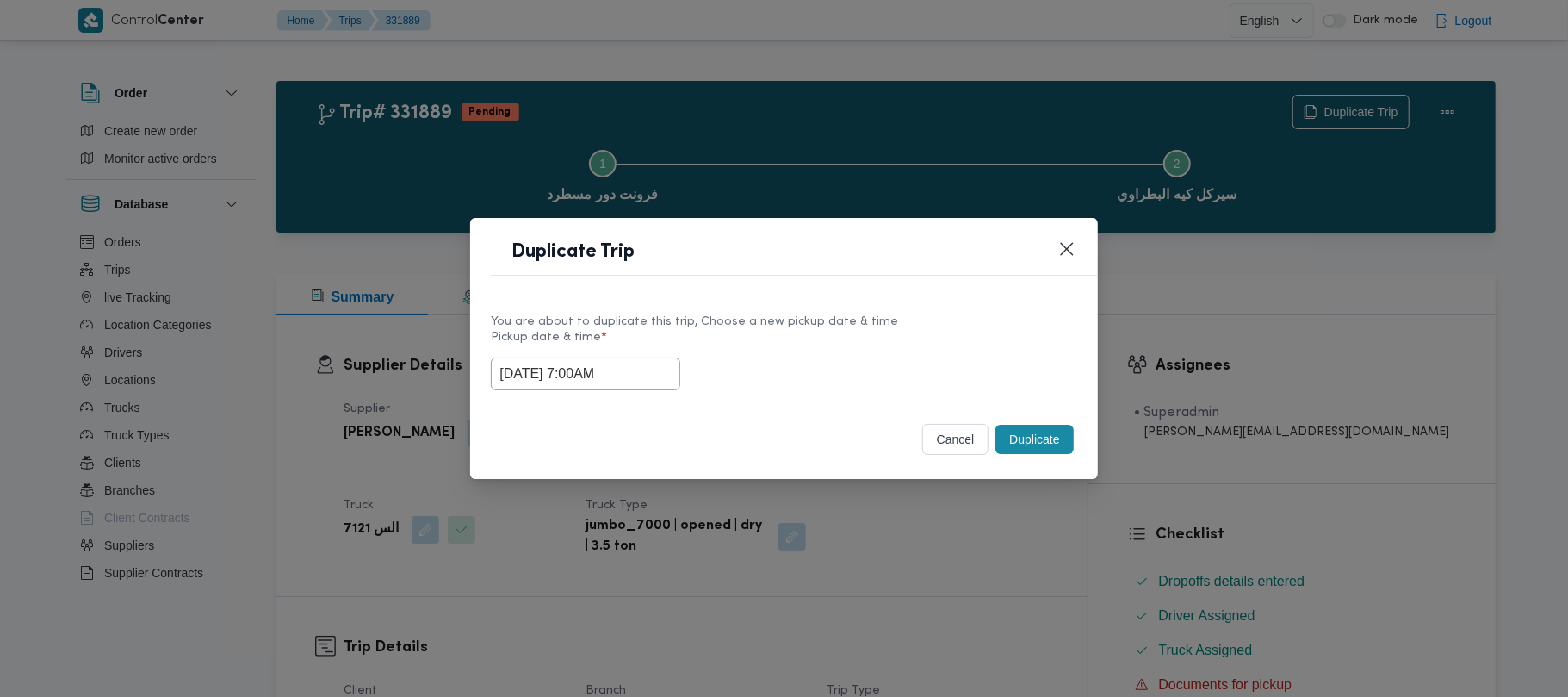
click at [644, 374] on input "23/08/2025 7:00AM" at bounding box center [584, 374] width 189 height 33
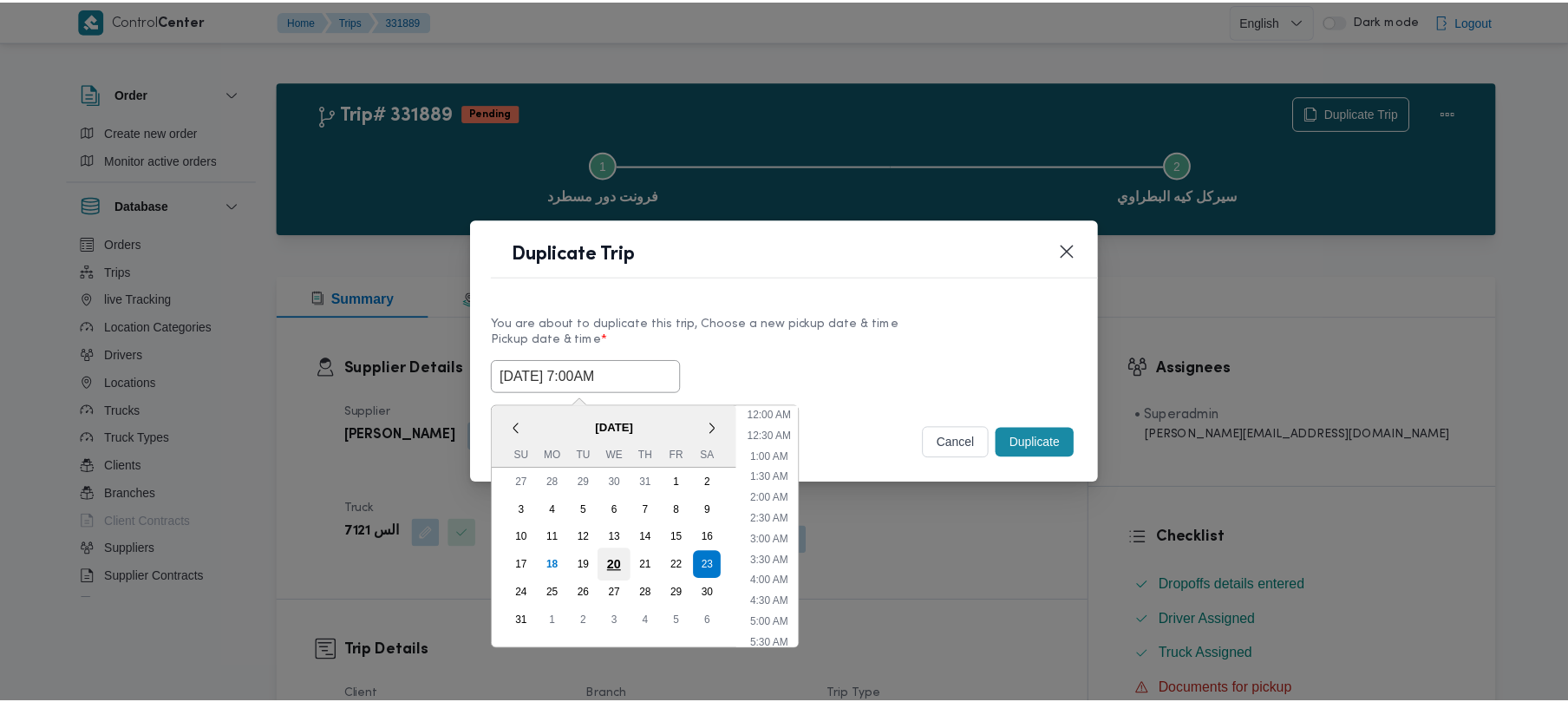
scroll to position [181, 0]
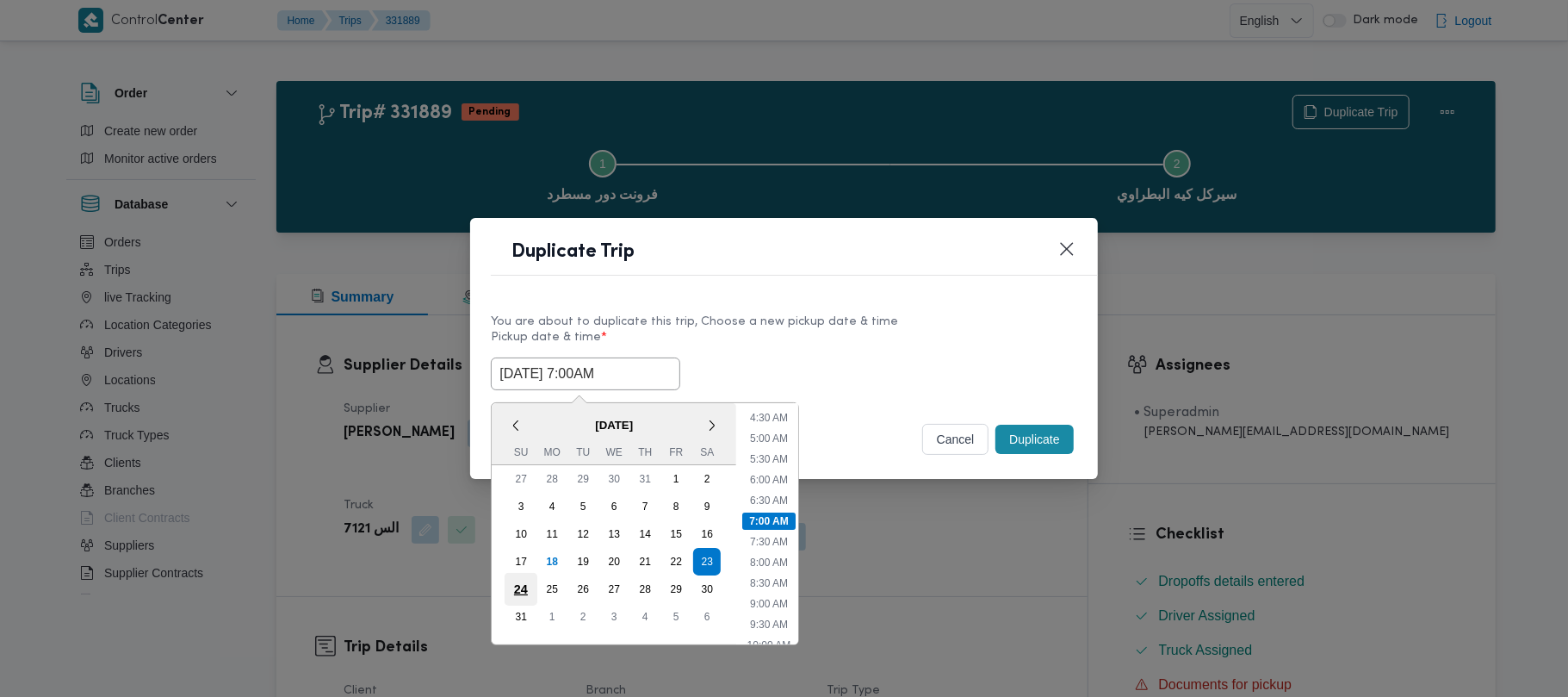
click at [528, 586] on div "24" at bounding box center [521, 589] width 33 height 33
type input "24/08/2025 7:00AM"
click at [846, 370] on div "24/08/2025 7:00AM < August 2025 > Su Mo Tu We Th Fr Sa 27 28 29 30 31 1 2 3 4 5…" at bounding box center [783, 374] width 585 height 33
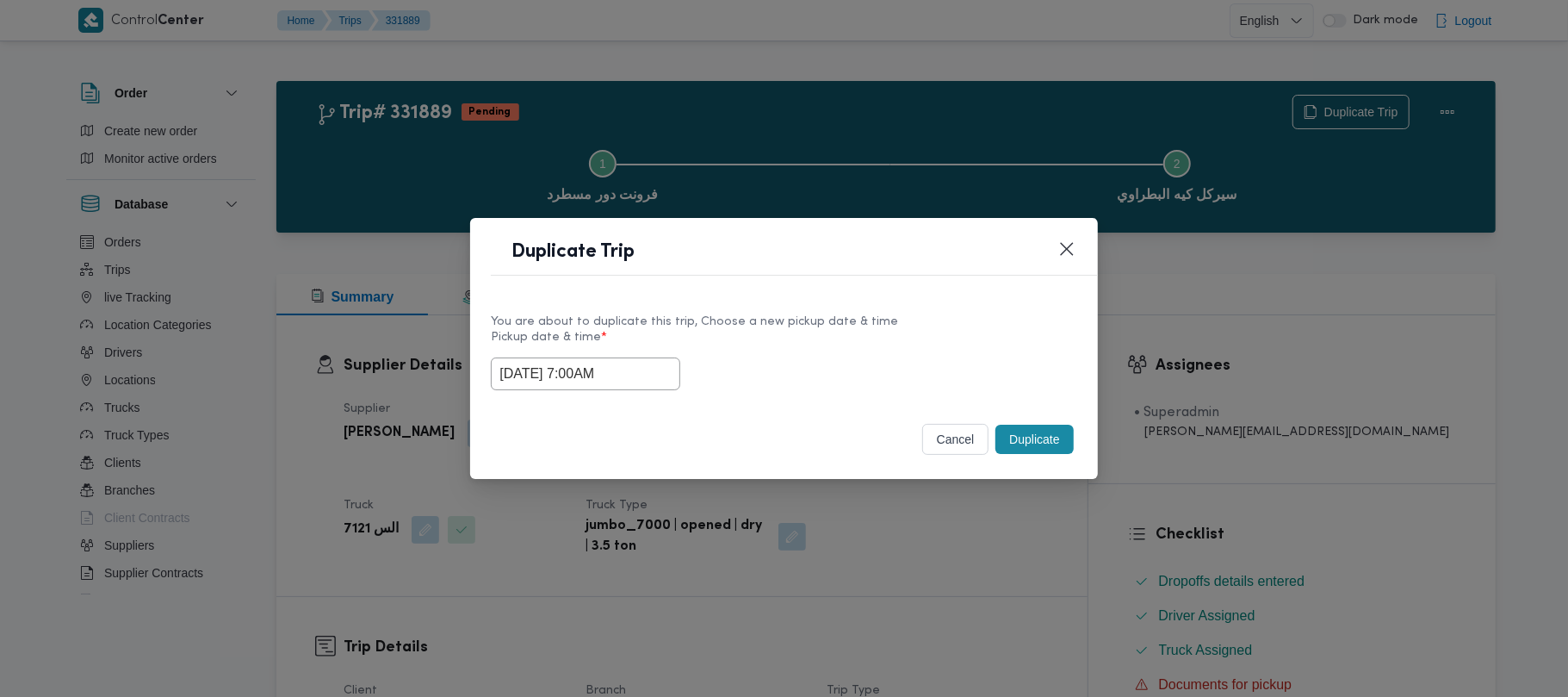
click at [1038, 445] on button "Duplicate" at bounding box center [1034, 439] width 78 height 29
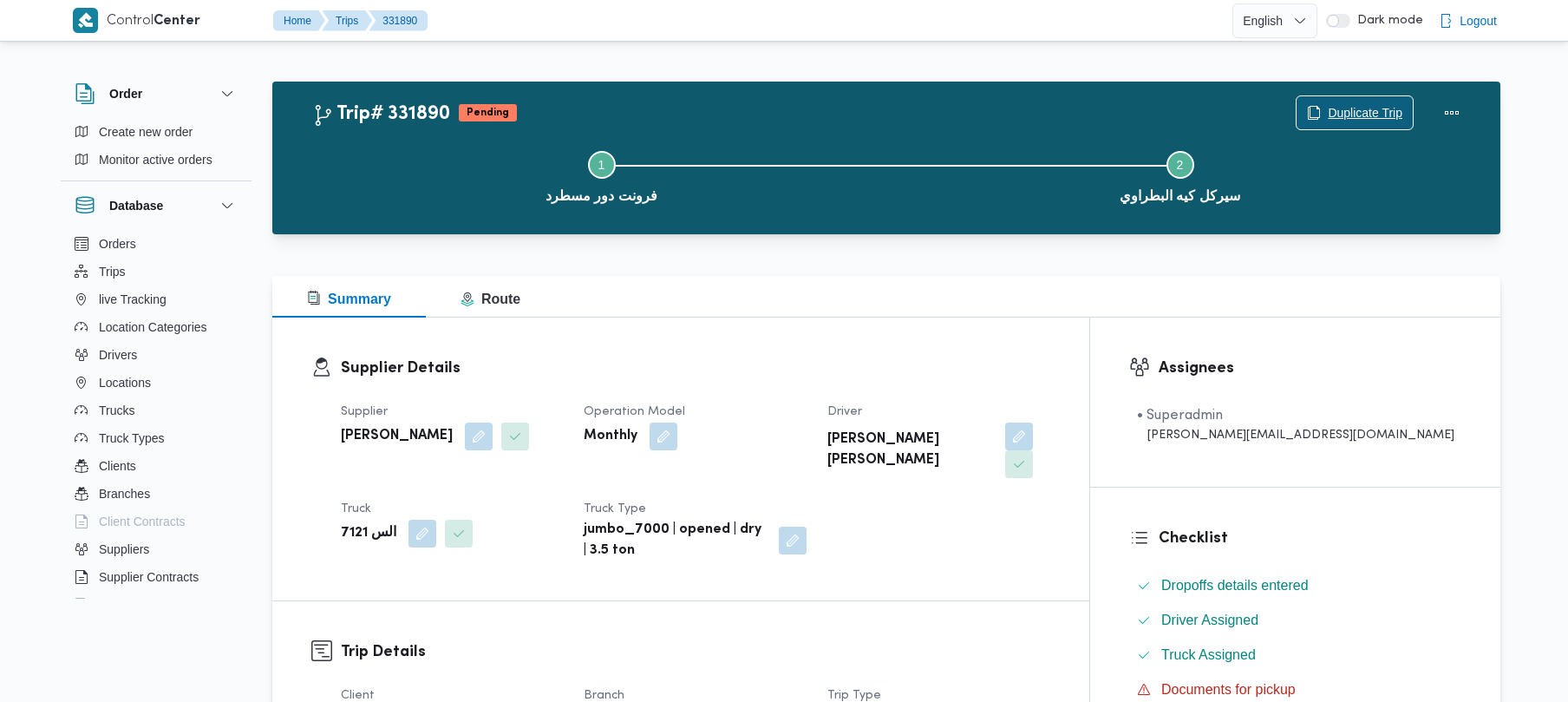
scroll to position [615, 0]
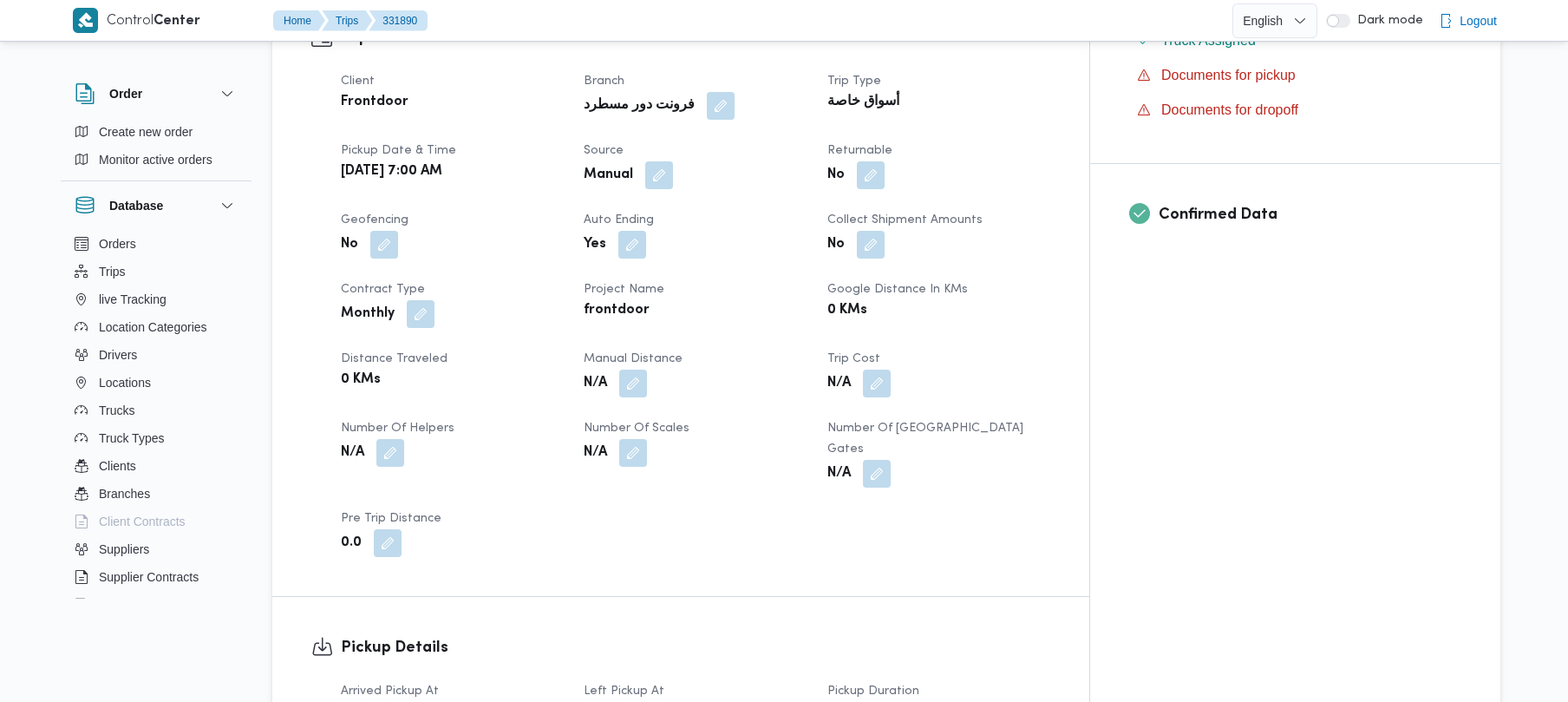
click at [697, 160] on div "Manual" at bounding box center [694, 176] width 225 height 31
click at [673, 160] on button "button" at bounding box center [659, 174] width 28 height 28
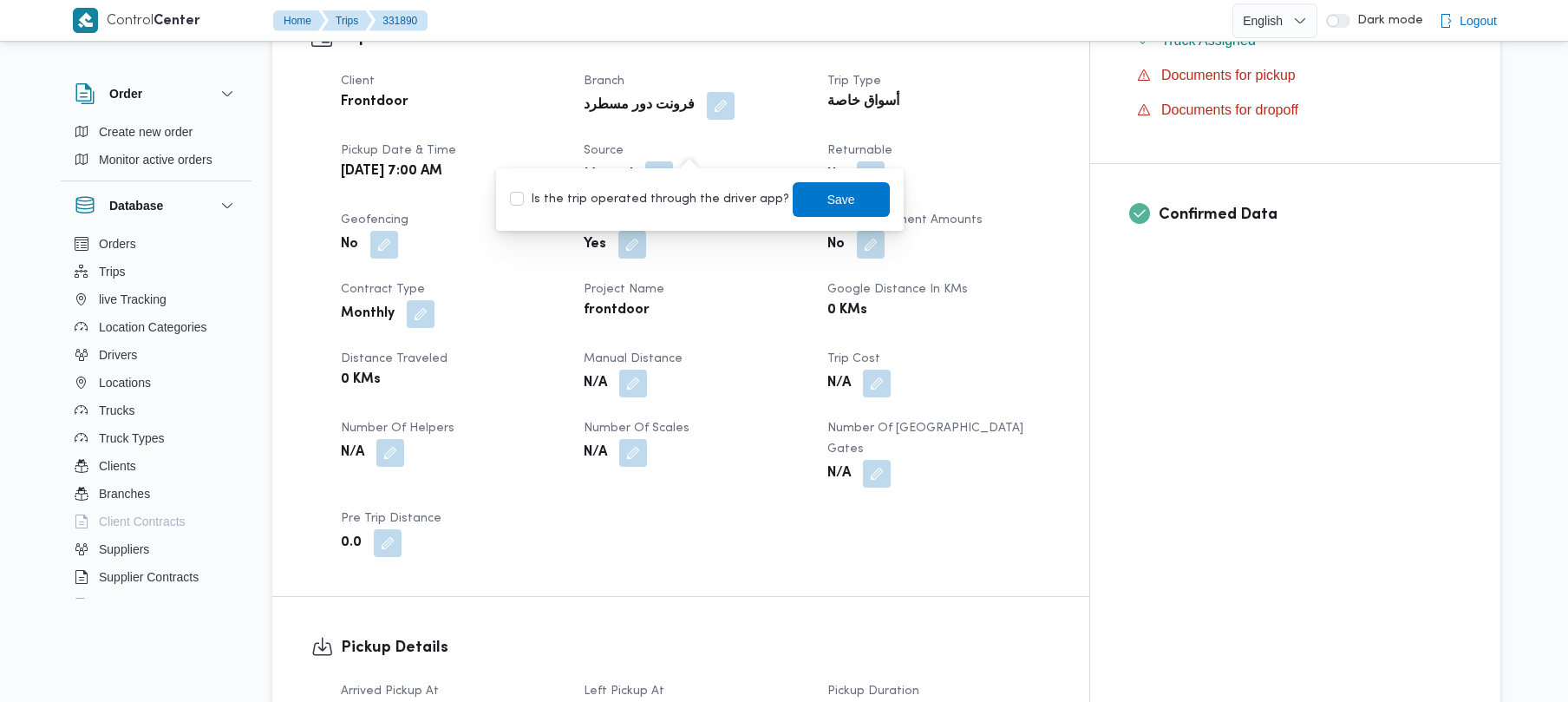
click at [725, 212] on div "Is the trip operated through the driver app? Save" at bounding box center [700, 199] width 383 height 38
click at [711, 199] on label "Is the trip operated through the driver app?" at bounding box center [649, 200] width 280 height 21
checkbox input "true"
click at [828, 191] on span "Save" at bounding box center [841, 199] width 28 height 21
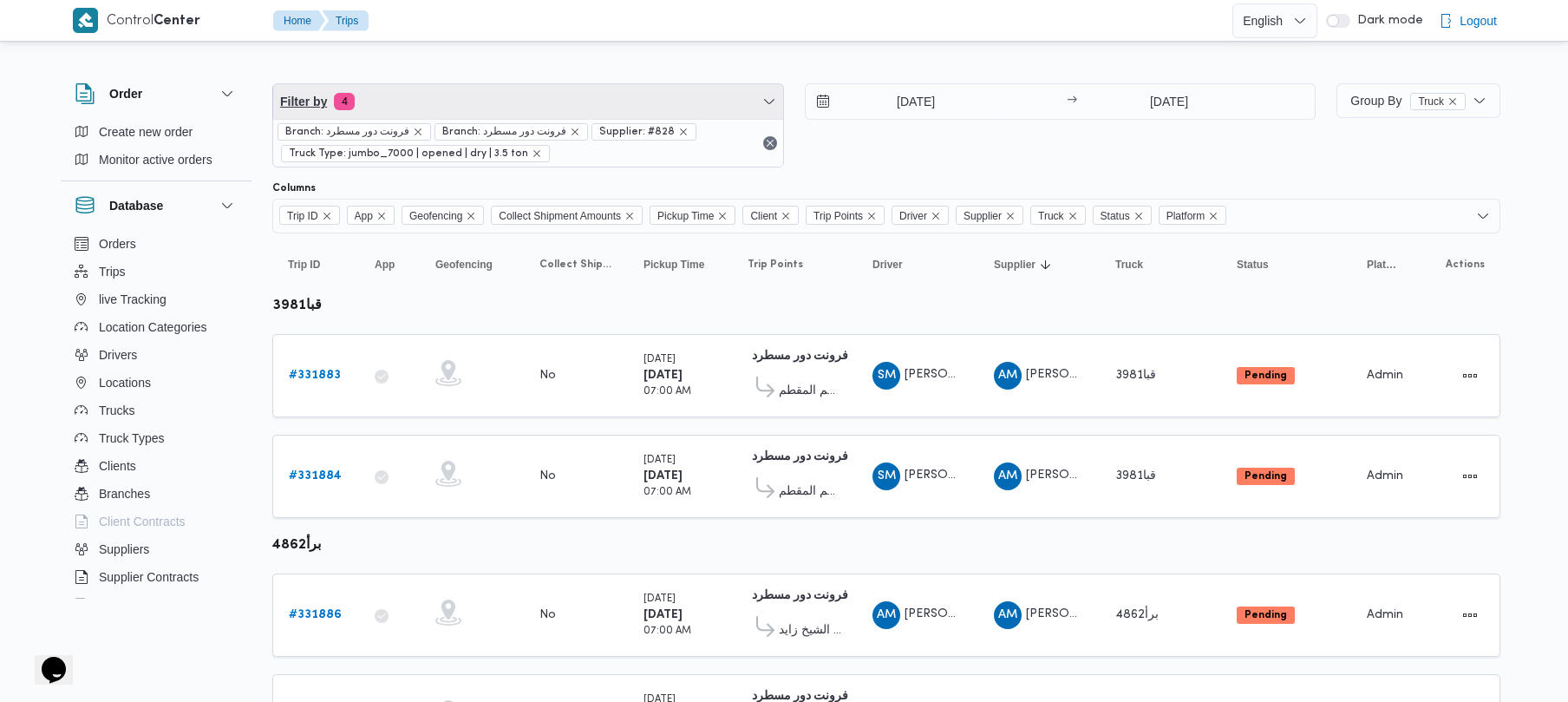
click at [410, 115] on span "Filter by 4" at bounding box center [528, 101] width 509 height 35
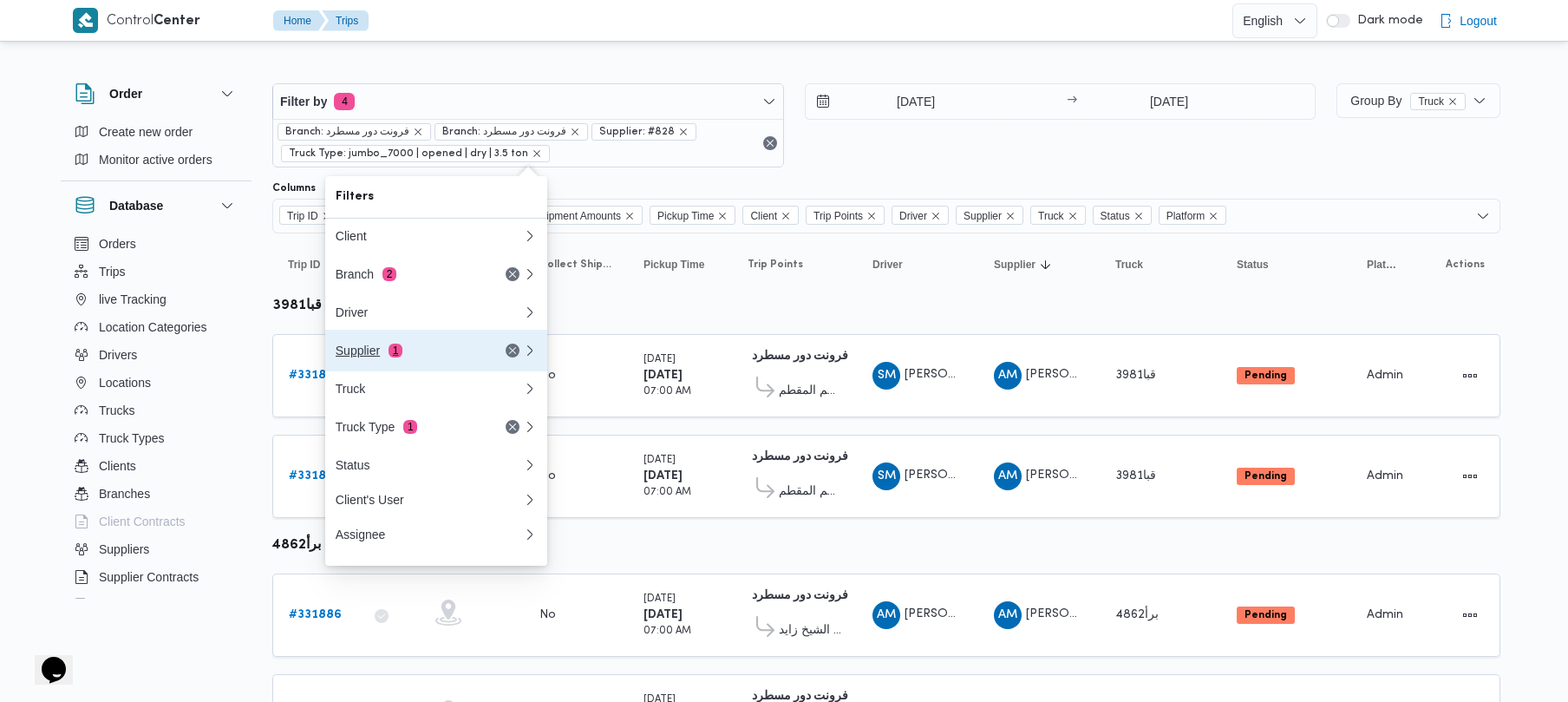
click at [403, 355] on div "Supplier 1" at bounding box center [408, 350] width 145 height 14
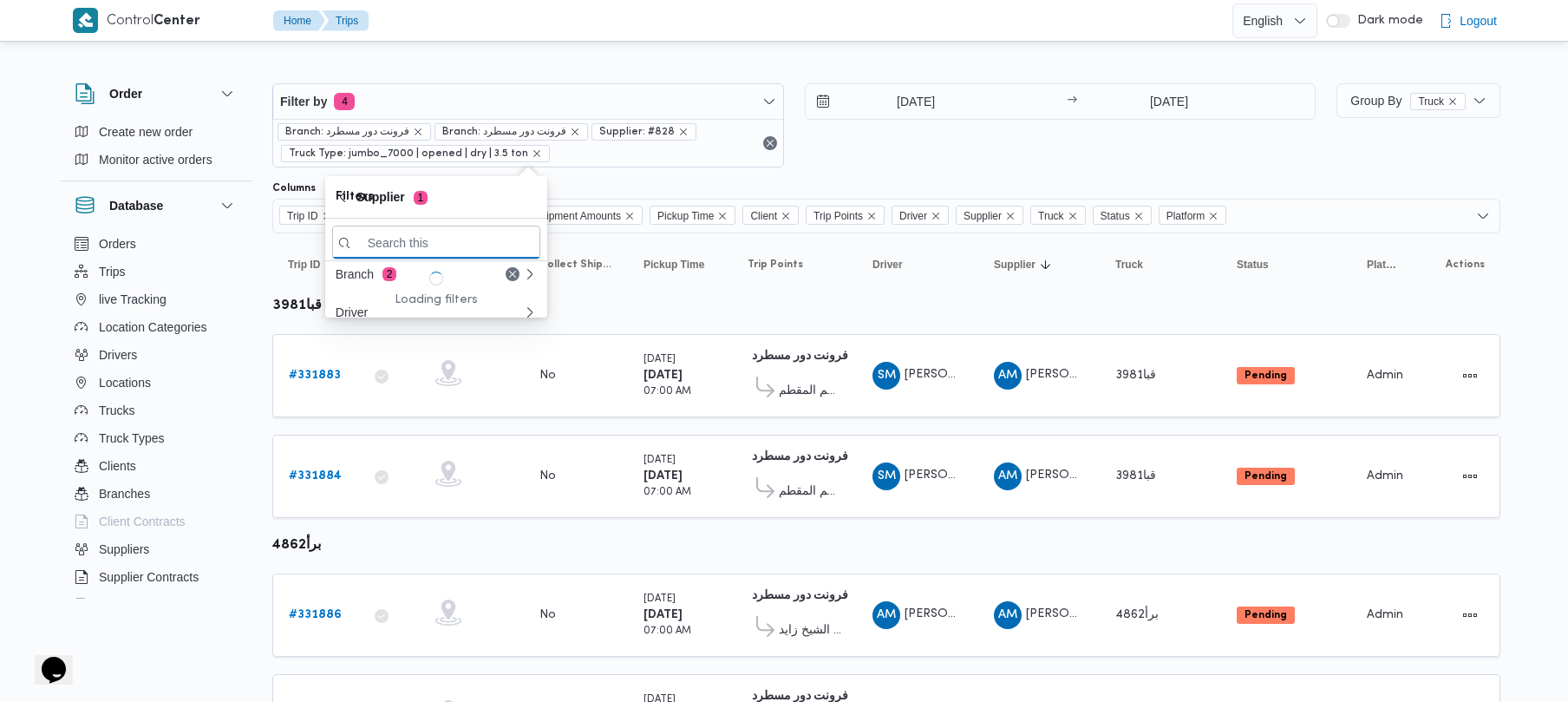
paste input "[PERSON_NAME]"
type input "[PERSON_NAME]"
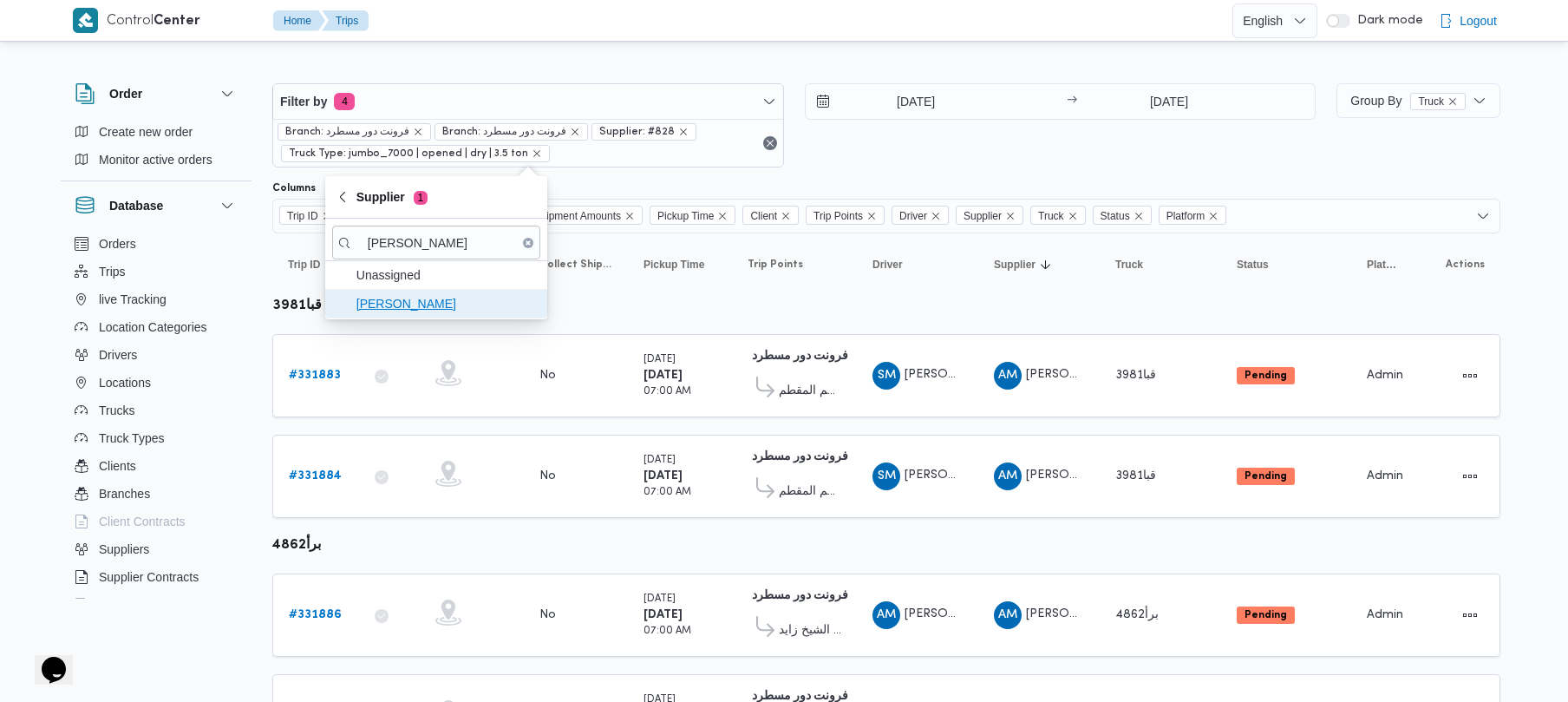
click at [383, 298] on span "[PERSON_NAME]" at bounding box center [447, 304] width 180 height 21
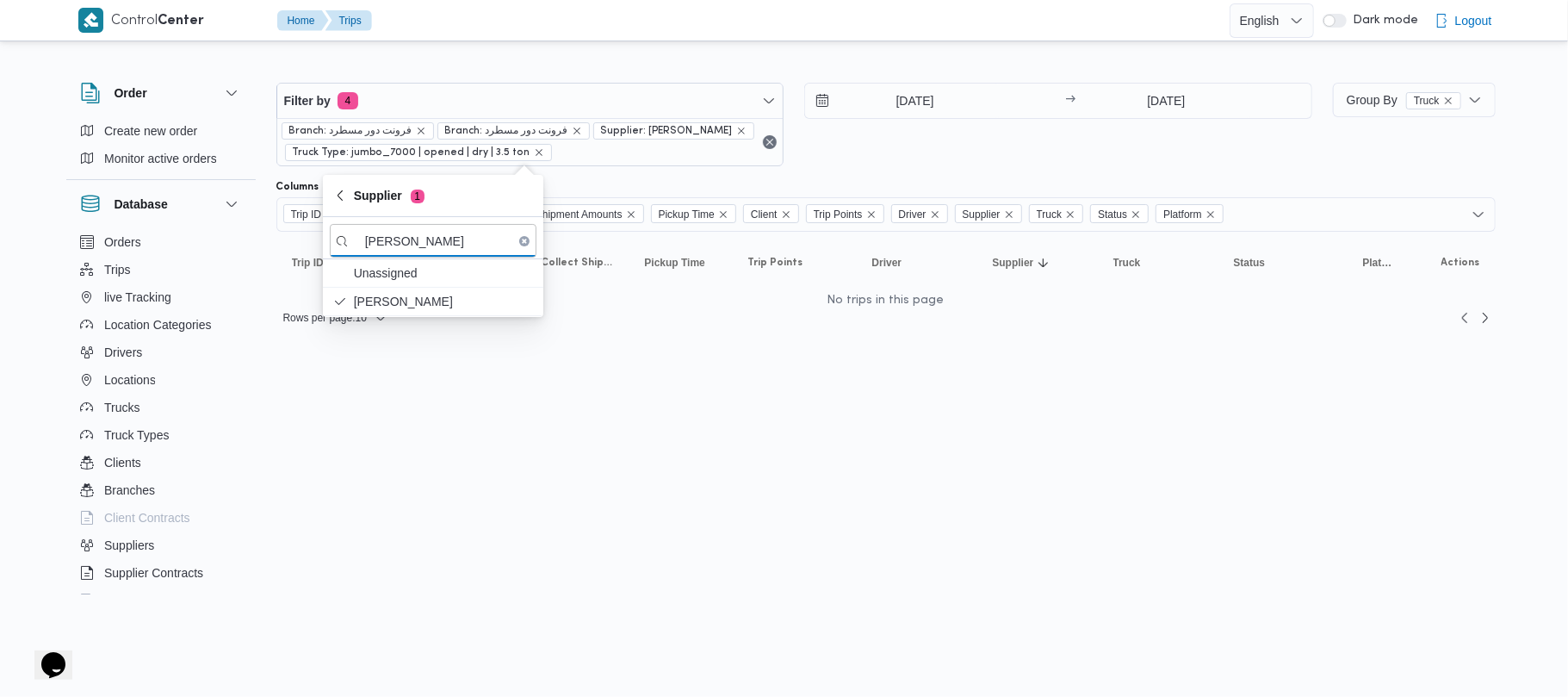
click at [965, 155] on div "[DATE] → [DATE]" at bounding box center [1058, 124] width 508 height 83
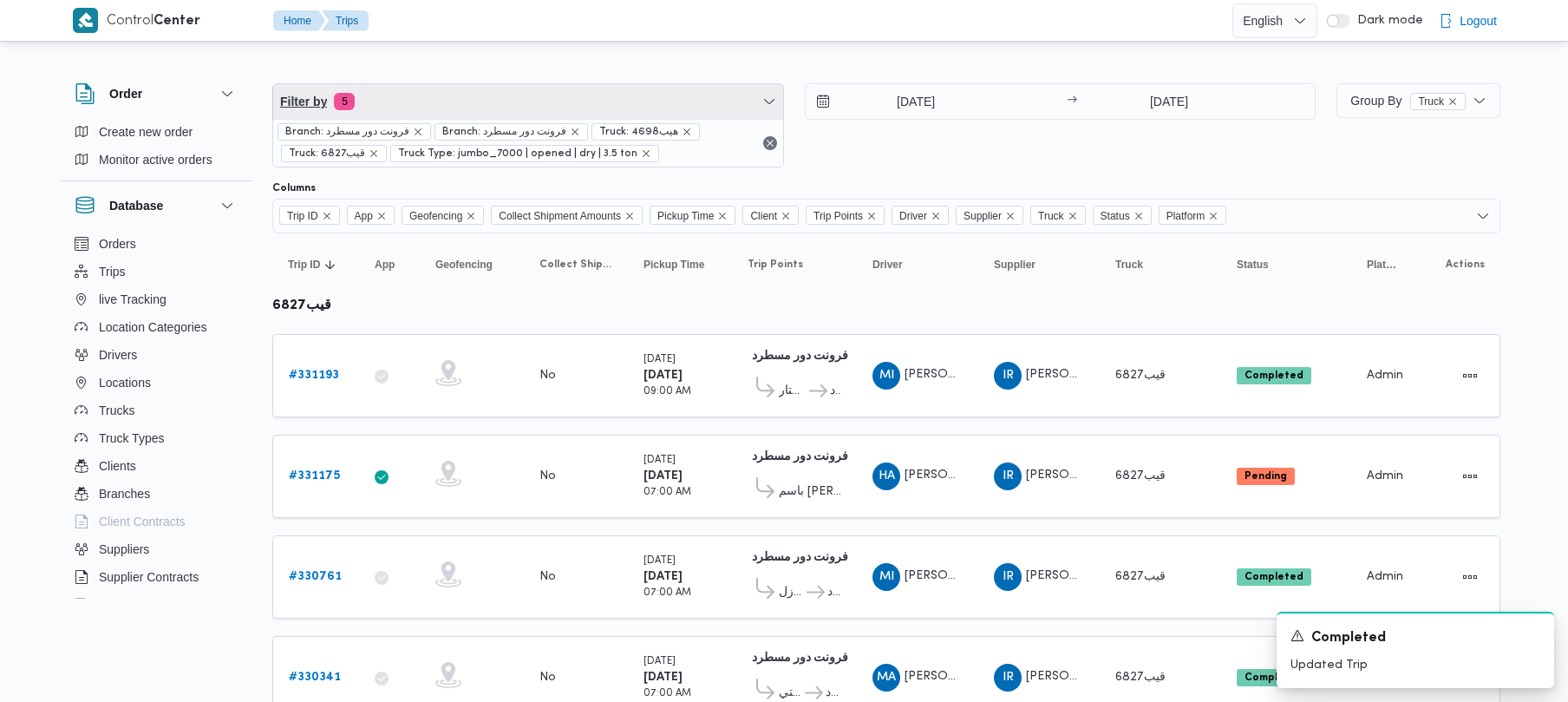
click at [517, 108] on span "Filter by 5" at bounding box center [528, 101] width 509 height 35
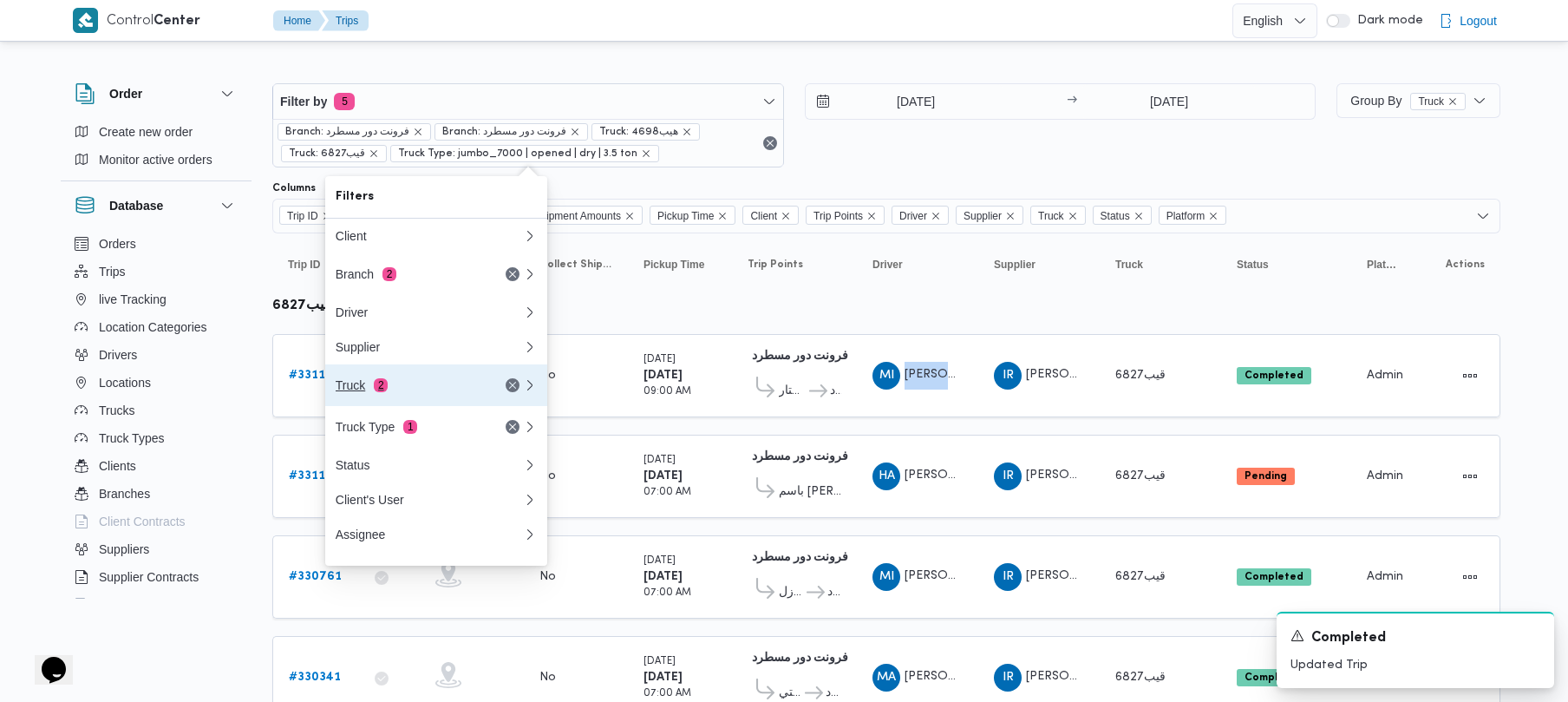
click at [459, 392] on div "Truck 2" at bounding box center [408, 385] width 145 height 14
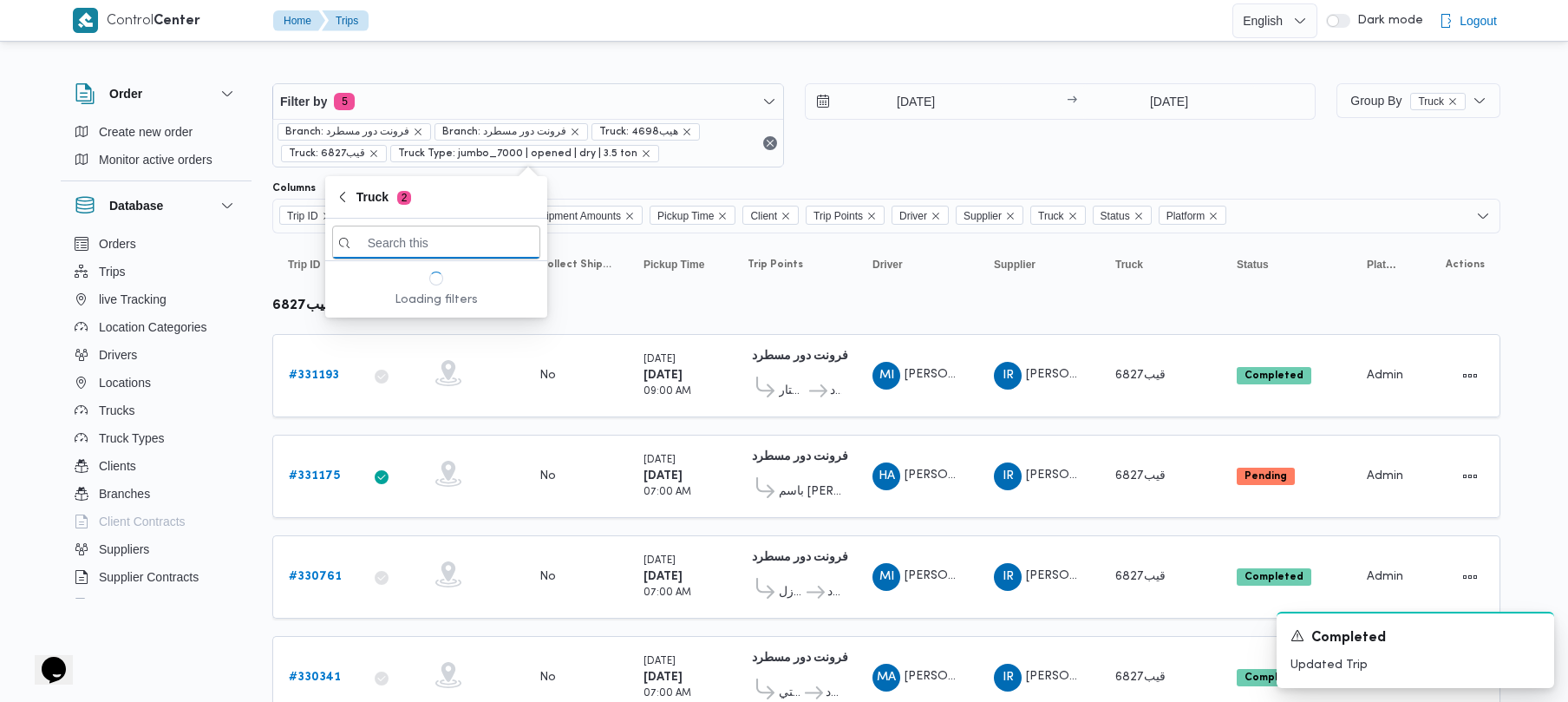
paste input "2319"
type input "2319"
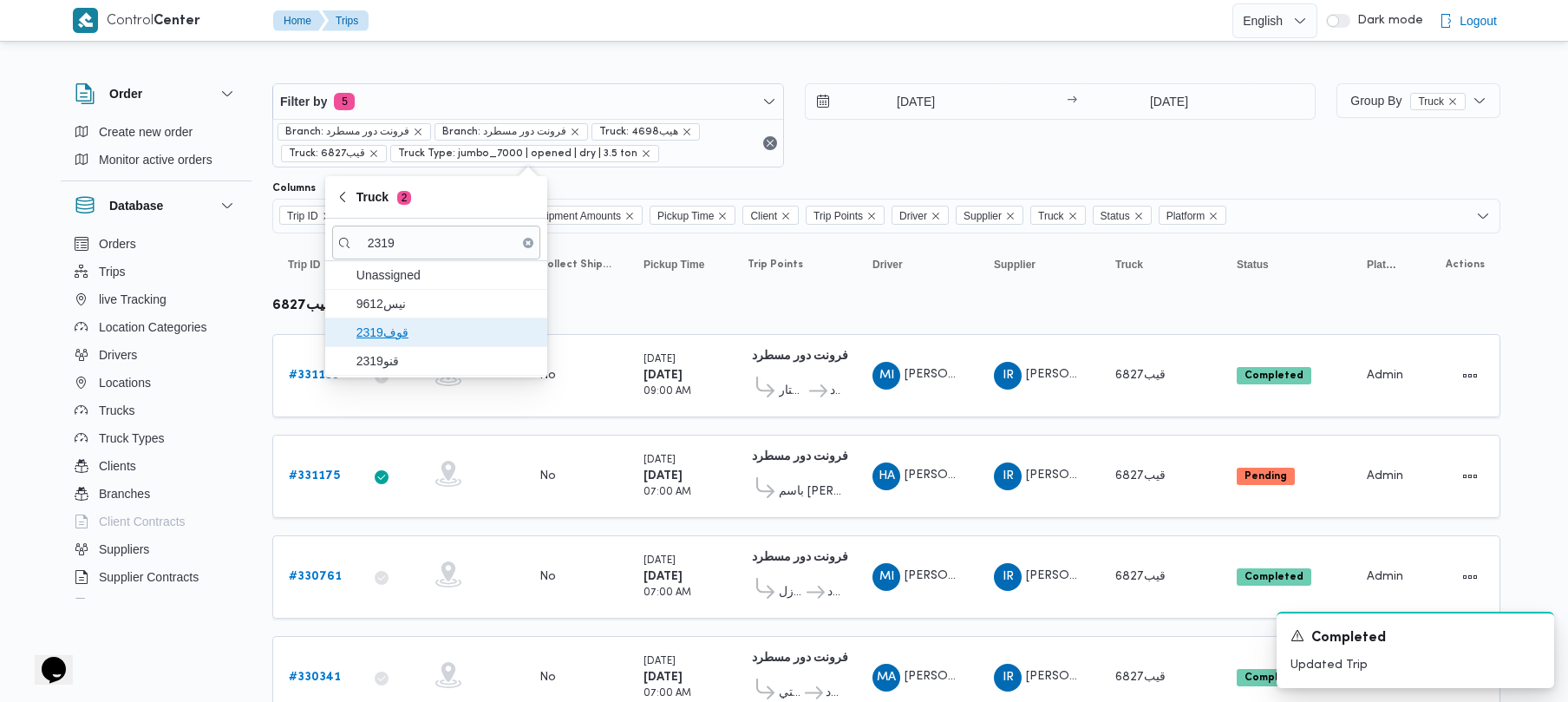
click at [372, 320] on span "2319قوف" at bounding box center [436, 332] width 208 height 28
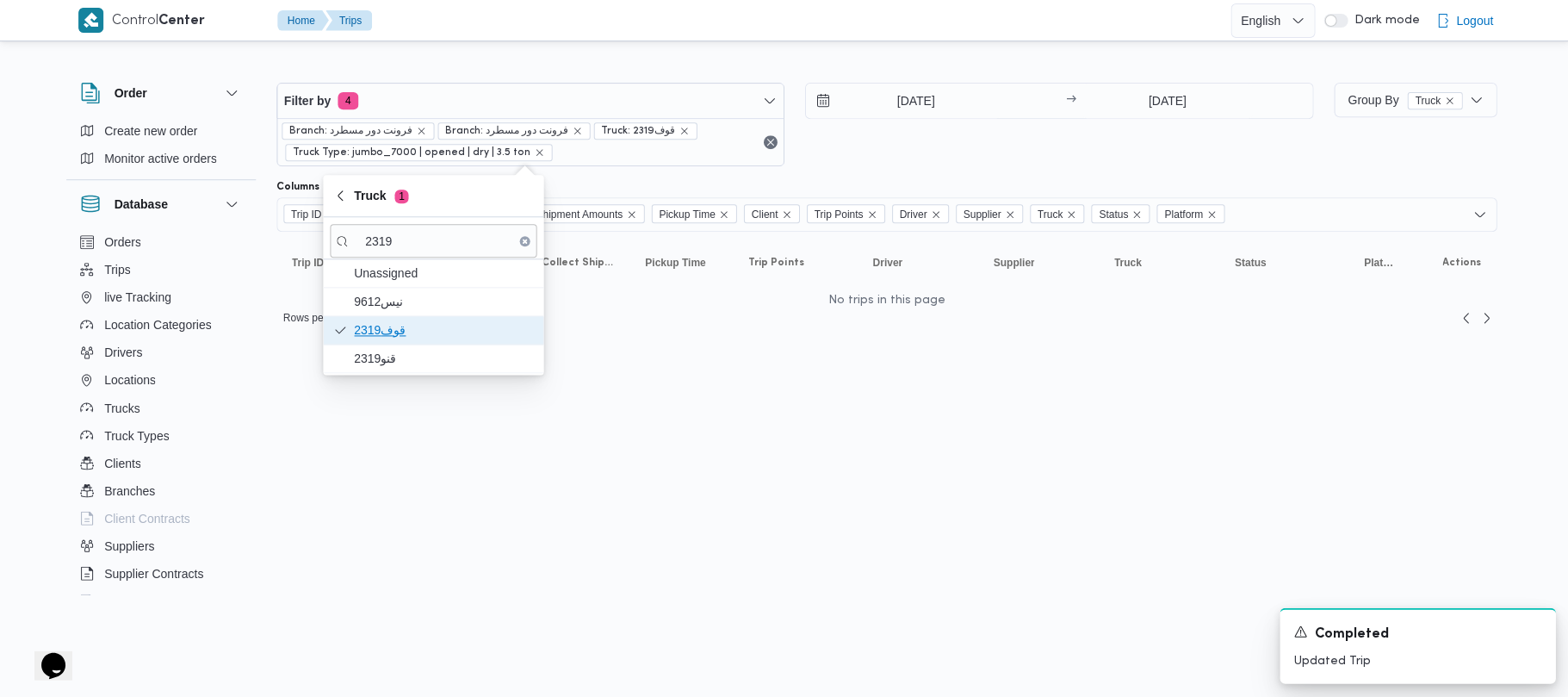
click at [373, 343] on span "2319قوف" at bounding box center [433, 330] width 206 height 27
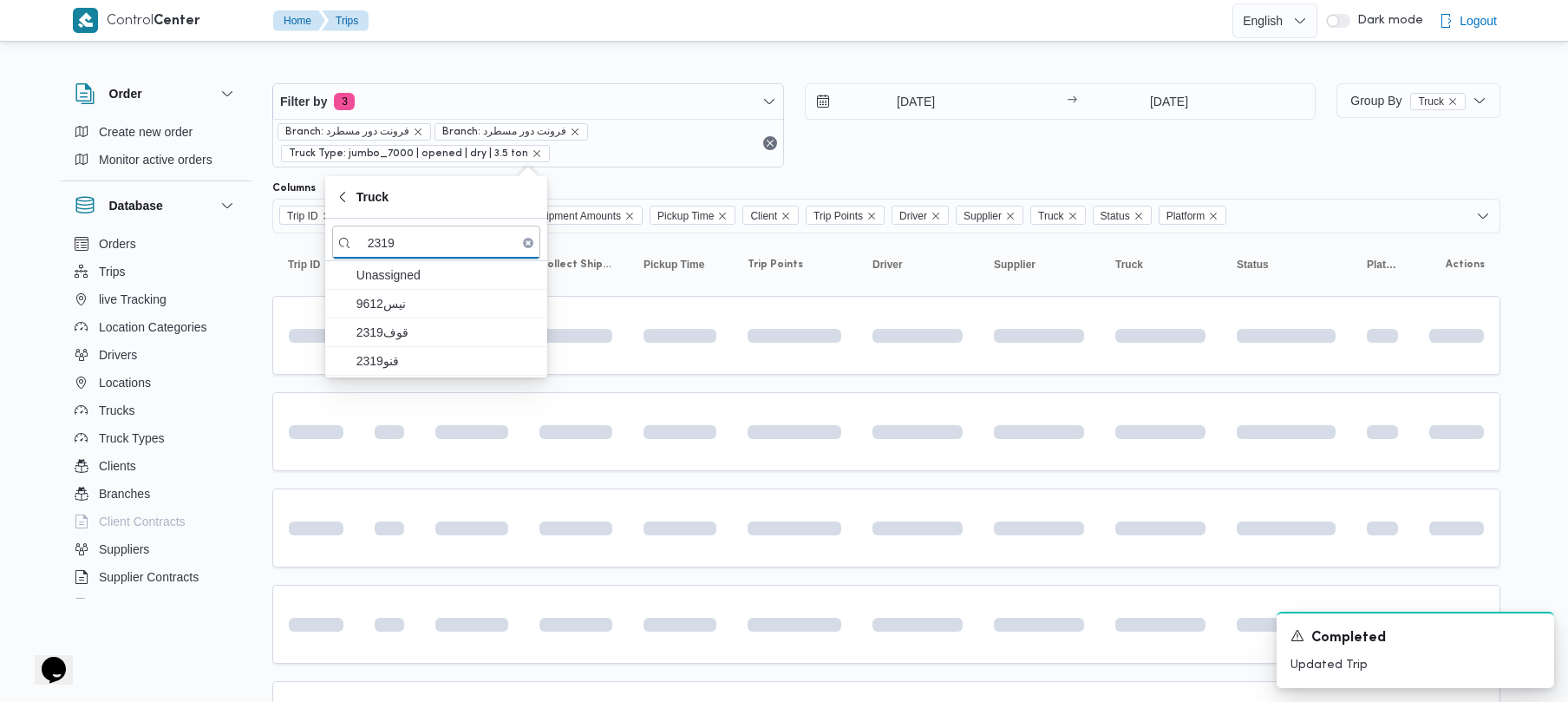
click at [895, 190] on div "Columns" at bounding box center [886, 188] width 1228 height 14
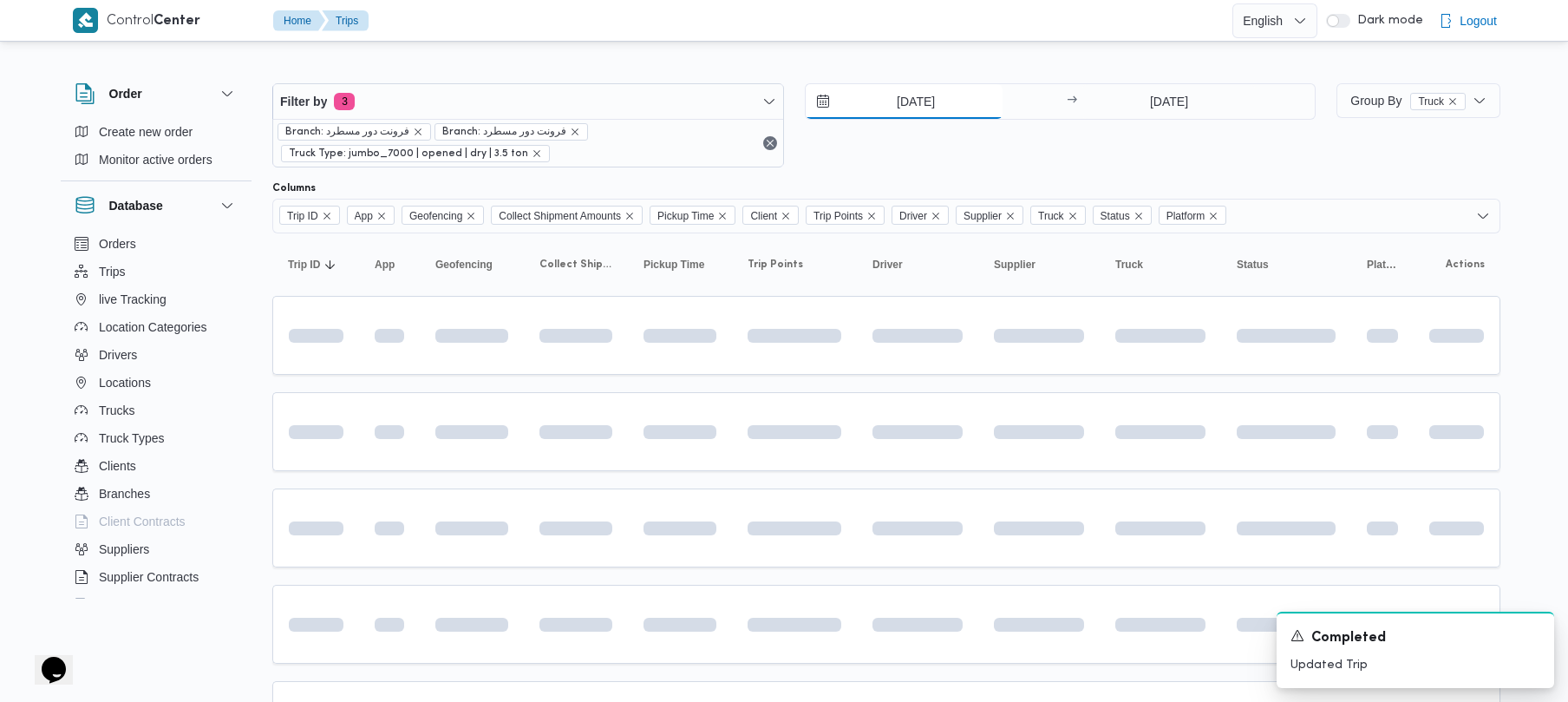
click at [913, 96] on input "[DATE]" at bounding box center [904, 101] width 197 height 35
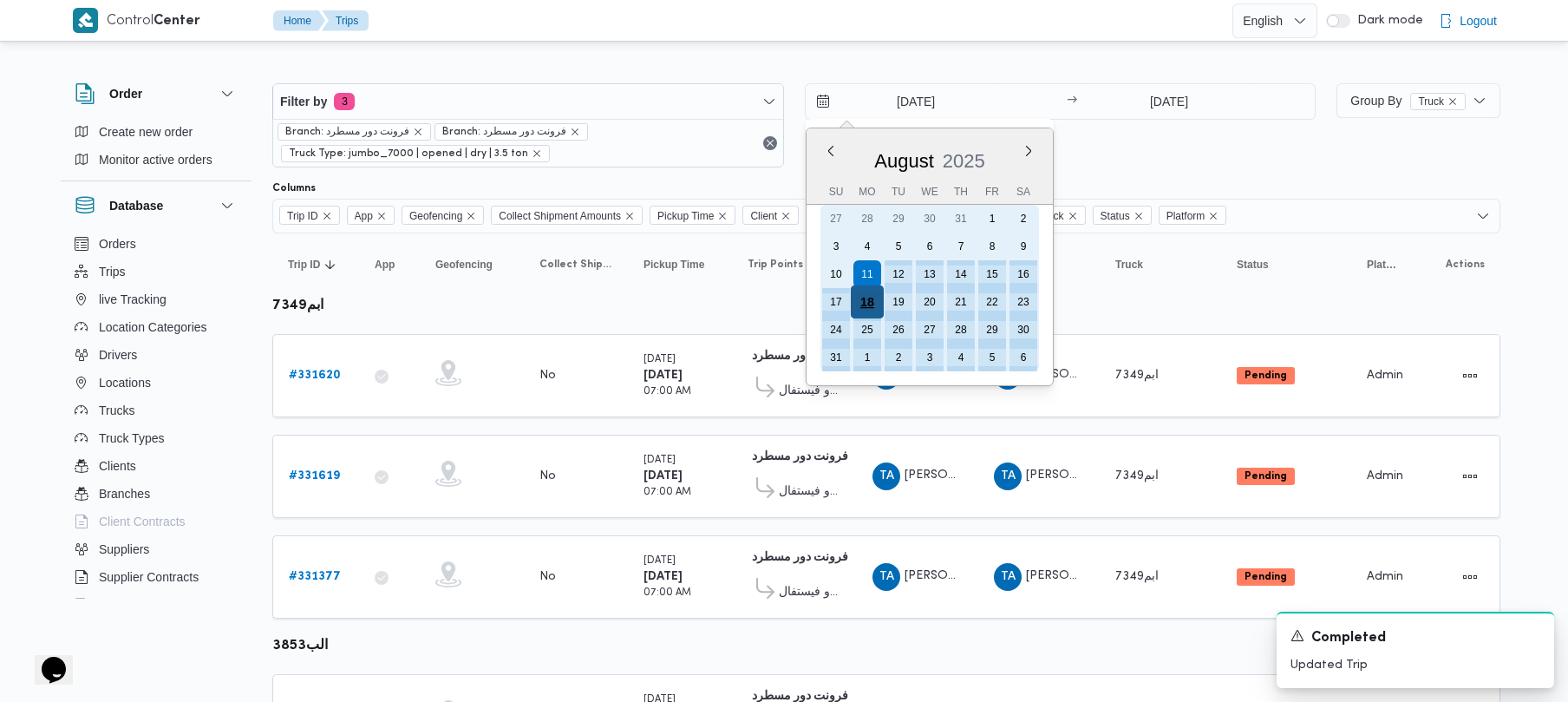
click at [867, 296] on div "18" at bounding box center [866, 302] width 33 height 33
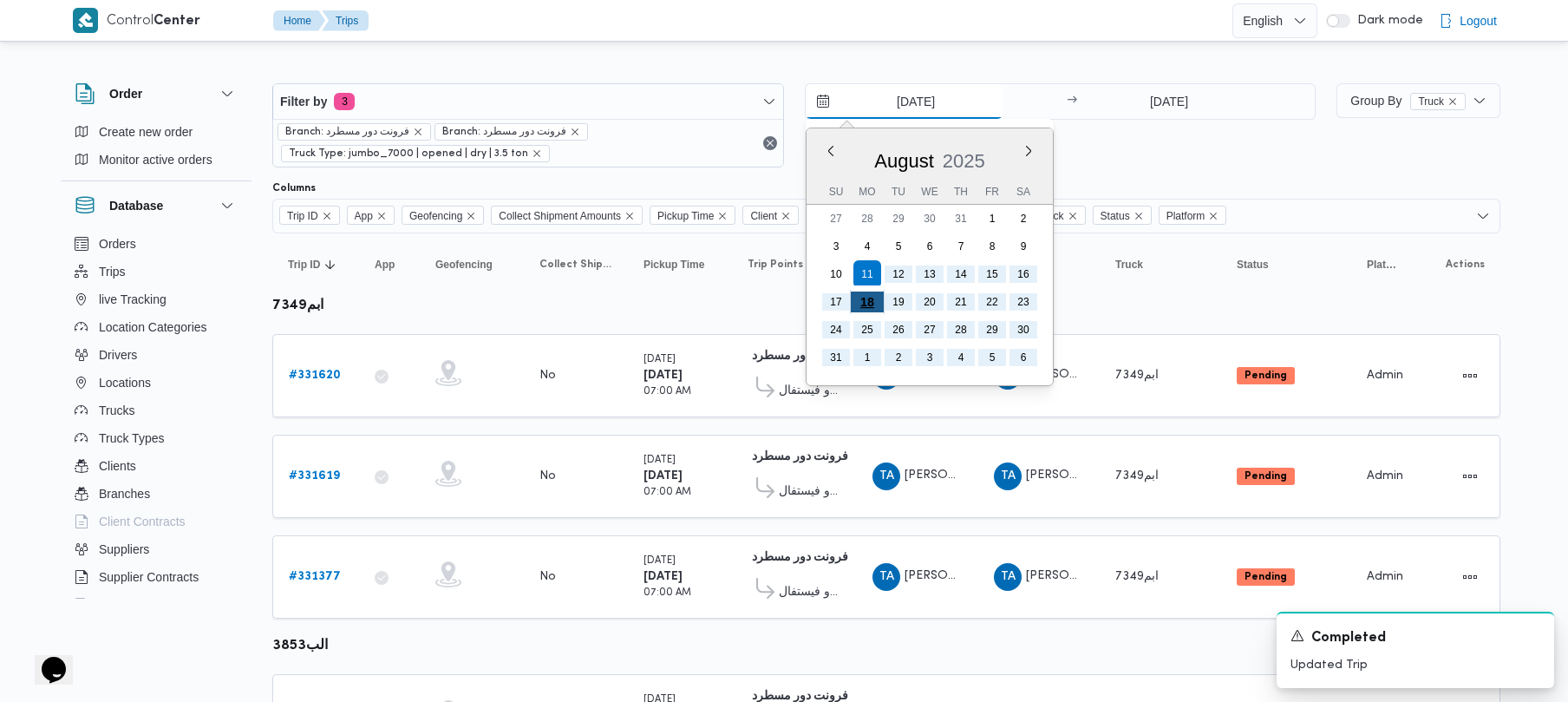
type input "[DATE]"
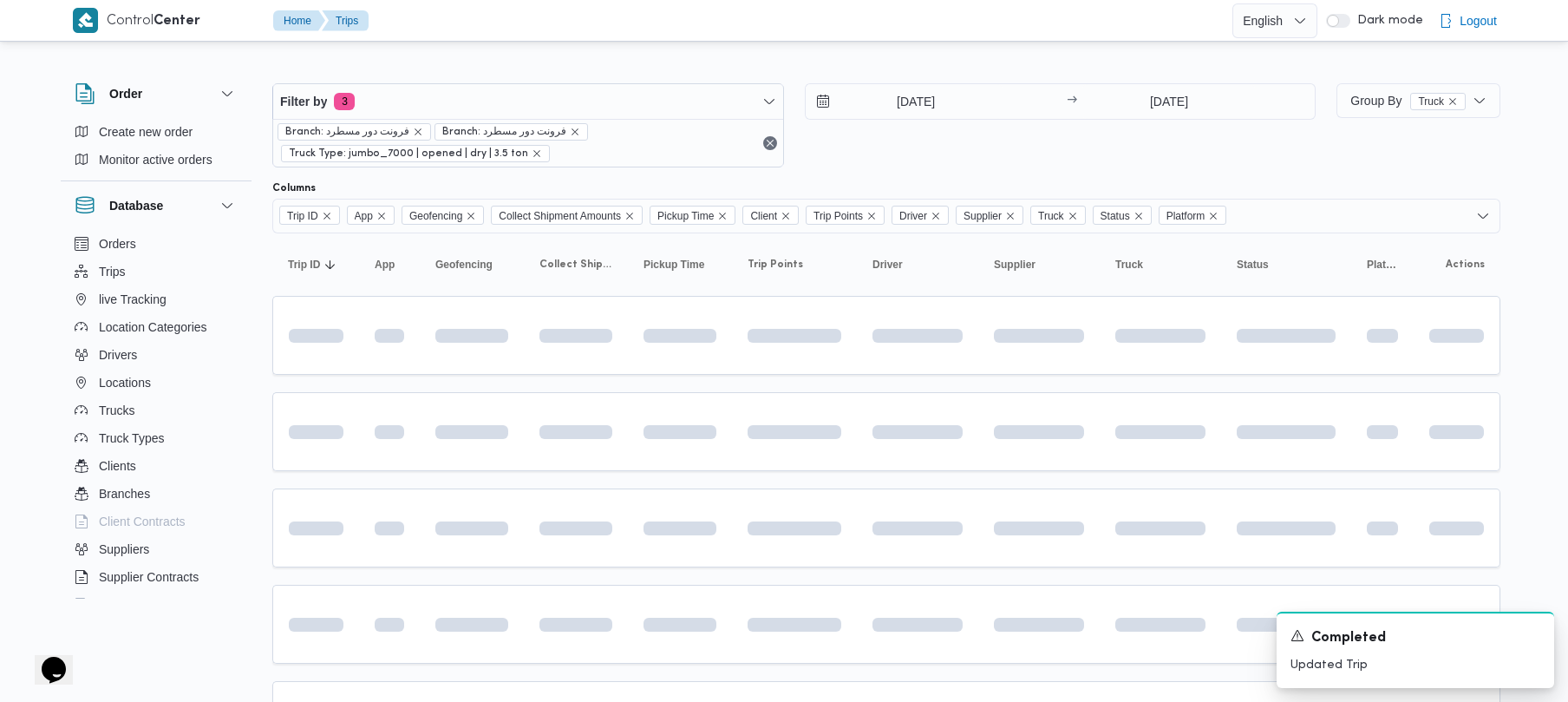
click at [1041, 144] on div "[DATE] → [DATE]" at bounding box center [1060, 125] width 511 height 84
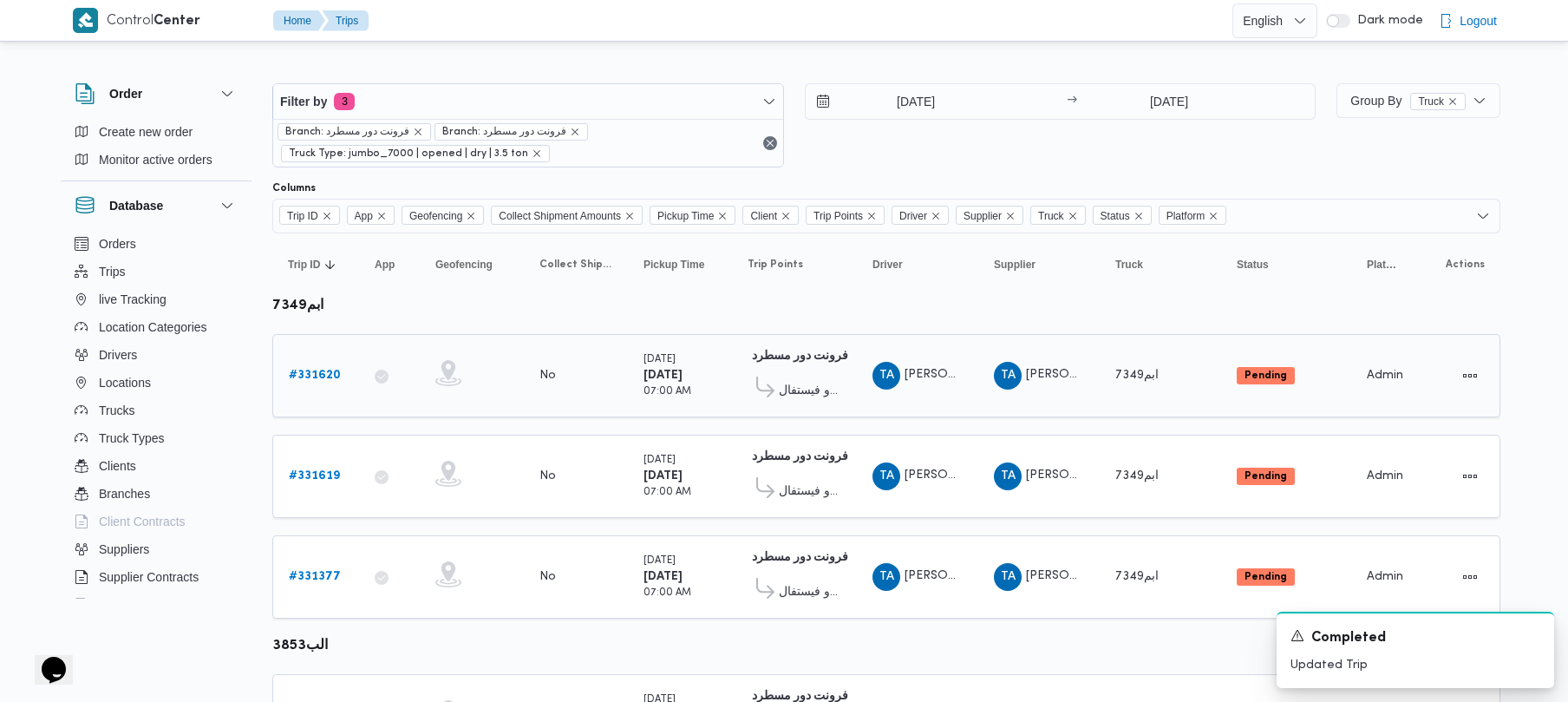
click at [938, 372] on span "[PERSON_NAME] على جبل" at bounding box center [978, 374] width 148 height 11
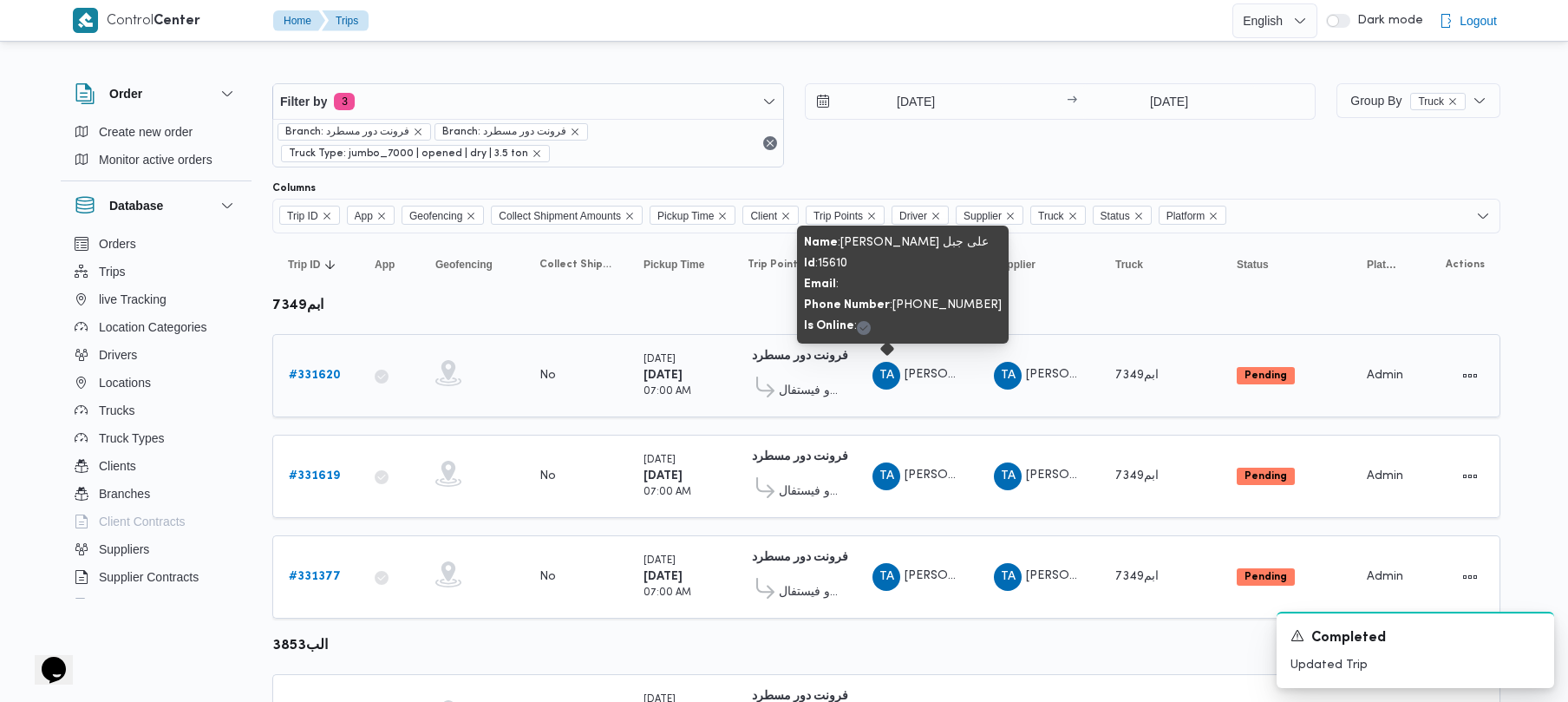
click at [938, 372] on span "[PERSON_NAME] على جبل" at bounding box center [978, 374] width 148 height 11
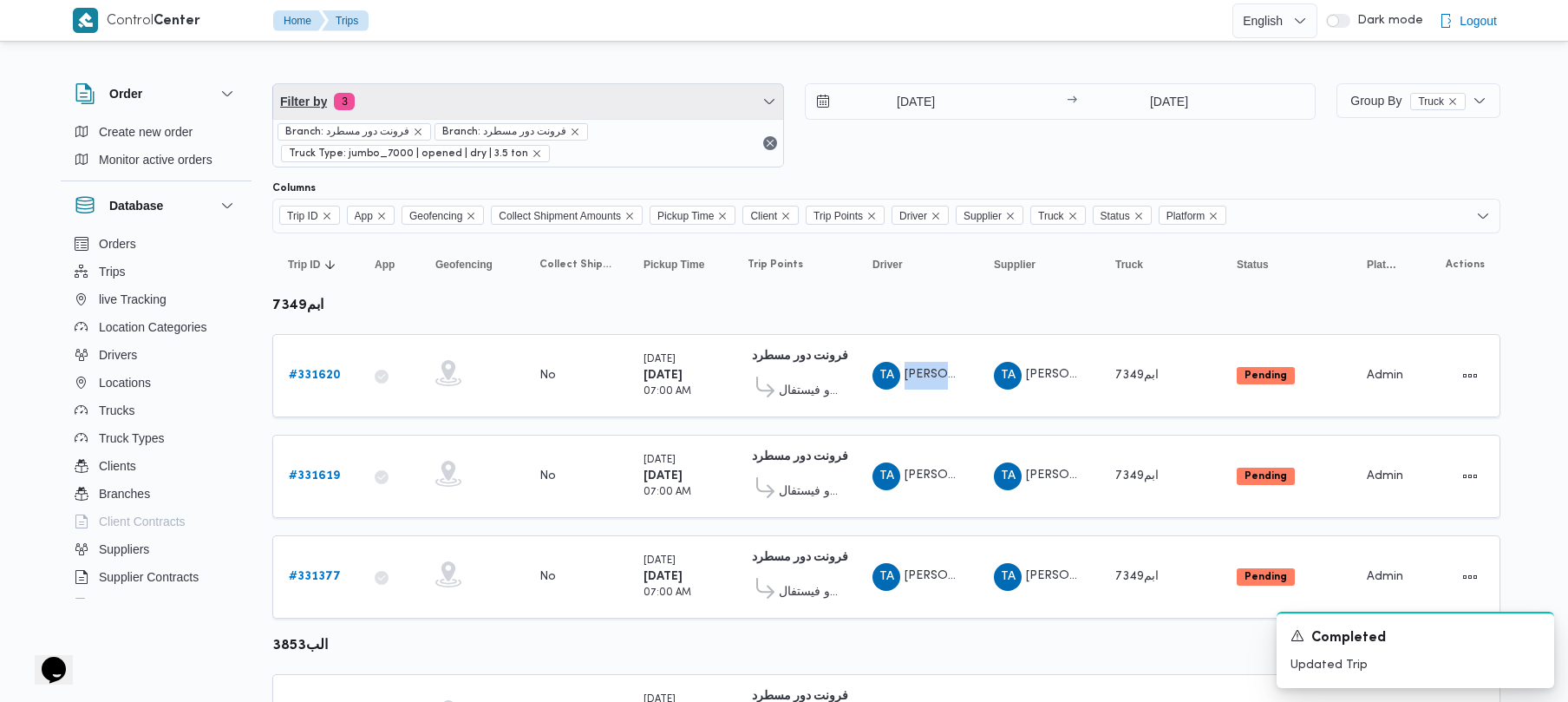
click at [612, 113] on span "Filter by 3" at bounding box center [528, 101] width 509 height 35
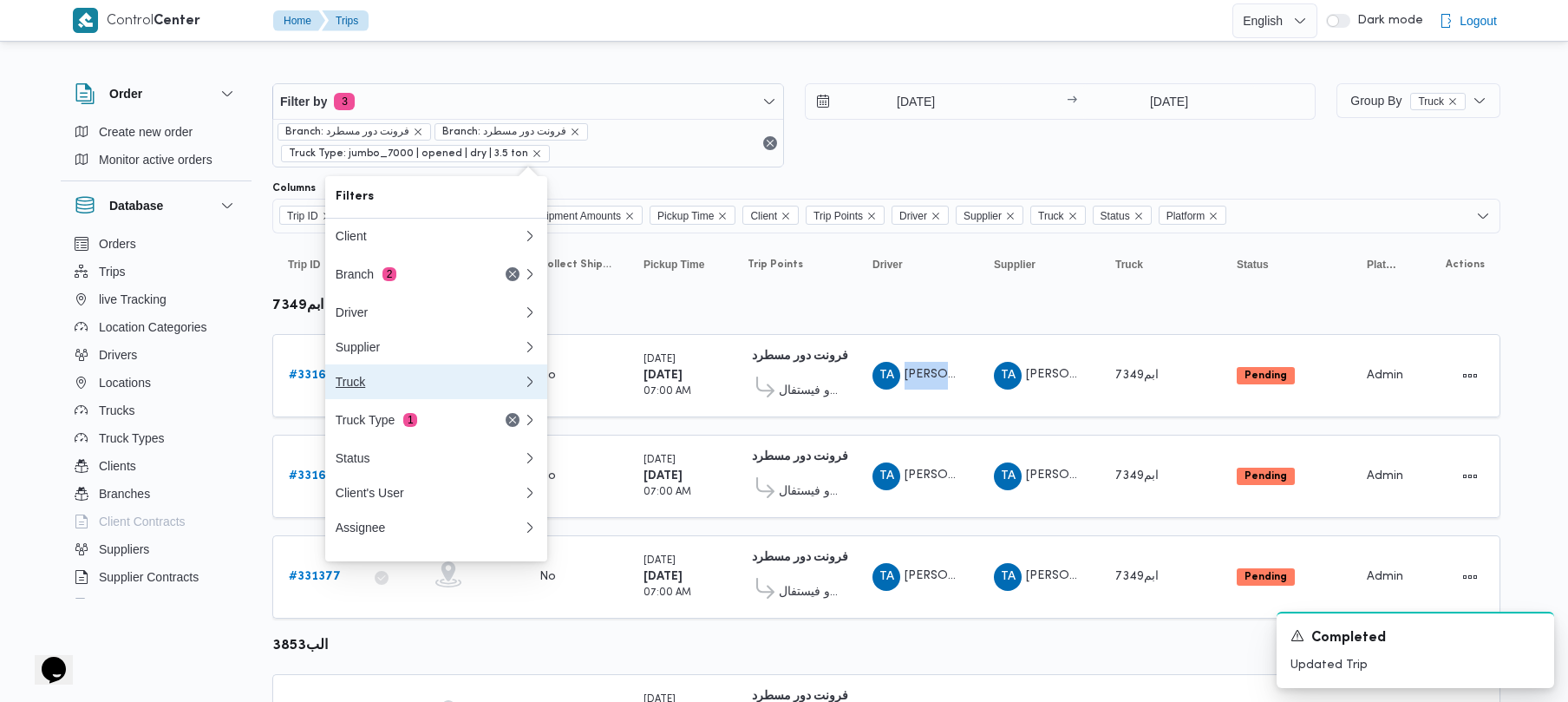
click at [418, 378] on button "Truck 0" at bounding box center [436, 382] width 222 height 35
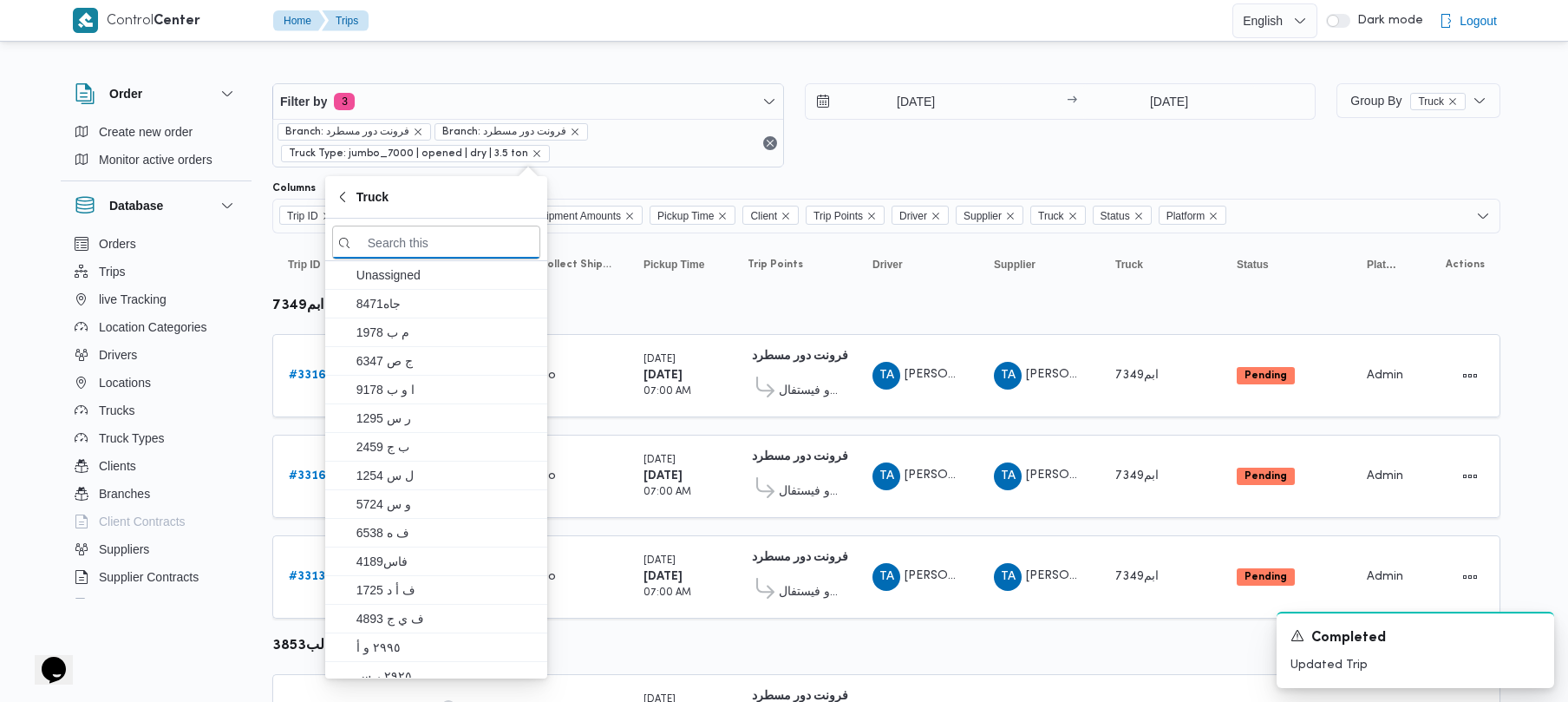
paste input "2319"
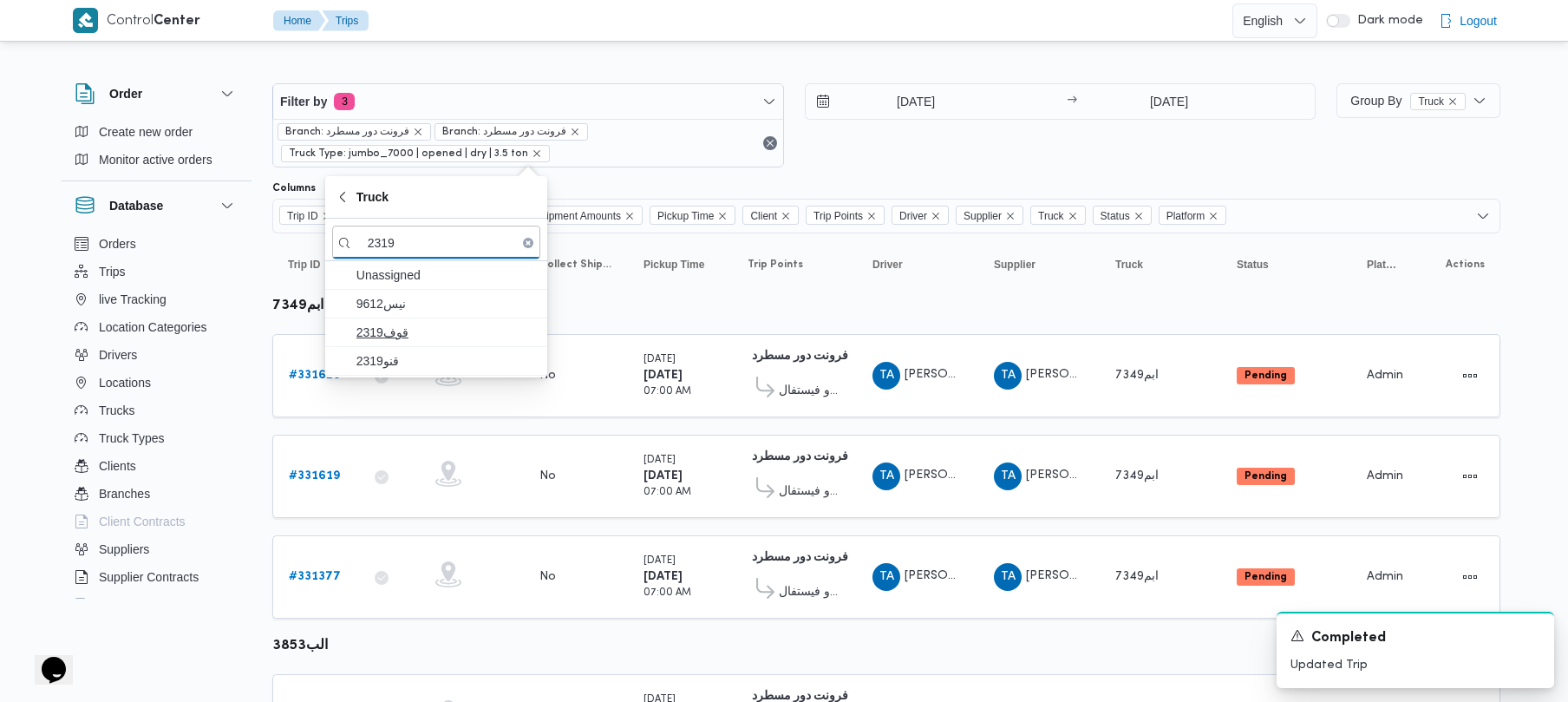
type input "2319"
click at [374, 323] on span "2319قوف" at bounding box center [447, 332] width 180 height 21
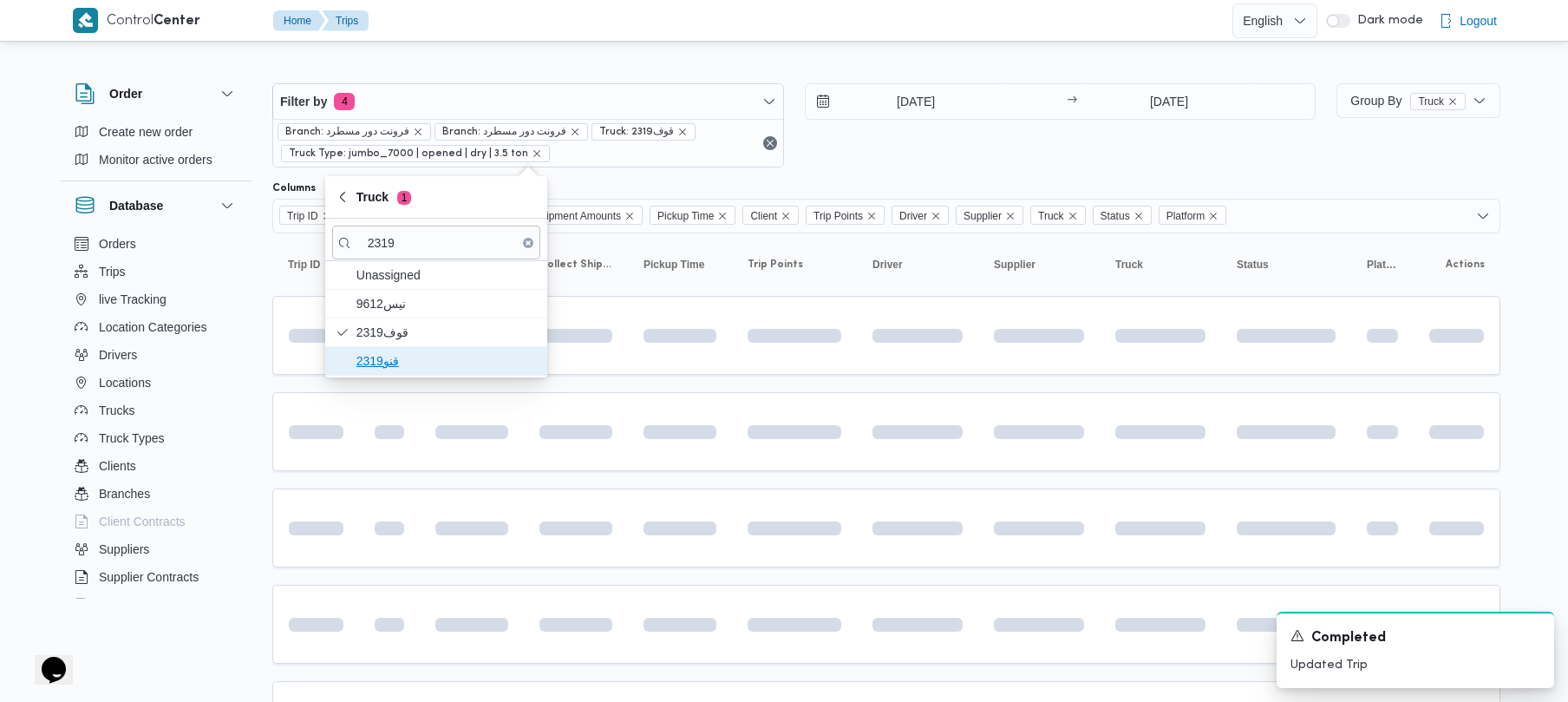
click at [394, 359] on span "قنو2319" at bounding box center [447, 361] width 180 height 21
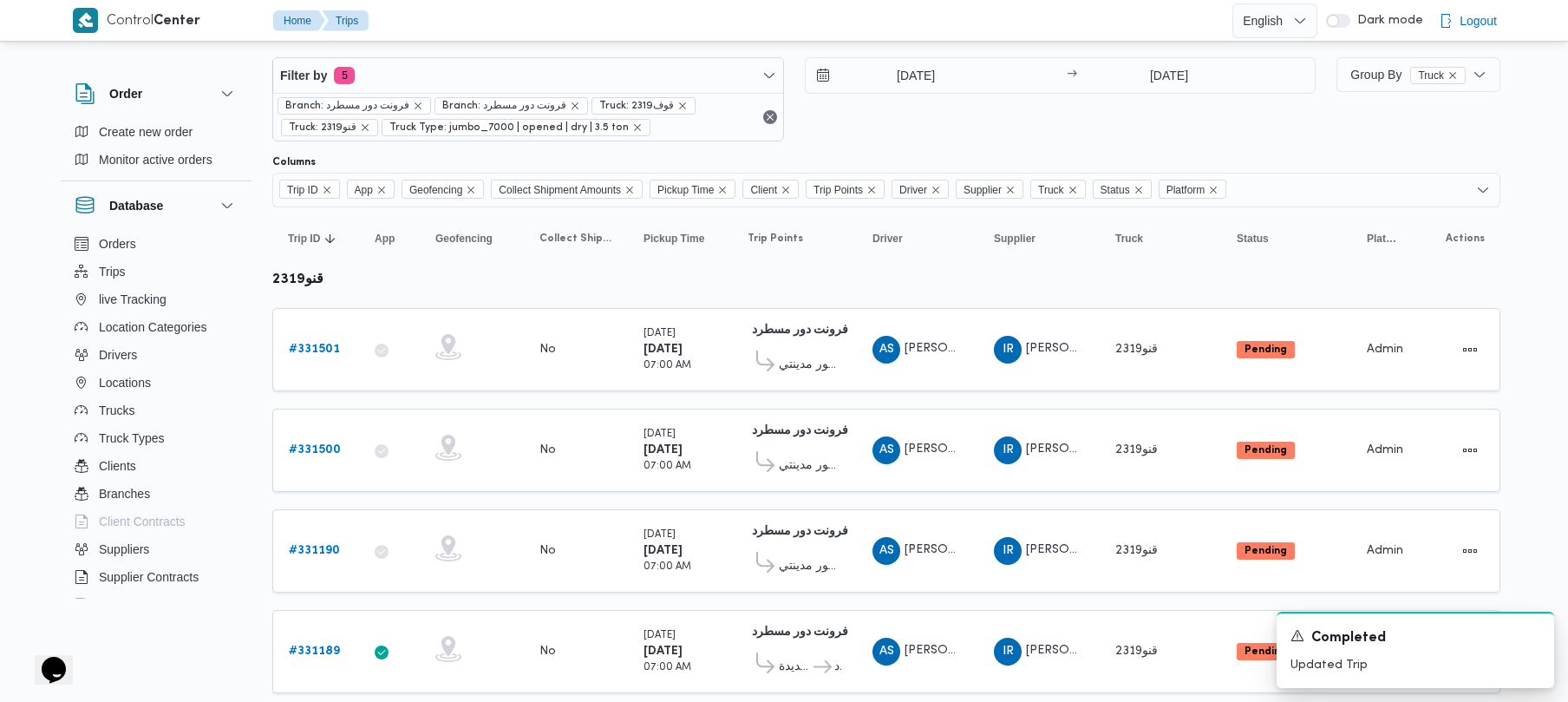
scroll to position [78, 0]
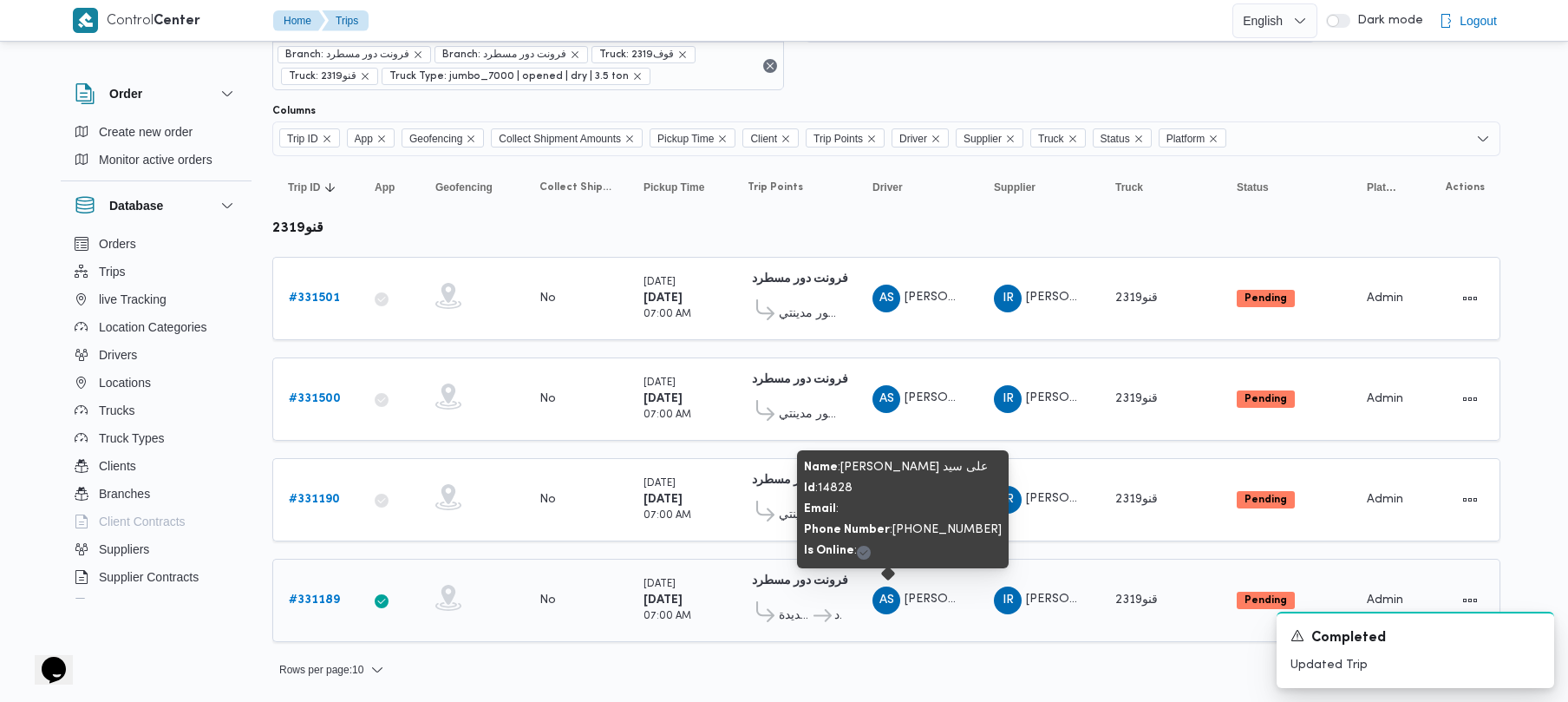
click at [951, 594] on span "[PERSON_NAME] على سيد" at bounding box center [978, 599] width 147 height 11
copy tr "[PERSON_NAME] على [PERSON_NAME]"
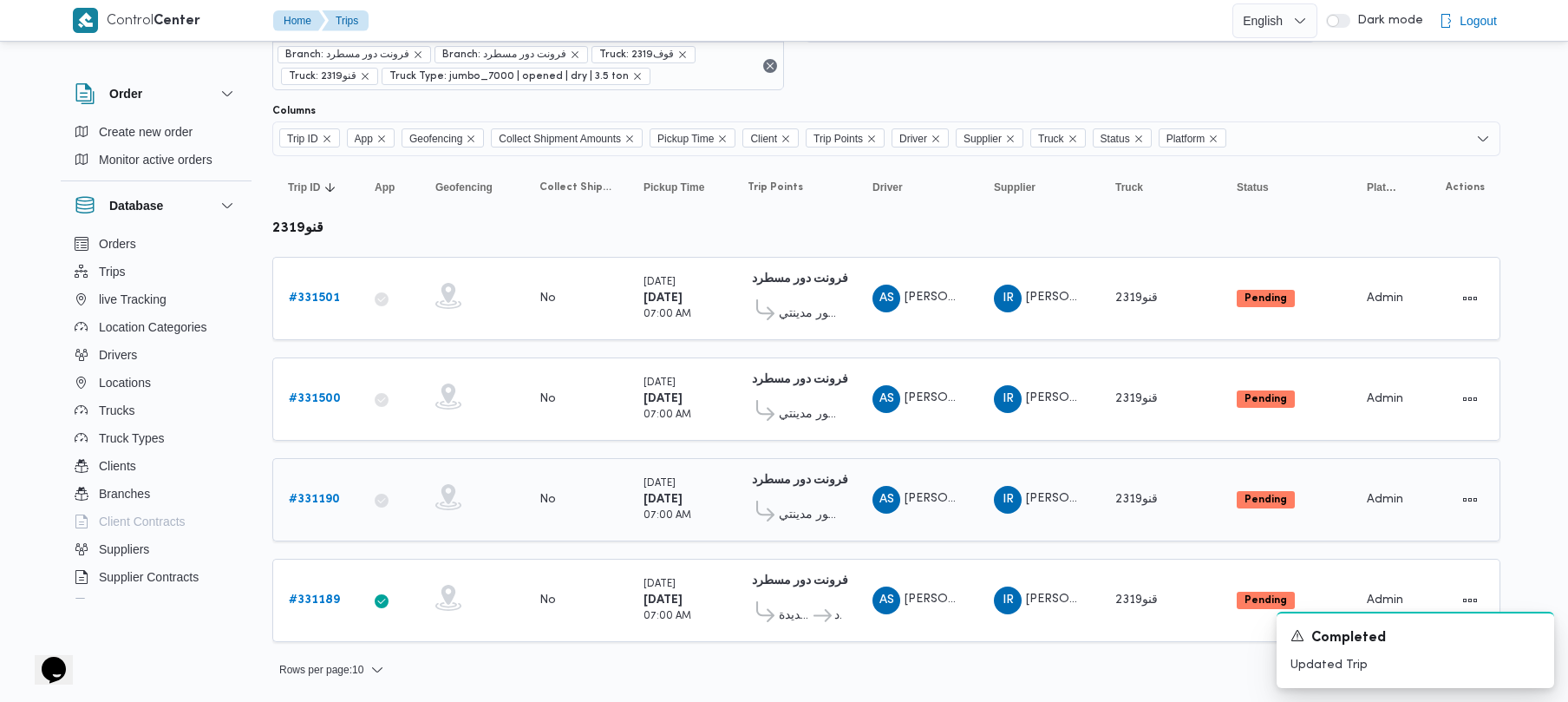
click at [300, 482] on div "# 331190" at bounding box center [315, 500] width 68 height 35
click at [310, 501] on b "# 331190" at bounding box center [315, 500] width 52 height 11
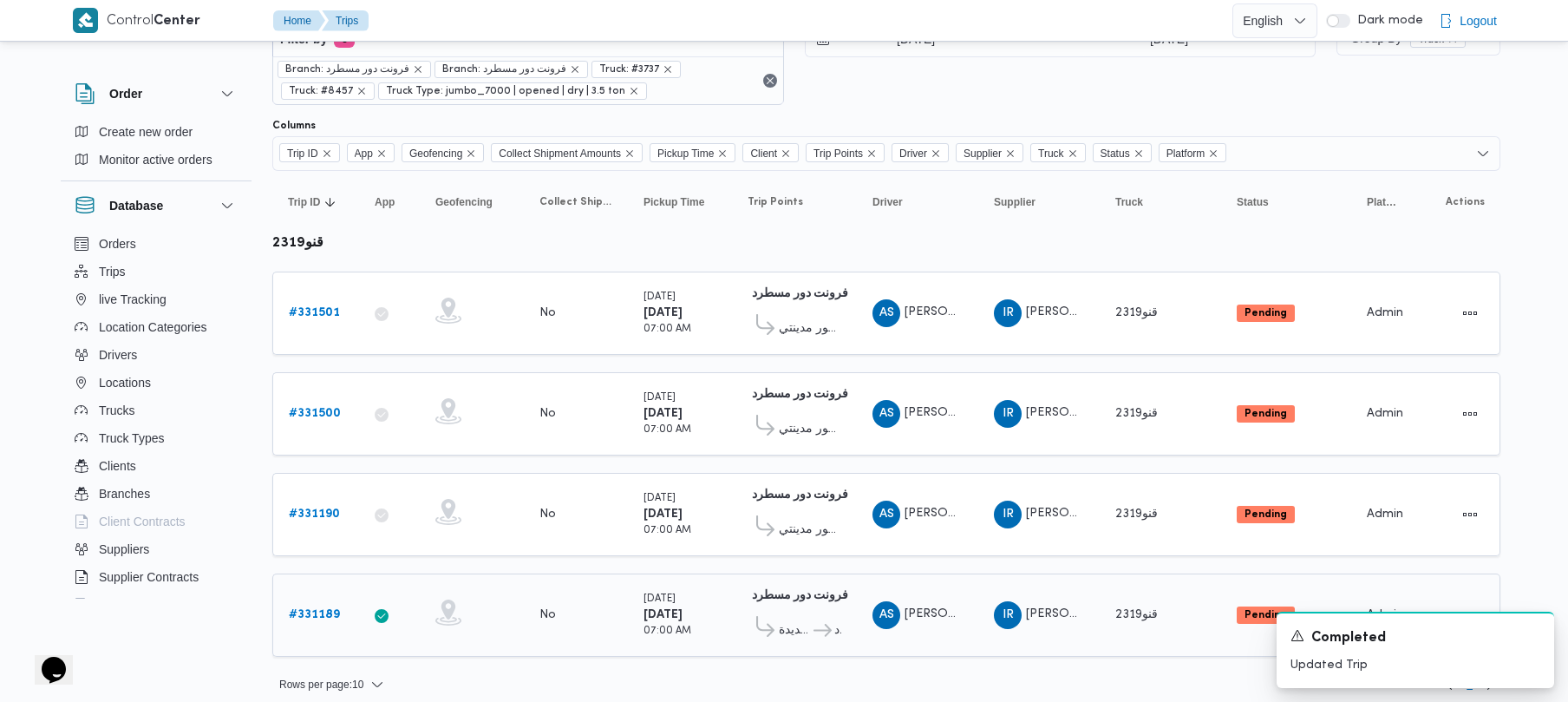
scroll to position [78, 0]
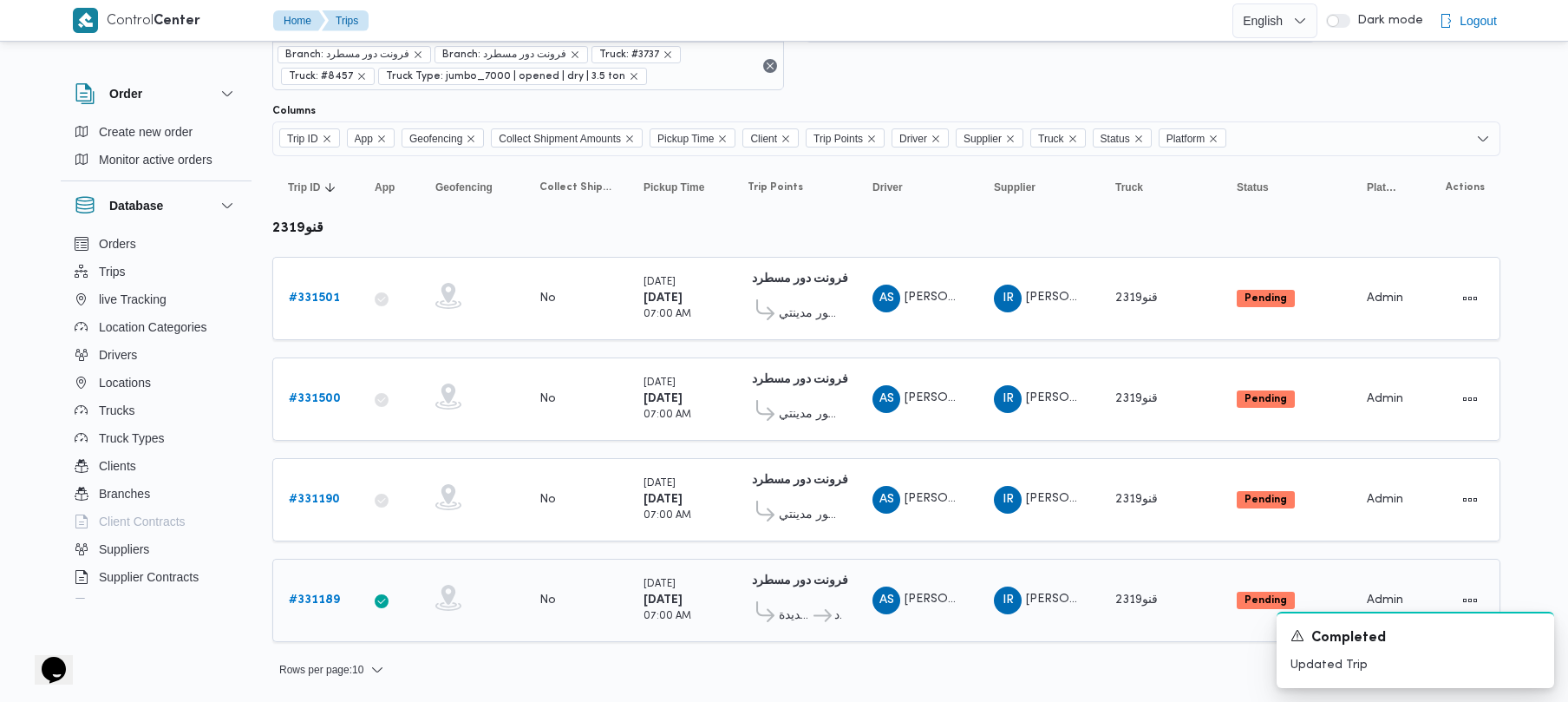
click at [924, 599] on span "[PERSON_NAME] على سيد" at bounding box center [978, 599] width 147 height 11
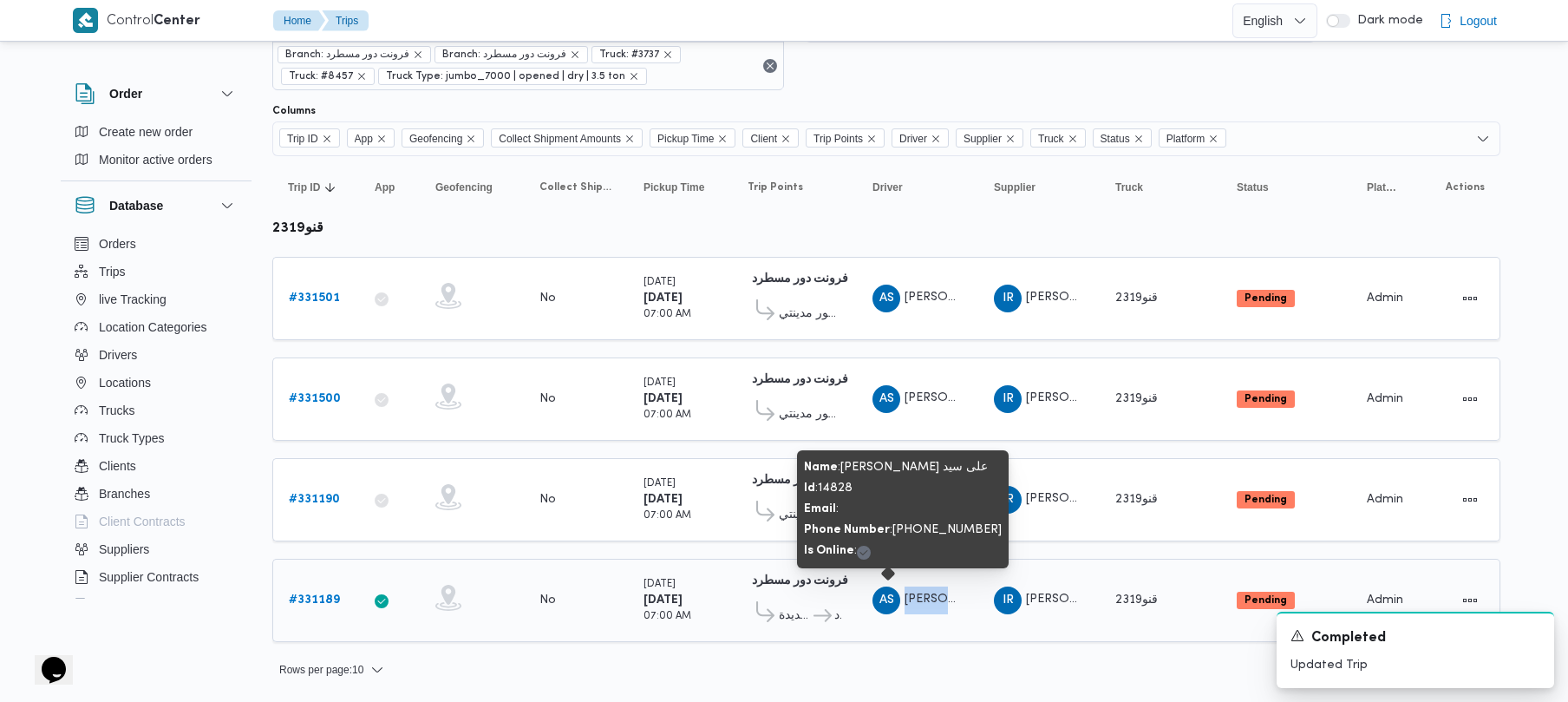
click at [924, 599] on span "[PERSON_NAME] على سيد" at bounding box center [978, 599] width 147 height 11
copy tr "[PERSON_NAME] على [PERSON_NAME]"
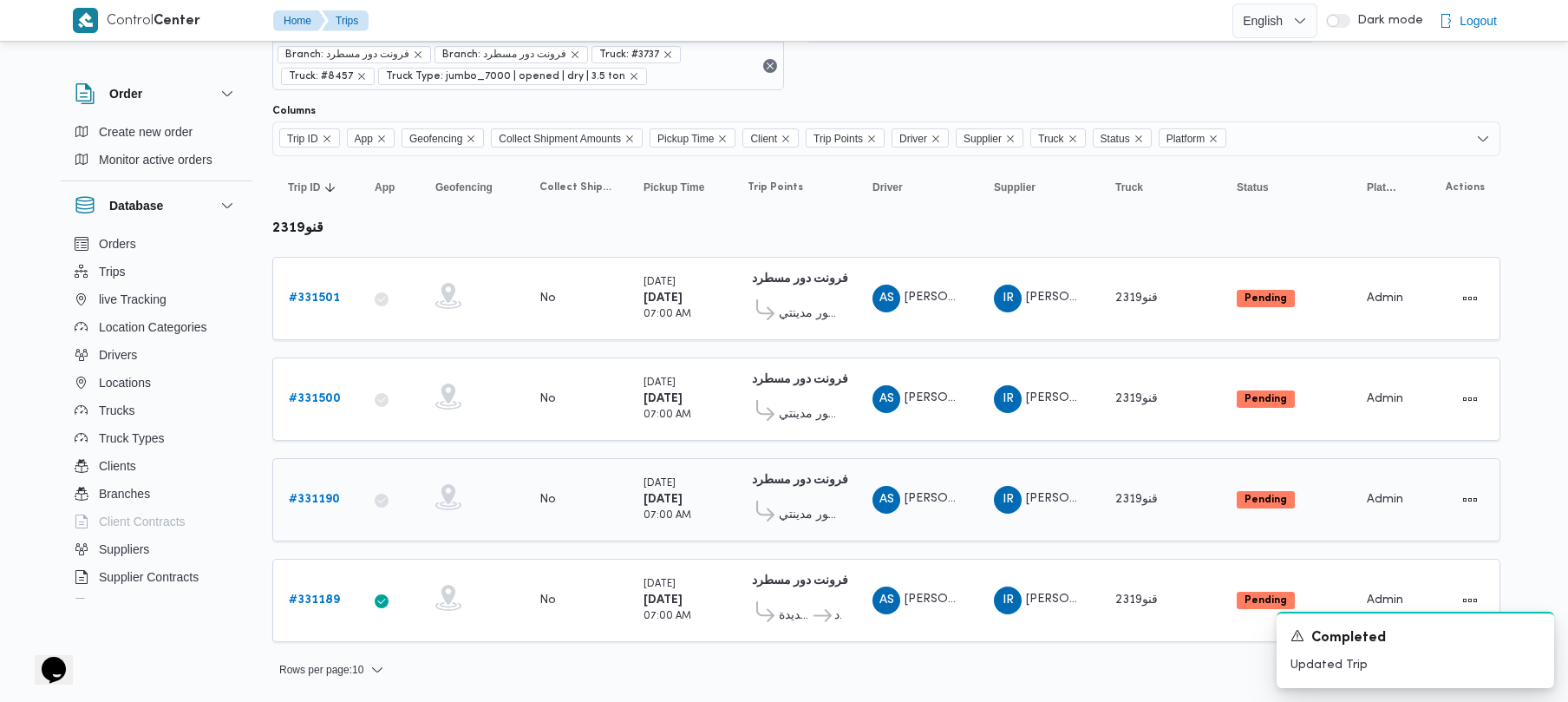
click at [284, 501] on div "# 331190" at bounding box center [315, 500] width 68 height 35
click at [303, 500] on b "# 331190" at bounding box center [315, 500] width 52 height 11
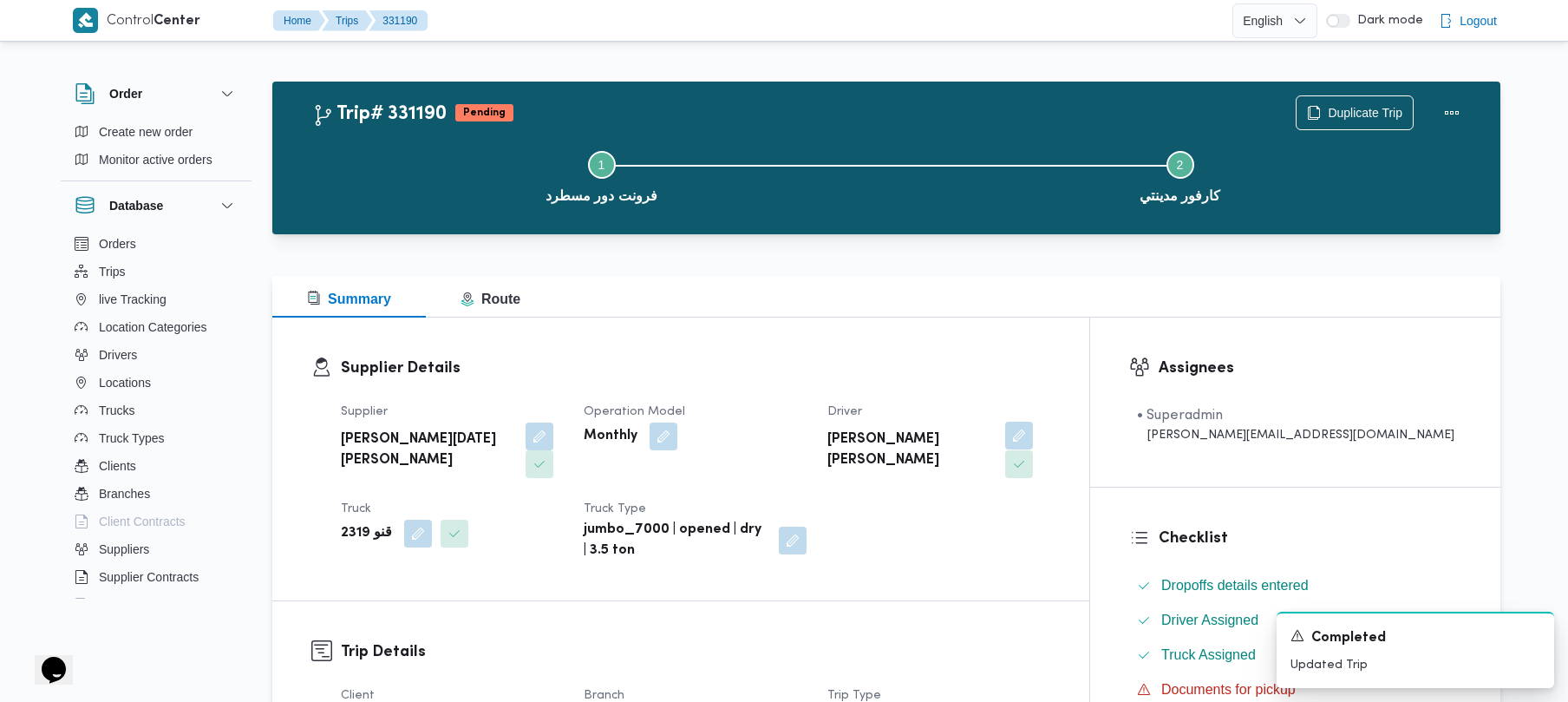
click at [1013, 442] on button "button" at bounding box center [1019, 435] width 28 height 28
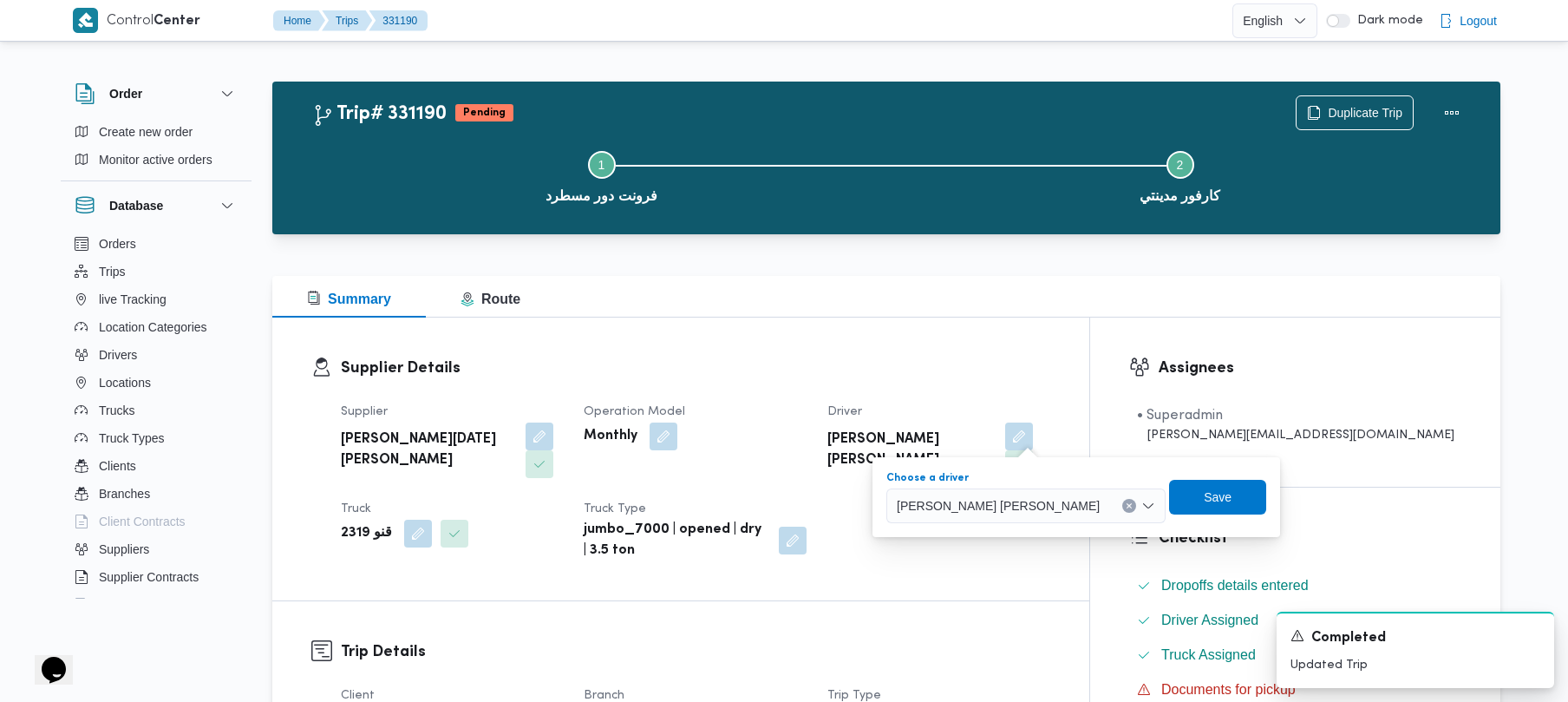
click at [981, 503] on span "[PERSON_NAME] [PERSON_NAME]" at bounding box center [998, 504] width 203 height 19
paste input "[PERSON_NAME] على سيد"
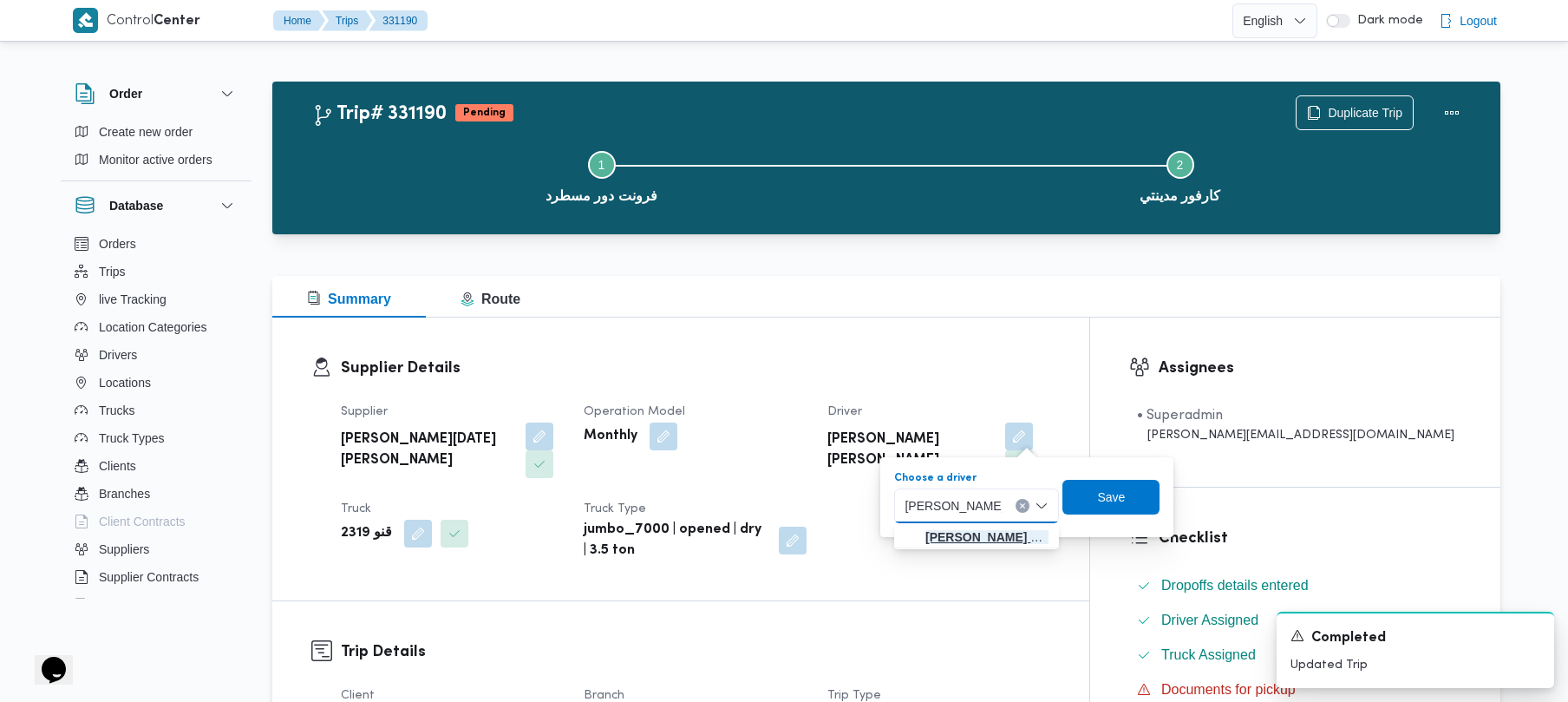
type input "[PERSON_NAME] على سيد"
click at [959, 530] on mark "[PERSON_NAME] على سيد" at bounding box center [1000, 536] width 150 height 14
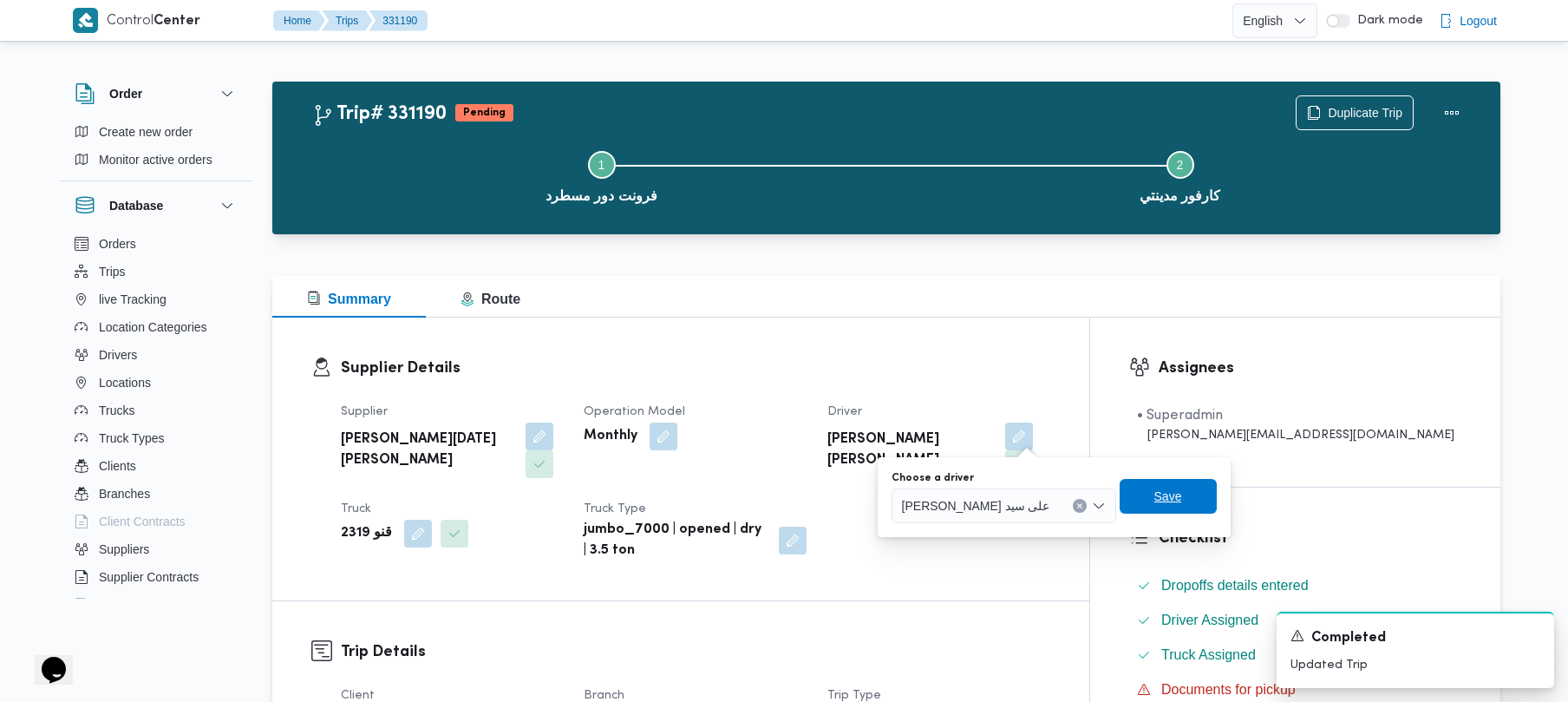
click at [1119, 512] on span "Save" at bounding box center [1168, 497] width 97 height 35
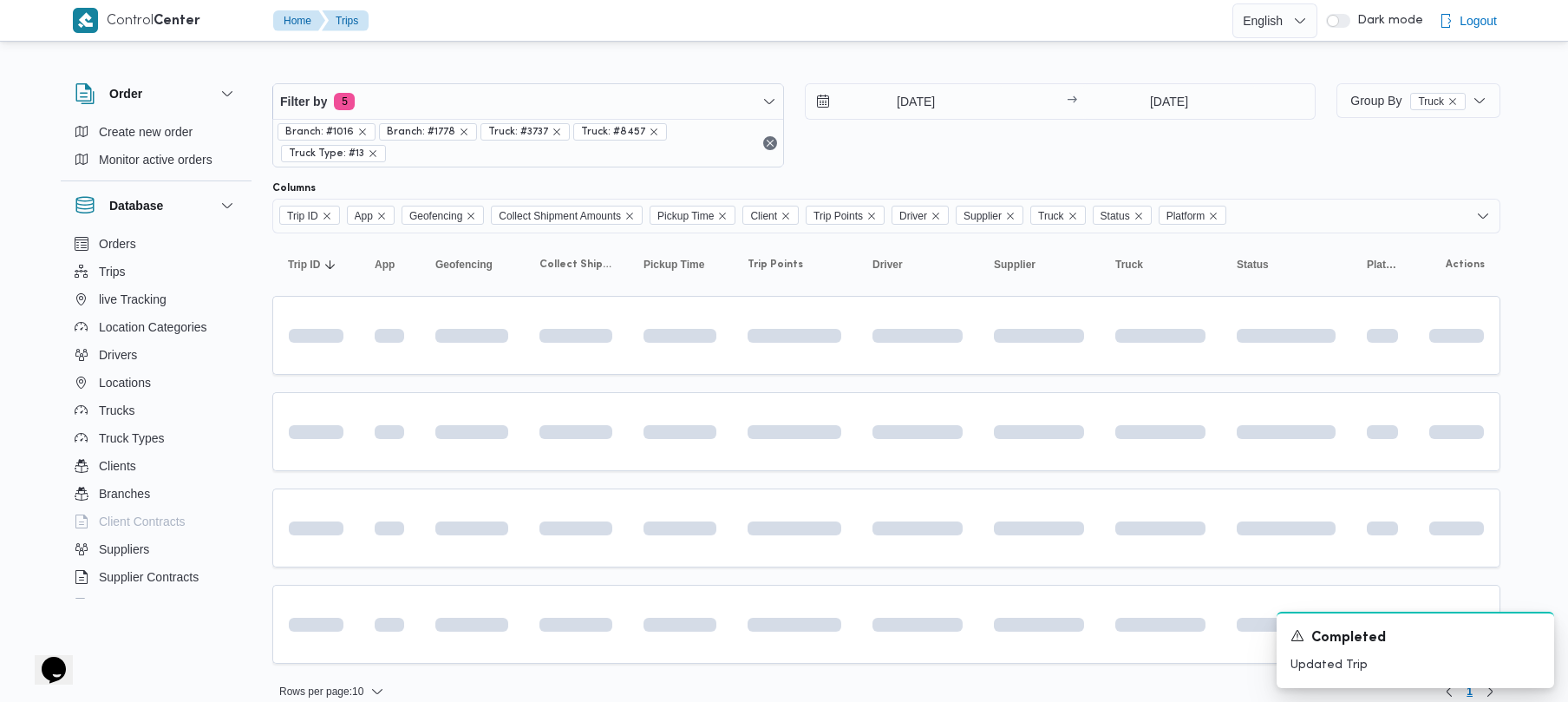
scroll to position [25, 0]
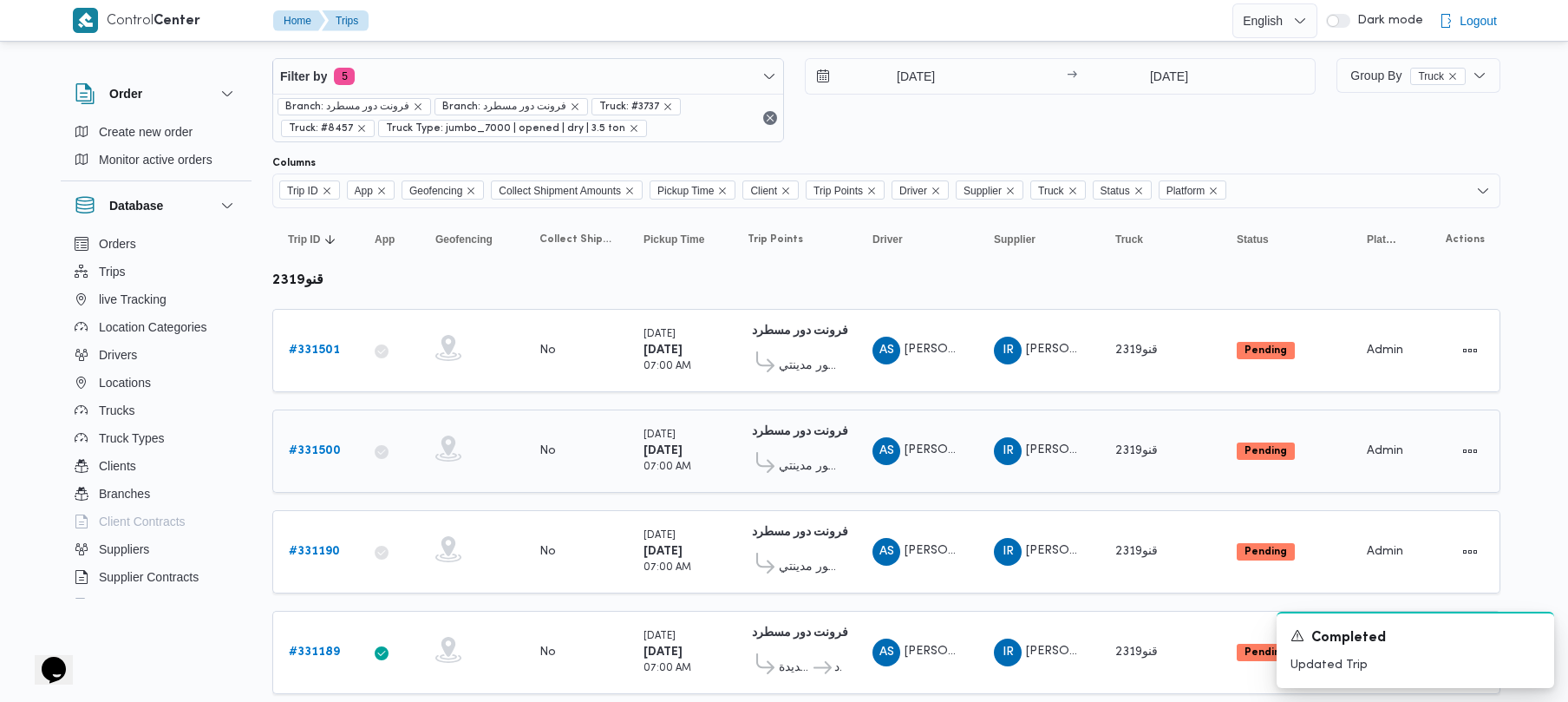
click at [313, 449] on b "# 331500" at bounding box center [315, 451] width 52 height 11
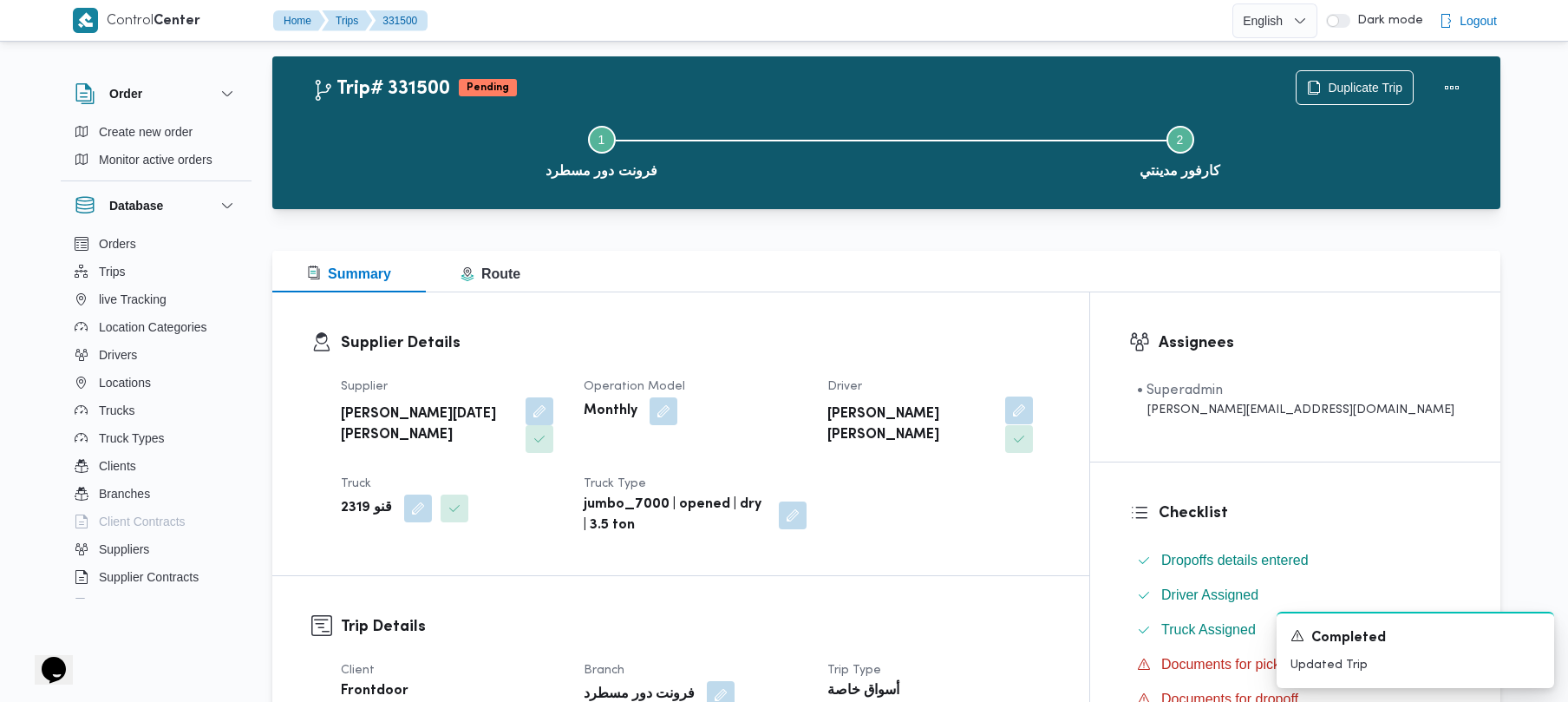
click at [1013, 411] on button "button" at bounding box center [1019, 410] width 28 height 28
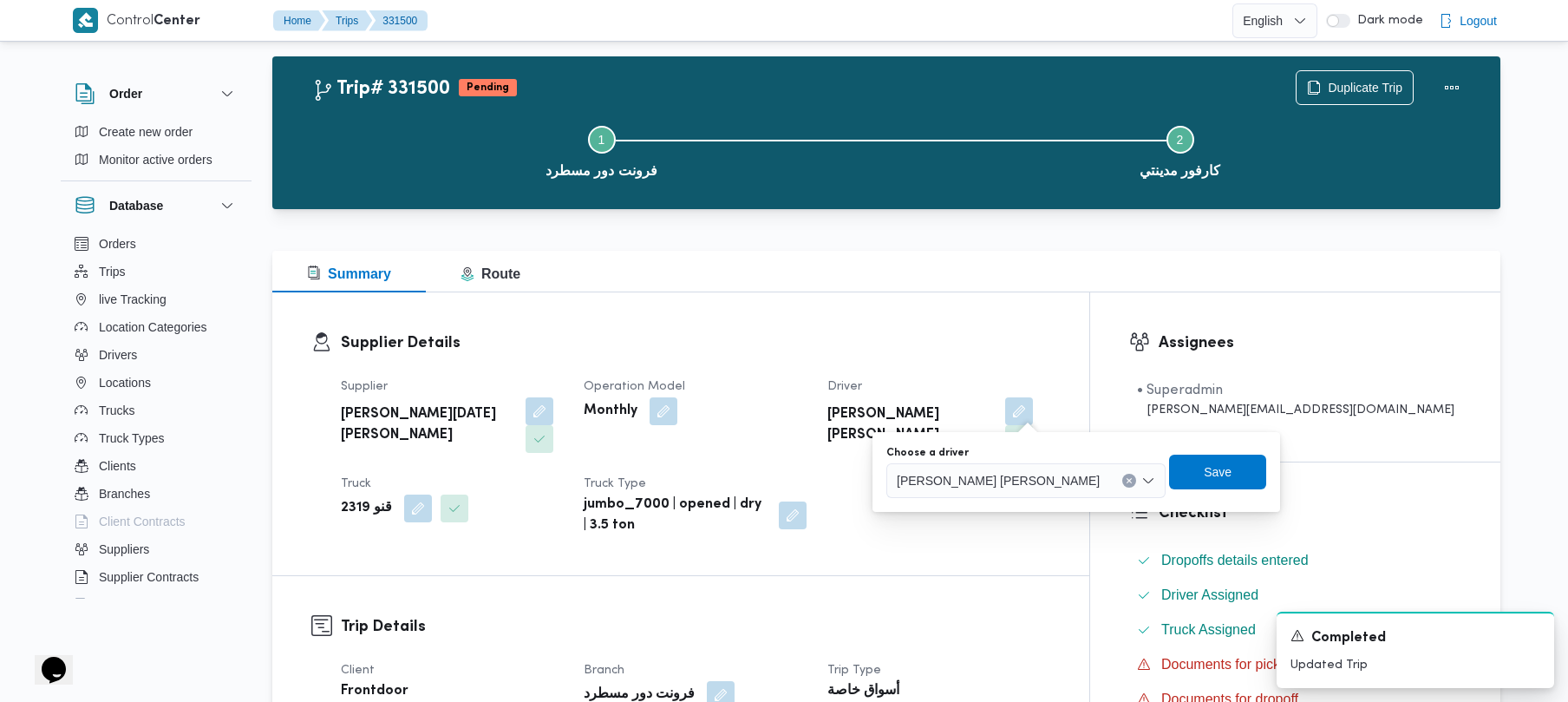
click at [936, 474] on span "[PERSON_NAME] [PERSON_NAME]" at bounding box center [998, 479] width 203 height 19
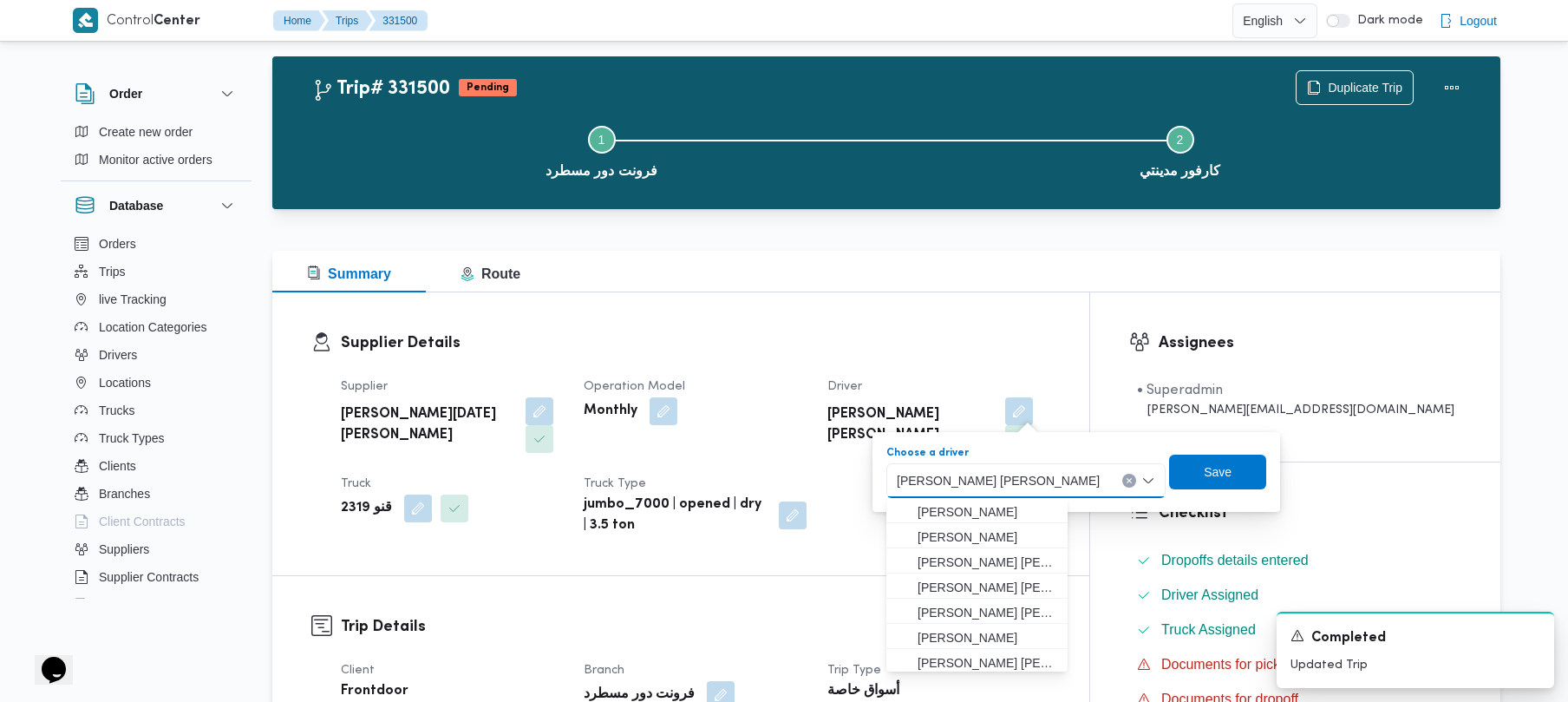
paste input "[PERSON_NAME] على سيد"
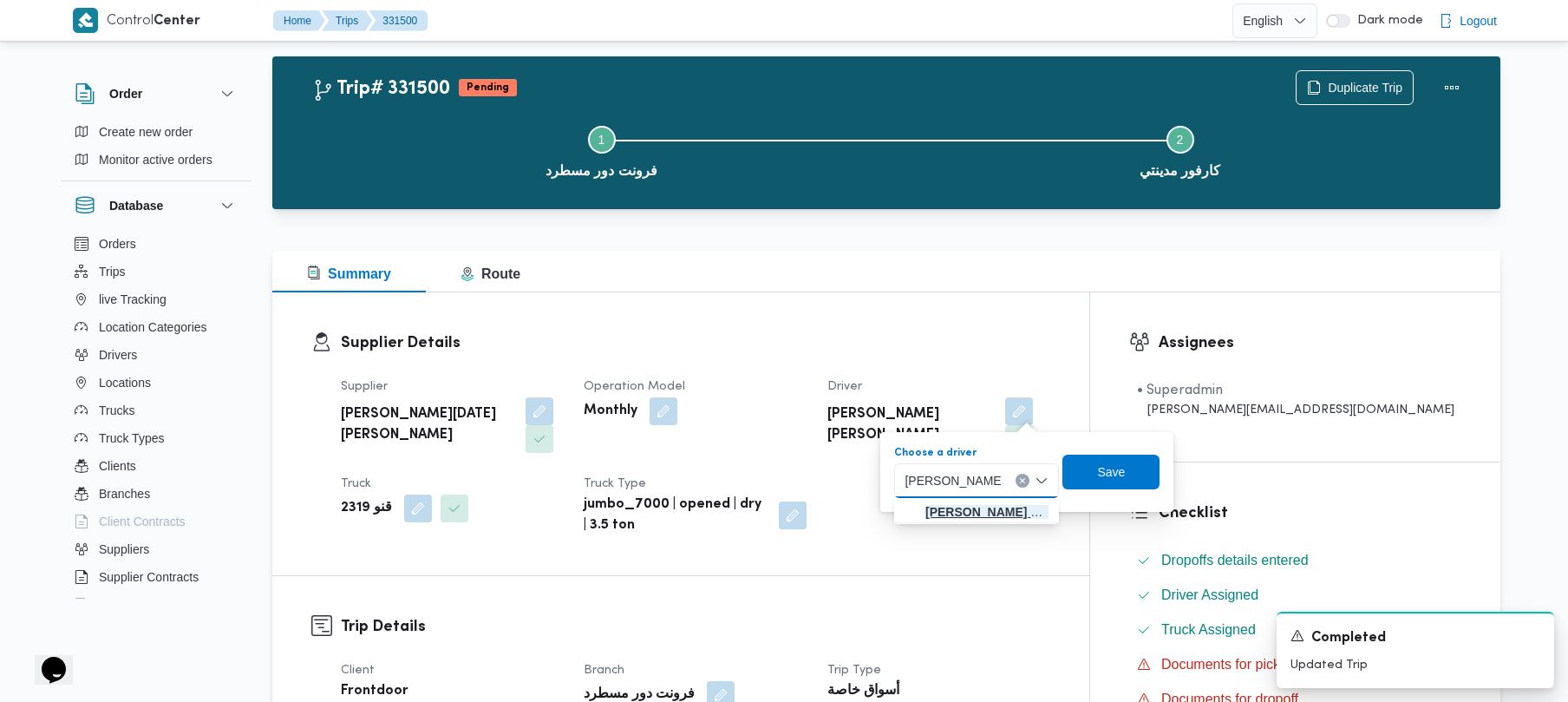
type input "[PERSON_NAME] على سيد"
click at [961, 507] on mark "[PERSON_NAME] على سيد" at bounding box center [1000, 512] width 150 height 14
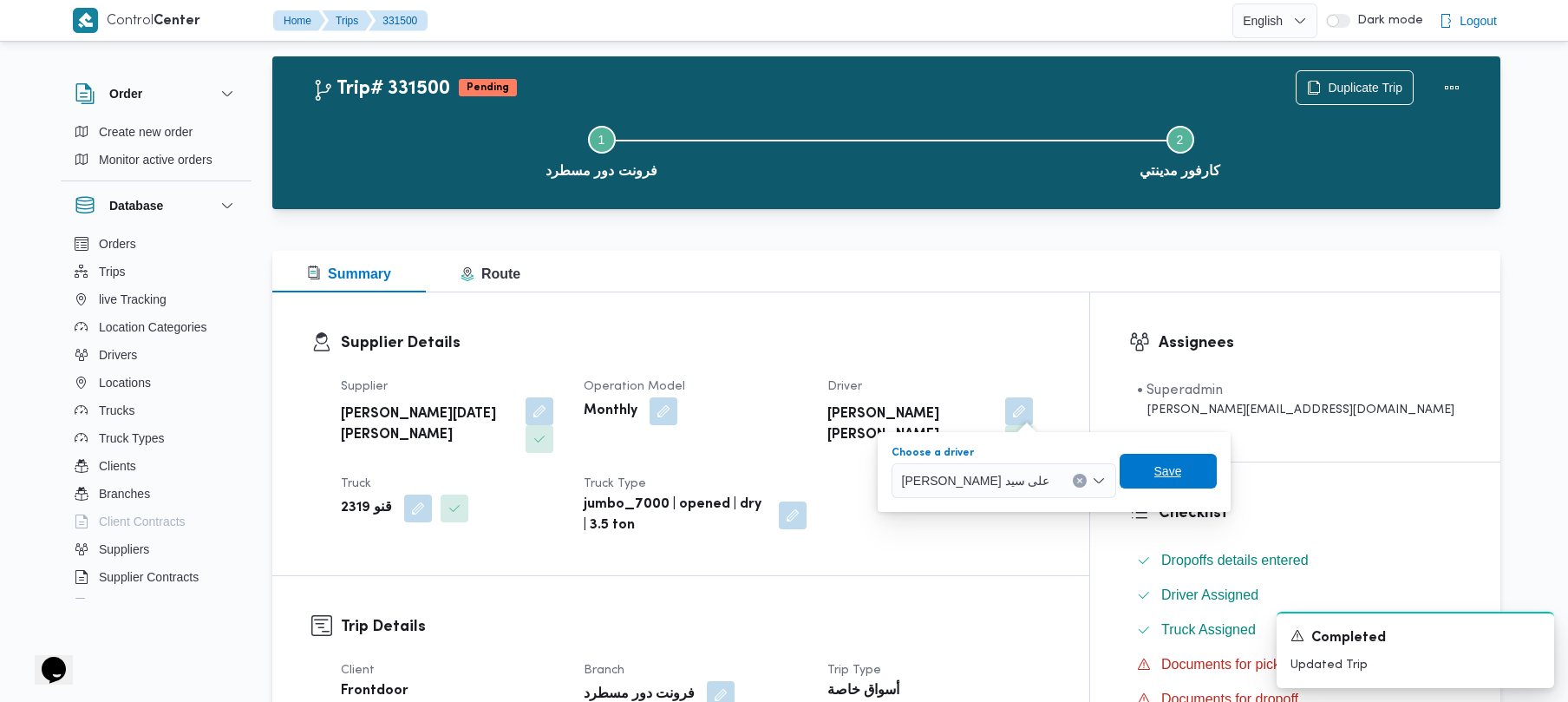
click at [1154, 468] on span "Save" at bounding box center [1168, 471] width 28 height 21
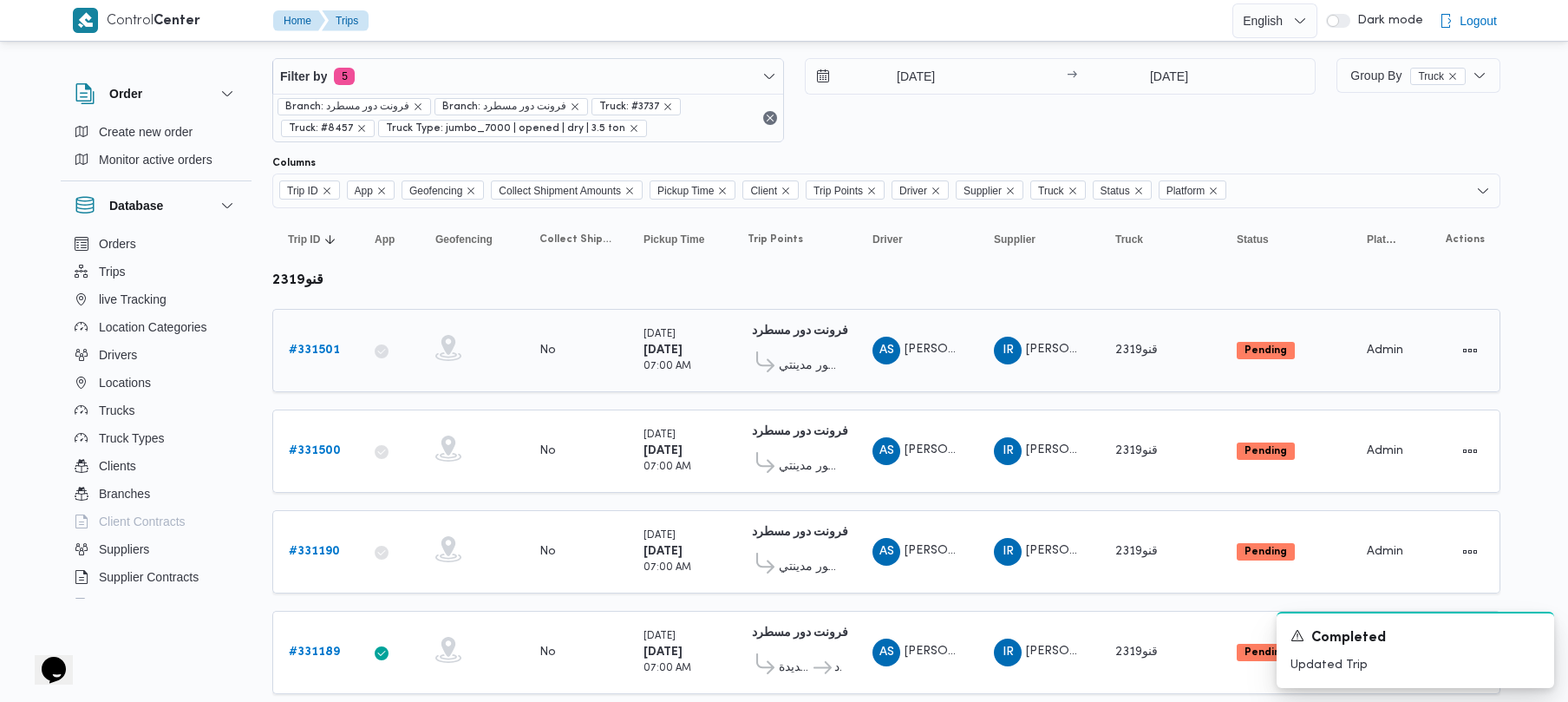
click at [326, 335] on div "# 331501" at bounding box center [315, 351] width 68 height 35
click at [326, 354] on b "# 331501" at bounding box center [315, 350] width 52 height 11
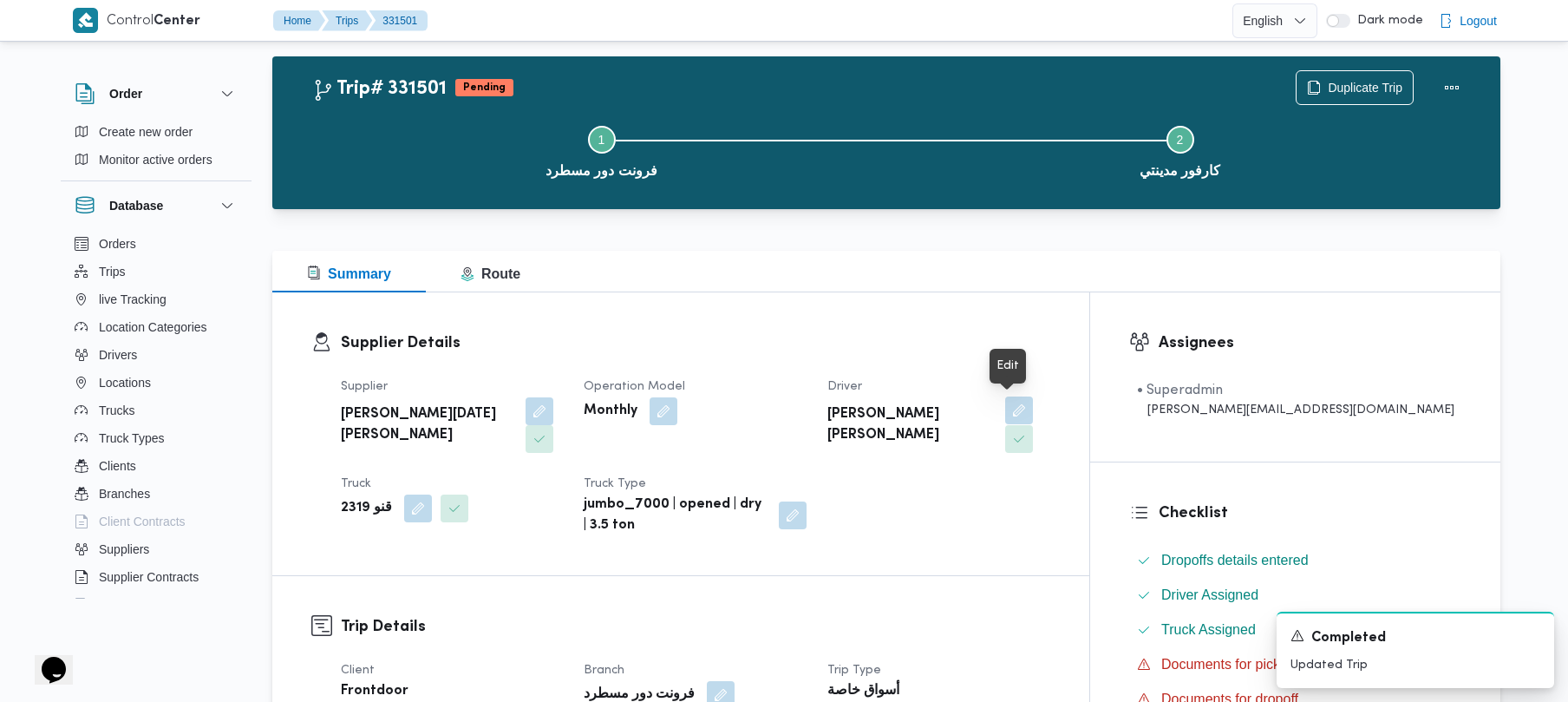
click at [1024, 415] on button "button" at bounding box center [1019, 410] width 28 height 28
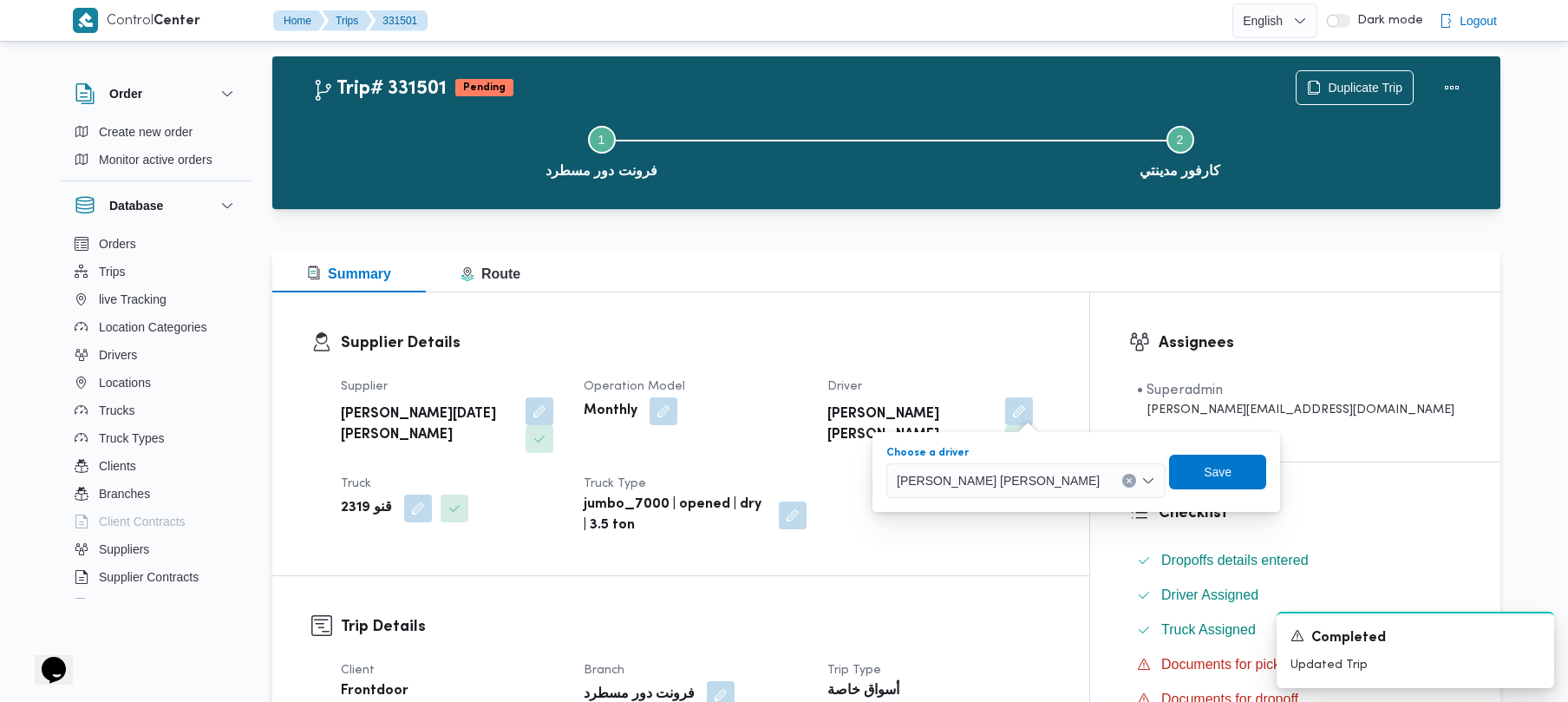
click at [975, 496] on div "[PERSON_NAME] [PERSON_NAME]" at bounding box center [1026, 481] width 280 height 35
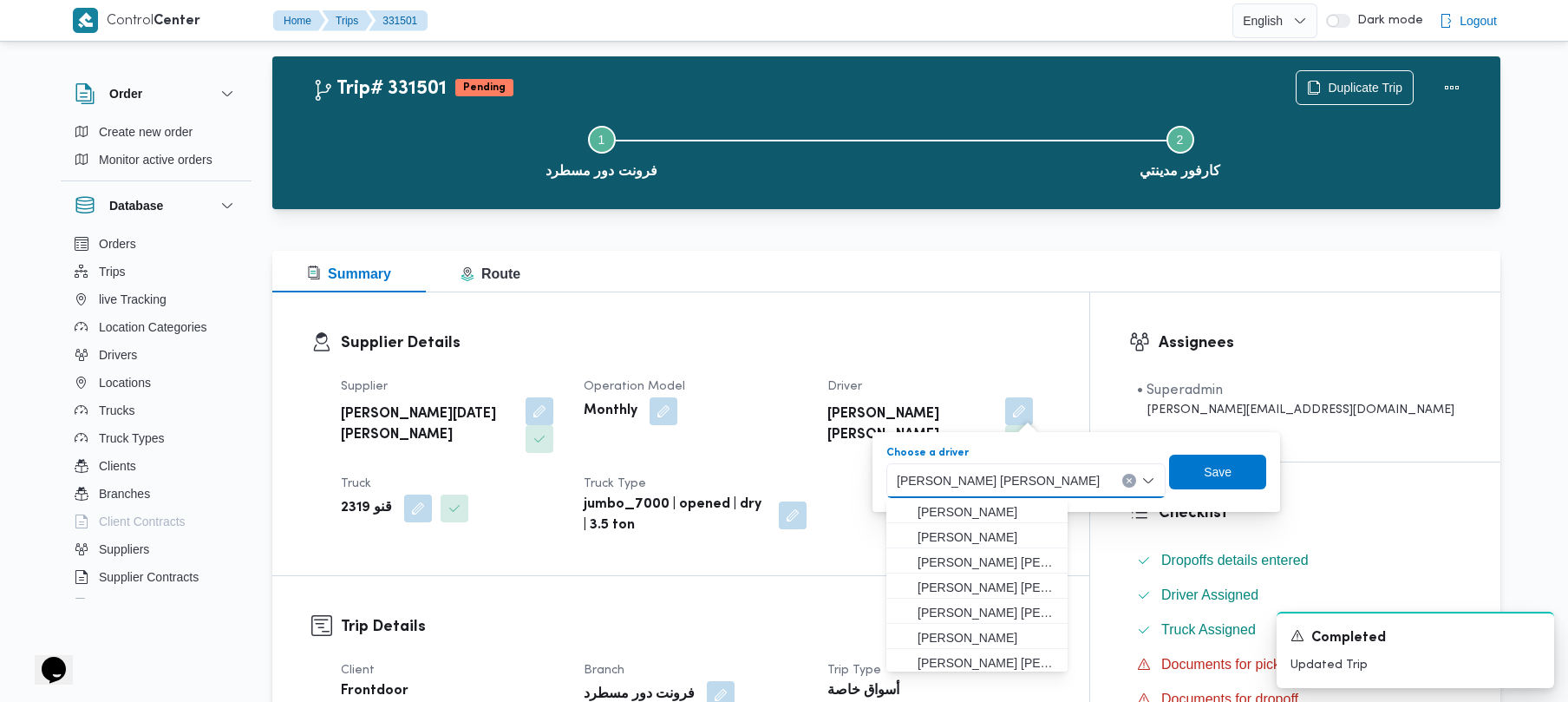
click at [966, 479] on span "[PERSON_NAME] [PERSON_NAME]" at bounding box center [998, 479] width 203 height 19
paste input "[PERSON_NAME] على سيد"
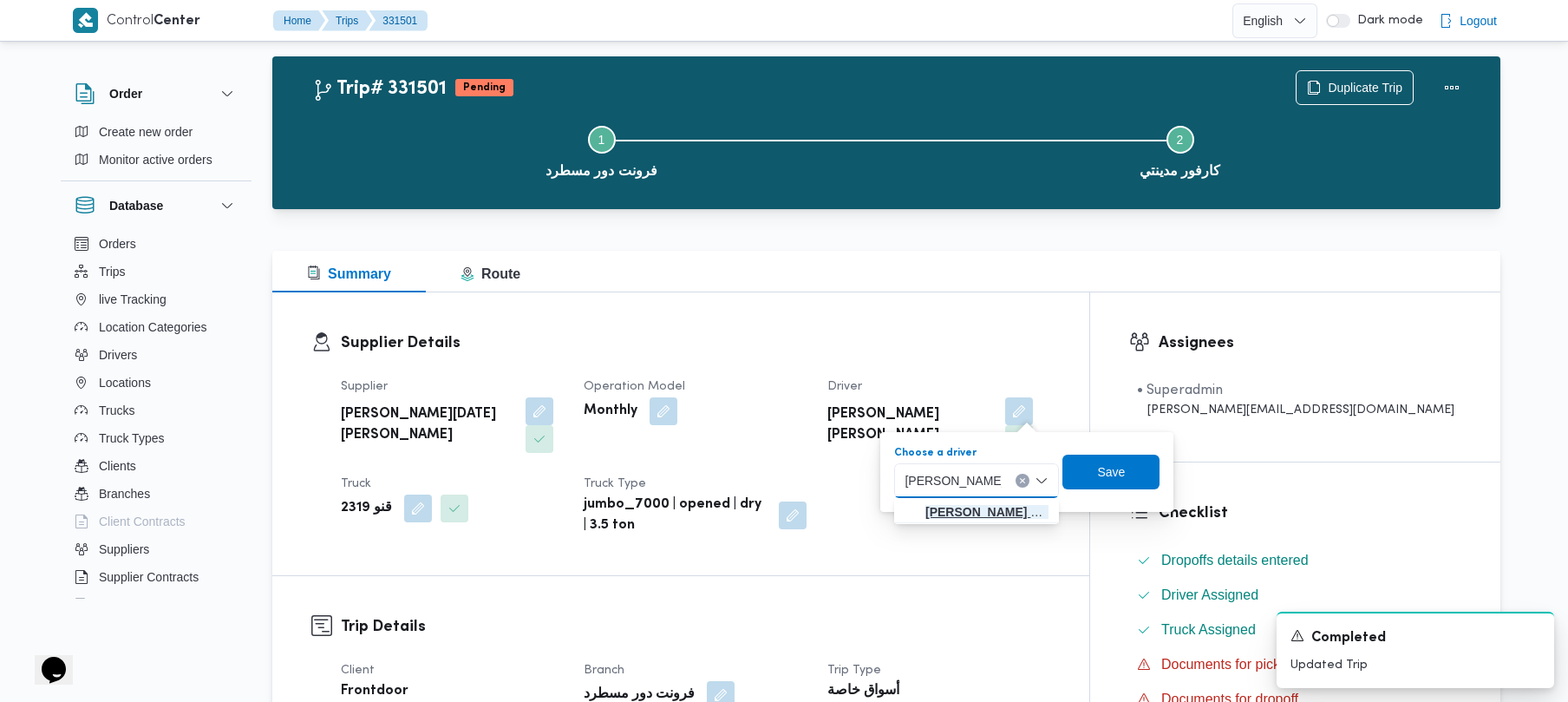
type input "[PERSON_NAME] على سيد"
click at [956, 510] on mark "[PERSON_NAME] على سيد" at bounding box center [1000, 512] width 150 height 14
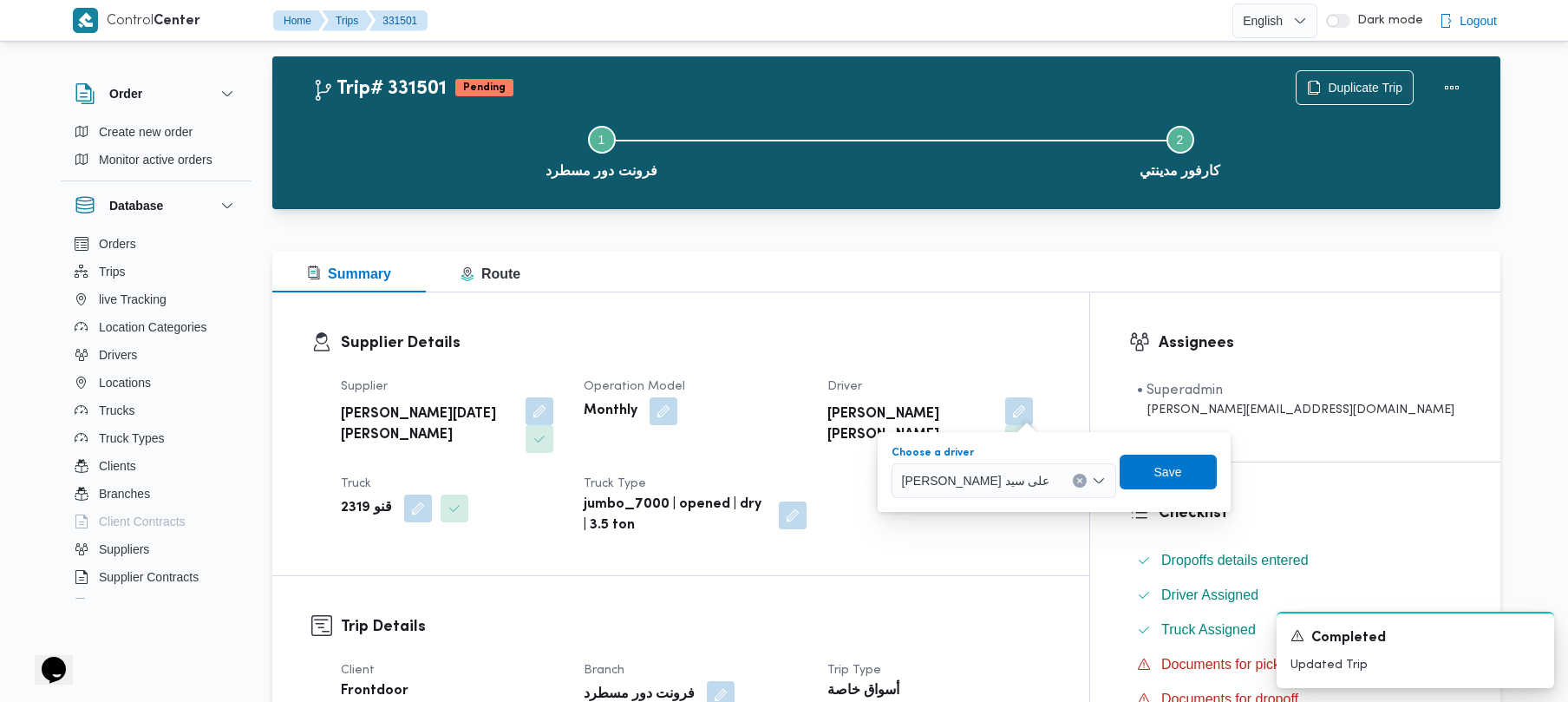
click at [1127, 490] on div "Choose a driver [PERSON_NAME] على [PERSON_NAME] box. Selected. [PERSON_NAME]. P…" at bounding box center [1053, 472] width 328 height 55
click at [1127, 490] on div "Choose a driver [PERSON_NAME] على [PERSON_NAME]" at bounding box center [1053, 472] width 328 height 55
